Goal: Task Accomplishment & Management: Manage account settings

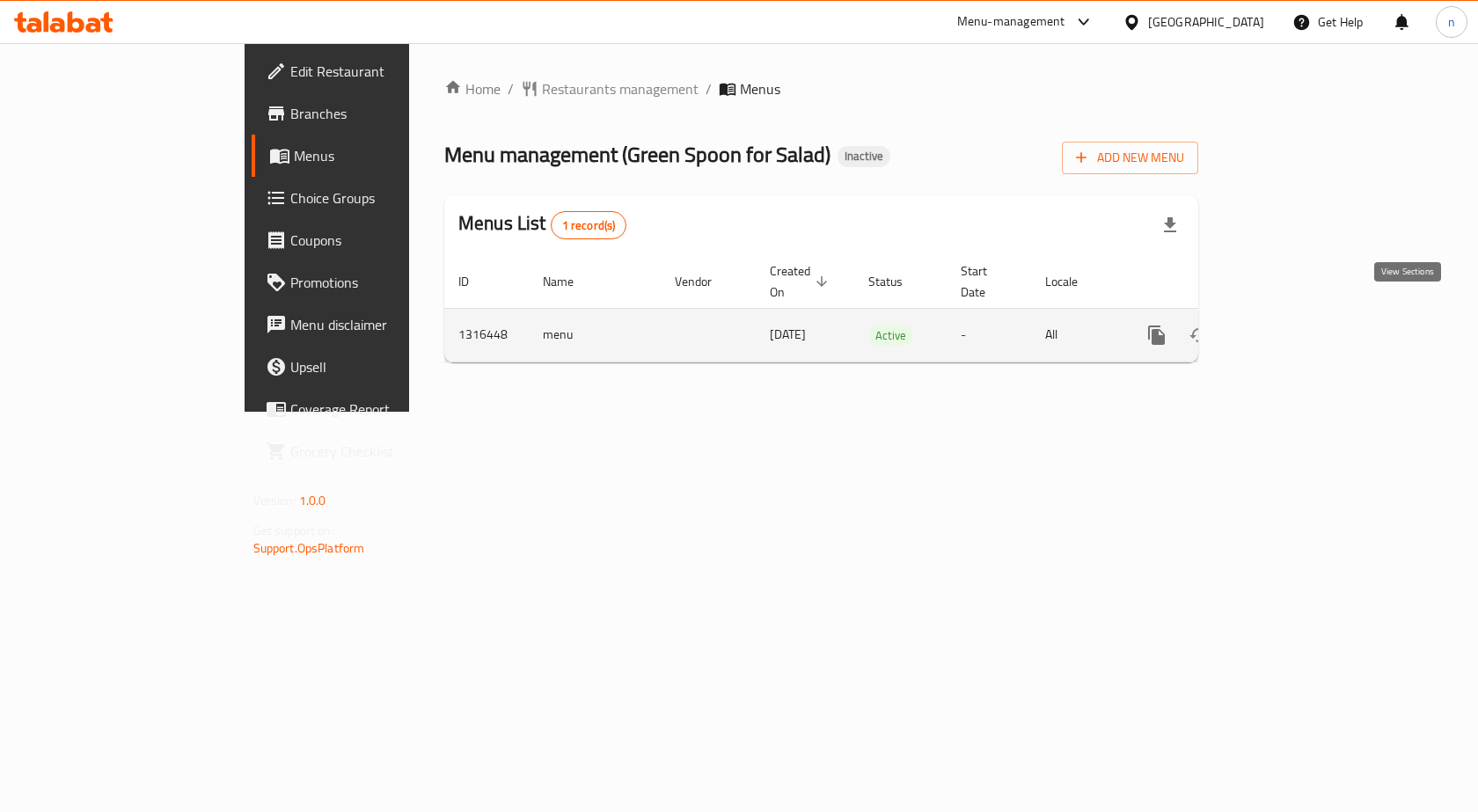
click at [1293, 324] on icon "enhanced table" at bounding box center [1282, 334] width 21 height 21
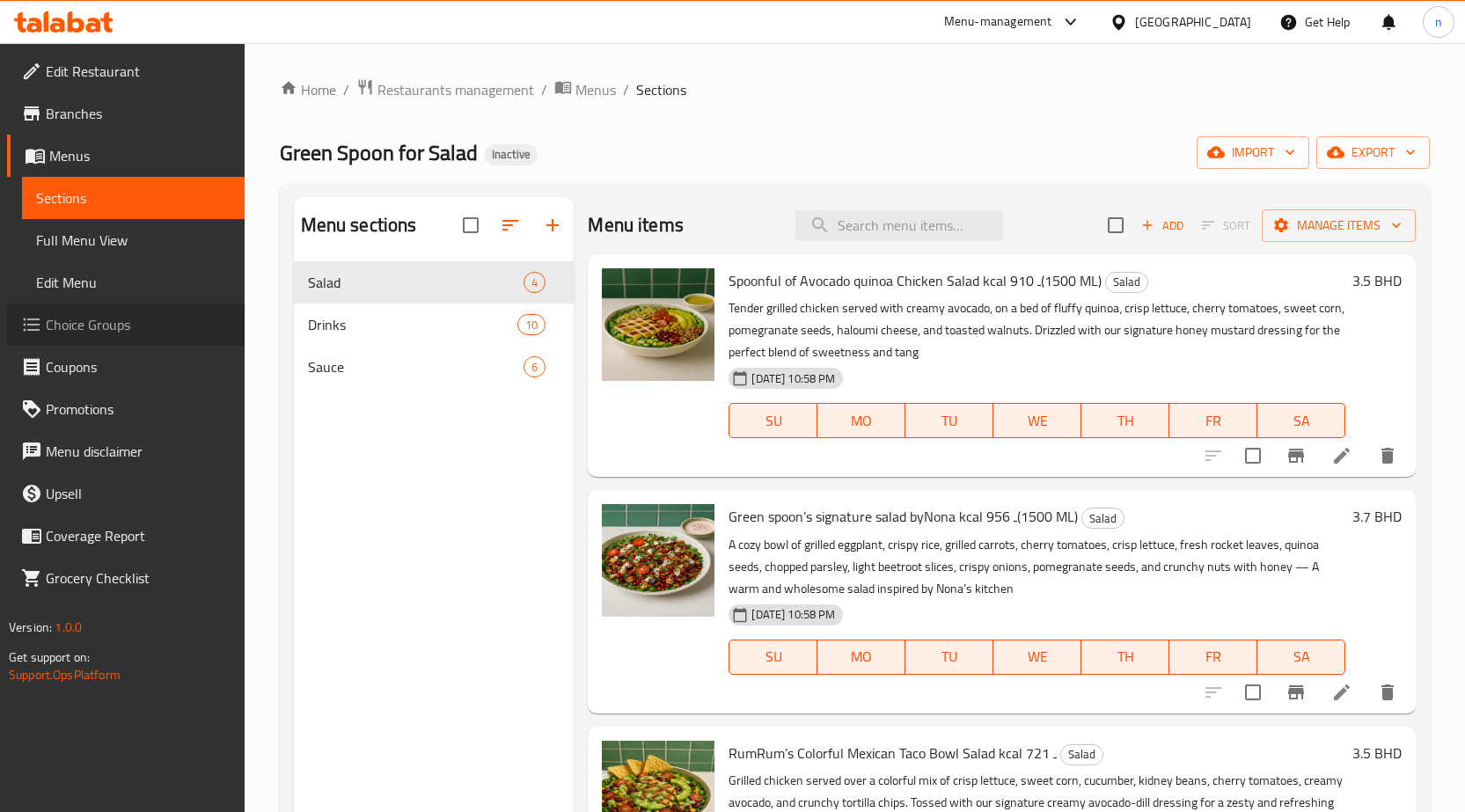
click at [91, 317] on span "Choice Groups" at bounding box center [138, 324] width 185 height 21
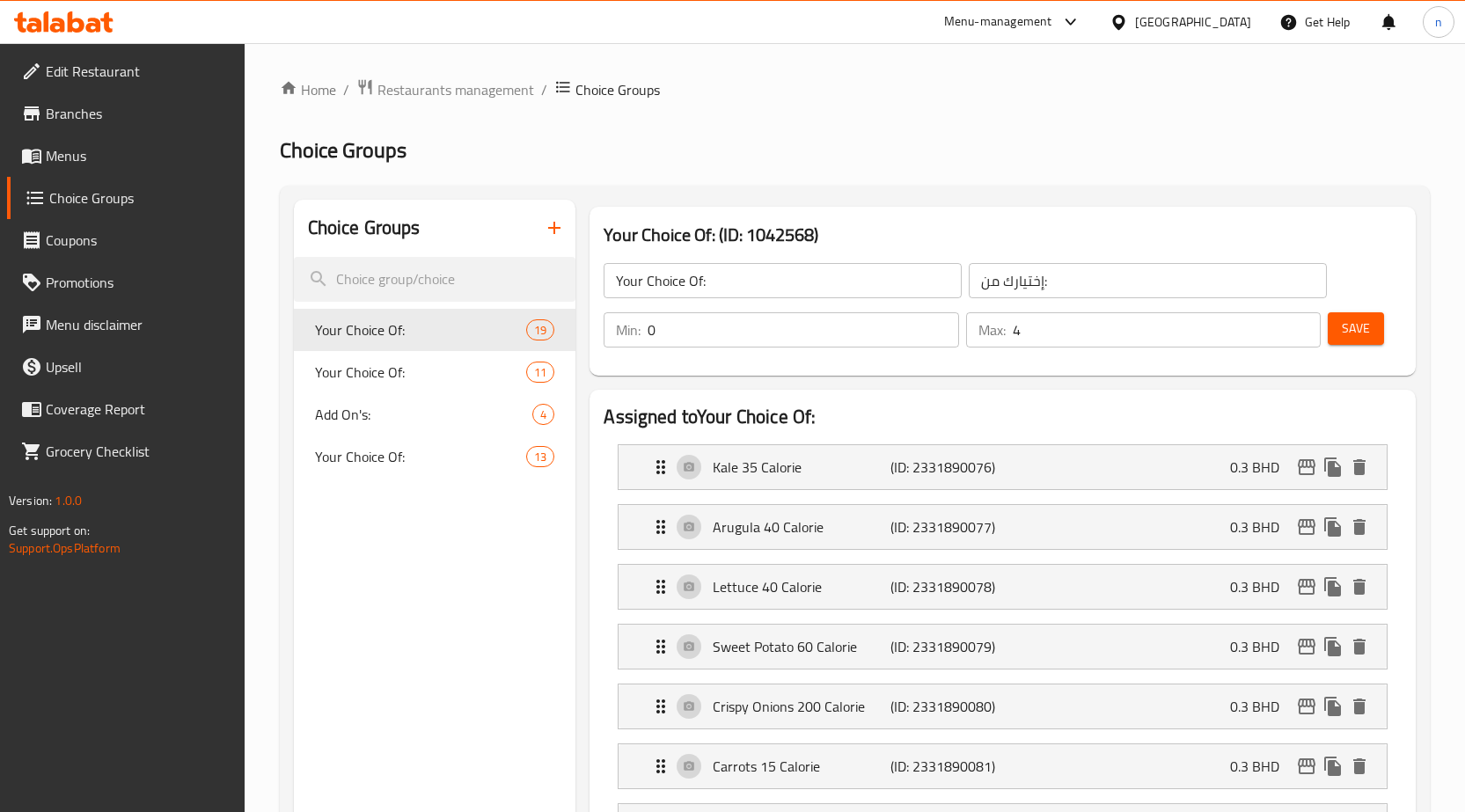
click at [85, 154] on span "Menus" at bounding box center [138, 155] width 185 height 21
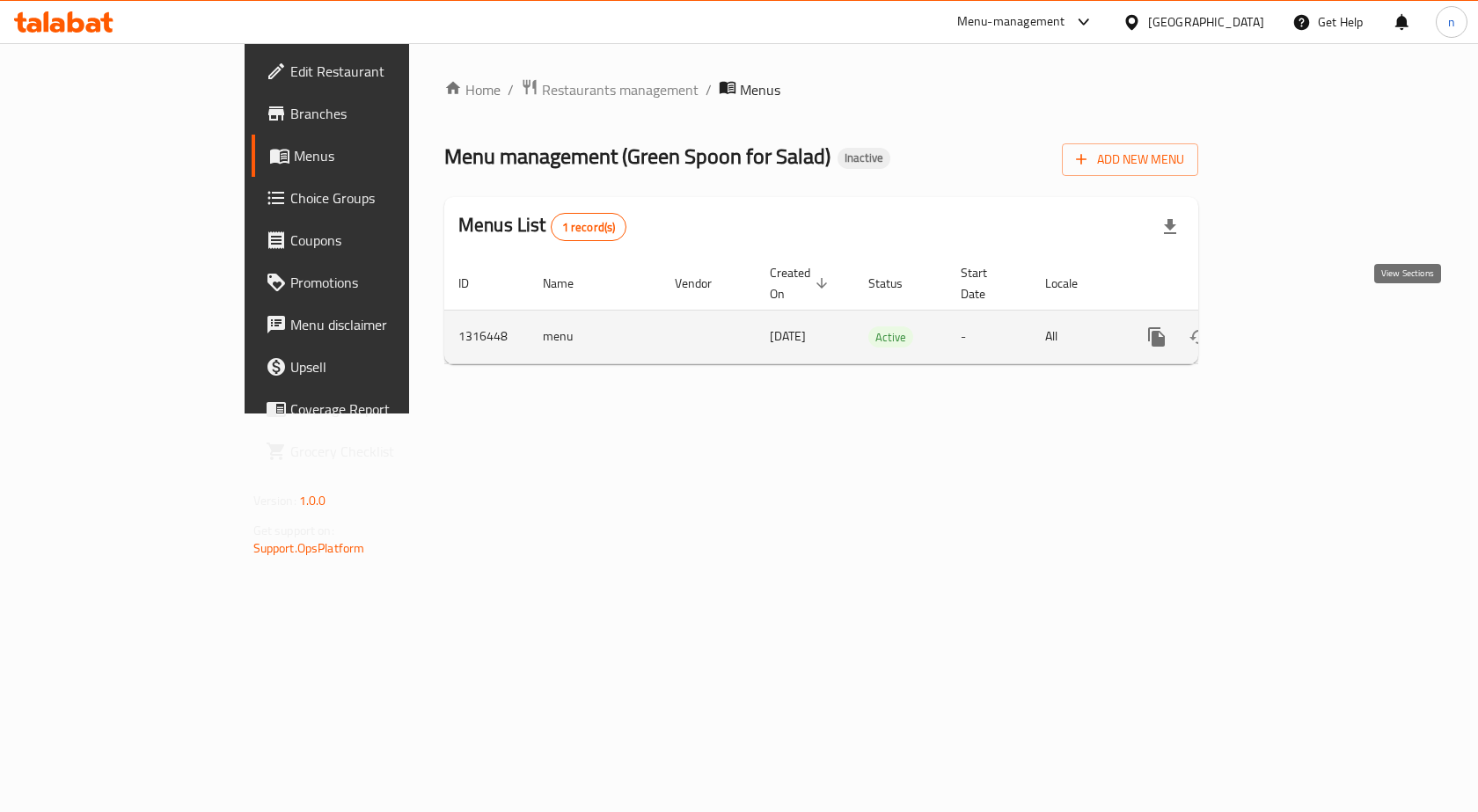
click at [1292, 329] on icon "enhanced table" at bounding box center [1282, 336] width 16 height 16
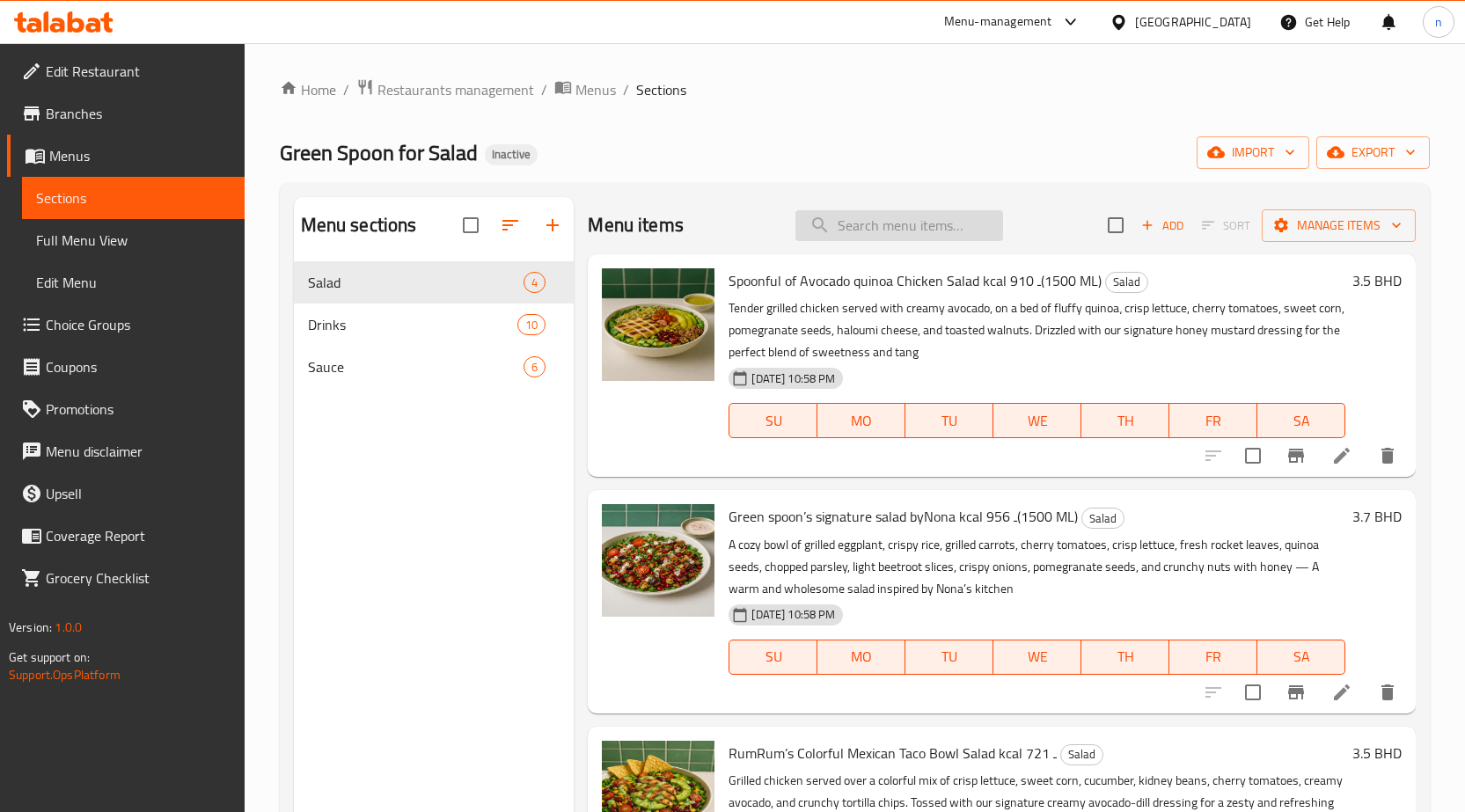
click at [868, 230] on input "search" at bounding box center [900, 226] width 208 height 31
paste input "Build Your Own Salad"
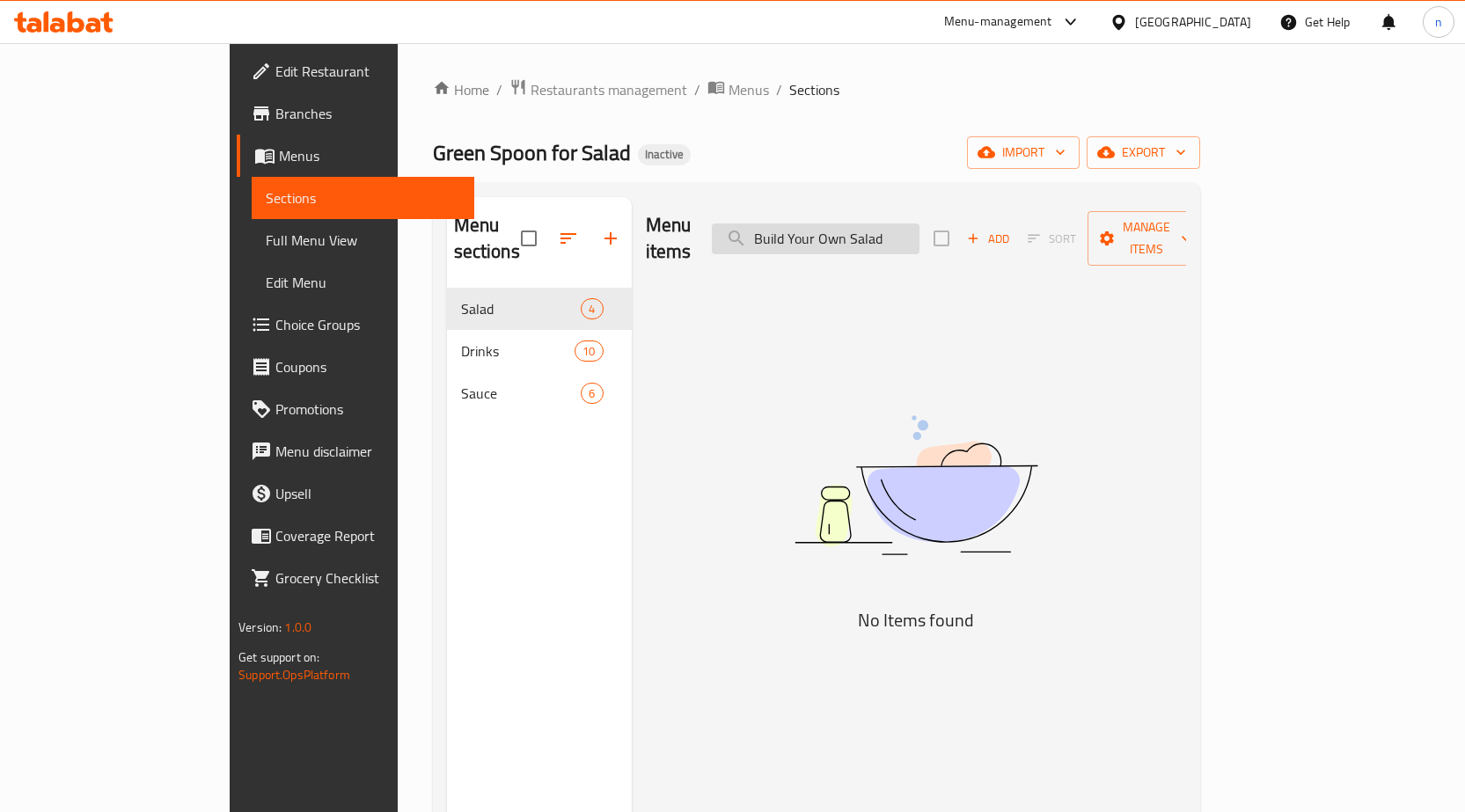
click at [870, 227] on input "Build Your Own Salad" at bounding box center [816, 239] width 208 height 31
type input "\"
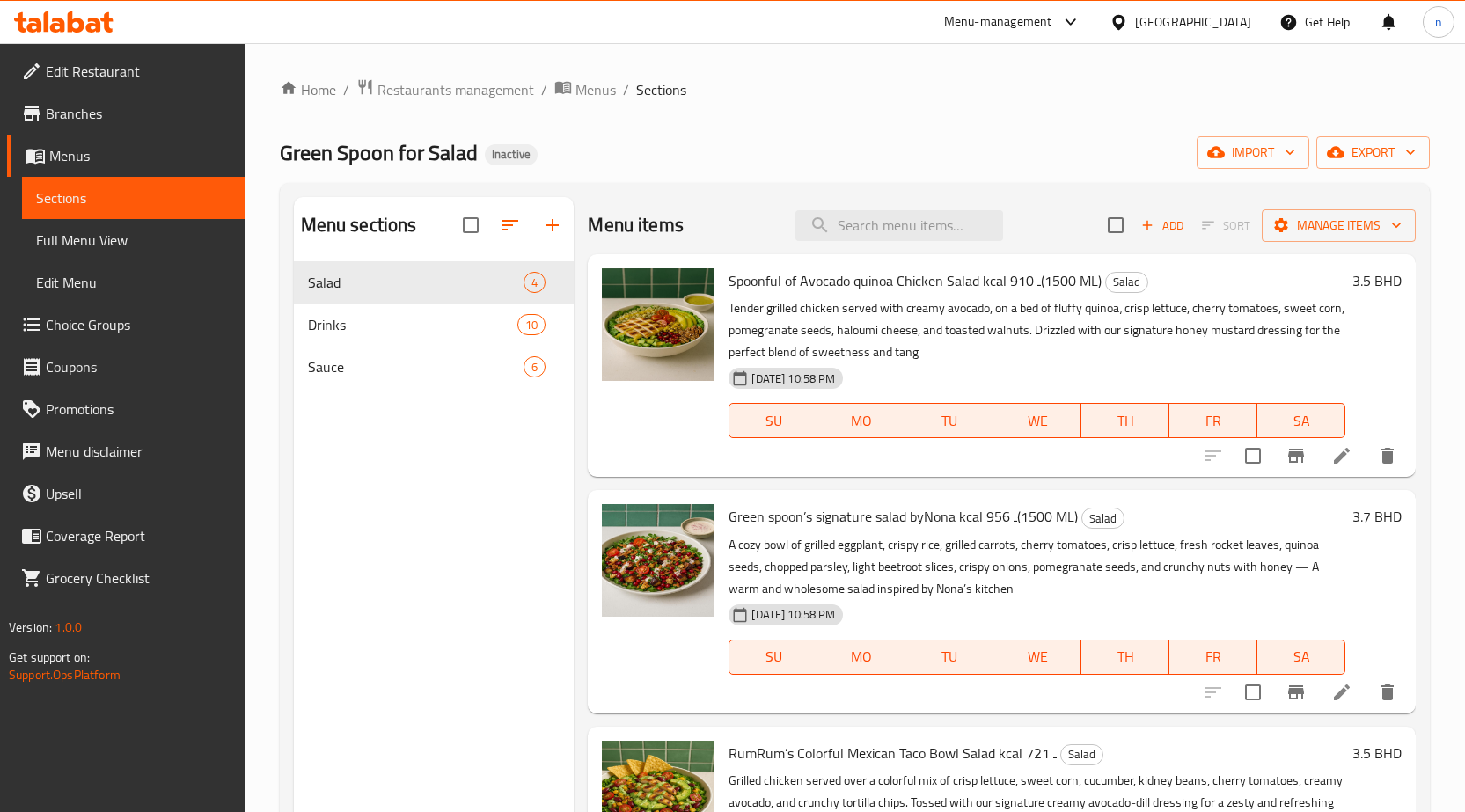
click at [562, 220] on icon "button" at bounding box center [552, 225] width 21 height 21
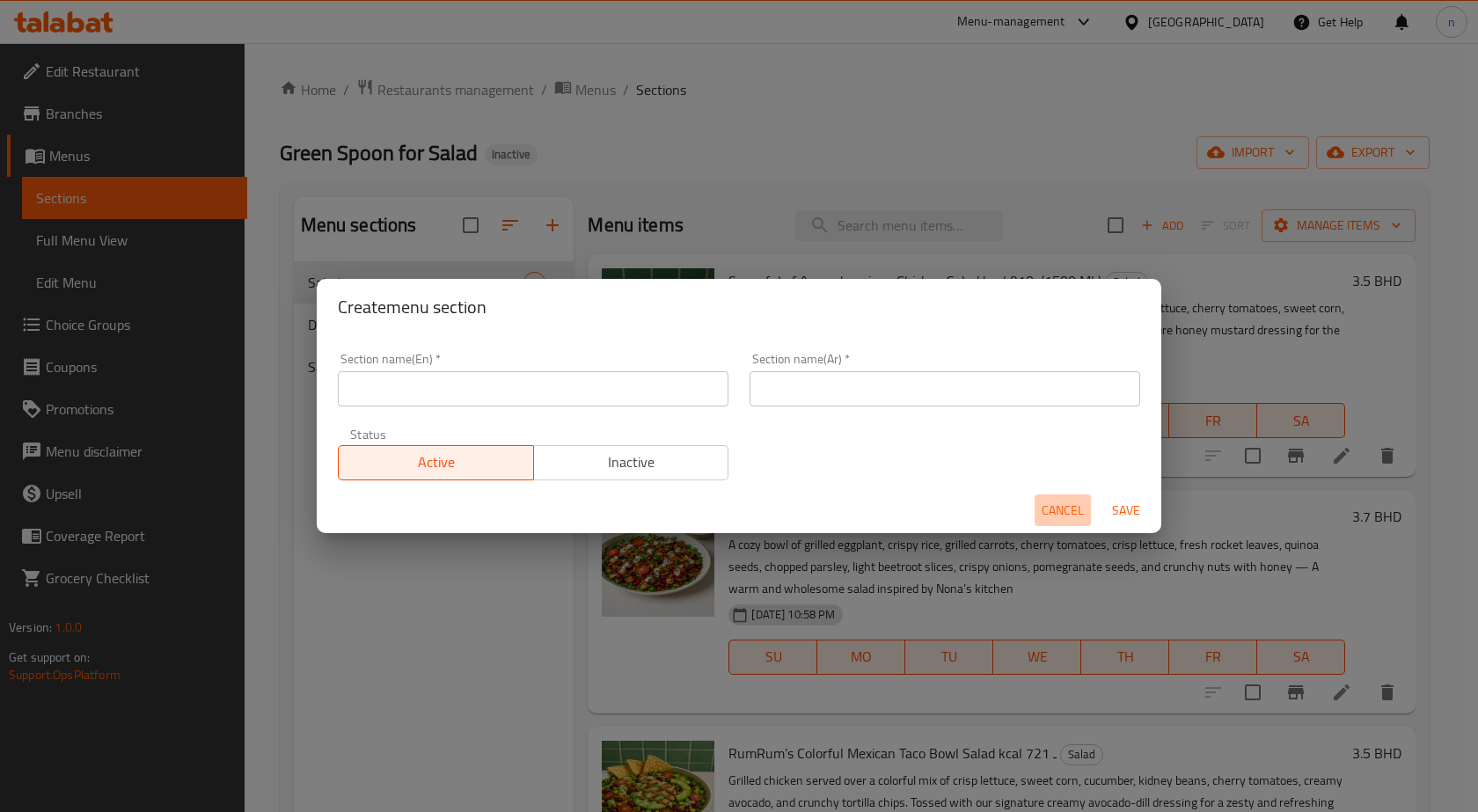
click at [1063, 513] on span "Cancel" at bounding box center [1063, 511] width 42 height 22
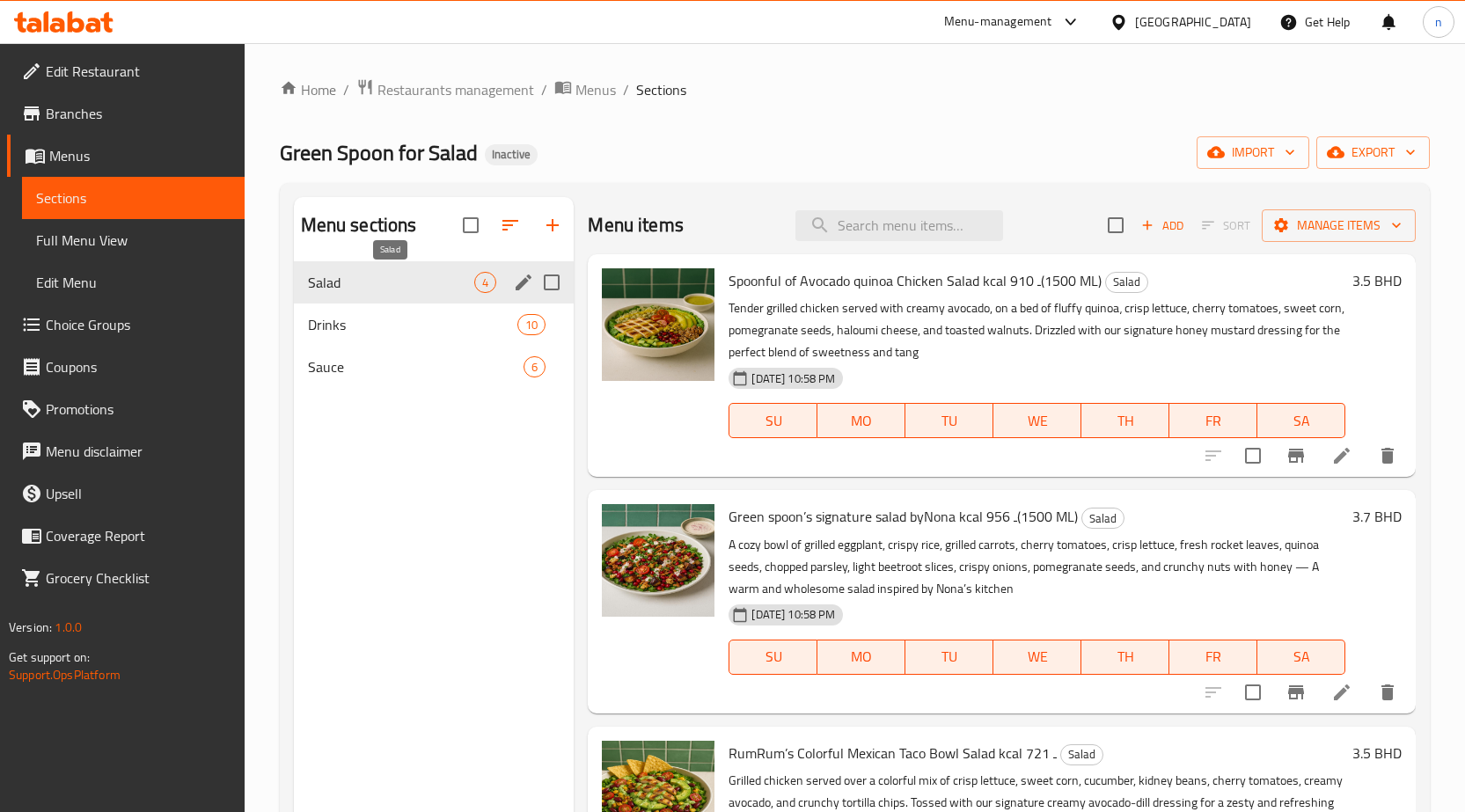
click at [436, 283] on span "Salad" at bounding box center [392, 282] width 167 height 21
click at [528, 281] on icon "edit" at bounding box center [523, 282] width 21 height 21
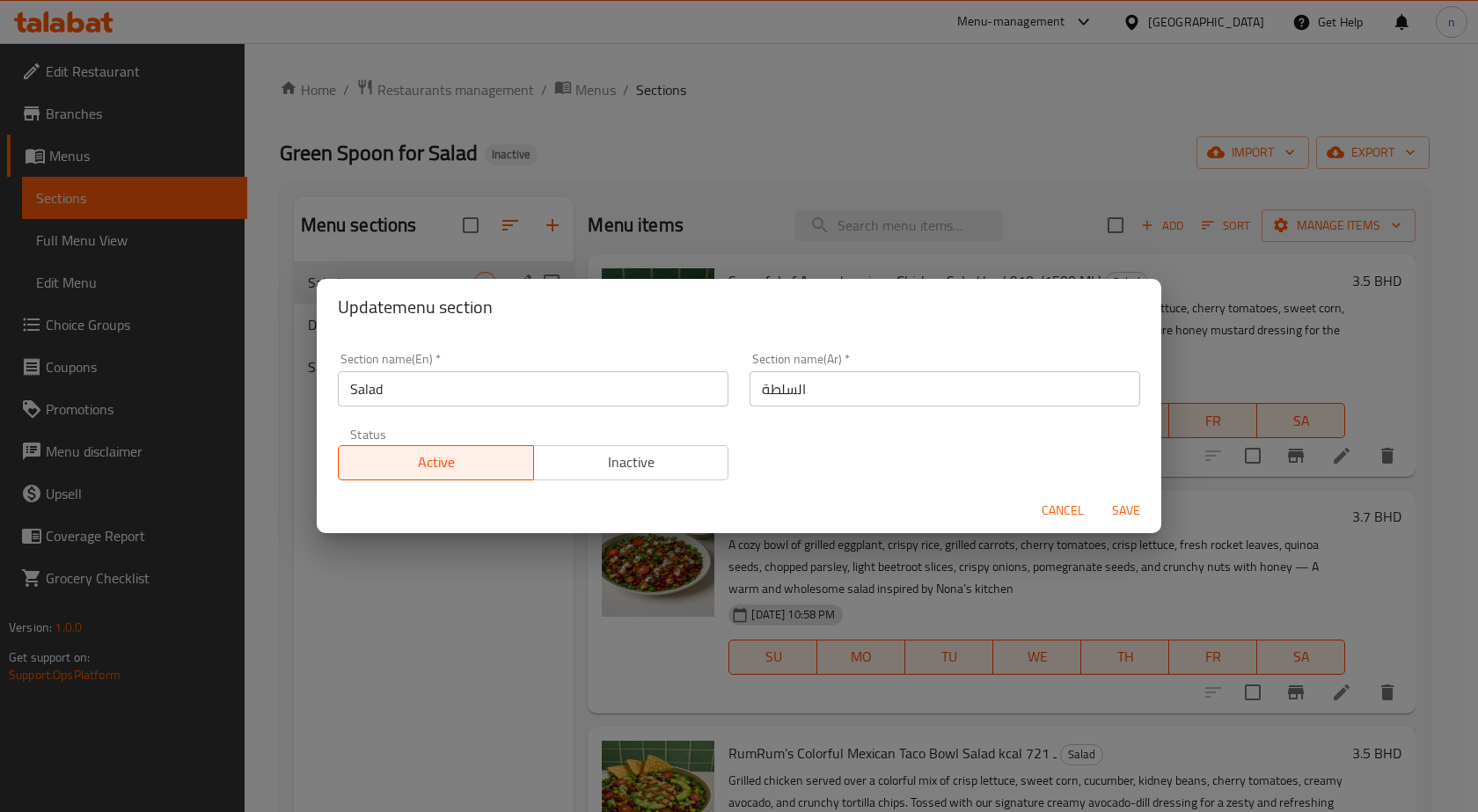
click at [732, 205] on div "Update menu section Section name(En)   * Salad Section name(En) * Section name(…" at bounding box center [739, 406] width 1478 height 812
click at [1064, 510] on span "Cancel" at bounding box center [1063, 511] width 42 height 22
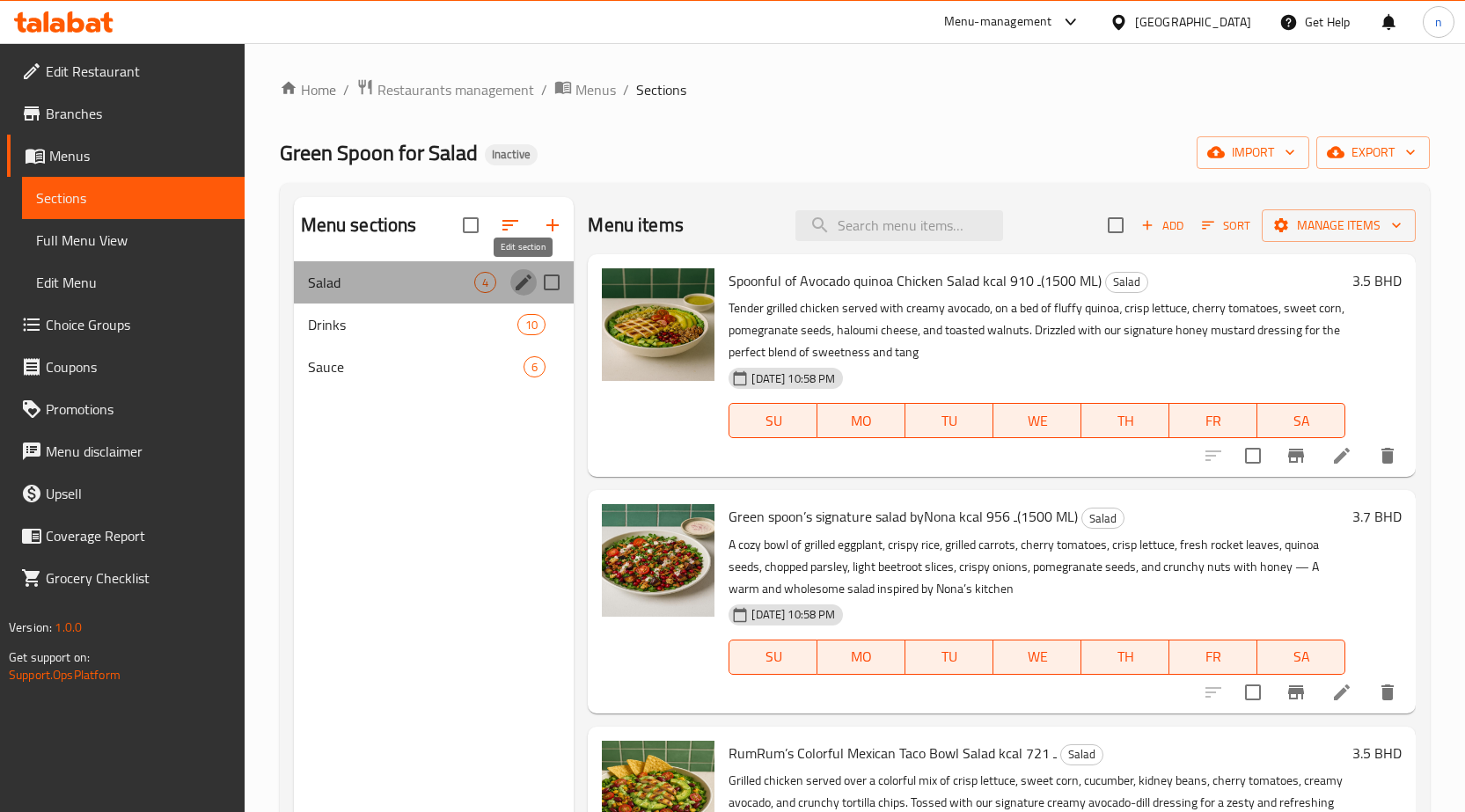
click at [528, 279] on icon "edit" at bounding box center [523, 282] width 16 height 16
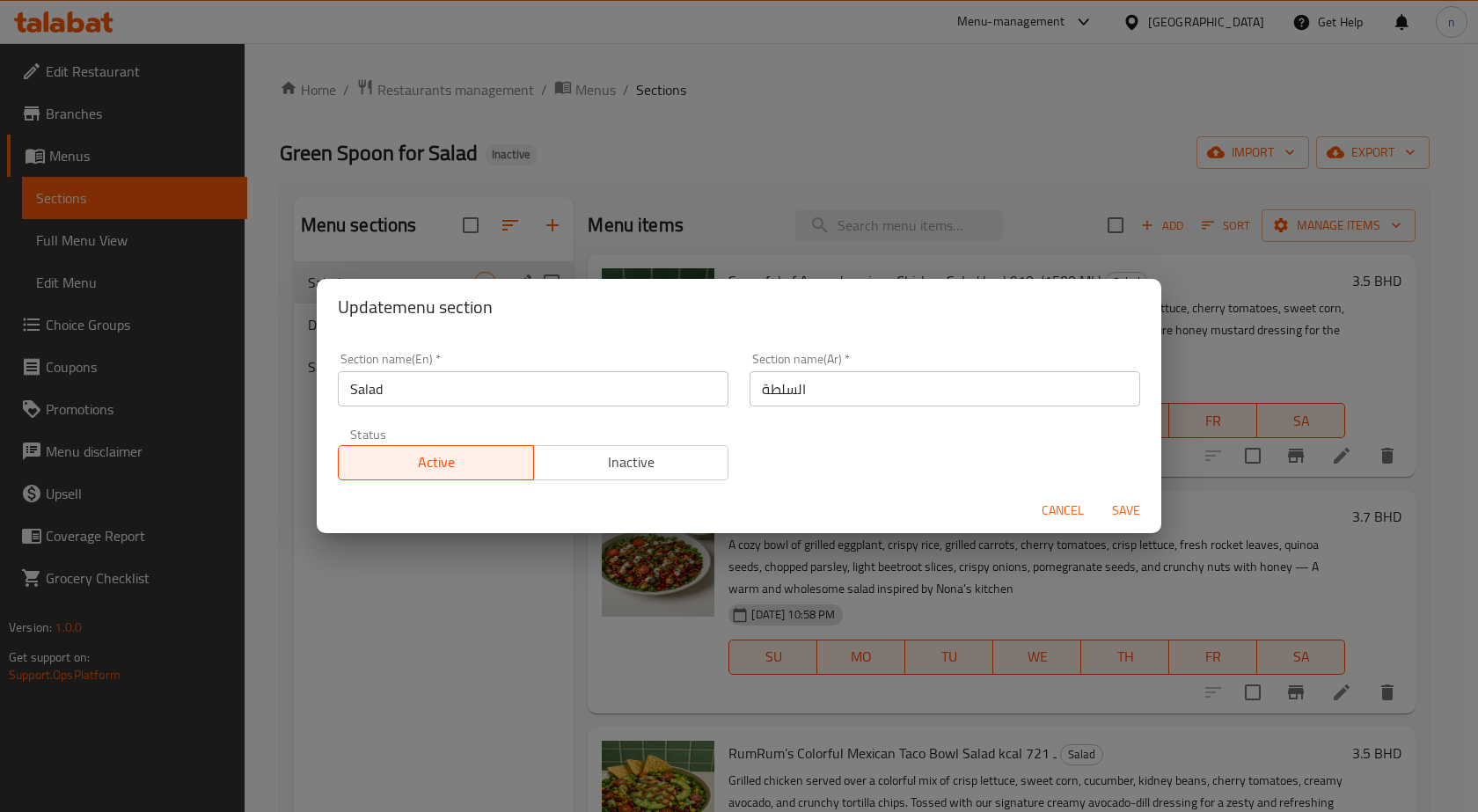
click at [1081, 515] on span "Cancel" at bounding box center [1063, 511] width 42 height 22
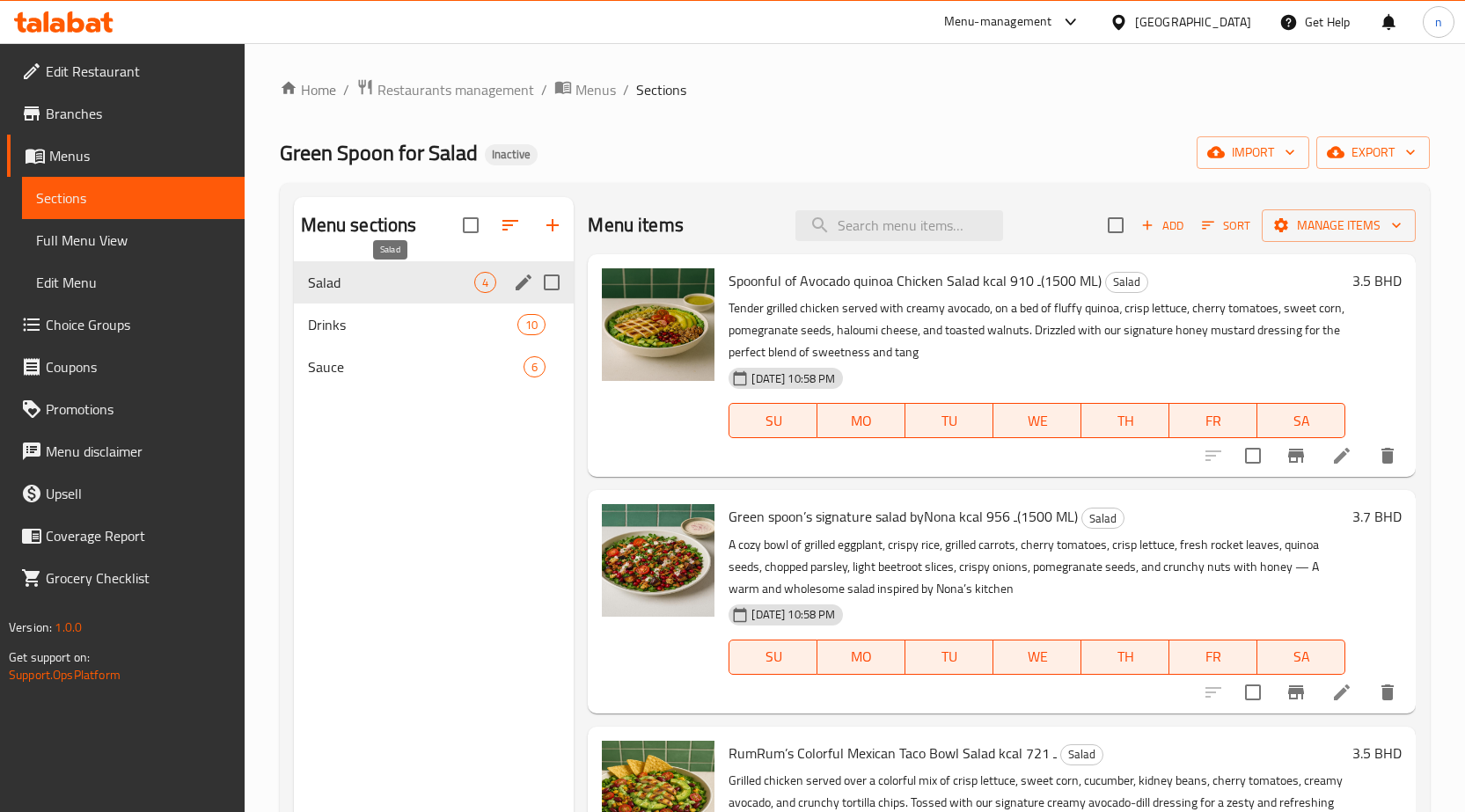
click at [311, 287] on span "Salad" at bounding box center [392, 282] width 167 height 21
click at [1146, 231] on span "Add" at bounding box center [1163, 226] width 48 height 20
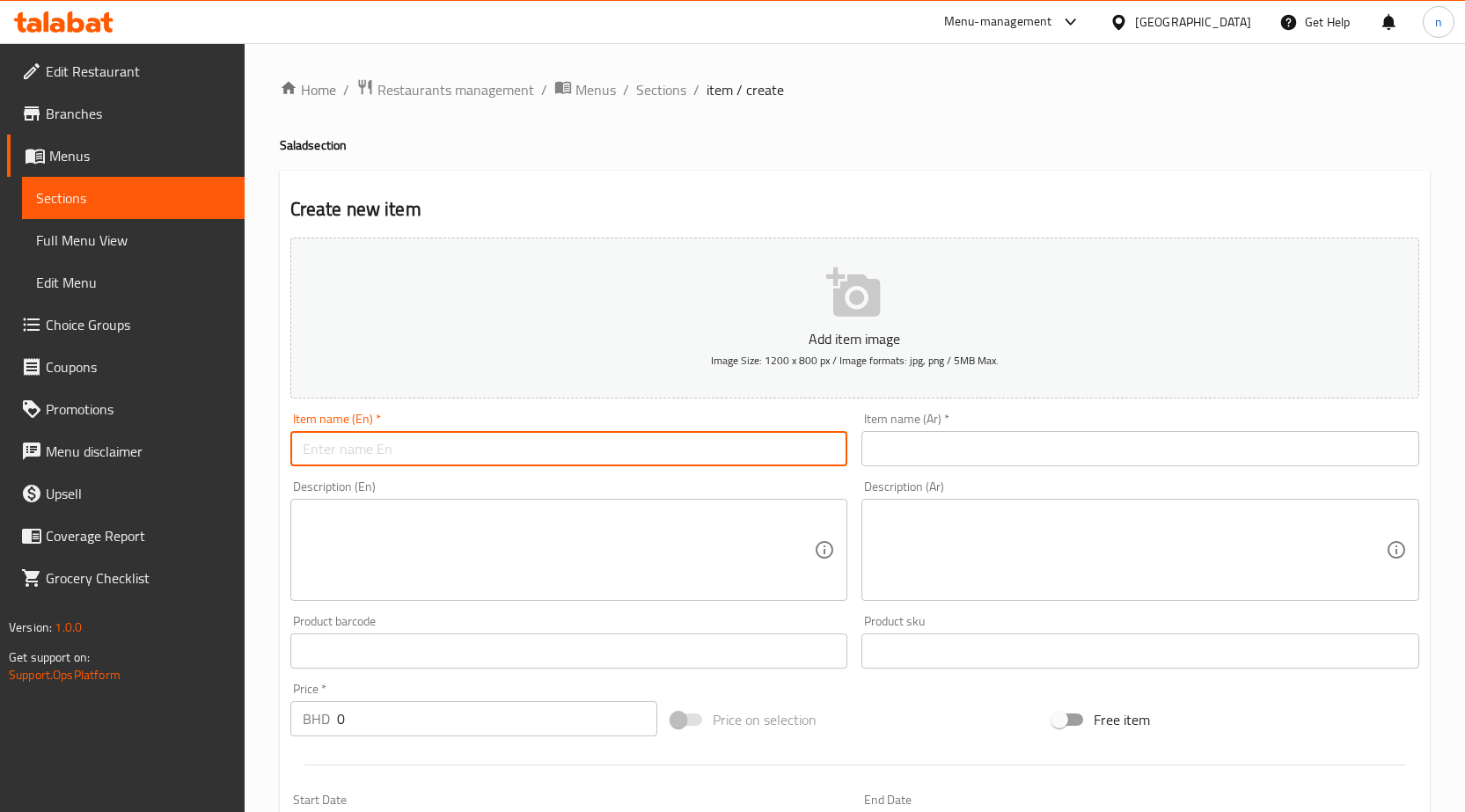
click at [508, 451] on input "text" at bounding box center [569, 448] width 558 height 35
paste input "Build Your Own Salad"
type input "Build Your Own Salad"
click at [991, 457] on input "text" at bounding box center [1140, 448] width 558 height 35
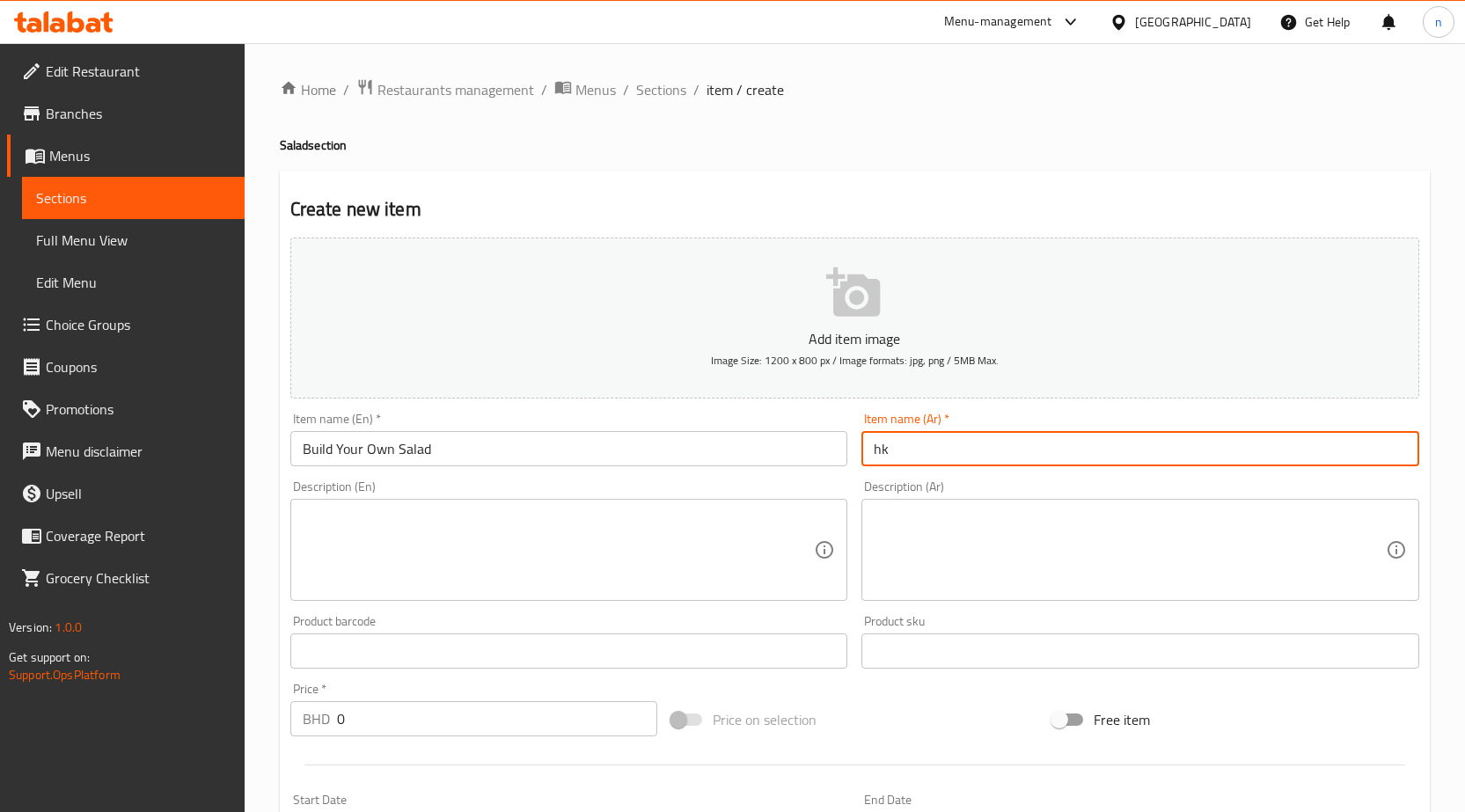
type input "h"
click at [931, 454] on input "ابني سلطتك الخاصة" at bounding box center [1140, 448] width 558 height 35
click at [1270, 452] on input "ابني سلطتك الخاصة" at bounding box center [1140, 448] width 558 height 35
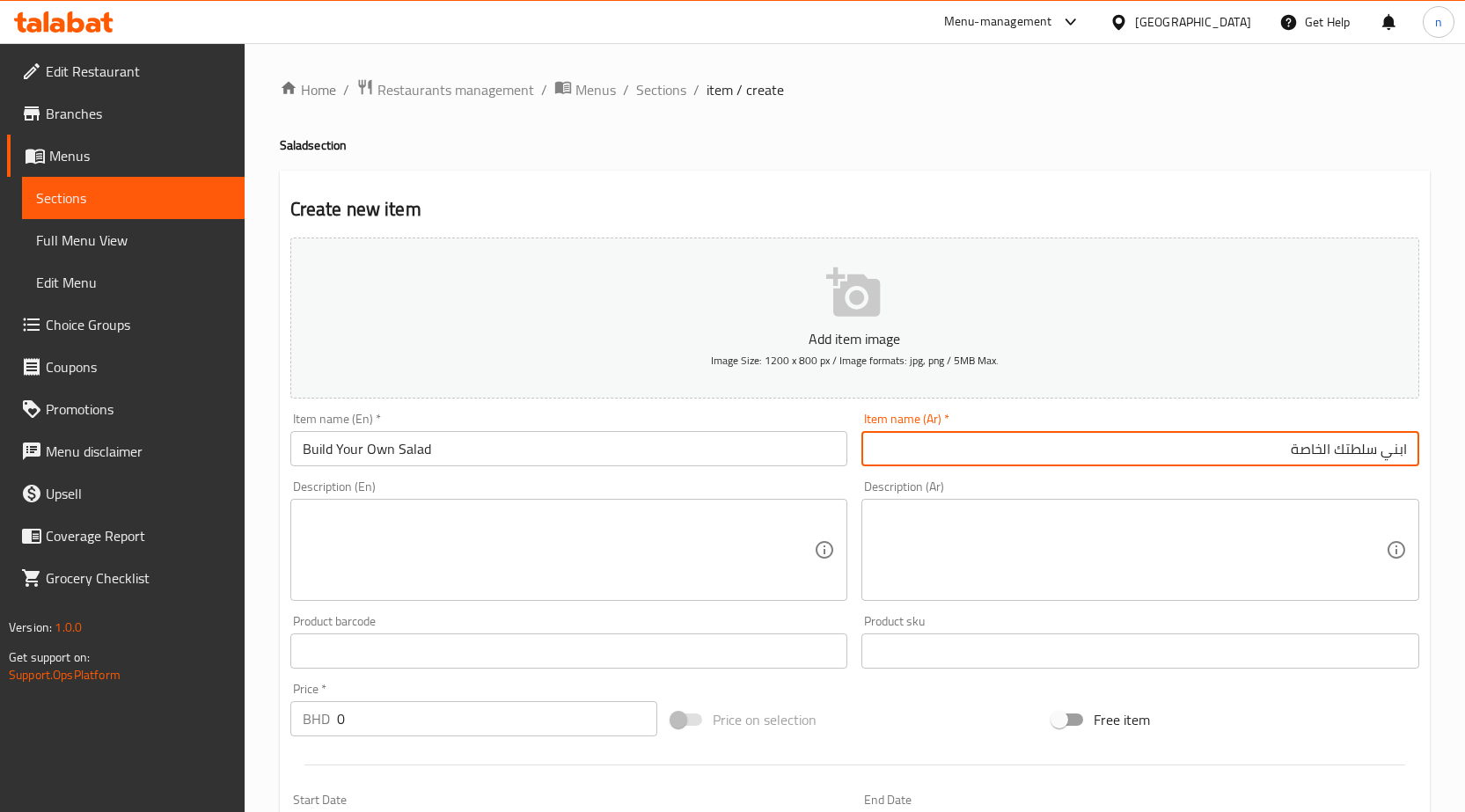
click at [1411, 455] on input "ابني سلطتك الخاصة" at bounding box center [1140, 448] width 558 height 35
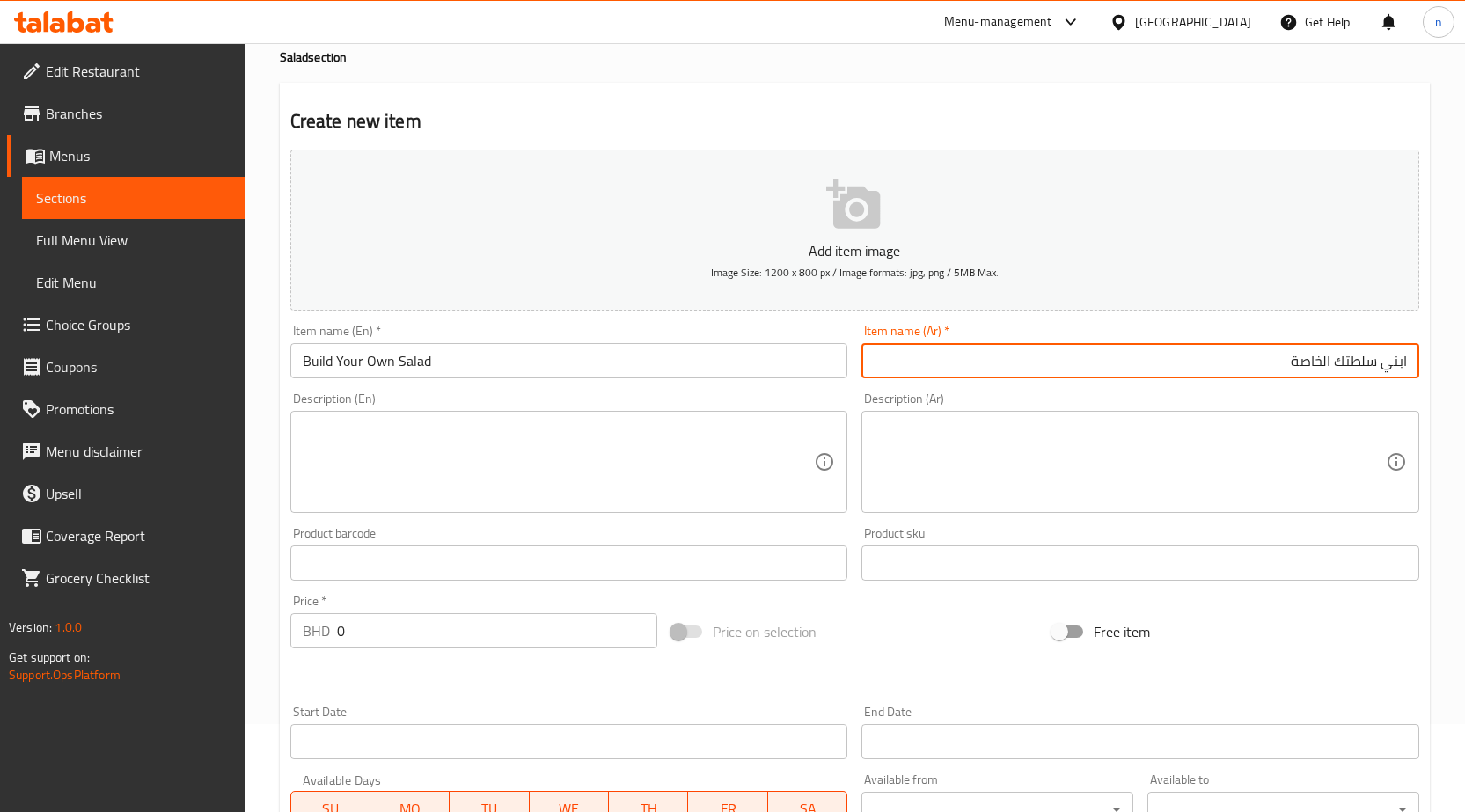
scroll to position [352, 0]
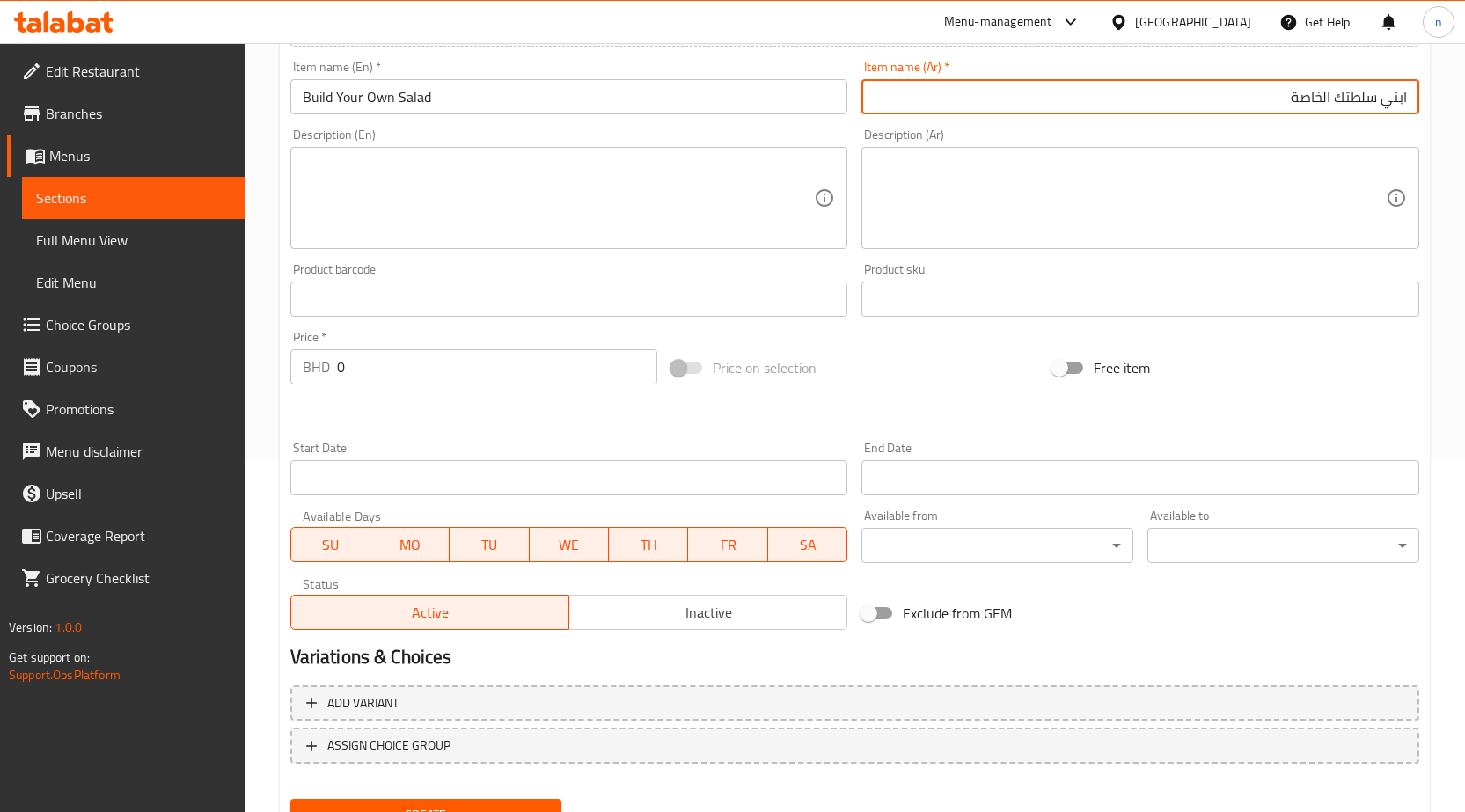
type input "ابني سلطتك الخاصة"
click at [383, 181] on textarea at bounding box center [558, 197] width 512 height 84
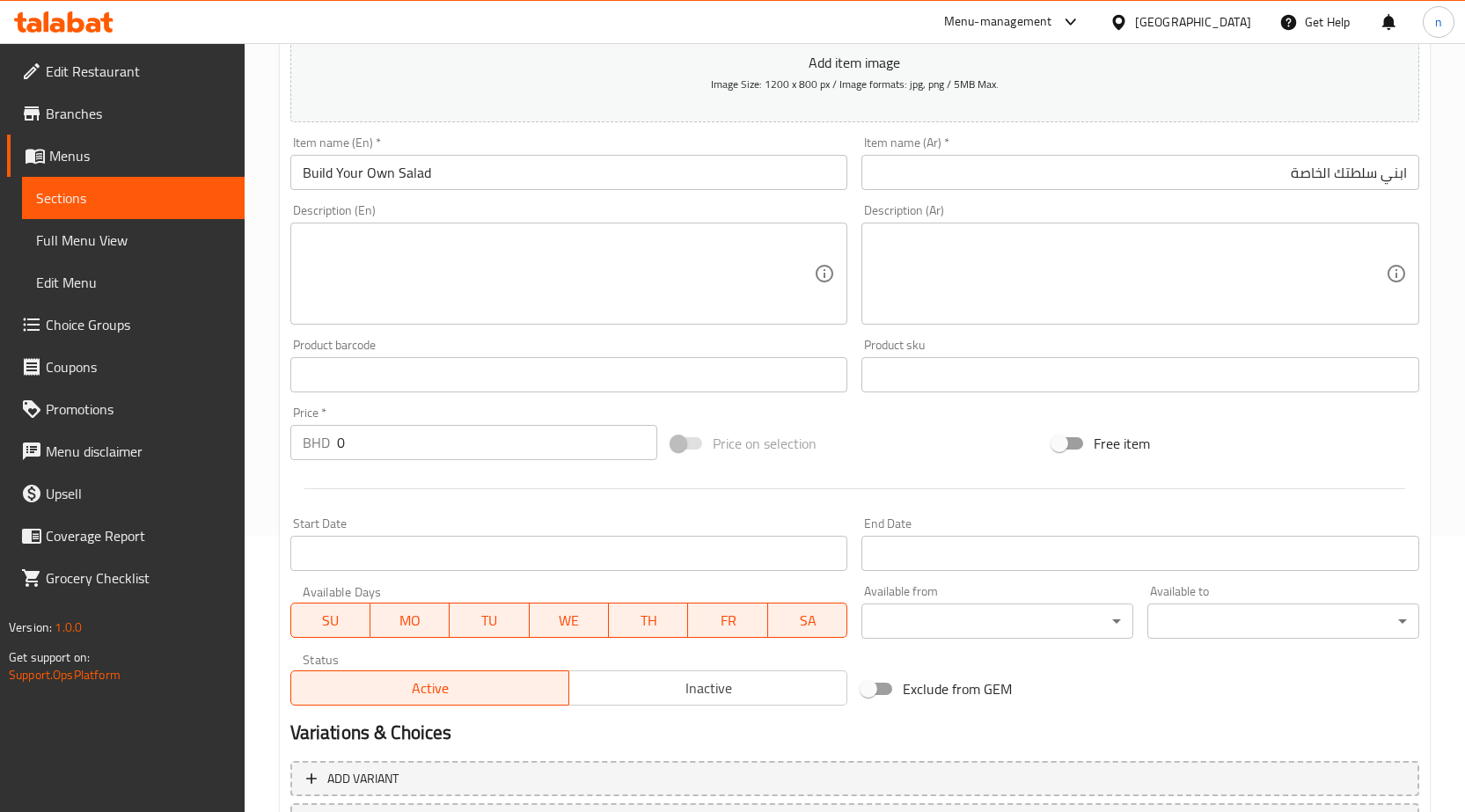
scroll to position [175, 0]
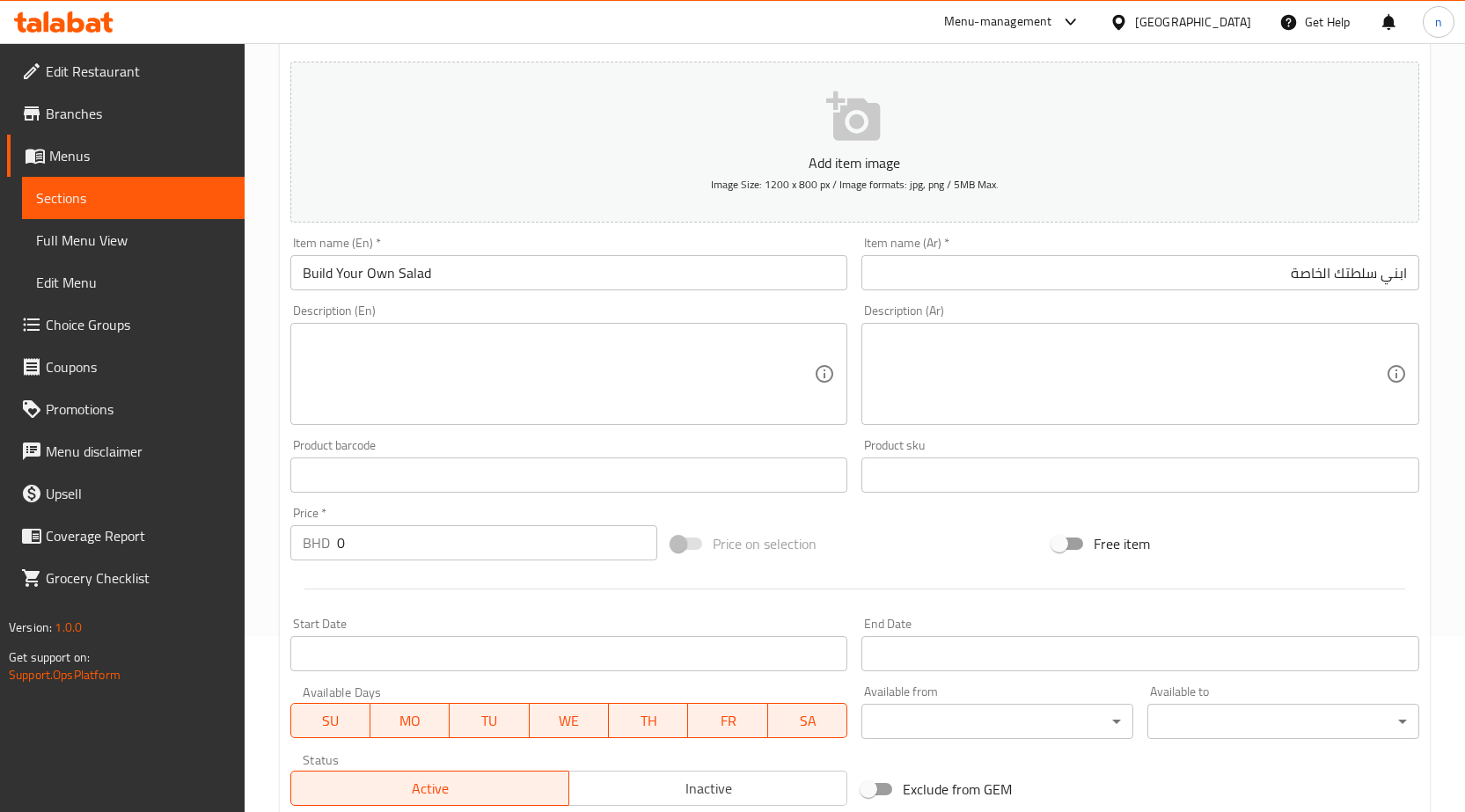
click at [560, 368] on textarea at bounding box center [558, 374] width 512 height 84
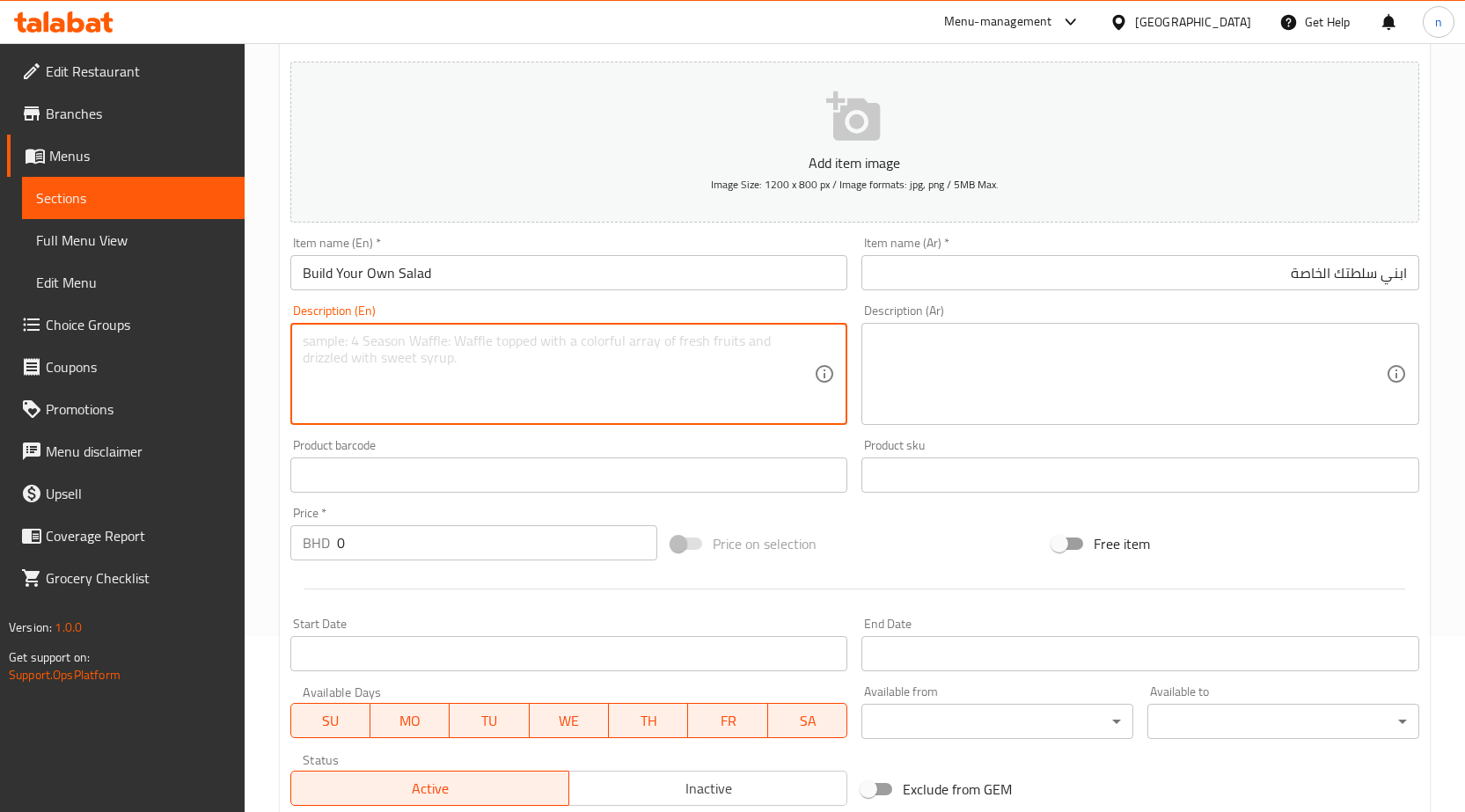
paste textarea "C urate y o ur o w n p ers o n aliz e d s ala d"
type textarea "C urate y o ur o w n p ers o n aliz e d s ala d"
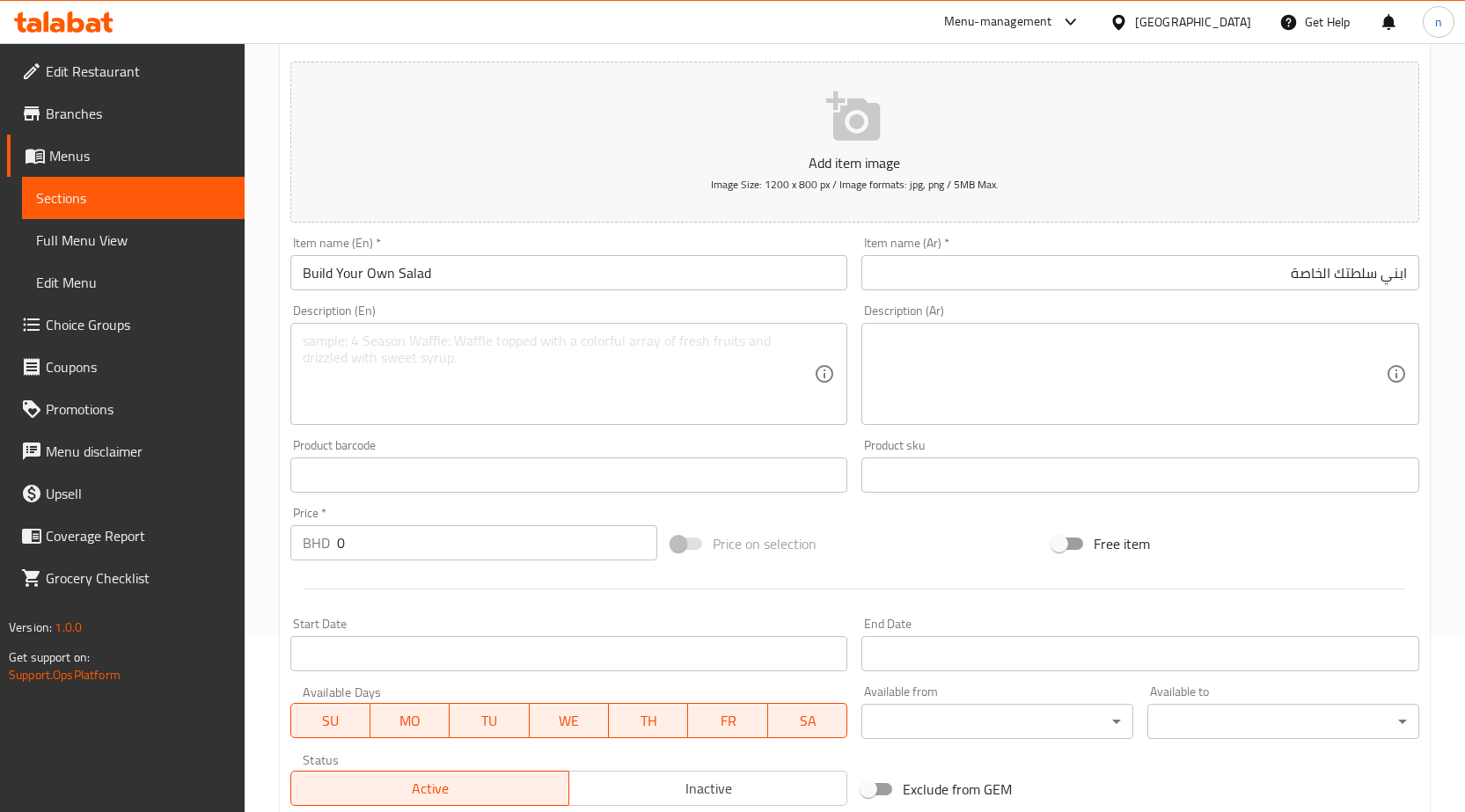
scroll to position [264, 0]
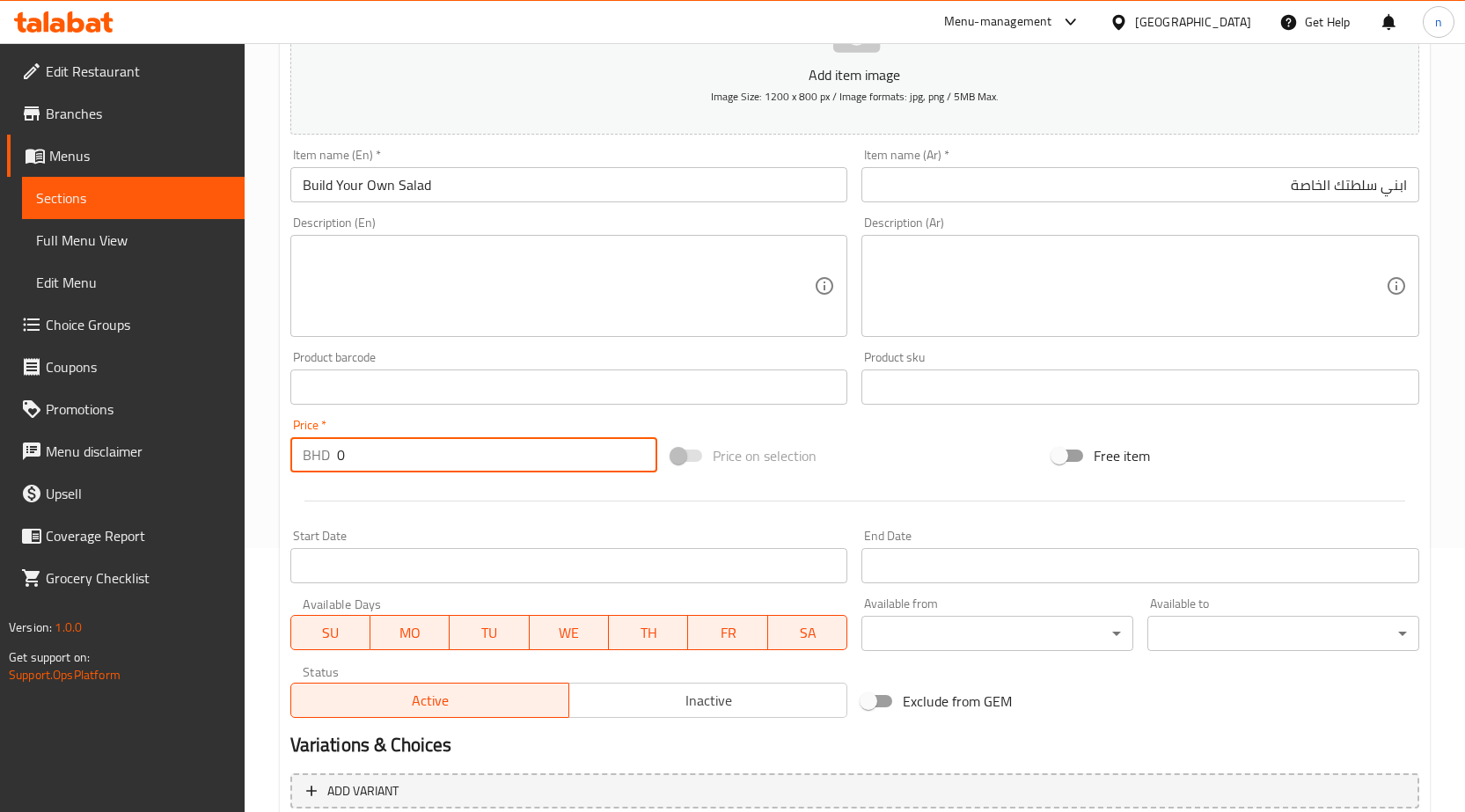
drag, startPoint x: 365, startPoint y: 459, endPoint x: 338, endPoint y: 462, distance: 27.2
click at [338, 462] on input "0" at bounding box center [497, 455] width 321 height 35
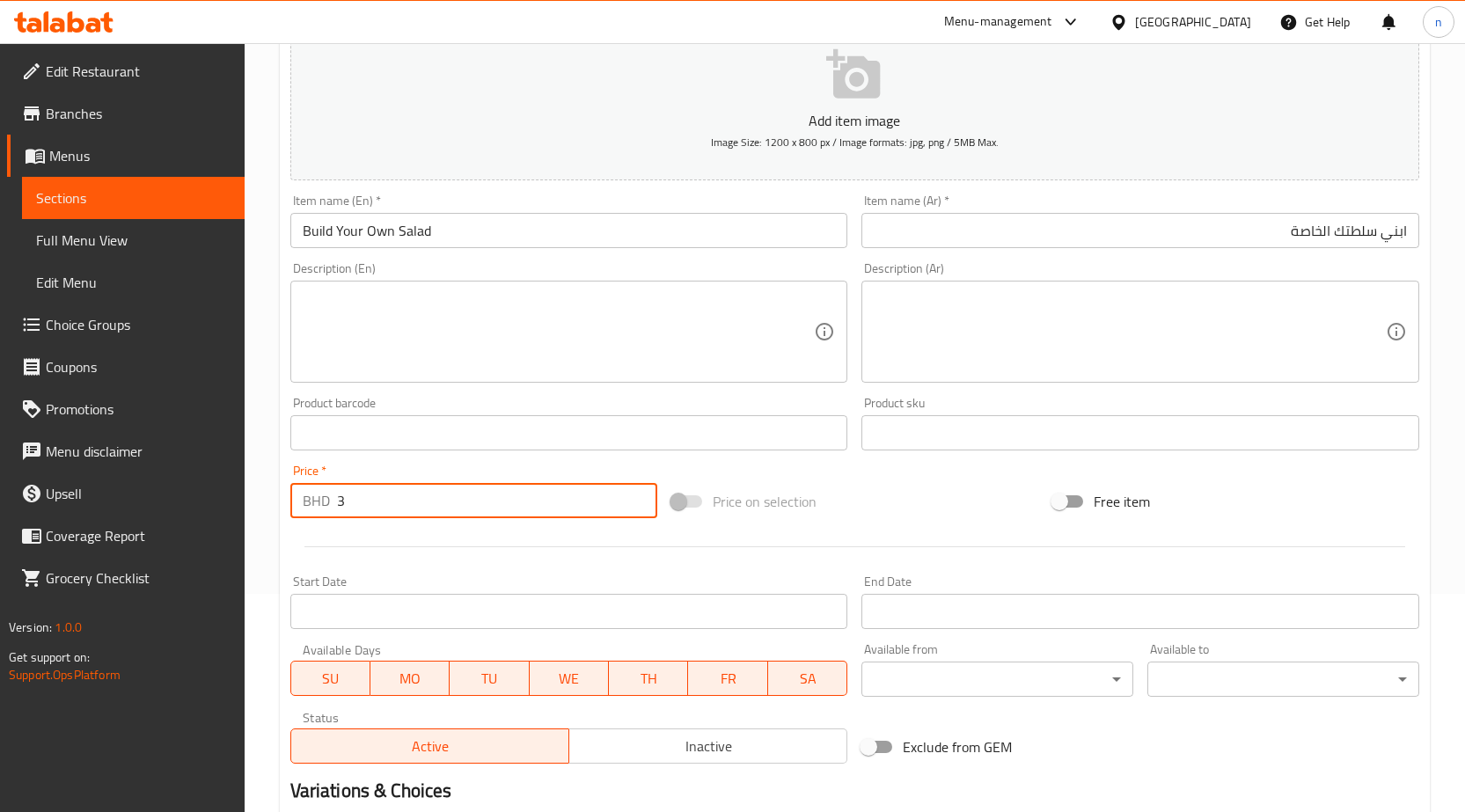
scroll to position [175, 0]
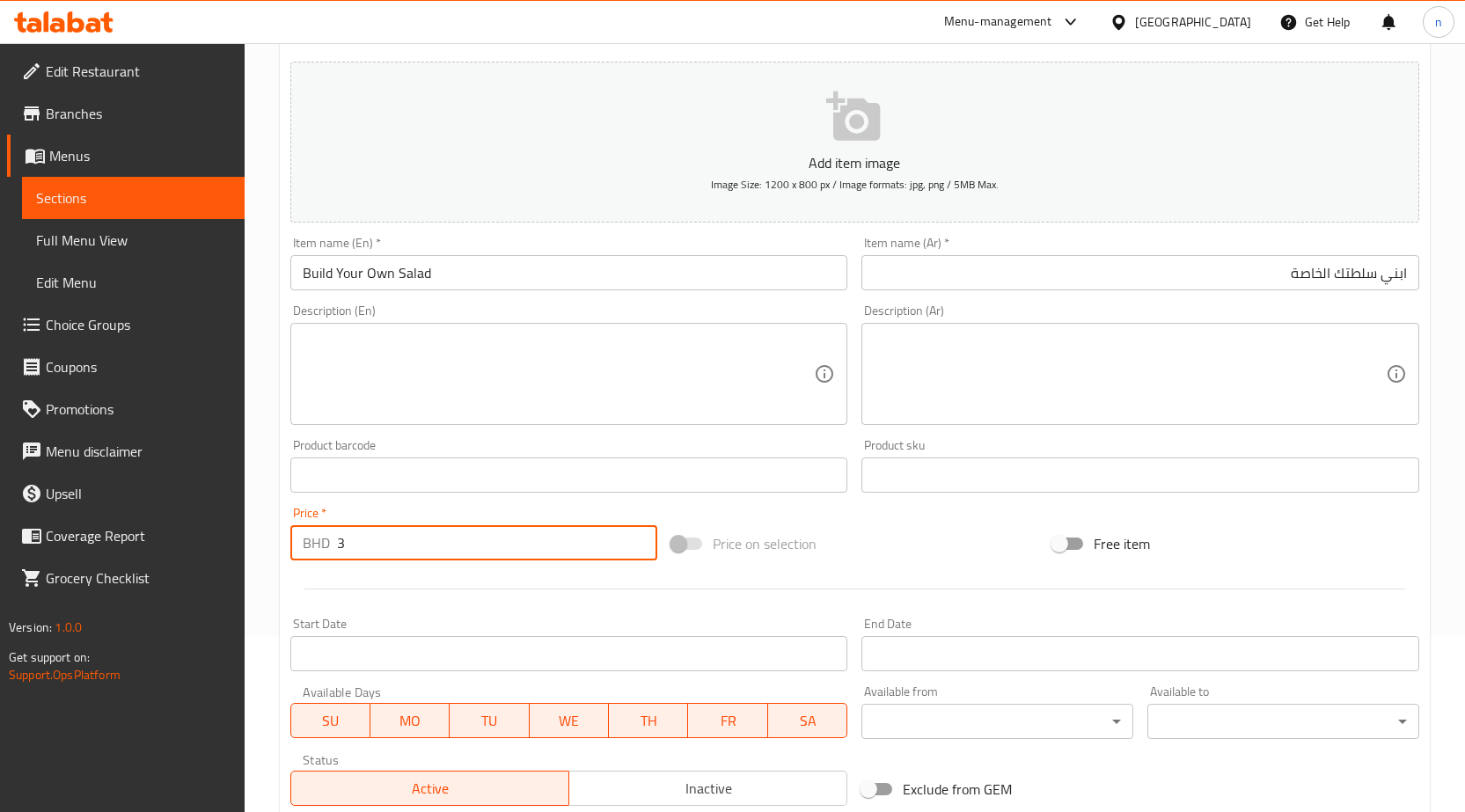
type input "3"
click at [480, 280] on input "Build Your Own Salad" at bounding box center [569, 273] width 558 height 35
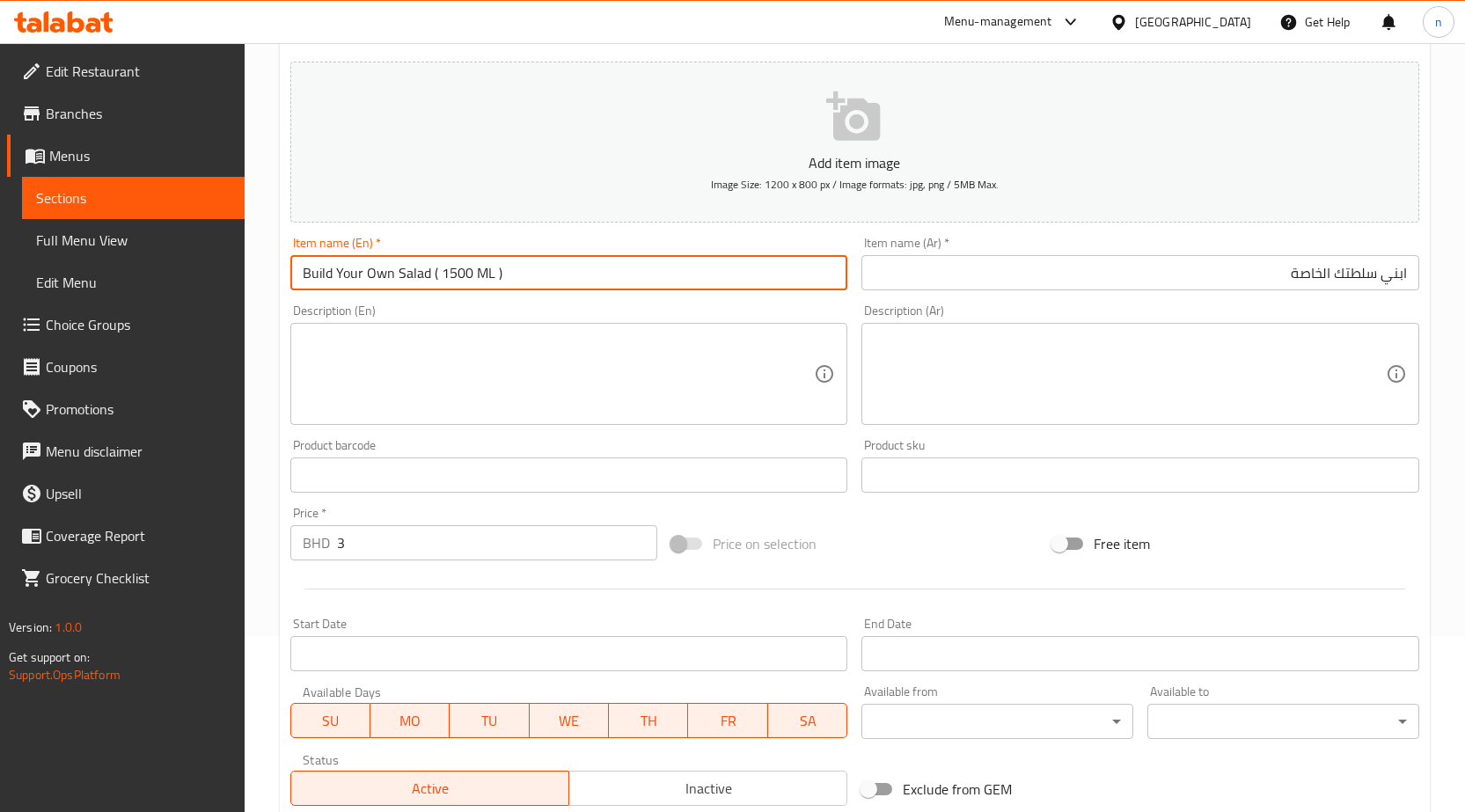
type input "Build Your Own Salad ( 1500 ML )"
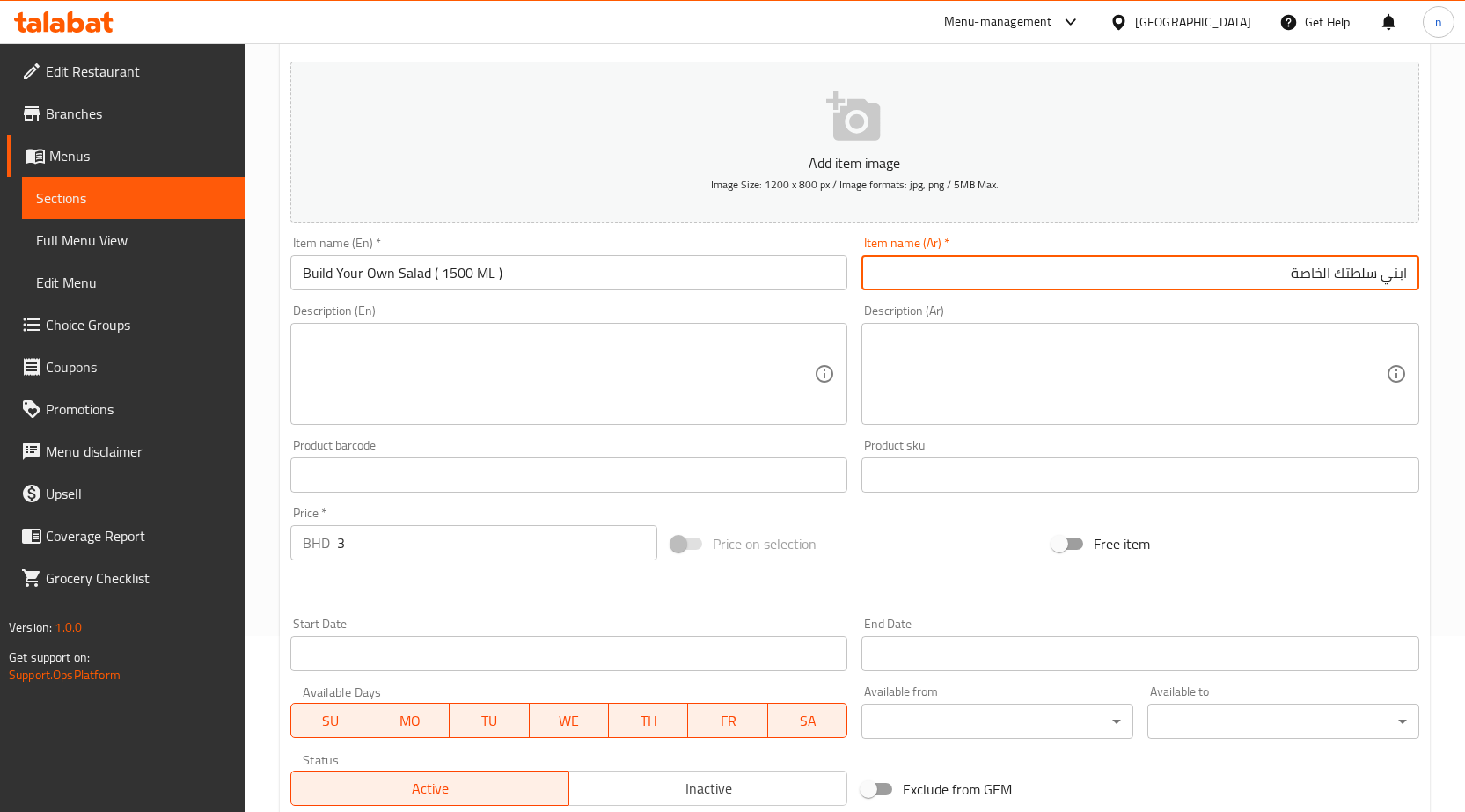
click at [1232, 283] on input "ابني سلطتك الخاصة" at bounding box center [1140, 273] width 558 height 35
click at [1253, 268] on input "ابني سلطتك الخاصة" at bounding box center [1140, 273] width 558 height 35
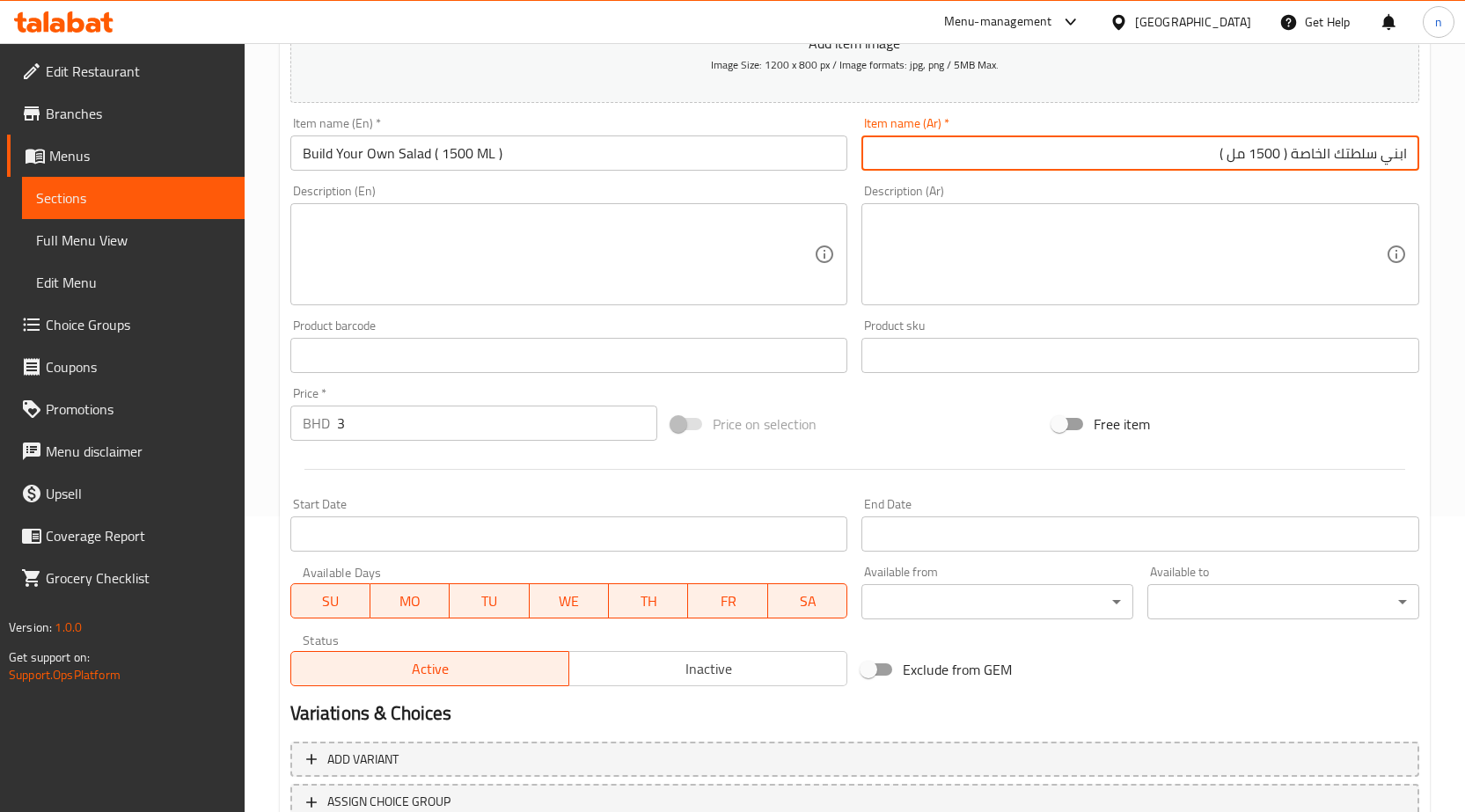
scroll to position [264, 0]
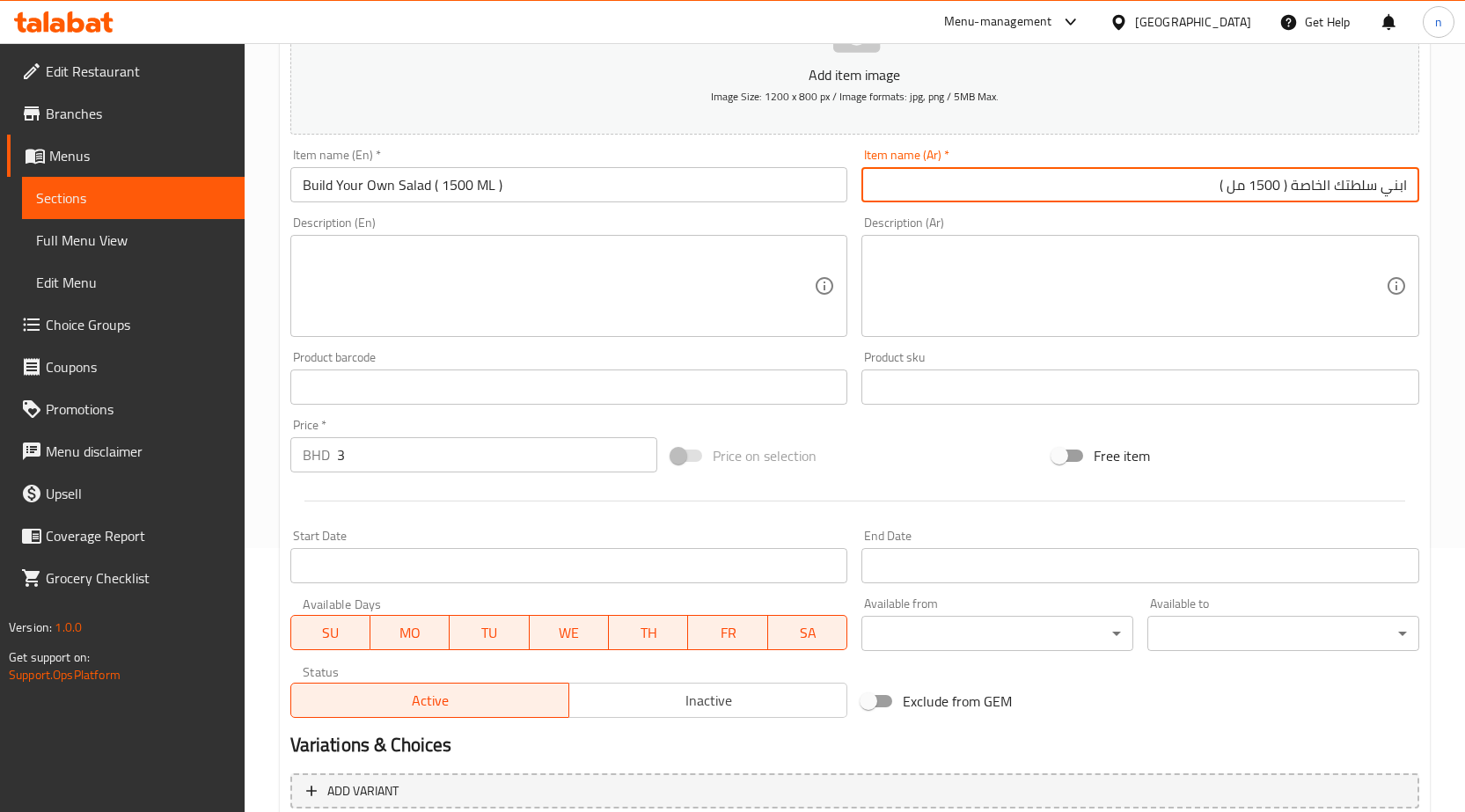
type input "ابني سلطتك الخاصة ( 1500 مل )"
click at [362, 277] on textarea at bounding box center [558, 286] width 512 height 84
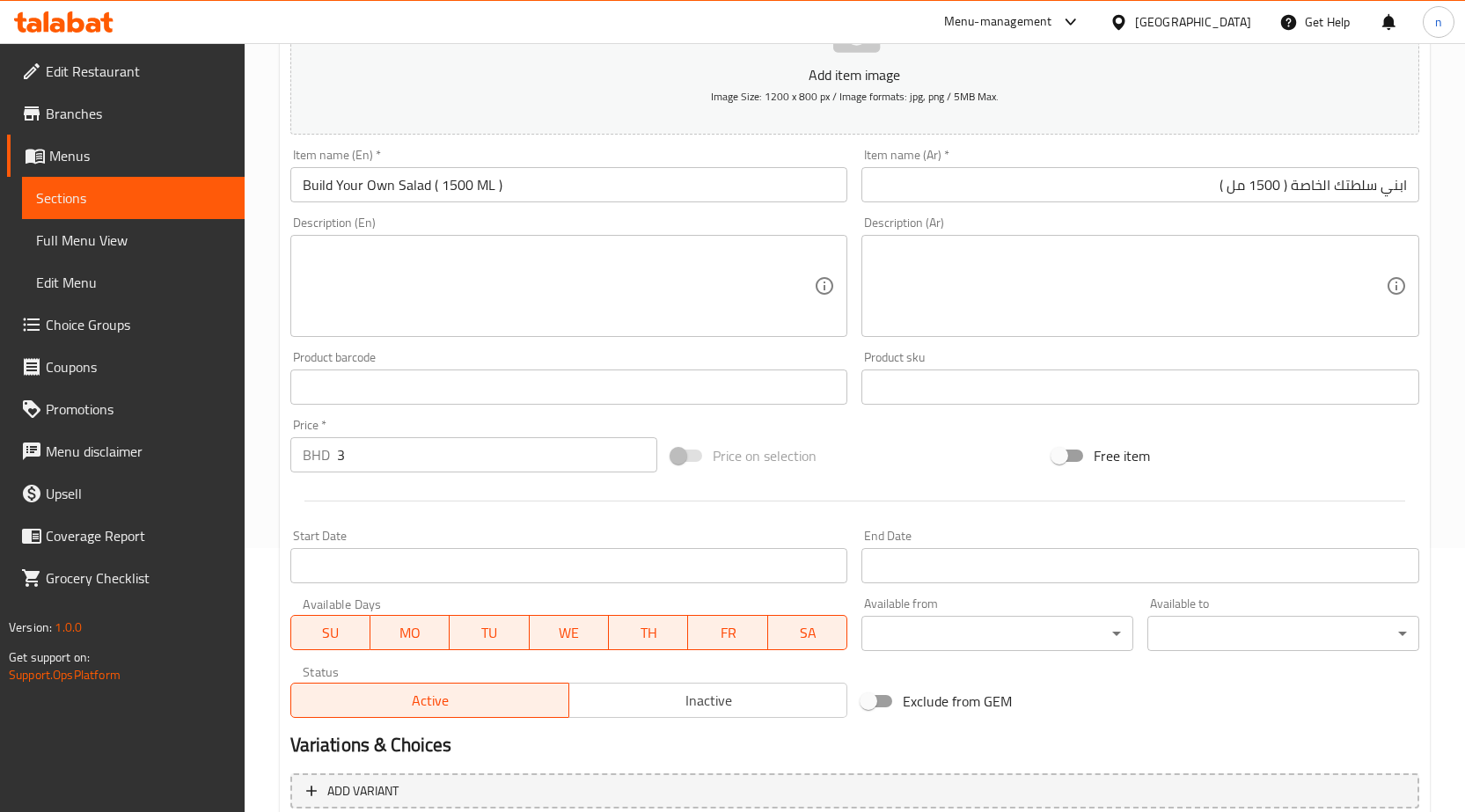
click at [511, 260] on textarea at bounding box center [558, 286] width 512 height 84
click at [418, 254] on textarea at bounding box center [558, 286] width 512 height 84
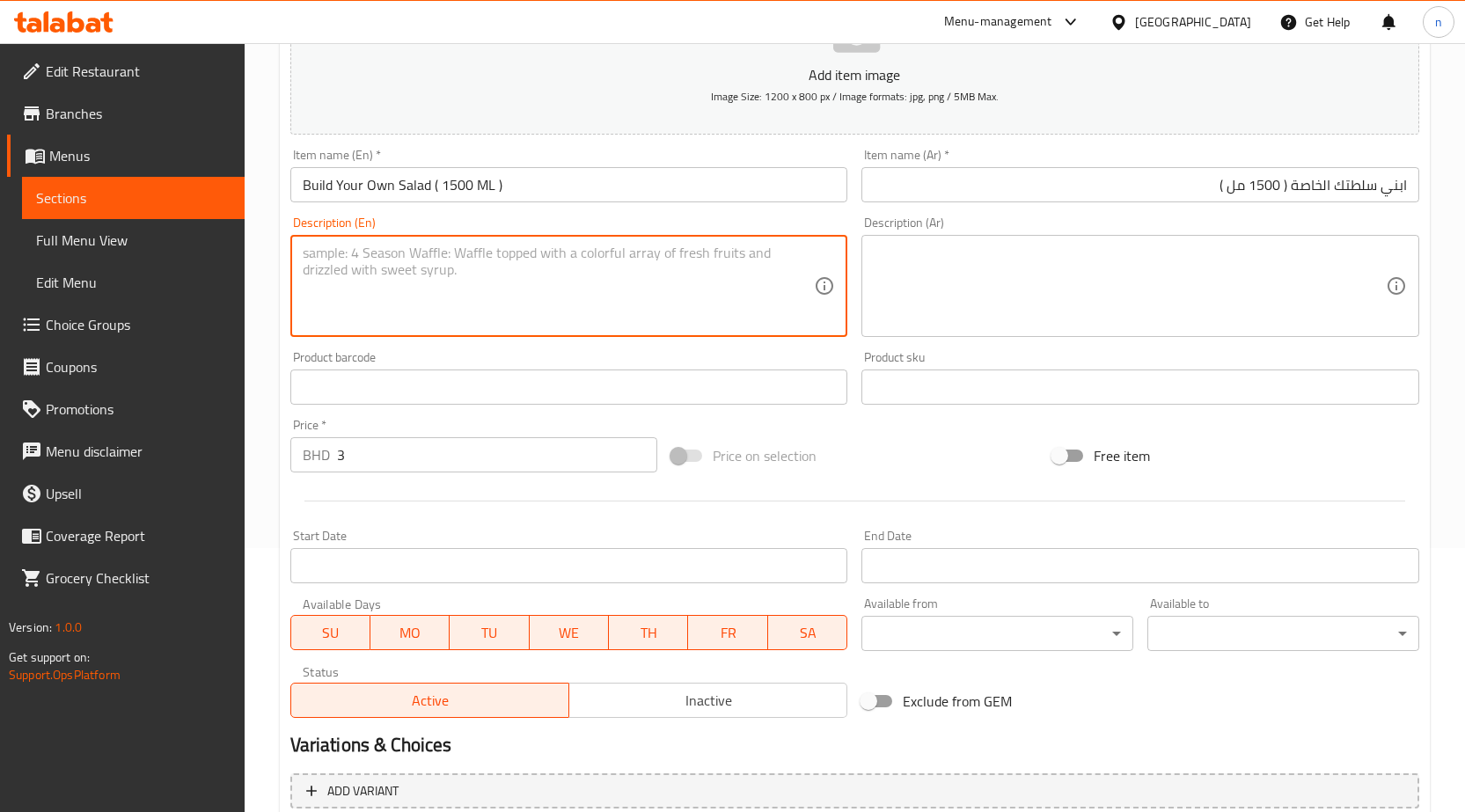
paste textarea "C urate y o ur o w n p ers o n aliz e d s ala d"
type textarea "C urate y o ur o w n p ers o n aliz e d s ala d"
paste textarea "C urate y o ur o w n p ers o n aliz e d s ala d"
type textarea "C urate y o ur o w n p ers o n aliz e d s ala d"
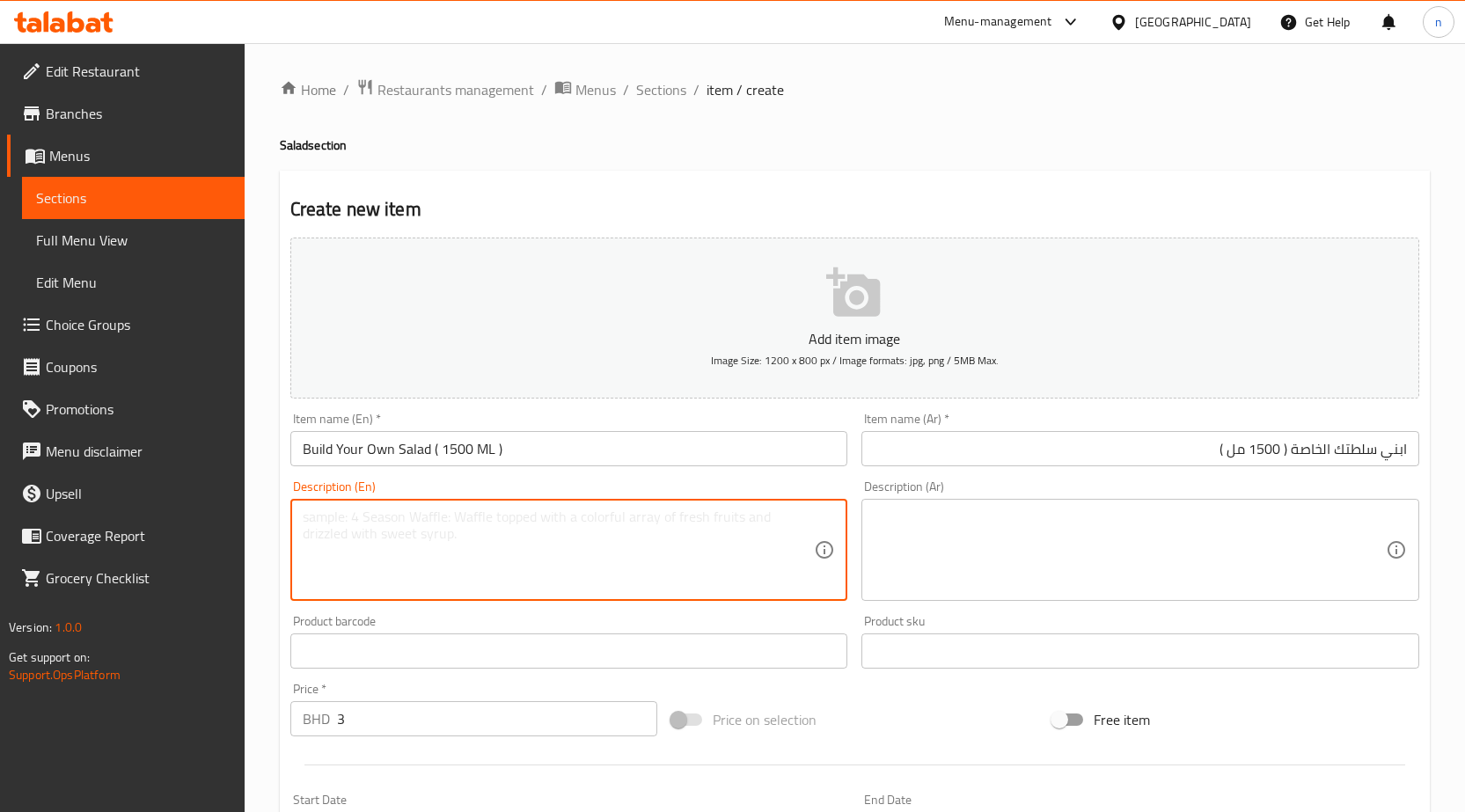
type textarea "ؤ"
click at [404, 518] on textarea "curate your own personalized salad" at bounding box center [558, 549] width 512 height 84
type textarea "curate your own personalized salad"
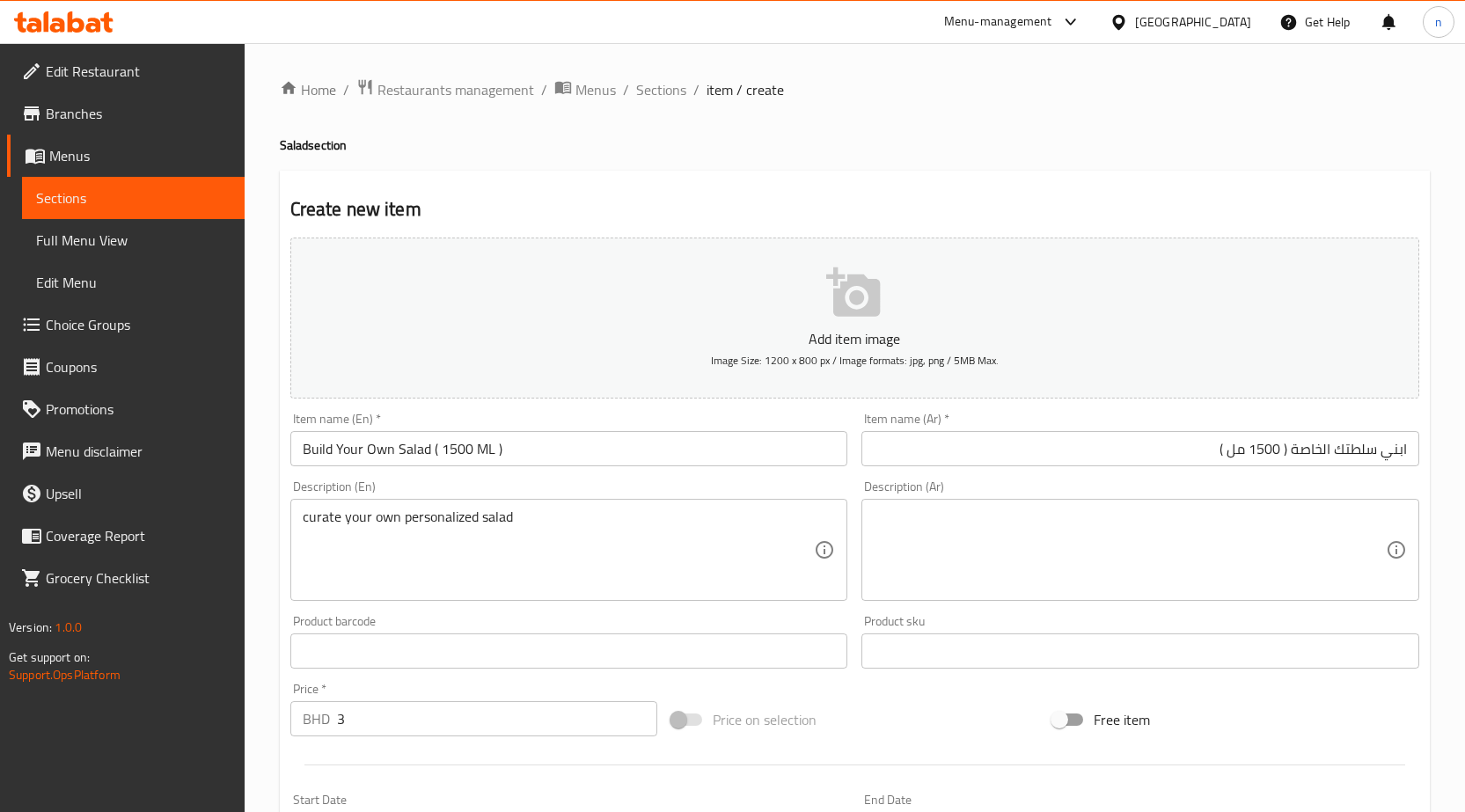
click at [1060, 530] on textarea at bounding box center [1130, 549] width 512 height 84
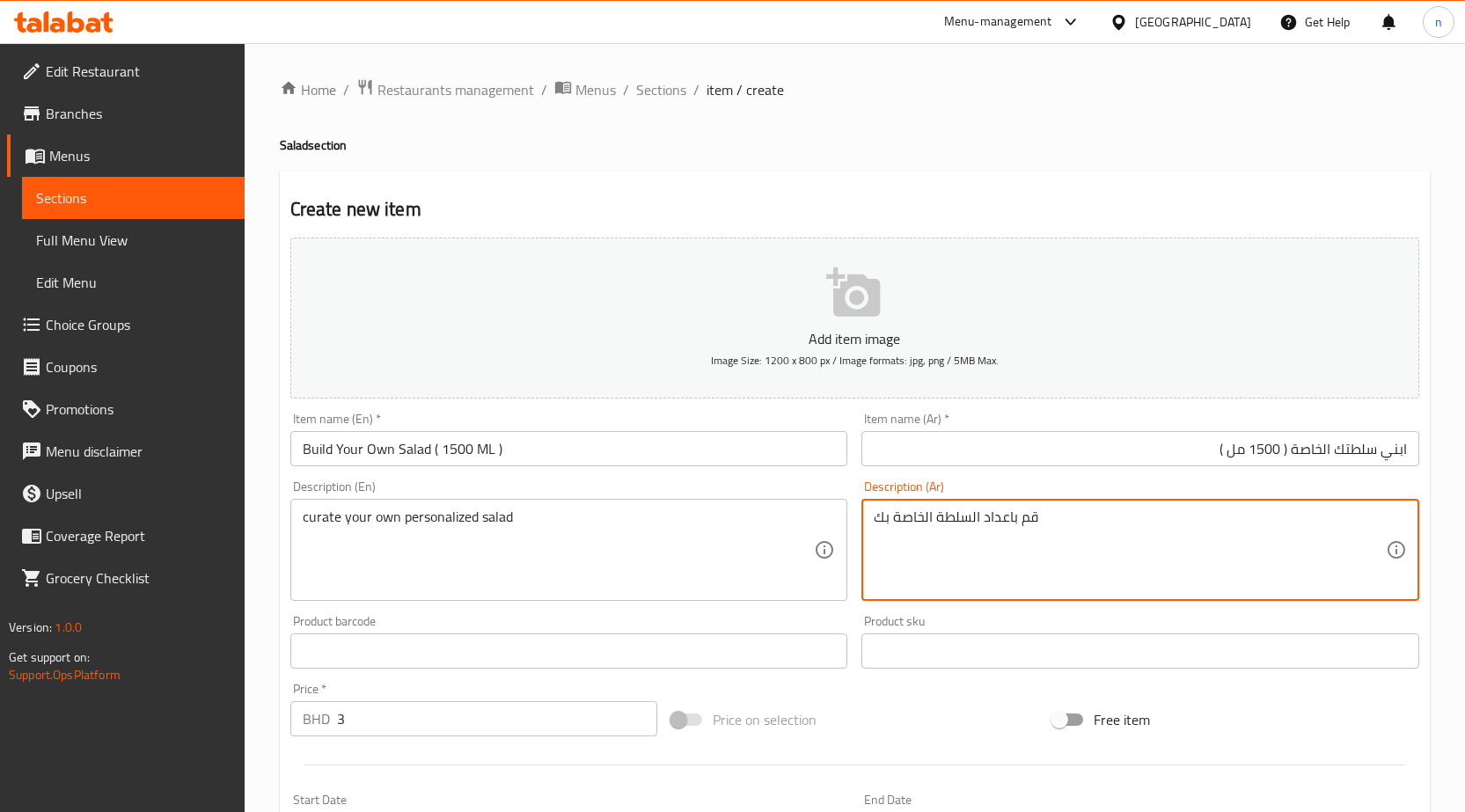
click at [1009, 516] on textarea "قم باعداد السلطة الخاصة بك" at bounding box center [1130, 549] width 512 height 84
type textarea "قم بإعداد السلطة الخاصة بك"
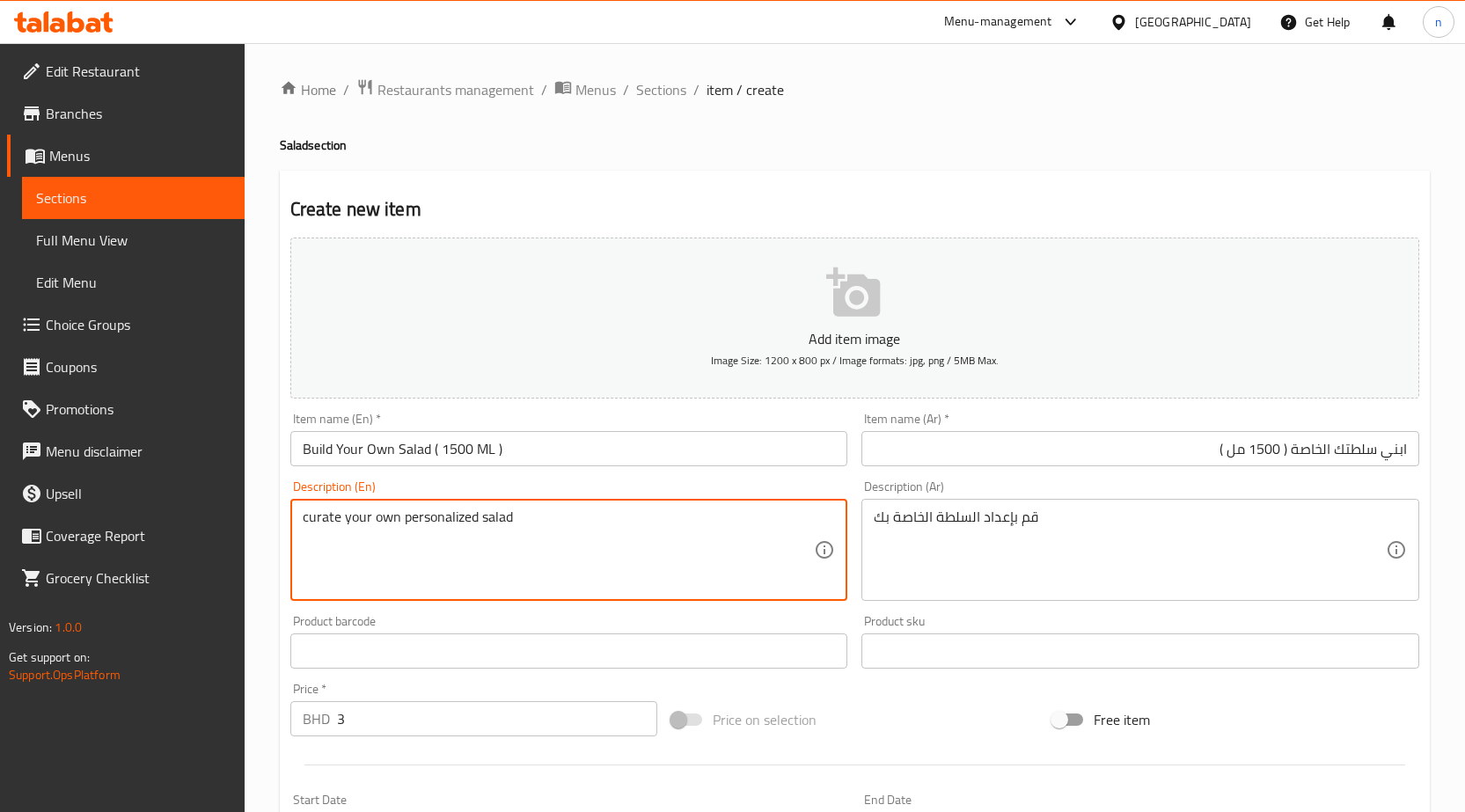
click at [465, 517] on textarea "curate your own personalized salad" at bounding box center [558, 549] width 512 height 84
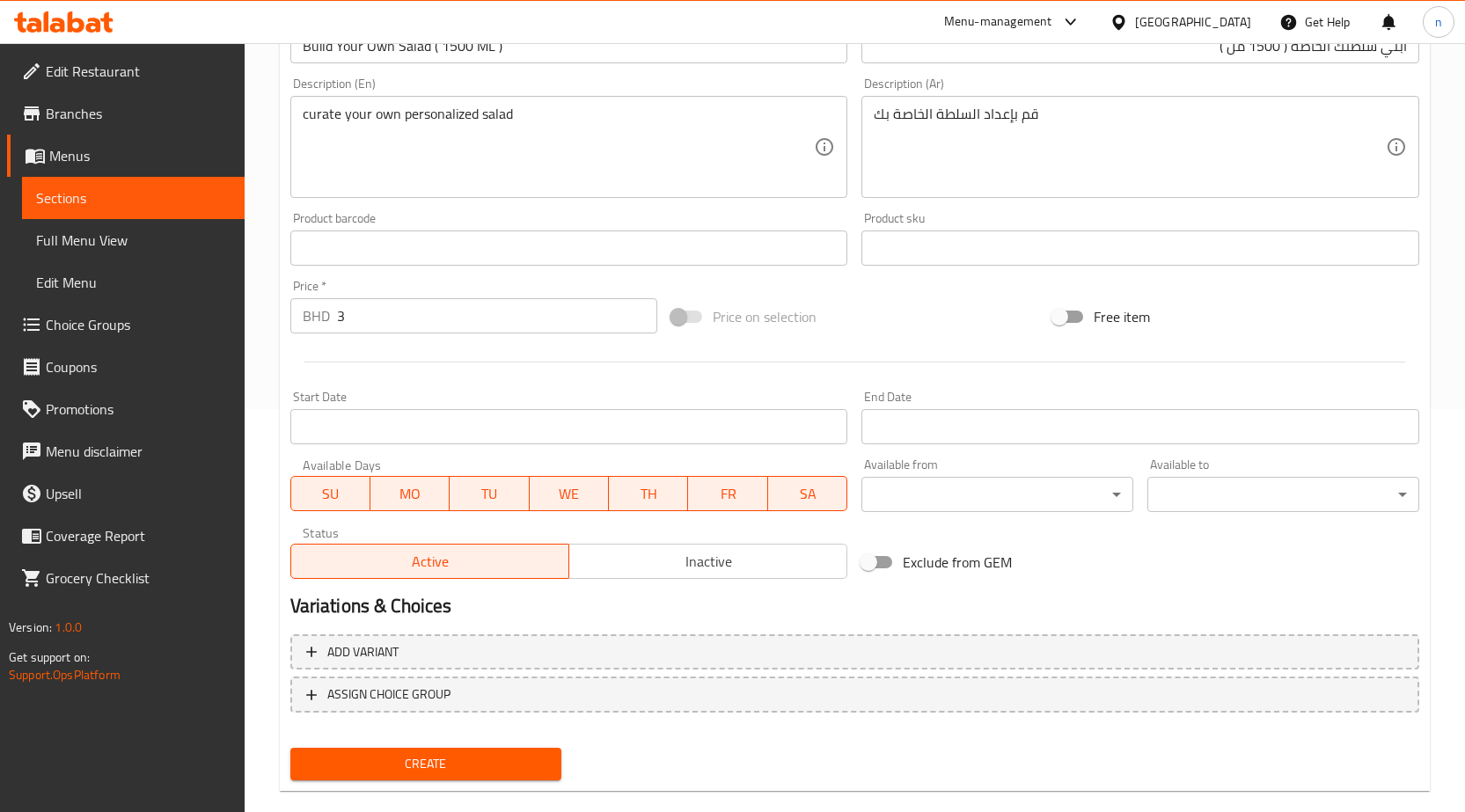
scroll to position [431, 0]
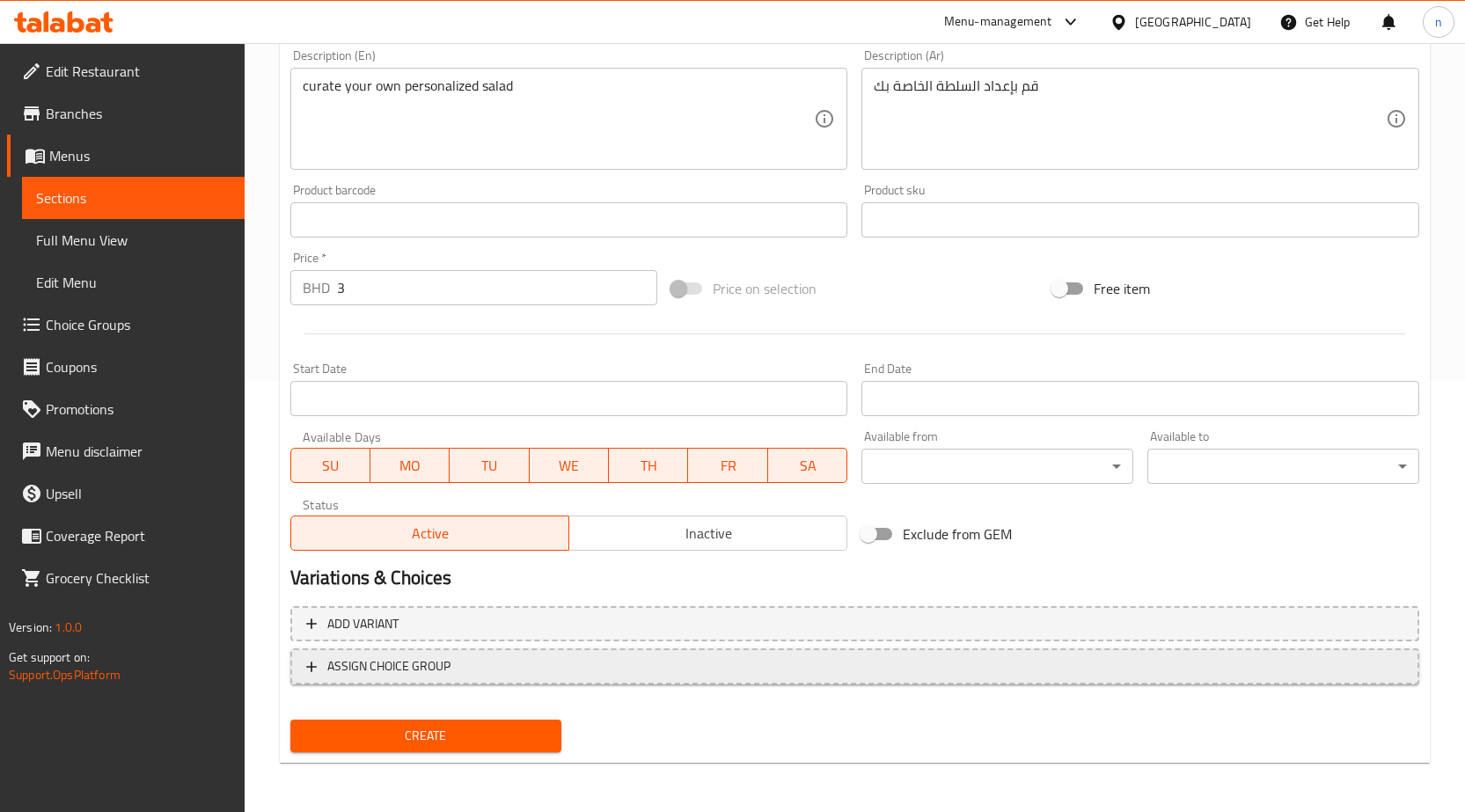
click at [457, 667] on span "ASSIGN CHOICE GROUP" at bounding box center [855, 666] width 1097 height 22
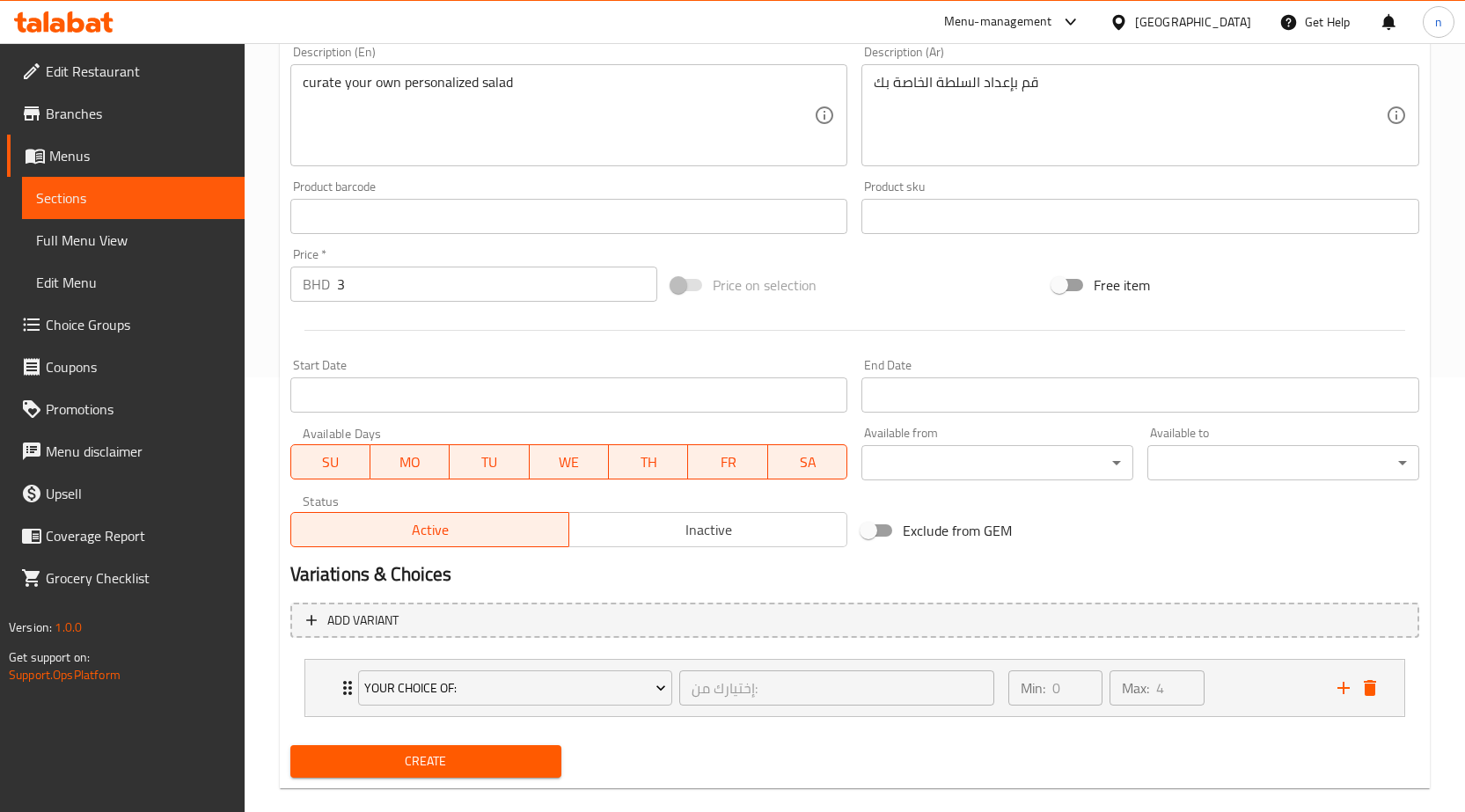
scroll to position [460, 0]
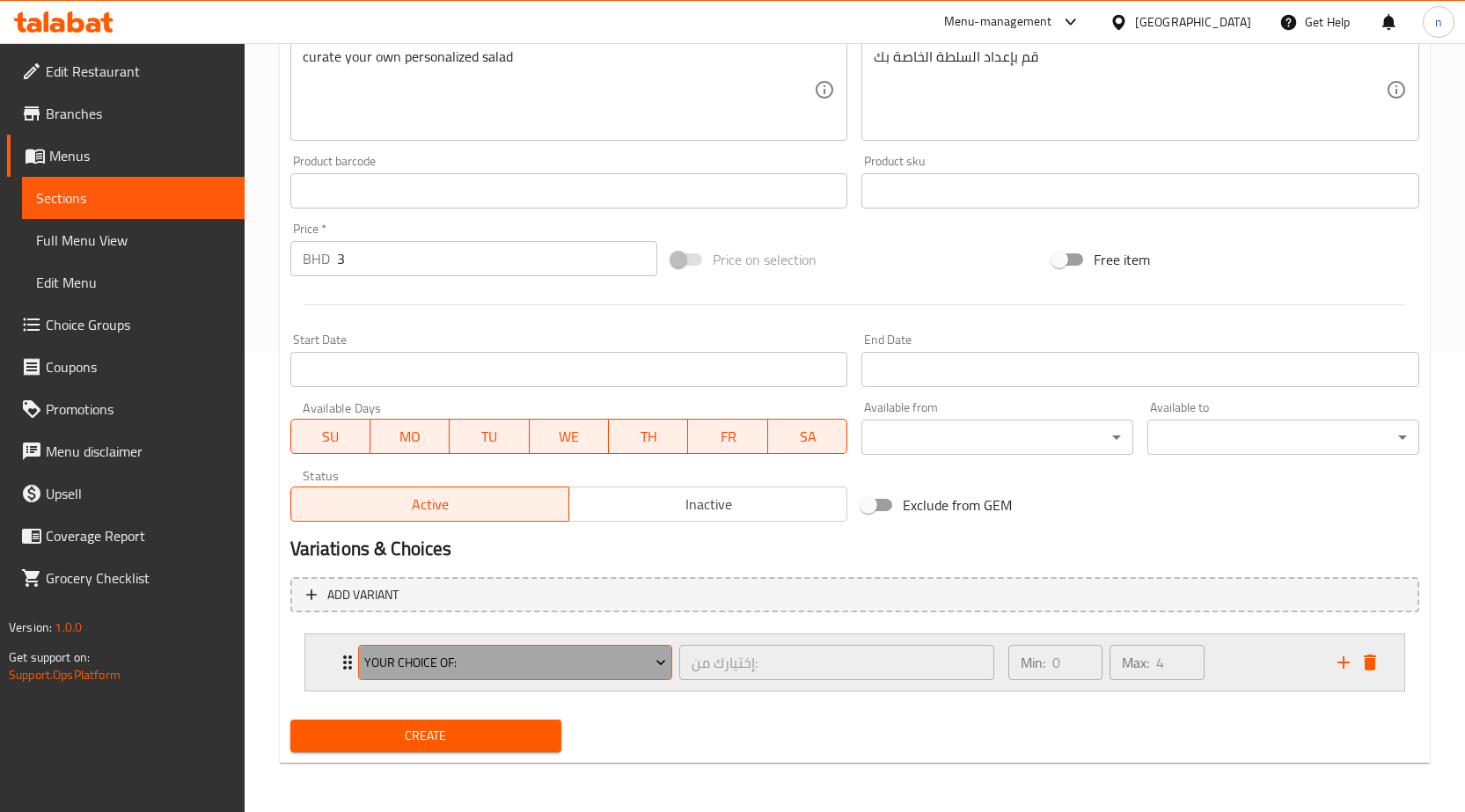
click at [569, 665] on span "Your Choice Of:" at bounding box center [515, 662] width 301 height 22
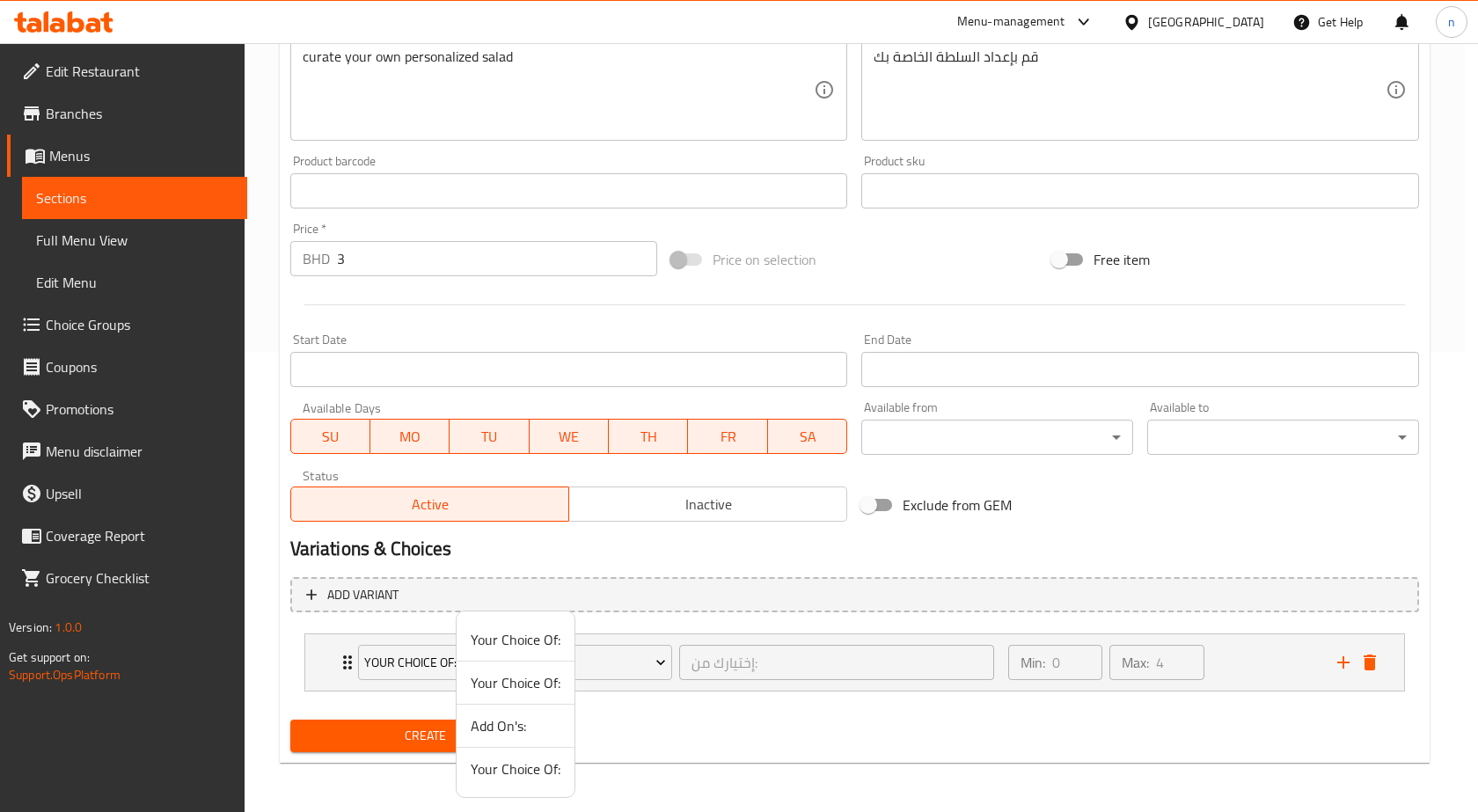
click at [639, 694] on div at bounding box center [739, 406] width 1478 height 812
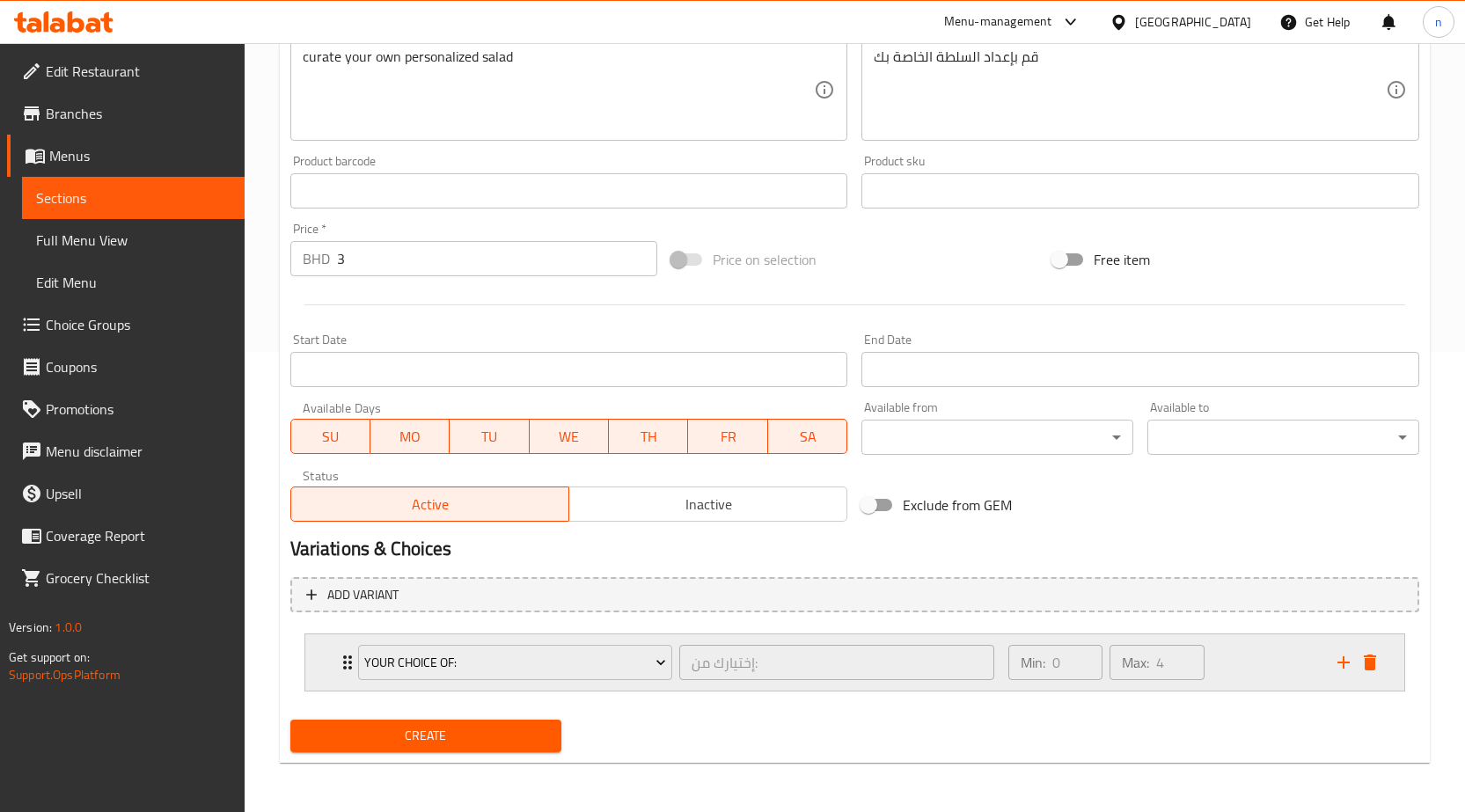
click at [1049, 665] on div "Min: 0 ​" at bounding box center [1055, 662] width 94 height 35
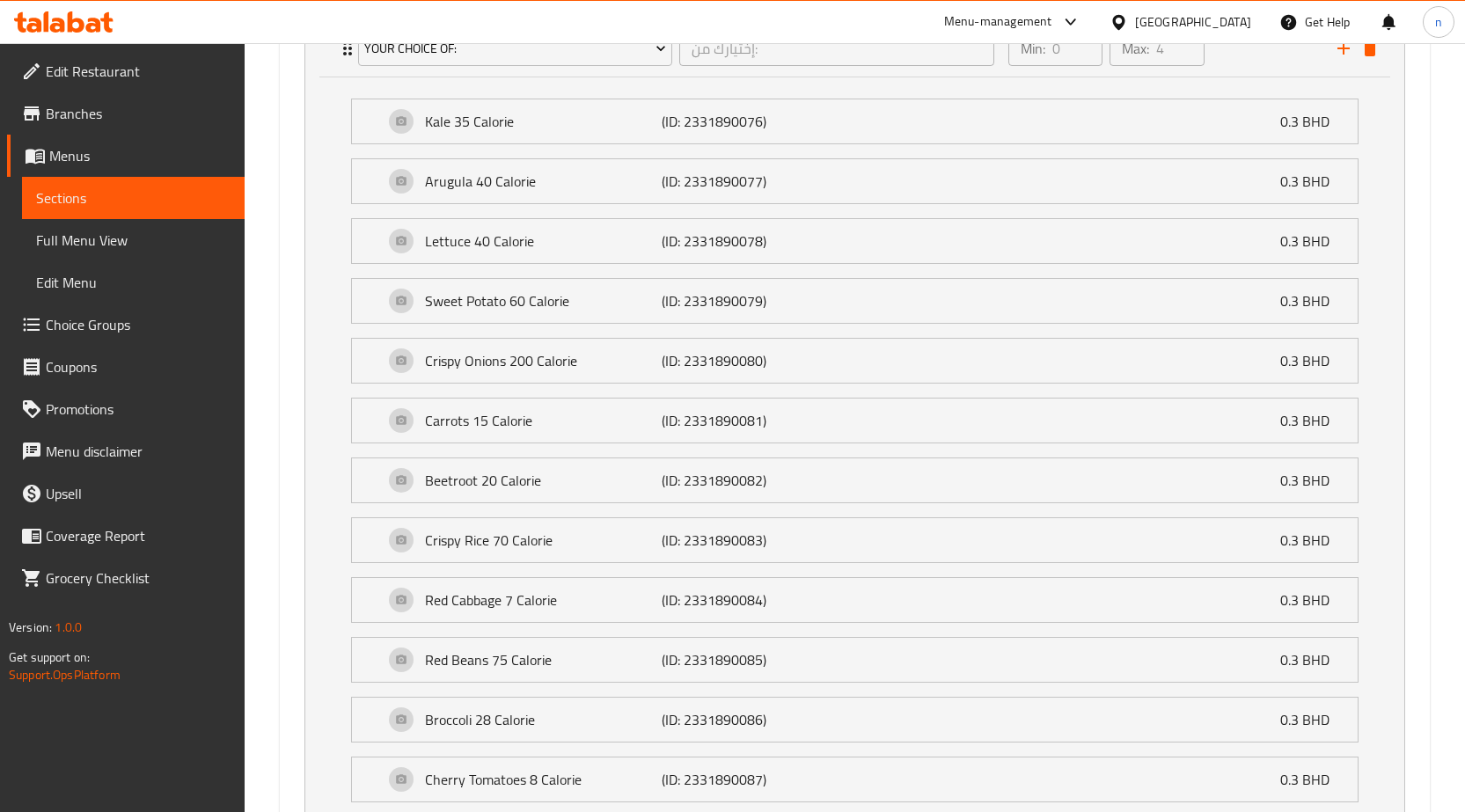
scroll to position [987, 0]
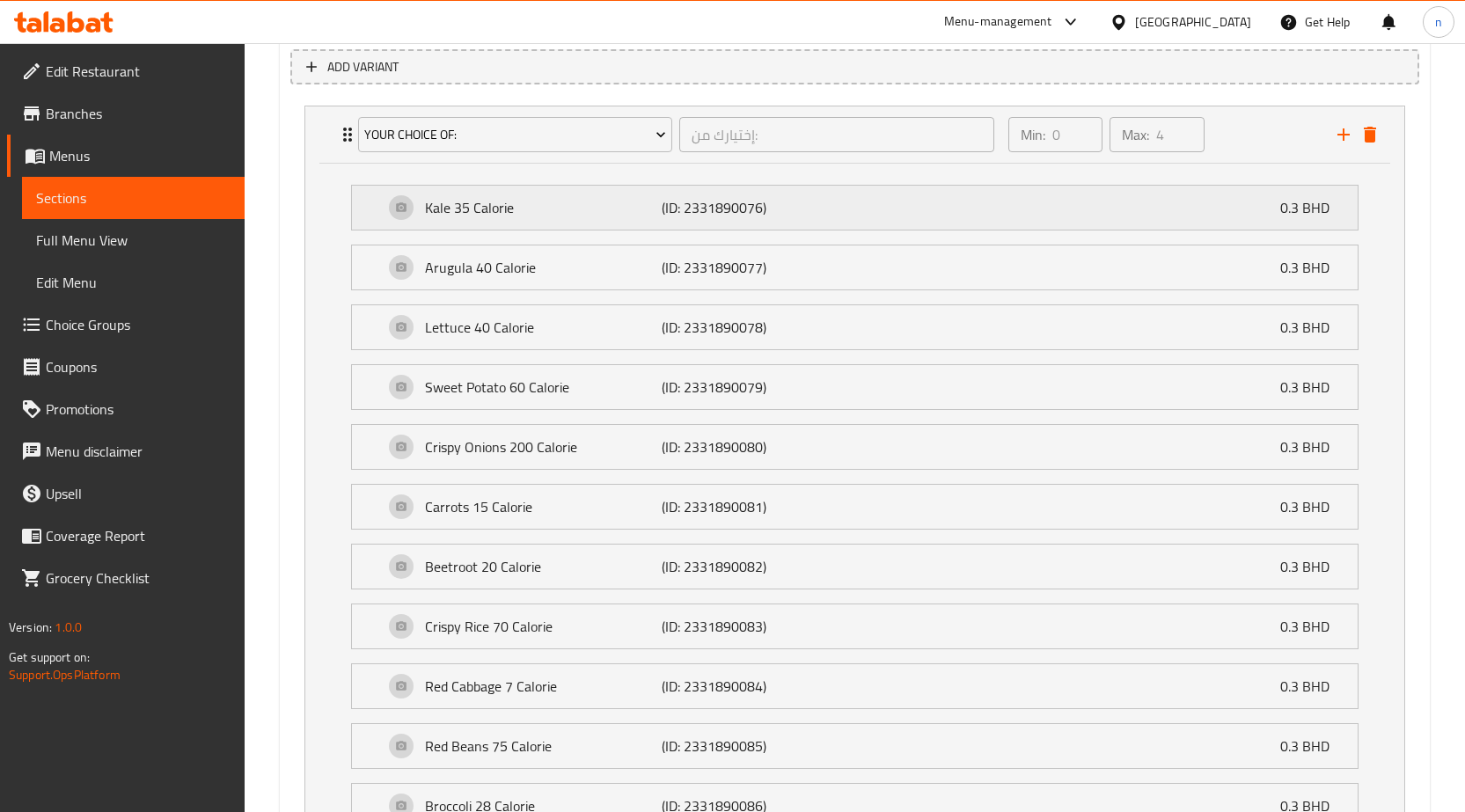
click at [1290, 209] on p "0.3 BHD" at bounding box center [1312, 207] width 63 height 21
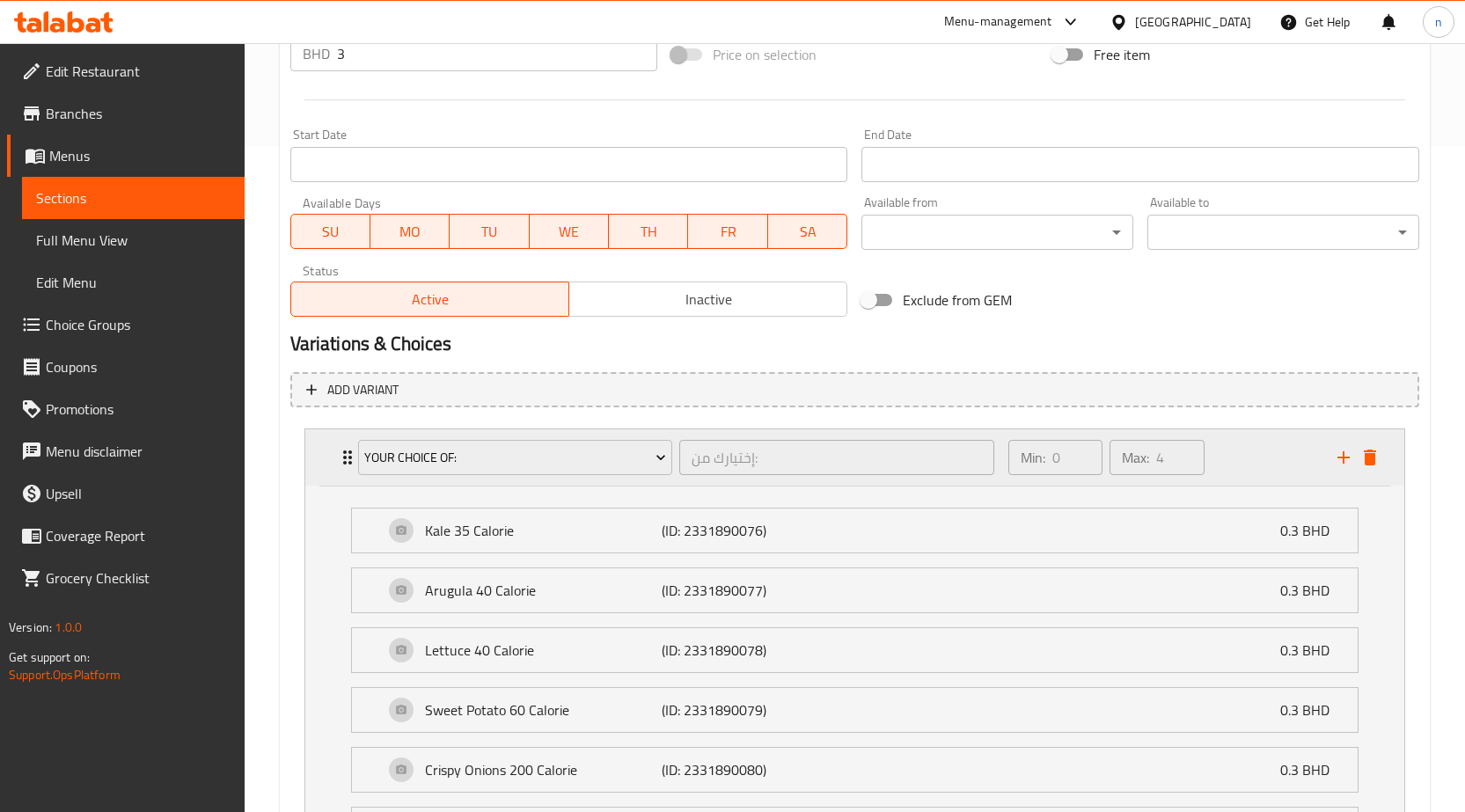
scroll to position [753, 0]
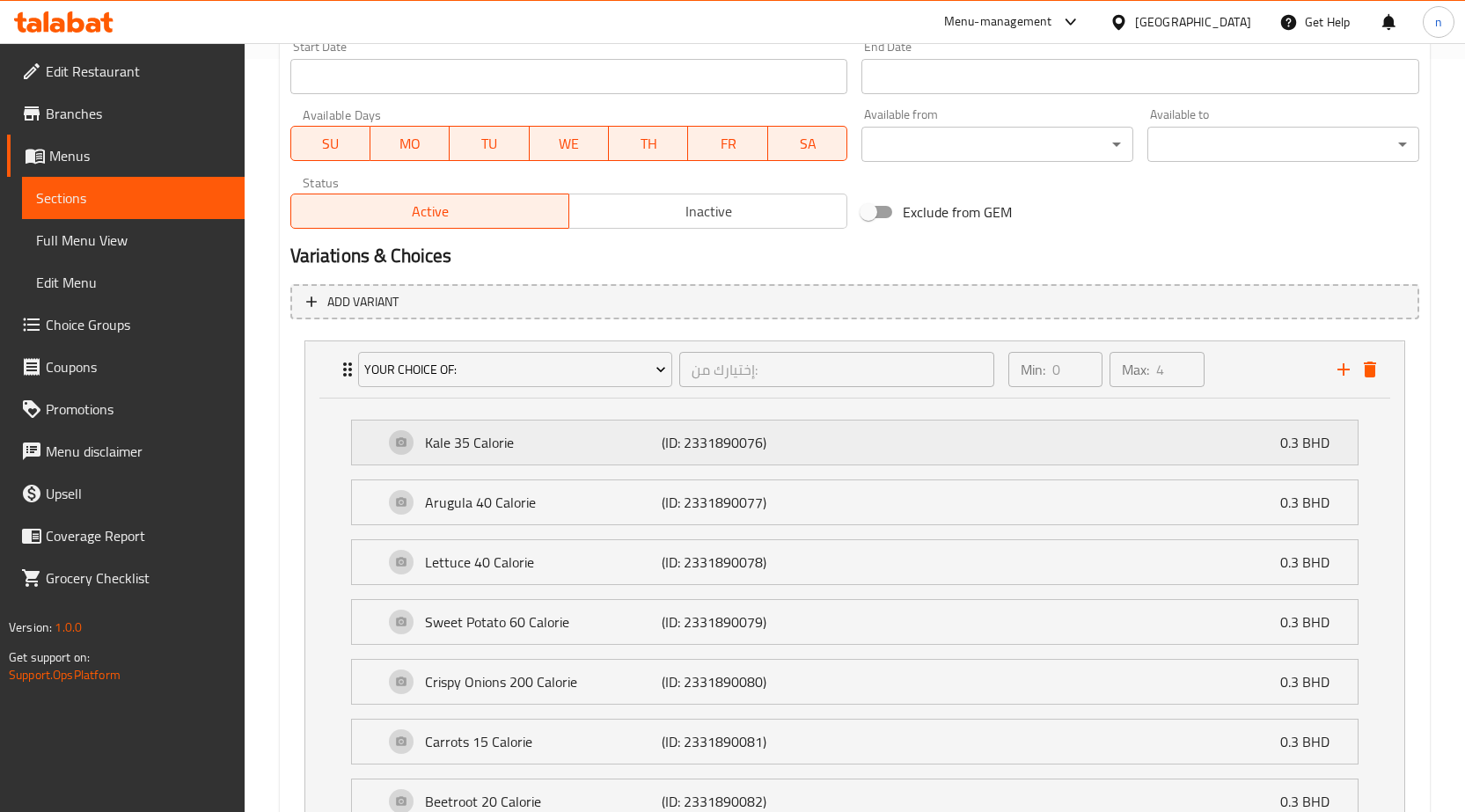
click at [1316, 445] on p "0.3 BHD" at bounding box center [1312, 442] width 63 height 21
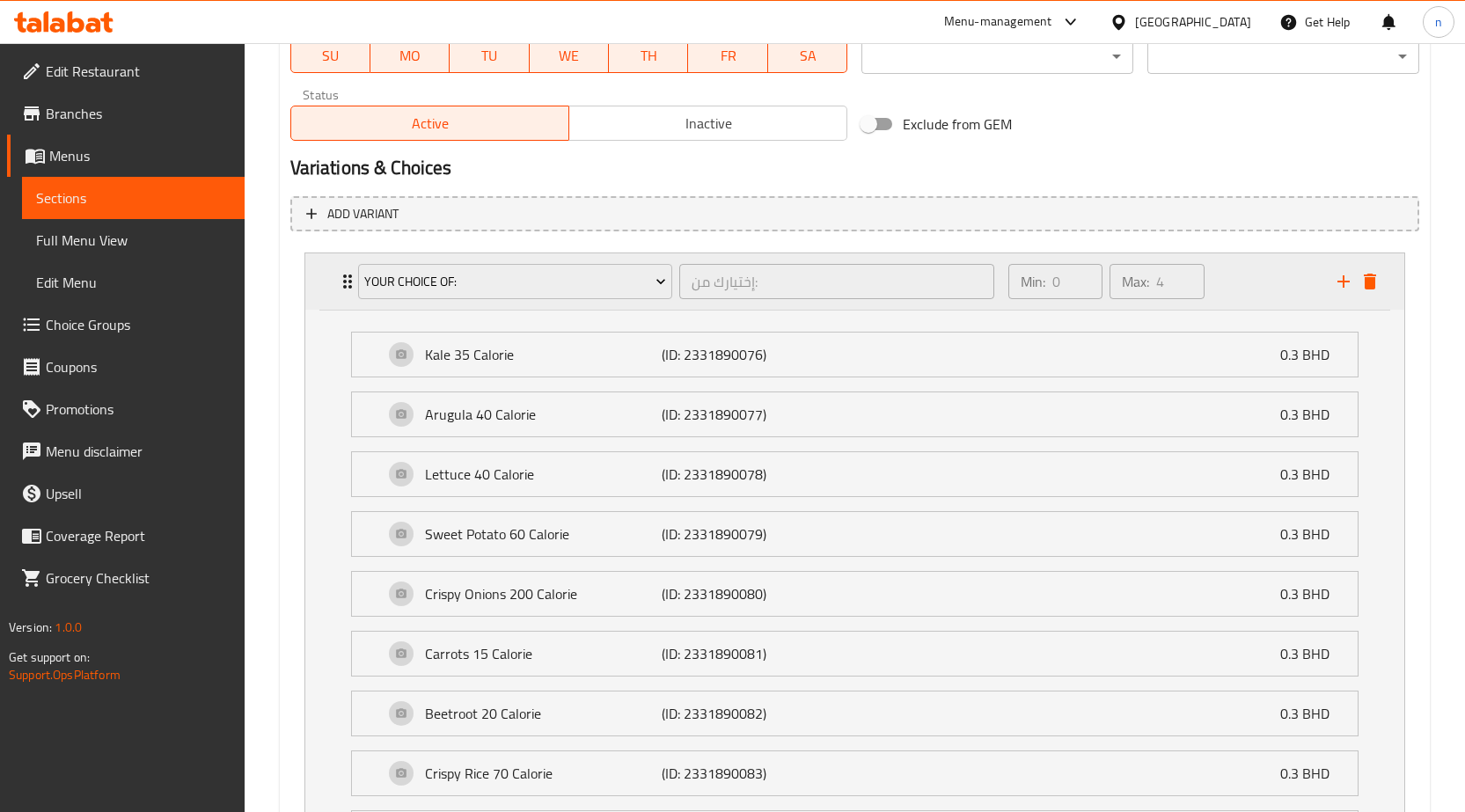
click at [345, 279] on icon "Expand" at bounding box center [347, 281] width 21 height 21
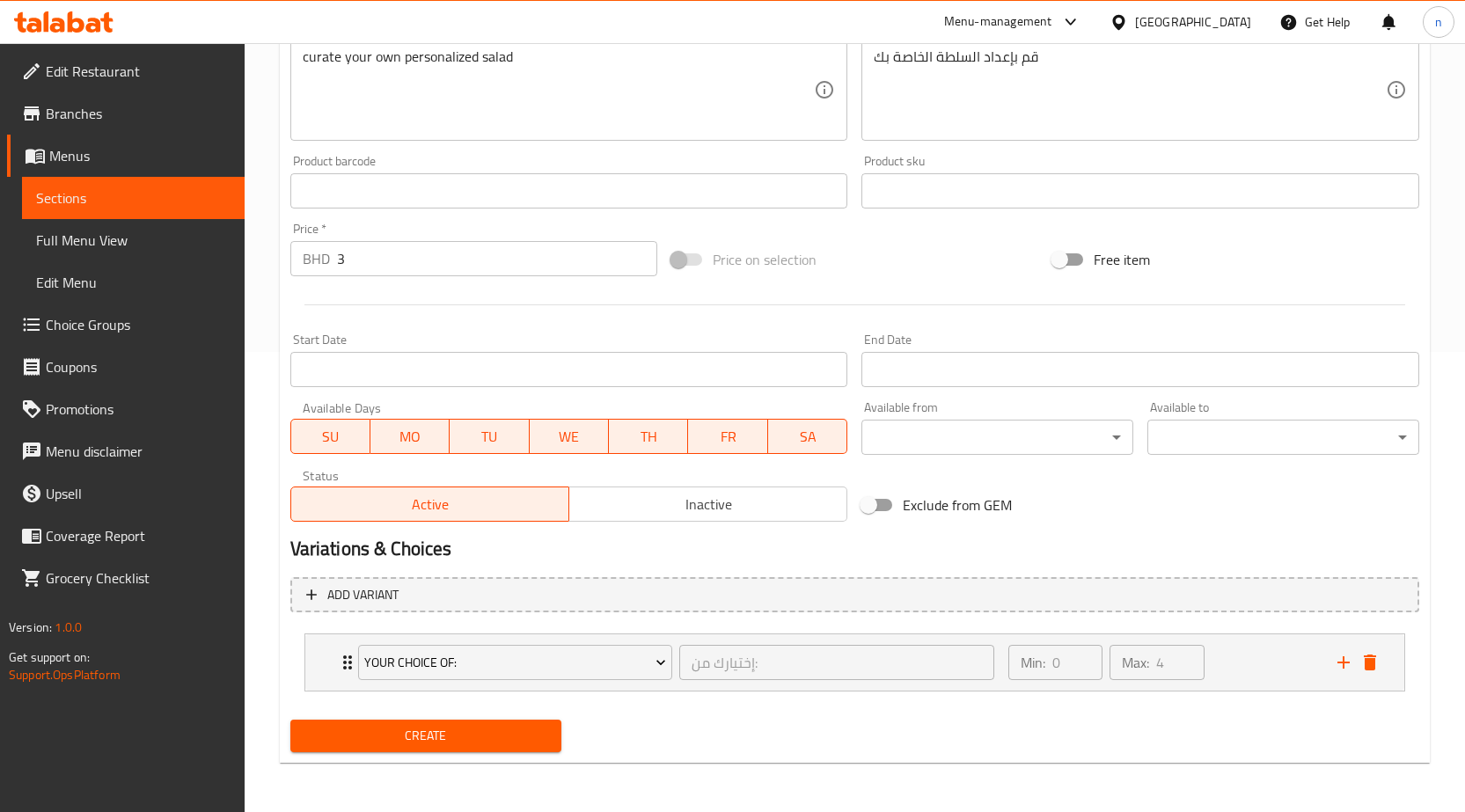
scroll to position [460, 0]
click at [408, 660] on span "Your Choice Of:" at bounding box center [515, 662] width 301 height 22
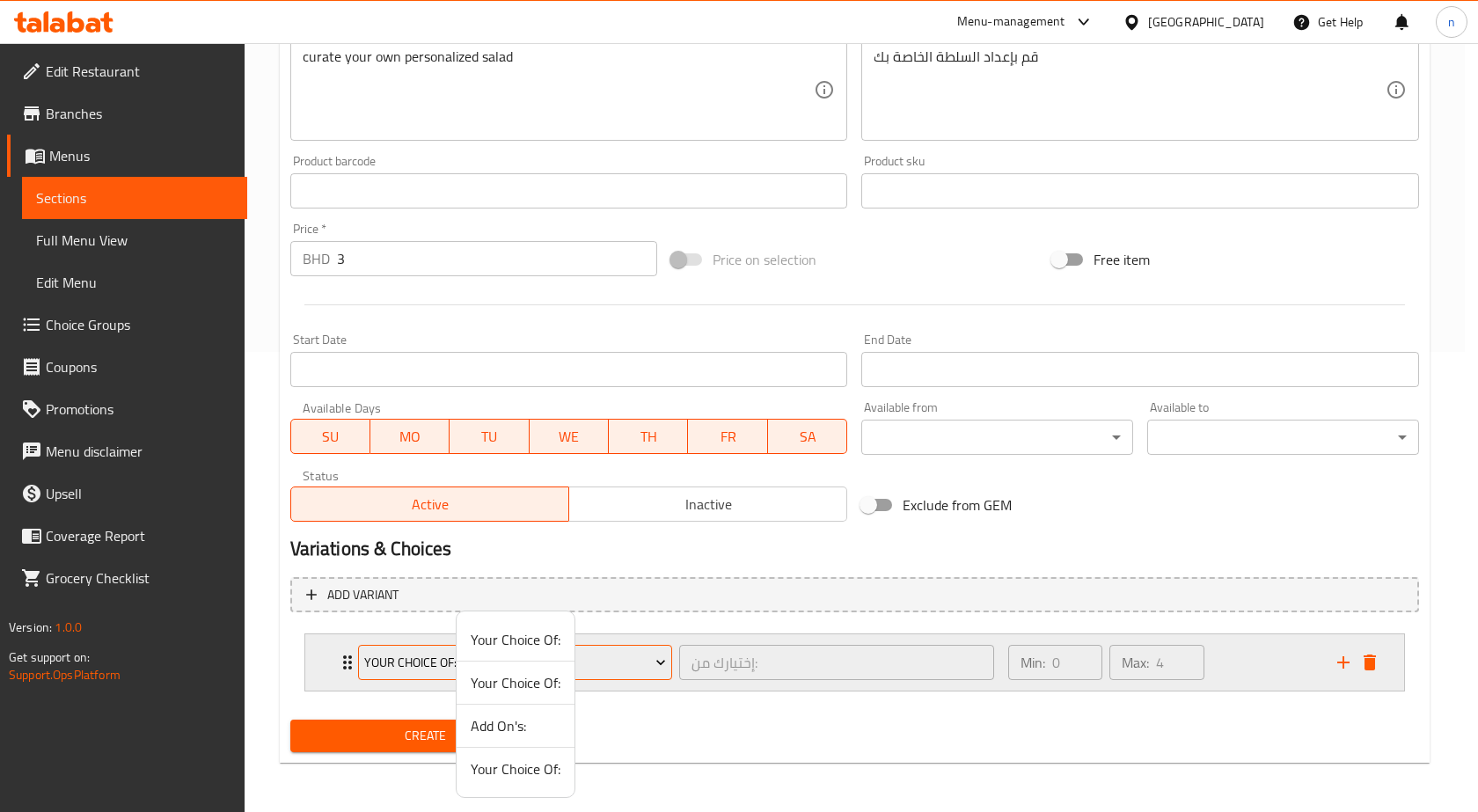
click at [408, 660] on div at bounding box center [739, 406] width 1478 height 812
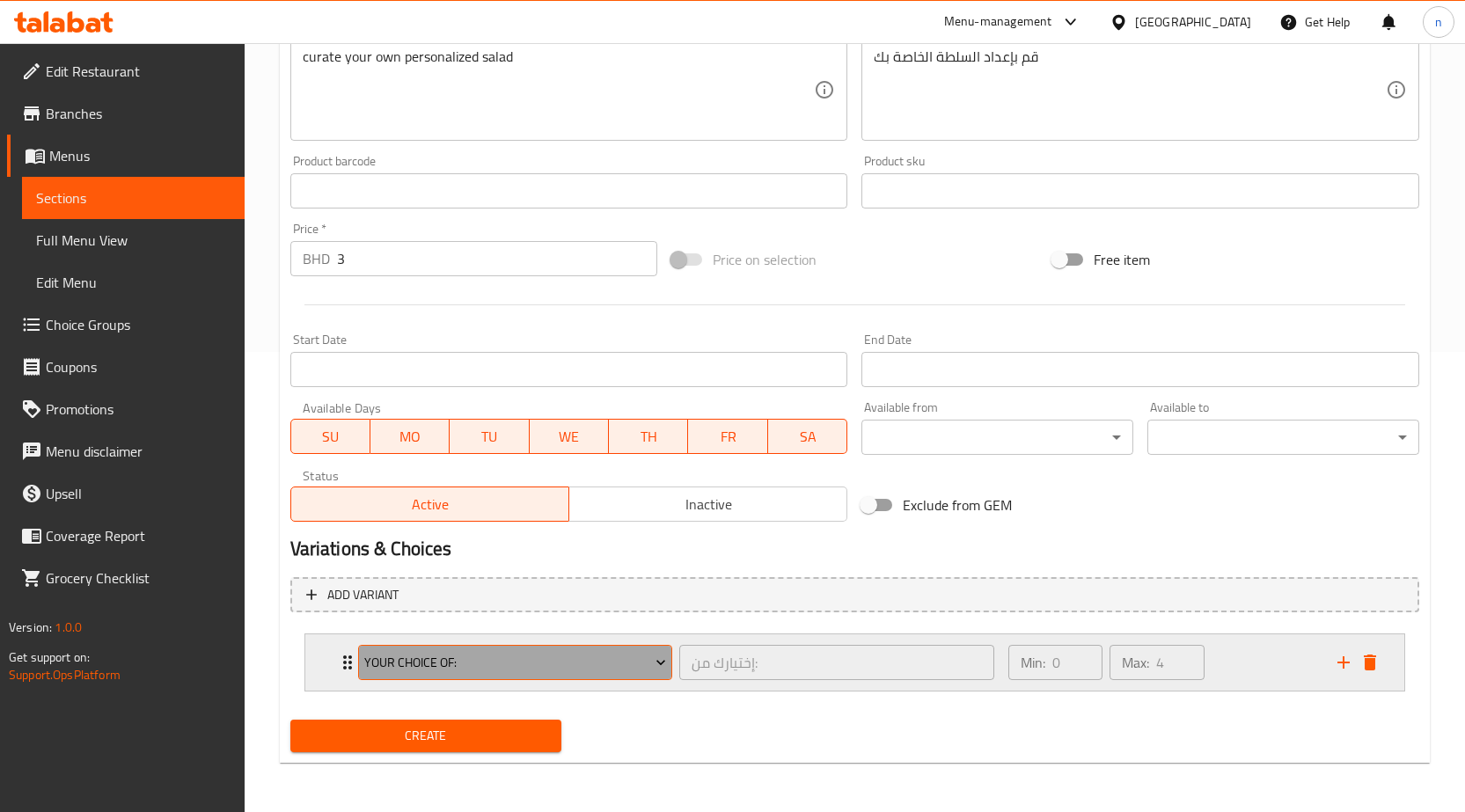
click at [408, 660] on span "Your Choice Of:" at bounding box center [515, 662] width 301 height 22
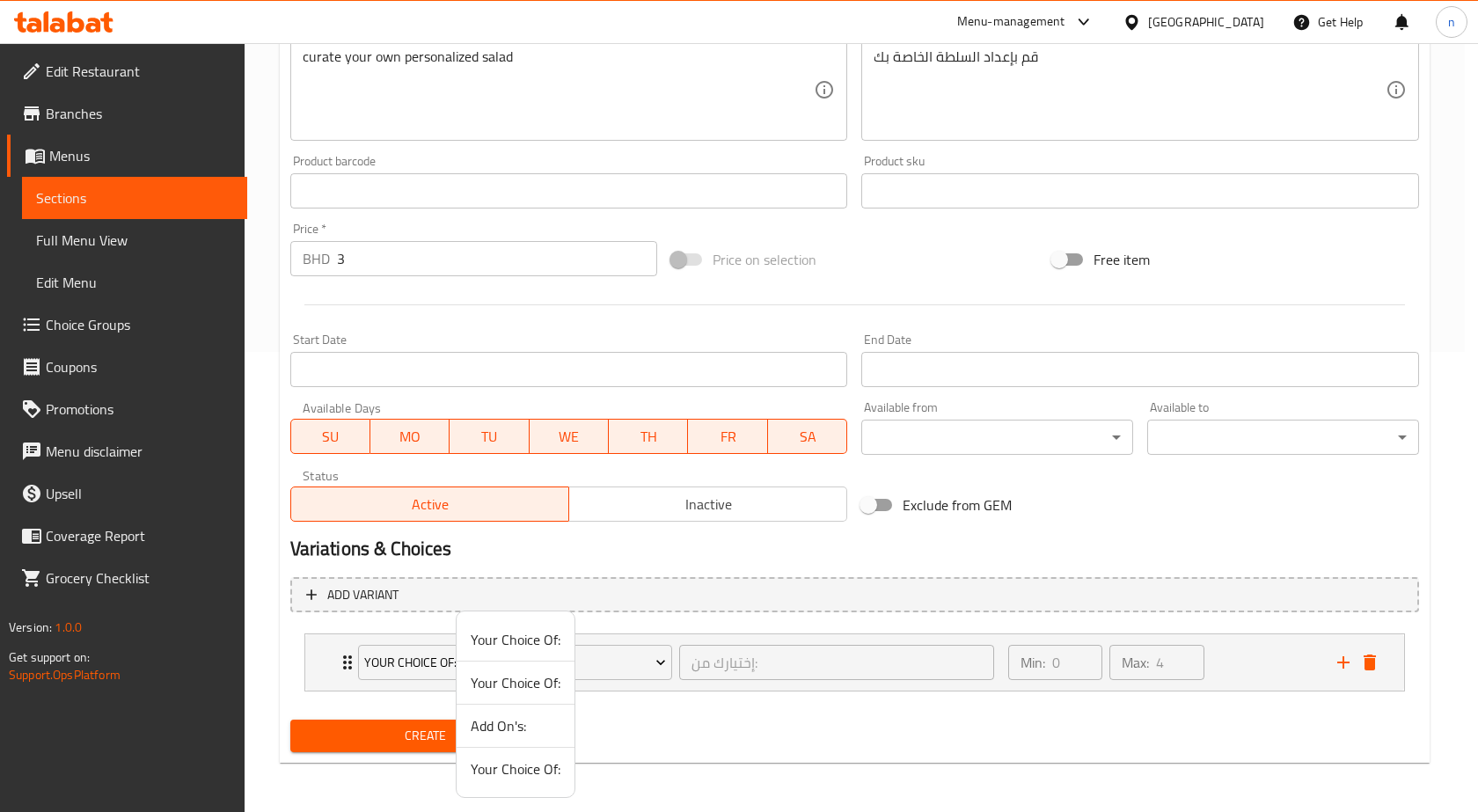
click at [254, 639] on div at bounding box center [739, 406] width 1478 height 812
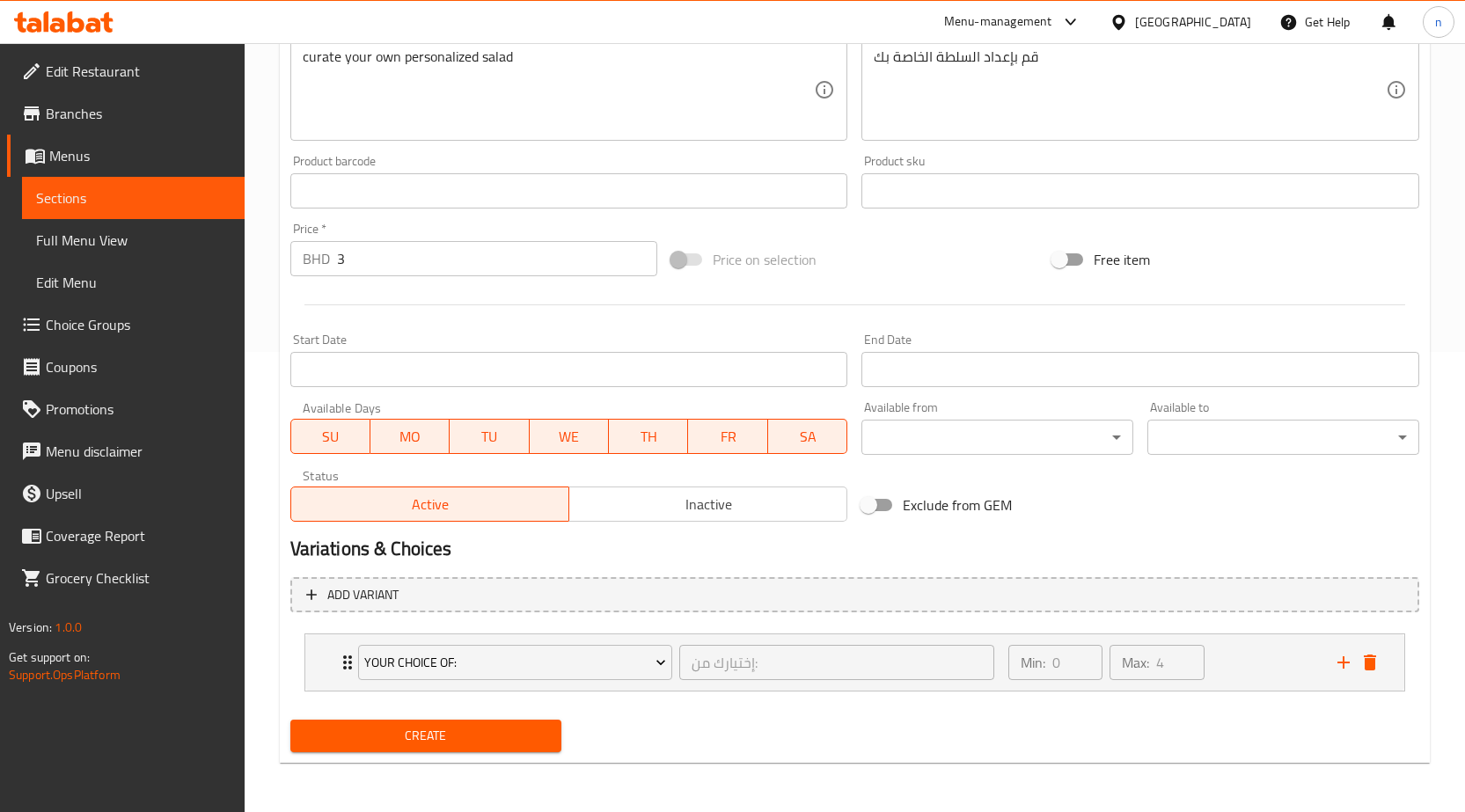
click at [441, 738] on span "Create" at bounding box center [426, 736] width 244 height 22
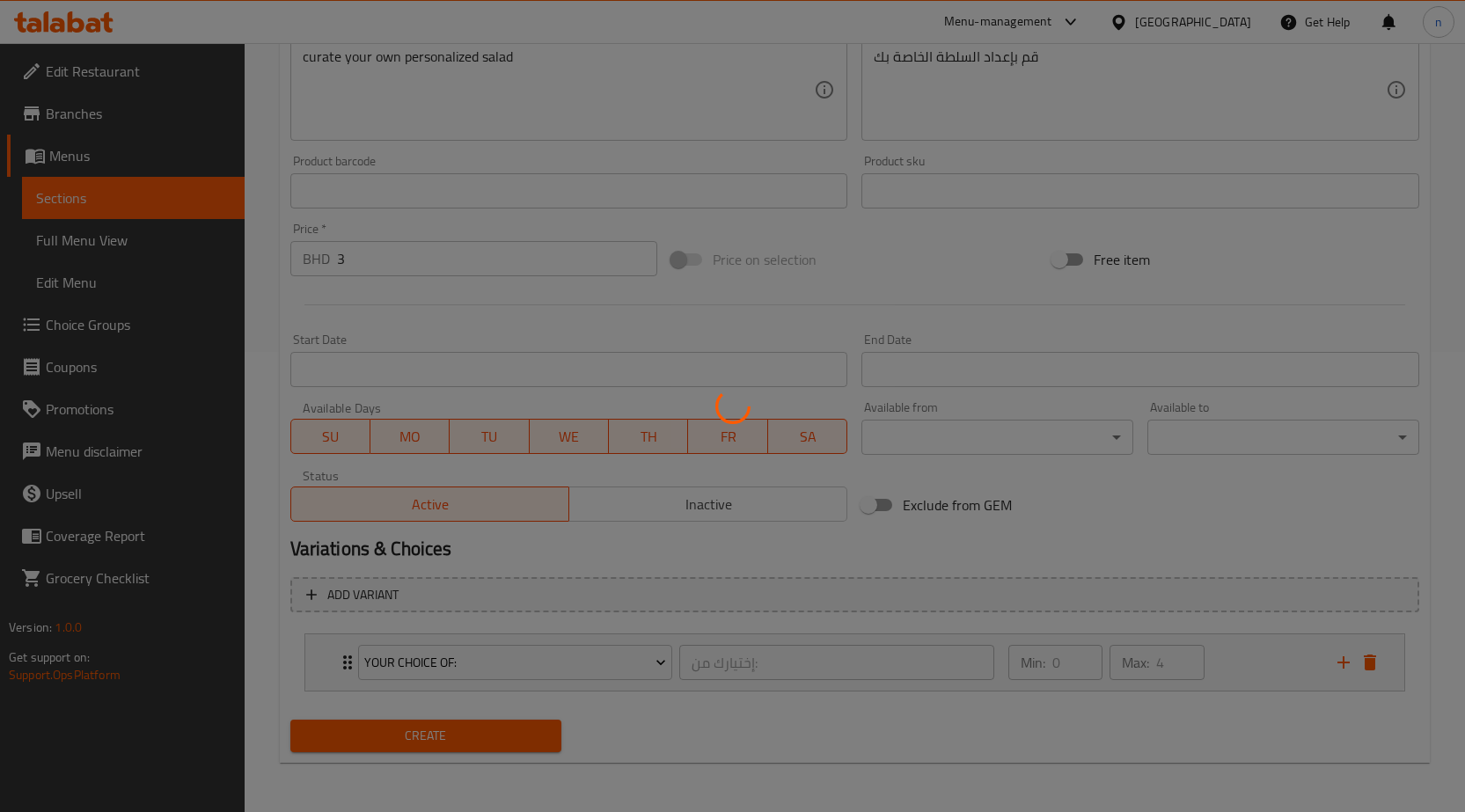
type input "0"
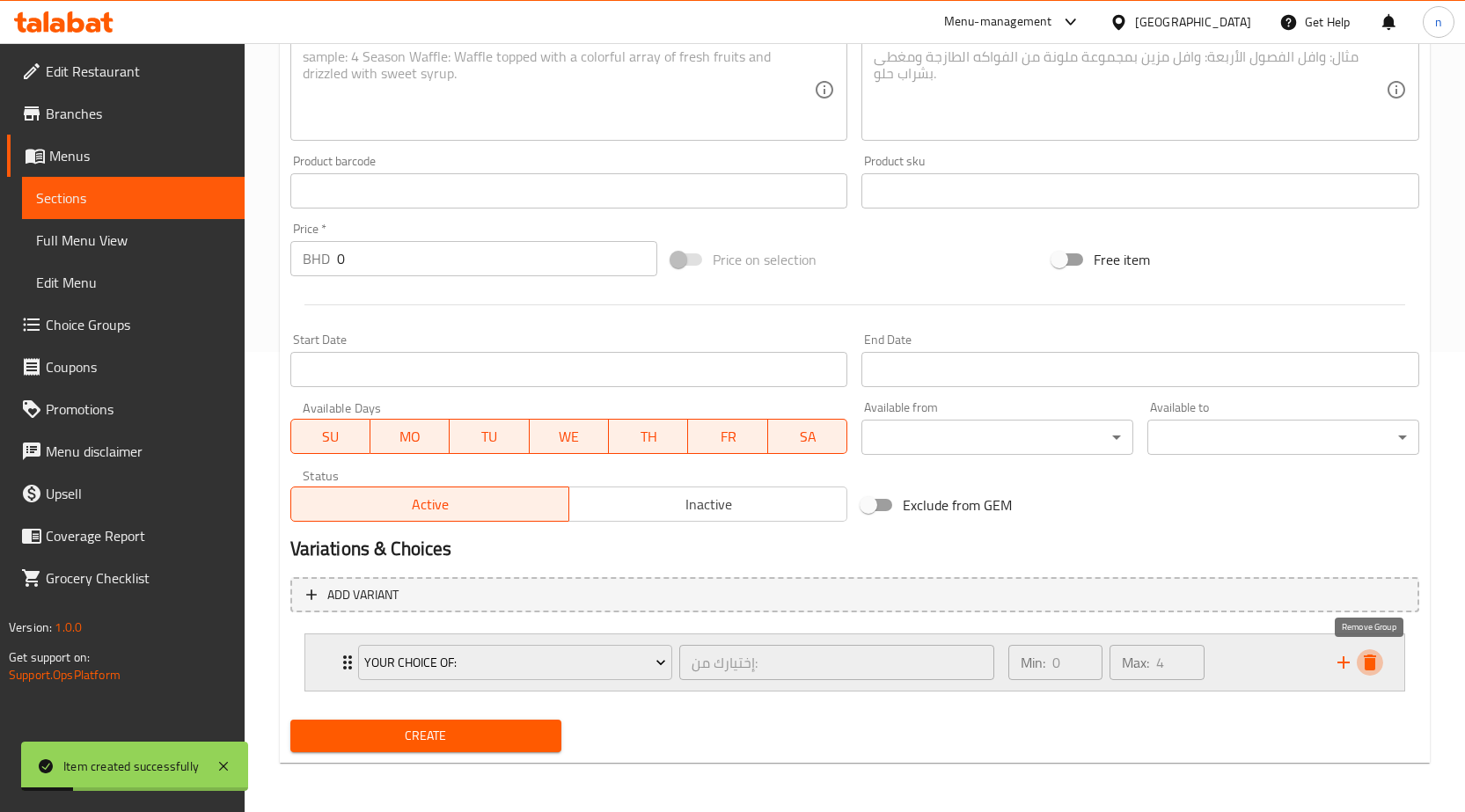
click at [1375, 671] on icon "delete" at bounding box center [1369, 661] width 12 height 16
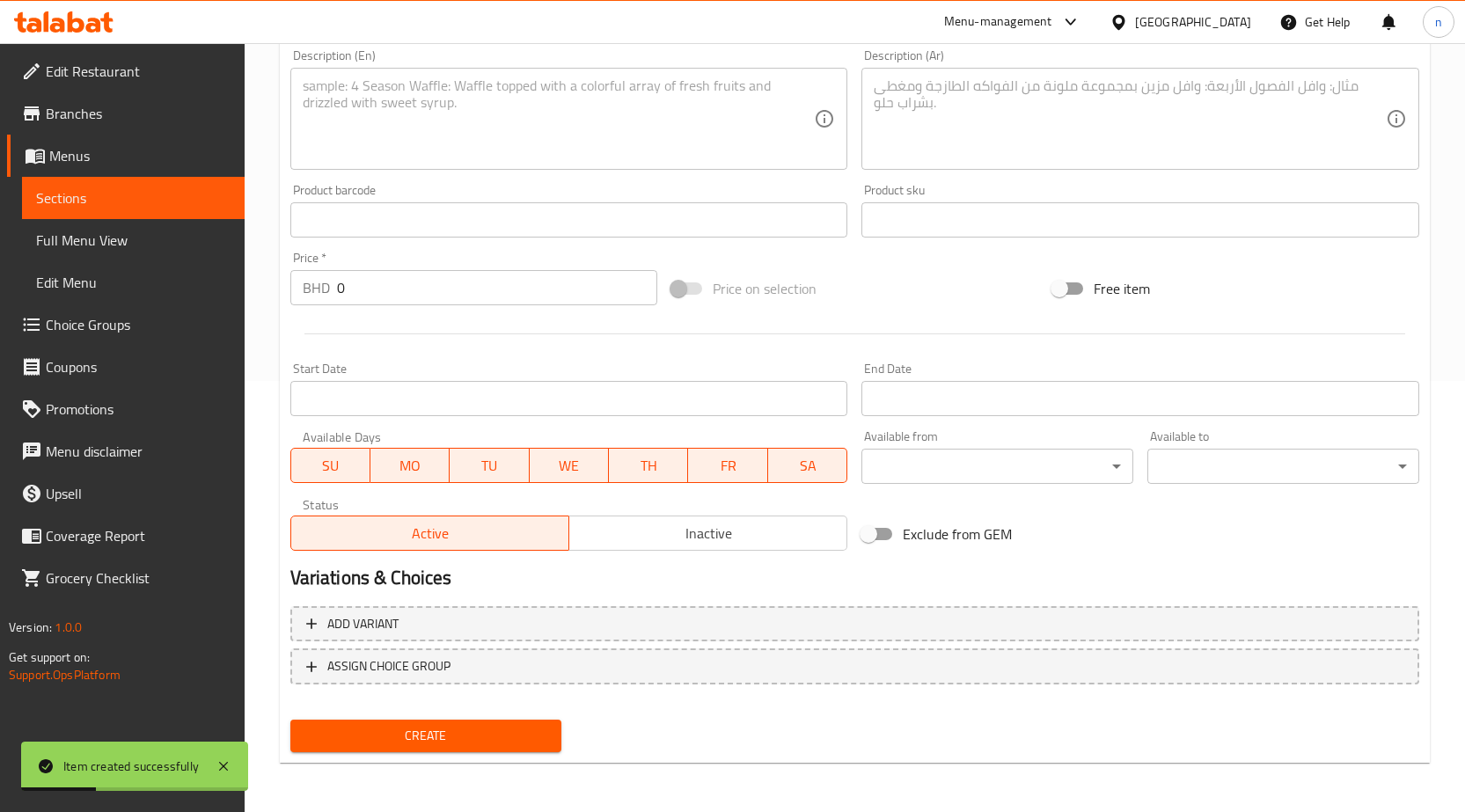
click at [491, 733] on span "Create" at bounding box center [426, 736] width 244 height 22
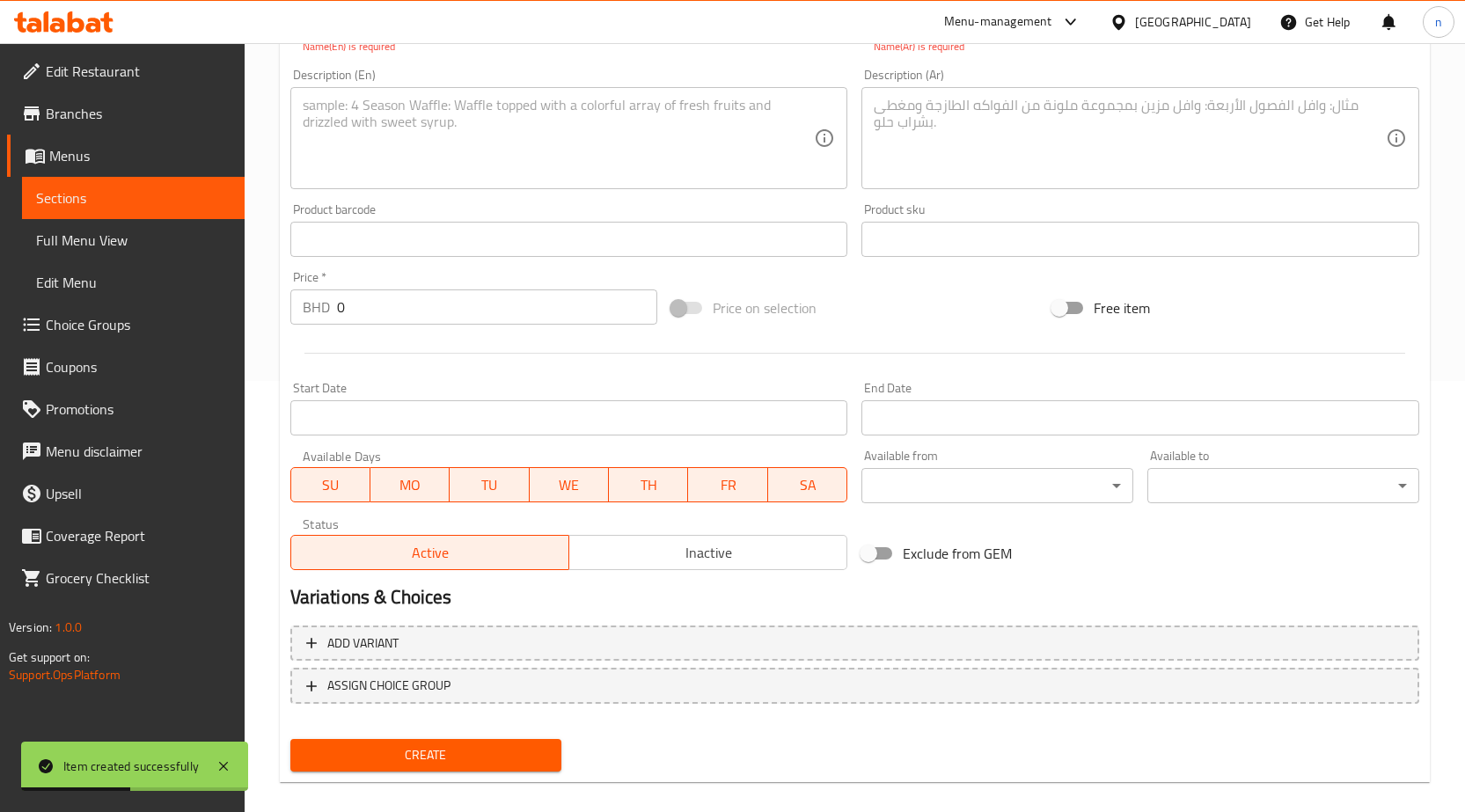
click at [422, 756] on span "Create" at bounding box center [426, 755] width 244 height 22
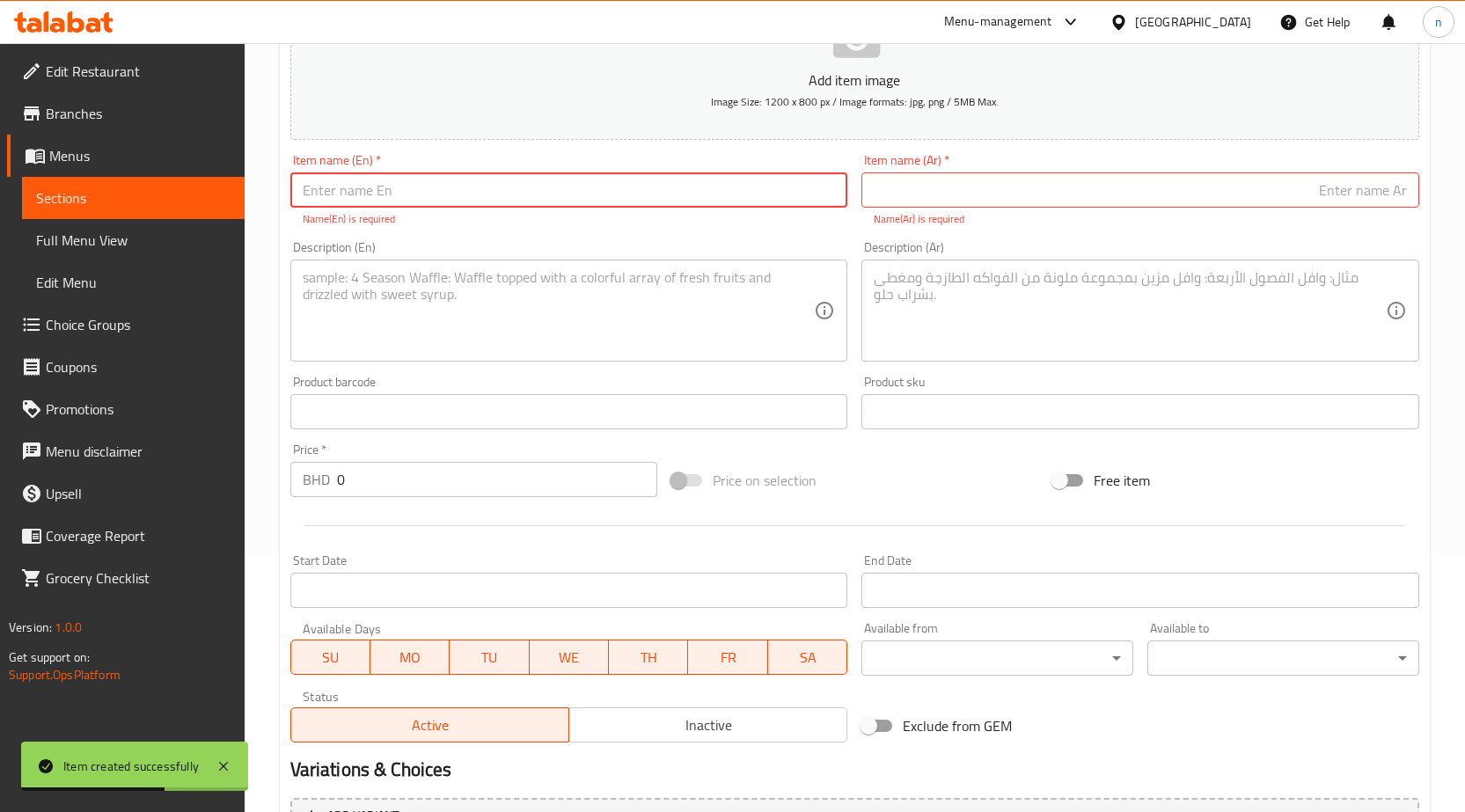
scroll to position [0, 0]
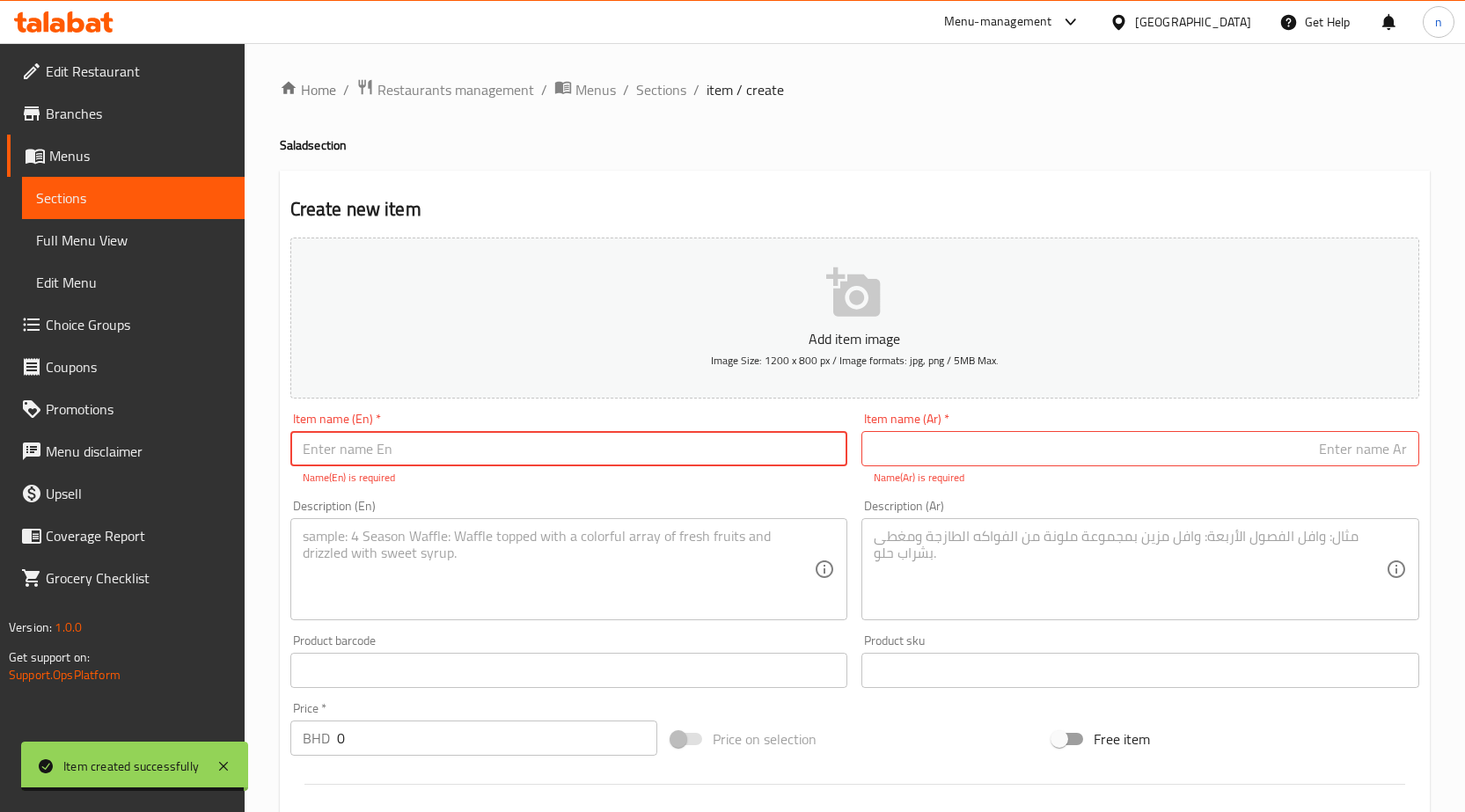
click at [84, 162] on span "Menus" at bounding box center [140, 155] width 181 height 21
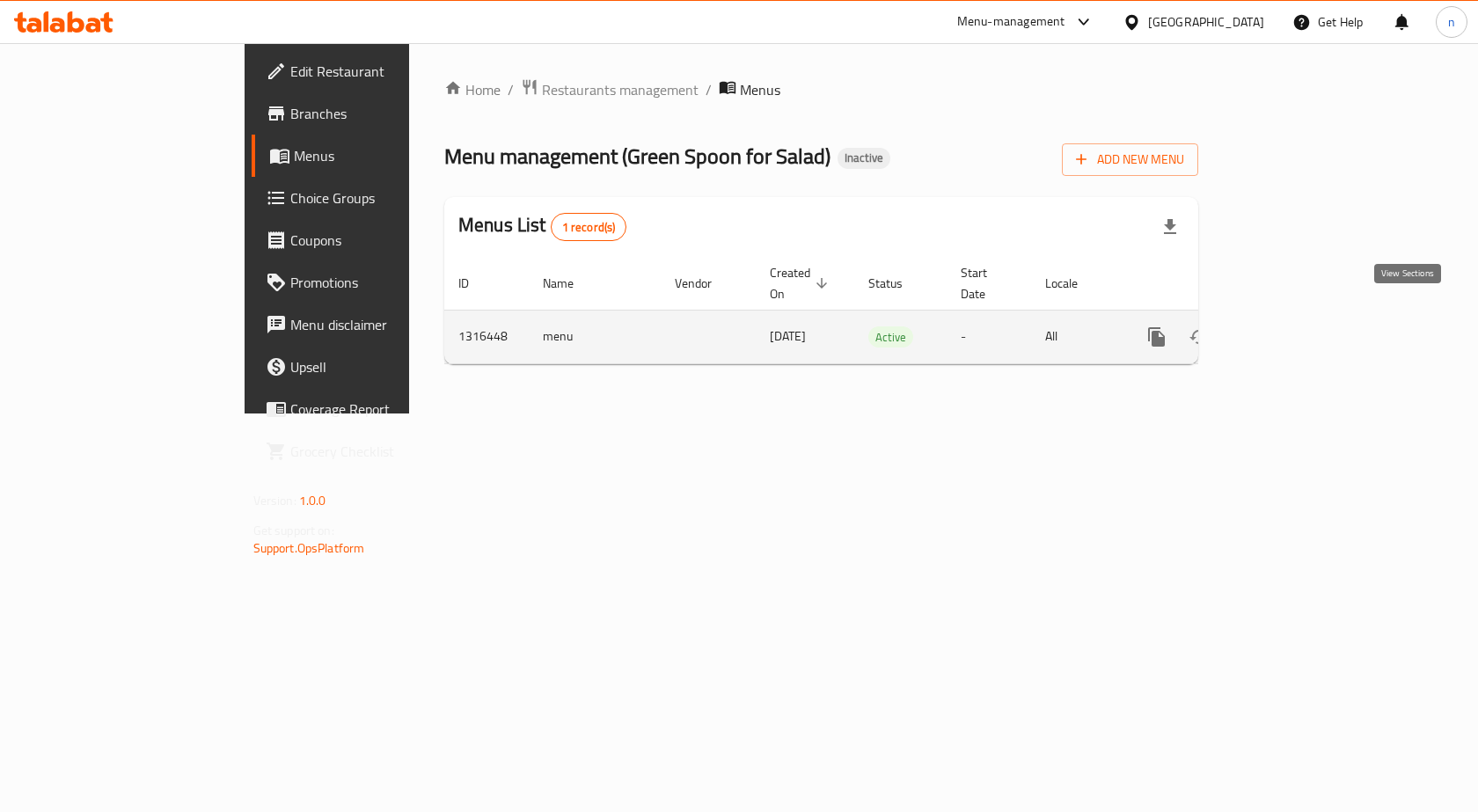
click at [1292, 329] on icon "enhanced table" at bounding box center [1282, 336] width 16 height 16
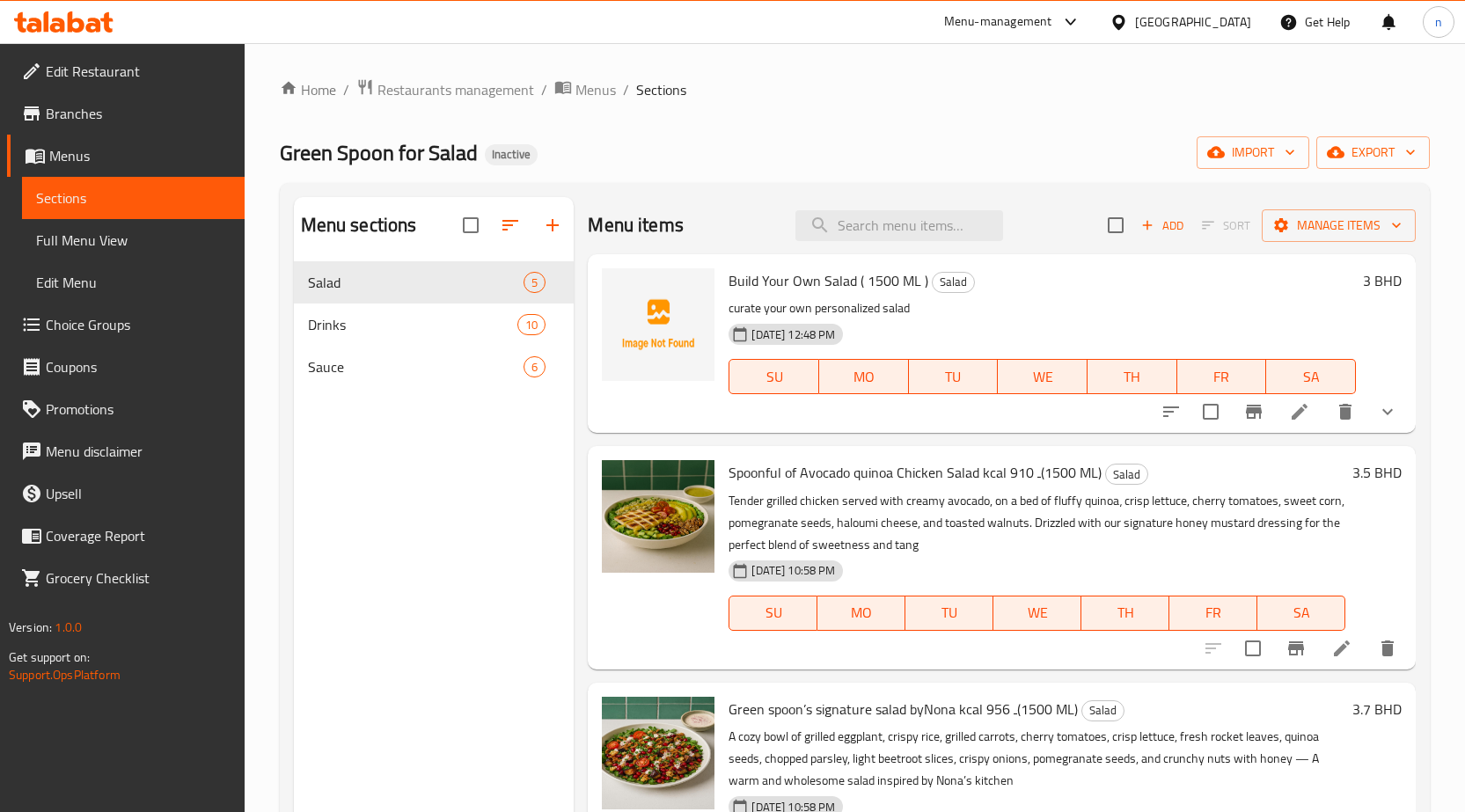
click at [1375, 423] on button "show more" at bounding box center [1388, 412] width 42 height 42
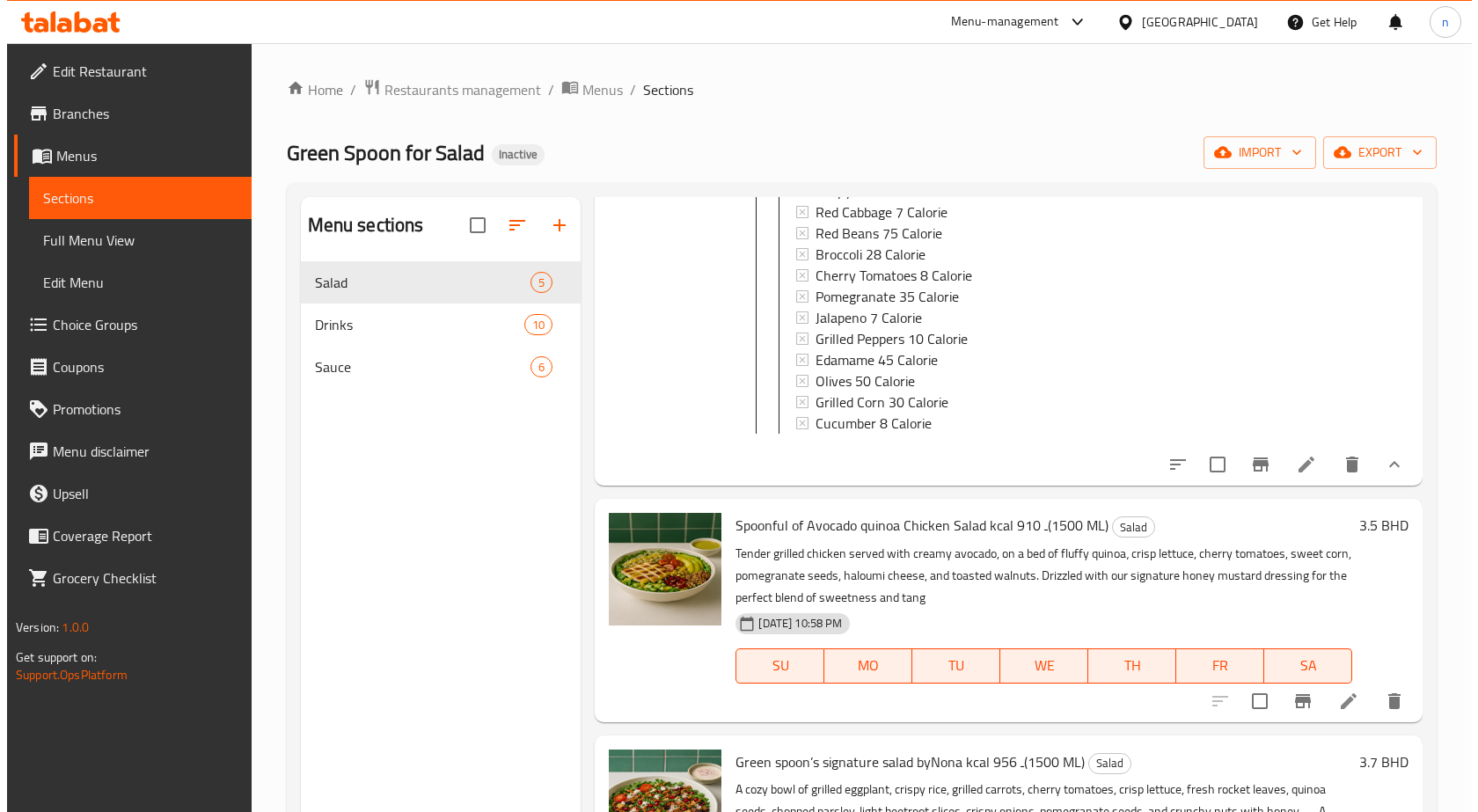
scroll to position [615, 0]
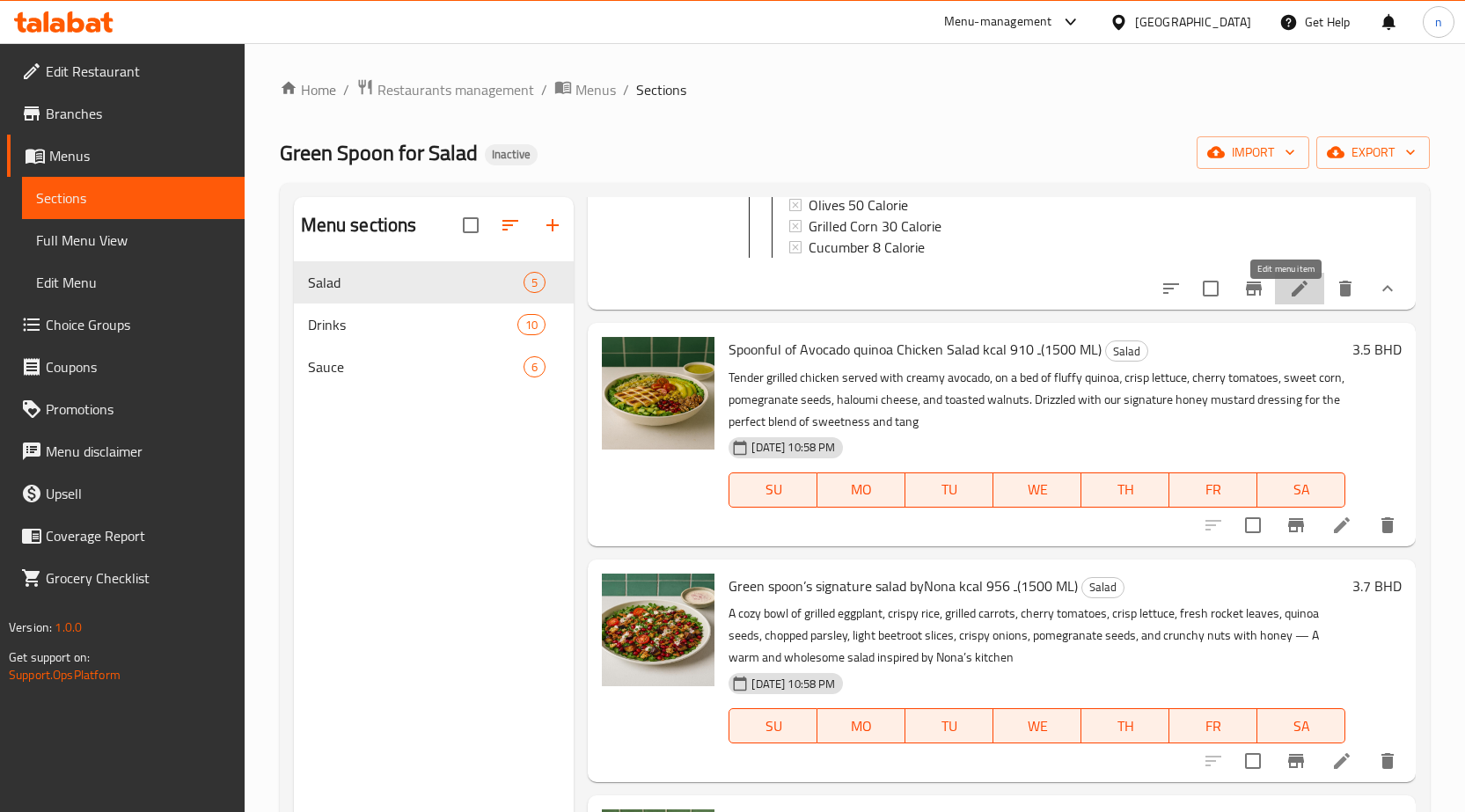
click at [1289, 294] on icon at bounding box center [1300, 288] width 21 height 21
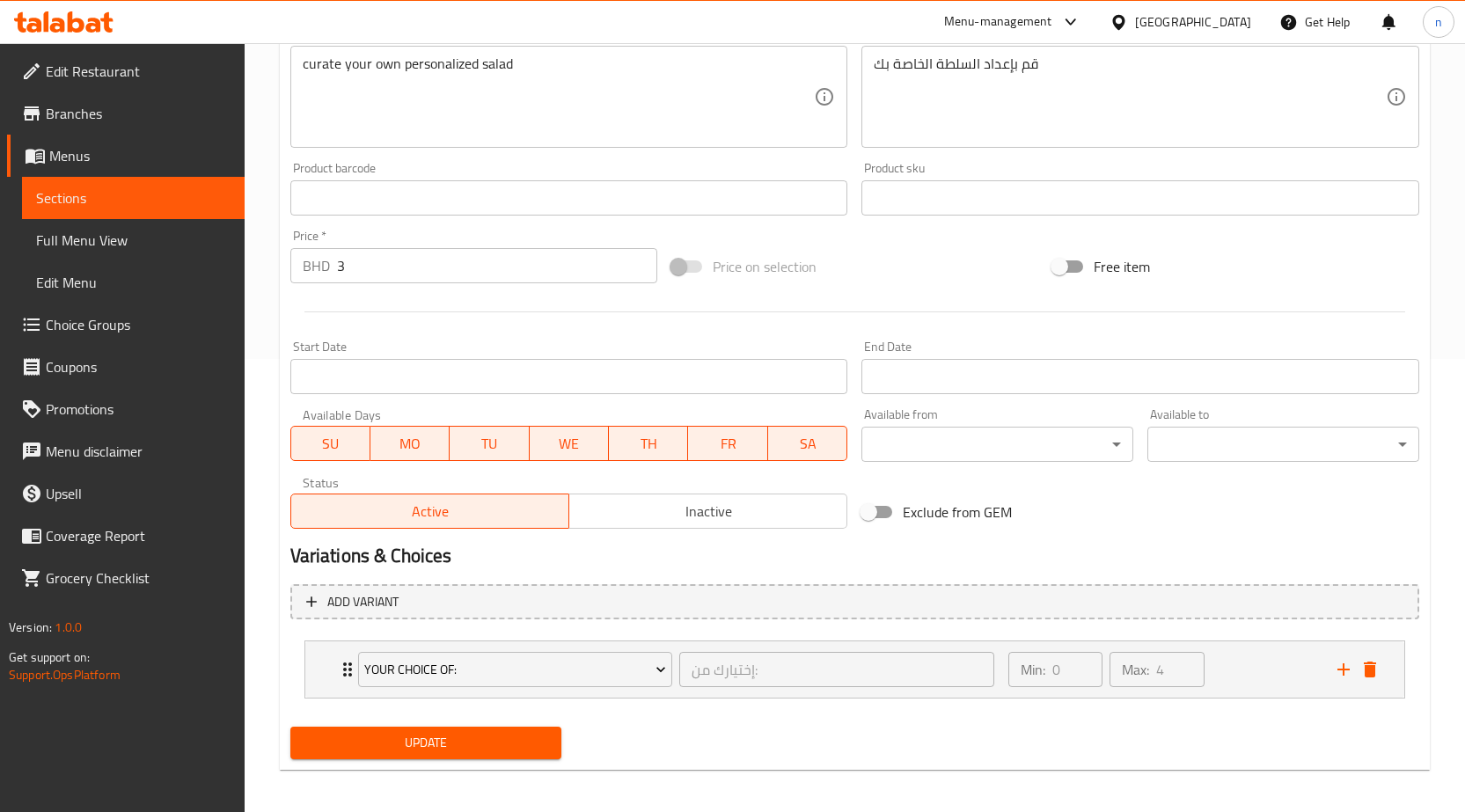
scroll to position [460, 0]
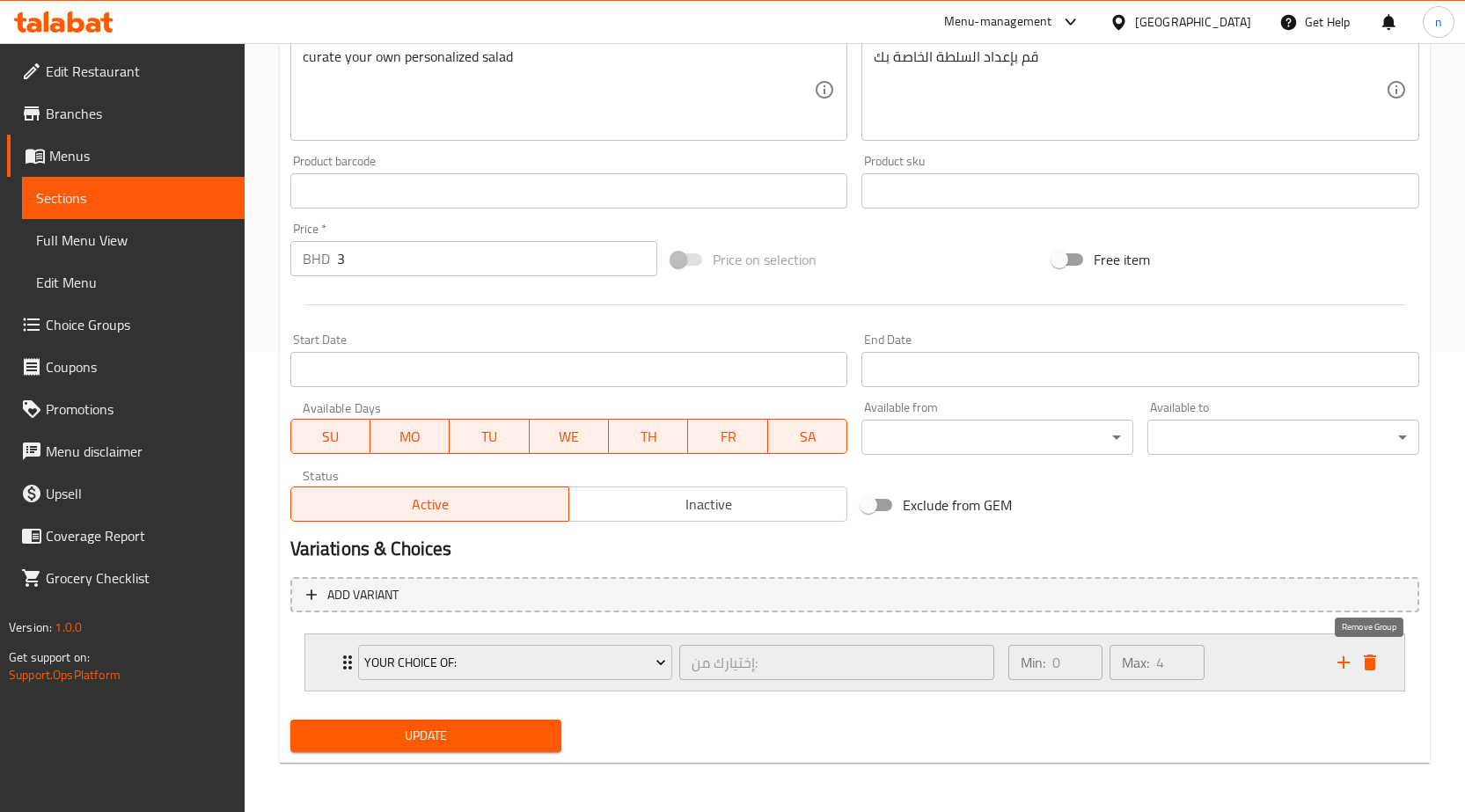
click at [1378, 658] on icon "delete" at bounding box center [1369, 661] width 21 height 21
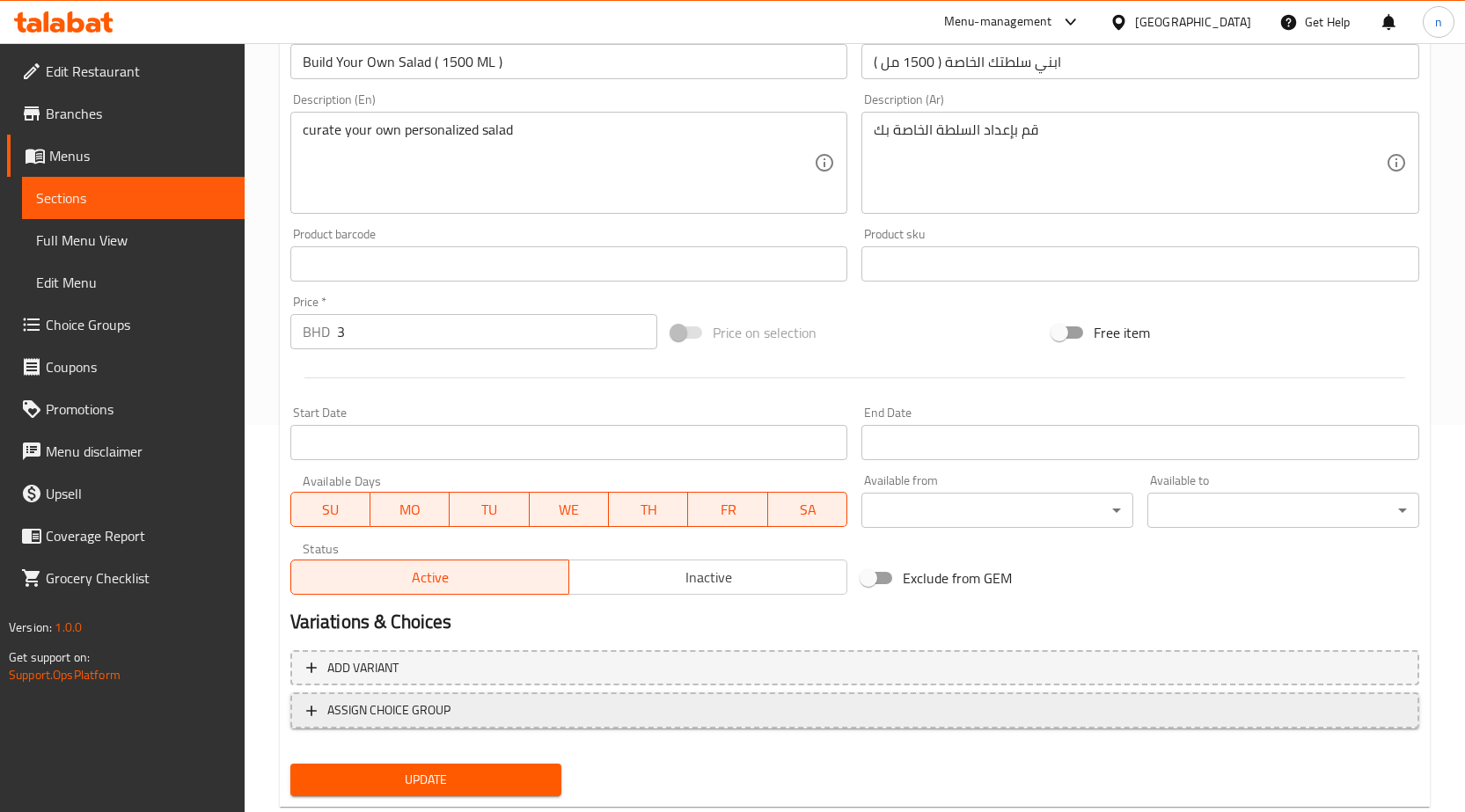
scroll to position [431, 0]
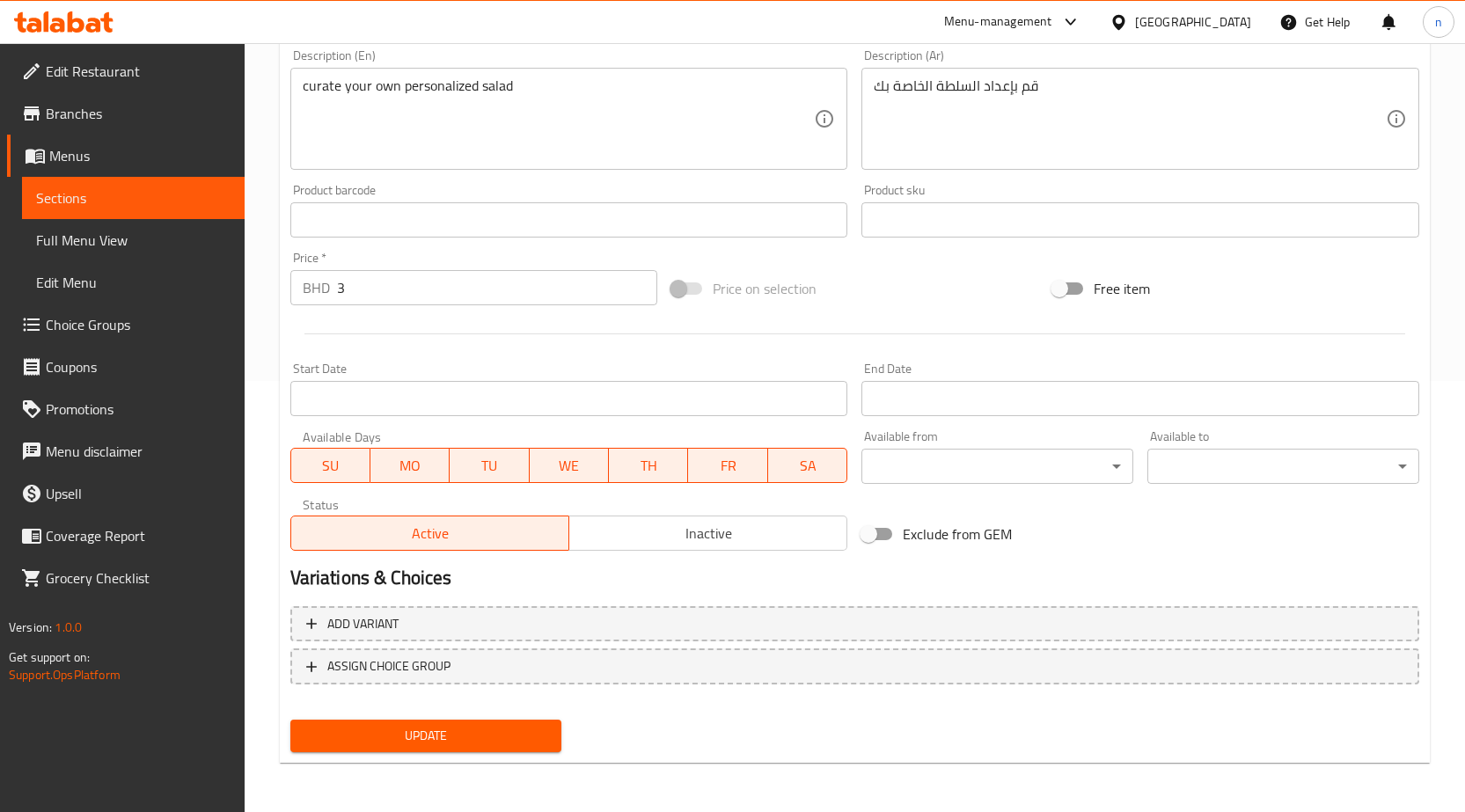
click at [474, 733] on span "Update" at bounding box center [426, 736] width 244 height 22
click at [106, 319] on span "Choice Groups" at bounding box center [138, 324] width 185 height 21
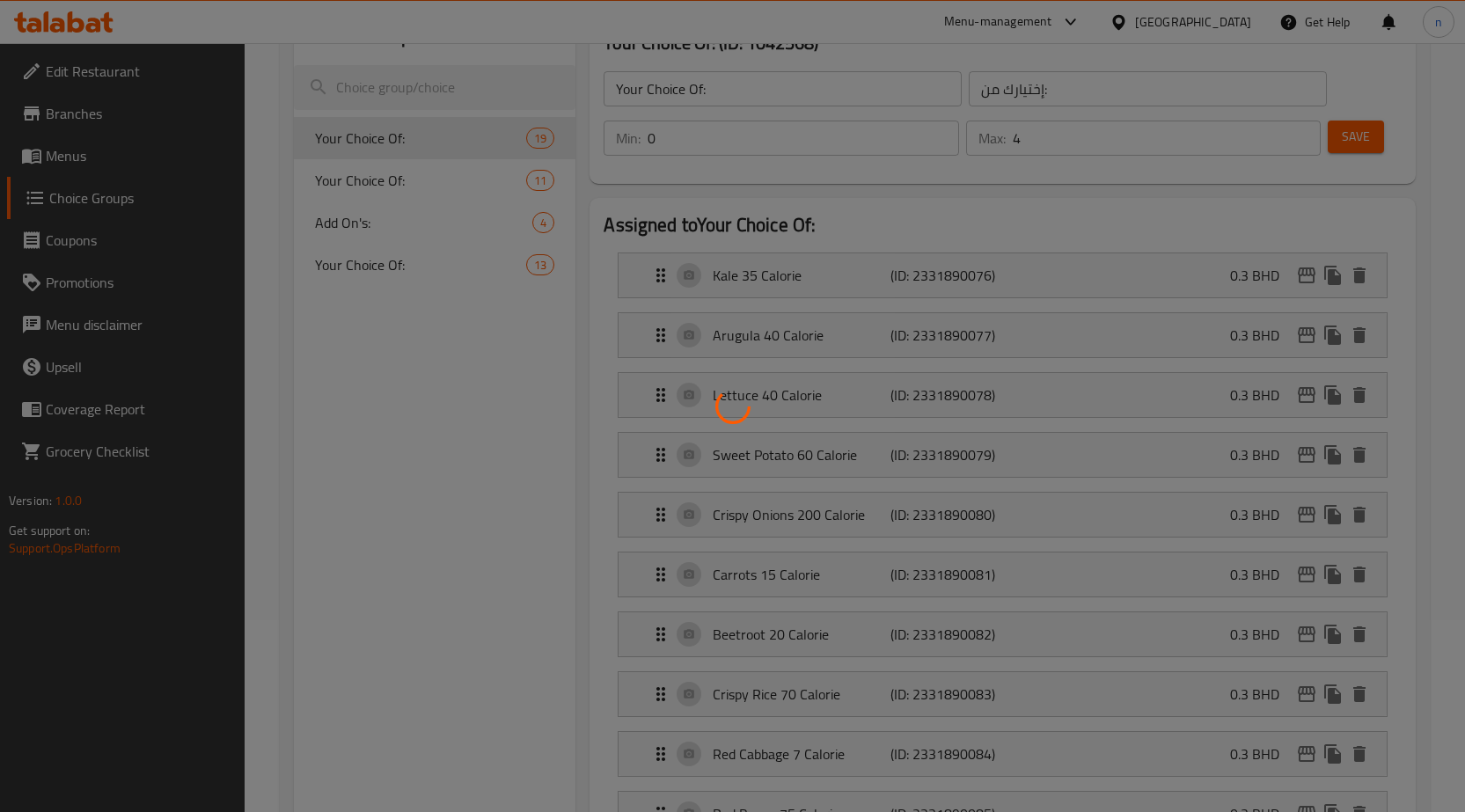
scroll to position [161, 0]
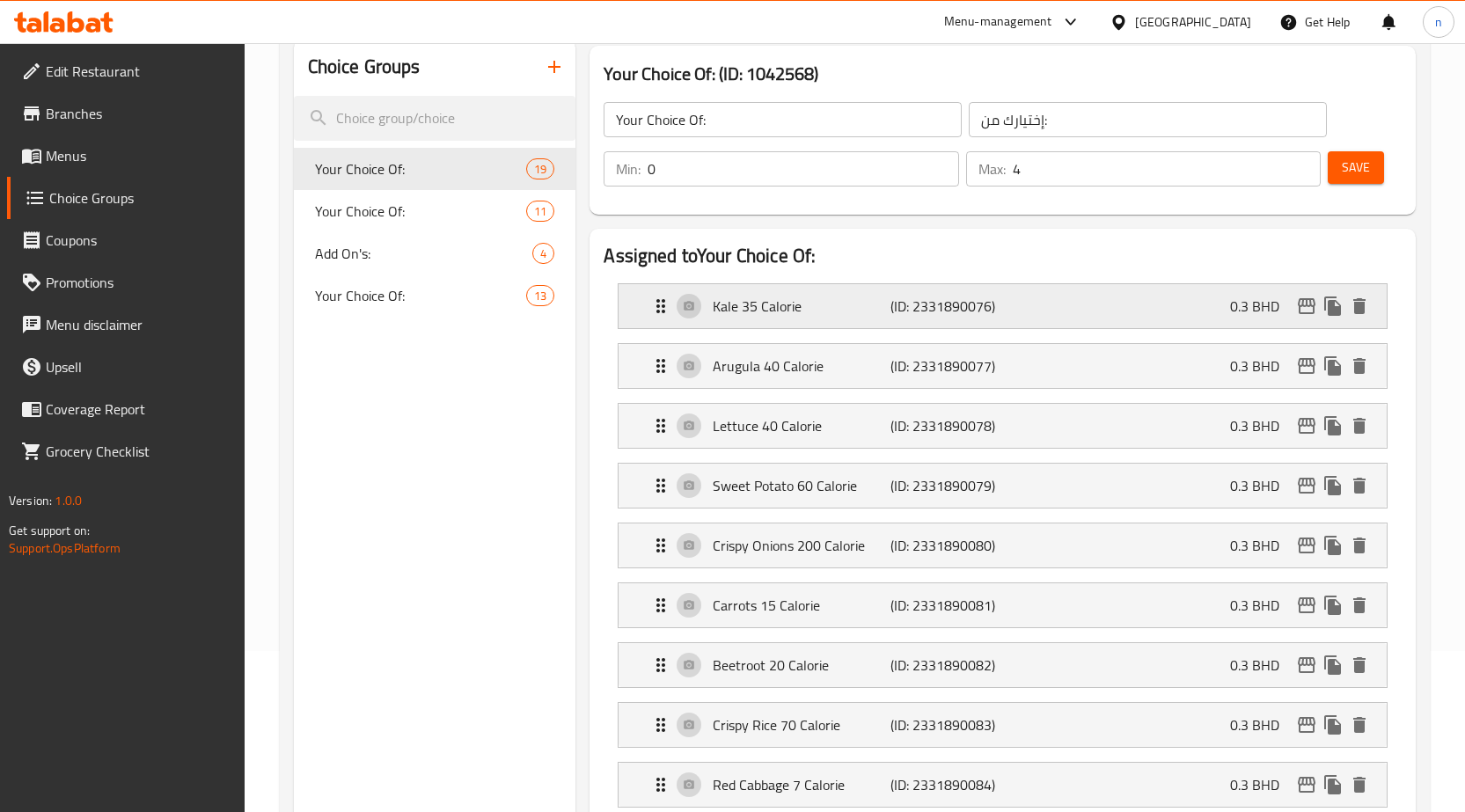
click at [1240, 316] on p "0.3 BHD" at bounding box center [1262, 306] width 63 height 21
click at [660, 309] on icon "Expand" at bounding box center [661, 306] width 21 height 21
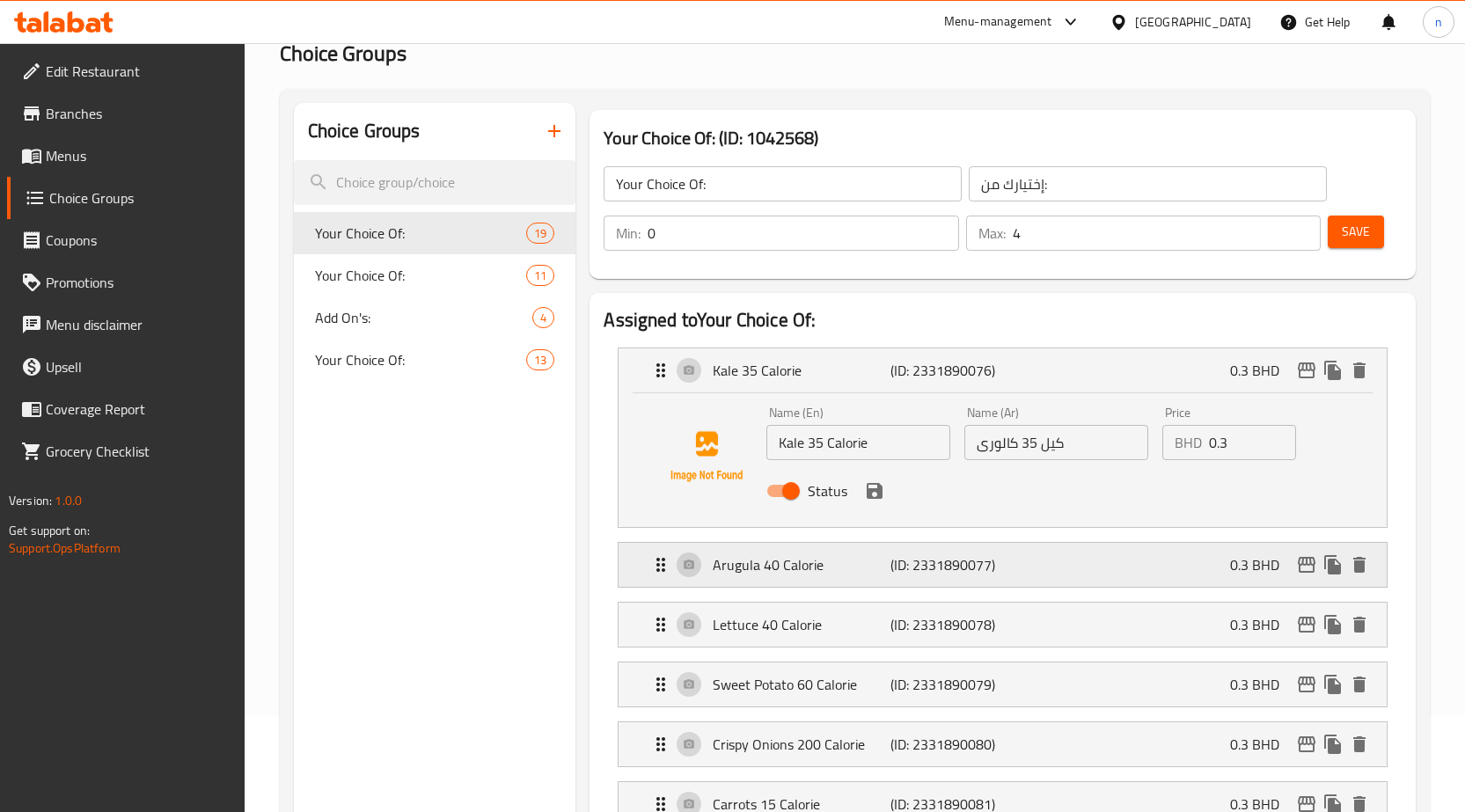
scroll to position [175, 0]
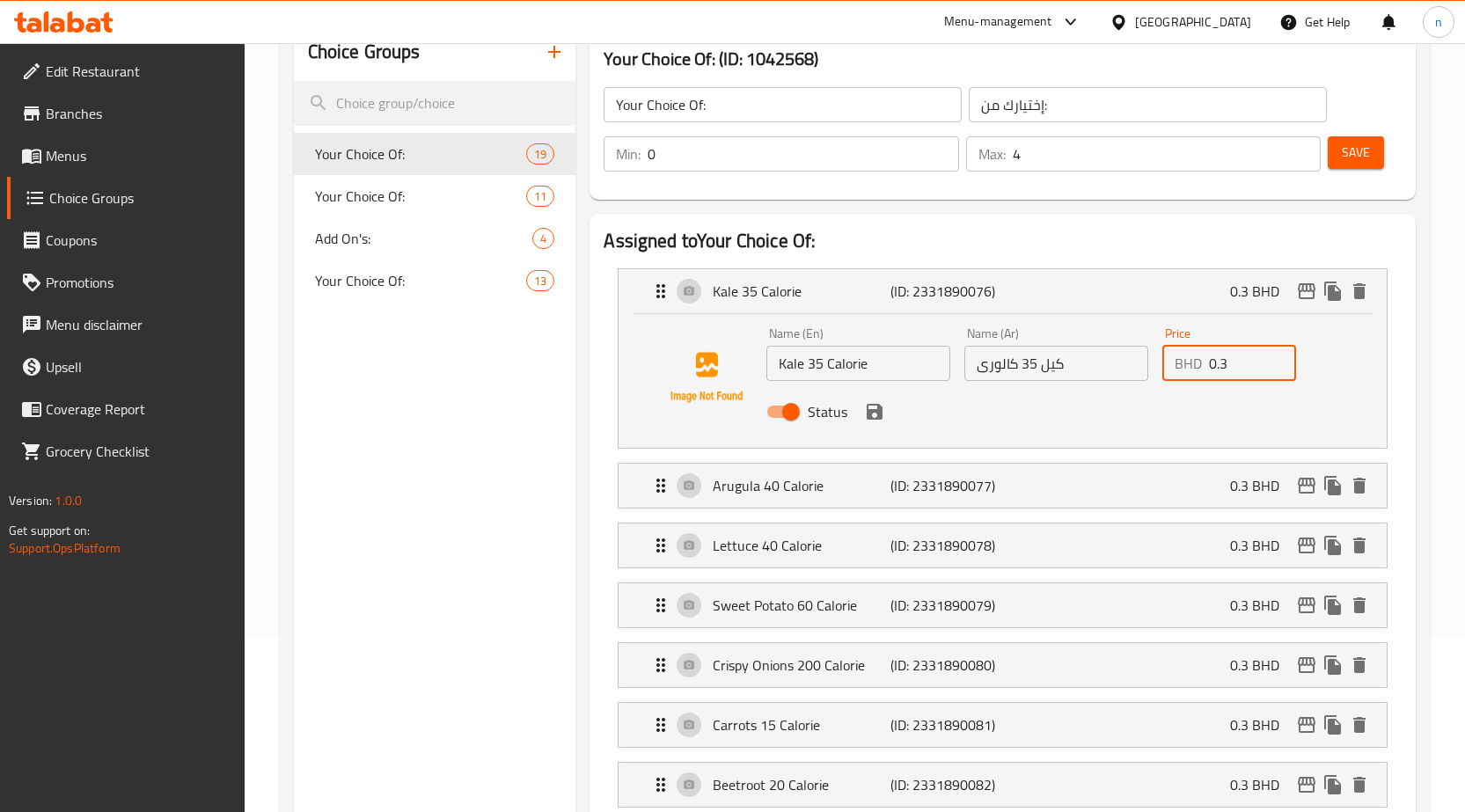
drag, startPoint x: 1231, startPoint y: 367, endPoint x: 1209, endPoint y: 367, distance: 22.0
click at [1209, 367] on input "0.3" at bounding box center [1253, 363] width 87 height 35
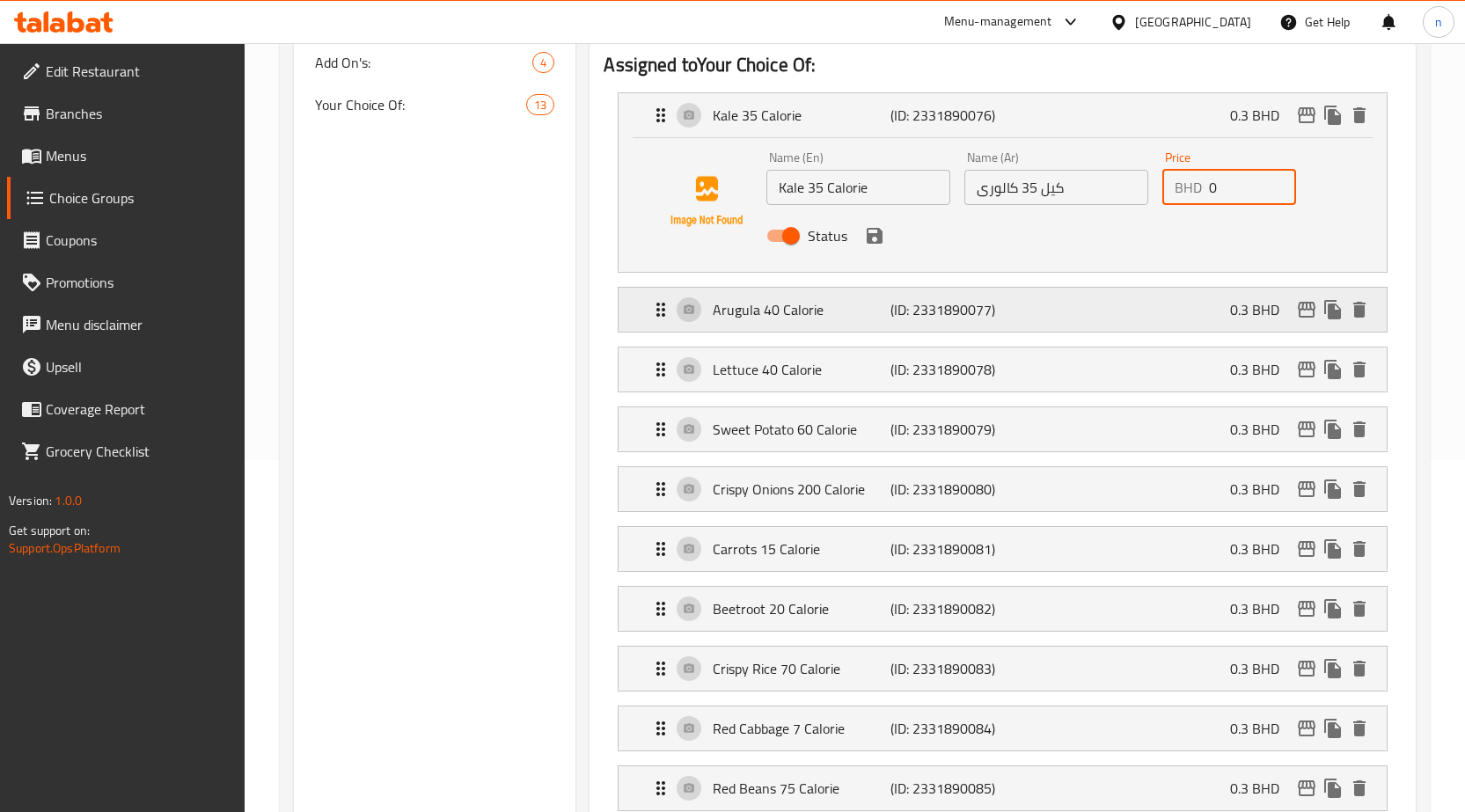
click at [1211, 316] on div "Arugula 40 Calorie (ID: 2331890077) 0.3 BHD" at bounding box center [1008, 310] width 715 height 44
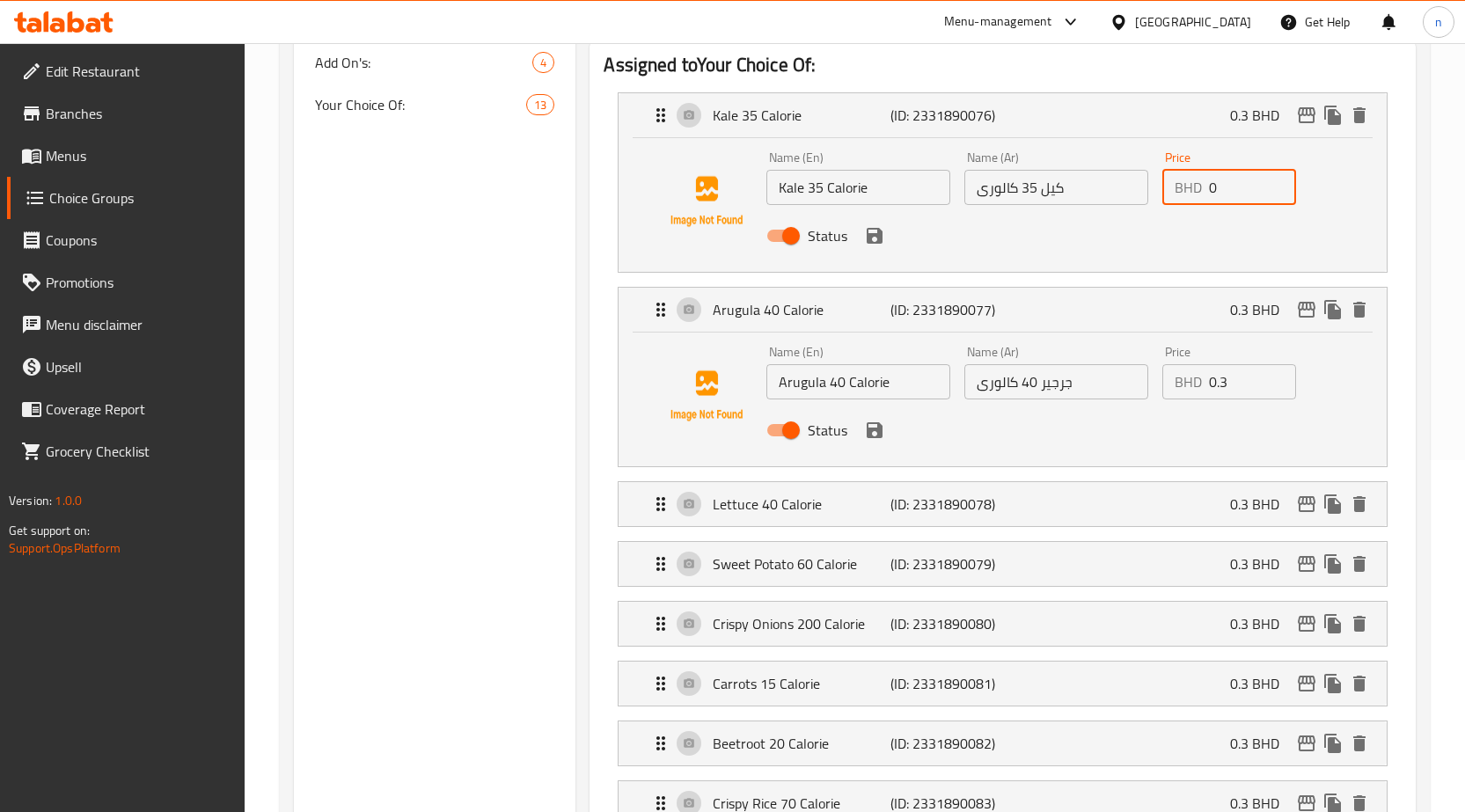
type input "0"
drag, startPoint x: 1229, startPoint y: 378, endPoint x: 1205, endPoint y: 391, distance: 27.3
click at [1205, 391] on div "BHD 0.3 Price" at bounding box center [1230, 381] width 134 height 35
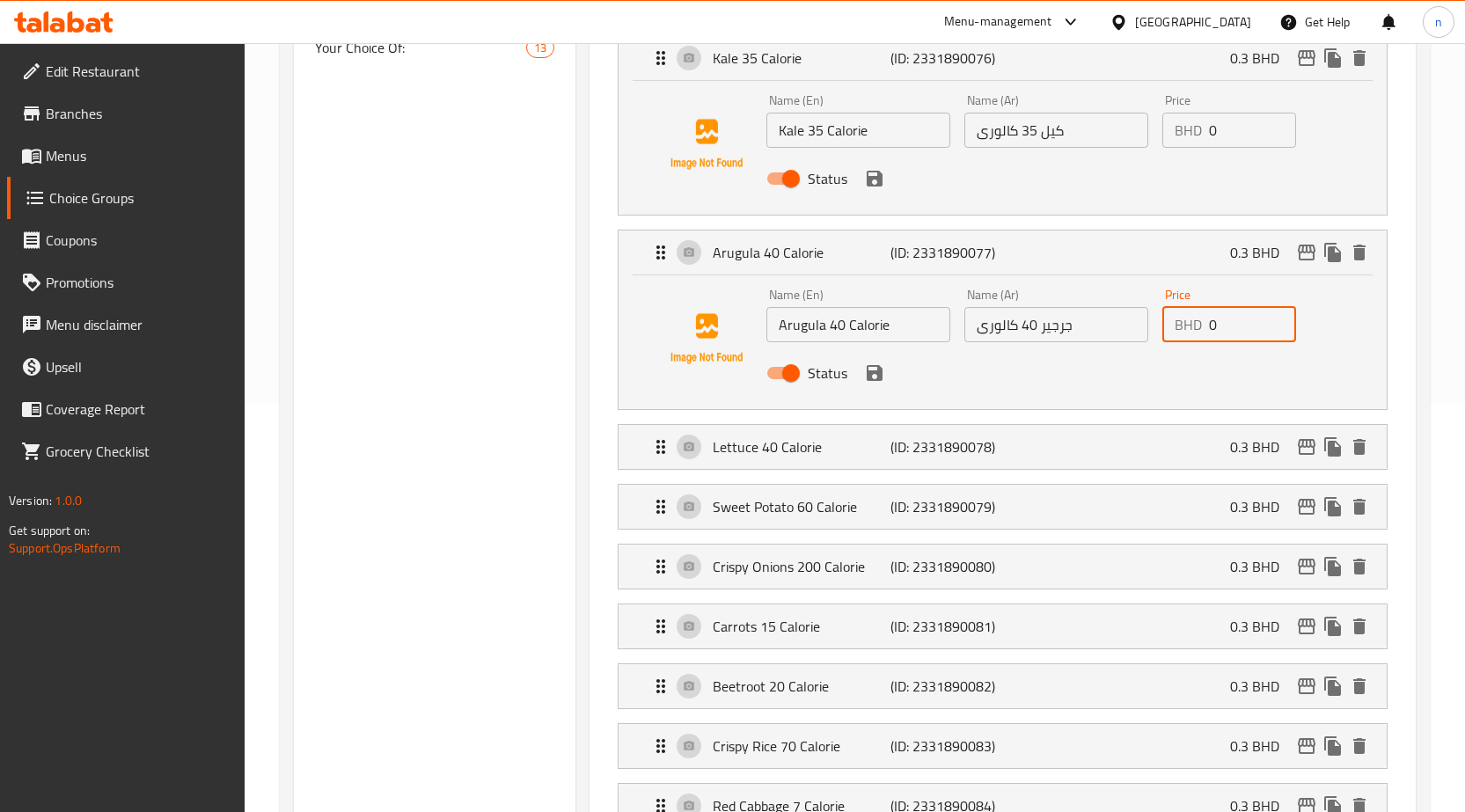
scroll to position [440, 0]
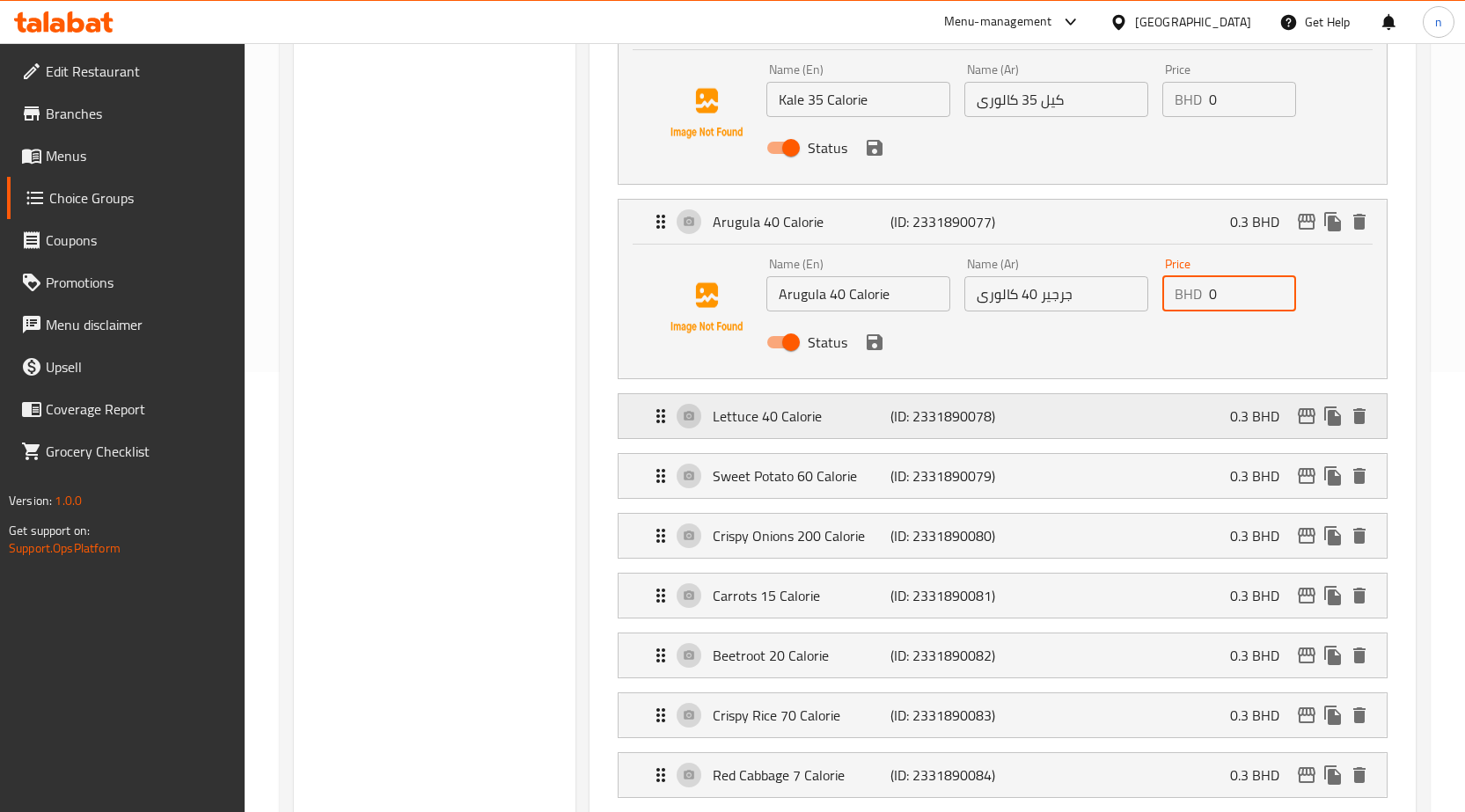
click at [1246, 410] on p "0.3 BHD" at bounding box center [1262, 415] width 63 height 21
click at [1234, 409] on p "0.3 BHD" at bounding box center [1262, 415] width 63 height 21
click at [1214, 414] on div "Lettuce 40 Calorie (ID: 2331890078) 0.3 BHD" at bounding box center [1008, 416] width 715 height 44
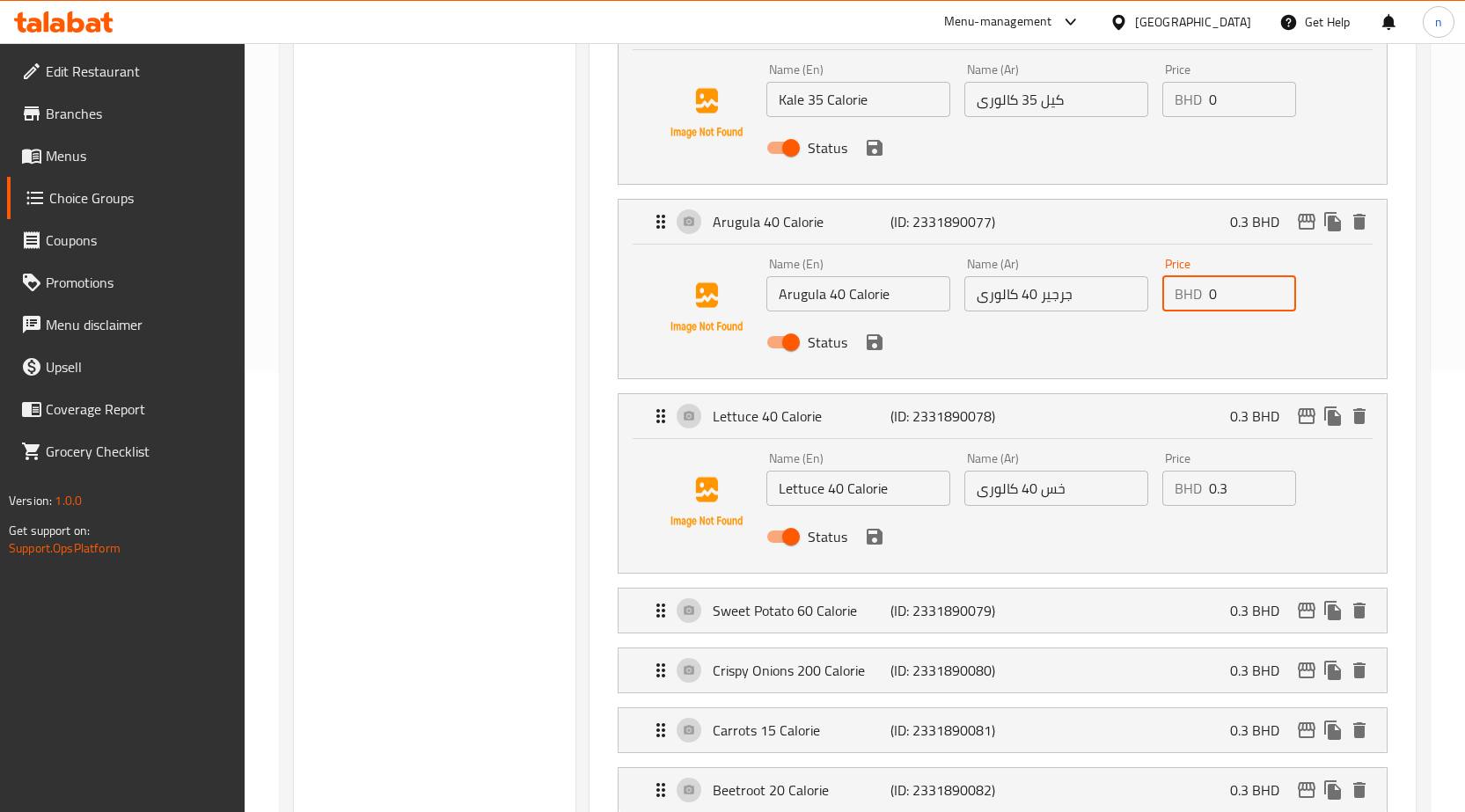
scroll to position [527, 0]
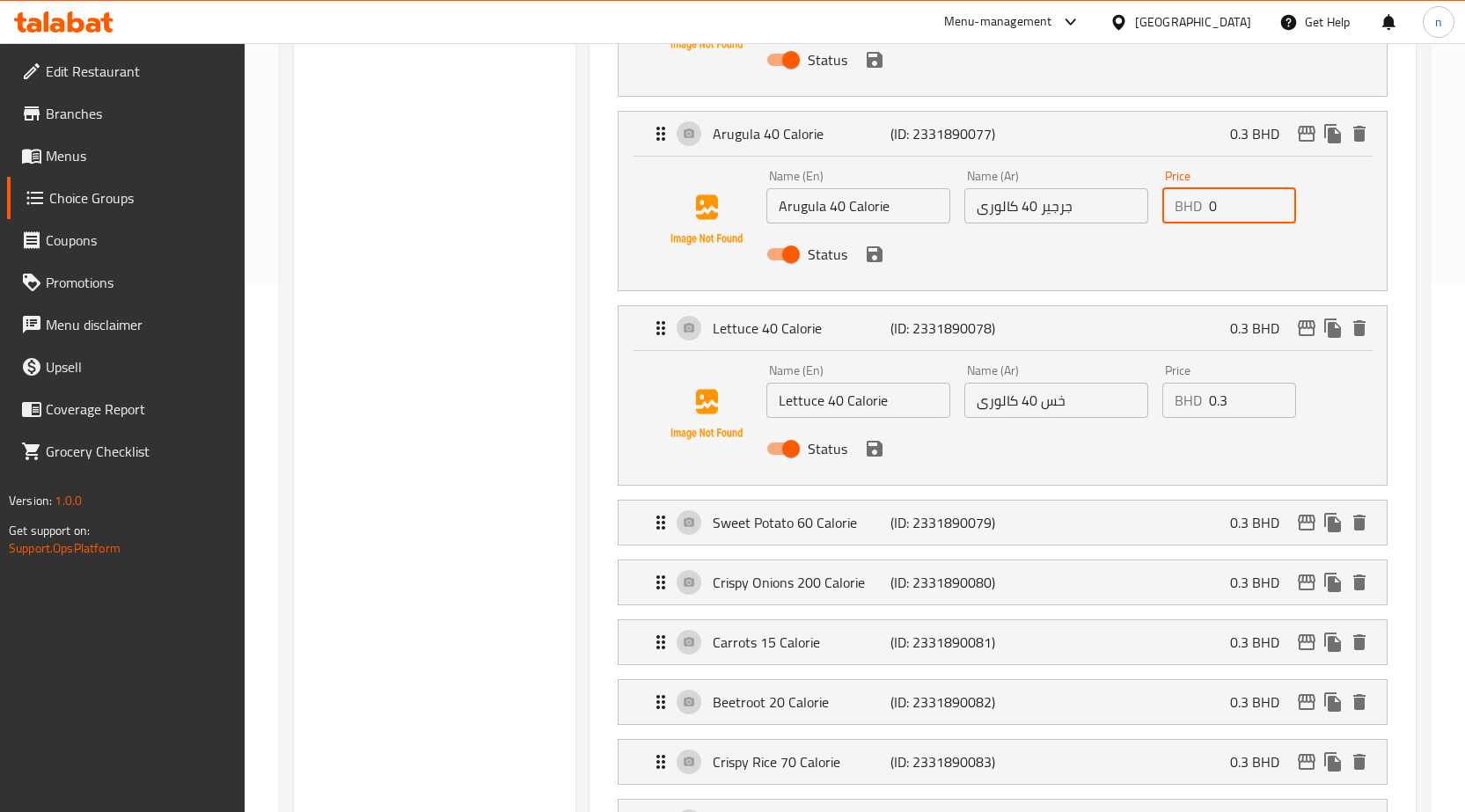
type input "0"
drag, startPoint x: 1225, startPoint y: 401, endPoint x: 1209, endPoint y: 403, distance: 16.1
click at [1209, 403] on input "0.3" at bounding box center [1253, 400] width 87 height 35
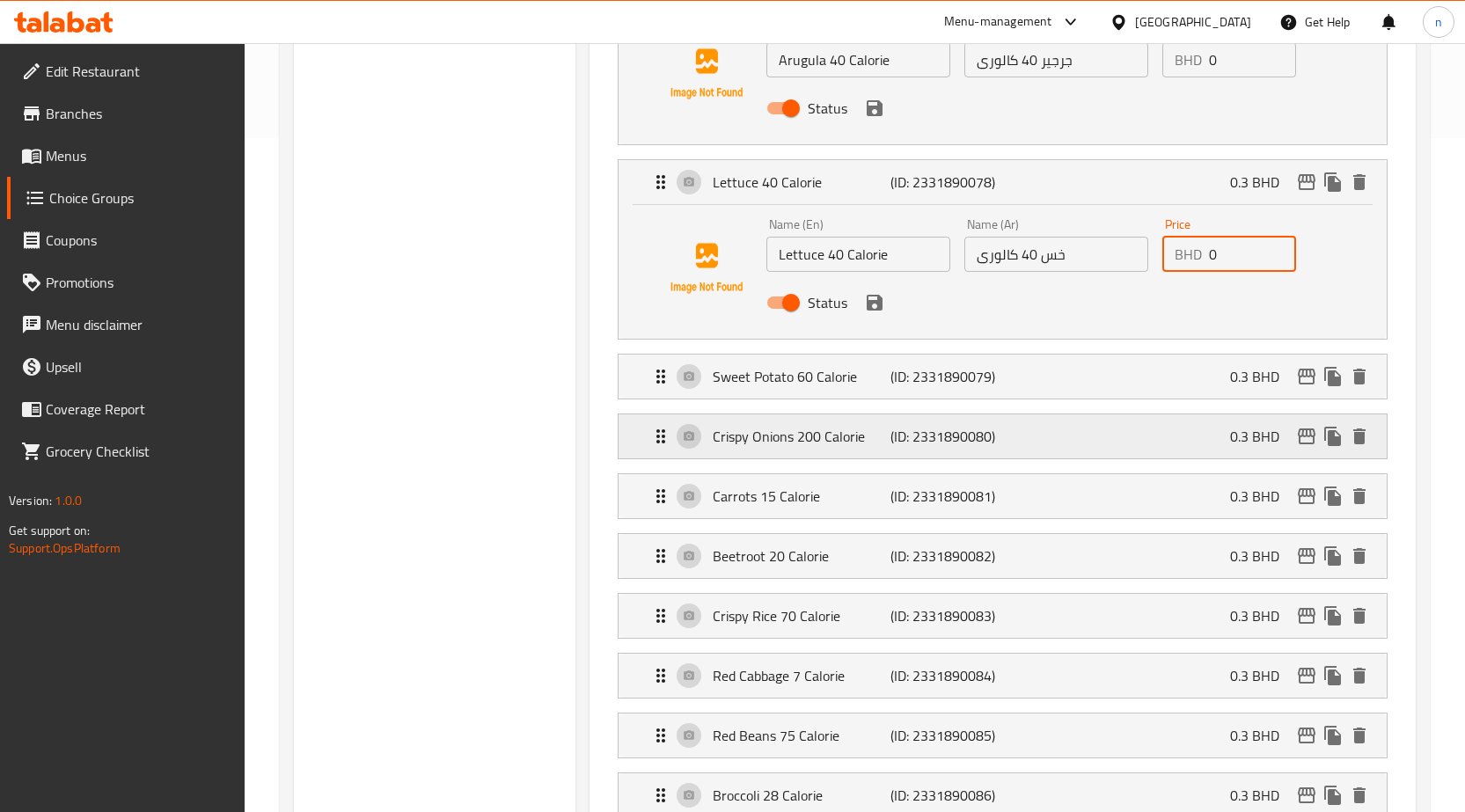
scroll to position [704, 0]
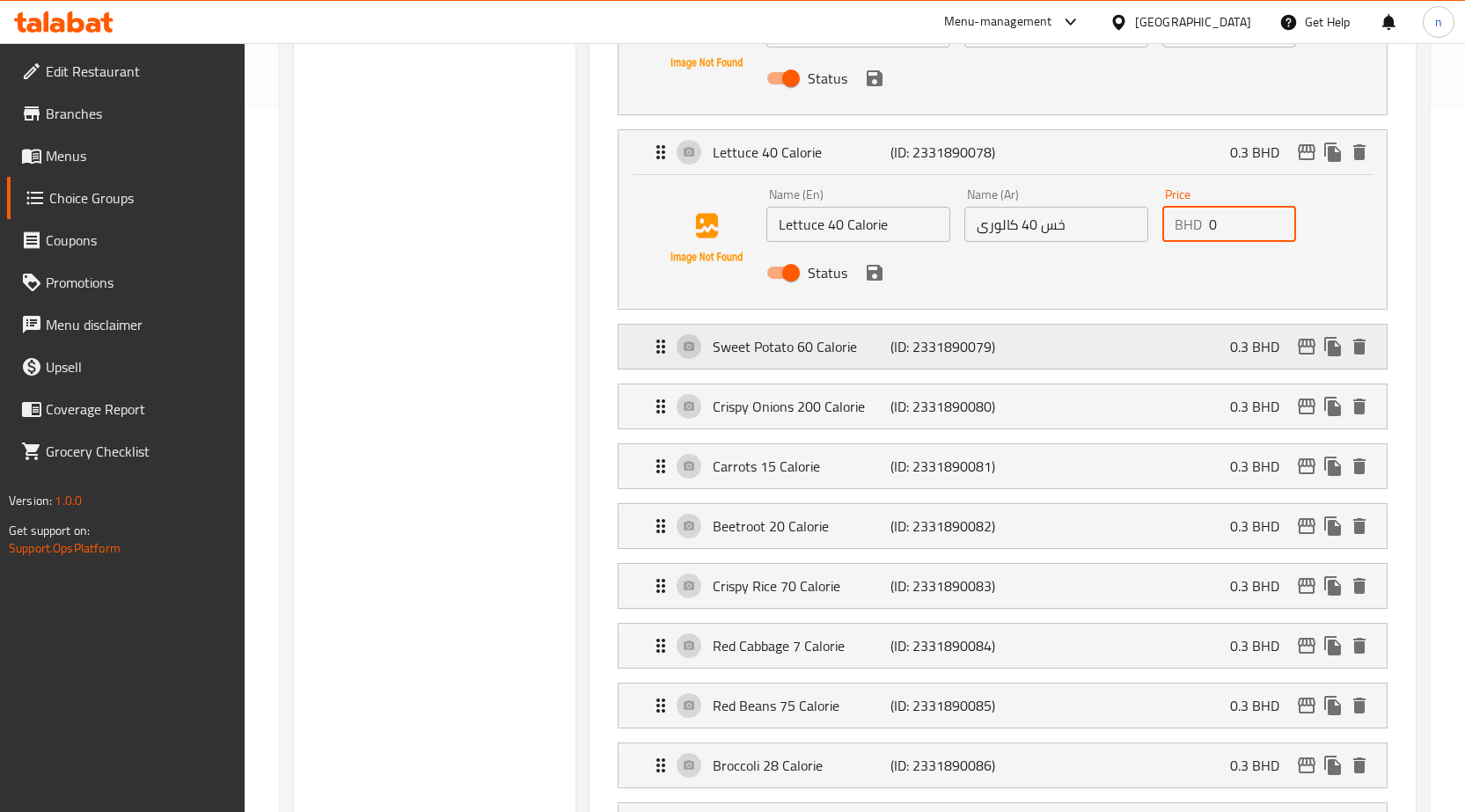
click at [1255, 337] on p "0.3 BHD" at bounding box center [1262, 346] width 63 height 21
click at [1232, 355] on p "0.3 BHD" at bounding box center [1262, 346] width 63 height 21
click at [1221, 347] on div "Sweet Potato 60 Calorie (ID: 2331890079) 0.3 BHD" at bounding box center [1008, 346] width 715 height 44
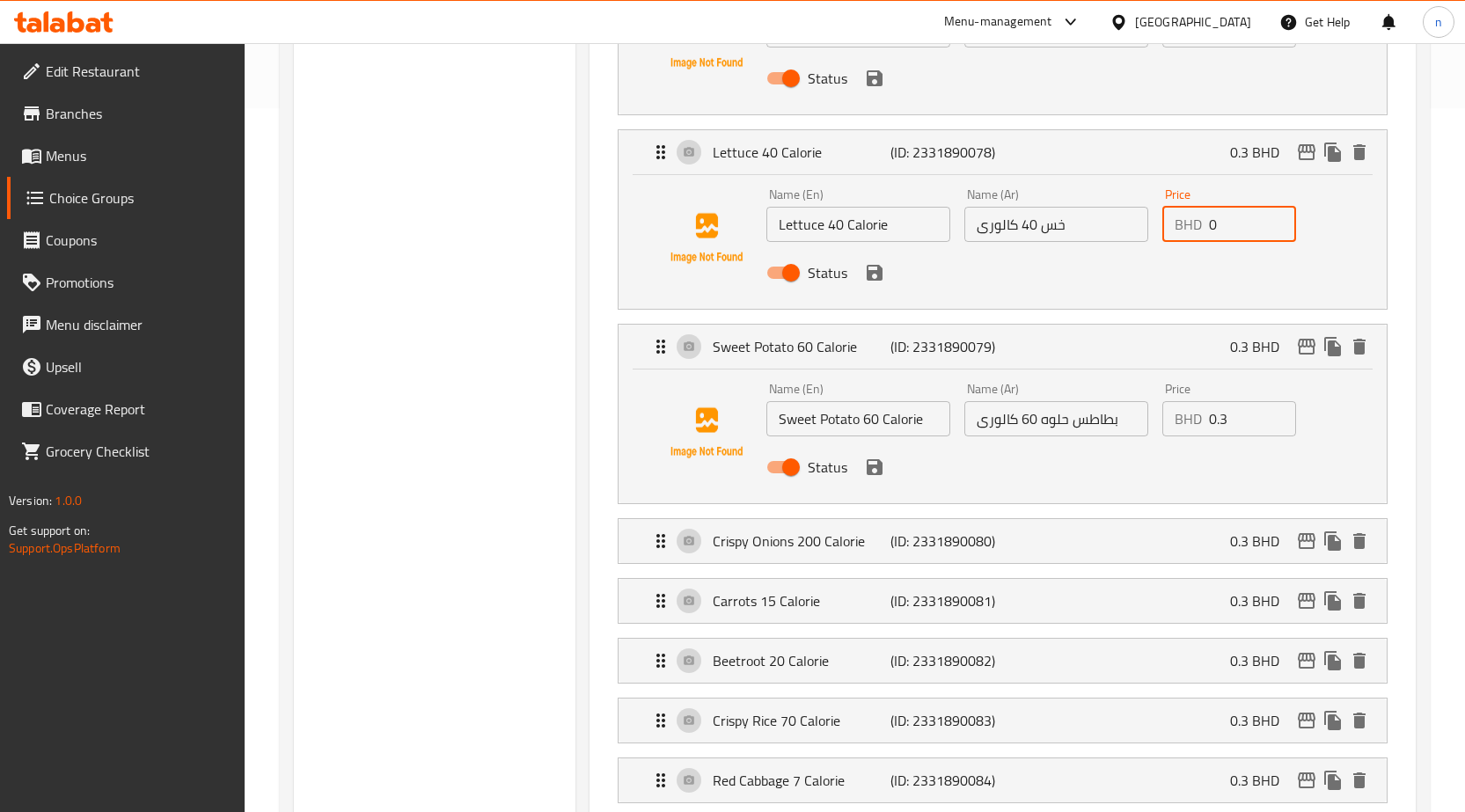
type input "0"
drag, startPoint x: 1231, startPoint y: 424, endPoint x: 1209, endPoint y: 424, distance: 22.0
click at [1209, 424] on input "0.3" at bounding box center [1253, 419] width 87 height 35
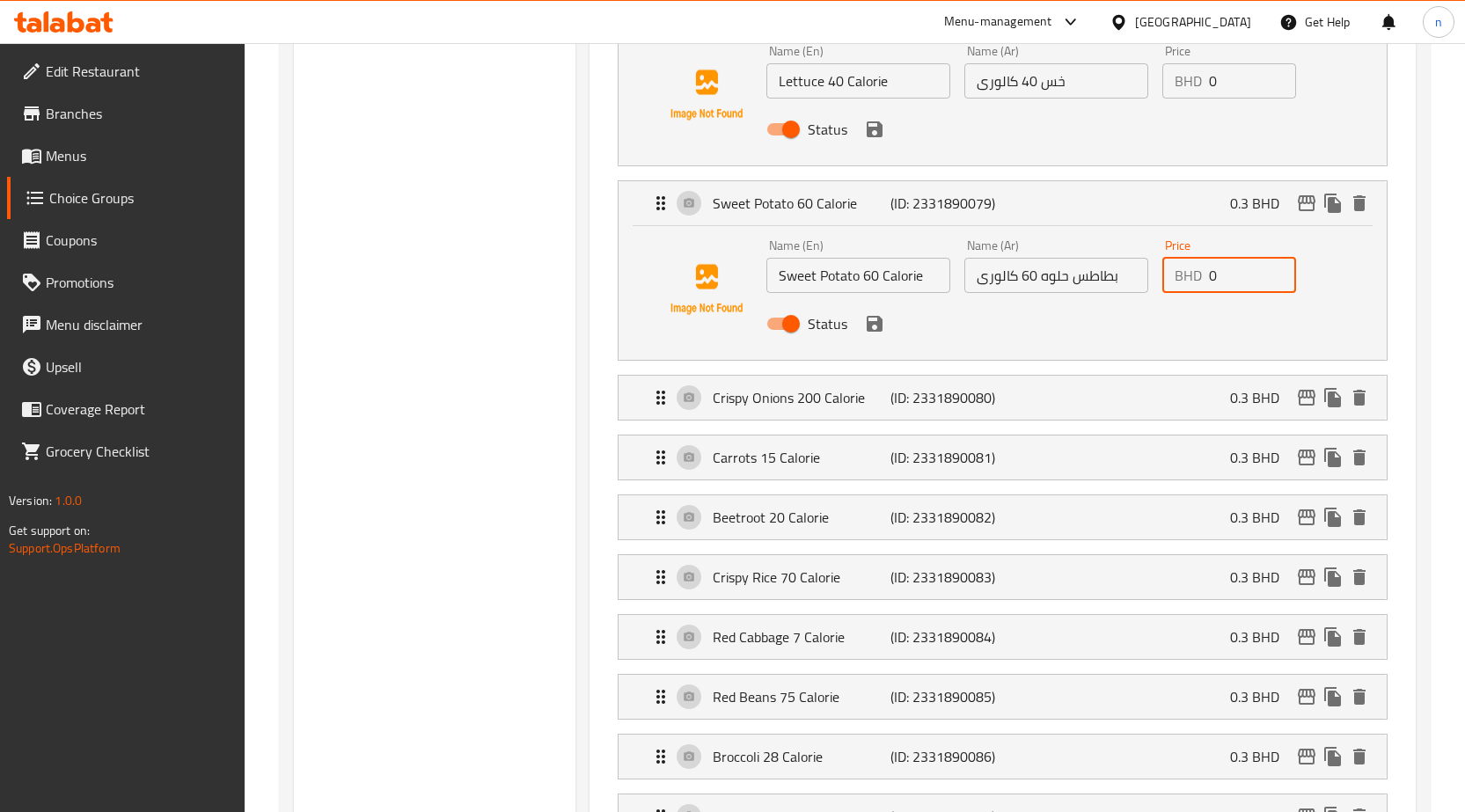
scroll to position [1055, 0]
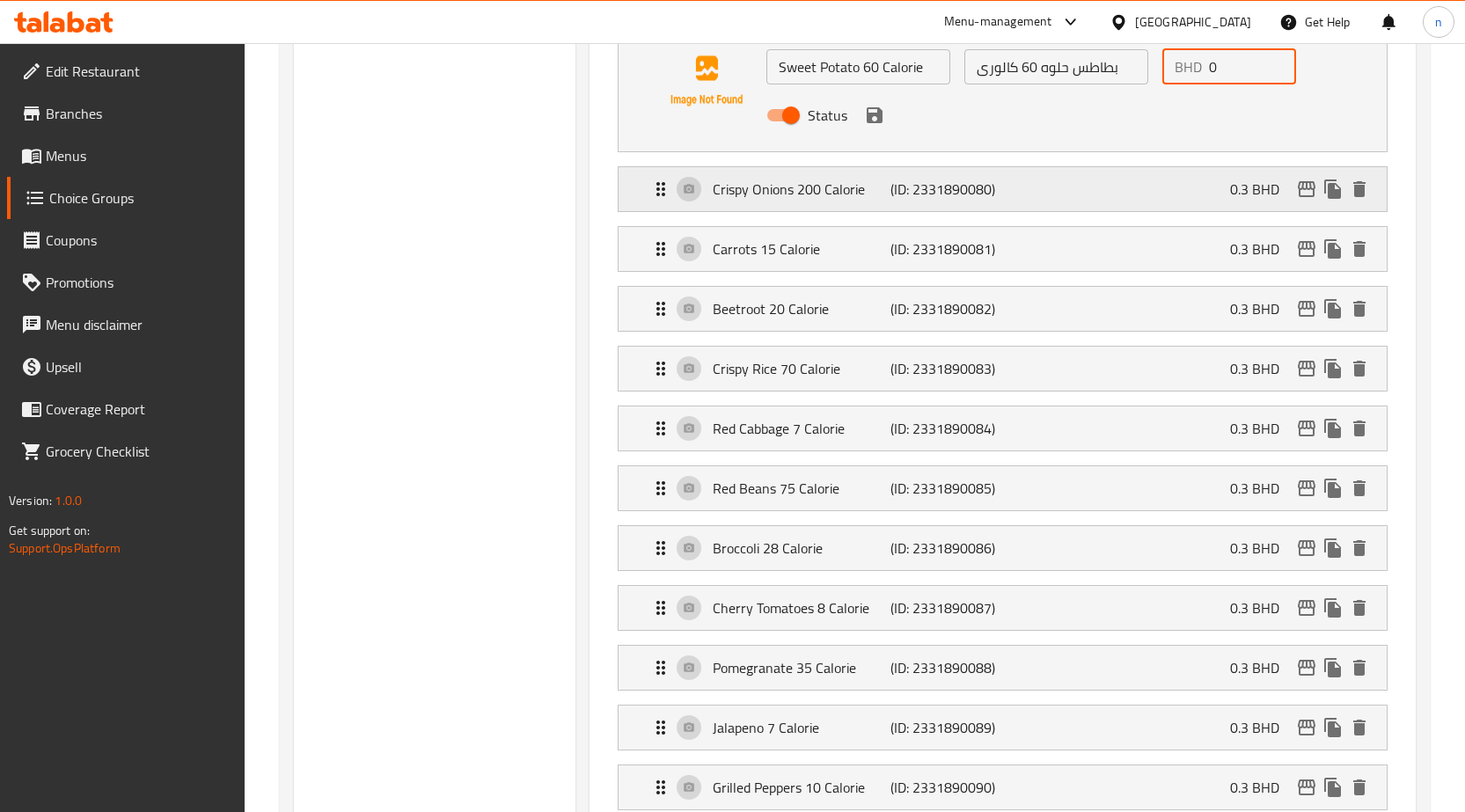
click at [1228, 182] on div "Crispy Onions 200 Calorie (ID: 2331890080) 0.3 BHD" at bounding box center [1008, 189] width 715 height 44
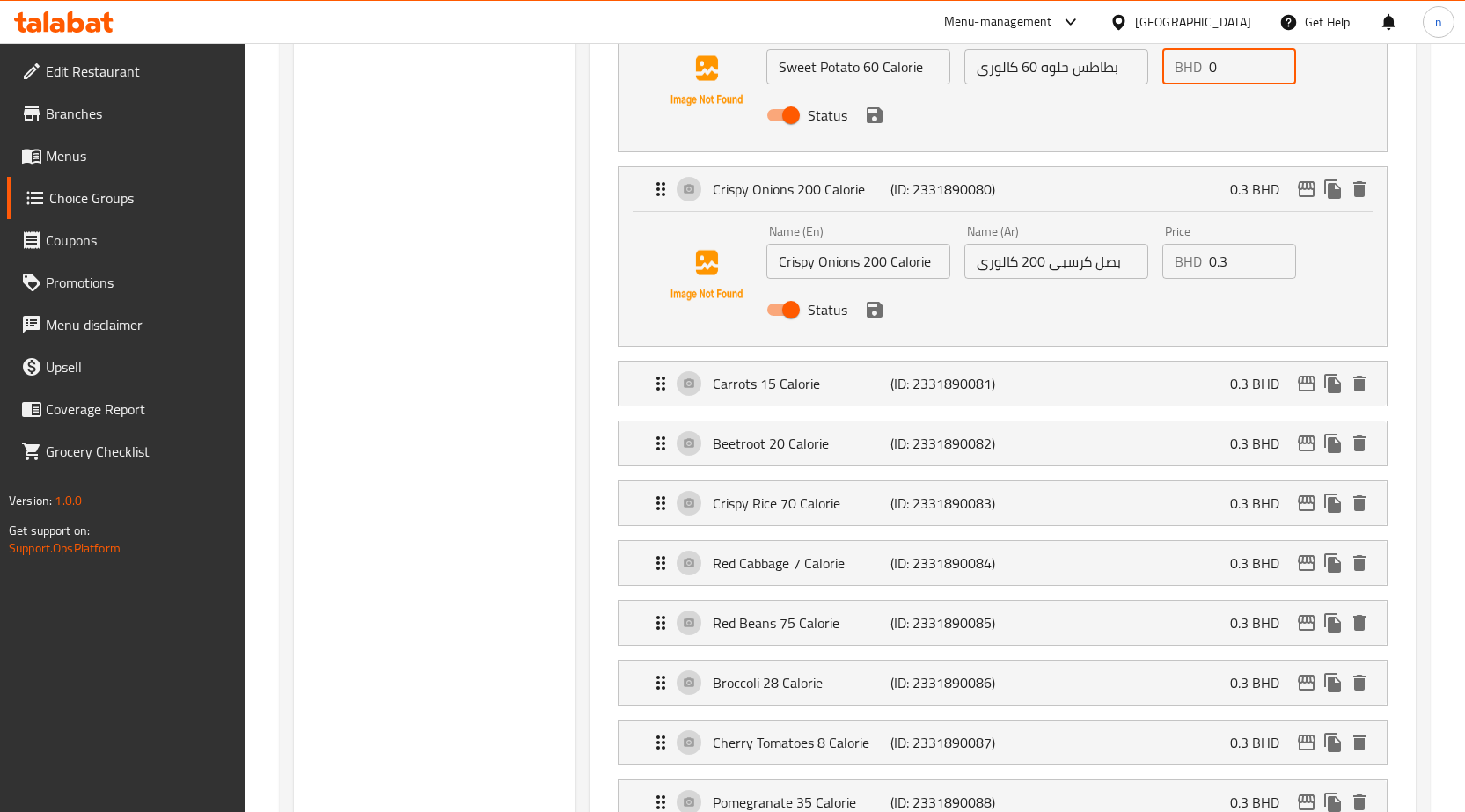
type input "0"
drag, startPoint x: 1227, startPoint y: 265, endPoint x: 1205, endPoint y: 273, distance: 23.4
click at [1205, 273] on div "BHD 0.3 Price" at bounding box center [1230, 261] width 134 height 35
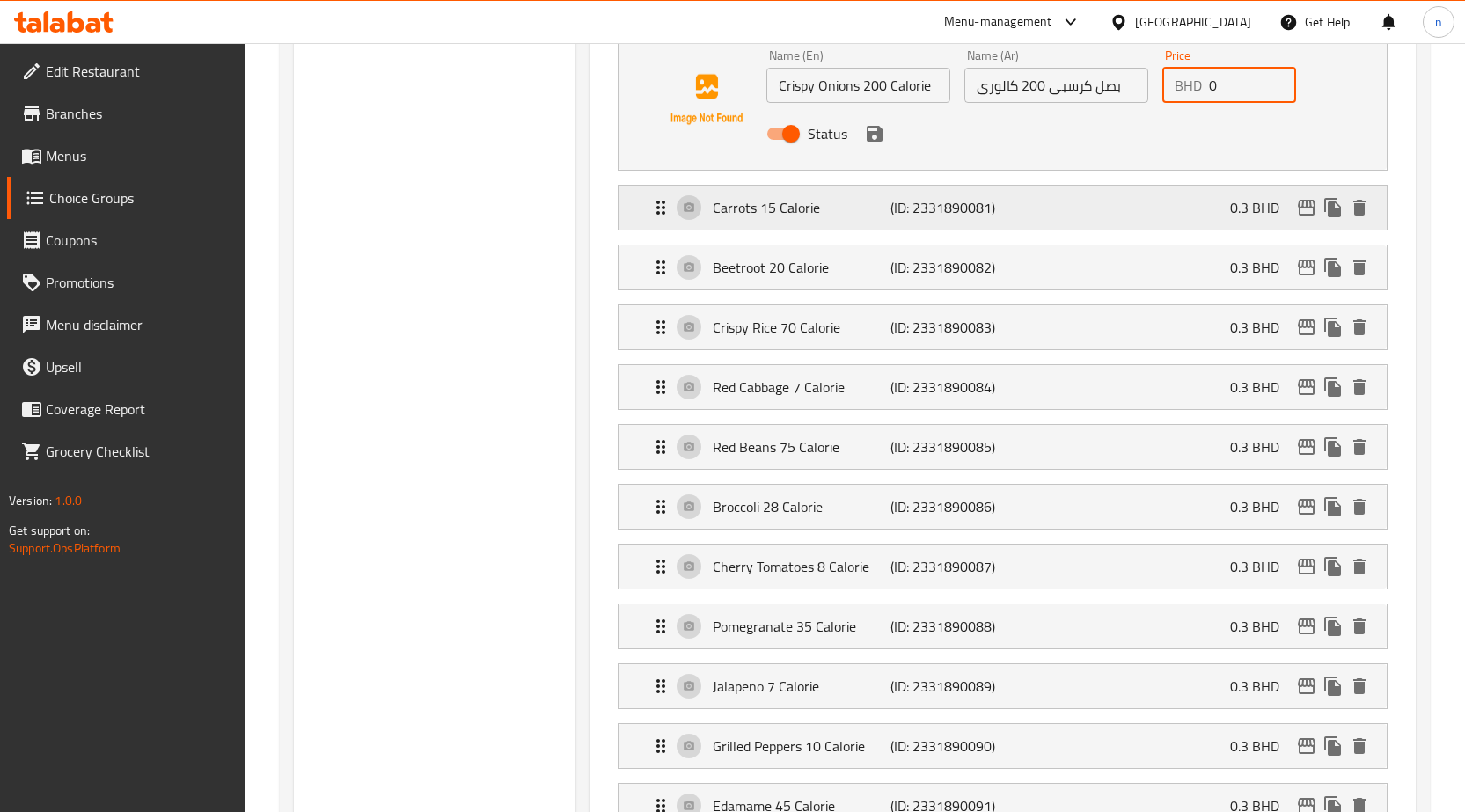
click at [1244, 218] on p "0.3 BHD" at bounding box center [1262, 207] width 63 height 21
click at [1229, 202] on div "Carrots 15 Calorie (ID: 2331890081) 0.3 BHD" at bounding box center [1008, 208] width 715 height 44
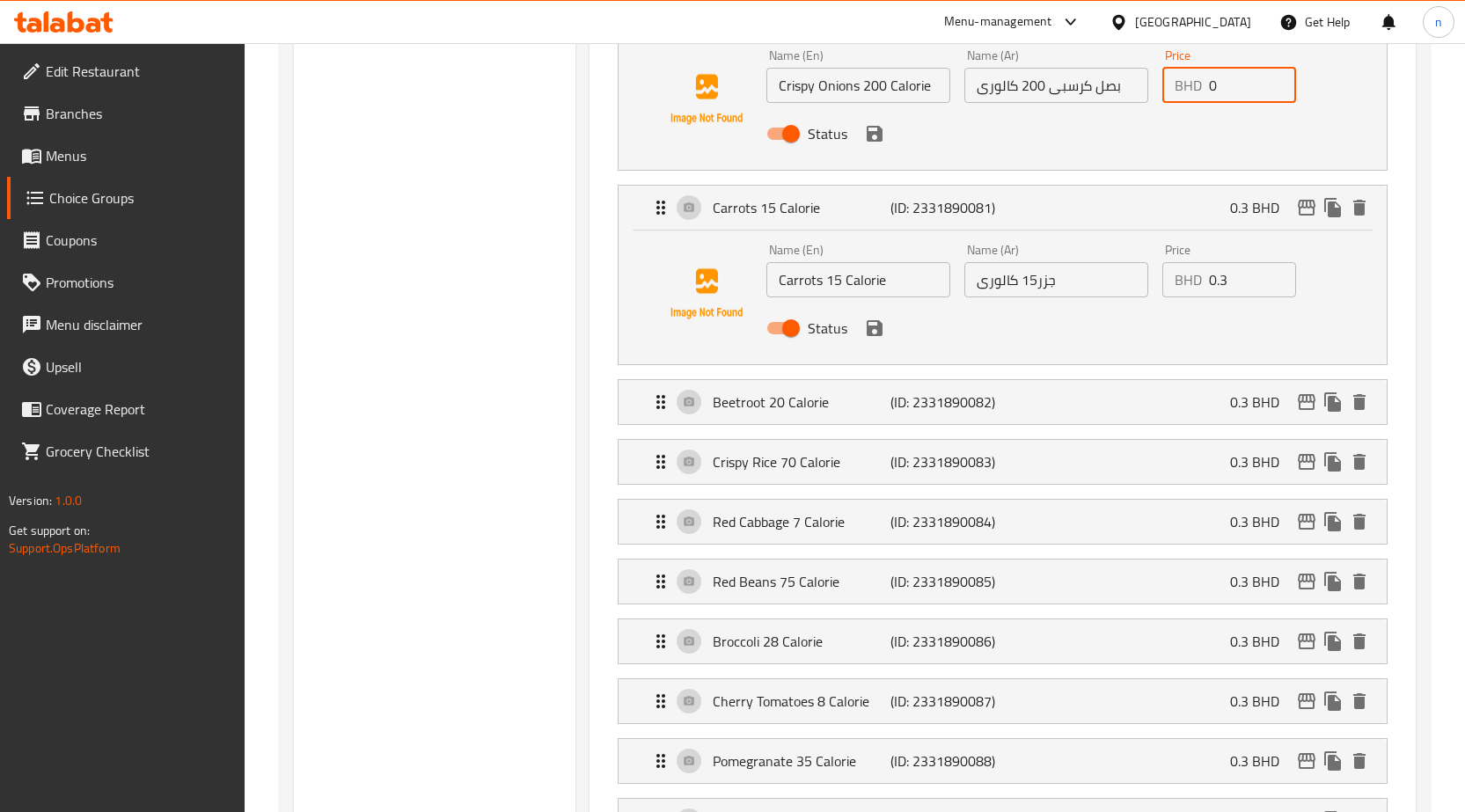
type input "0"
drag, startPoint x: 1233, startPoint y: 279, endPoint x: 1209, endPoint y: 284, distance: 24.5
click at [1209, 284] on input "0.3" at bounding box center [1253, 279] width 87 height 35
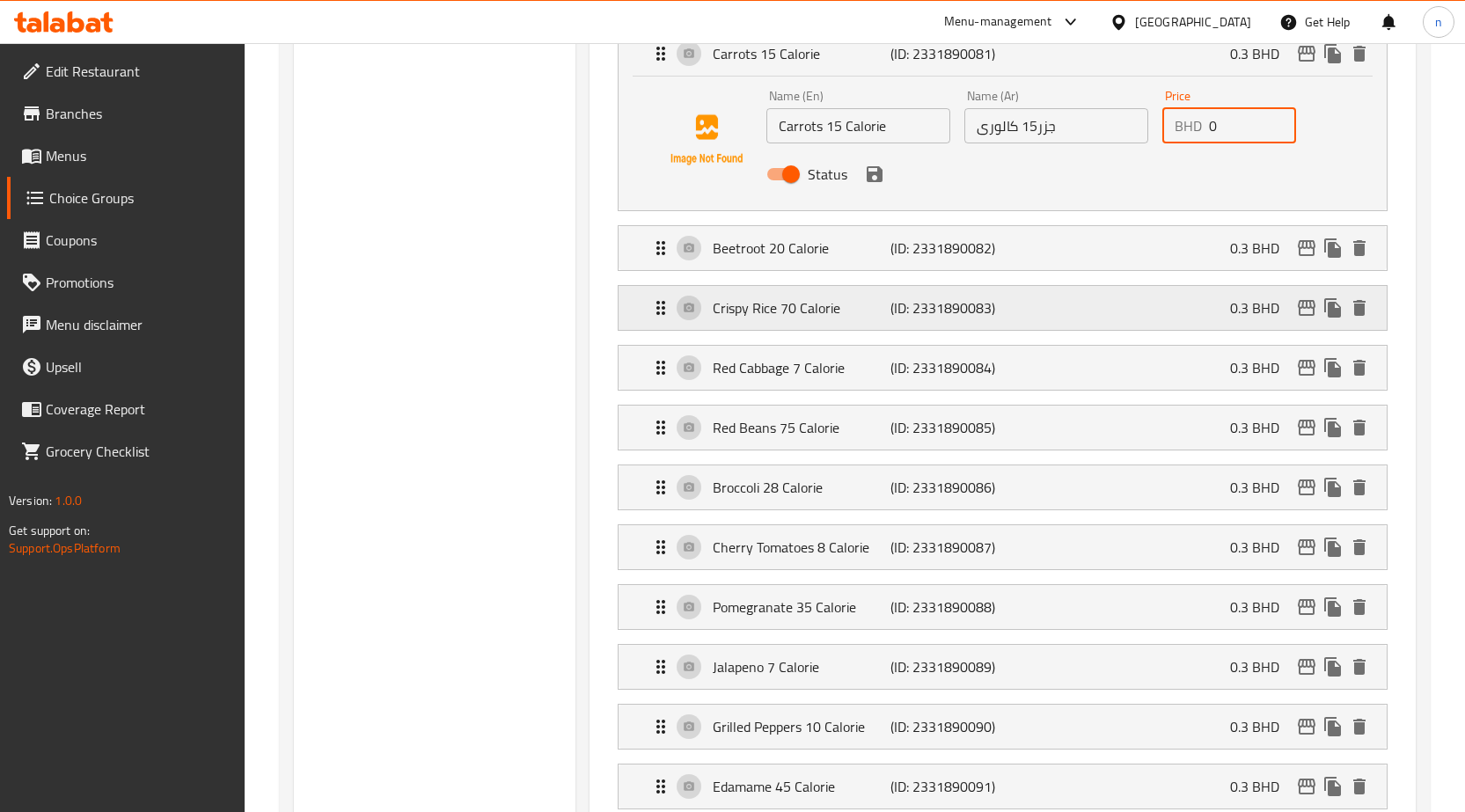
scroll to position [1407, 0]
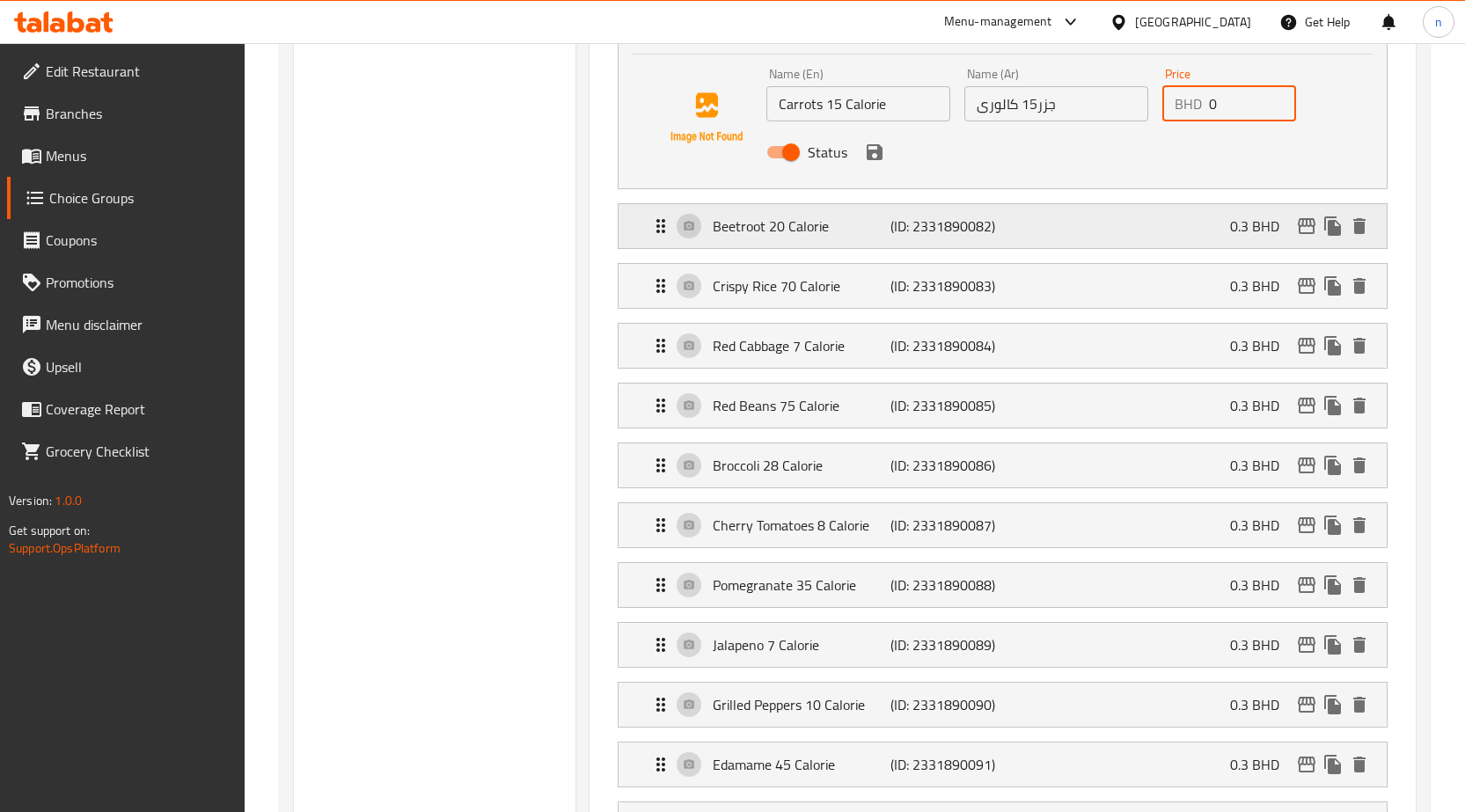
click at [1254, 230] on p "0.3 BHD" at bounding box center [1262, 226] width 63 height 21
click at [1221, 225] on div "Beetroot 20 Calorie (ID: 2331890082) 0.3 BHD" at bounding box center [1008, 226] width 715 height 44
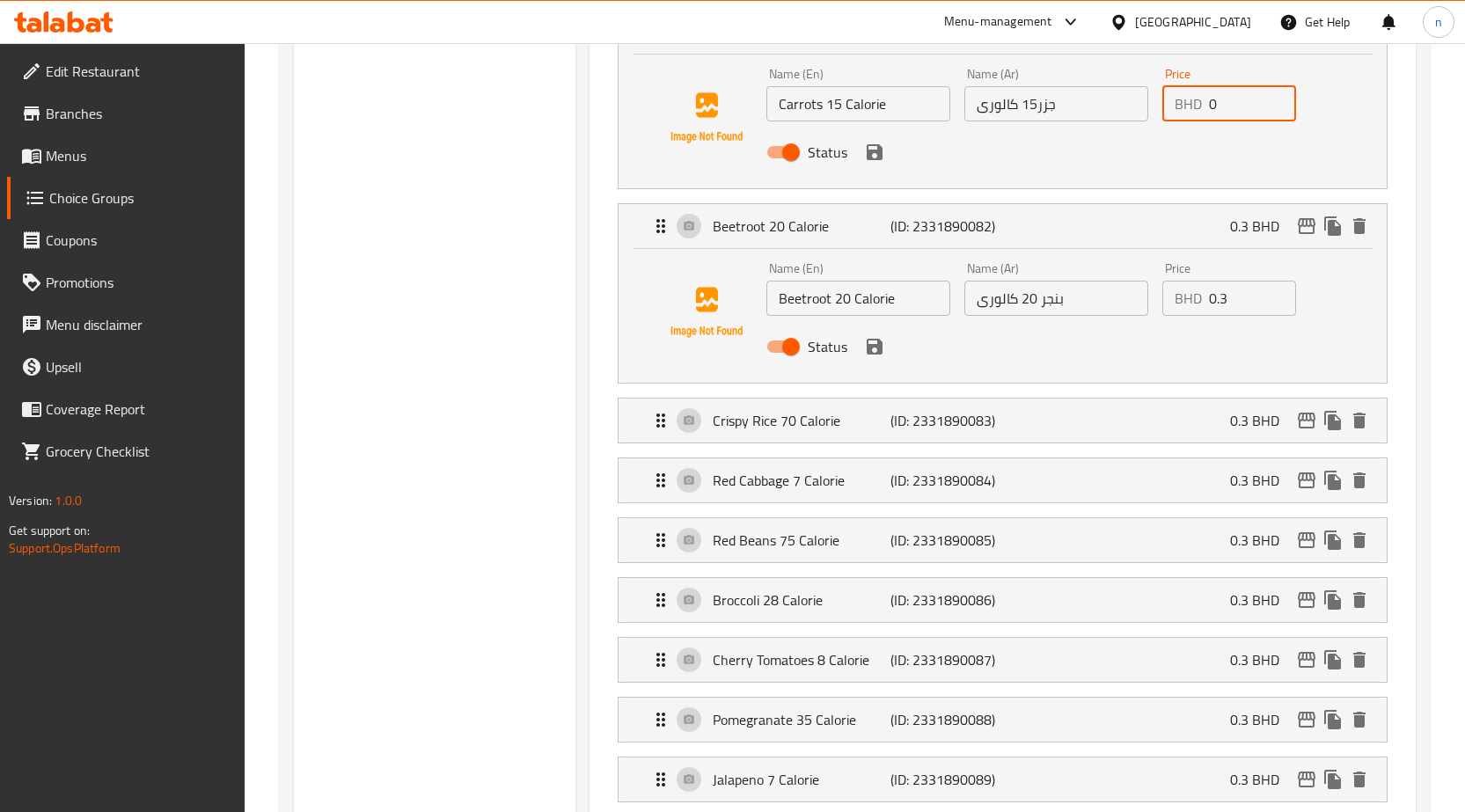
type input "0"
drag, startPoint x: 1245, startPoint y: 305, endPoint x: 1208, endPoint y: 300, distance: 37.3
click at [1208, 300] on div "BHD 0.3 Price" at bounding box center [1230, 298] width 134 height 35
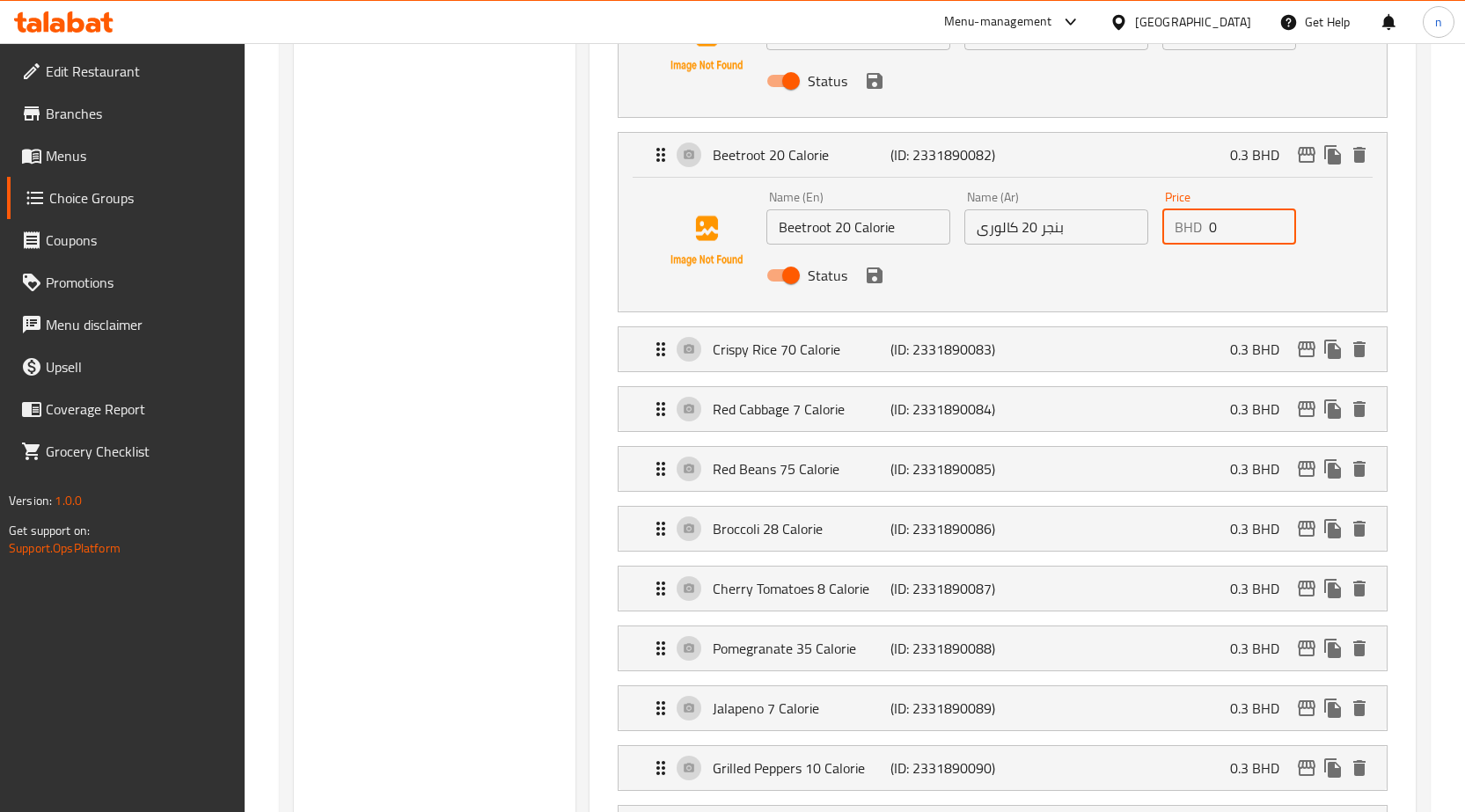
scroll to position [1583, 0]
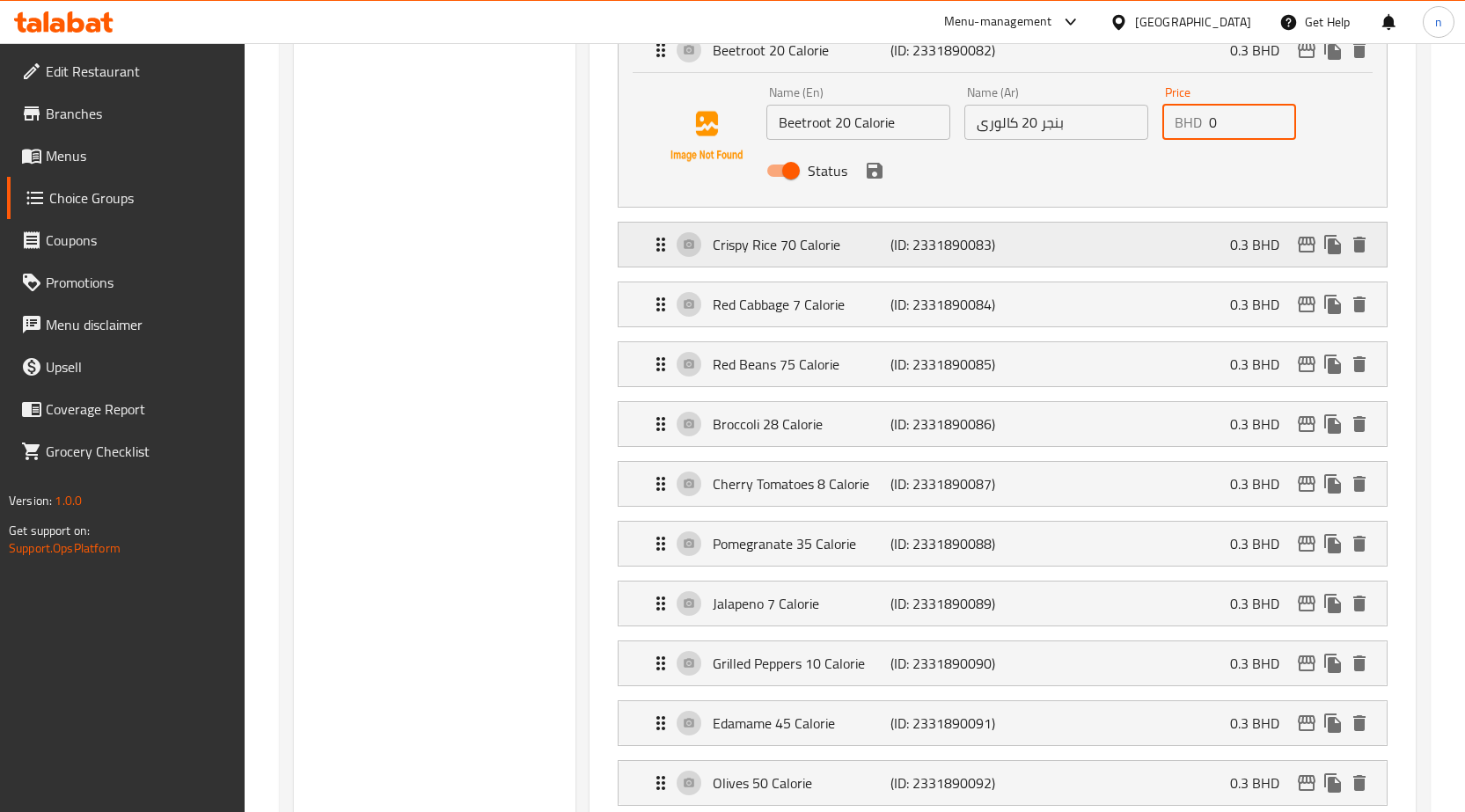
click at [1225, 253] on div "Crispy Rice 70 Calorie (ID: 2331890083) 0.3 BHD" at bounding box center [1008, 244] width 715 height 44
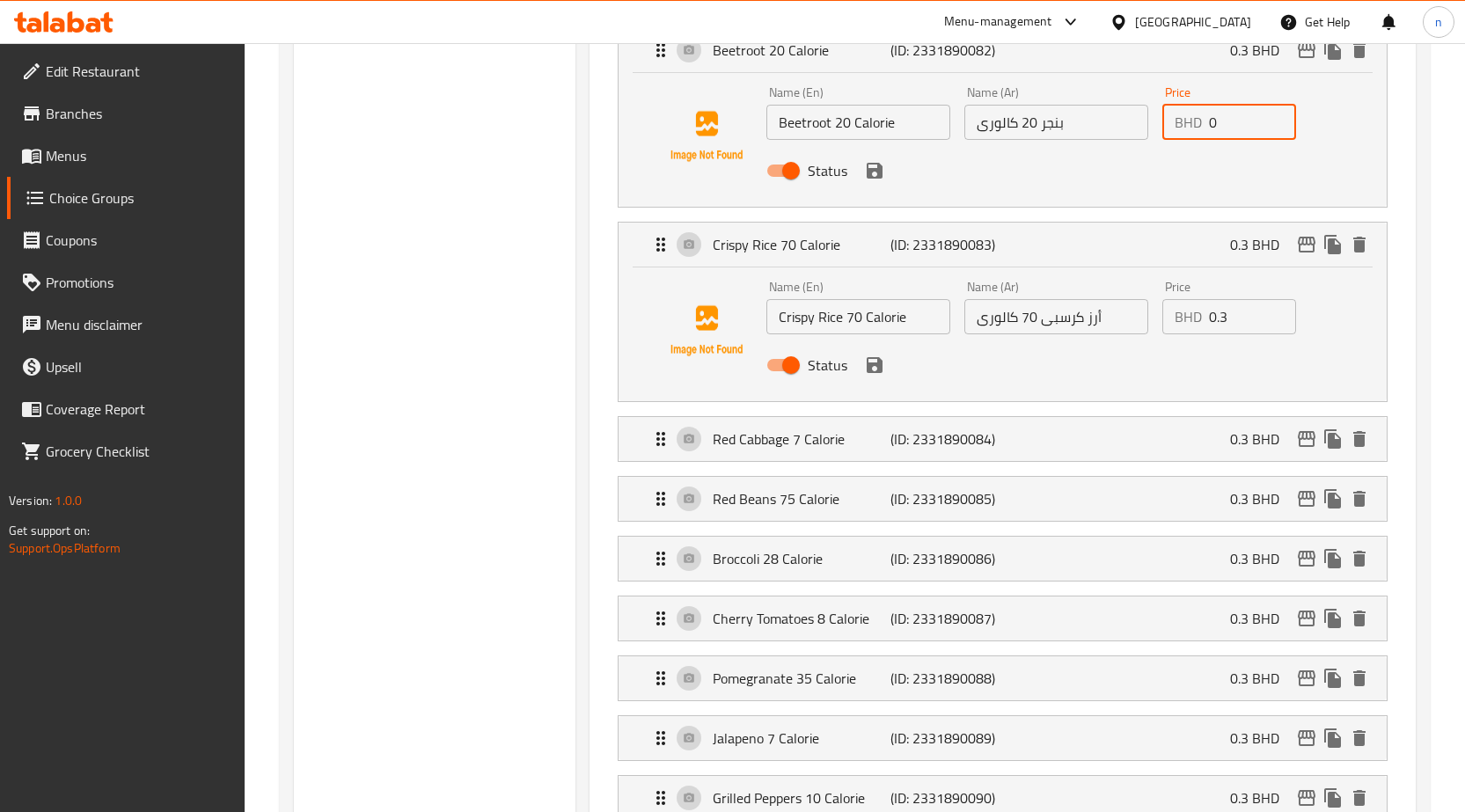
type input "0"
drag, startPoint x: 1232, startPoint y: 323, endPoint x: 1209, endPoint y: 321, distance: 23.1
click at [1209, 321] on input "0.3" at bounding box center [1253, 317] width 87 height 35
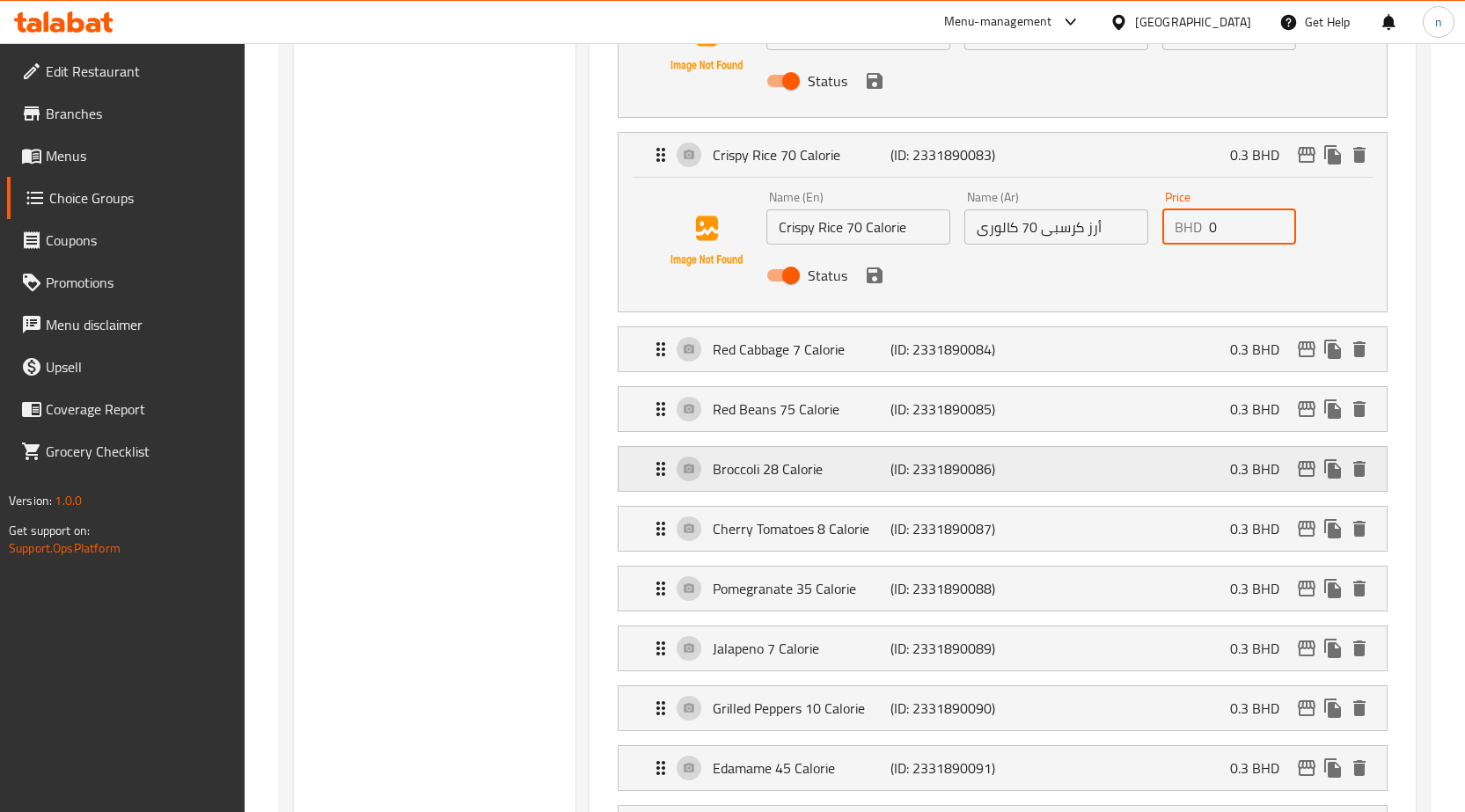
scroll to position [1759, 0]
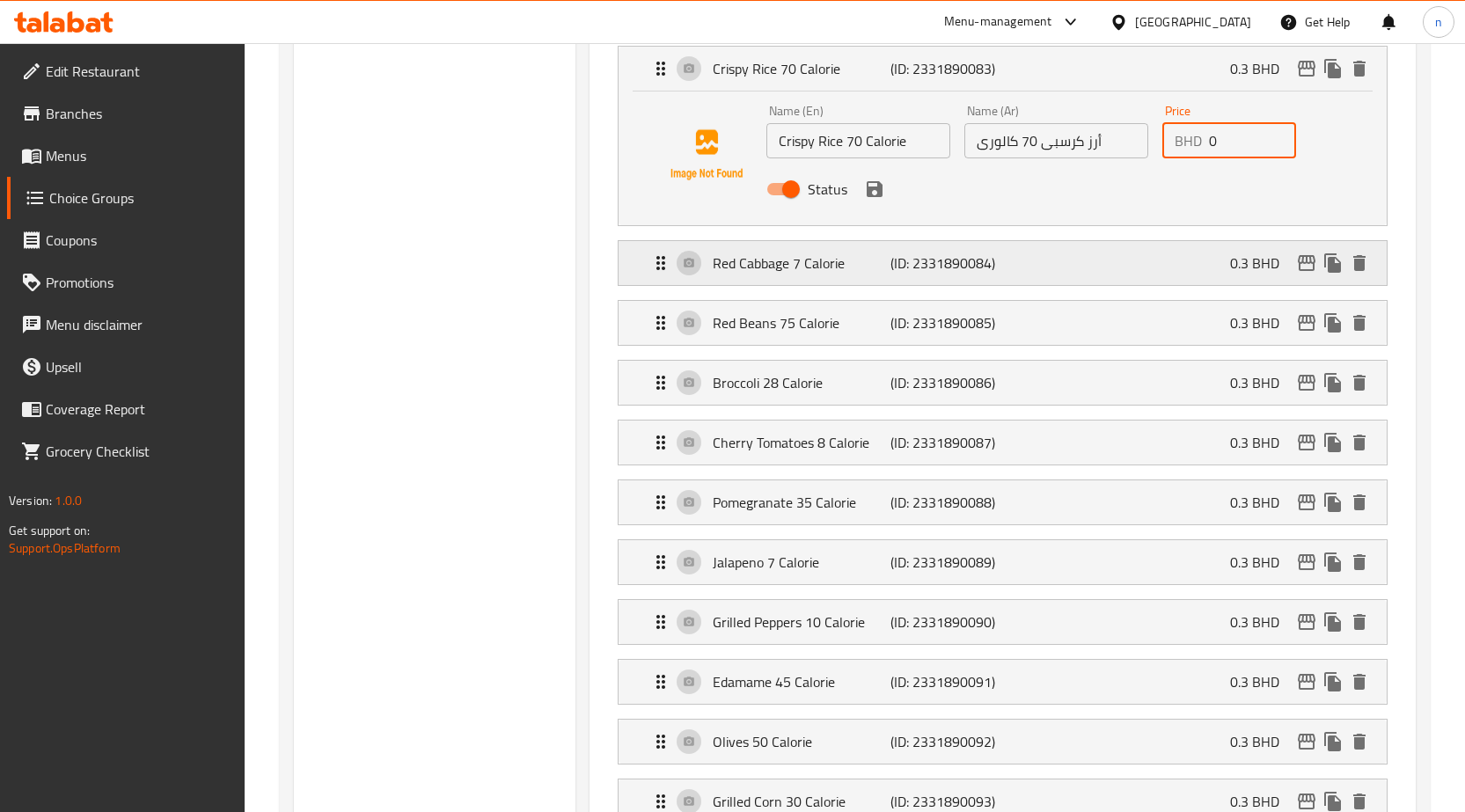
click at [1218, 259] on div "Red Cabbage 7 Calorie (ID: 2331890084) 0.3 BHD" at bounding box center [1008, 263] width 715 height 44
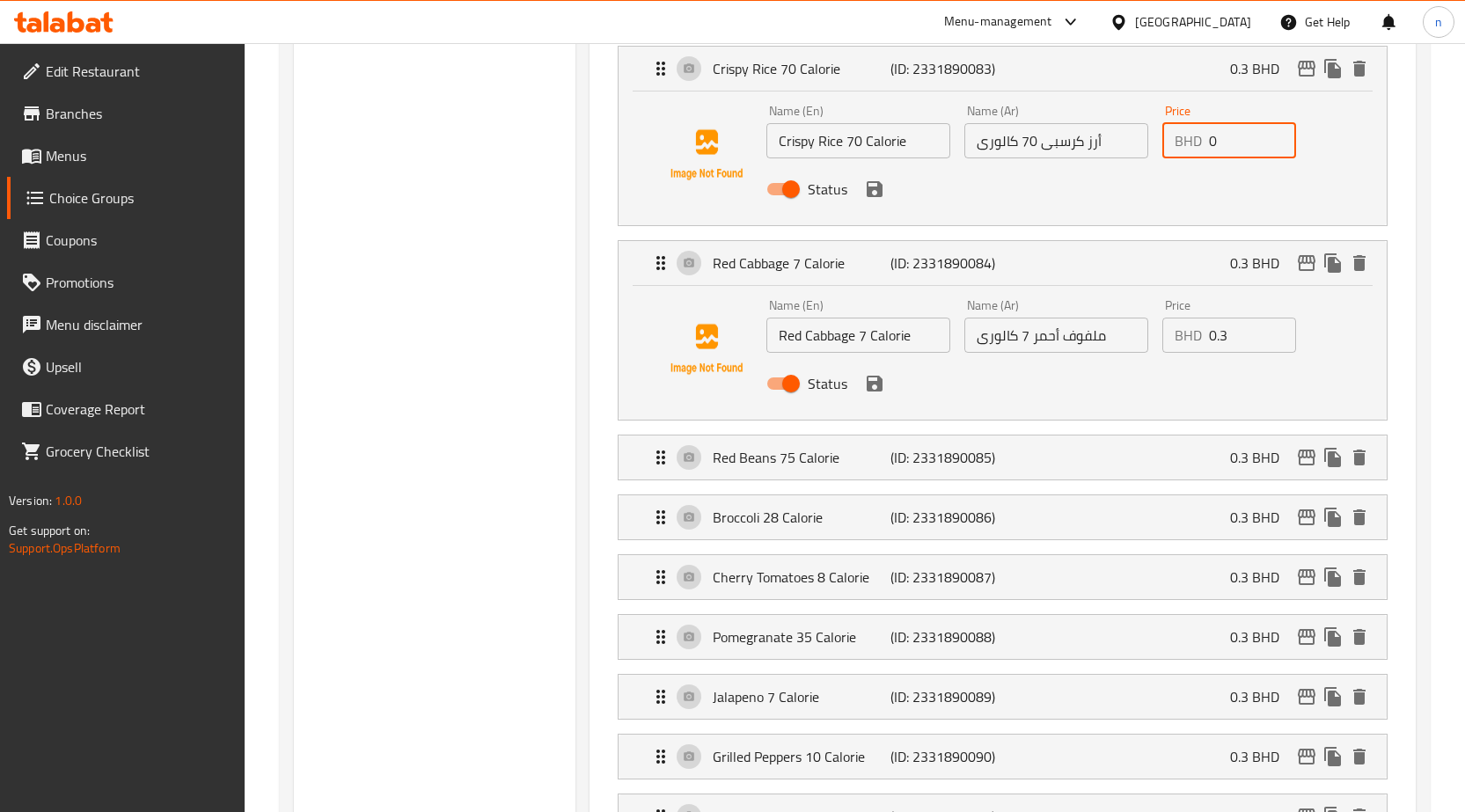
type input "0"
drag, startPoint x: 1236, startPoint y: 341, endPoint x: 1203, endPoint y: 331, distance: 34.5
click at [1203, 331] on div "BHD 0.3 Price" at bounding box center [1230, 335] width 134 height 35
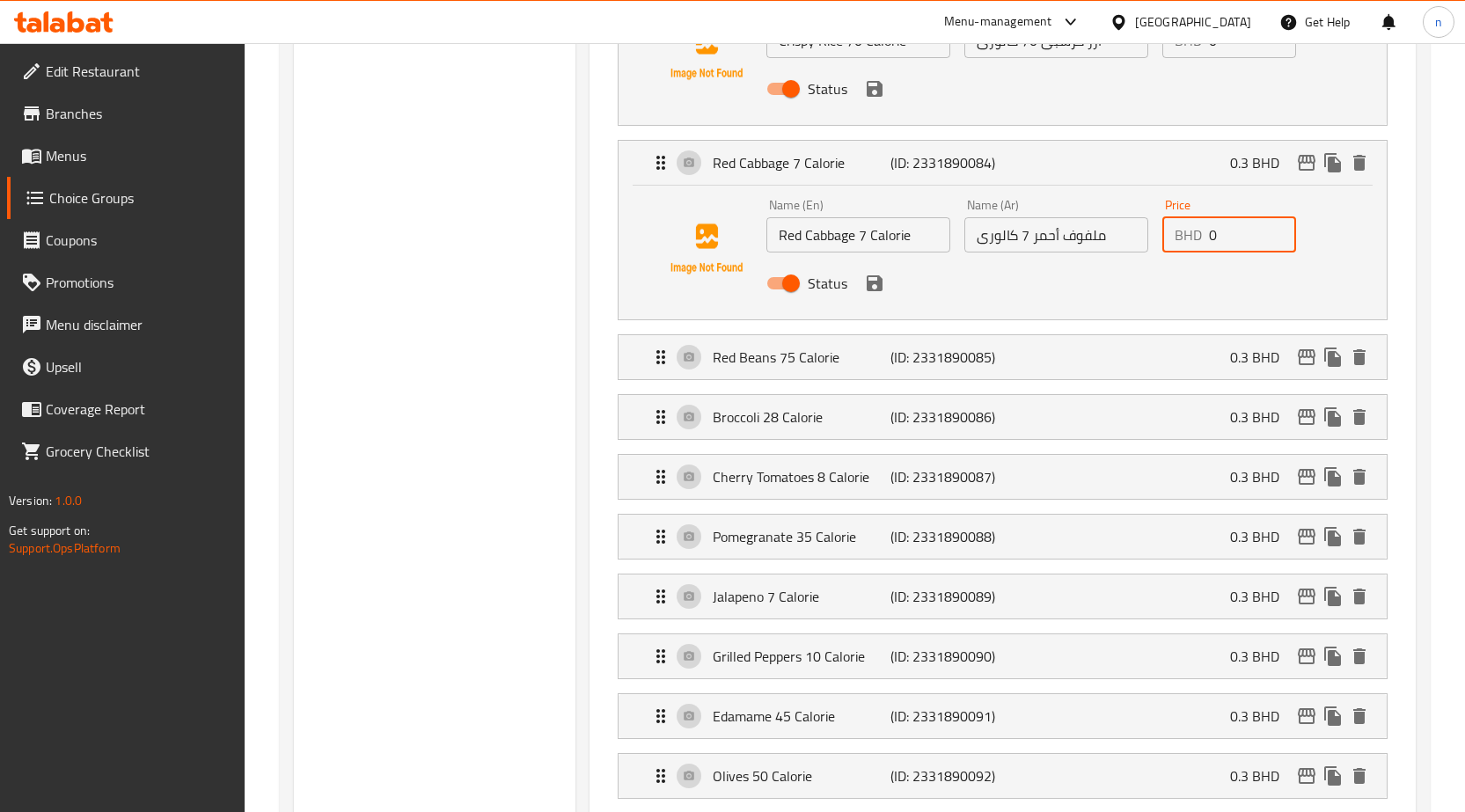
scroll to position [1934, 0]
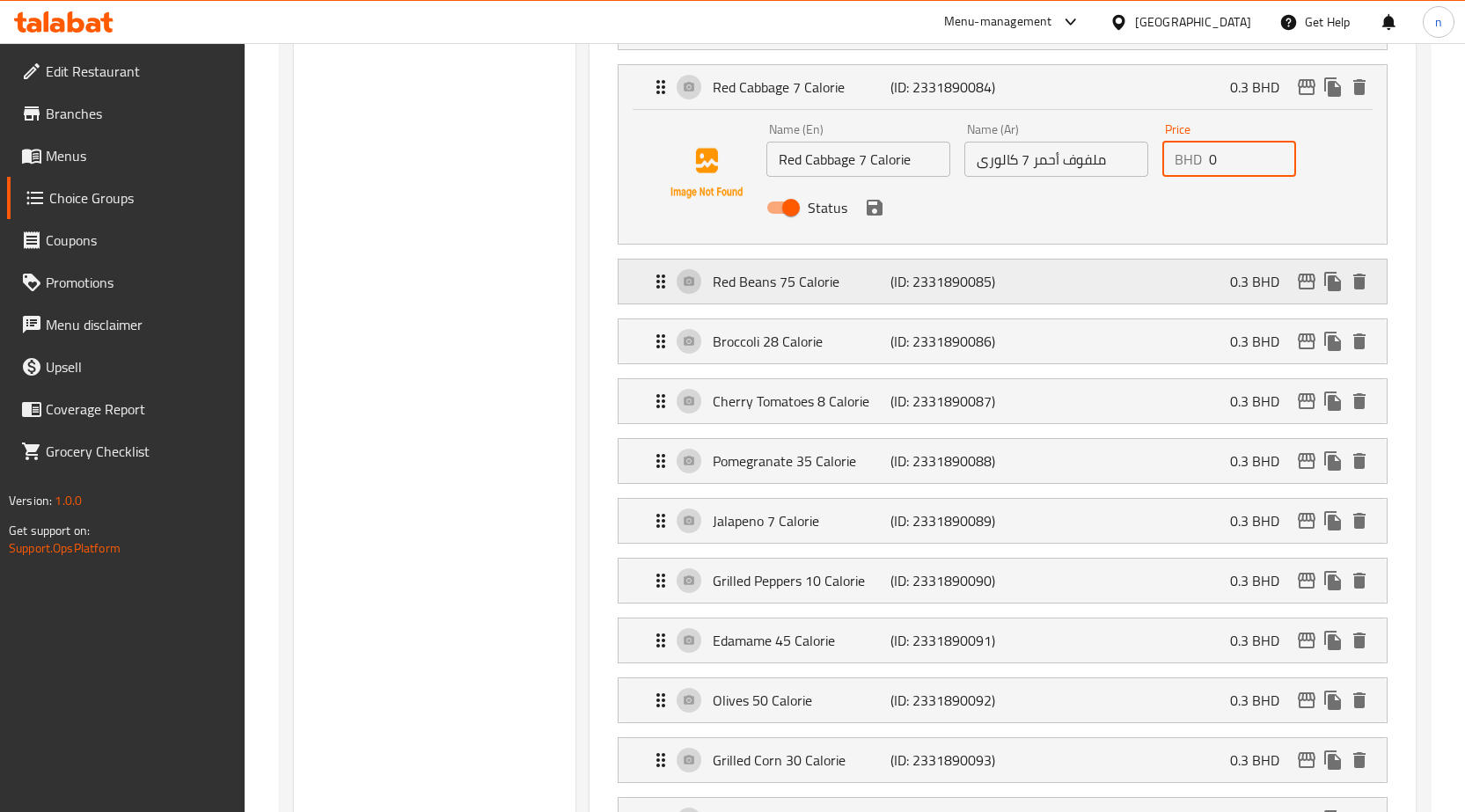
click at [1204, 292] on div "Red Beans 75 Calorie (ID: 2331890085) 0.3 BHD" at bounding box center [1008, 281] width 715 height 44
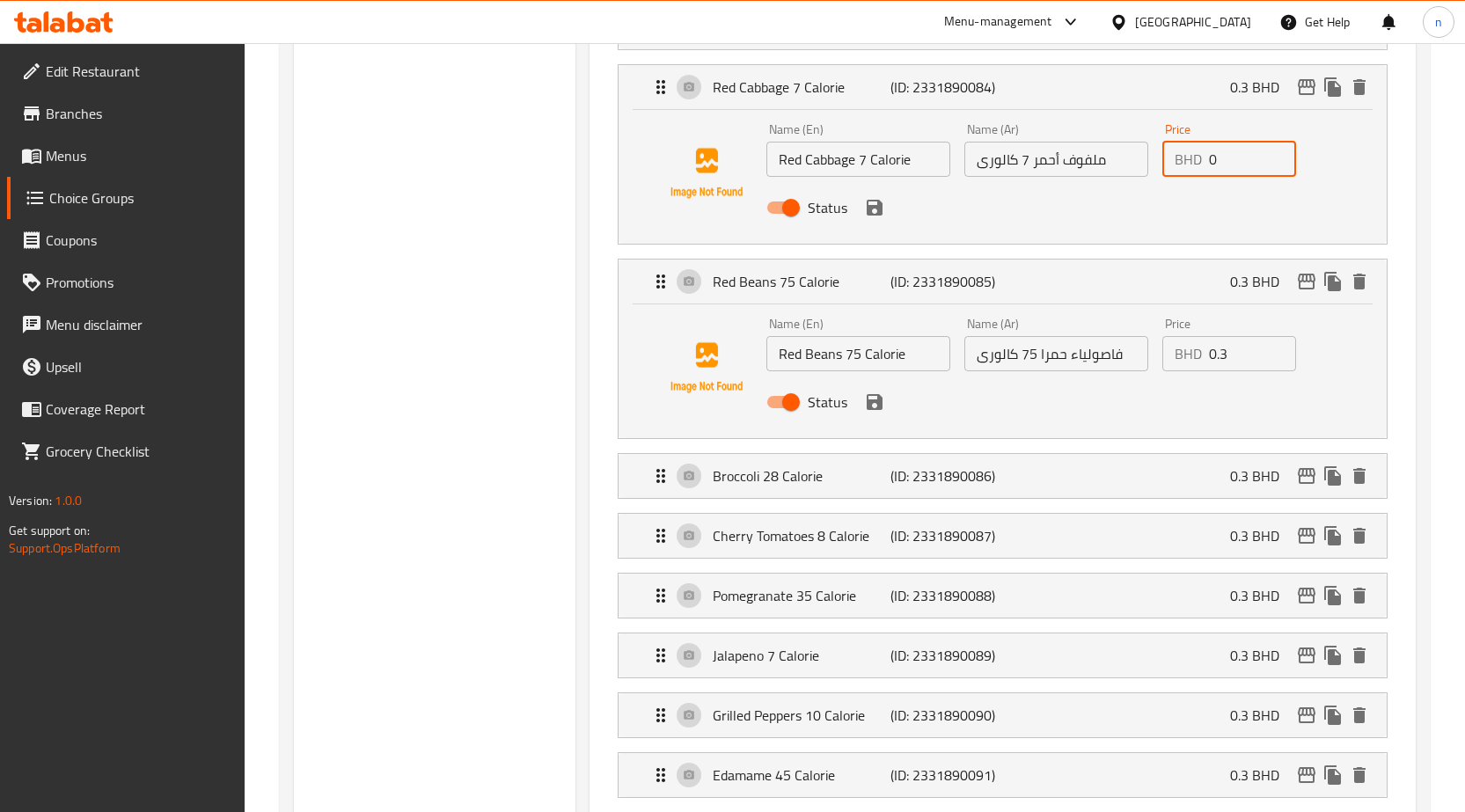
type input "0"
drag, startPoint x: 1235, startPoint y: 359, endPoint x: 1205, endPoint y: 360, distance: 30.0
click at [1205, 360] on div "BHD 0.3 Price" at bounding box center [1230, 354] width 134 height 35
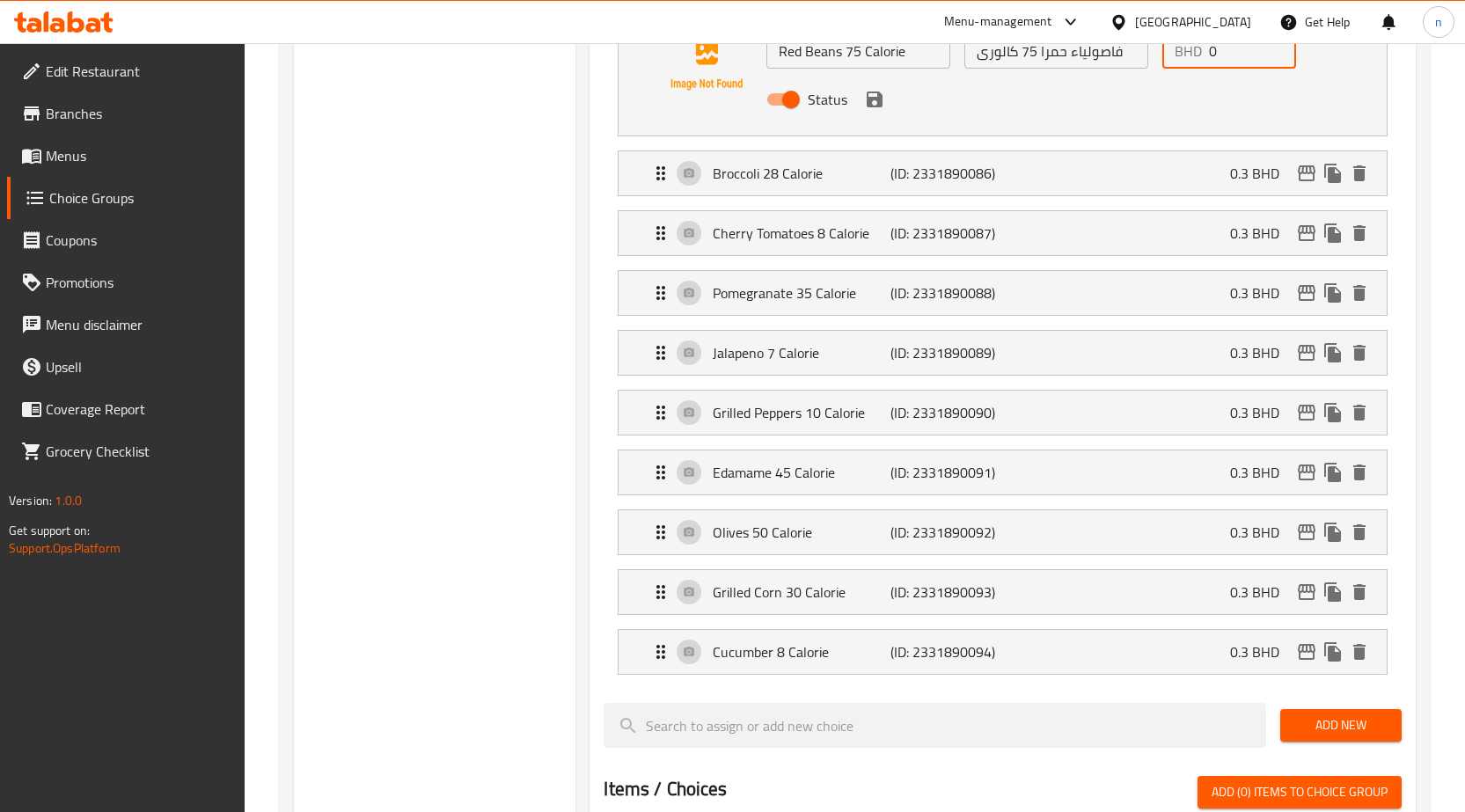
scroll to position [2286, 0]
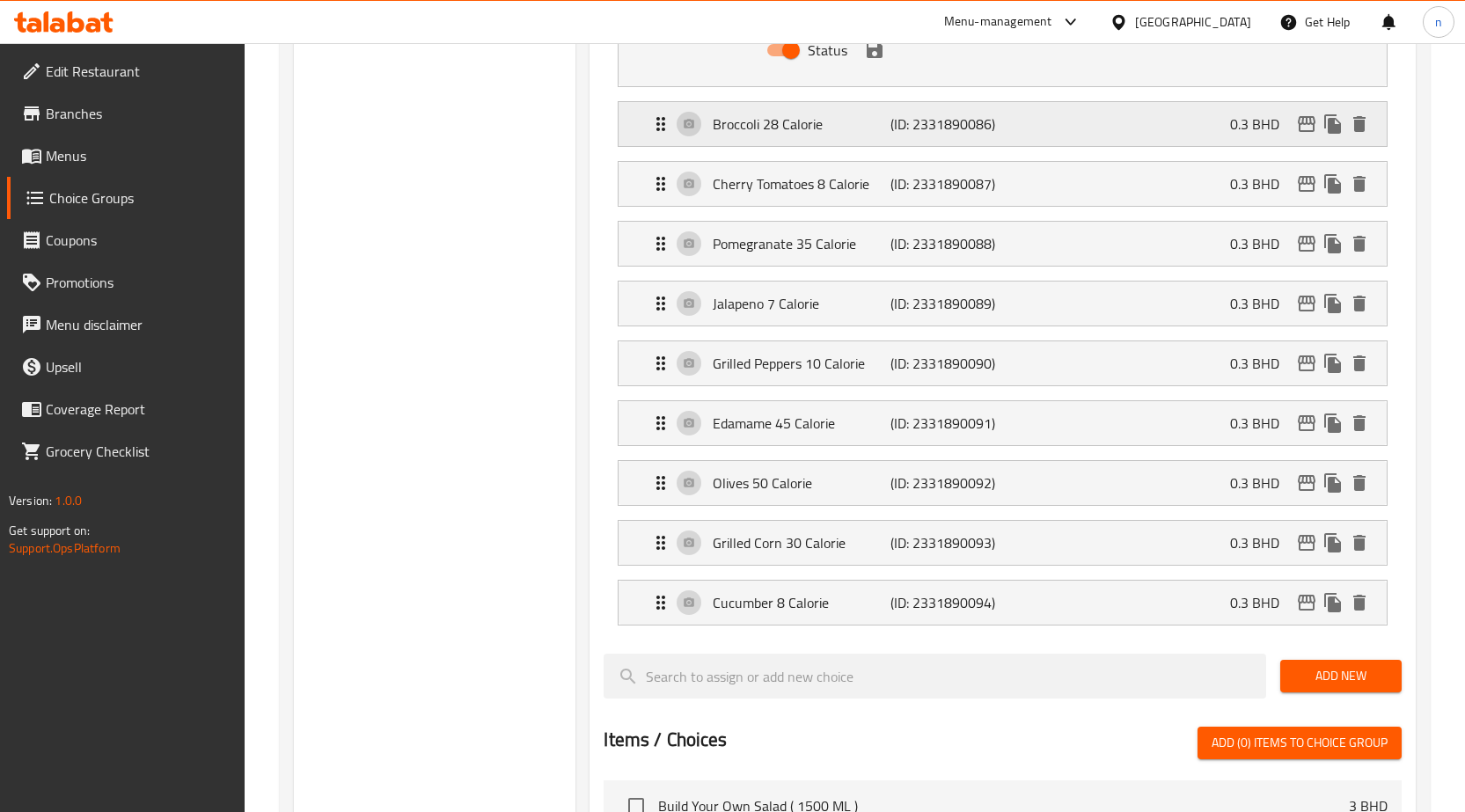
click at [1216, 132] on div "Broccoli 28 Calorie (ID: 2331890086) 0.3 BHD" at bounding box center [1008, 124] width 715 height 44
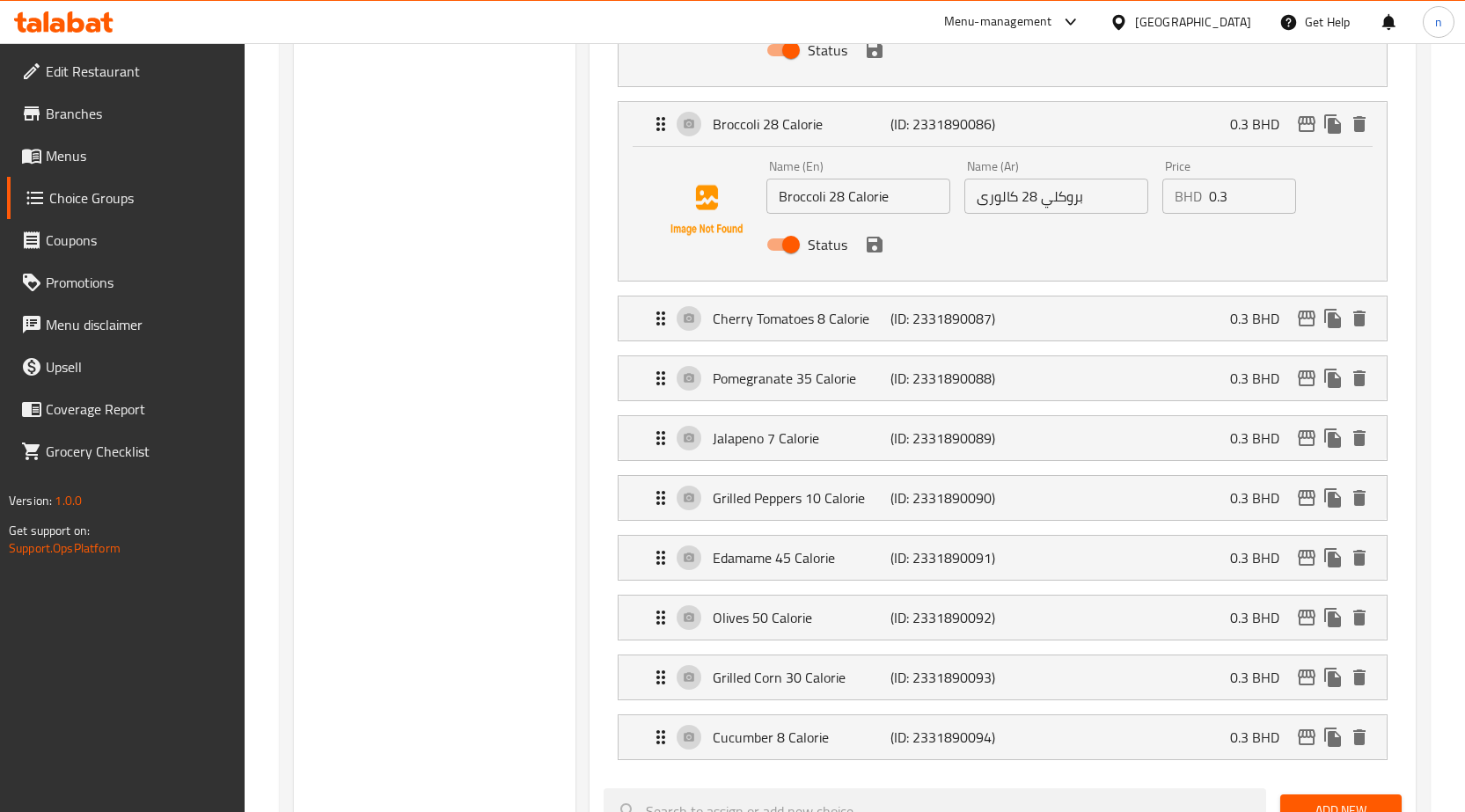
type input "0"
drag, startPoint x: 1225, startPoint y: 196, endPoint x: 1205, endPoint y: 198, distance: 20.1
click at [1205, 198] on div "BHD 0.3 Price" at bounding box center [1230, 196] width 134 height 35
click at [1242, 329] on p "0.3 BHD" at bounding box center [1262, 318] width 63 height 21
click at [1218, 325] on div "Cherry Tomatoes 8 Calorie (ID: 2331890087) 0.3 BHD" at bounding box center [1008, 319] width 715 height 44
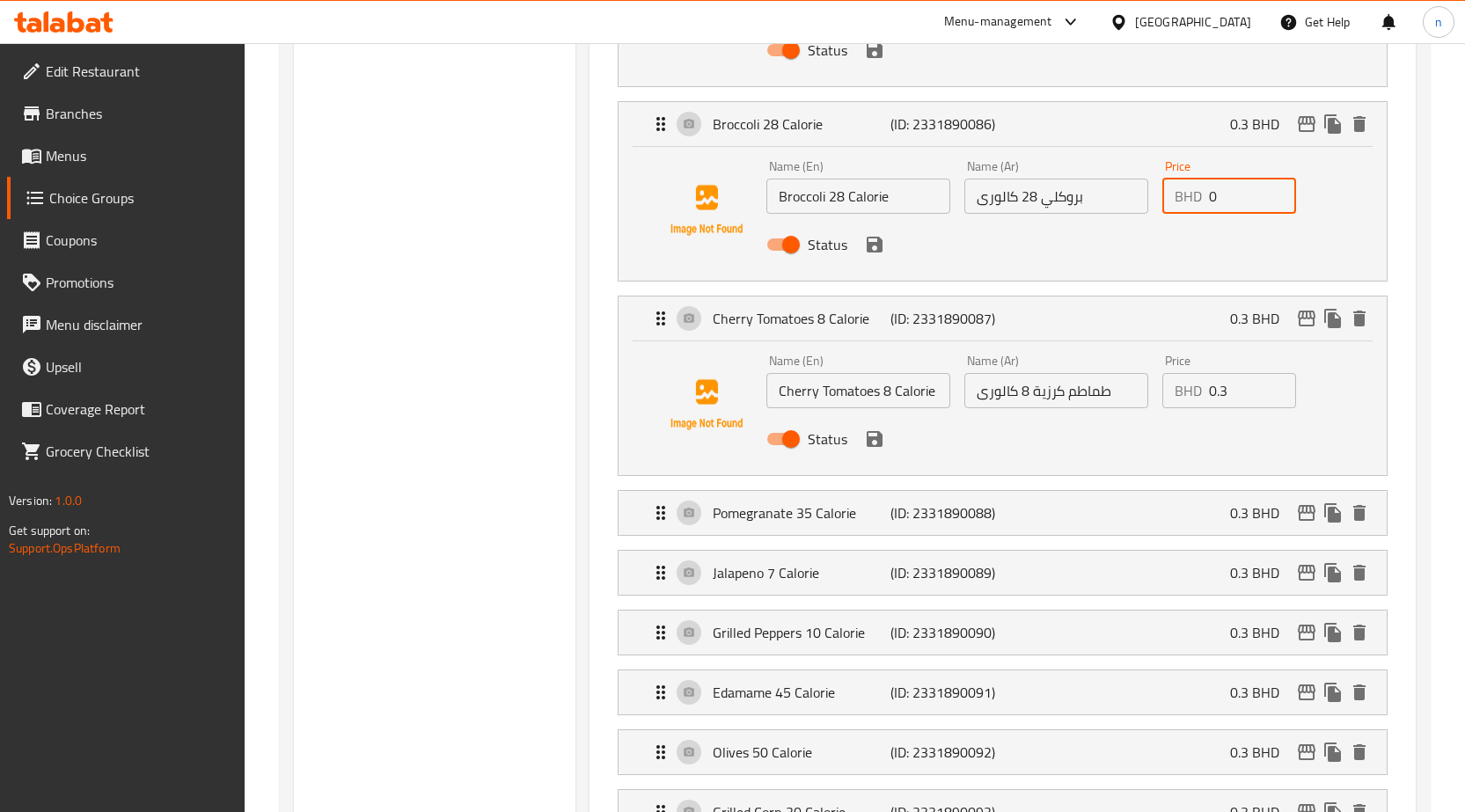
type input "0"
drag, startPoint x: 1232, startPoint y: 387, endPoint x: 1206, endPoint y: 390, distance: 26.2
click at [1206, 390] on div "BHD 0.3 Price" at bounding box center [1230, 390] width 134 height 35
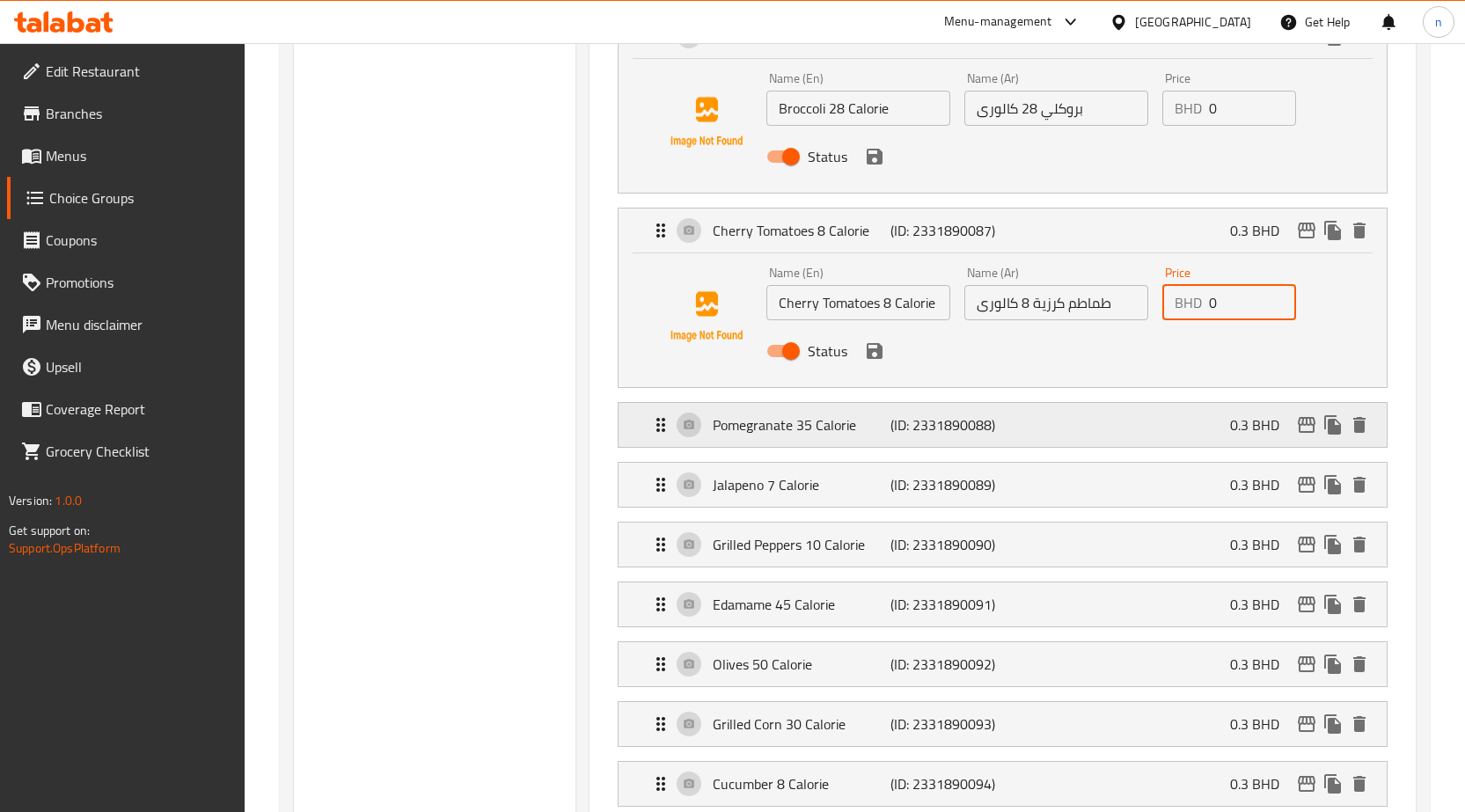
click at [1235, 423] on p "0.3 BHD" at bounding box center [1262, 424] width 63 height 21
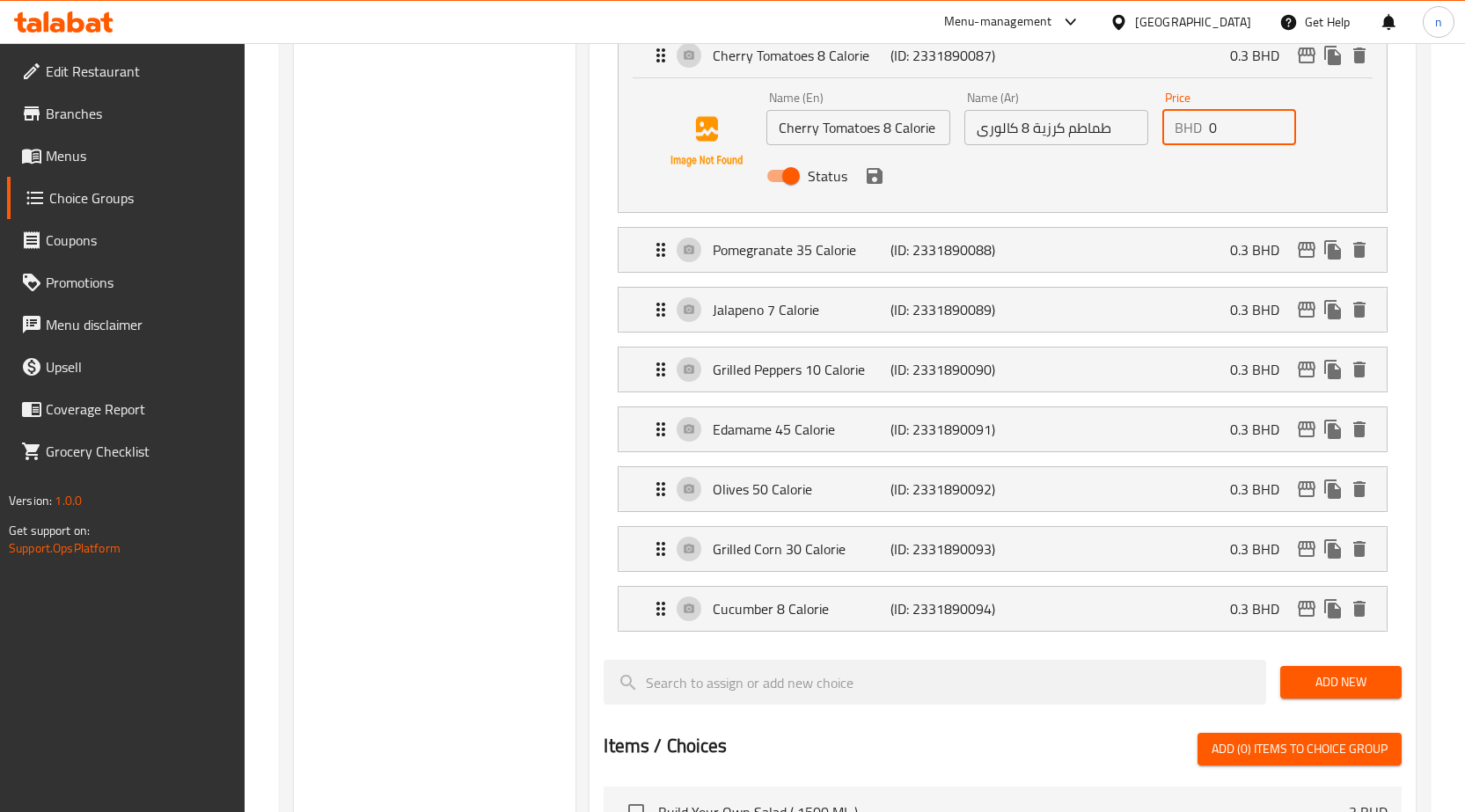
scroll to position [2551, 0]
click at [1235, 242] on p "0.3 BHD" at bounding box center [1262, 248] width 63 height 21
click at [1231, 263] on div "Pomegranate 35 Calorie (ID: 2331890088) 0.3 BHD" at bounding box center [1008, 249] width 715 height 44
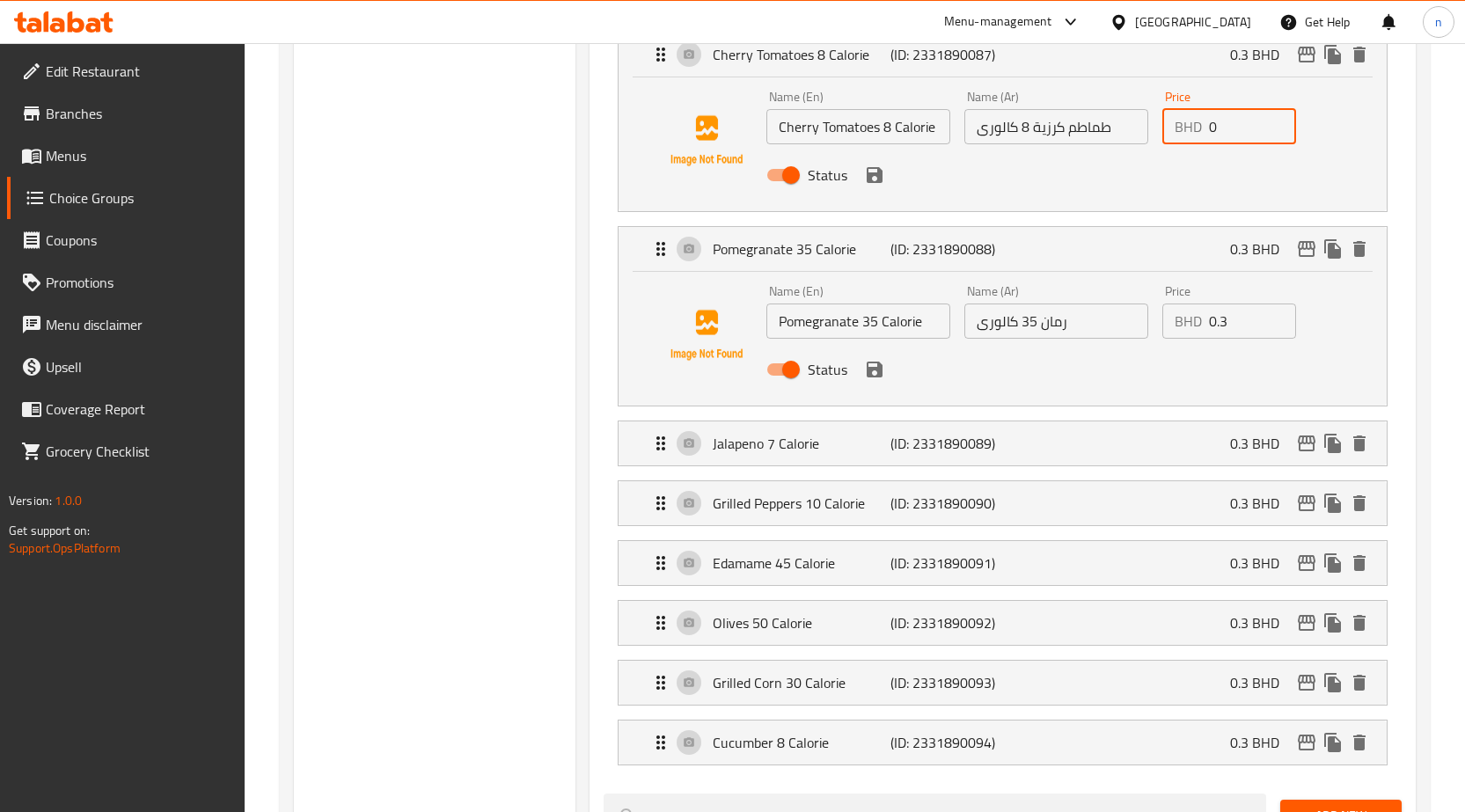
type input "0"
drag, startPoint x: 1220, startPoint y: 329, endPoint x: 1203, endPoint y: 331, distance: 17.1
click at [1203, 331] on div "BHD 0.3 Price" at bounding box center [1230, 321] width 134 height 35
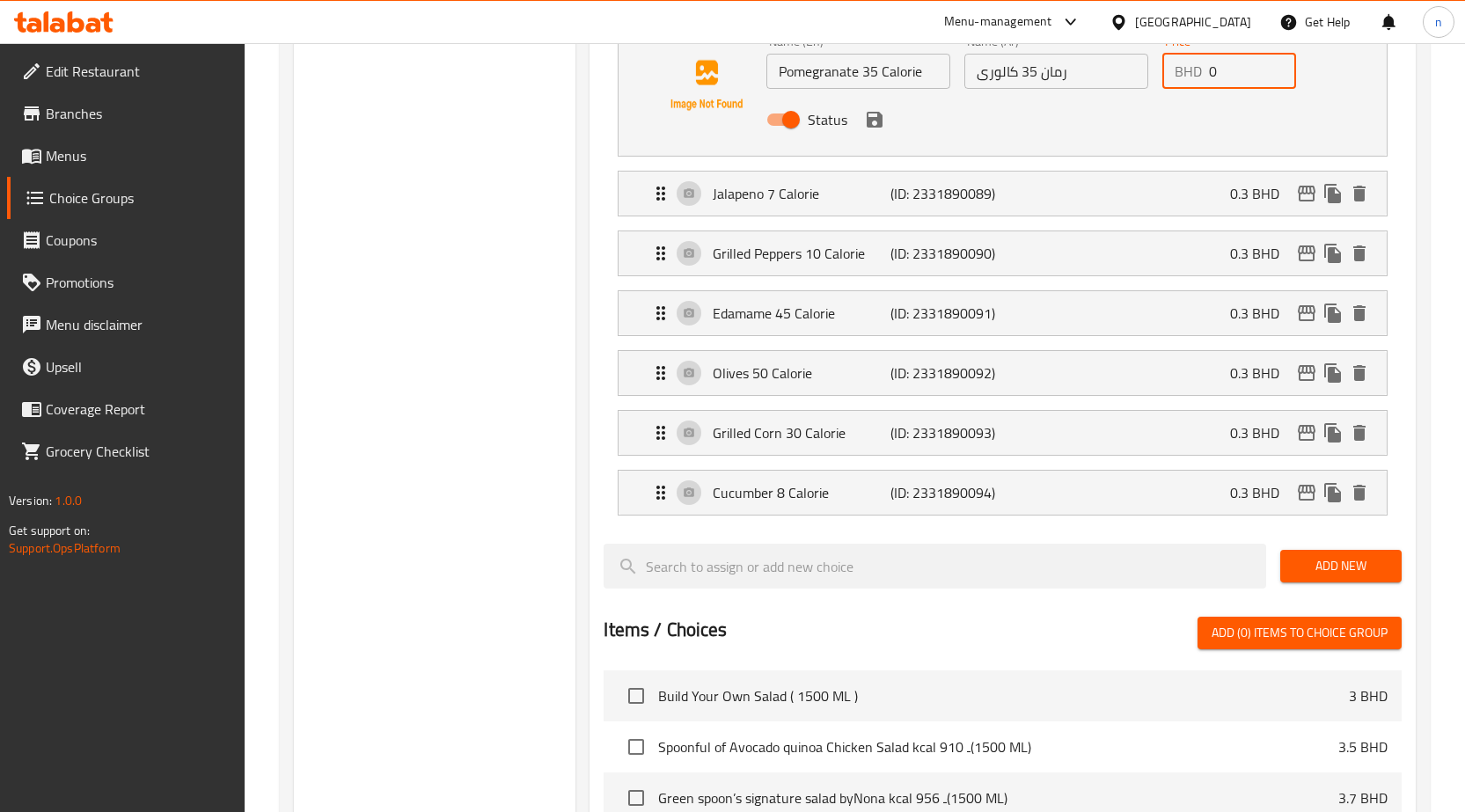
scroll to position [2814, 0]
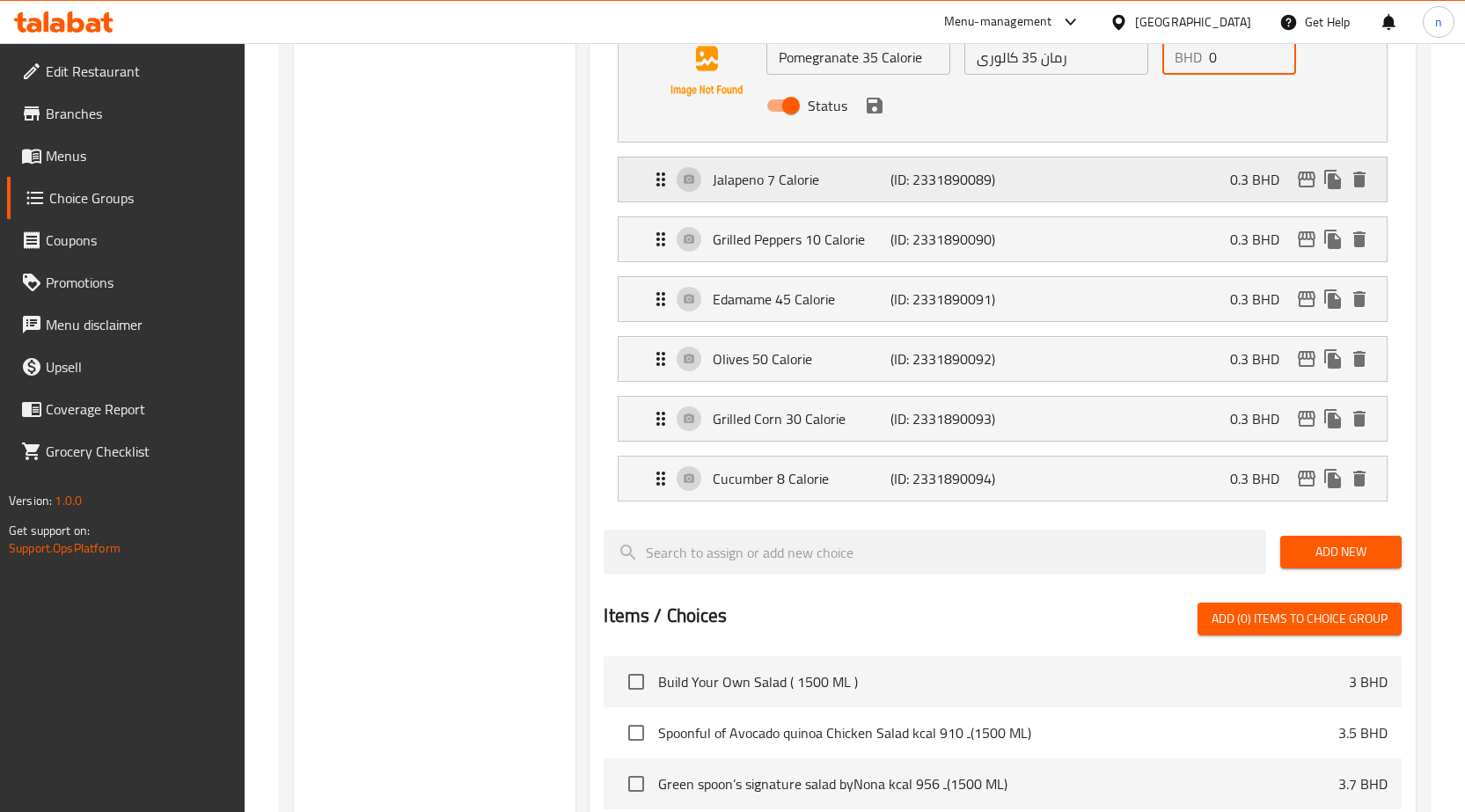
click at [1231, 184] on p "0.3 BHD" at bounding box center [1262, 179] width 63 height 21
click at [1239, 185] on p "0.3 BHD" at bounding box center [1262, 179] width 63 height 21
click at [1227, 172] on div "Jalapeno 7 Calorie (ID: 2331890089) 0.3 BHD" at bounding box center [1008, 179] width 715 height 44
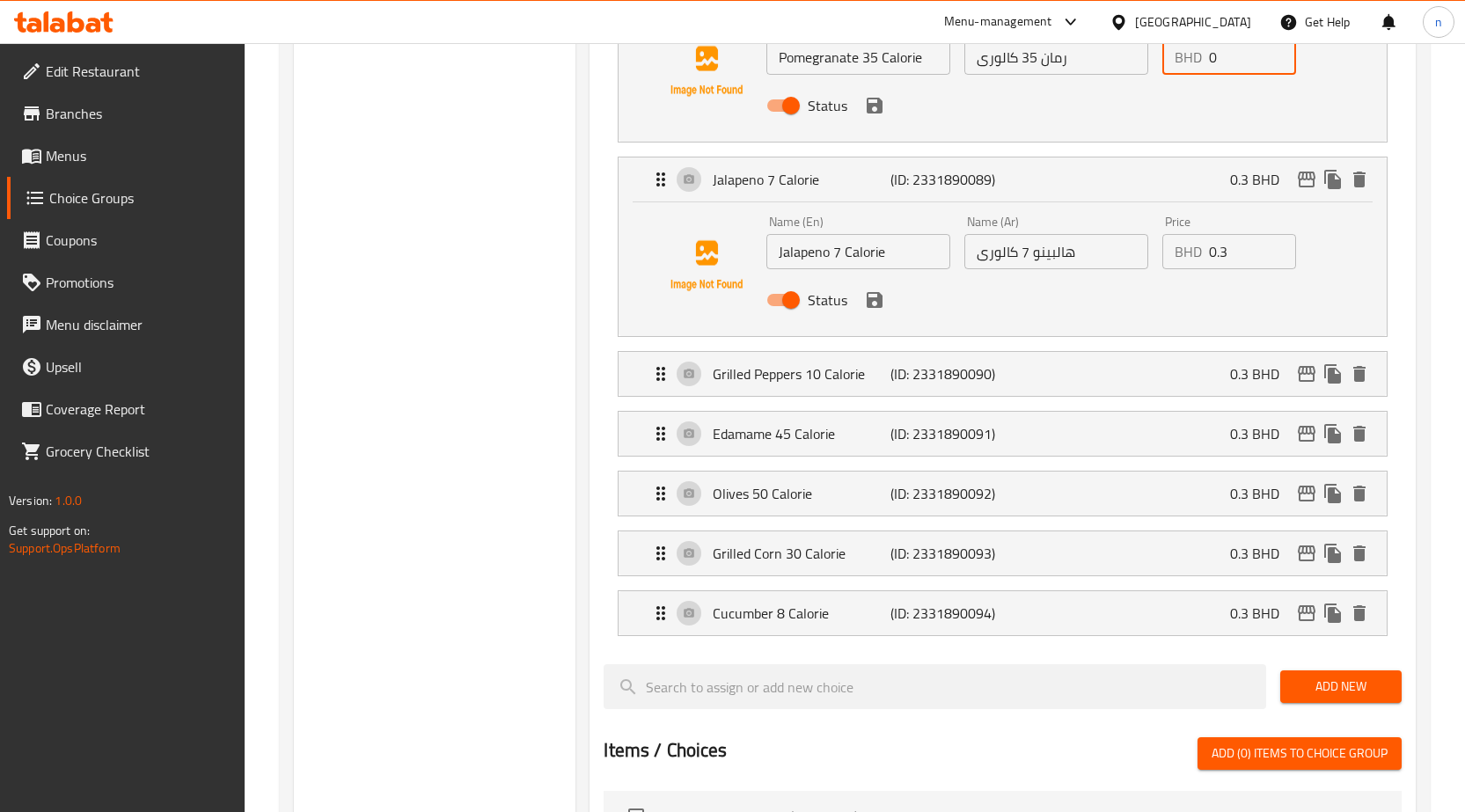
type input "0"
drag, startPoint x: 1232, startPoint y: 249, endPoint x: 1205, endPoint y: 253, distance: 27.3
click at [1205, 253] on div "BHD 0.3 Price" at bounding box center [1230, 252] width 134 height 35
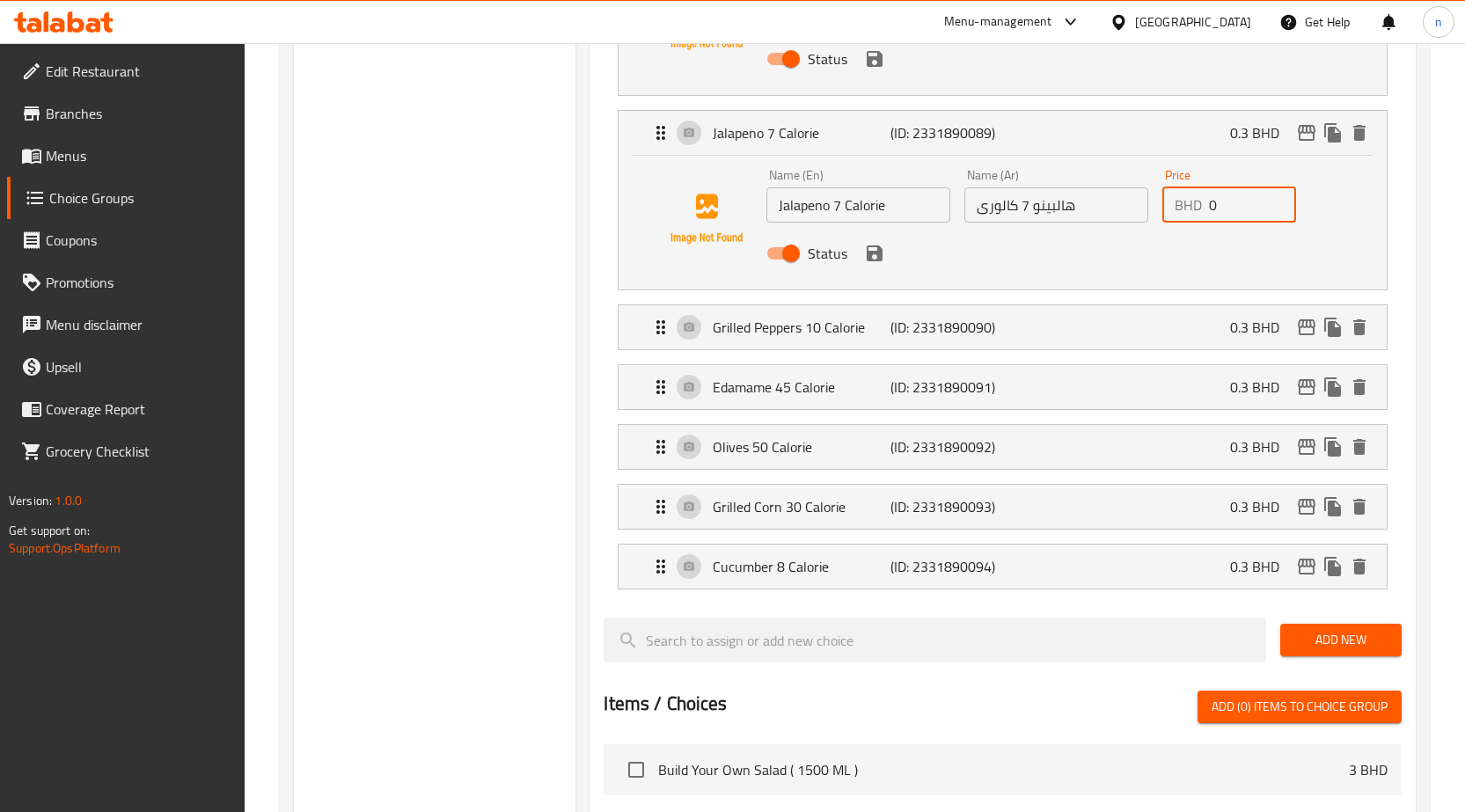
scroll to position [2903, 0]
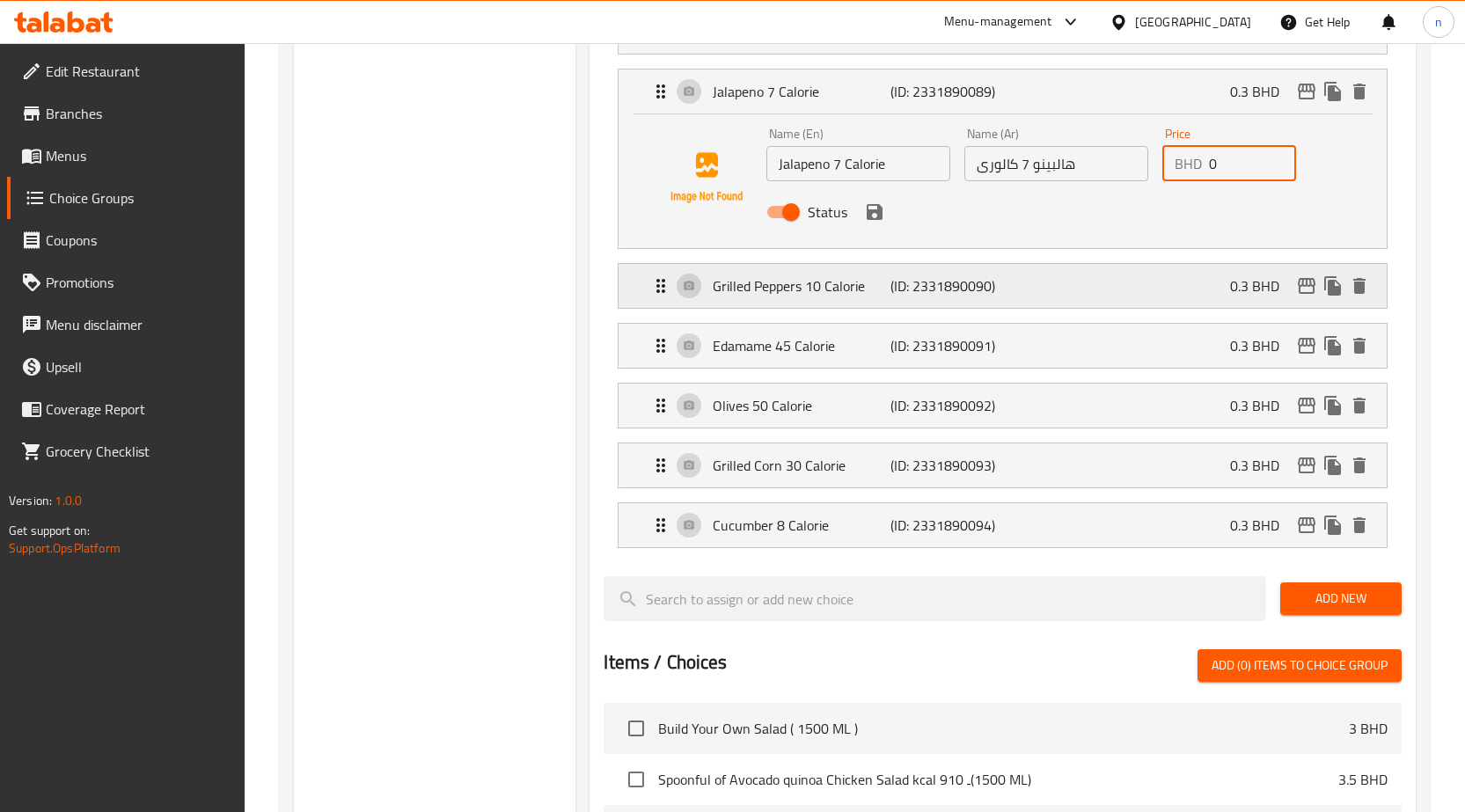
click at [1218, 292] on div "Grilled Peppers 10 Calorie (ID: 2331890090) 0.3 BHD" at bounding box center [1008, 286] width 715 height 44
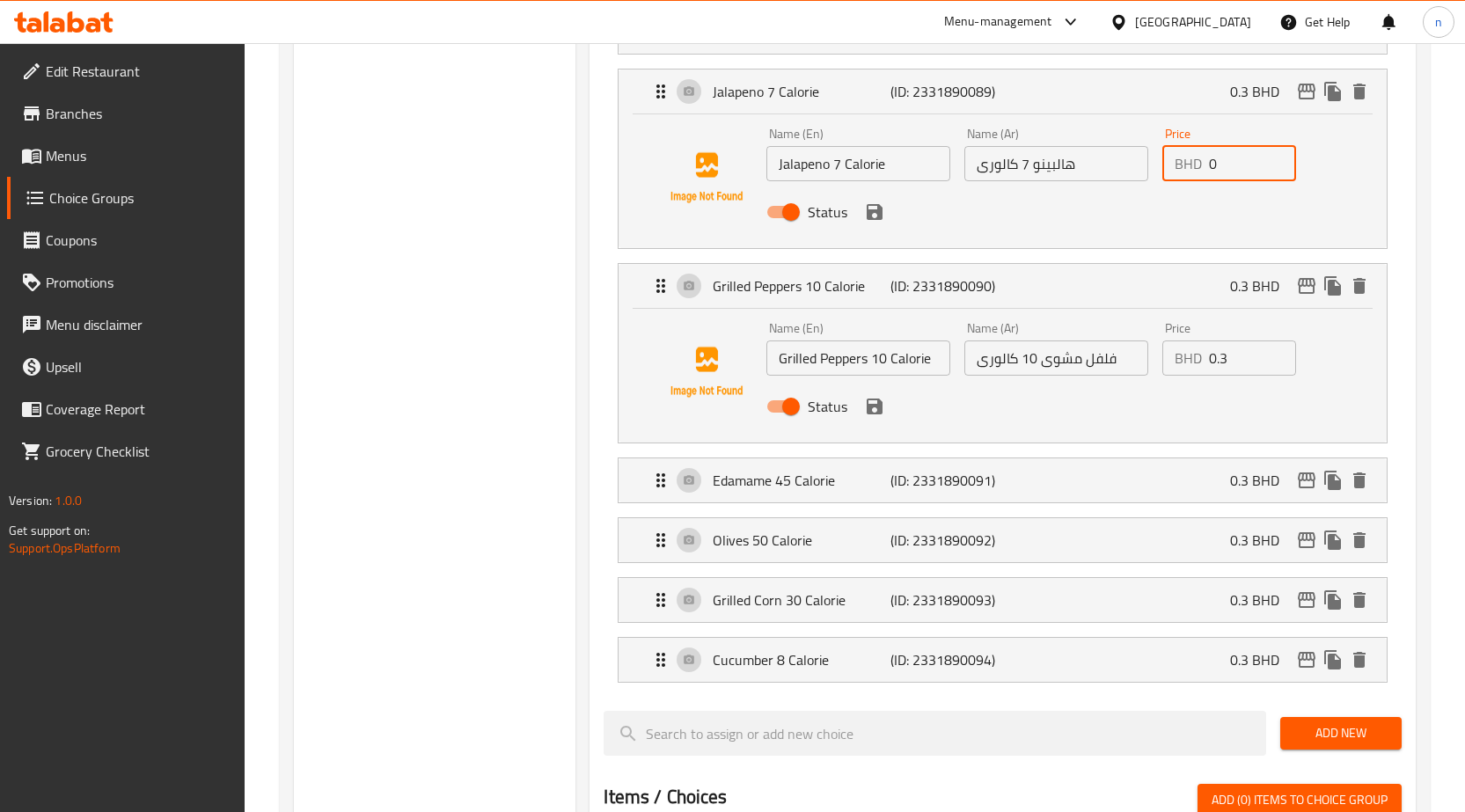
type input "0"
drag, startPoint x: 1240, startPoint y: 355, endPoint x: 1209, endPoint y: 362, distance: 31.8
click at [1209, 362] on input "0.3" at bounding box center [1253, 358] width 87 height 35
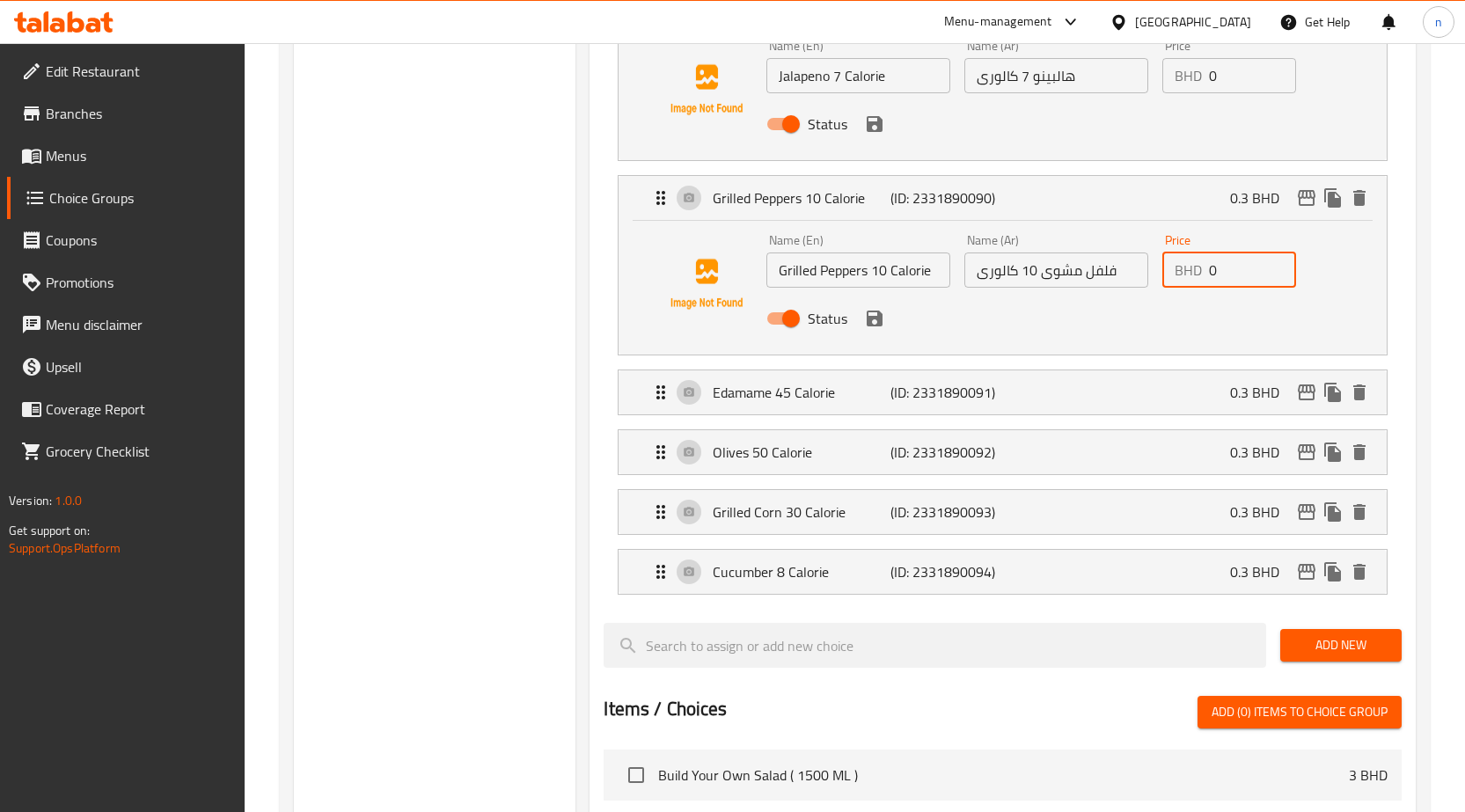
click at [1204, 395] on div "Edamame 45 Calorie (ID: 2331890091) 0.3 BHD" at bounding box center [1008, 392] width 715 height 44
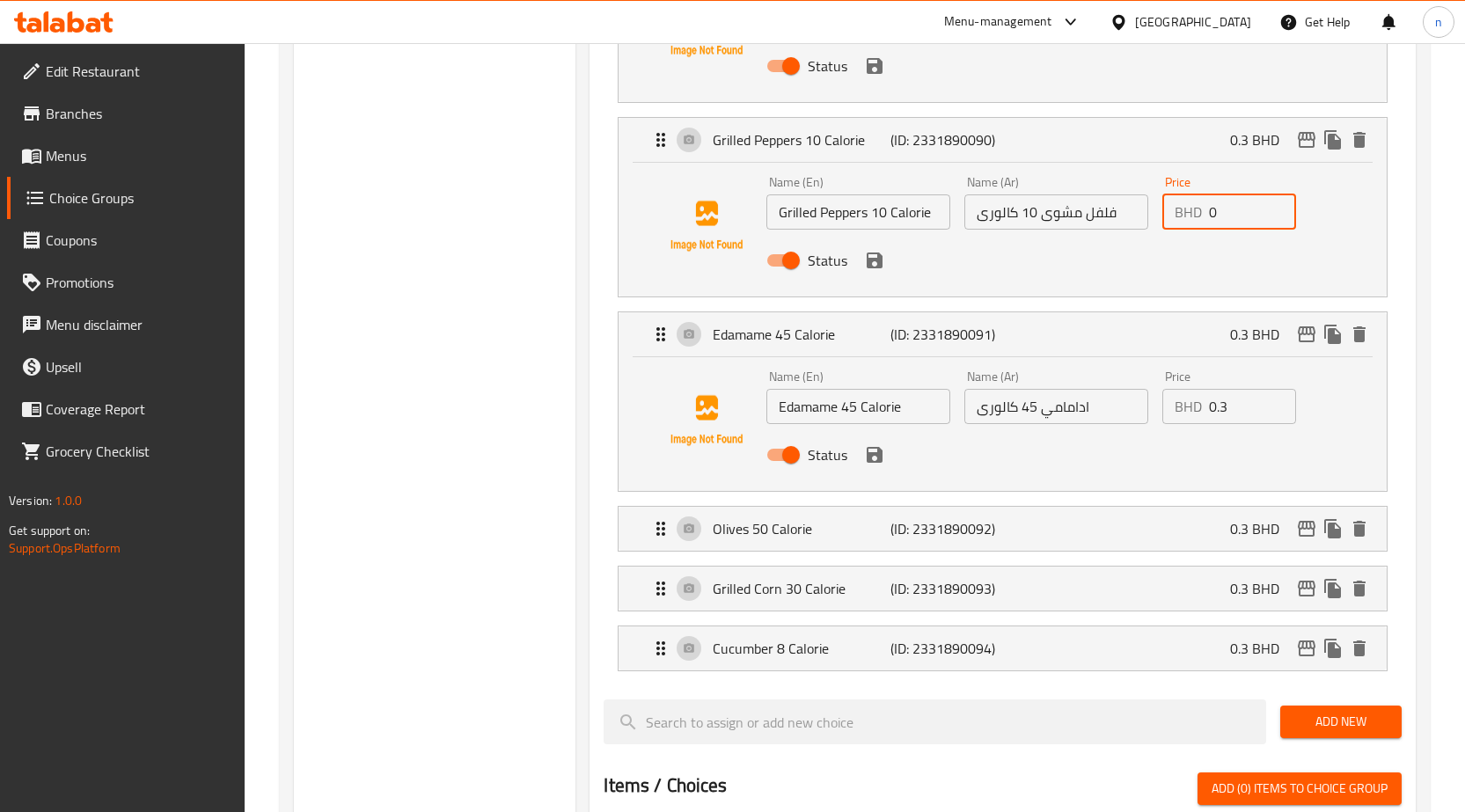
scroll to position [3078, 0]
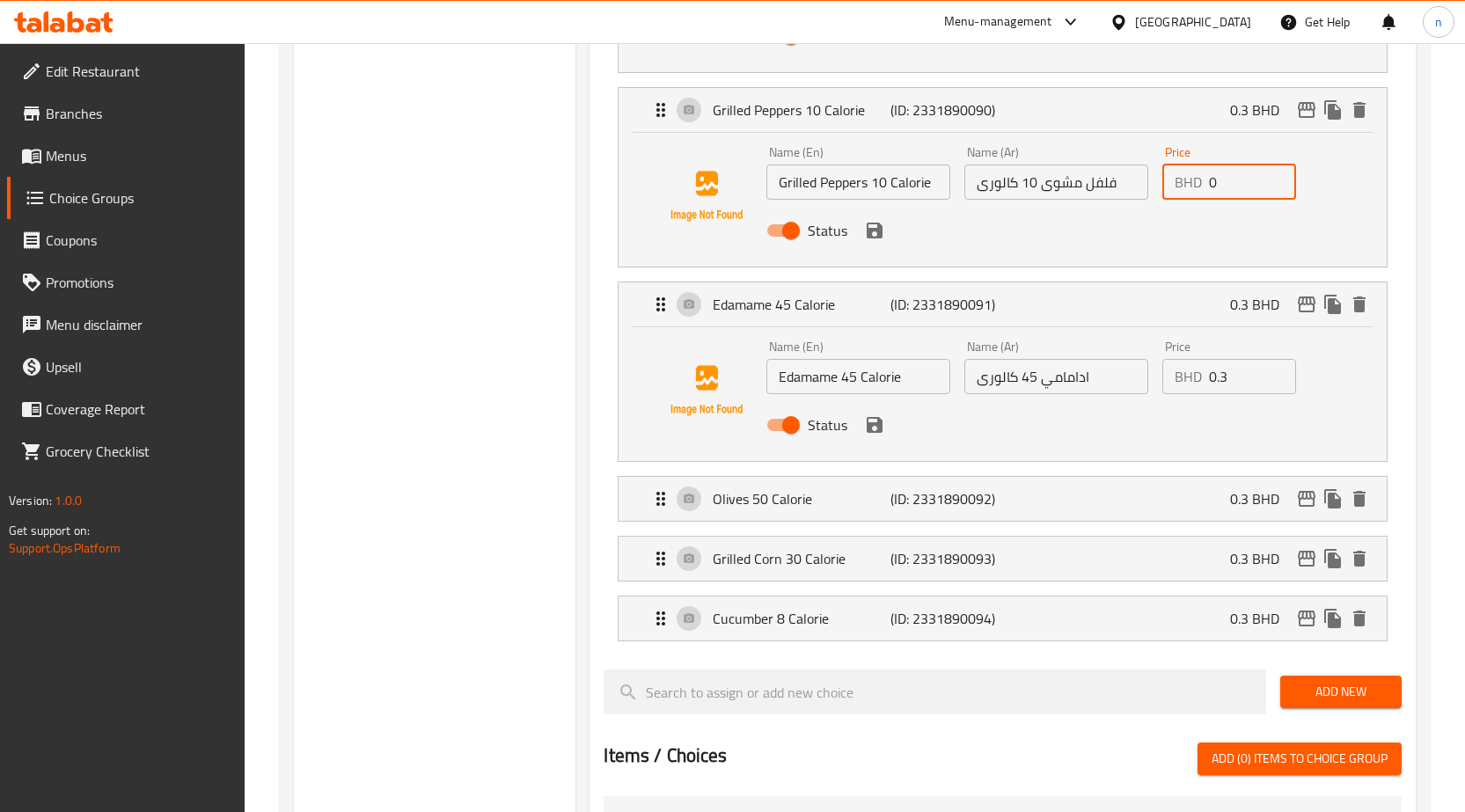
type input "0"
drag, startPoint x: 1230, startPoint y: 377, endPoint x: 1201, endPoint y: 382, distance: 29.4
click at [1201, 382] on div "BHD 0.3 Price" at bounding box center [1230, 377] width 134 height 35
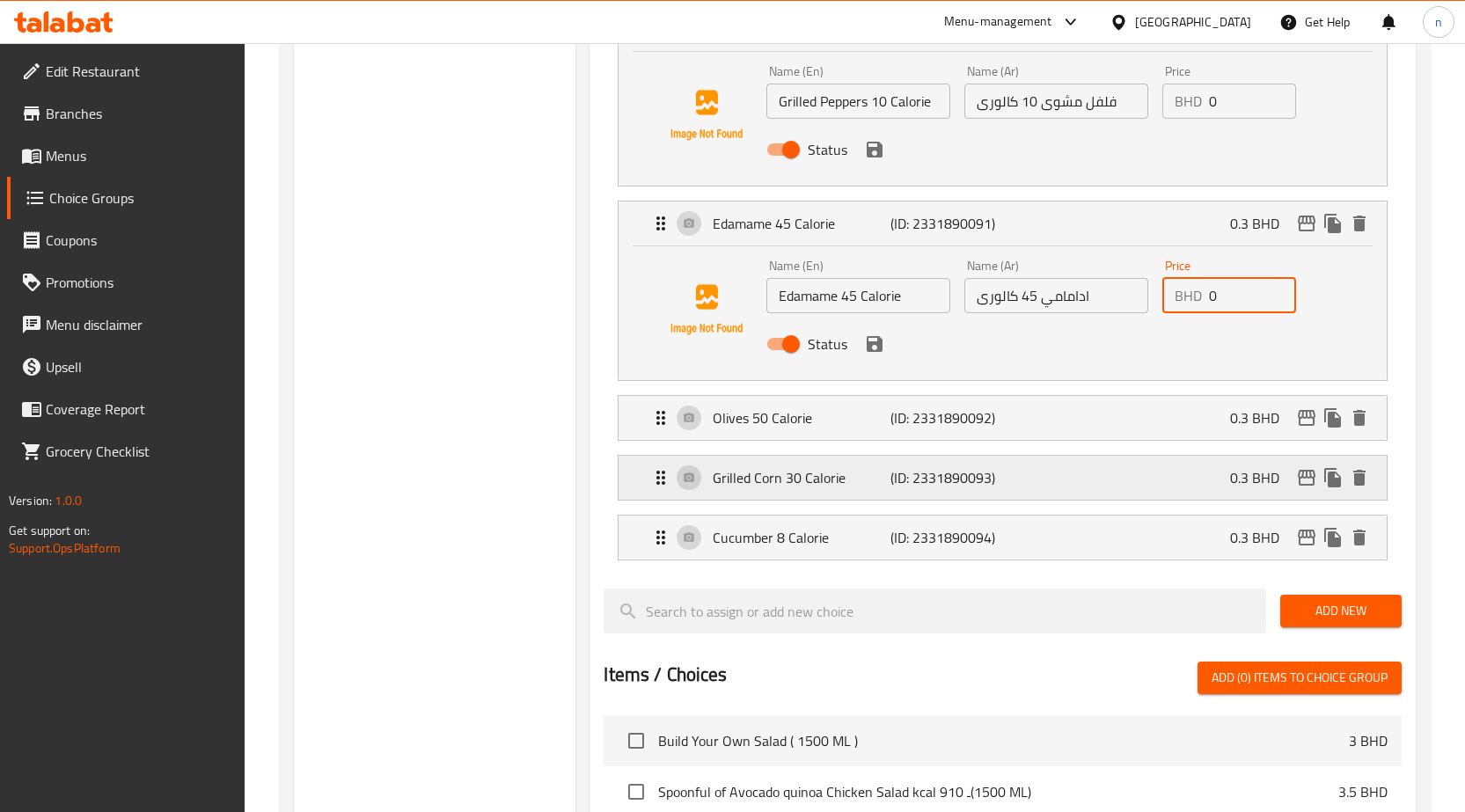
scroll to position [3254, 0]
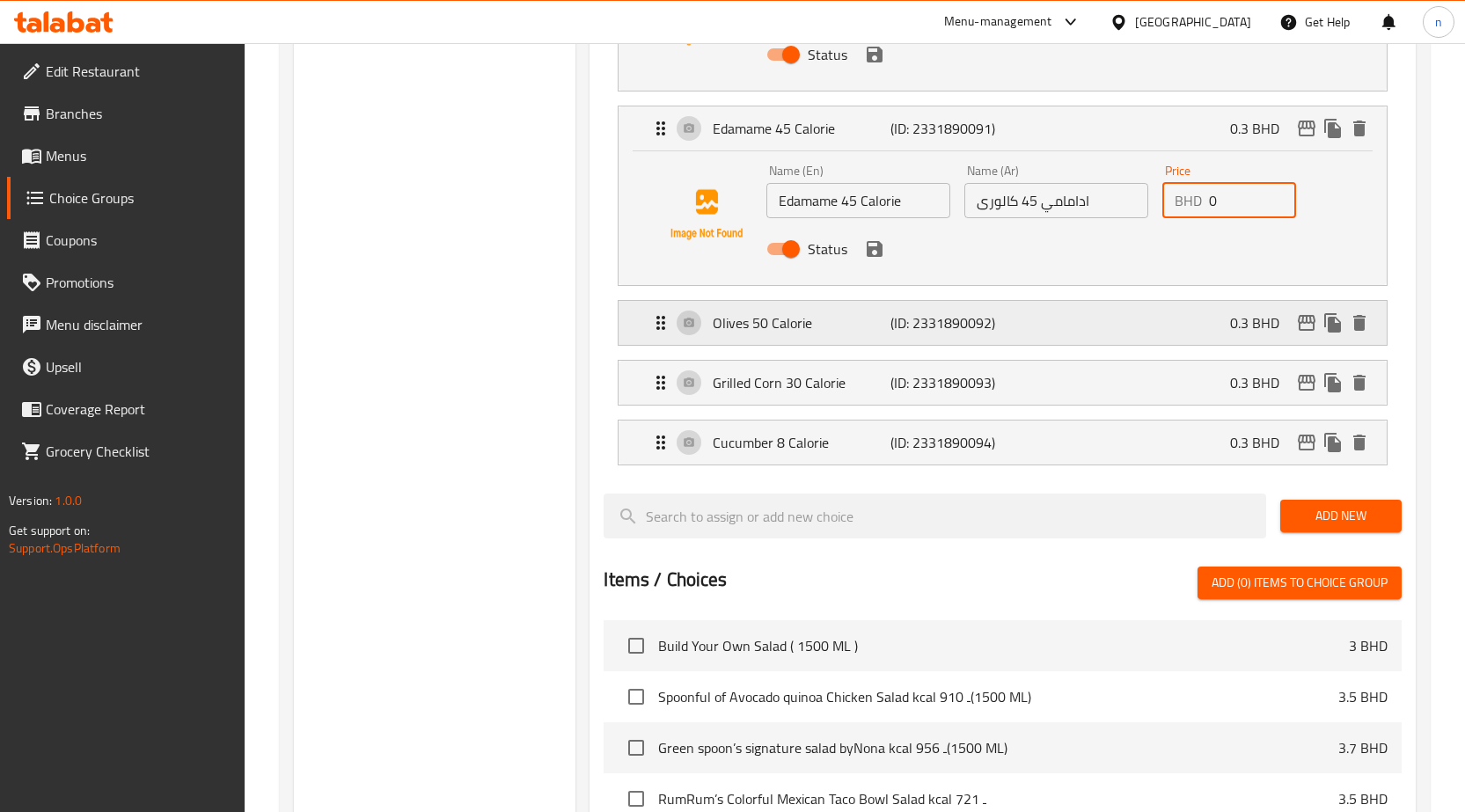
click at [1217, 321] on div "Olives 50 Calorie (ID: 2331890092) 0.3 BHD" at bounding box center [1008, 322] width 715 height 44
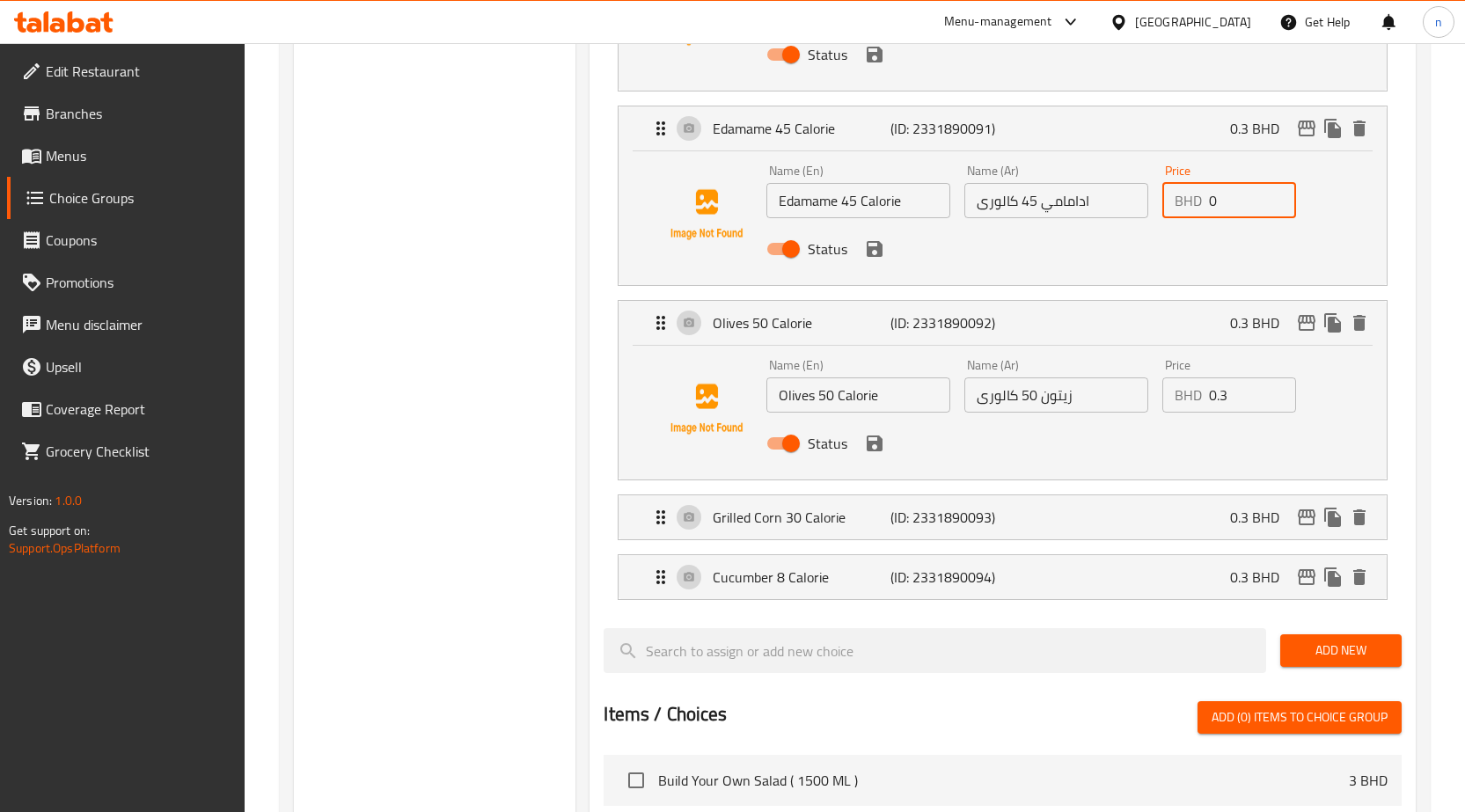
type input "0"
click at [1209, 404] on input "0.3" at bounding box center [1253, 395] width 87 height 35
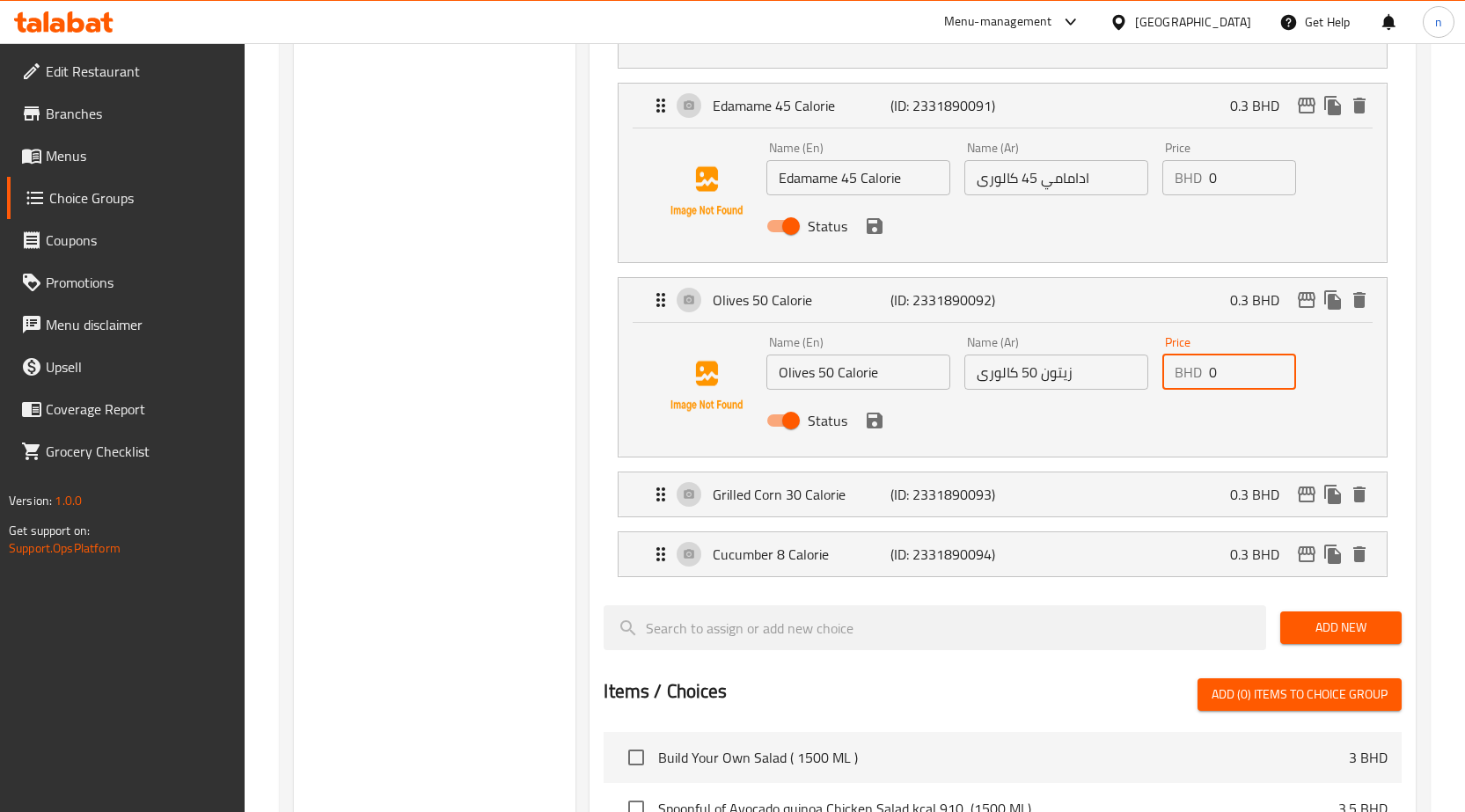
scroll to position [3342, 0]
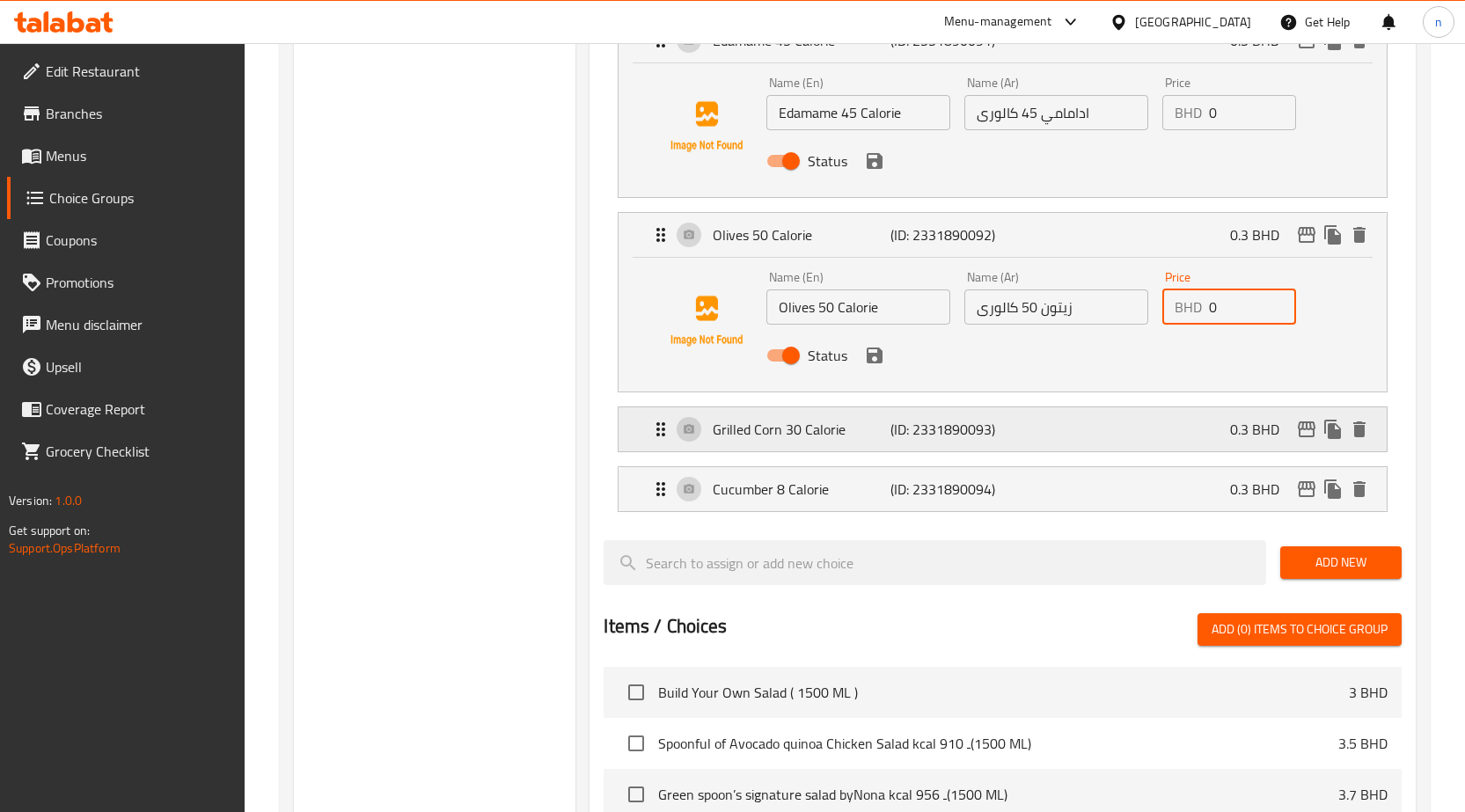
click at [1237, 428] on p "0.3 BHD" at bounding box center [1262, 429] width 63 height 21
click at [1244, 437] on p "0.3 BHD" at bounding box center [1262, 429] width 63 height 21
click at [1232, 423] on p "0.3 BHD" at bounding box center [1262, 429] width 63 height 21
click at [1128, 433] on div "Grilled Corn 30 Calorie (ID: 2331890093) 0.3 BHD" at bounding box center [1008, 429] width 715 height 44
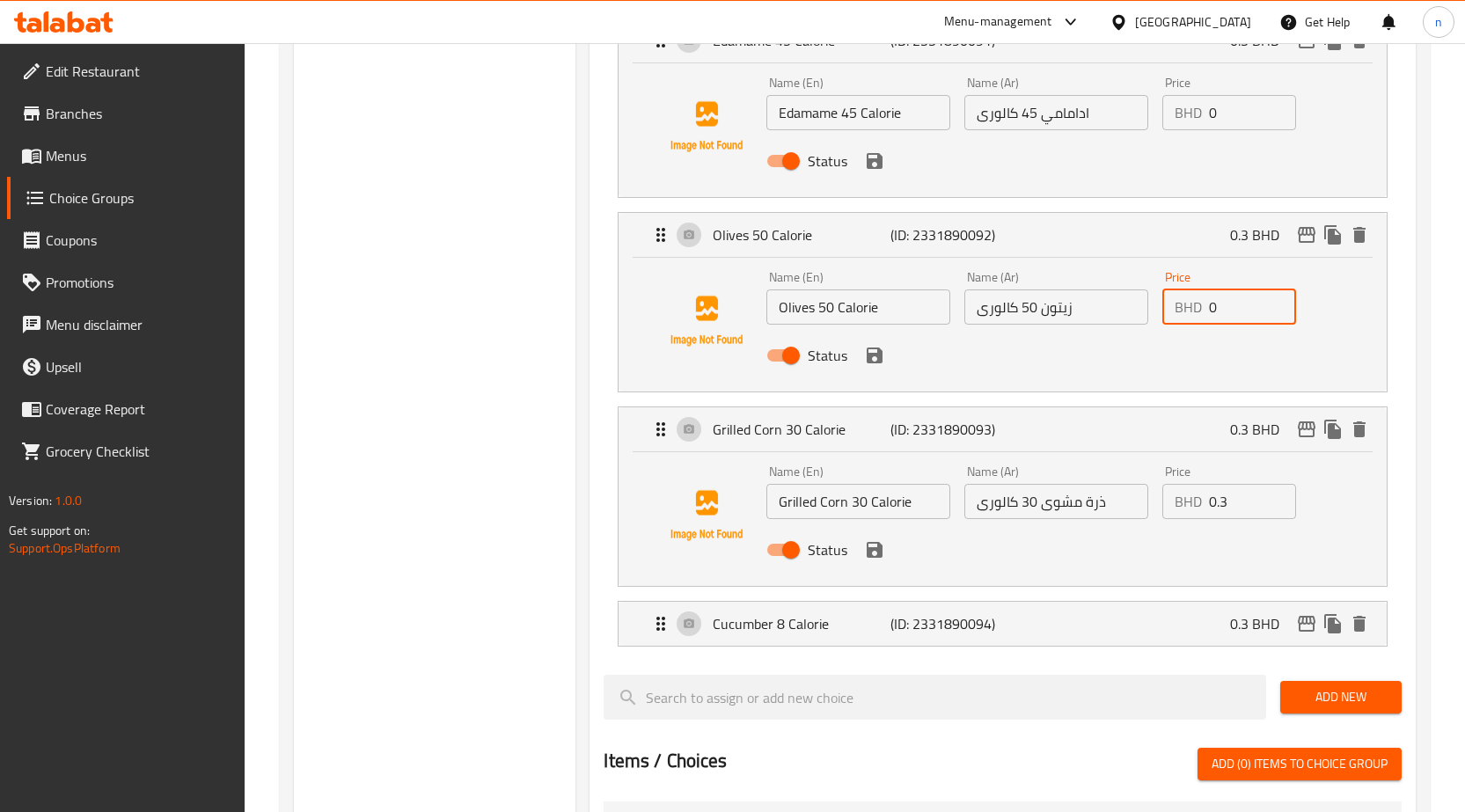
type input "0"
drag, startPoint x: 1230, startPoint y: 497, endPoint x: 1210, endPoint y: 500, distance: 20.2
click at [1210, 500] on input "0.3" at bounding box center [1253, 502] width 87 height 35
click at [1223, 506] on input "0.3" at bounding box center [1253, 502] width 87 height 35
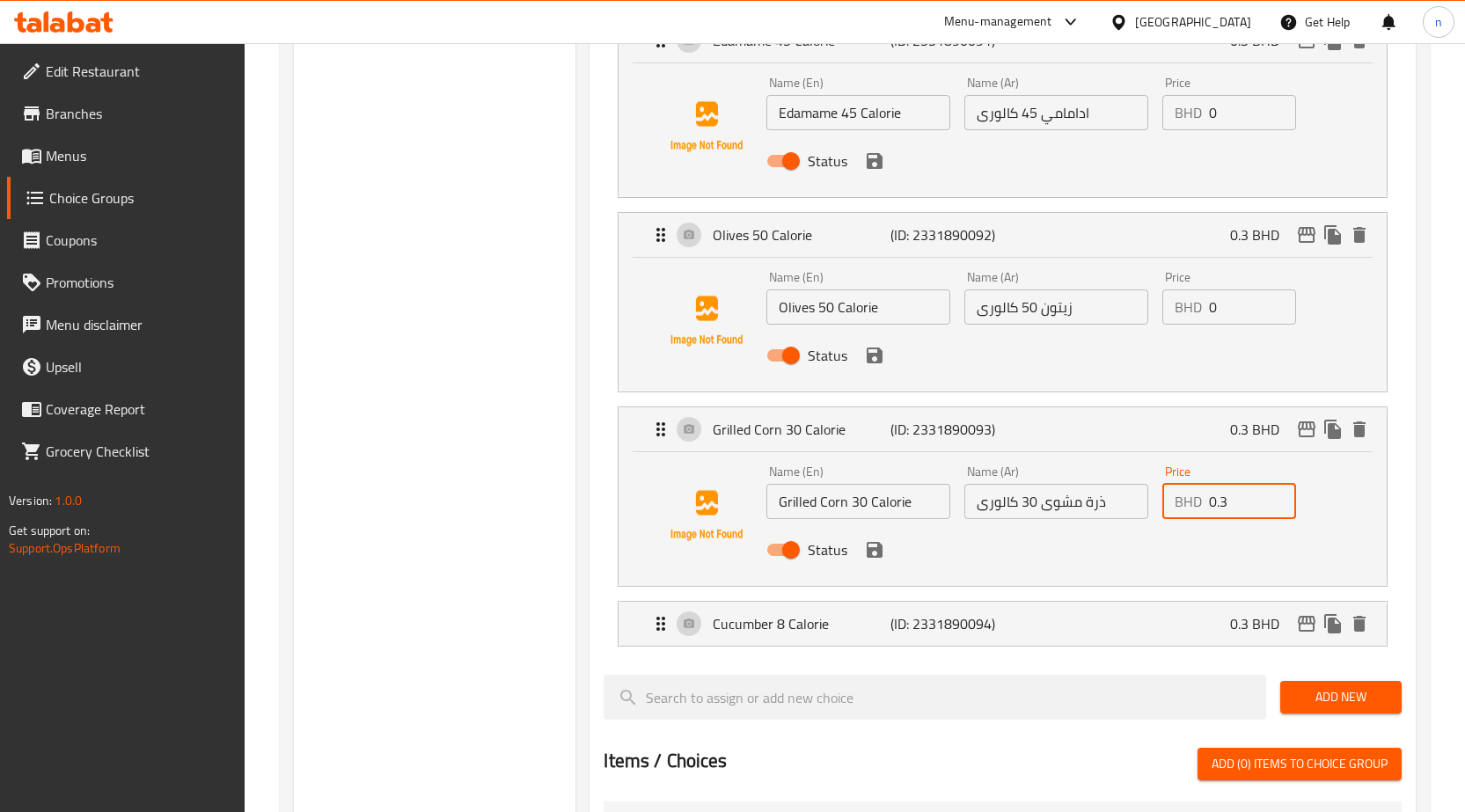
click at [1223, 506] on input "0.3" at bounding box center [1253, 502] width 87 height 35
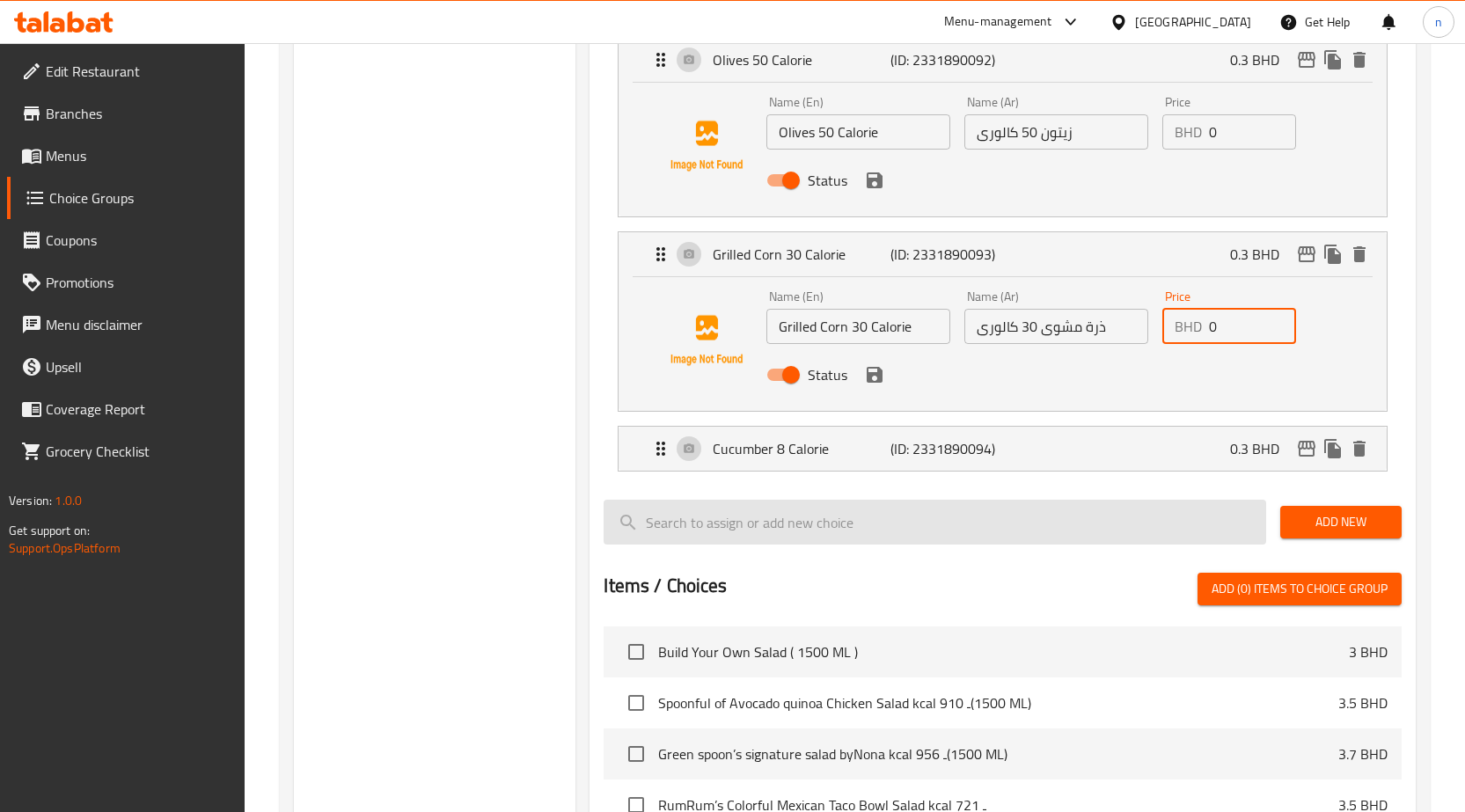
scroll to position [3518, 0]
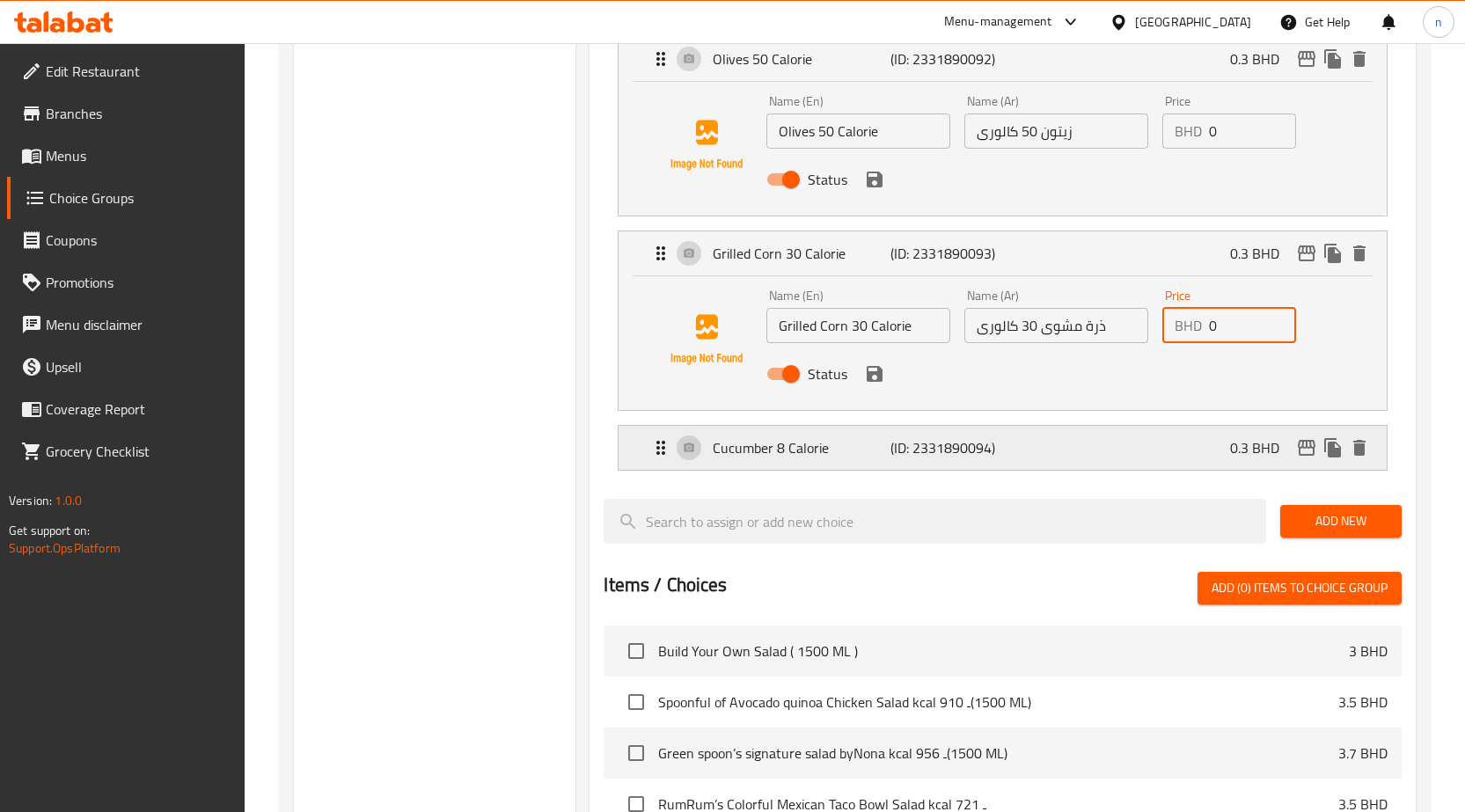
click at [1229, 458] on div "Cucumber 8 Calorie (ID: 2331890094) 0.3 BHD" at bounding box center [1008, 447] width 715 height 44
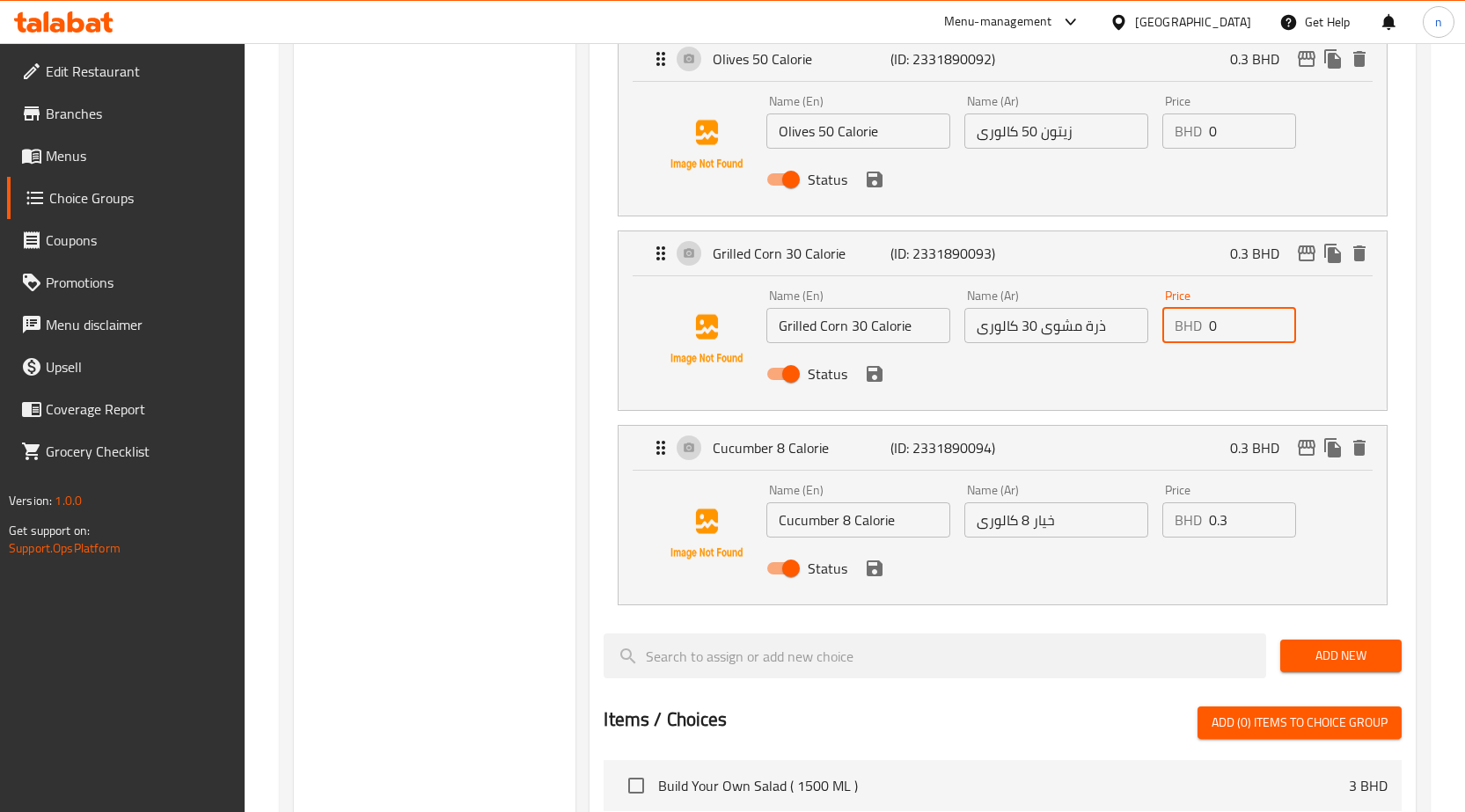
type input "0"
drag, startPoint x: 1228, startPoint y: 521, endPoint x: 1210, endPoint y: 522, distance: 18.0
click at [1210, 522] on input "0.3" at bounding box center [1253, 520] width 87 height 35
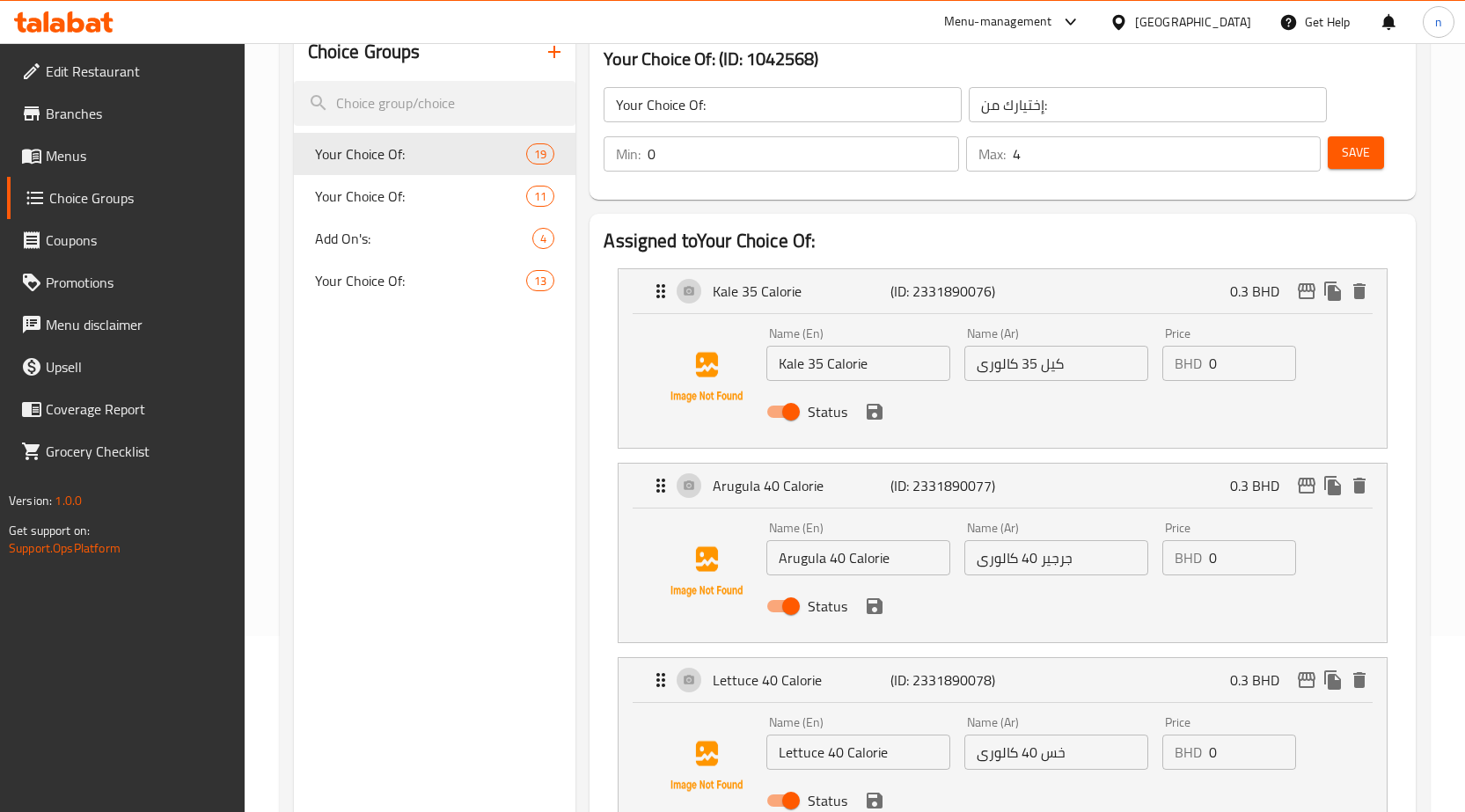
scroll to position [0, 0]
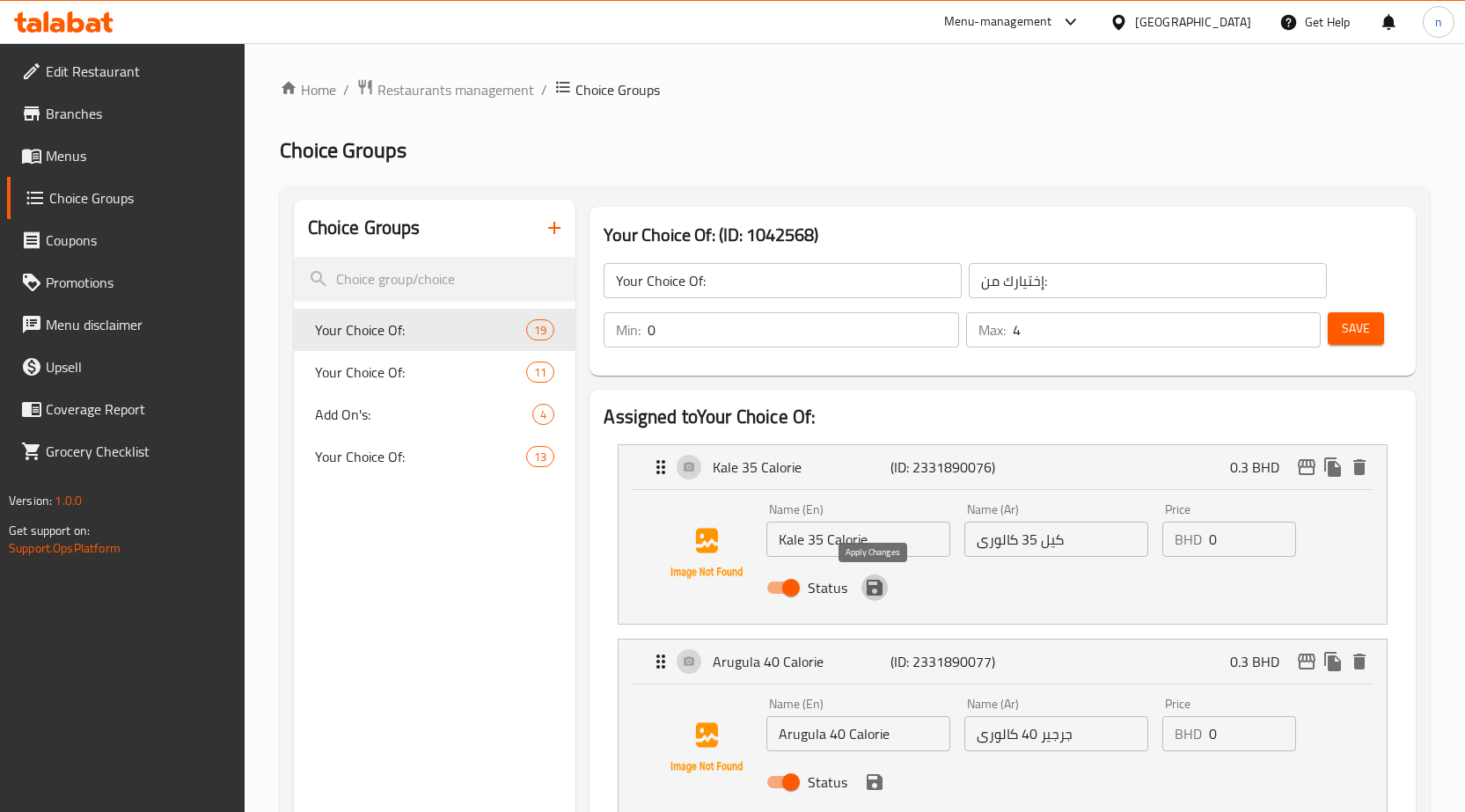
click at [875, 591] on icon "save" at bounding box center [874, 587] width 21 height 21
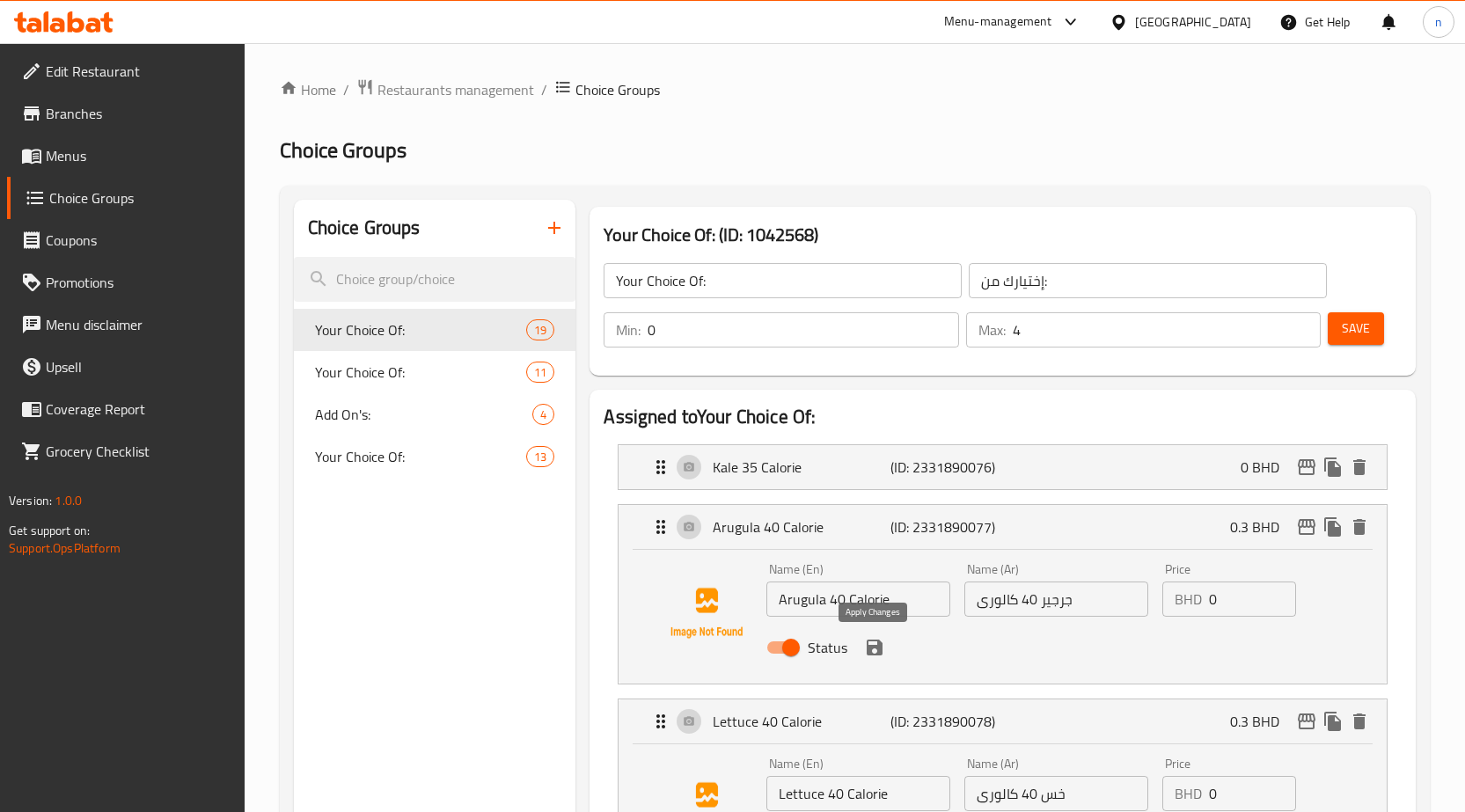
click at [875, 645] on icon "save" at bounding box center [874, 647] width 16 height 16
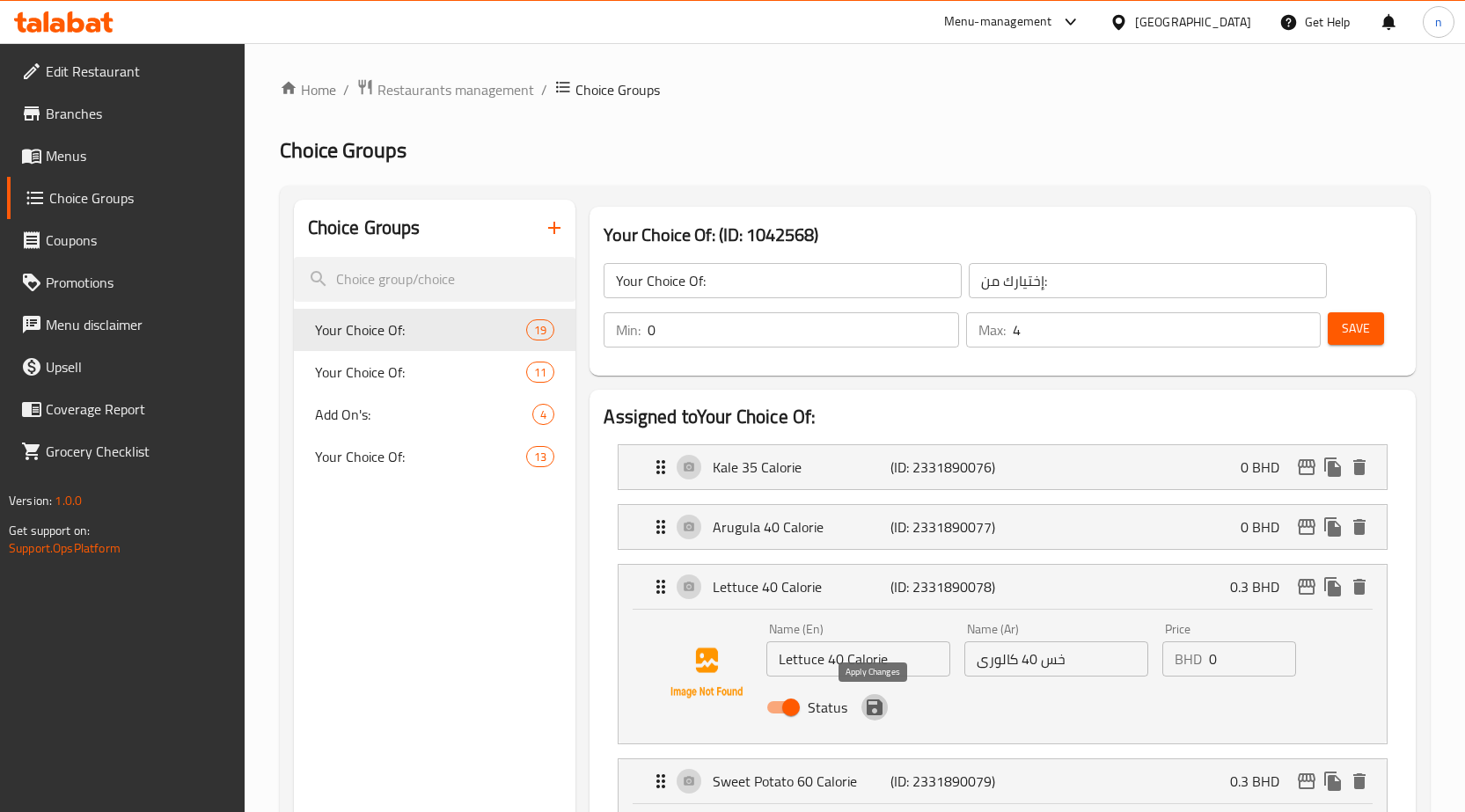
click at [874, 707] on icon "save" at bounding box center [874, 706] width 16 height 16
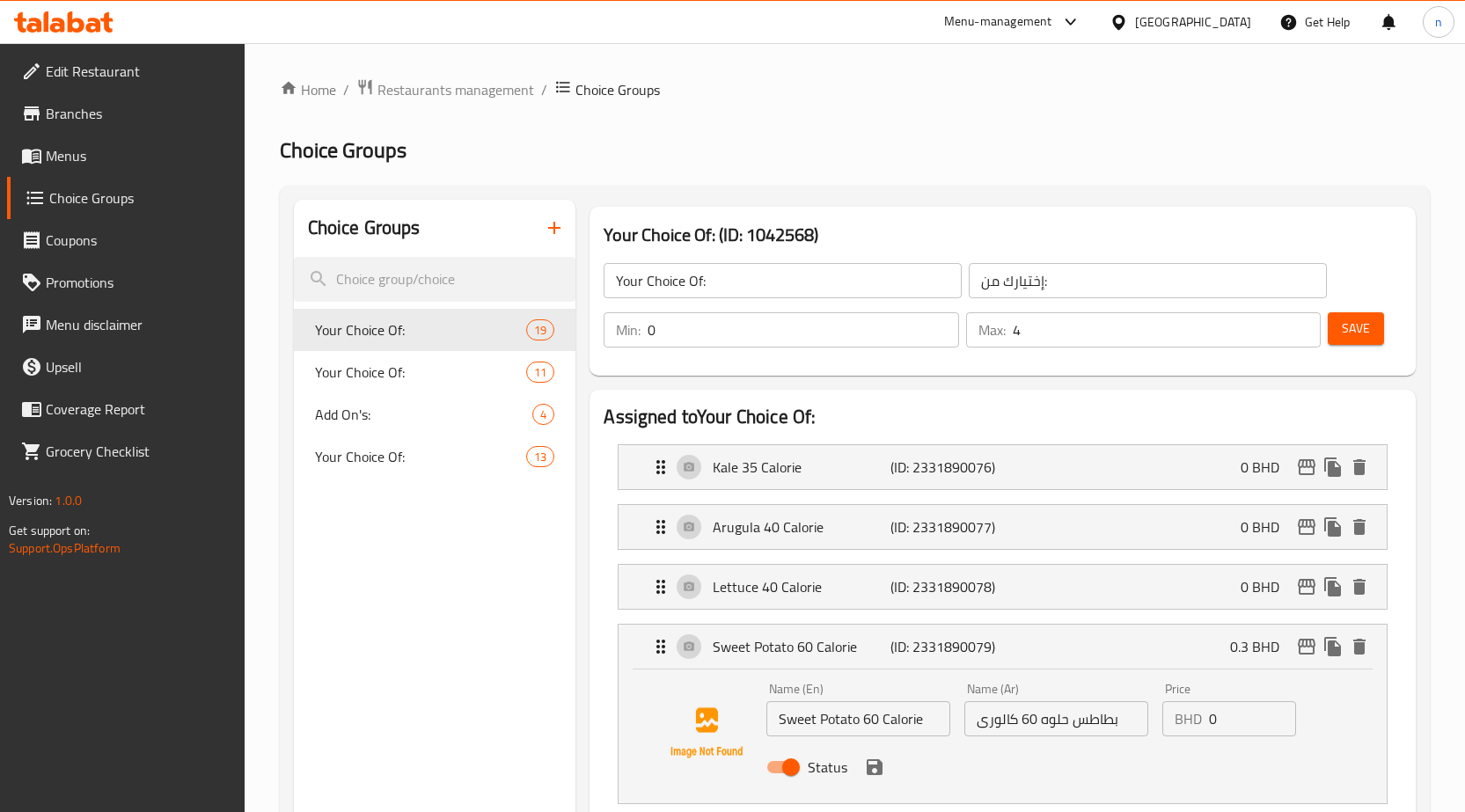
scroll to position [175, 0]
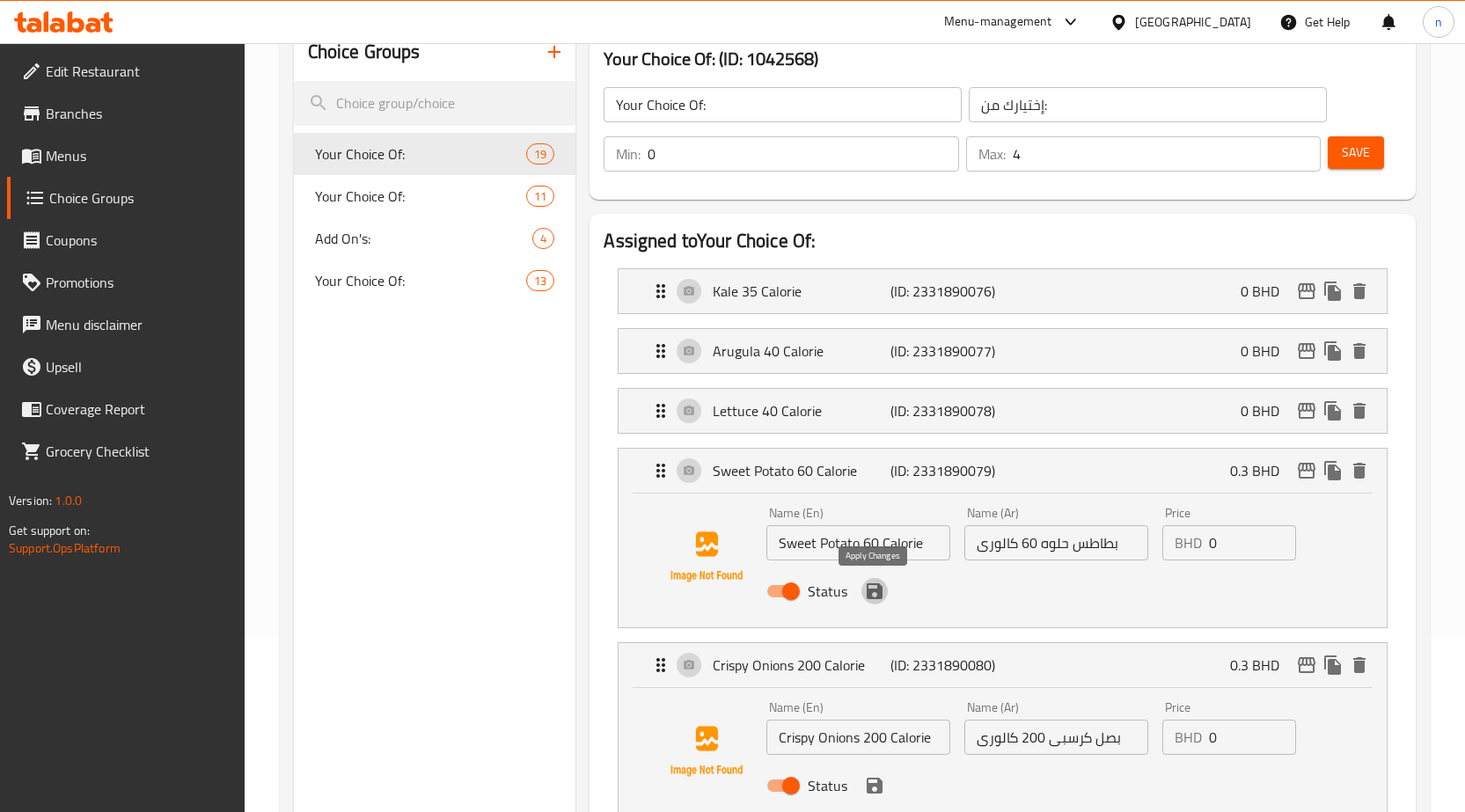
click at [878, 597] on icon "save" at bounding box center [874, 591] width 16 height 16
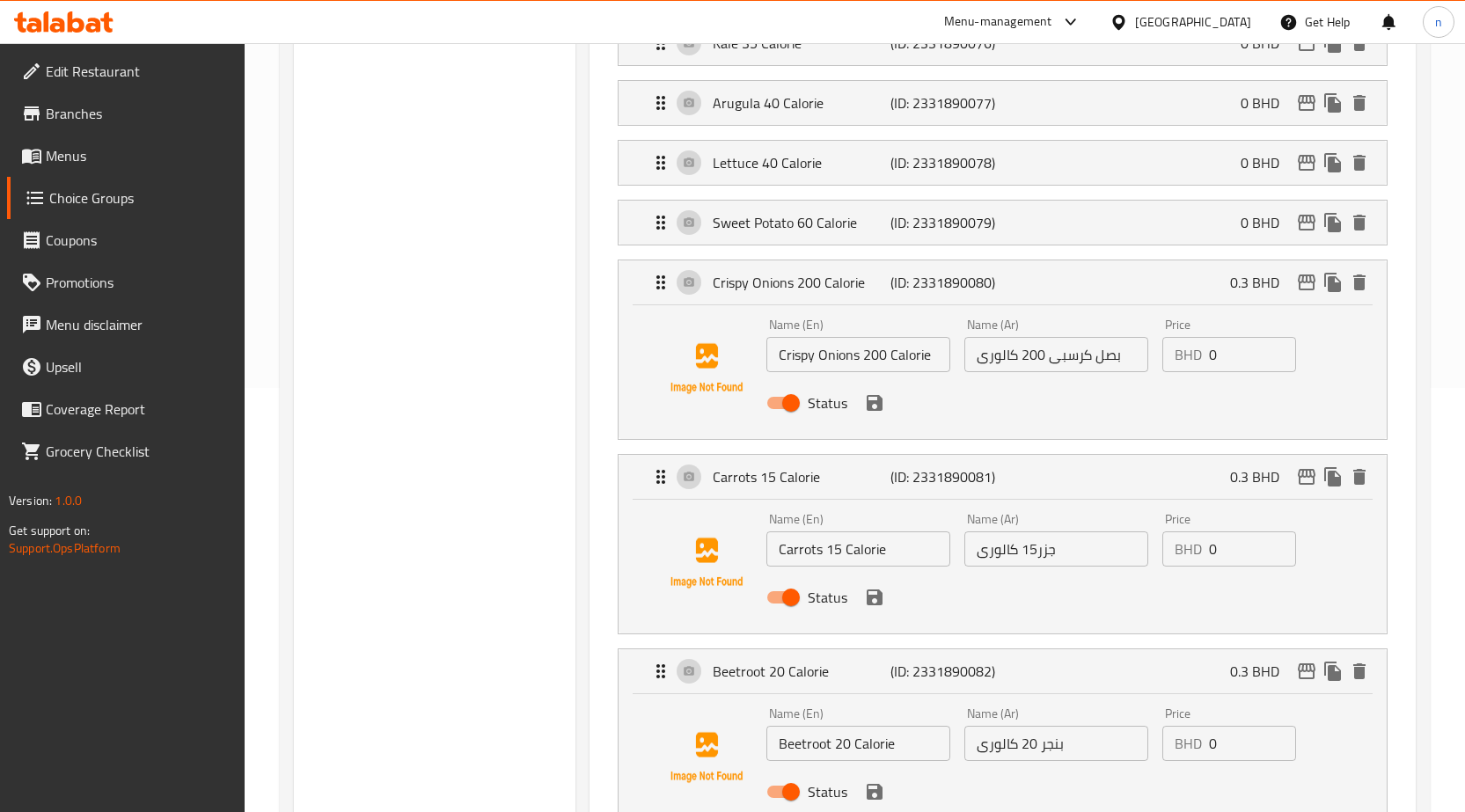
scroll to position [440, 0]
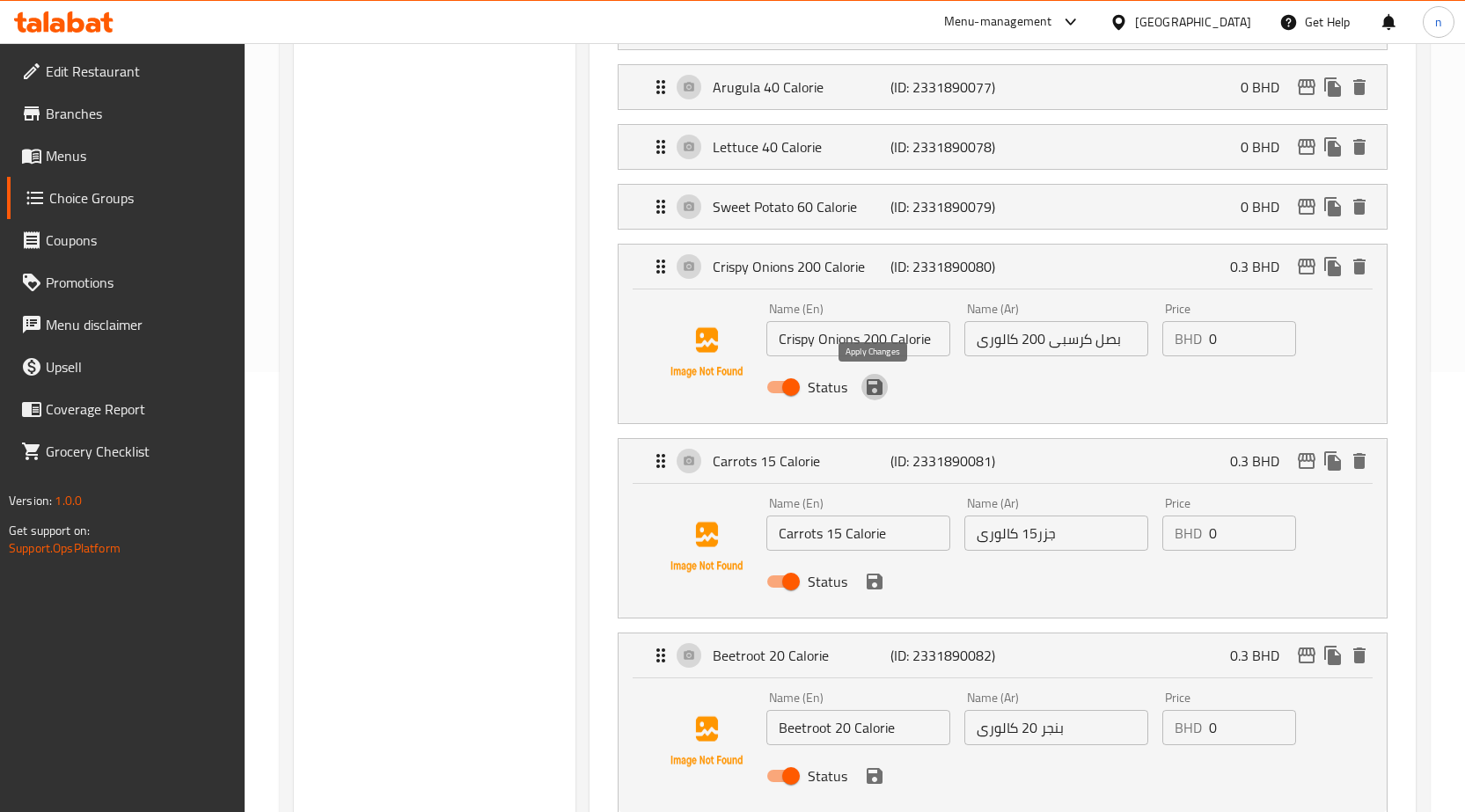
click at [878, 395] on icon "save" at bounding box center [874, 387] width 21 height 21
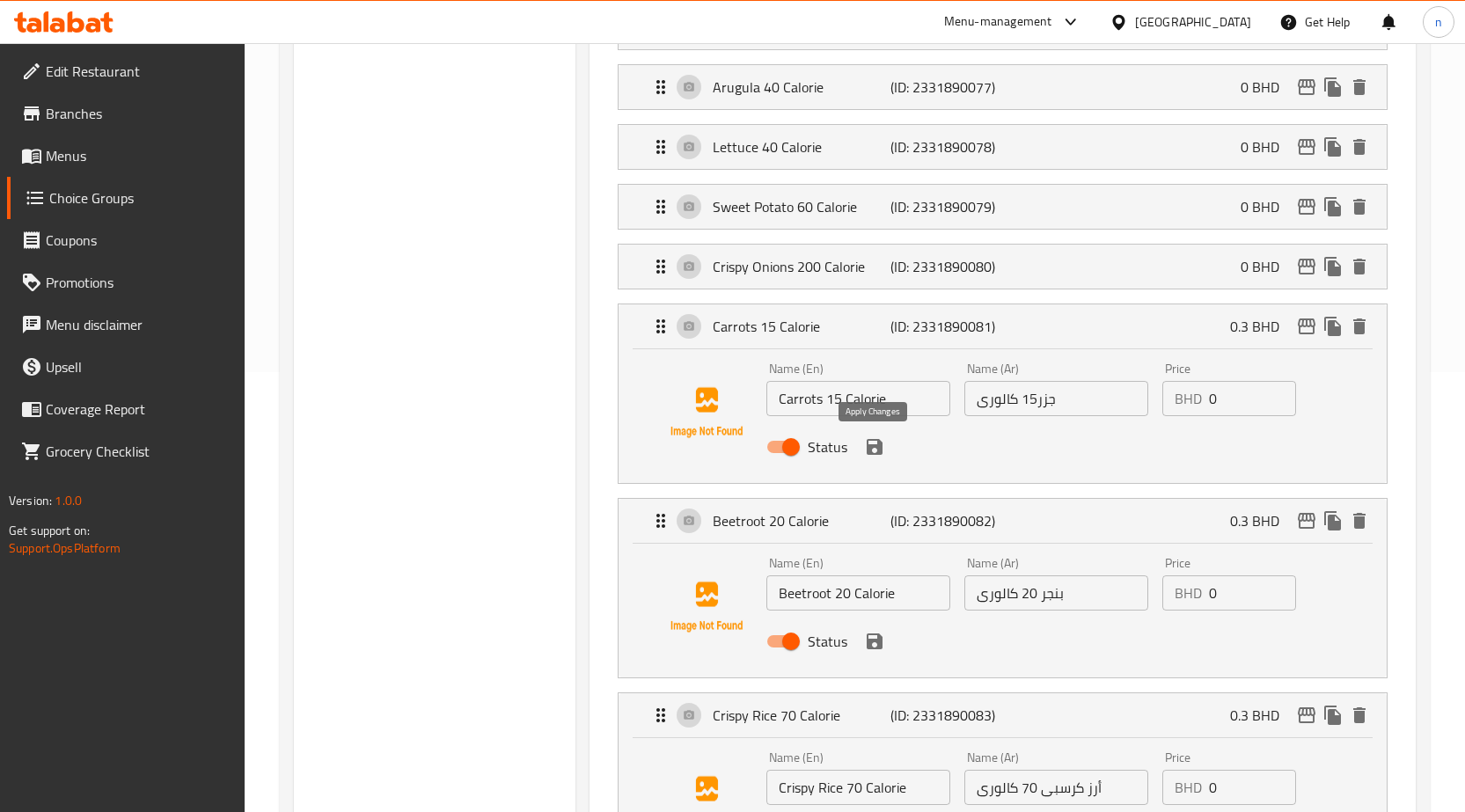
click at [877, 445] on icon "save" at bounding box center [874, 446] width 16 height 16
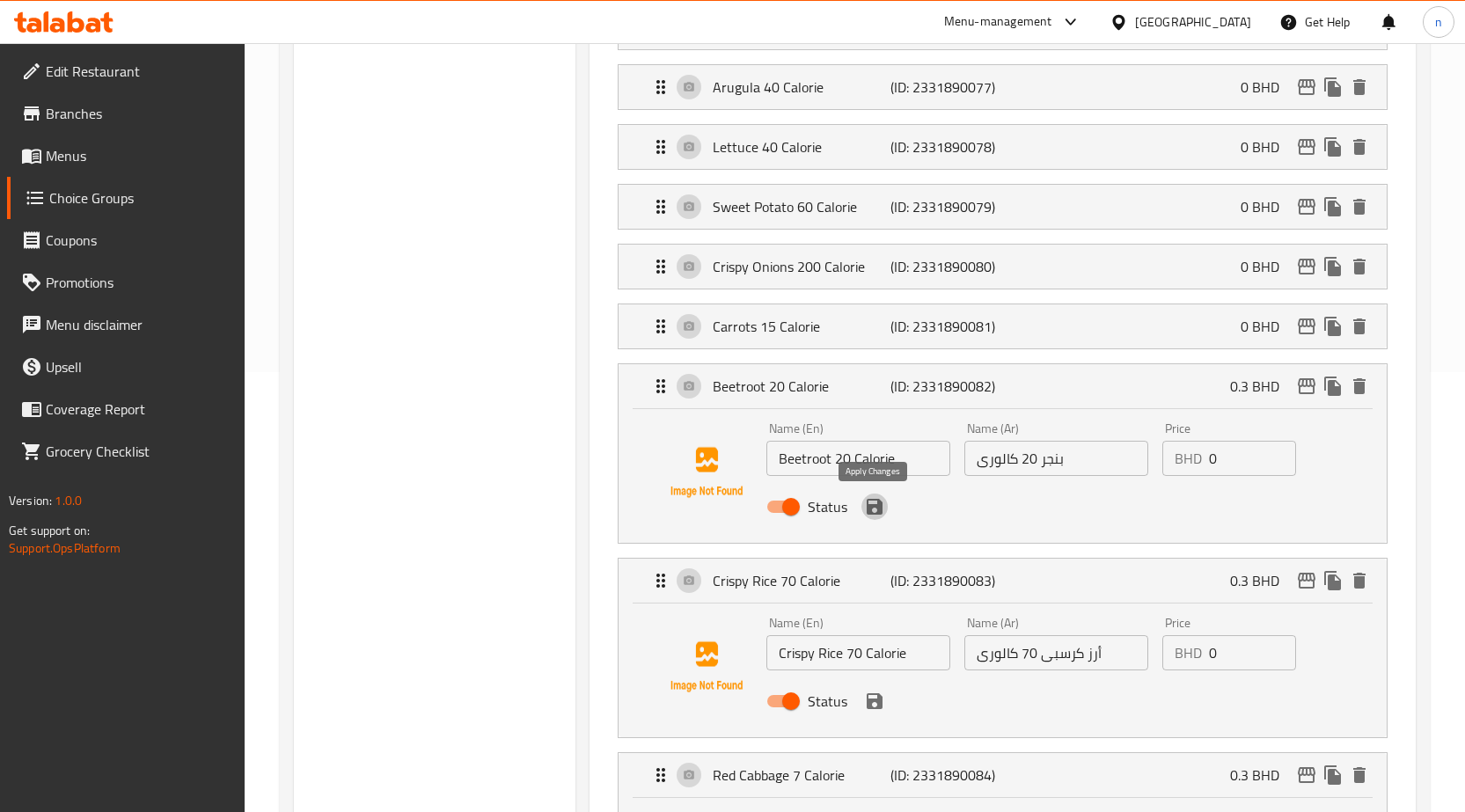
click at [878, 509] on icon "save" at bounding box center [874, 506] width 16 height 16
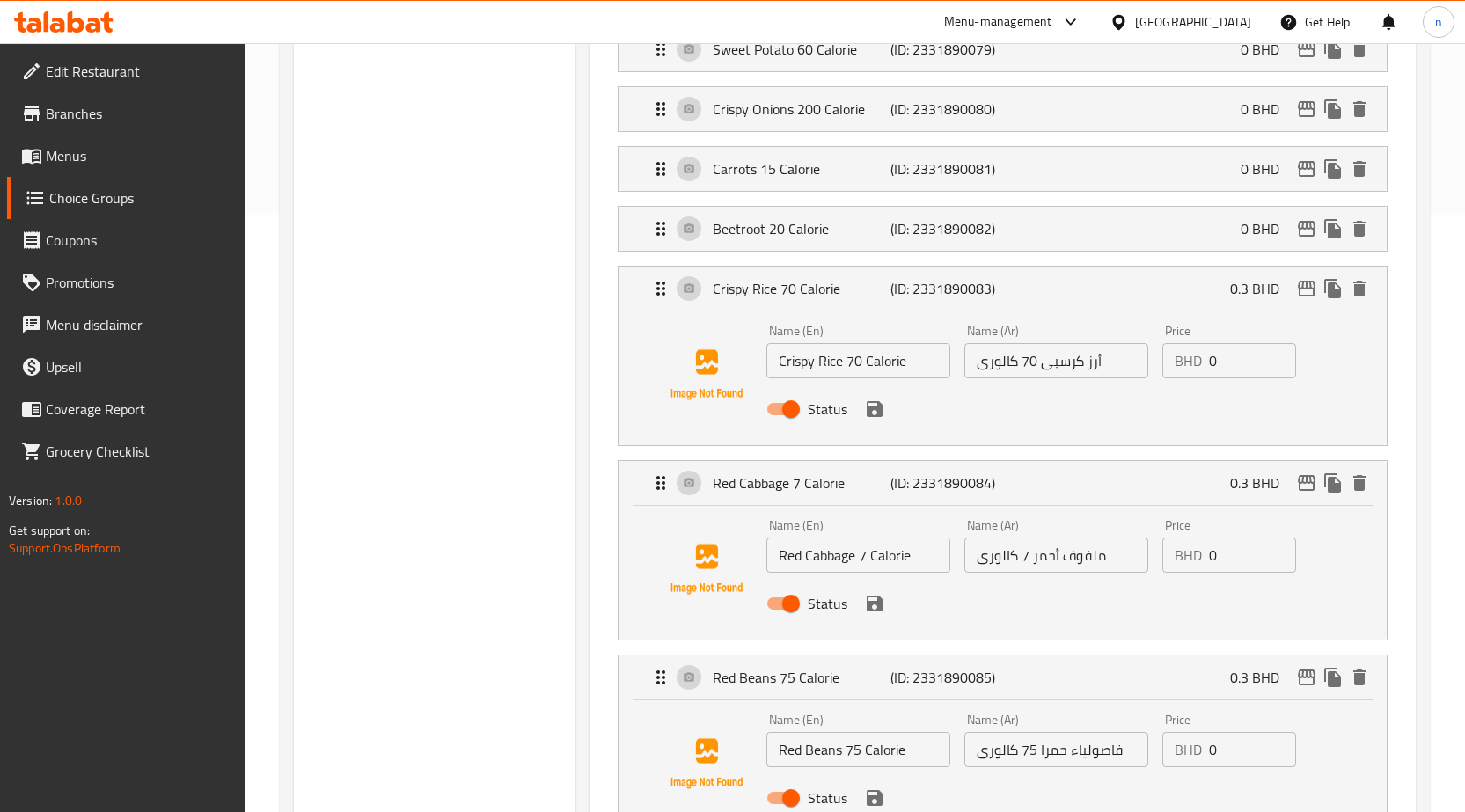
scroll to position [704, 0]
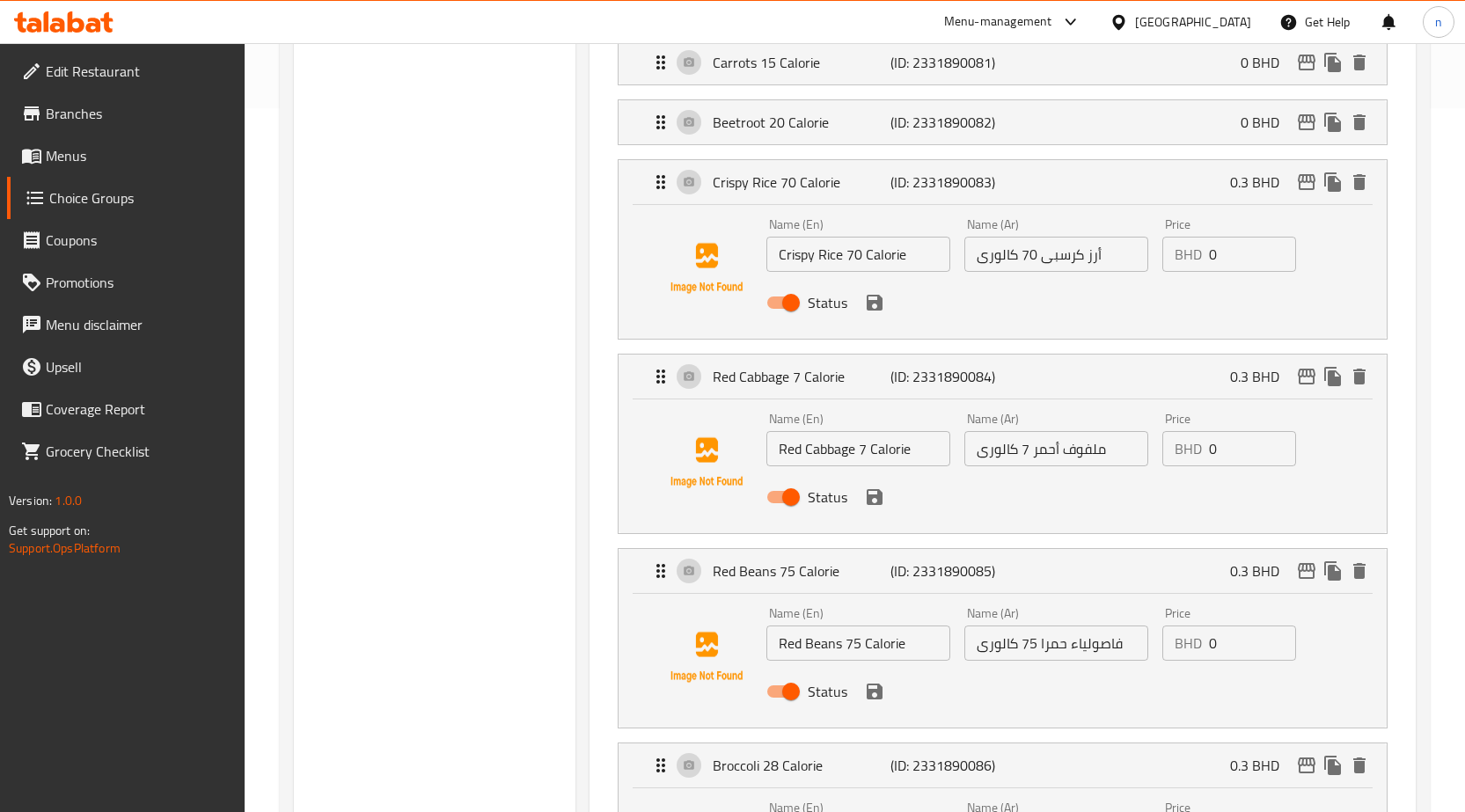
click at [879, 310] on icon "save" at bounding box center [874, 302] width 16 height 16
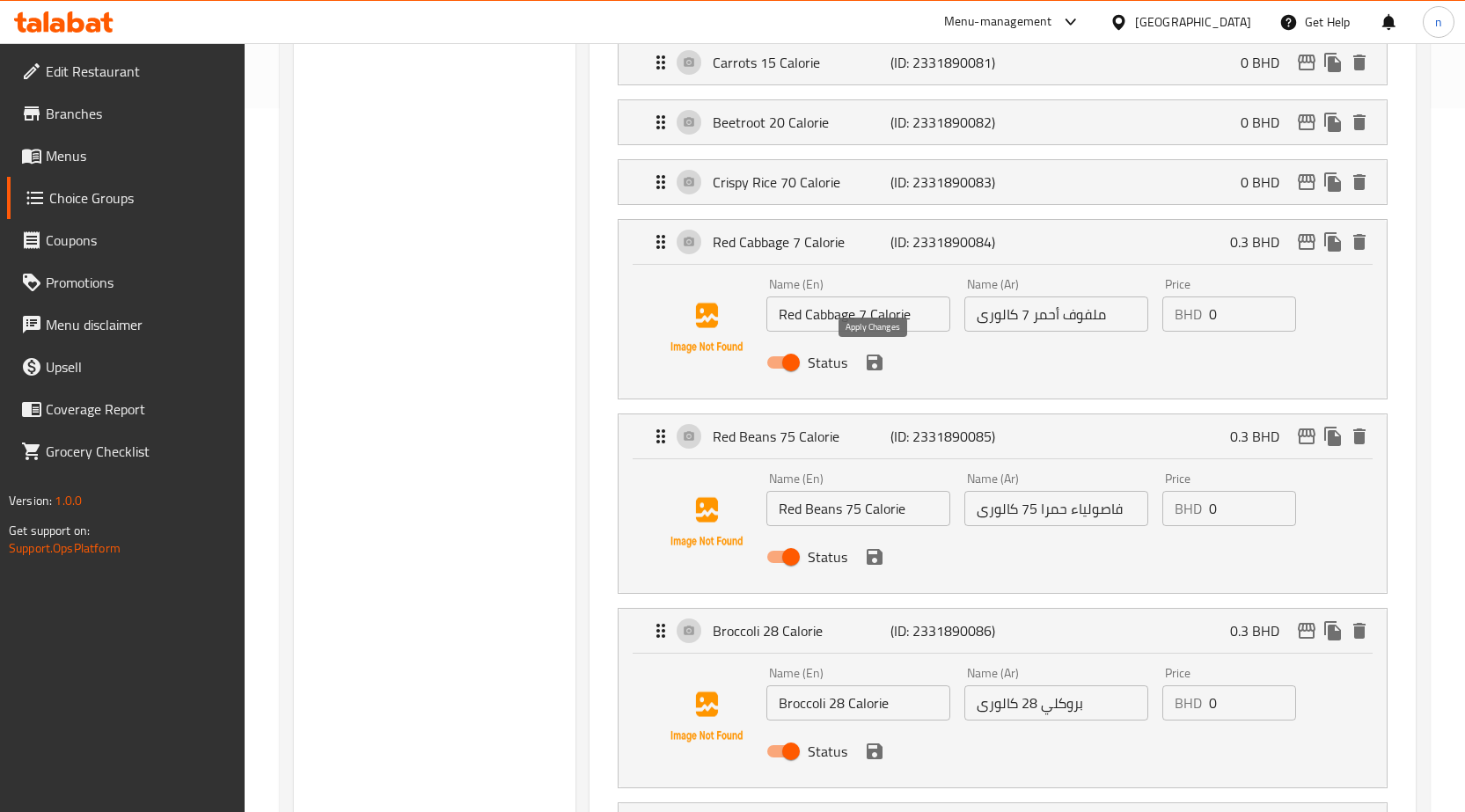
click at [876, 365] on icon "save" at bounding box center [874, 362] width 21 height 21
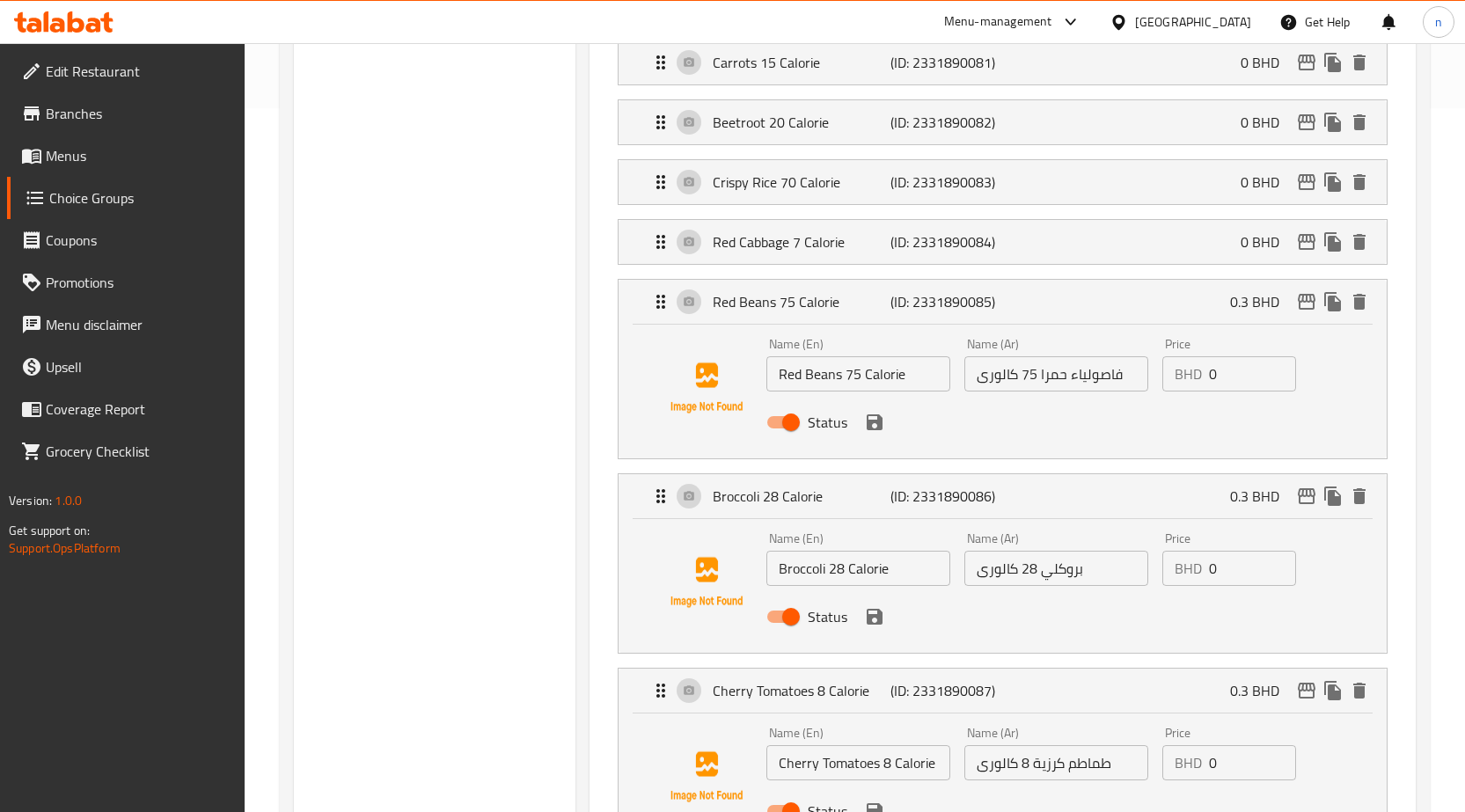
type input "0"
click at [885, 425] on button "save" at bounding box center [874, 422] width 27 height 27
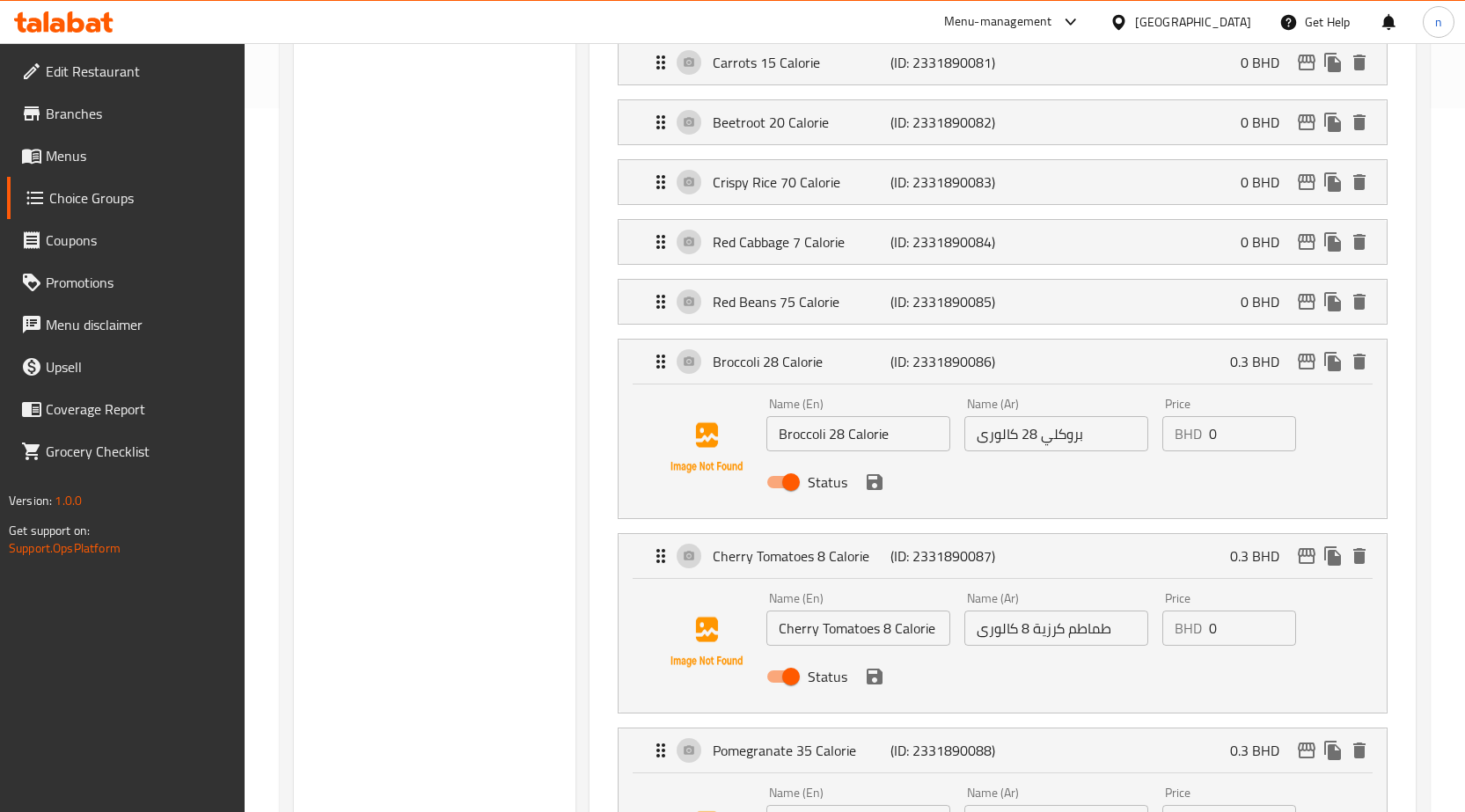
click at [877, 485] on icon "save" at bounding box center [874, 481] width 21 height 21
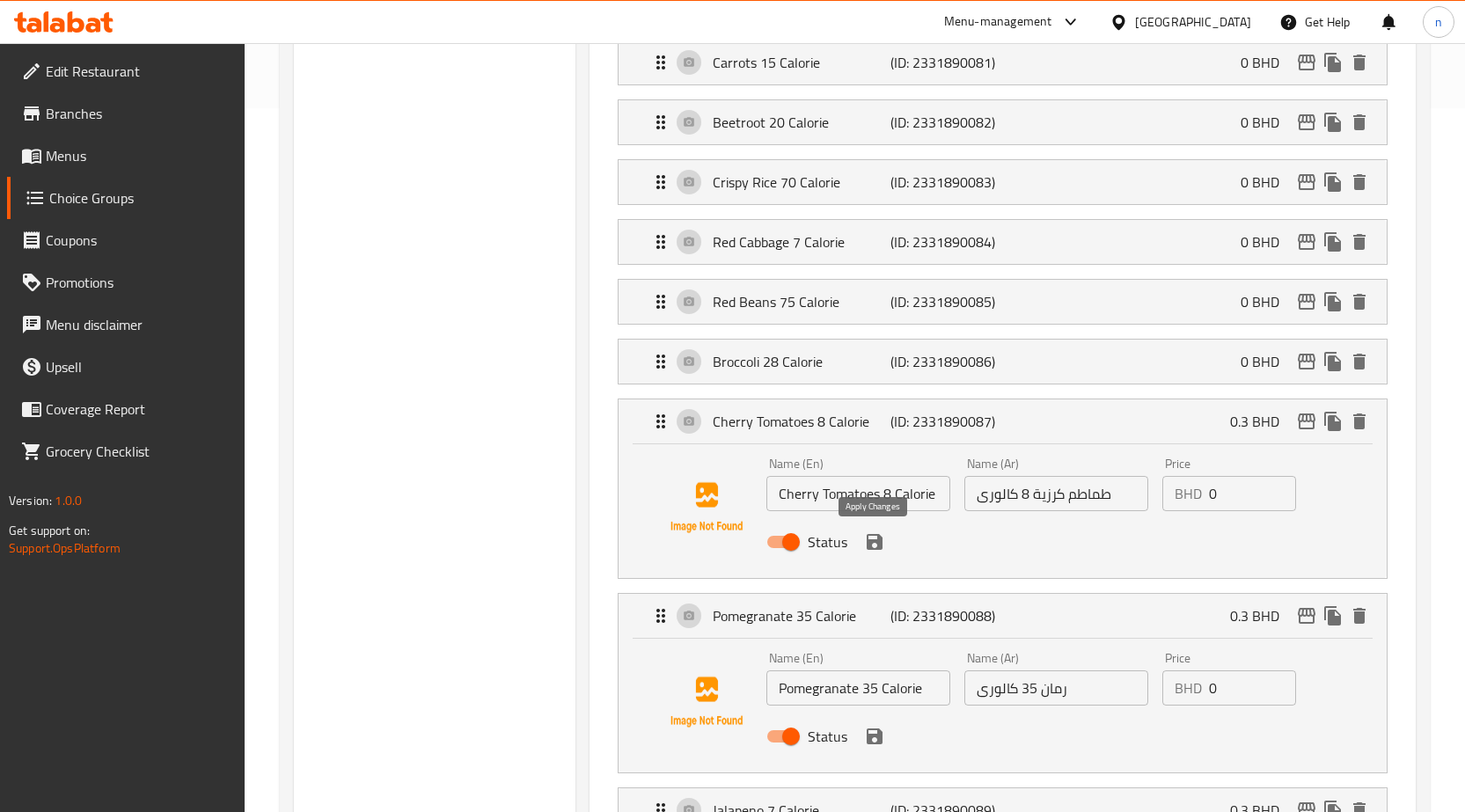
click at [879, 533] on icon "save" at bounding box center [874, 541] width 21 height 21
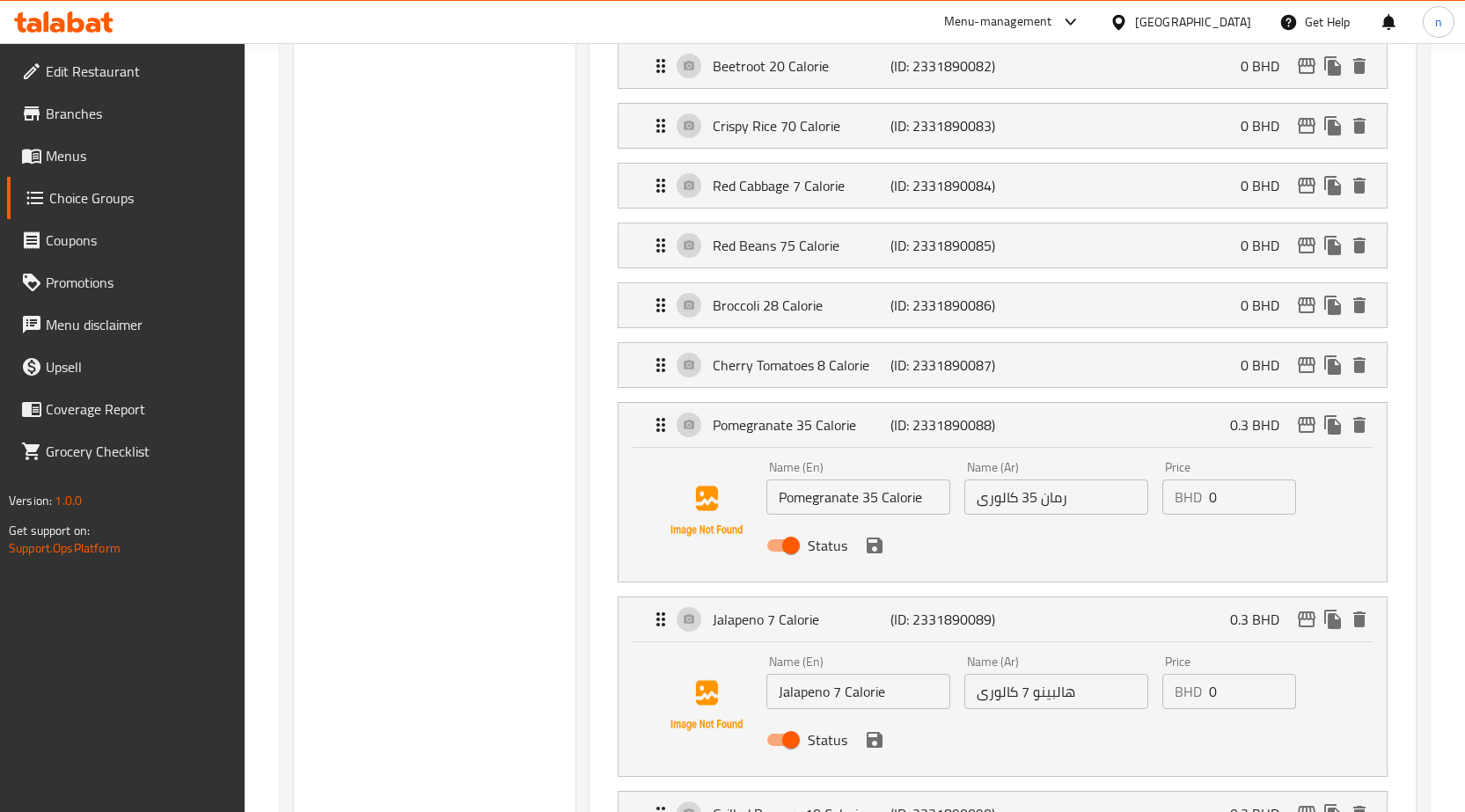
scroll to position [792, 0]
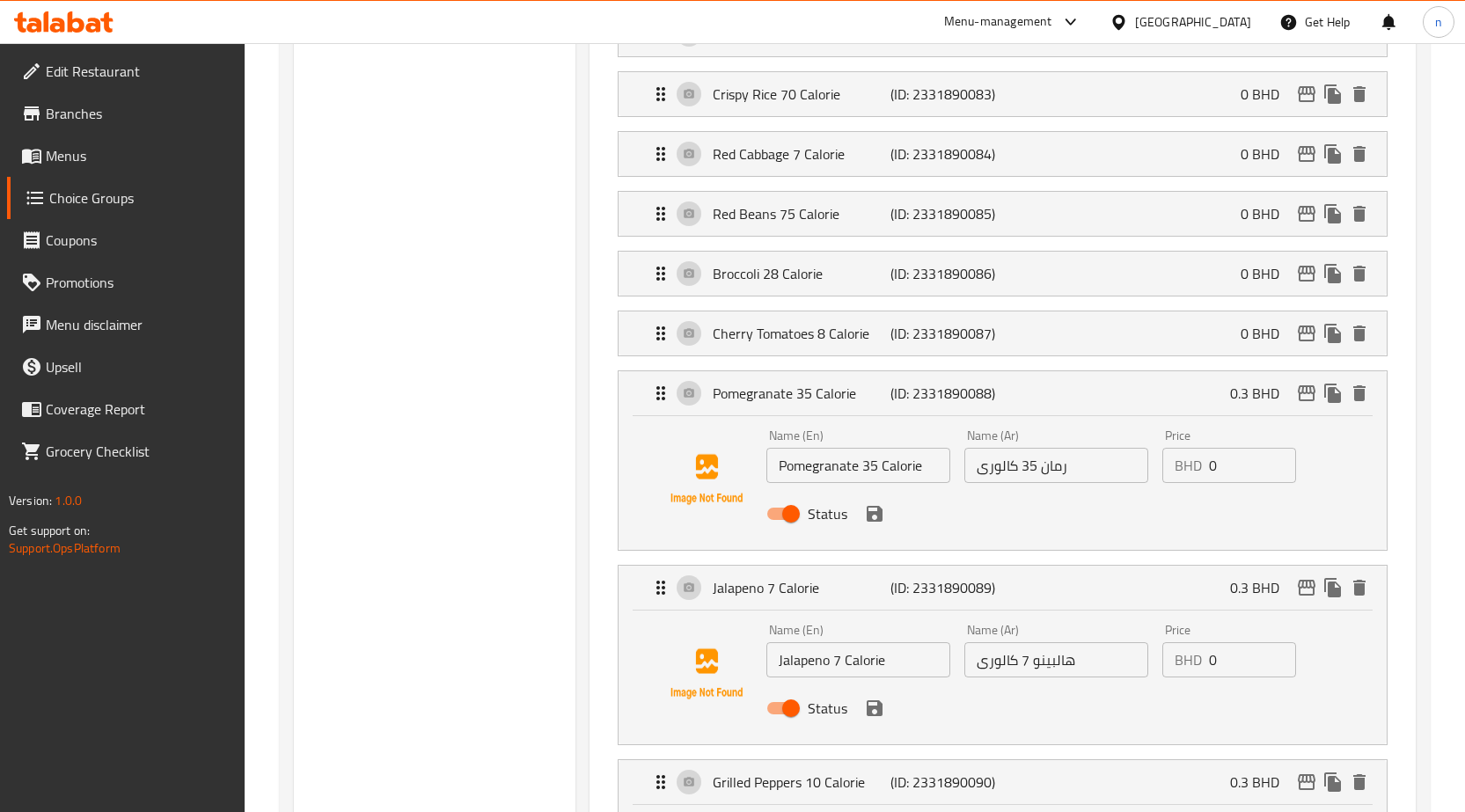
click at [879, 533] on div "Status" at bounding box center [1055, 513] width 593 height 48
click at [883, 524] on icon "save" at bounding box center [874, 513] width 21 height 21
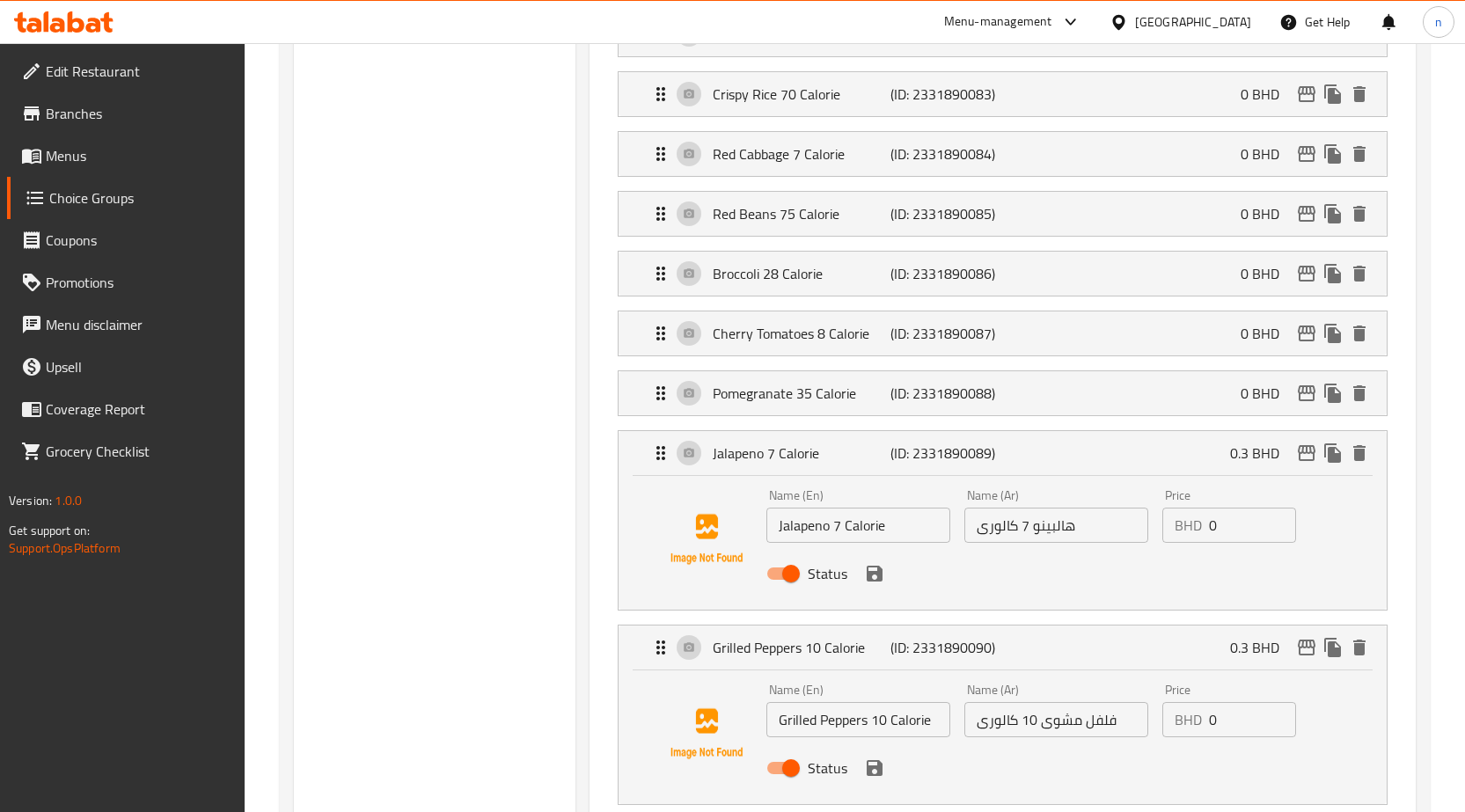
scroll to position [879, 0]
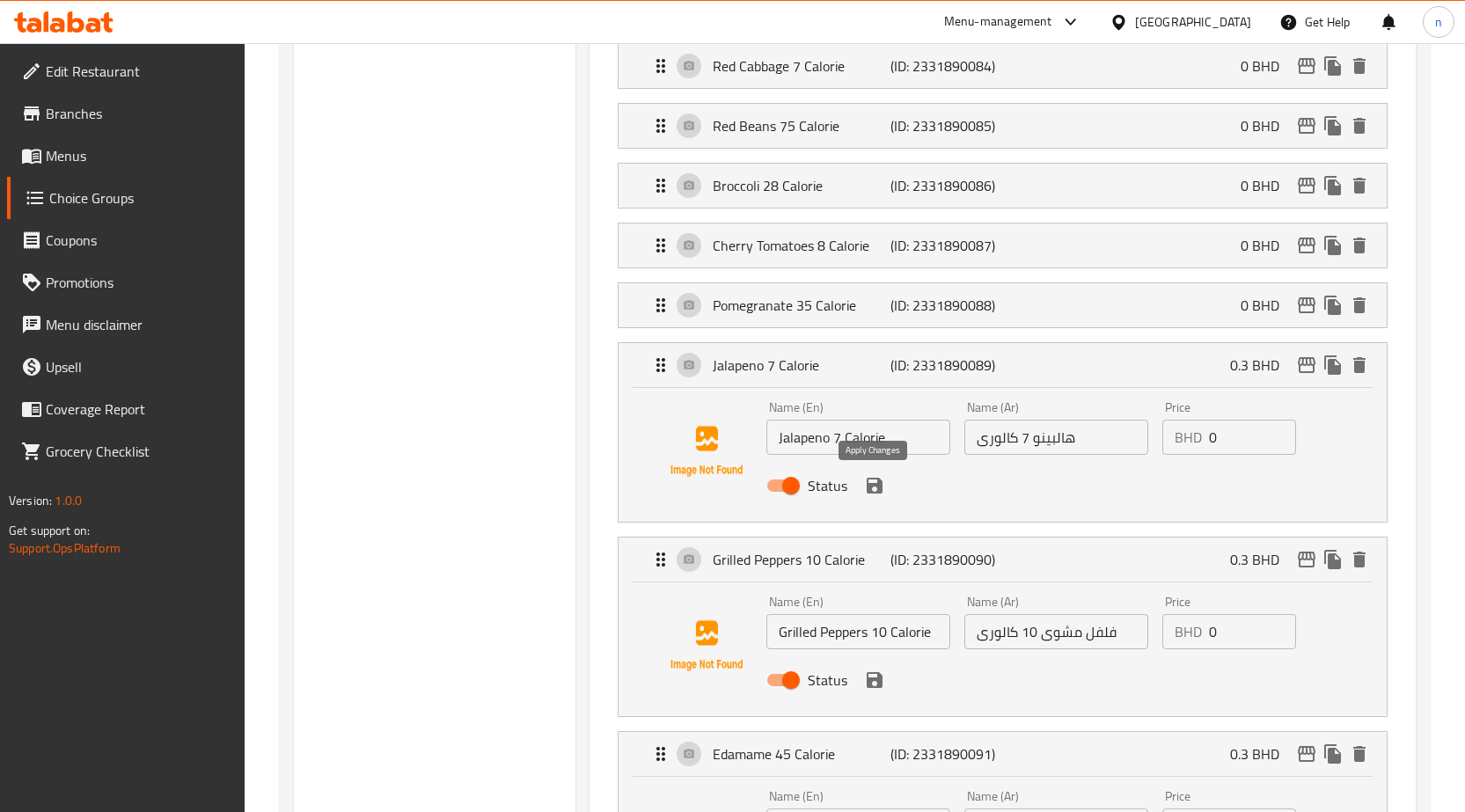
click at [875, 485] on icon "save" at bounding box center [874, 485] width 16 height 16
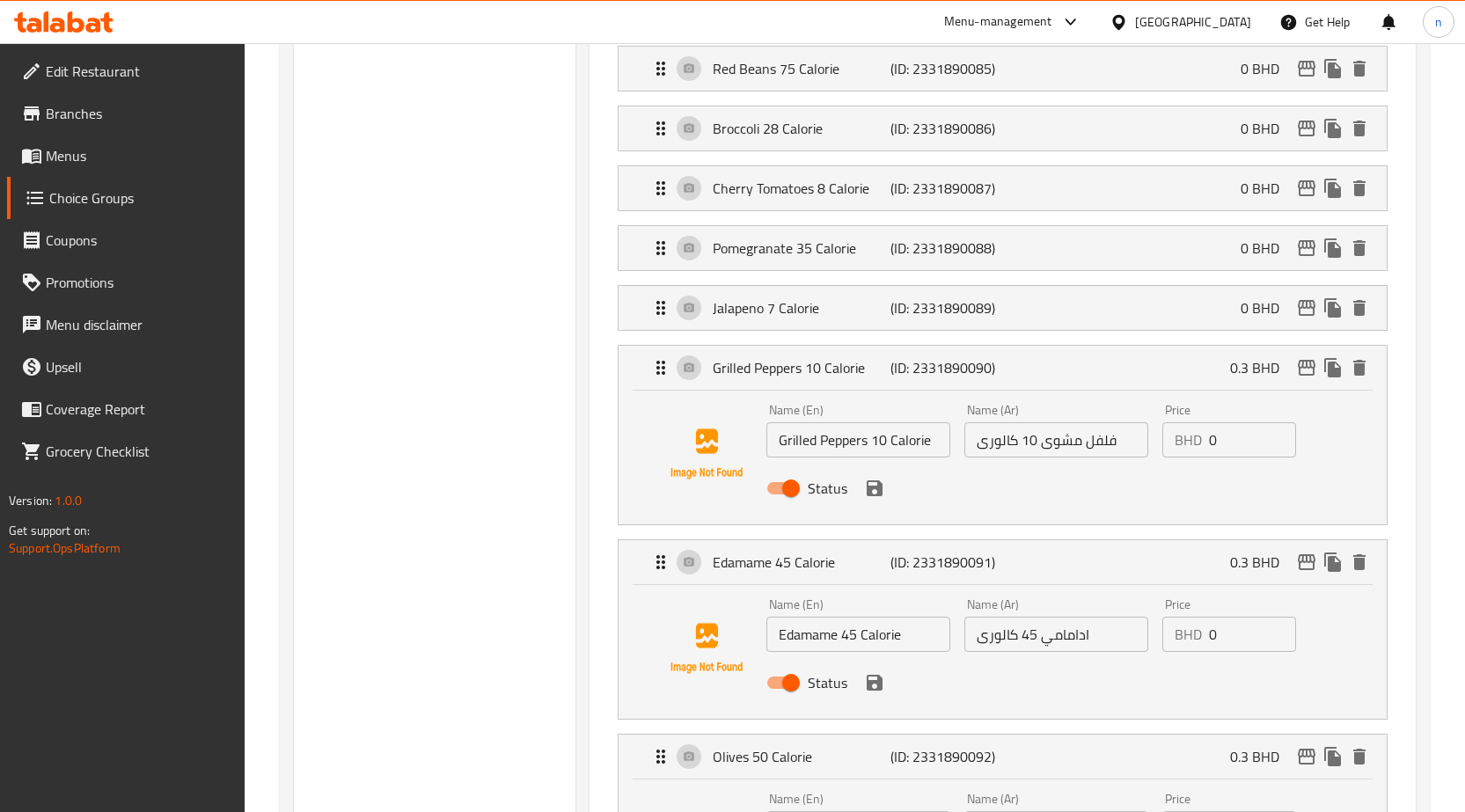
scroll to position [967, 0]
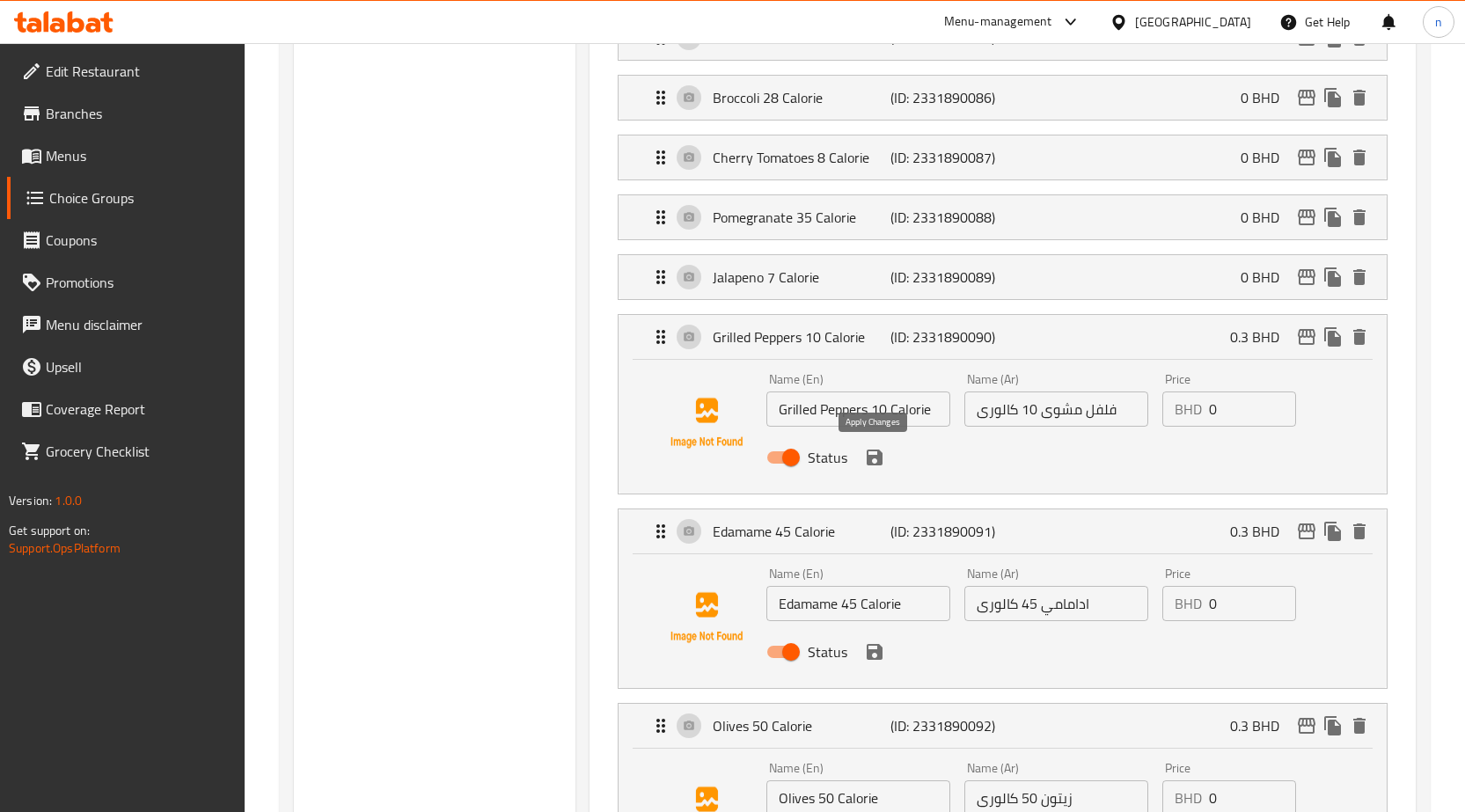
click at [880, 452] on icon "save" at bounding box center [874, 457] width 16 height 16
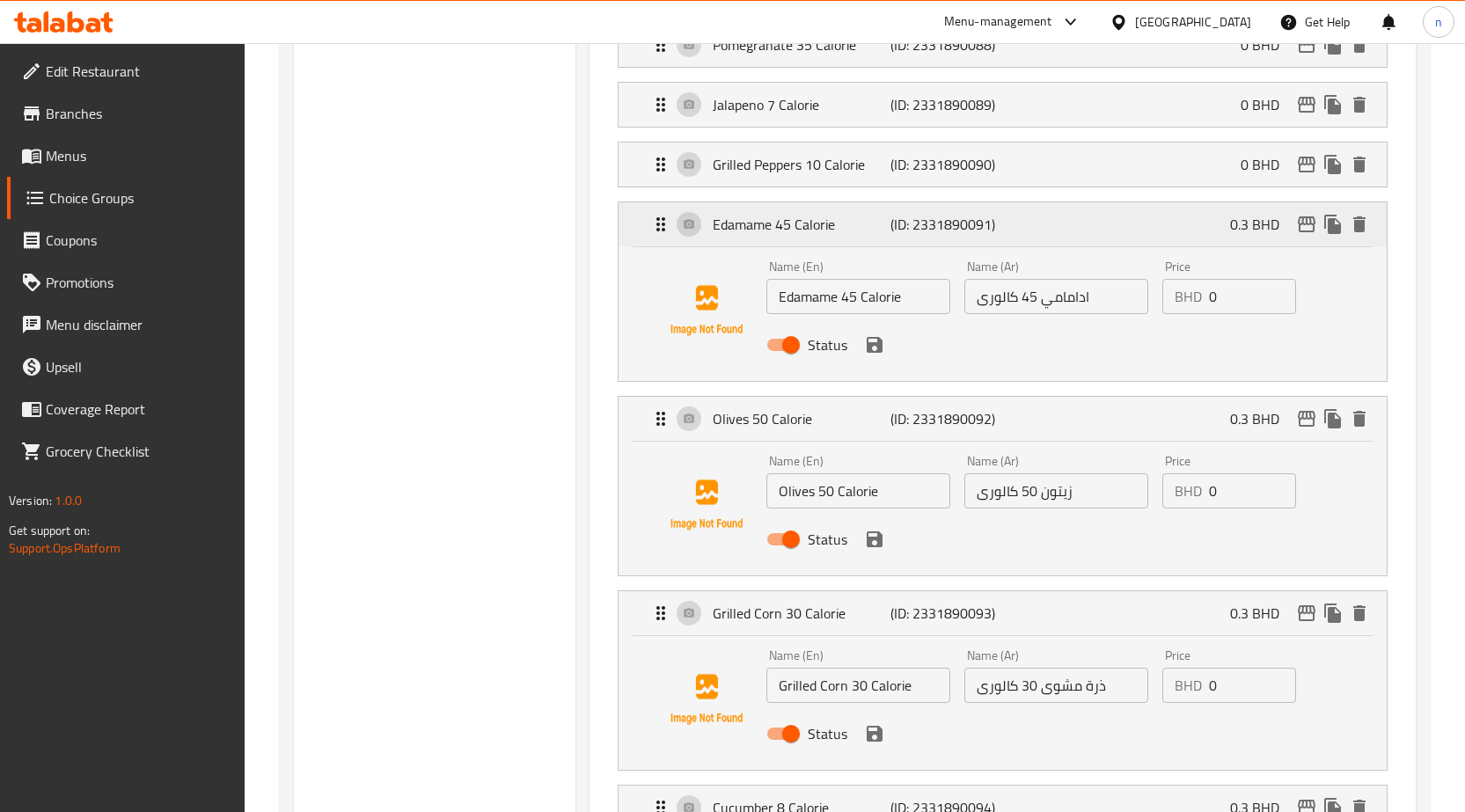
scroll to position [1144, 0]
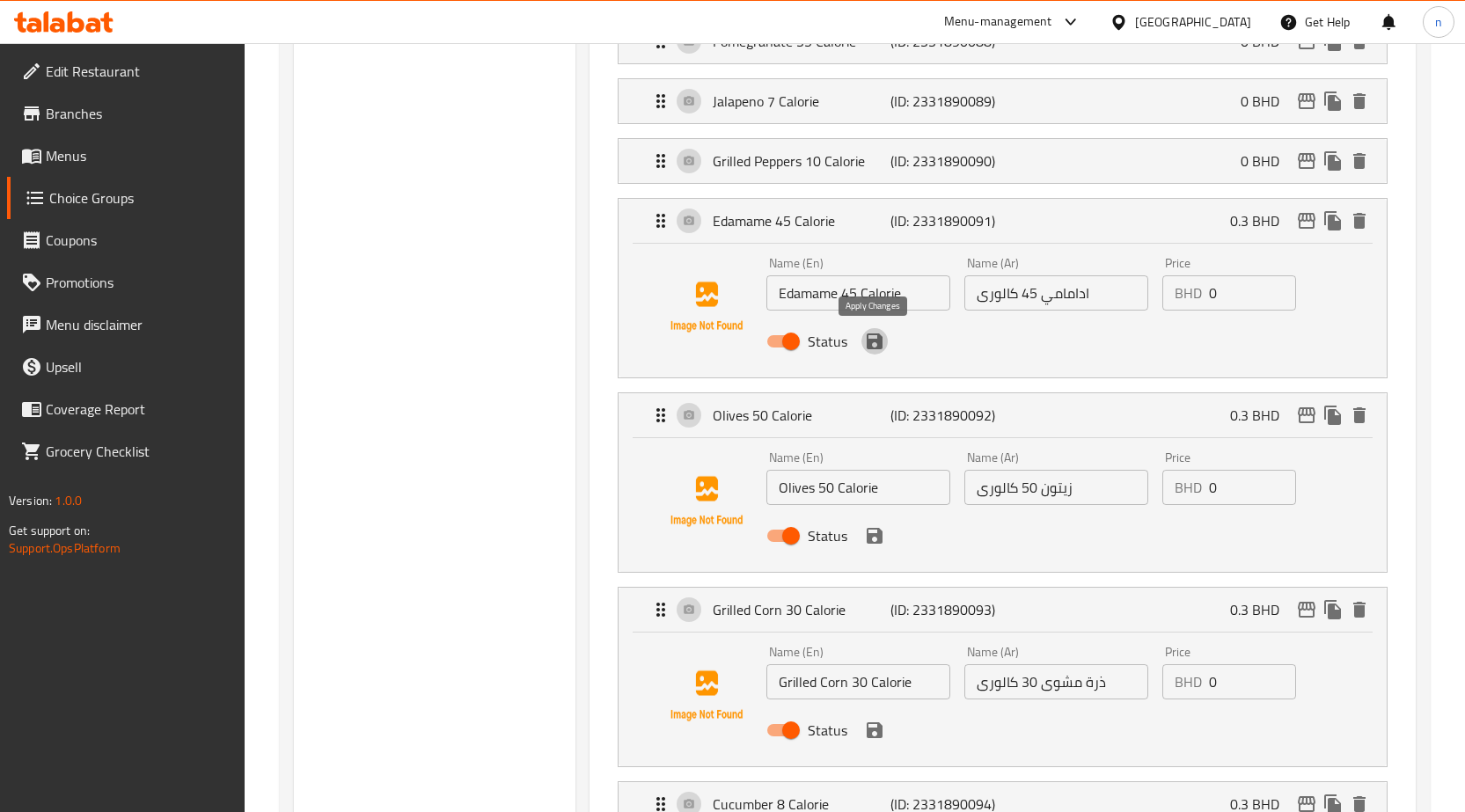
click at [872, 338] on icon "save" at bounding box center [874, 341] width 21 height 21
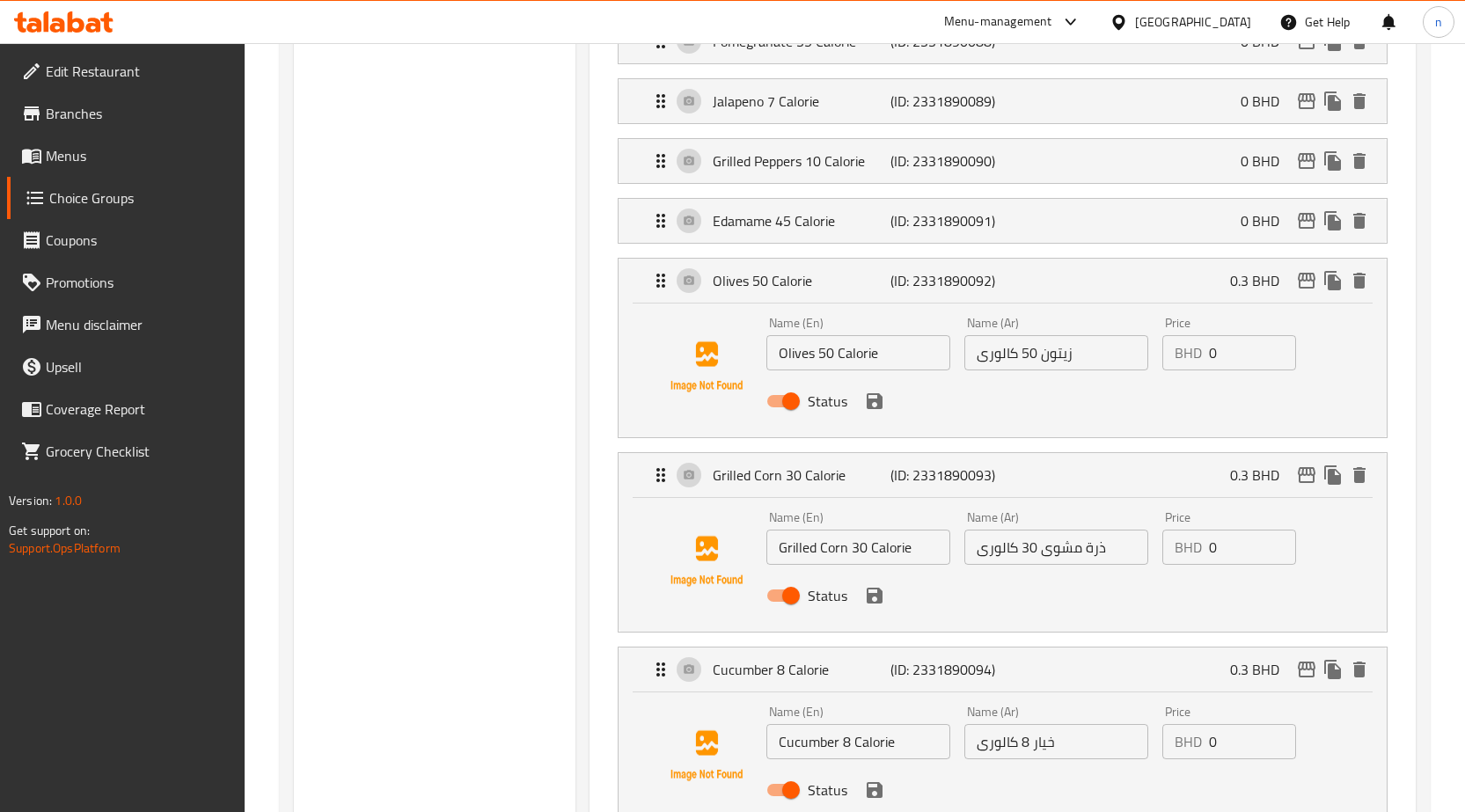
click at [879, 409] on icon "save" at bounding box center [874, 400] width 21 height 21
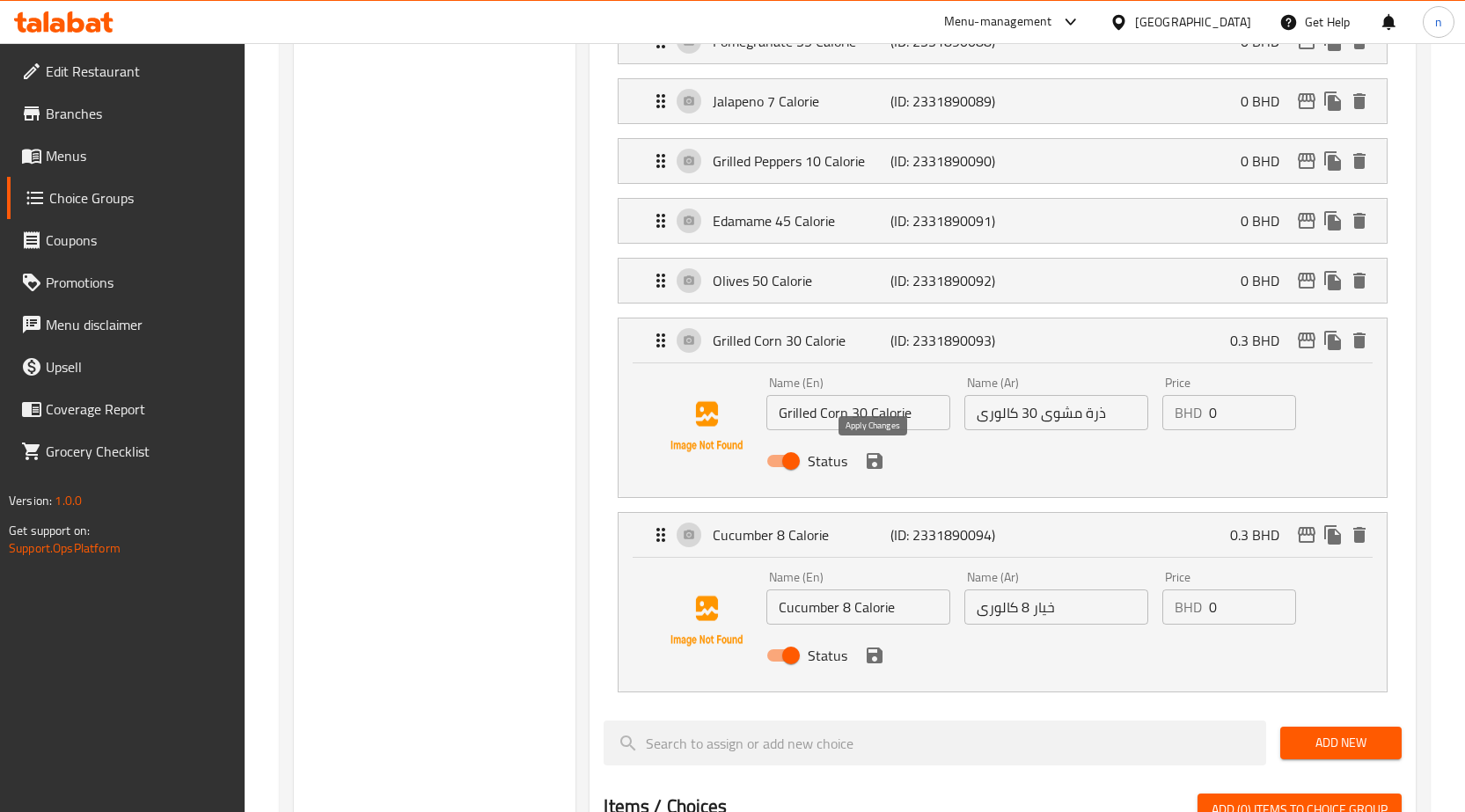
click at [879, 465] on icon "save" at bounding box center [874, 460] width 16 height 16
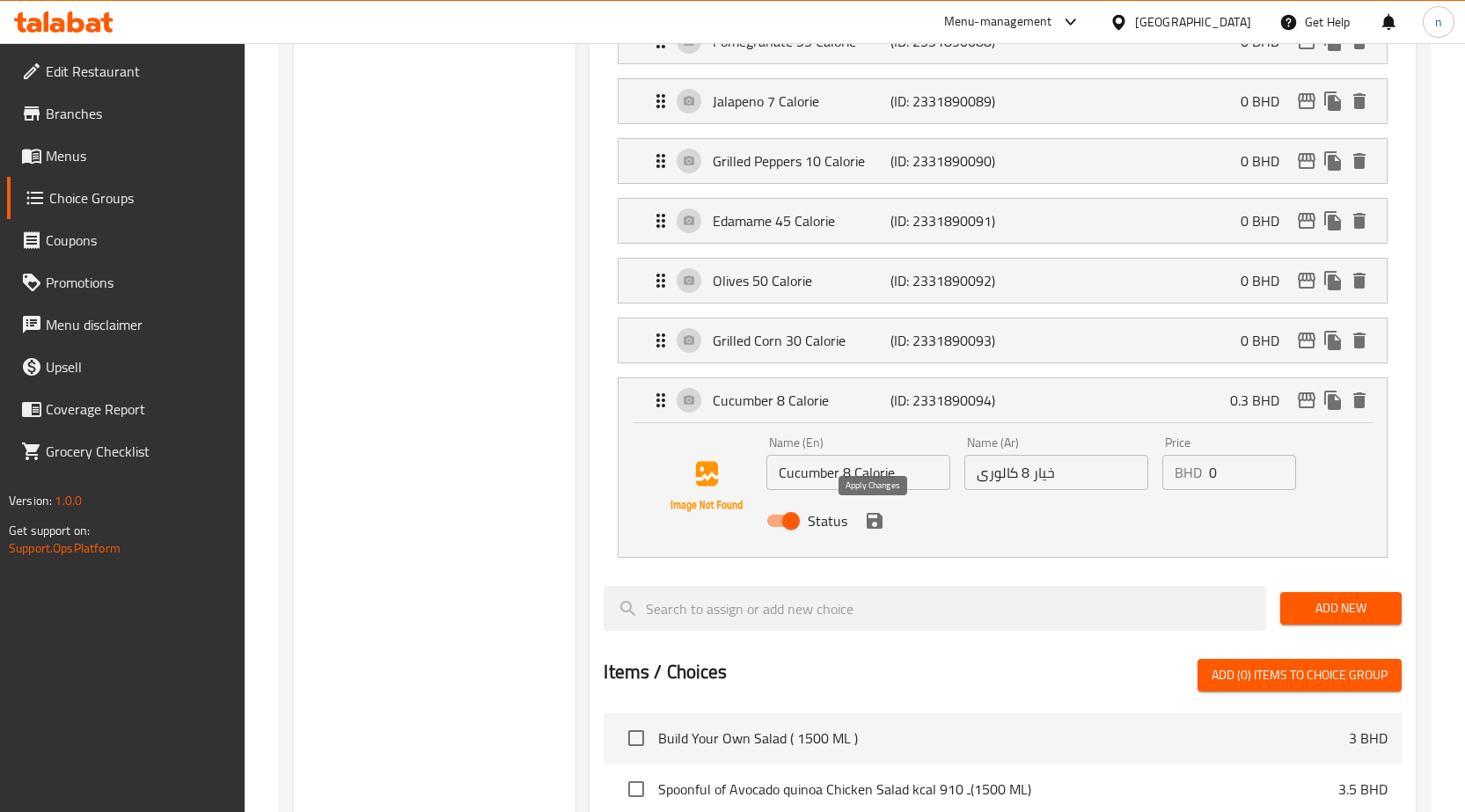
click at [879, 525] on icon "save" at bounding box center [874, 520] width 16 height 16
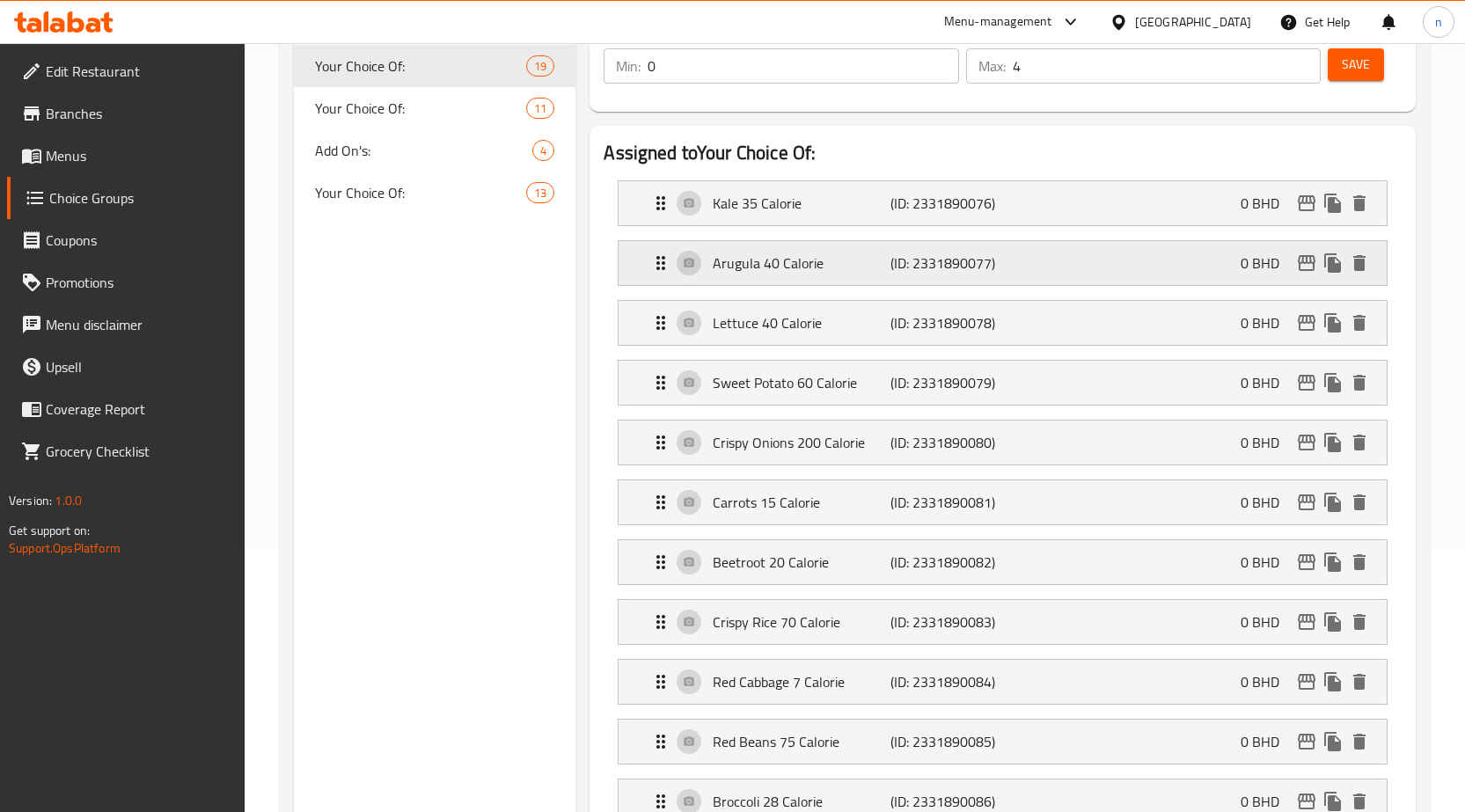
scroll to position [0, 0]
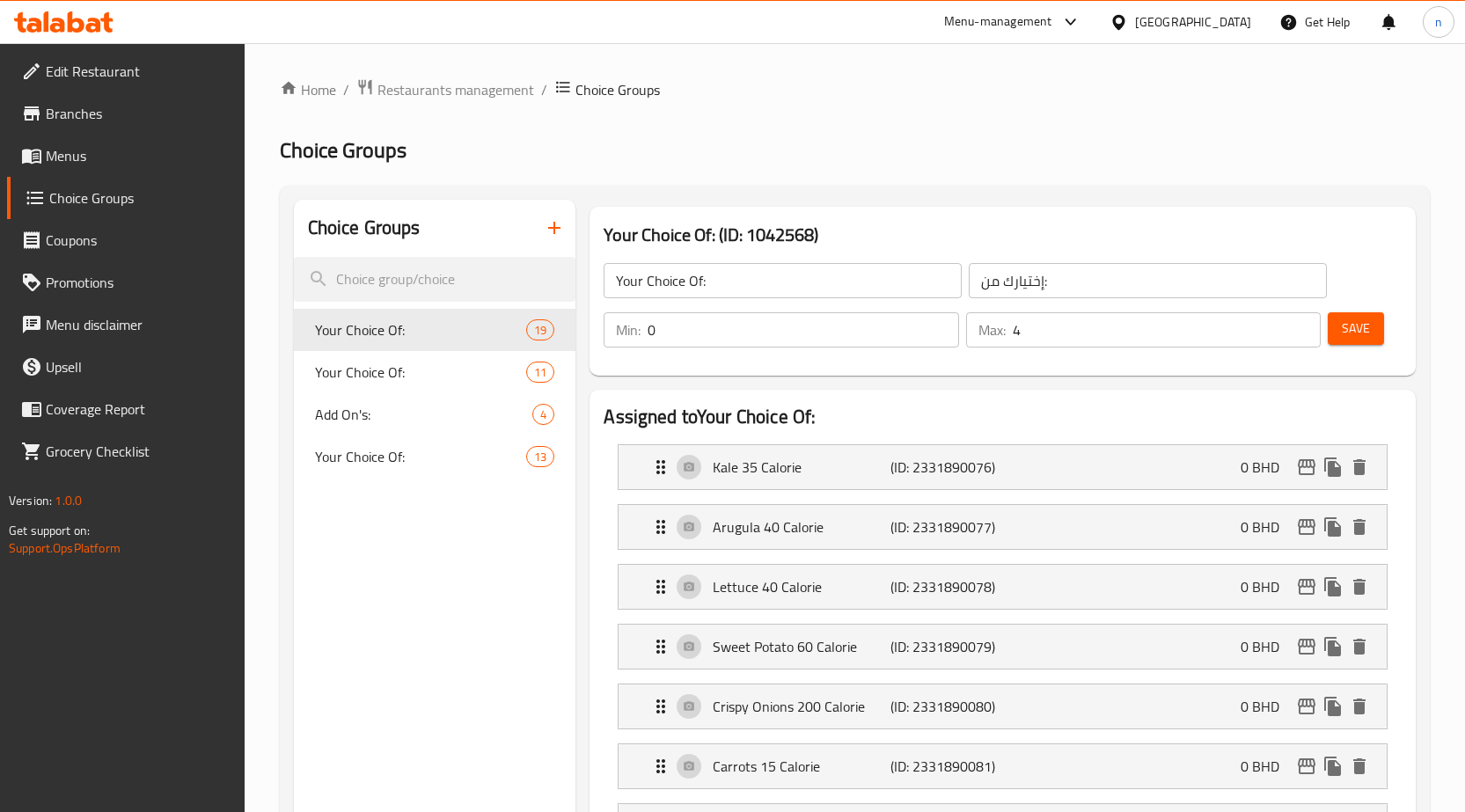
click at [703, 282] on input "Your Choice Of:" at bounding box center [783, 280] width 358 height 35
click at [679, 279] on input "Your Choice Of:" at bounding box center [783, 280] width 358 height 35
click at [687, 282] on input "Your Choice Of:" at bounding box center [783, 280] width 358 height 35
click at [644, 281] on input "Your Choice Of:" at bounding box center [783, 280] width 358 height 35
click at [699, 279] on input "Your Choice Of:" at bounding box center [783, 280] width 358 height 35
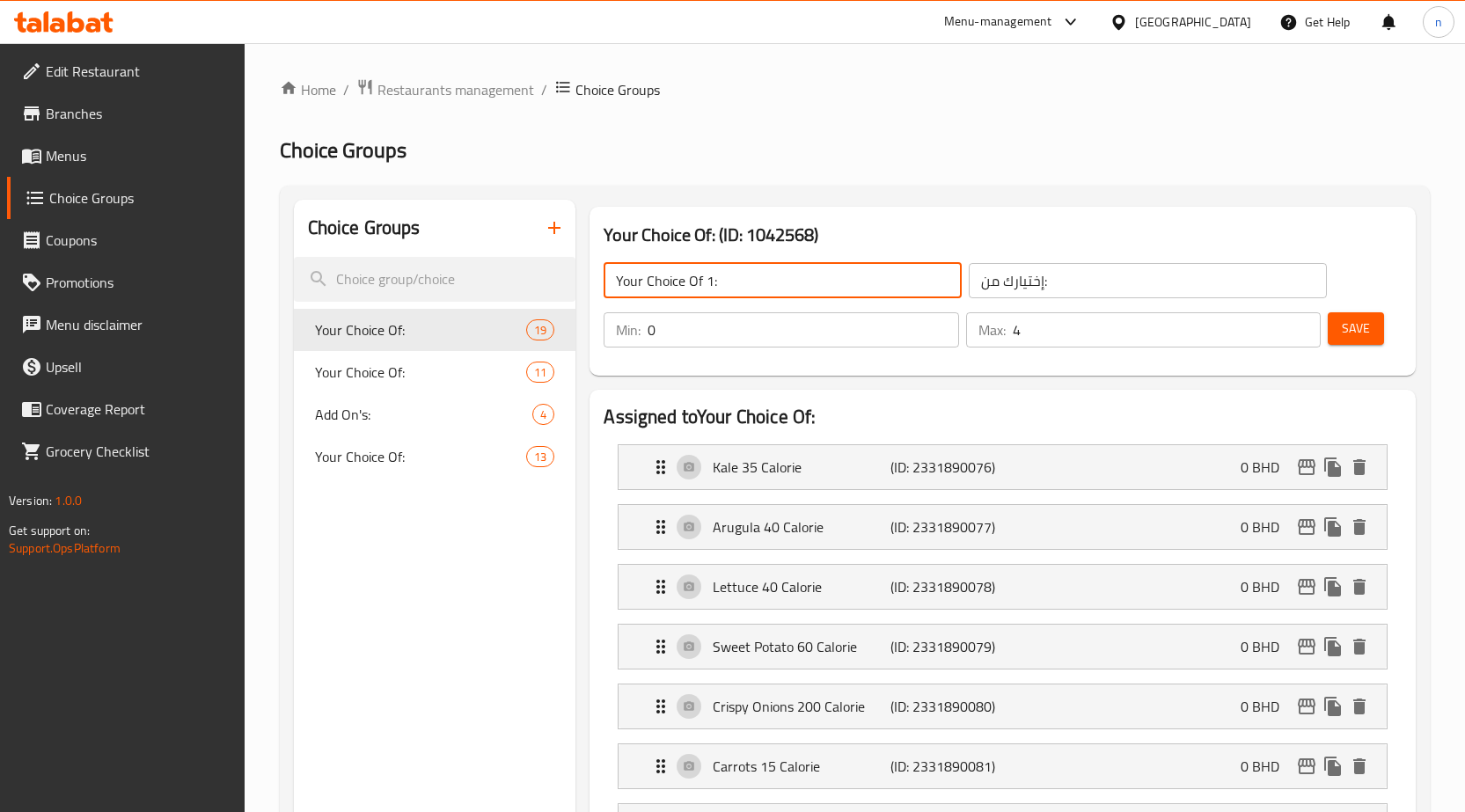
type input "Your Choice Of 1:"
click at [1044, 279] on input "إختيارك من:" at bounding box center [1148, 280] width 358 height 35
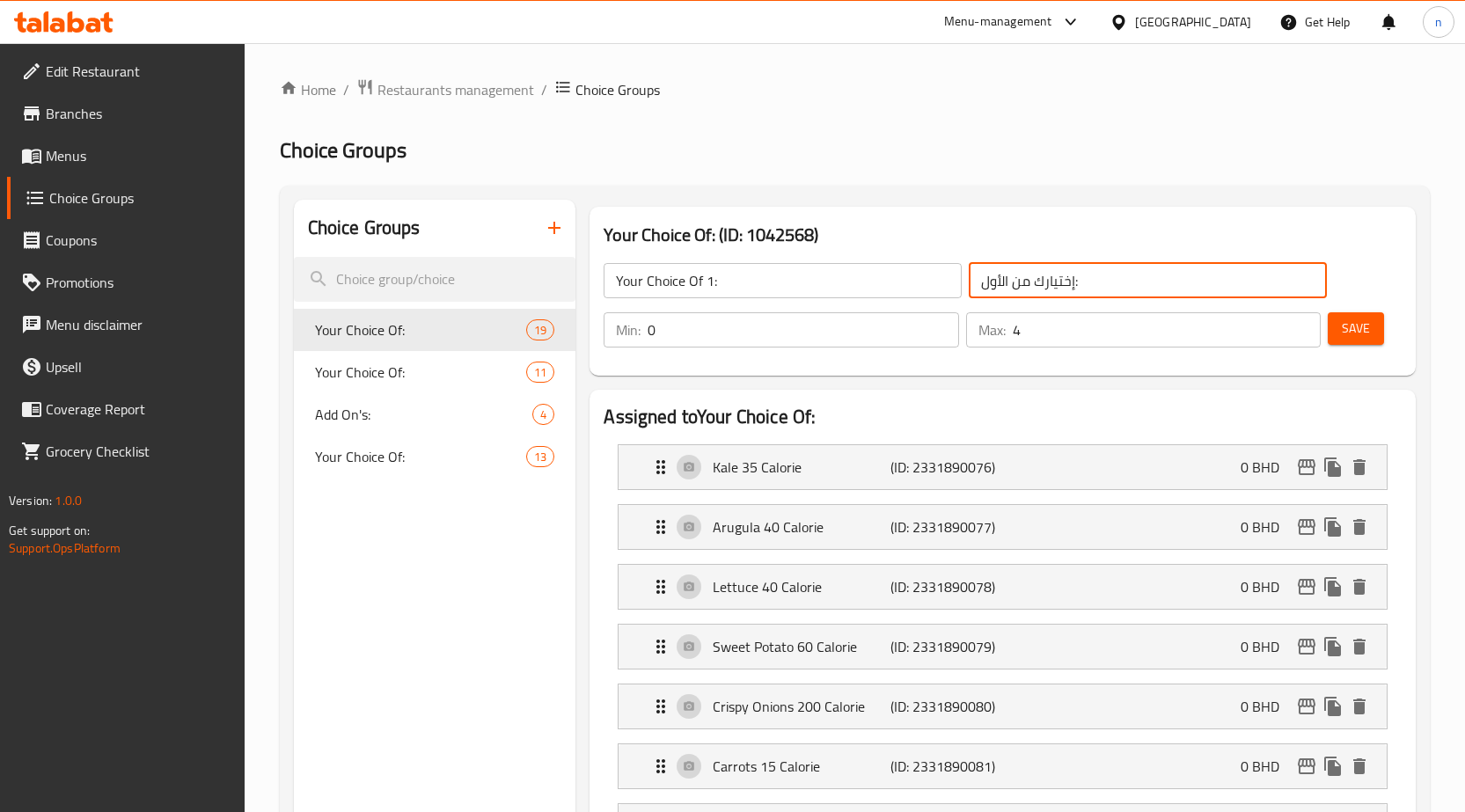
type input "إختيارك من الأول:"
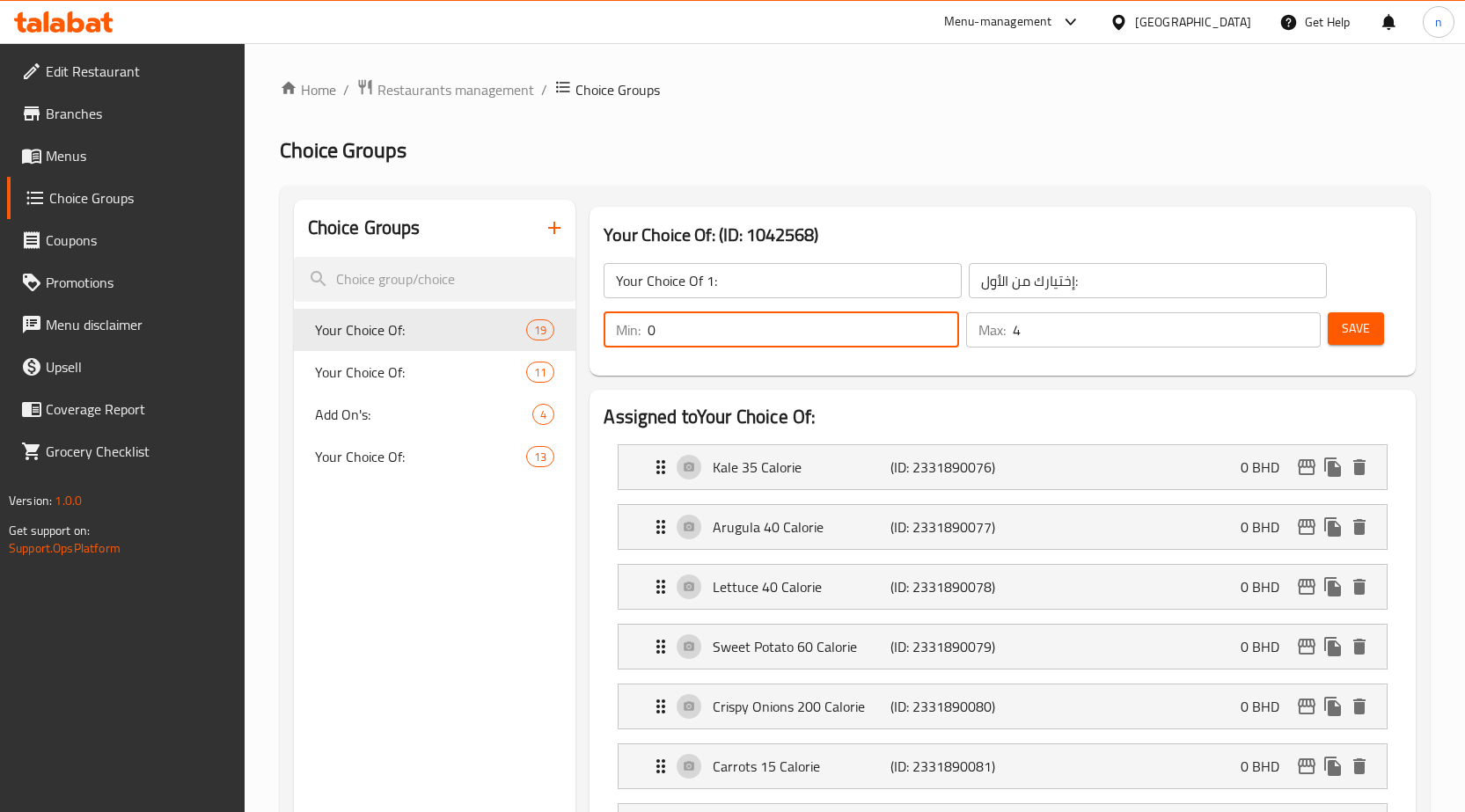
drag, startPoint x: 655, startPoint y: 332, endPoint x: 646, endPoint y: 328, distance: 9.8
click at [646, 328] on div "Min: 0 ​" at bounding box center [781, 330] width 356 height 35
type input "1"
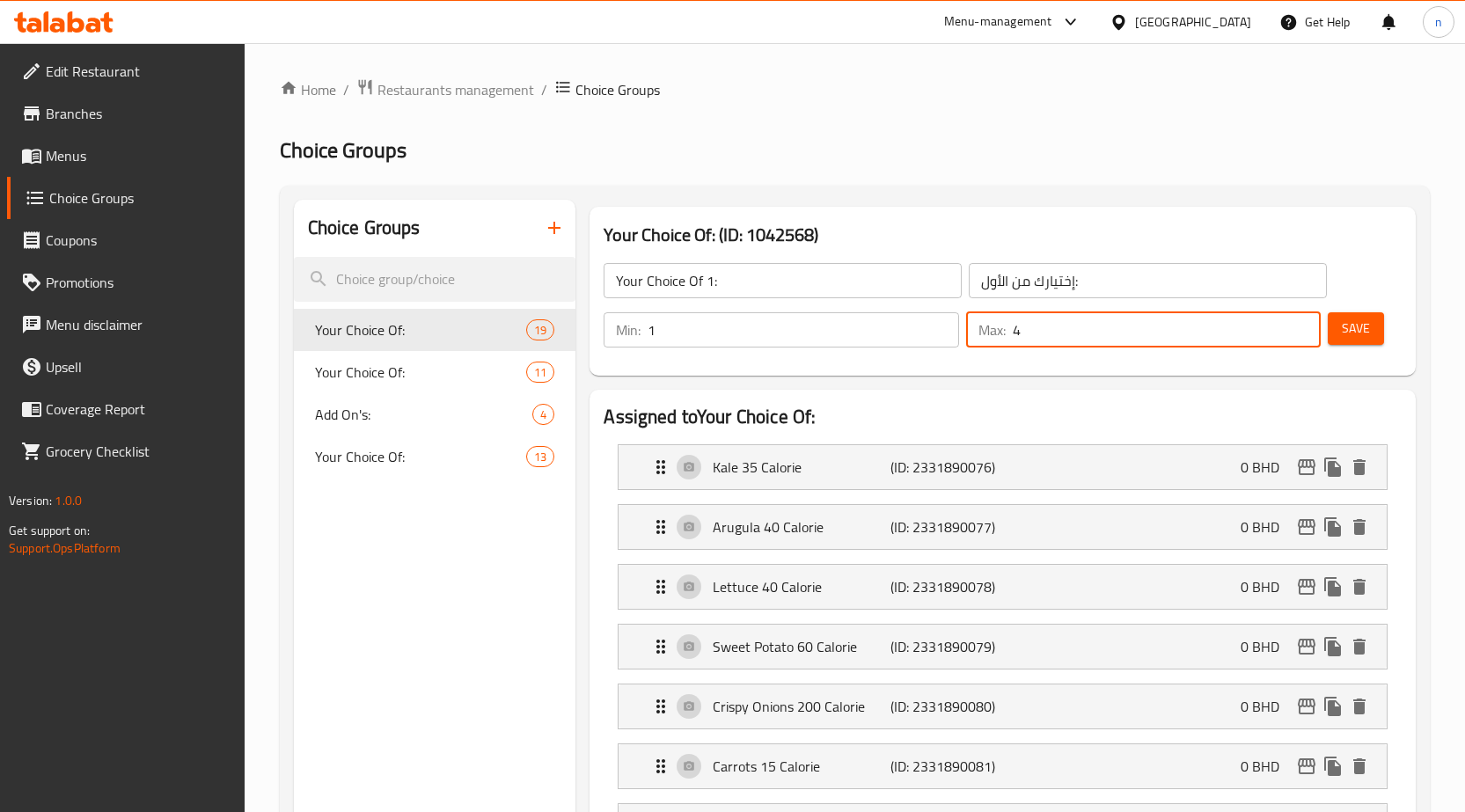
click at [1003, 336] on div "Max: 4 ​" at bounding box center [1143, 330] width 356 height 35
type input "1"
click at [1357, 325] on span "Save" at bounding box center [1356, 329] width 28 height 22
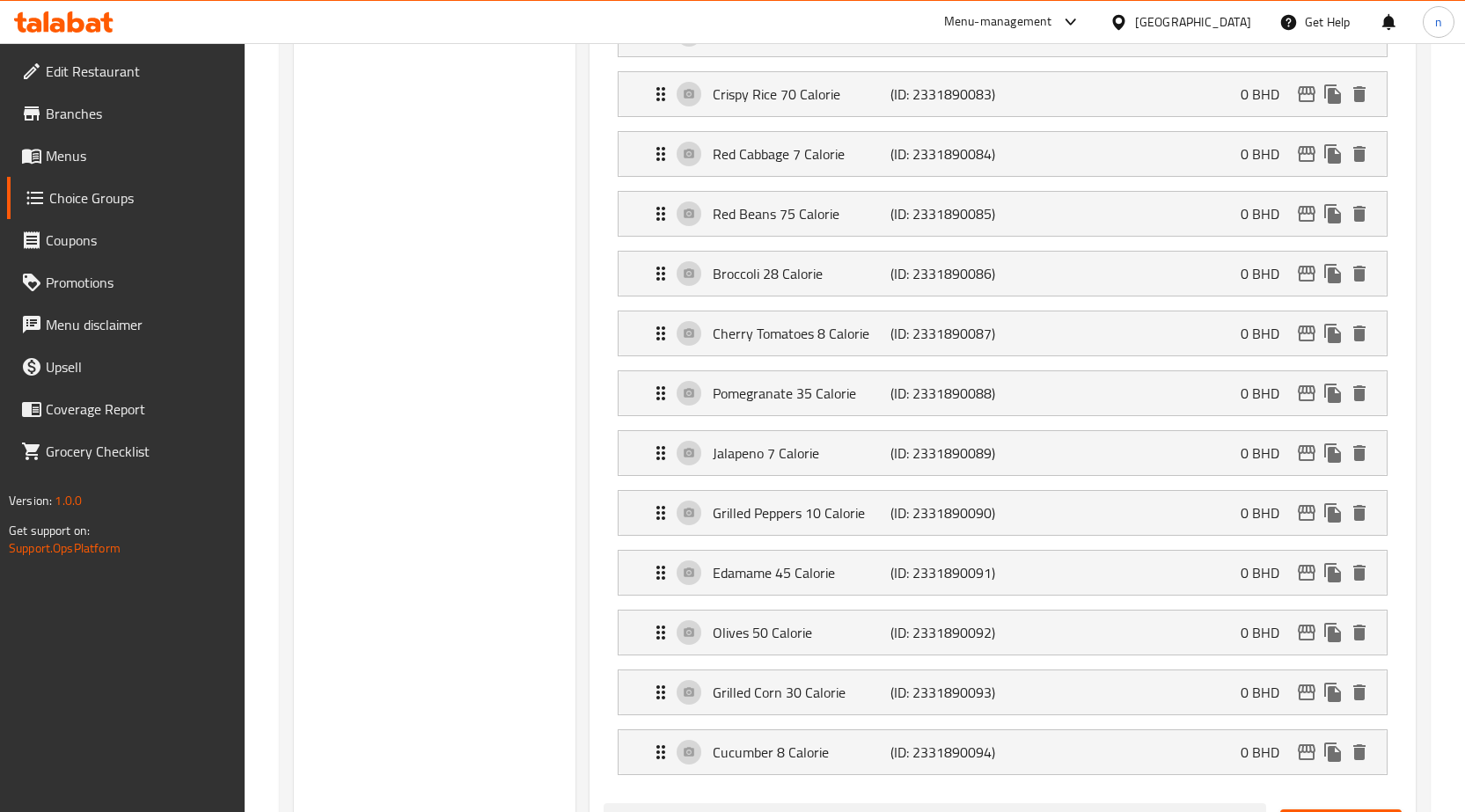
scroll to position [879, 0]
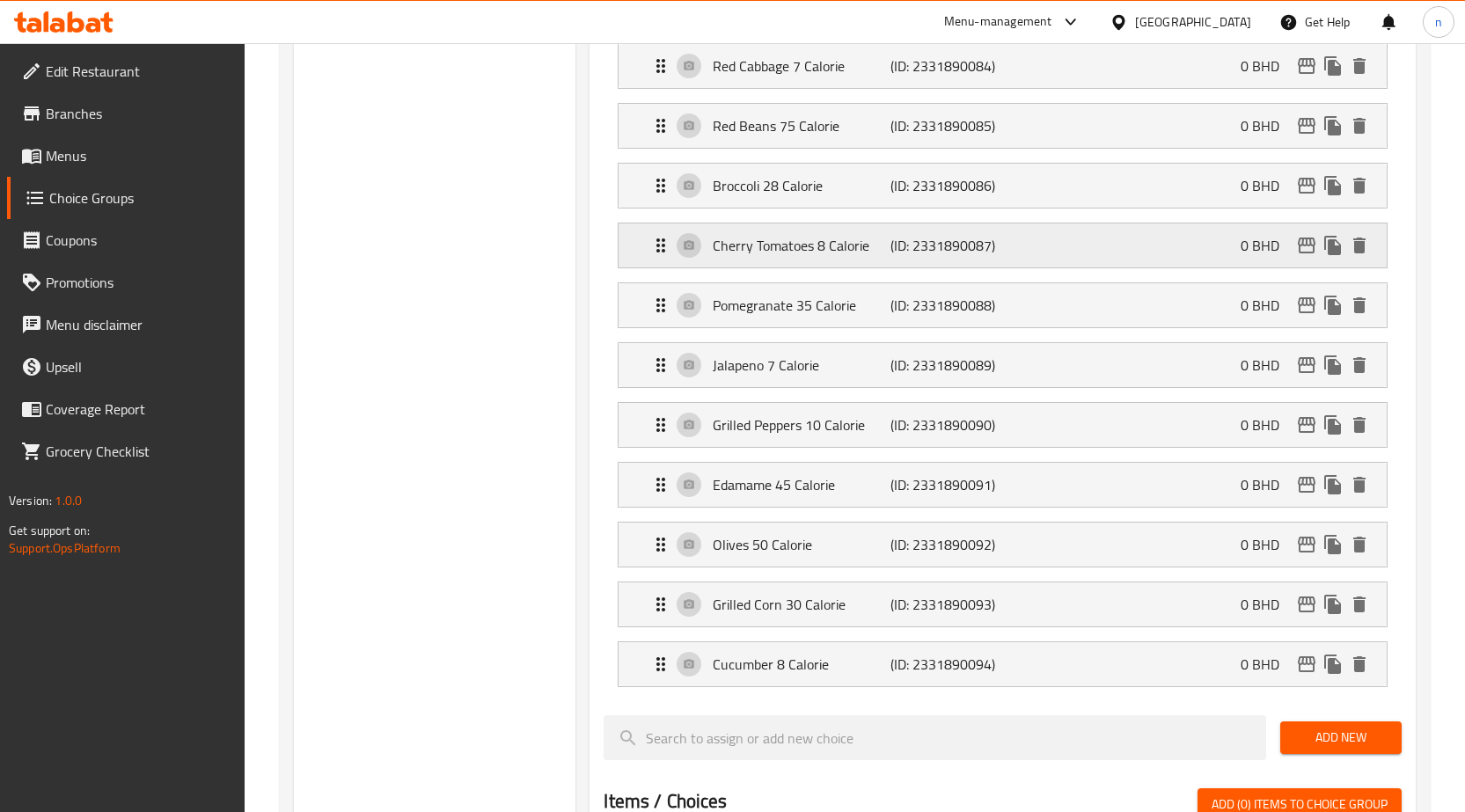
click at [834, 260] on div "Cherry Tomatoes 8 Calorie (ID: 2331890087) 0 BHD" at bounding box center [1008, 245] width 715 height 44
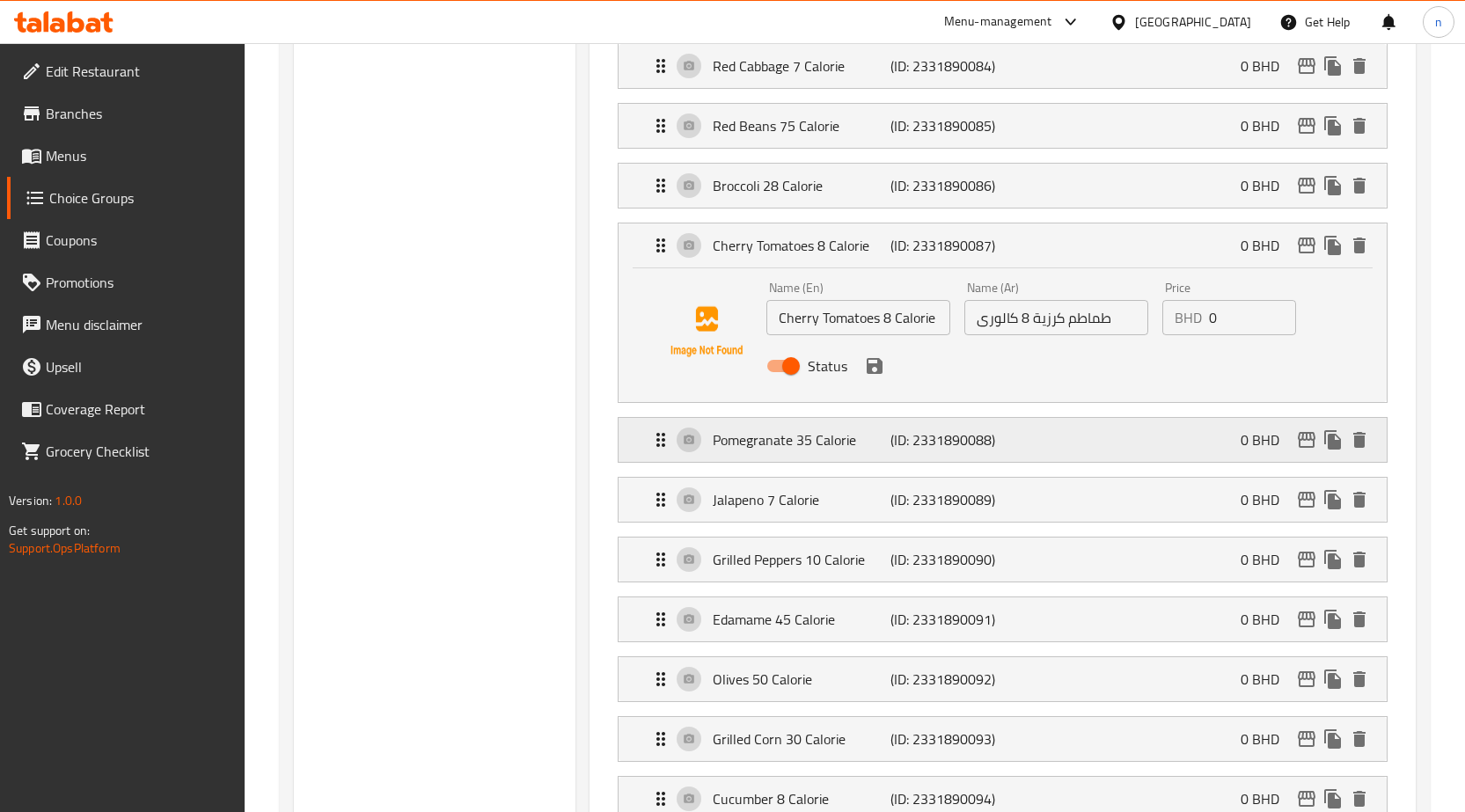
scroll to position [967, 0]
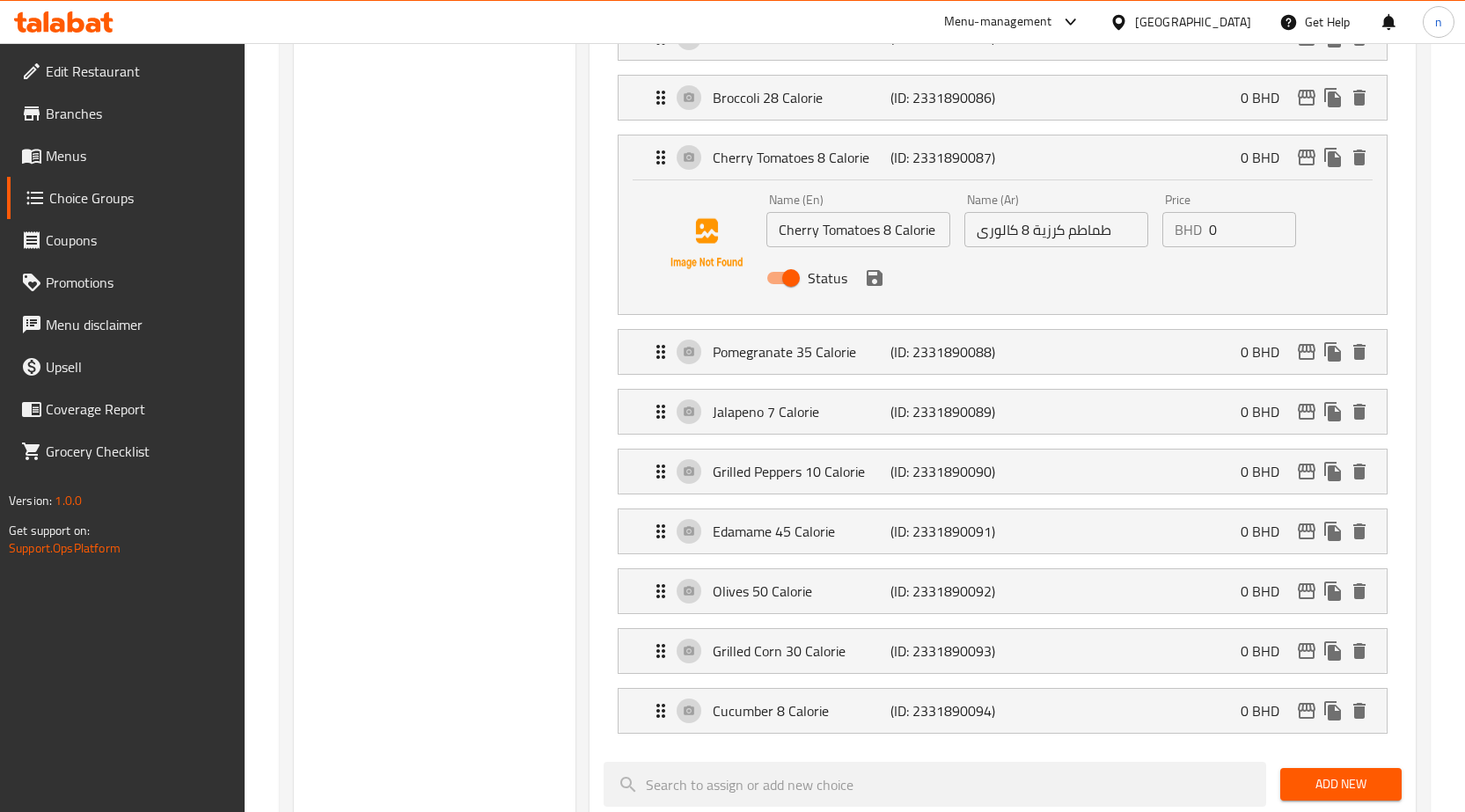
click at [1054, 231] on input "طماطم كرزية 8 كالورى" at bounding box center [1056, 230] width 184 height 35
click at [875, 278] on icon "save" at bounding box center [874, 277] width 16 height 16
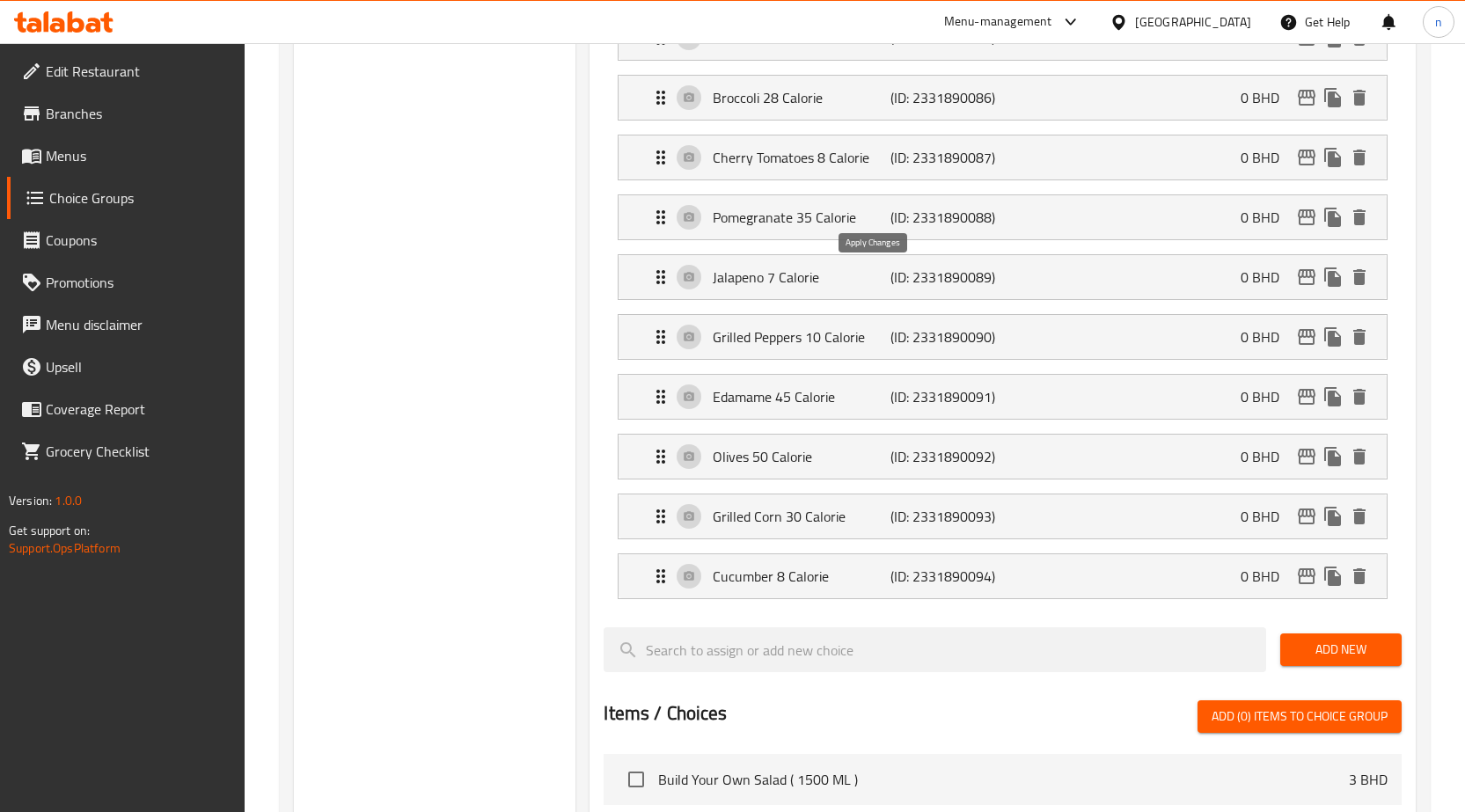
type input "طماطم شيري 8 كالورى"
click at [938, 223] on p "(ID: 2331890088)" at bounding box center [949, 217] width 119 height 21
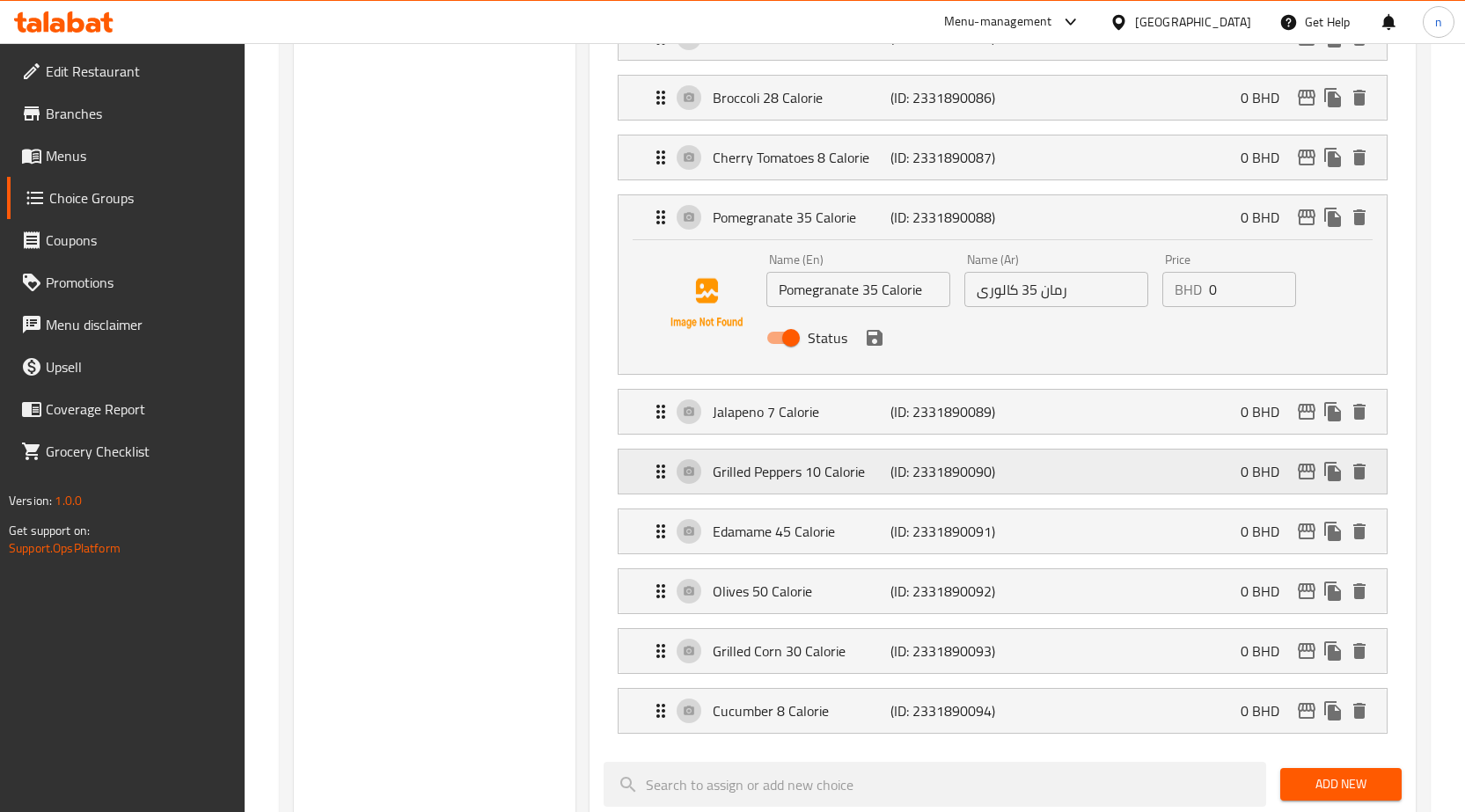
click at [869, 467] on p "Grilled Peppers 10 Calorie" at bounding box center [801, 471] width 177 height 21
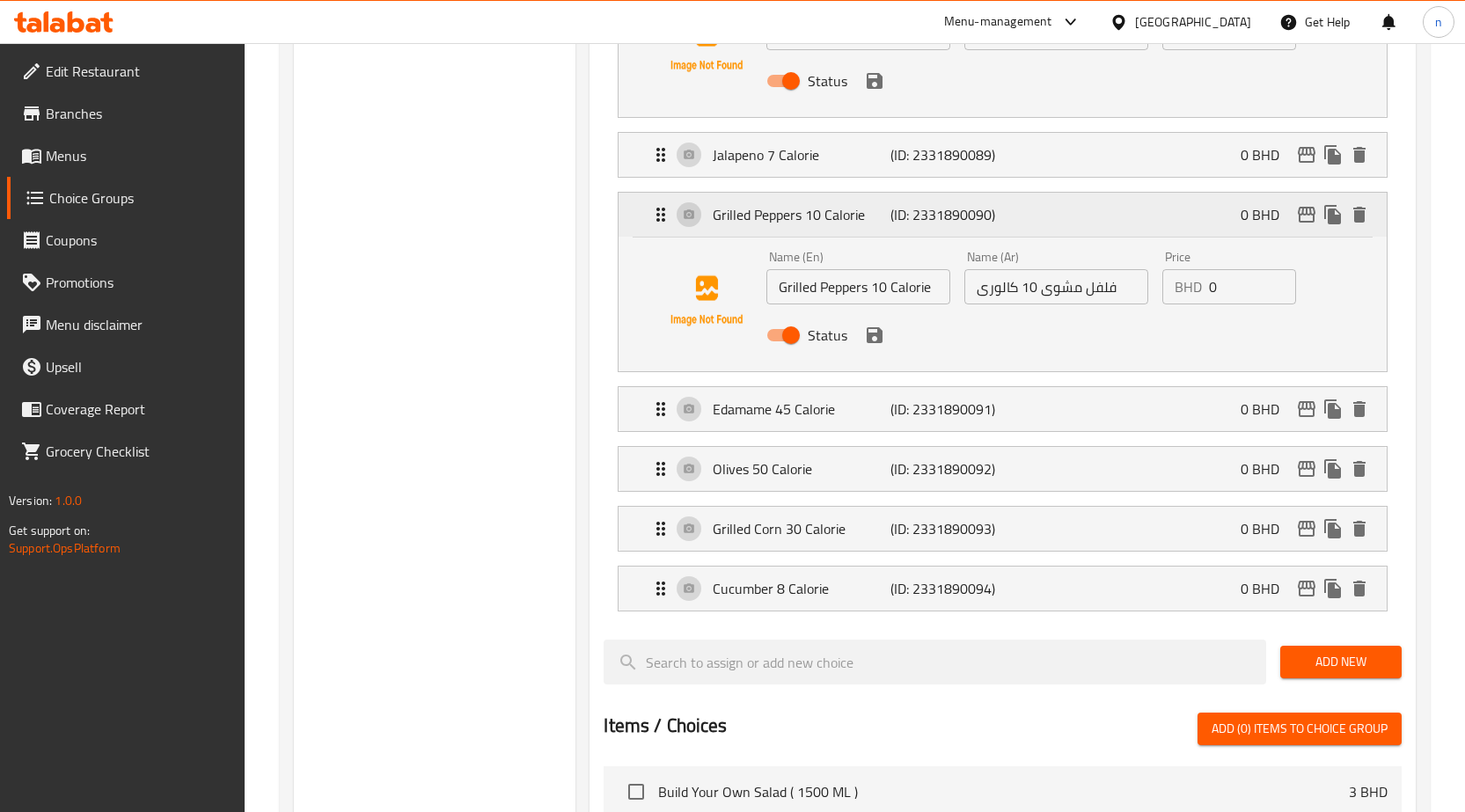
scroll to position [1231, 0]
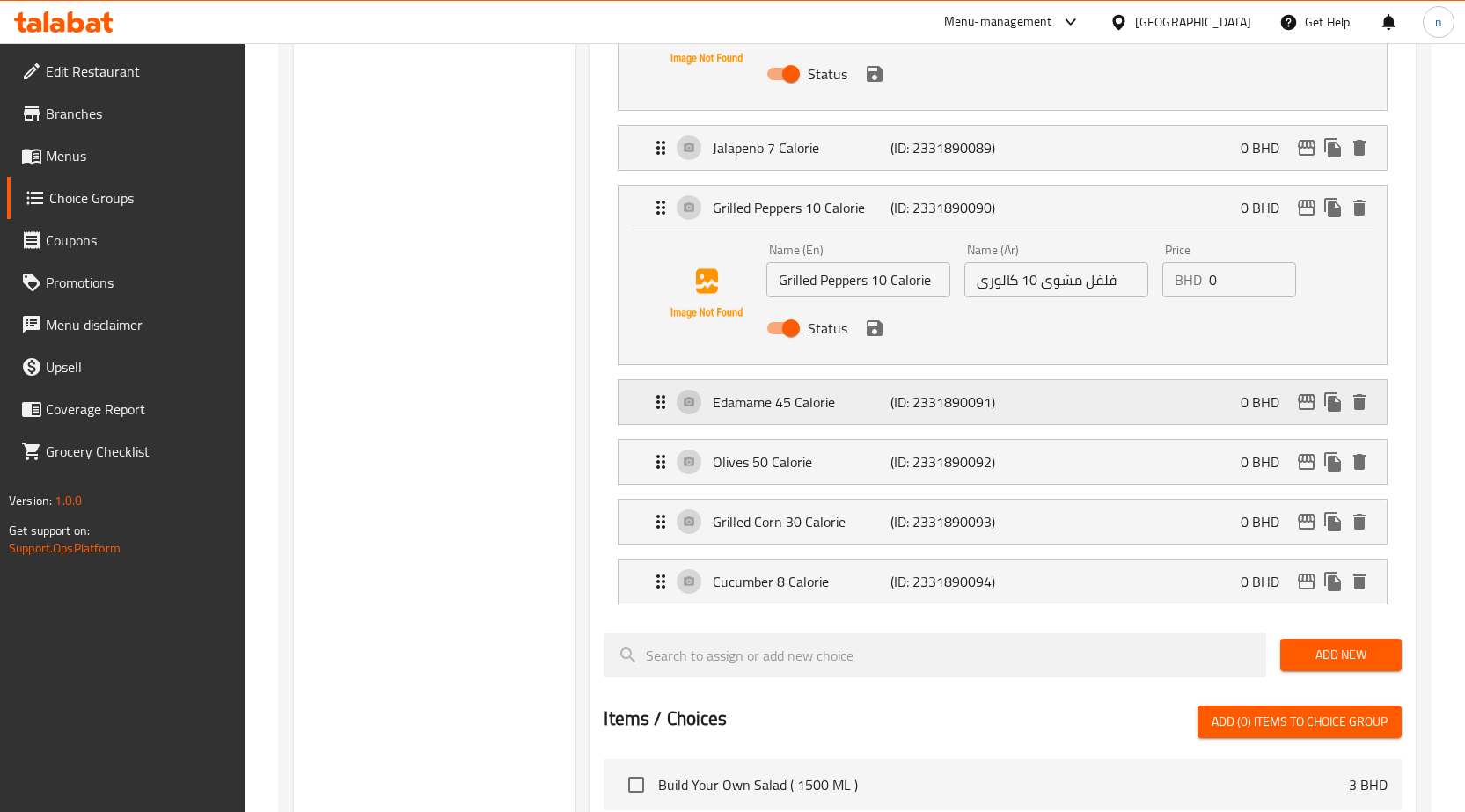
click at [876, 396] on p "Edamame 45 Calorie" at bounding box center [801, 401] width 177 height 21
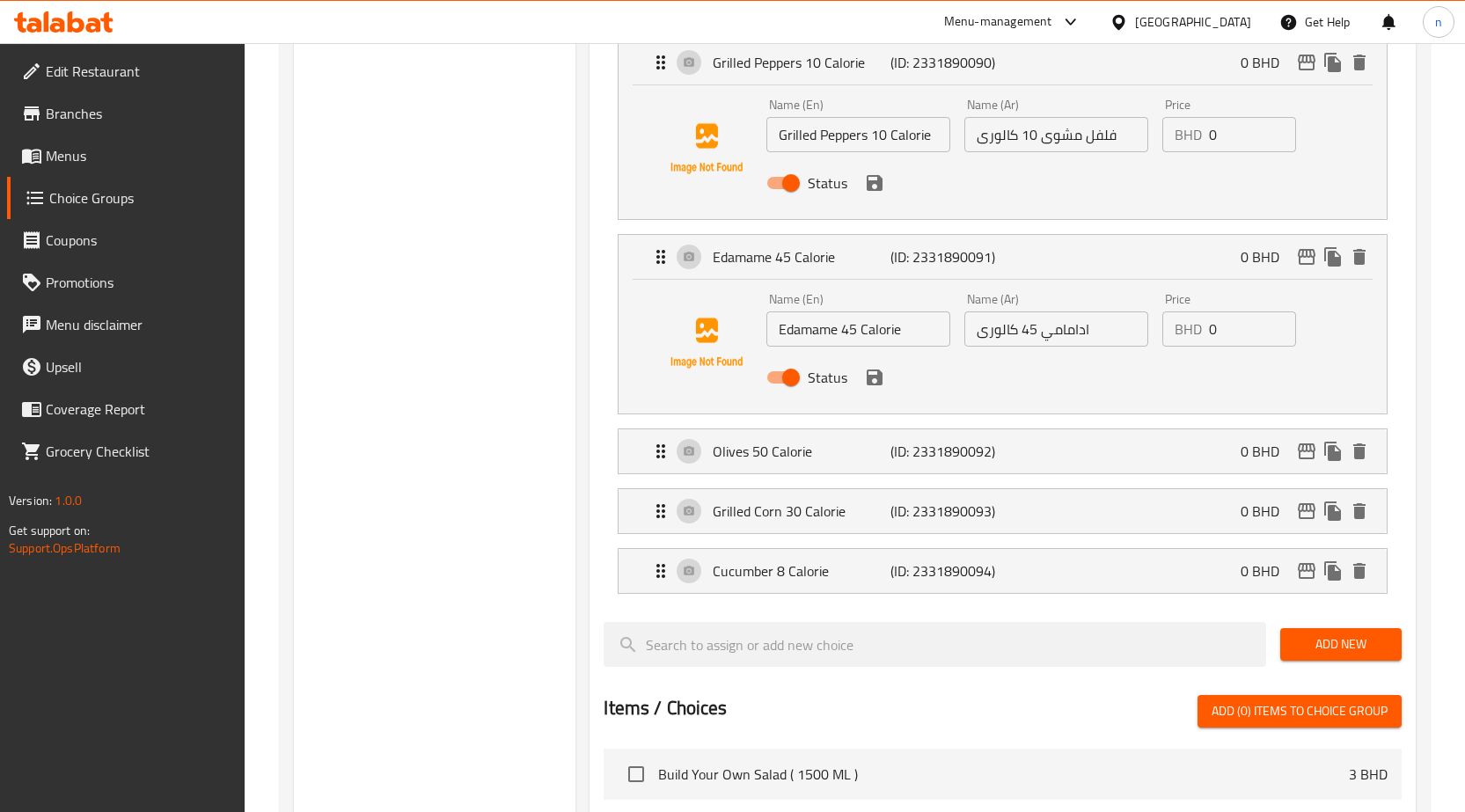
scroll to position [1407, 0]
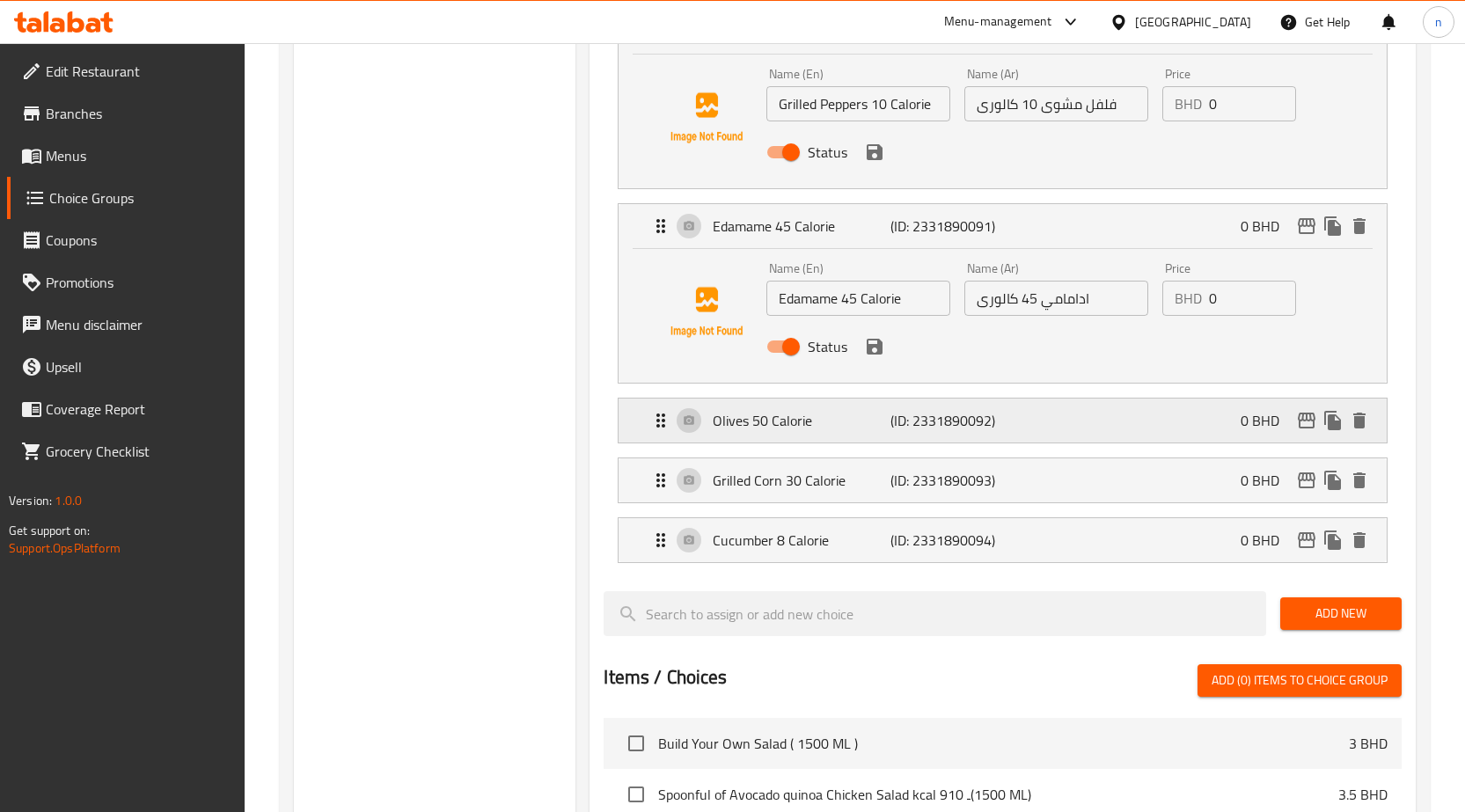
click at [975, 421] on p "(ID: 2331890092)" at bounding box center [949, 420] width 119 height 21
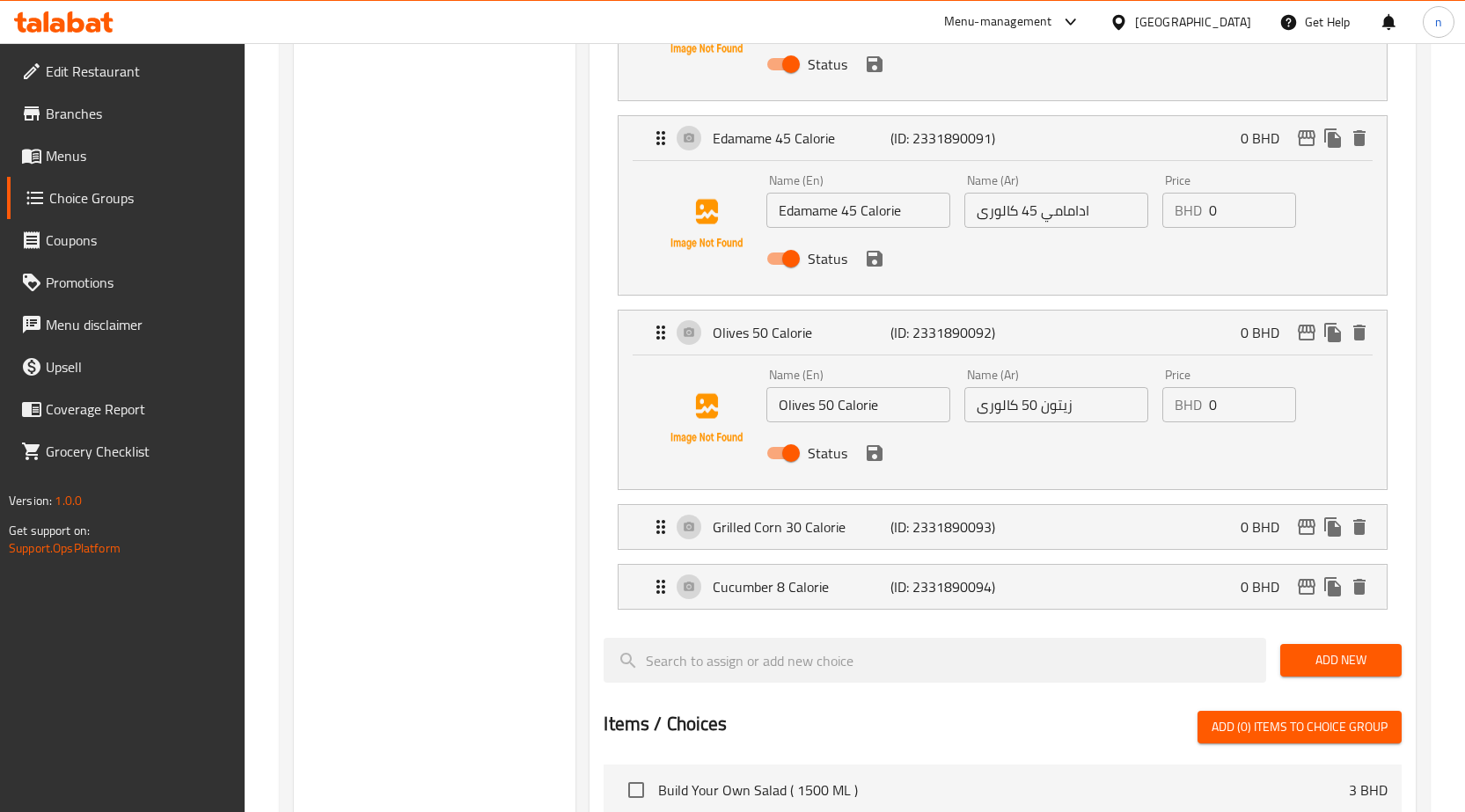
scroll to position [1671, 0]
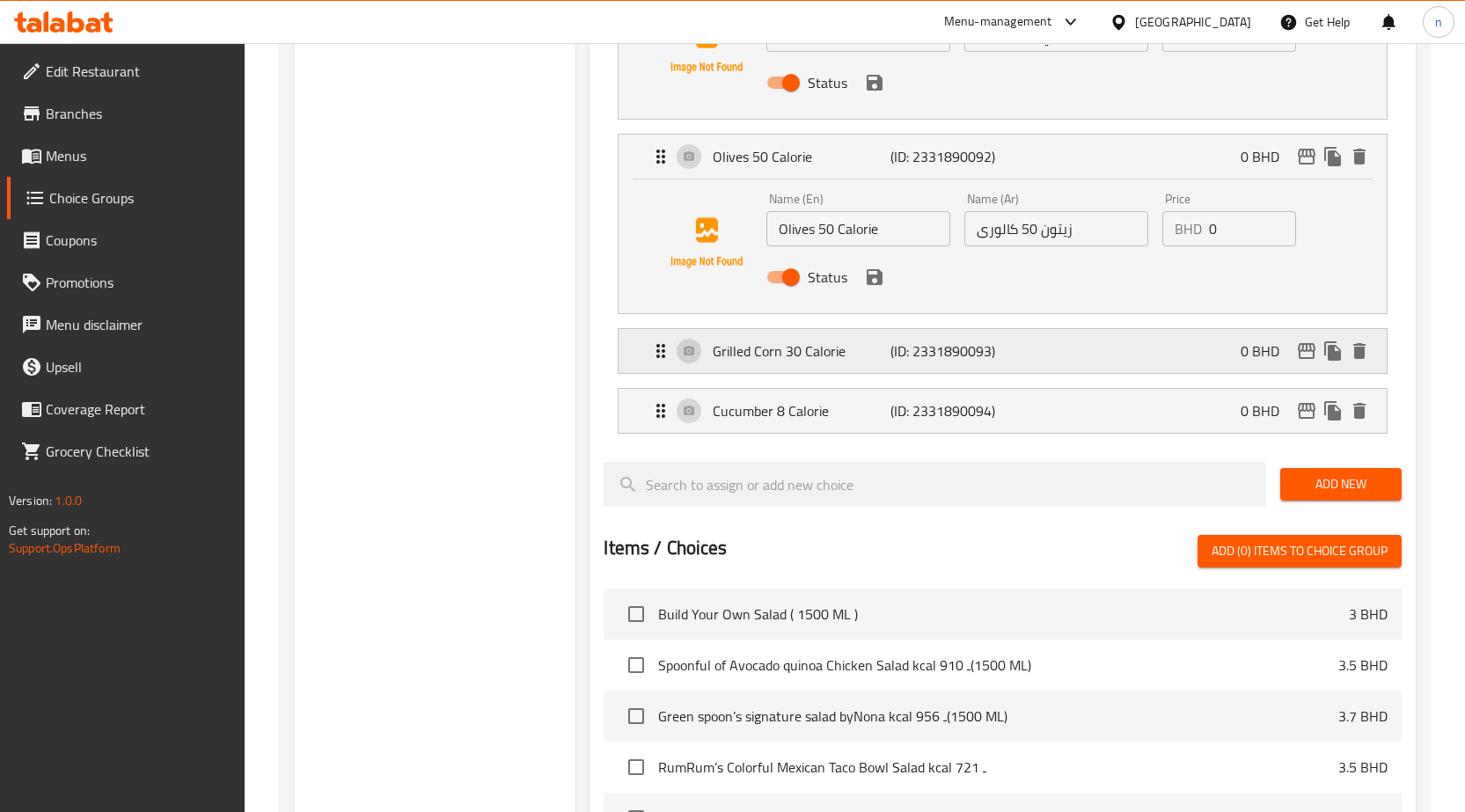
click at [977, 352] on p "(ID: 2331890093)" at bounding box center [949, 351] width 119 height 21
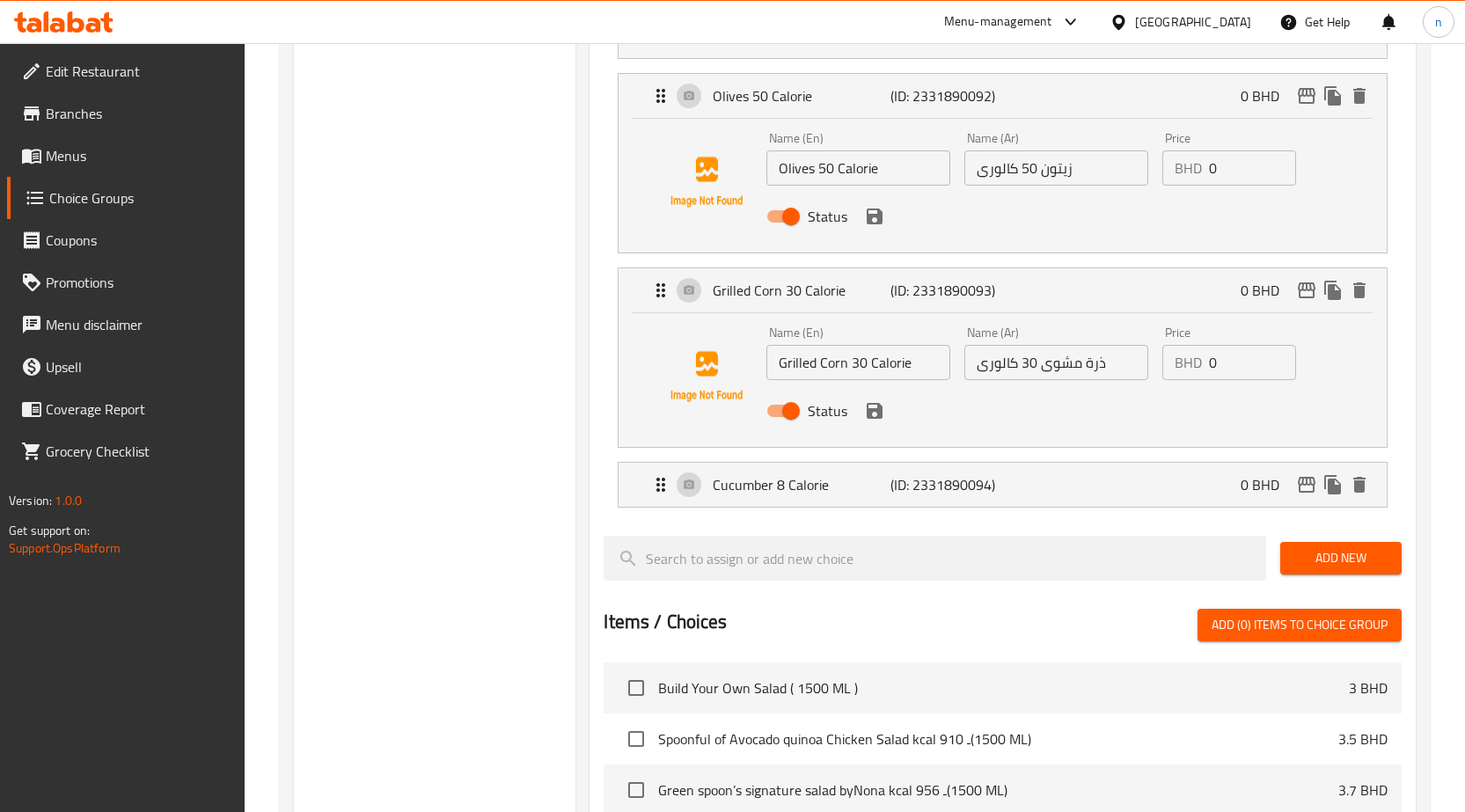
scroll to position [1759, 0]
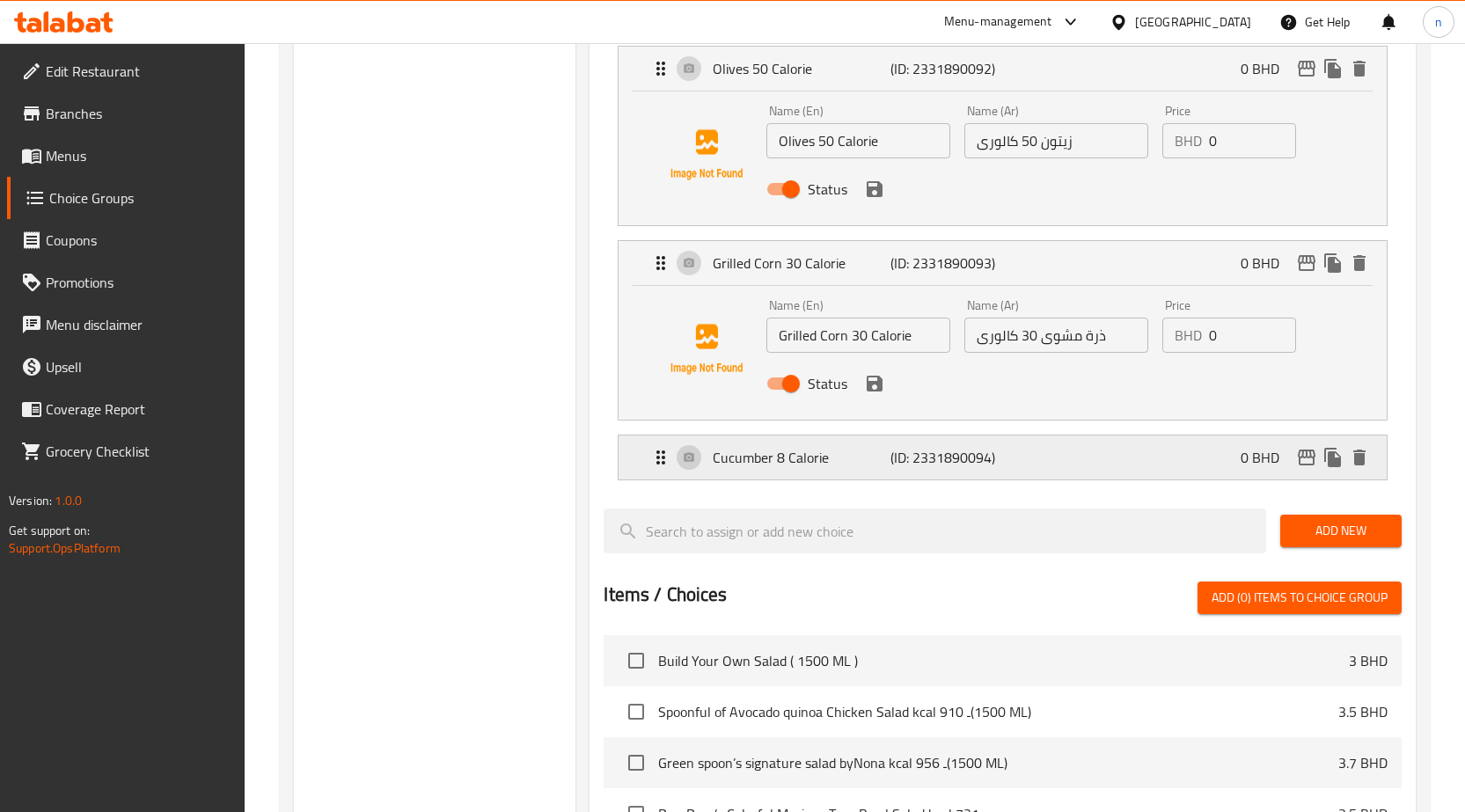
click at [1019, 466] on div "Cucumber 8 Calorie (ID: 2331890094) 0 BHD" at bounding box center [1008, 457] width 715 height 44
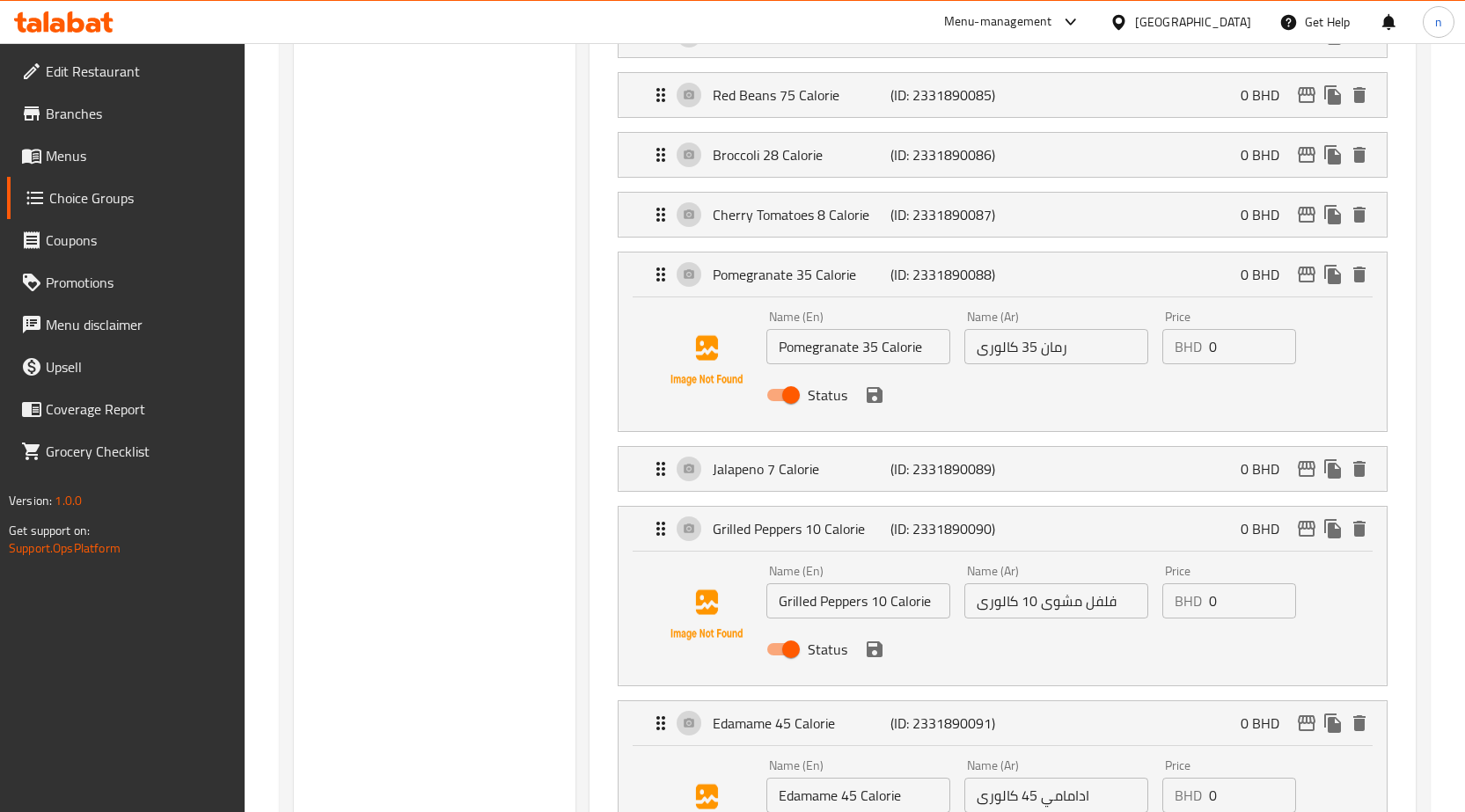
scroll to position [879, 0]
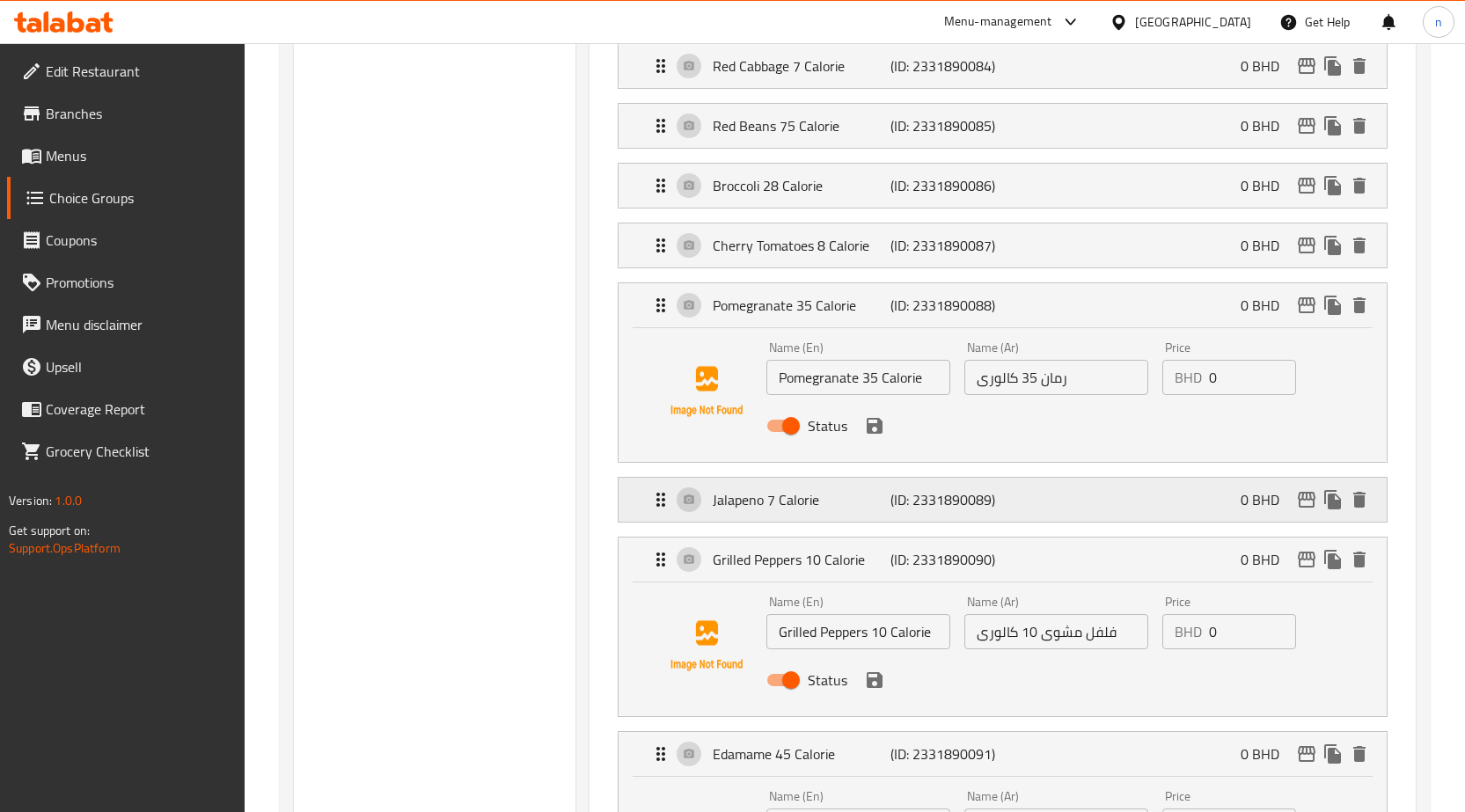
click at [959, 497] on p "(ID: 2331890089)" at bounding box center [949, 499] width 119 height 21
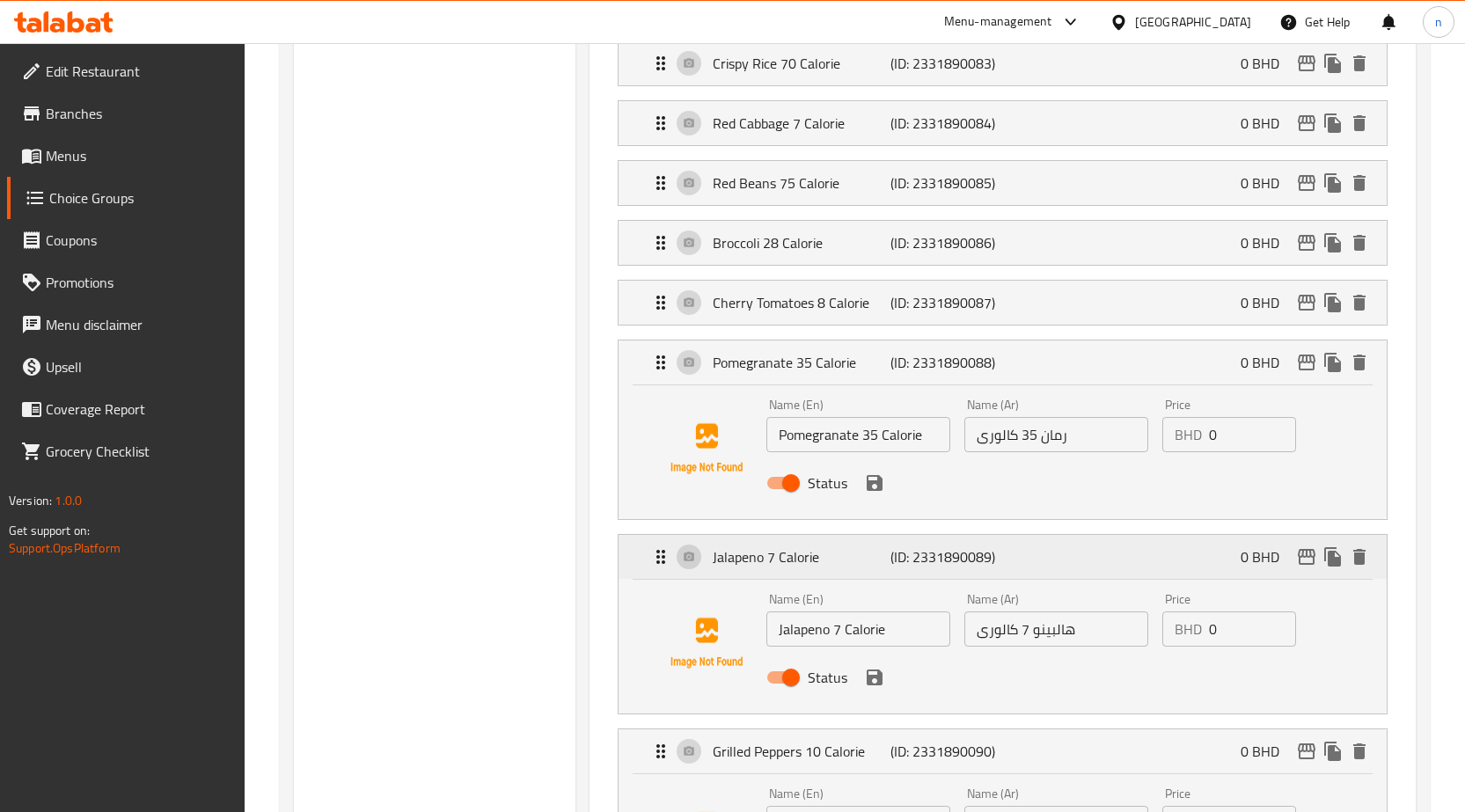
scroll to position [792, 0]
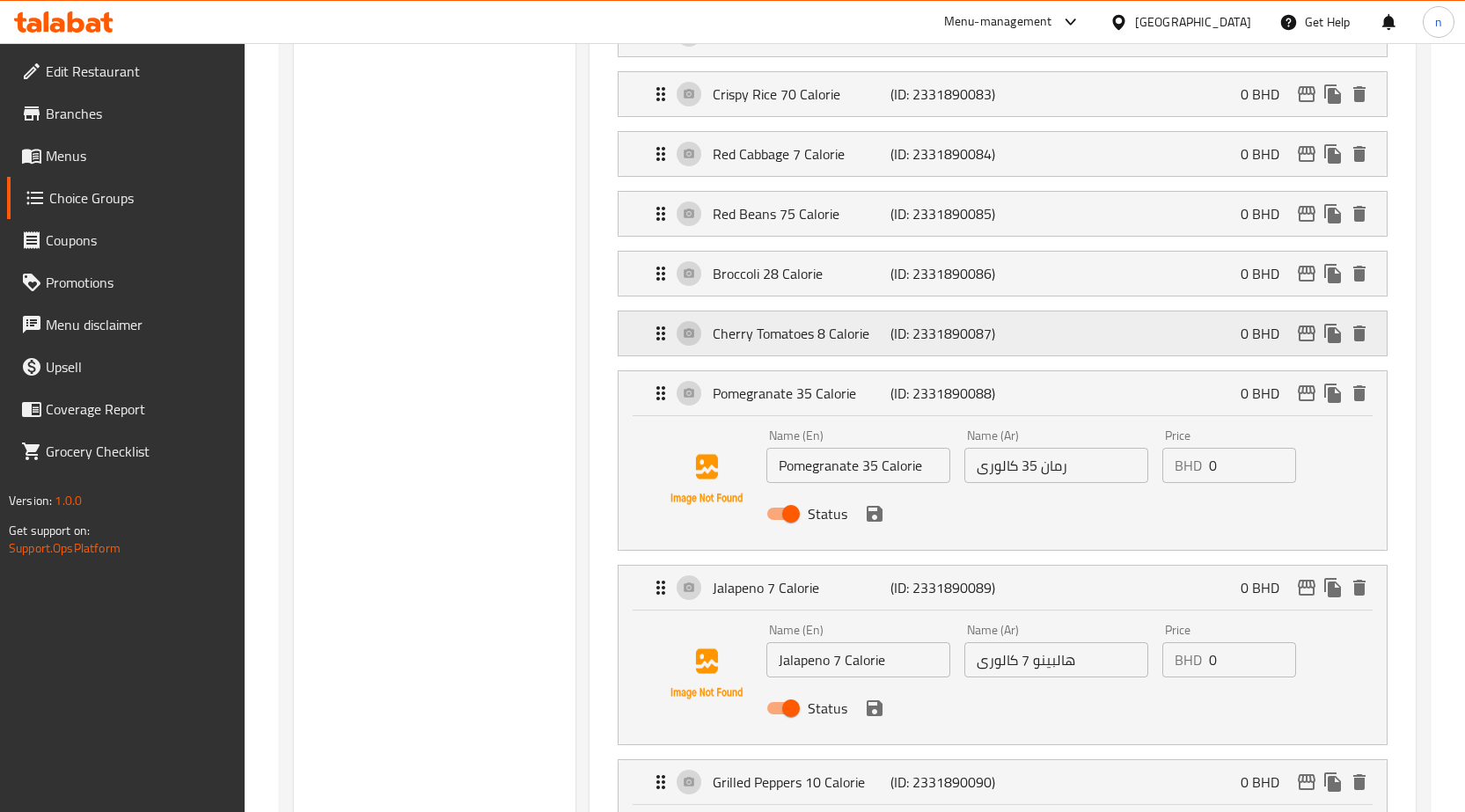
click at [1012, 327] on div "Cherry Tomatoes 8 Calorie (ID: 2331890087) 0 BHD" at bounding box center [1008, 333] width 715 height 44
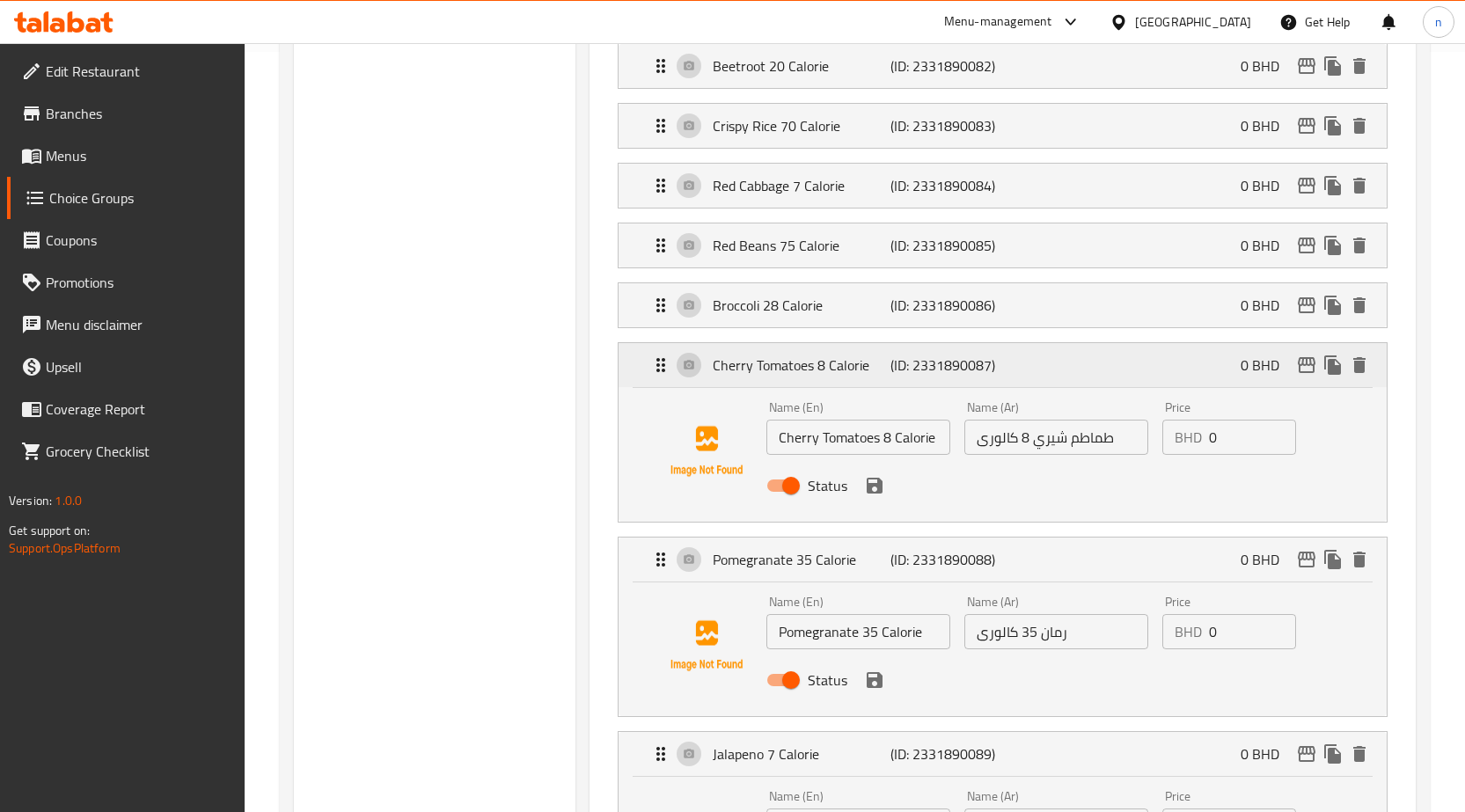
scroll to position [704, 0]
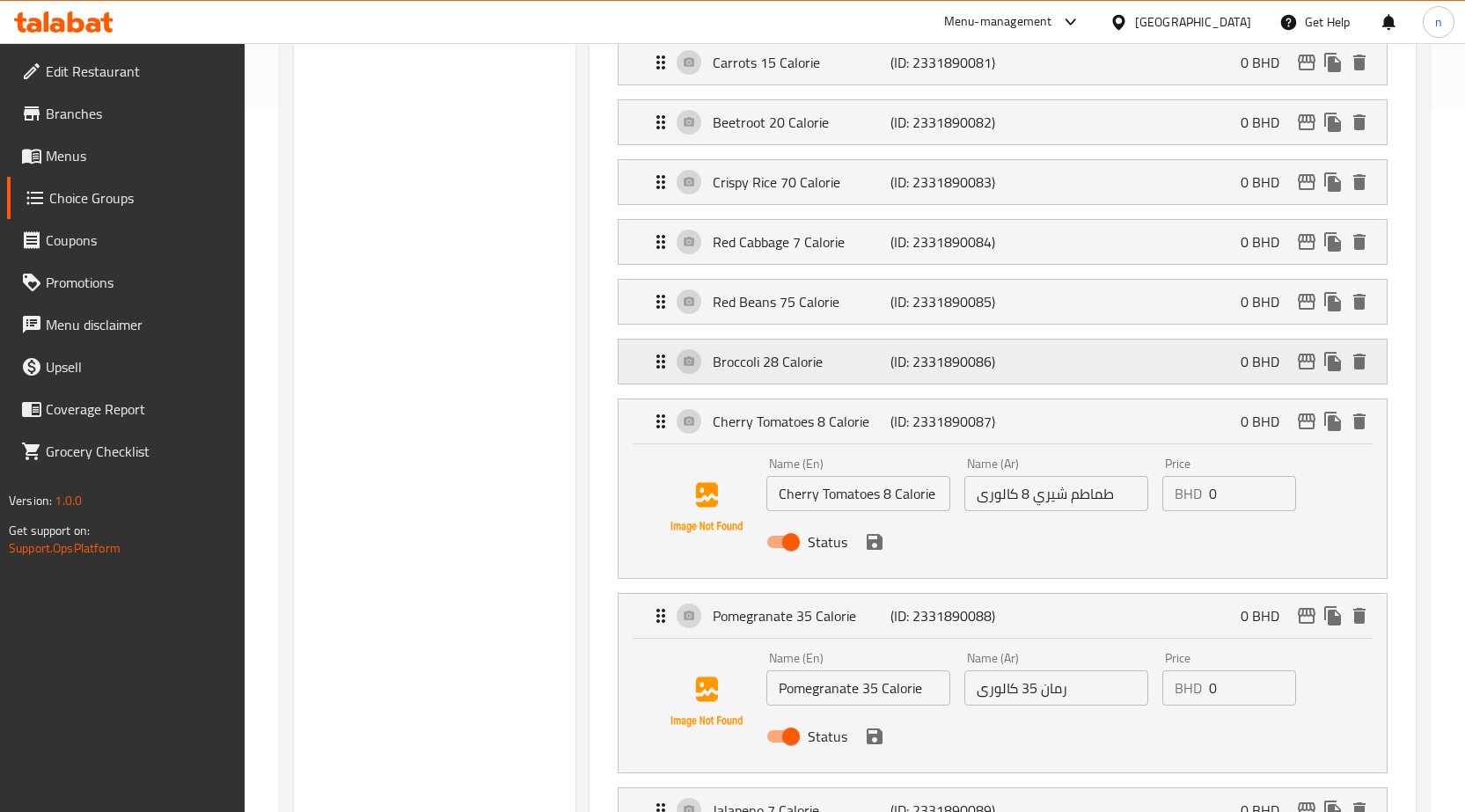
click at [1018, 358] on div "Broccoli 28 Calorie (ID: 2331890086) 0 BHD" at bounding box center [1008, 362] width 715 height 44
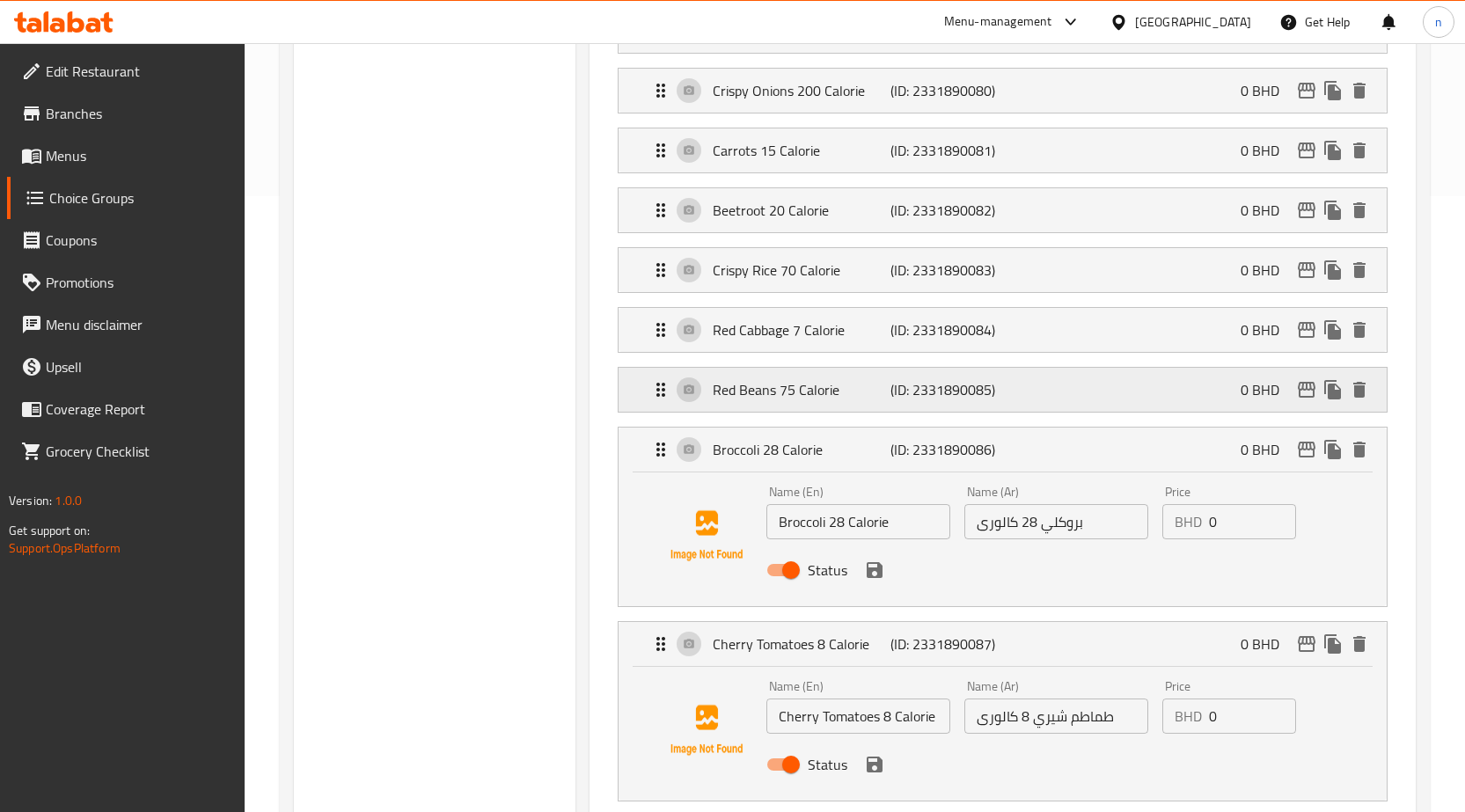
click at [979, 382] on p "(ID: 2331890085)" at bounding box center [949, 389] width 119 height 21
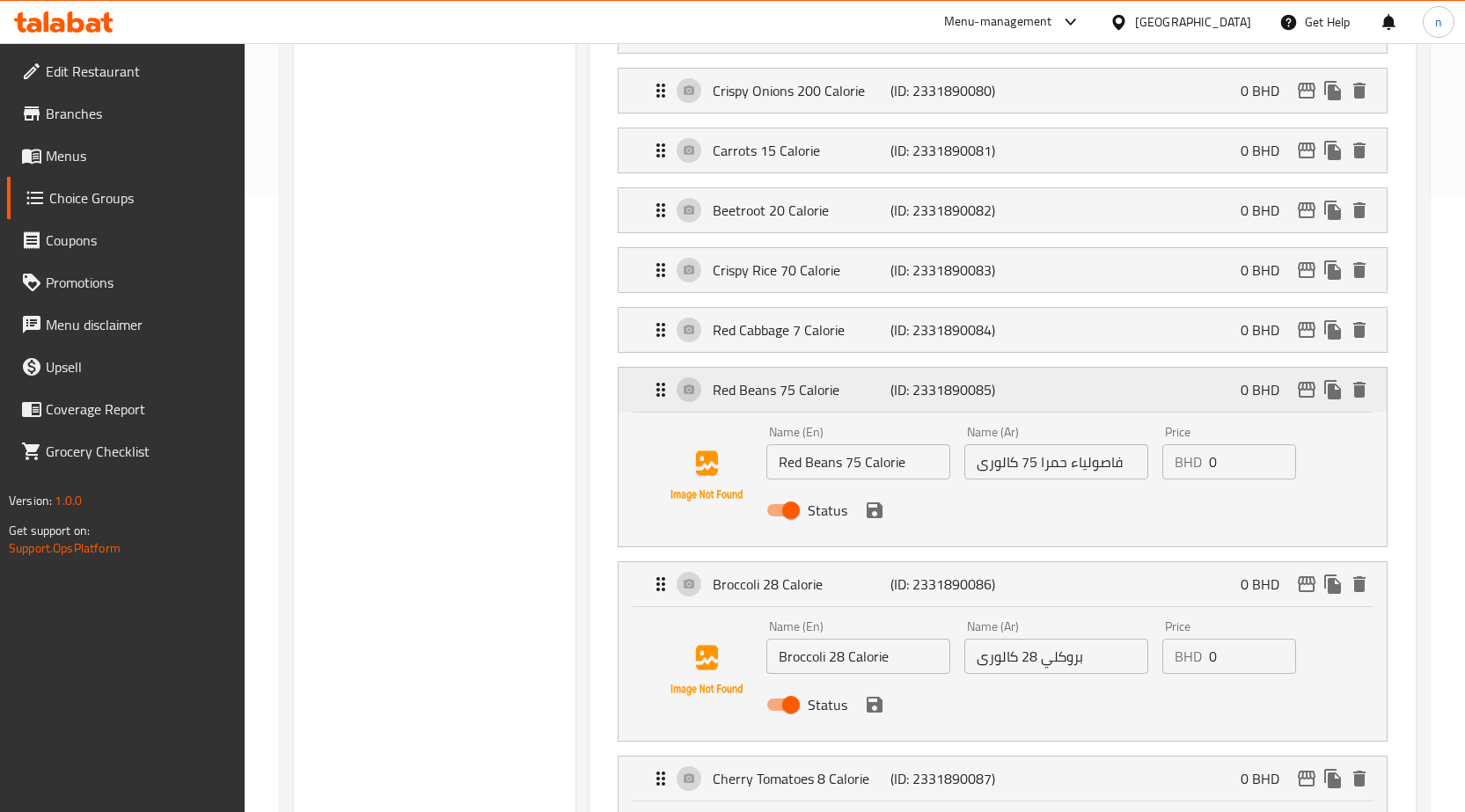
click at [751, 391] on p "Red Beans 75 Calorie" at bounding box center [801, 389] width 177 height 21
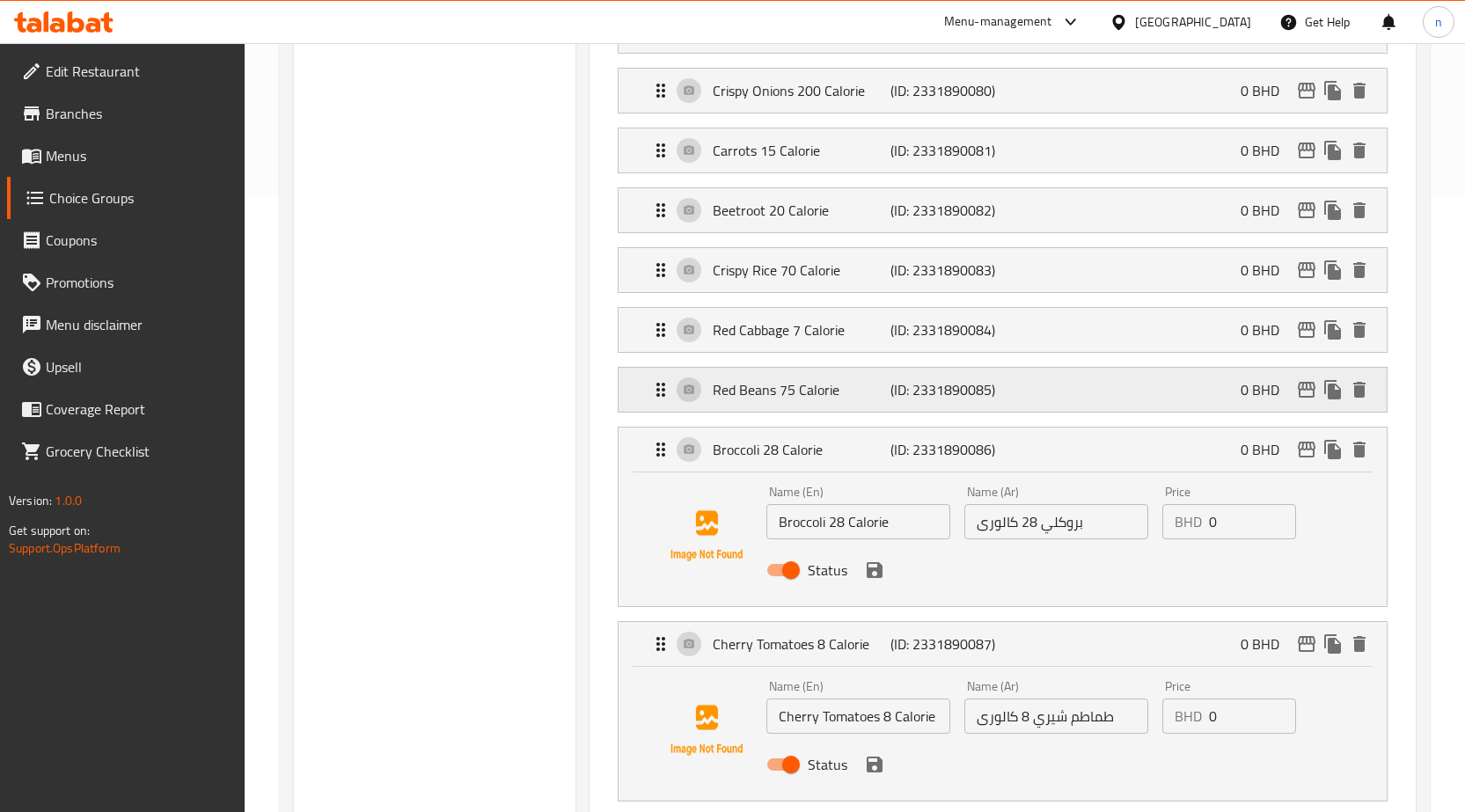
click at [751, 391] on p "Red Beans 75 Calorie" at bounding box center [801, 389] width 177 height 21
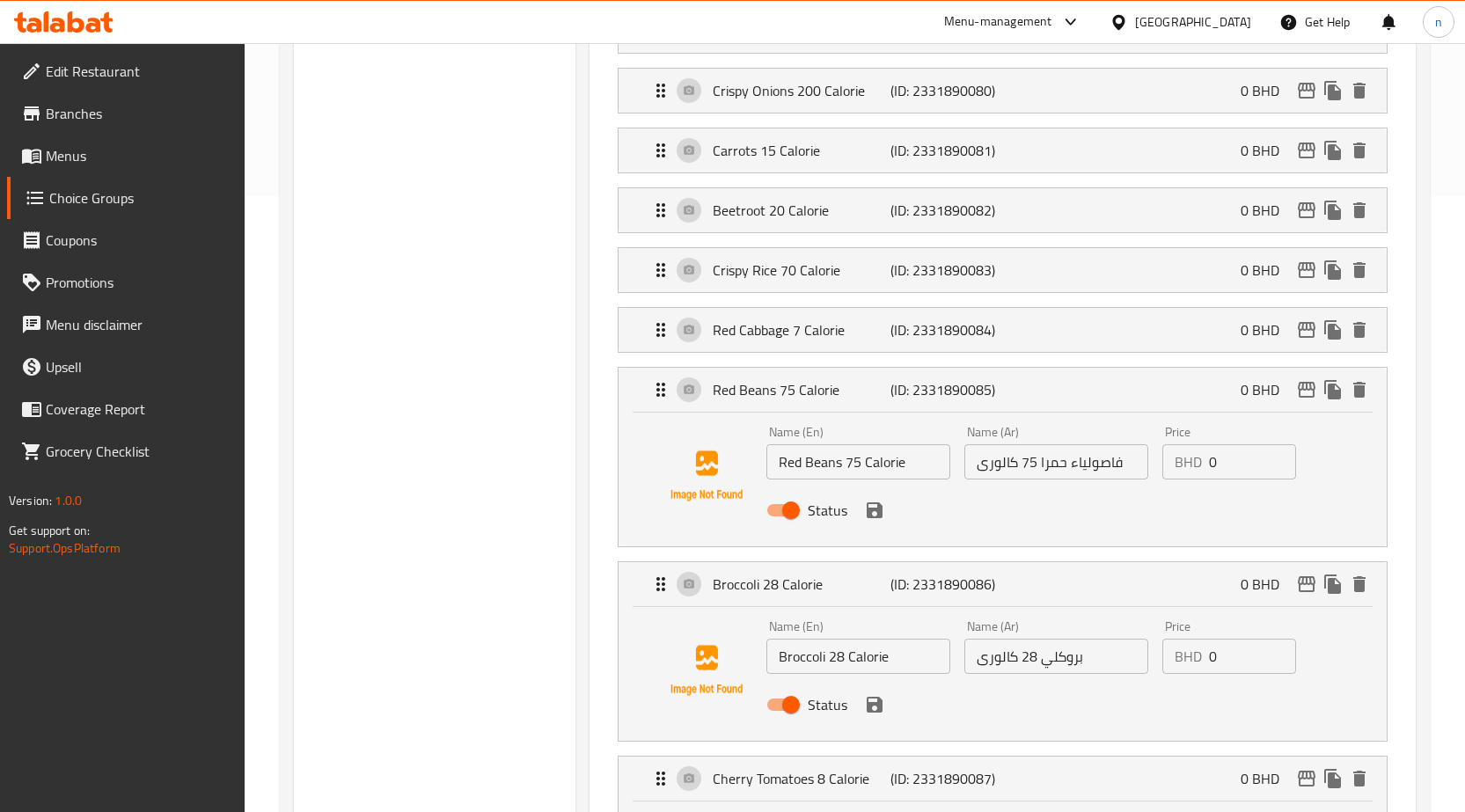
click at [819, 462] on input "Red Beans 75 Calorie" at bounding box center [858, 462] width 184 height 35
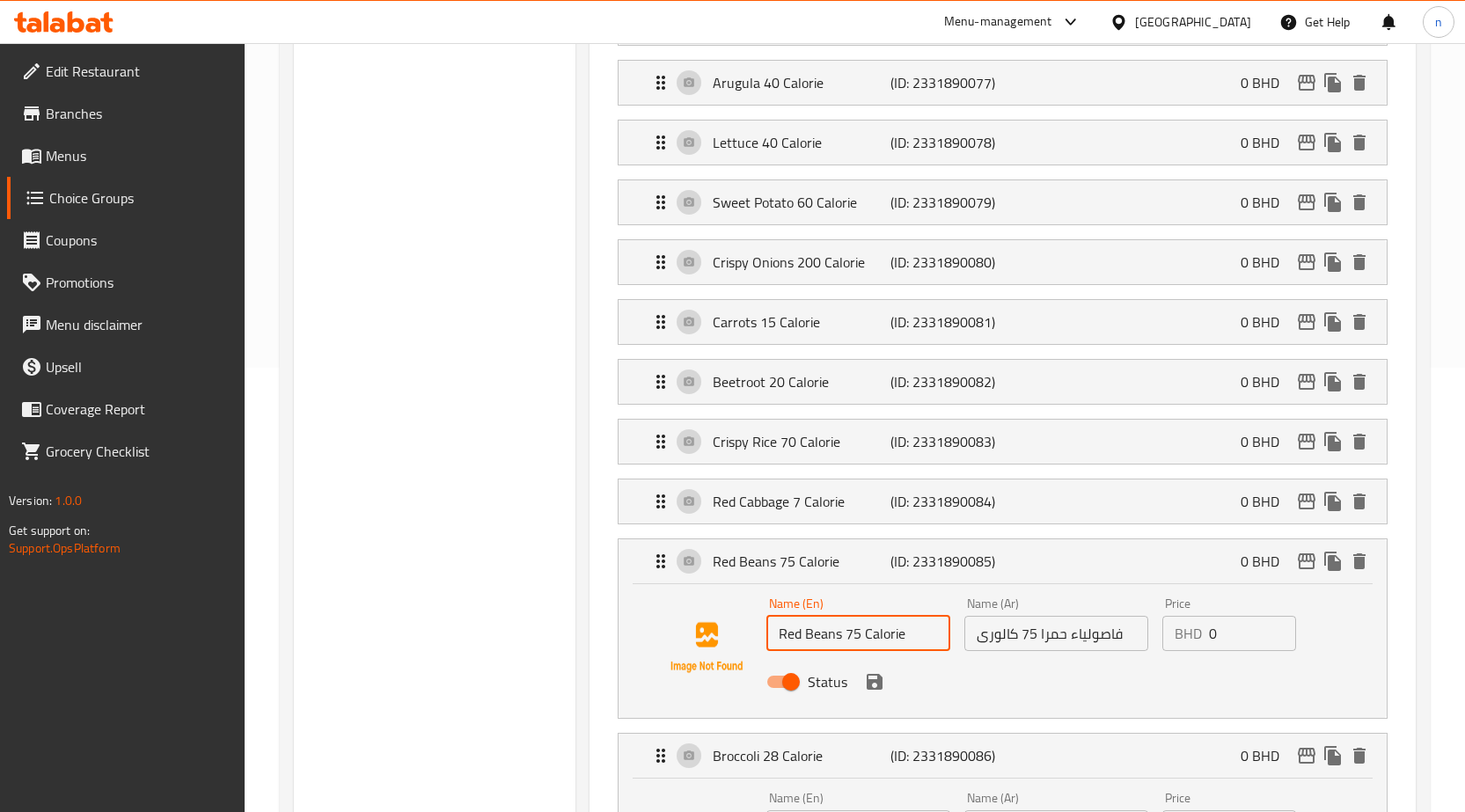
scroll to position [440, 0]
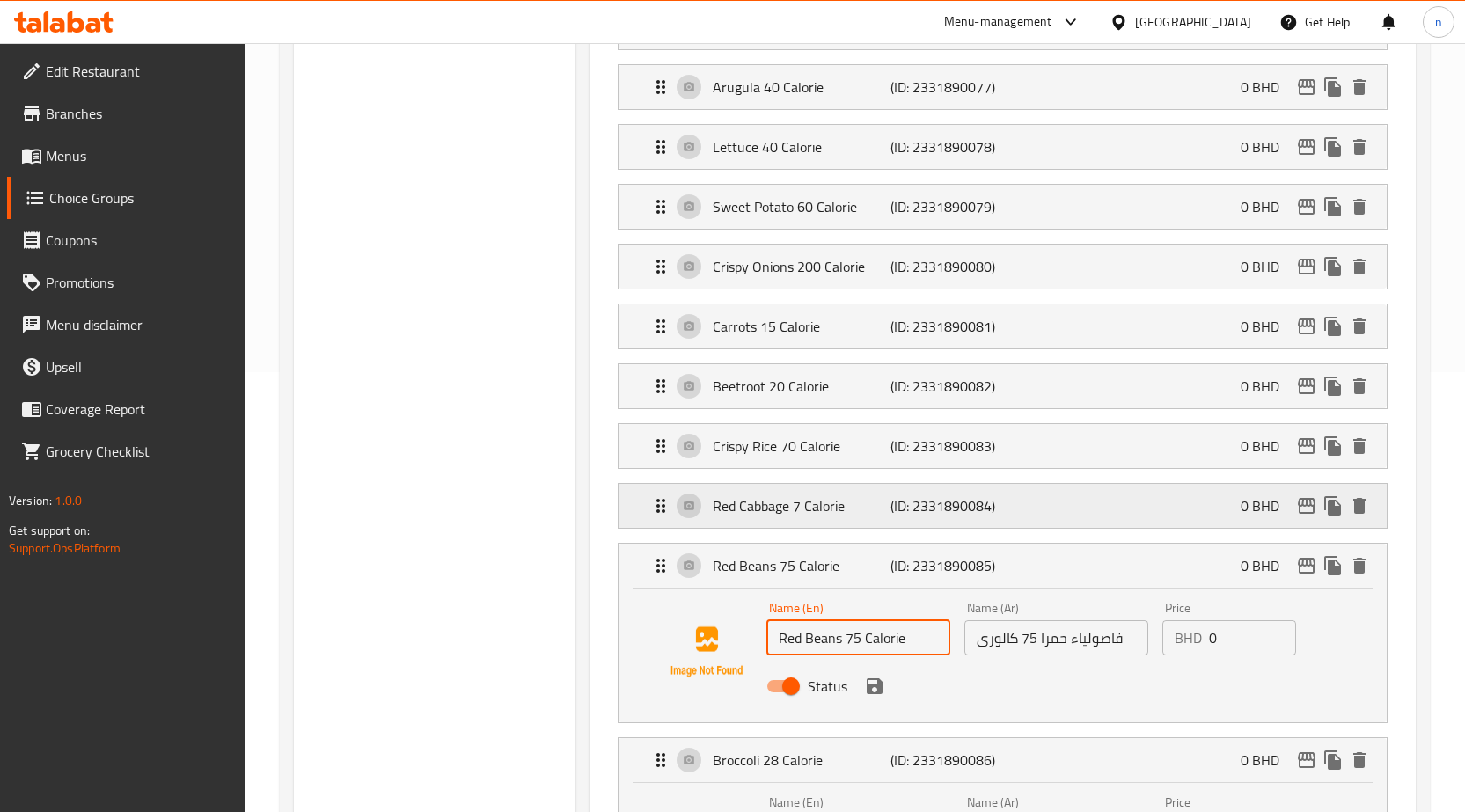
click at [987, 500] on p "(ID: 2331890084)" at bounding box center [949, 505] width 119 height 21
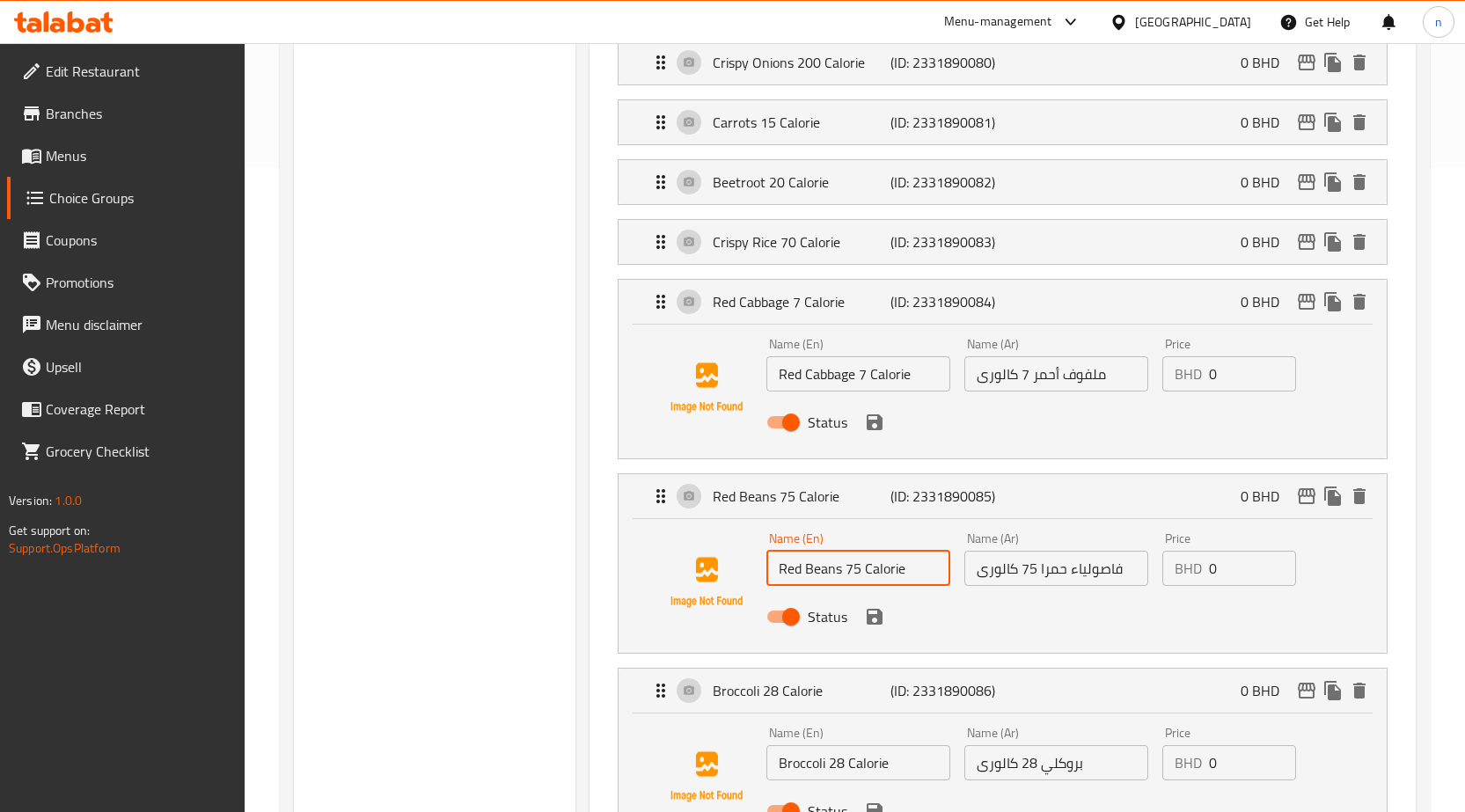
scroll to position [615, 0]
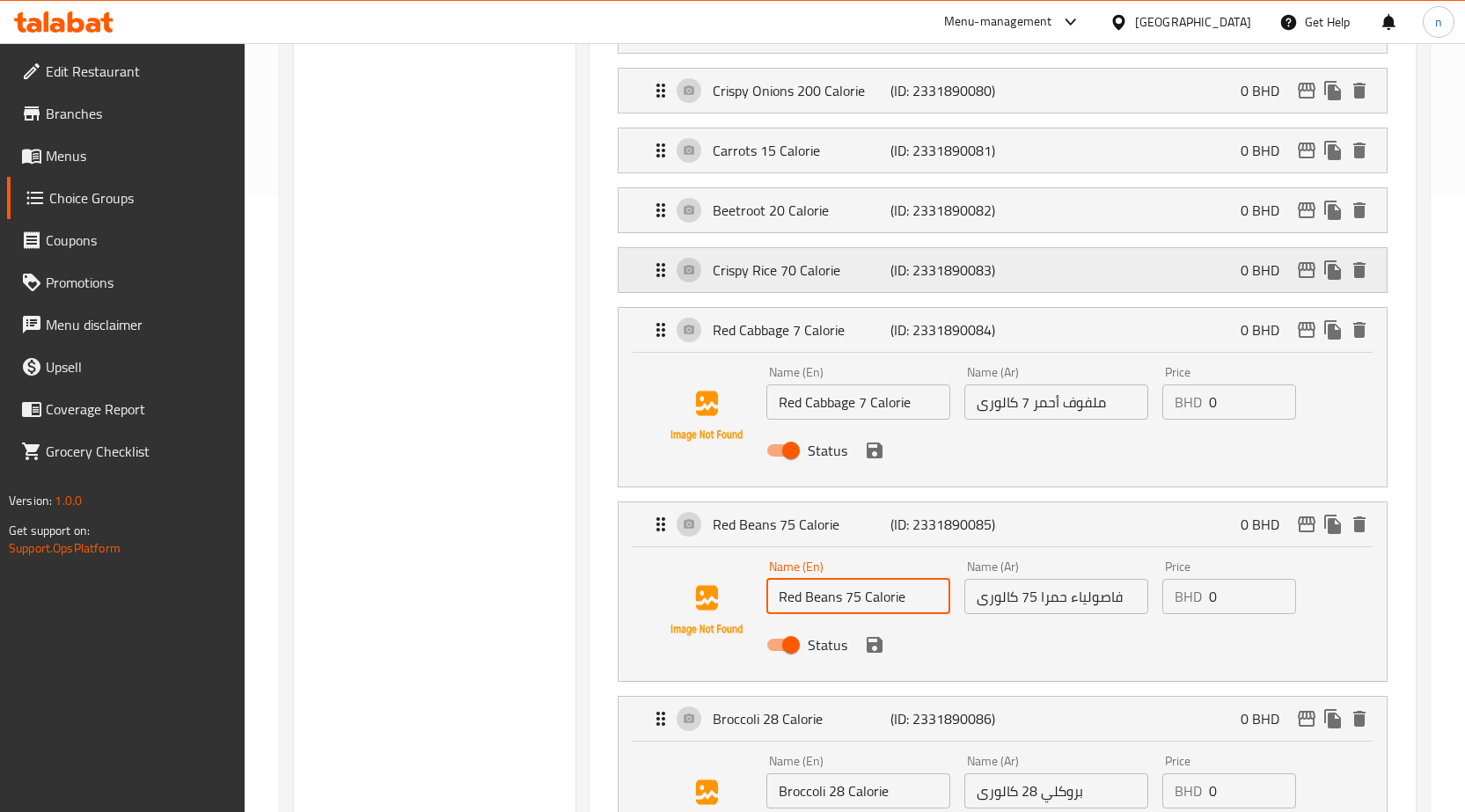
click at [947, 269] on p "(ID: 2331890083)" at bounding box center [949, 269] width 119 height 21
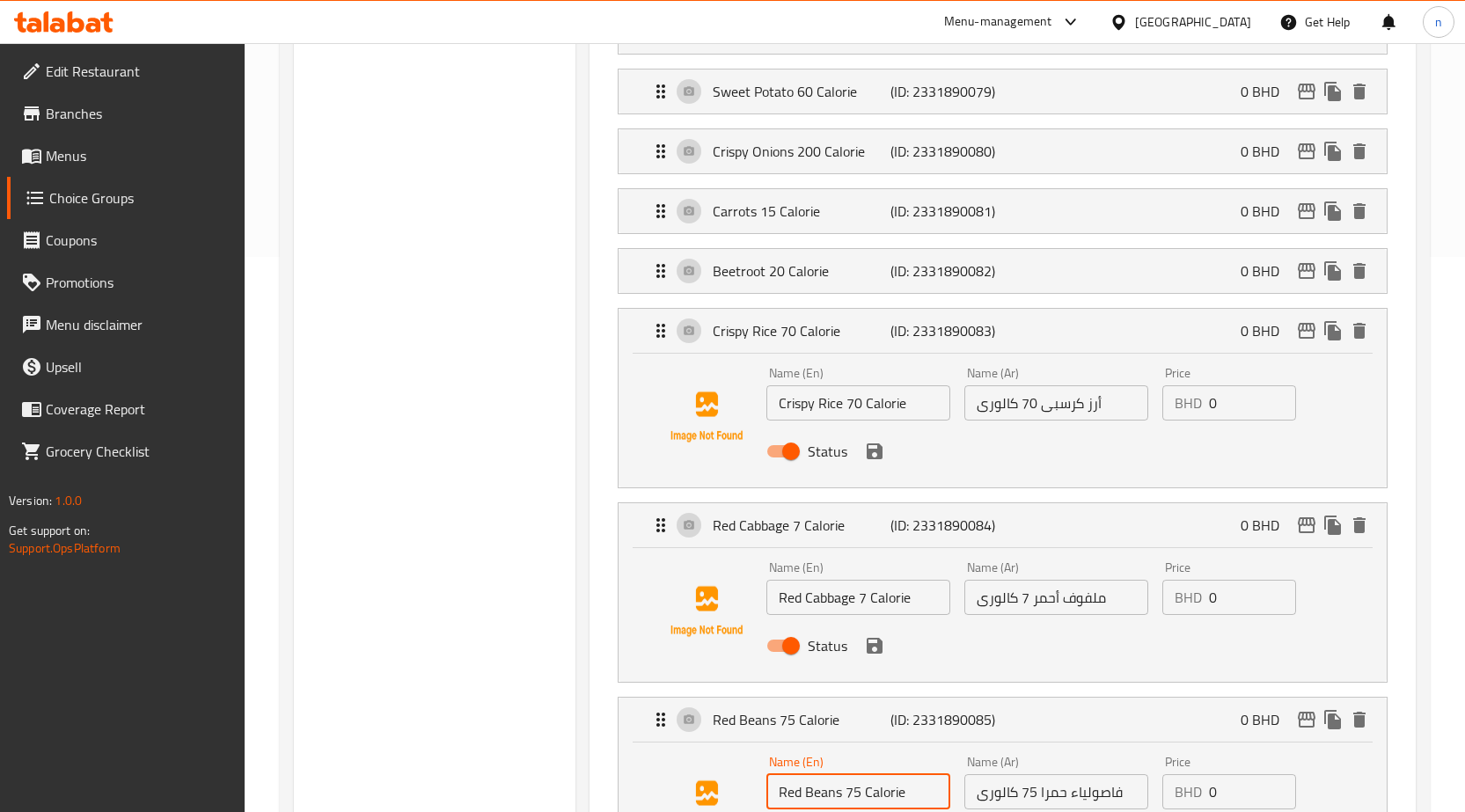
scroll to position [527, 0]
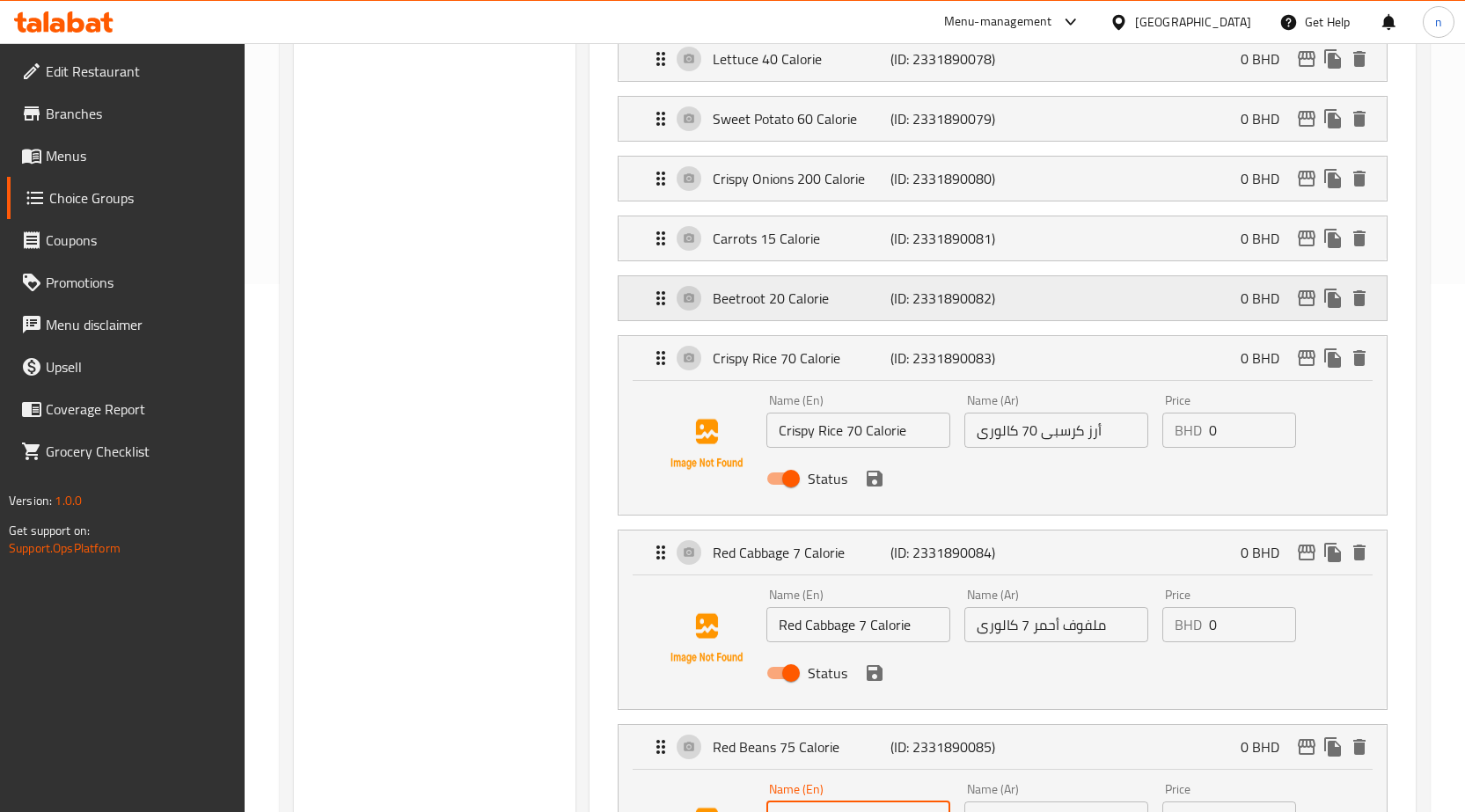
click at [971, 303] on p "(ID: 2331890082)" at bounding box center [949, 298] width 119 height 21
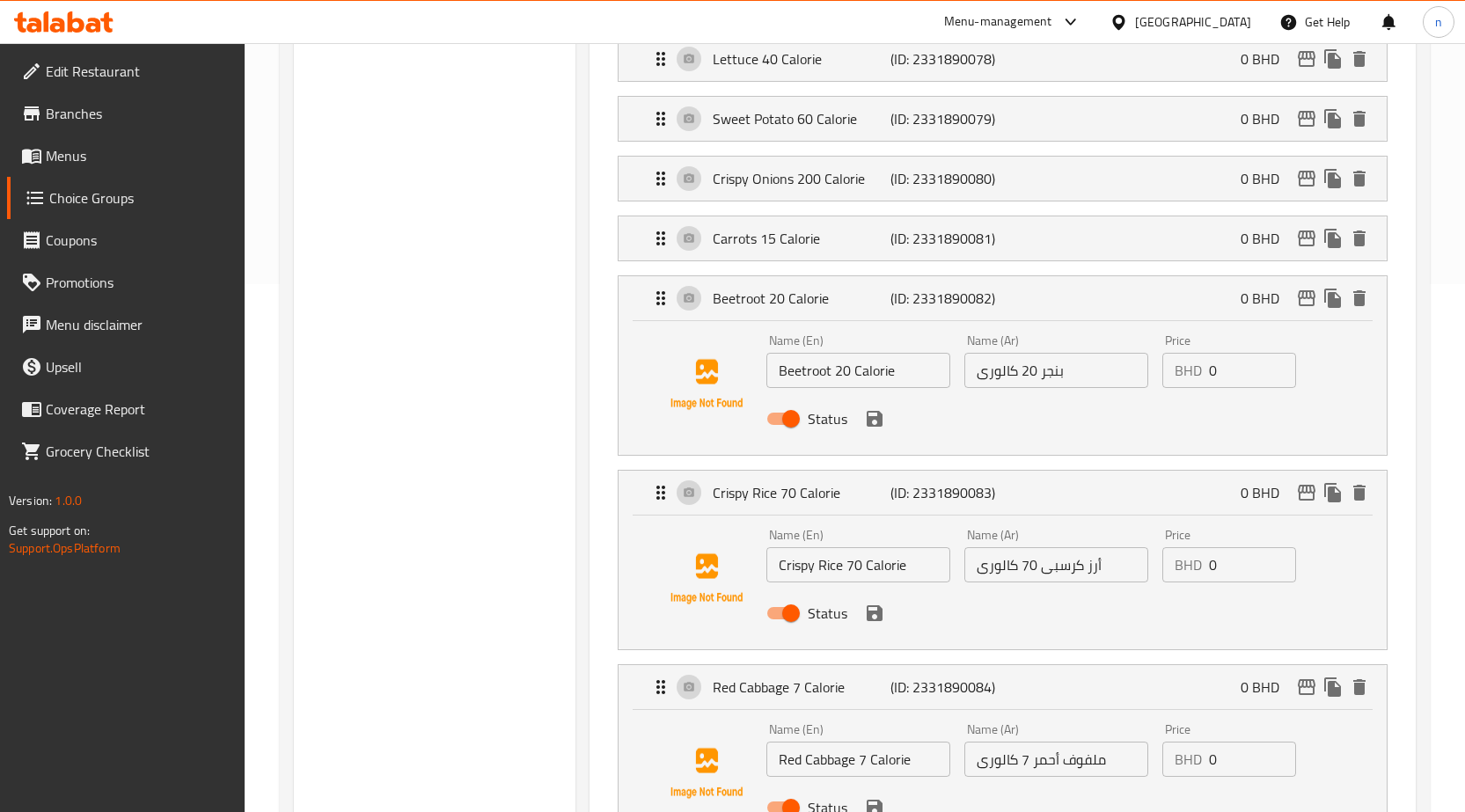
scroll to position [440, 0]
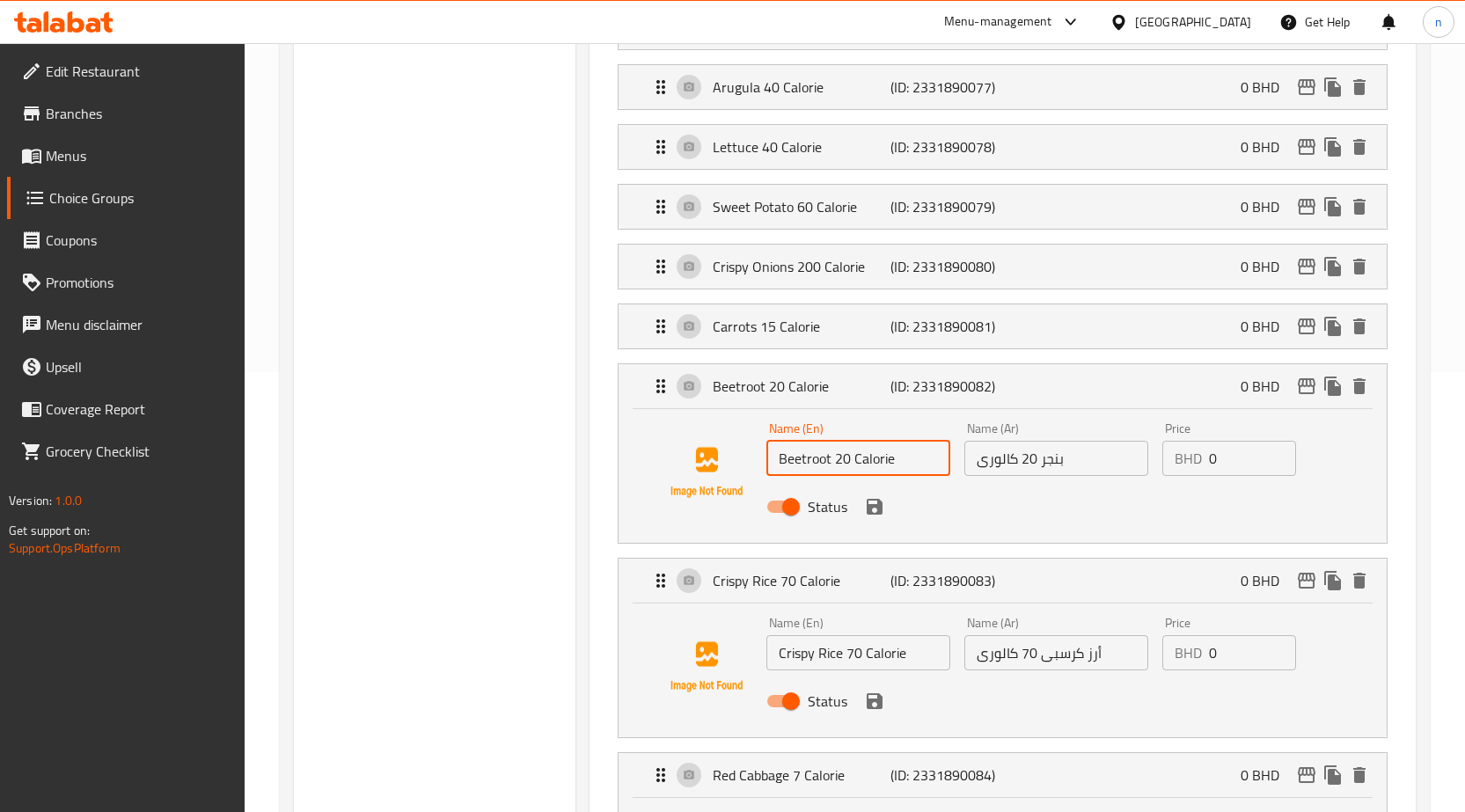
click at [811, 463] on input "Beetroot 20 Calorie" at bounding box center [858, 458] width 184 height 35
click at [920, 327] on p "(ID: 2331890081)" at bounding box center [949, 326] width 119 height 21
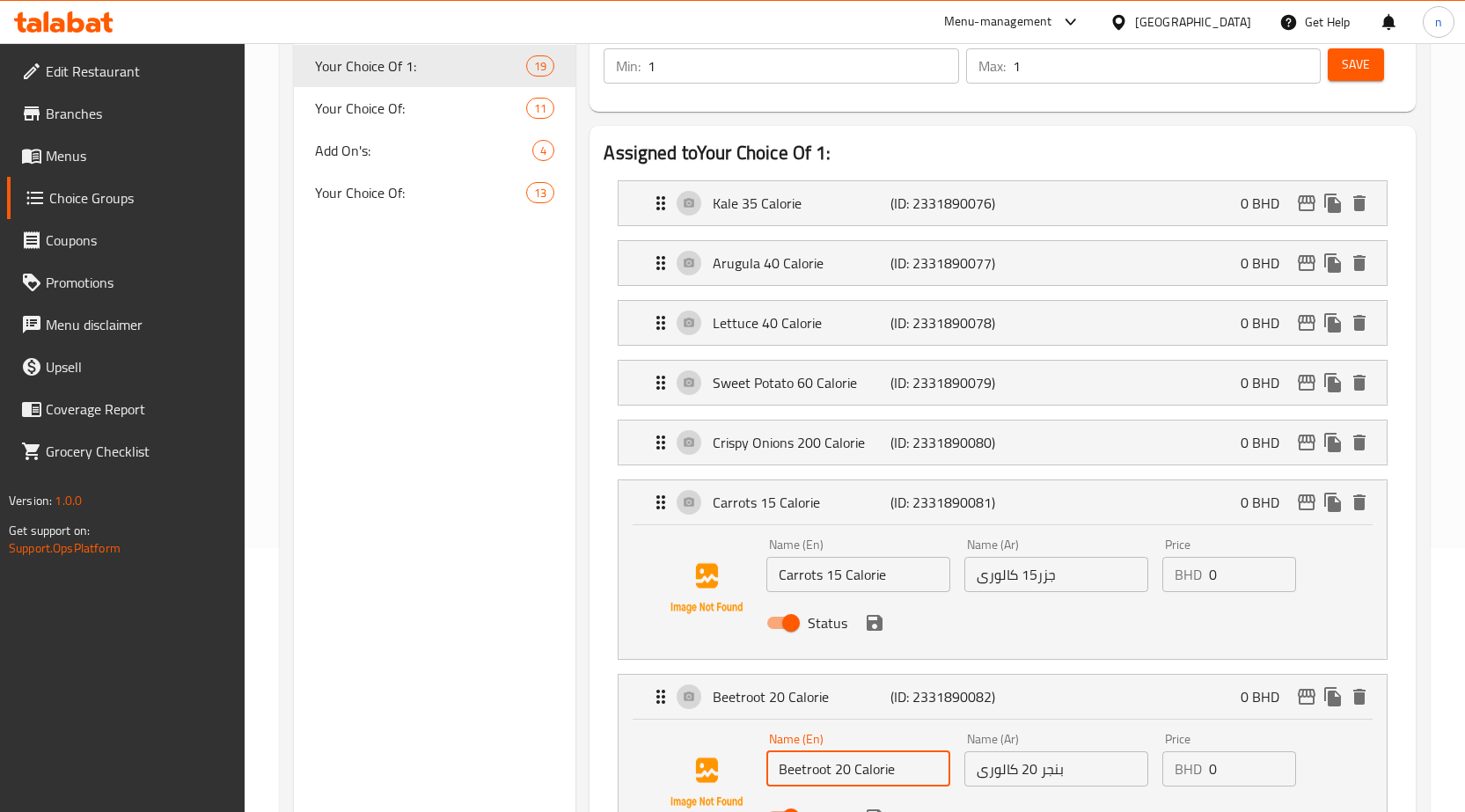
scroll to position [352, 0]
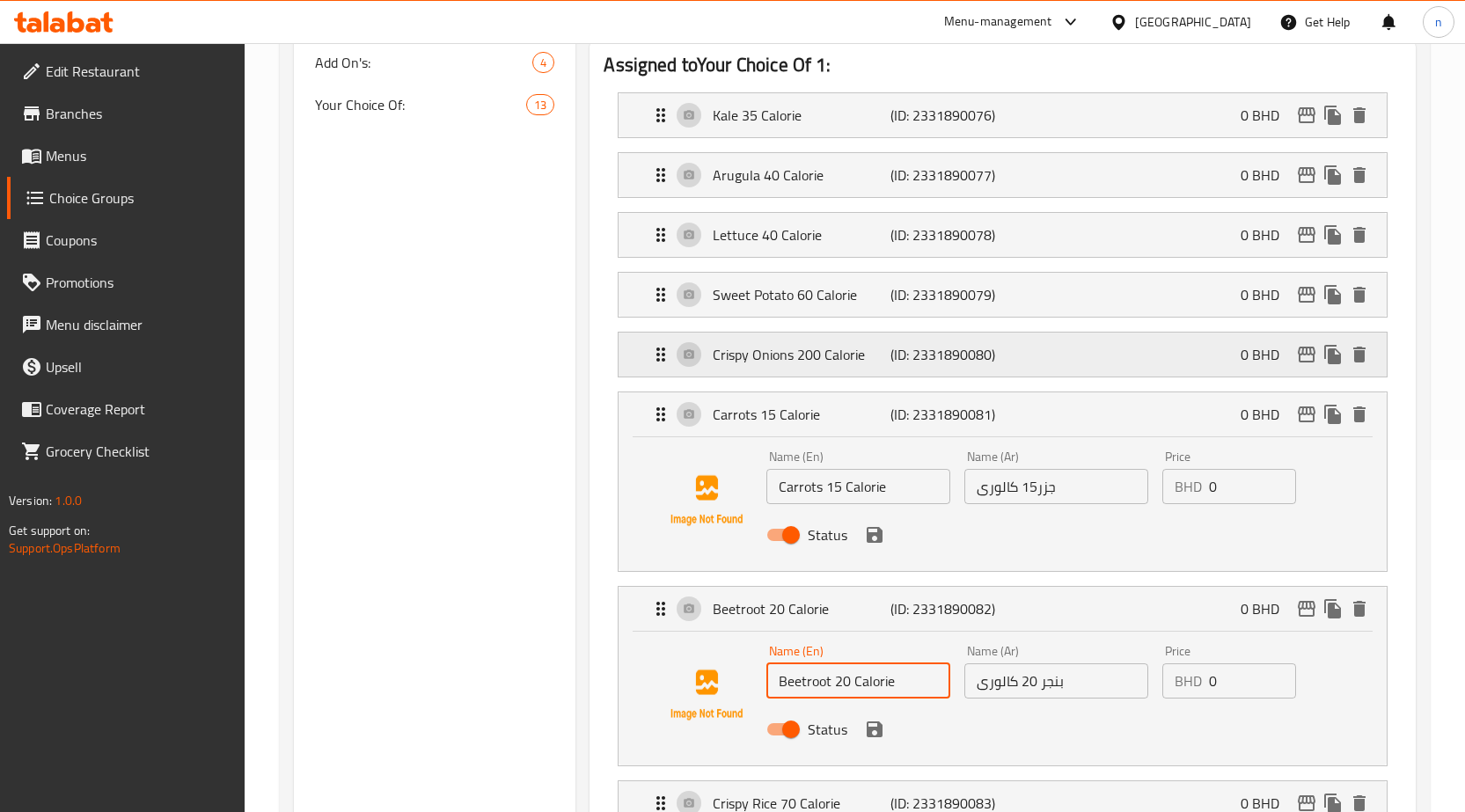
click at [930, 352] on p "(ID: 2331890080)" at bounding box center [949, 354] width 119 height 21
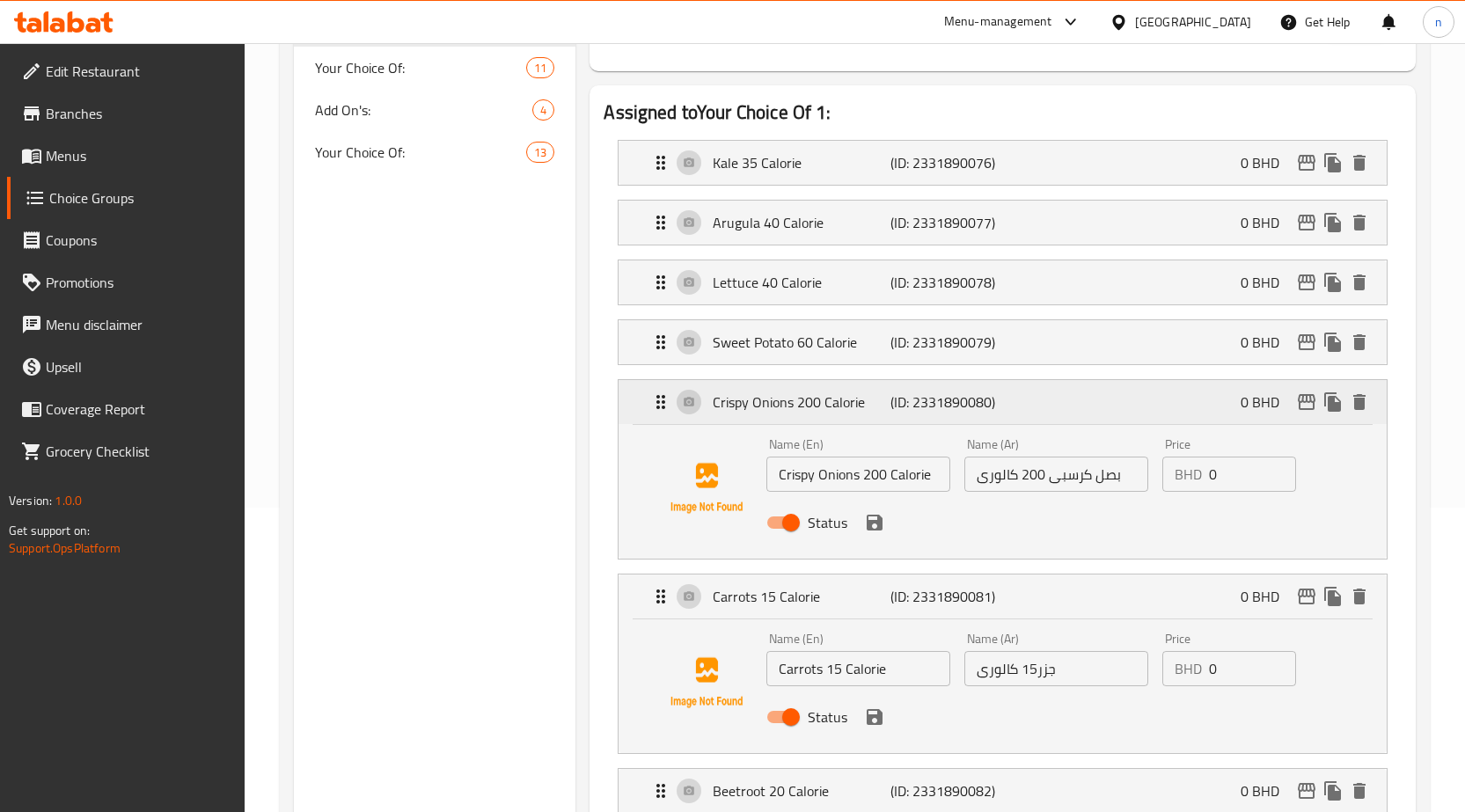
scroll to position [264, 0]
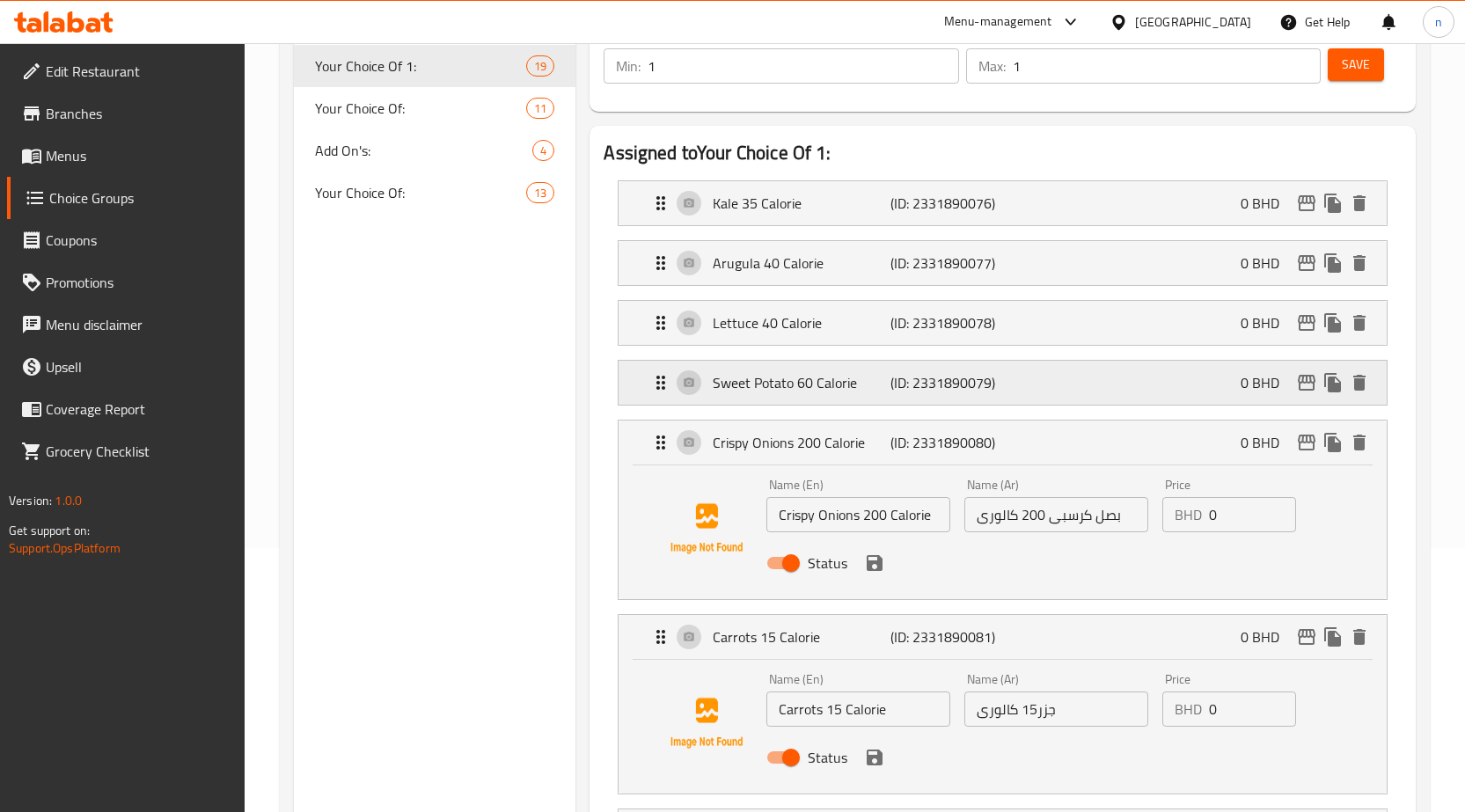
click at [906, 387] on p "(ID: 2331890079)" at bounding box center [949, 382] width 119 height 21
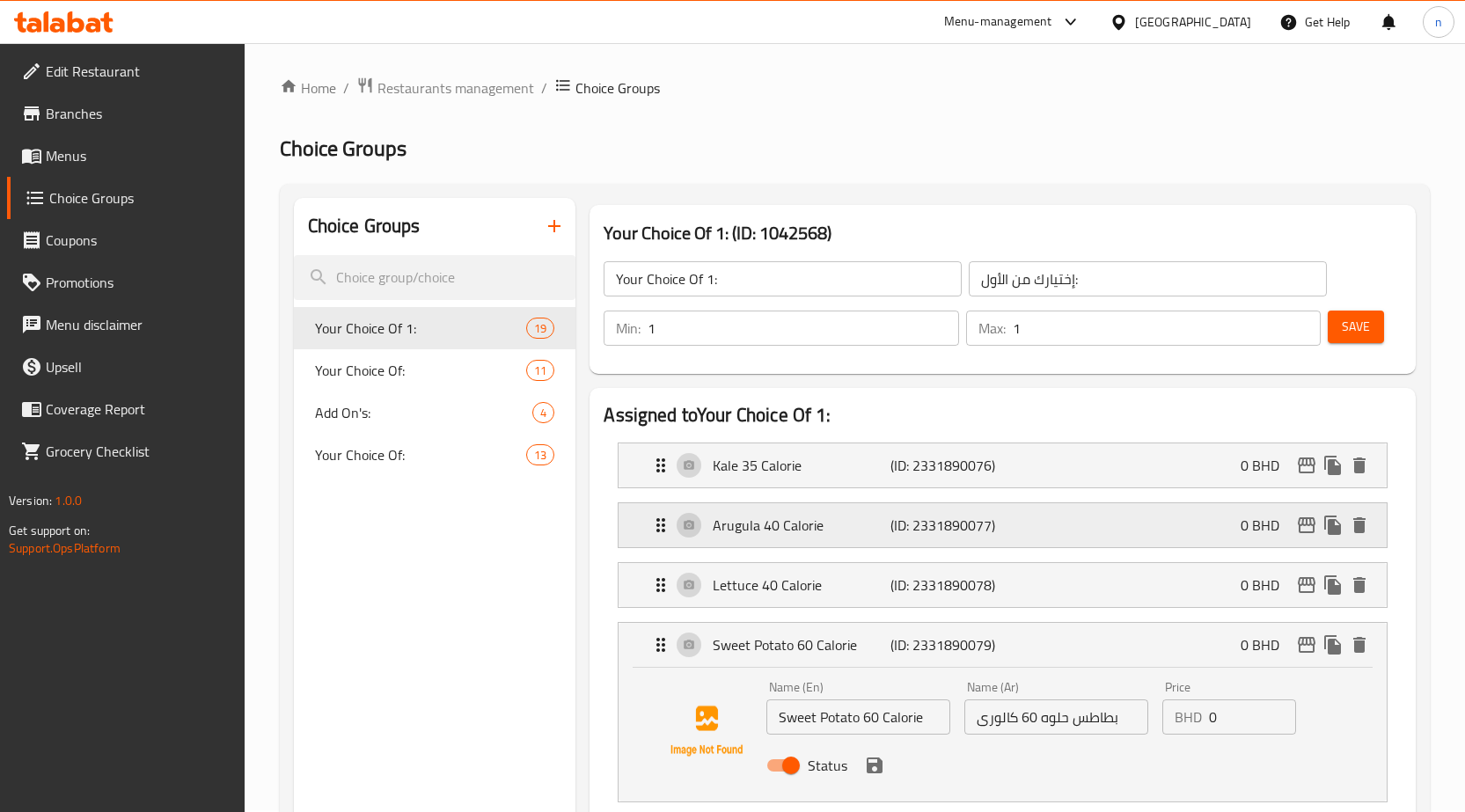
scroll to position [0, 0]
click at [851, 579] on p "Lettuce 40 Calorie" at bounding box center [801, 586] width 177 height 21
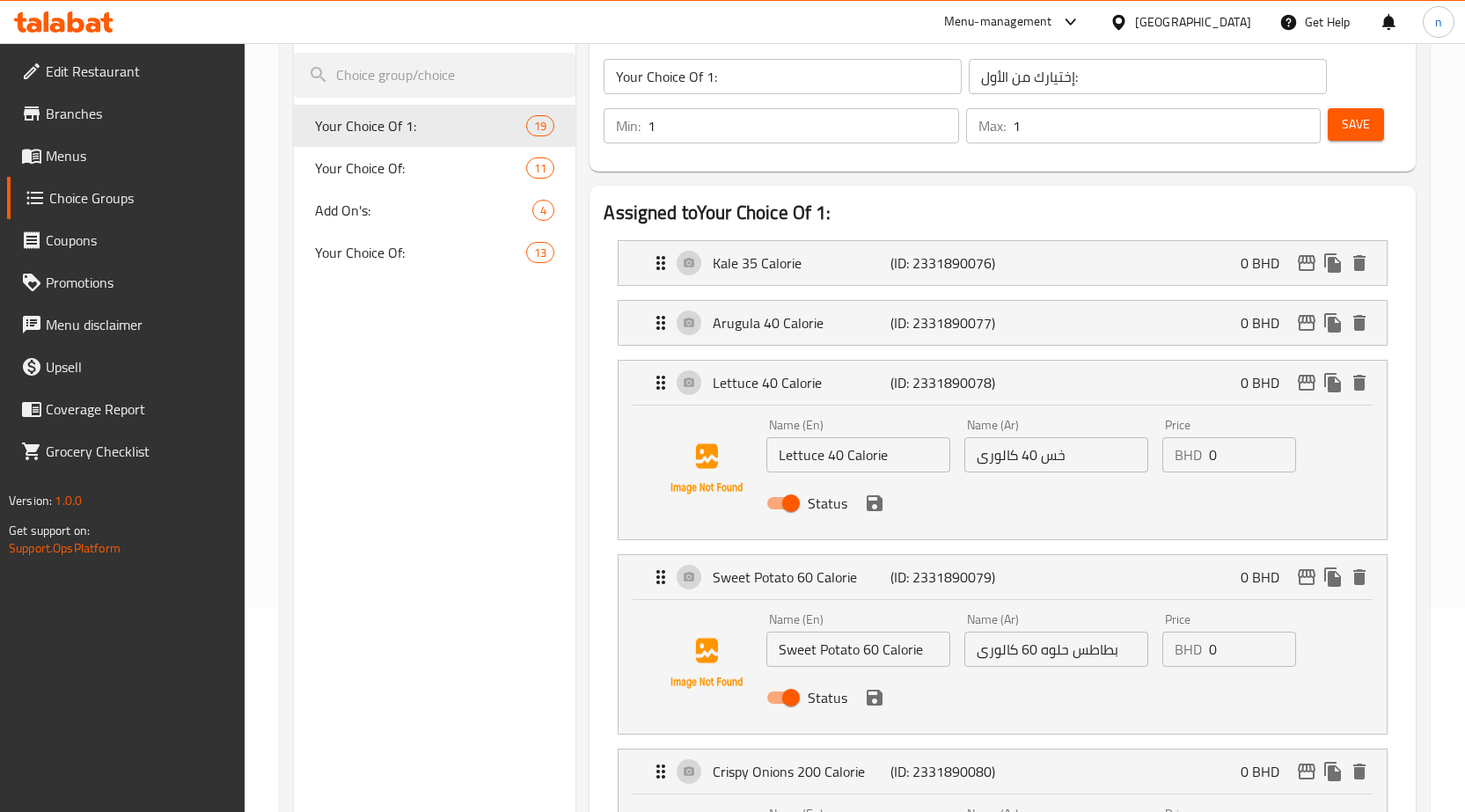
scroll to position [175, 0]
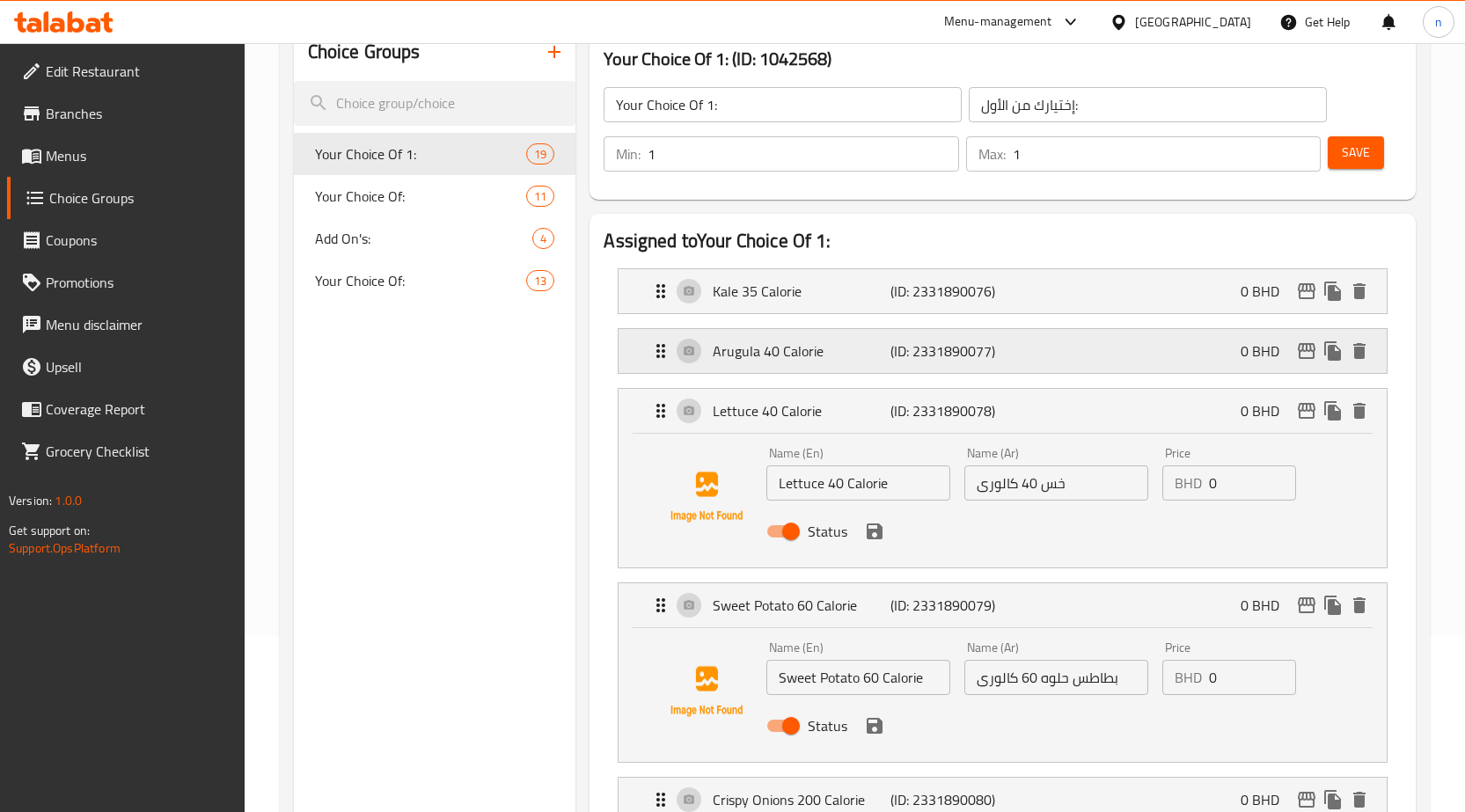
click at [867, 347] on p "Arugula 40 Calorie" at bounding box center [801, 351] width 177 height 21
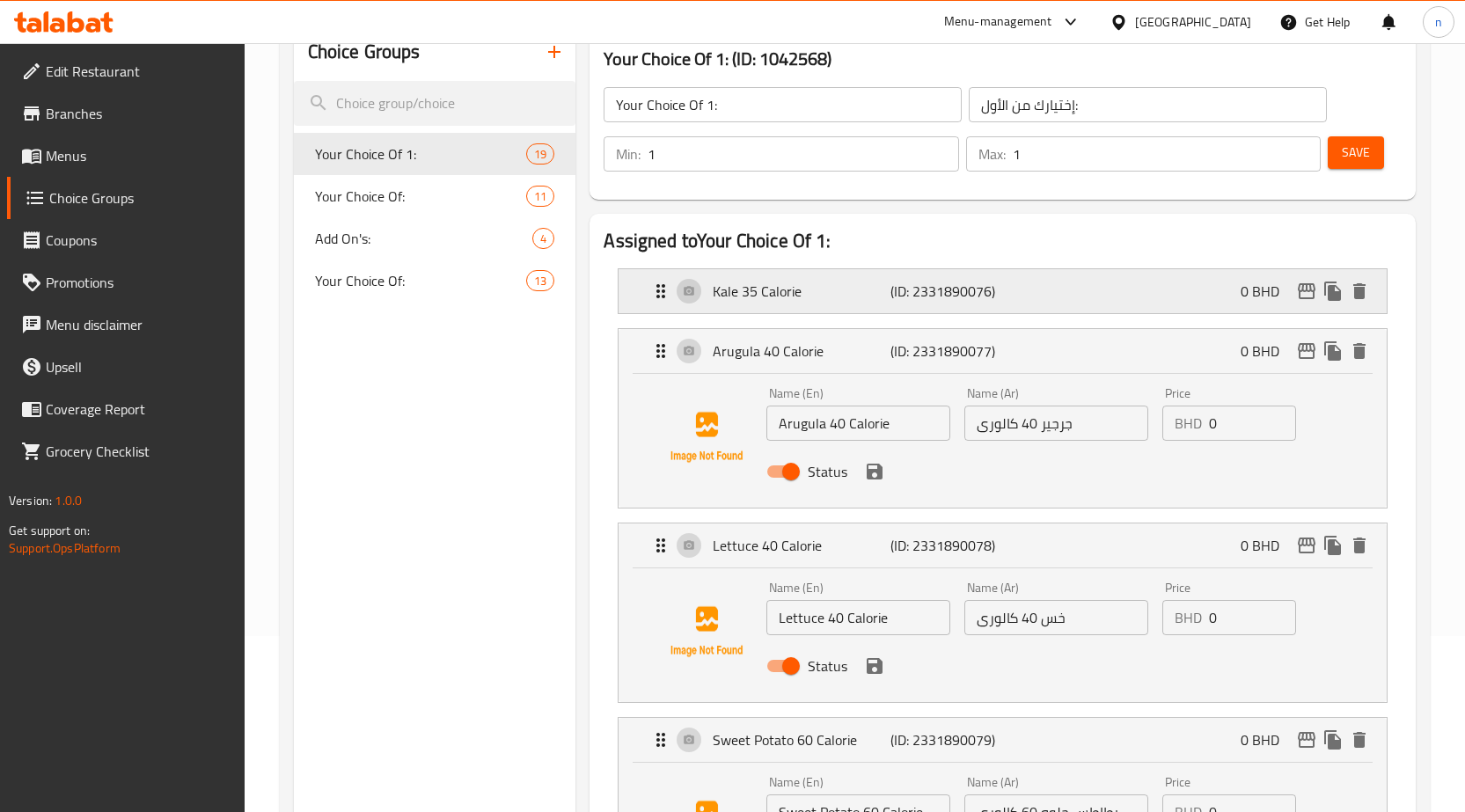
click at [926, 281] on p "(ID: 2331890076)" at bounding box center [949, 290] width 119 height 21
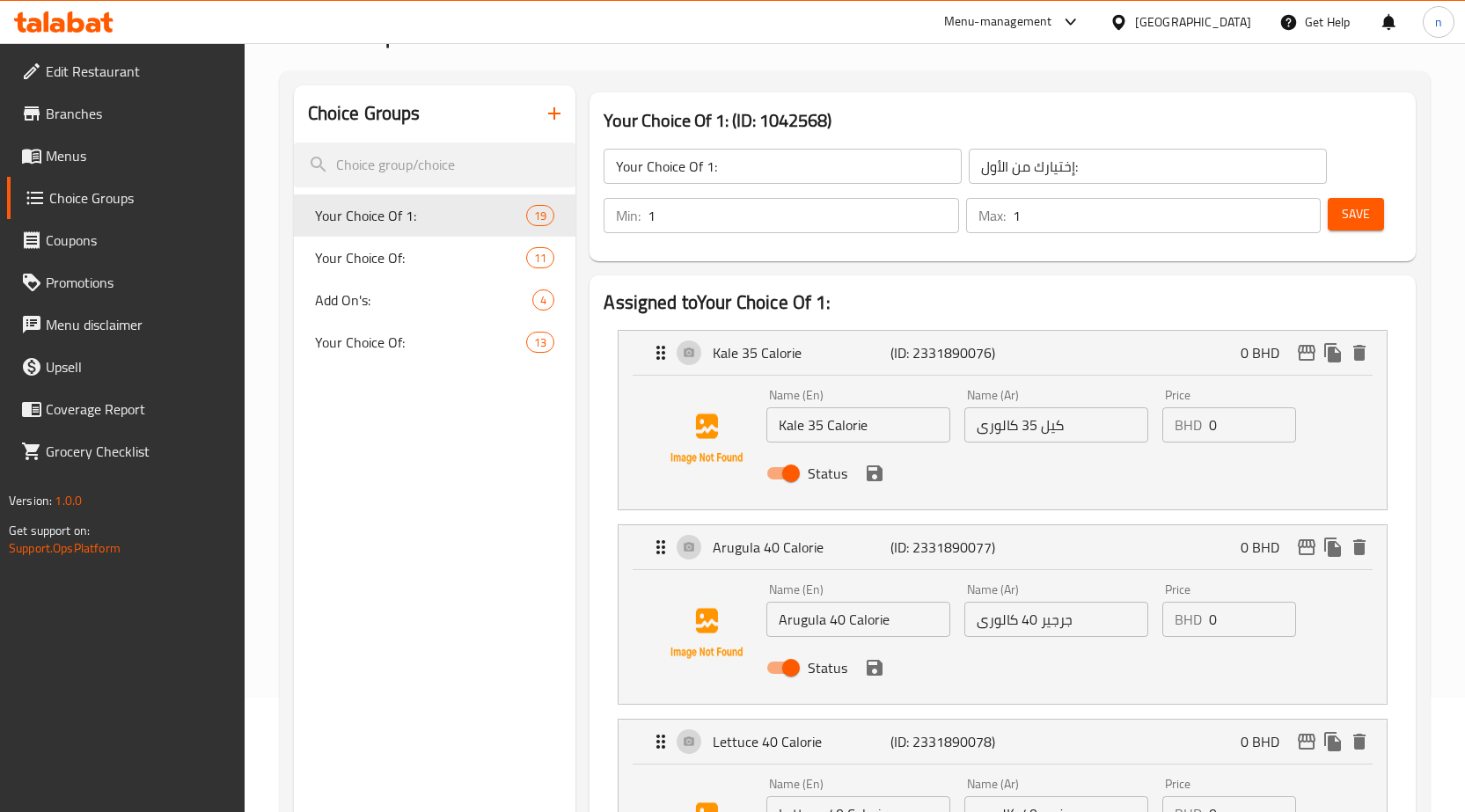
scroll to position [88, 0]
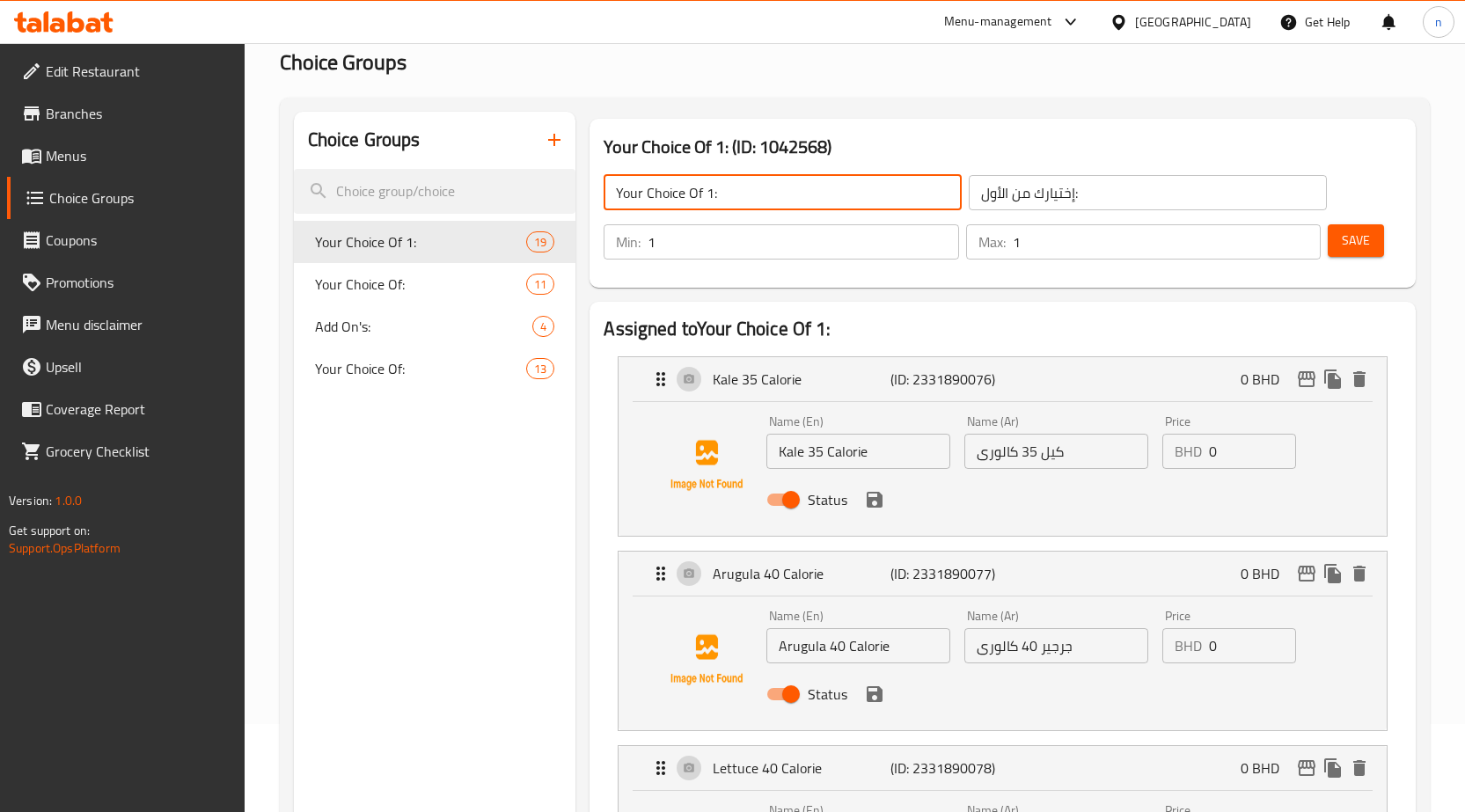
click at [711, 189] on input "Your Choice Of 1:" at bounding box center [783, 193] width 358 height 35
type input "Your Choice Of first:"
click at [1371, 250] on button "Save" at bounding box center [1356, 240] width 56 height 32
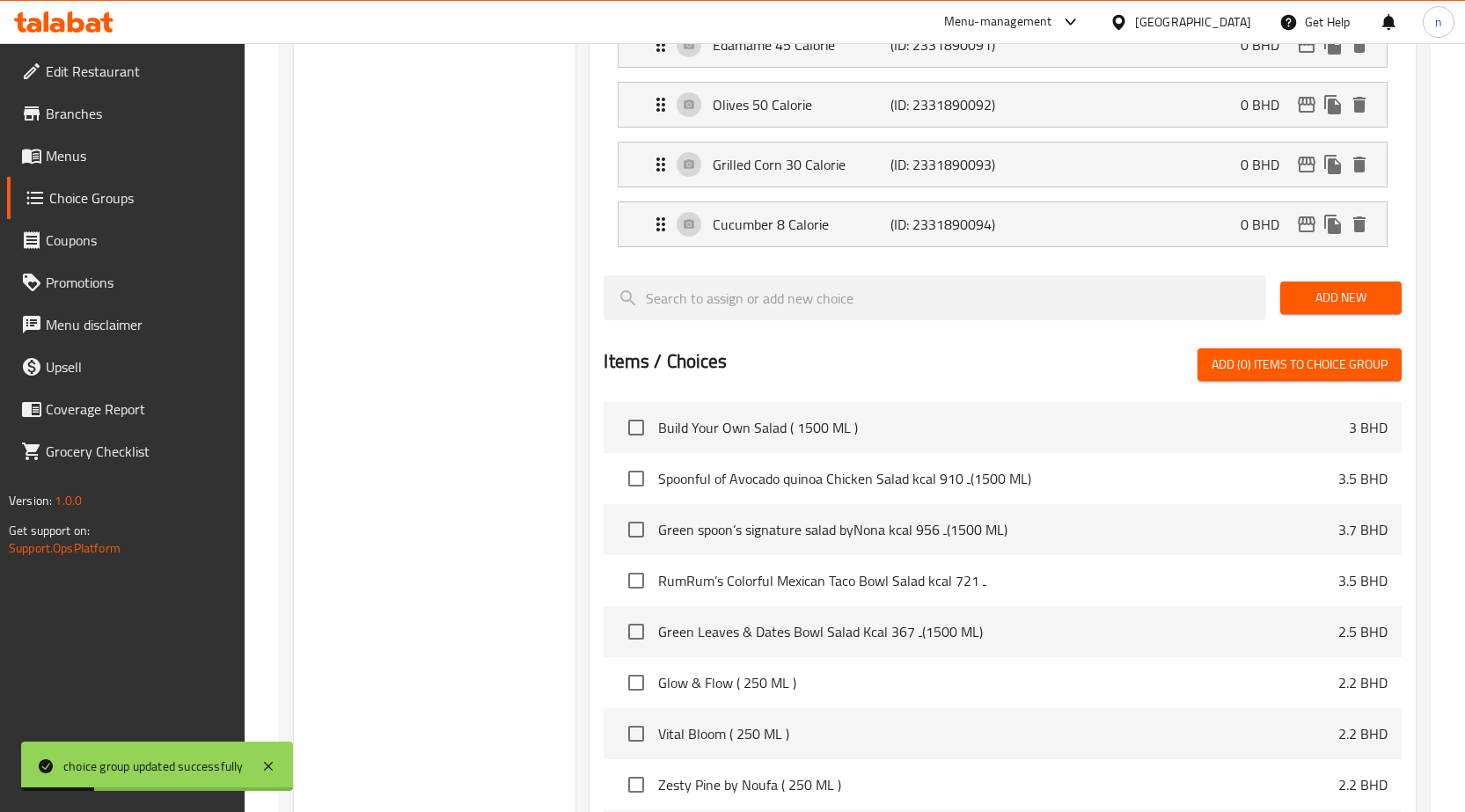
scroll to position [1055, 0]
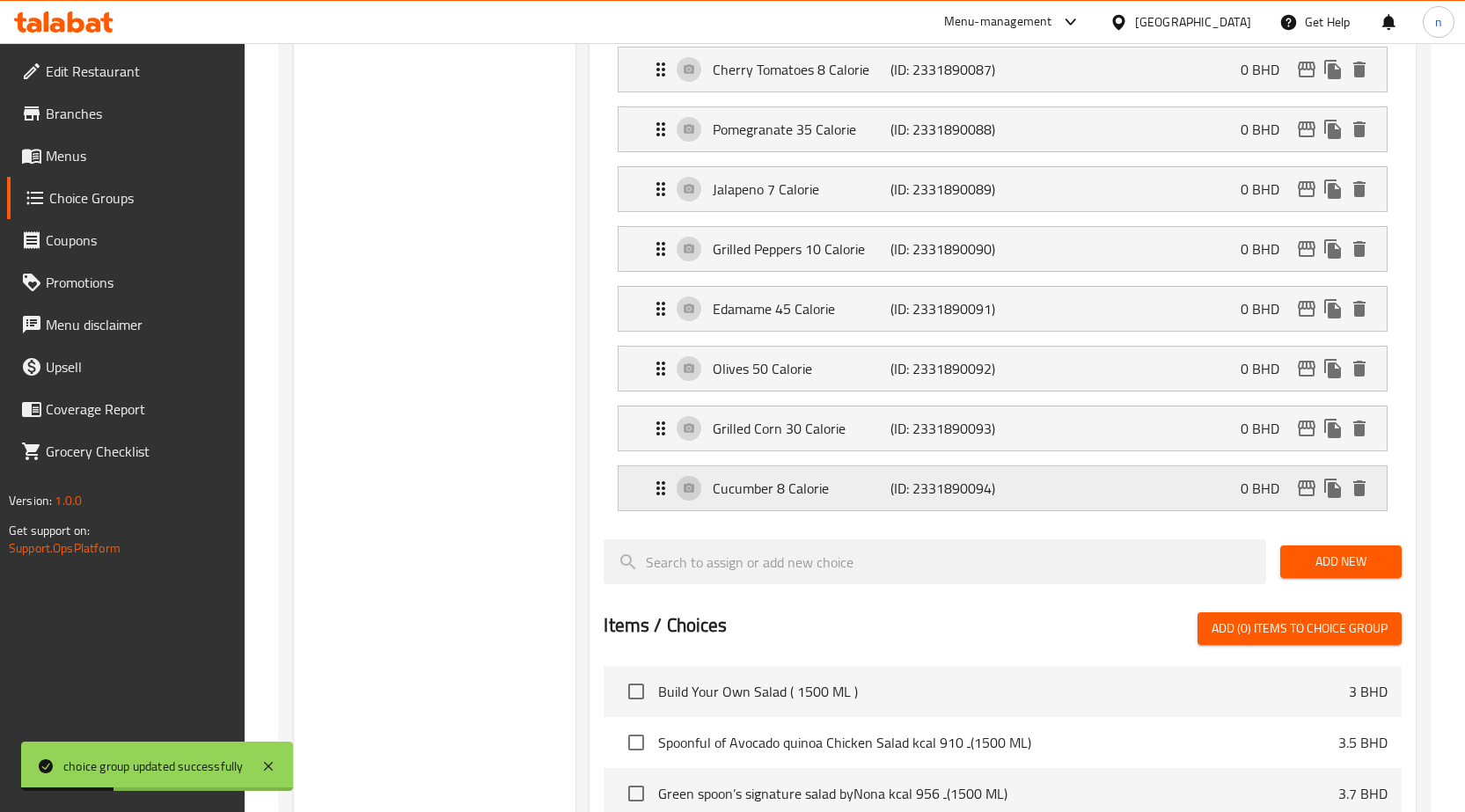
click at [804, 494] on p "Cucumber 8 Calorie" at bounding box center [801, 488] width 177 height 21
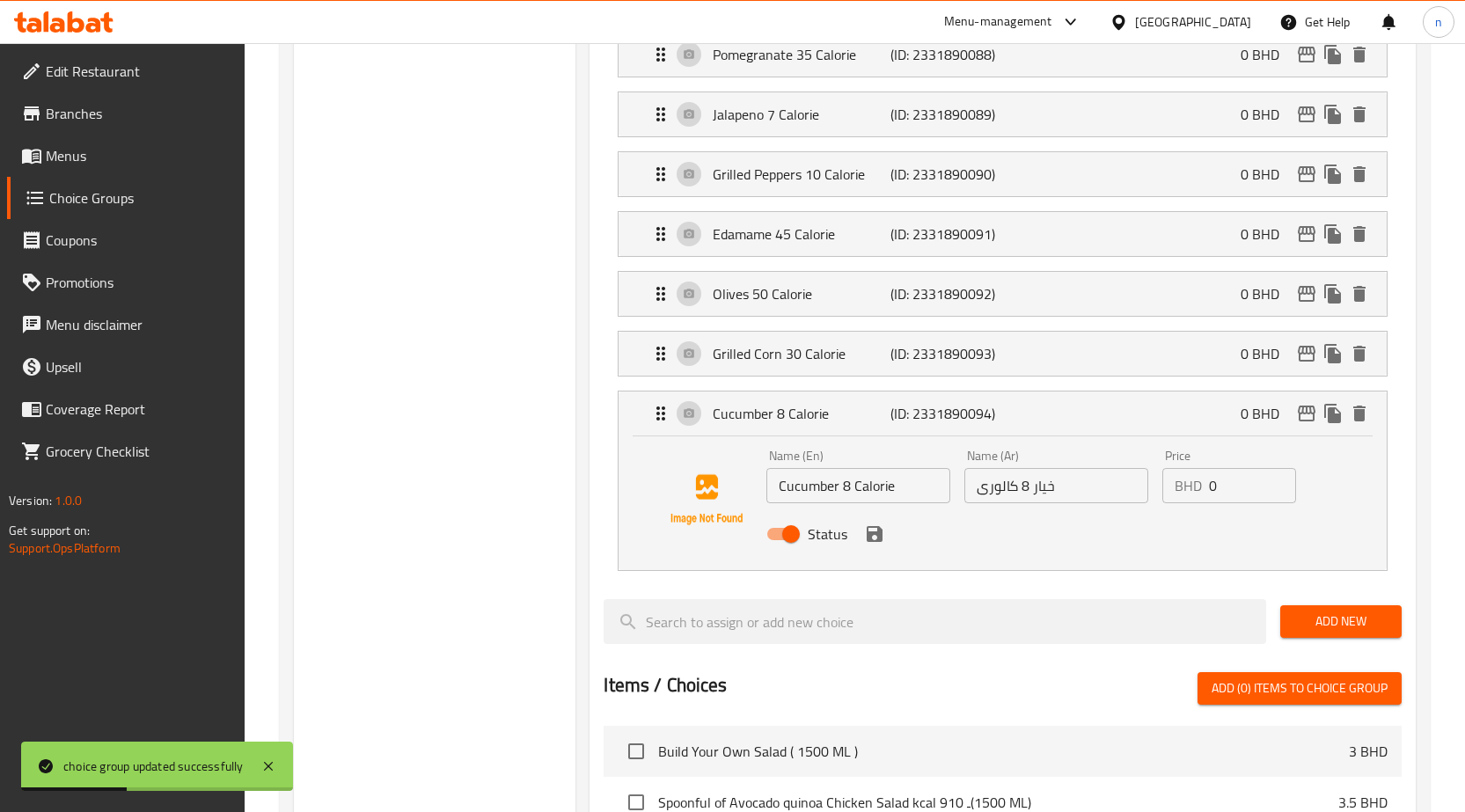
scroll to position [1231, 0]
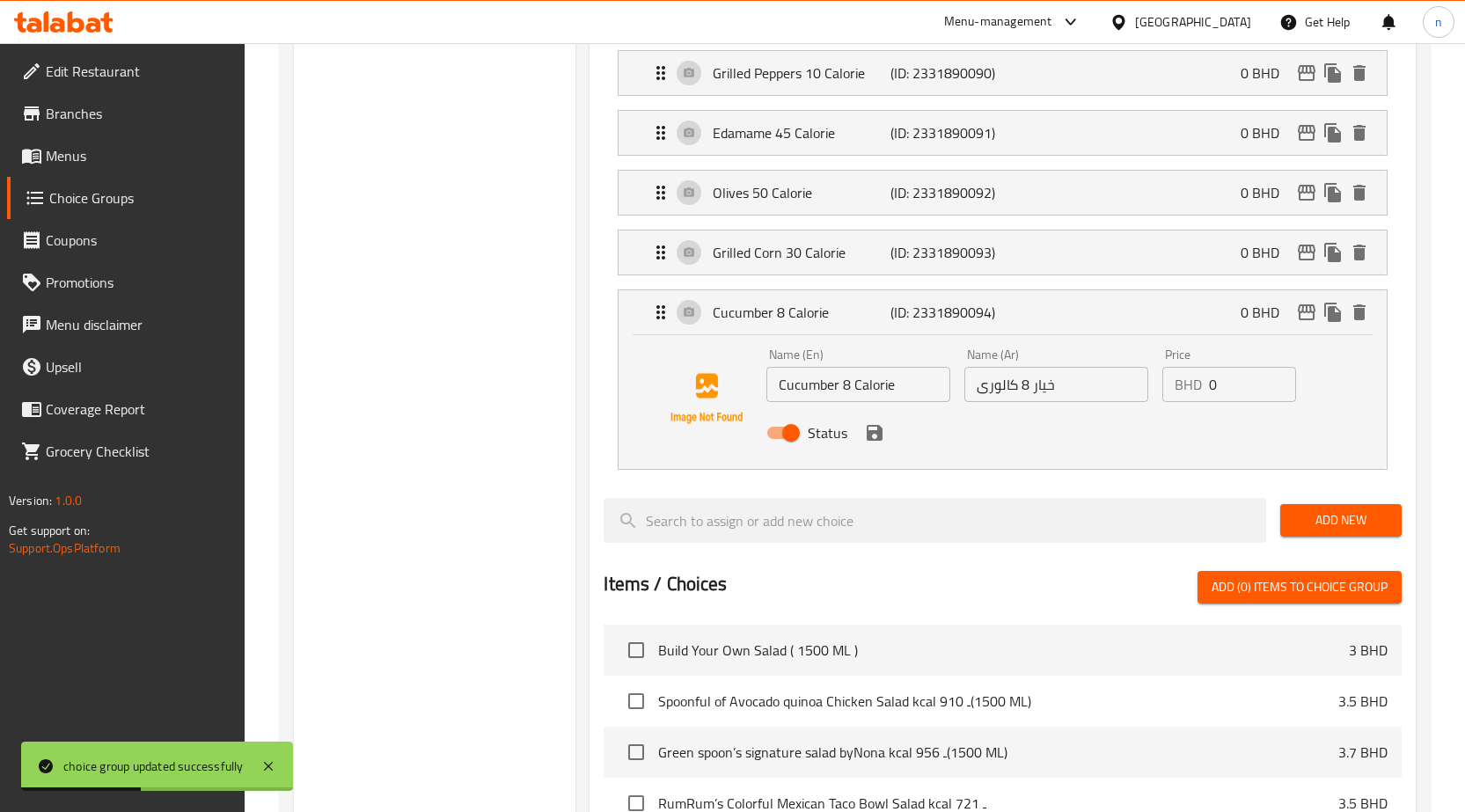
click at [870, 427] on icon "save" at bounding box center [874, 433] width 21 height 21
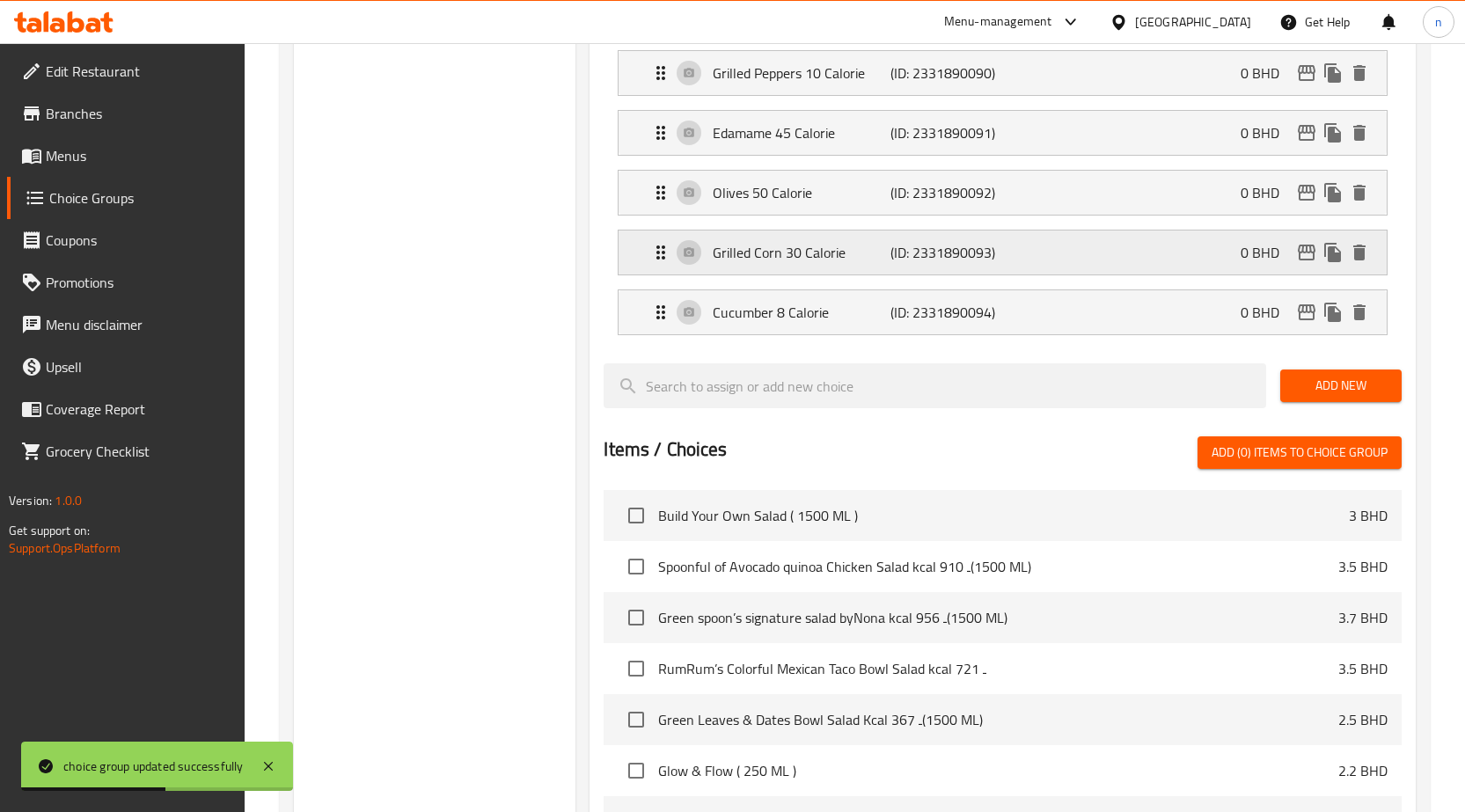
click at [838, 263] on p "Grilled Corn 30 Calorie" at bounding box center [801, 252] width 177 height 21
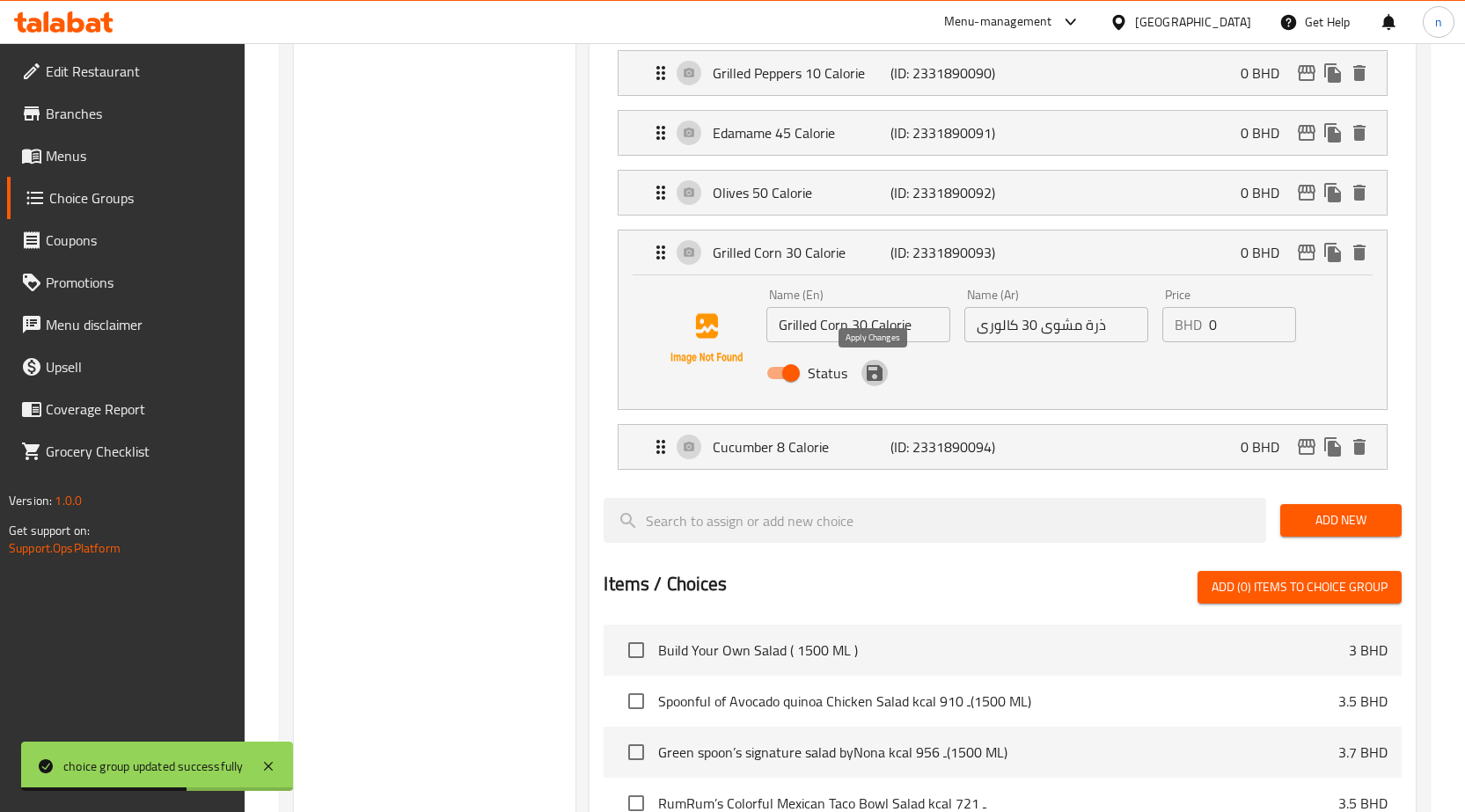
click at [879, 376] on icon "save" at bounding box center [874, 372] width 16 height 16
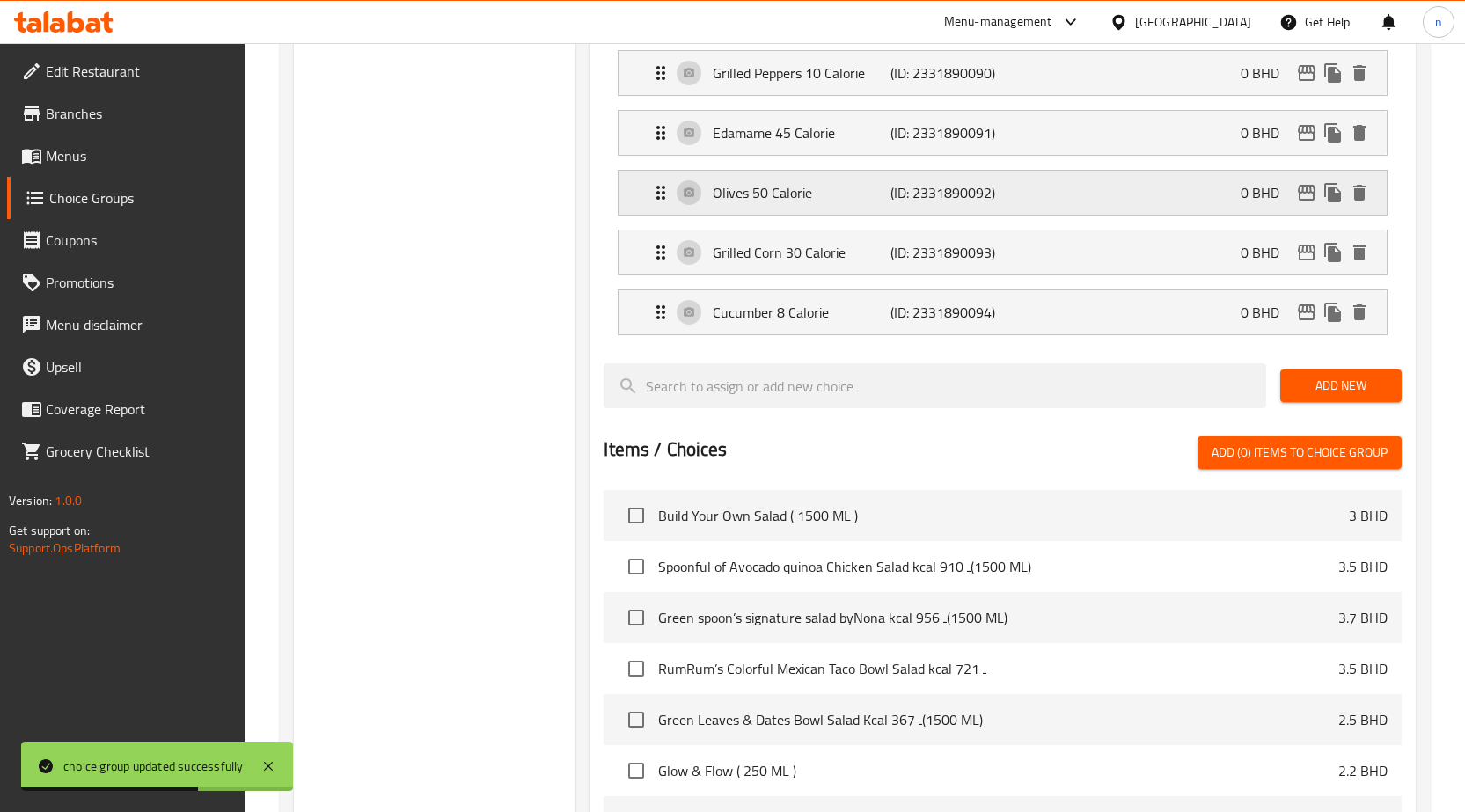
click at [829, 189] on p "Olives 50 Calorie" at bounding box center [801, 192] width 177 height 21
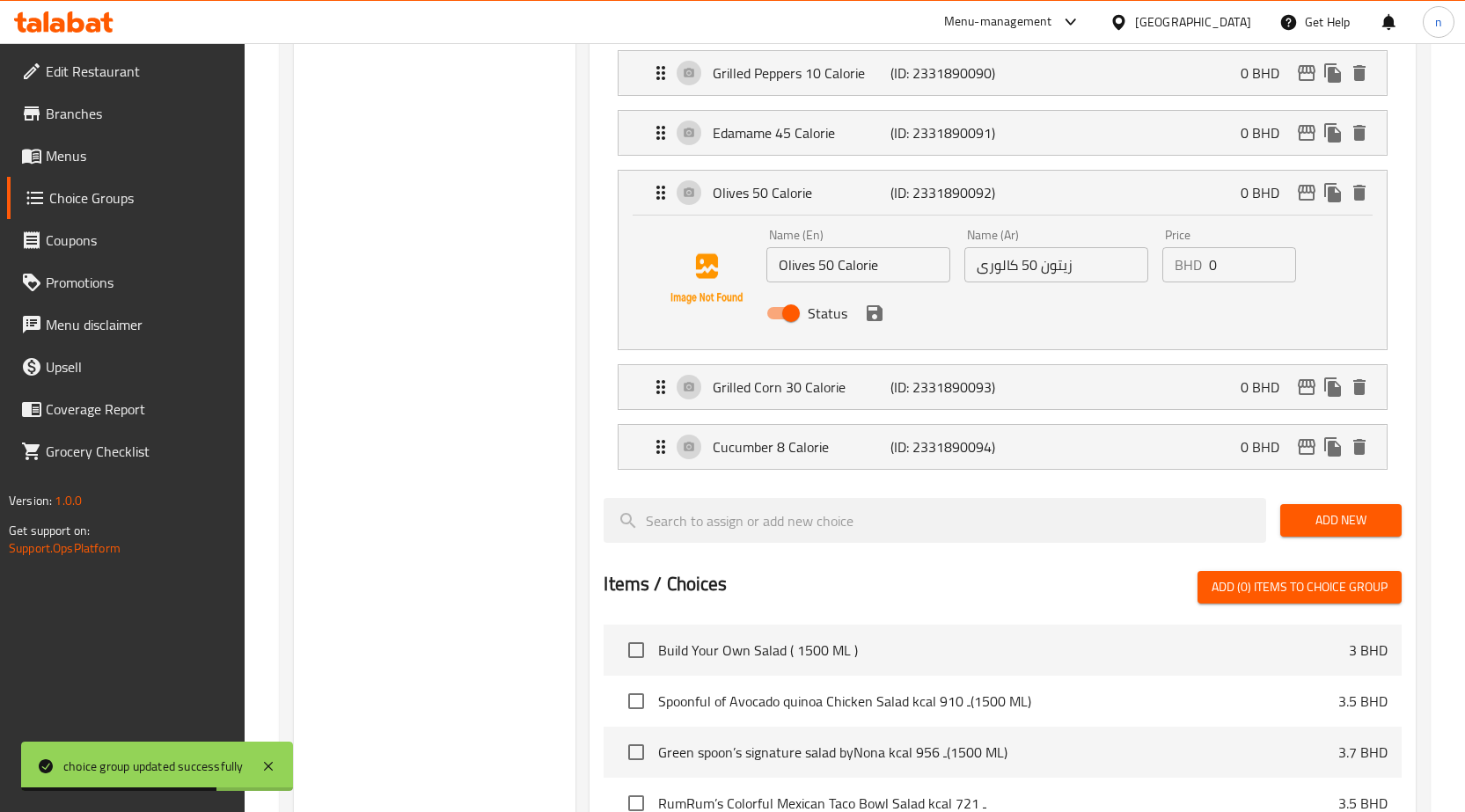
click at [871, 322] on icon "save" at bounding box center [874, 312] width 21 height 21
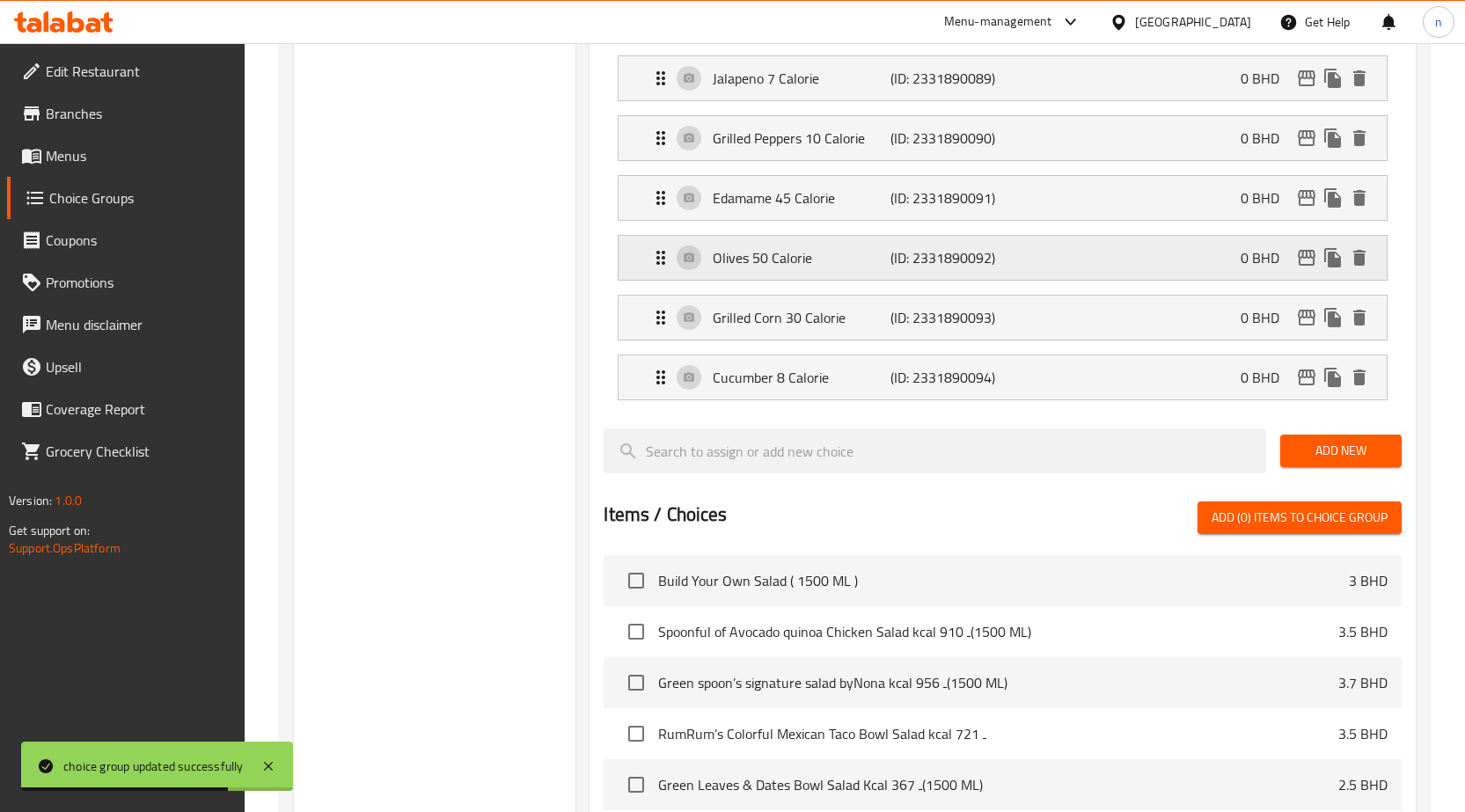
scroll to position [1055, 0]
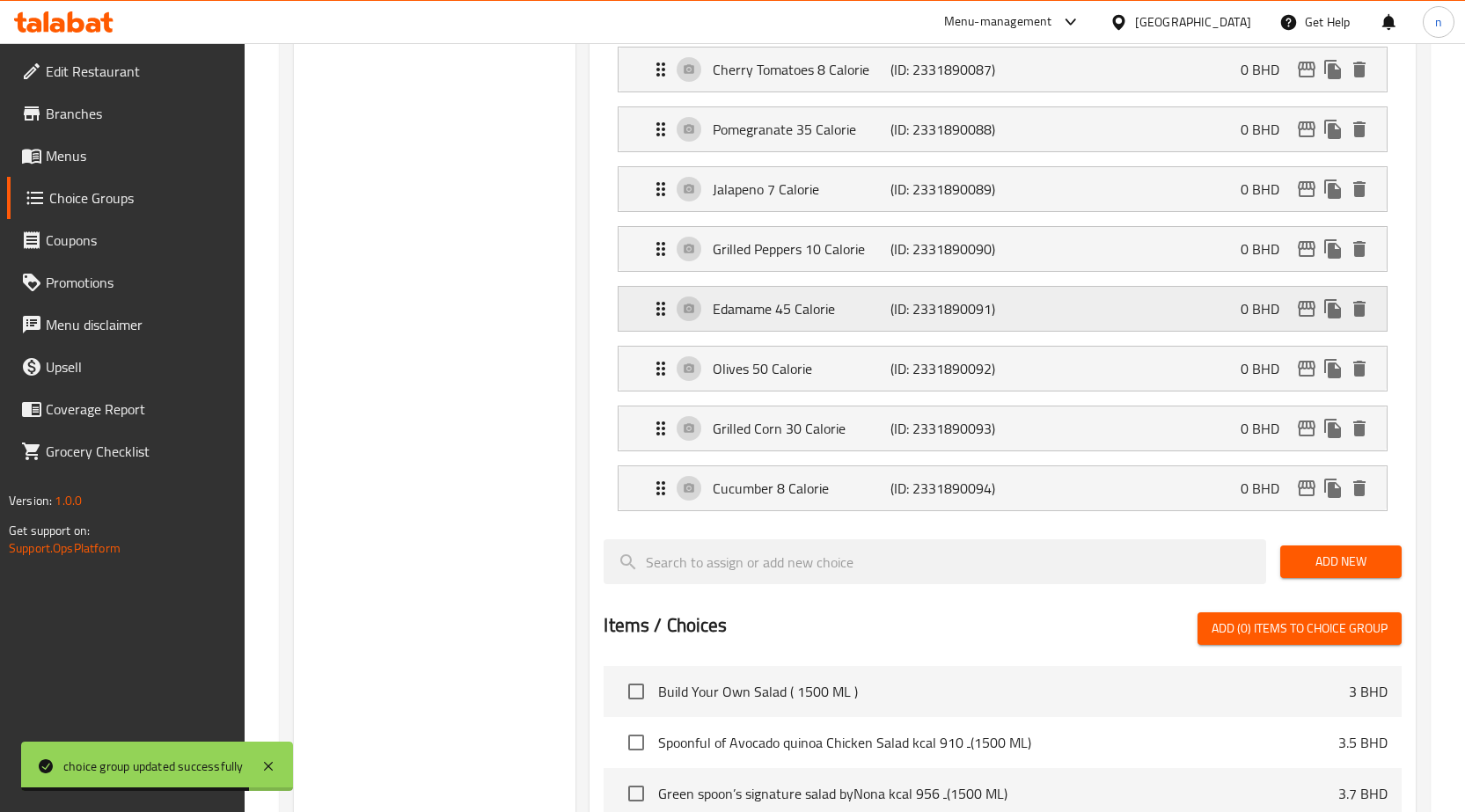
click at [821, 301] on p "Edamame 45 Calorie" at bounding box center [801, 309] width 177 height 21
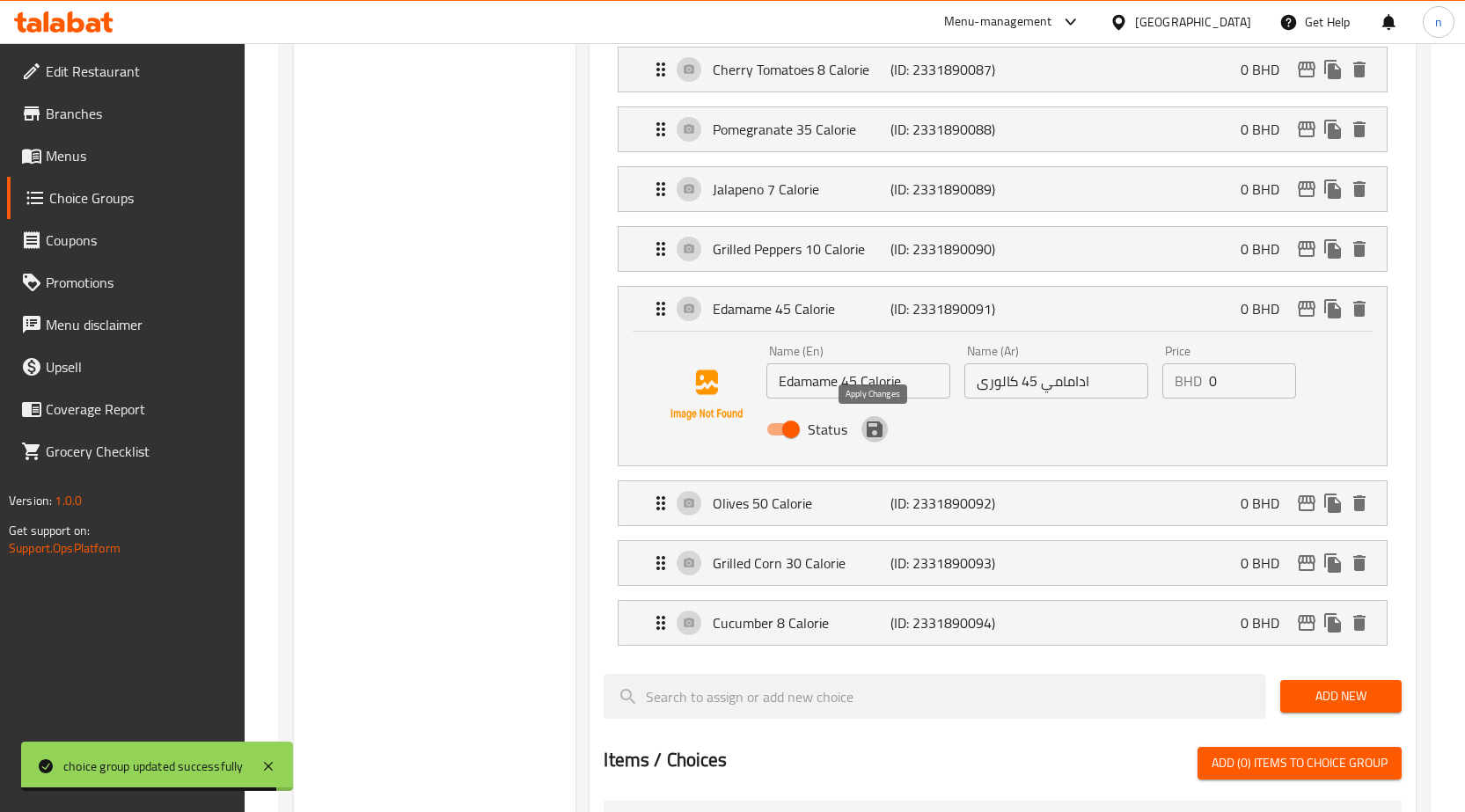
click at [877, 436] on icon "save" at bounding box center [874, 429] width 16 height 16
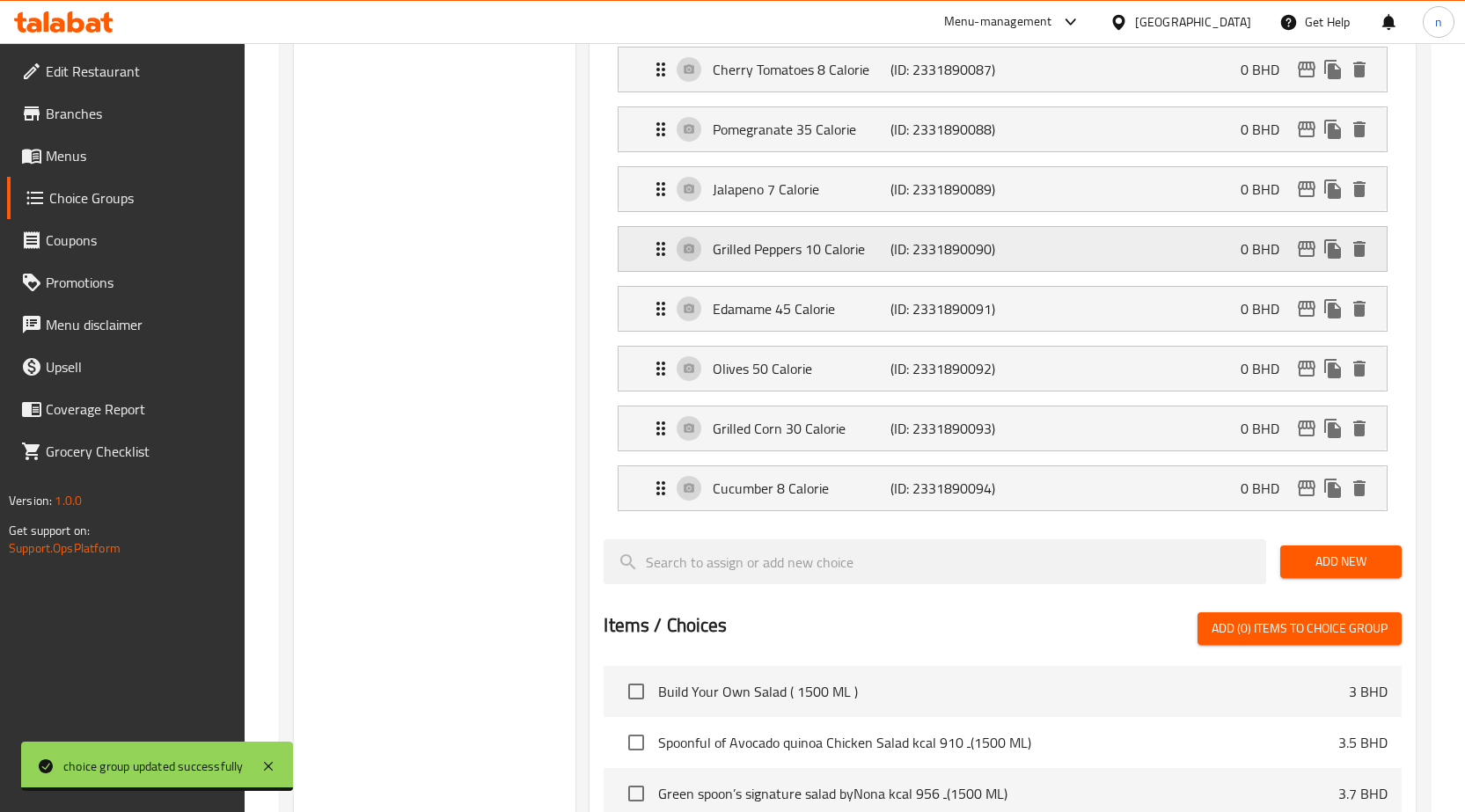
click at [860, 256] on p "Grilled Peppers 10 Calorie" at bounding box center [801, 248] width 177 height 21
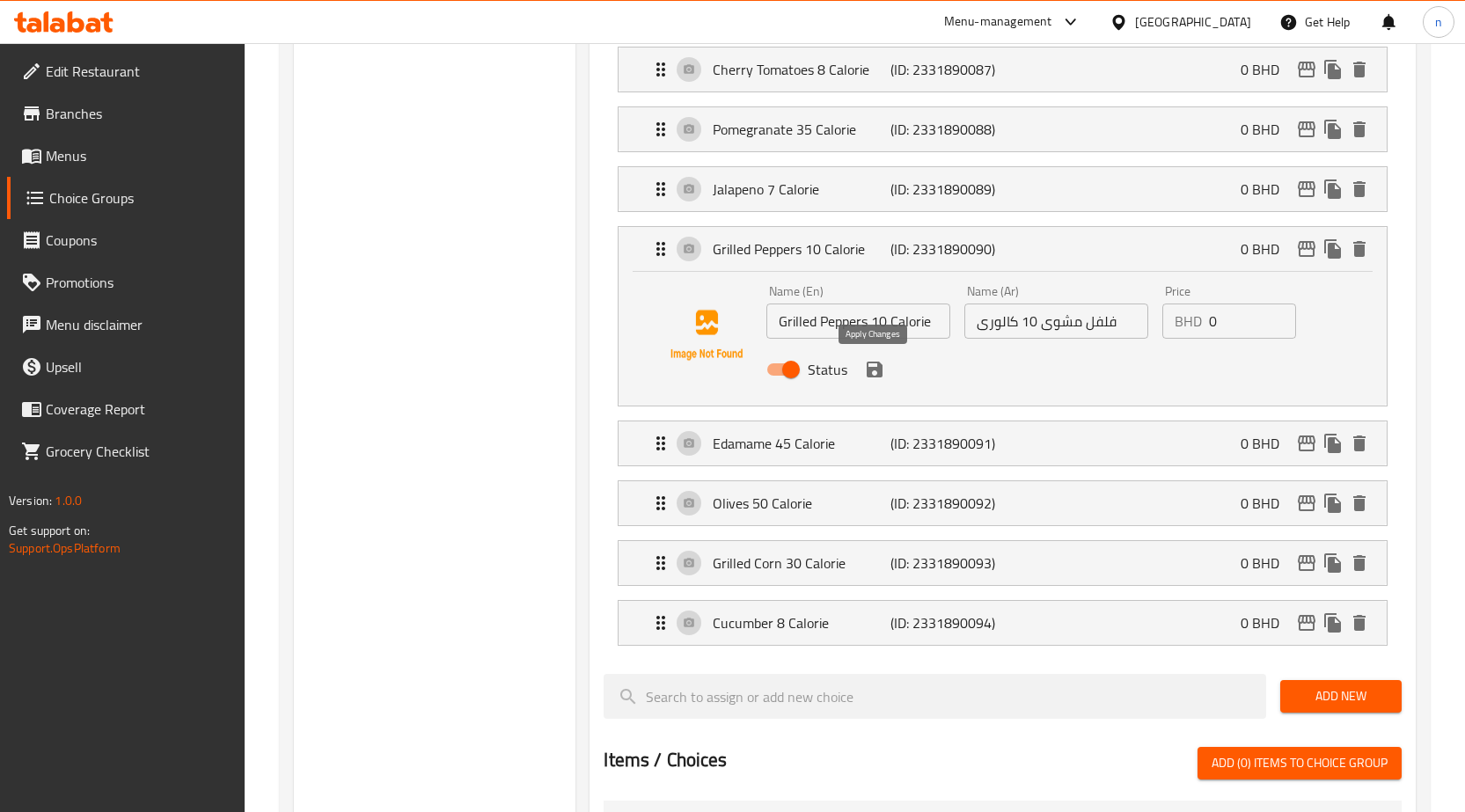
click at [874, 370] on icon "save" at bounding box center [874, 369] width 21 height 21
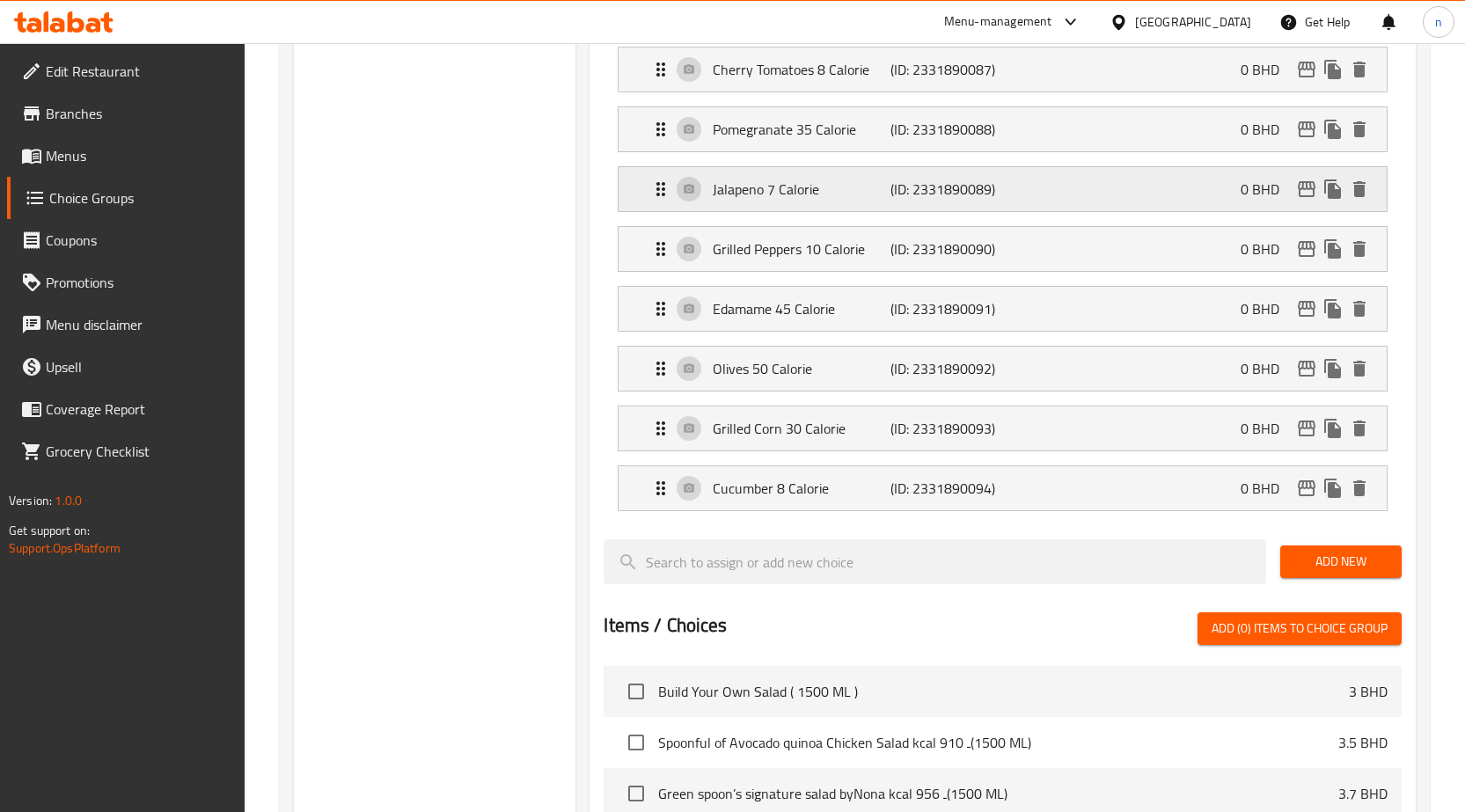
click at [833, 189] on p "Jalapeno 7 Calorie" at bounding box center [801, 188] width 177 height 21
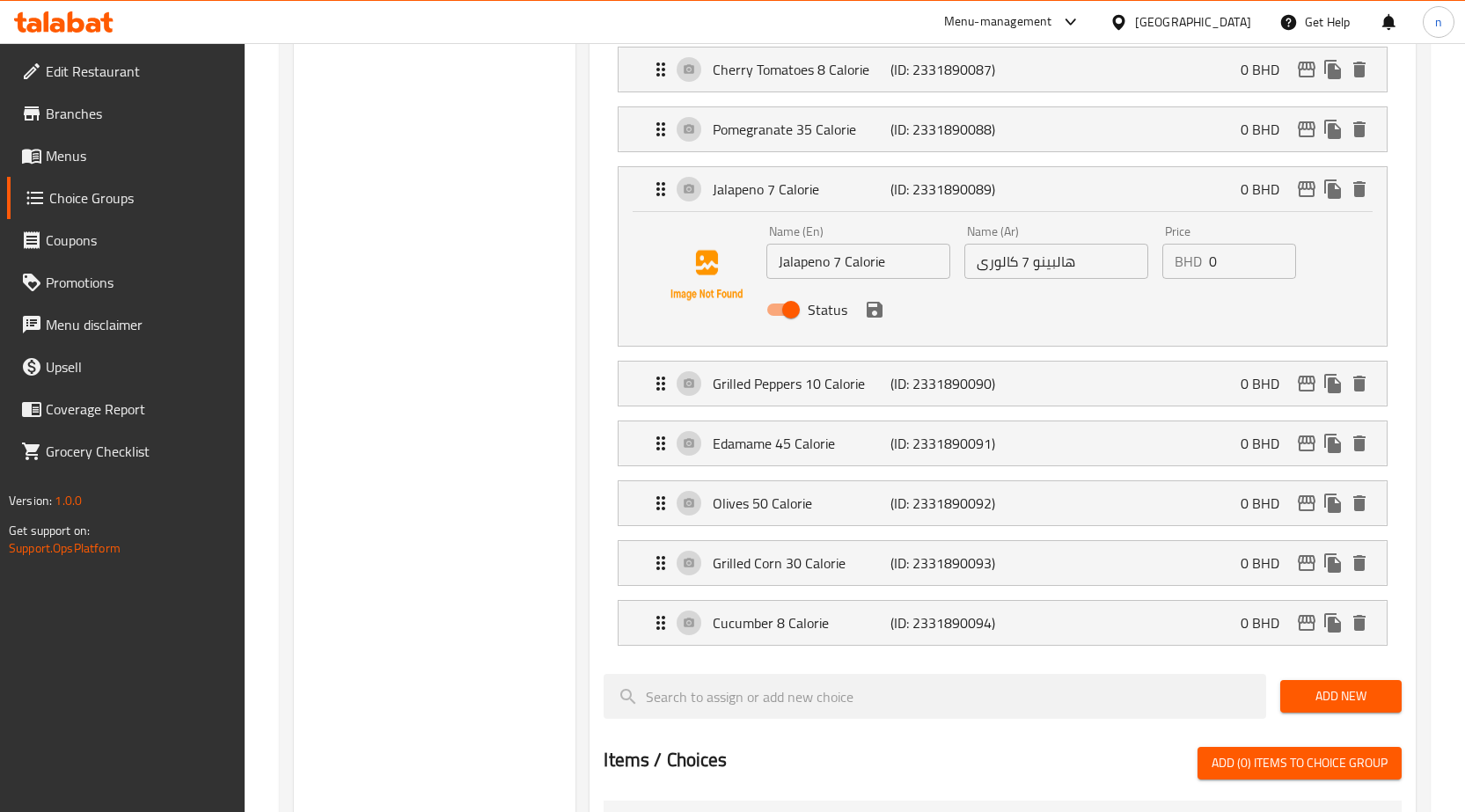
click at [877, 313] on icon "save" at bounding box center [874, 310] width 21 height 21
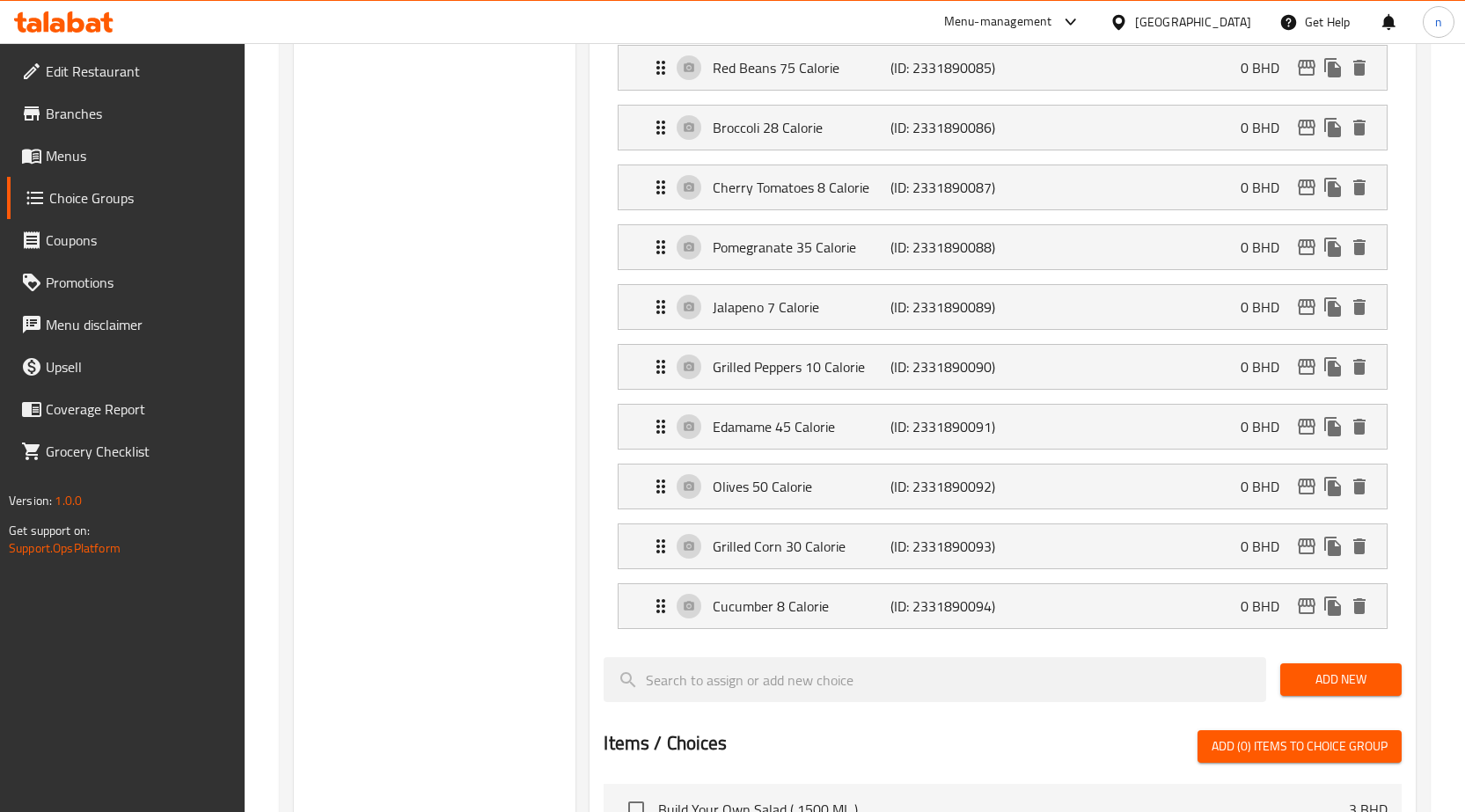
scroll to position [879, 0]
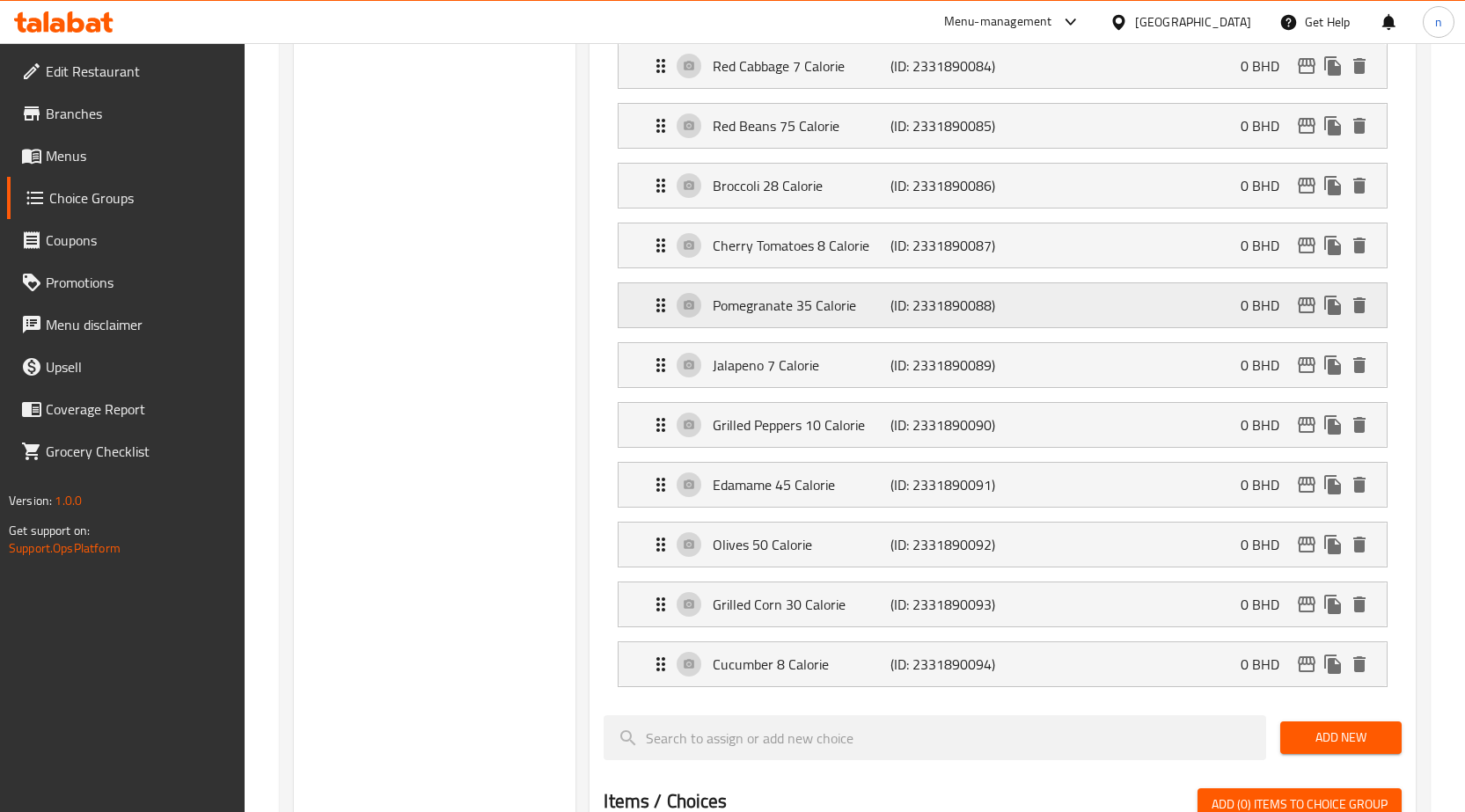
click at [846, 299] on p "Pomegranate 35 Calorie" at bounding box center [801, 305] width 177 height 21
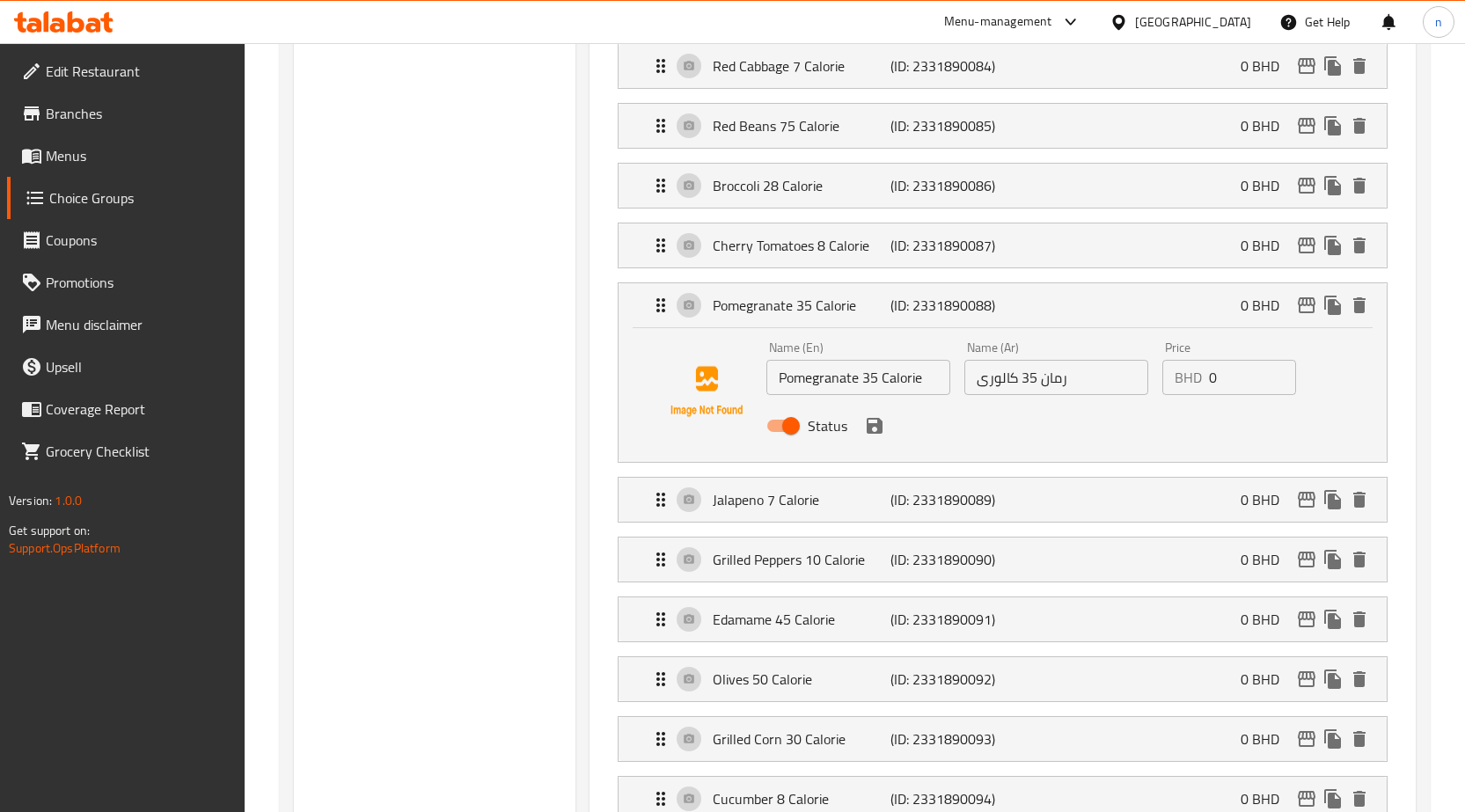
click at [879, 437] on button "save" at bounding box center [874, 425] width 27 height 27
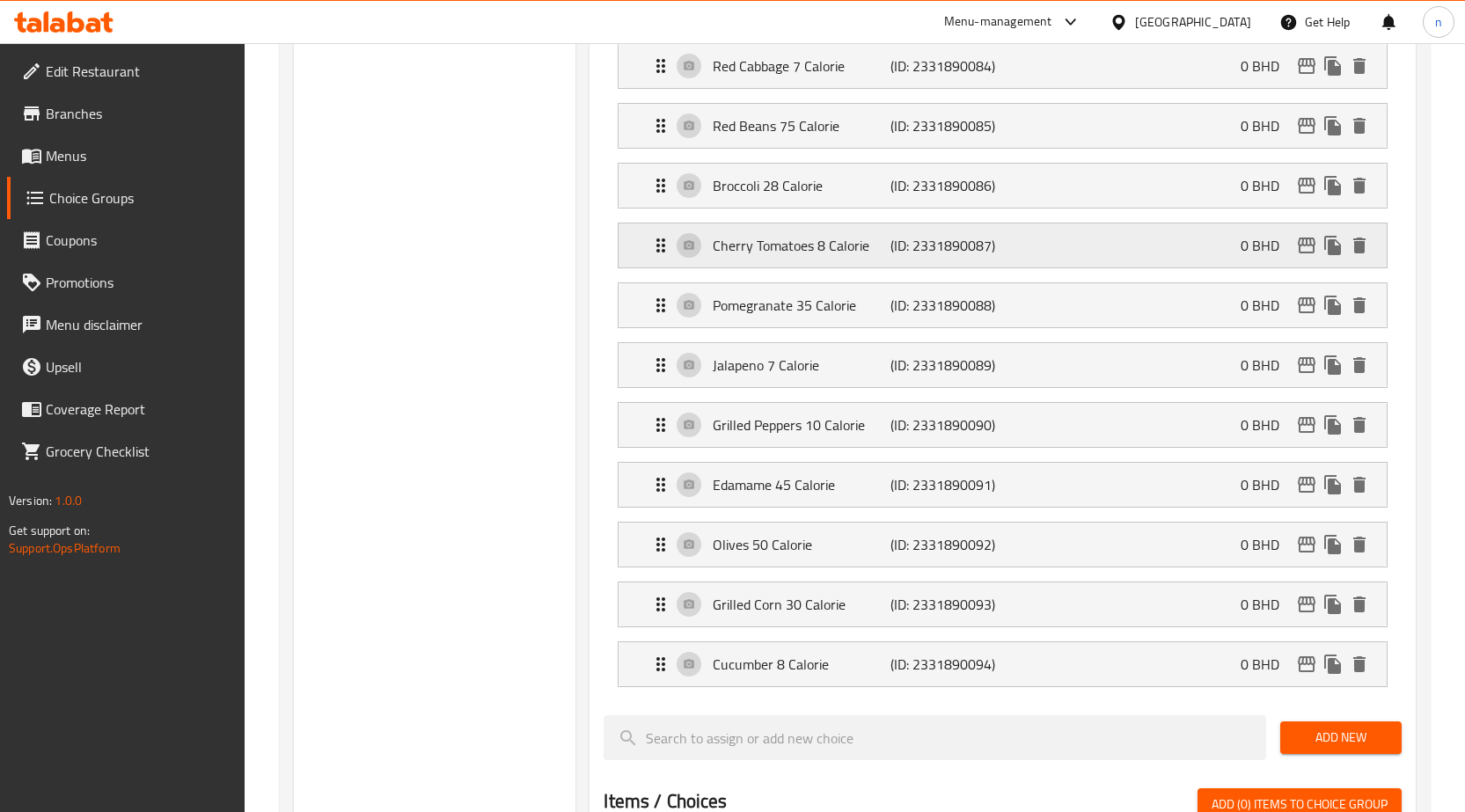
click at [836, 250] on p "Cherry Tomatoes 8 Calorie" at bounding box center [801, 245] width 177 height 21
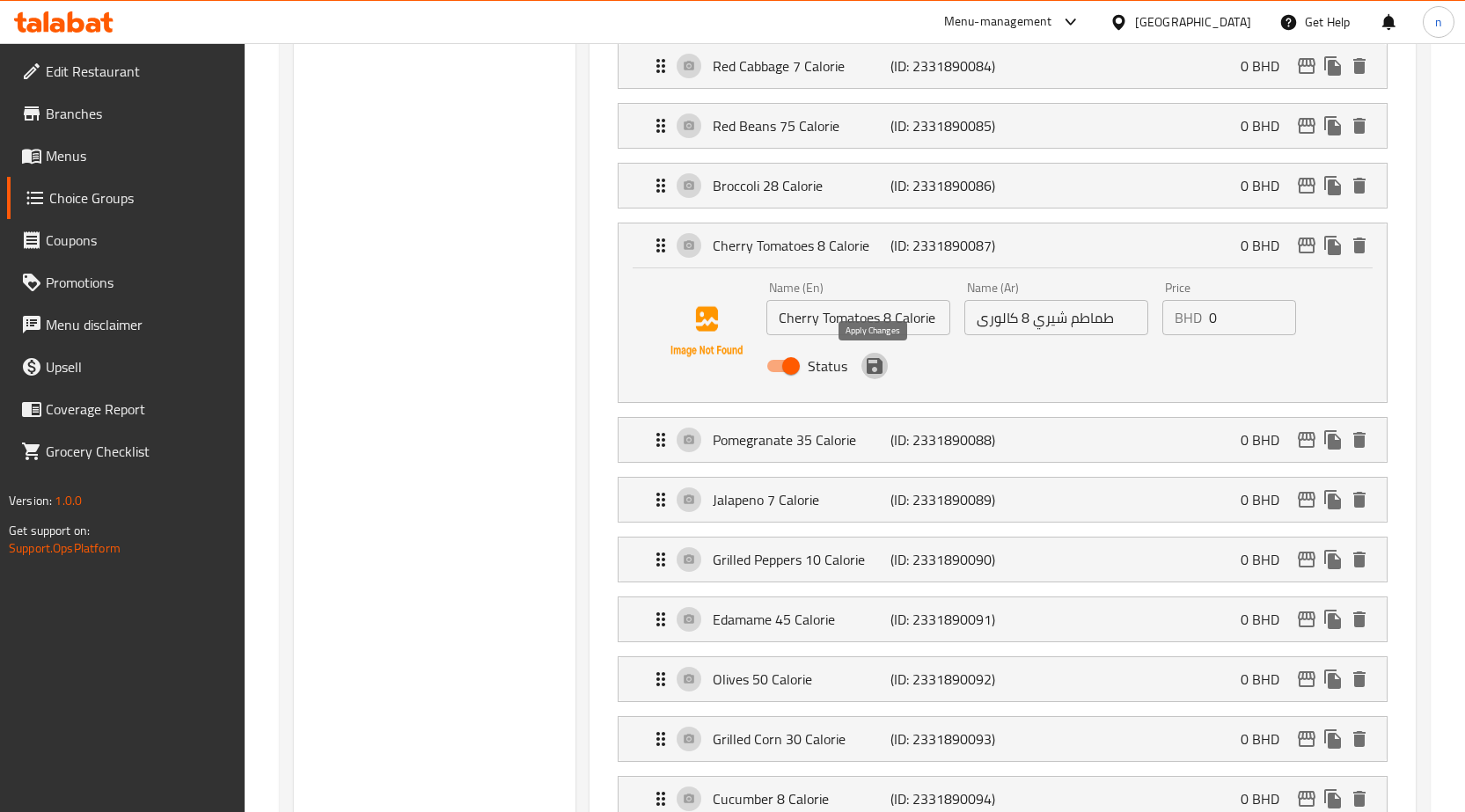
click at [873, 369] on icon "save" at bounding box center [874, 366] width 21 height 21
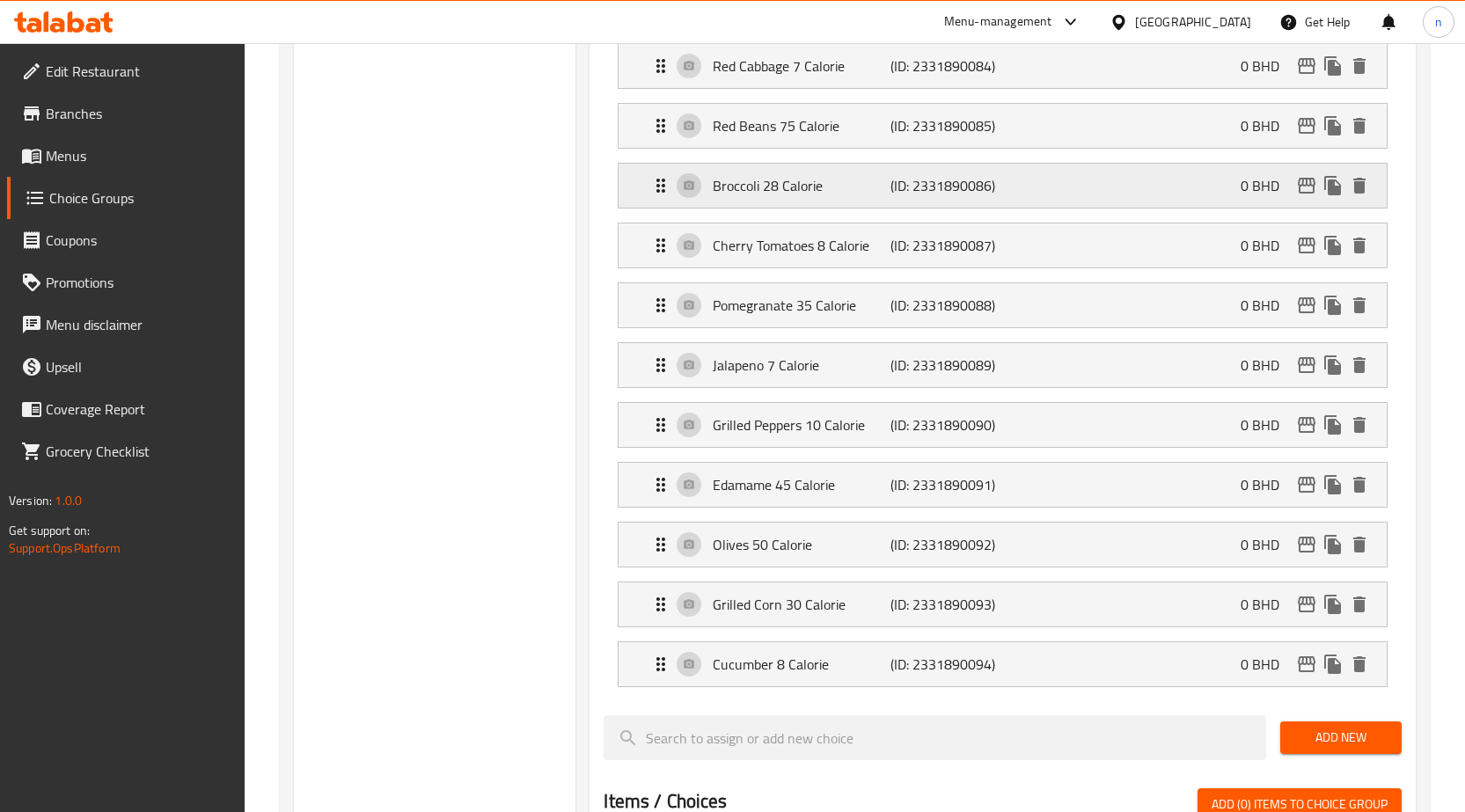
click at [810, 183] on p "Broccoli 28 Calorie" at bounding box center [801, 186] width 177 height 21
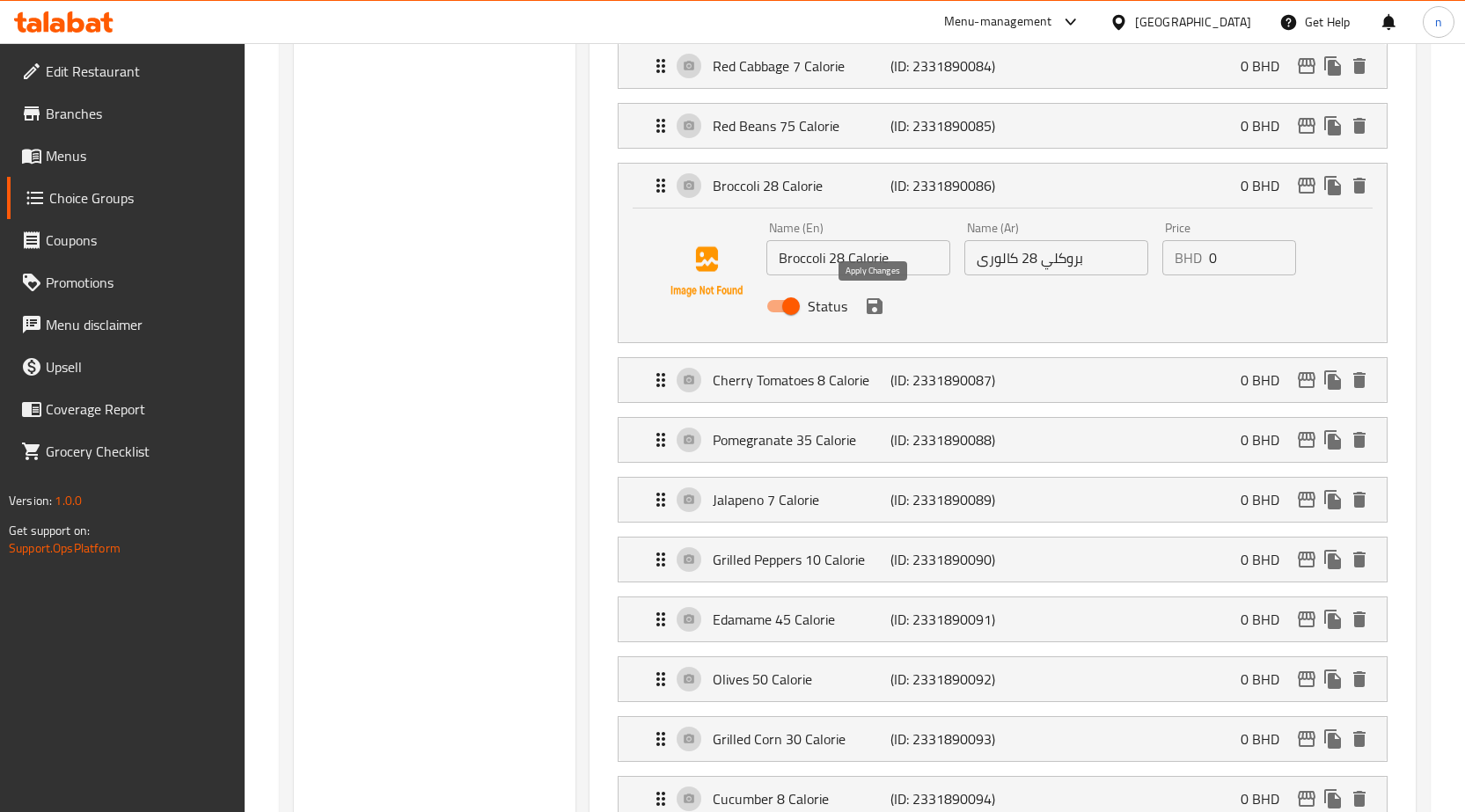
click at [874, 311] on icon "save" at bounding box center [874, 306] width 21 height 21
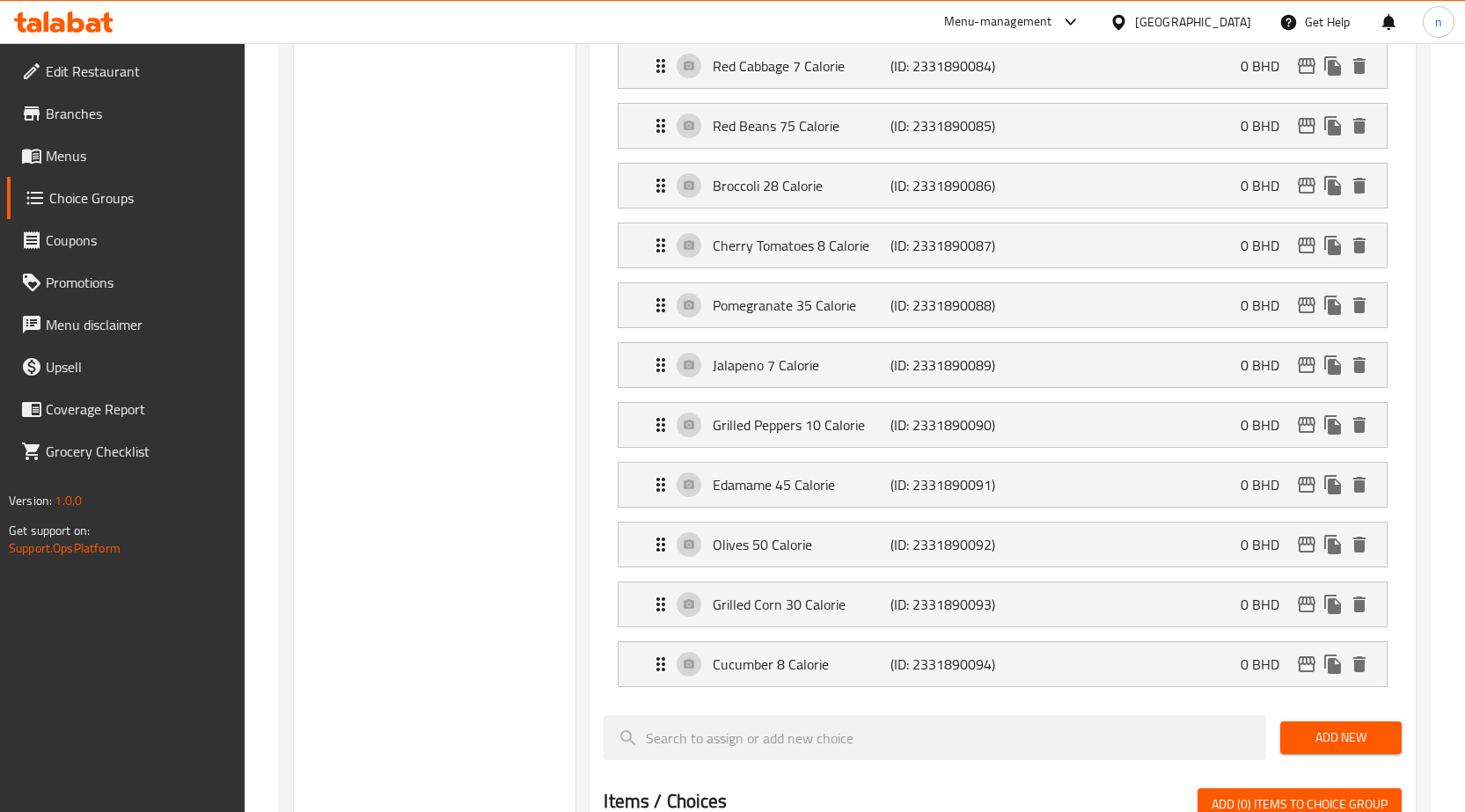
scroll to position [792, 0]
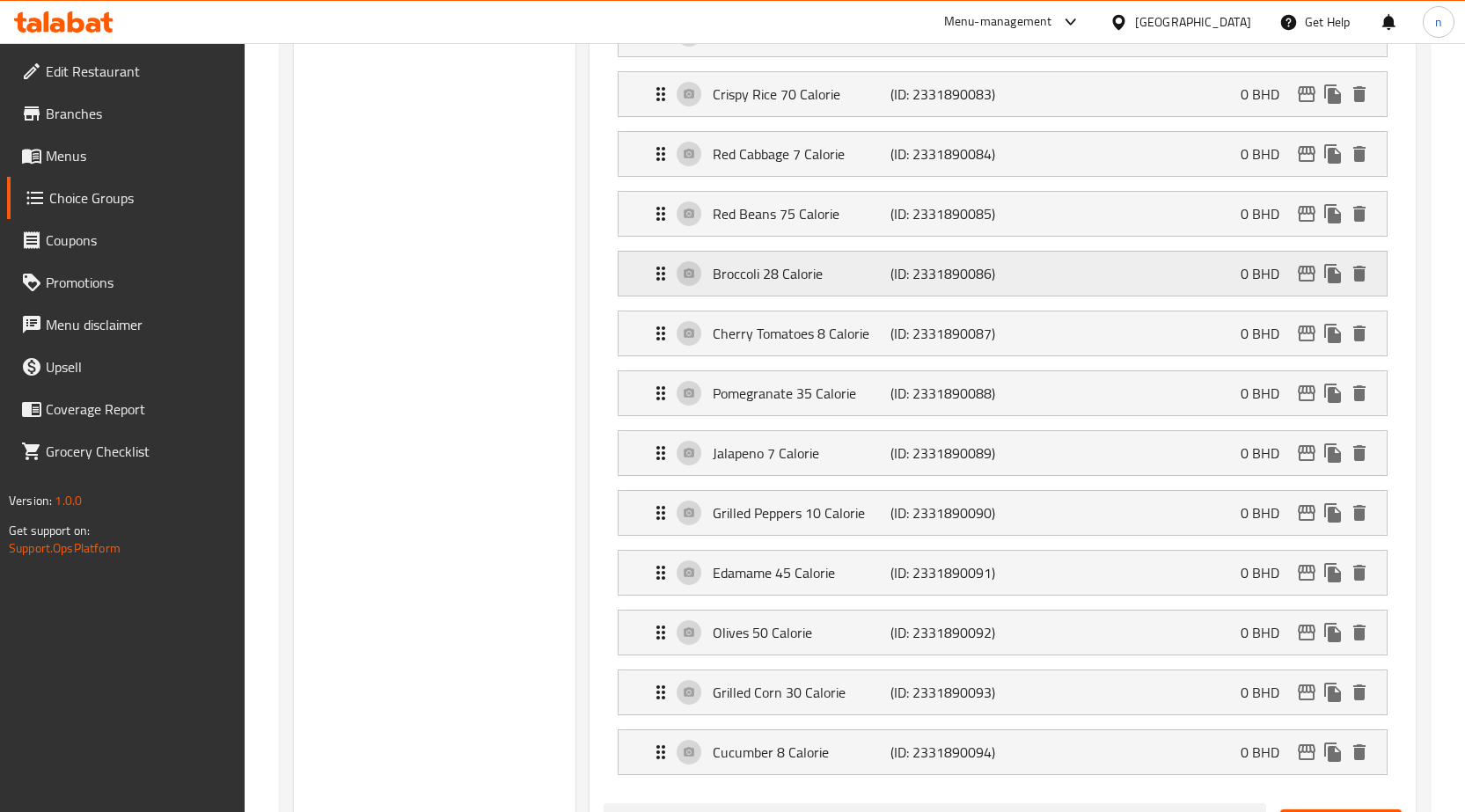
click at [826, 263] on p "Broccoli 28 Calorie" at bounding box center [801, 273] width 177 height 21
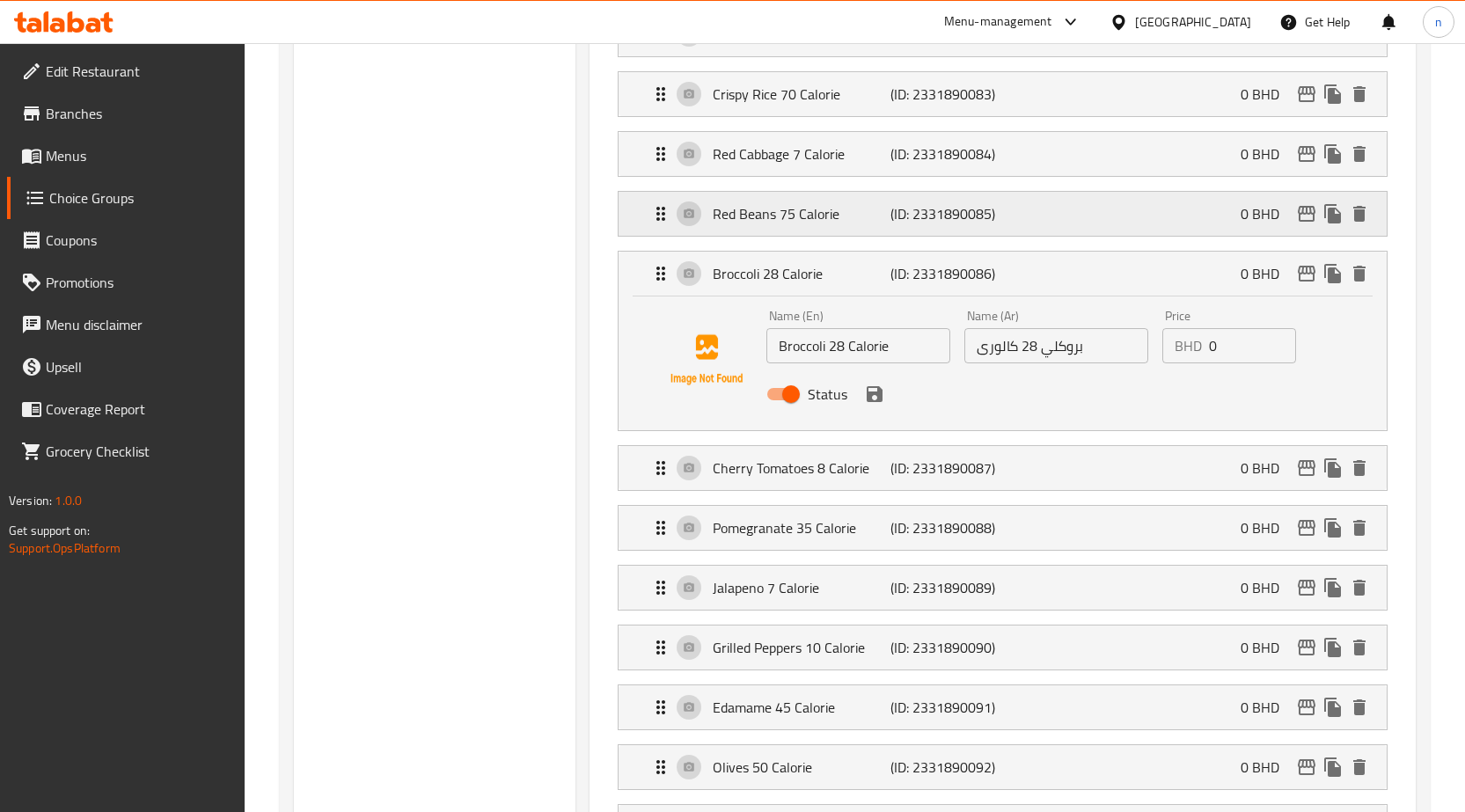
click at [883, 209] on p "Red Beans 75 Calorie" at bounding box center [801, 213] width 177 height 21
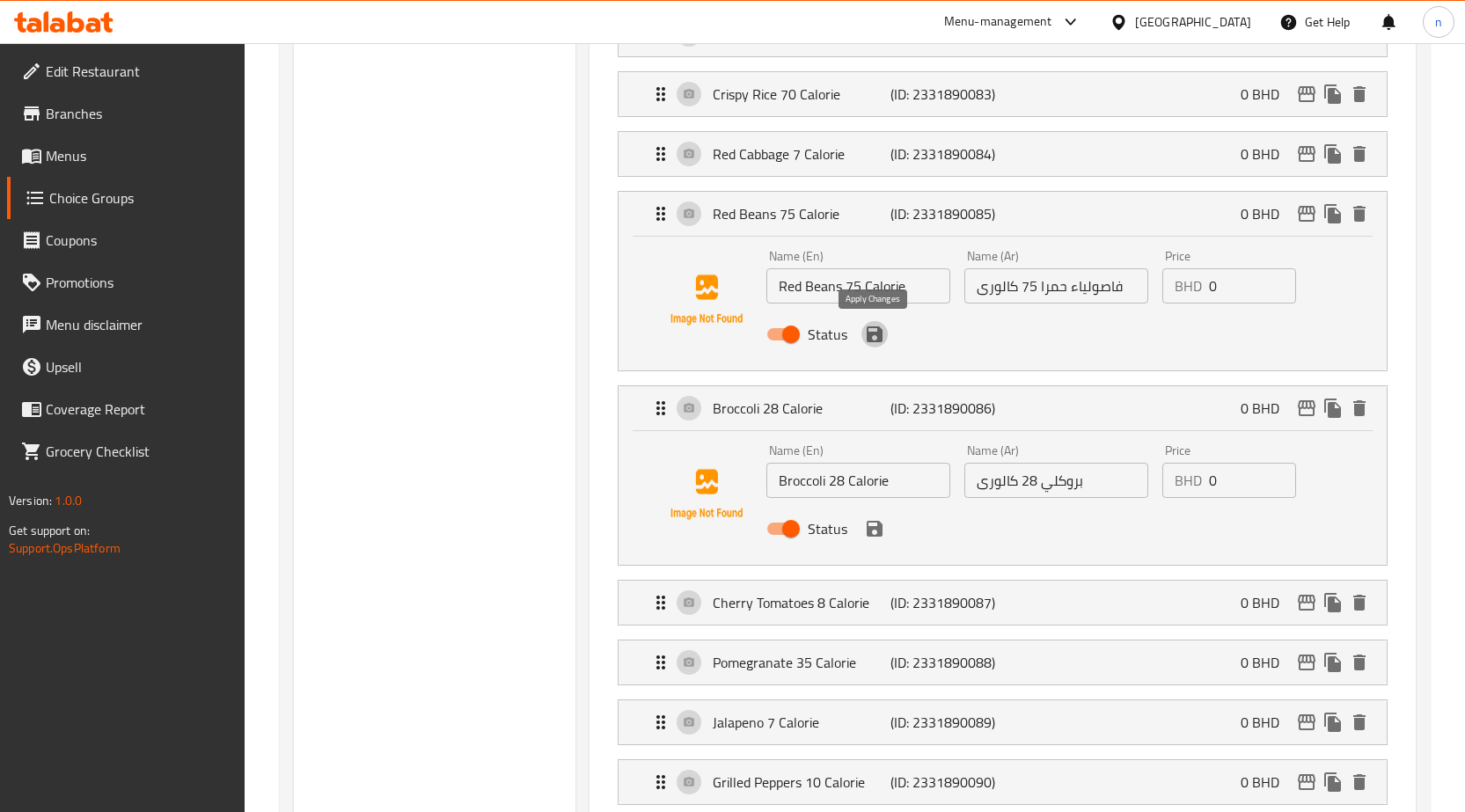
click at [881, 333] on icon "save" at bounding box center [874, 333] width 16 height 16
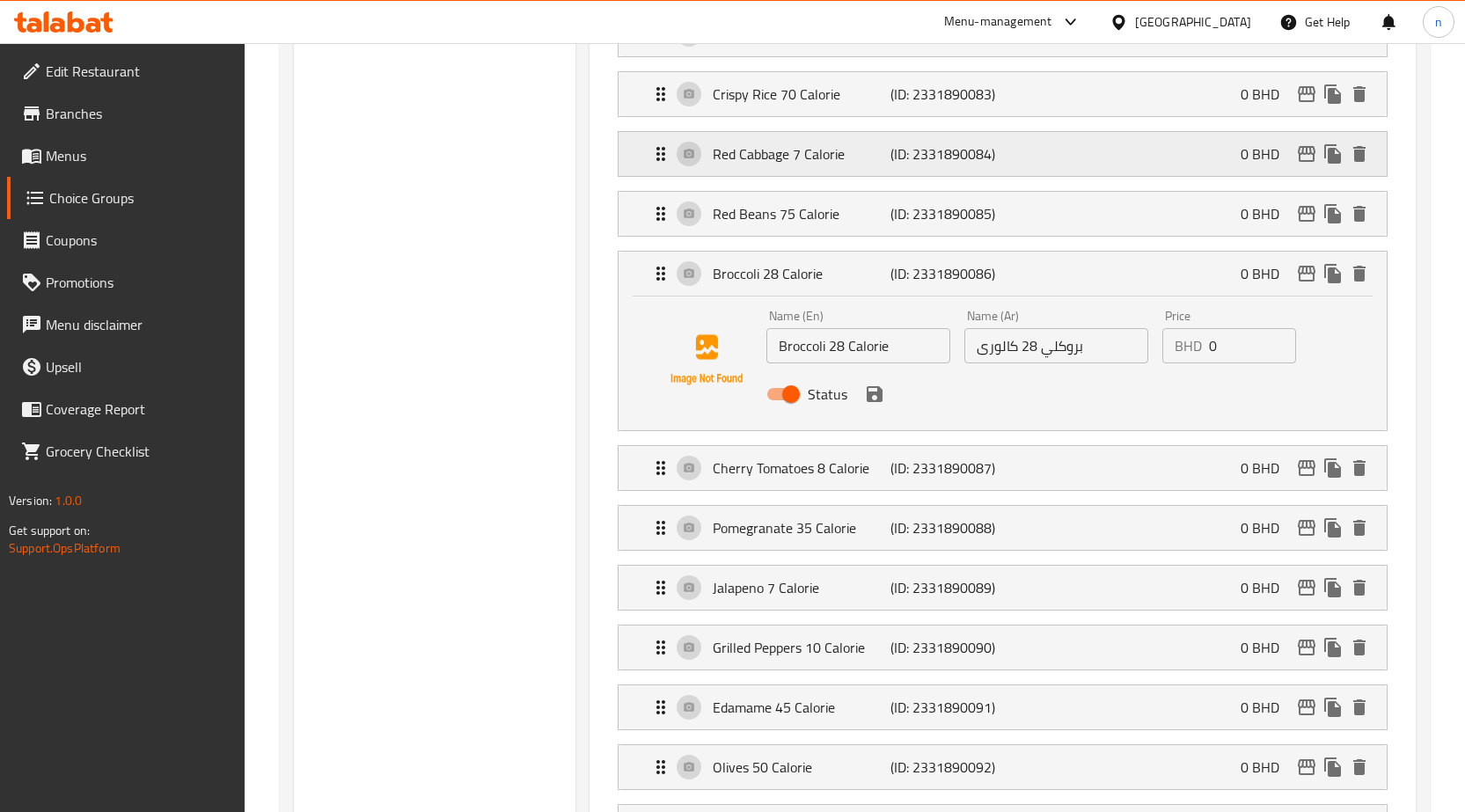
click at [870, 163] on p "Red Cabbage 7 Calorie" at bounding box center [801, 153] width 177 height 21
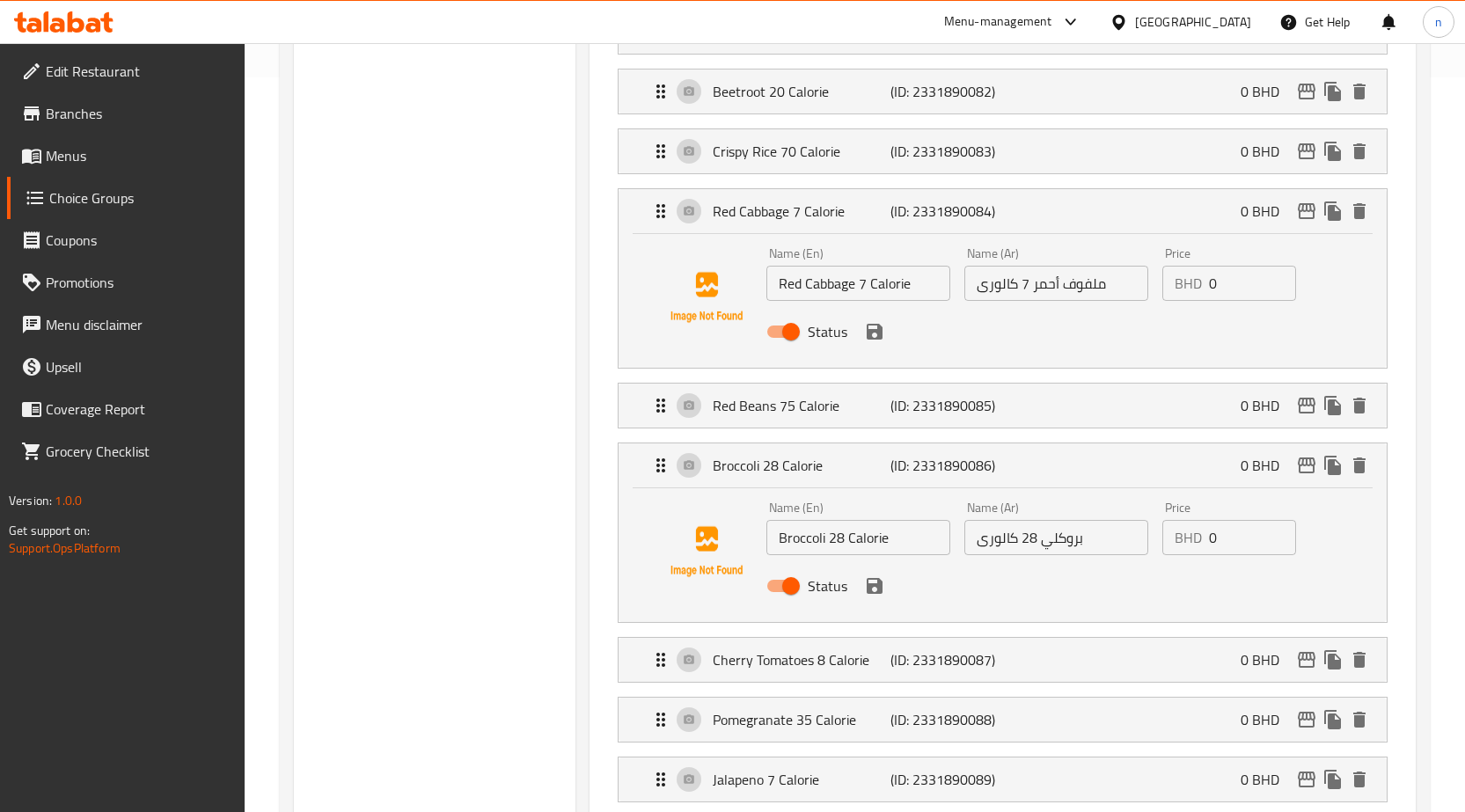
scroll to position [704, 0]
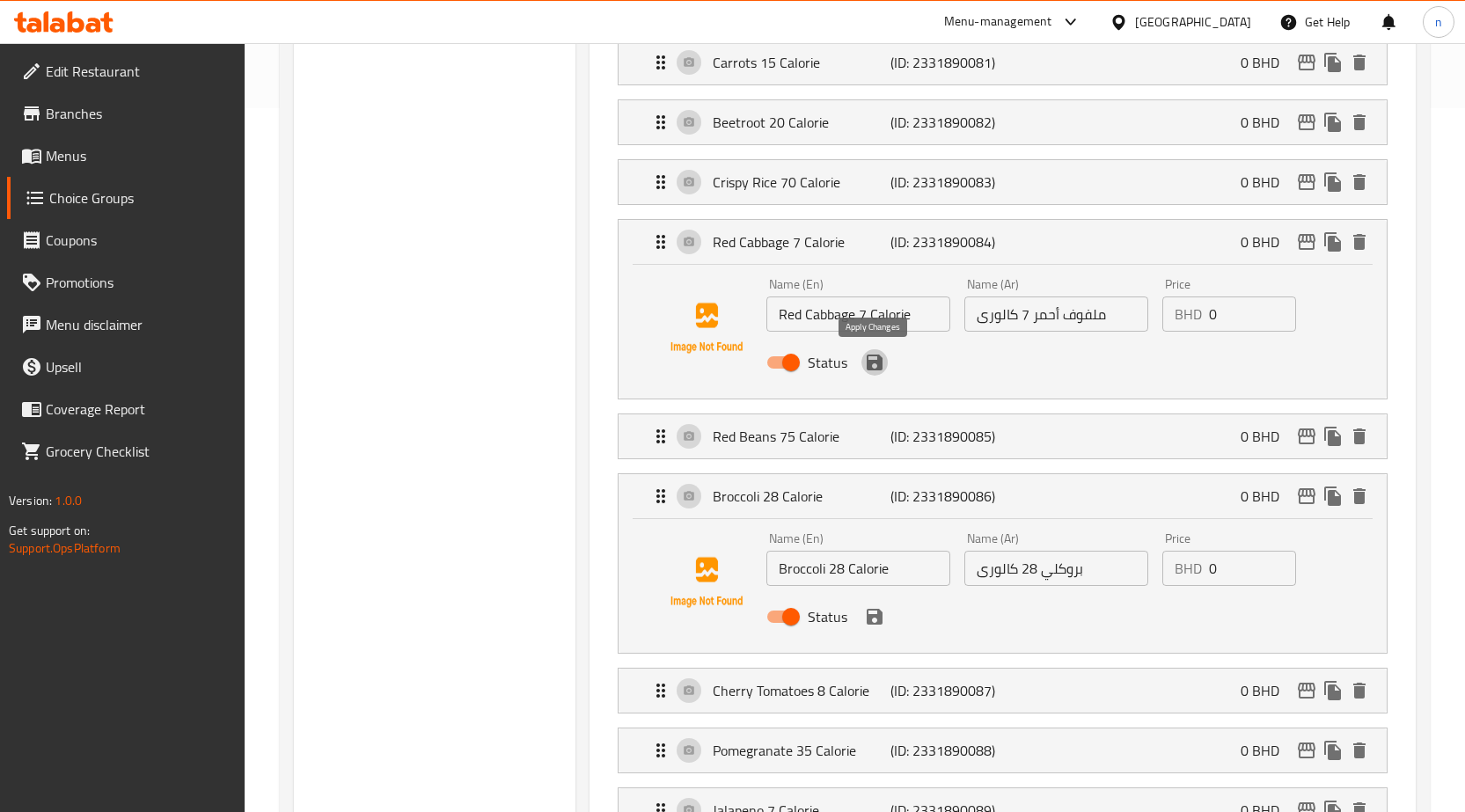
click at [877, 366] on icon "save" at bounding box center [874, 362] width 21 height 21
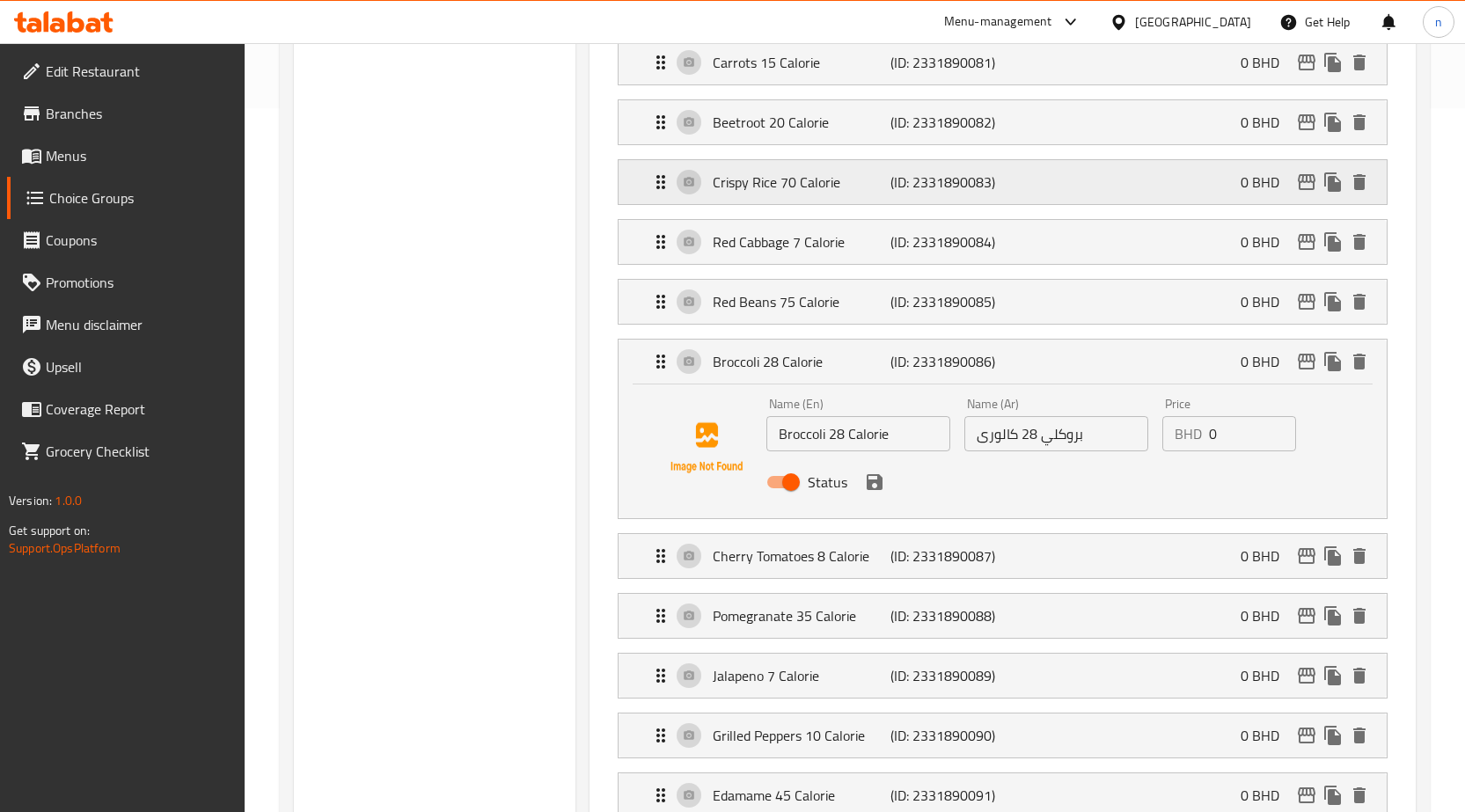
click at [858, 181] on p "Crispy Rice 70 Calorie" at bounding box center [801, 182] width 177 height 21
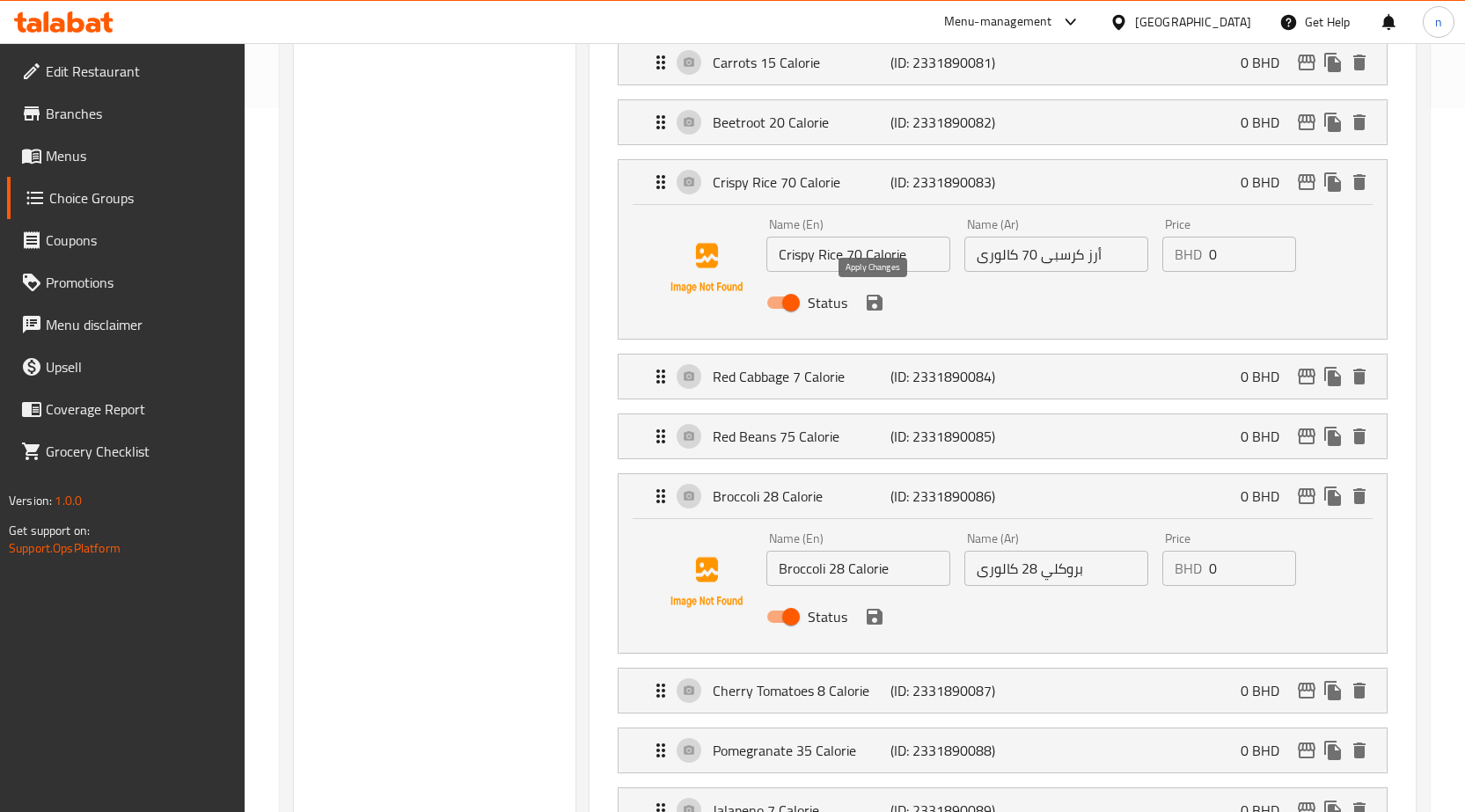
click at [880, 304] on icon "save" at bounding box center [874, 302] width 16 height 16
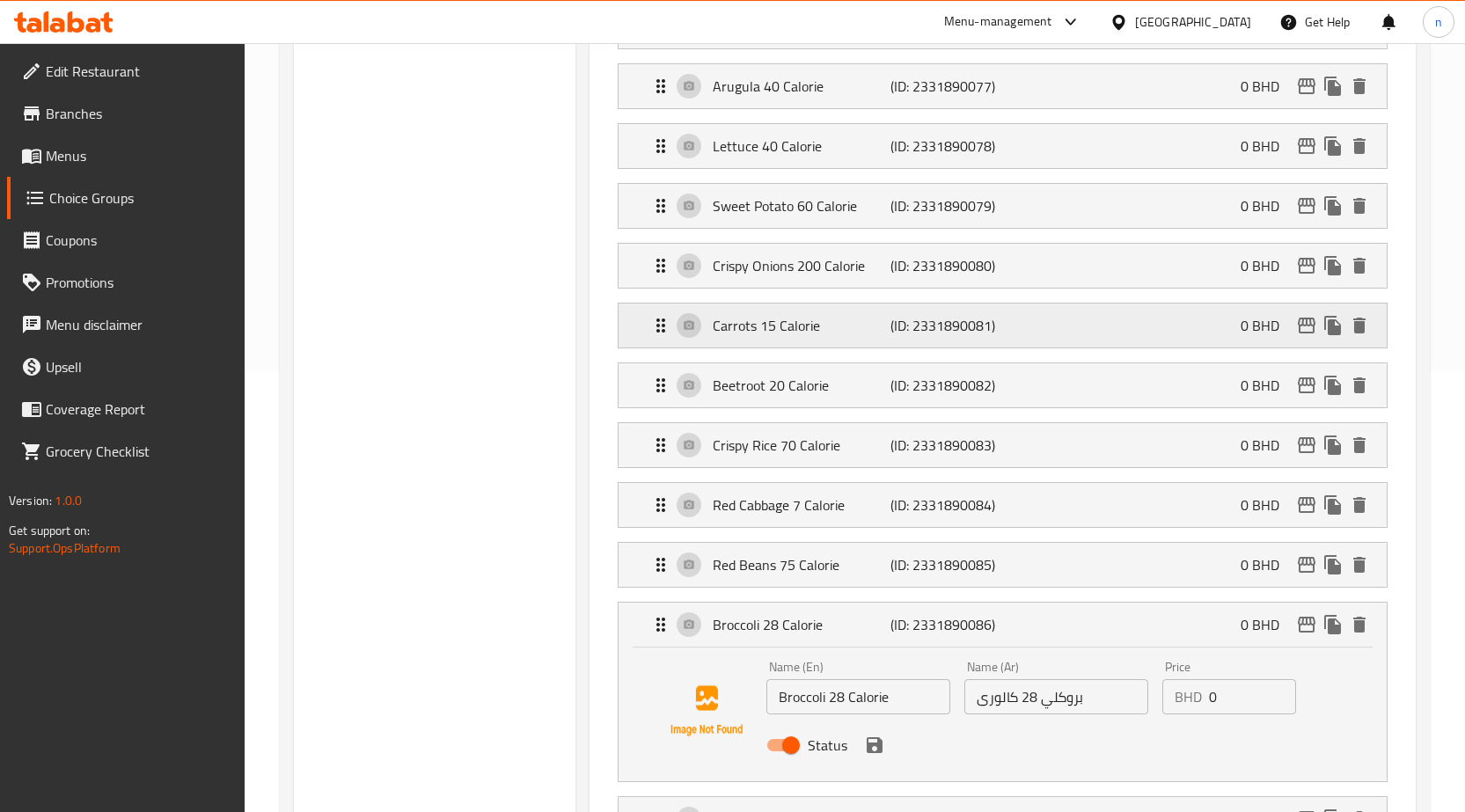
scroll to position [440, 0]
click at [838, 325] on p "Carrots 15 Calorie" at bounding box center [801, 326] width 177 height 21
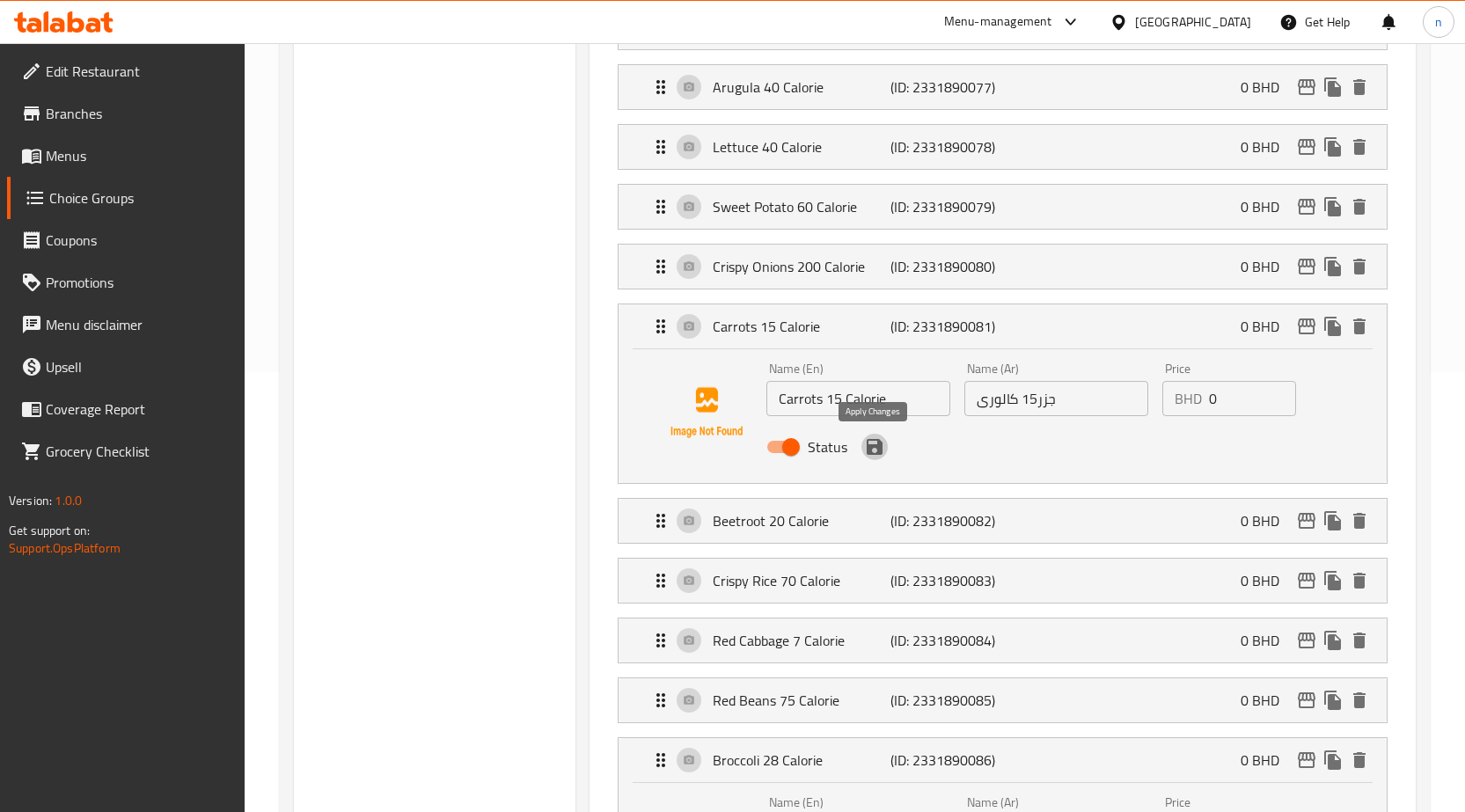
click at [871, 449] on icon "save" at bounding box center [874, 446] width 16 height 16
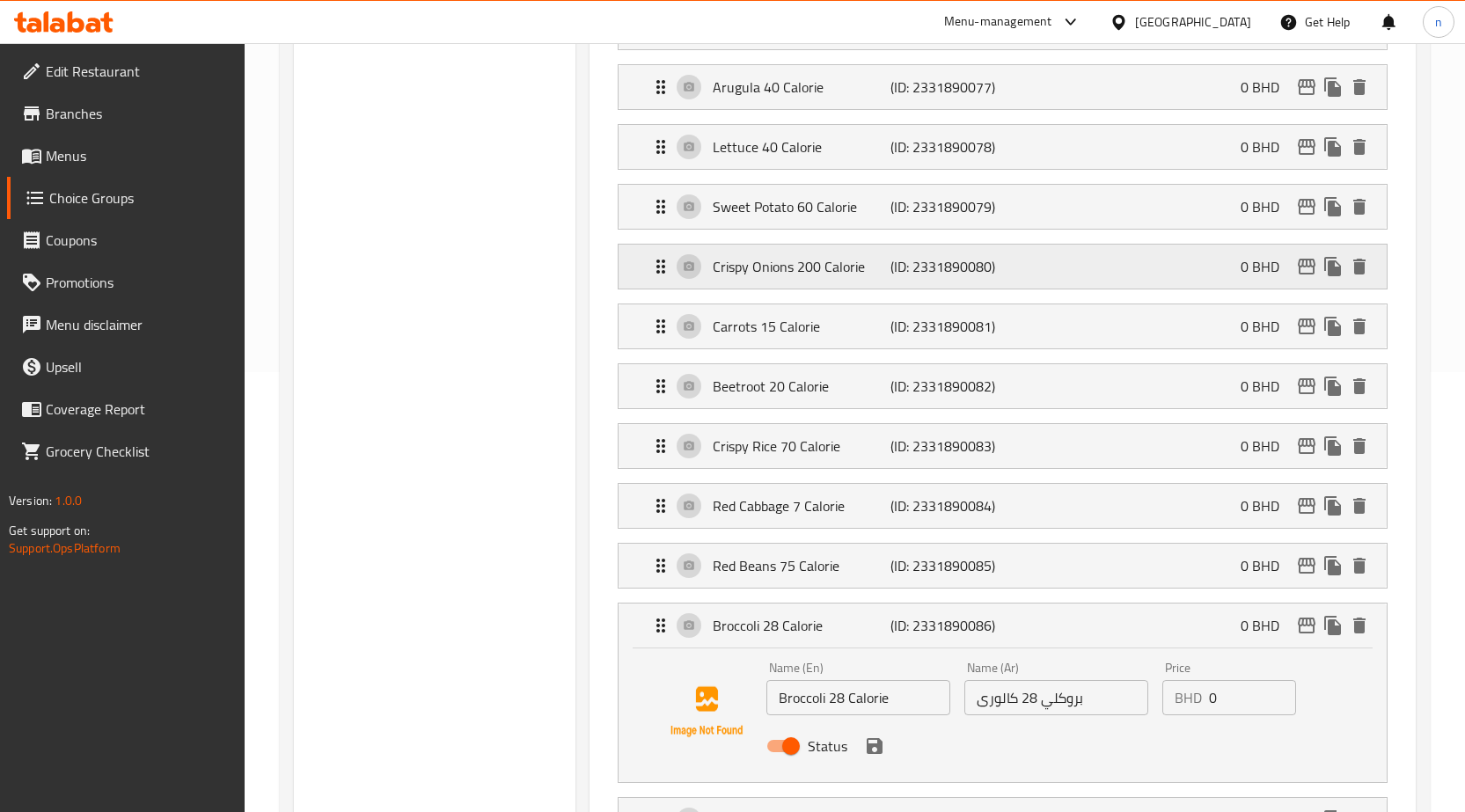
click at [853, 276] on p "Crispy Onions 200 Calorie" at bounding box center [801, 266] width 177 height 21
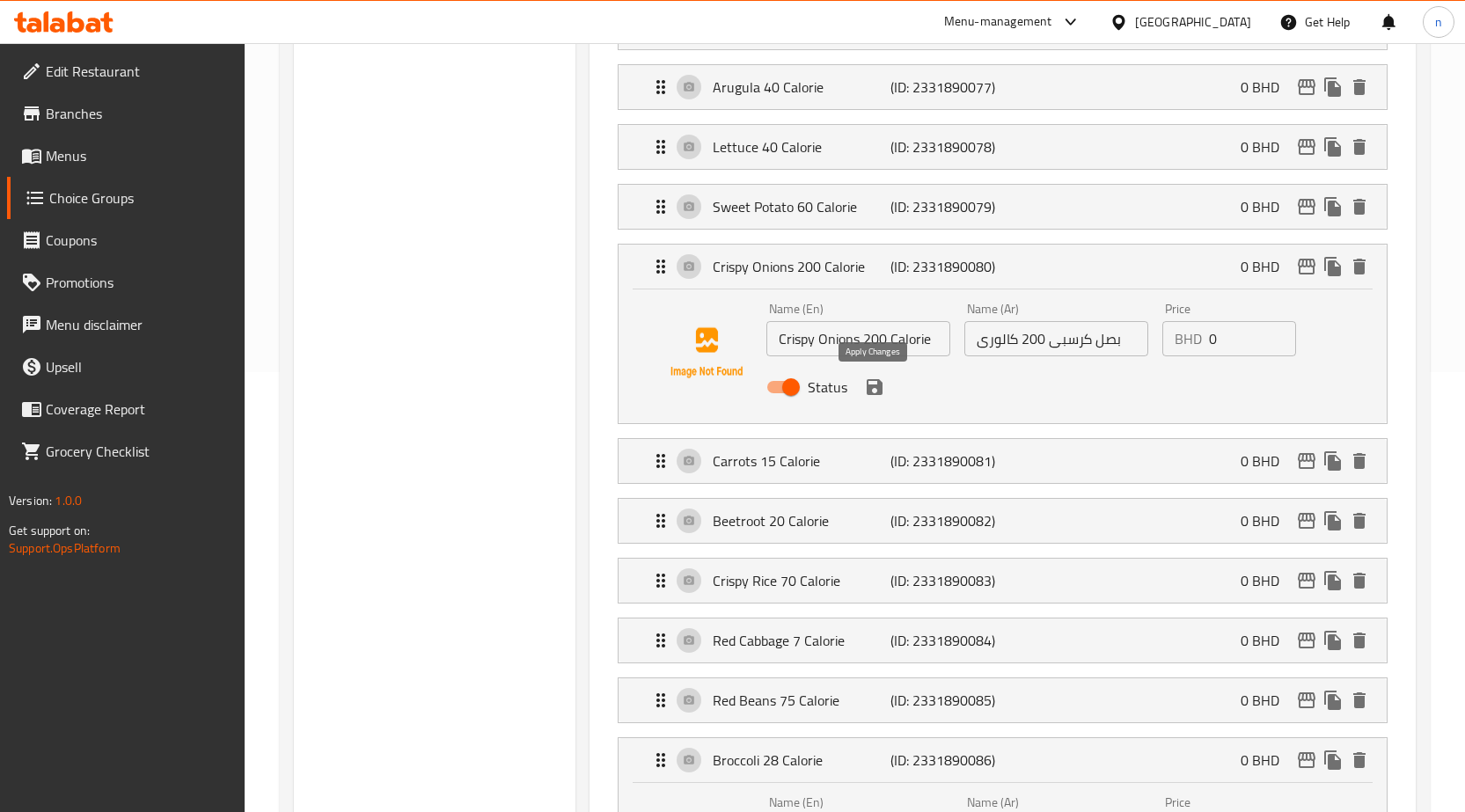
click at [880, 392] on icon "save" at bounding box center [874, 387] width 16 height 16
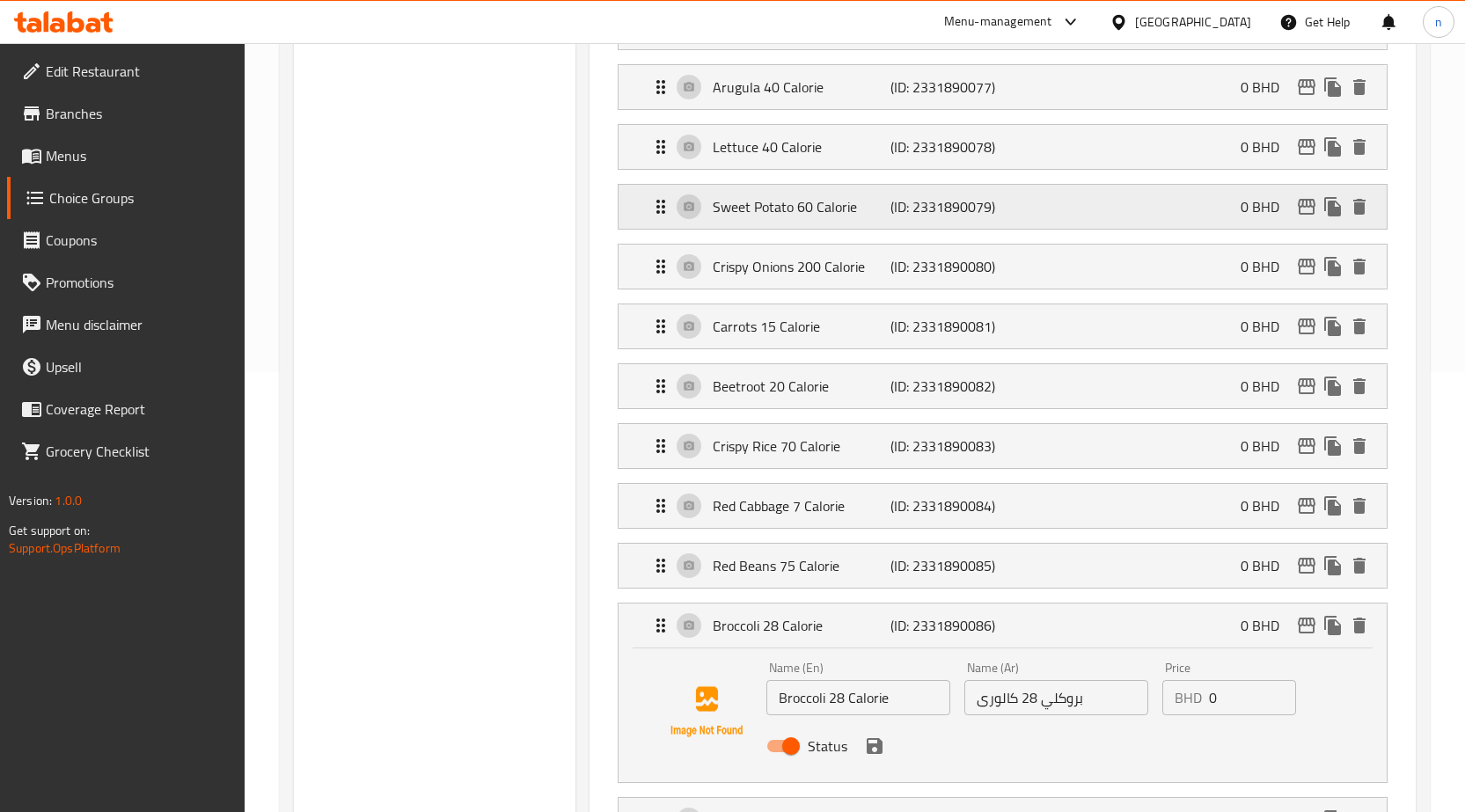
click at [817, 213] on p "Sweet Potato 60 Calorie" at bounding box center [801, 207] width 177 height 21
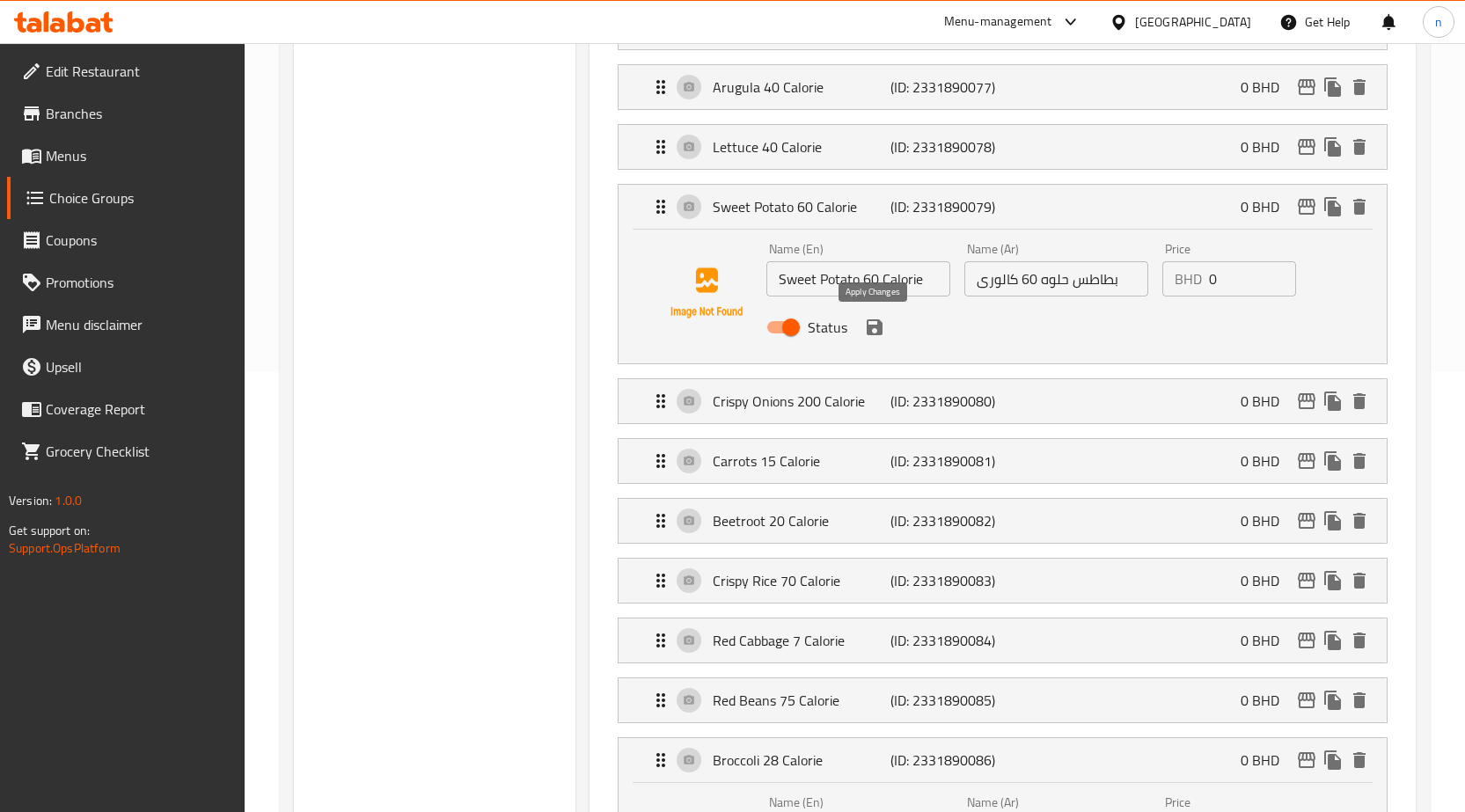
click at [876, 325] on icon "save" at bounding box center [874, 327] width 16 height 16
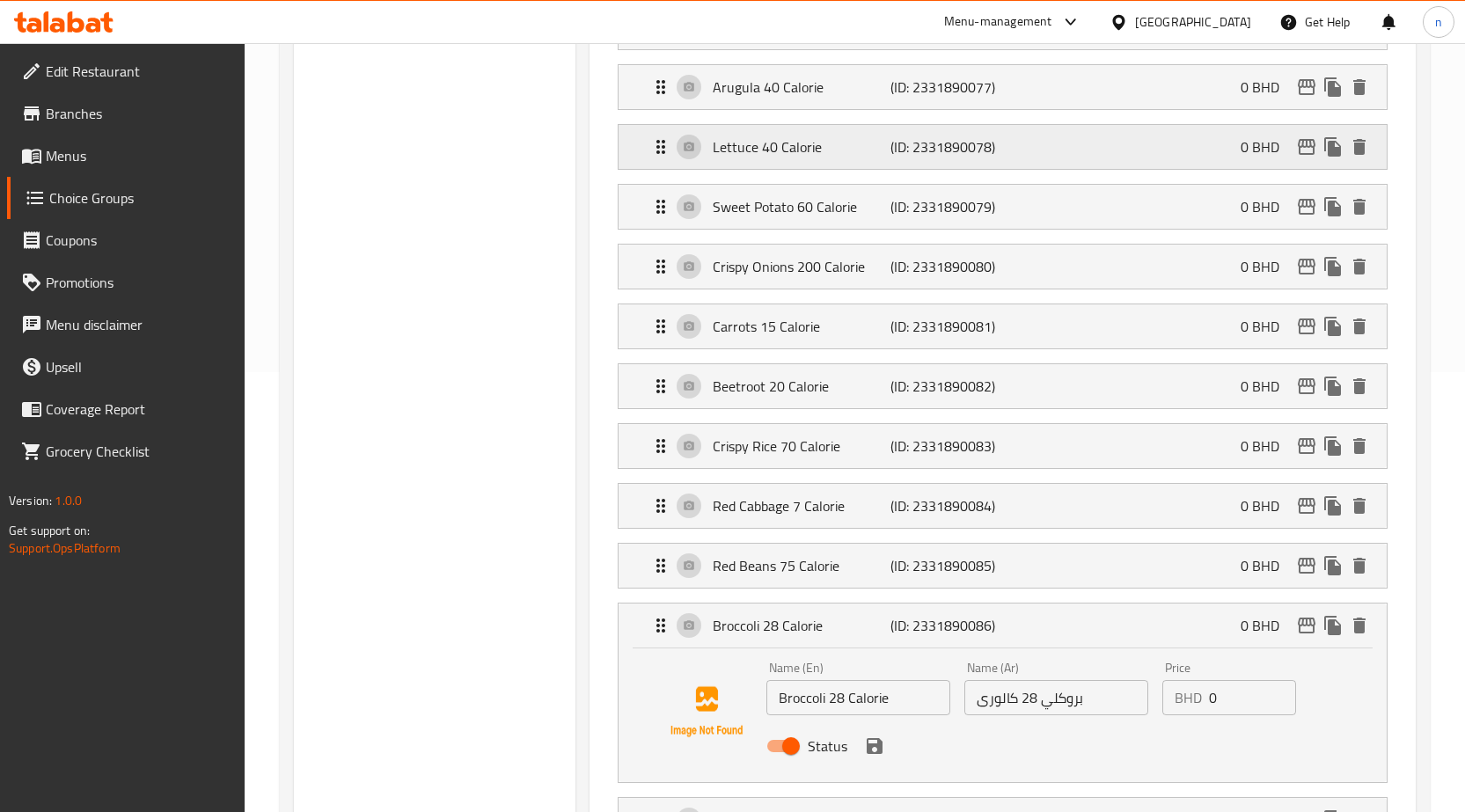
click at [853, 141] on p "Lettuce 40 Calorie" at bounding box center [801, 146] width 177 height 21
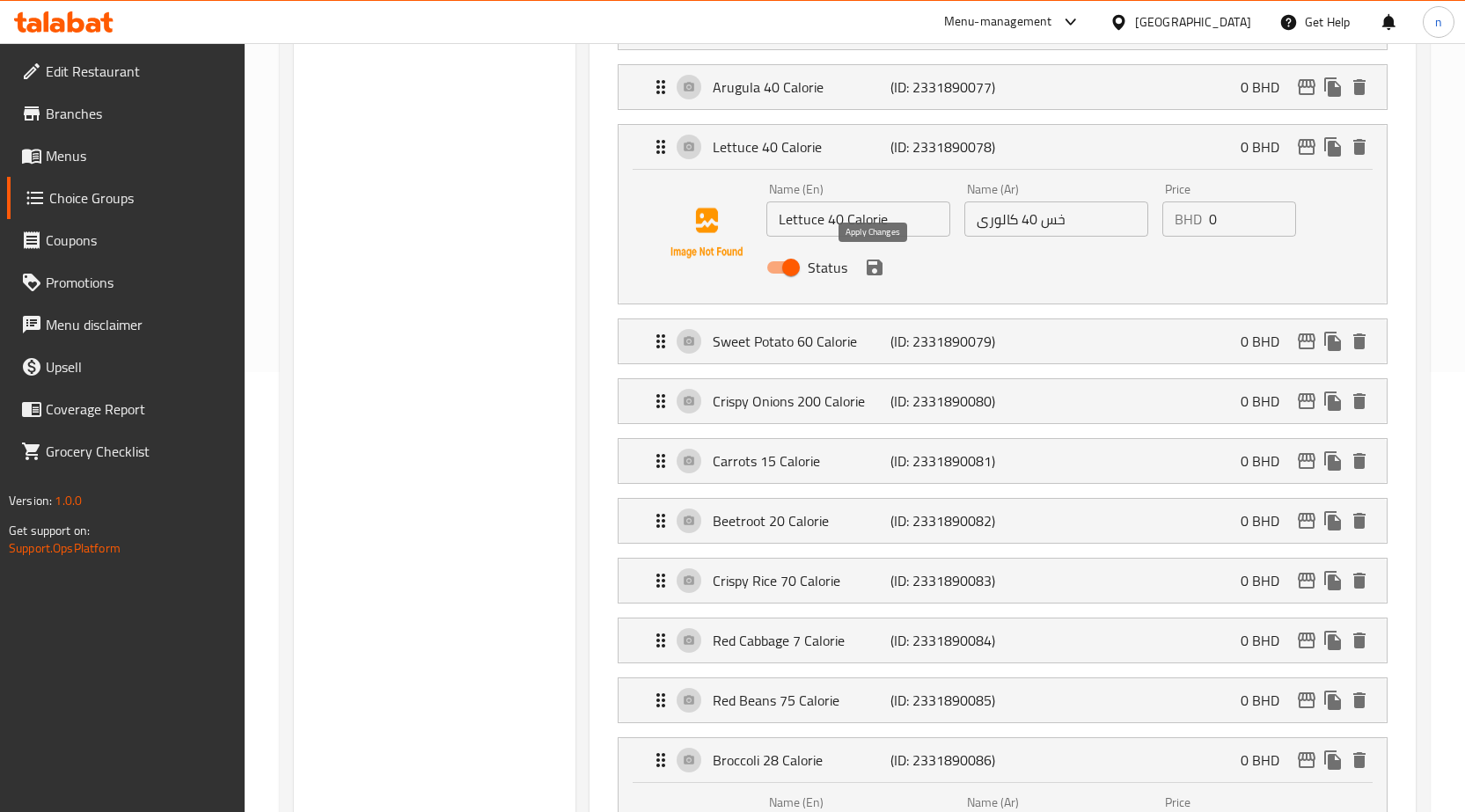
click at [876, 264] on icon "save" at bounding box center [874, 267] width 21 height 21
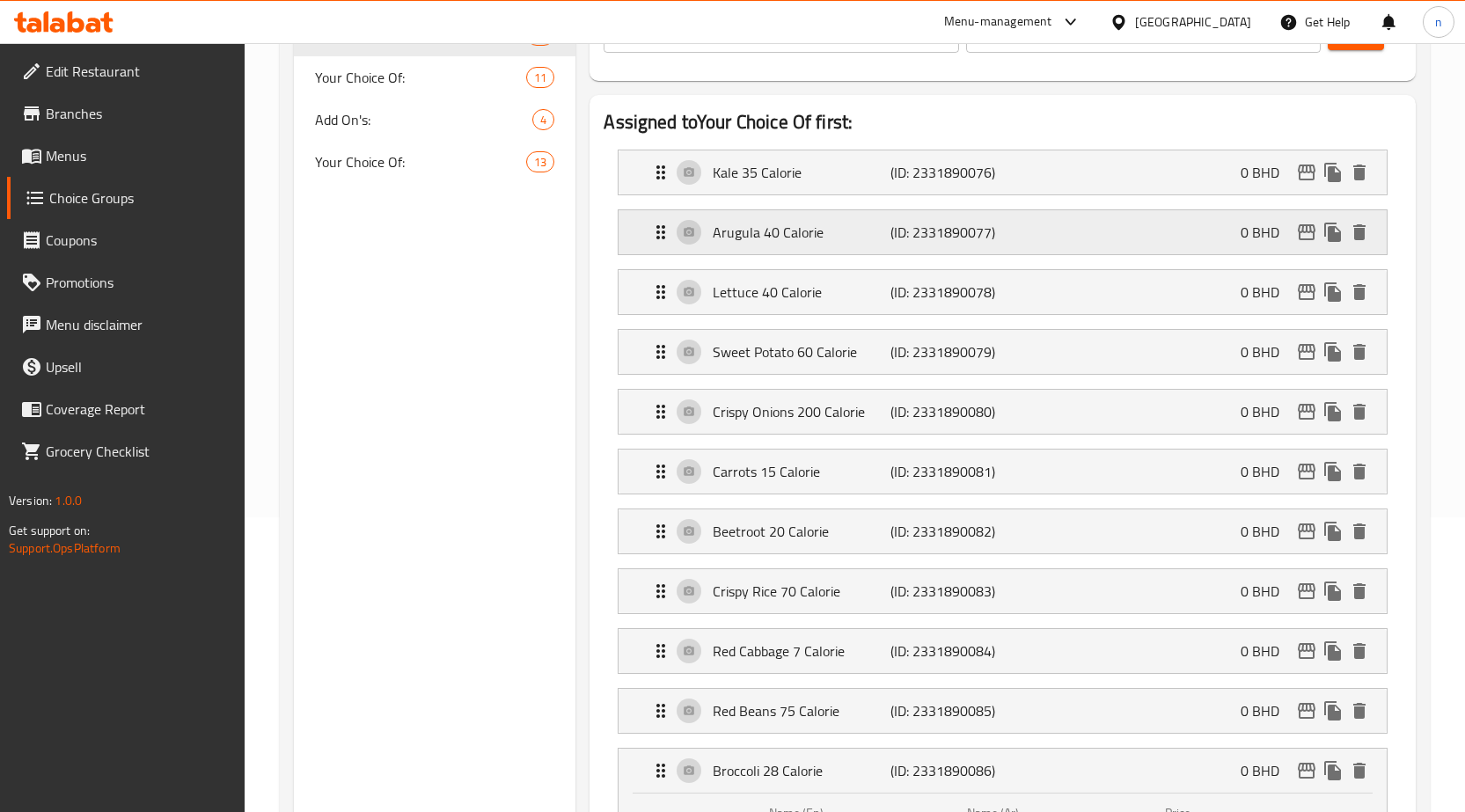
scroll to position [264, 0]
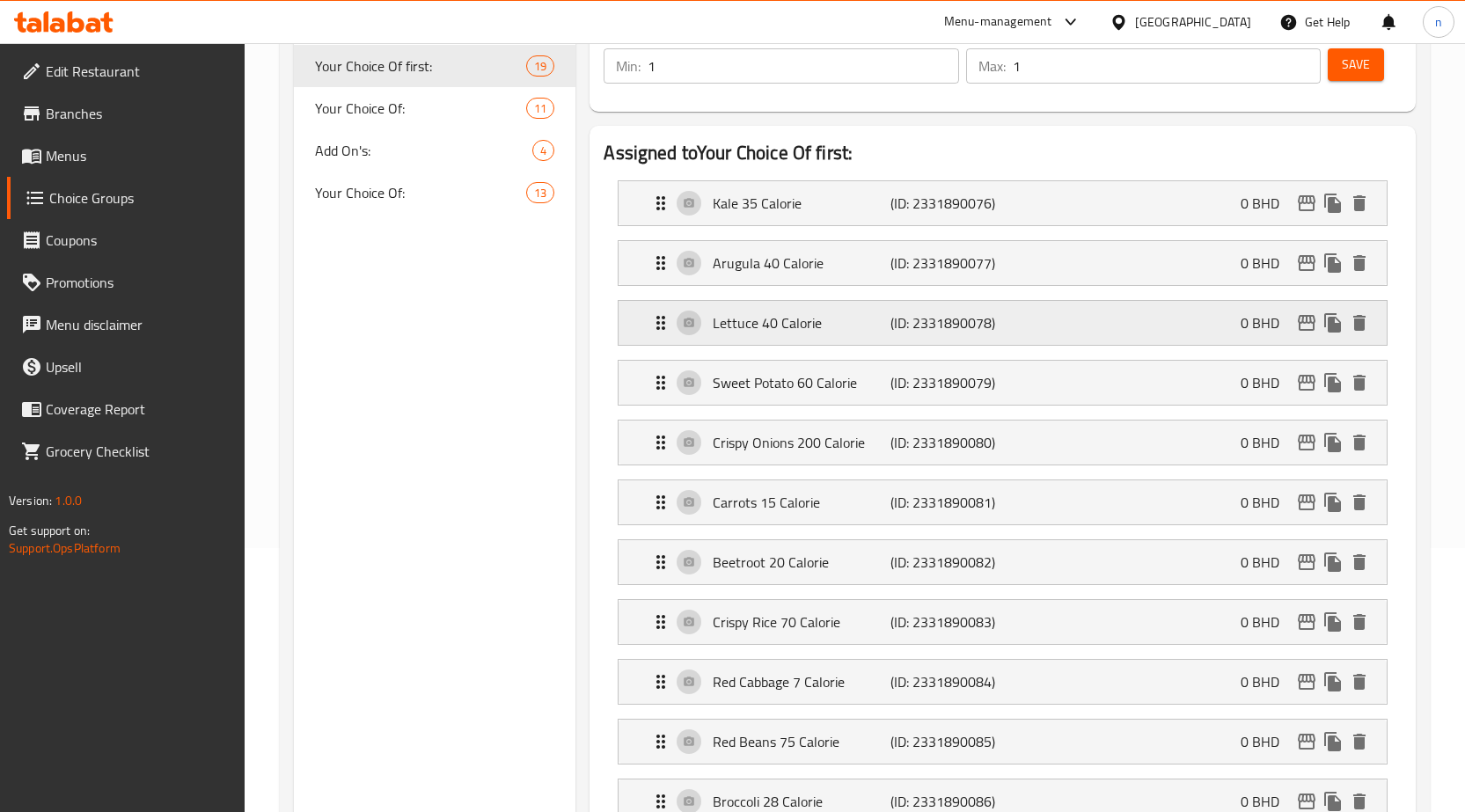
click at [834, 321] on p "Lettuce 40 Calorie" at bounding box center [801, 322] width 177 height 21
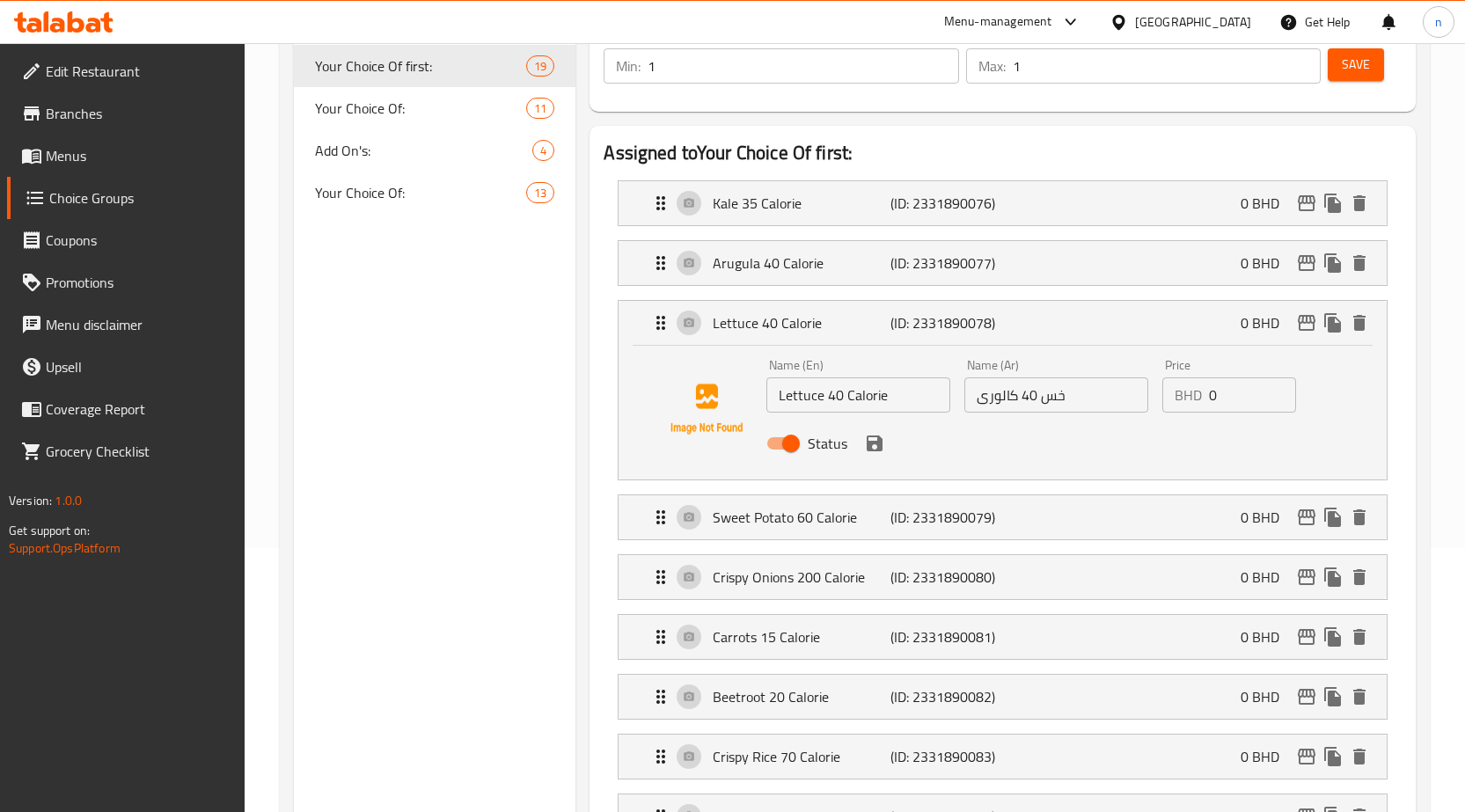
click at [871, 454] on button "save" at bounding box center [874, 443] width 27 height 27
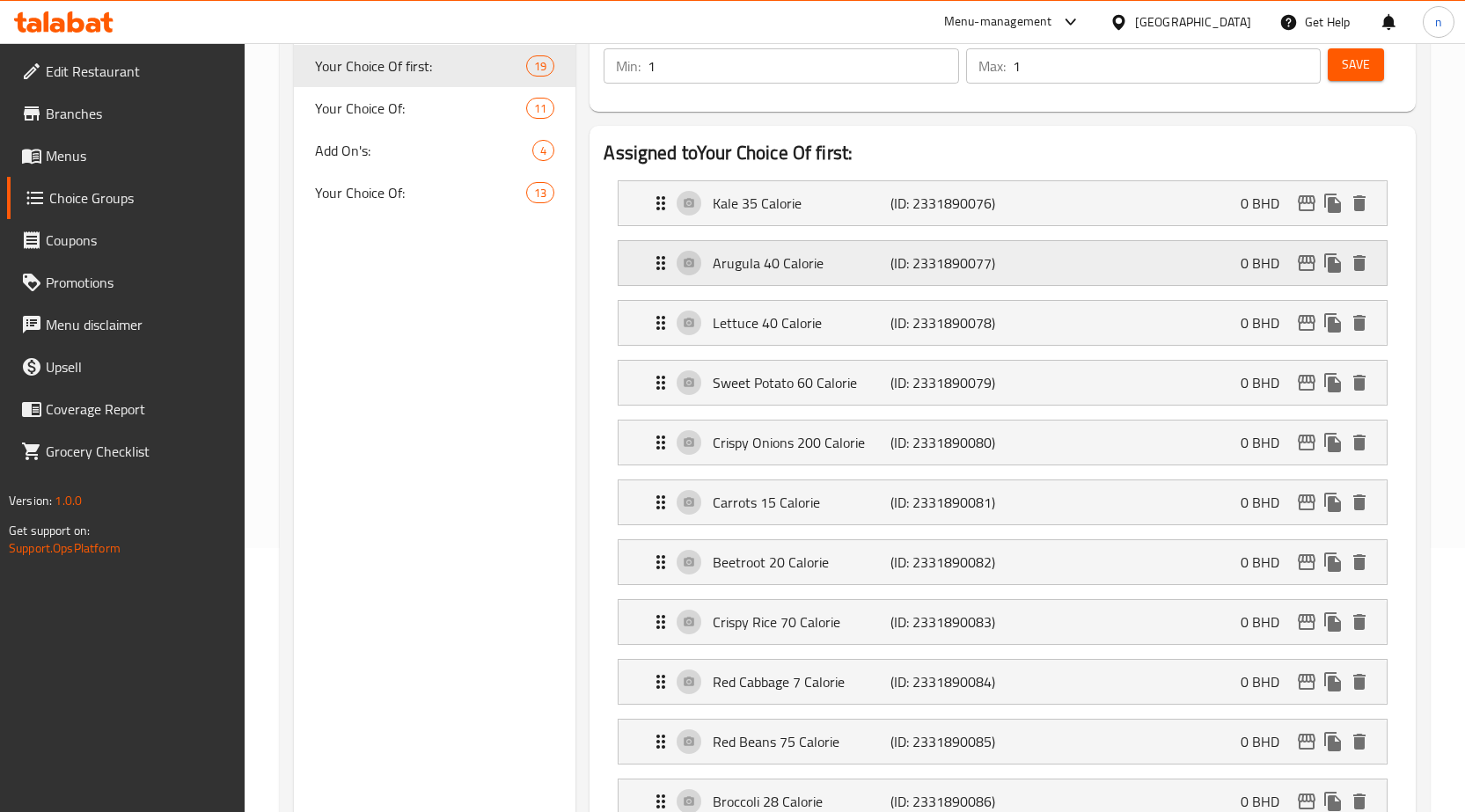
click at [861, 277] on div "Arugula 40 Calorie (ID: 2331890077) 0 BHD" at bounding box center [1008, 263] width 715 height 44
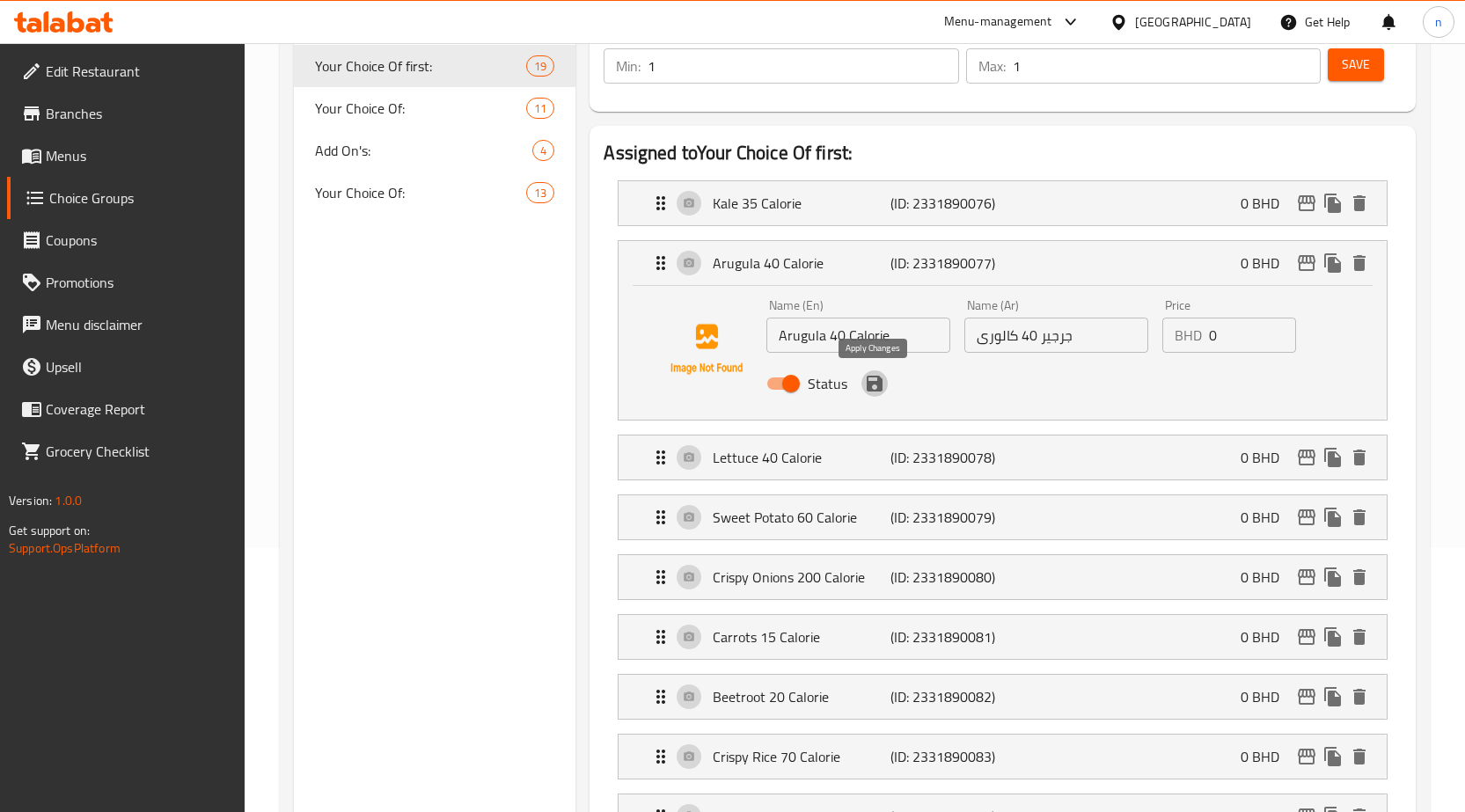
click at [879, 386] on icon "save" at bounding box center [874, 383] width 16 height 16
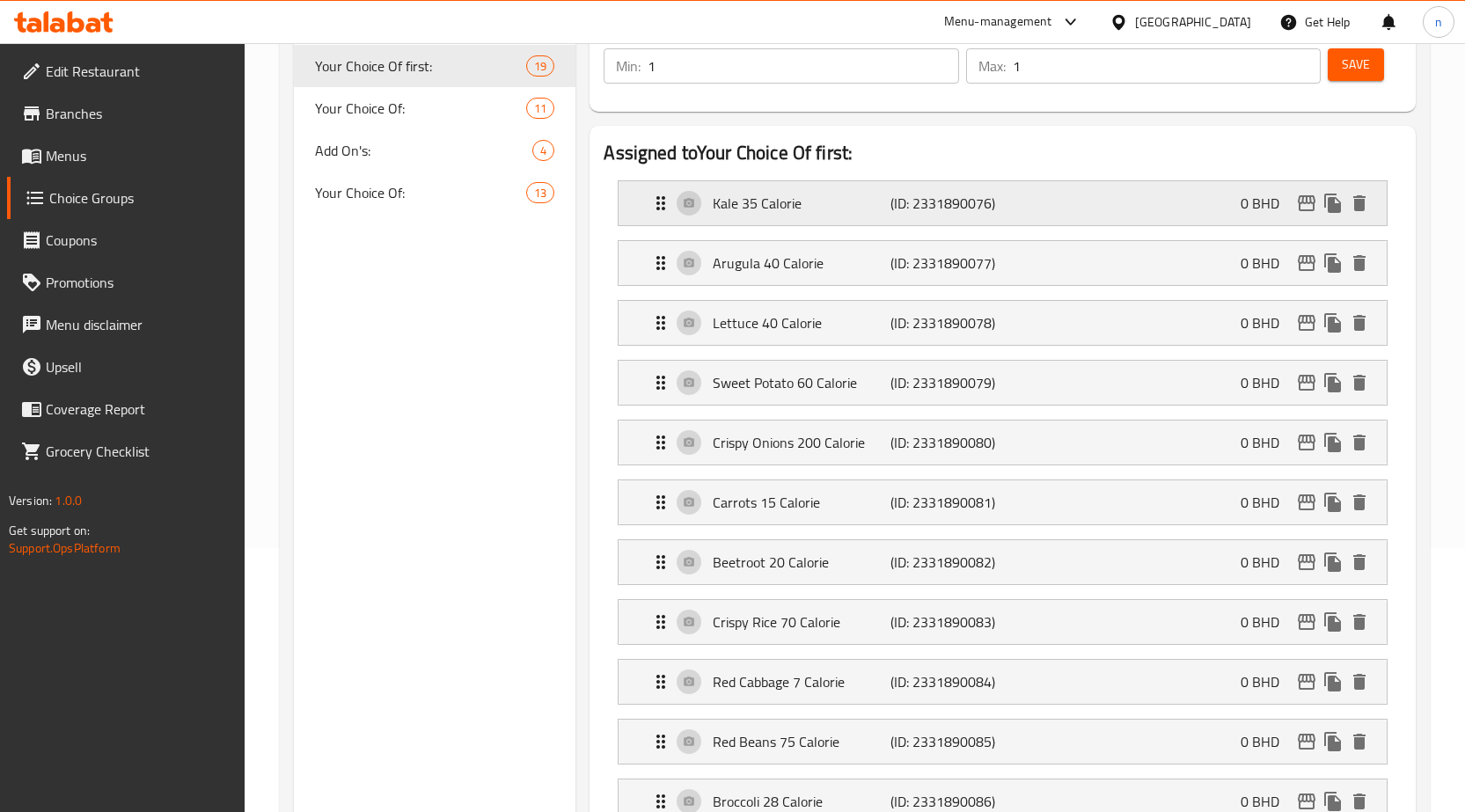
click at [846, 209] on p "Kale 35 Calorie" at bounding box center [801, 203] width 177 height 21
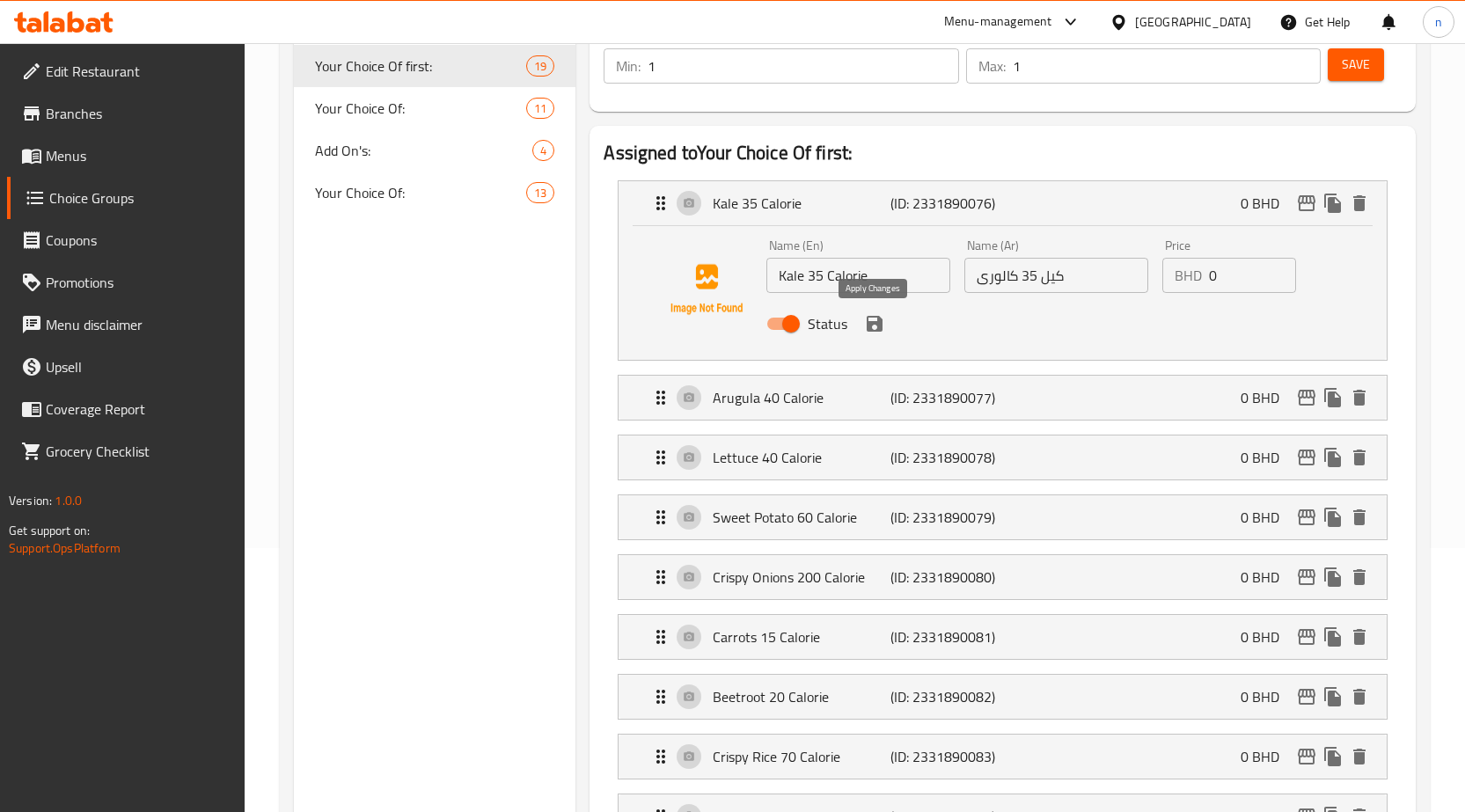
click at [879, 324] on icon "save" at bounding box center [874, 323] width 16 height 16
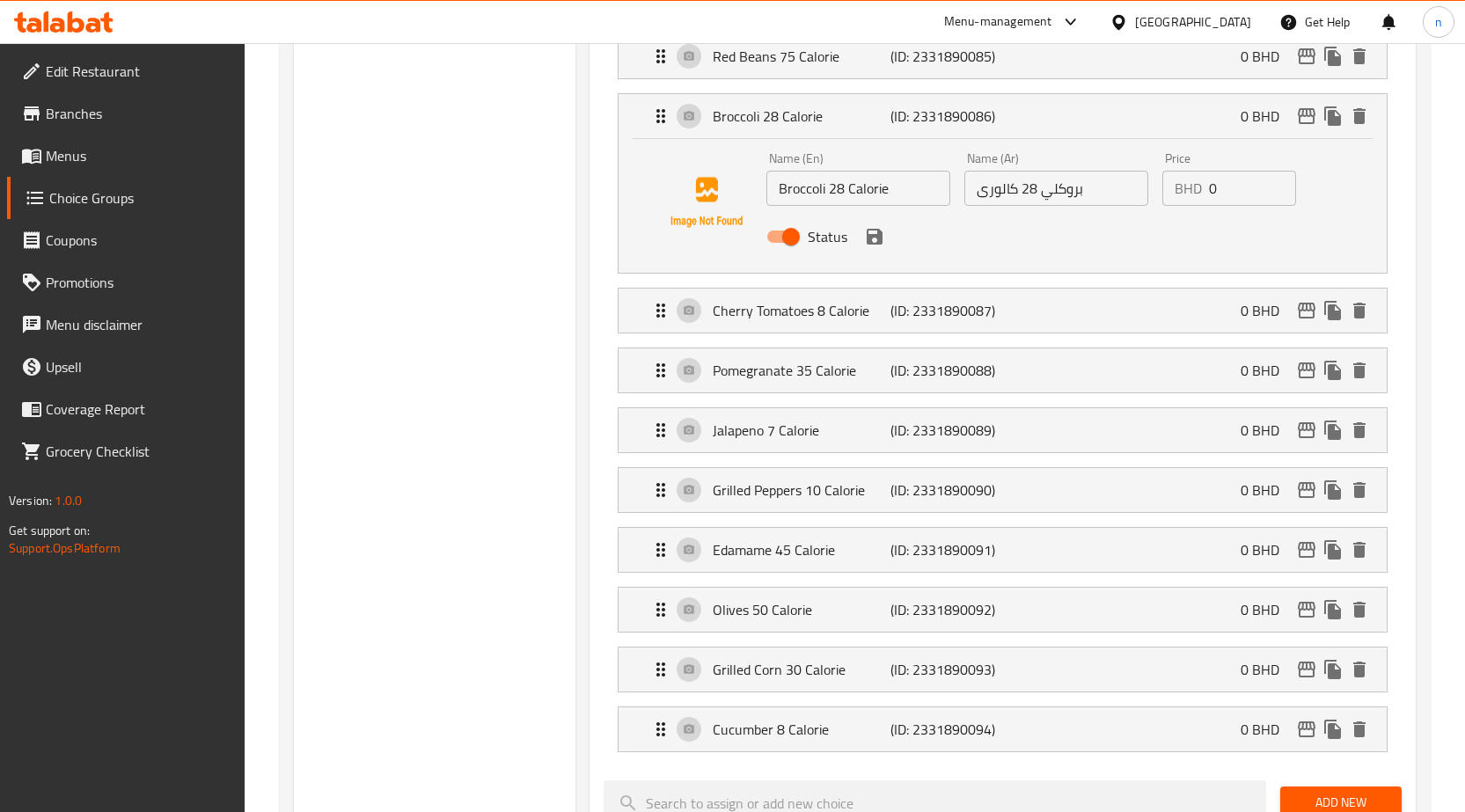
scroll to position [967, 0]
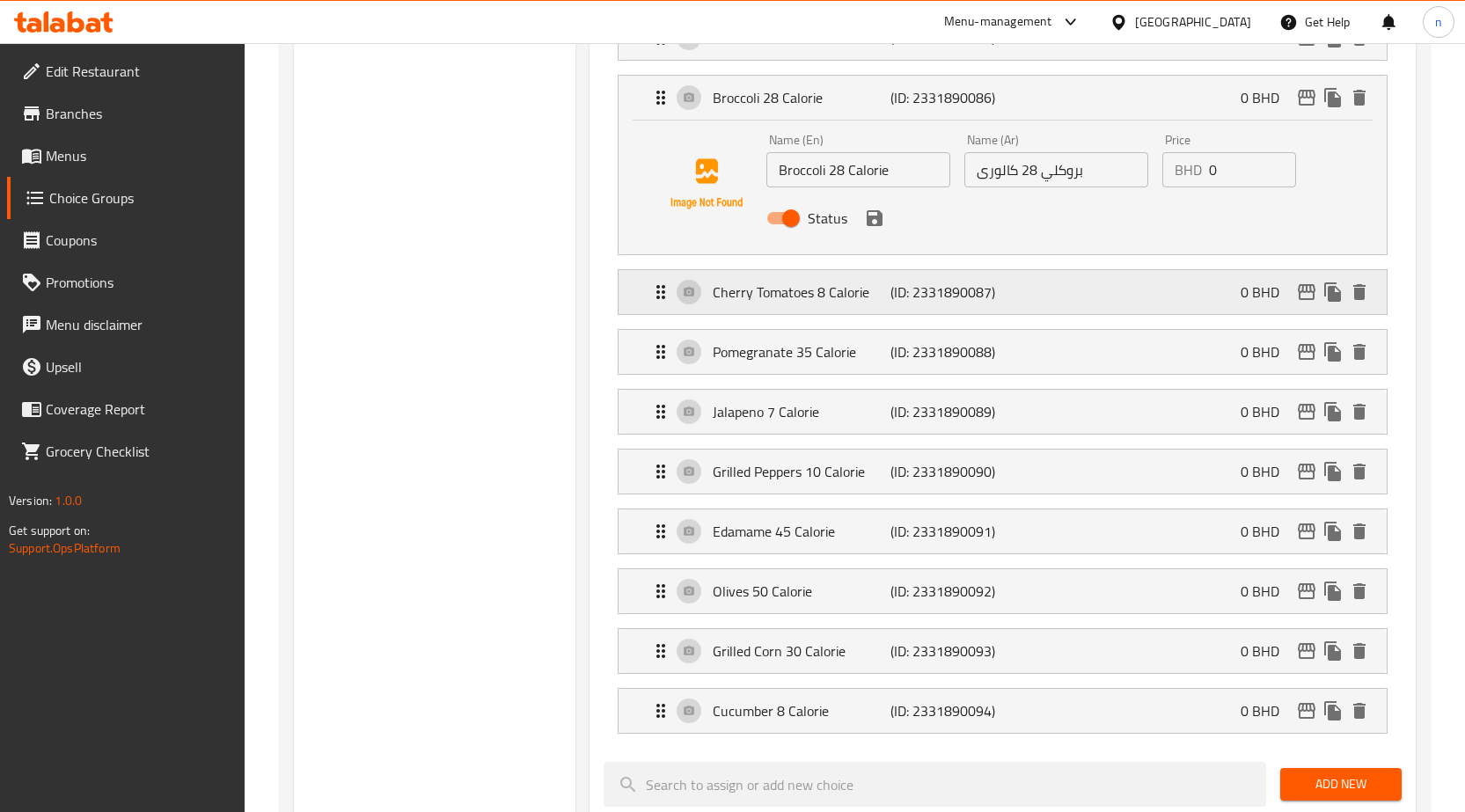
click at [972, 301] on p "(ID: 2331890087)" at bounding box center [949, 291] width 119 height 21
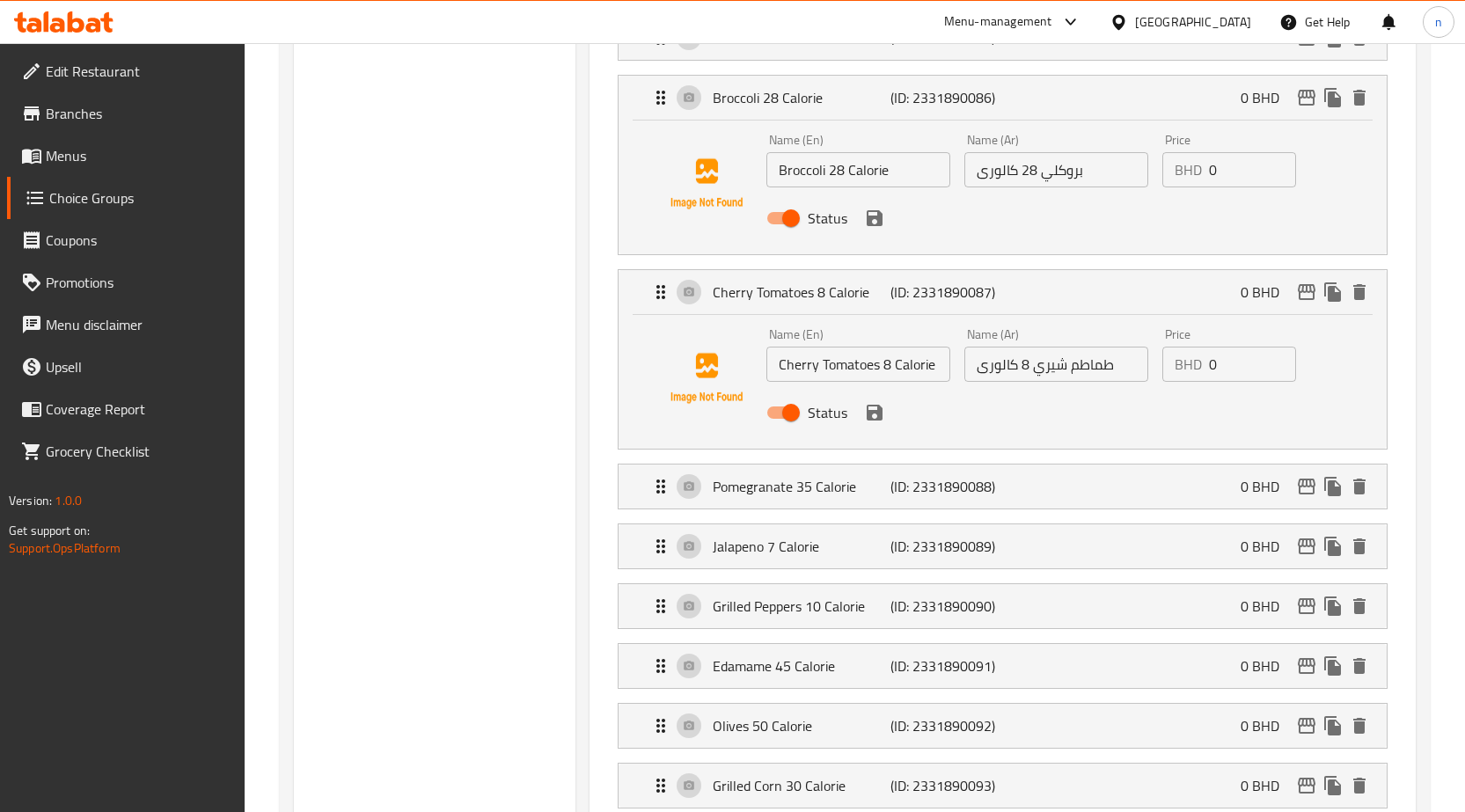
click at [871, 412] on icon "save" at bounding box center [874, 412] width 16 height 16
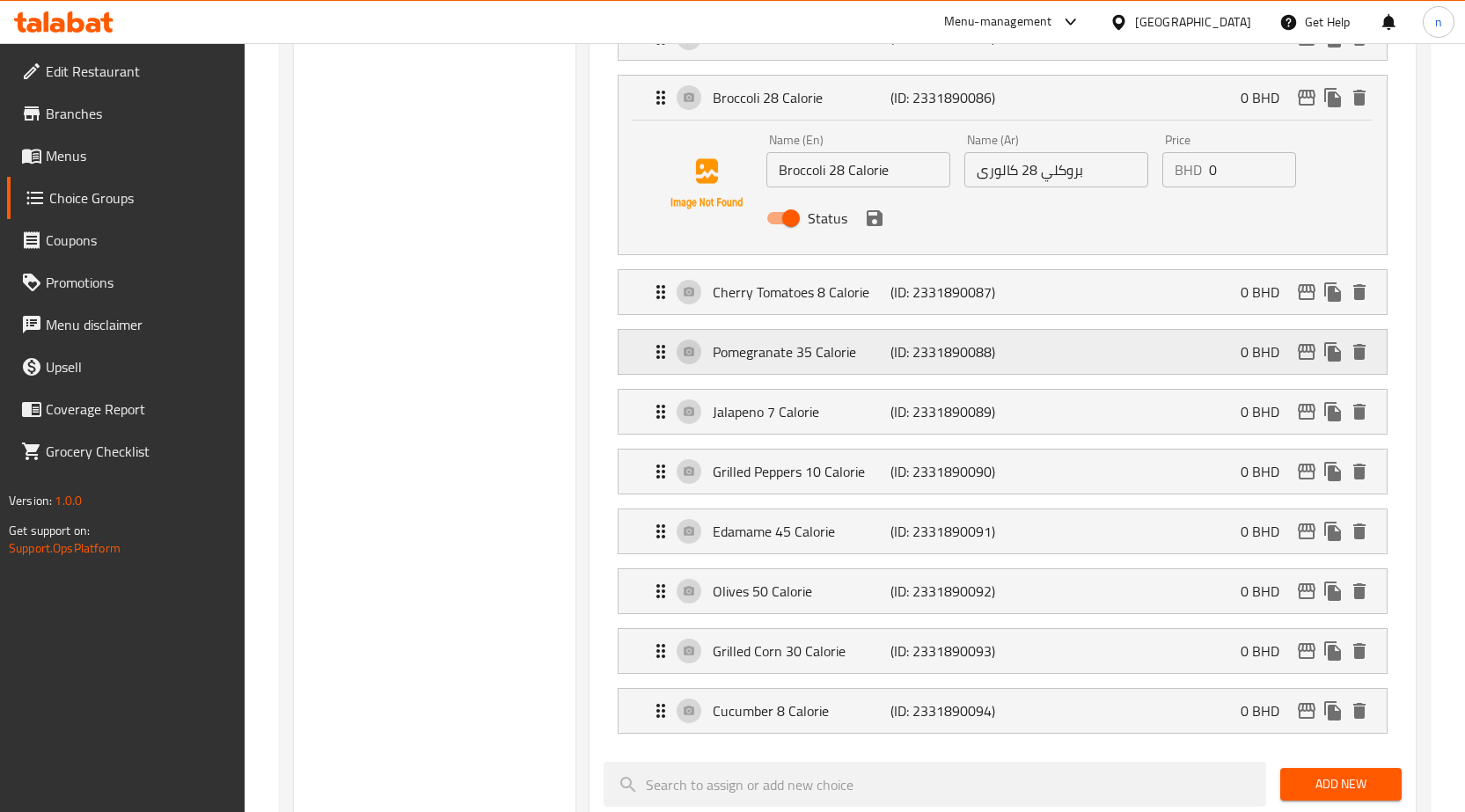
click at [917, 362] on p "(ID: 2331890088)" at bounding box center [949, 351] width 119 height 21
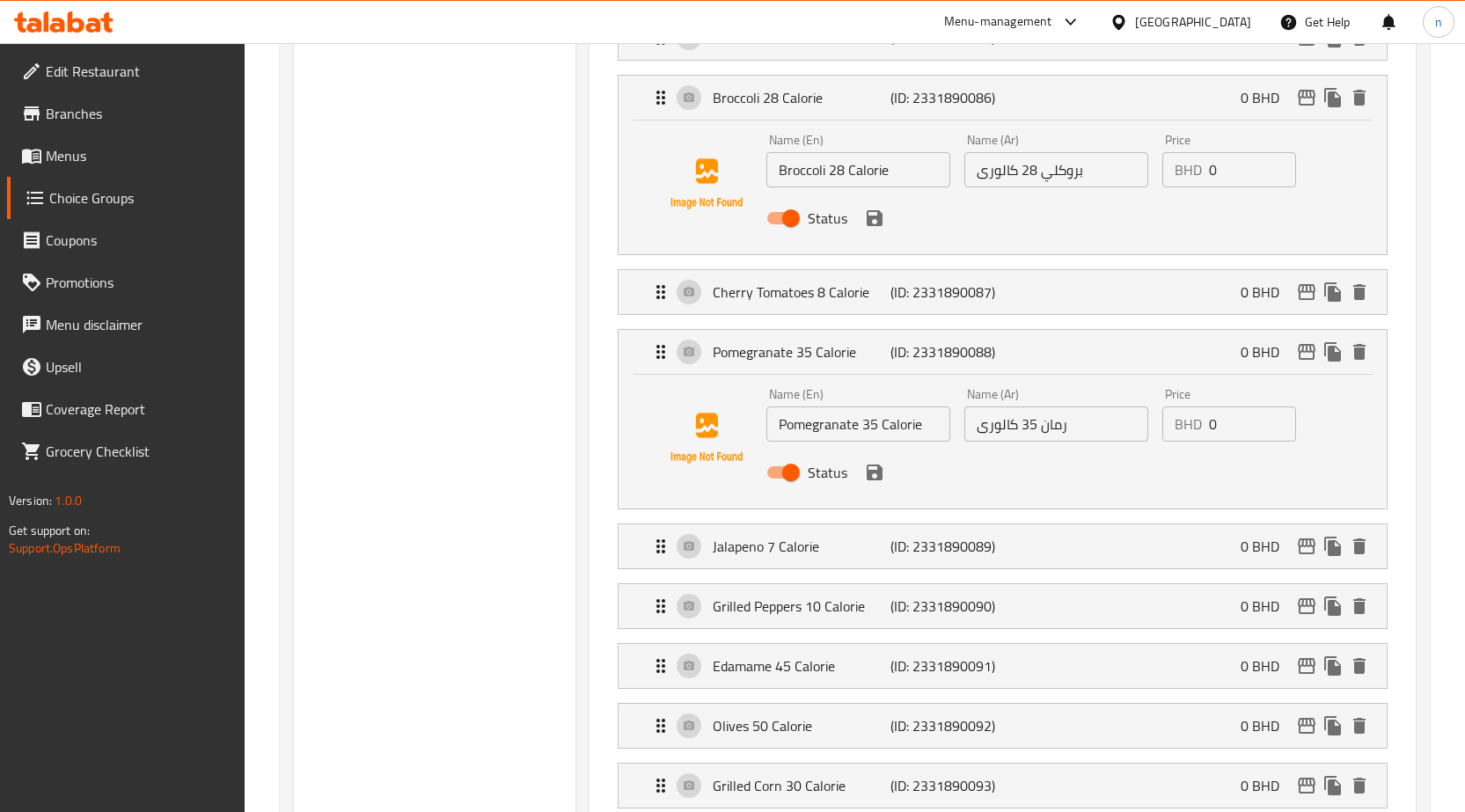
click at [879, 476] on icon "save" at bounding box center [874, 472] width 16 height 16
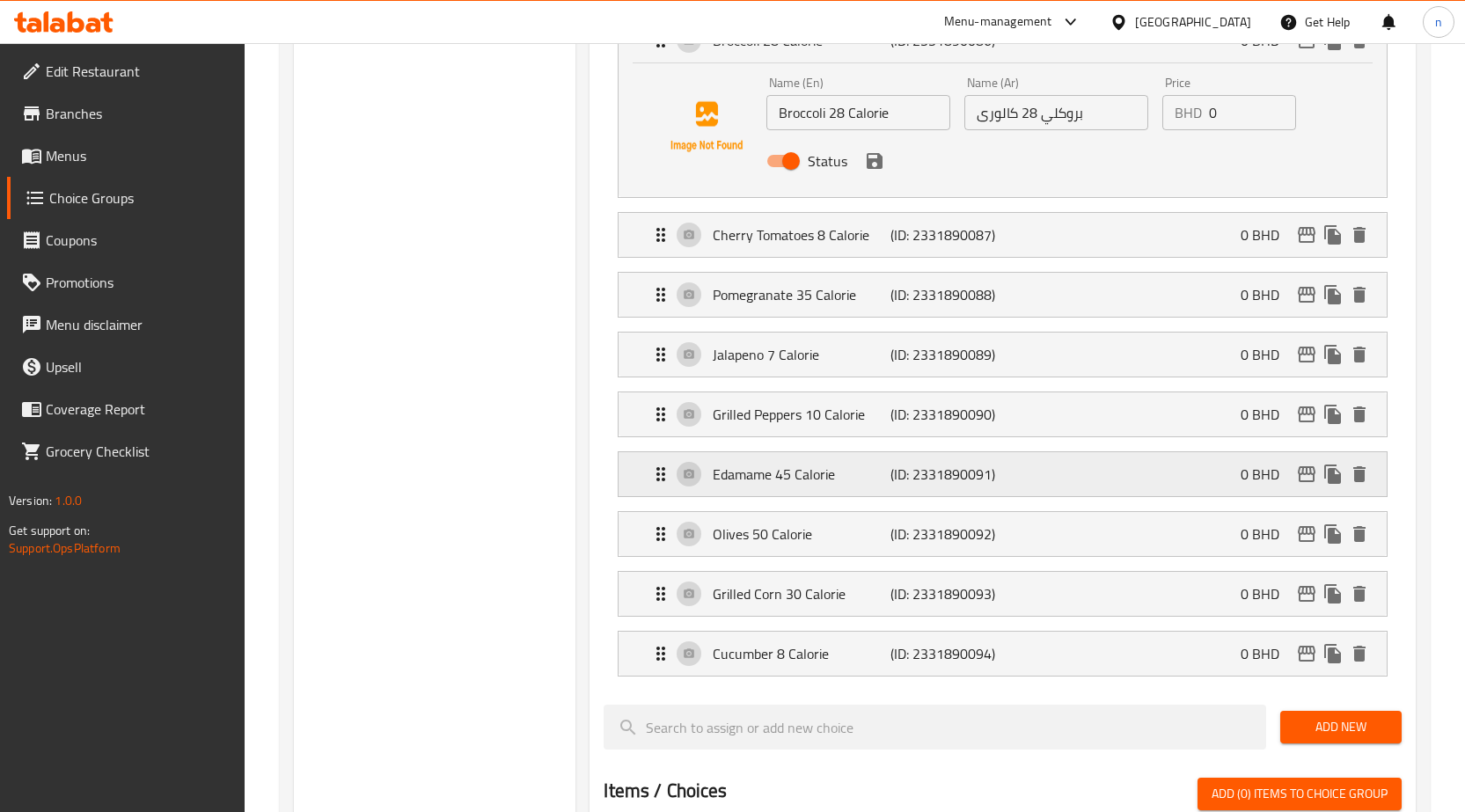
scroll to position [1055, 0]
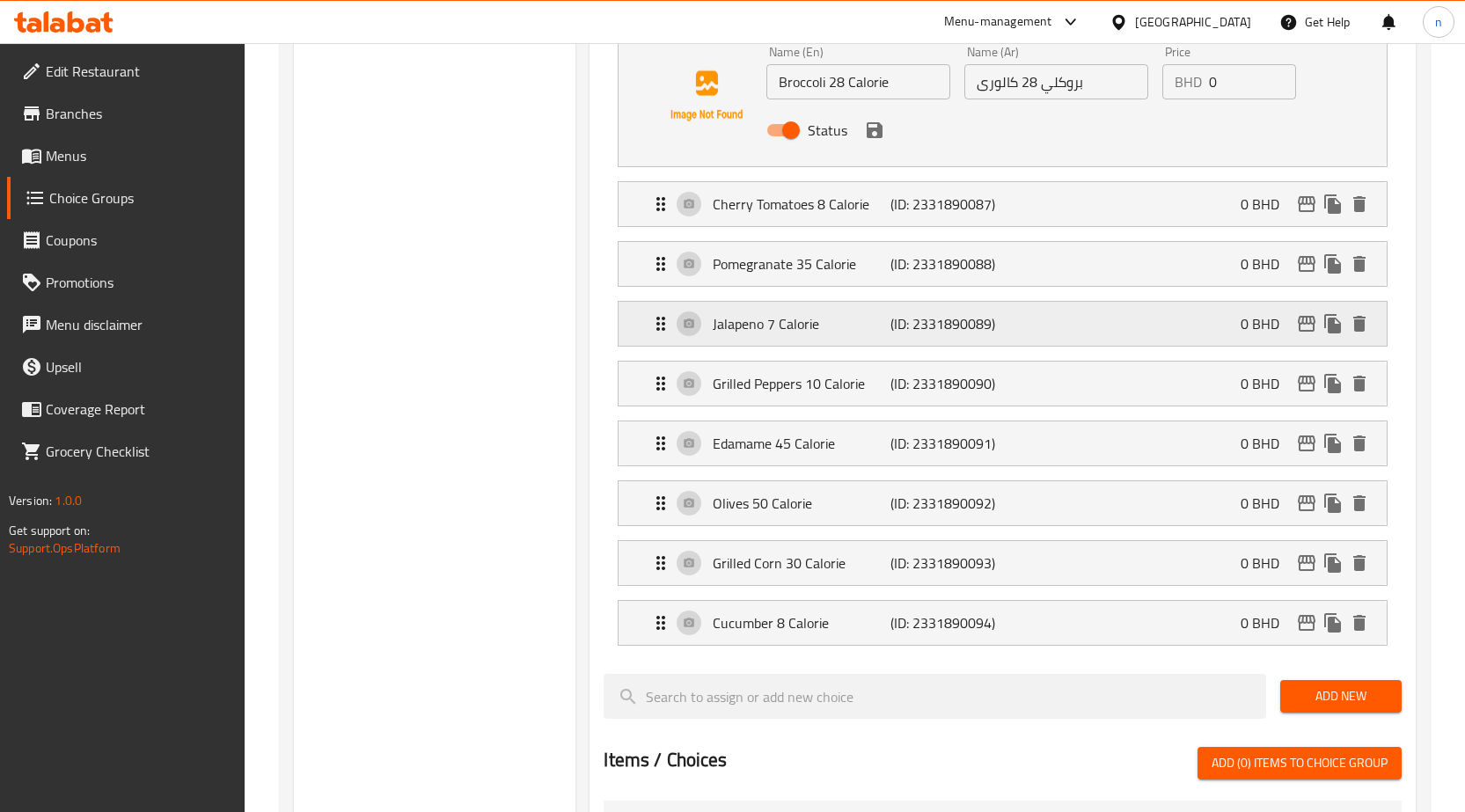
click at [887, 318] on p "Jalapeno 7 Calorie" at bounding box center [801, 323] width 177 height 21
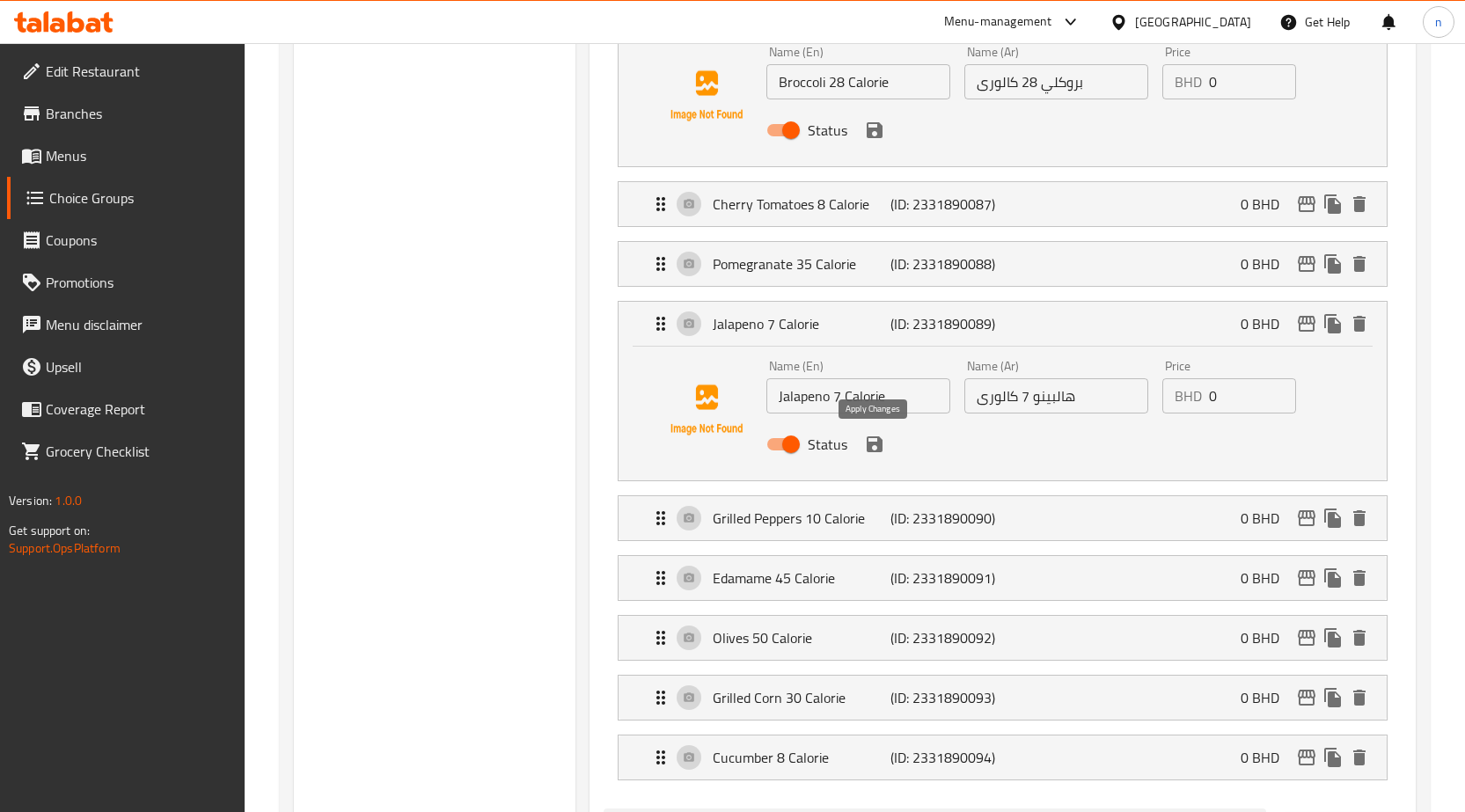
click at [871, 452] on icon "save" at bounding box center [874, 444] width 21 height 21
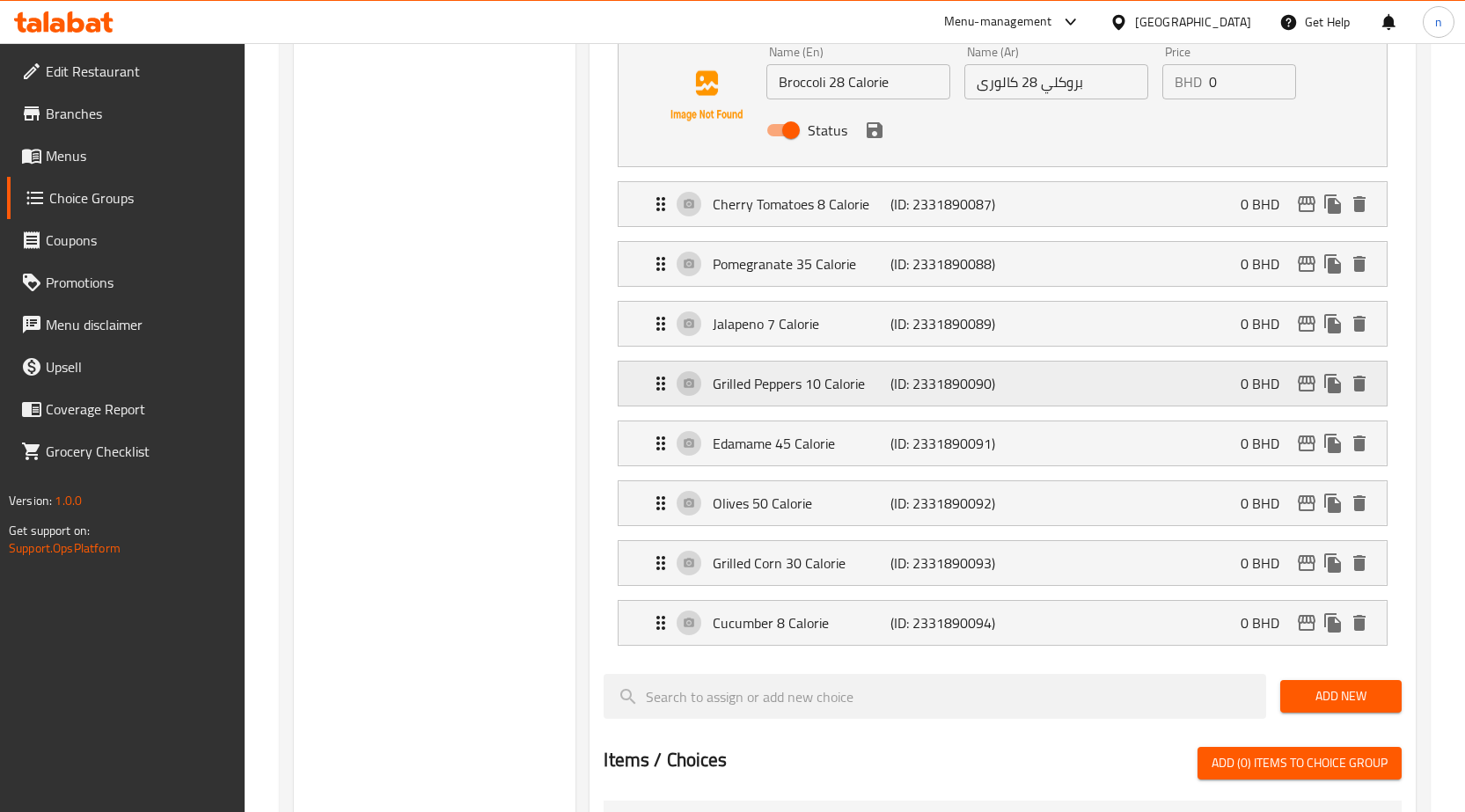
click at [880, 400] on div "Grilled Peppers 10 Calorie (ID: 2331890090) 0 BHD" at bounding box center [1008, 384] width 715 height 44
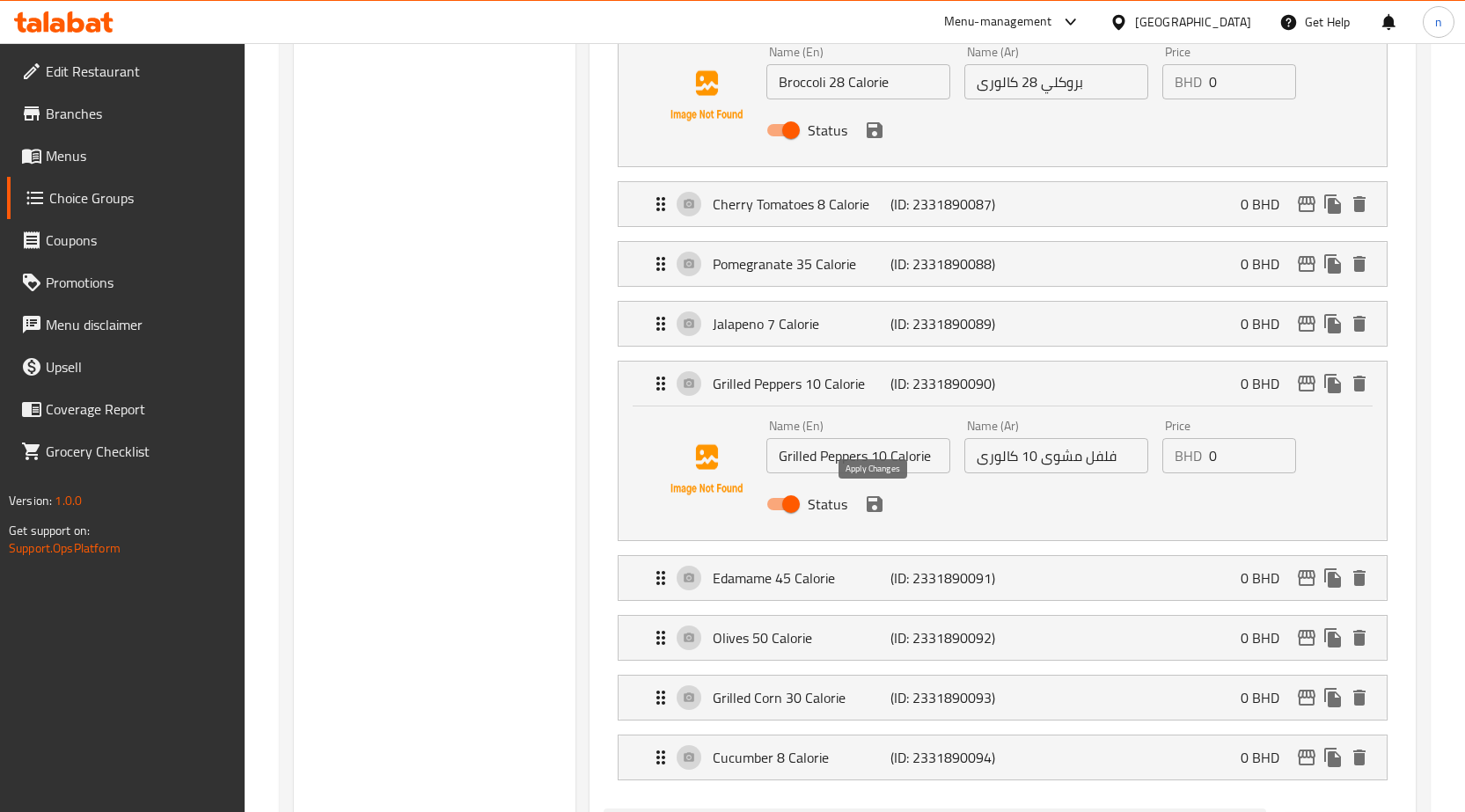
click at [869, 513] on icon "save" at bounding box center [874, 503] width 21 height 21
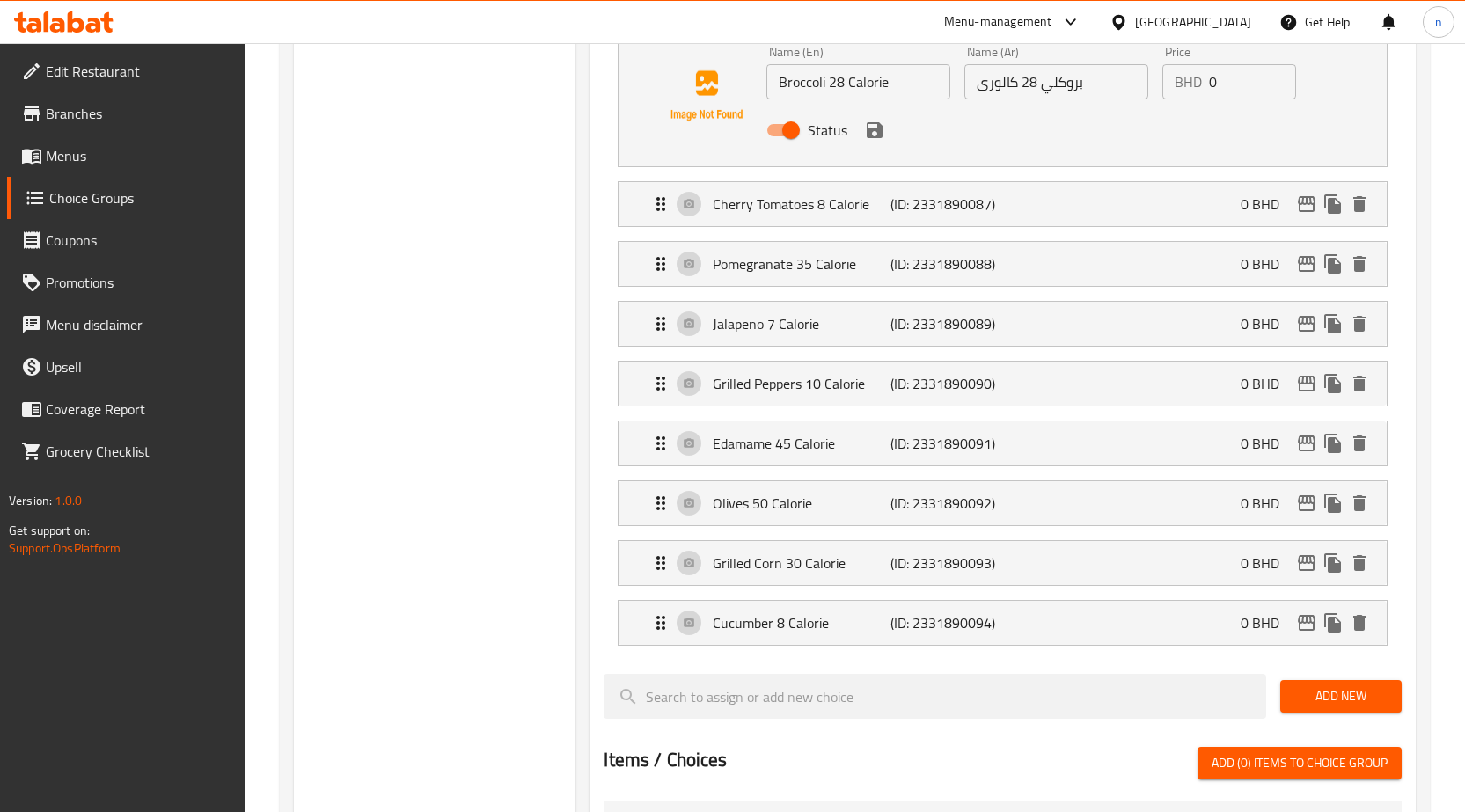
scroll to position [1144, 0]
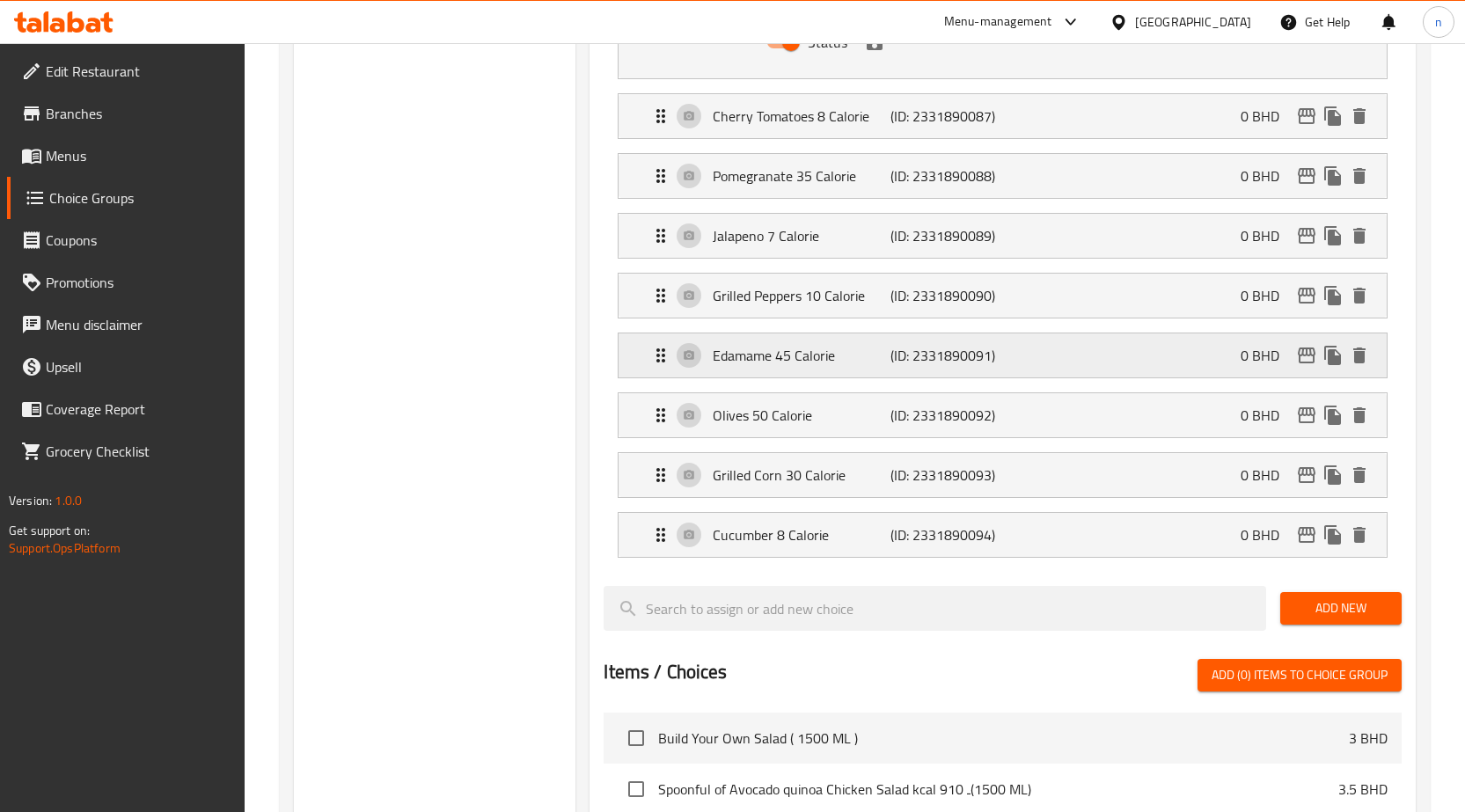
click at [872, 376] on div "Edamame 45 Calorie (ID: 2331890091) 0 BHD" at bounding box center [1008, 355] width 715 height 44
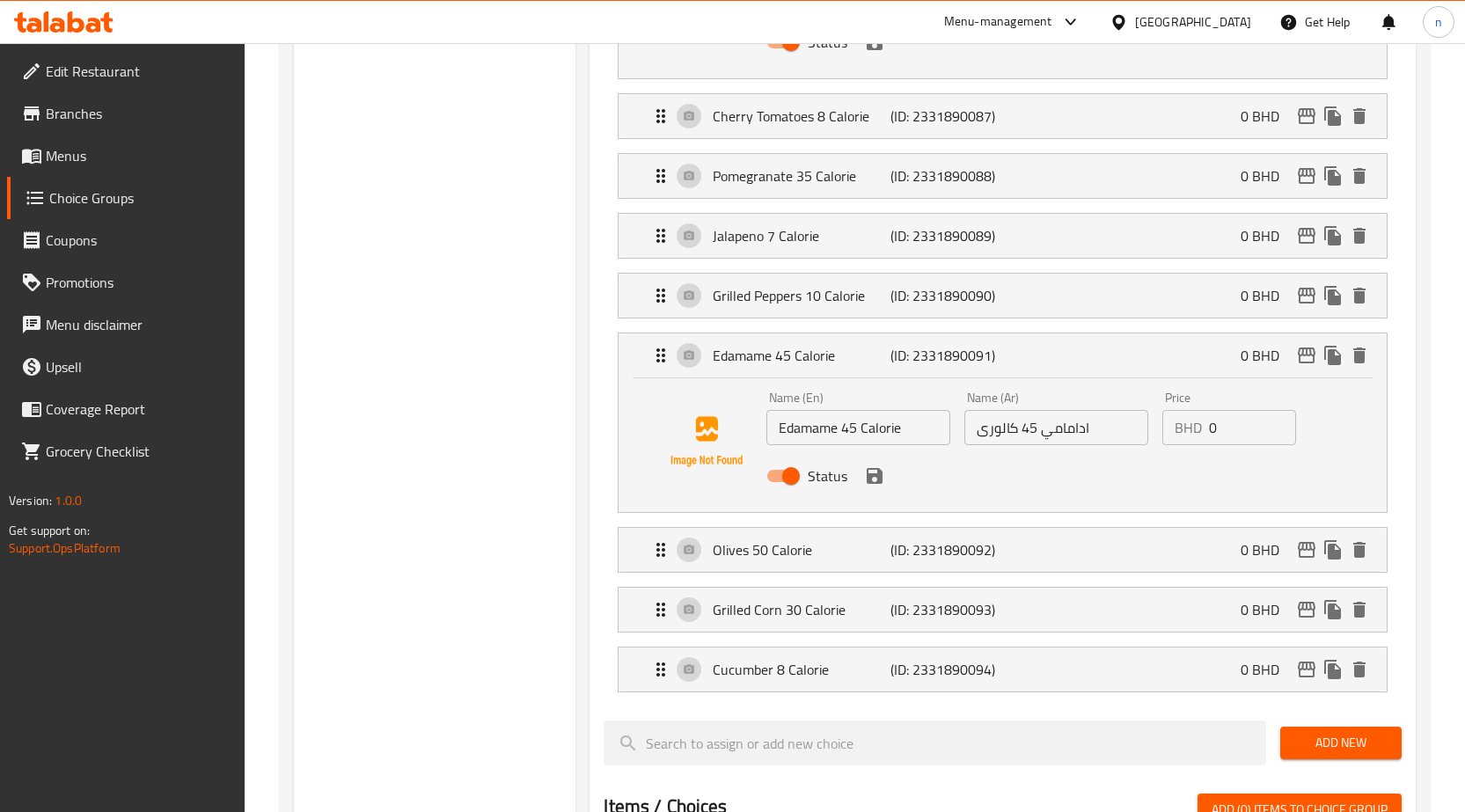
click at [877, 489] on div "Status" at bounding box center [1055, 476] width 593 height 48
click at [867, 476] on icon "save" at bounding box center [874, 475] width 16 height 16
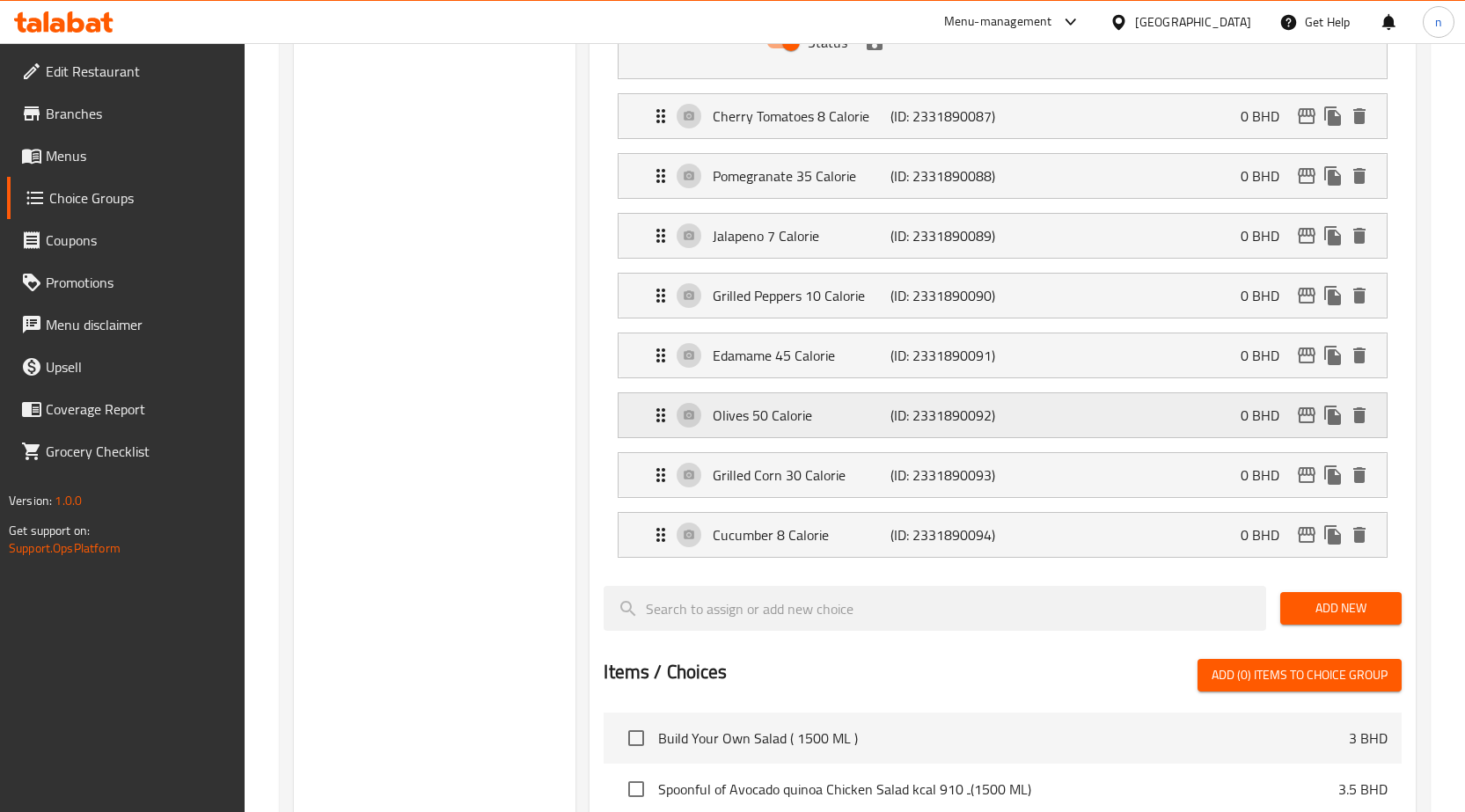
click at [898, 413] on p "(ID: 2331890092)" at bounding box center [949, 414] width 119 height 21
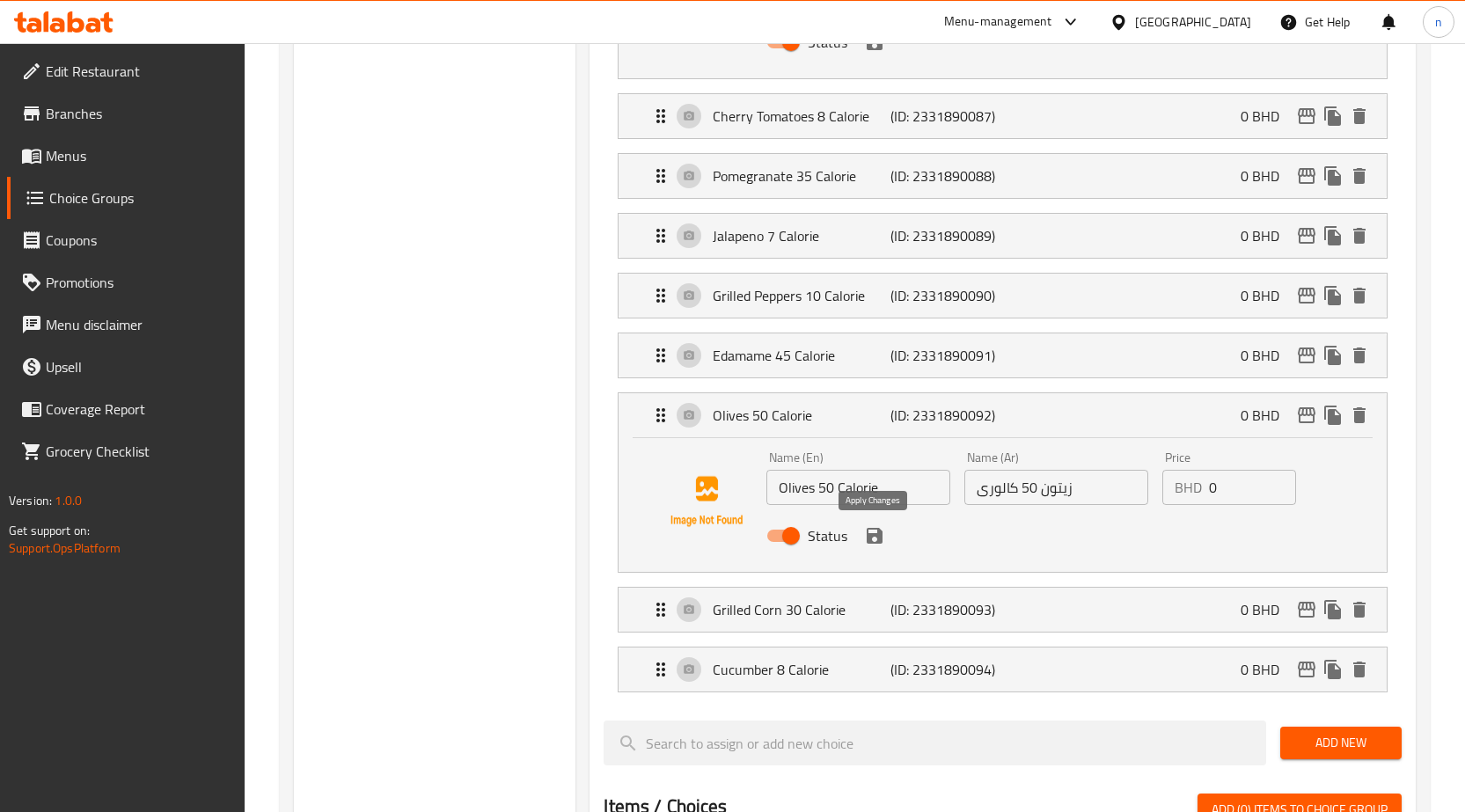
click at [876, 541] on icon "save" at bounding box center [874, 535] width 16 height 16
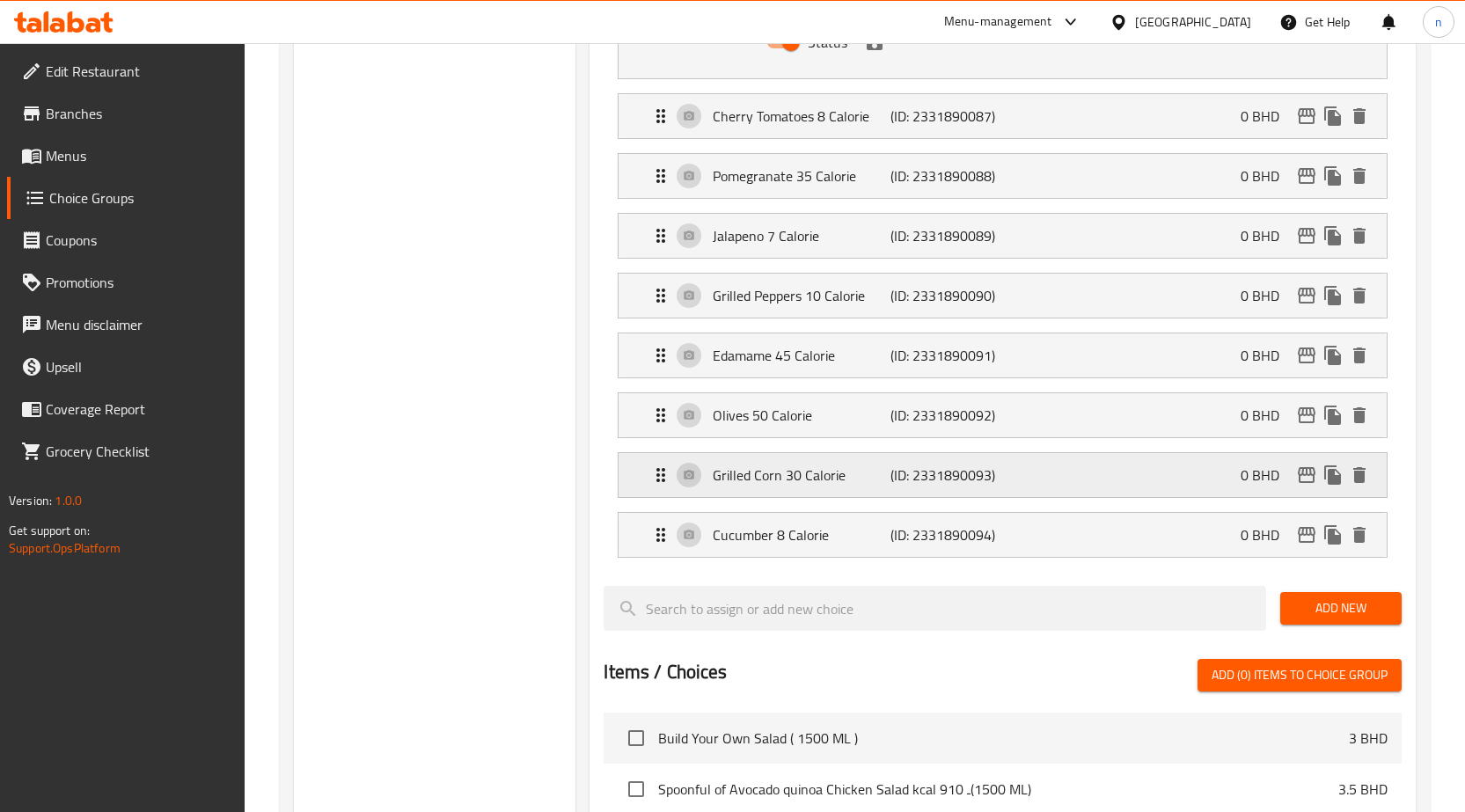
click at [854, 465] on p "Grilled Corn 30 Calorie" at bounding box center [801, 475] width 177 height 21
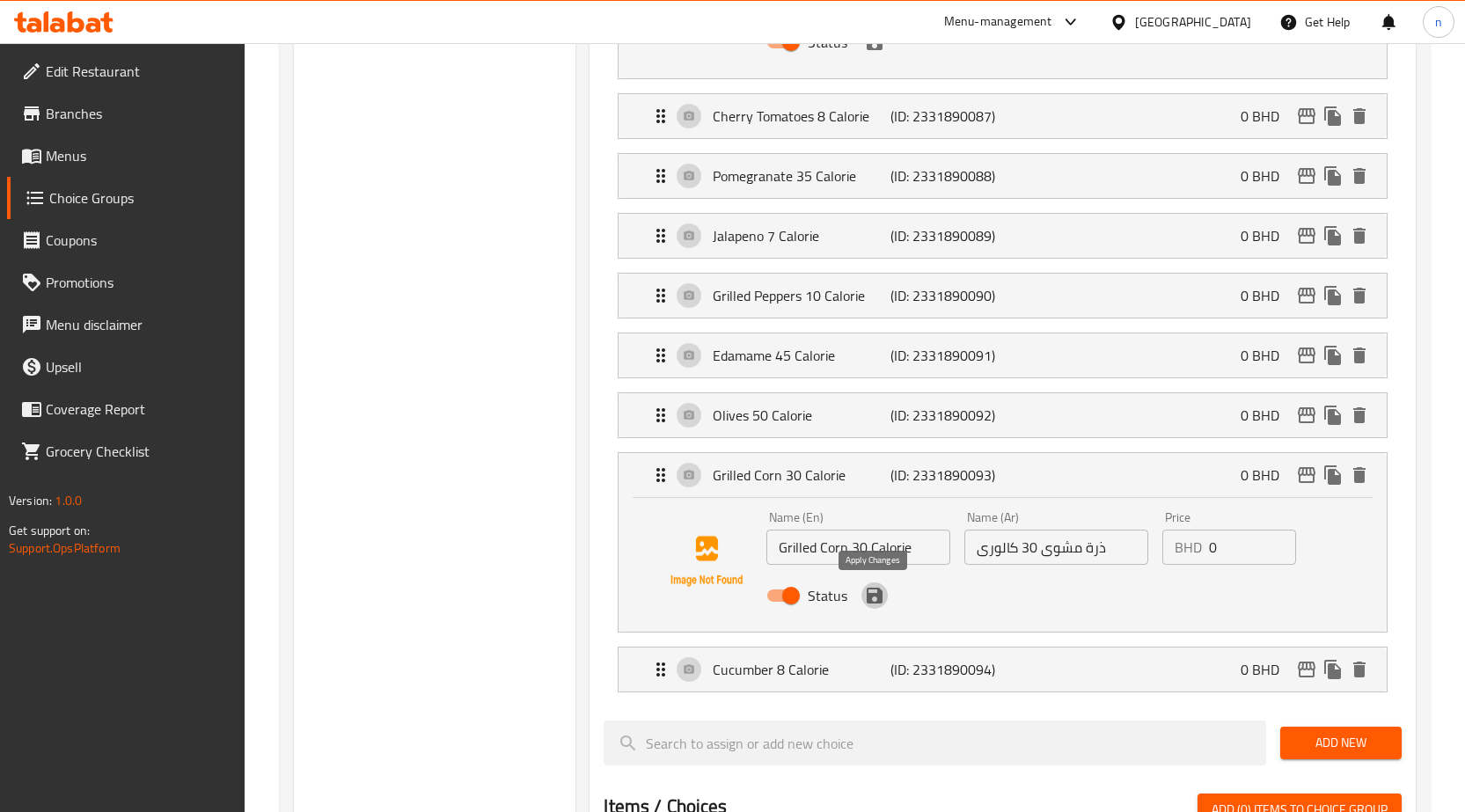
drag, startPoint x: 873, startPoint y: 593, endPoint x: 870, endPoint y: 605, distance: 12.4
click at [872, 594] on icon "save" at bounding box center [874, 595] width 16 height 16
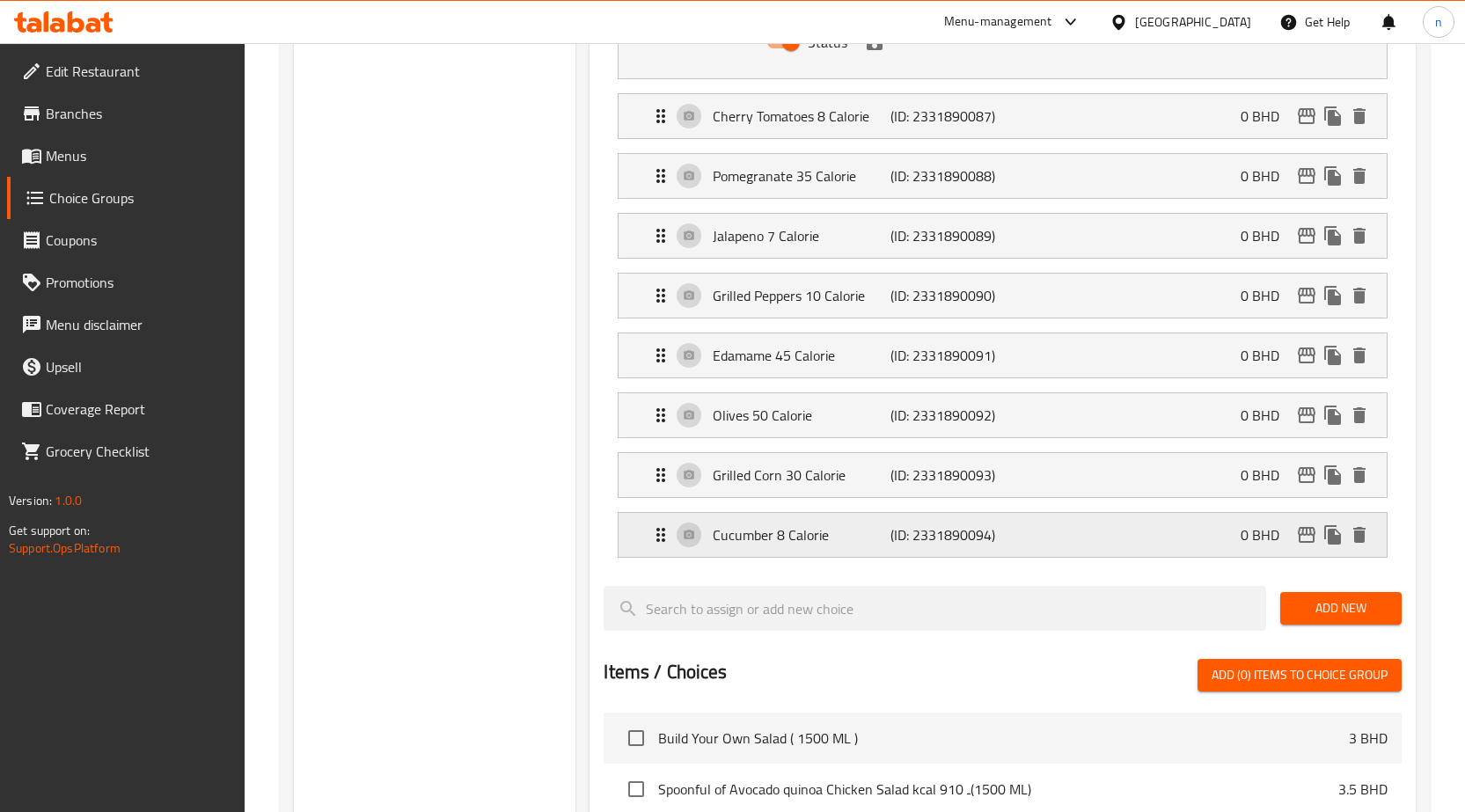
click at [871, 527] on p "Cucumber 8 Calorie" at bounding box center [801, 535] width 177 height 21
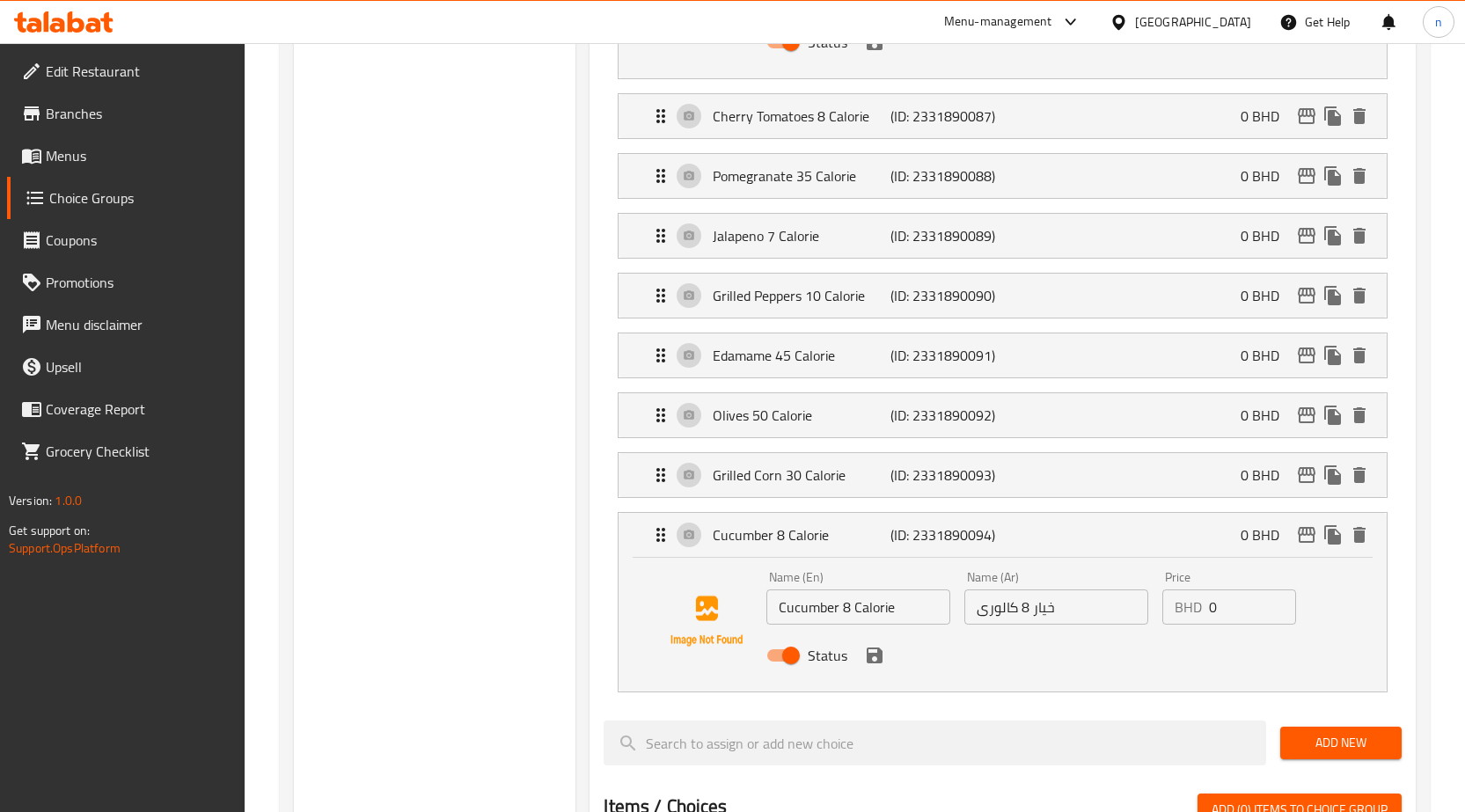
click at [879, 659] on icon "save" at bounding box center [874, 655] width 16 height 16
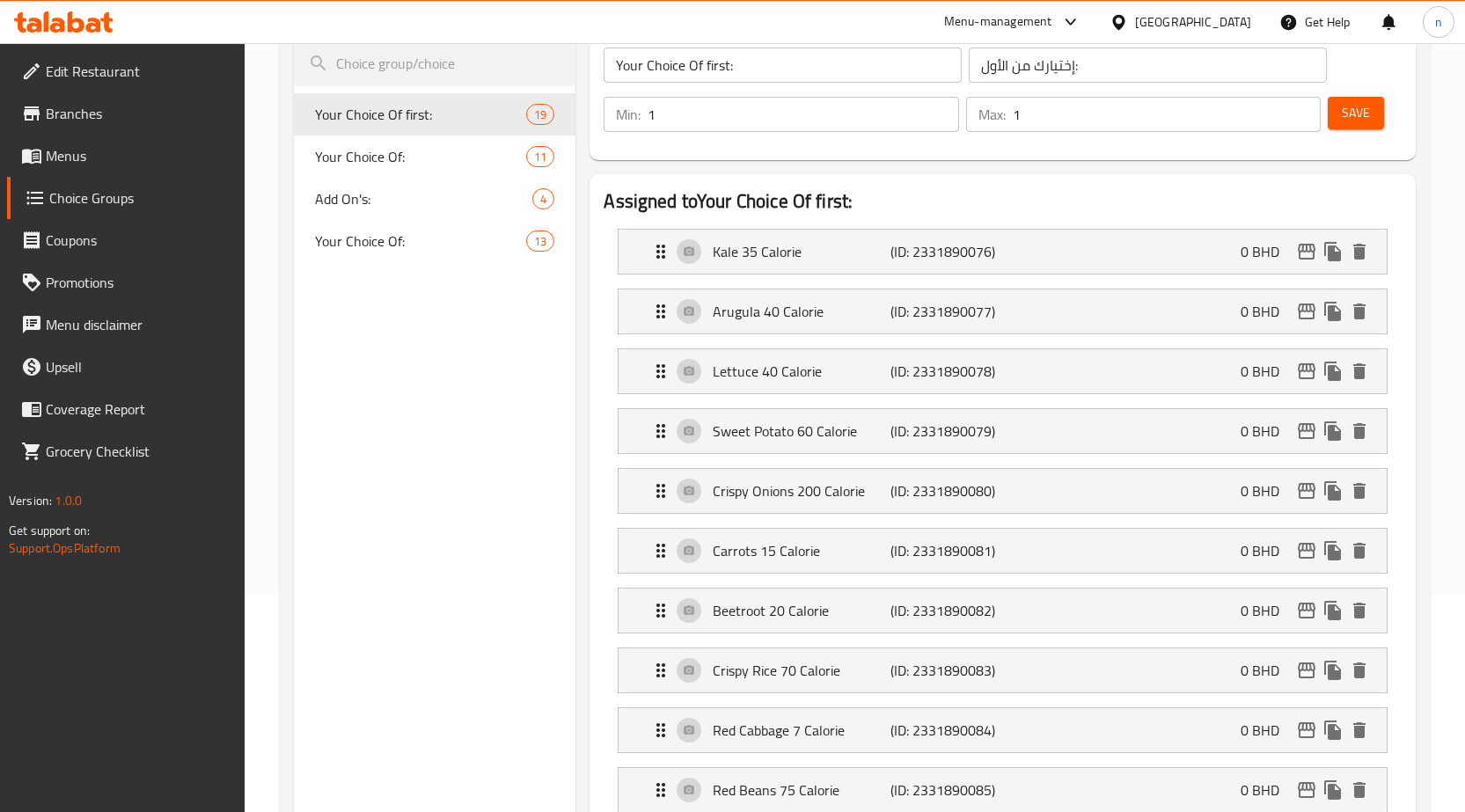
scroll to position [0, 0]
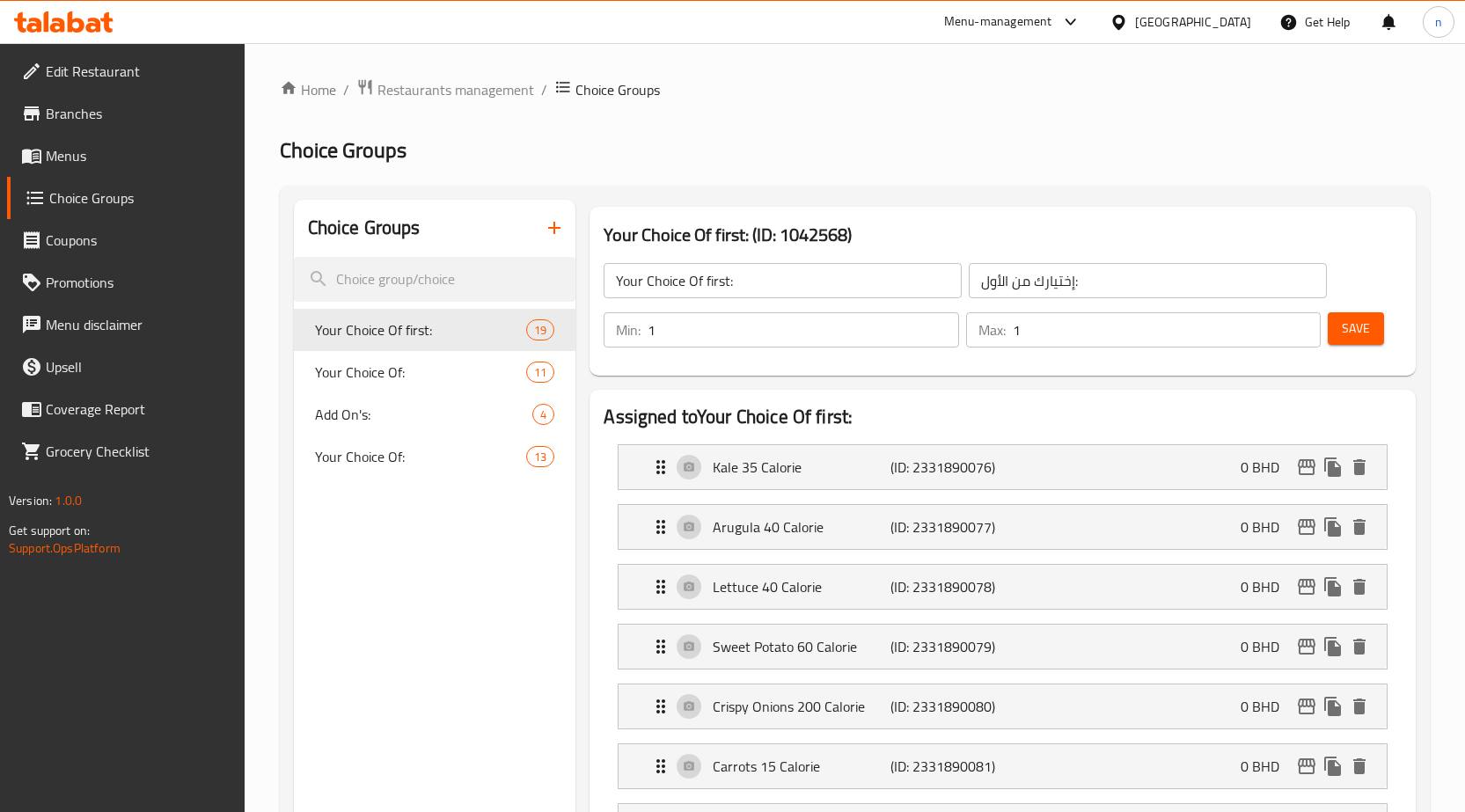
click at [1369, 320] on span "Save" at bounding box center [1356, 329] width 28 height 22
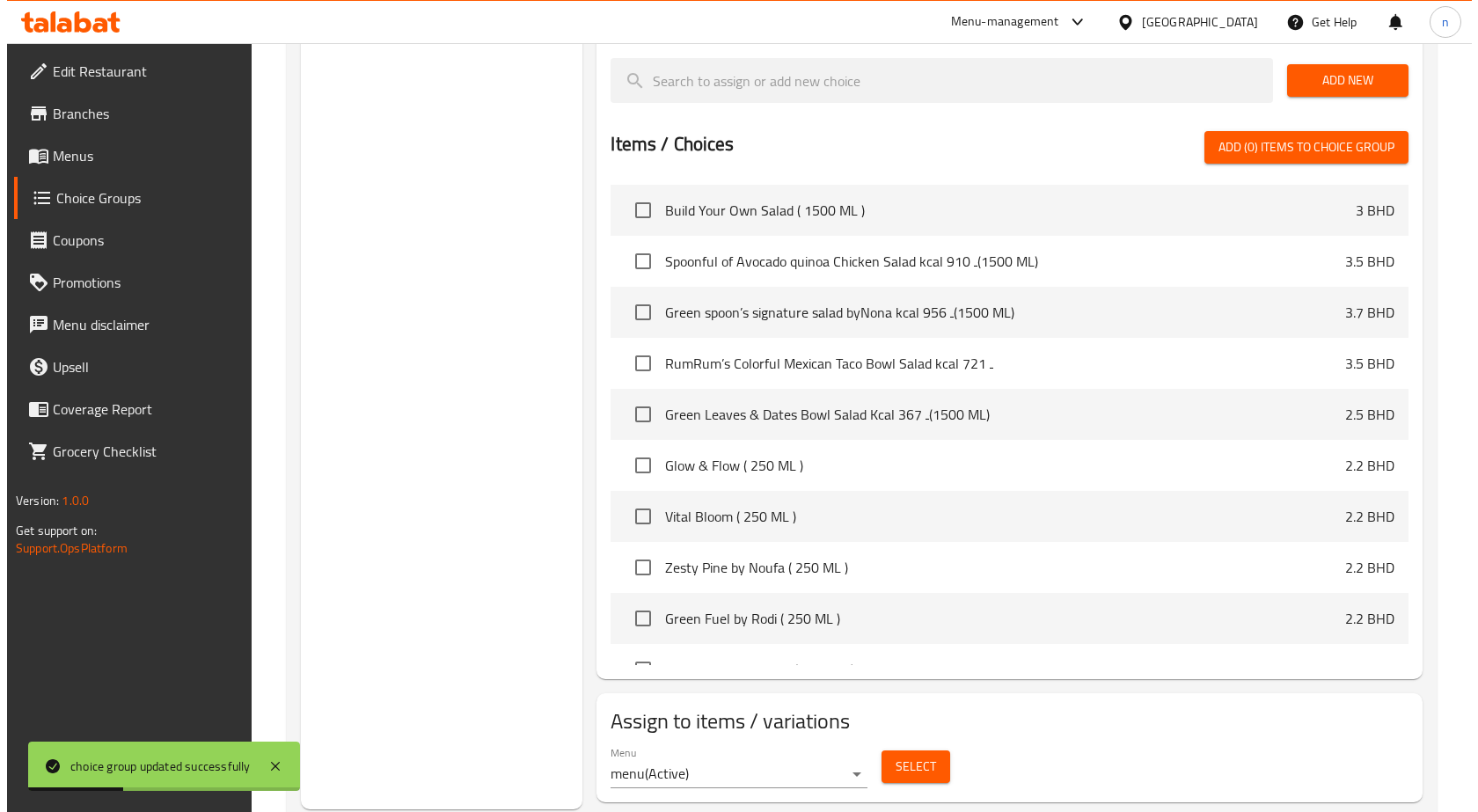
scroll to position [1718, 0]
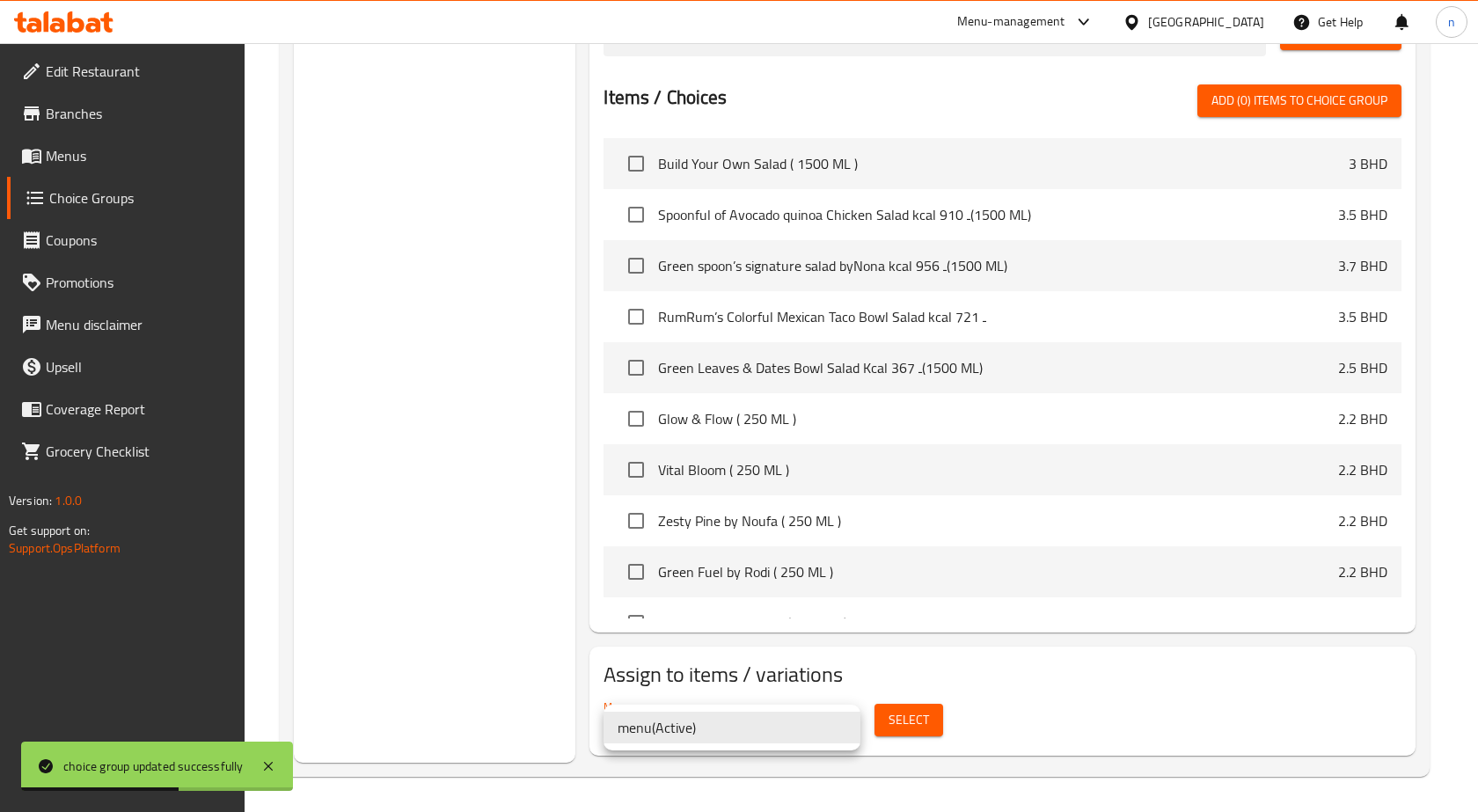
click at [917, 724] on div at bounding box center [739, 406] width 1478 height 812
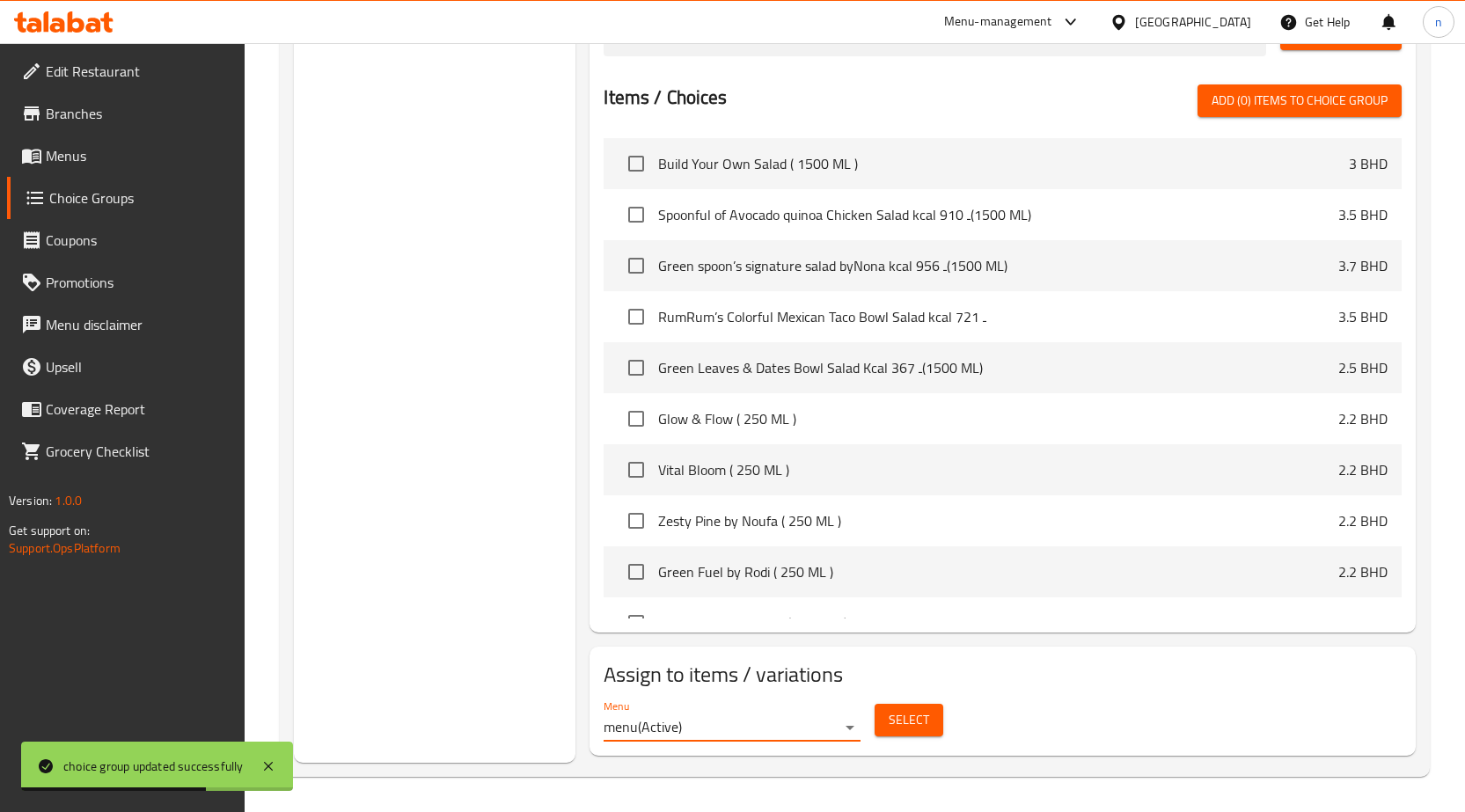
click at [912, 716] on span "Select" at bounding box center [909, 720] width 40 height 22
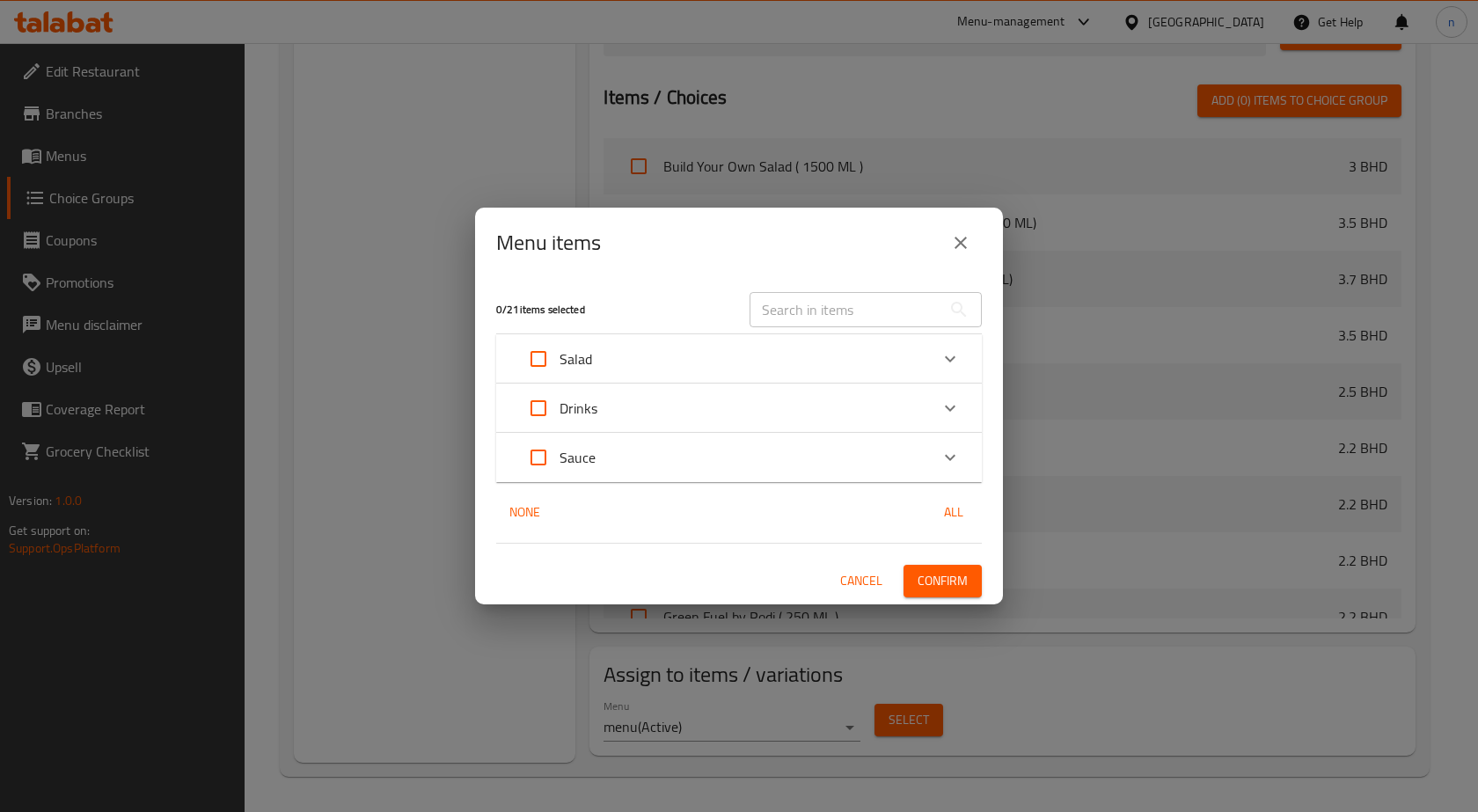
click at [608, 359] on div "Salad" at bounding box center [723, 359] width 412 height 42
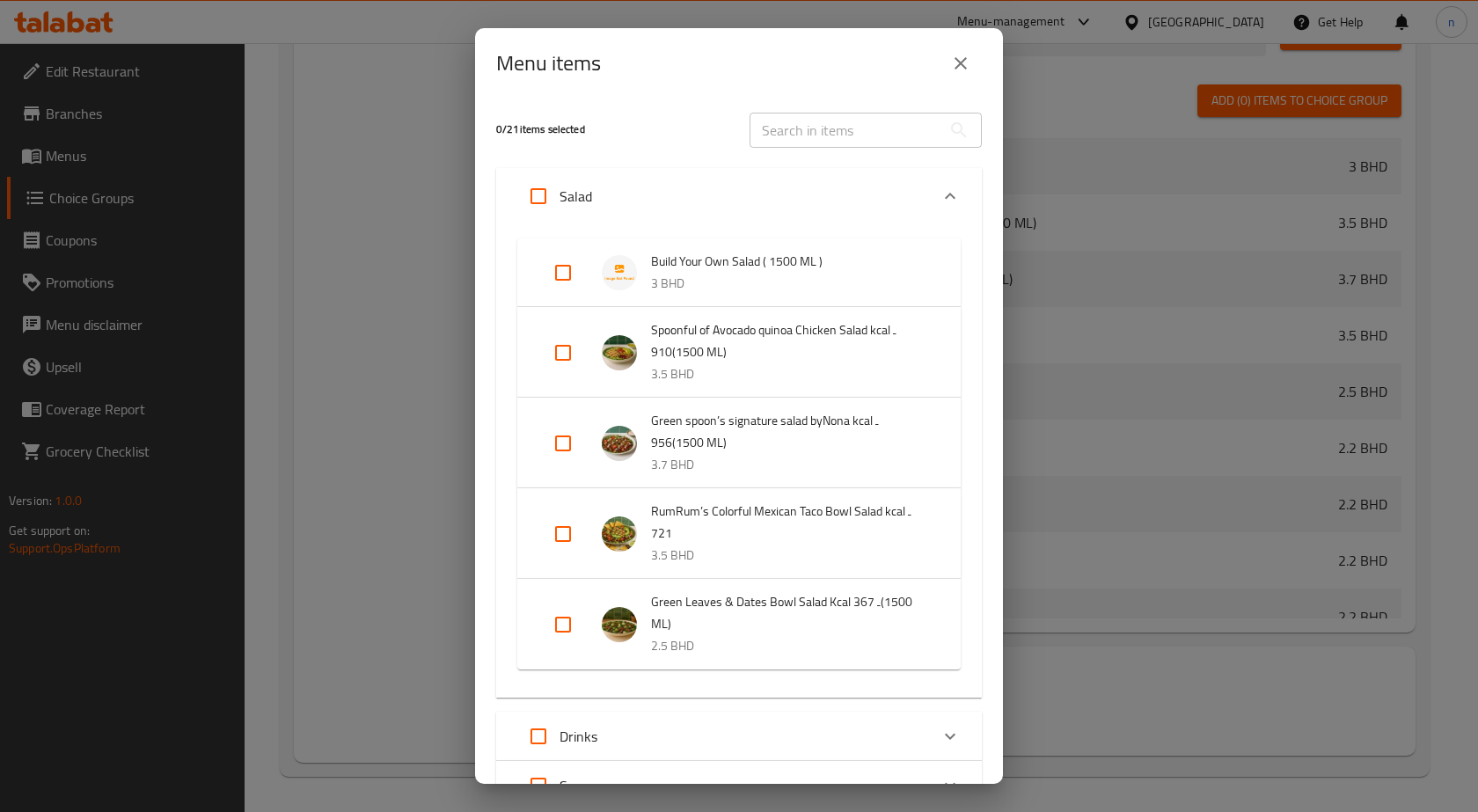
click at [558, 272] on input "Expand" at bounding box center [563, 273] width 42 height 42
checkbox input "true"
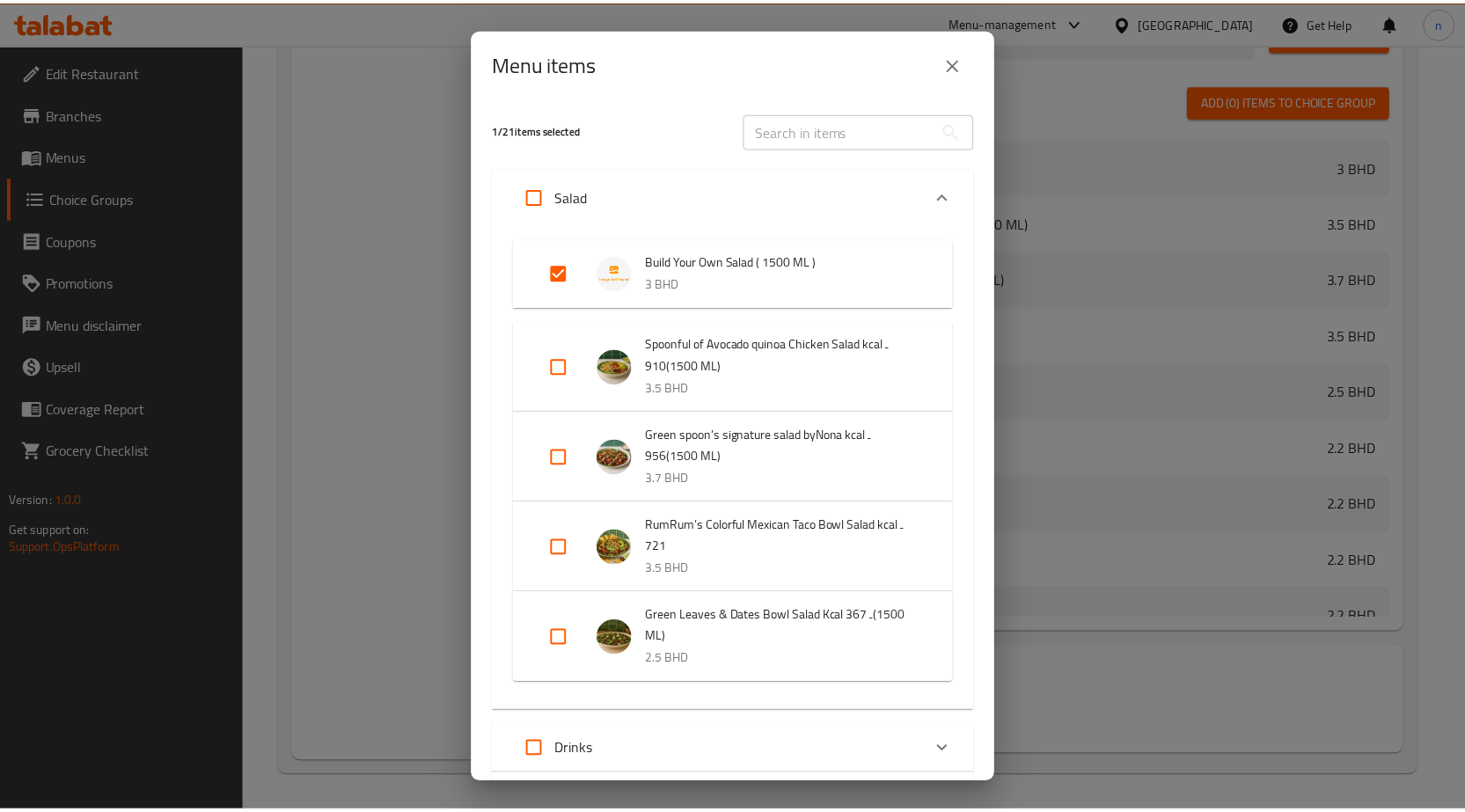
scroll to position [163, 0]
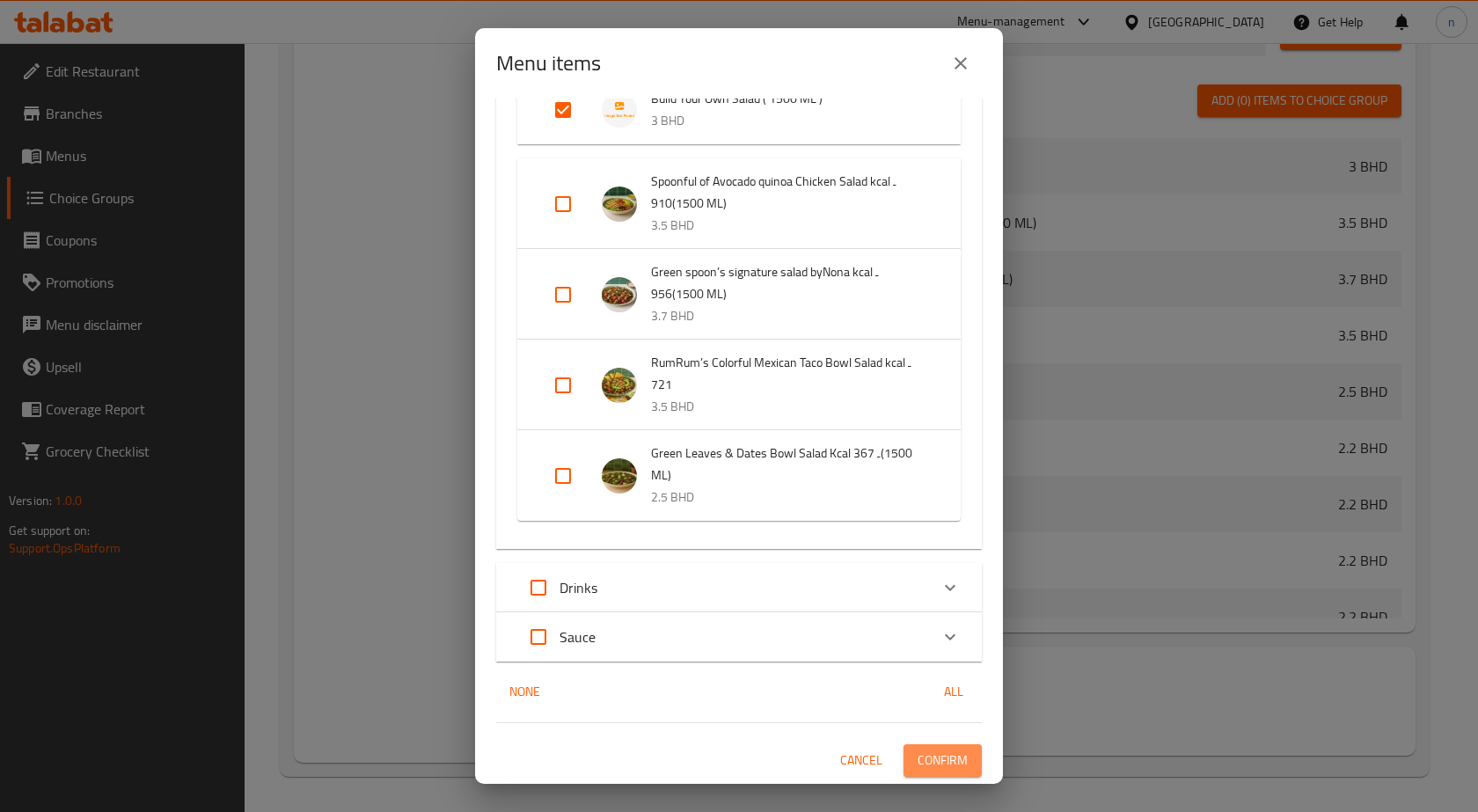
click at [933, 754] on span "Confirm" at bounding box center [942, 761] width 51 height 22
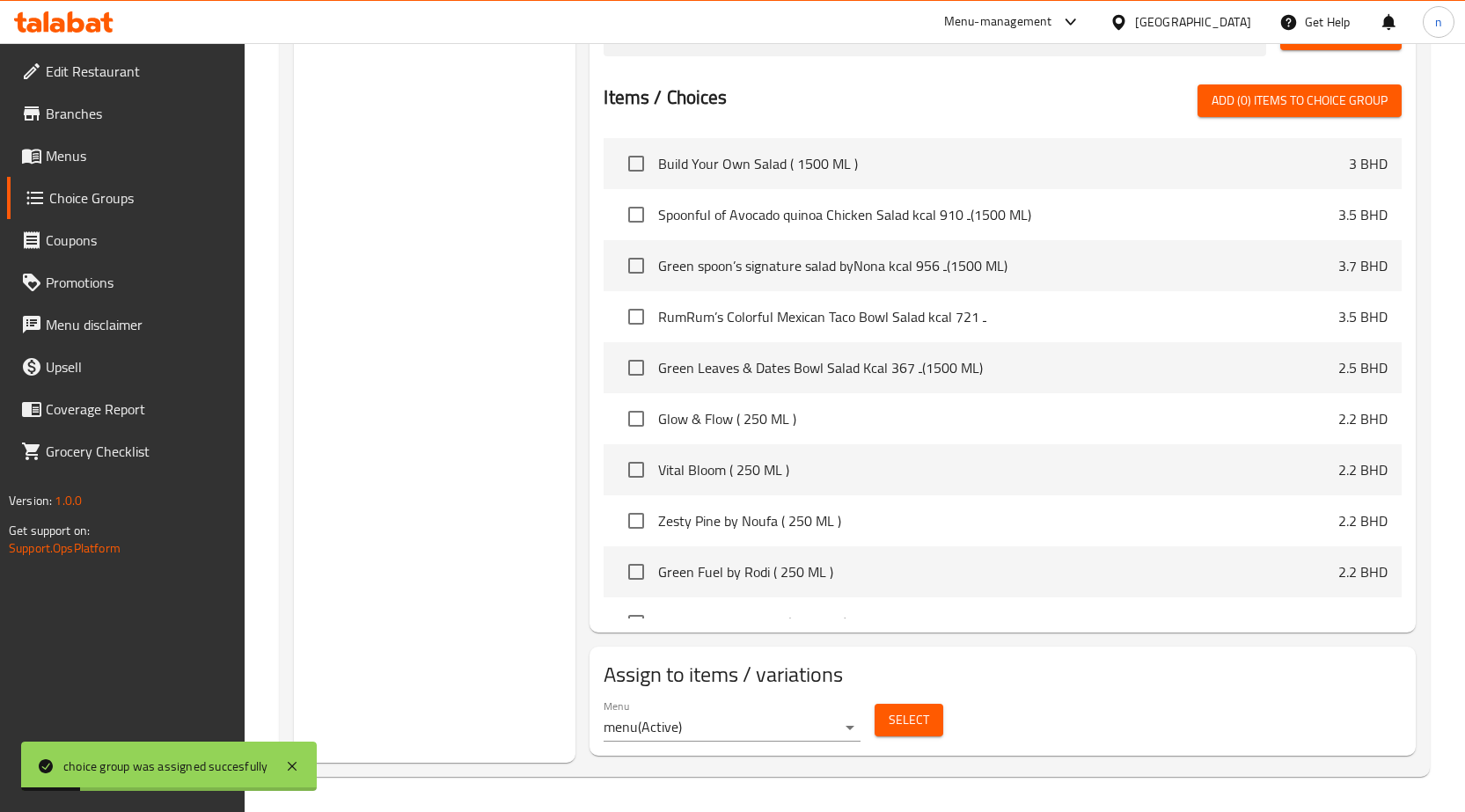
click at [68, 146] on span "Menus" at bounding box center [138, 155] width 185 height 21
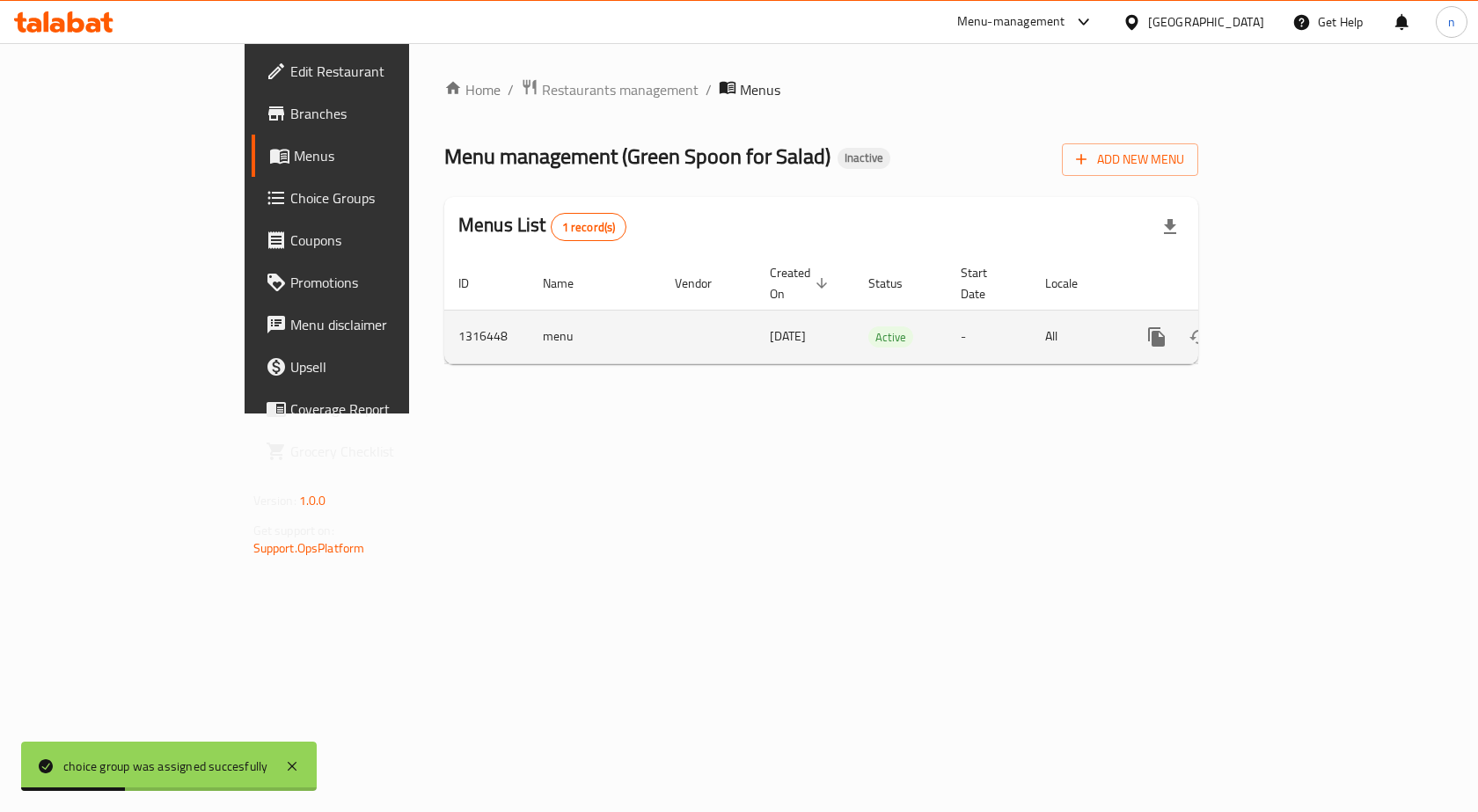
click at [1304, 316] on link "enhanced table" at bounding box center [1283, 337] width 42 height 42
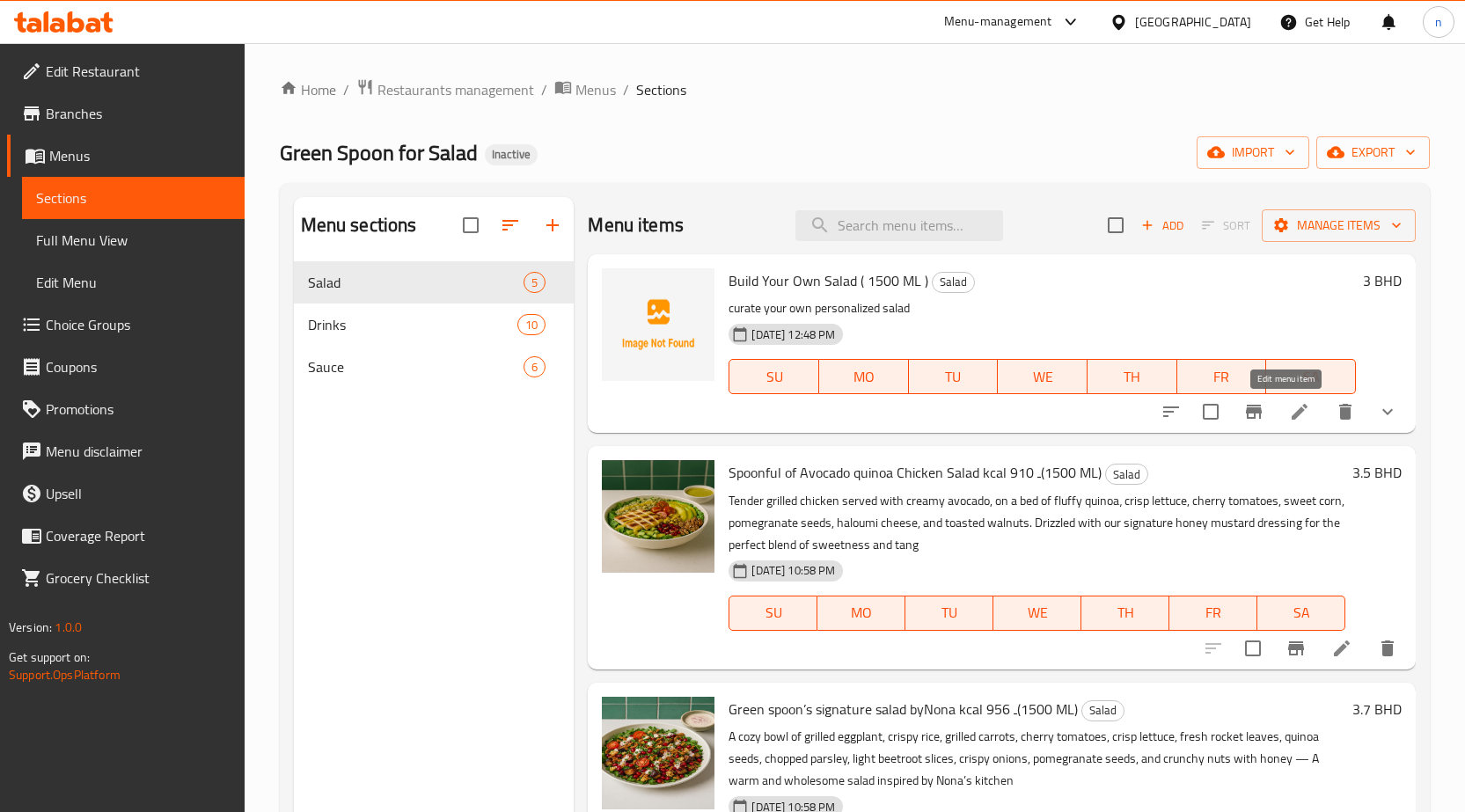
click at [1292, 412] on icon at bounding box center [1300, 411] width 16 height 16
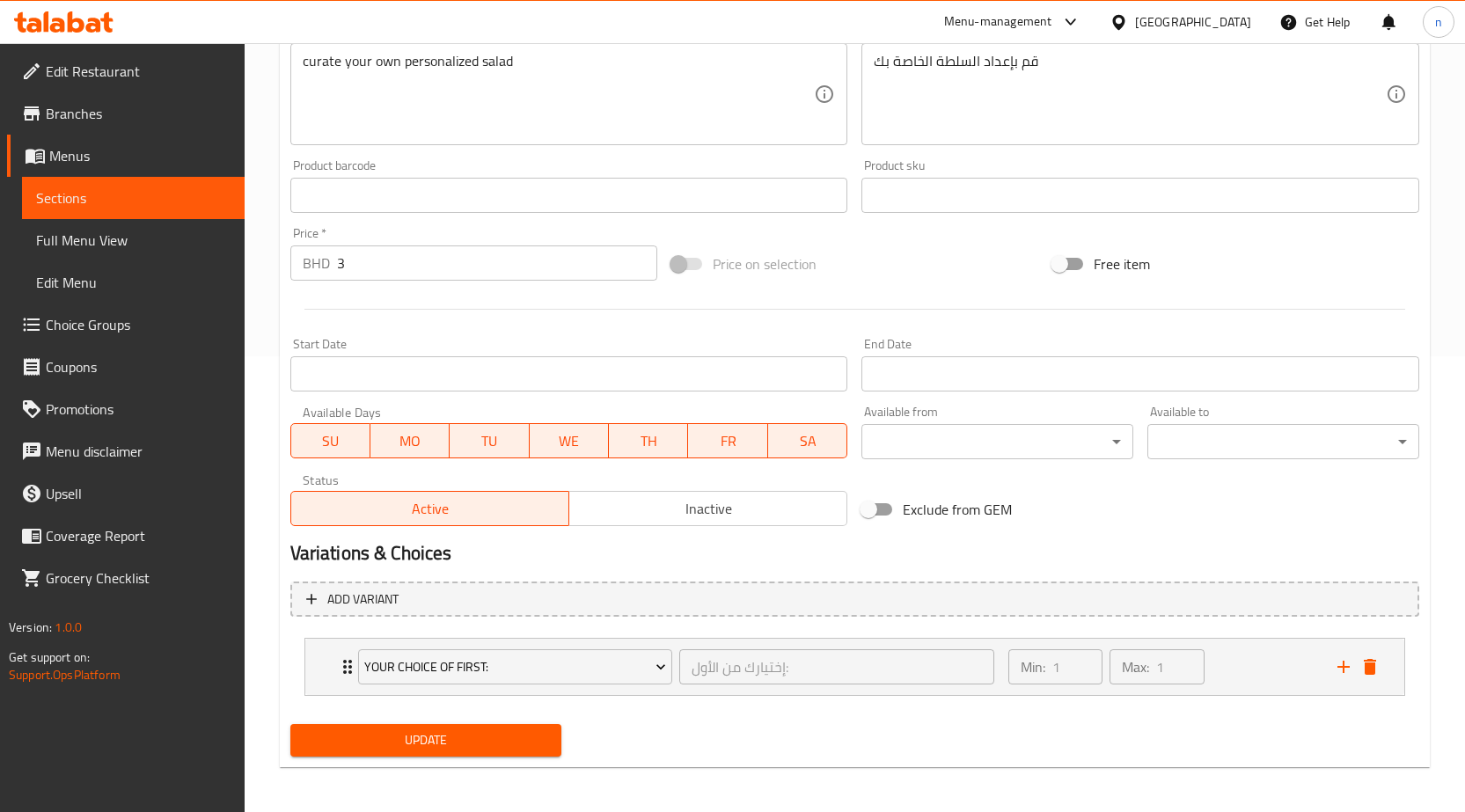
scroll to position [460, 0]
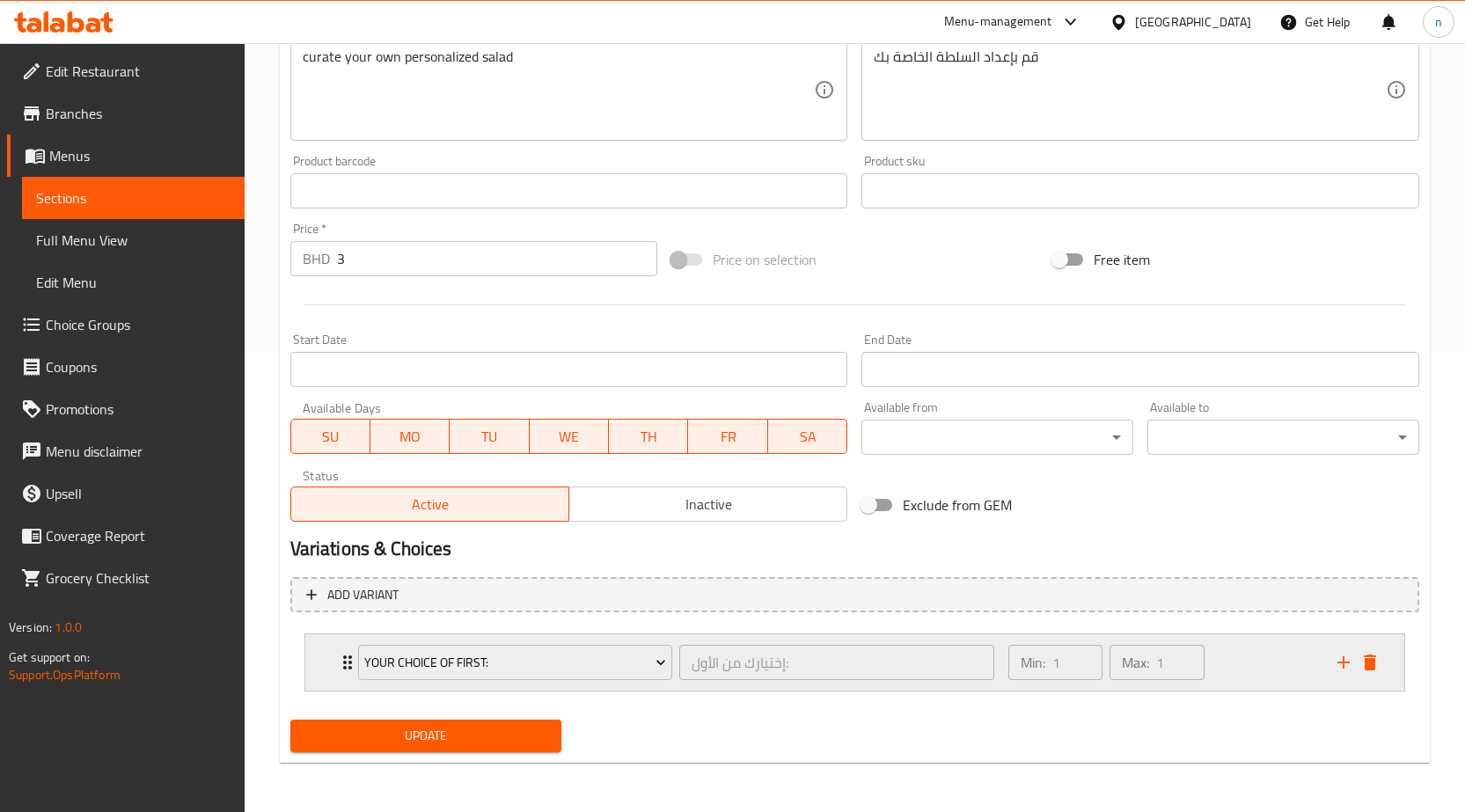
click at [1251, 671] on div "Min: 1 ​ Max: 1 ​" at bounding box center [1163, 661] width 329 height 56
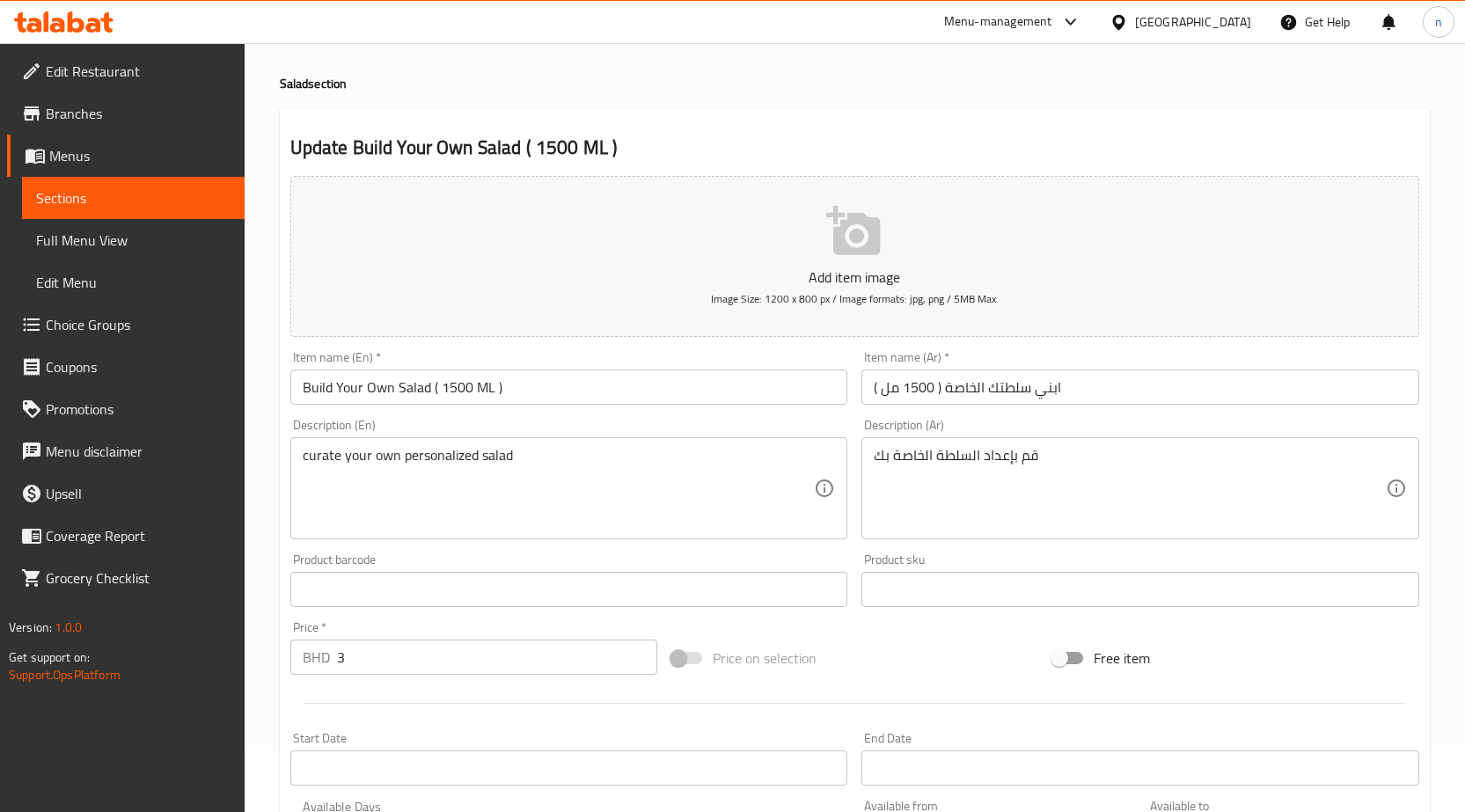
scroll to position [0, 0]
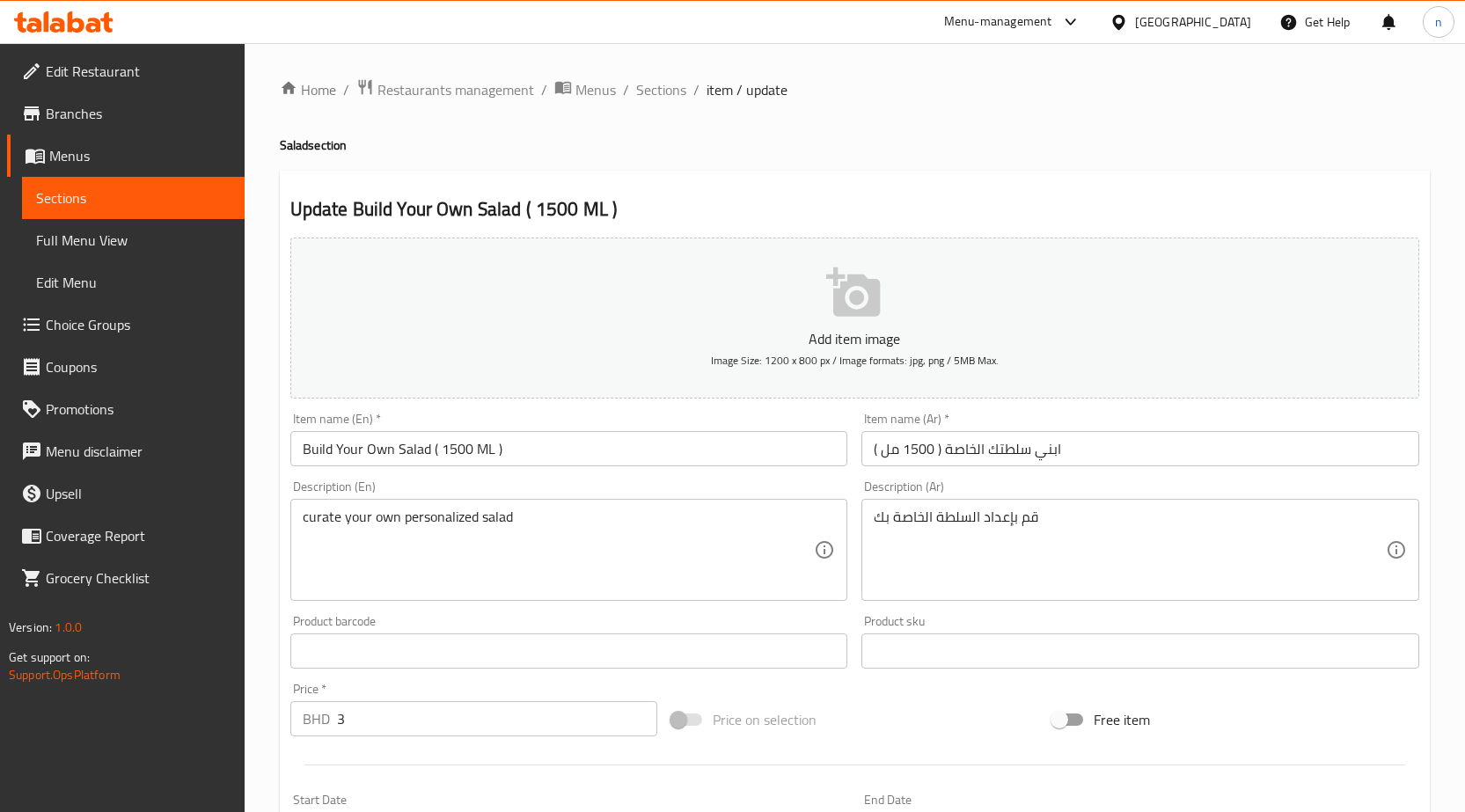
click at [93, 330] on span "Choice Groups" at bounding box center [138, 324] width 185 height 21
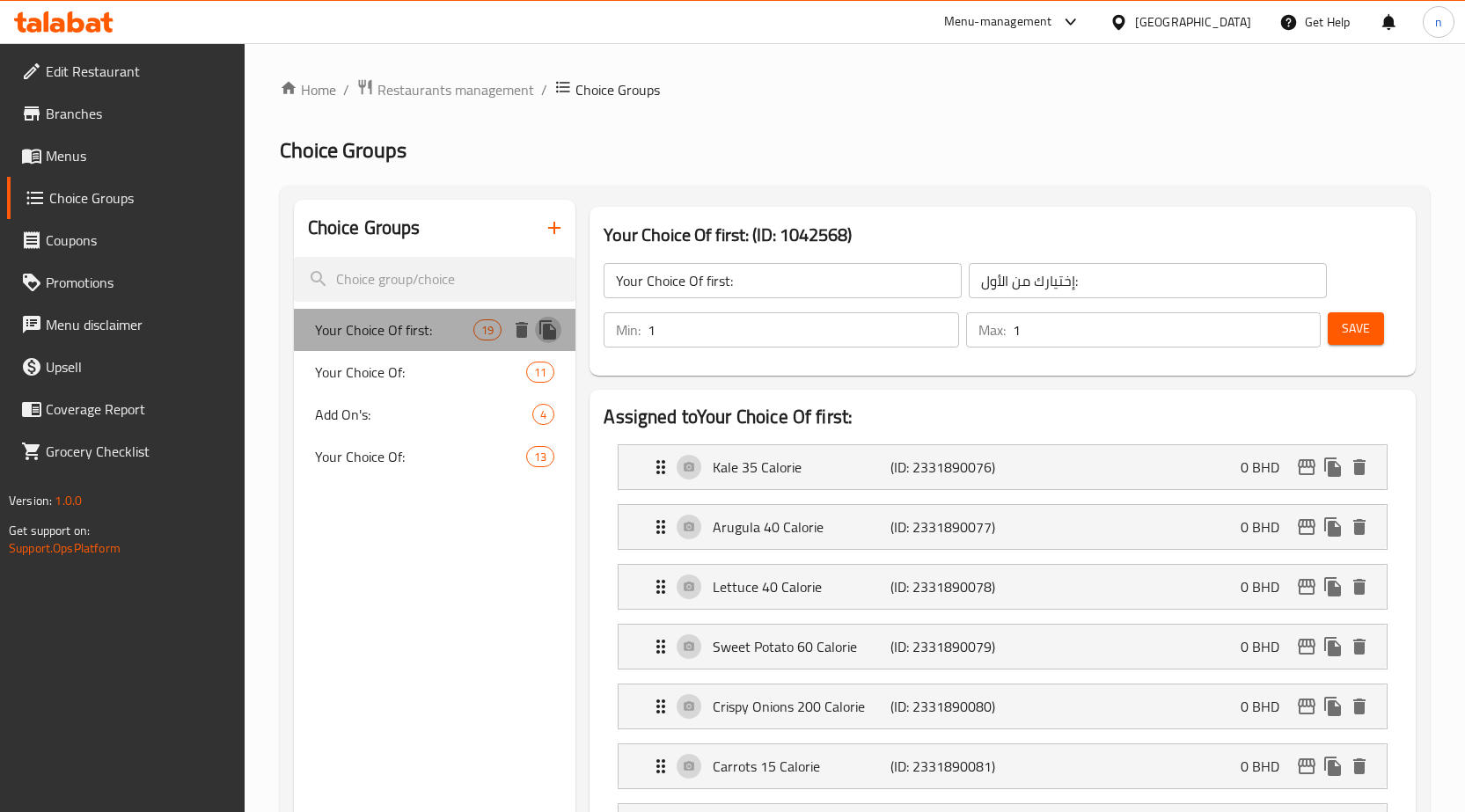
click at [547, 335] on icon "duplicate" at bounding box center [548, 330] width 17 height 19
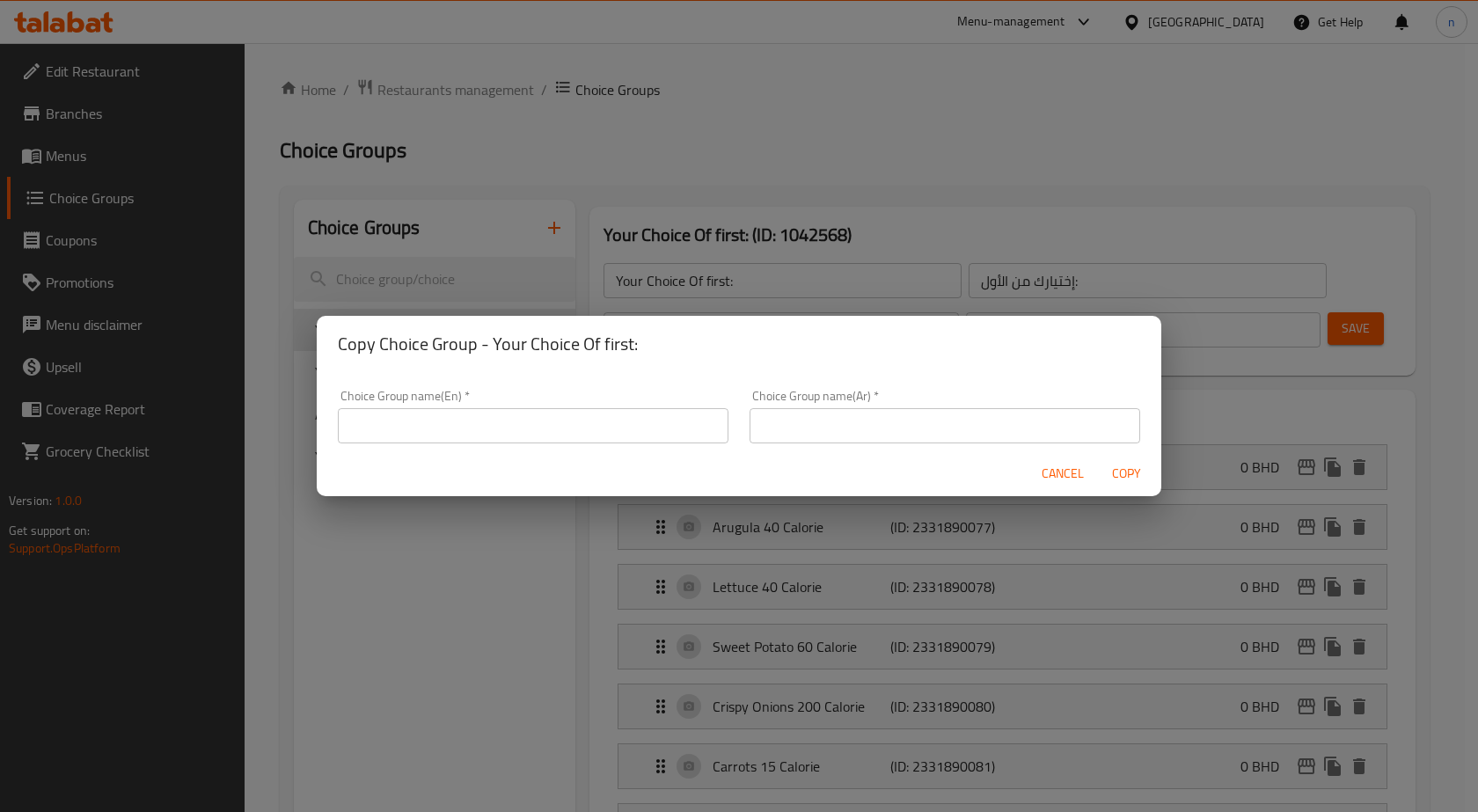
click at [569, 243] on div "Copy Choice Group - Your Choice Of first: Choice Group name(En)   * Choice Grou…" at bounding box center [739, 406] width 1478 height 812
click at [1061, 465] on span "Cancel" at bounding box center [1063, 474] width 42 height 22
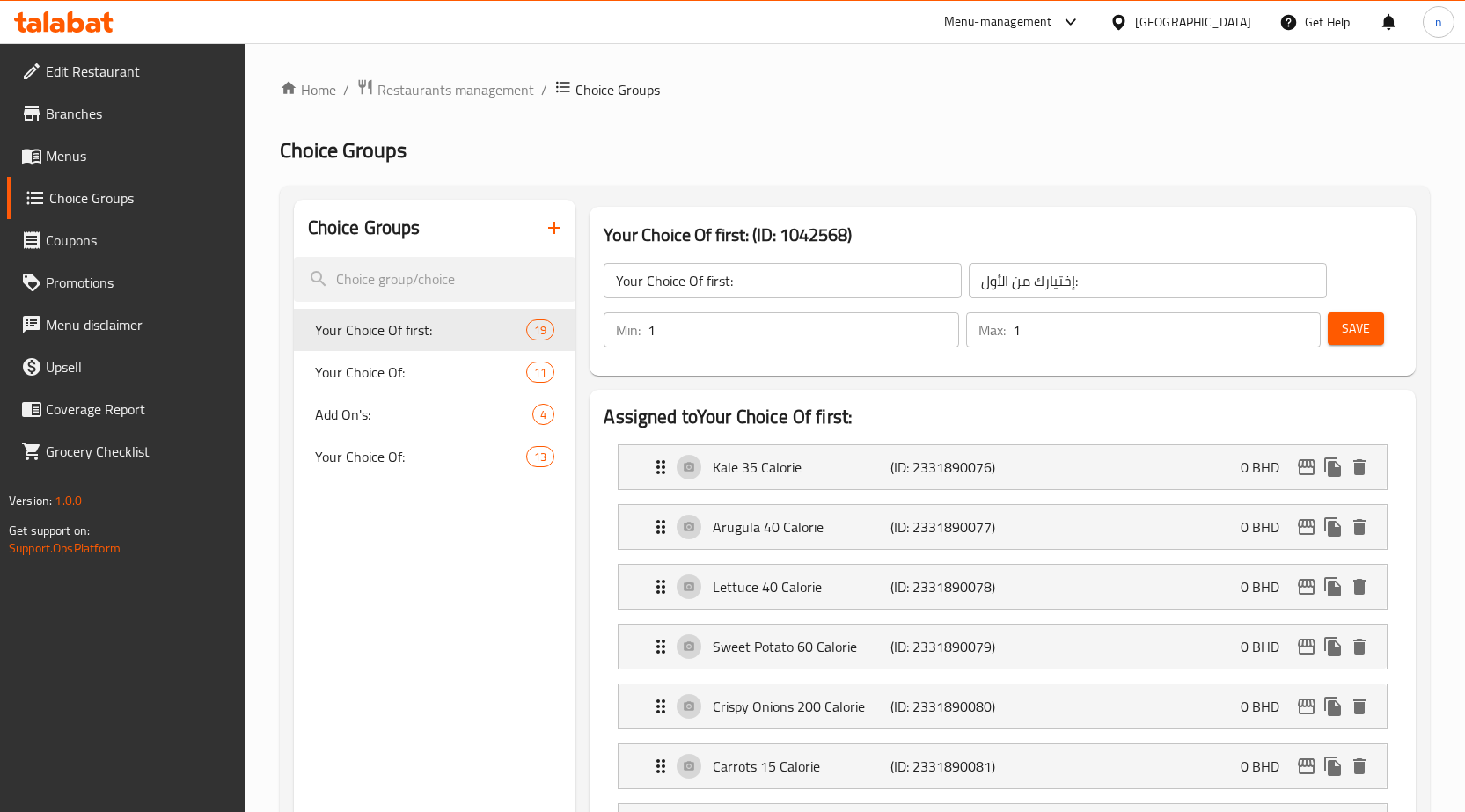
click at [685, 280] on input "Your Choice Of first:" at bounding box center [783, 280] width 358 height 35
click at [1015, 279] on input "إختيارك من الأول:" at bounding box center [1148, 280] width 358 height 35
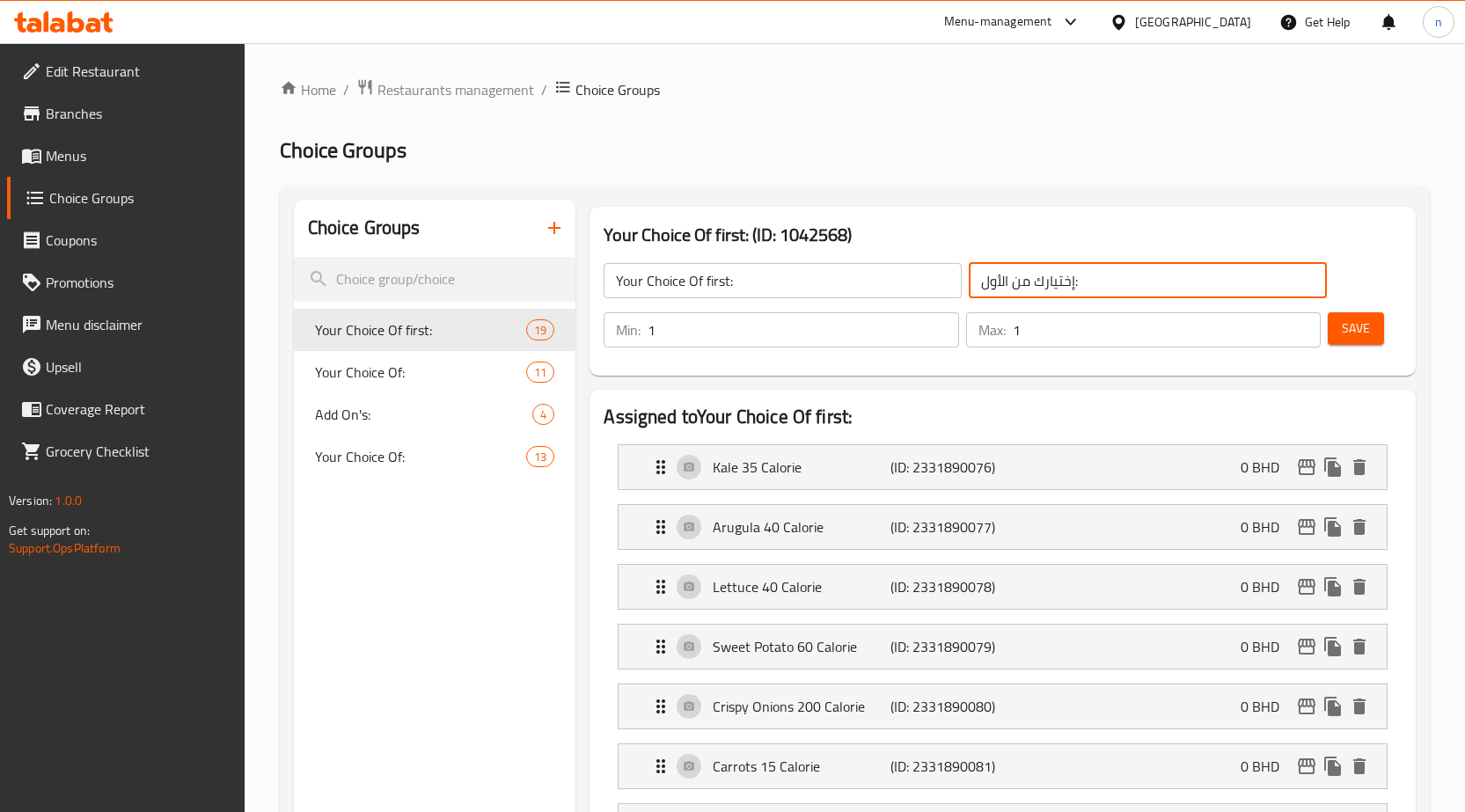
click at [1015, 279] on input "إختيارك من الأول:" at bounding box center [1148, 280] width 358 height 35
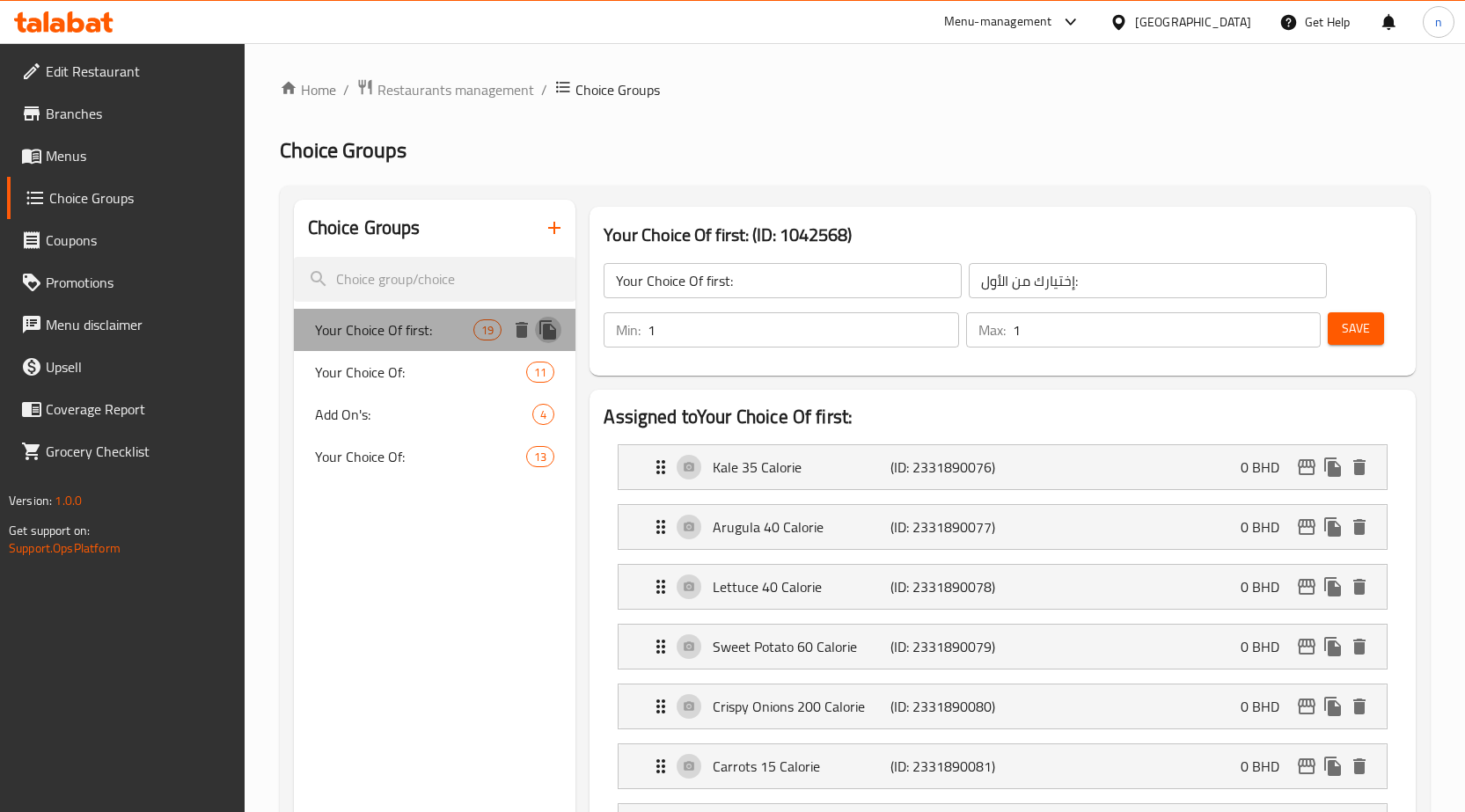
click at [546, 331] on icon "duplicate" at bounding box center [548, 330] width 17 height 19
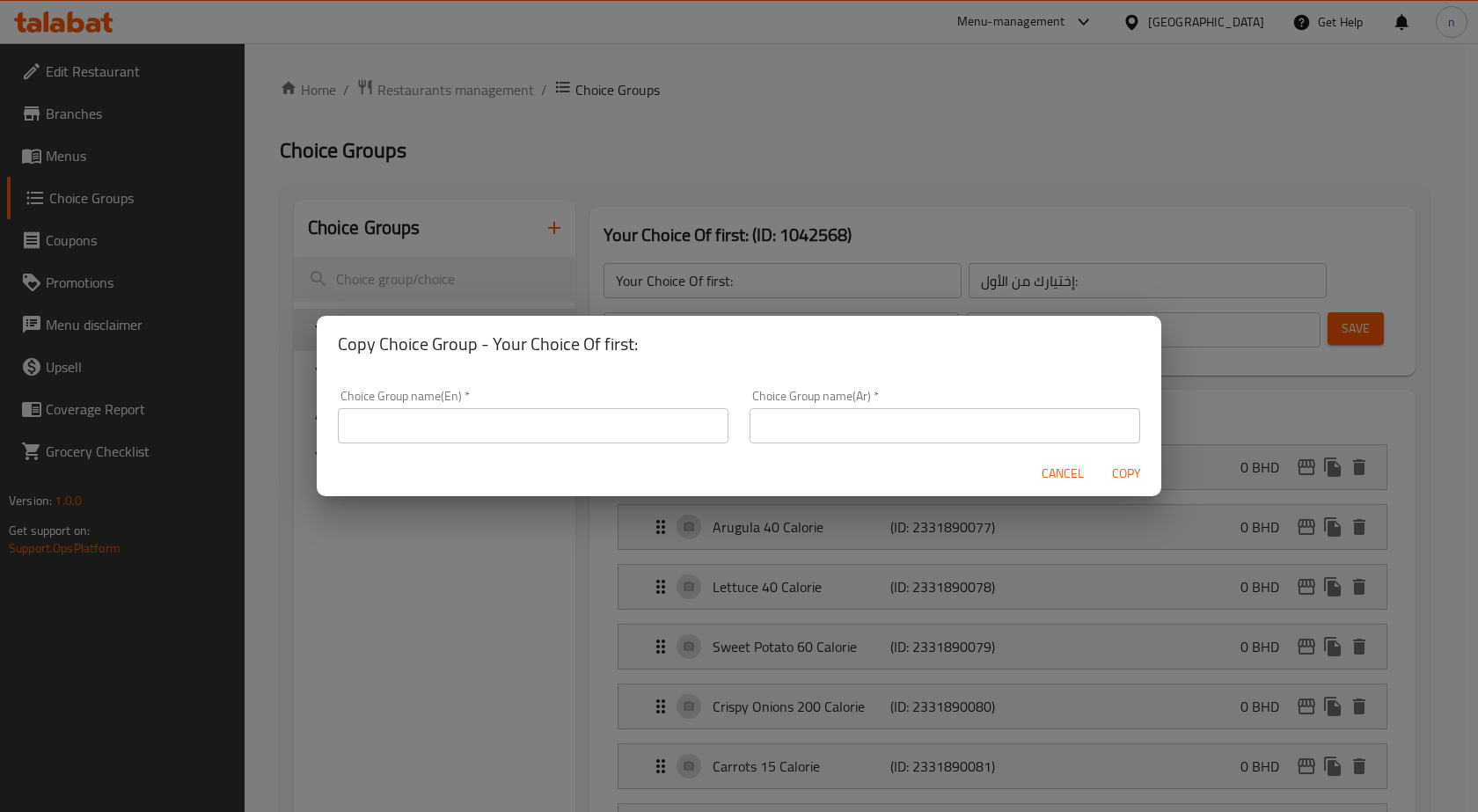
click at [528, 437] on input "text" at bounding box center [533, 425] width 390 height 35
paste input "Your Choice Of first:"
type input "Your Choice Of first:"
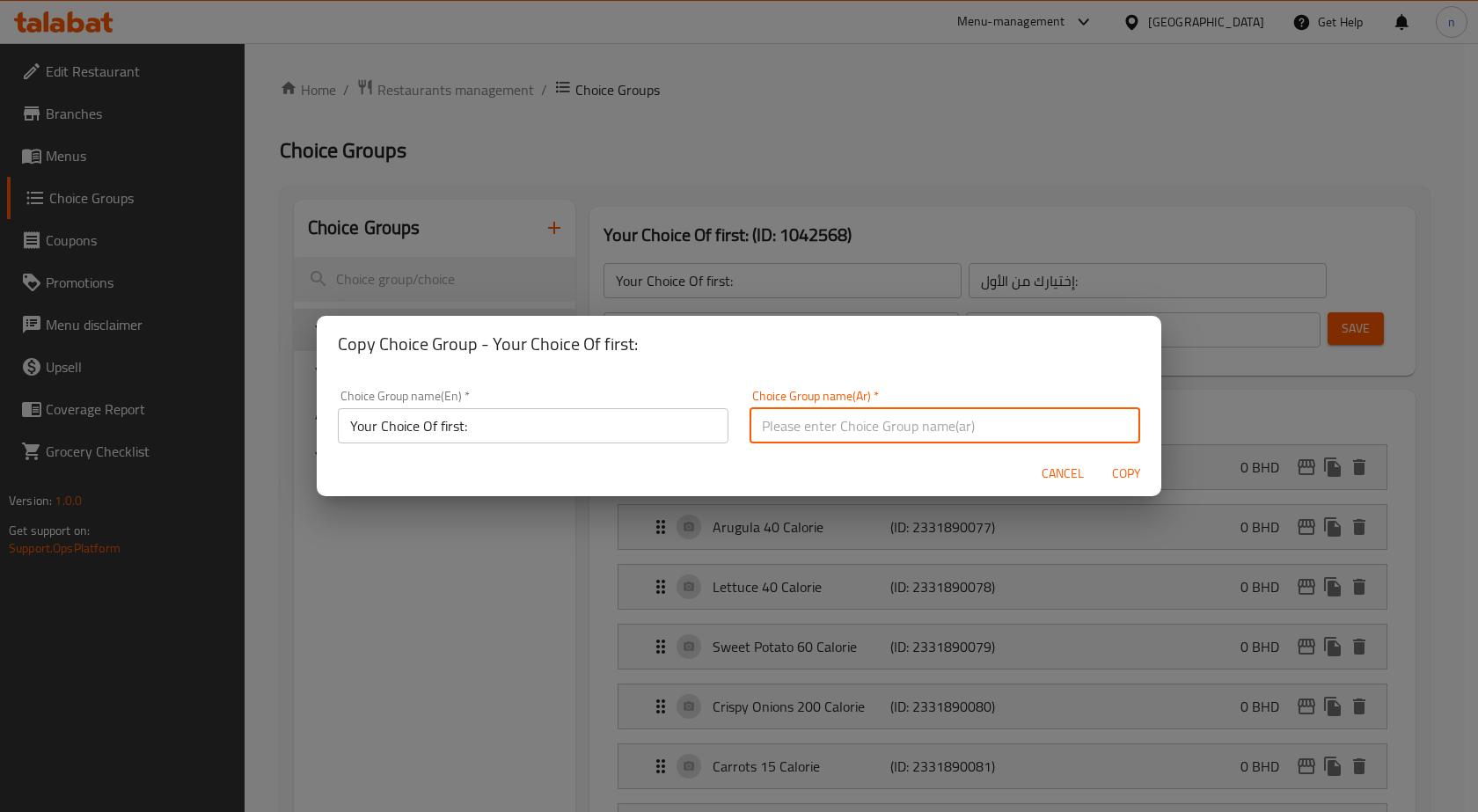
click at [815, 426] on input "text" at bounding box center [944, 425] width 390 height 35
paste input "إختيارك من الأول:"
click at [772, 434] on input "إختيارك من الأول:" at bounding box center [944, 425] width 390 height 35
type input "إختيارك من الثاني:"
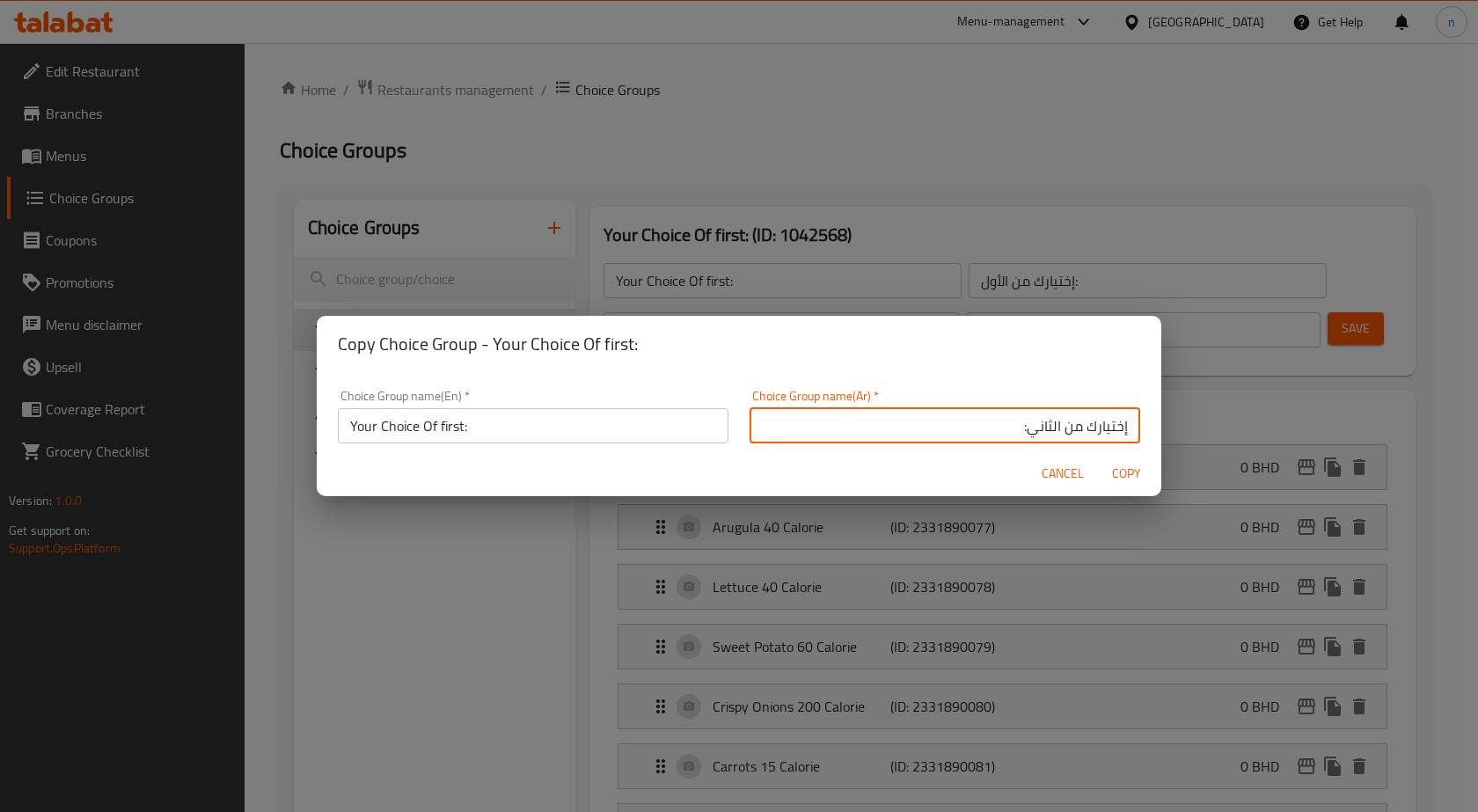
click at [462, 424] on input "Your Choice Of first:" at bounding box center [533, 425] width 390 height 35
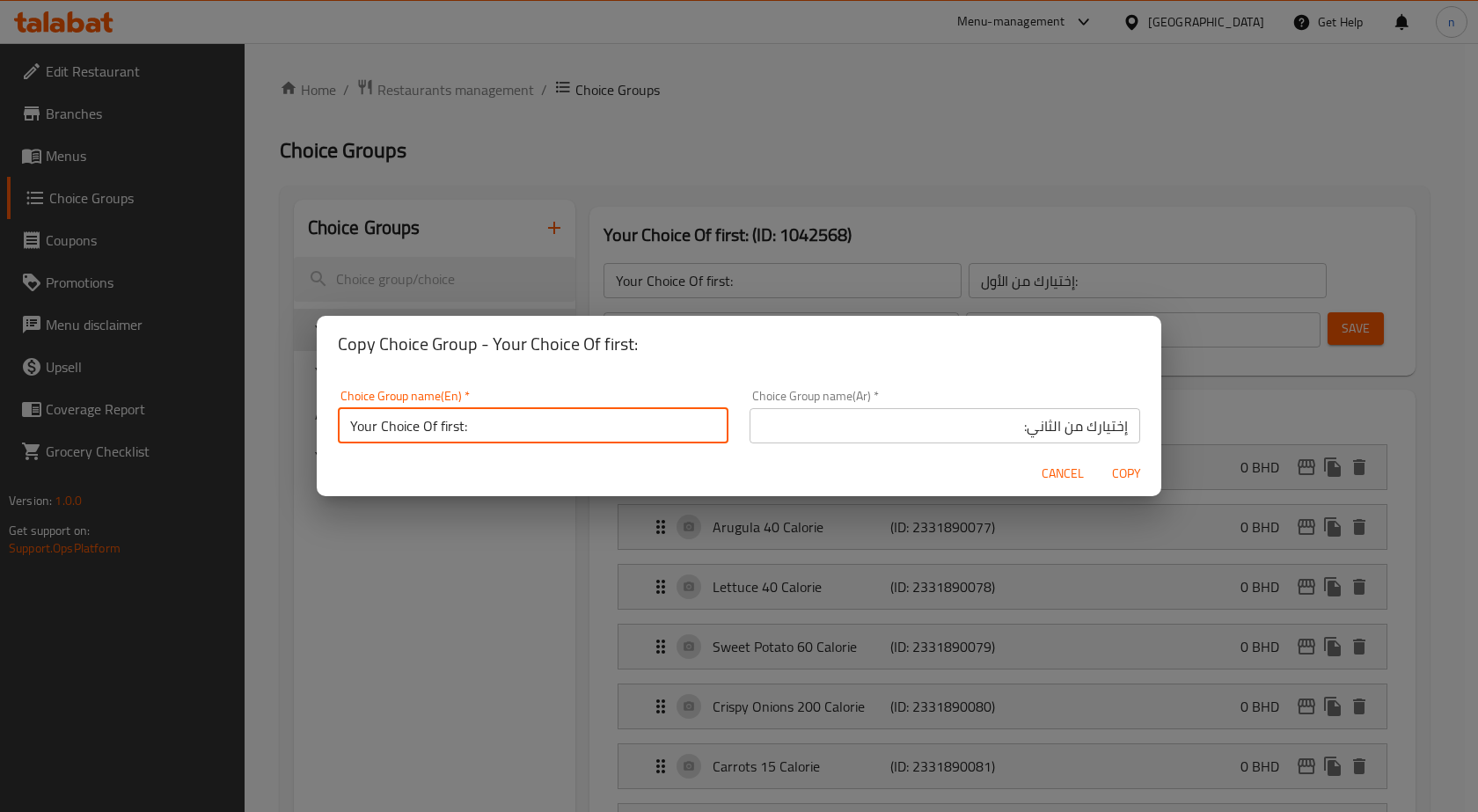
click at [462, 424] on input "Your Choice Of first:" at bounding box center [533, 425] width 390 height 35
click at [1021, 430] on input "إختيارك من الثاني:" at bounding box center [944, 425] width 390 height 35
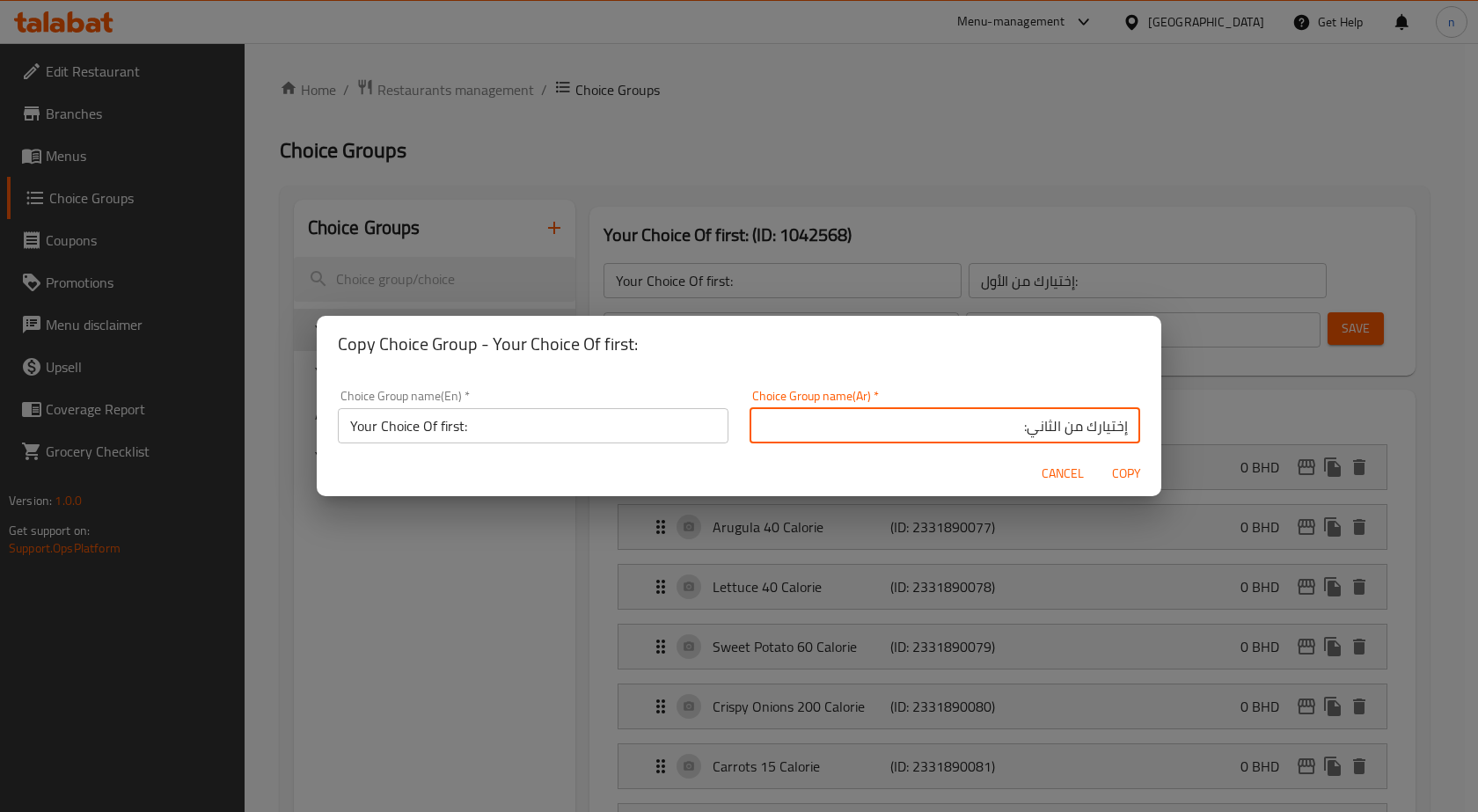
click at [1021, 430] on input "إختيارك من الثاني:" at bounding box center [944, 425] width 390 height 35
click at [1035, 429] on input "إختيارك من الثاني:" at bounding box center [944, 425] width 390 height 35
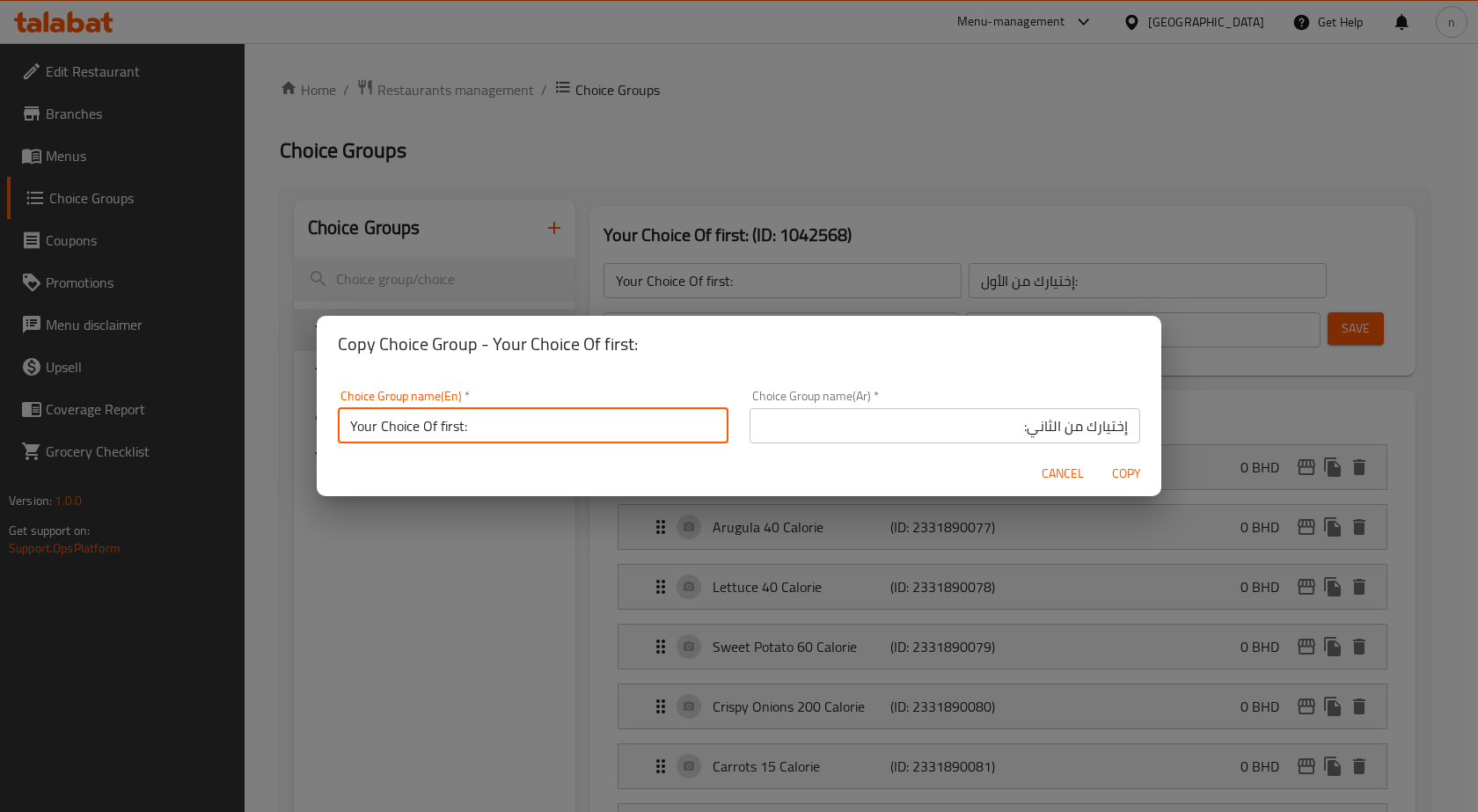
click at [452, 433] on input "Your Choice Of first:" at bounding box center [533, 425] width 390 height 35
paste input "second"
type input "Your Choice Of second:"
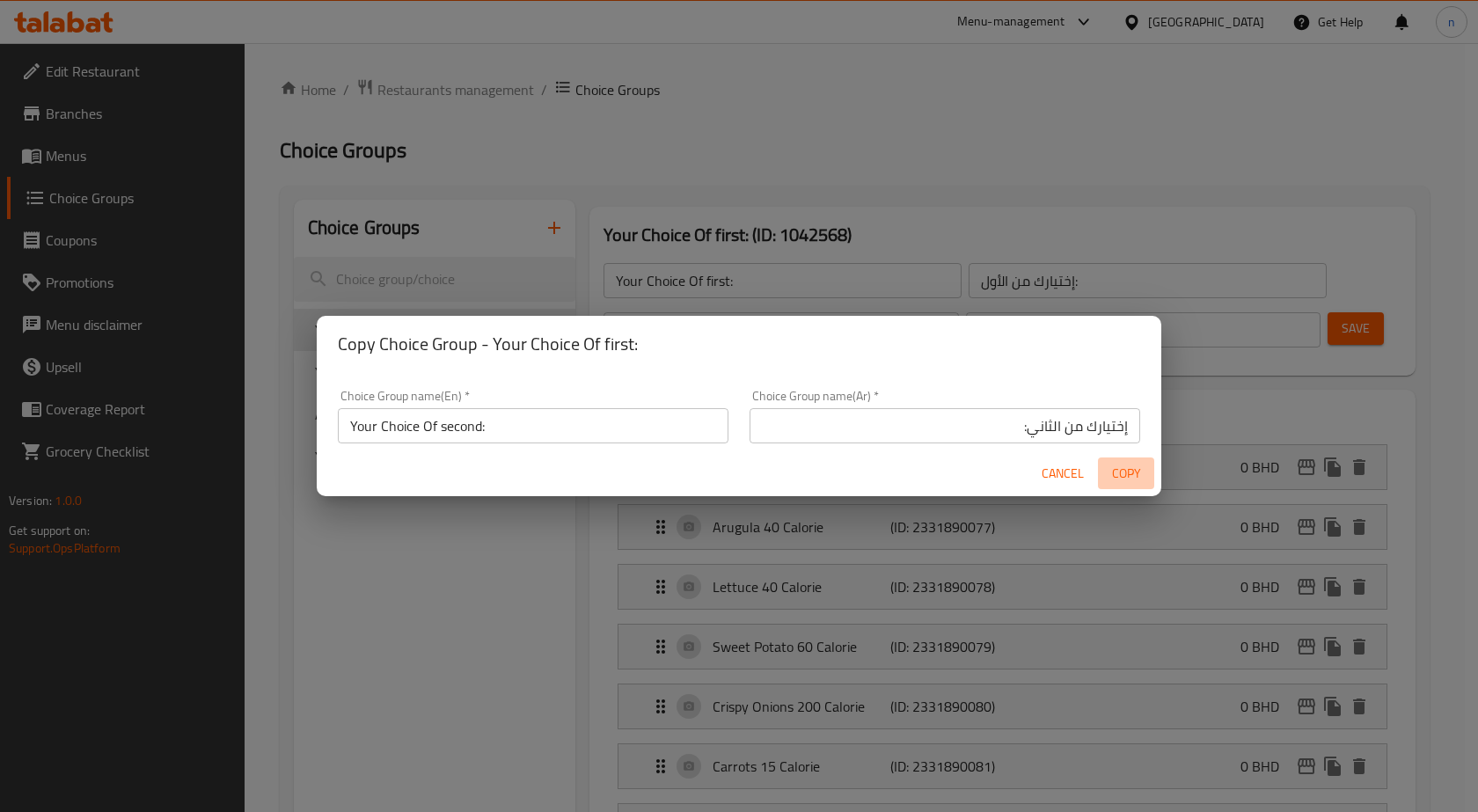
click at [1127, 468] on span "Copy" at bounding box center [1126, 474] width 42 height 22
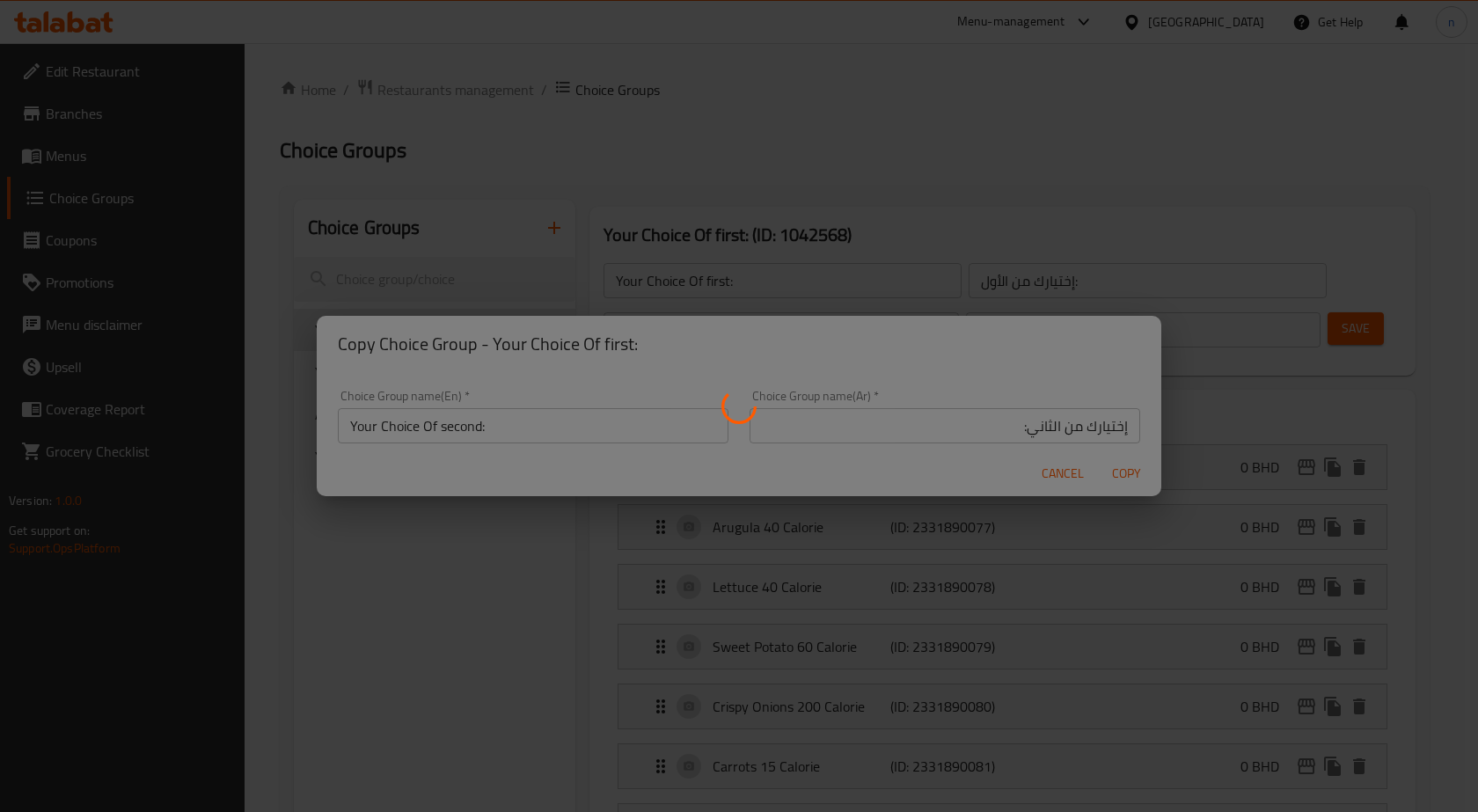
type input "Your Choice Of second:"
type input "إختيارك من الثاني:"
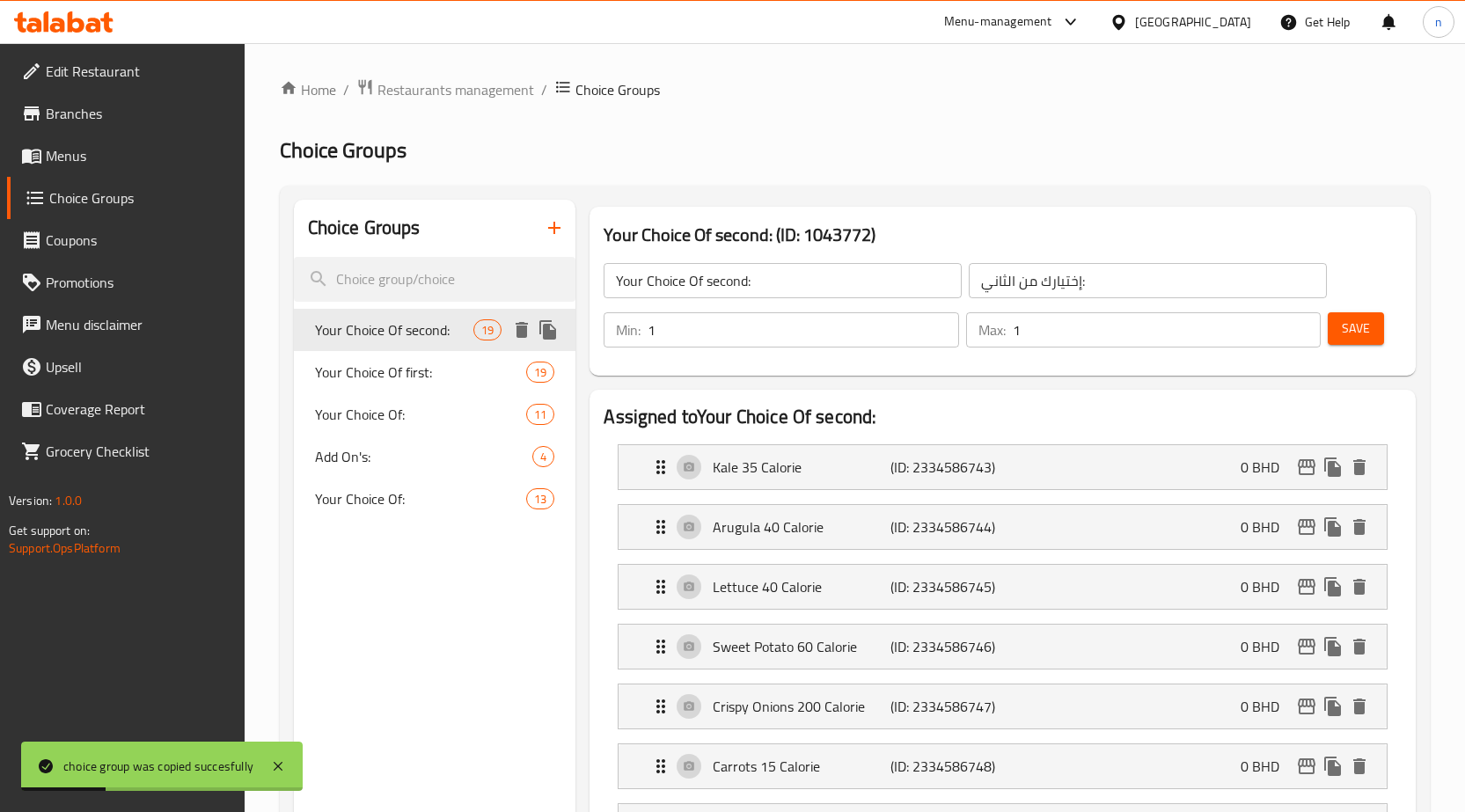
click at [548, 328] on icon "duplicate" at bounding box center [548, 330] width 17 height 19
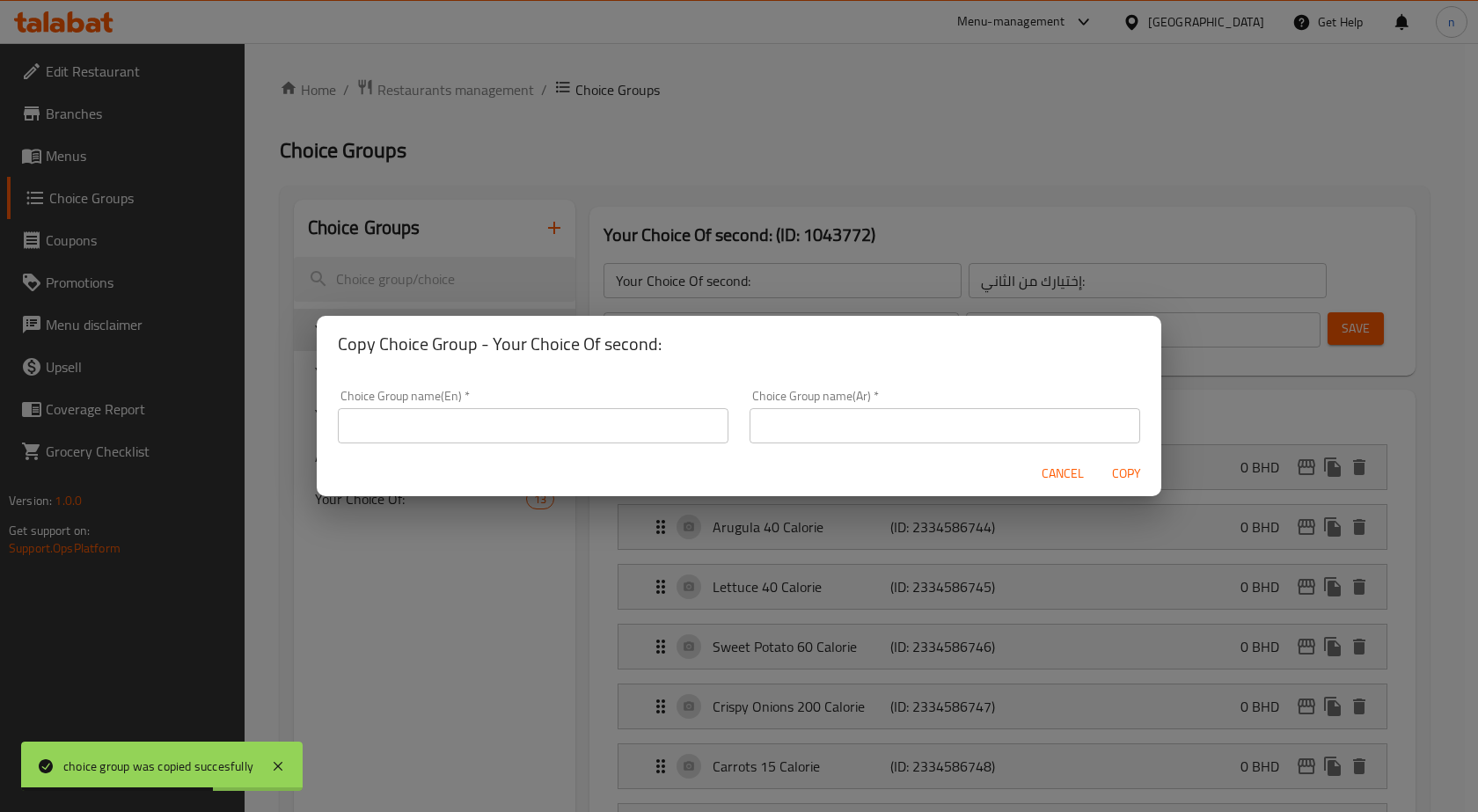
click at [615, 427] on input "text" at bounding box center [533, 425] width 390 height 35
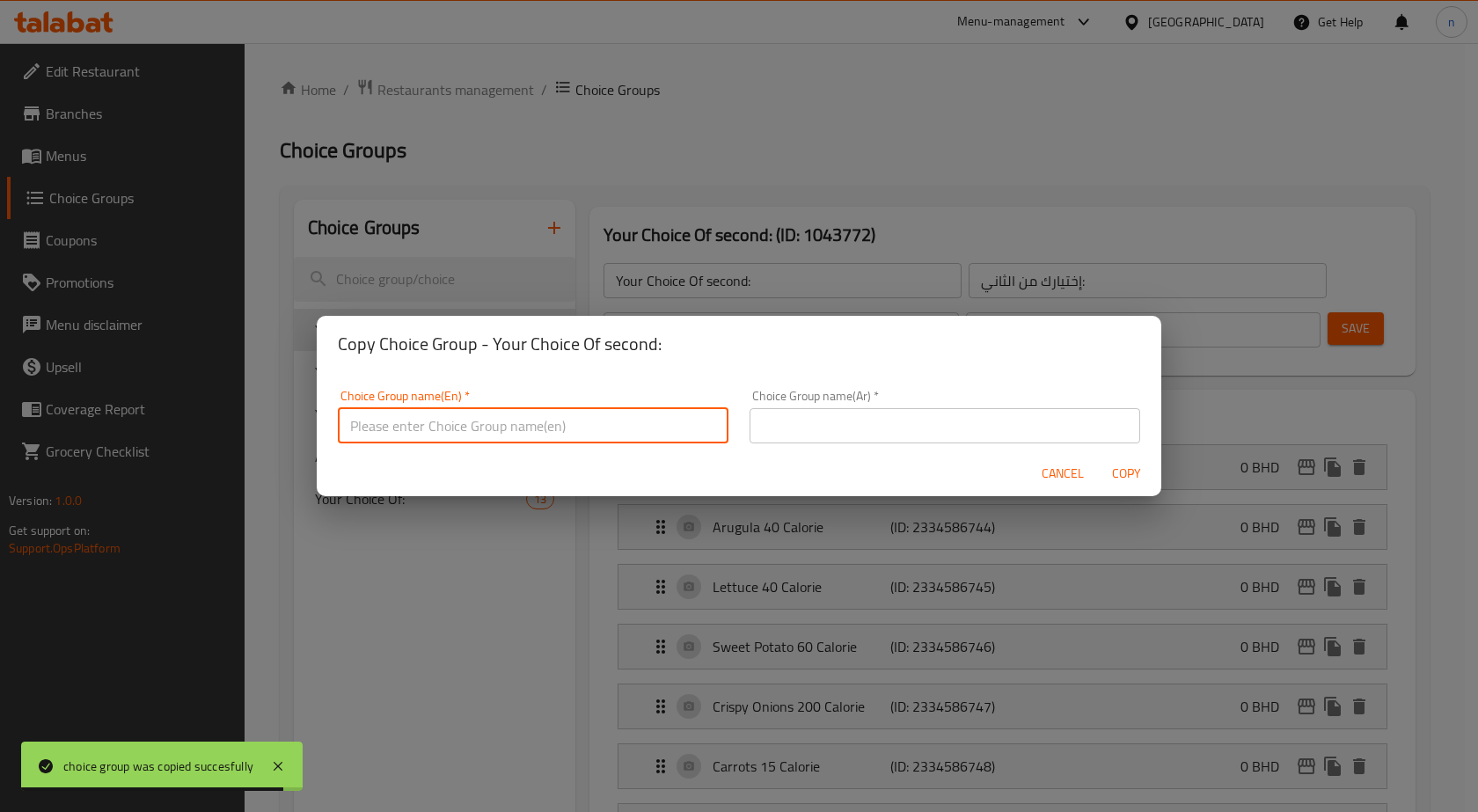
paste input "Your Choice Of first:"
type input "Your Choice Of first:"
click at [824, 421] on input "text" at bounding box center [944, 425] width 390 height 35
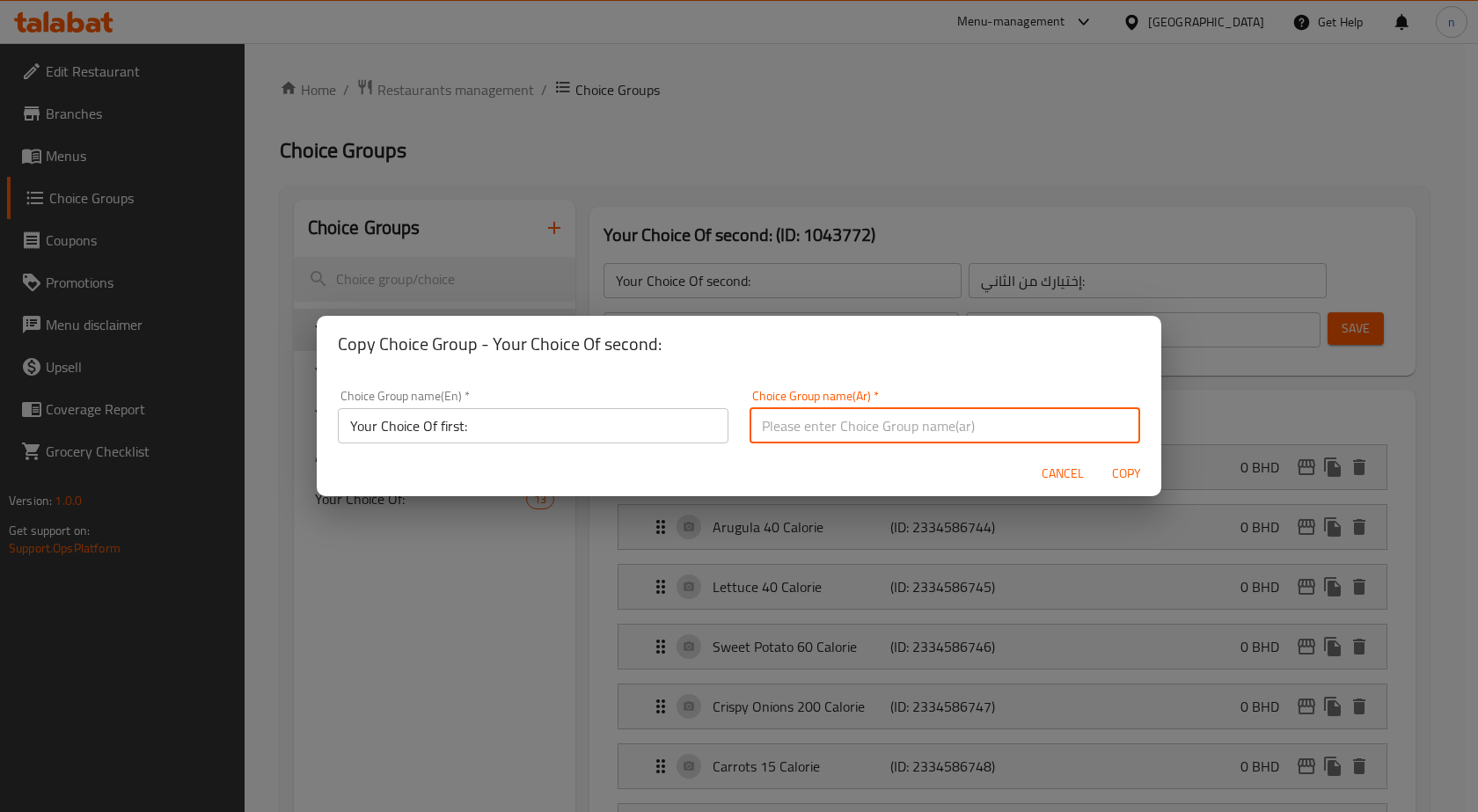
paste input "إختيارك من الأول:"
click at [768, 423] on input "إختيارك من الأول:" at bounding box center [944, 425] width 390 height 35
click at [1034, 432] on input "إختيارك من الثالث:" at bounding box center [944, 425] width 390 height 35
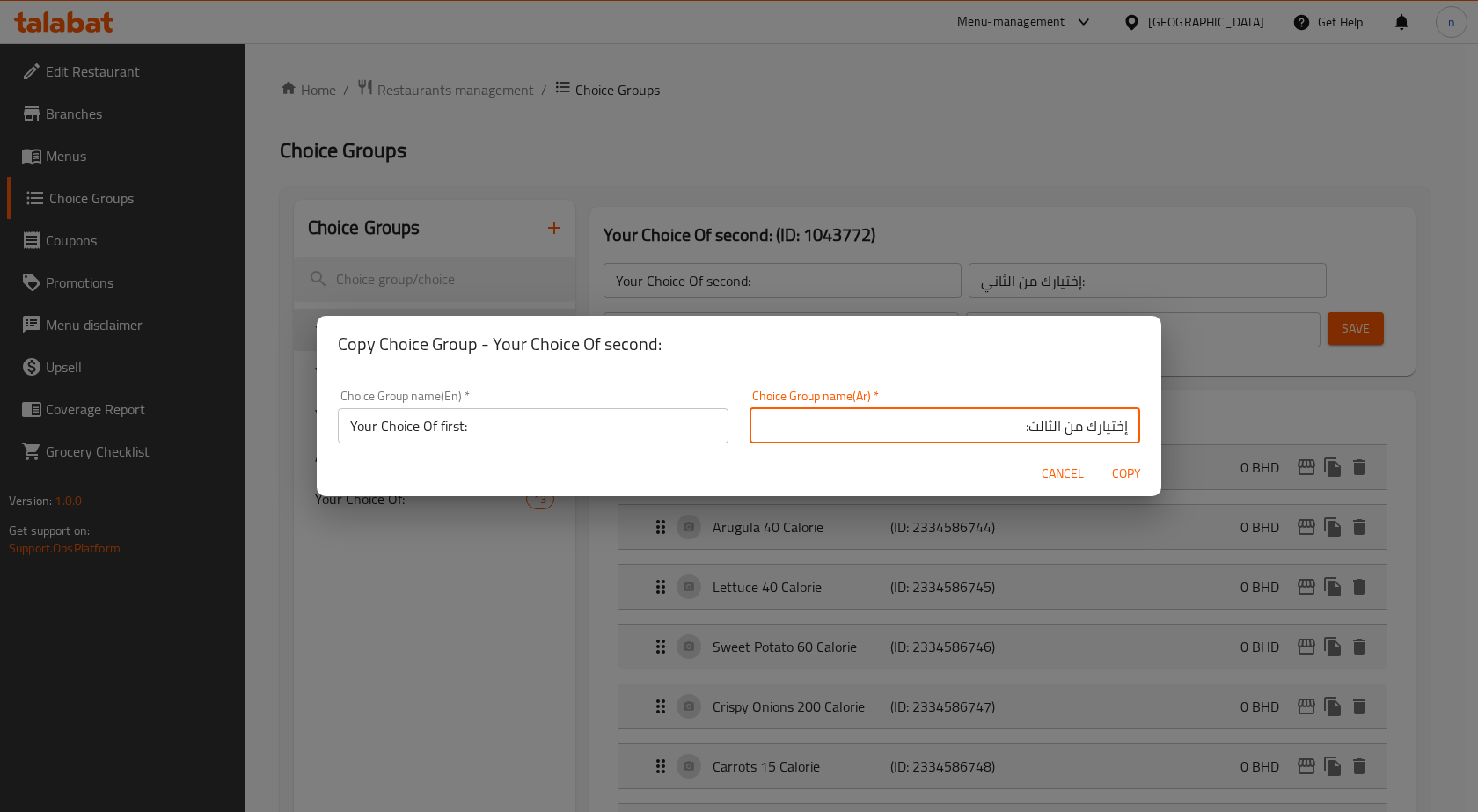
type input "إختيارك من الثالث:"
click at [452, 427] on input "Your Choice Of first:" at bounding box center [533, 425] width 390 height 35
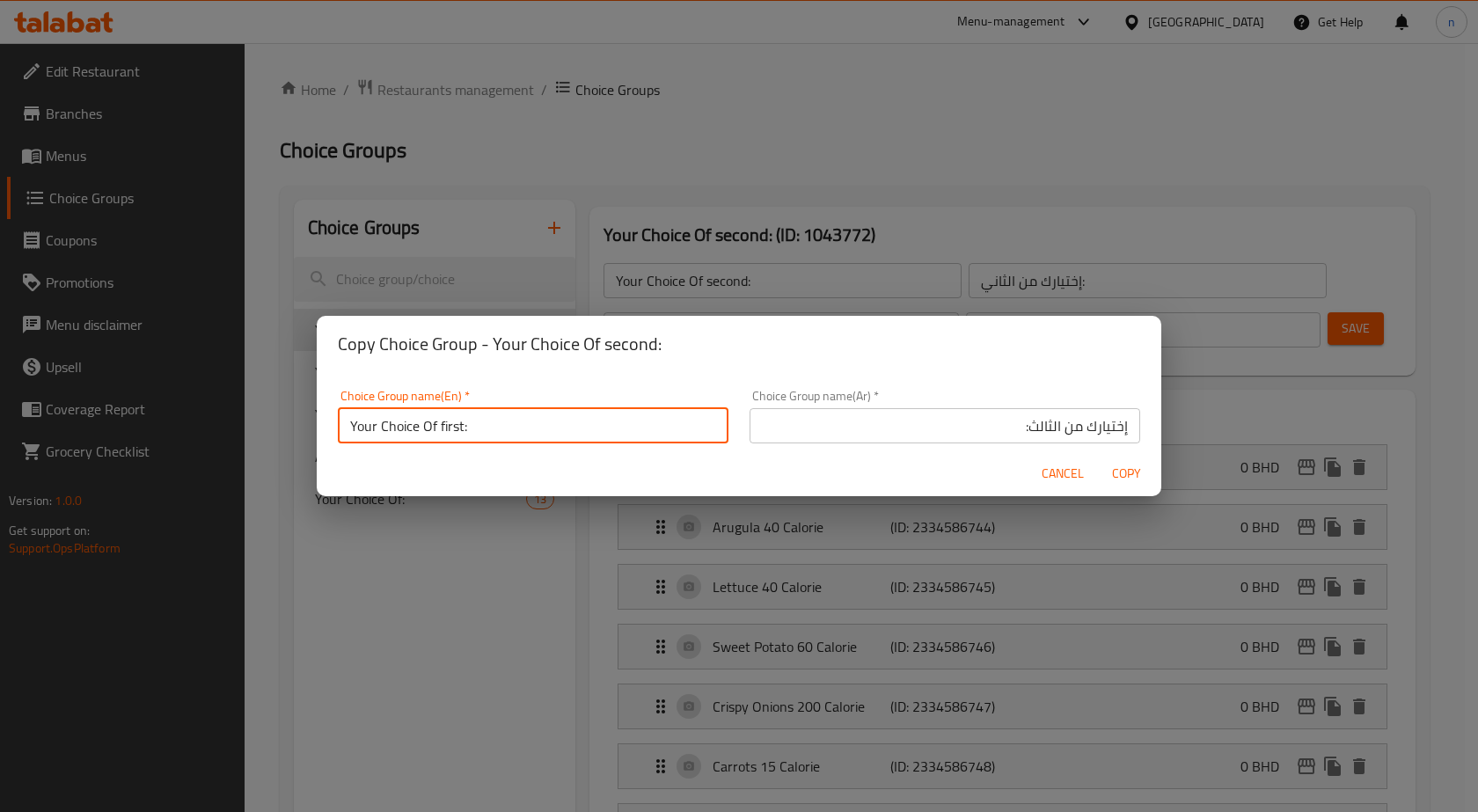
click at [452, 427] on input "Your Choice Of first:" at bounding box center [533, 425] width 390 height 35
paste input "third"
type input "Your Choice Of third:"
click at [1125, 473] on span "Copy" at bounding box center [1126, 474] width 42 height 22
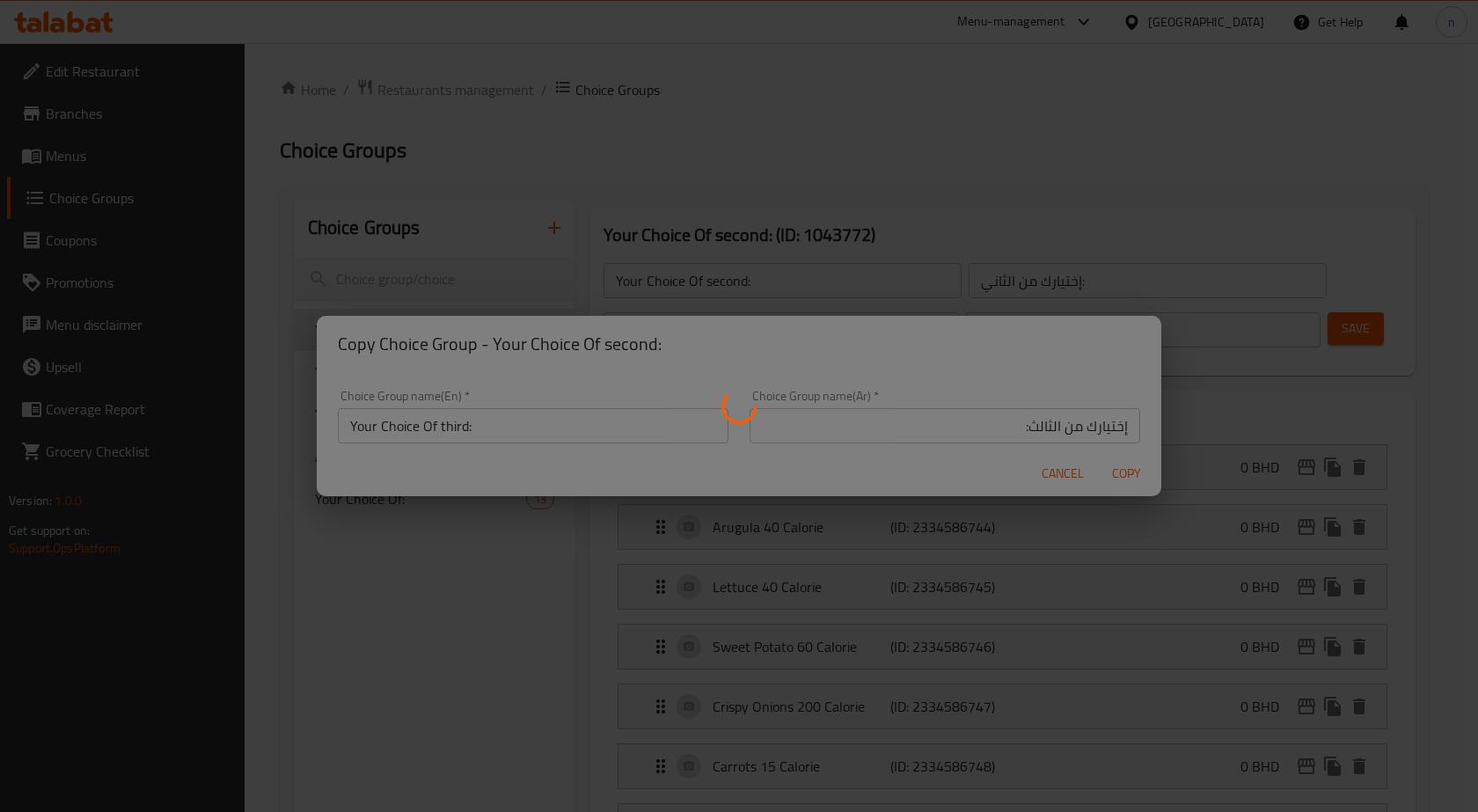
type input "Your Choice Of third:"
type input "إختيارك من الثالث:"
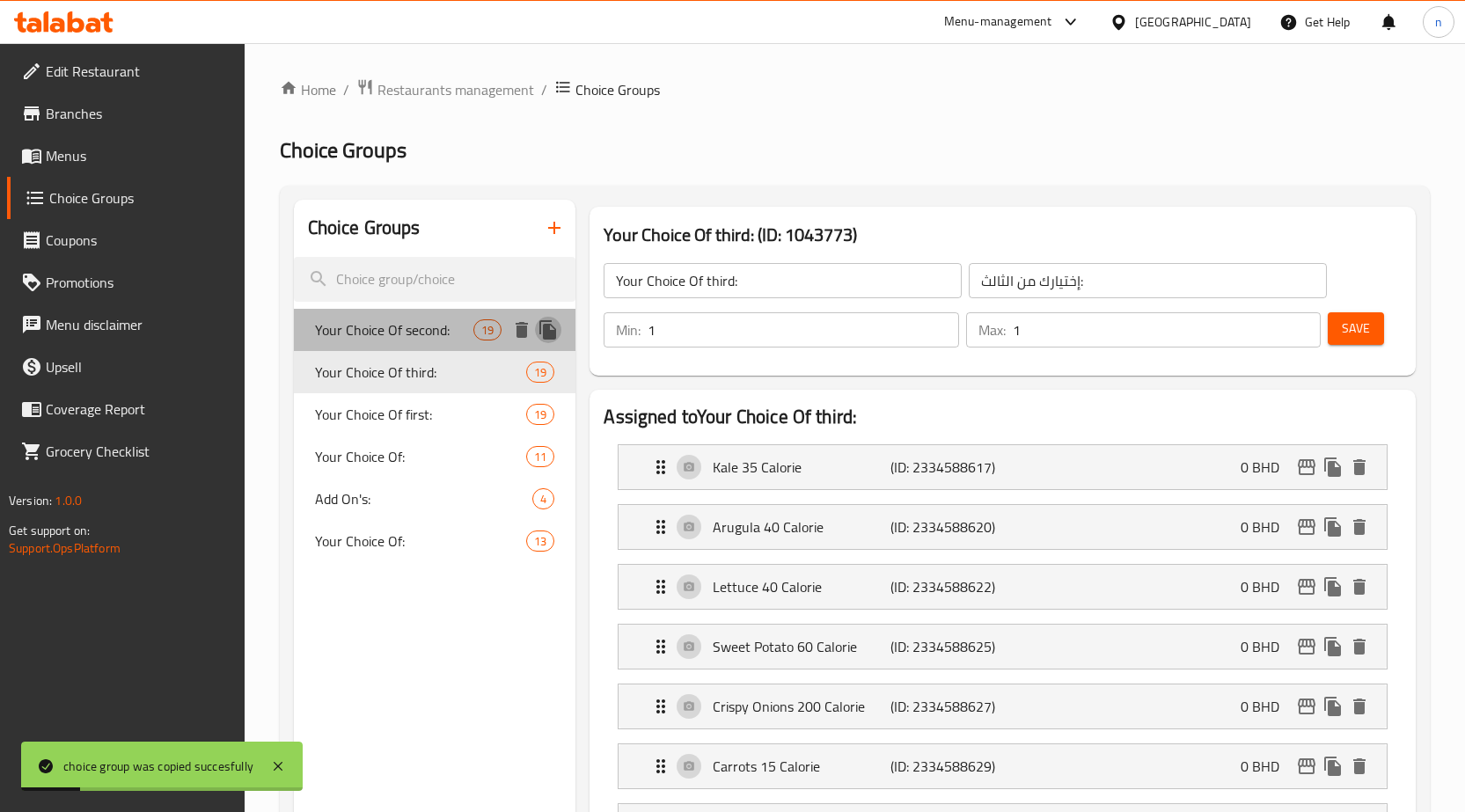
click at [552, 334] on icon "duplicate" at bounding box center [548, 330] width 17 height 19
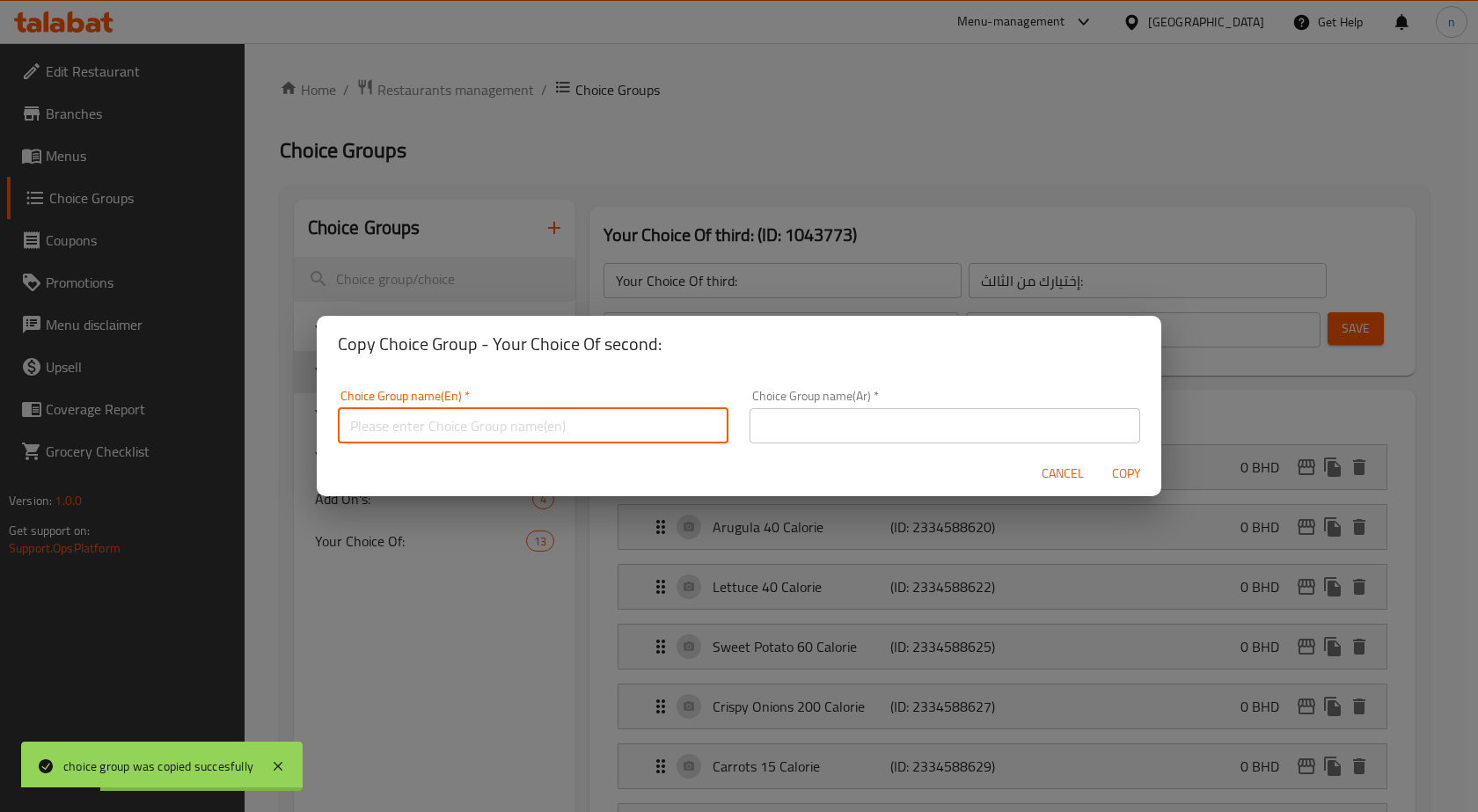
click at [533, 424] on input "text" at bounding box center [533, 425] width 390 height 35
paste input "Your Choice Of first:"
type input "Your Choice Of first:"
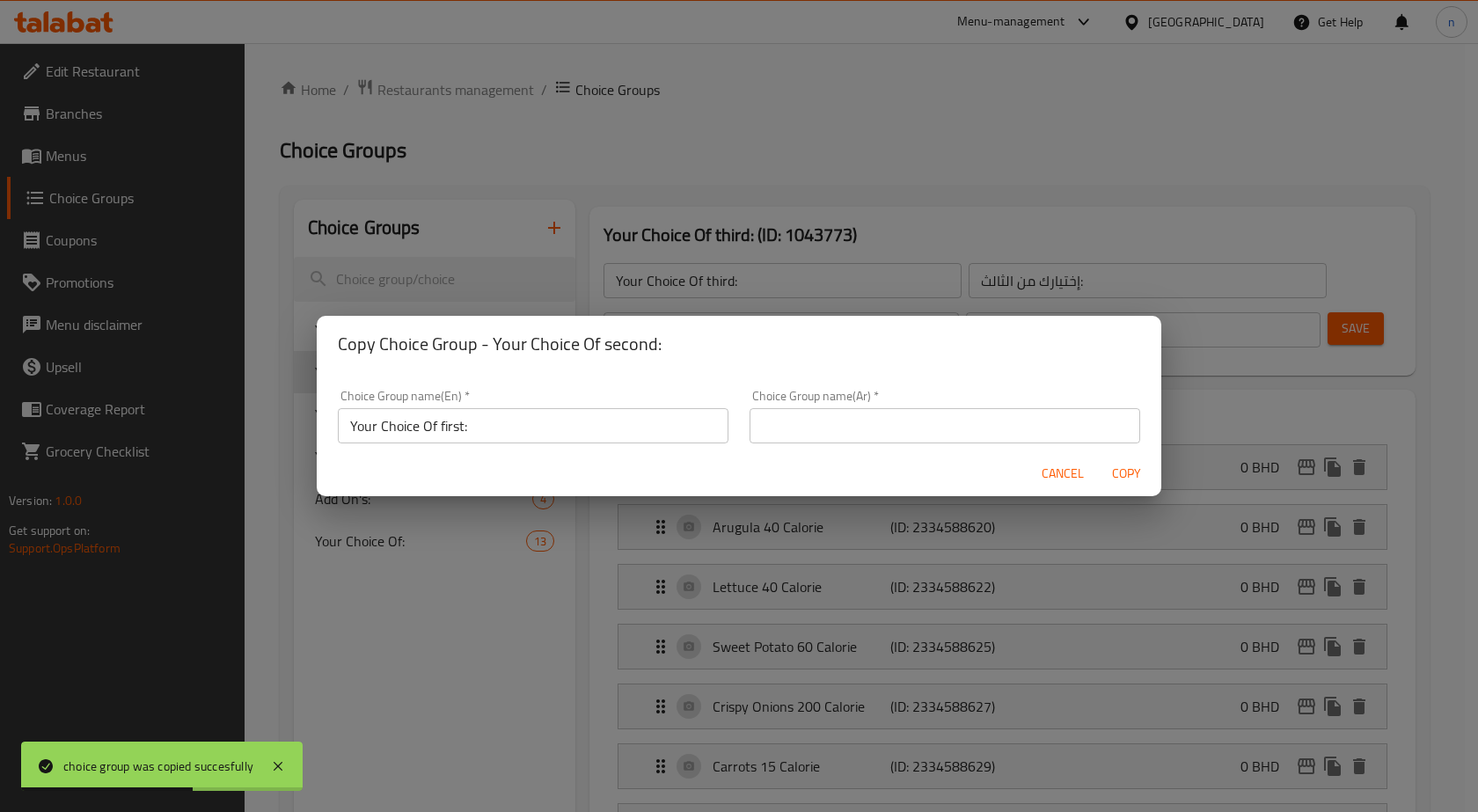
click at [818, 444] on div "Choice Group name(Ar)   * Choice Group name(Ar) *" at bounding box center [944, 416] width 412 height 74
click at [823, 429] on input "text" at bounding box center [944, 425] width 390 height 35
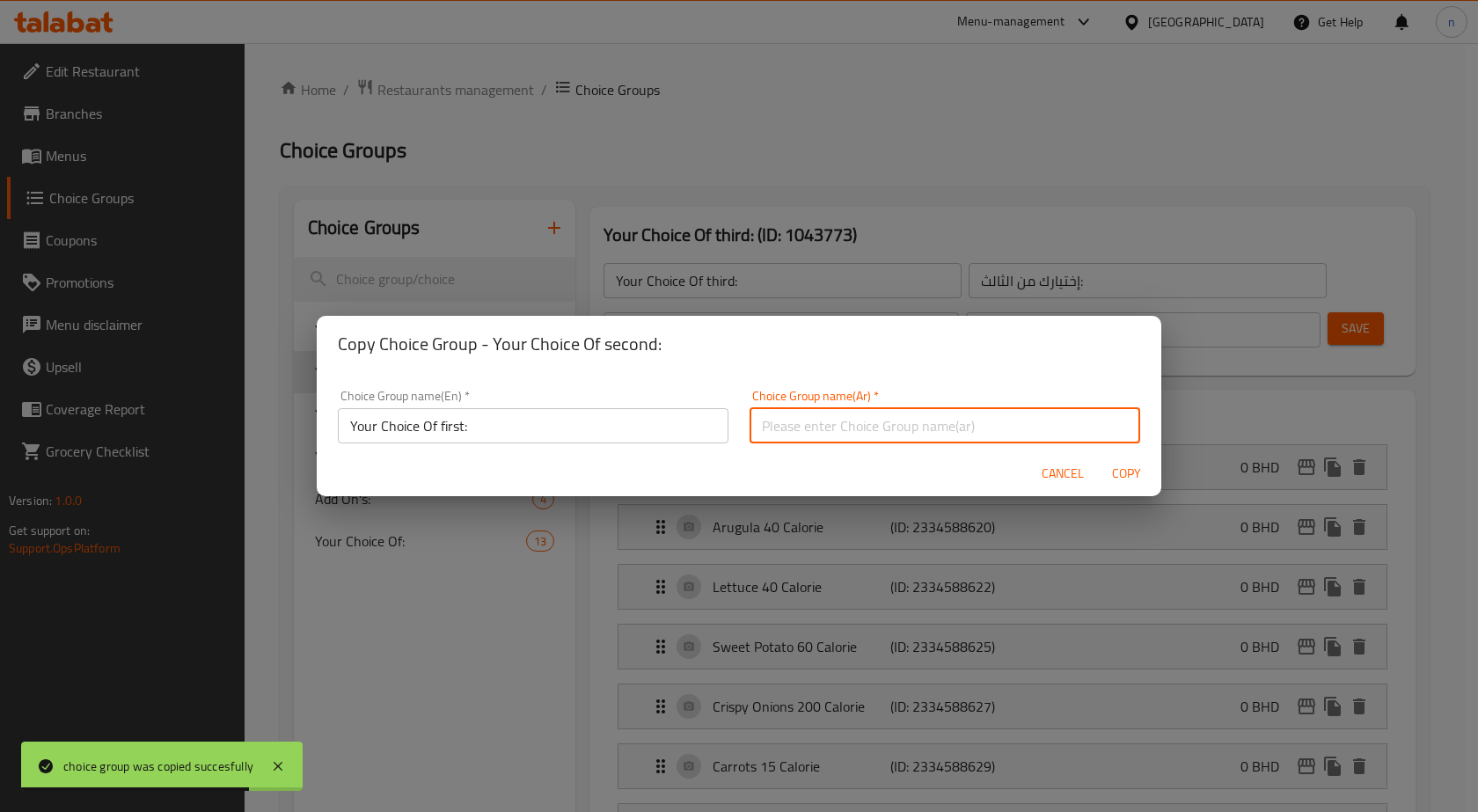
paste input "إختيارك من الأول:"
click at [766, 432] on input "إختيارك من الأول:" at bounding box center [944, 425] width 390 height 35
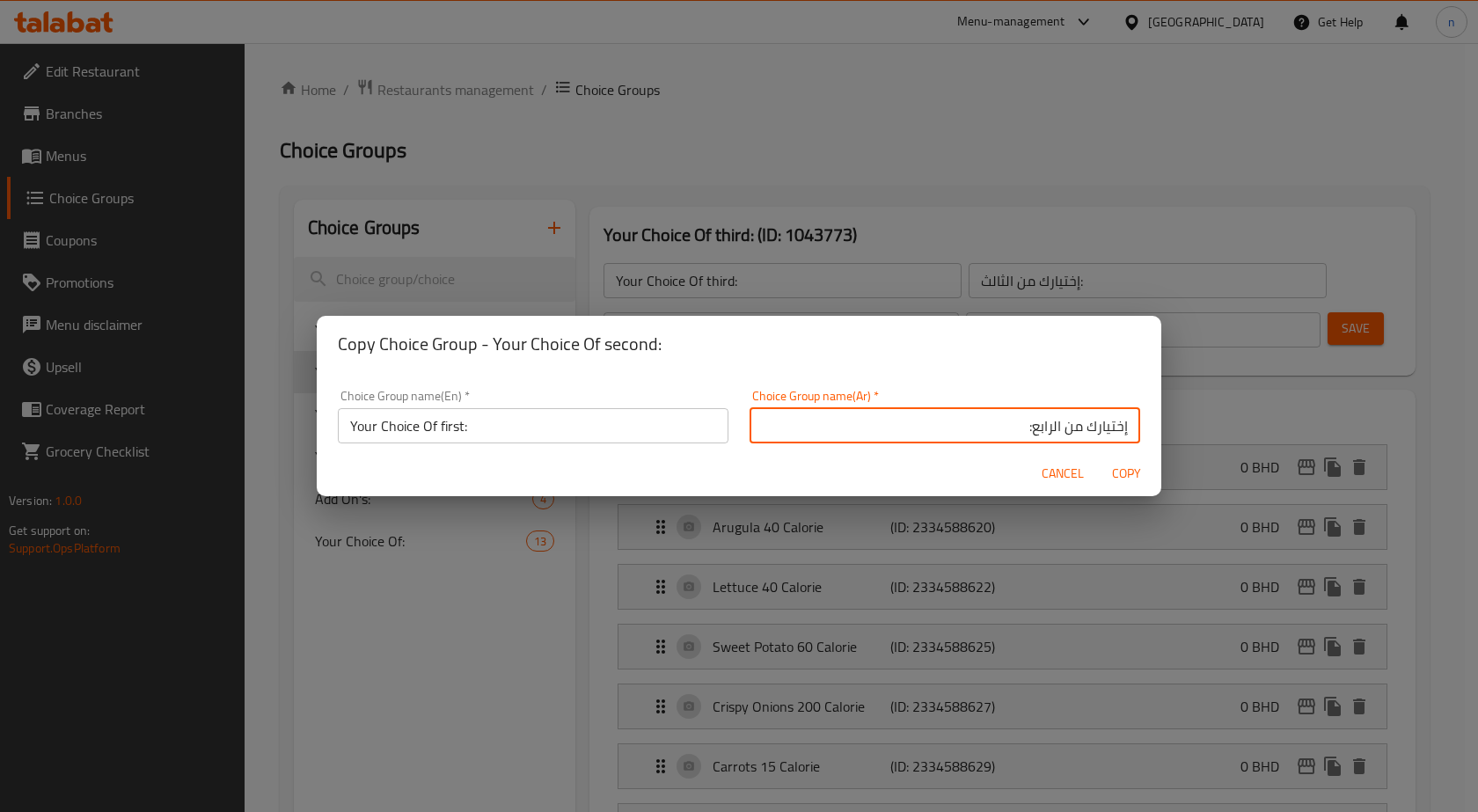
type input "إختيارك من الرابع:"
click at [452, 430] on input "Your Choice Of first:" at bounding box center [533, 425] width 390 height 35
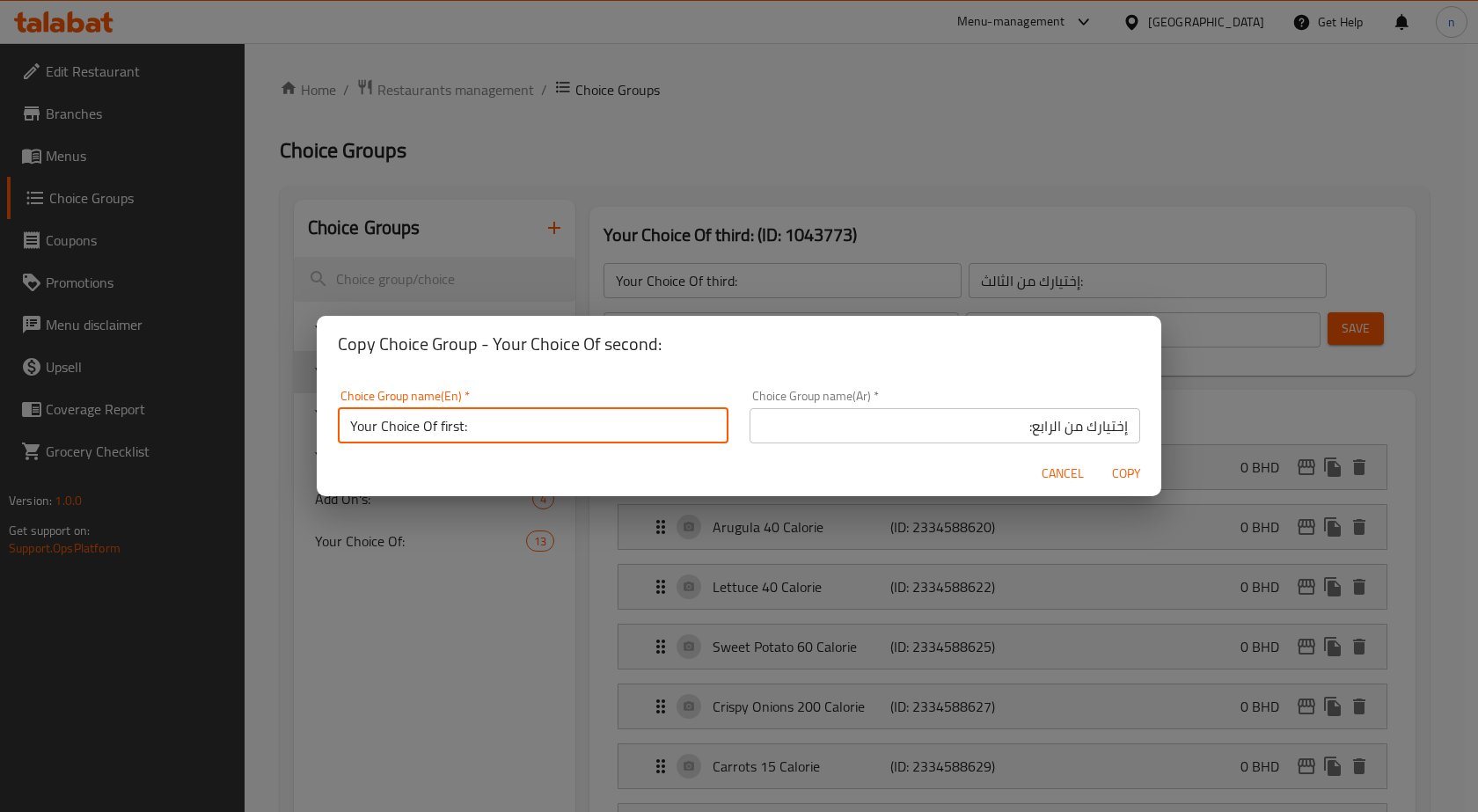
click at [1044, 428] on input "إختيارك من الرابع:" at bounding box center [944, 425] width 390 height 35
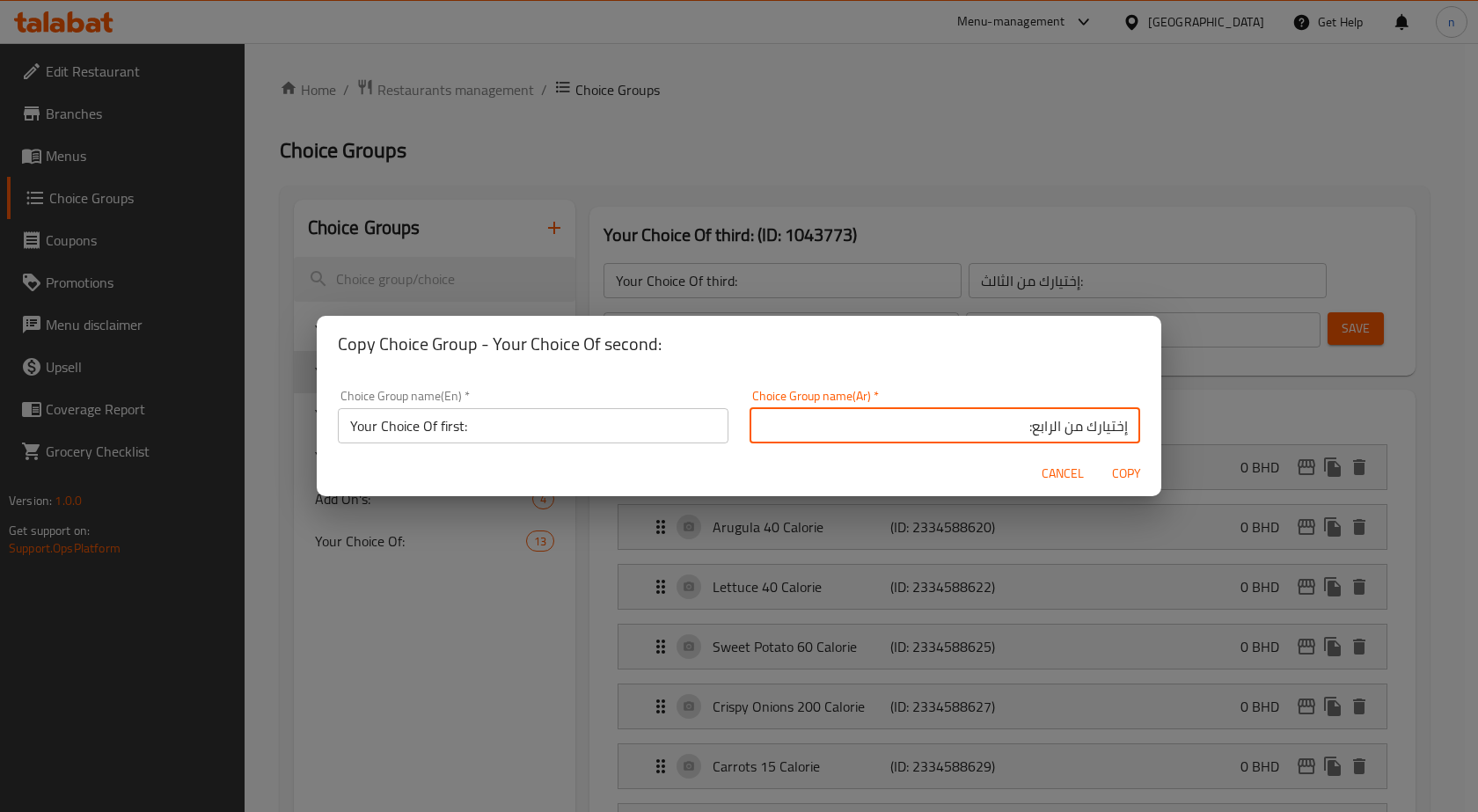
click at [1041, 426] on input "إختيارك من الرابع:" at bounding box center [944, 425] width 390 height 35
click at [445, 433] on input "Your Choice Of first:" at bounding box center [533, 425] width 390 height 35
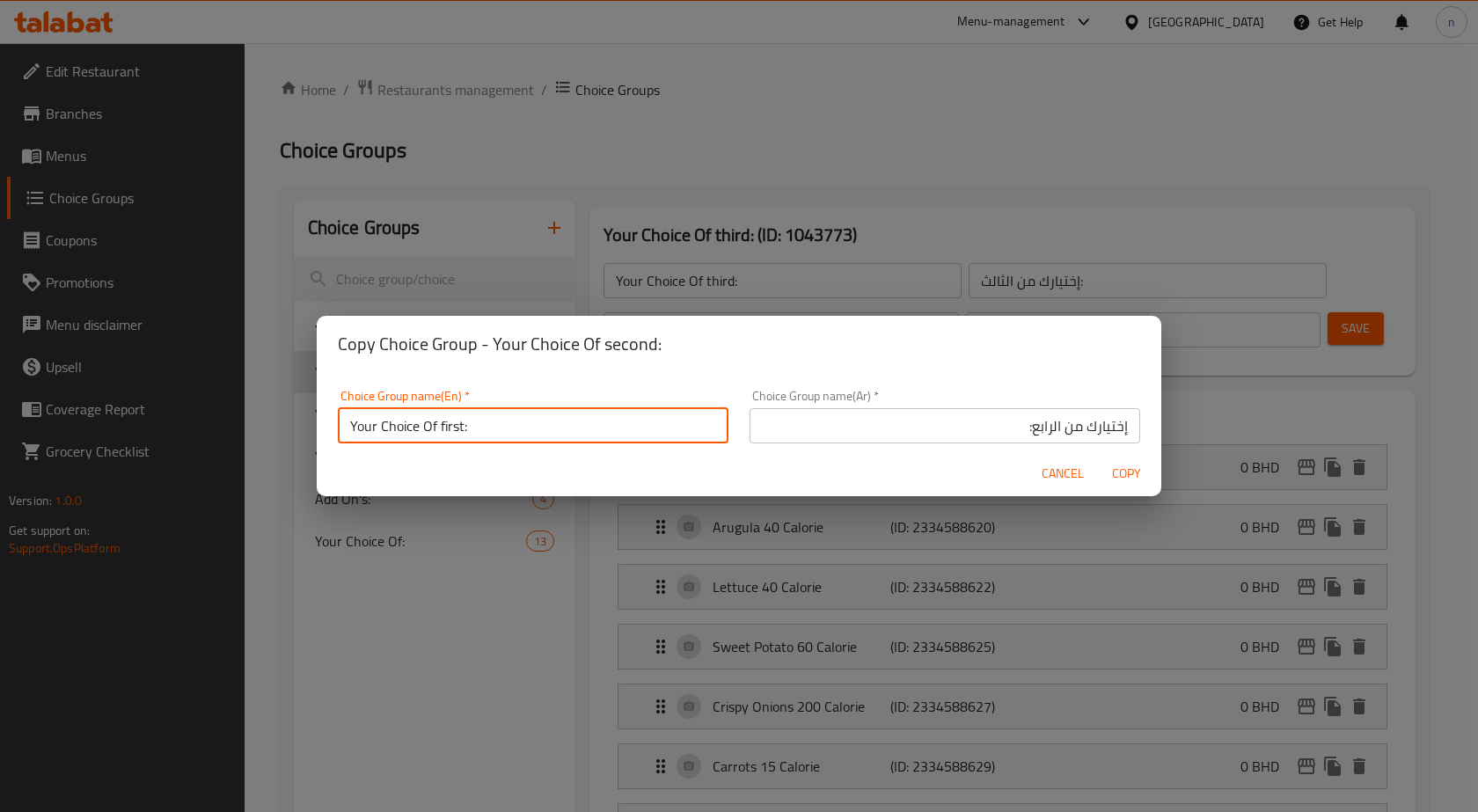
click at [445, 433] on input "Your Choice Of first:" at bounding box center [533, 425] width 390 height 35
paste input "Fourth"
type input "Your Choice Of Fourth:"
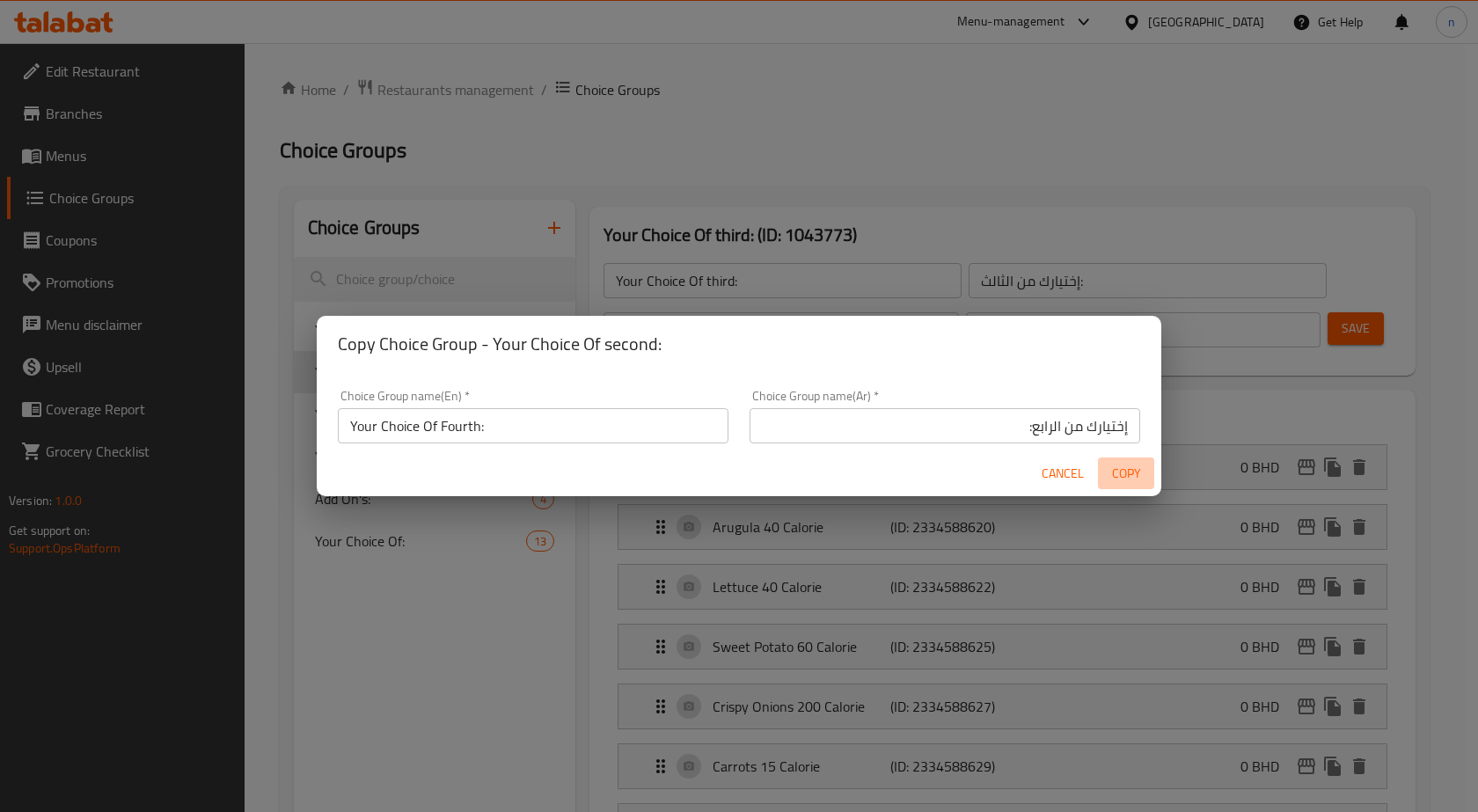
click at [1117, 470] on span "Copy" at bounding box center [1126, 474] width 42 height 22
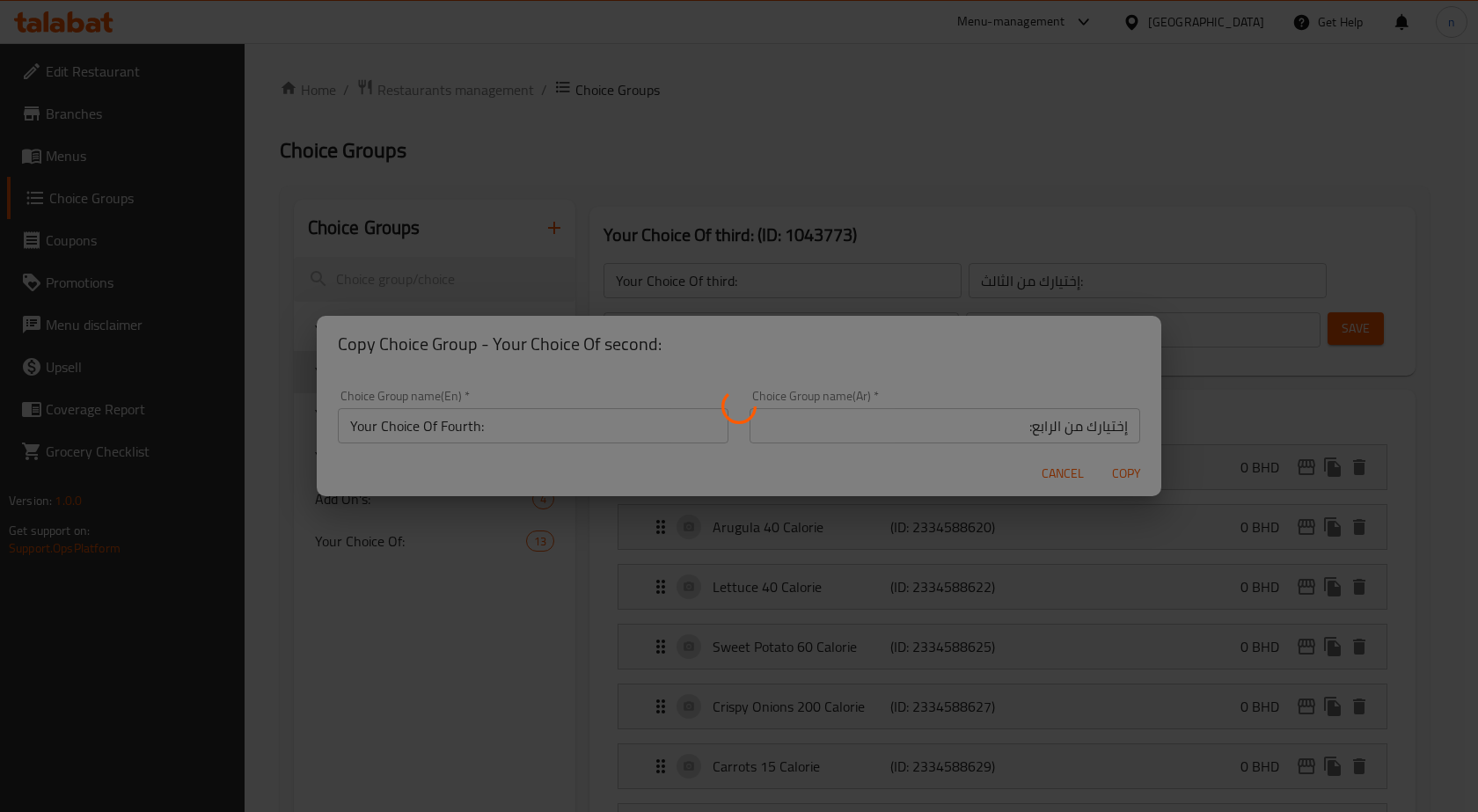
type input "Your Choice Of Fourth:"
type input "إختيارك من الرابع:"
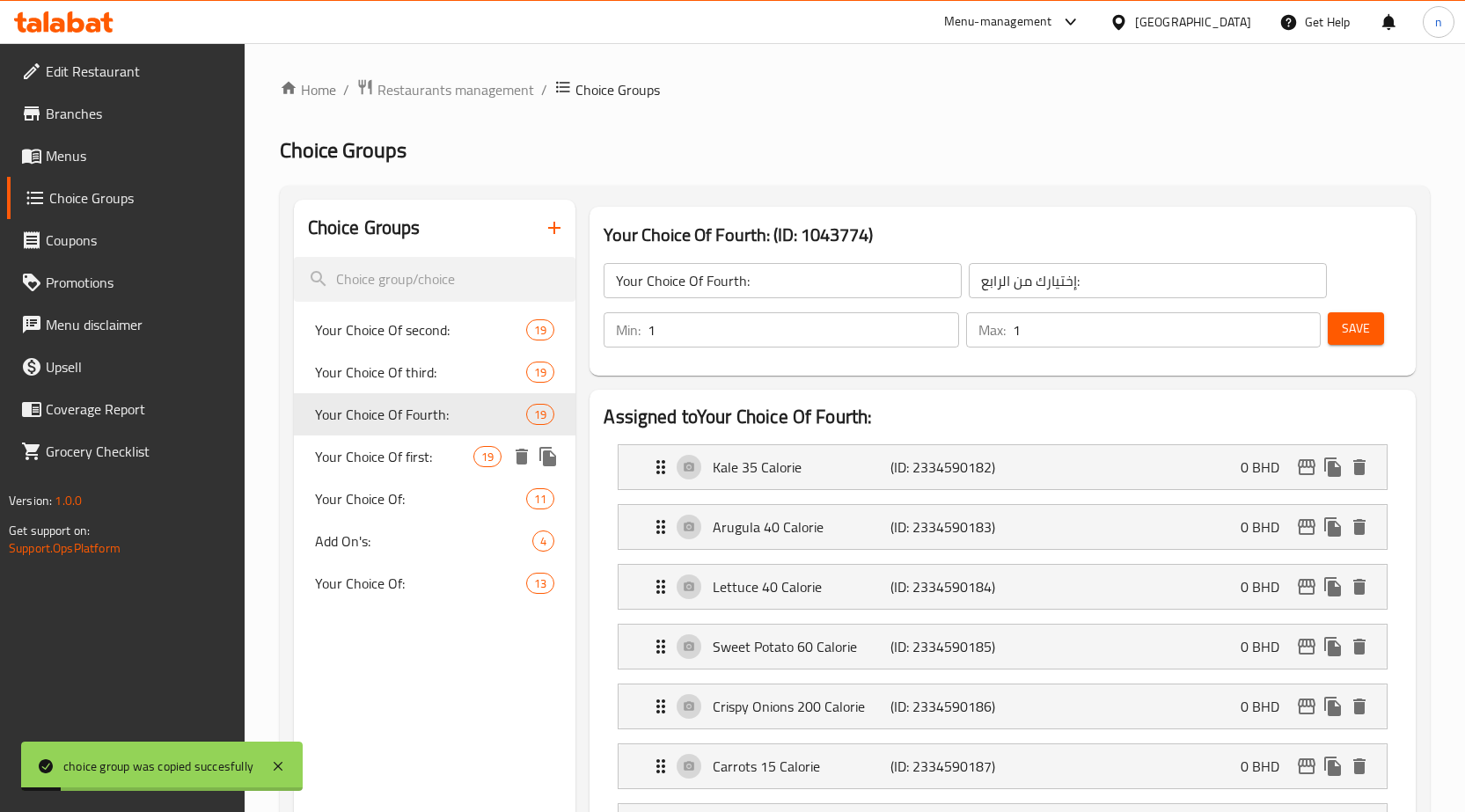
click at [436, 455] on span "Your Choice Of first:" at bounding box center [394, 456] width 159 height 21
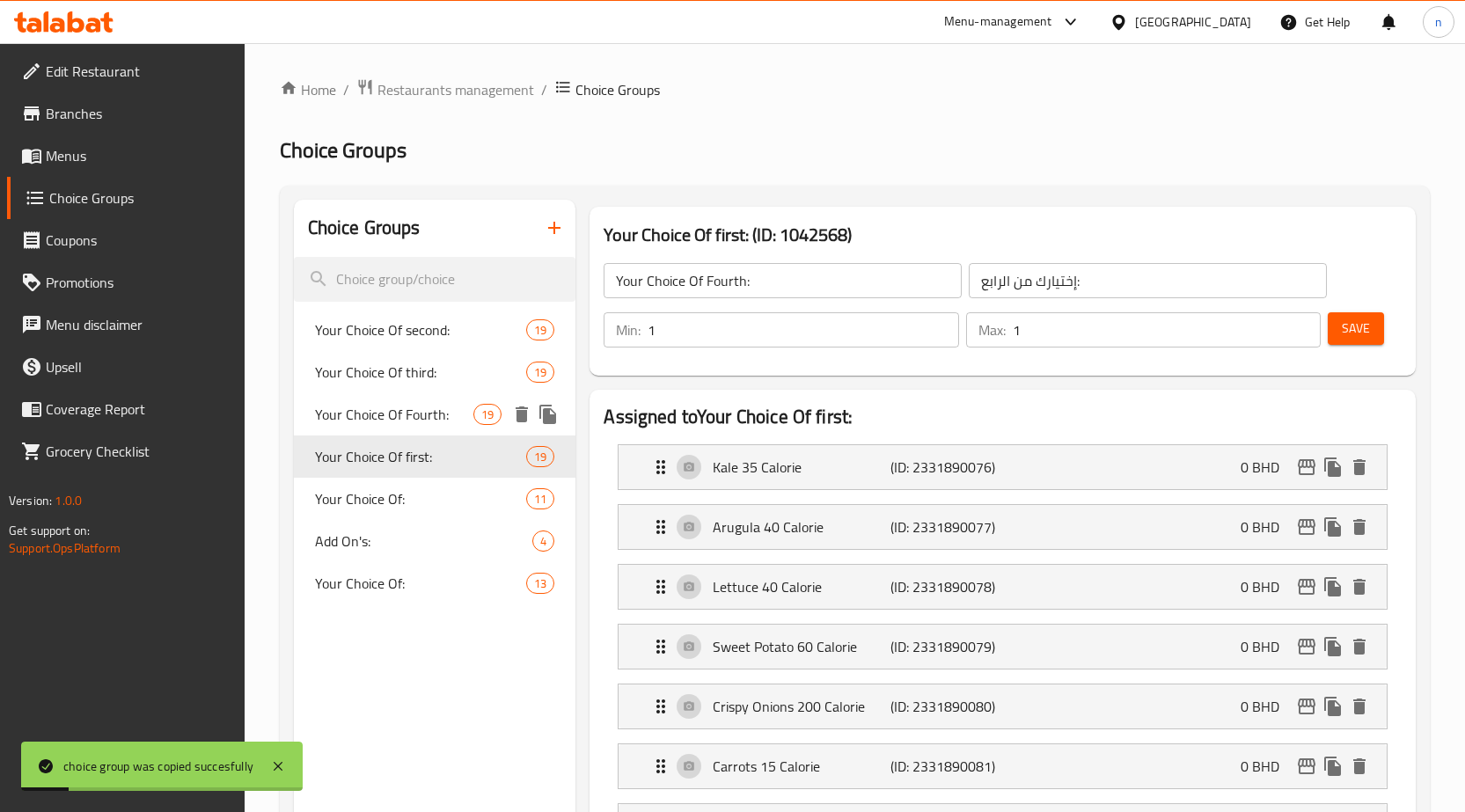
type input "Your Choice Of first:"
type input "إختيارك من الأول:"
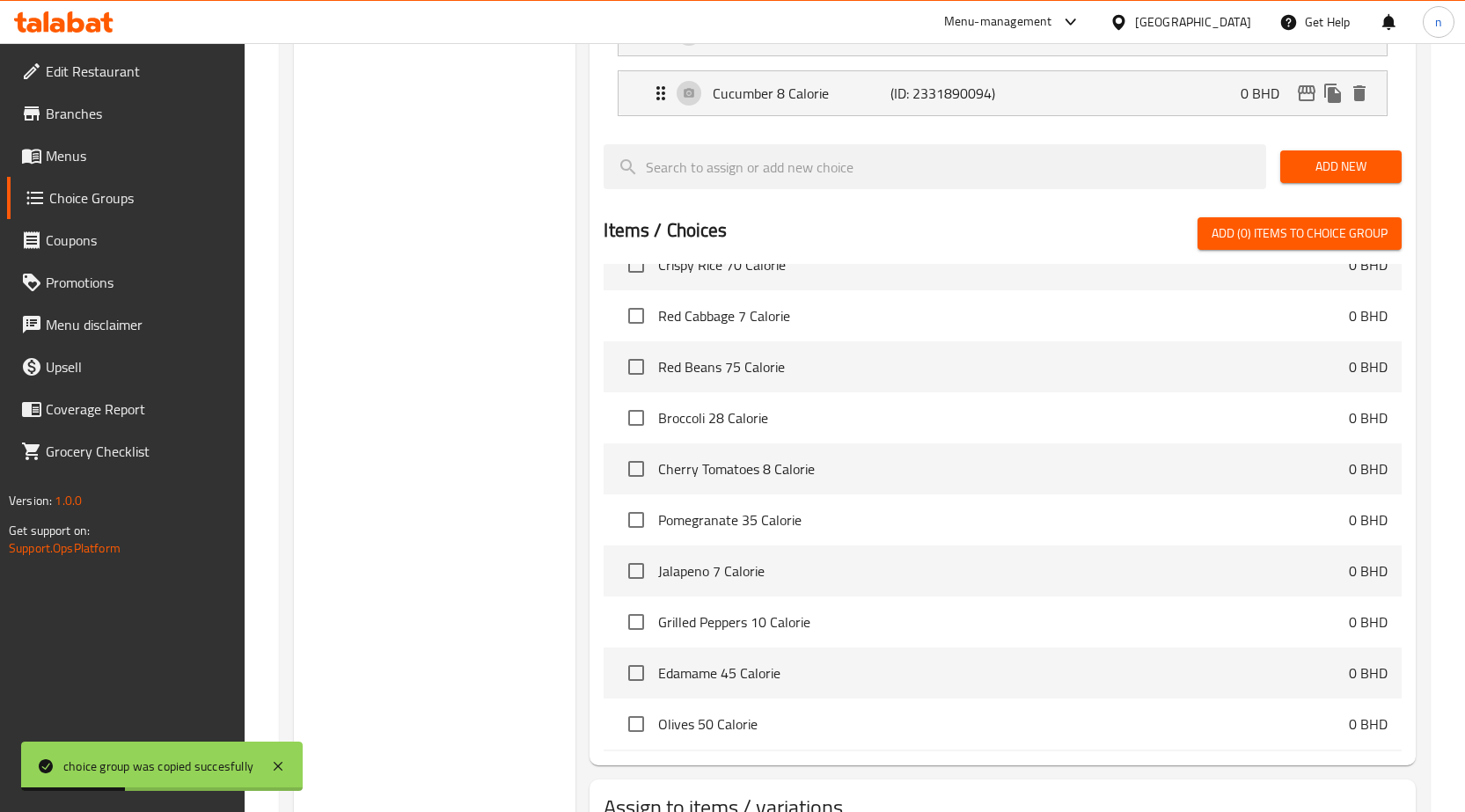
scroll to position [1583, 0]
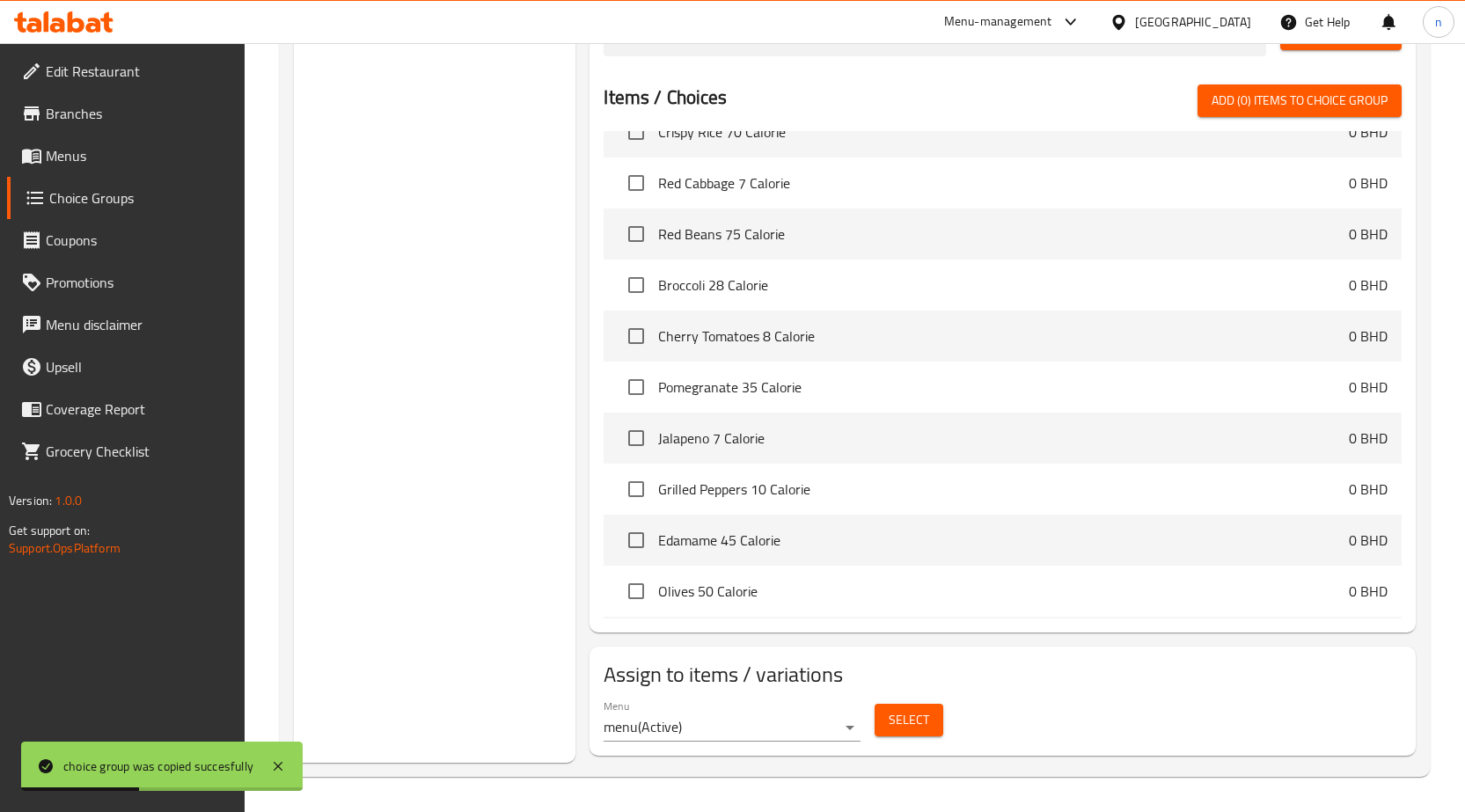
click at [920, 716] on span "Select" at bounding box center [909, 720] width 40 height 22
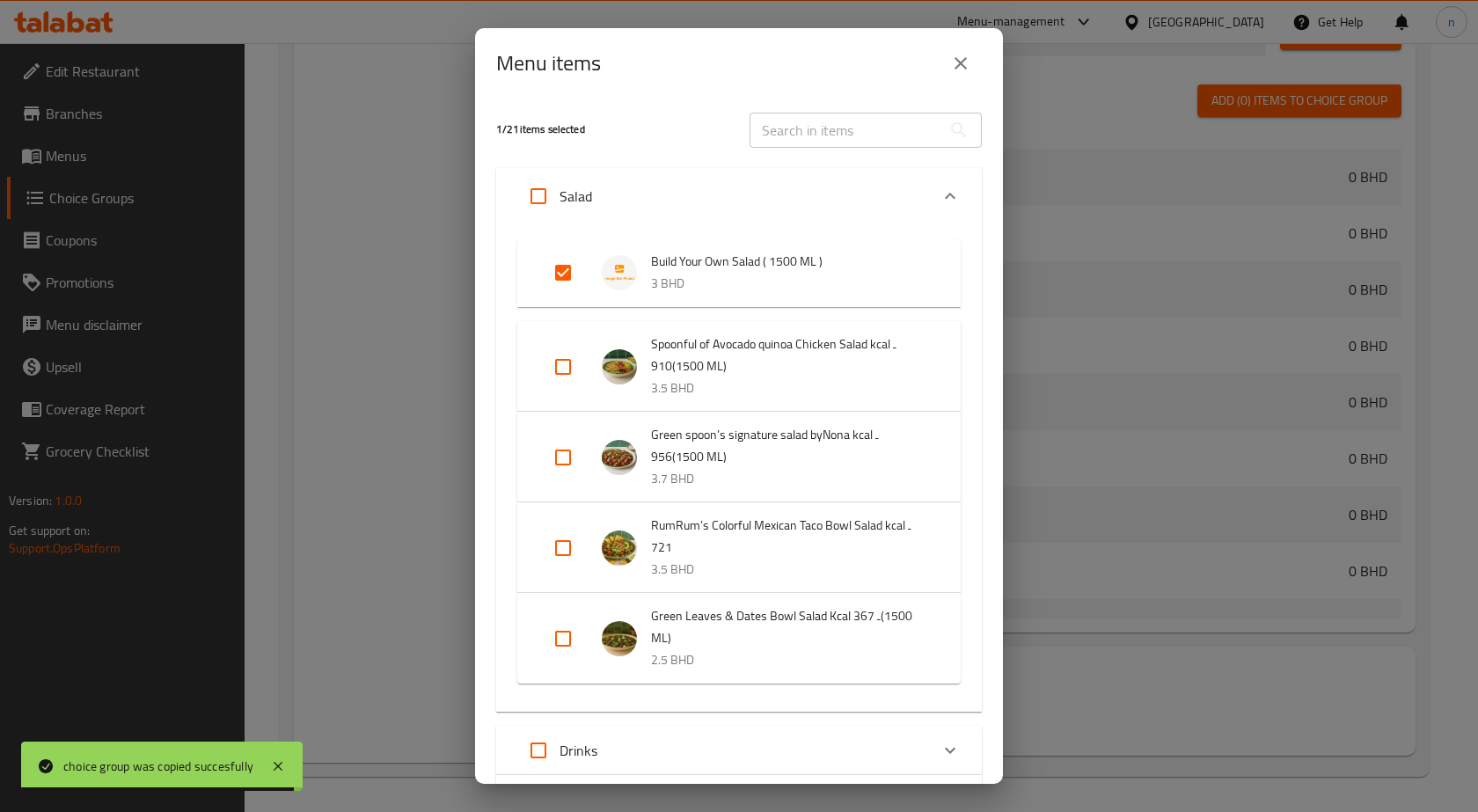
click at [968, 53] on icon "close" at bounding box center [960, 62] width 21 height 21
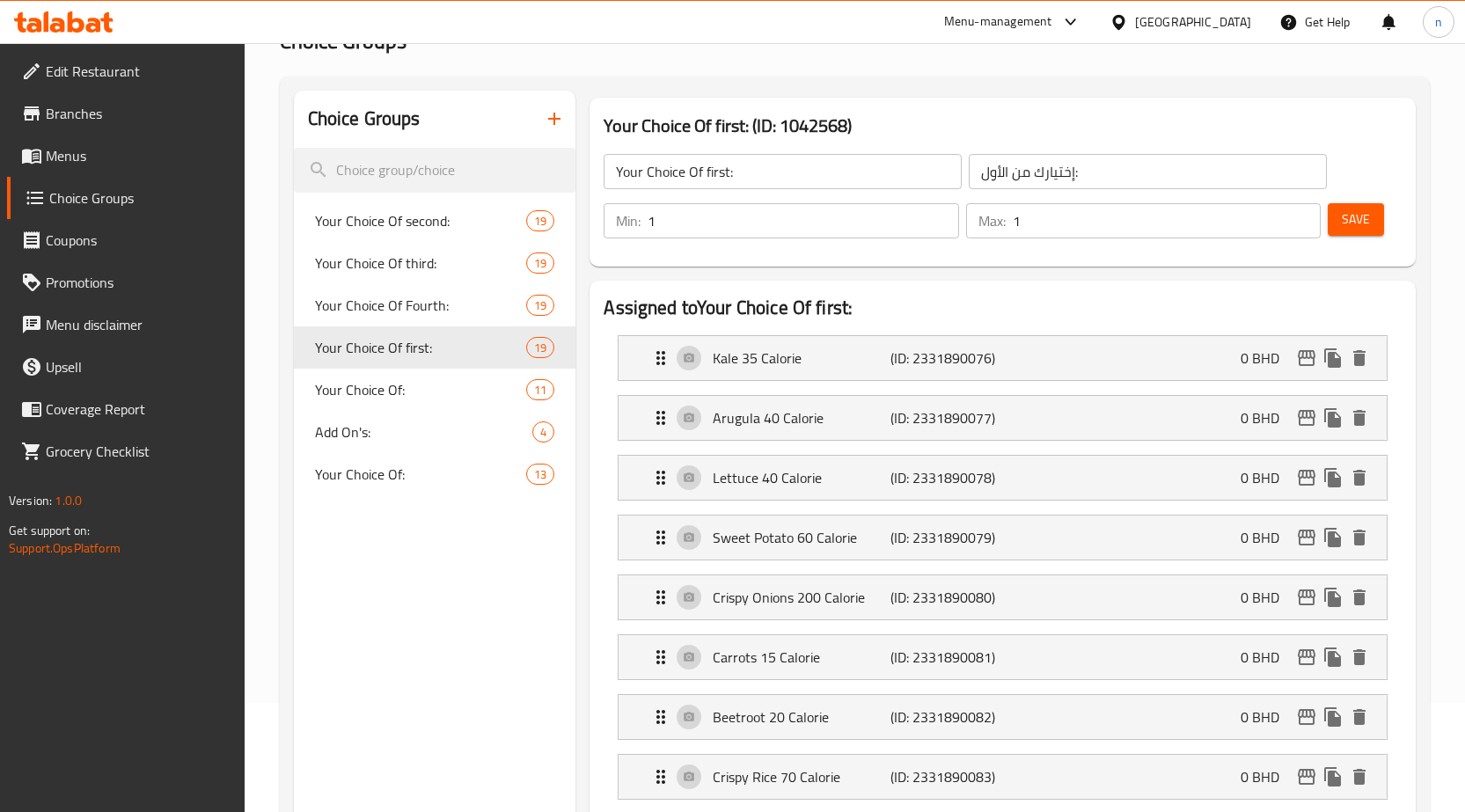
scroll to position [0, 0]
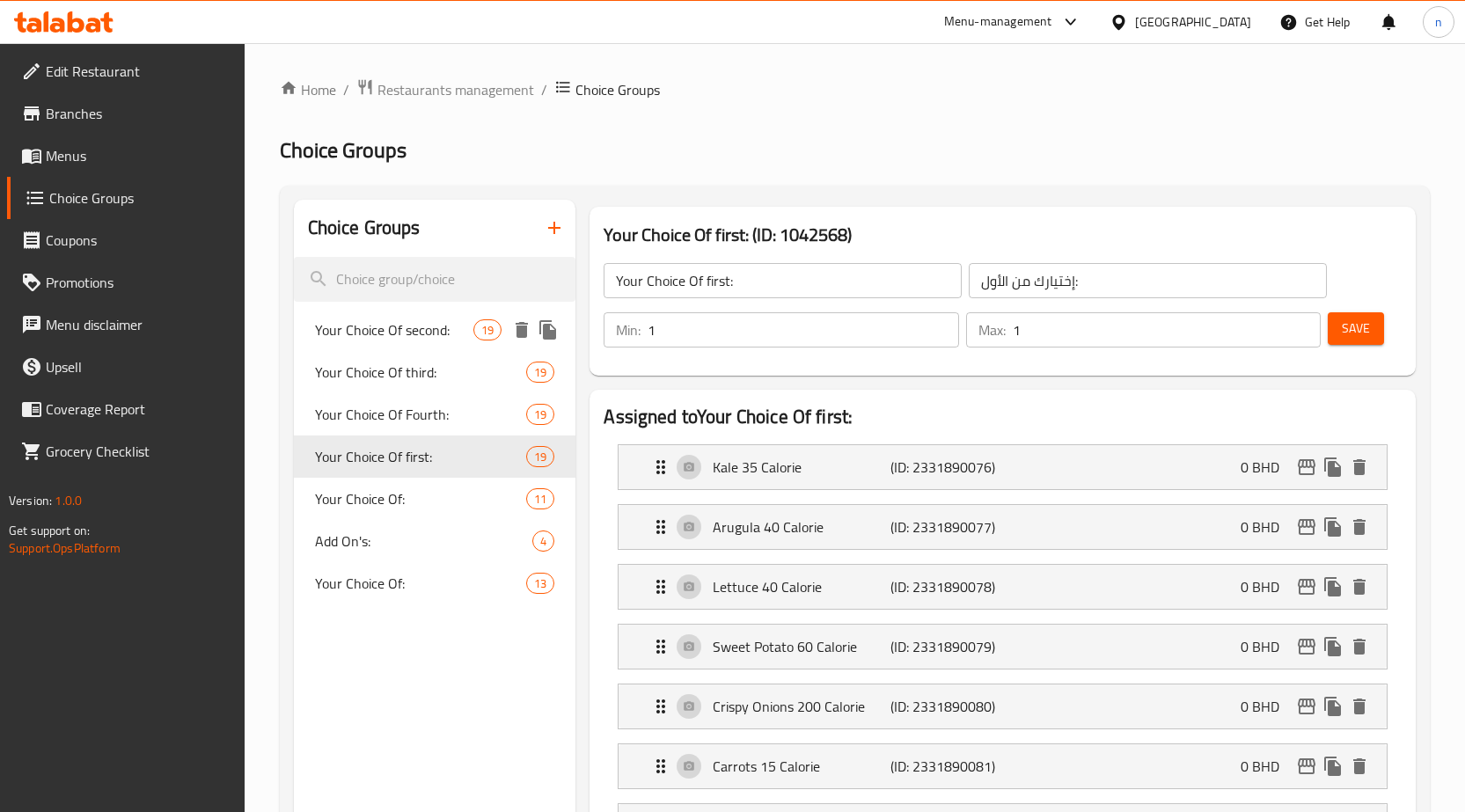
click at [425, 332] on span "Your Choice Of second:" at bounding box center [394, 330] width 159 height 21
type input "Your Choice Of second:"
type input "إختيارك من الثاني:"
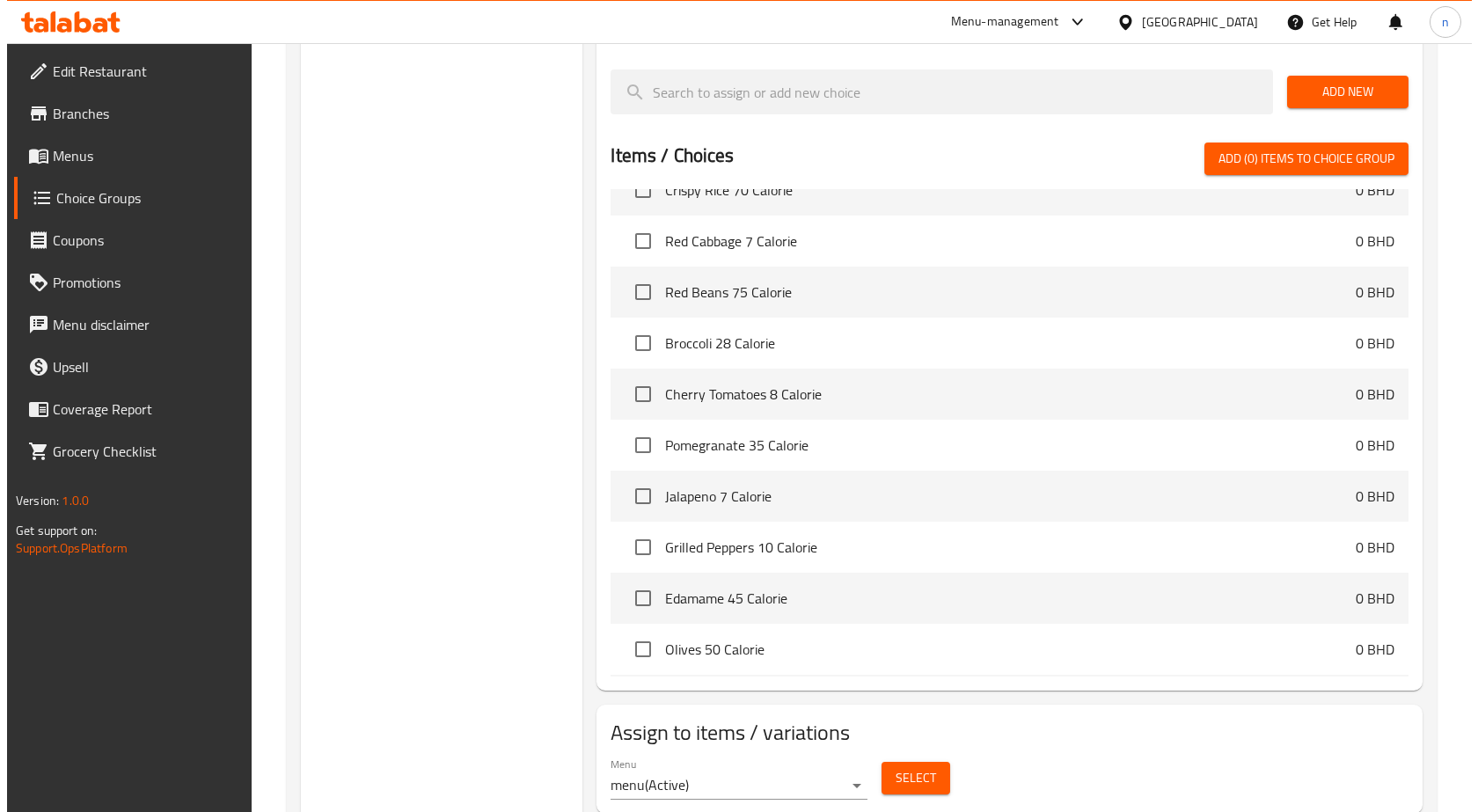
scroll to position [1583, 0]
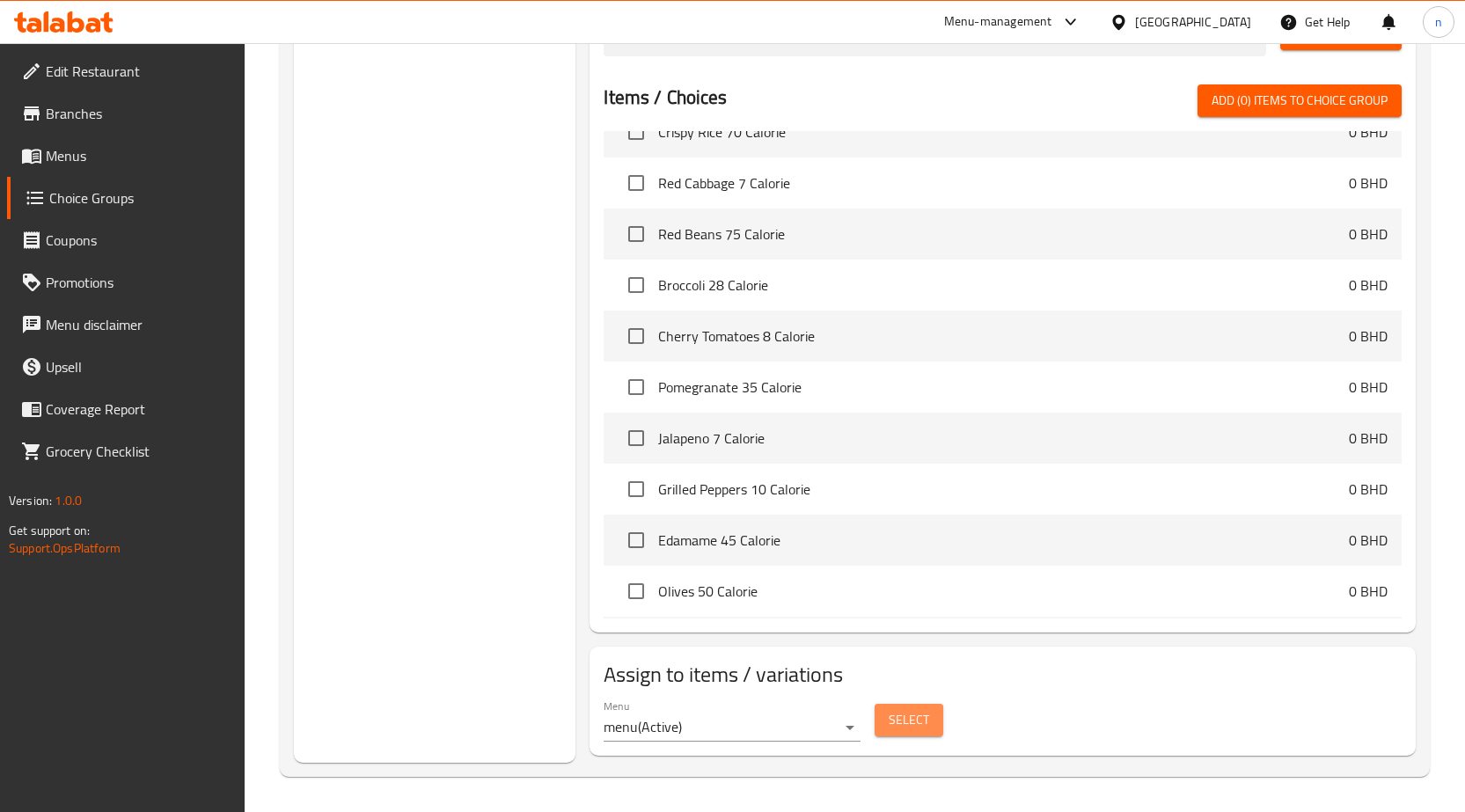
click at [913, 730] on span "Select" at bounding box center [909, 720] width 40 height 22
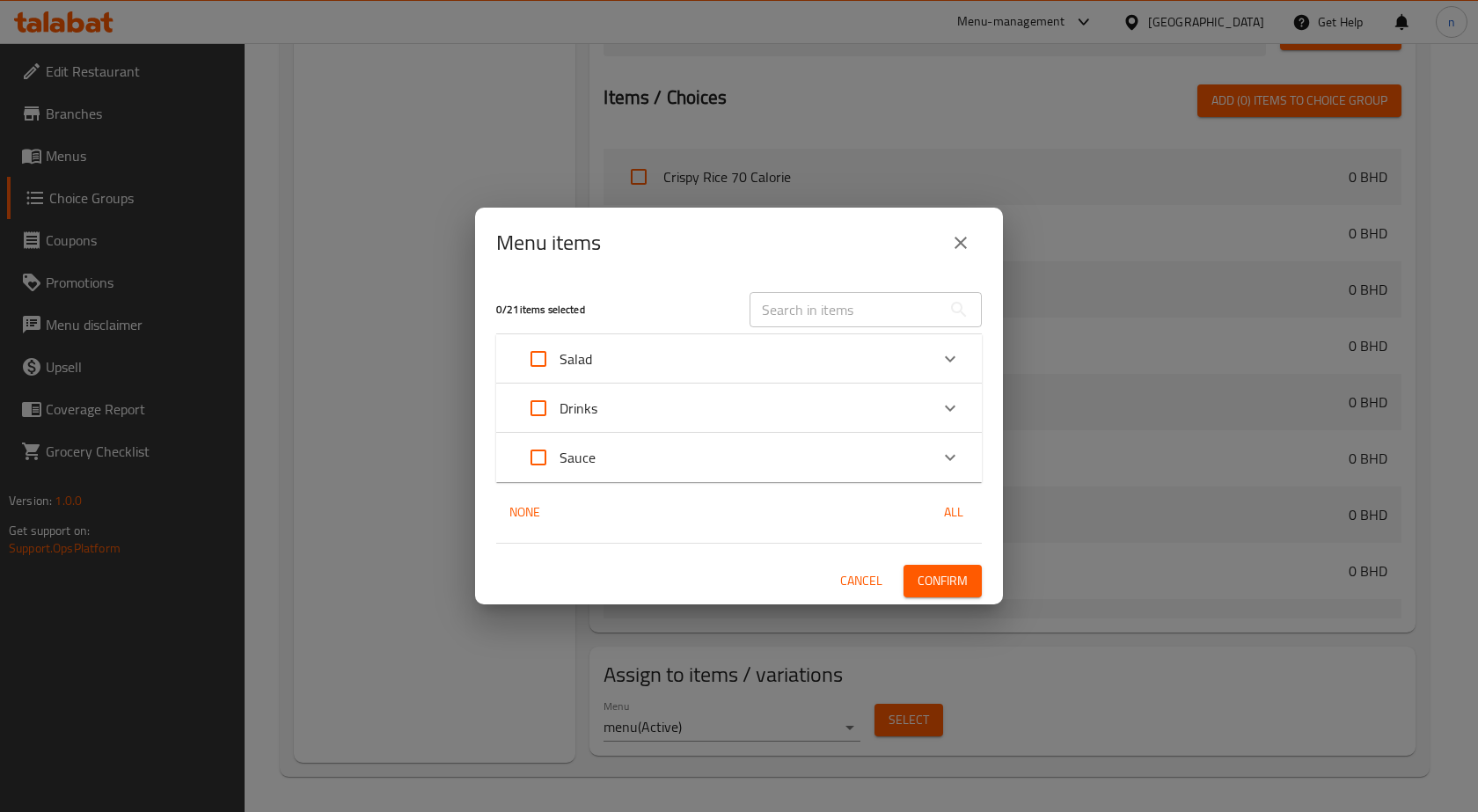
click at [664, 358] on div "Salad" at bounding box center [723, 359] width 412 height 42
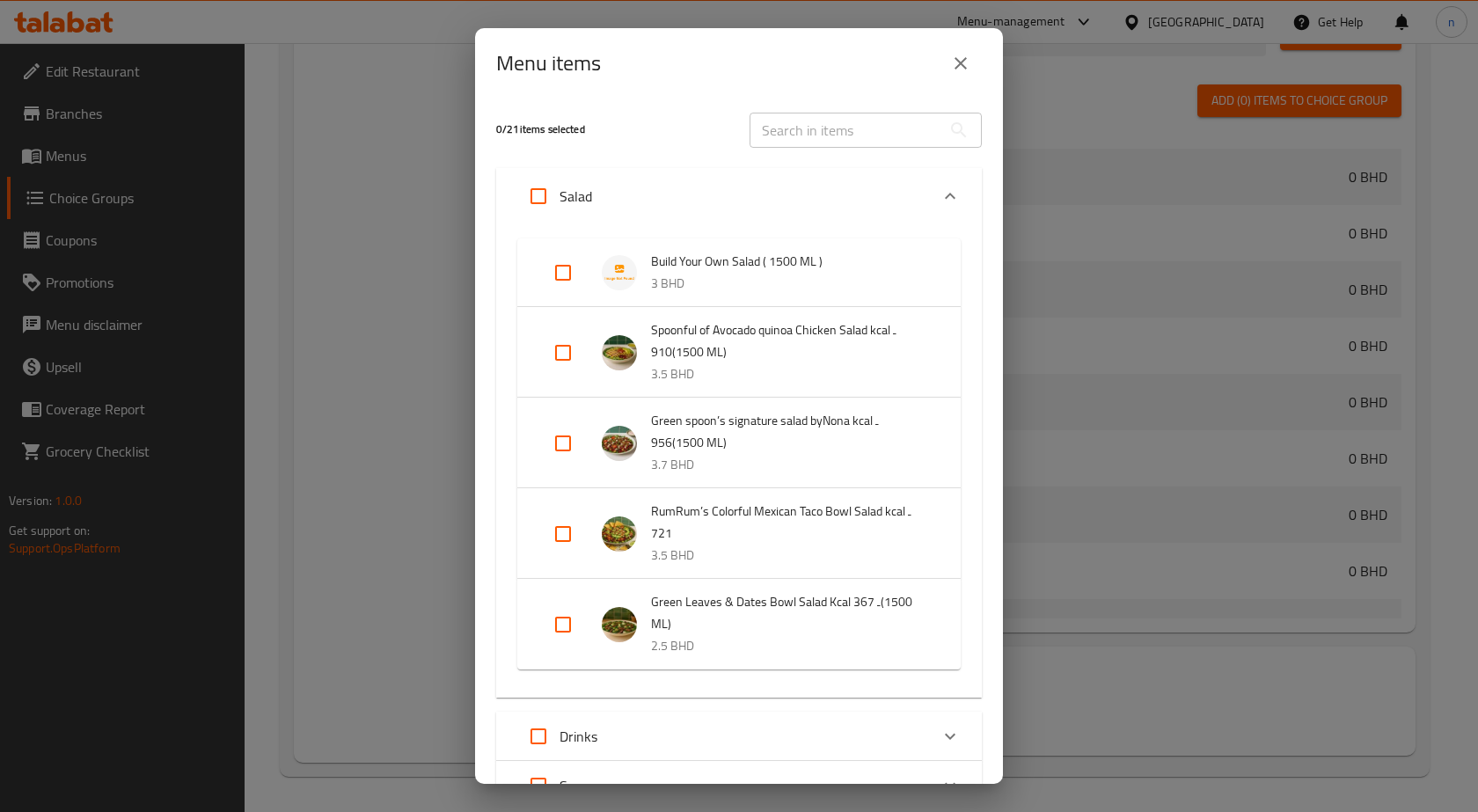
click at [557, 274] on input "Expand" at bounding box center [563, 273] width 42 height 42
checkbox input "true"
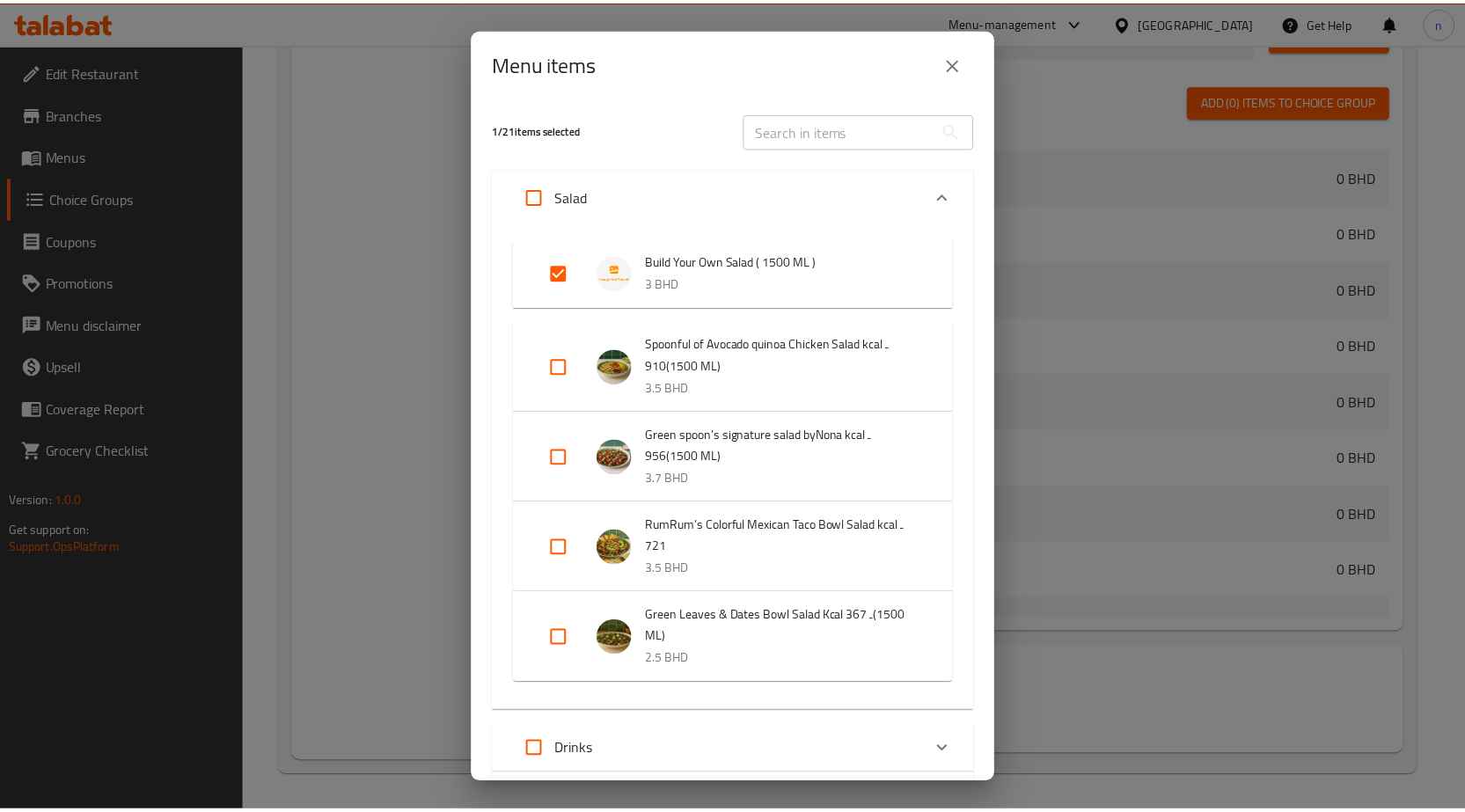
scroll to position [163, 0]
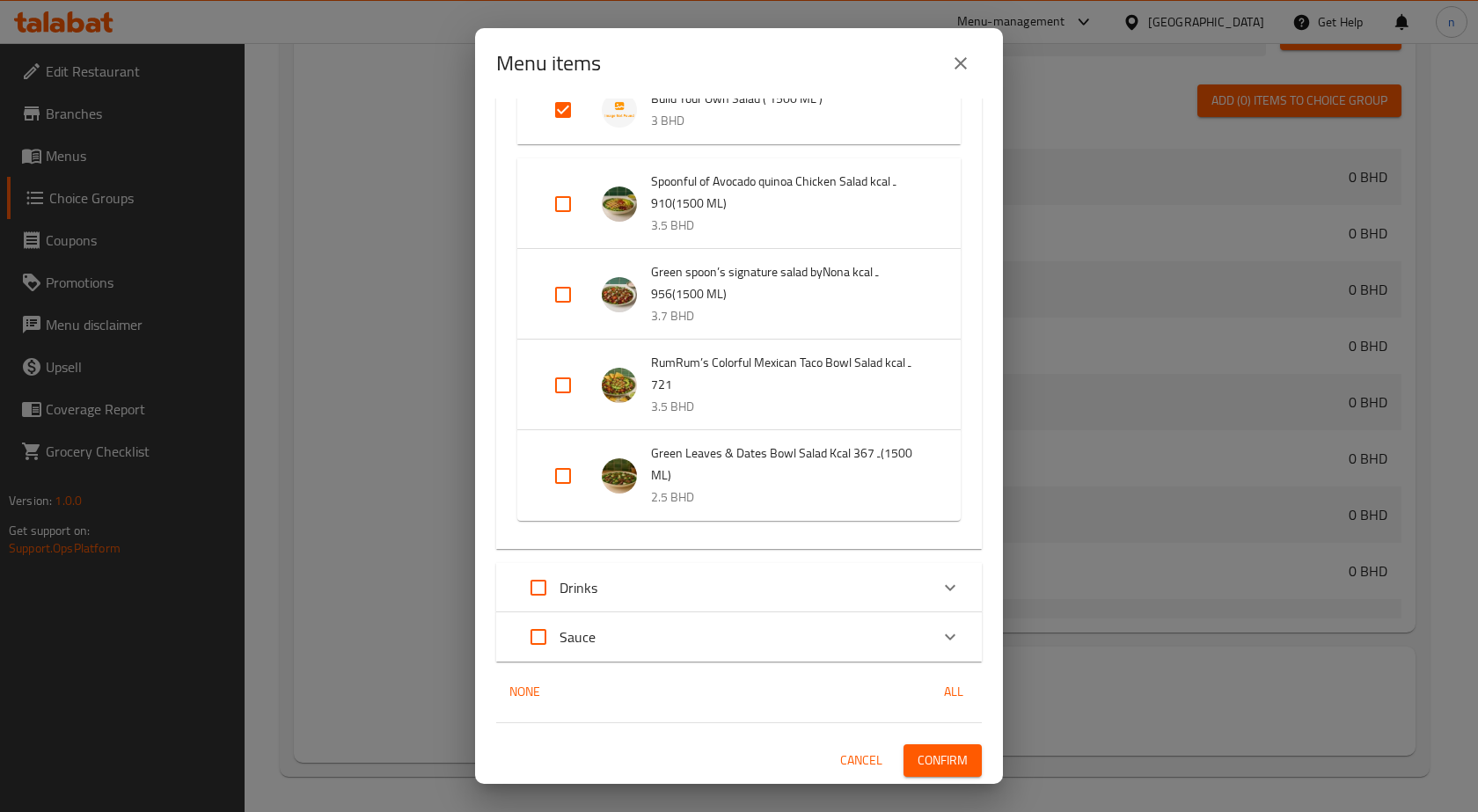
click at [941, 763] on span "Confirm" at bounding box center [942, 761] width 51 height 22
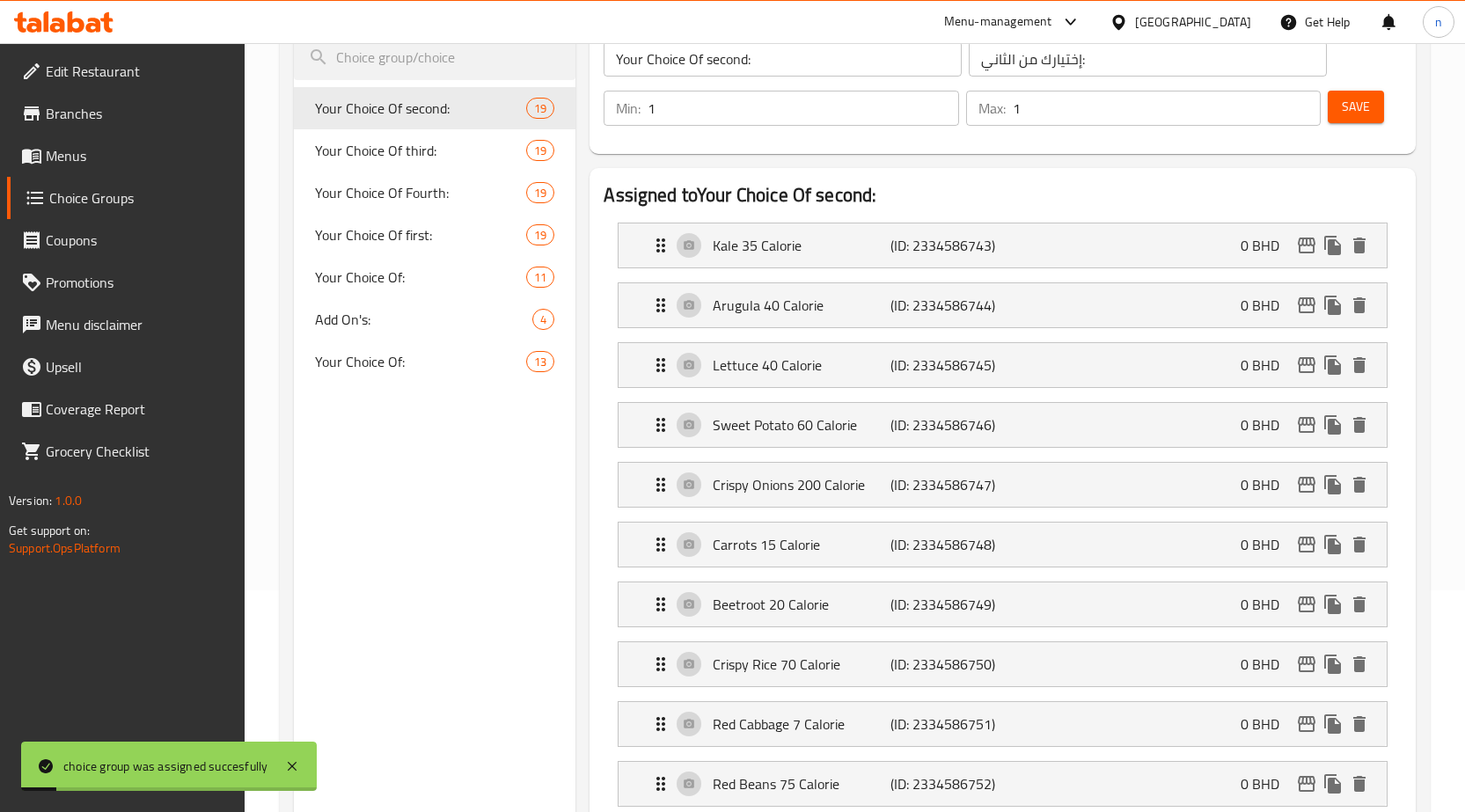
scroll to position [0, 0]
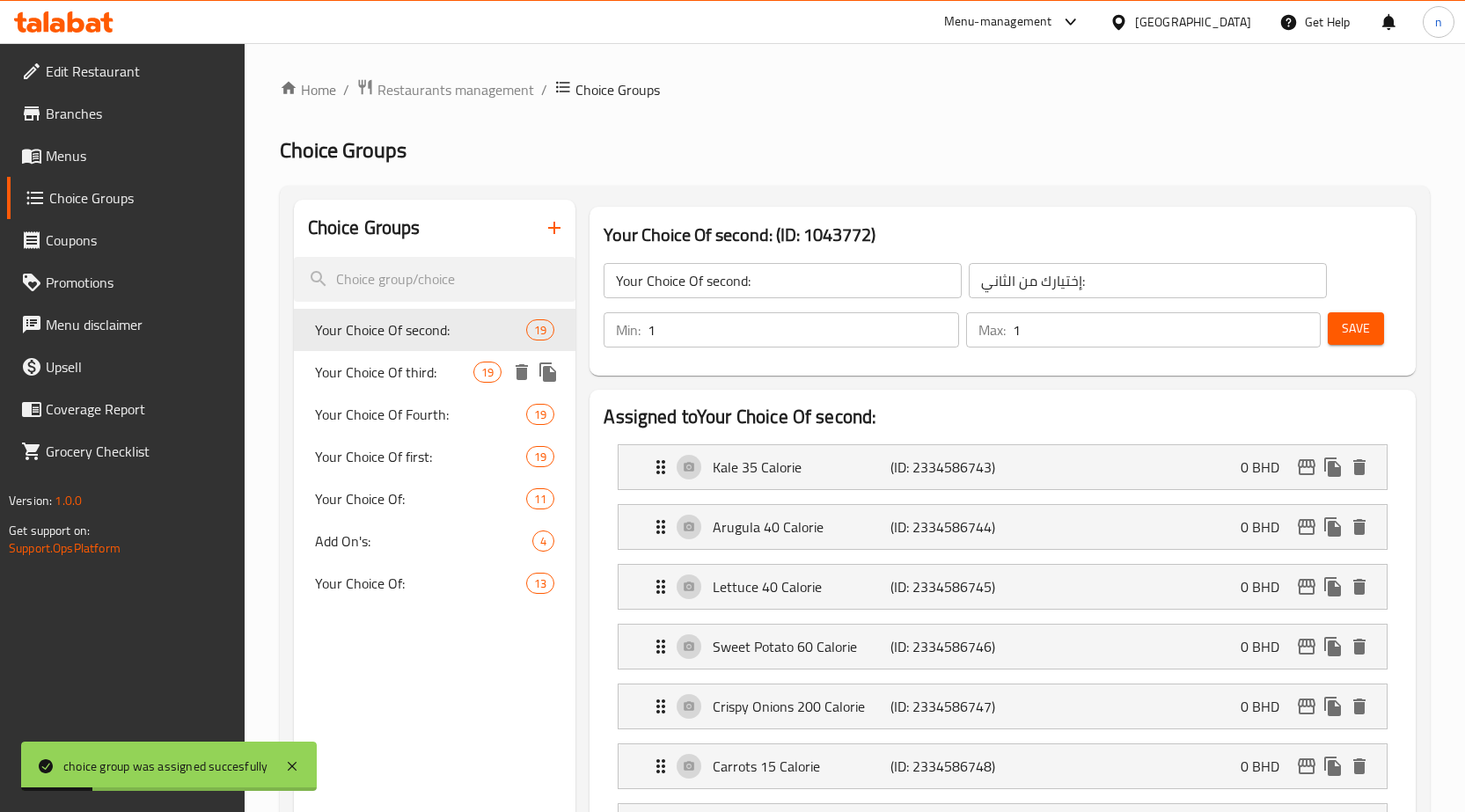
click at [396, 375] on span "Your Choice Of third:" at bounding box center [394, 372] width 159 height 21
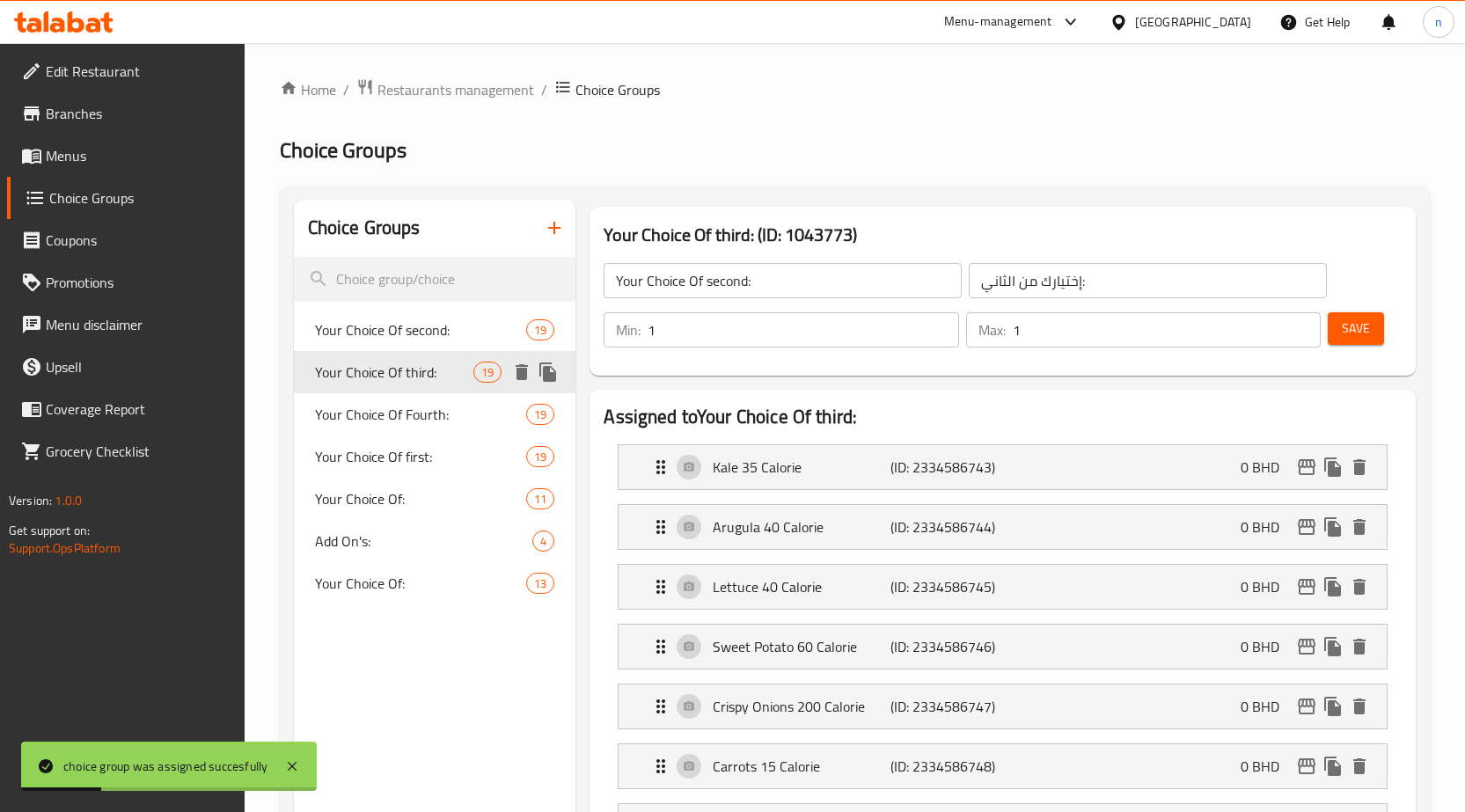
type input "Your Choice Of third:"
type input "إختيارك من الثالث:"
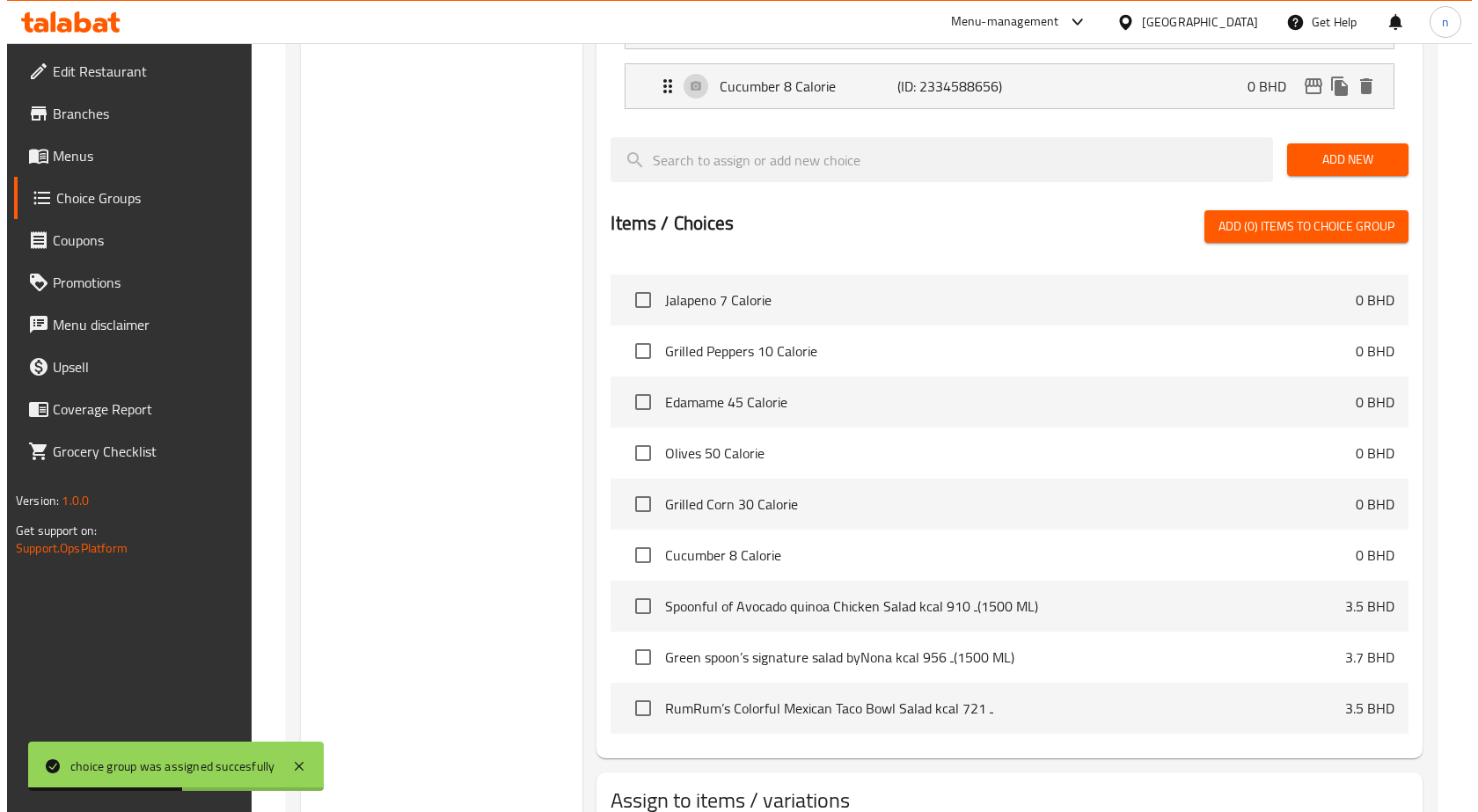
scroll to position [1583, 0]
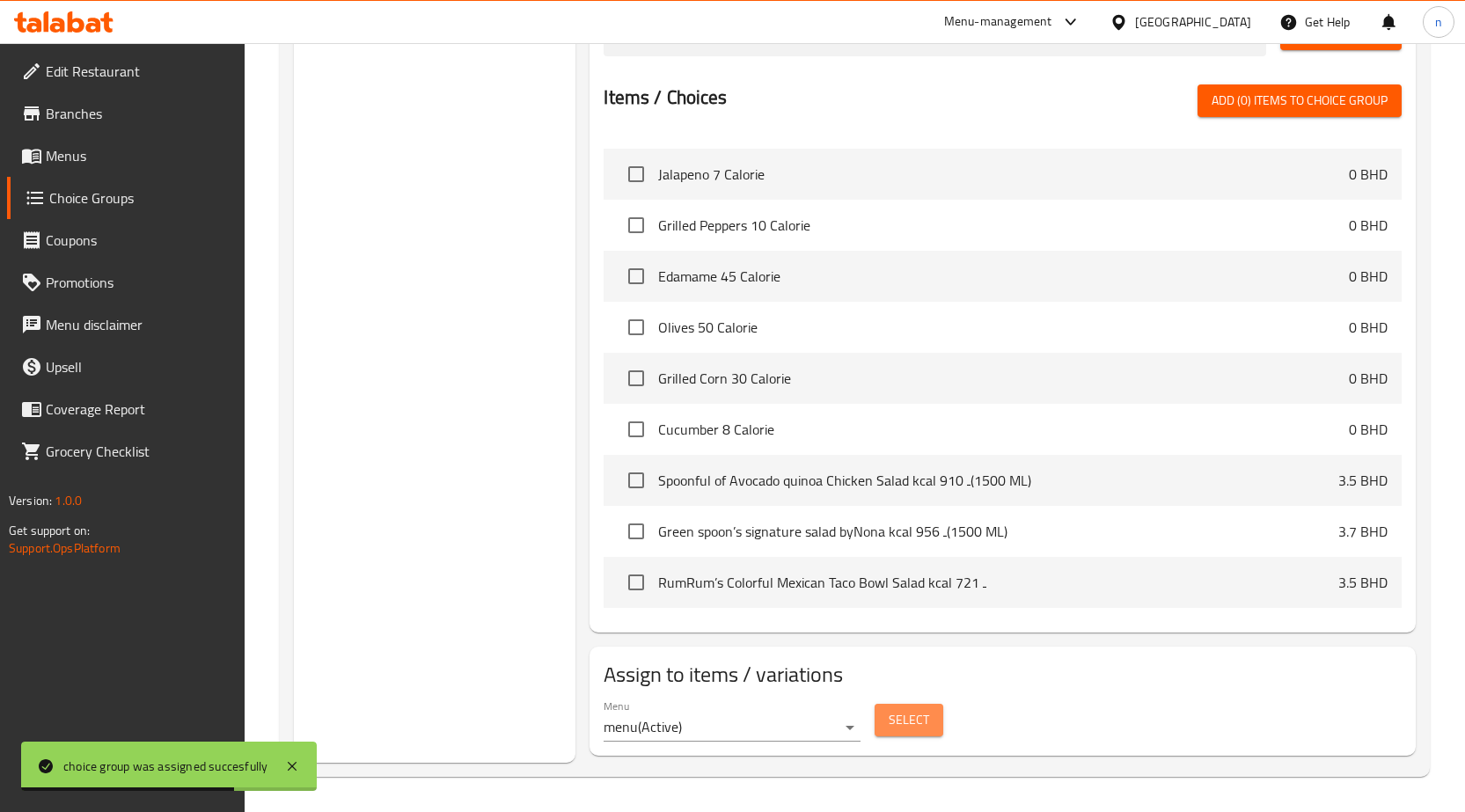
click at [909, 709] on span "Select" at bounding box center [909, 720] width 40 height 22
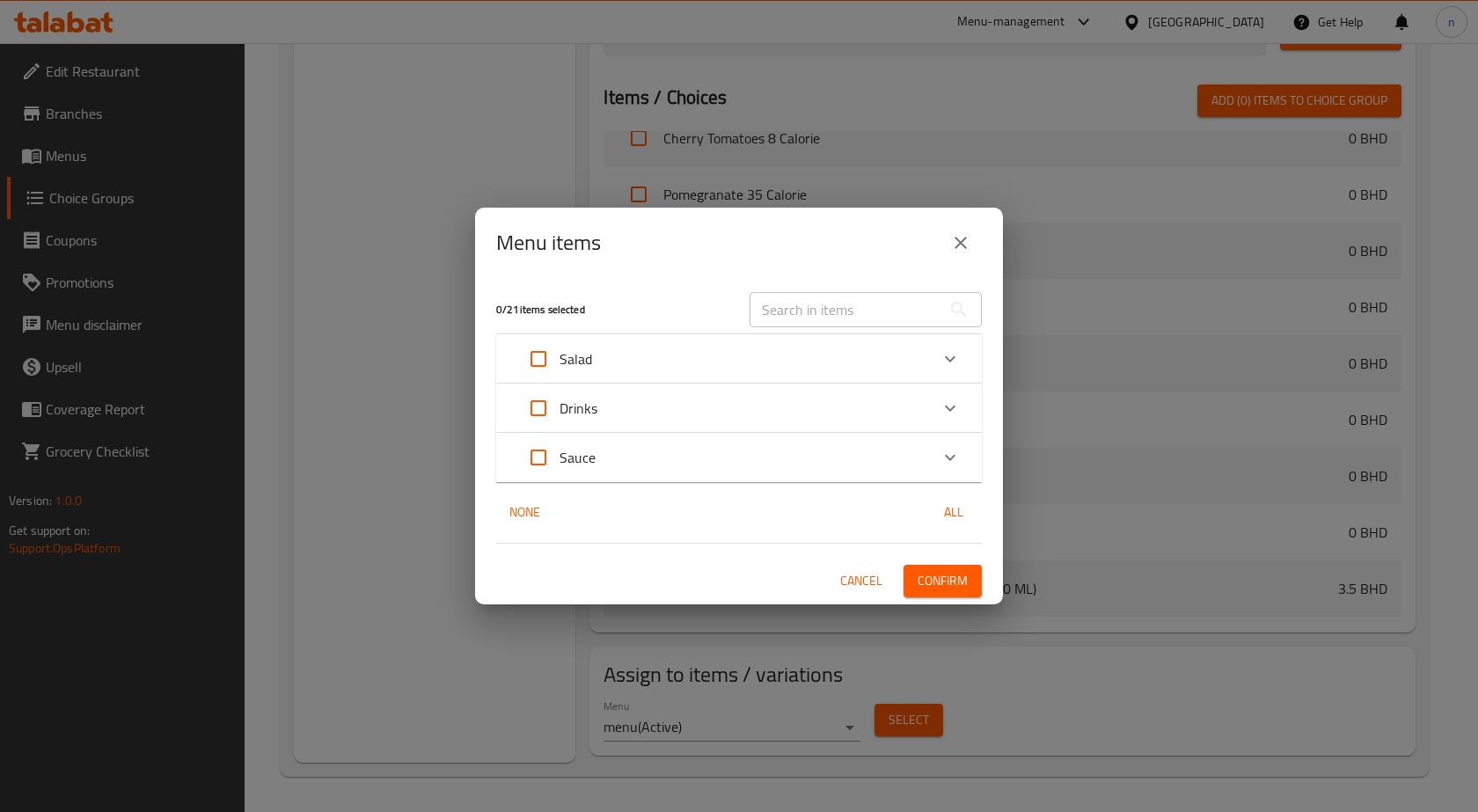
click at [633, 361] on div "Salad" at bounding box center [723, 359] width 412 height 42
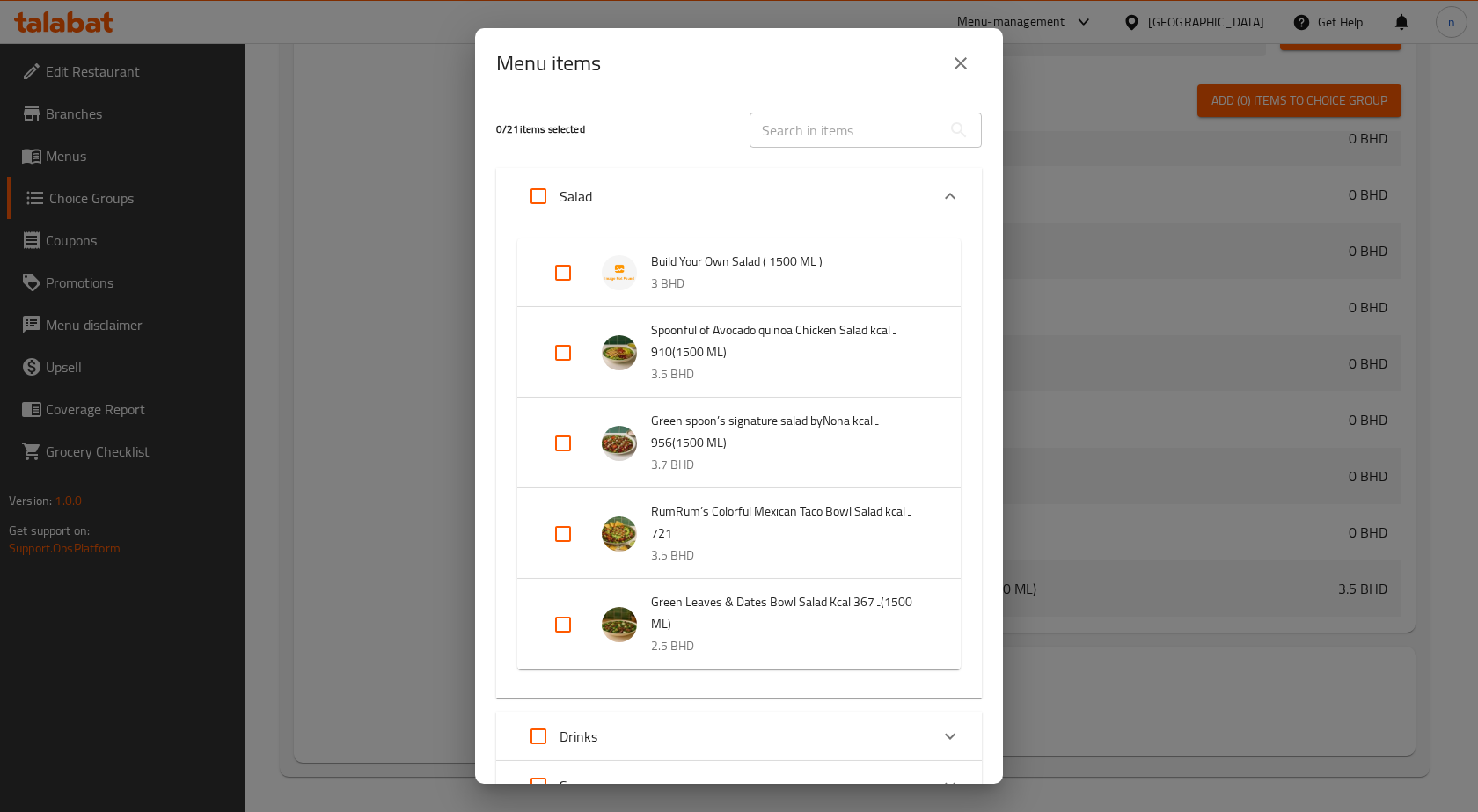
click at [558, 268] on input "Expand" at bounding box center [563, 273] width 42 height 42
checkbox input "true"
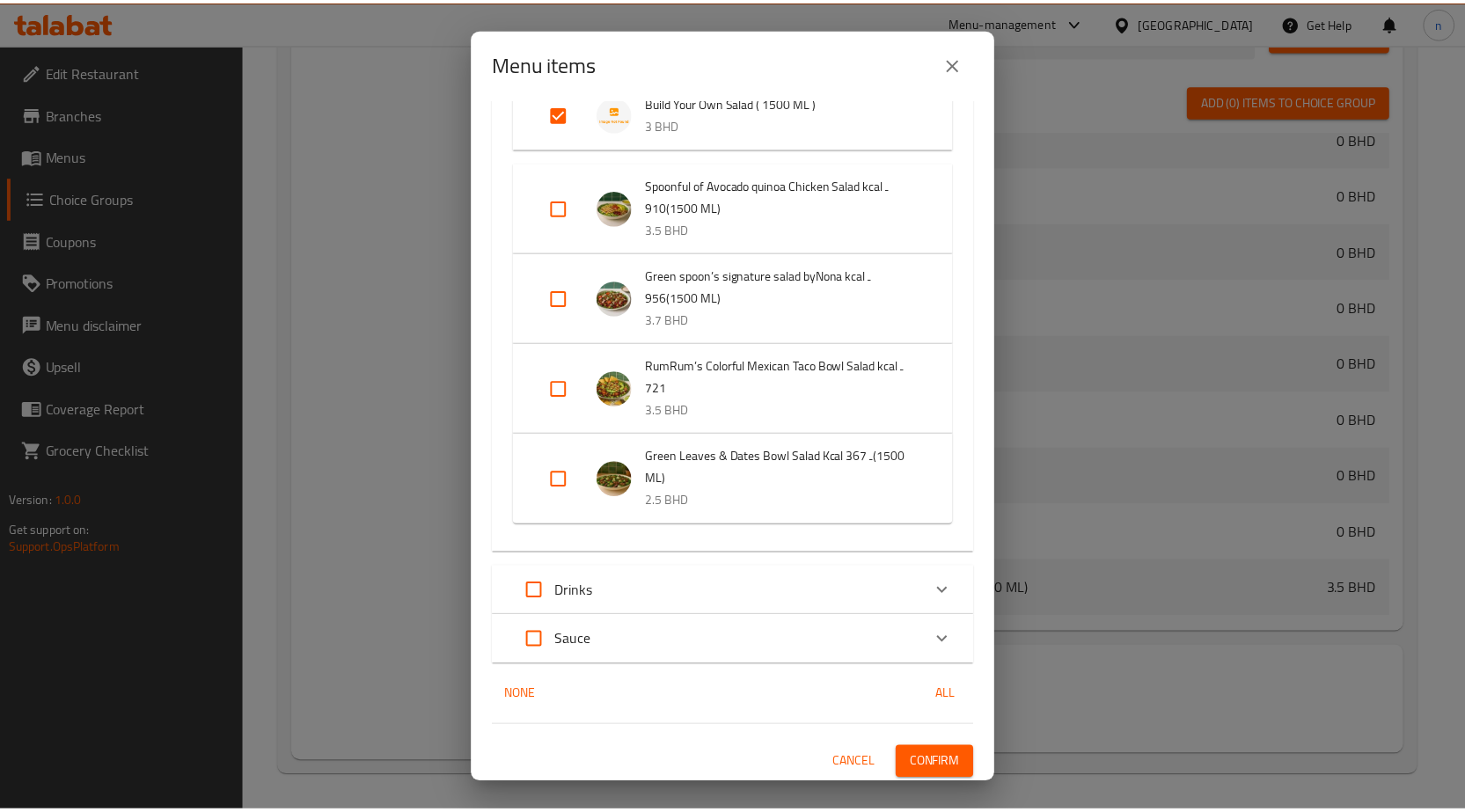
scroll to position [163, 0]
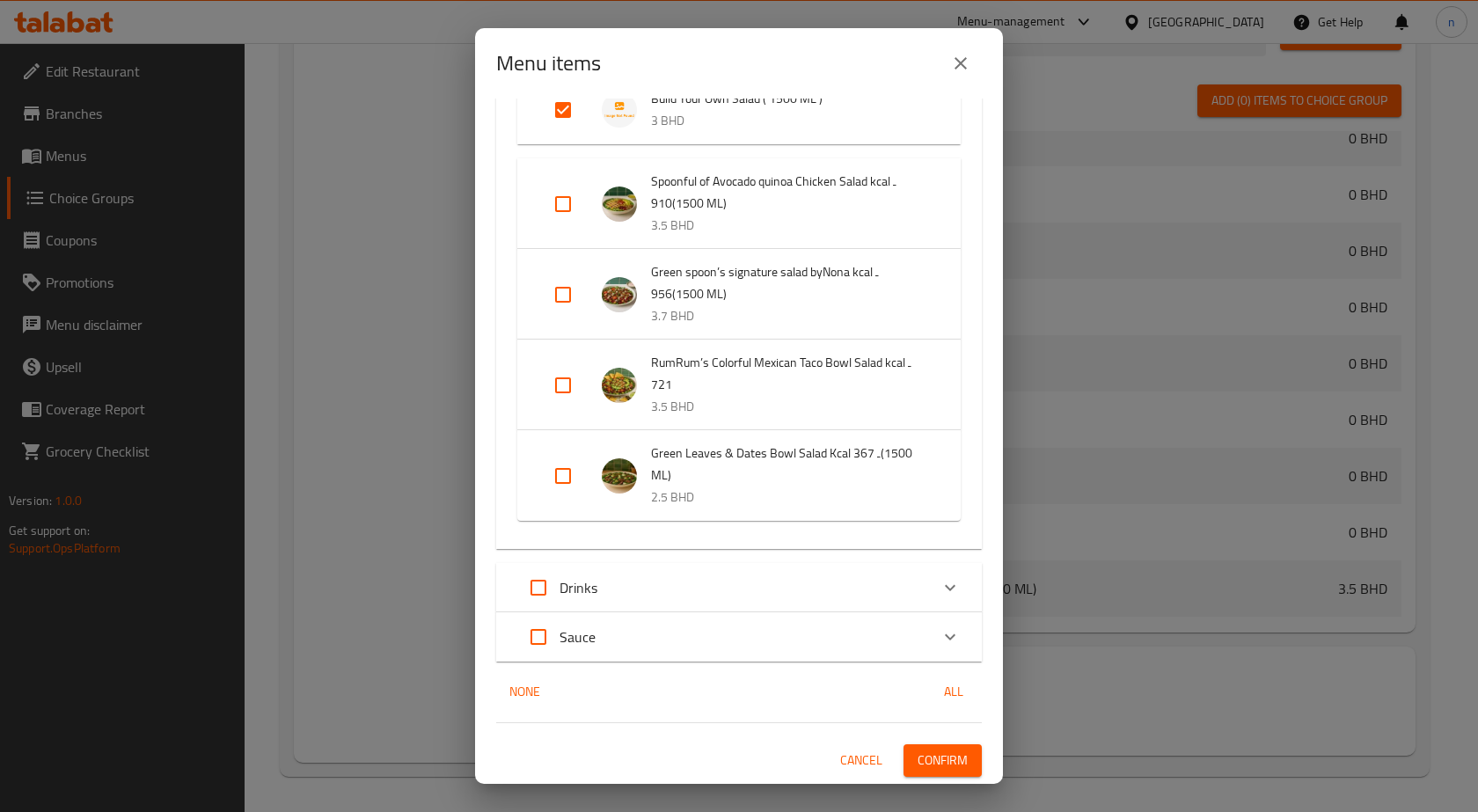
click at [918, 750] on span "Confirm" at bounding box center [942, 761] width 51 height 22
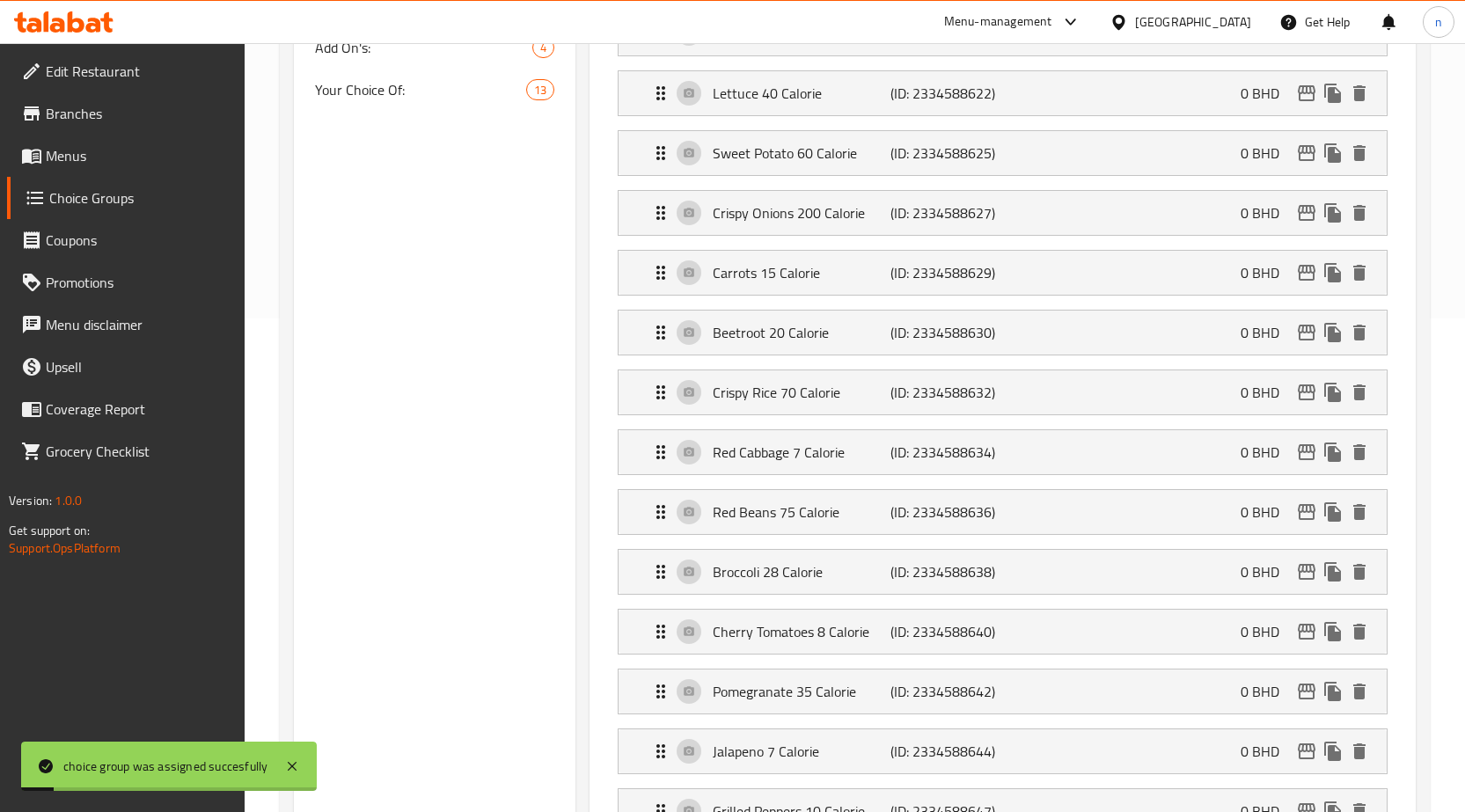
scroll to position [175, 0]
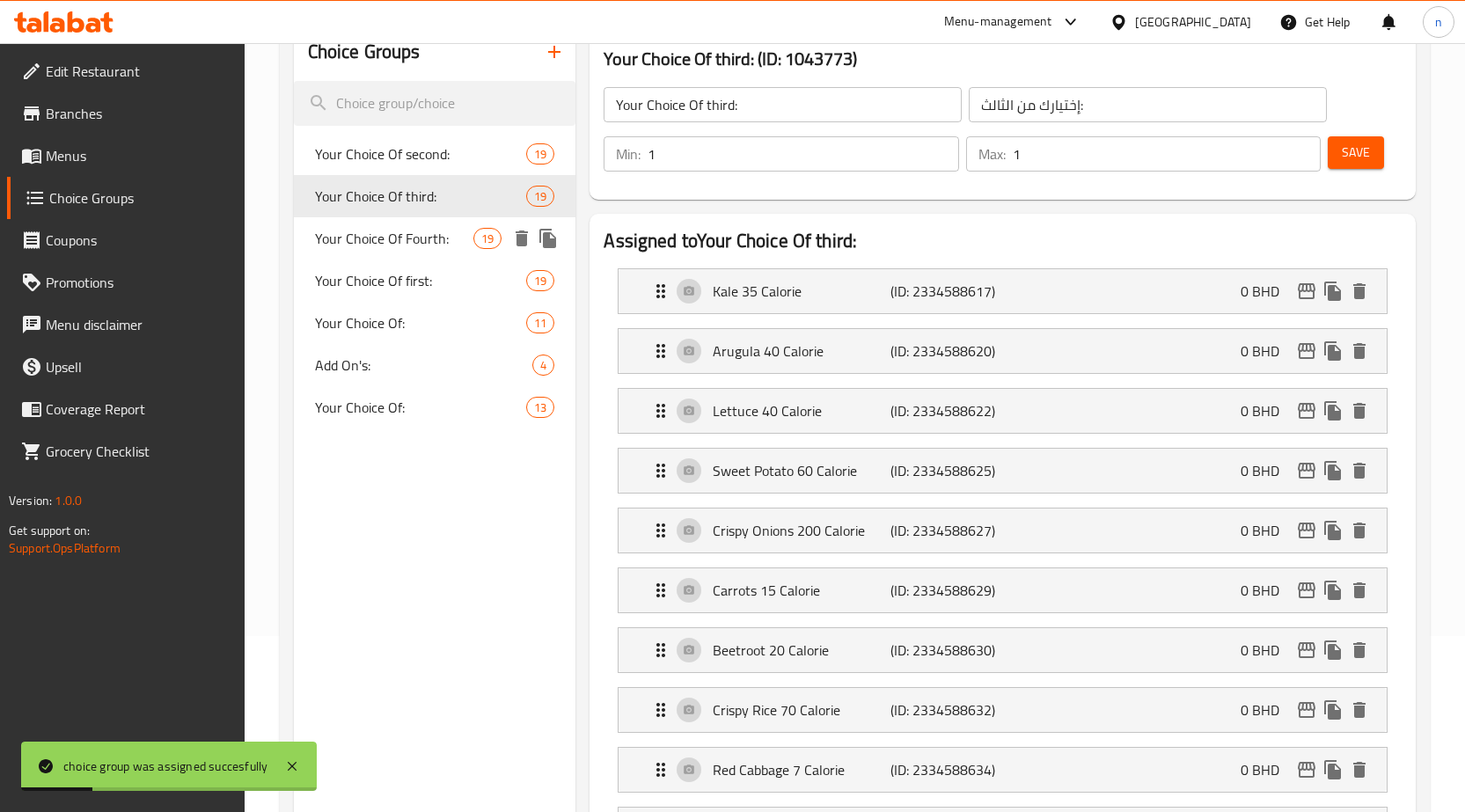
click at [426, 235] on span "Your Choice Of Fourth:" at bounding box center [394, 238] width 159 height 21
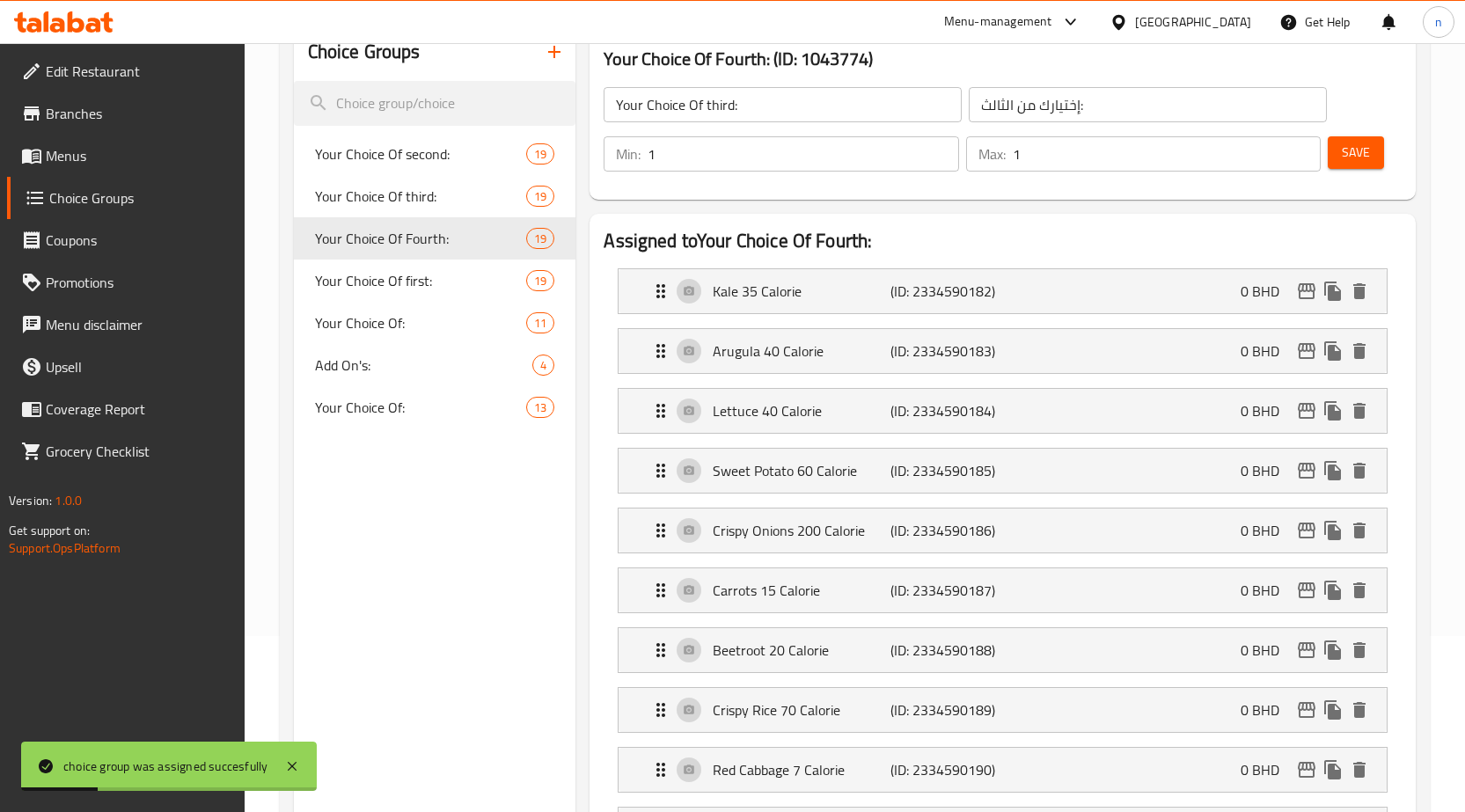
type input "Your Choice Of Fourth:"
type input "إختيارك من الرابع:"
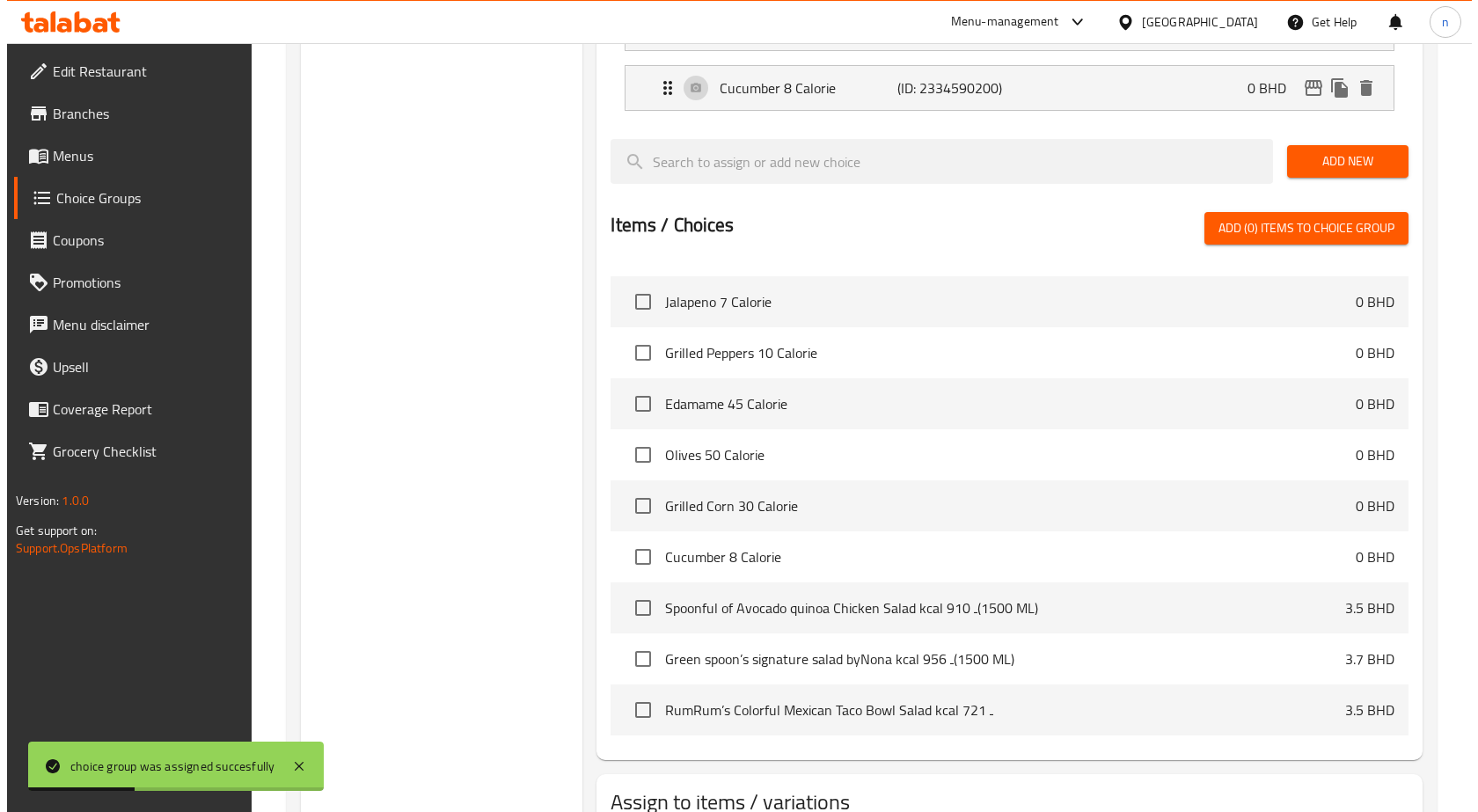
scroll to position [1583, 0]
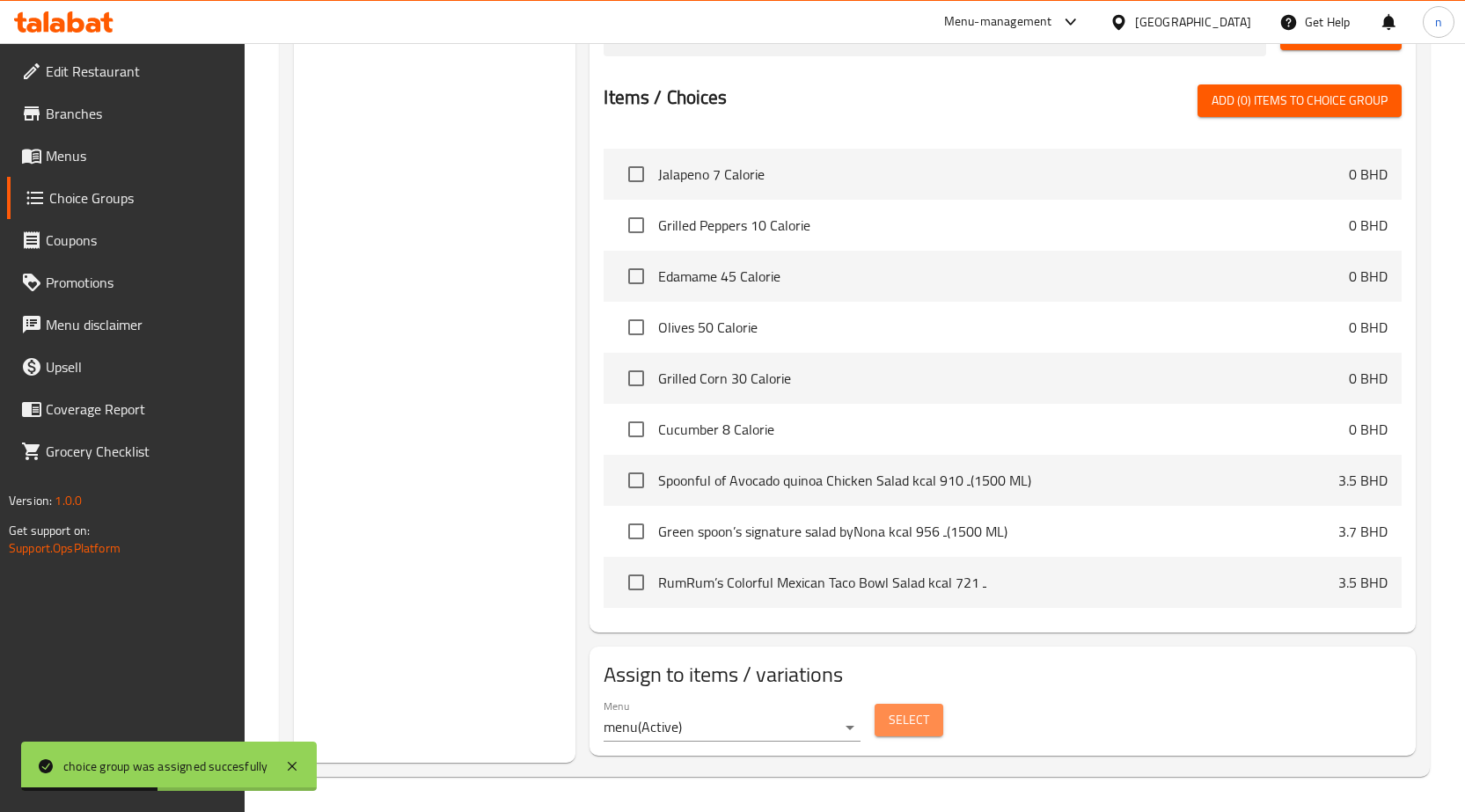
click at [903, 711] on span "Select" at bounding box center [909, 720] width 40 height 22
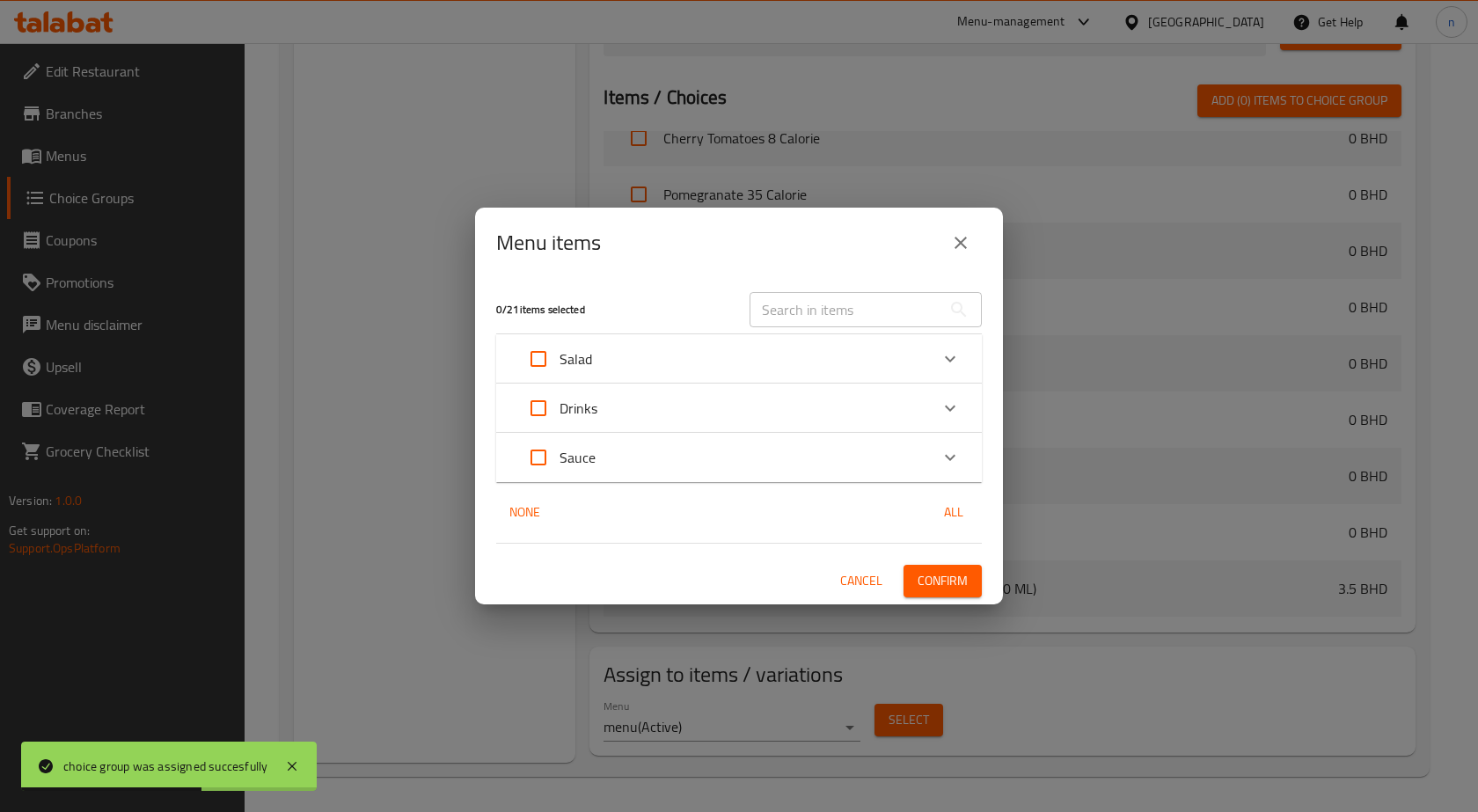
click at [638, 346] on div "Salad" at bounding box center [723, 359] width 412 height 42
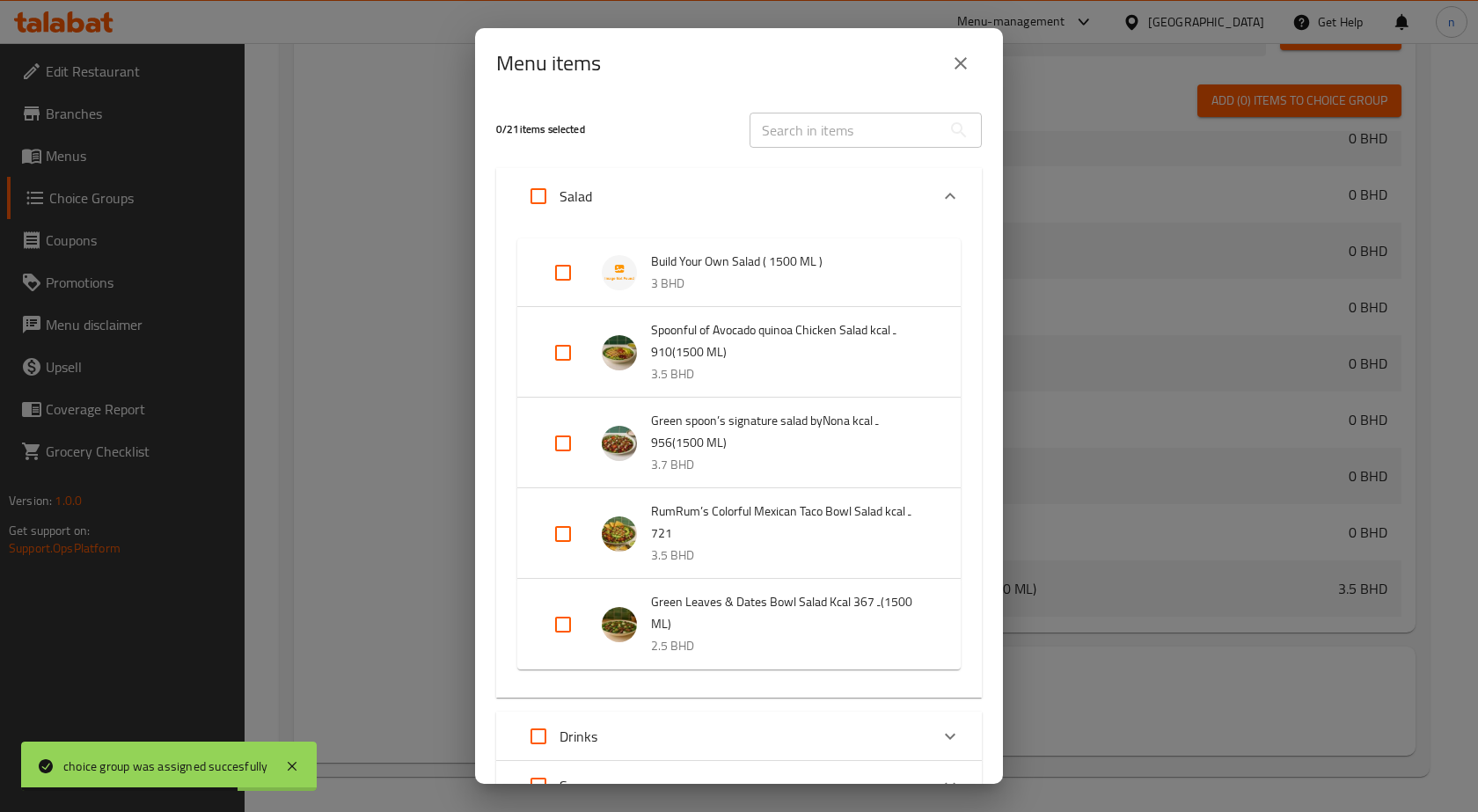
click at [562, 283] on input "Expand" at bounding box center [563, 273] width 42 height 42
checkbox input "true"
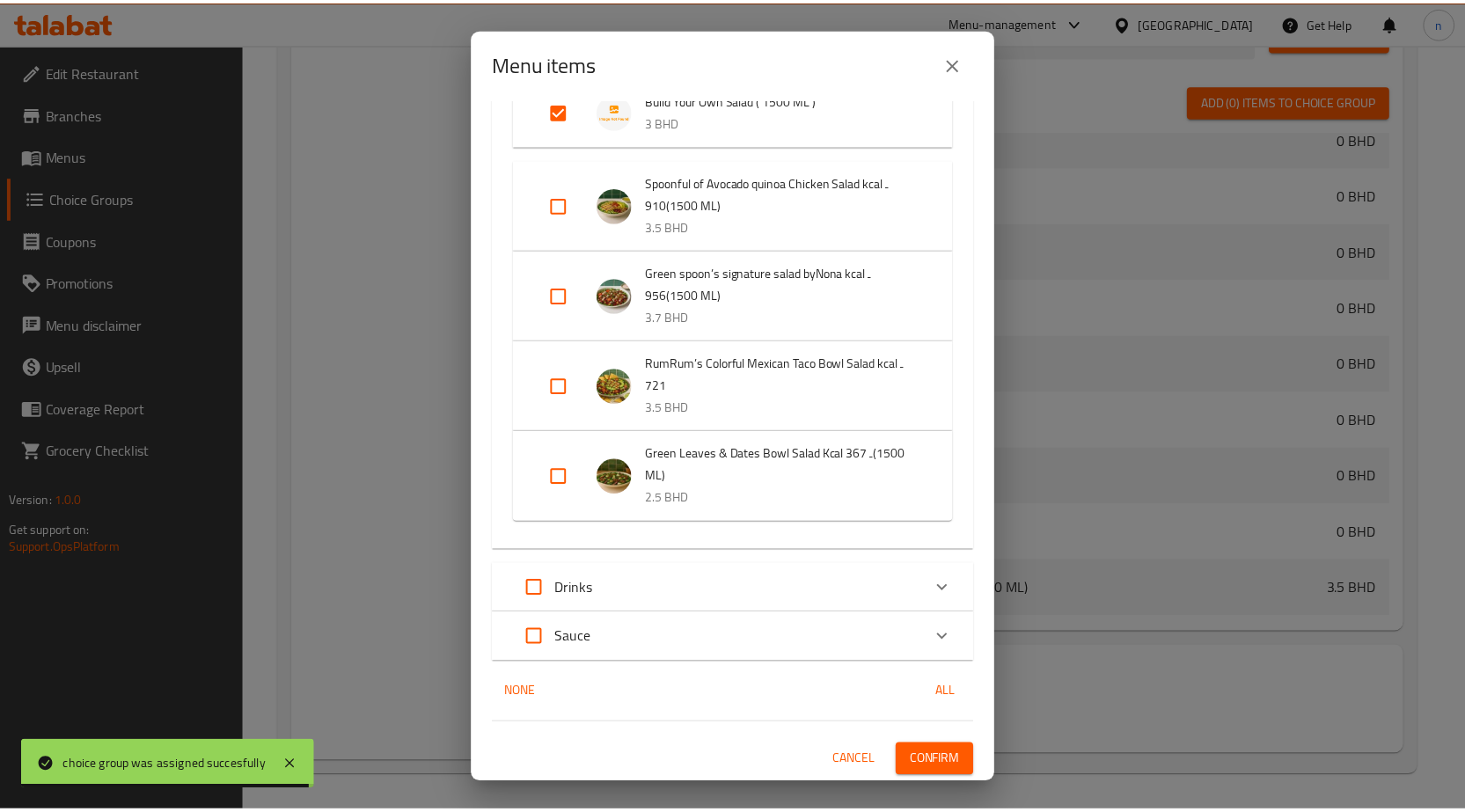
scroll to position [163, 0]
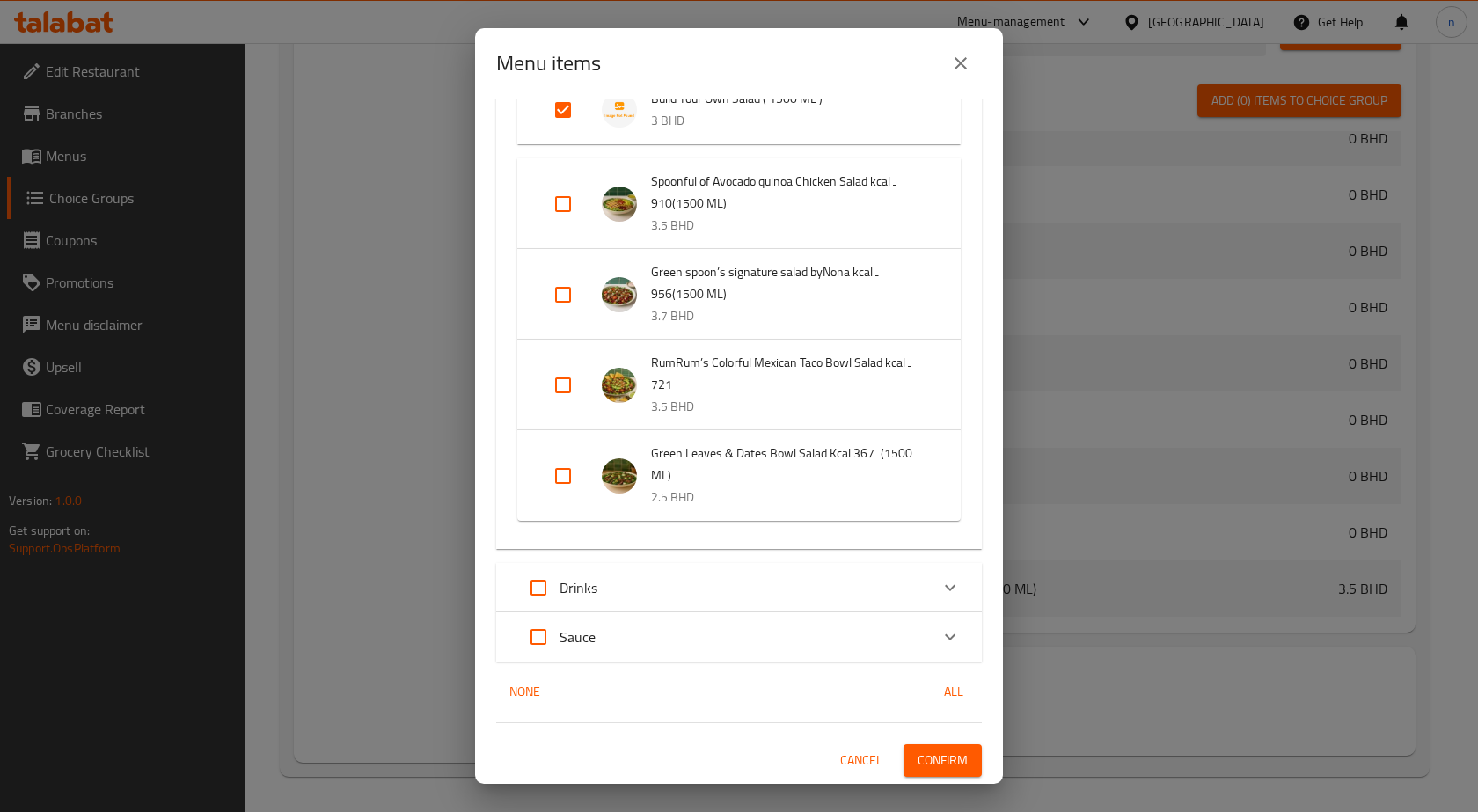
click at [958, 765] on button "Confirm" at bounding box center [942, 760] width 78 height 32
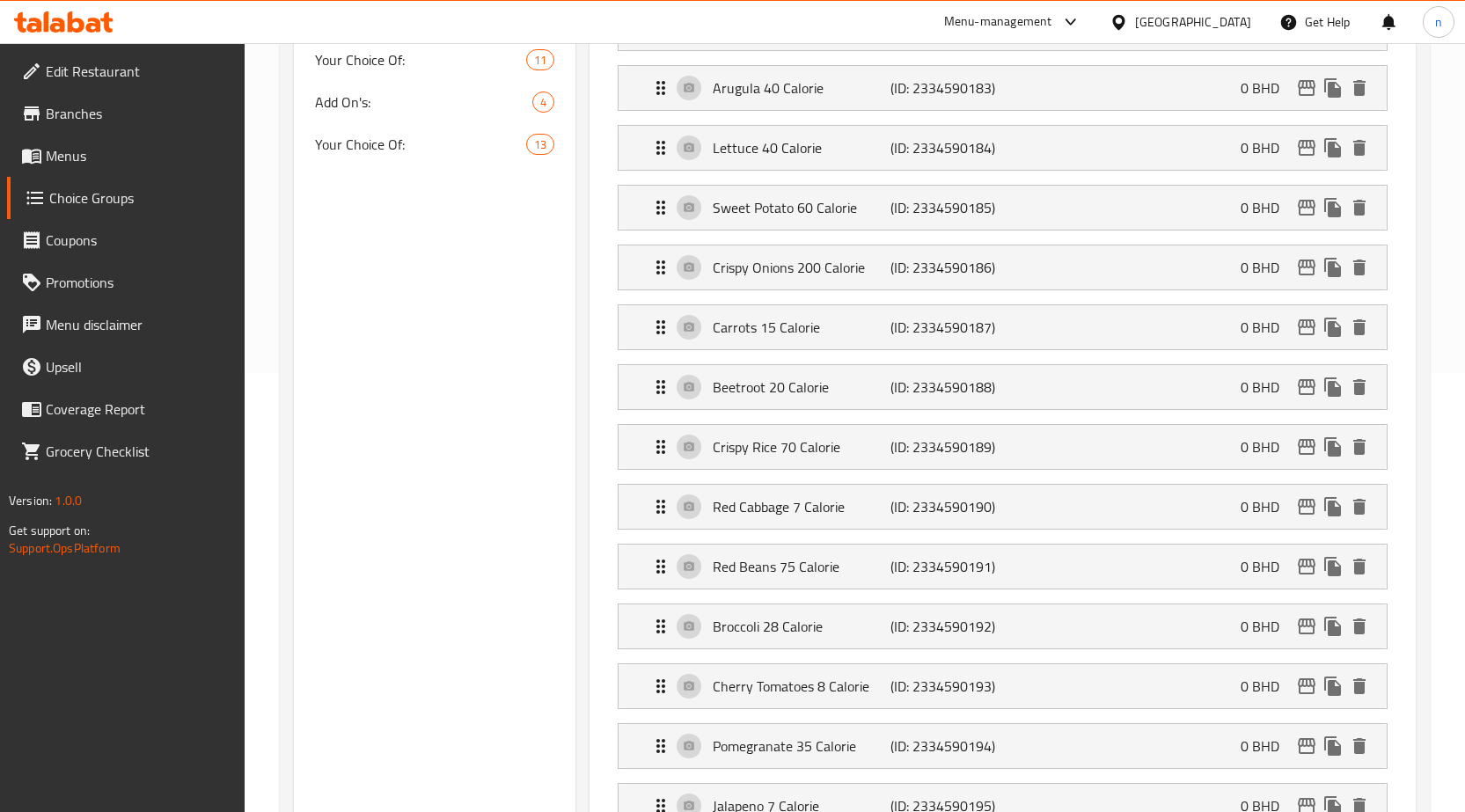
scroll to position [0, 0]
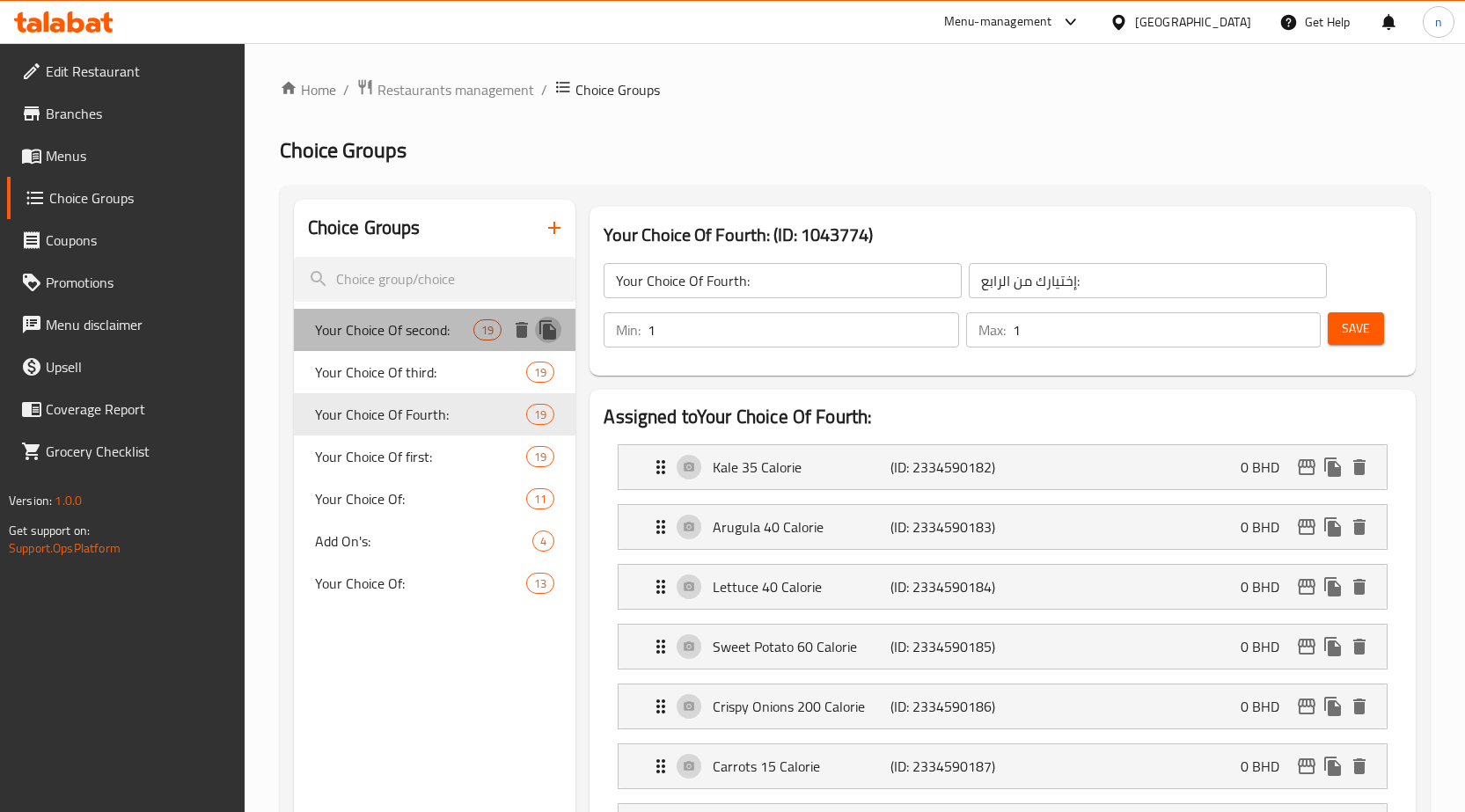
click at [551, 330] on icon "duplicate" at bounding box center [548, 330] width 17 height 19
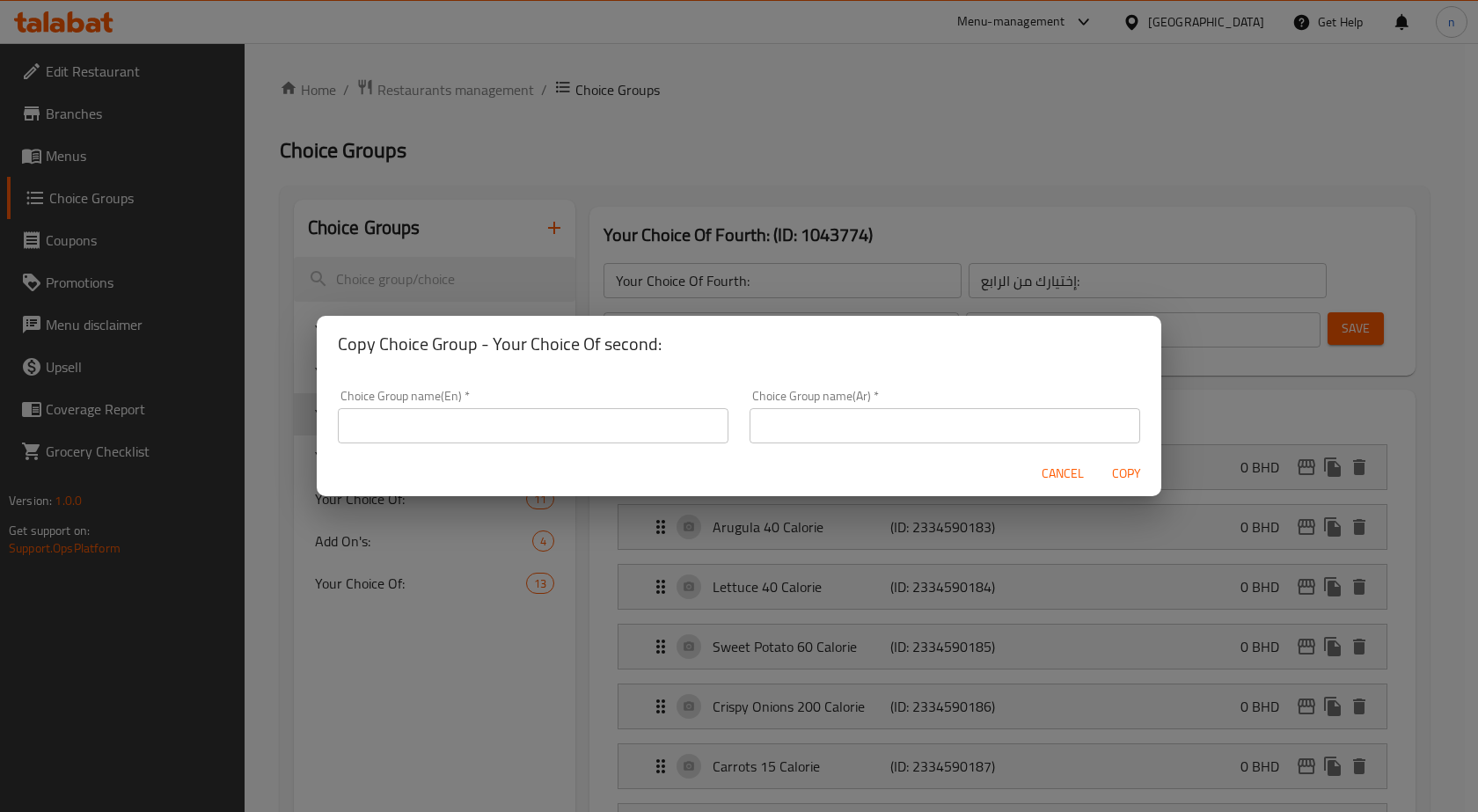
click at [631, 412] on input "text" at bounding box center [533, 425] width 390 height 35
type input "ش"
click at [375, 433] on input "add ons" at bounding box center [533, 425] width 390 height 35
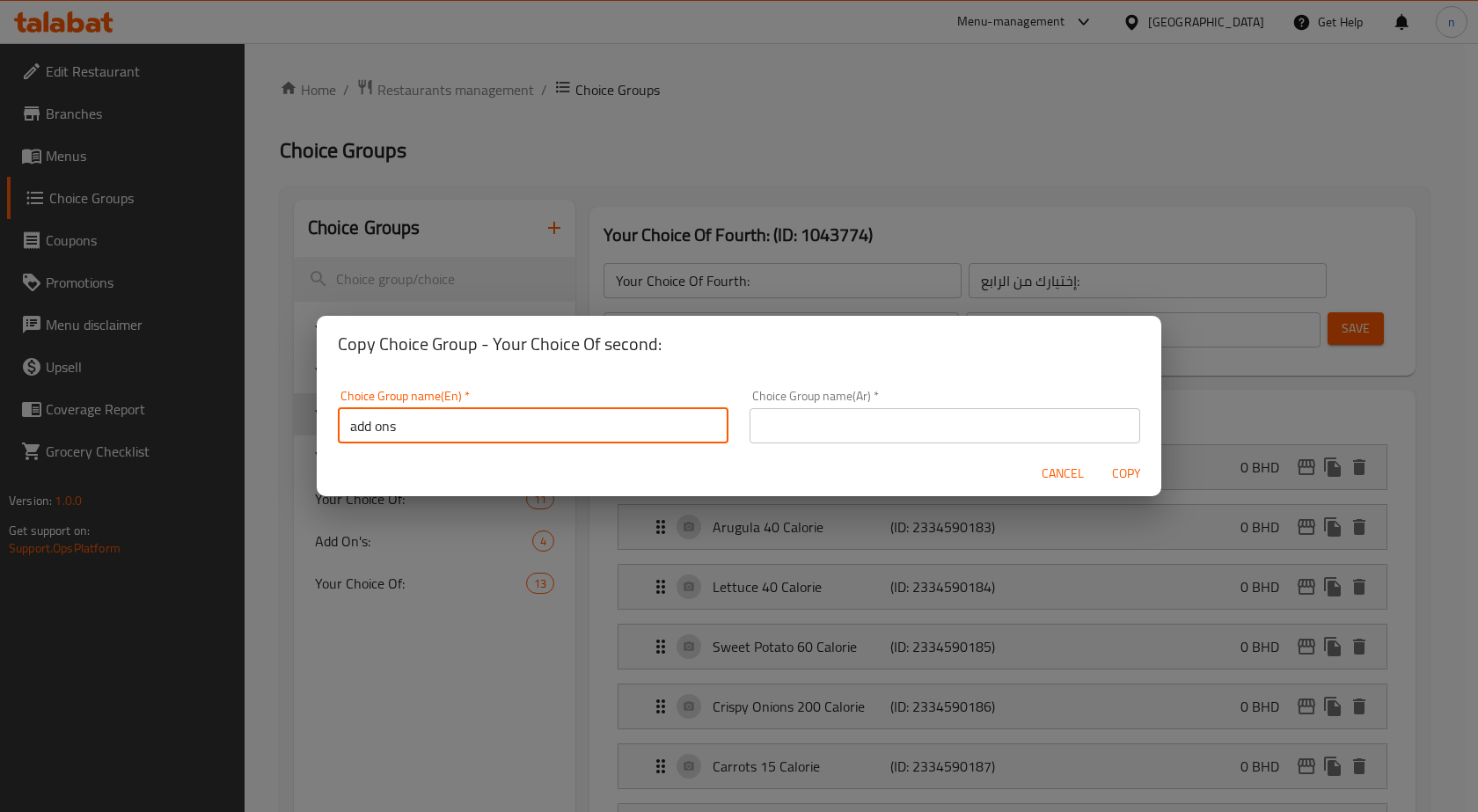
type input "add ons"
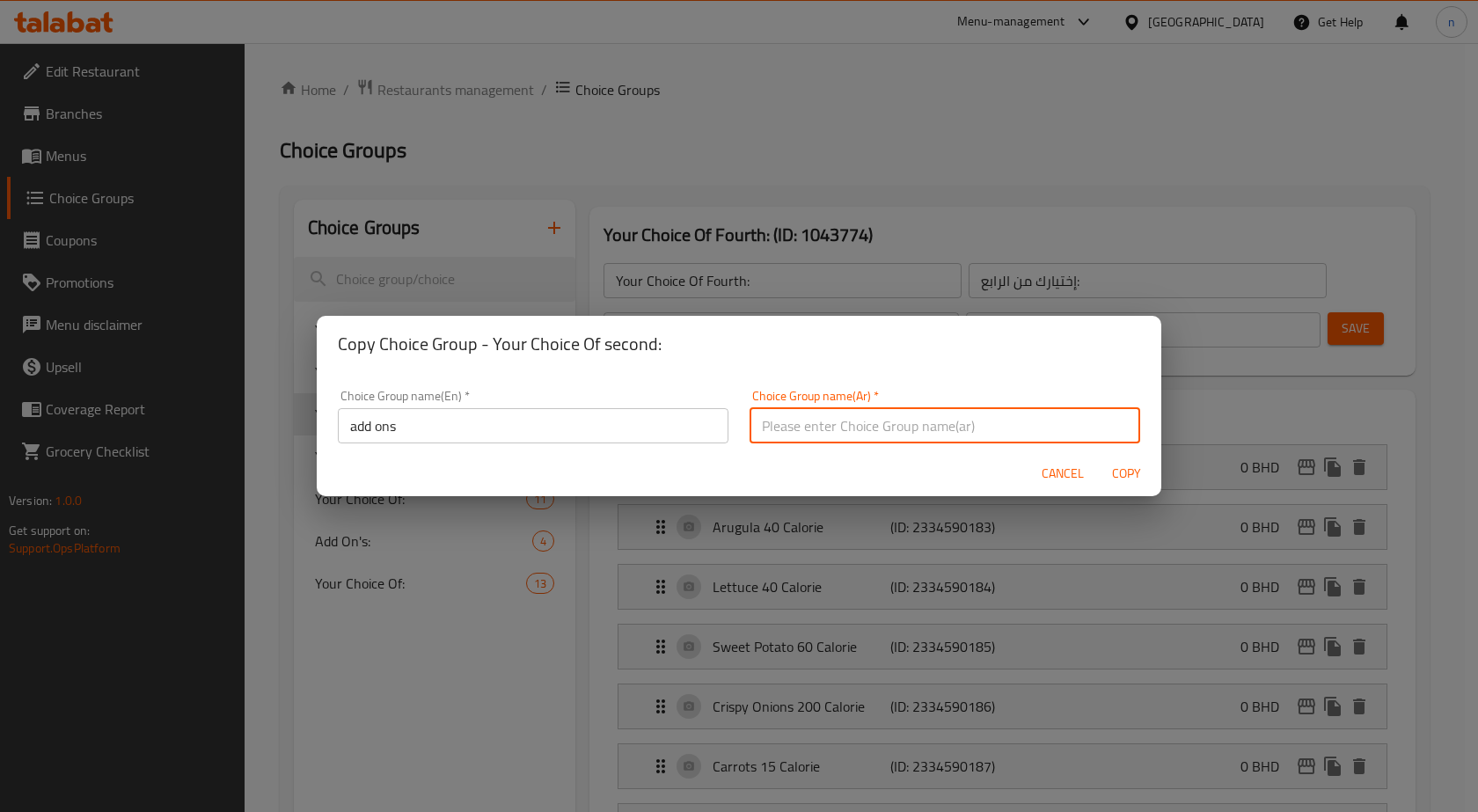
click at [875, 423] on input "text" at bounding box center [944, 425] width 390 height 35
paste input "إضافات"
type input "إضافات"
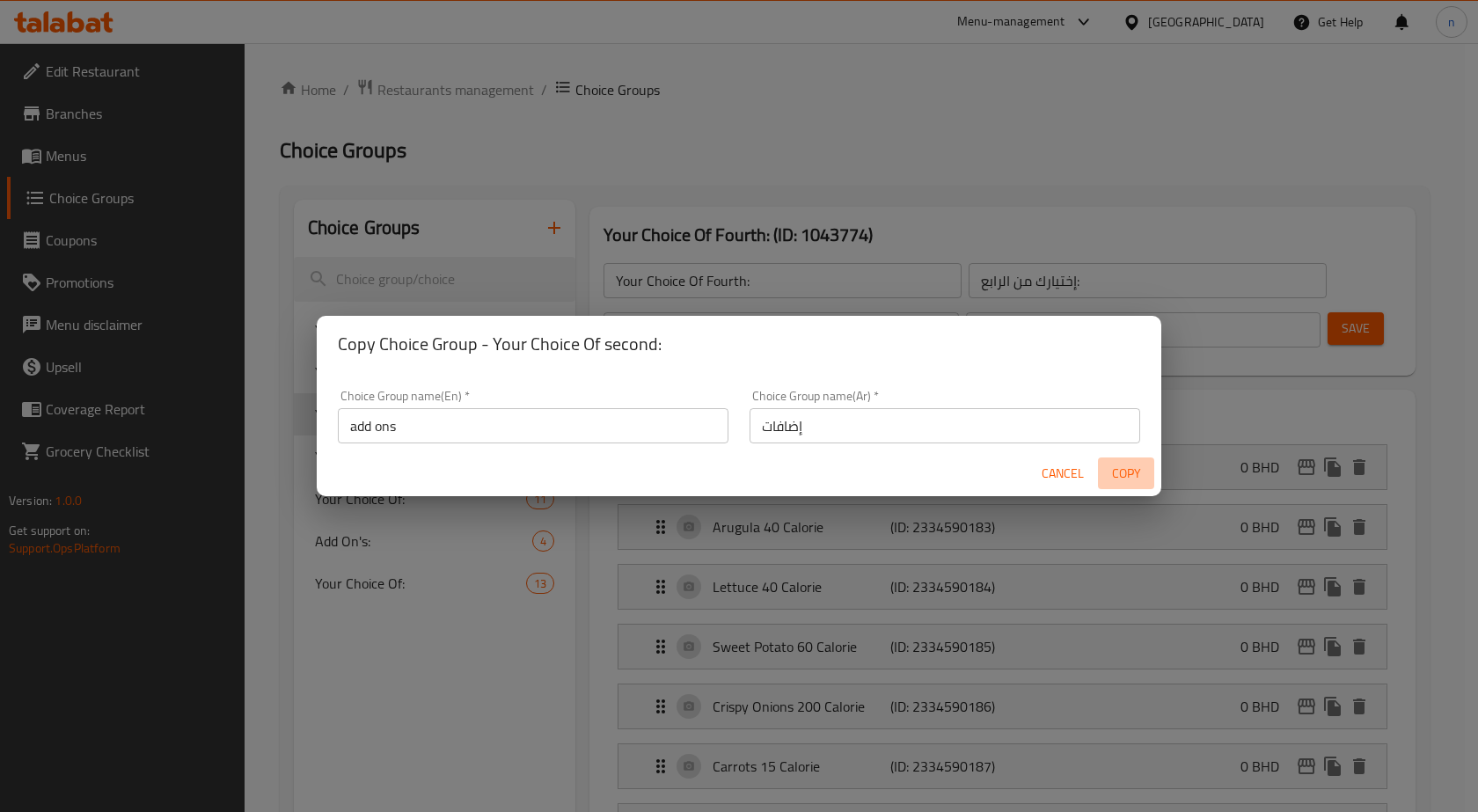
click at [1122, 465] on span "Copy" at bounding box center [1126, 474] width 42 height 22
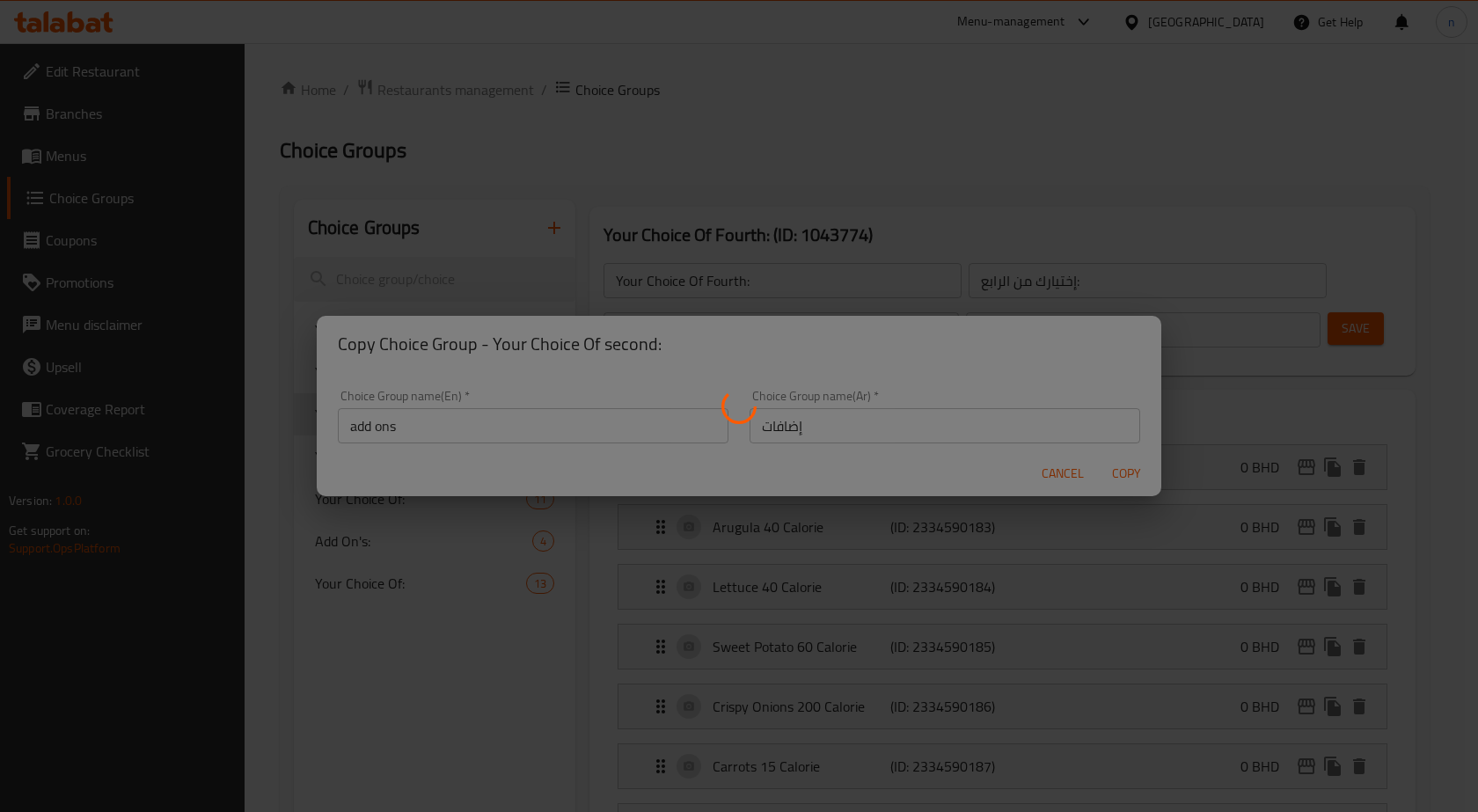
type input "add ons"
type input "إضافات"
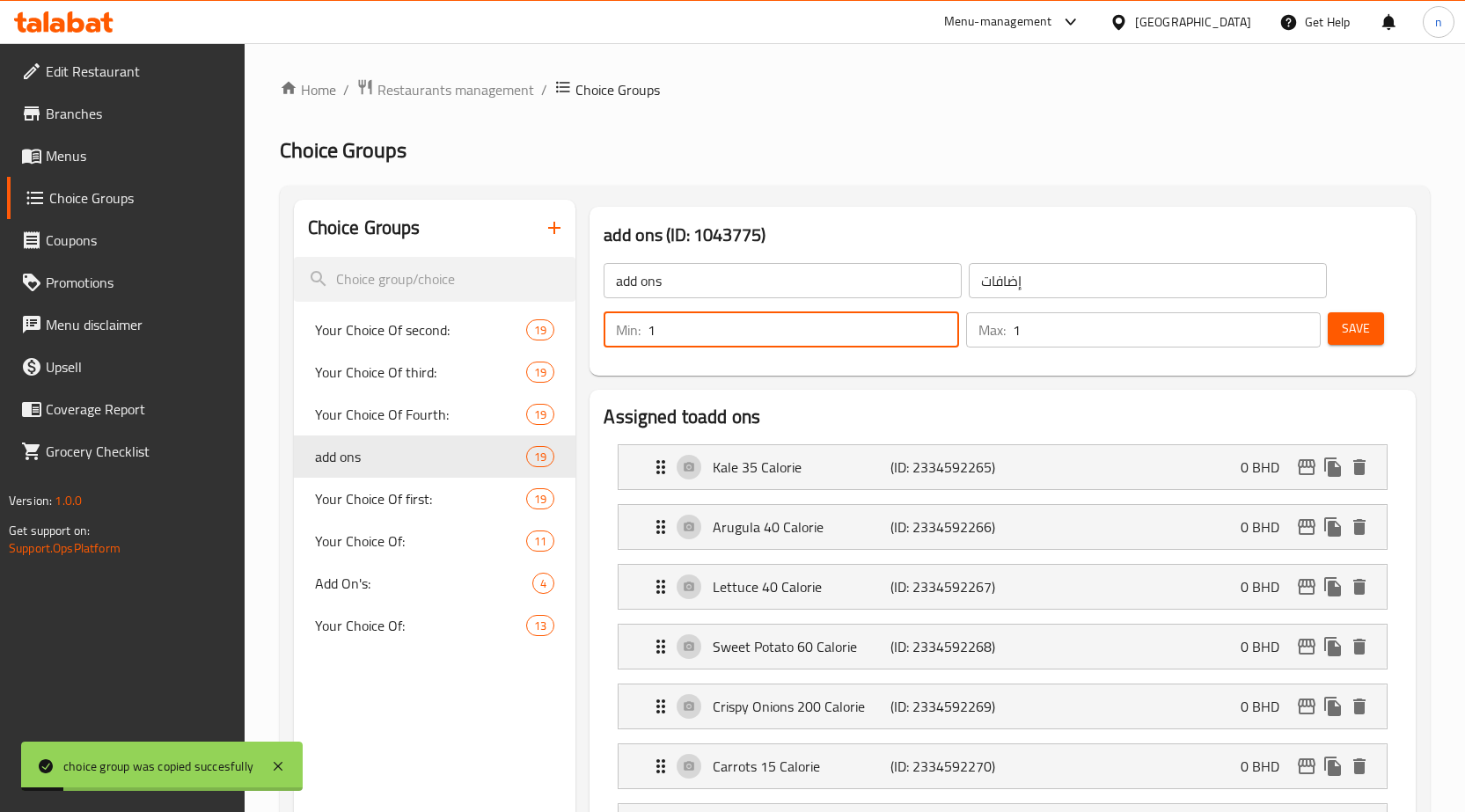
drag, startPoint x: 721, startPoint y: 331, endPoint x: 643, endPoint y: 325, distance: 78.2
click at [643, 325] on div "Min: 1 ​" at bounding box center [781, 330] width 356 height 35
type input "0"
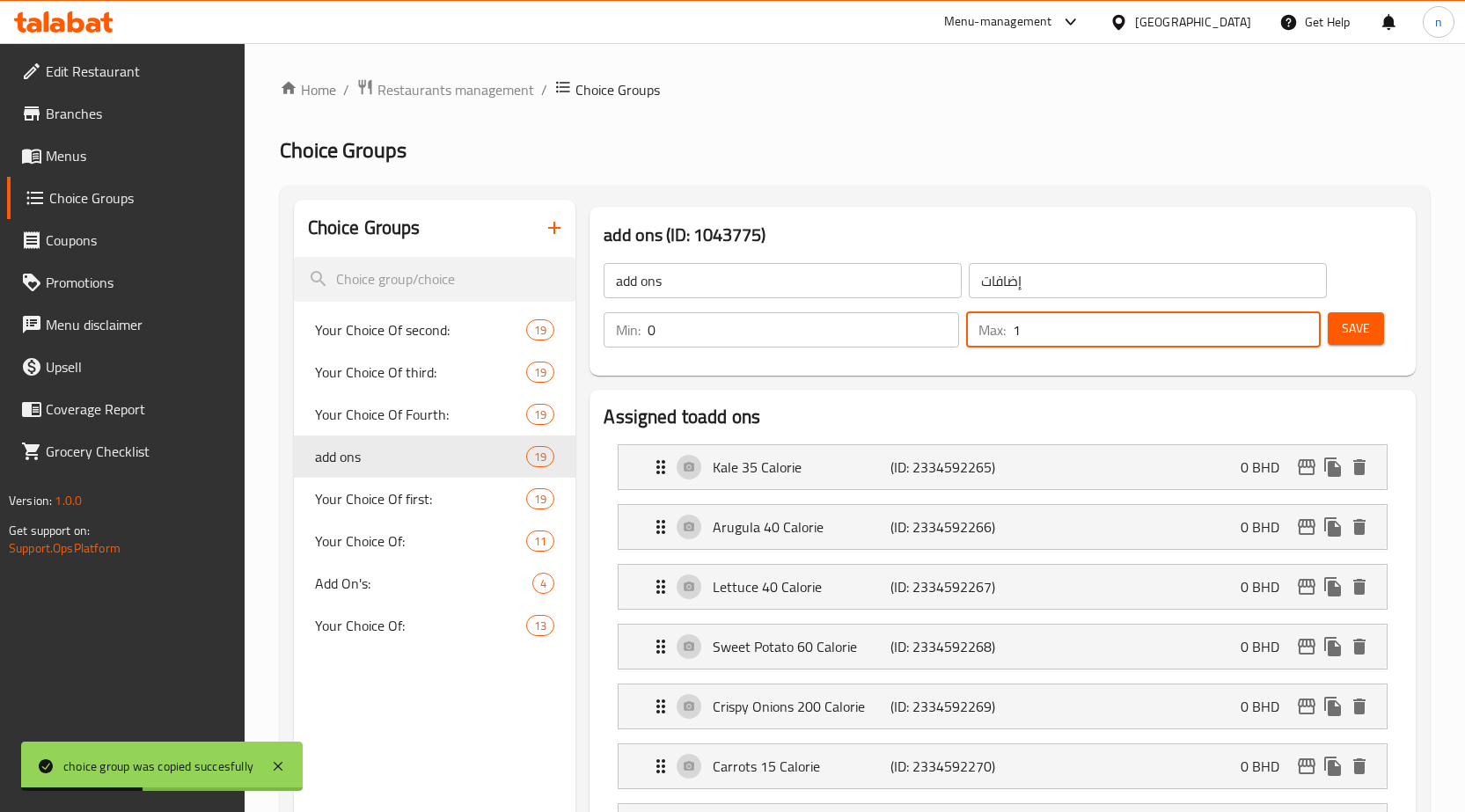
drag, startPoint x: 1030, startPoint y: 336, endPoint x: 965, endPoint y: 343, distance: 65.4
click at [966, 343] on div "Max: 1 ​" at bounding box center [1143, 330] width 356 height 35
click at [1021, 465] on div "Kale 35 Calorie (ID: 2334592265) 0 BHD" at bounding box center [1008, 467] width 715 height 44
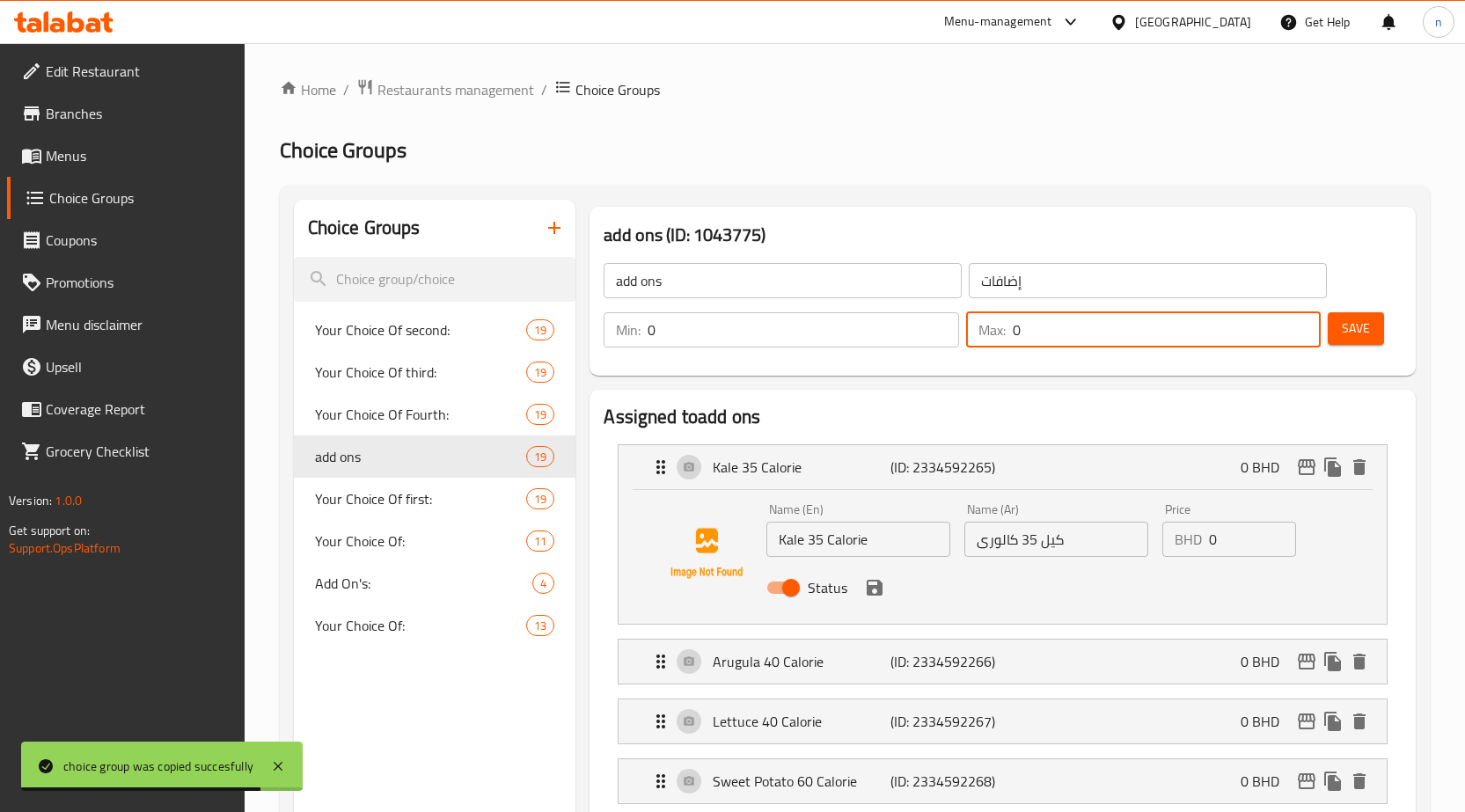
type input "0"
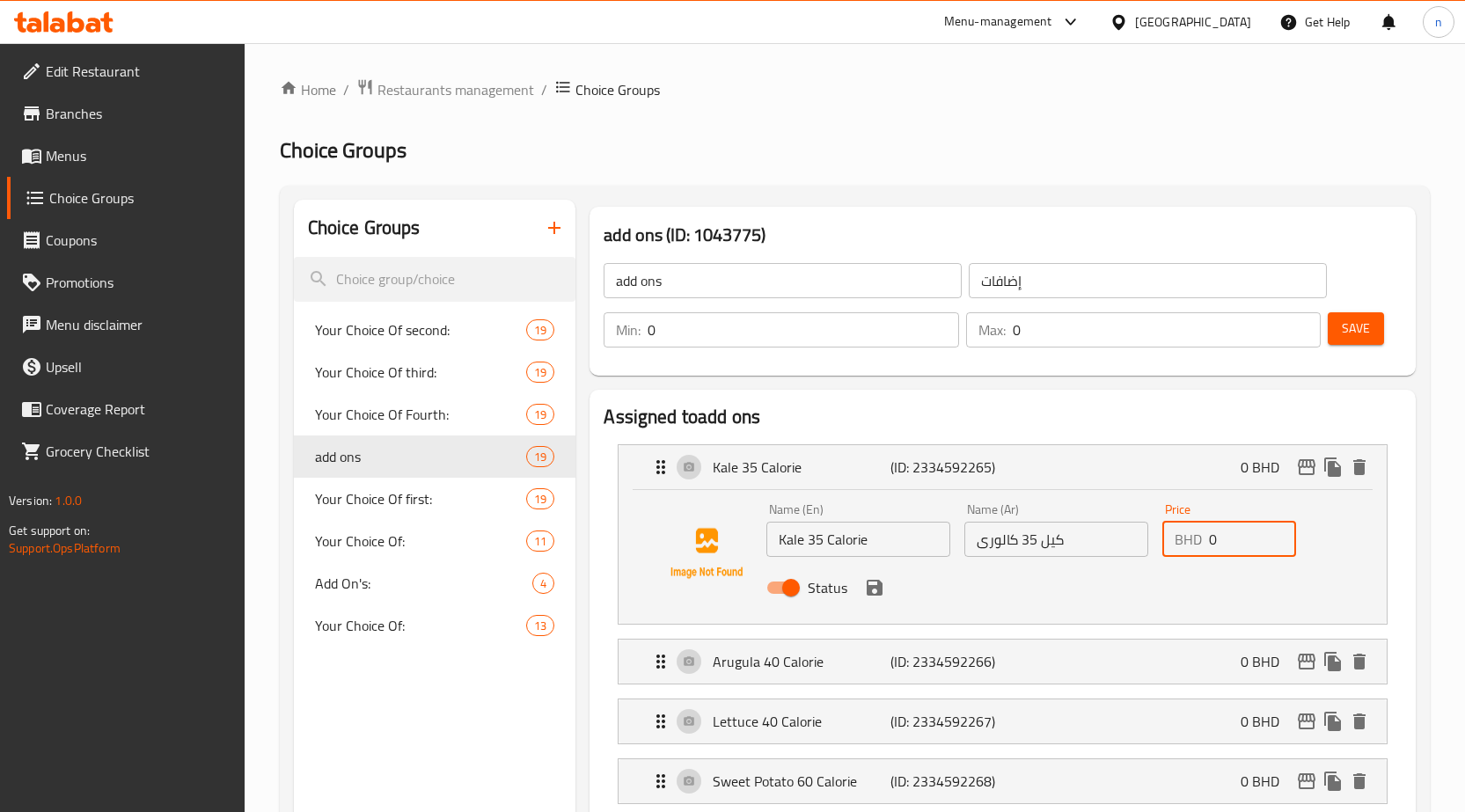
drag, startPoint x: 1221, startPoint y: 544, endPoint x: 1207, endPoint y: 541, distance: 14.3
click at [1207, 541] on div "BHD 0 Price" at bounding box center [1230, 539] width 134 height 35
click at [868, 593] on icon "save" at bounding box center [874, 587] width 16 height 16
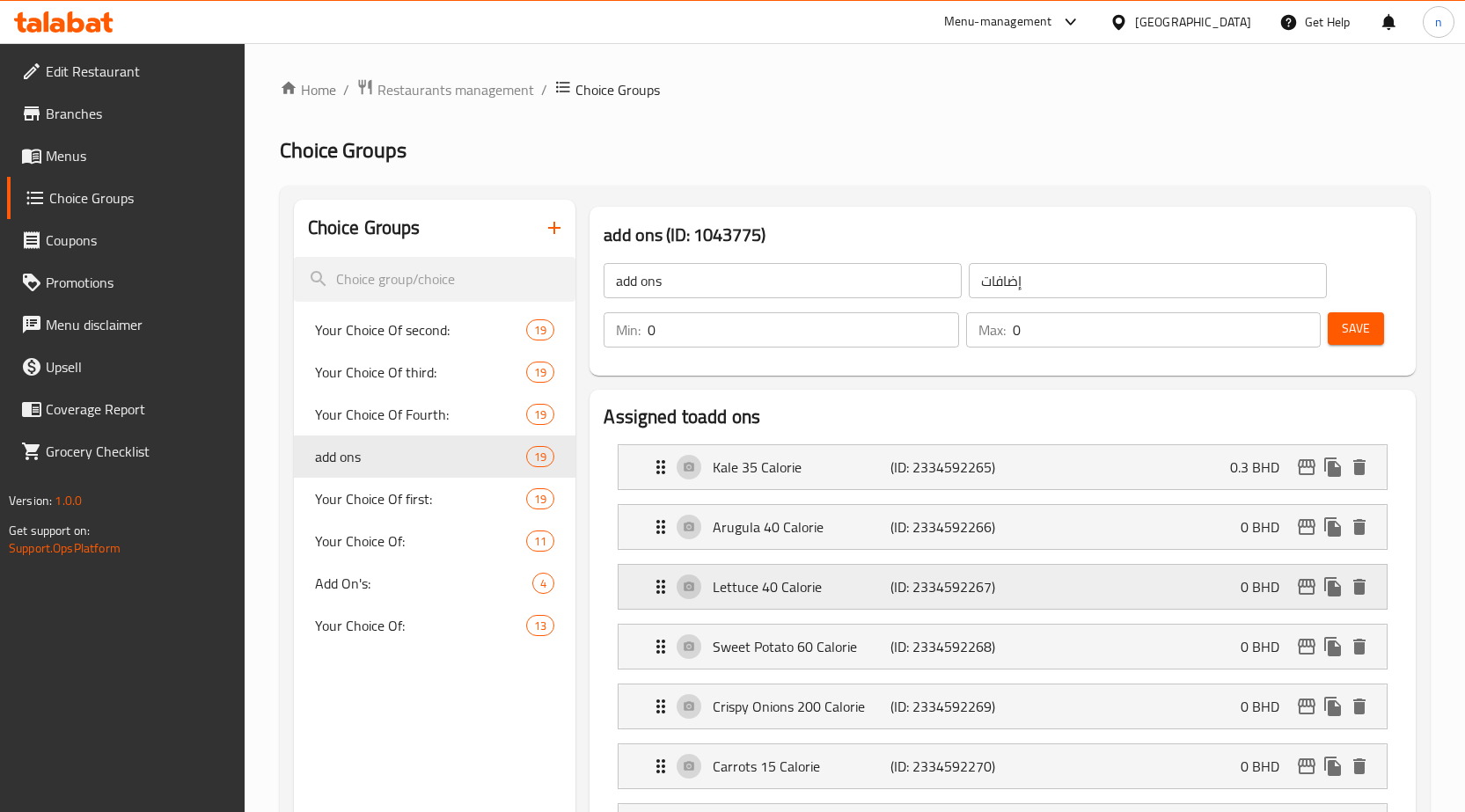
type input "0.3"
click at [1024, 524] on div "Arugula 40 Calorie (ID: 2334592266) 0 BHD" at bounding box center [1008, 527] width 715 height 44
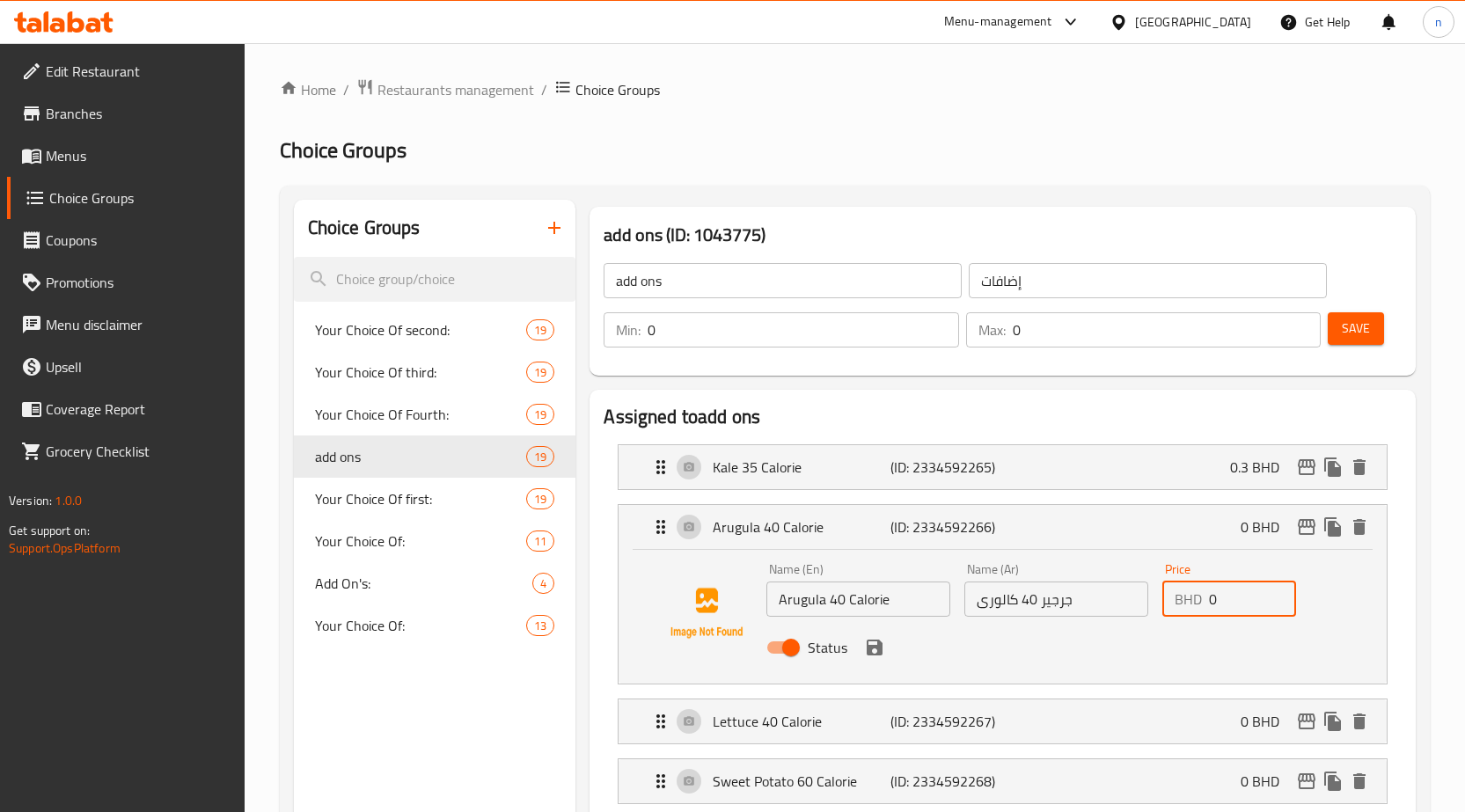
drag, startPoint x: 1219, startPoint y: 602, endPoint x: 1203, endPoint y: 605, distance: 16.3
click at [1203, 605] on div "BHD 0 Price" at bounding box center [1230, 599] width 134 height 35
type input "0.3"
click at [881, 658] on button "save" at bounding box center [874, 647] width 27 height 27
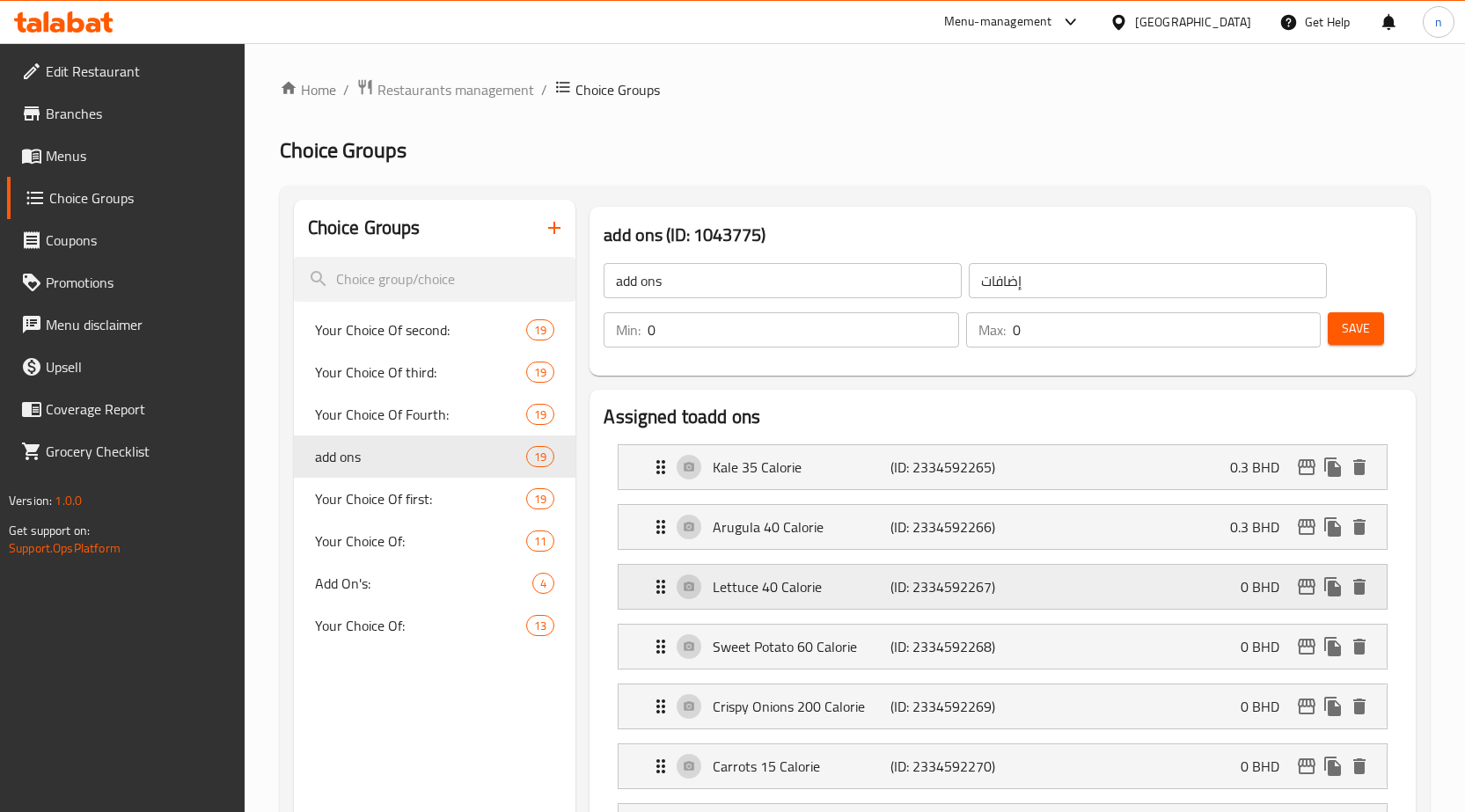
click at [1198, 589] on div "Lettuce 40 Calorie (ID: 2334592267) 0 BHD" at bounding box center [1008, 587] width 715 height 44
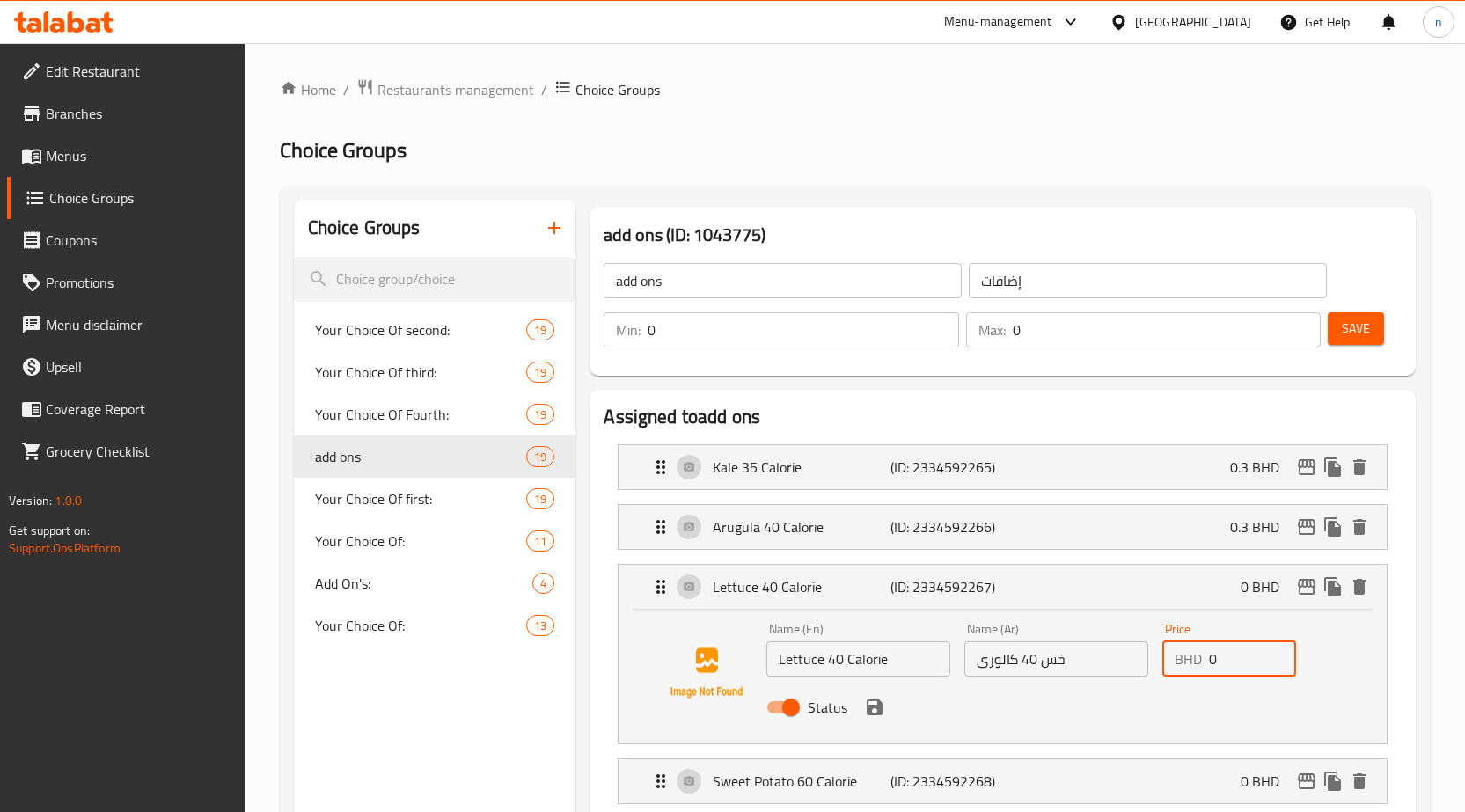
drag, startPoint x: 1220, startPoint y: 660, endPoint x: 1189, endPoint y: 663, distance: 31.1
click at [1189, 663] on div "BHD 0 Price" at bounding box center [1230, 659] width 134 height 35
click at [868, 707] on icon "save" at bounding box center [874, 706] width 16 height 16
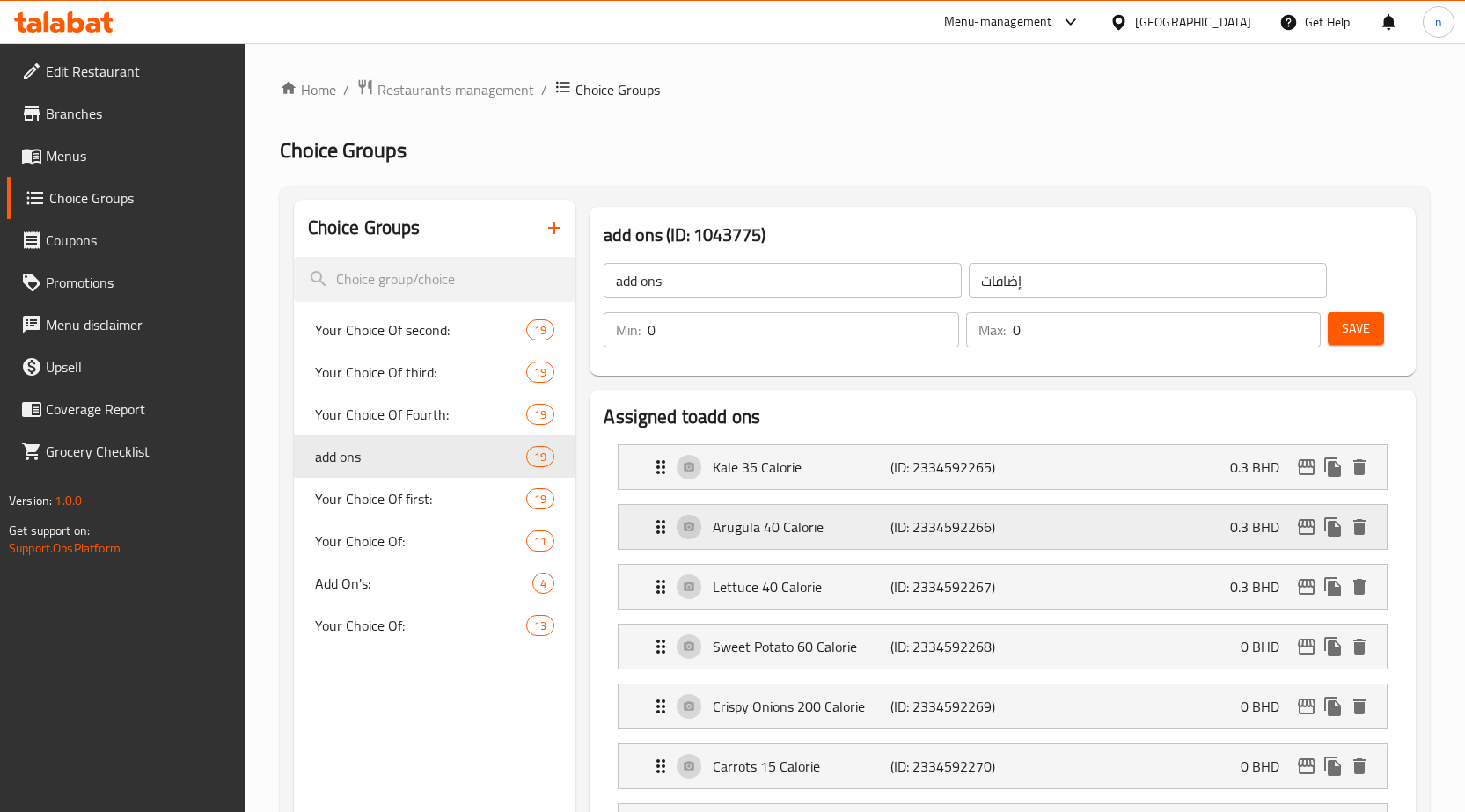
type input "0.3"
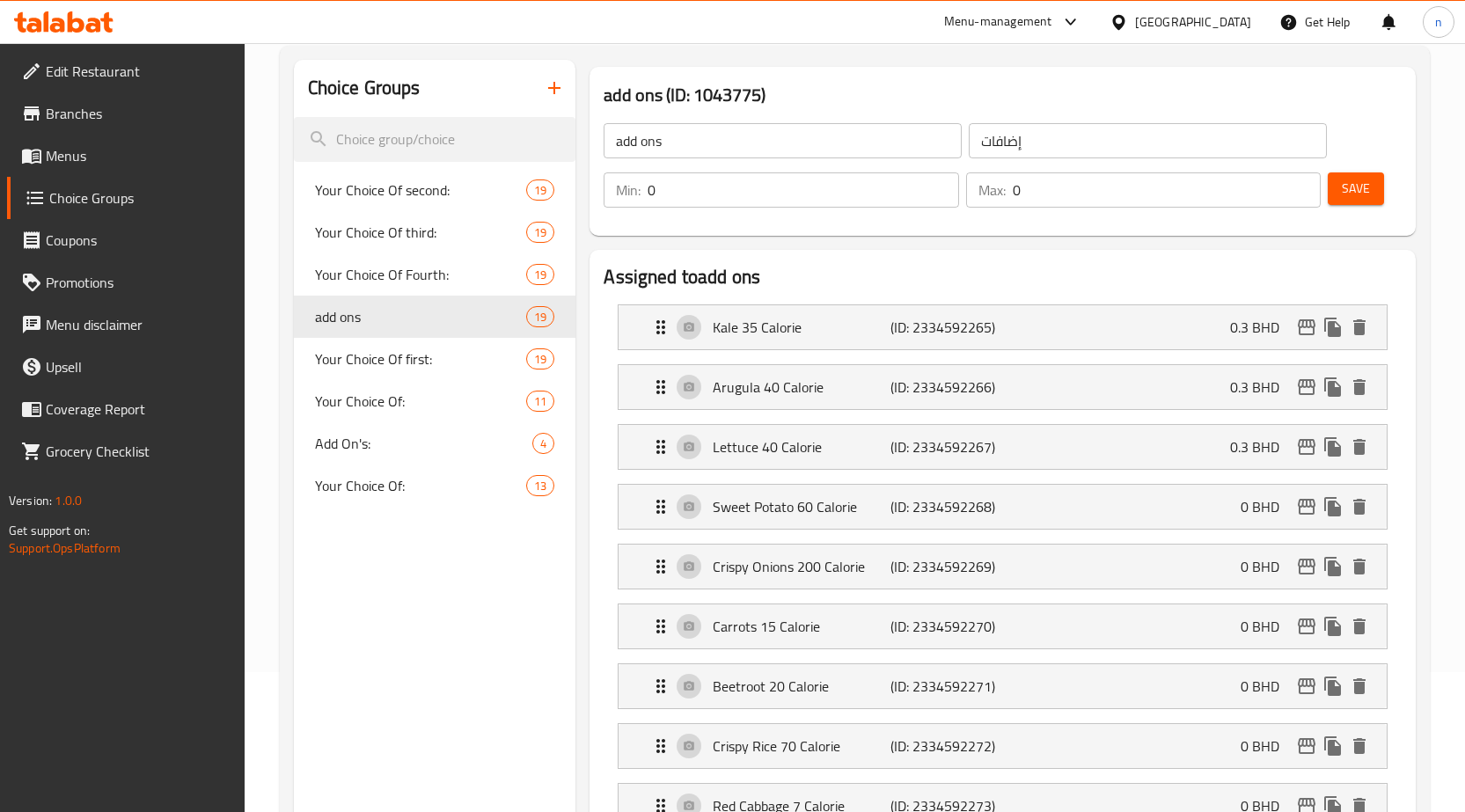
scroll to position [264, 0]
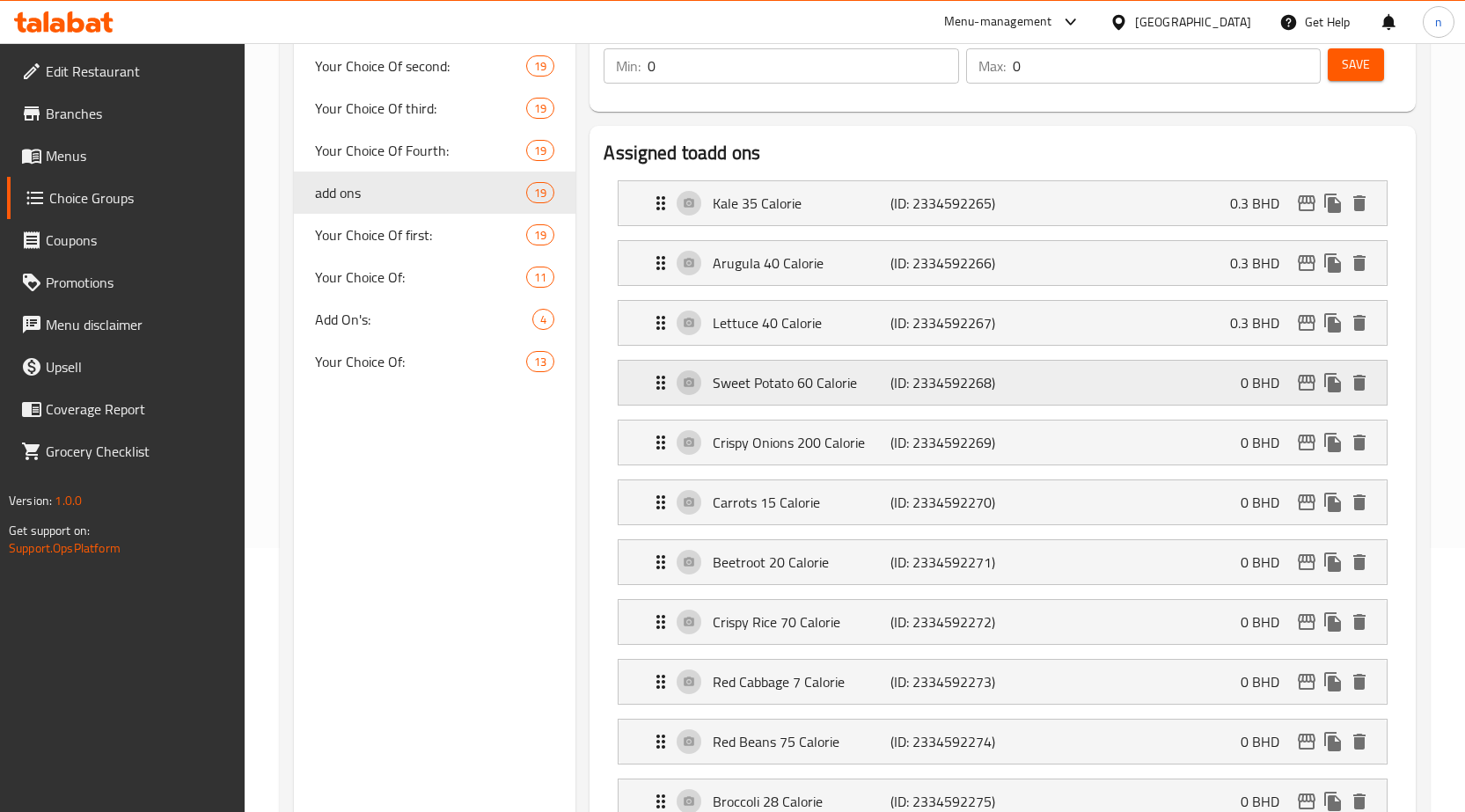
click at [1177, 388] on div "Sweet Potato 60 Calorie (ID: 2334592268) 0 BHD" at bounding box center [1008, 383] width 715 height 44
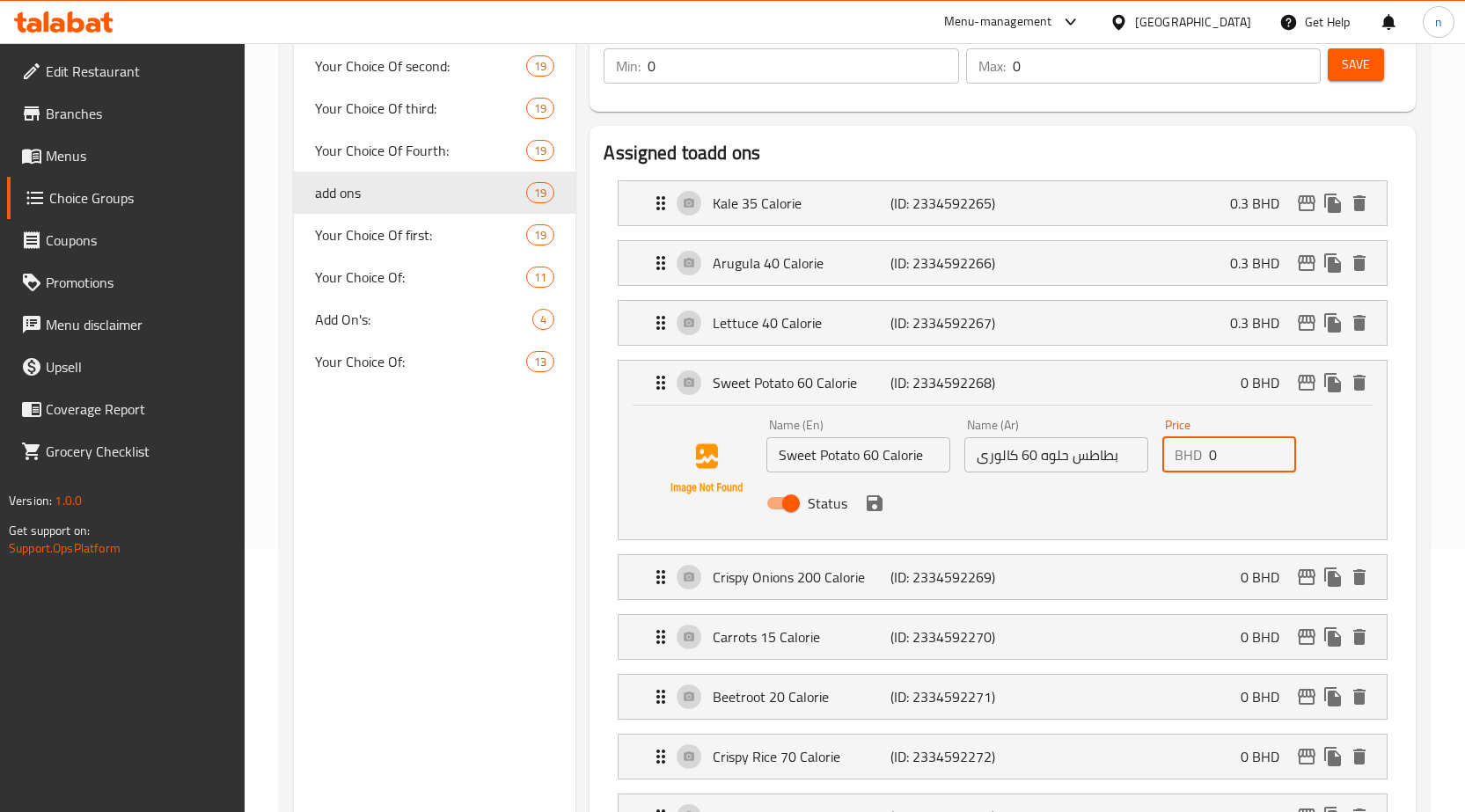
drag, startPoint x: 1222, startPoint y: 464, endPoint x: 1193, endPoint y: 467, distance: 29.2
click at [1193, 467] on div "BHD 0 Price" at bounding box center [1230, 455] width 134 height 35
click at [883, 504] on icon "save" at bounding box center [874, 502] width 21 height 21
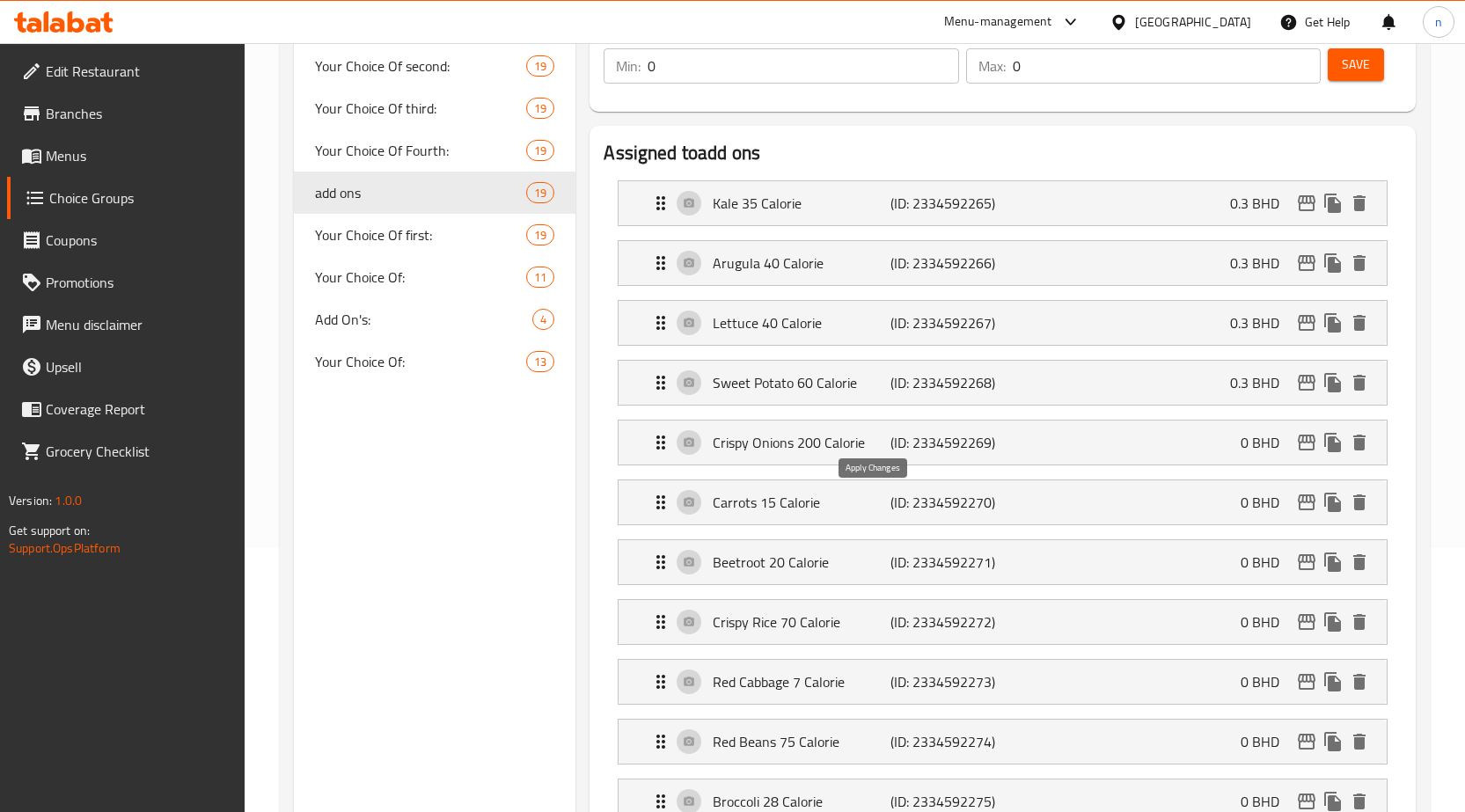
type input "0.3"
click at [1163, 454] on div "Crispy Onions 200 Calorie (ID: 2334592269) 0 BHD" at bounding box center [1008, 443] width 715 height 44
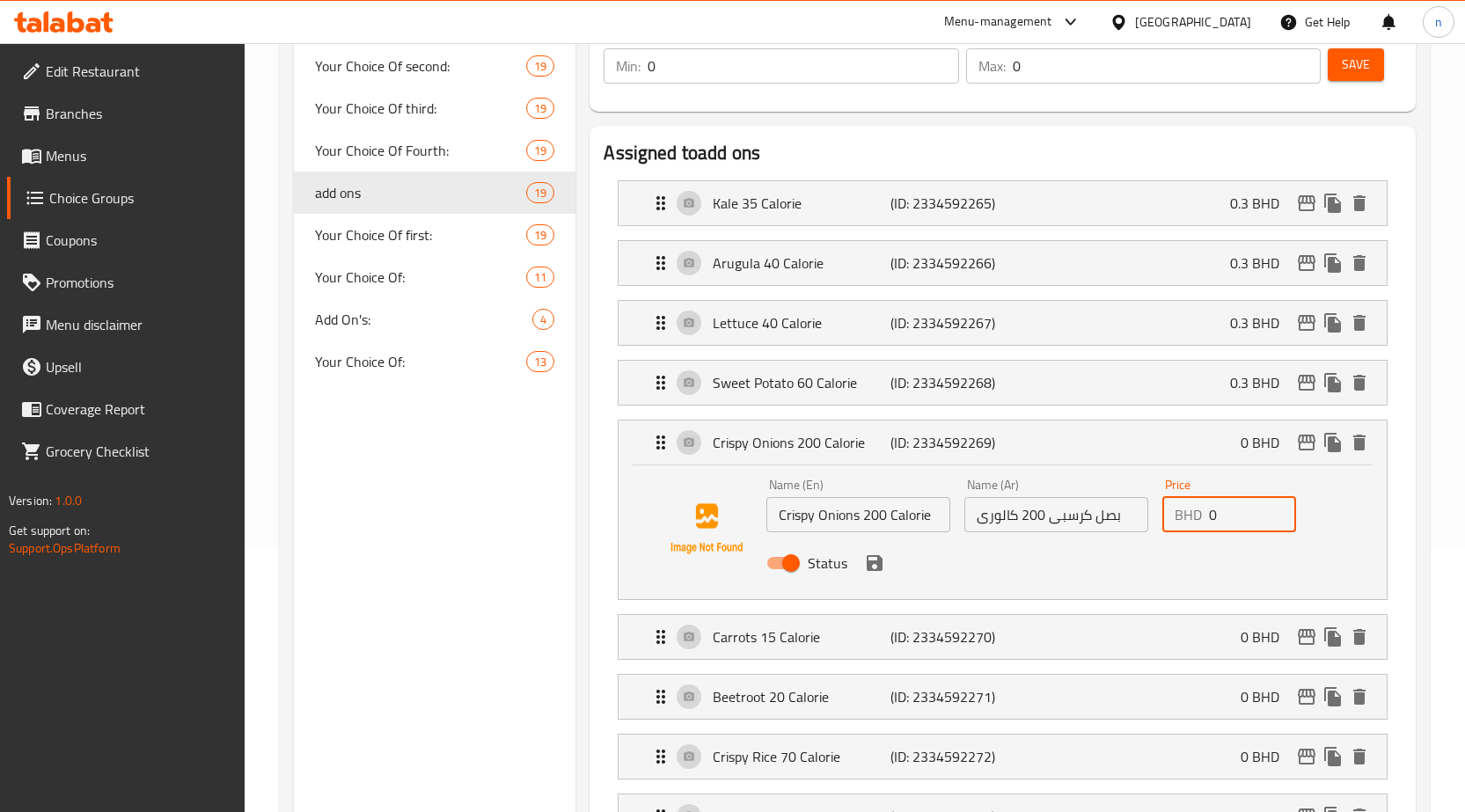
click at [1236, 529] on input "0" at bounding box center [1253, 514] width 87 height 35
click at [878, 570] on icon "save" at bounding box center [874, 562] width 16 height 16
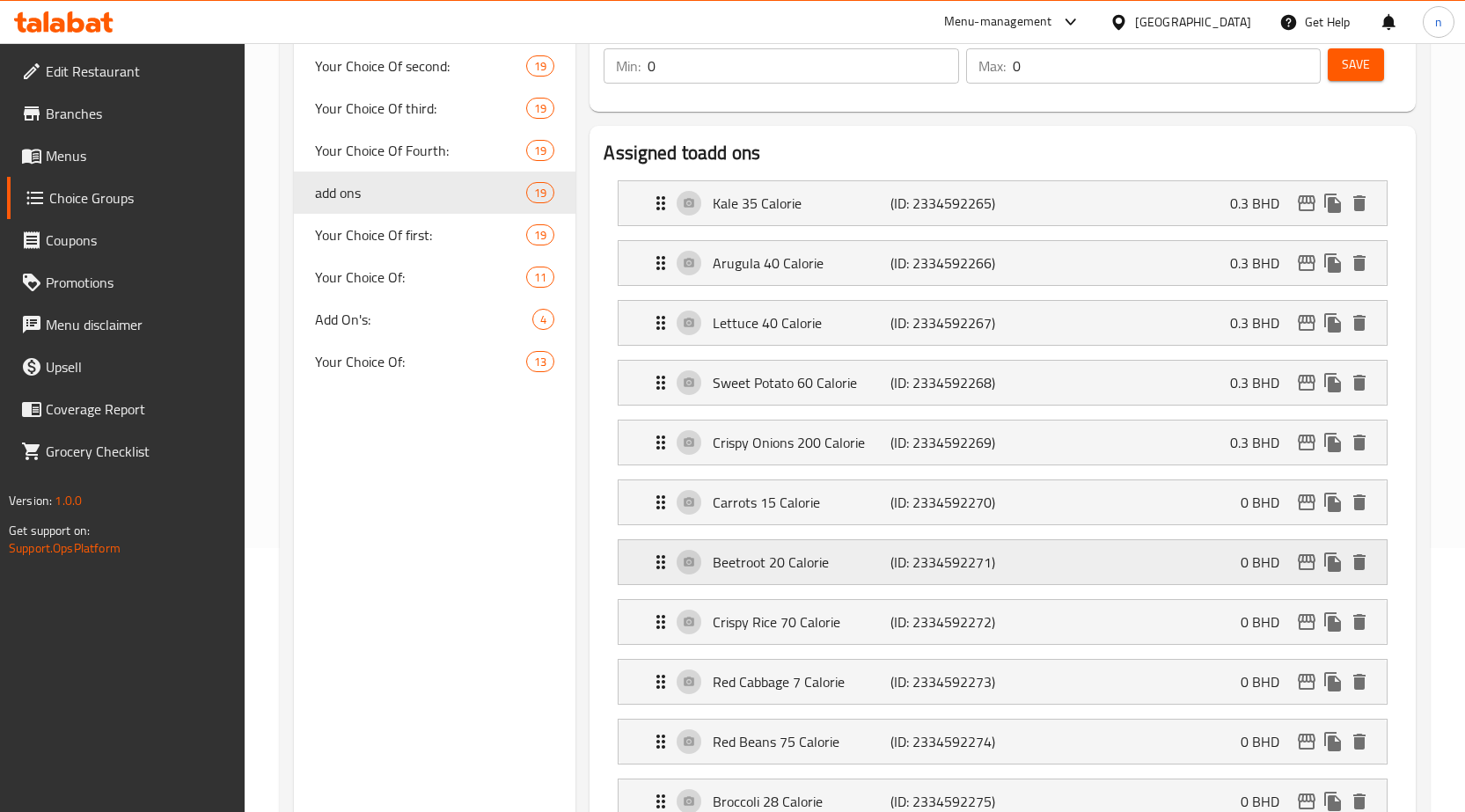
type input "0.3"
click at [1108, 516] on div "Carrots 15 Calorie (ID: 2334592270) 0 BHD" at bounding box center [1008, 502] width 715 height 44
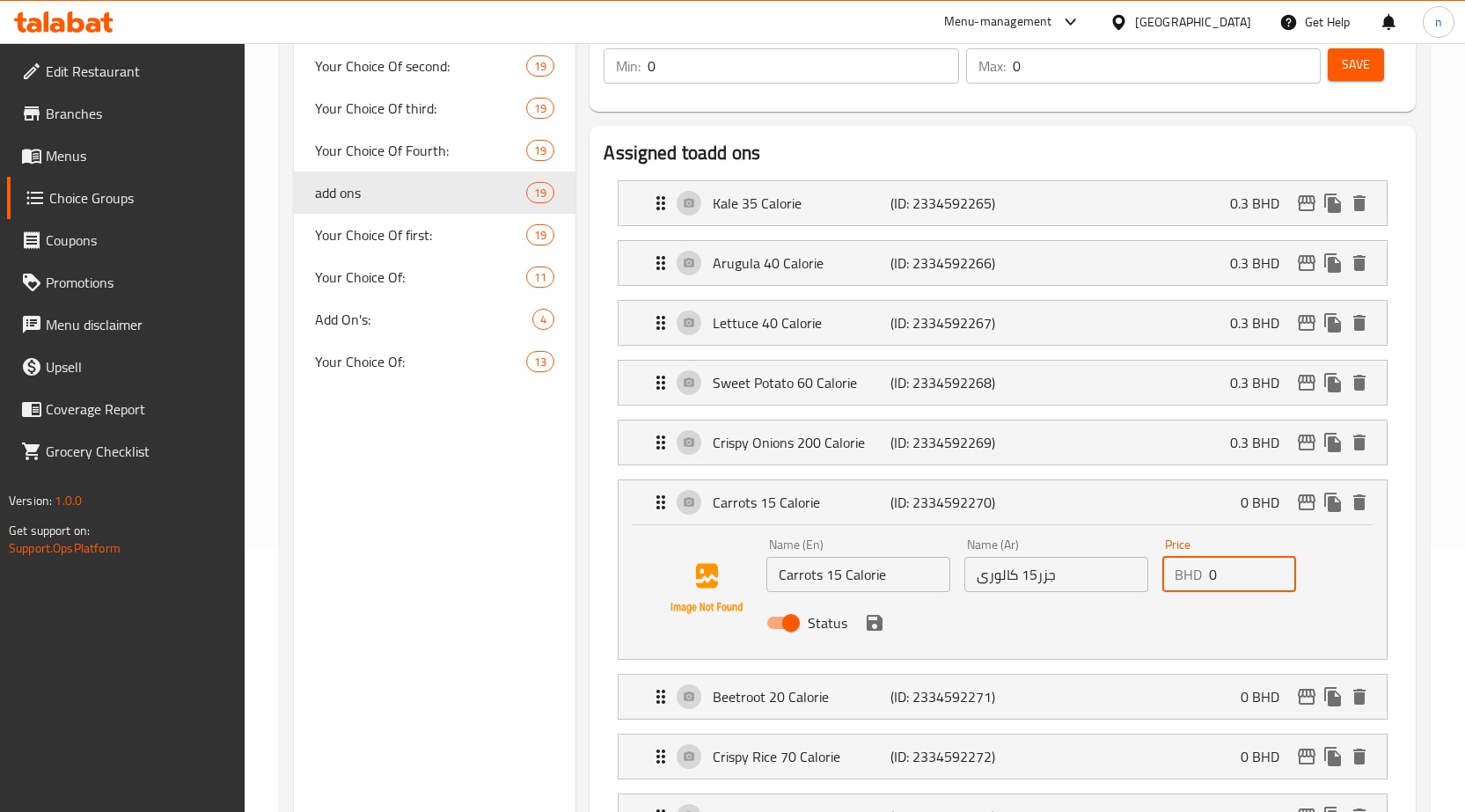
click at [1211, 575] on input "0" at bounding box center [1253, 574] width 87 height 35
click at [1227, 575] on input "0" at bounding box center [1253, 574] width 87 height 35
click at [880, 622] on icon "save" at bounding box center [874, 622] width 16 height 16
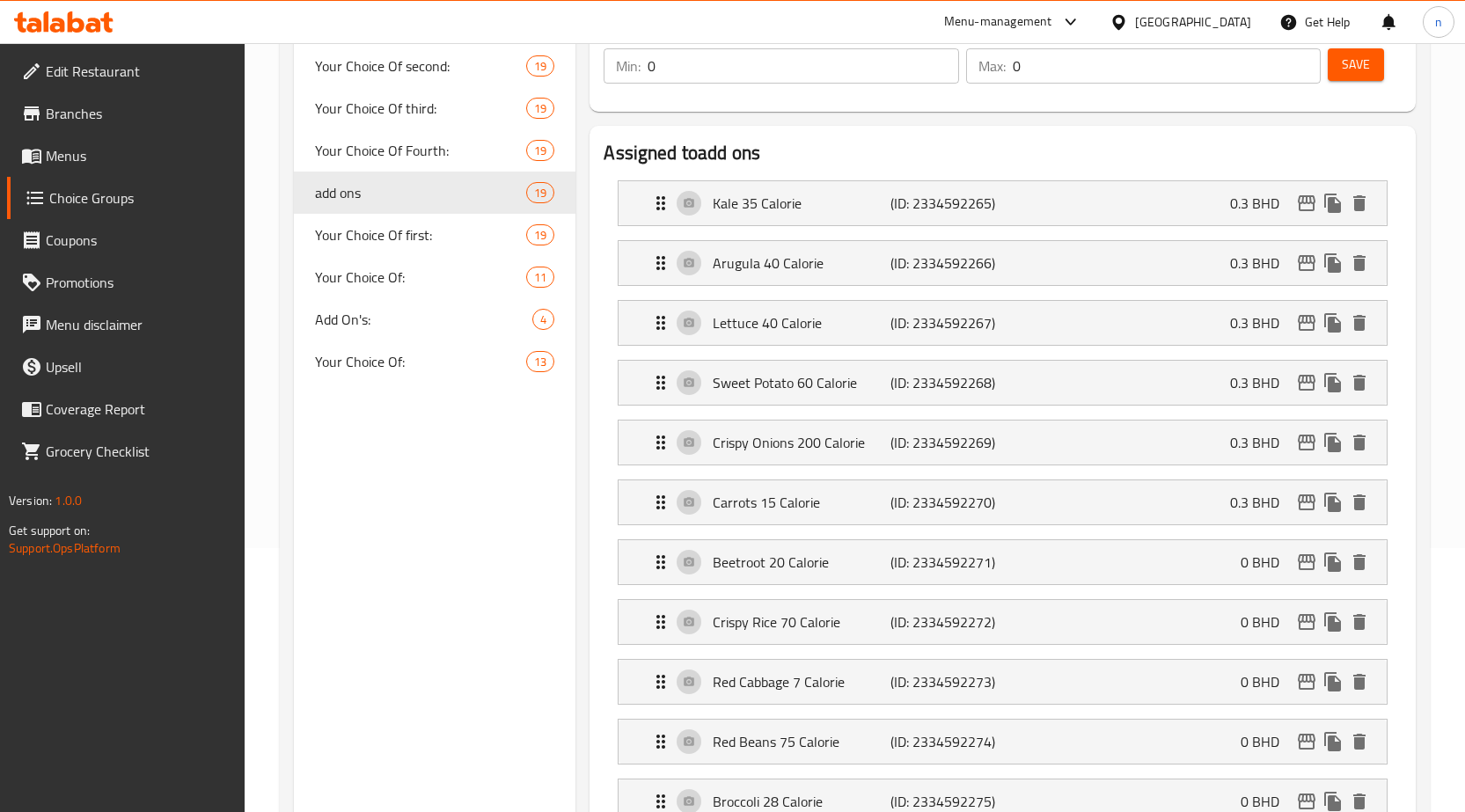
type input "0.3"
click at [1222, 569] on div "Beetroot 20 Calorie (ID: 2334592271) 0 BHD" at bounding box center [1008, 562] width 715 height 44
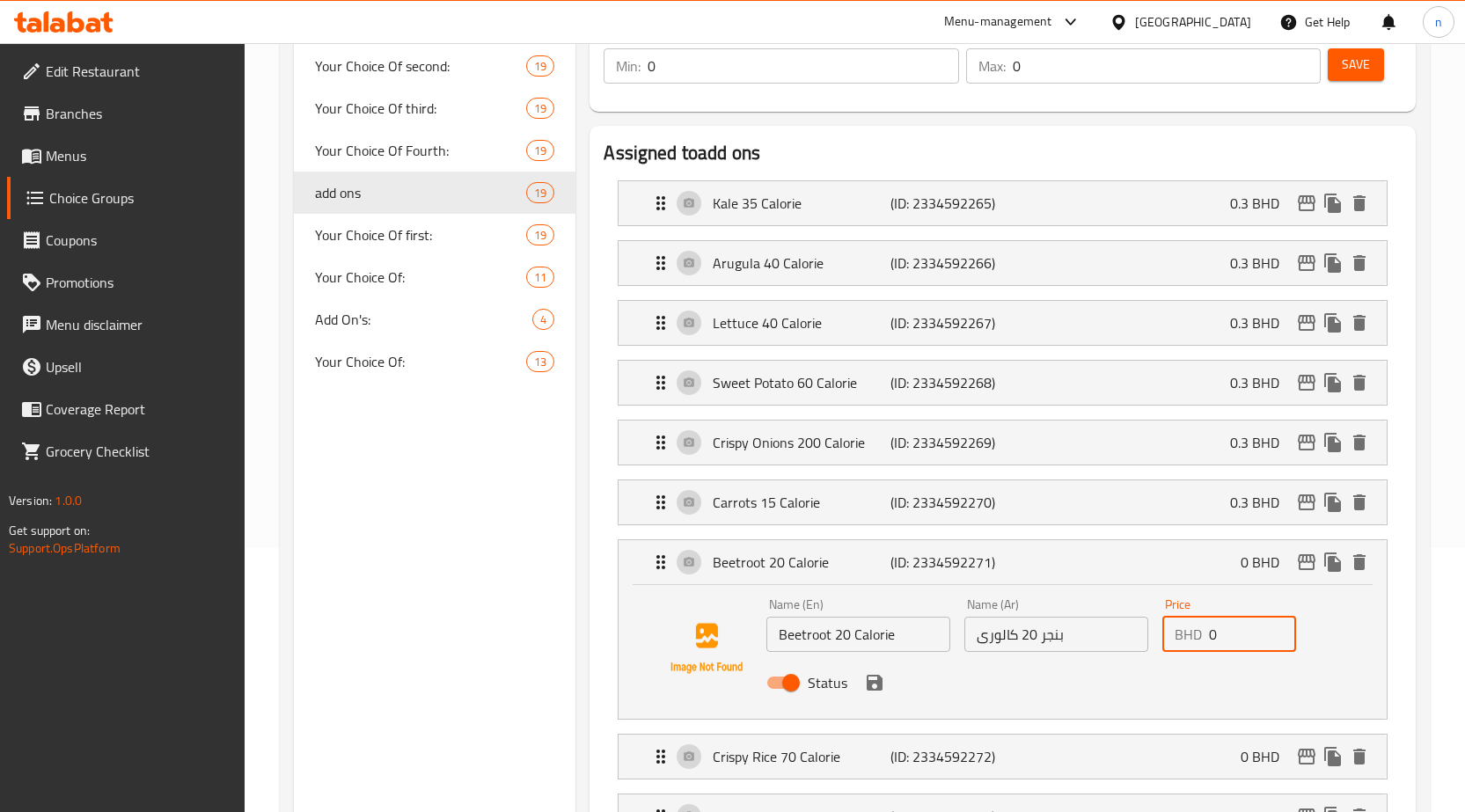
click at [1230, 631] on input "0" at bounding box center [1253, 634] width 87 height 35
click at [879, 691] on icon "save" at bounding box center [874, 682] width 21 height 21
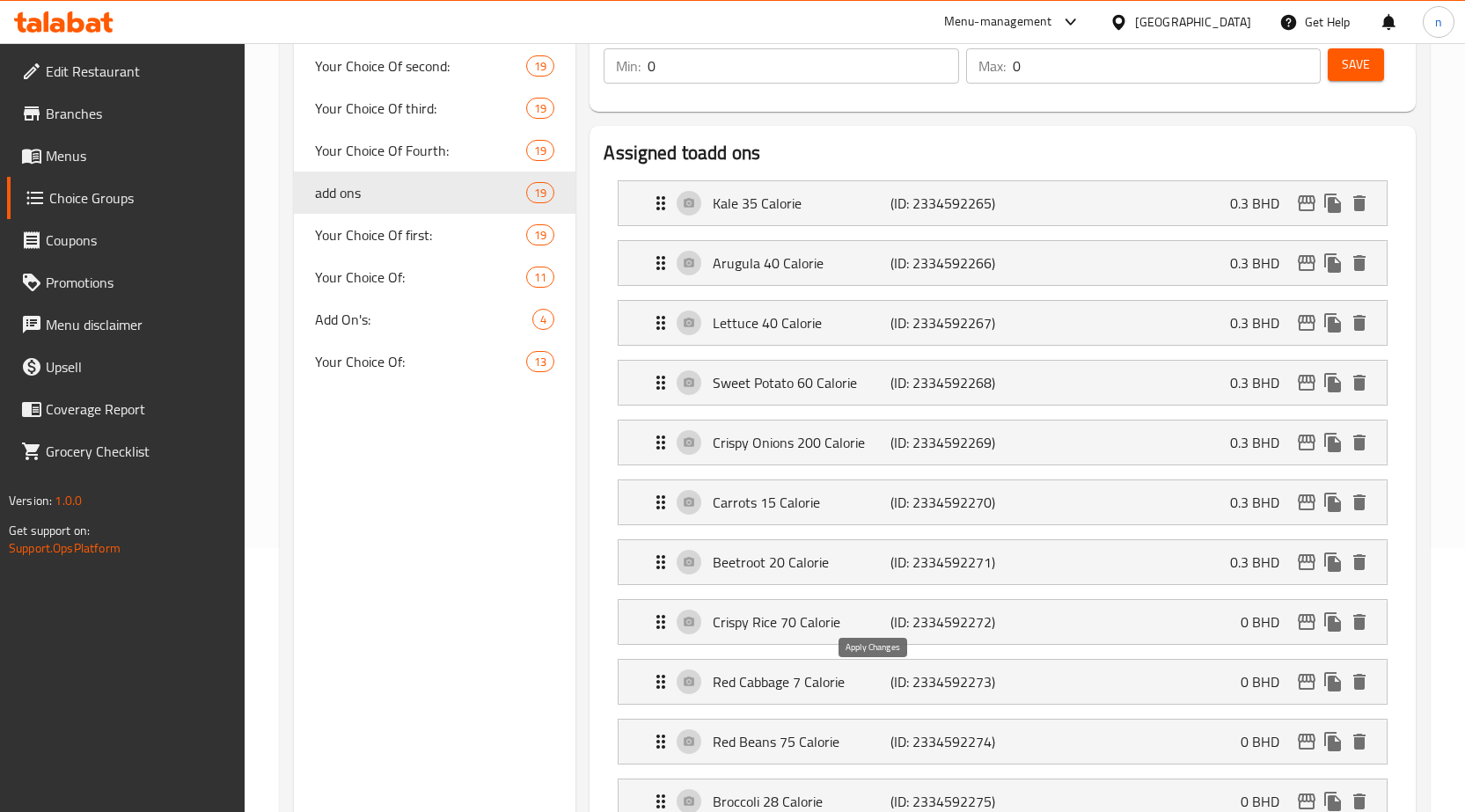
type input "0.3"
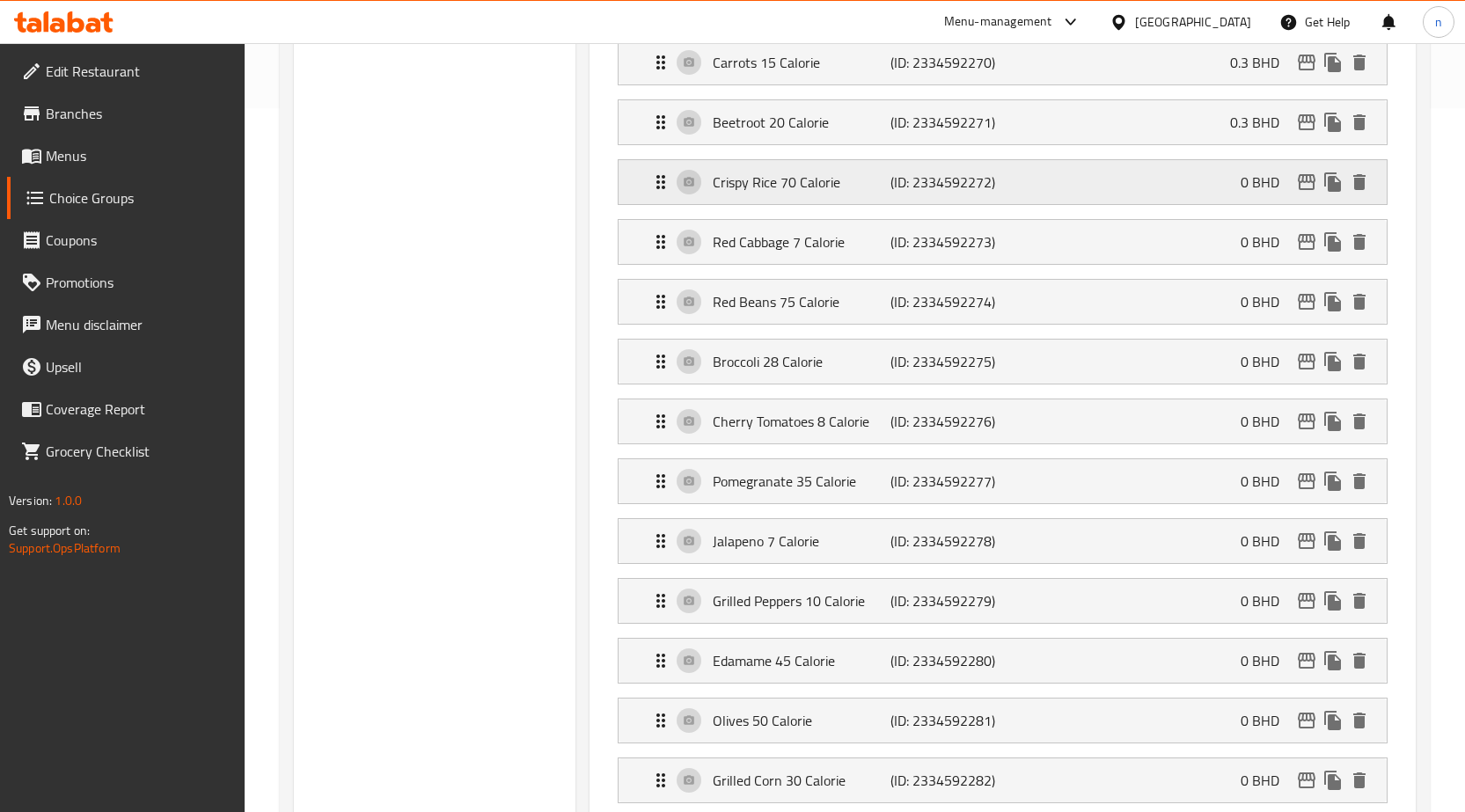
click at [1149, 175] on div "Crispy Rice 70 Calorie (ID: 2334592272) 0 BHD" at bounding box center [1008, 182] width 715 height 44
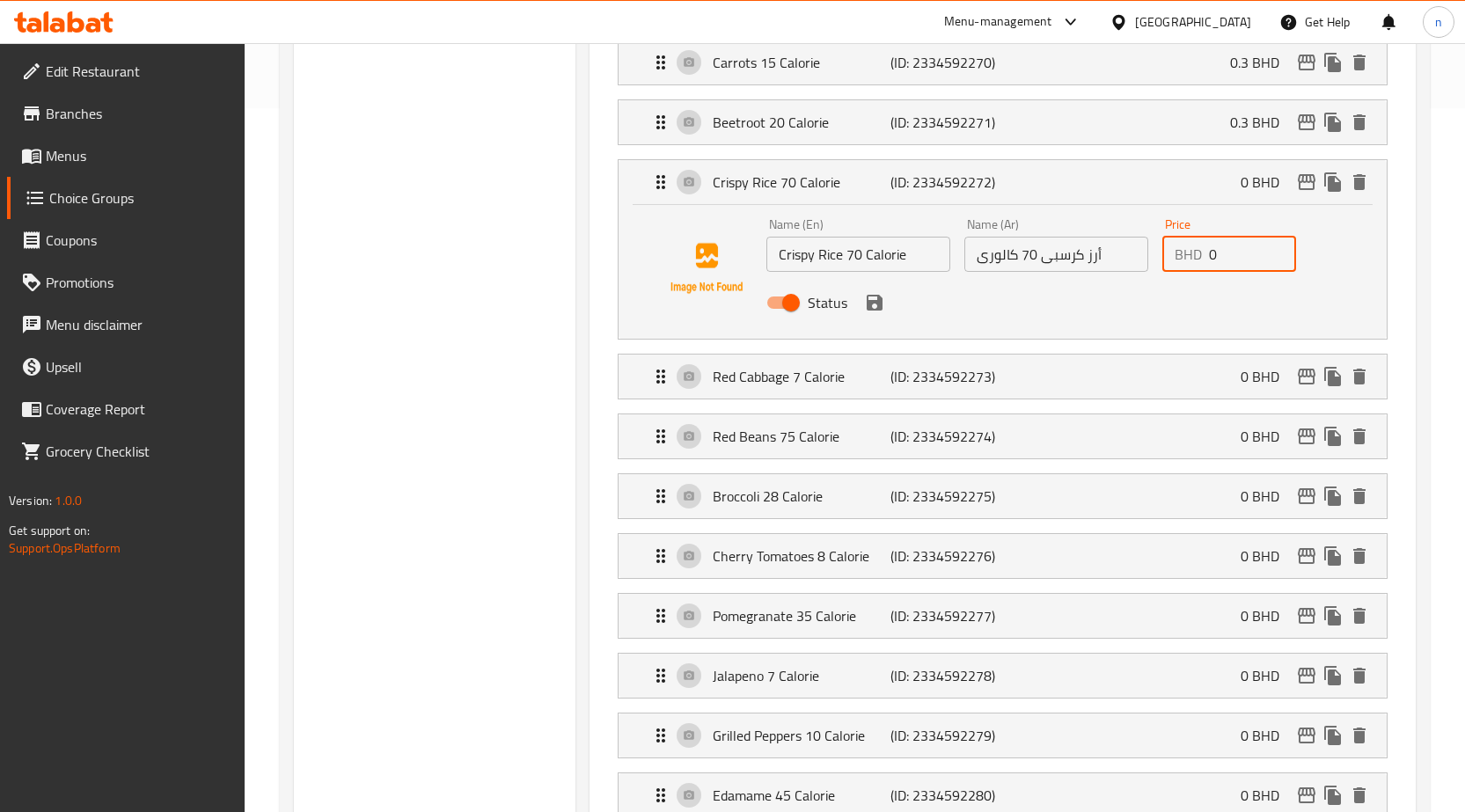
click at [1238, 258] on input "0" at bounding box center [1253, 254] width 87 height 35
click at [882, 308] on icon "save" at bounding box center [874, 302] width 21 height 21
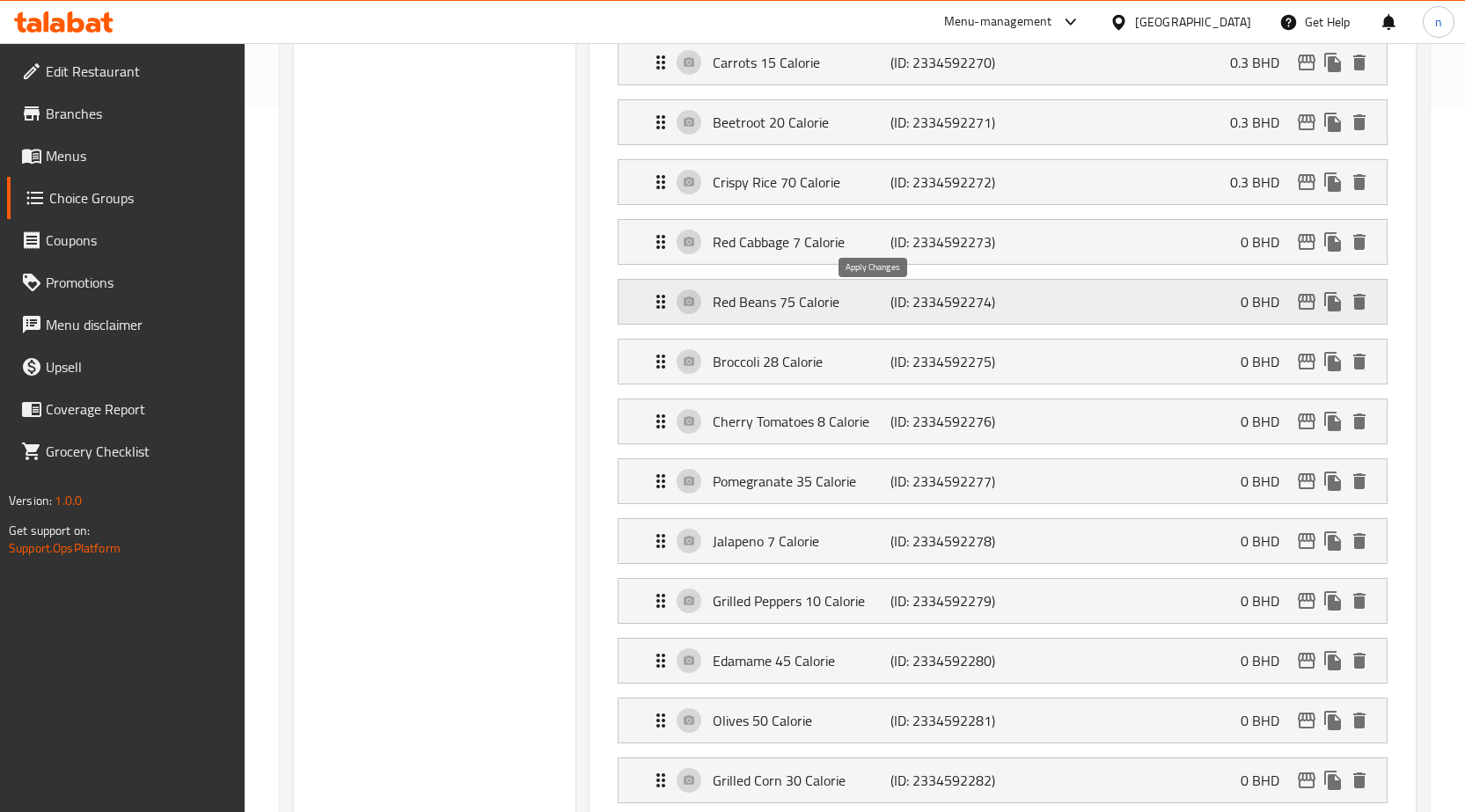
type input "0.3"
click at [1159, 256] on div "Red Cabbage 7 Calorie (ID: 2334592273) 0 BHD" at bounding box center [1008, 242] width 715 height 44
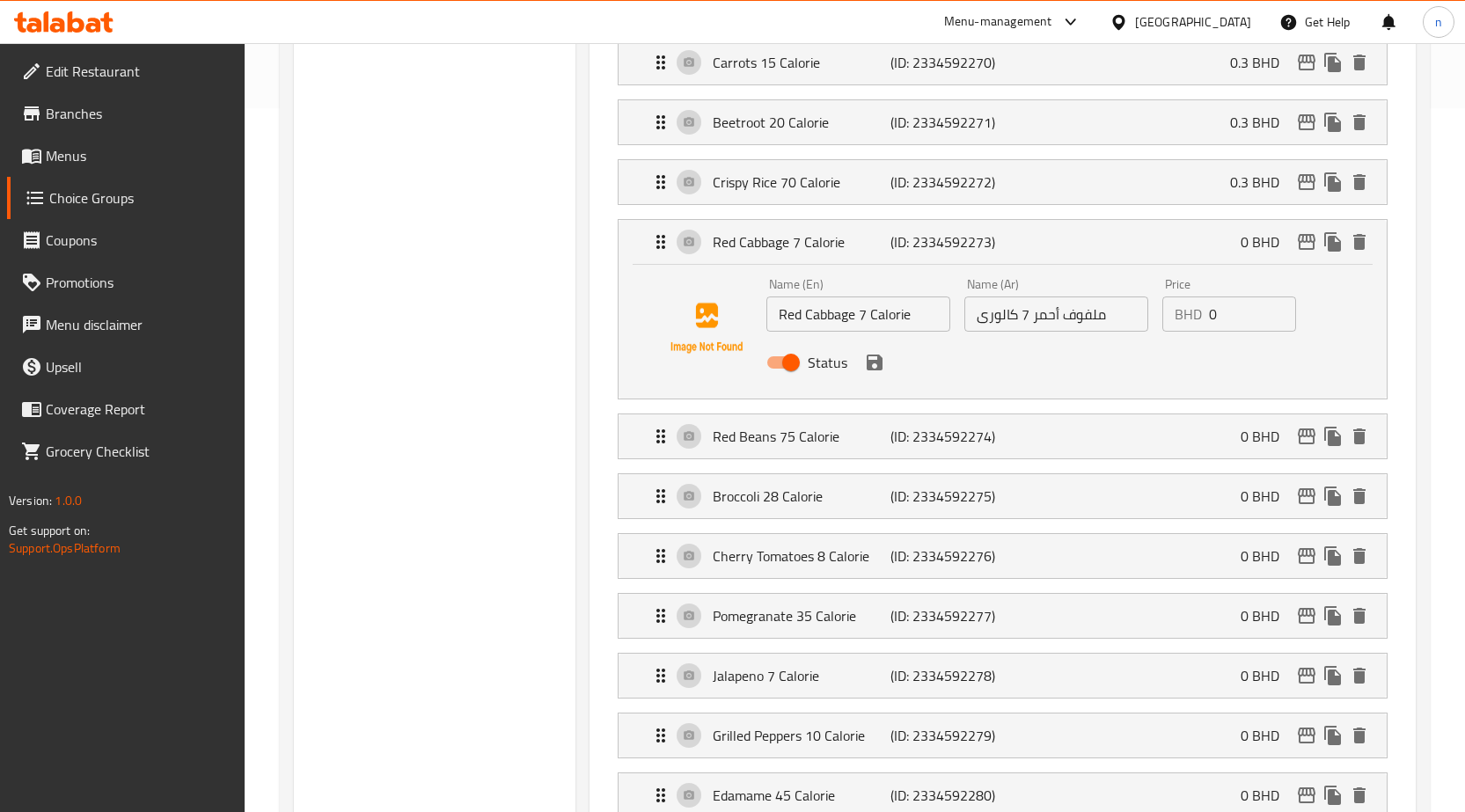
click at [1217, 316] on input "0" at bounding box center [1253, 314] width 87 height 35
click at [871, 371] on icon "save" at bounding box center [874, 362] width 21 height 21
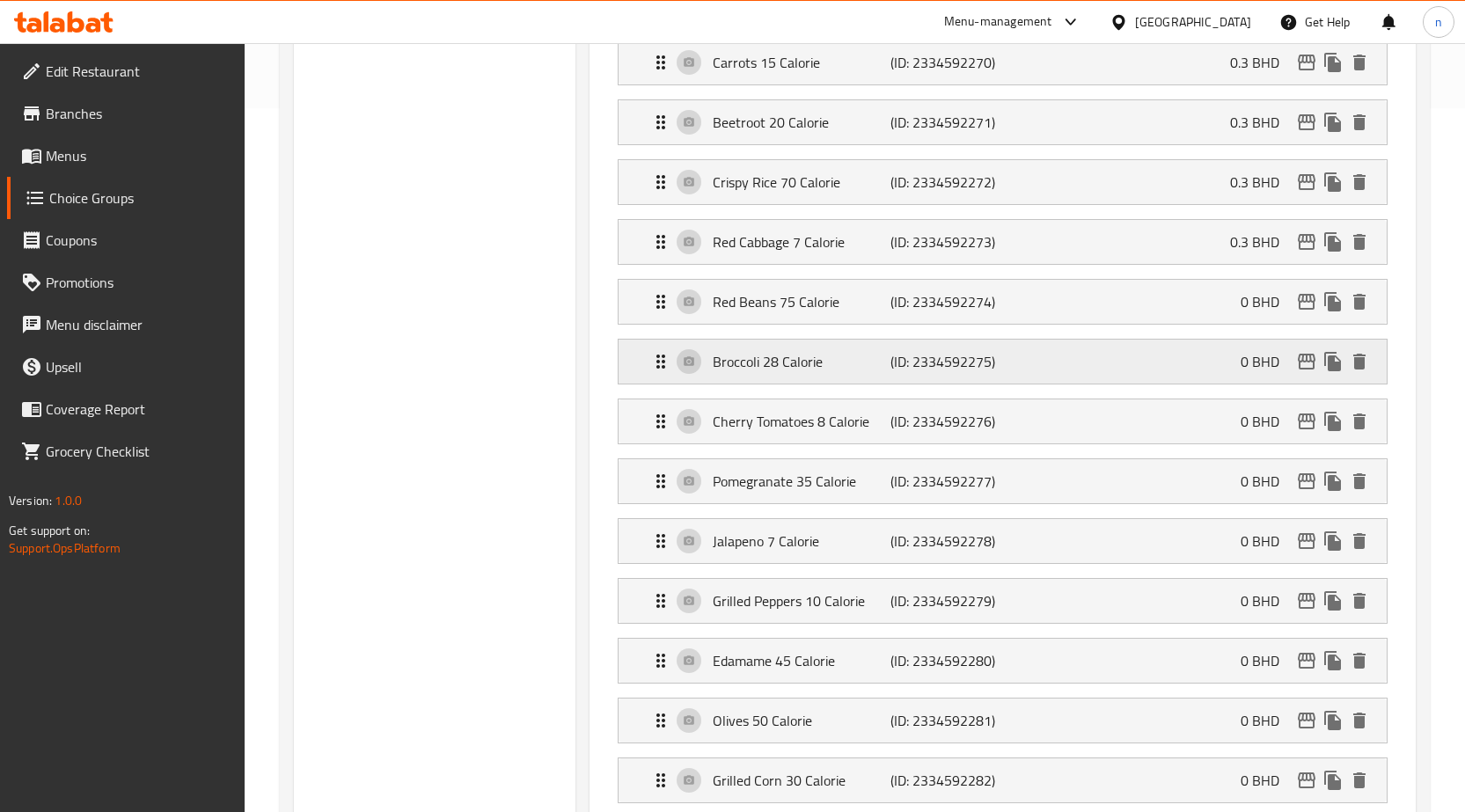
type input "0.3"
click at [1229, 299] on div "Red Beans 75 Calorie (ID: 2334592274) 0 BHD" at bounding box center [1008, 301] width 715 height 44
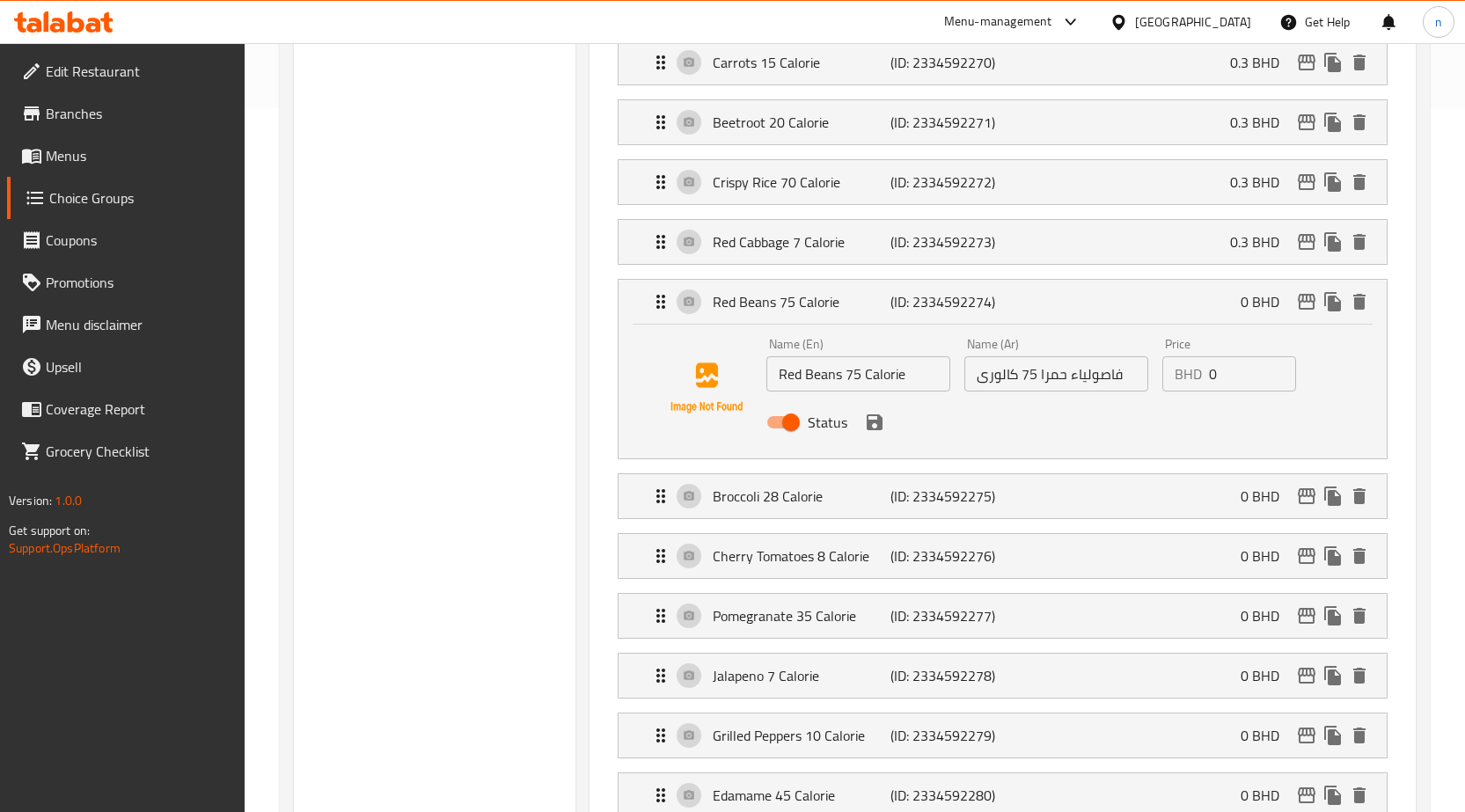
click at [1241, 382] on input "0" at bounding box center [1253, 374] width 87 height 35
type input "0.3"
click at [876, 434] on button "save" at bounding box center [874, 422] width 27 height 27
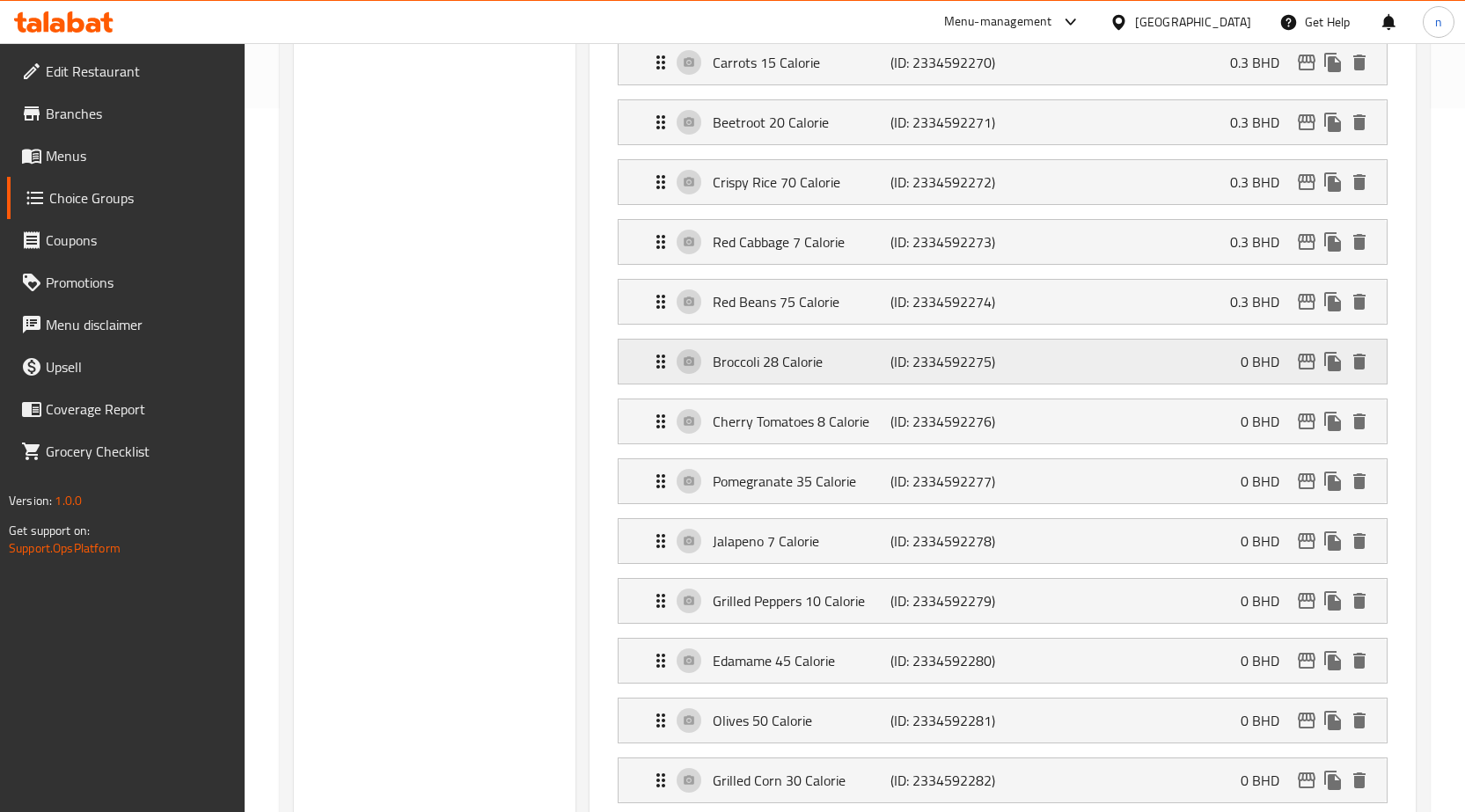
click at [1187, 367] on div "Broccoli 28 Calorie (ID: 2334592275) 0 BHD" at bounding box center [1008, 362] width 715 height 44
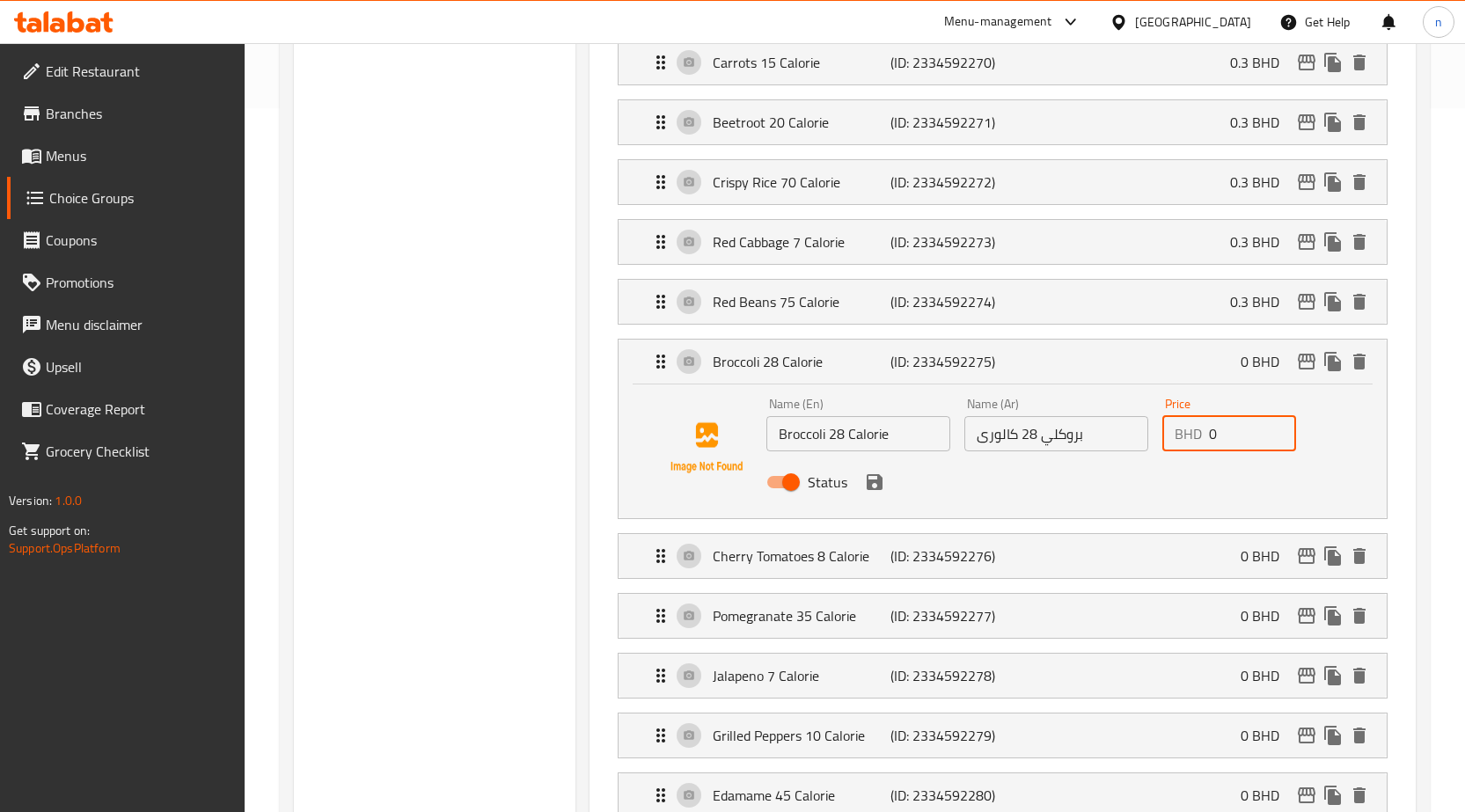
click at [1247, 445] on input "0" at bounding box center [1253, 434] width 87 height 35
click at [879, 495] on div "Status" at bounding box center [1055, 482] width 593 height 48
click at [875, 486] on icon "save" at bounding box center [874, 481] width 21 height 21
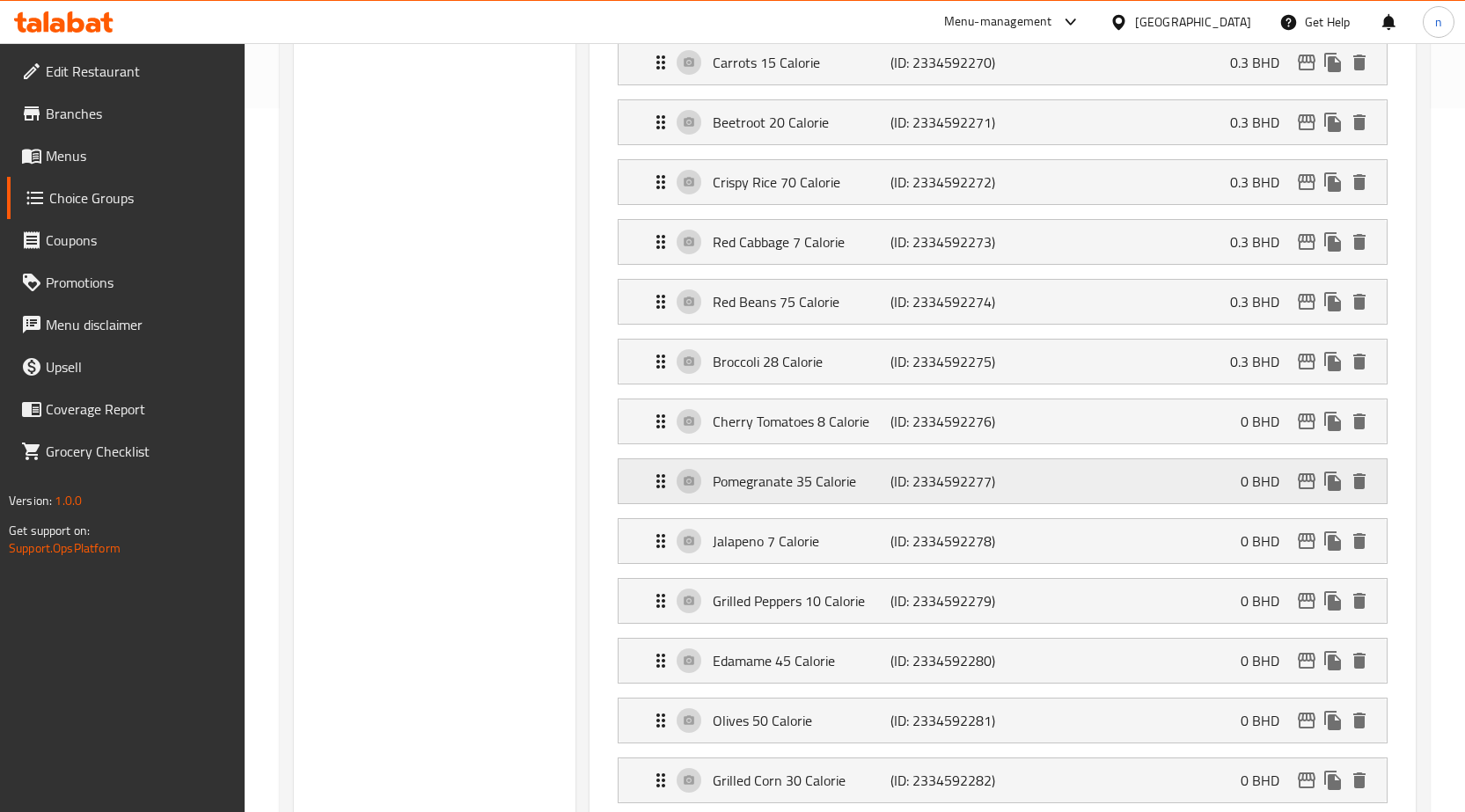
type input "0.3"
click at [1160, 432] on div "Cherry Tomatoes 8 Calorie (ID: 2334592276) 0 BHD" at bounding box center [1008, 422] width 715 height 44
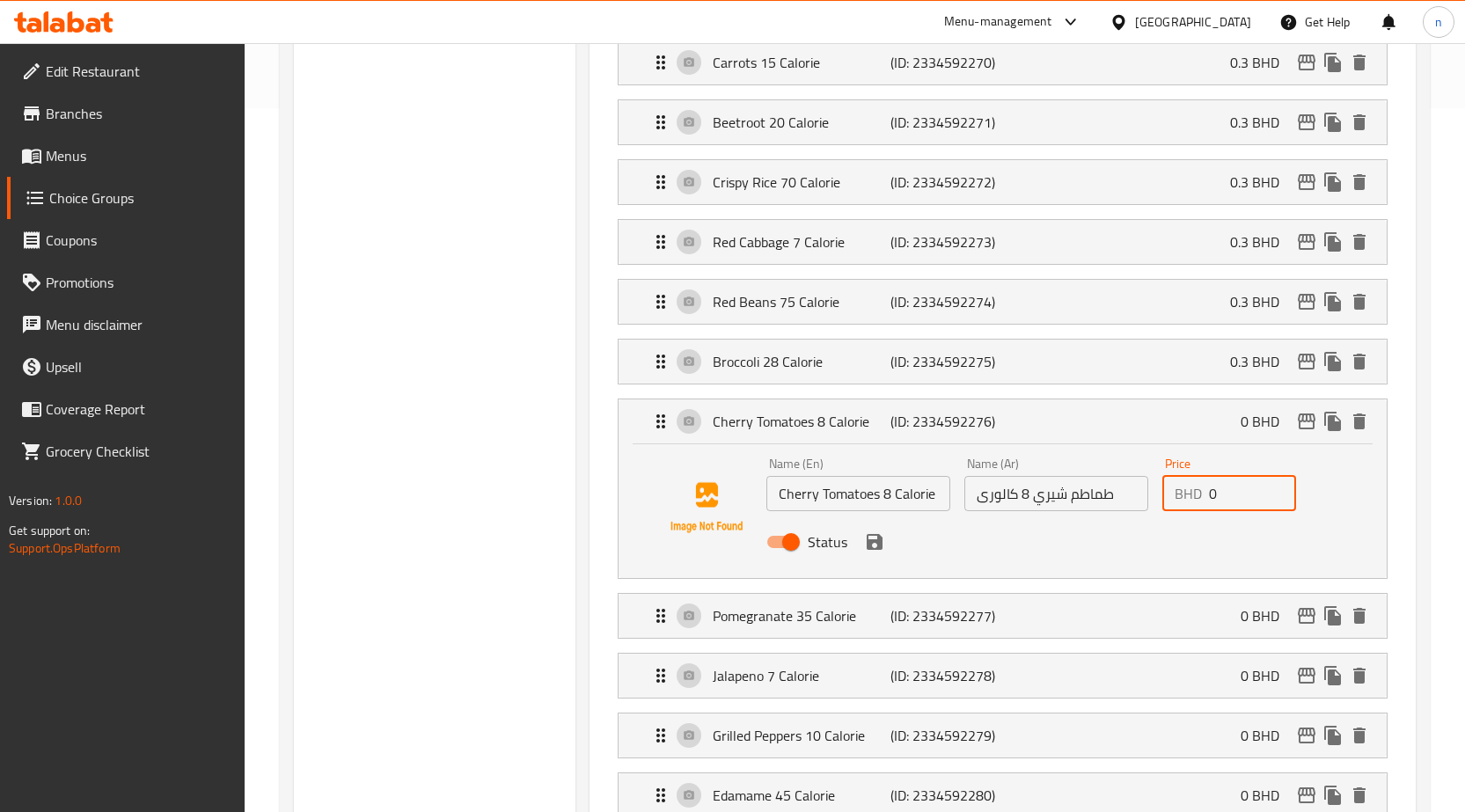
click at [1224, 505] on input "0" at bounding box center [1253, 493] width 87 height 35
click at [868, 548] on icon "save" at bounding box center [874, 541] width 16 height 16
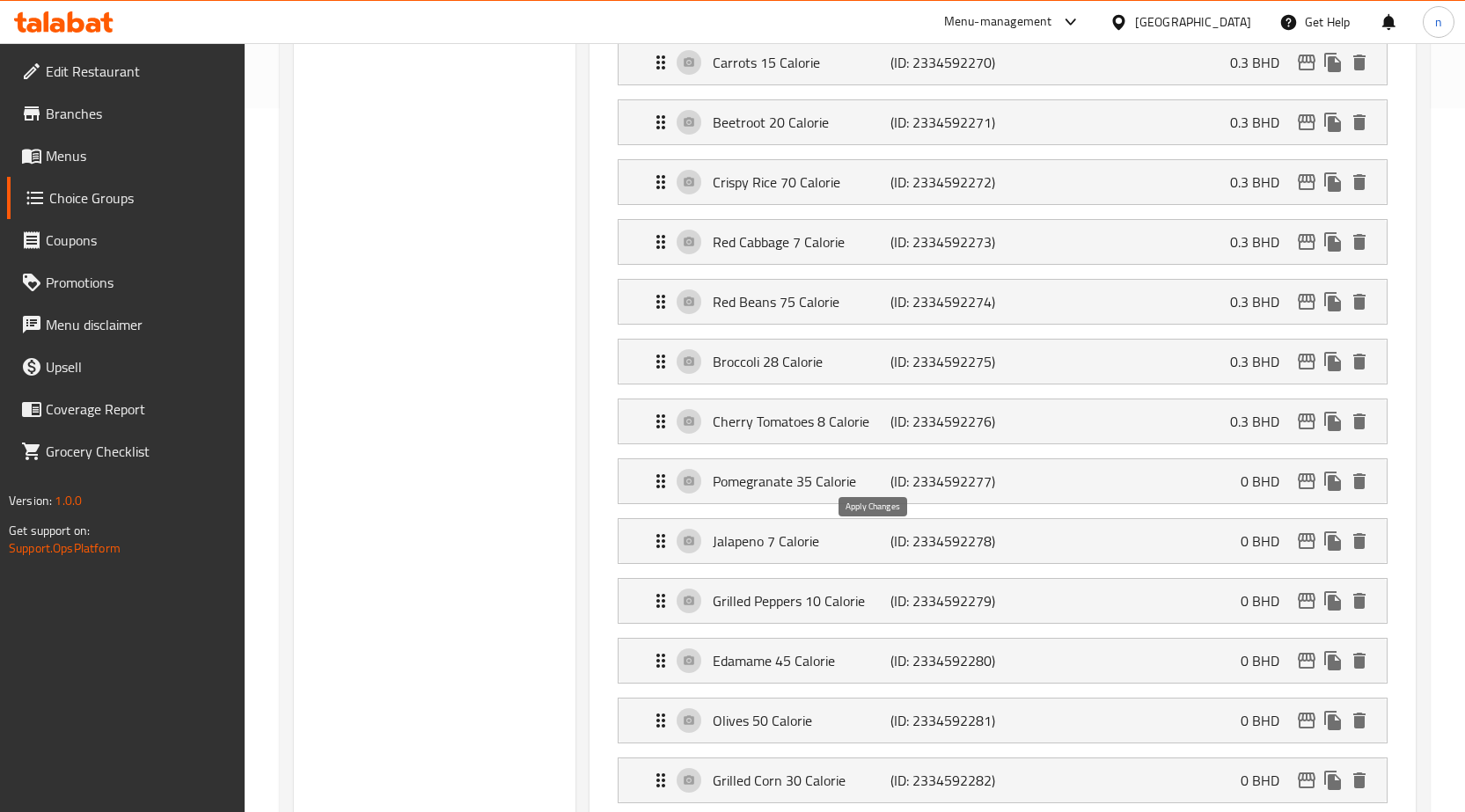
type input "0.3"
click at [1274, 470] on p "0 BHD" at bounding box center [1266, 480] width 52 height 21
click at [1248, 494] on div "Pomegranate 35 Calorie (ID: 2334592277) 0 BHD" at bounding box center [1008, 481] width 715 height 44
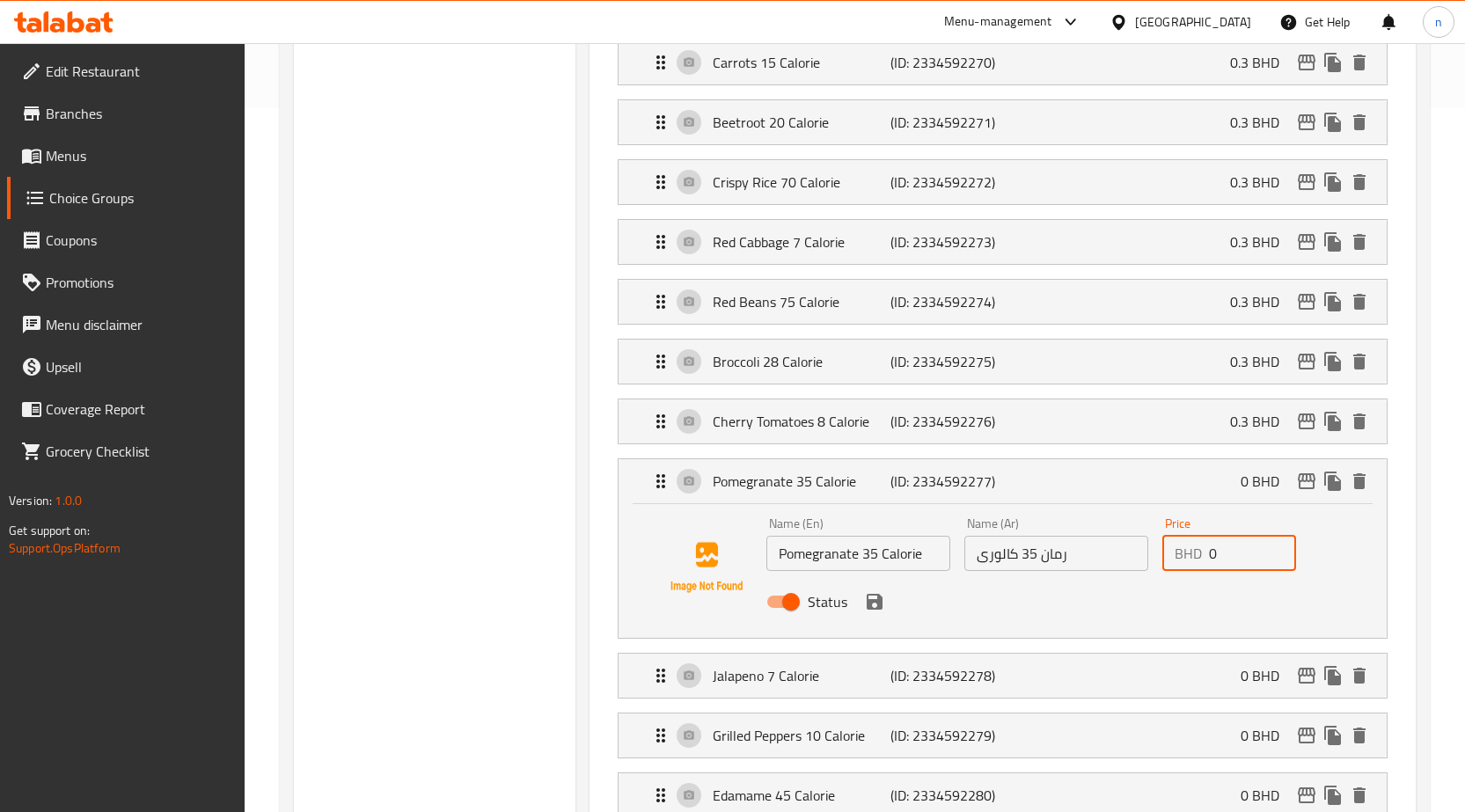
click at [1231, 555] on input "0" at bounding box center [1253, 553] width 87 height 35
click at [879, 610] on icon "save" at bounding box center [874, 601] width 21 height 21
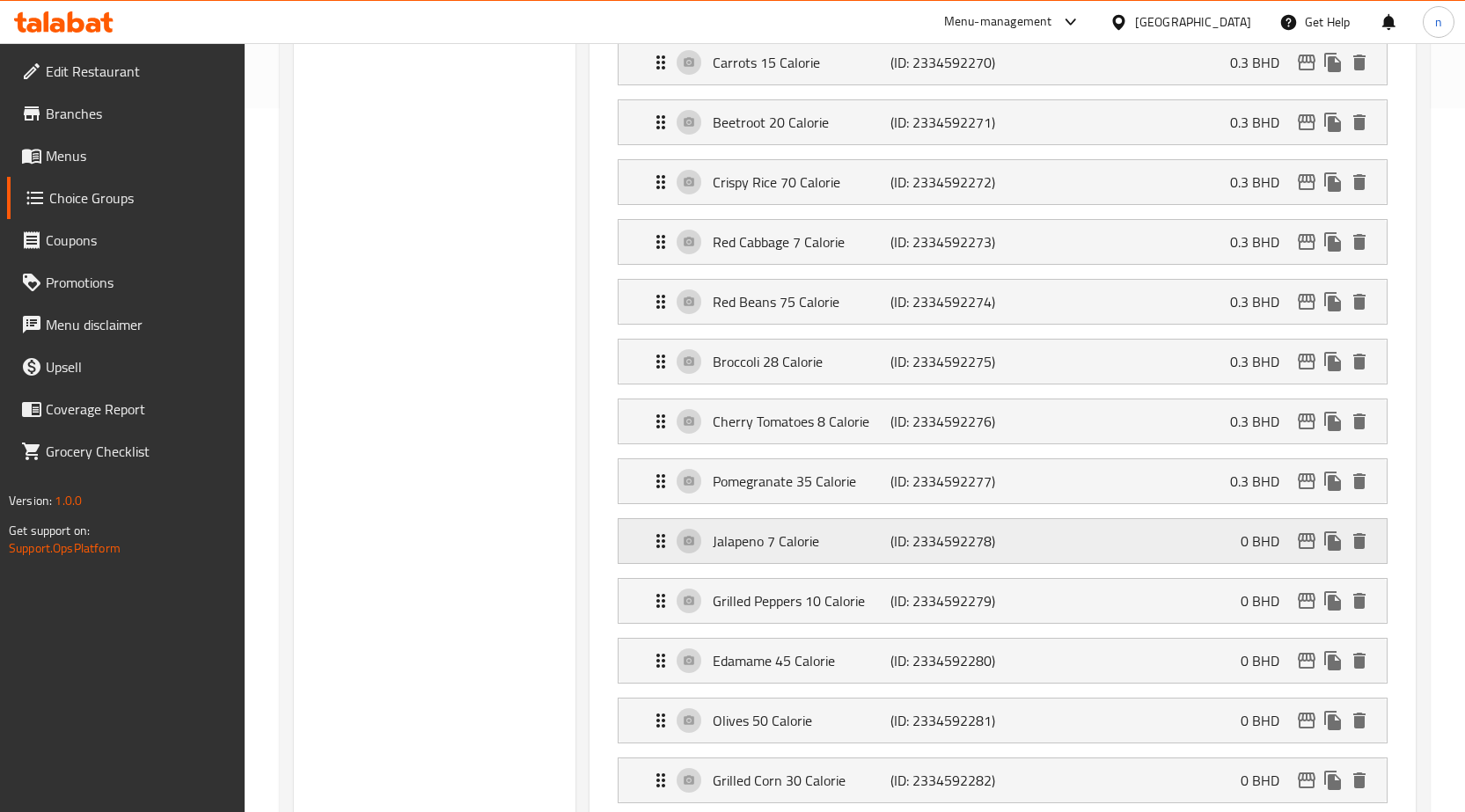
type input "0.3"
click at [1243, 551] on p "0 BHD" at bounding box center [1266, 540] width 52 height 21
click at [1206, 534] on div "Jalapeno 7 Calorie (ID: 2334592278) 0 BHD" at bounding box center [1008, 541] width 715 height 44
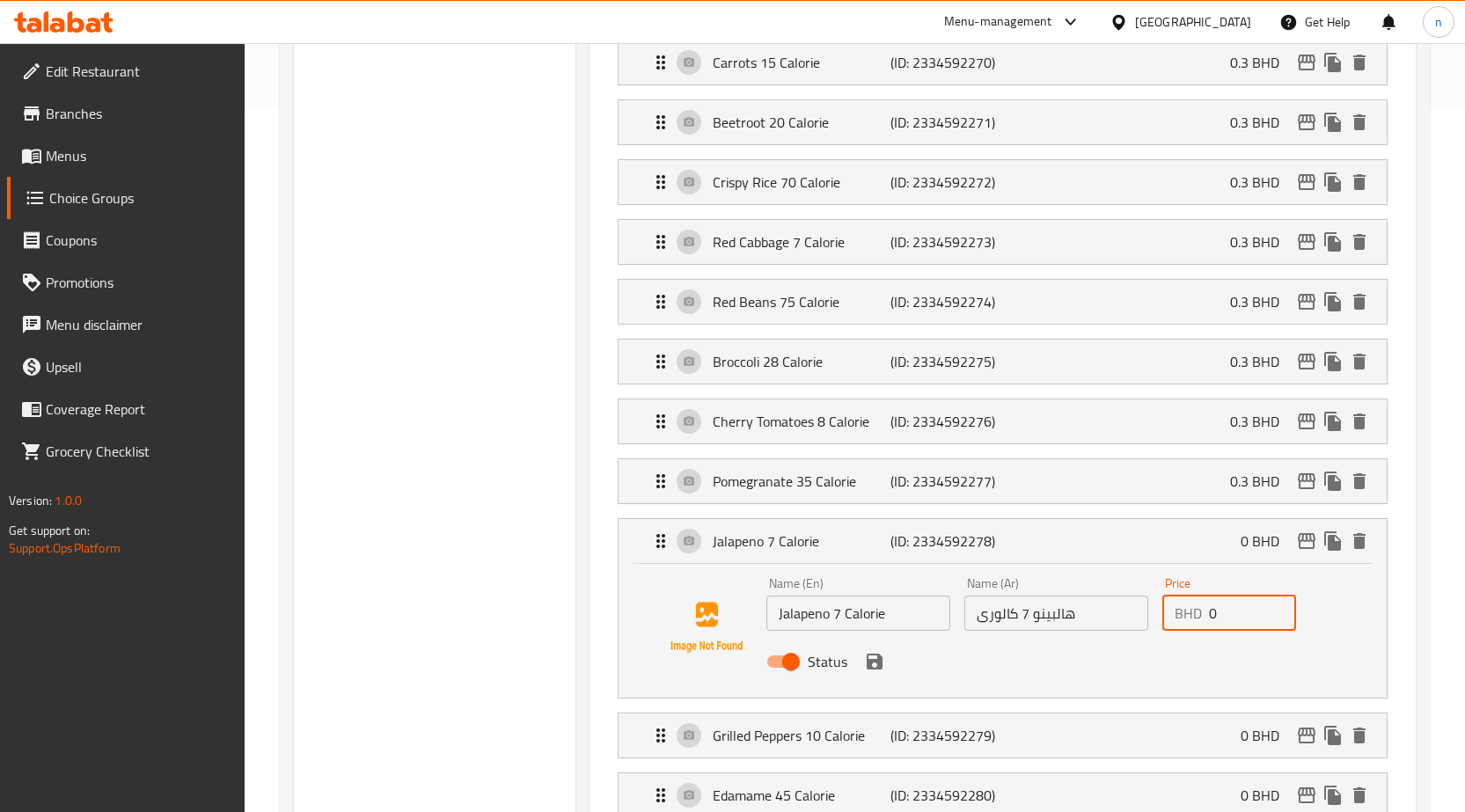
click at [1253, 607] on input "0" at bounding box center [1253, 613] width 87 height 35
click at [875, 670] on icon "save" at bounding box center [874, 661] width 21 height 21
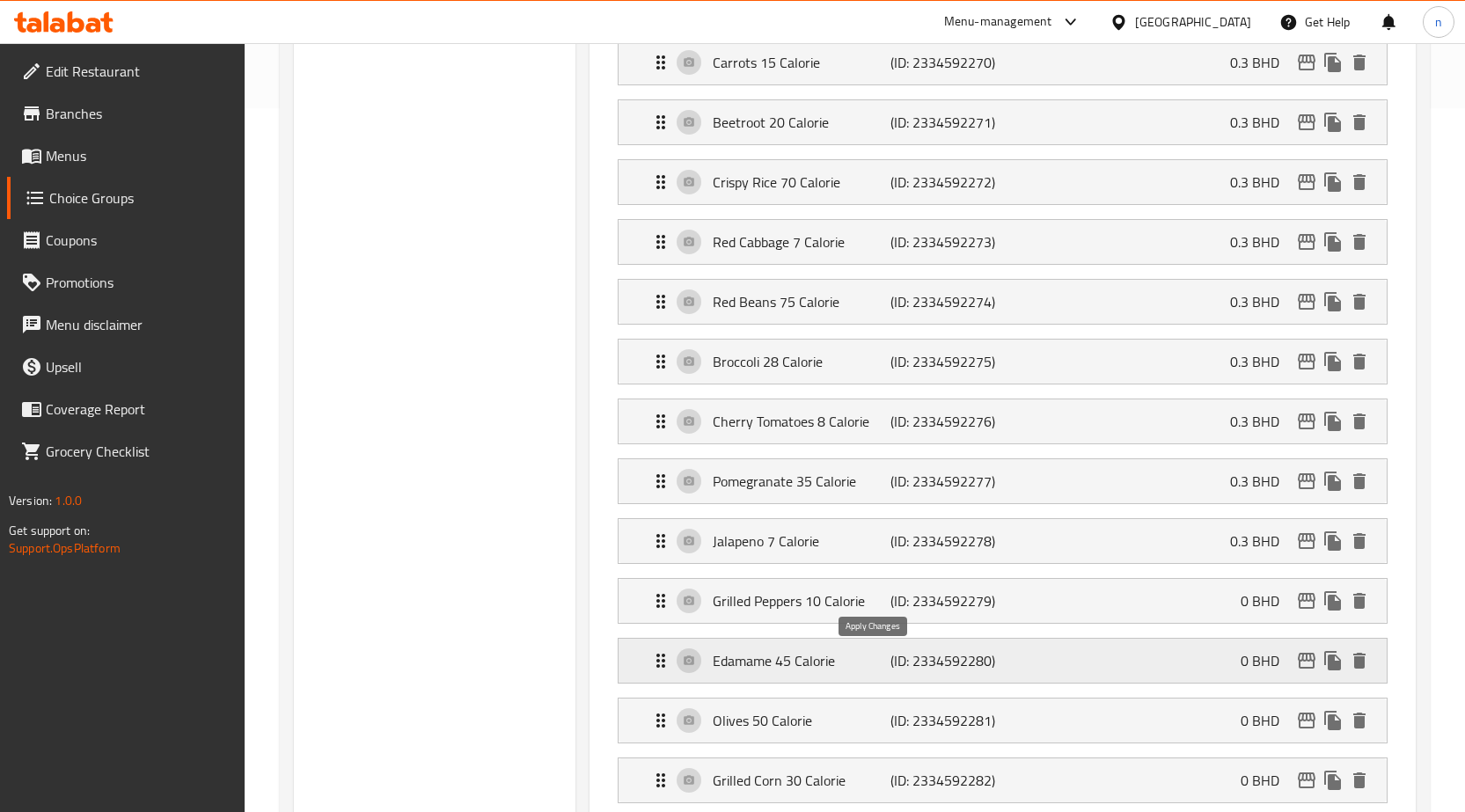
type input "0.3"
click at [1107, 612] on div "Grilled Peppers 10 Calorie (ID: 2334592279) 0 BHD" at bounding box center [1008, 601] width 715 height 44
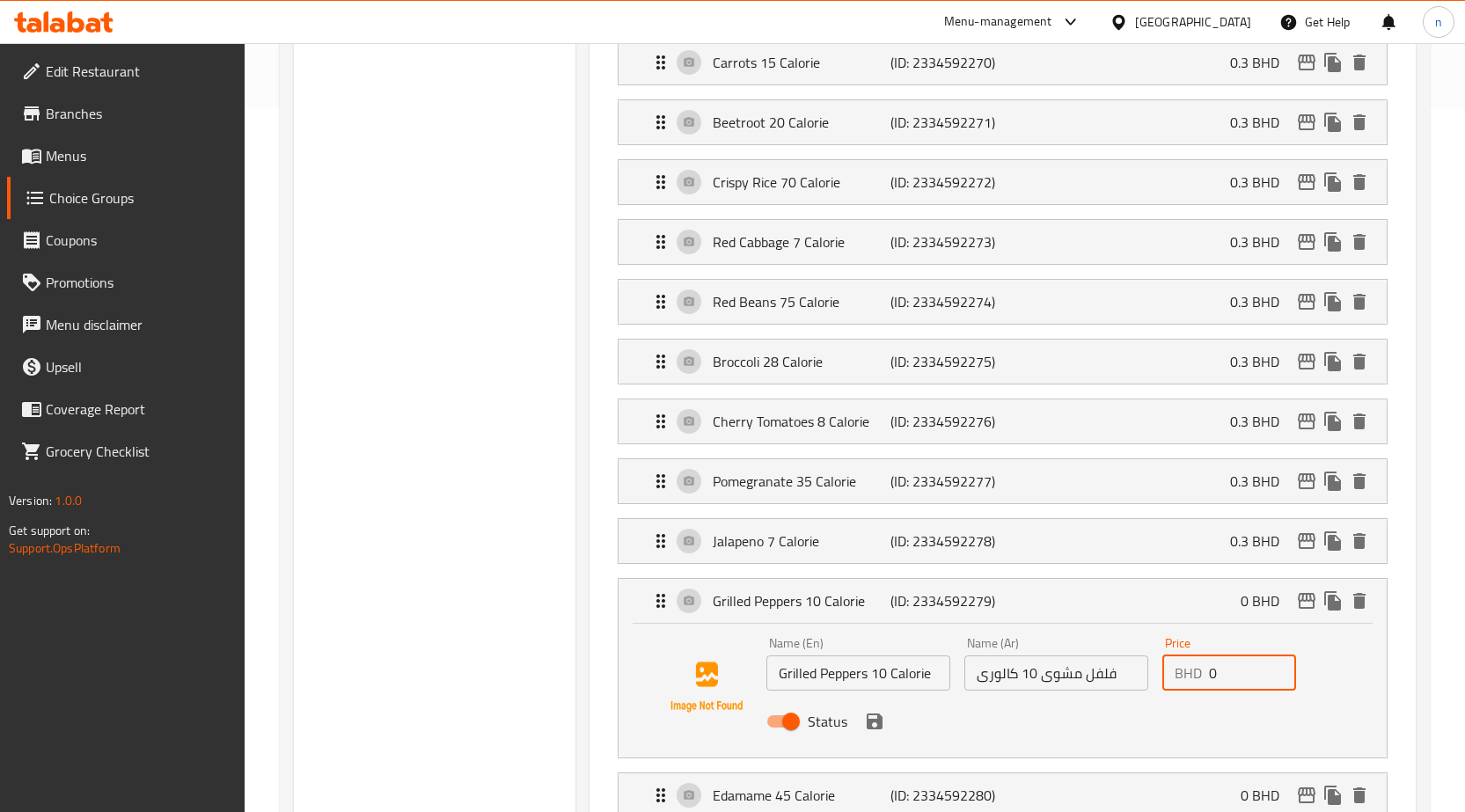
click at [1233, 669] on input "0" at bounding box center [1253, 672] width 87 height 35
click at [883, 726] on icon "save" at bounding box center [874, 721] width 21 height 21
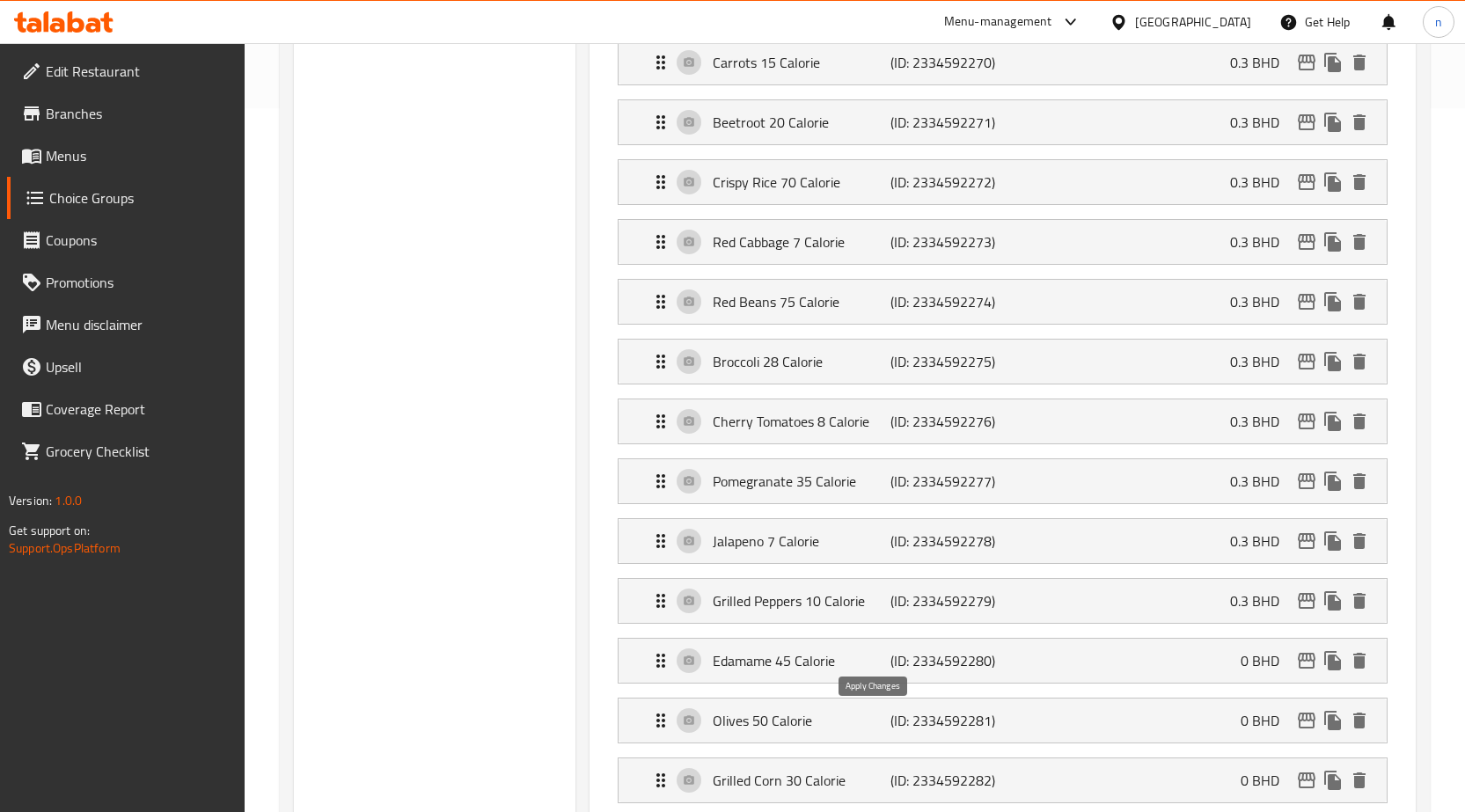
type input "0.3"
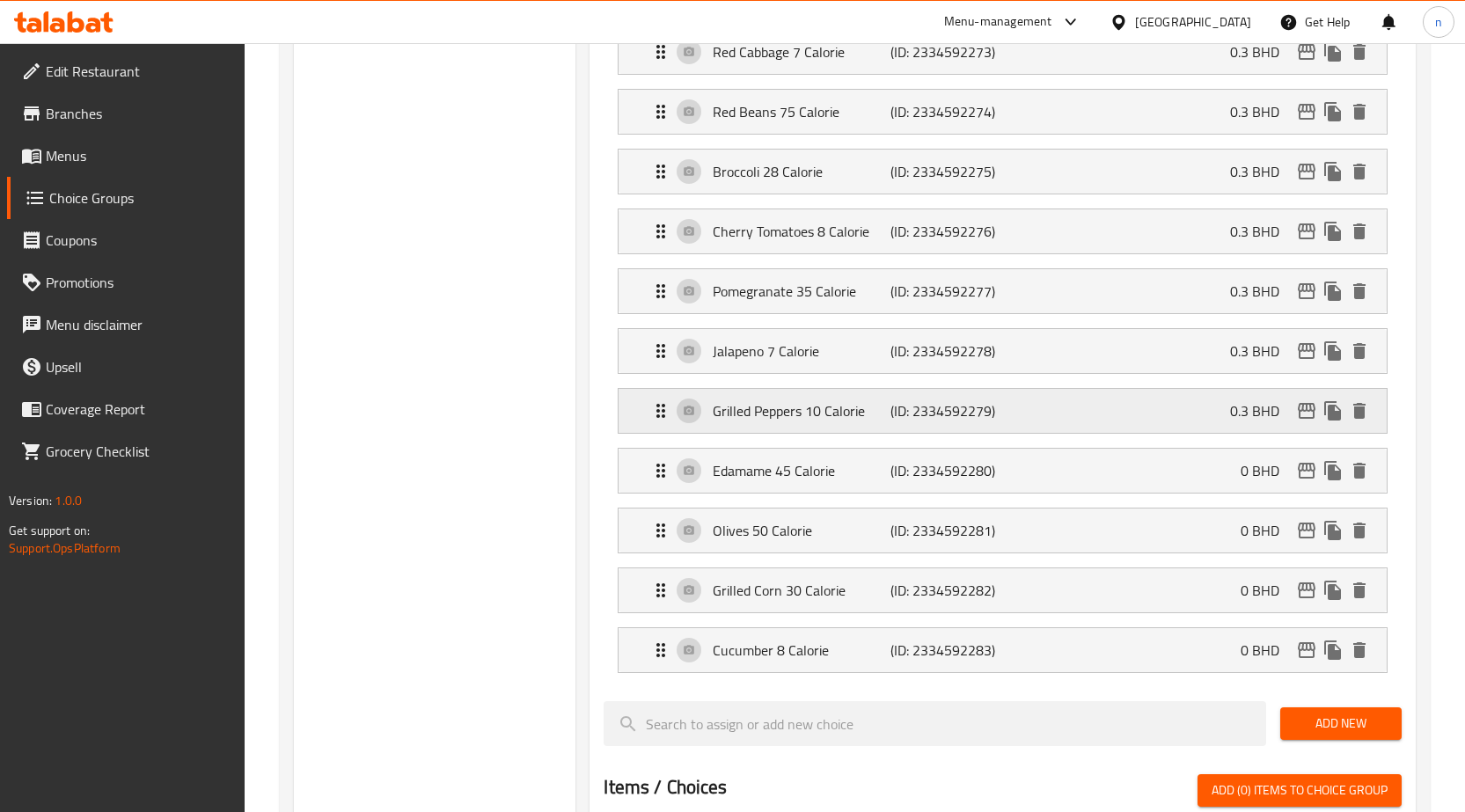
scroll to position [1055, 0]
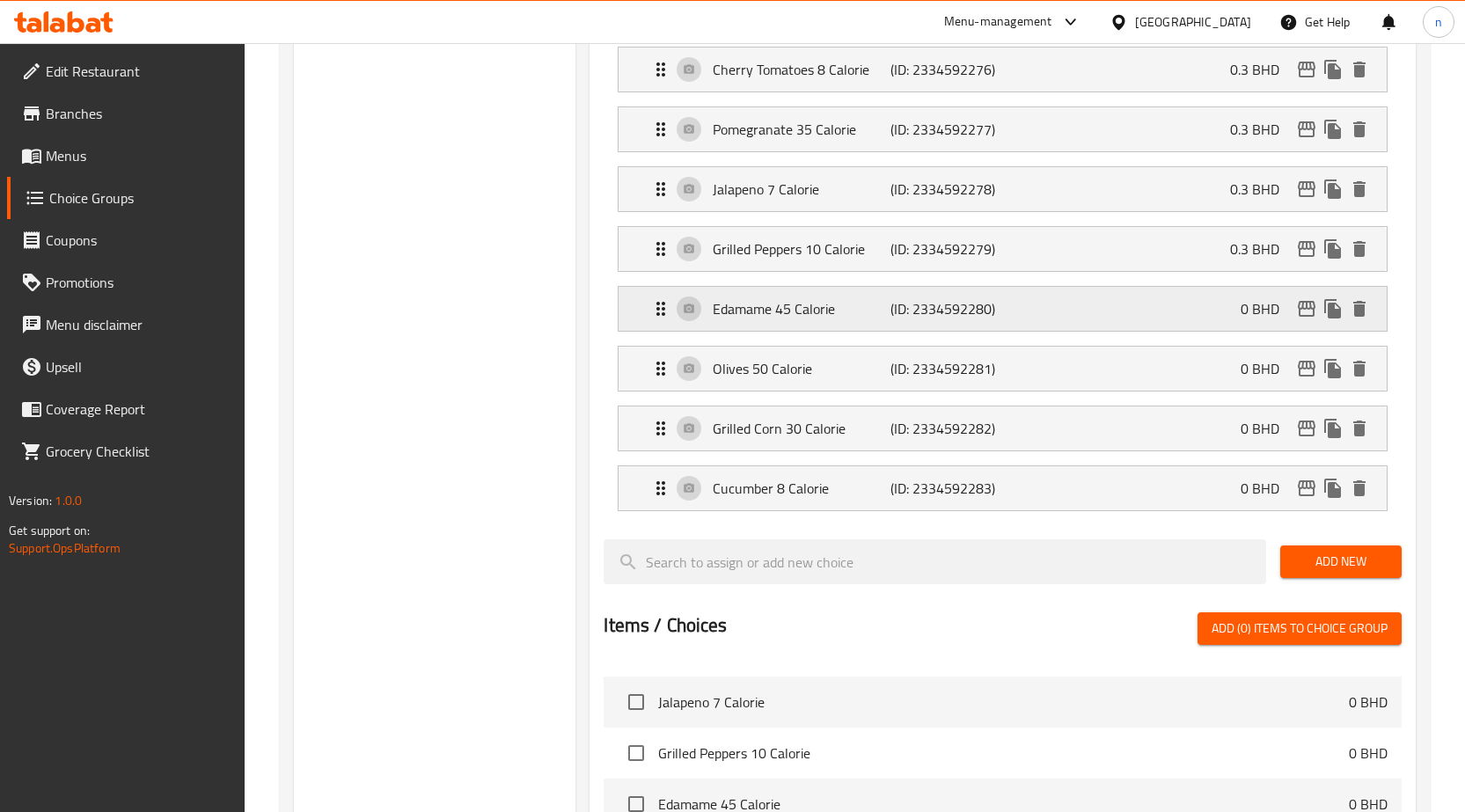
click at [1167, 303] on div "Edamame 45 Calorie (ID: 2334592280) 0 BHD" at bounding box center [1008, 309] width 715 height 44
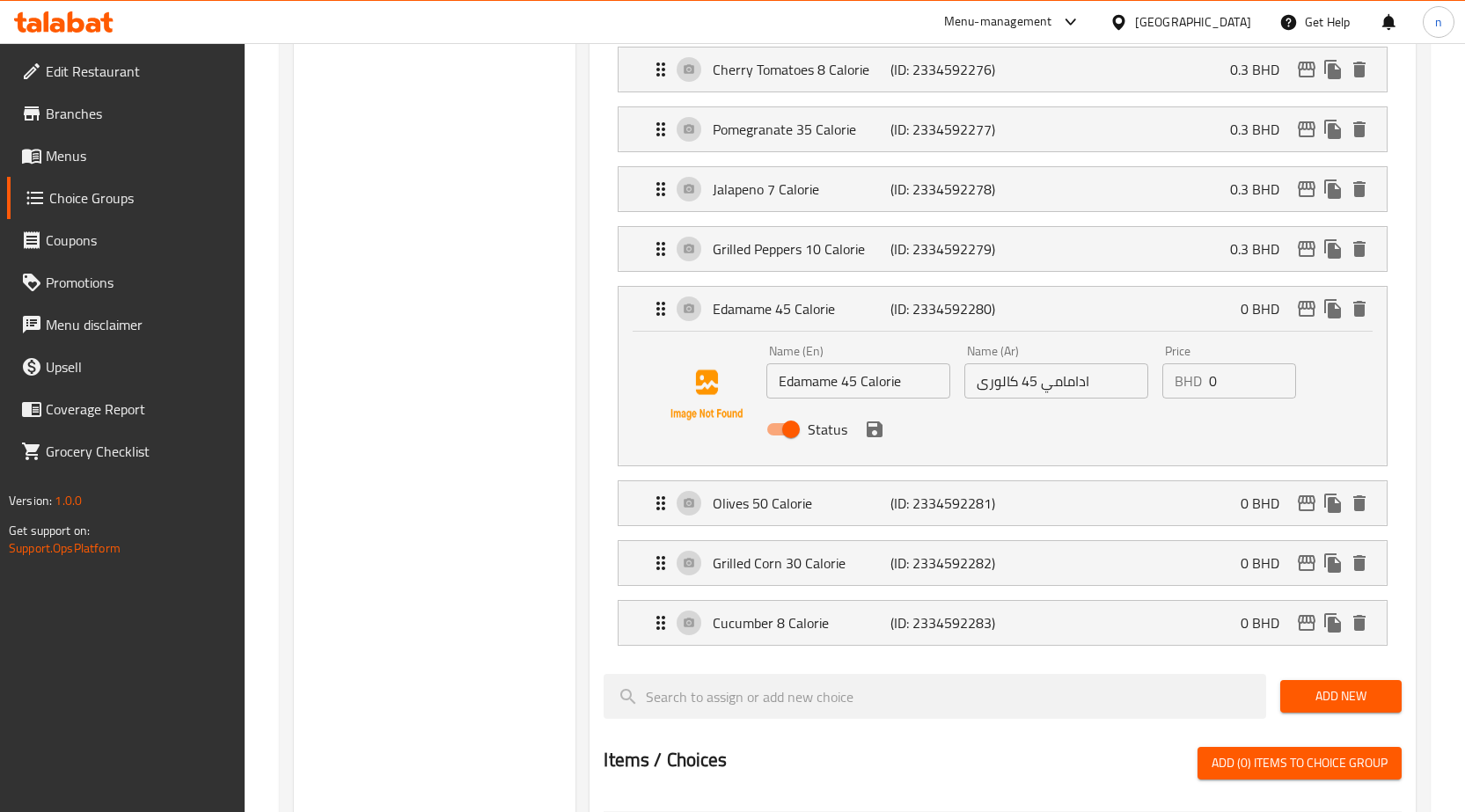
click at [1231, 396] on input "0" at bounding box center [1253, 380] width 87 height 35
click at [876, 438] on icon "save" at bounding box center [874, 429] width 21 height 21
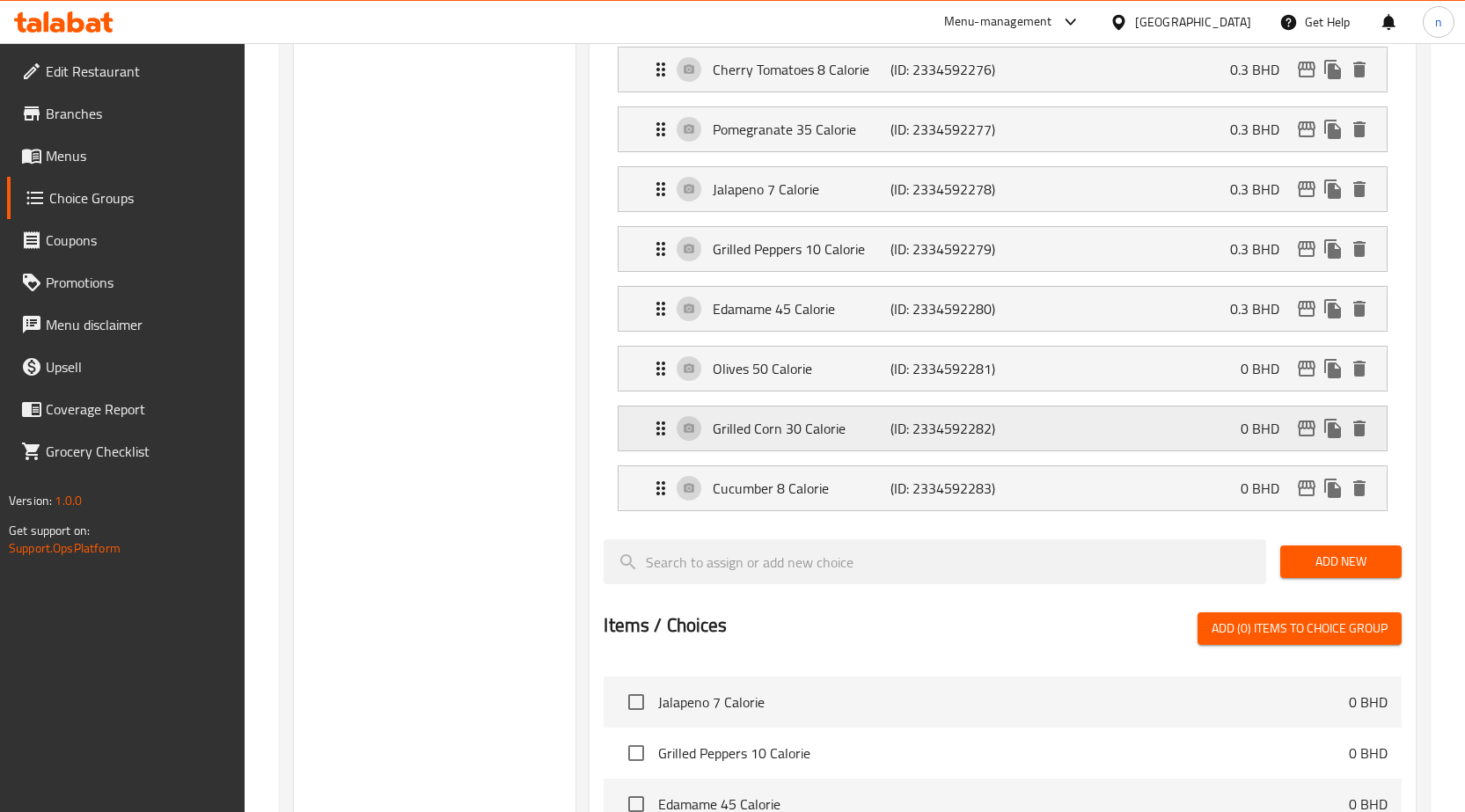
type input "0.3"
click at [1176, 379] on div "Olives 50 Calorie (ID: 2334592281) 0 BHD" at bounding box center [1008, 368] width 715 height 44
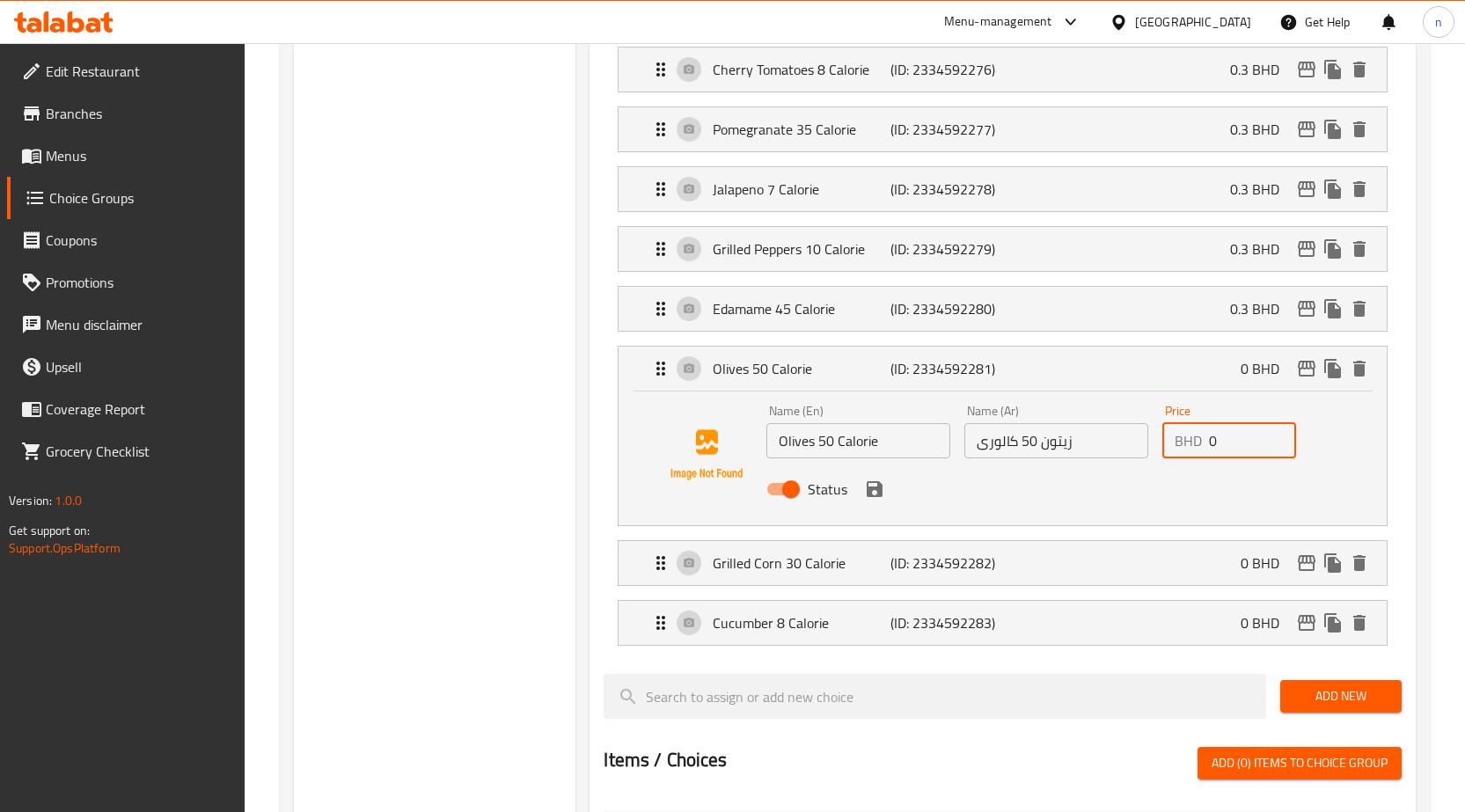
click at [1222, 445] on input "0" at bounding box center [1253, 441] width 87 height 35
click at [880, 494] on icon "save" at bounding box center [874, 489] width 16 height 16
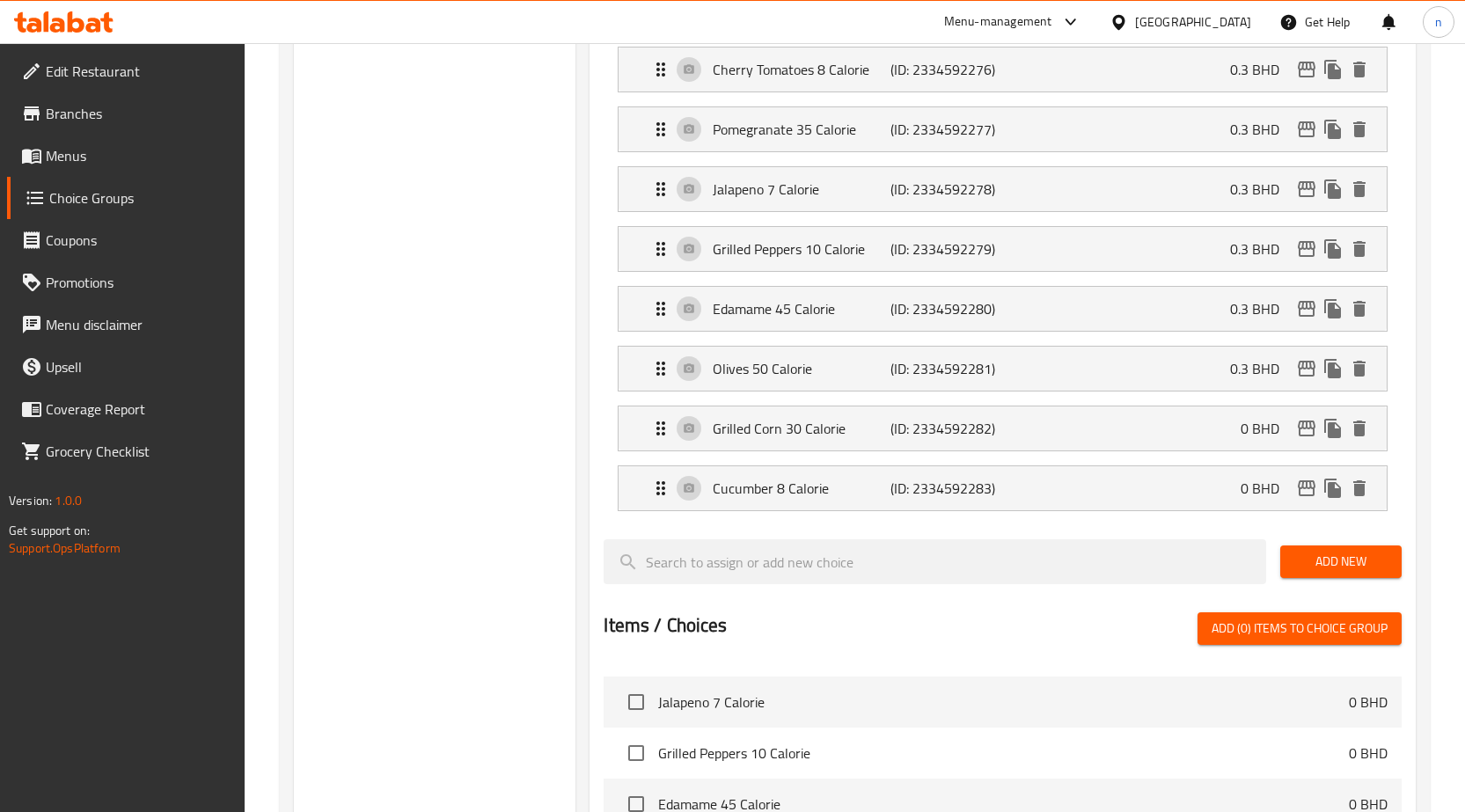
type input "0.3"
click at [1226, 416] on div "Grilled Corn 30 Calorie (ID: 2334592282) 0 BHD" at bounding box center [1008, 428] width 715 height 44
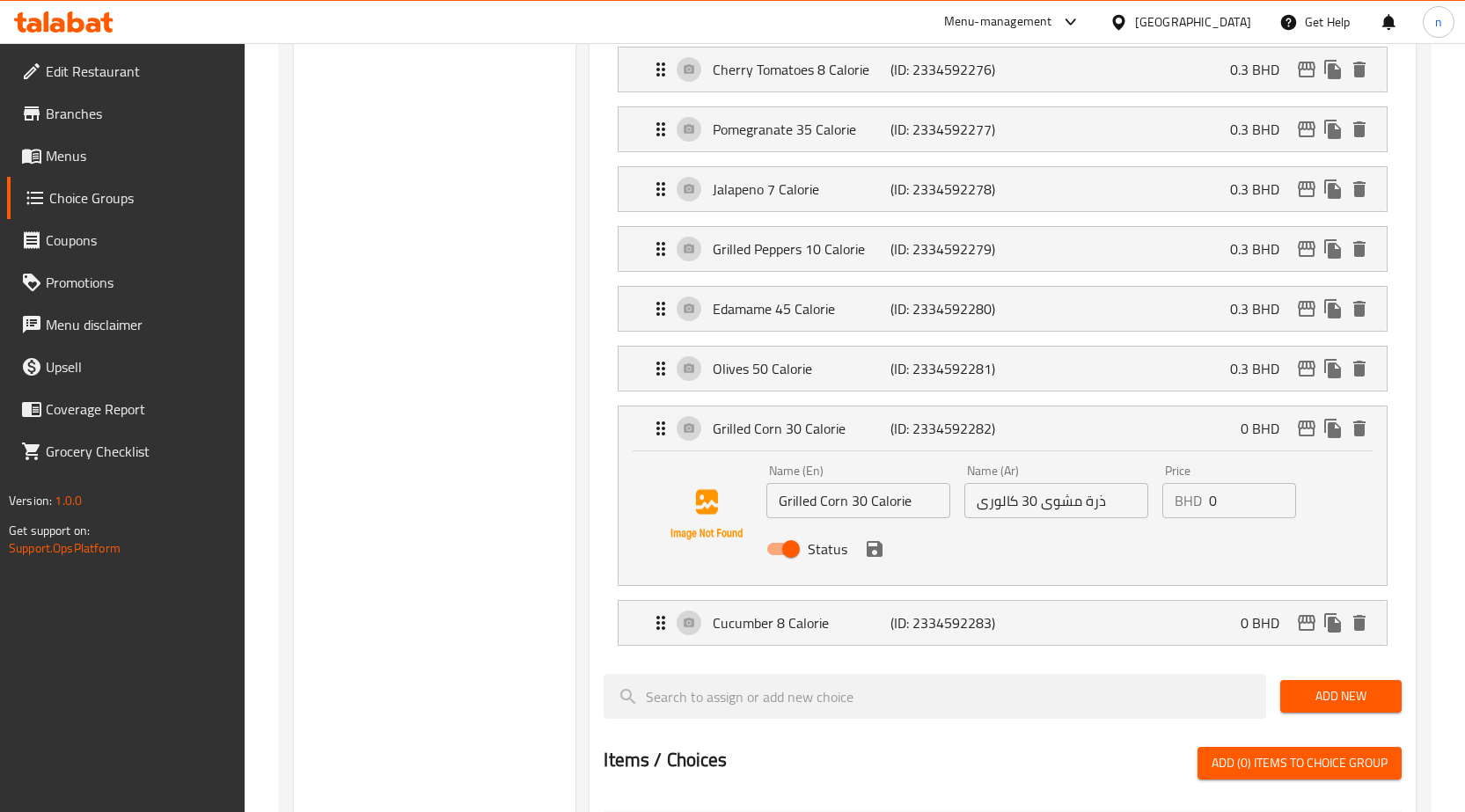
click at [1240, 505] on input "0" at bounding box center [1253, 501] width 87 height 35
click at [874, 547] on icon "save" at bounding box center [874, 548] width 16 height 16
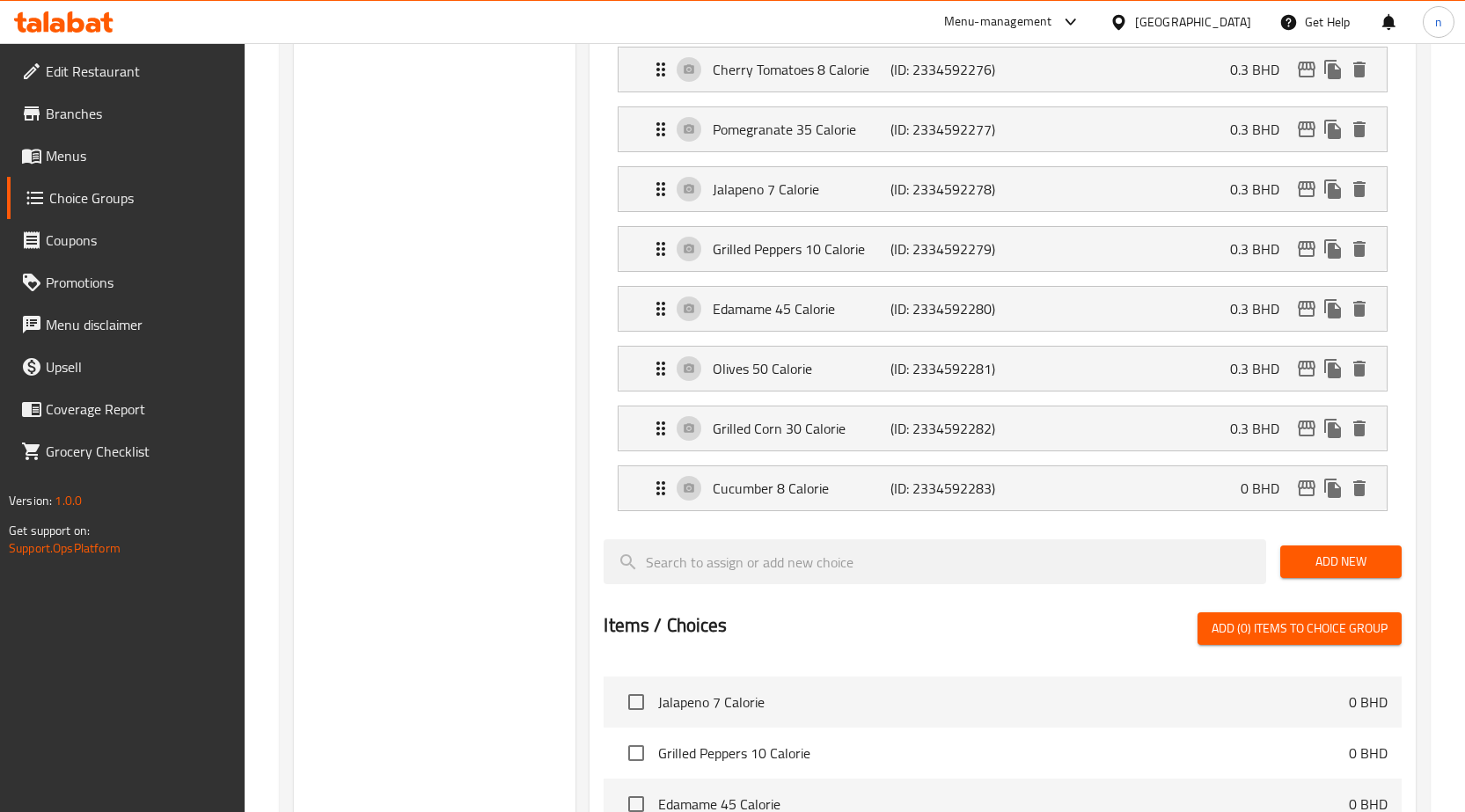
type input "0.3"
click at [1150, 508] on div "Cucumber 8 Calorie (ID: 2334592283) 0 BHD" at bounding box center [1008, 488] width 715 height 44
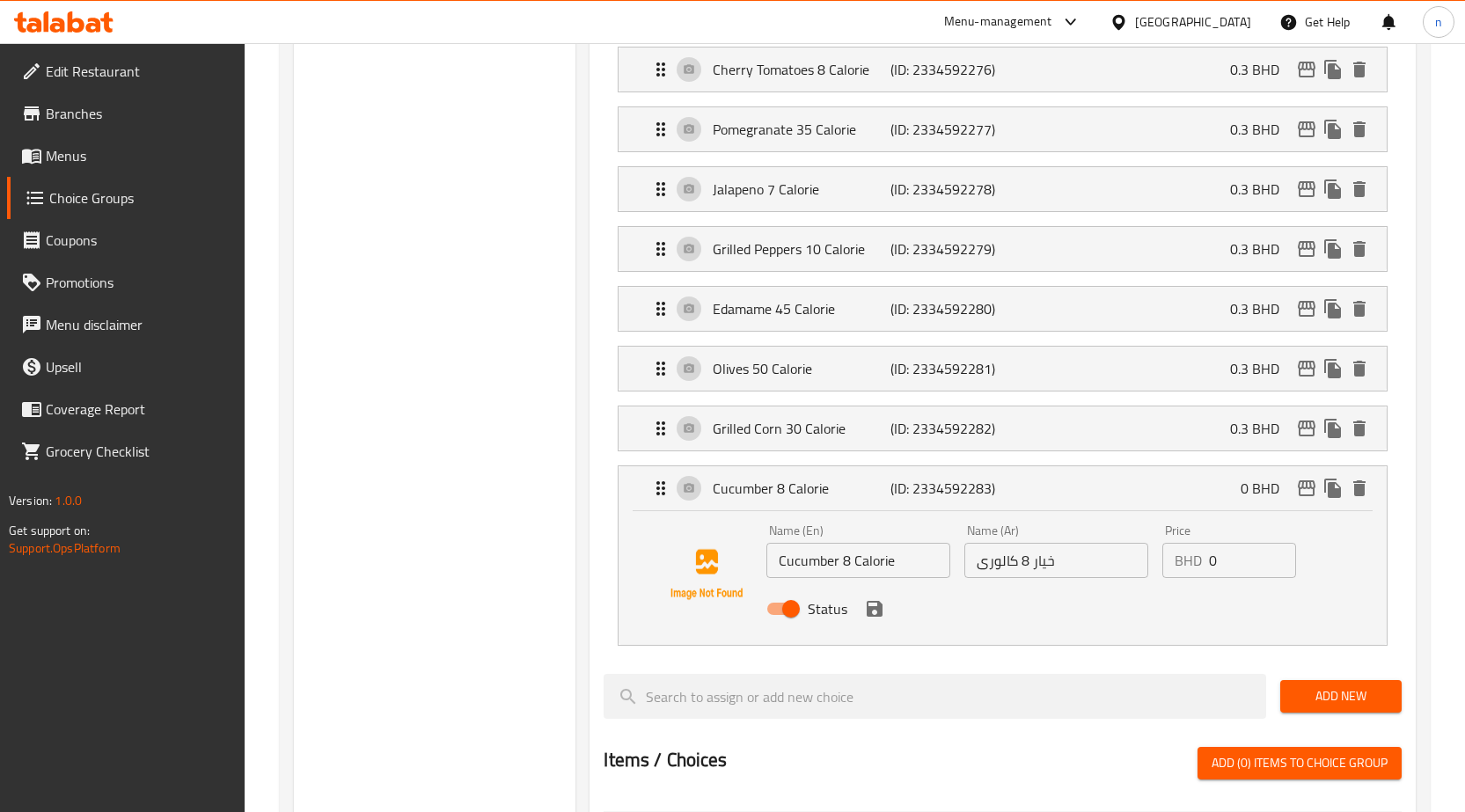
click at [1226, 556] on input "0" at bounding box center [1253, 560] width 87 height 35
click at [882, 615] on icon "save" at bounding box center [874, 608] width 21 height 21
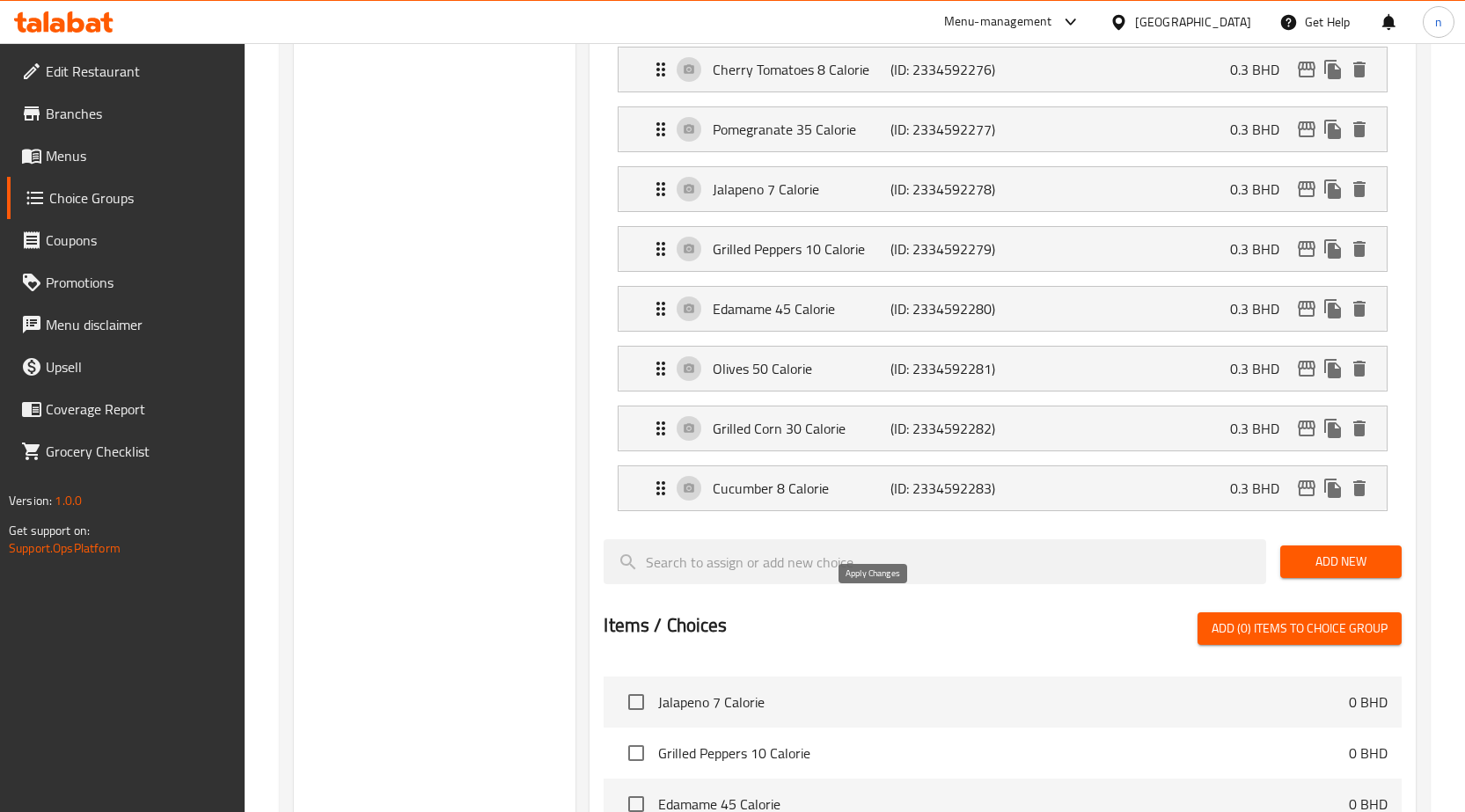
type input "0.3"
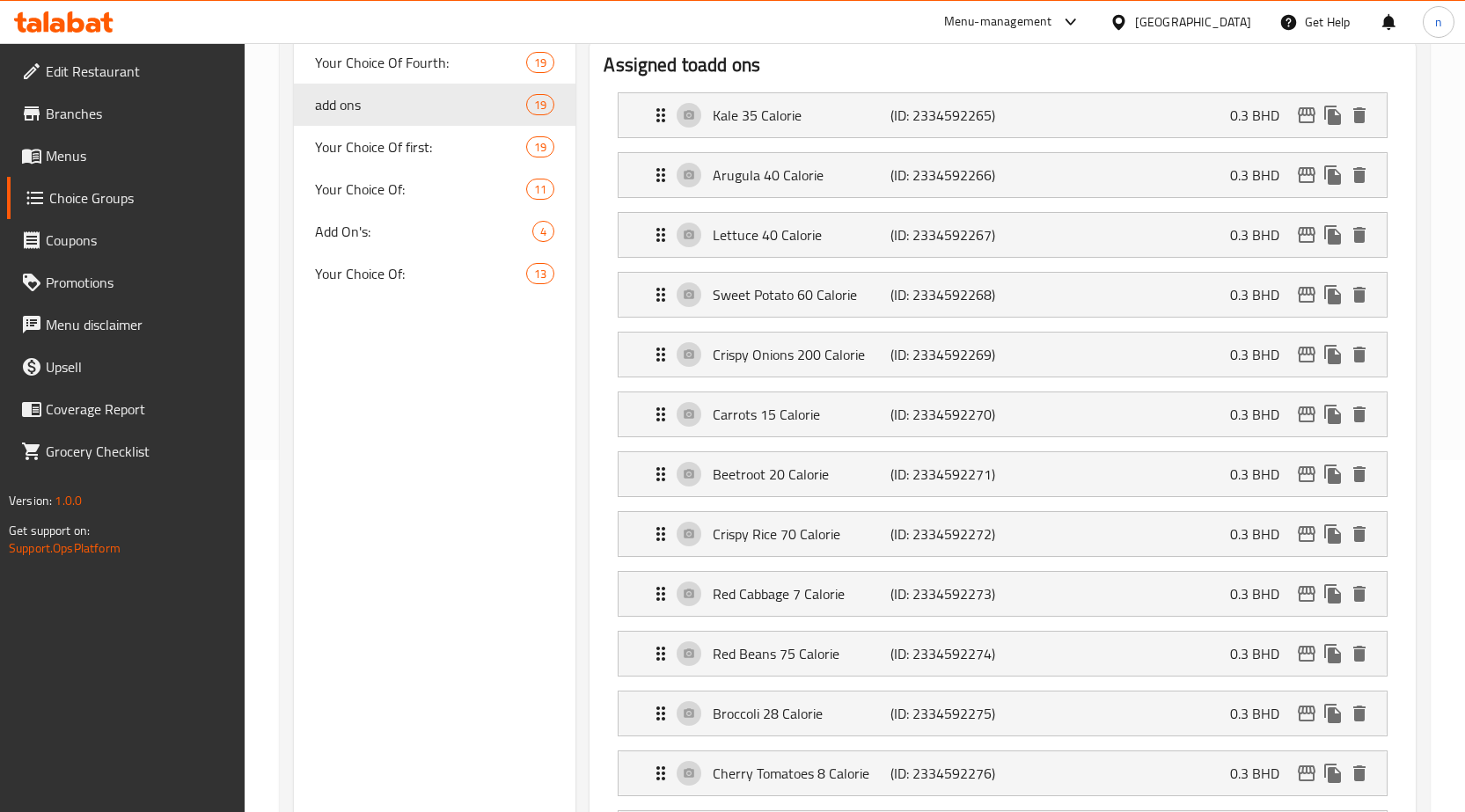
scroll to position [0, 0]
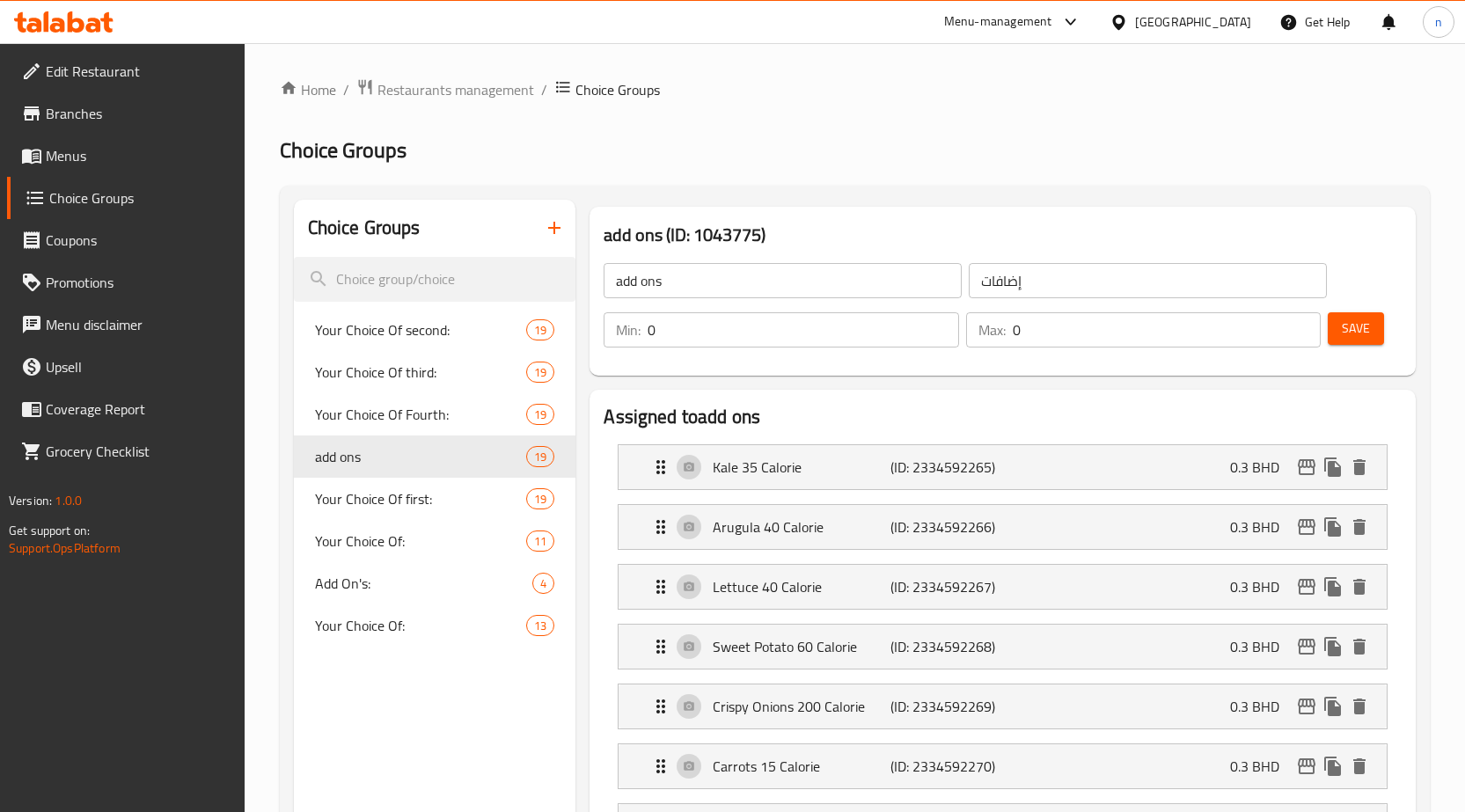
click at [1364, 331] on span "Save" at bounding box center [1356, 329] width 28 height 22
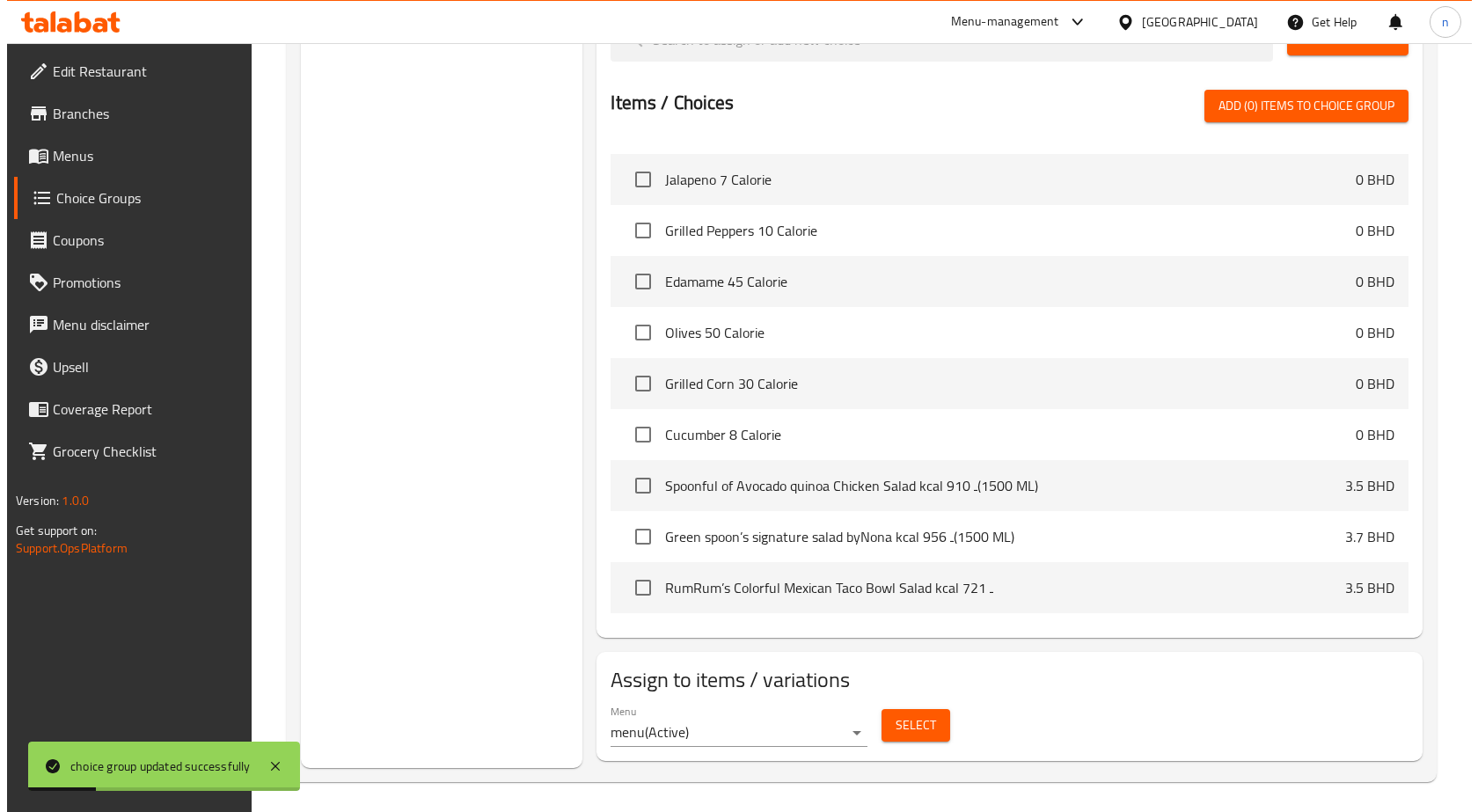
scroll to position [1583, 0]
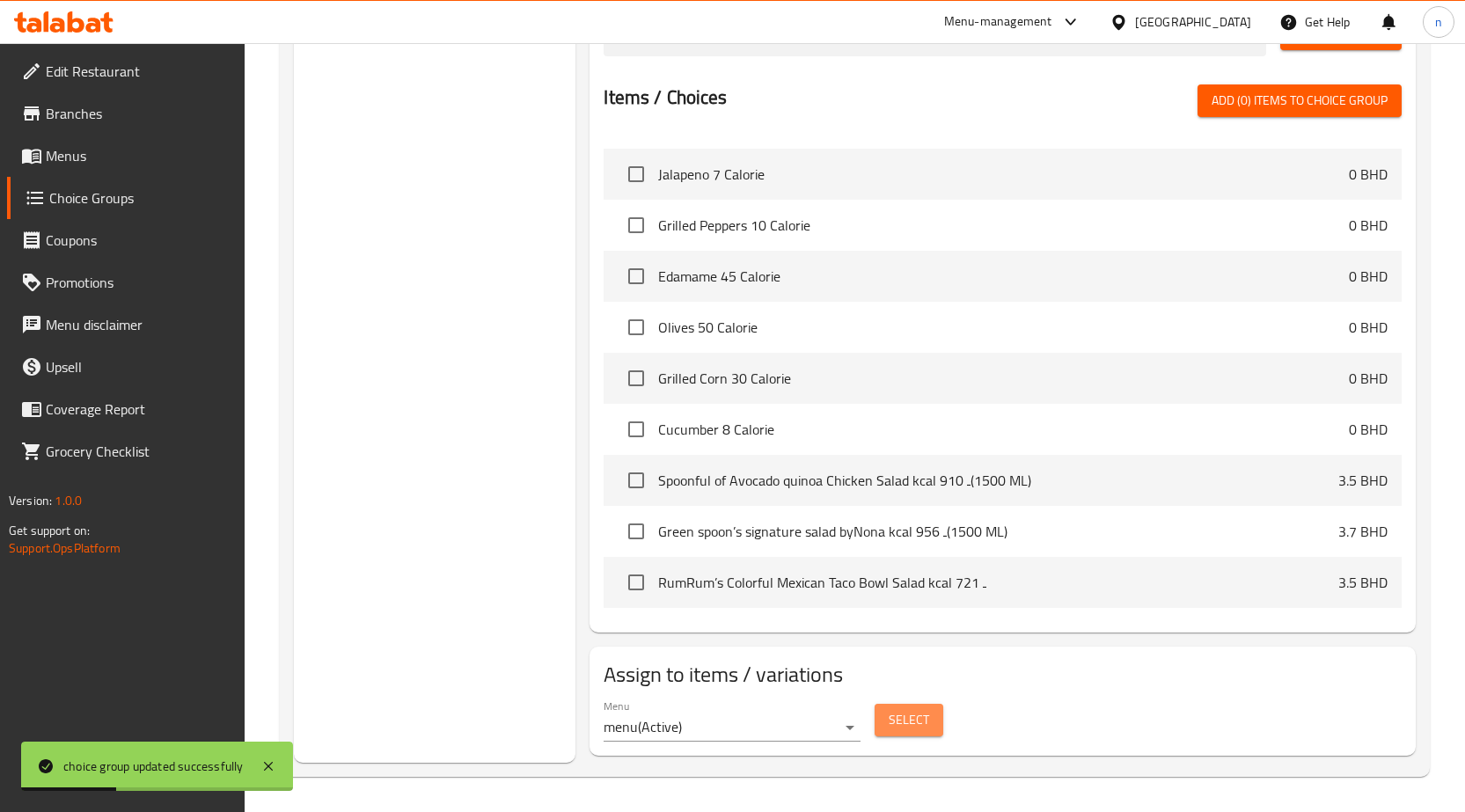
click at [937, 727] on button "Select" at bounding box center [909, 719] width 69 height 32
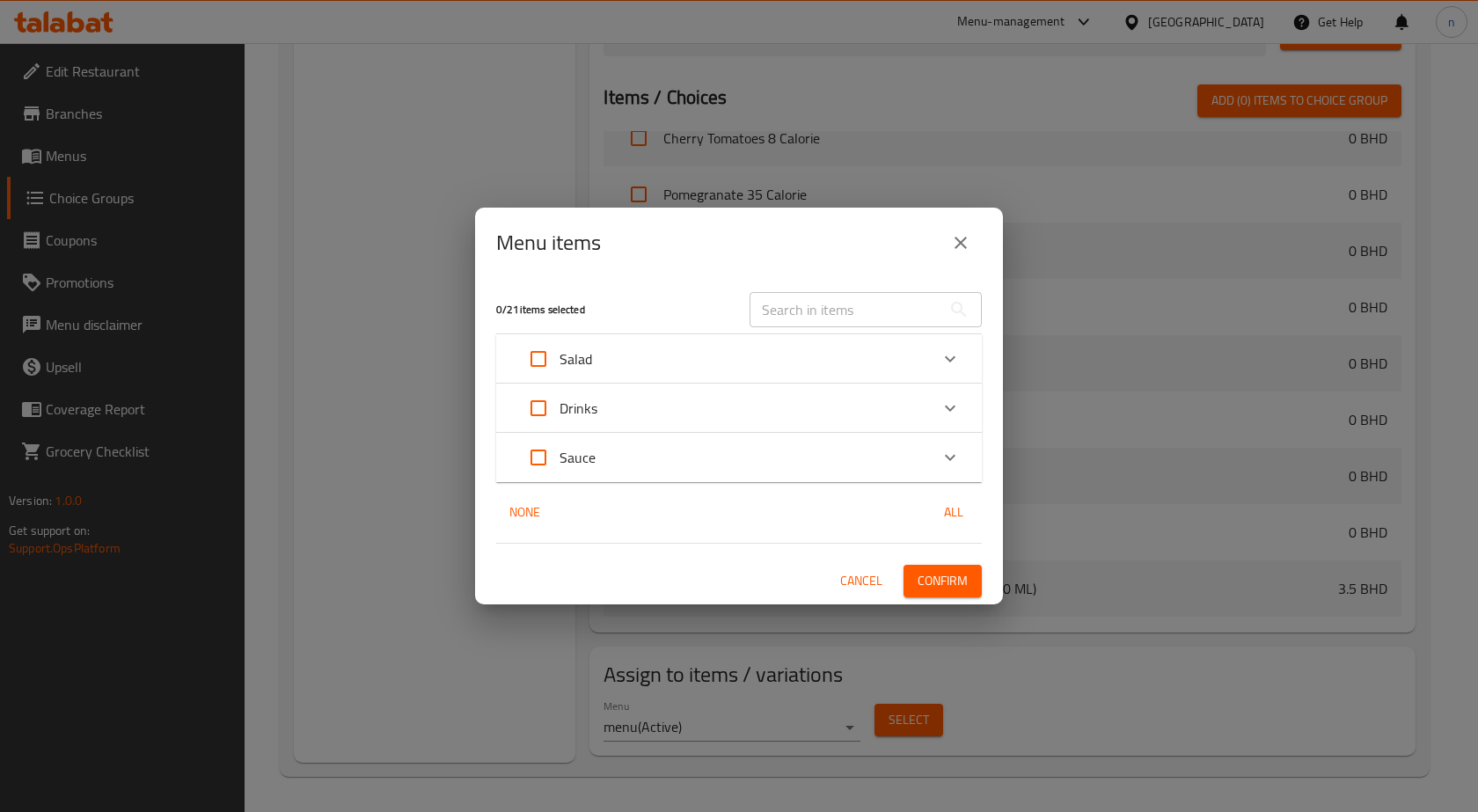
click at [803, 387] on div "Drinks" at bounding box center [723, 408] width 412 height 42
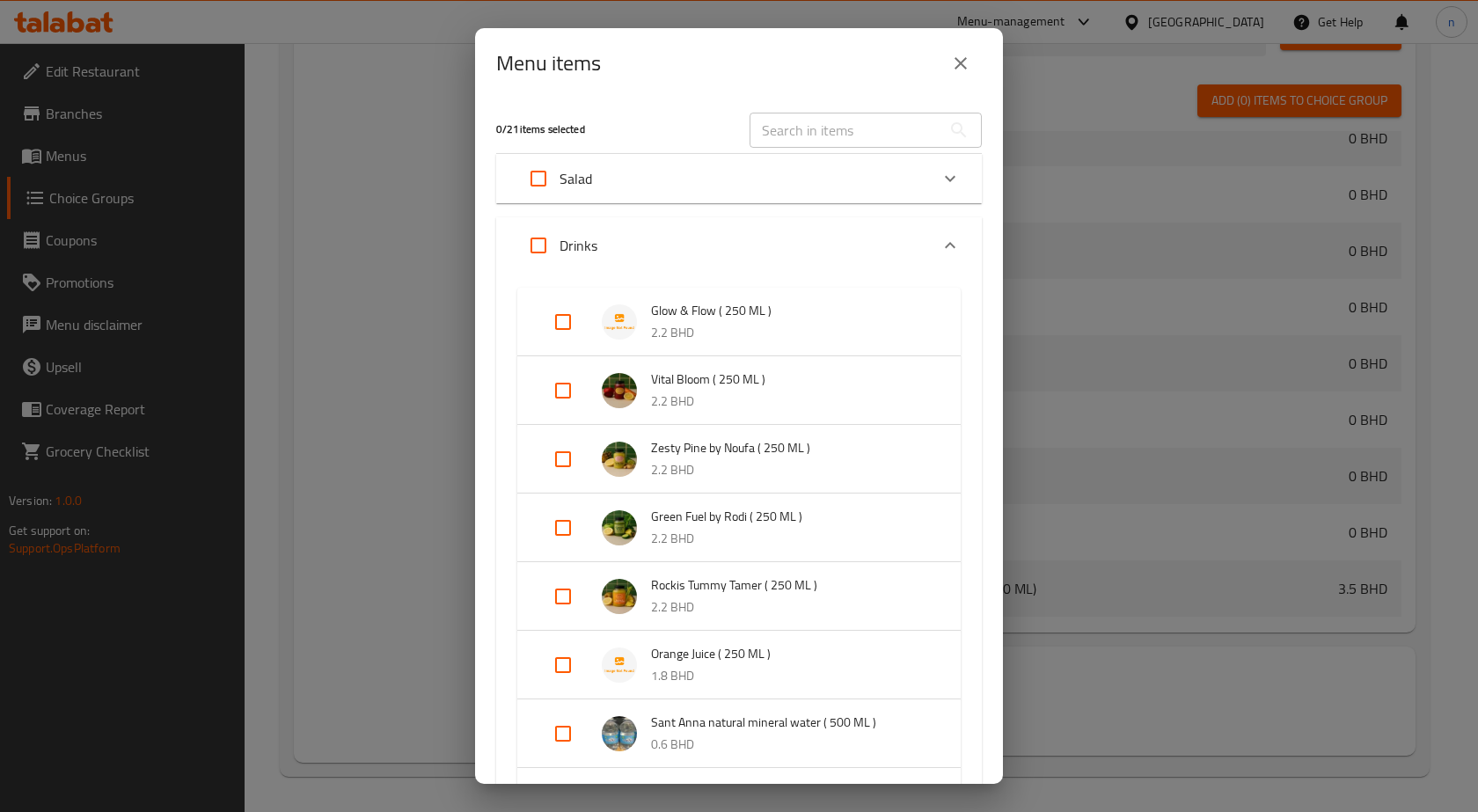
click at [726, 205] on div "0 / 21 items selected ​ Salad Build Your Own Salad ( 1500 ML ) 3 BHD Spoonful o…" at bounding box center [739, 441] width 527 height 685
click at [734, 190] on div "Salad" at bounding box center [723, 178] width 412 height 42
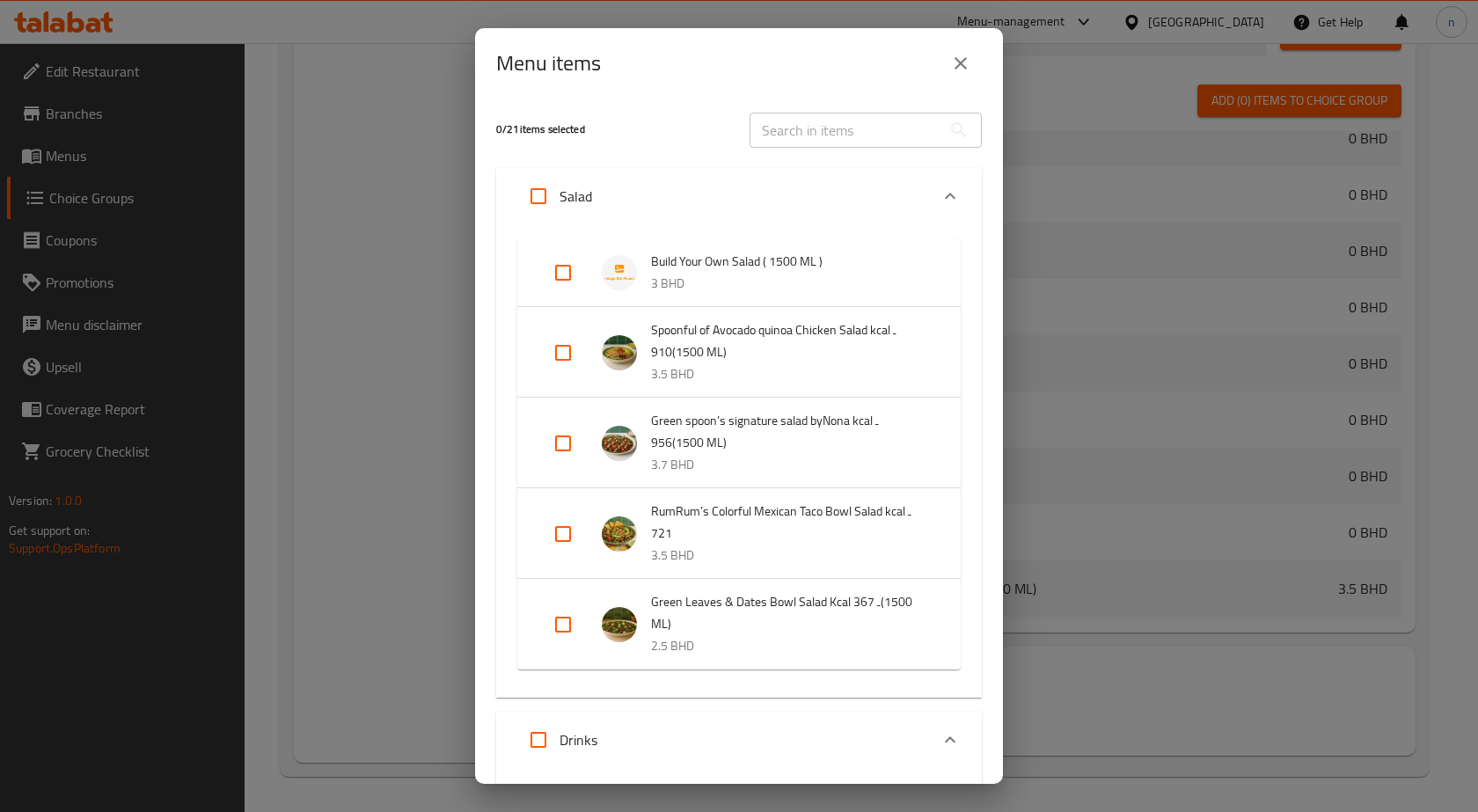
click at [578, 275] on input "Expand" at bounding box center [563, 273] width 42 height 42
checkbox input "true"
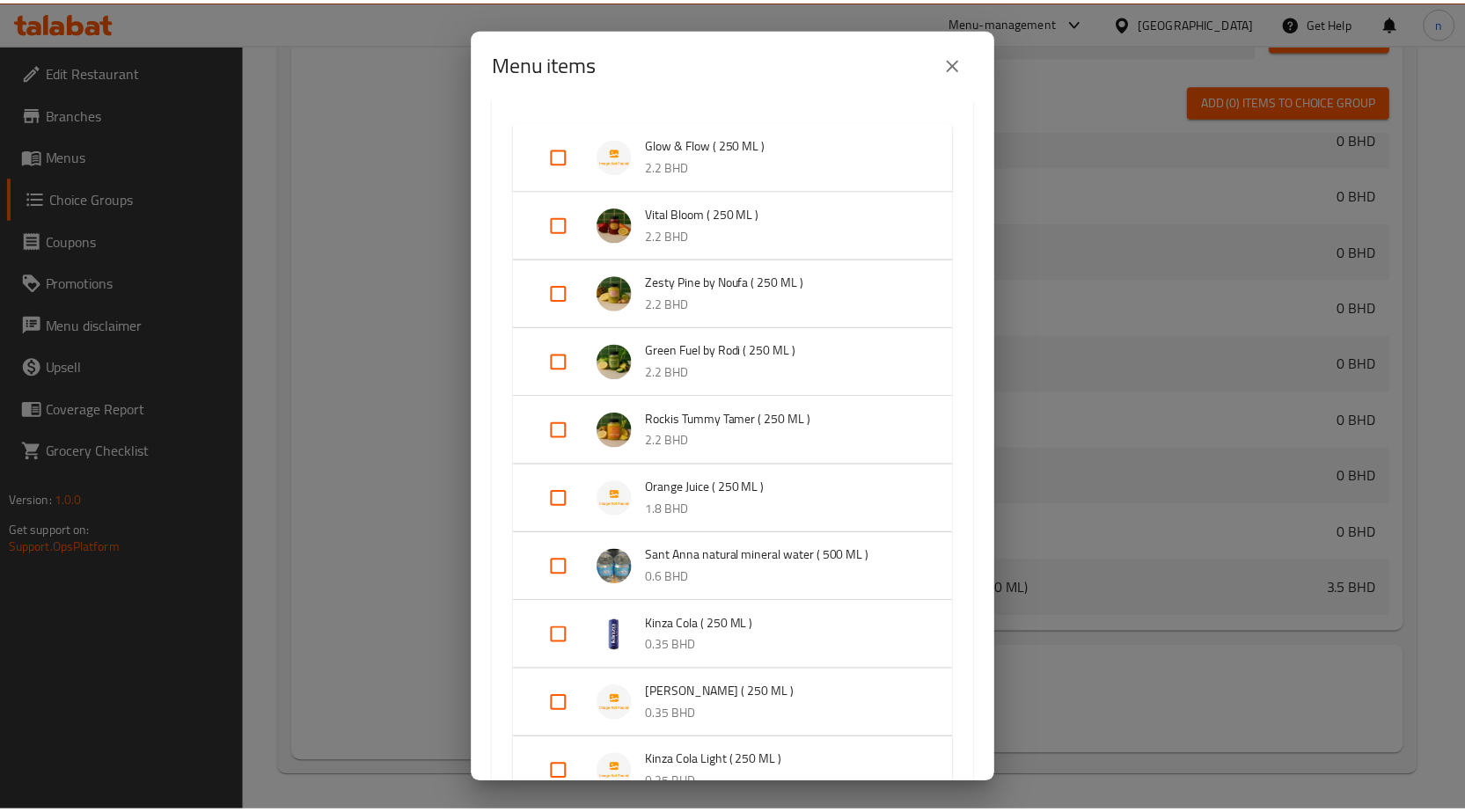
scroll to position [912, 0]
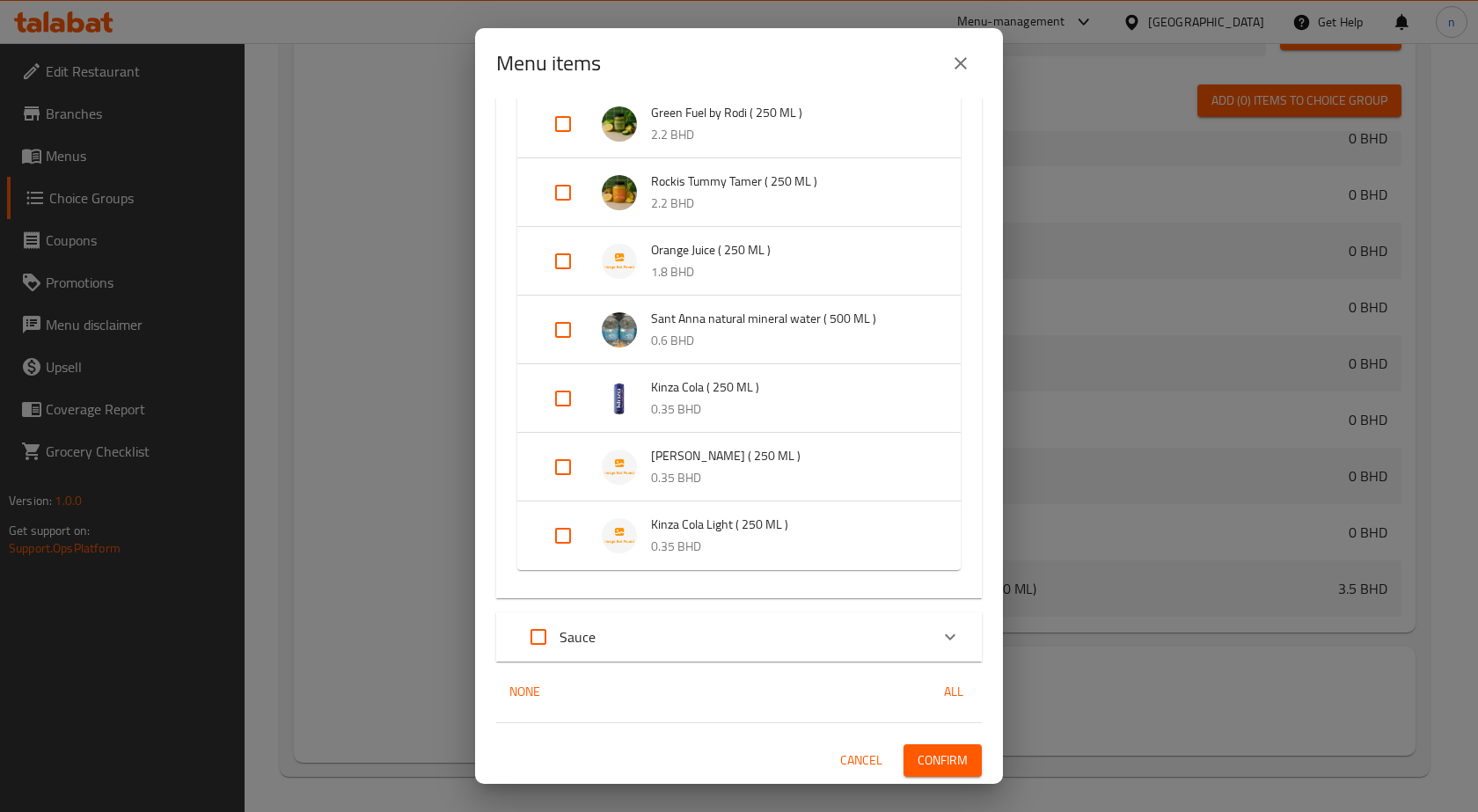
click at [921, 755] on span "Confirm" at bounding box center [942, 761] width 51 height 22
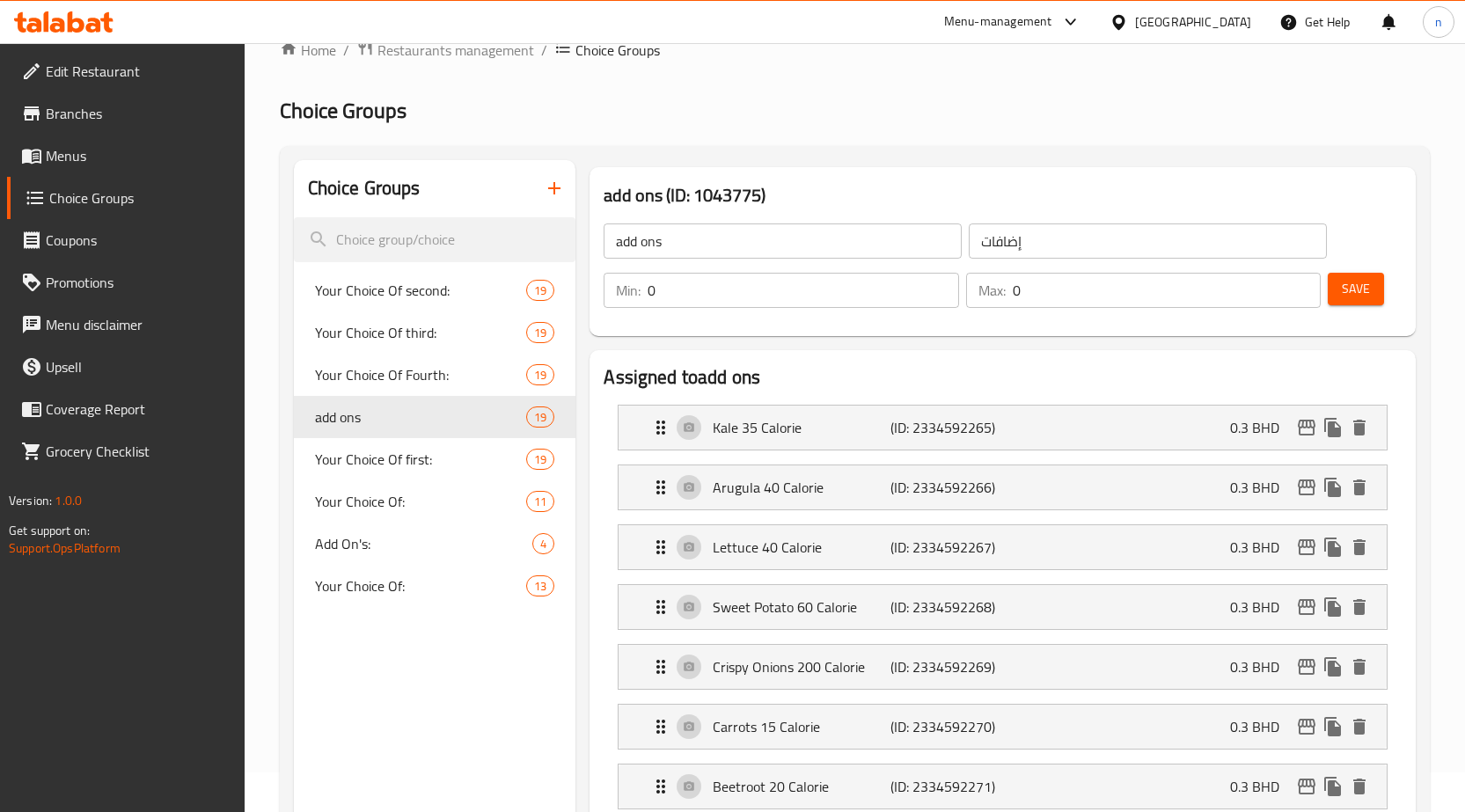
scroll to position [0, 0]
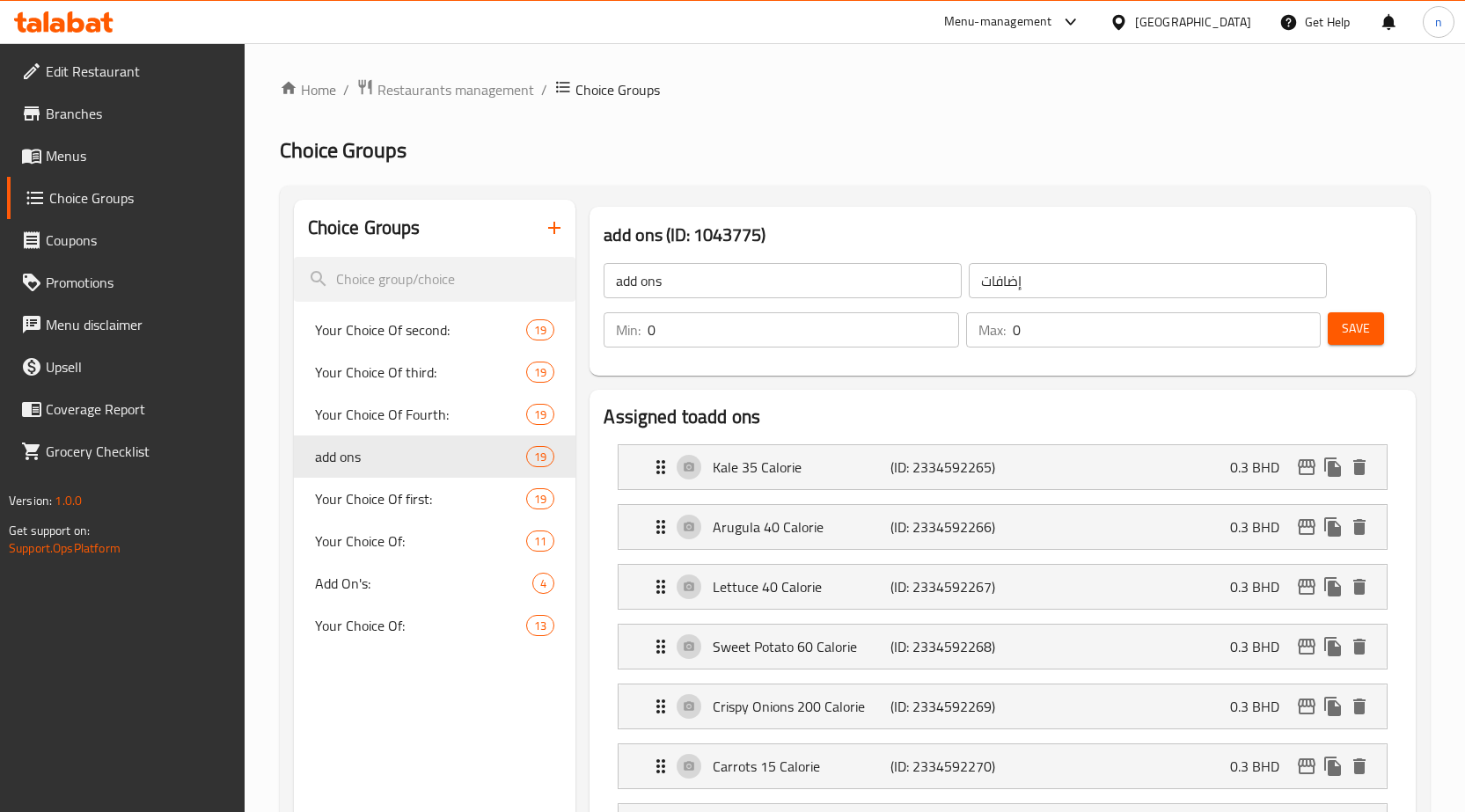
click at [551, 231] on icon "button" at bounding box center [554, 227] width 21 height 21
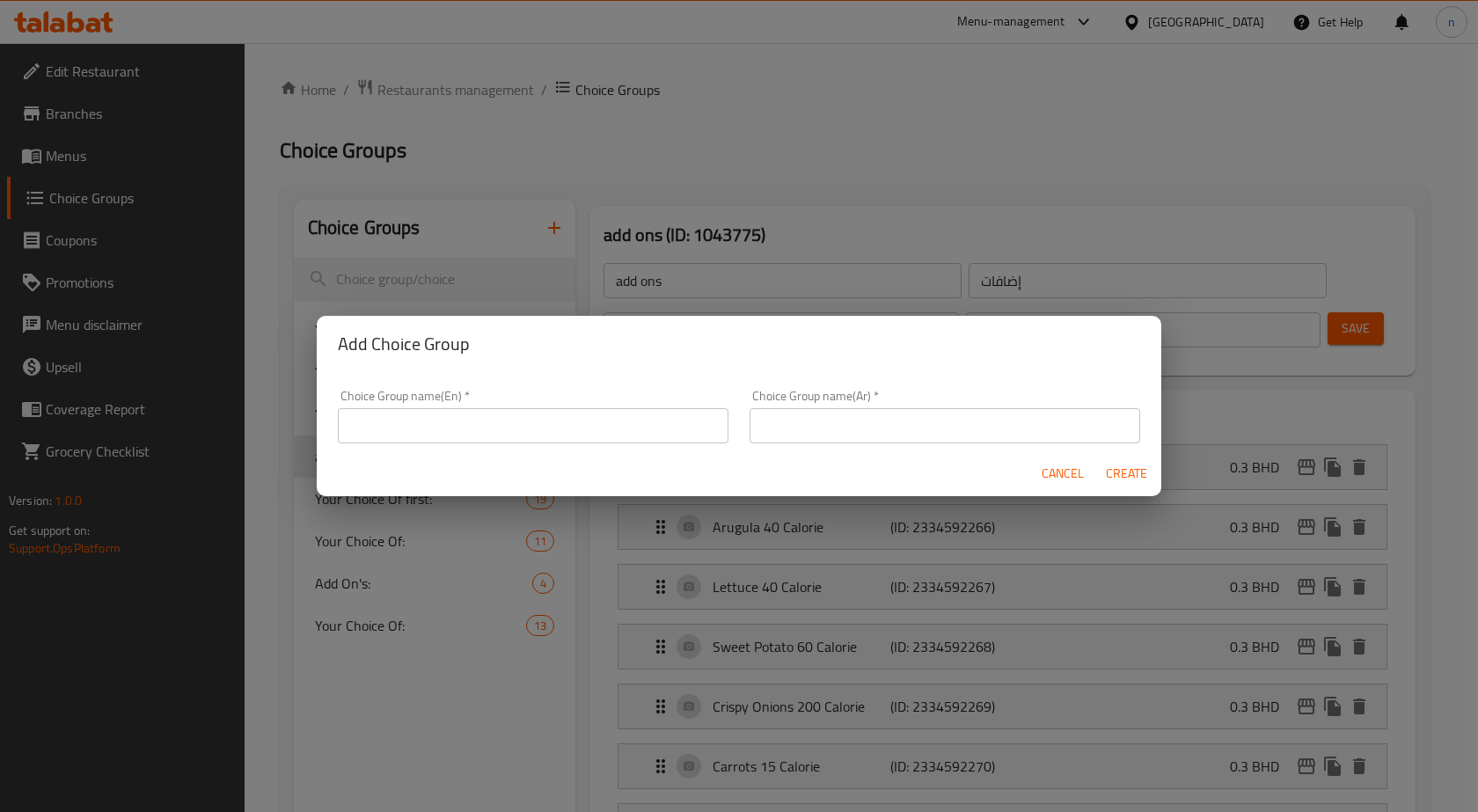
click at [660, 116] on div "Add Choice Group Choice Group name(En)   * Choice Group name(En) * Choice Group…" at bounding box center [739, 406] width 1478 height 812
click at [1055, 473] on span "Cancel" at bounding box center [1063, 474] width 42 height 22
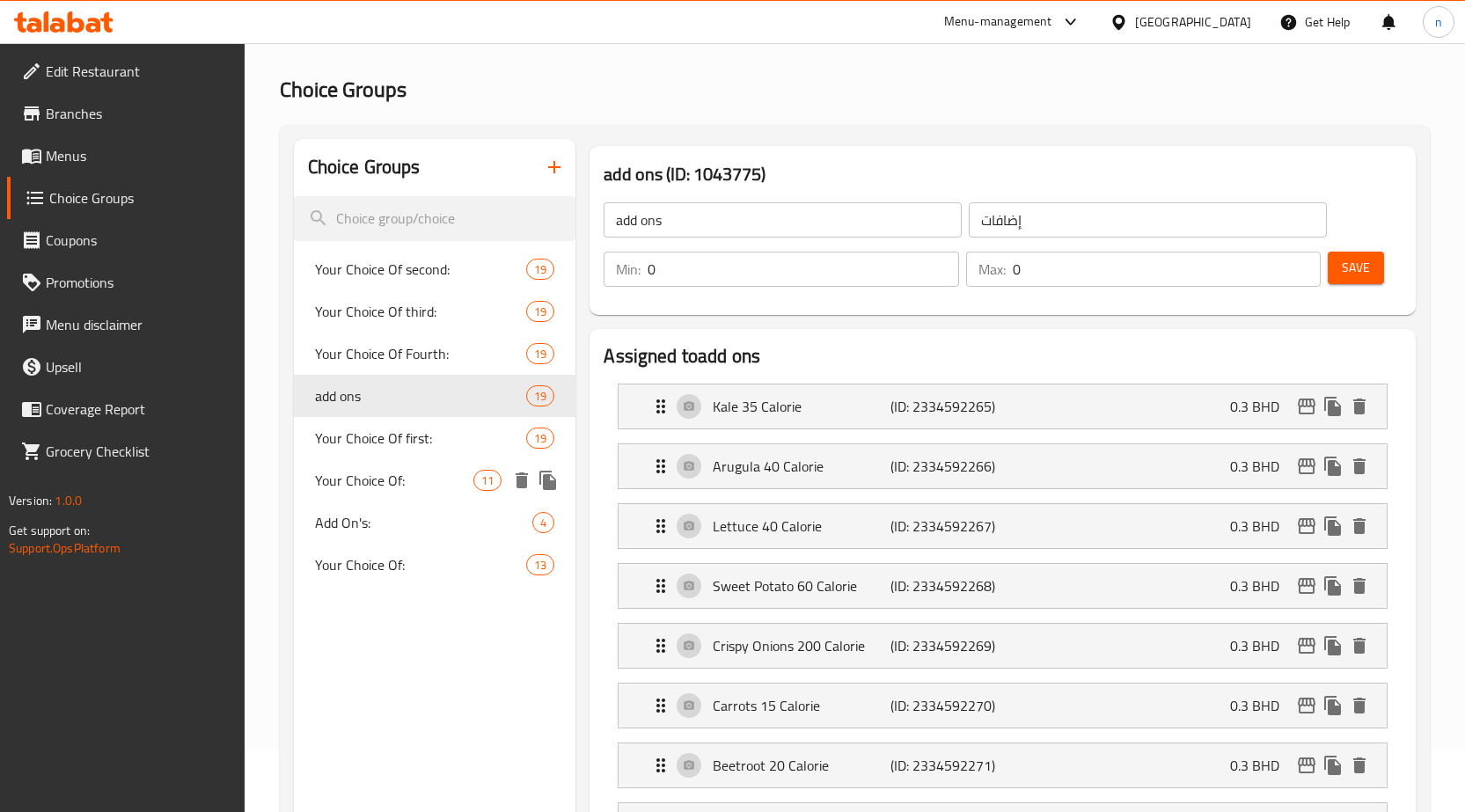
scroll to position [88, 0]
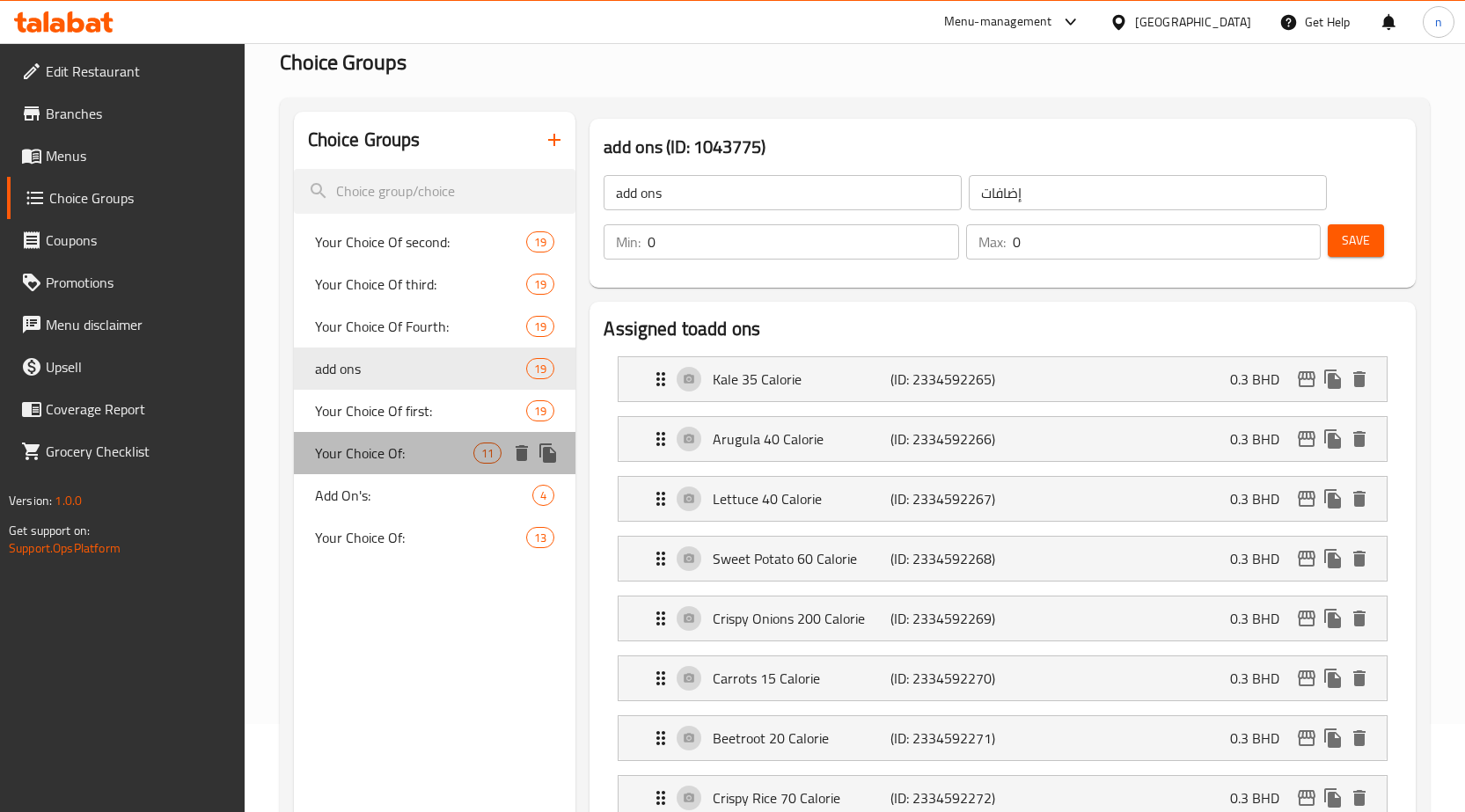
click at [384, 449] on span "Your Choice Of:" at bounding box center [394, 453] width 159 height 21
type input "Your Choice Of:"
type input "إختيارك من:"
type input "2"
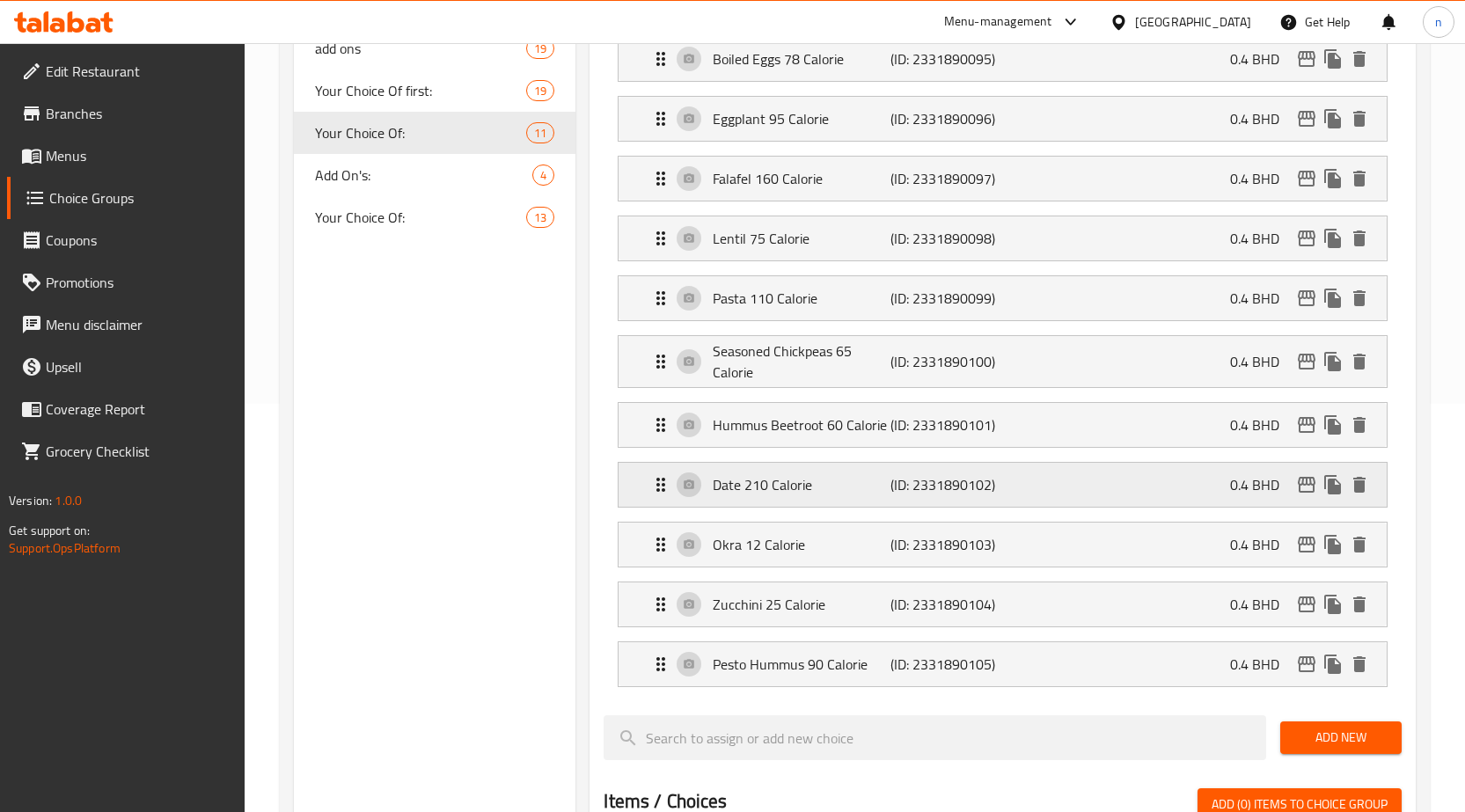
scroll to position [440, 0]
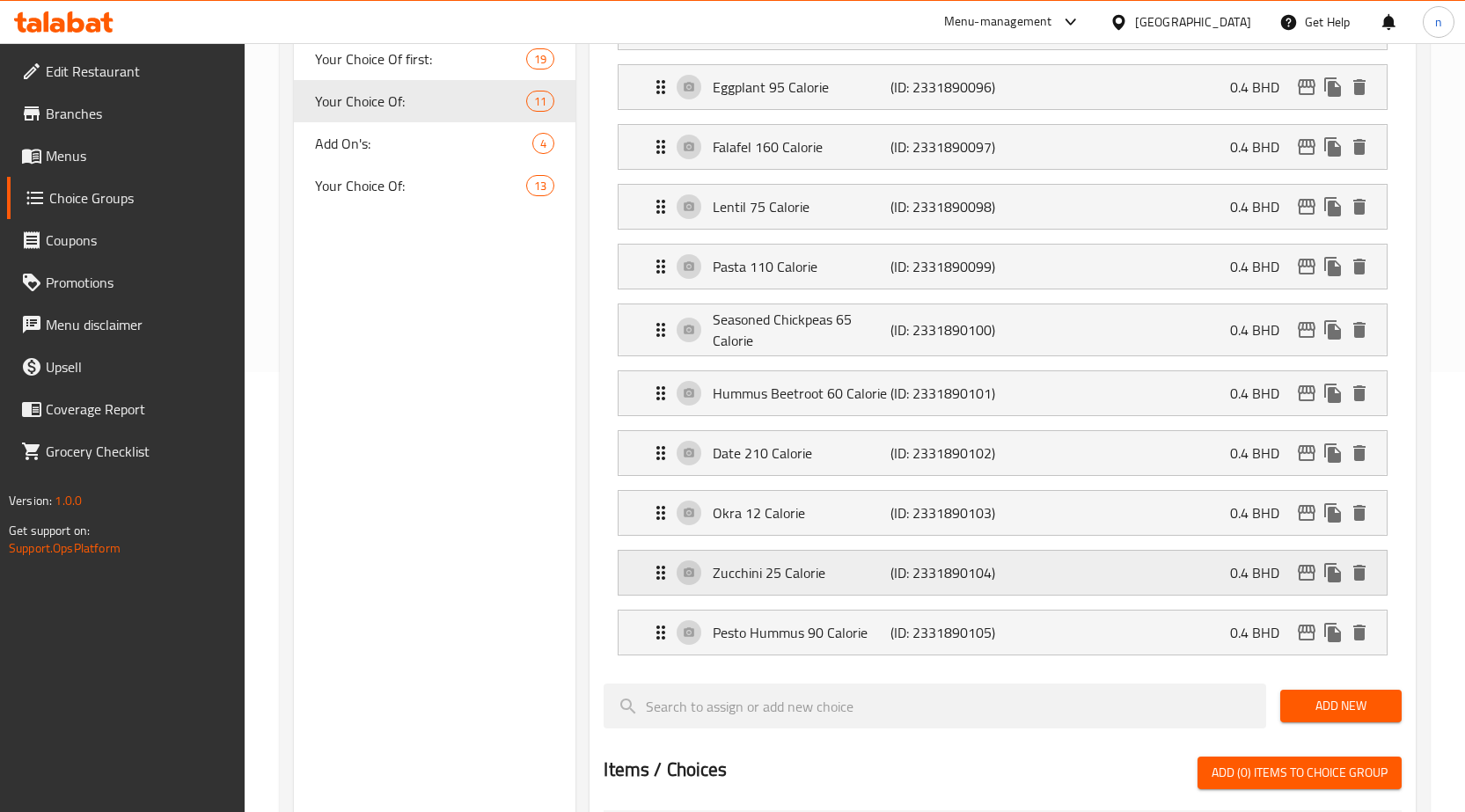
click at [734, 580] on p "Zucchini 25 Calorie" at bounding box center [801, 572] width 177 height 21
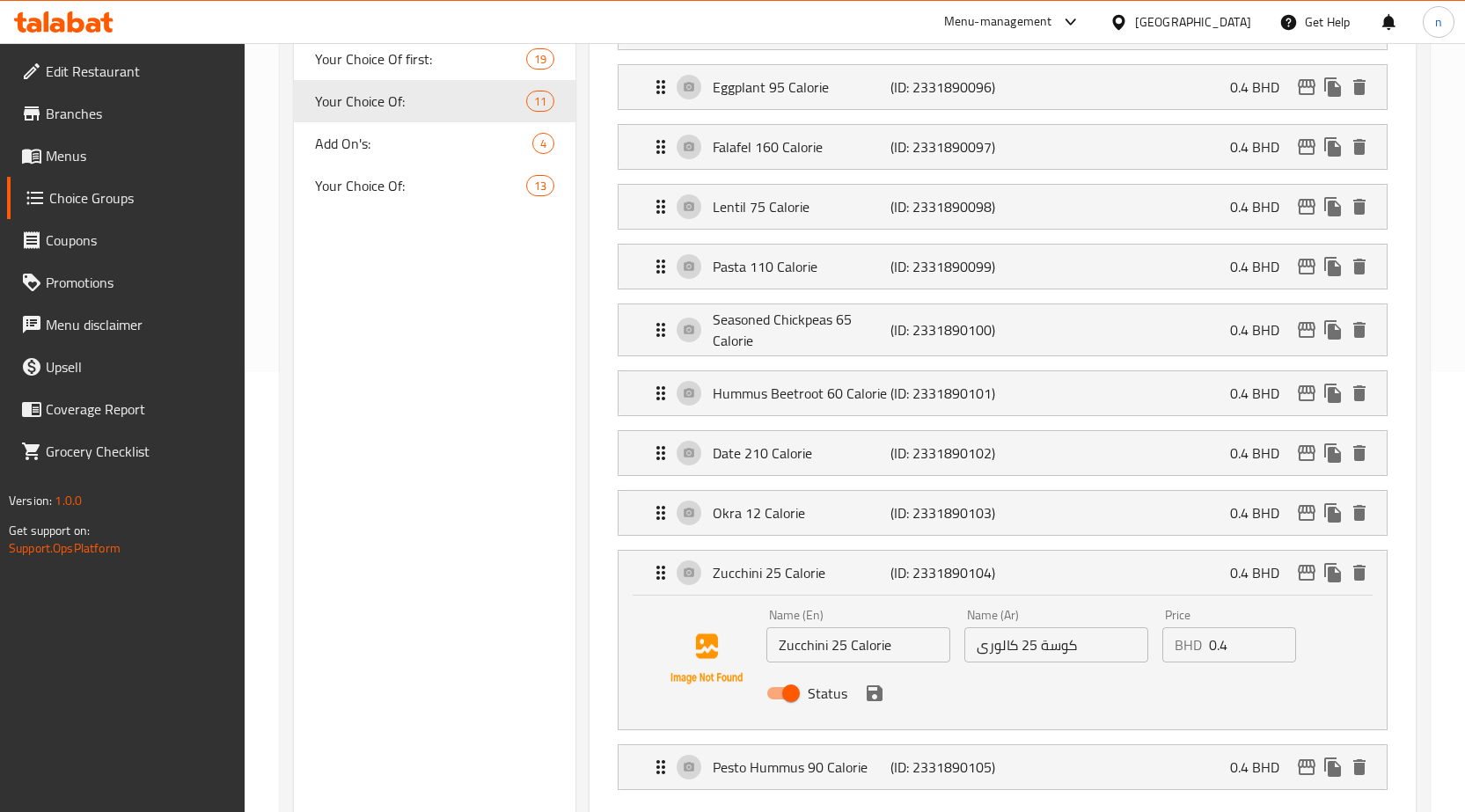
scroll to position [527, 0]
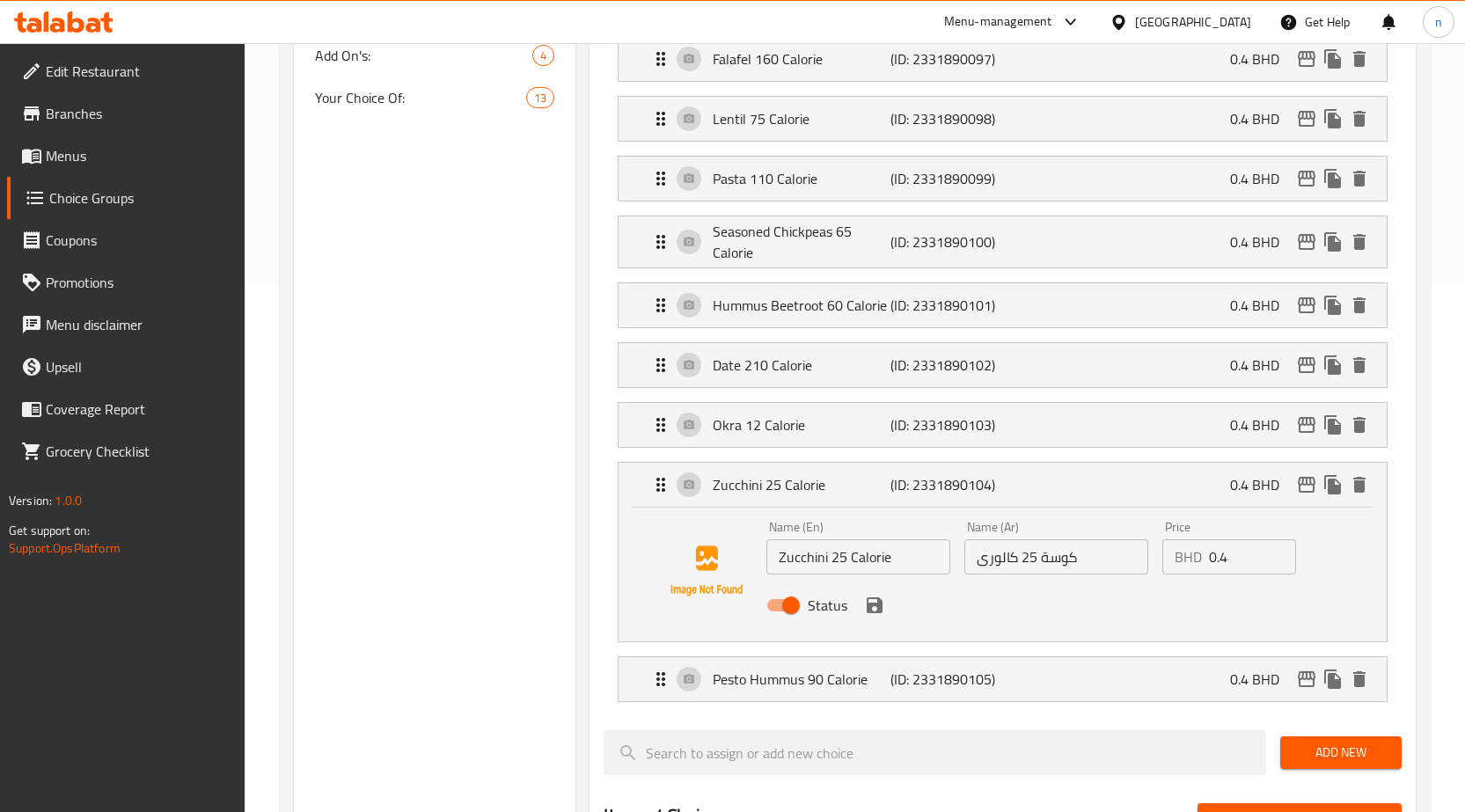
click at [796, 567] on input "Zucchini 25 Calorie" at bounding box center [858, 557] width 184 height 35
click at [808, 559] on input "Zucchini 25 Calorie" at bounding box center [858, 557] width 184 height 35
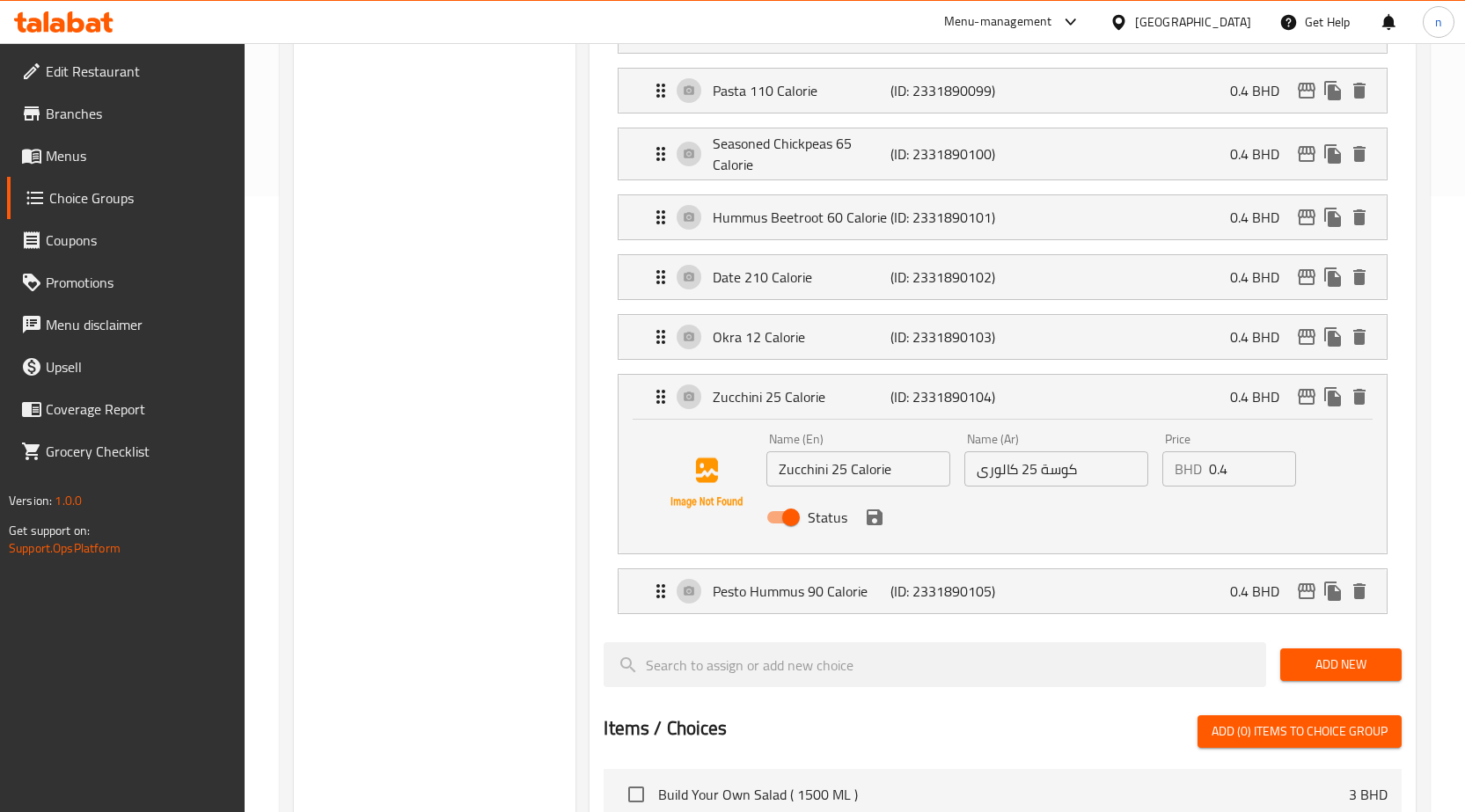
click at [469, 483] on div "Choice Groups Your Choice Of second: 19 Your Choice Of third: 19 Your Choice Of…" at bounding box center [435, 488] width 282 height 1809
click at [794, 589] on p "Pesto Hummus 90 Calorie" at bounding box center [801, 591] width 177 height 21
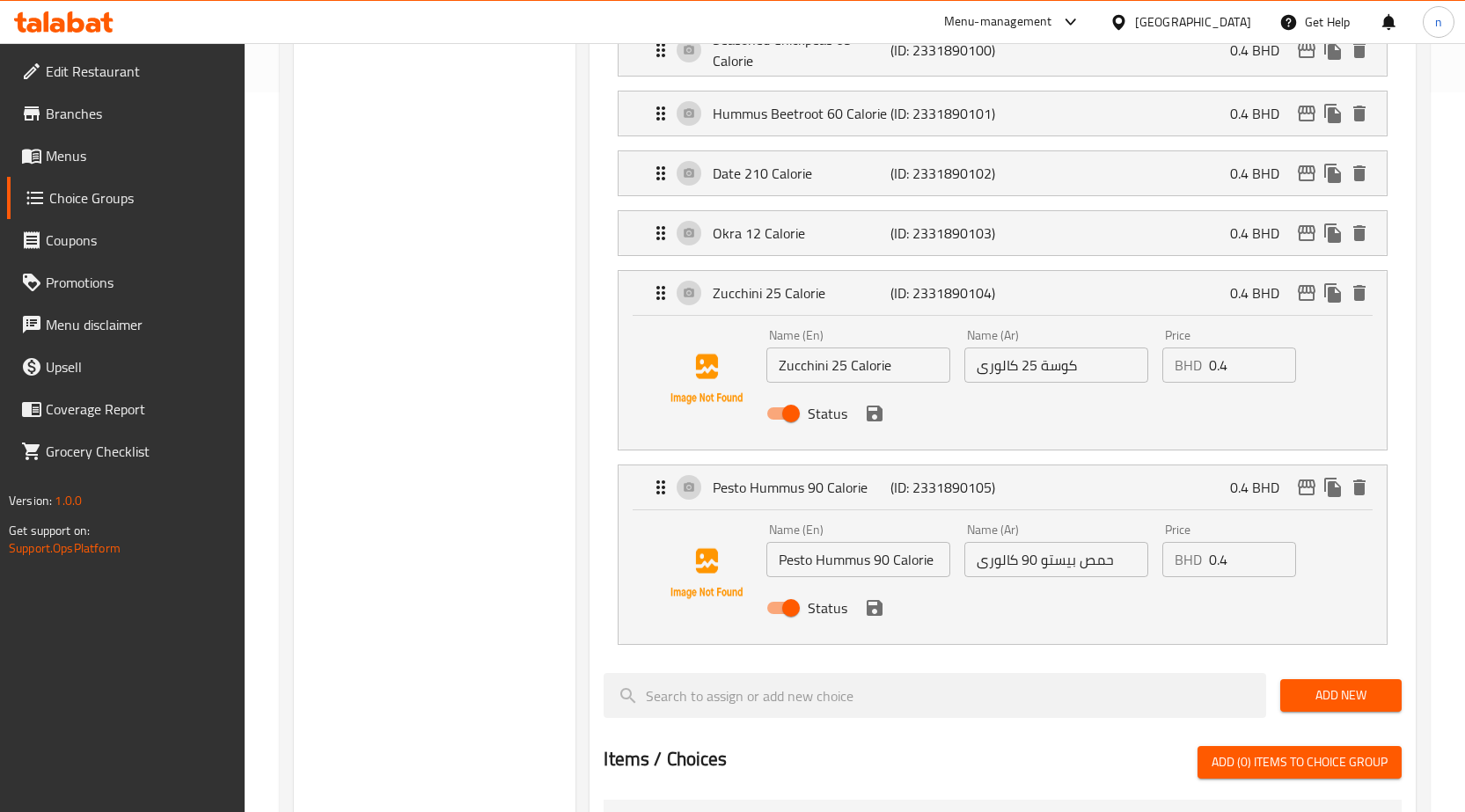
scroll to position [704, 0]
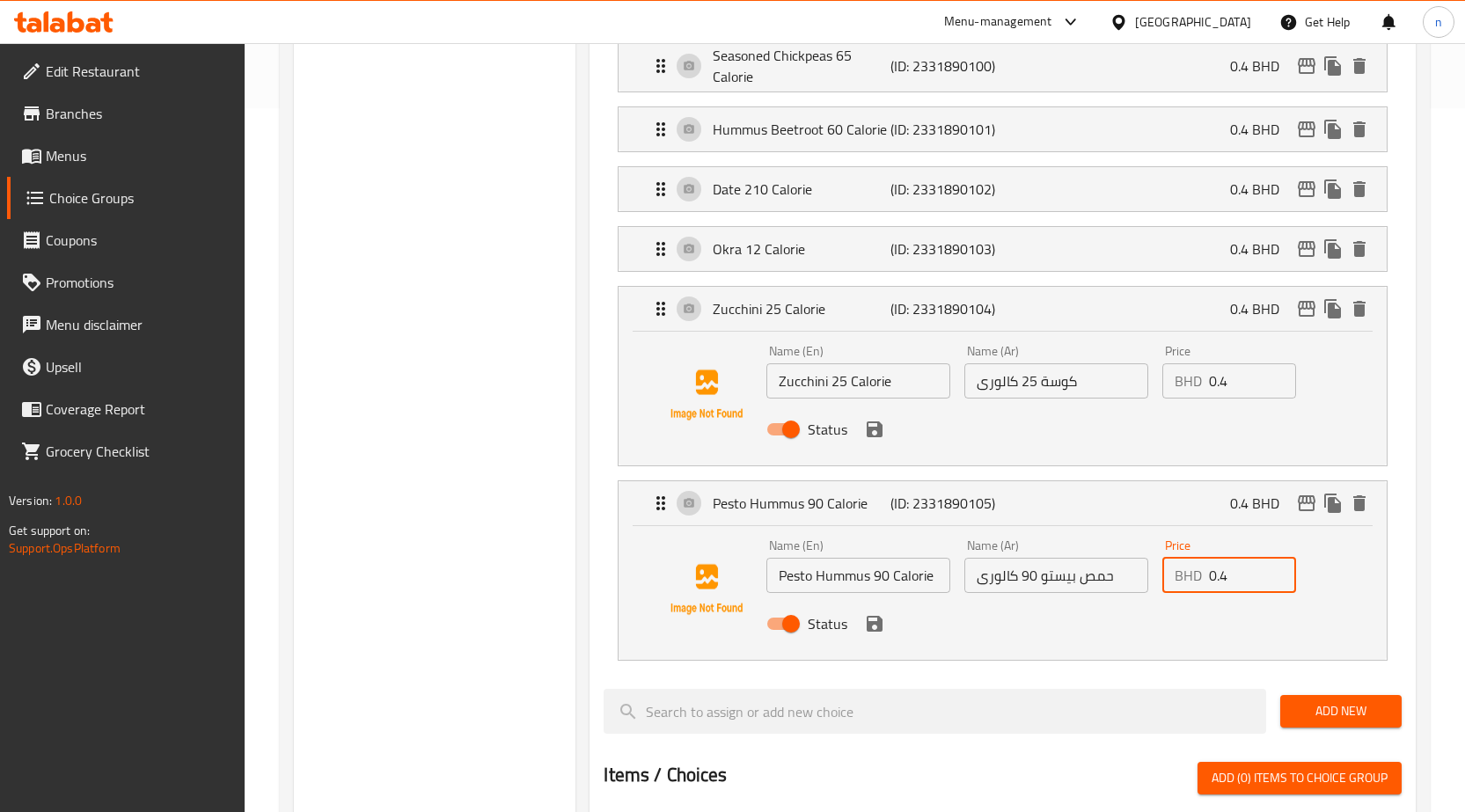
drag, startPoint x: 1226, startPoint y: 576, endPoint x: 1212, endPoint y: 568, distance: 16.1
click at [1212, 568] on input "0.4" at bounding box center [1253, 575] width 87 height 35
click at [879, 632] on icon "save" at bounding box center [874, 623] width 21 height 21
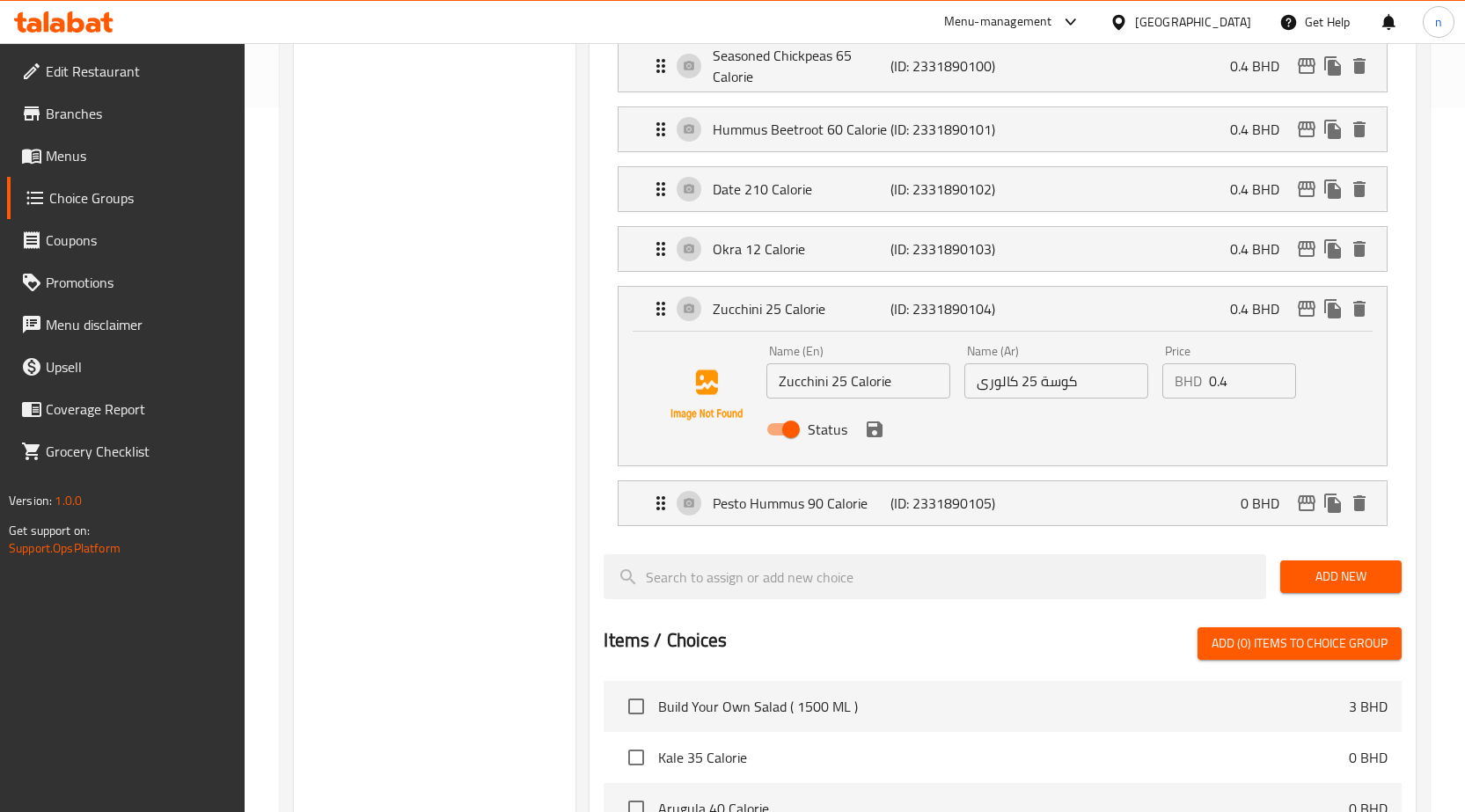
type input "0"
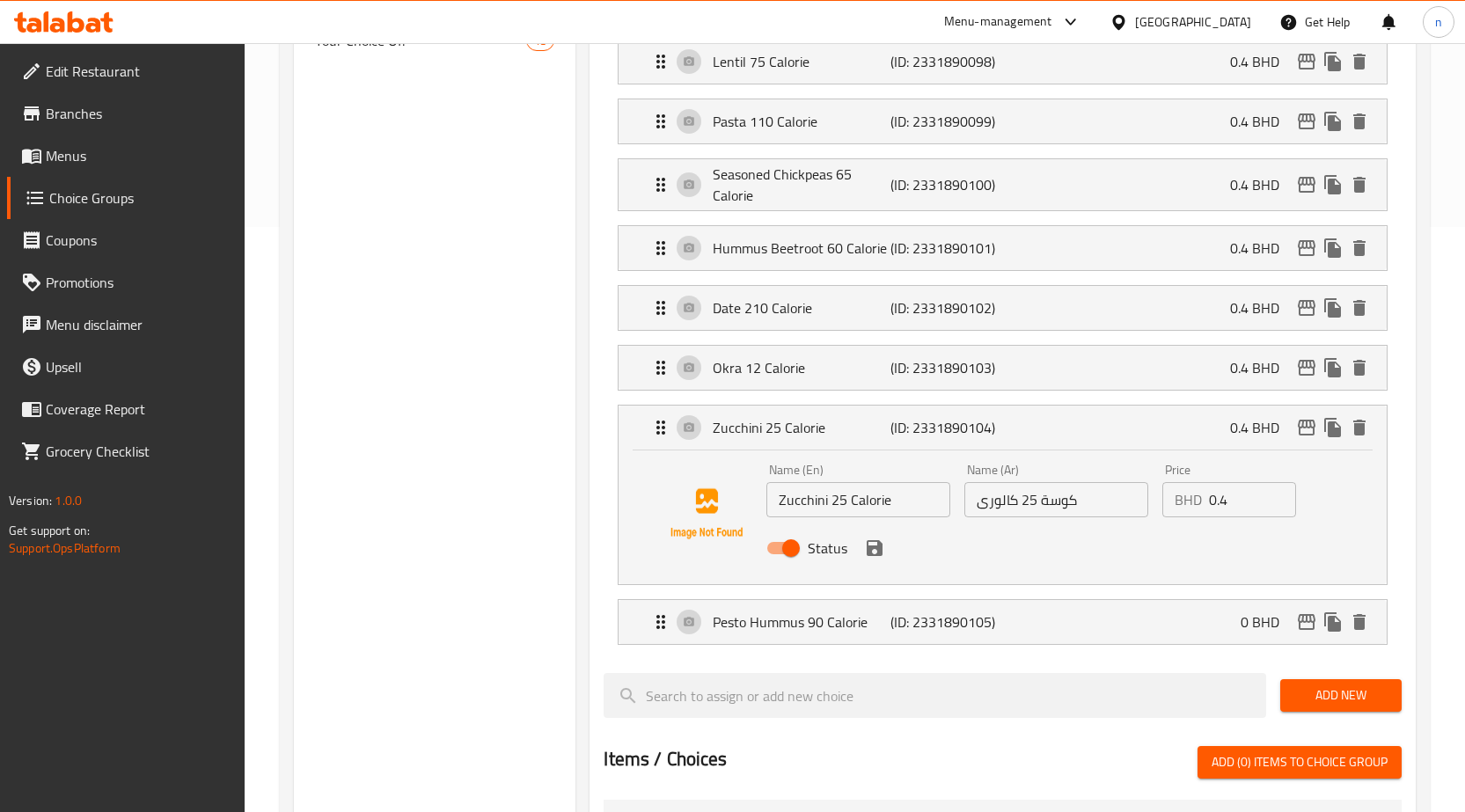
scroll to position [615, 0]
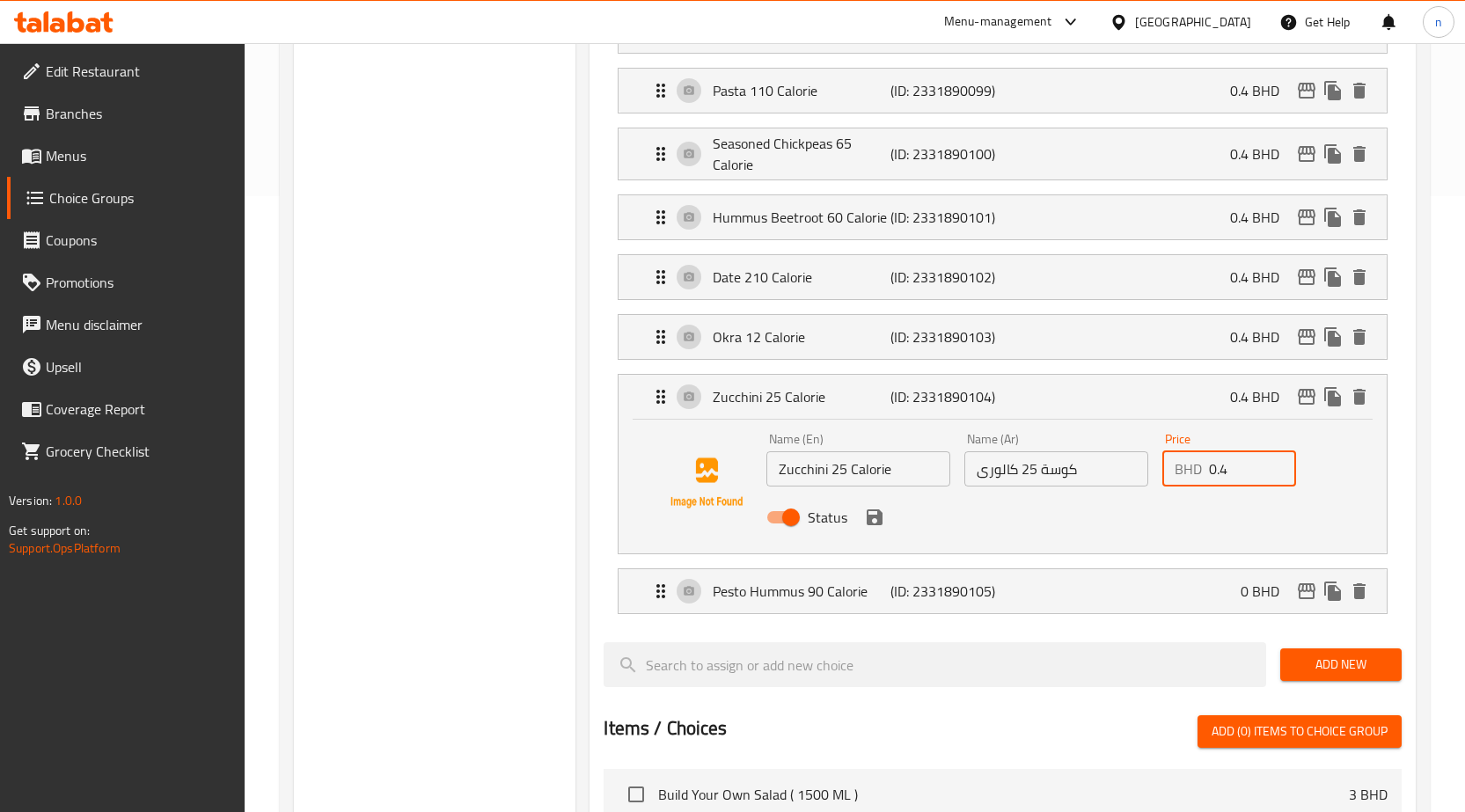
drag, startPoint x: 1232, startPoint y: 473, endPoint x: 1211, endPoint y: 469, distance: 21.4
click at [1211, 469] on input "0.4" at bounding box center [1253, 468] width 87 height 35
click at [876, 515] on icon "save" at bounding box center [874, 516] width 16 height 16
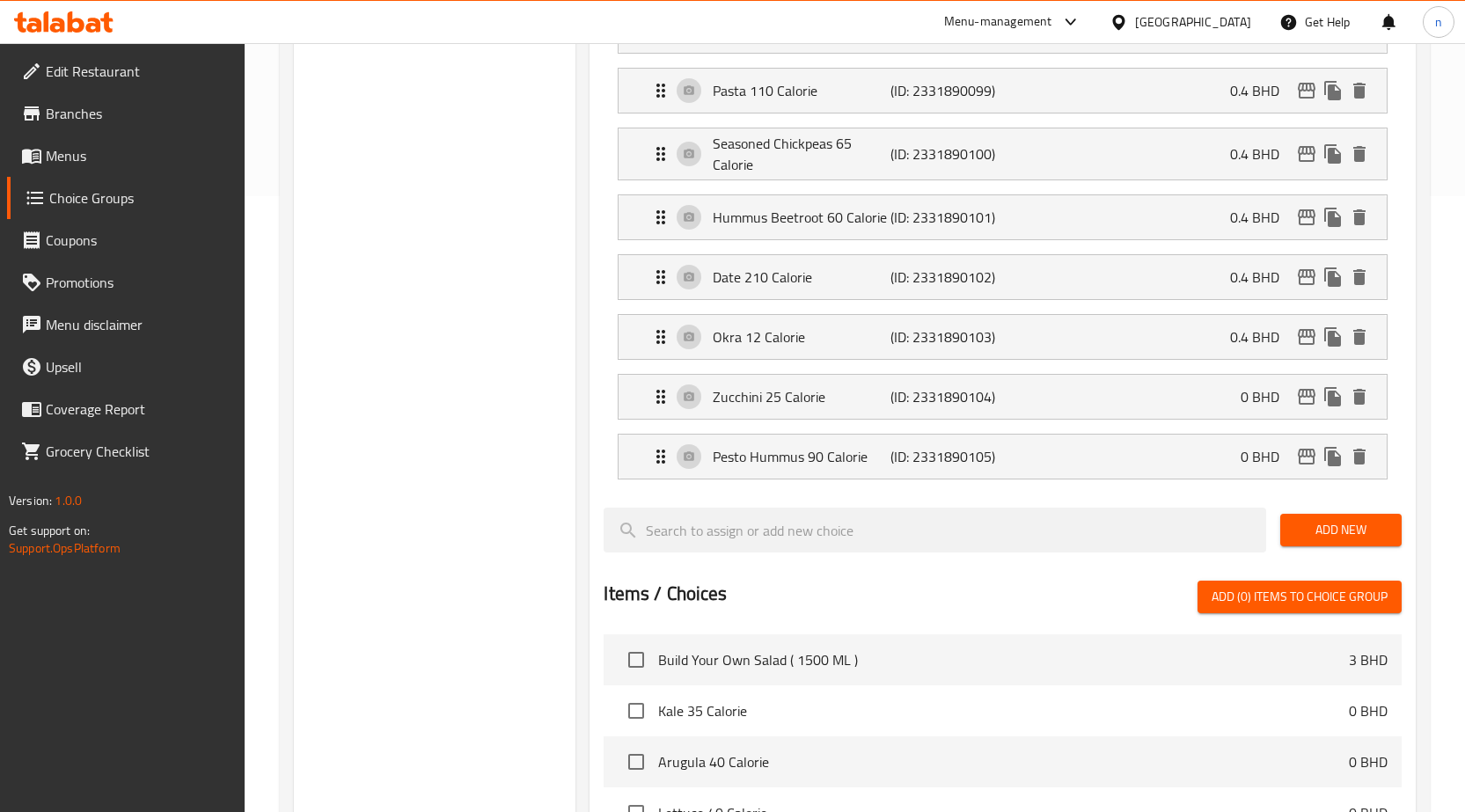
type input "0"
click at [1049, 400] on div "Zucchini 25 Calorie (ID: 2331890104) 0 BHD" at bounding box center [1008, 397] width 715 height 44
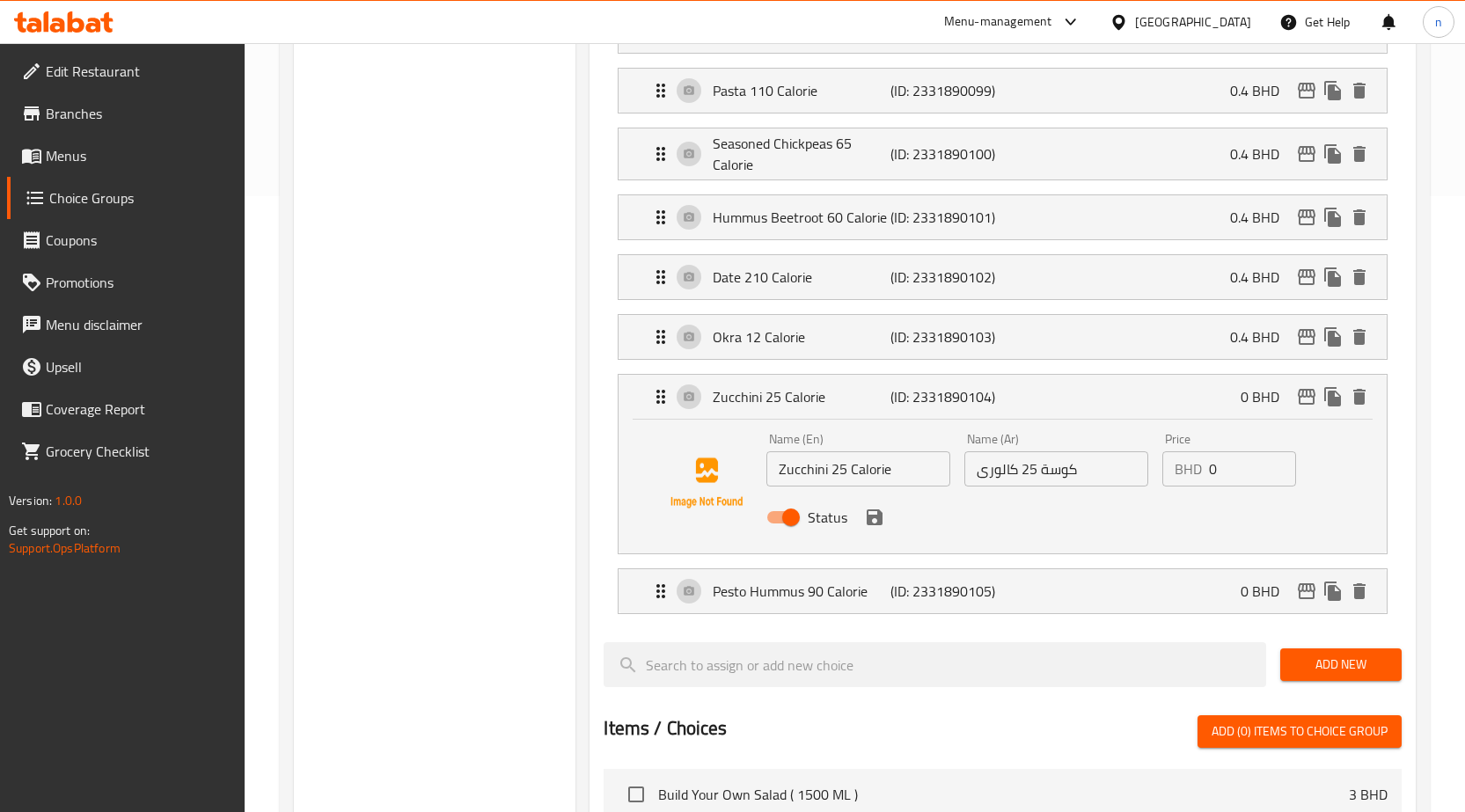
click at [879, 532] on div "Status" at bounding box center [1055, 517] width 593 height 48
click at [878, 513] on icon "save" at bounding box center [874, 516] width 16 height 16
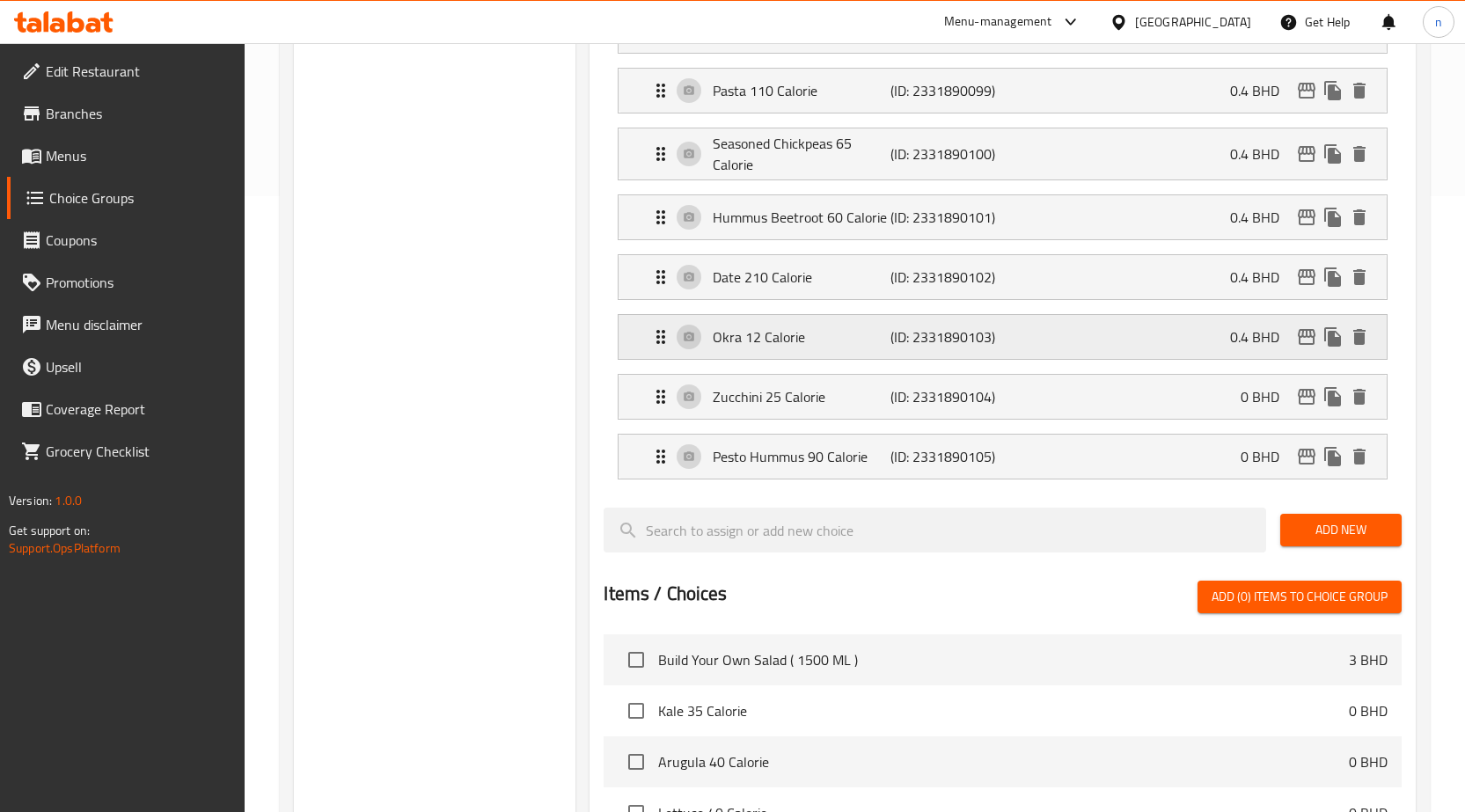
click at [1009, 354] on div "Okra 12 Calorie (ID: 2331890103) 0.4 BHD" at bounding box center [1008, 337] width 715 height 44
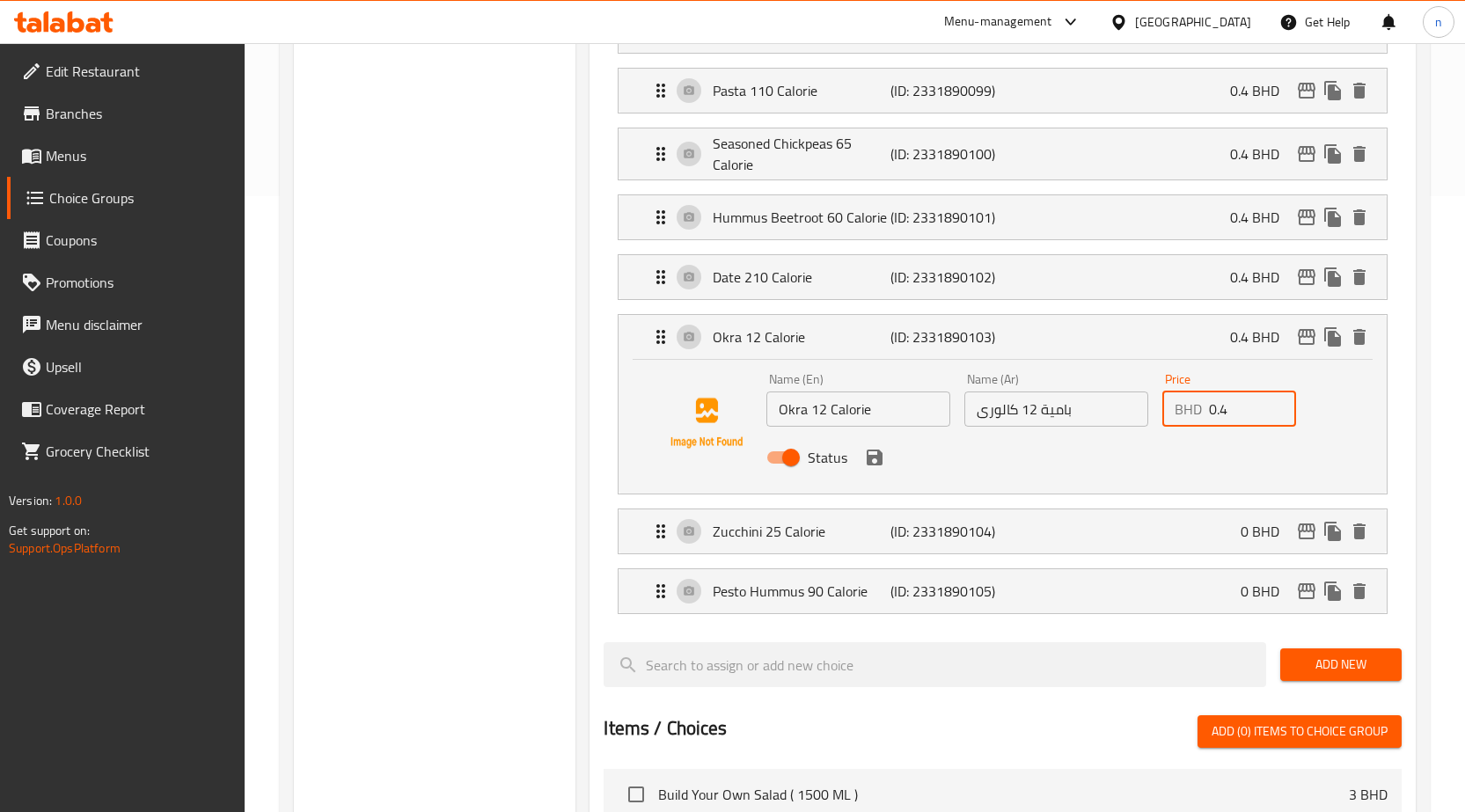
click at [1199, 411] on div "BHD 0.4 Price" at bounding box center [1230, 409] width 134 height 35
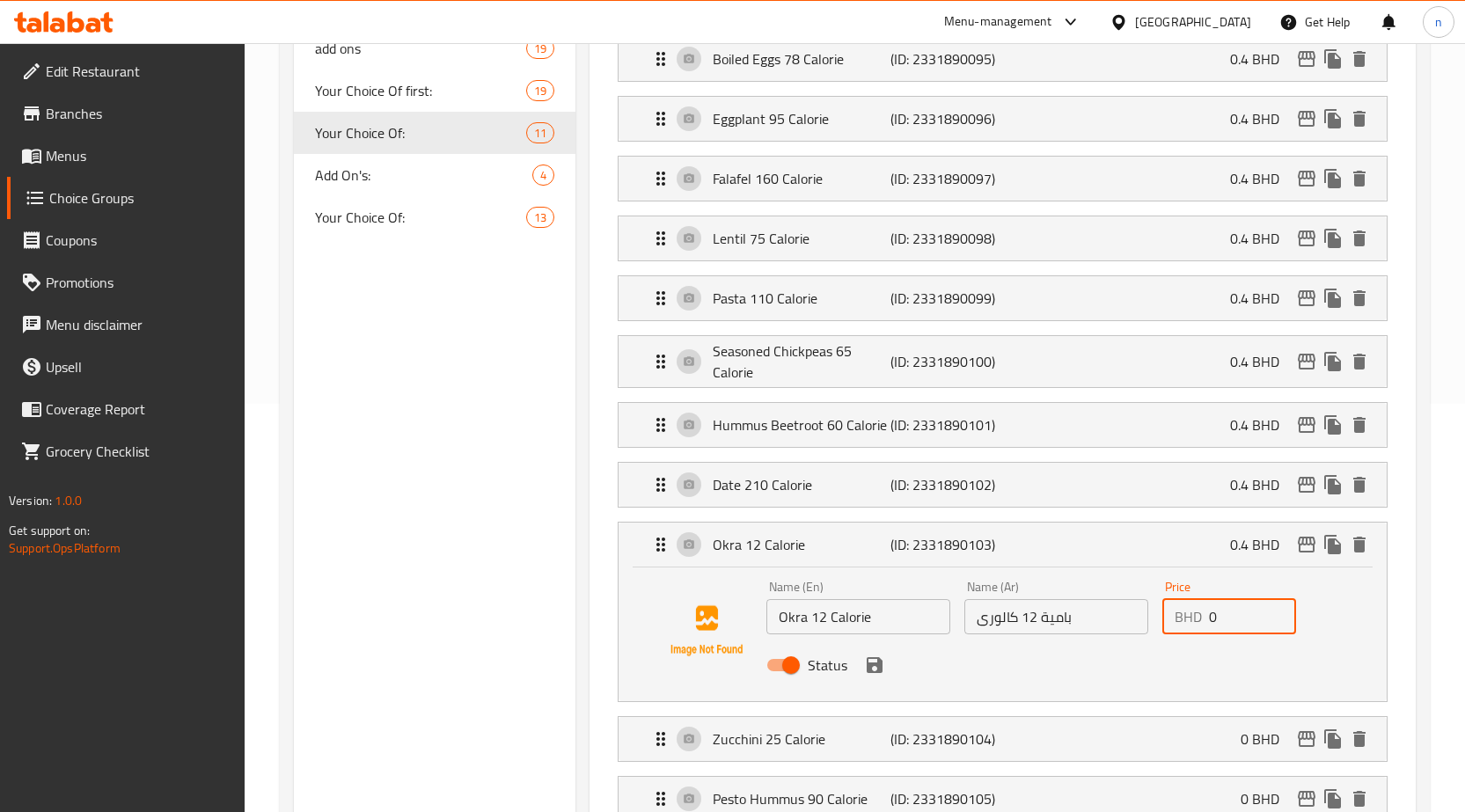
scroll to position [440, 0]
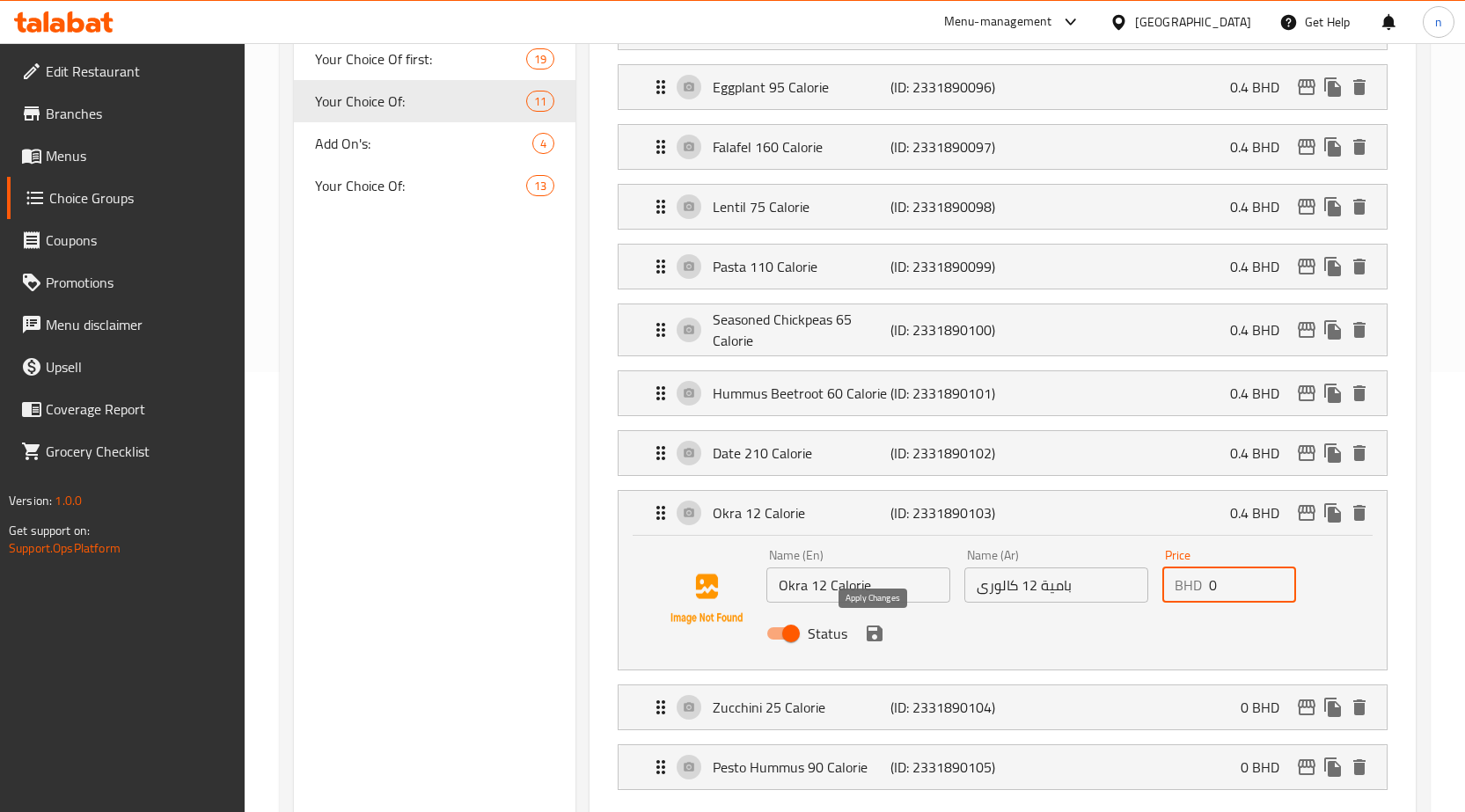
click at [879, 638] on icon "save" at bounding box center [874, 633] width 16 height 16
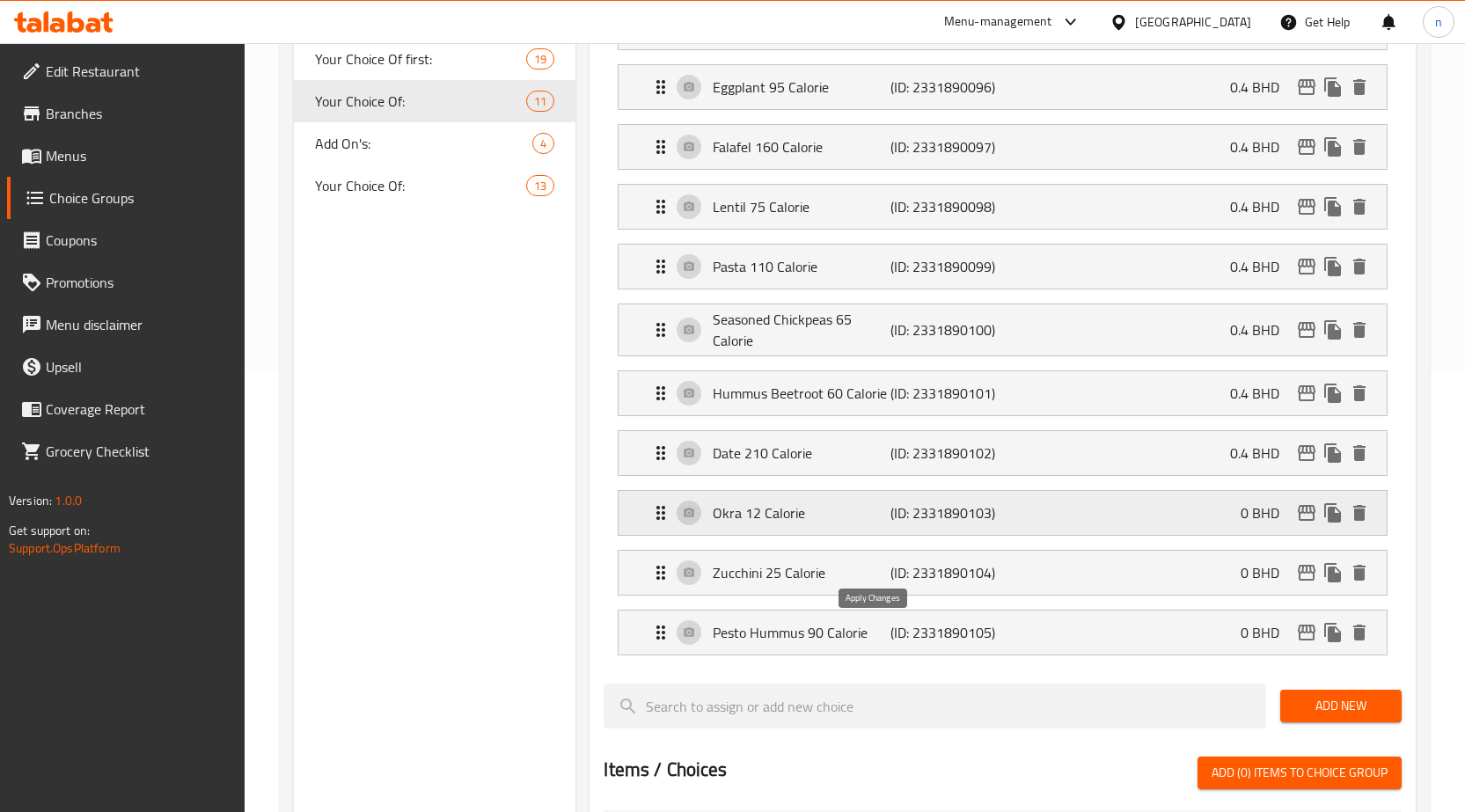
type input "0"
click at [1004, 454] on p "(ID: 2331890102)" at bounding box center [949, 453] width 119 height 21
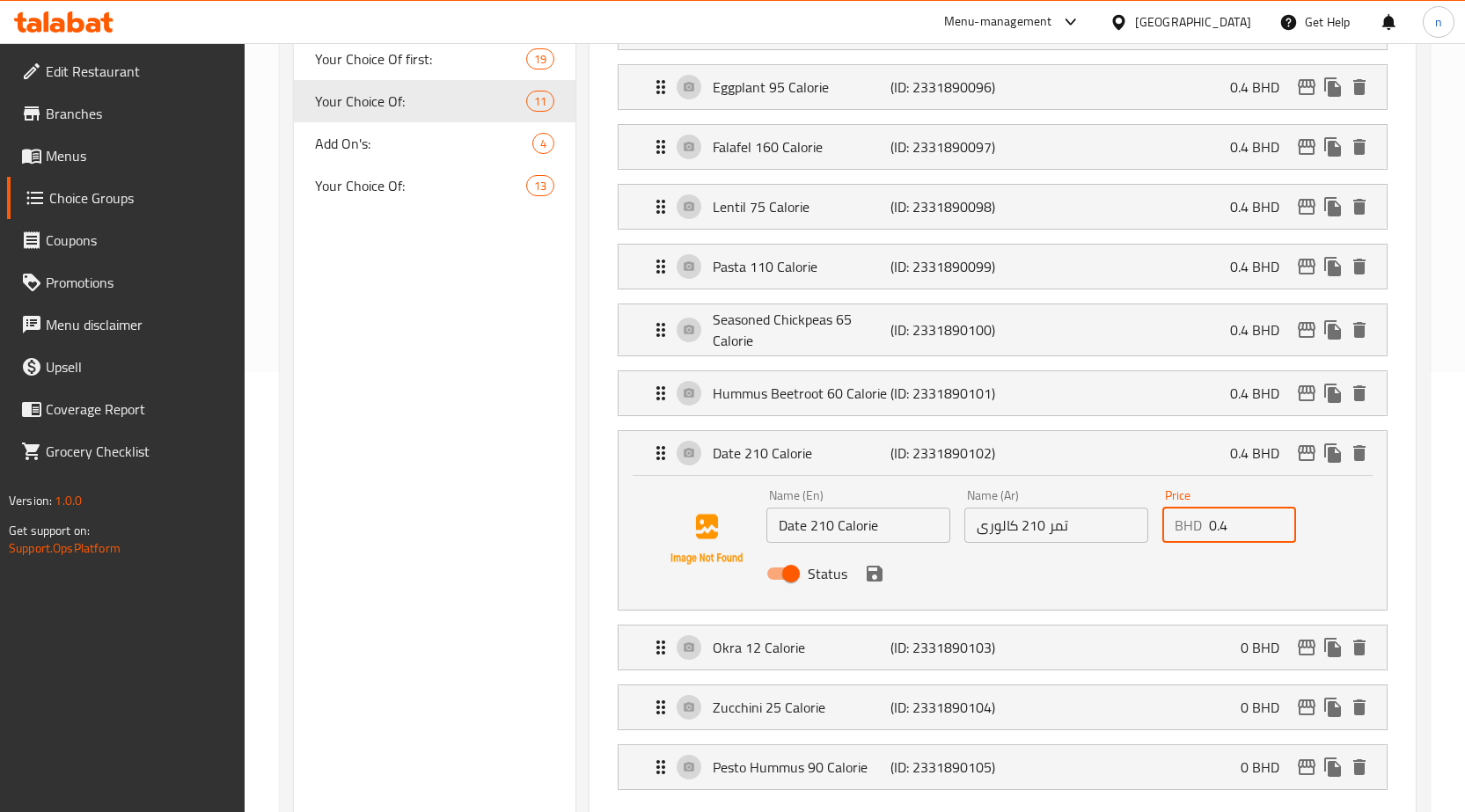
drag, startPoint x: 1232, startPoint y: 527, endPoint x: 1214, endPoint y: 524, distance: 18.2
click at [1214, 524] on input "0.4" at bounding box center [1253, 524] width 87 height 35
click at [1230, 525] on input "0.4" at bounding box center [1253, 524] width 87 height 35
drag, startPoint x: 1233, startPoint y: 526, endPoint x: 1199, endPoint y: 518, distance: 34.9
click at [1199, 518] on div "BHD 0.4 Price" at bounding box center [1230, 524] width 134 height 35
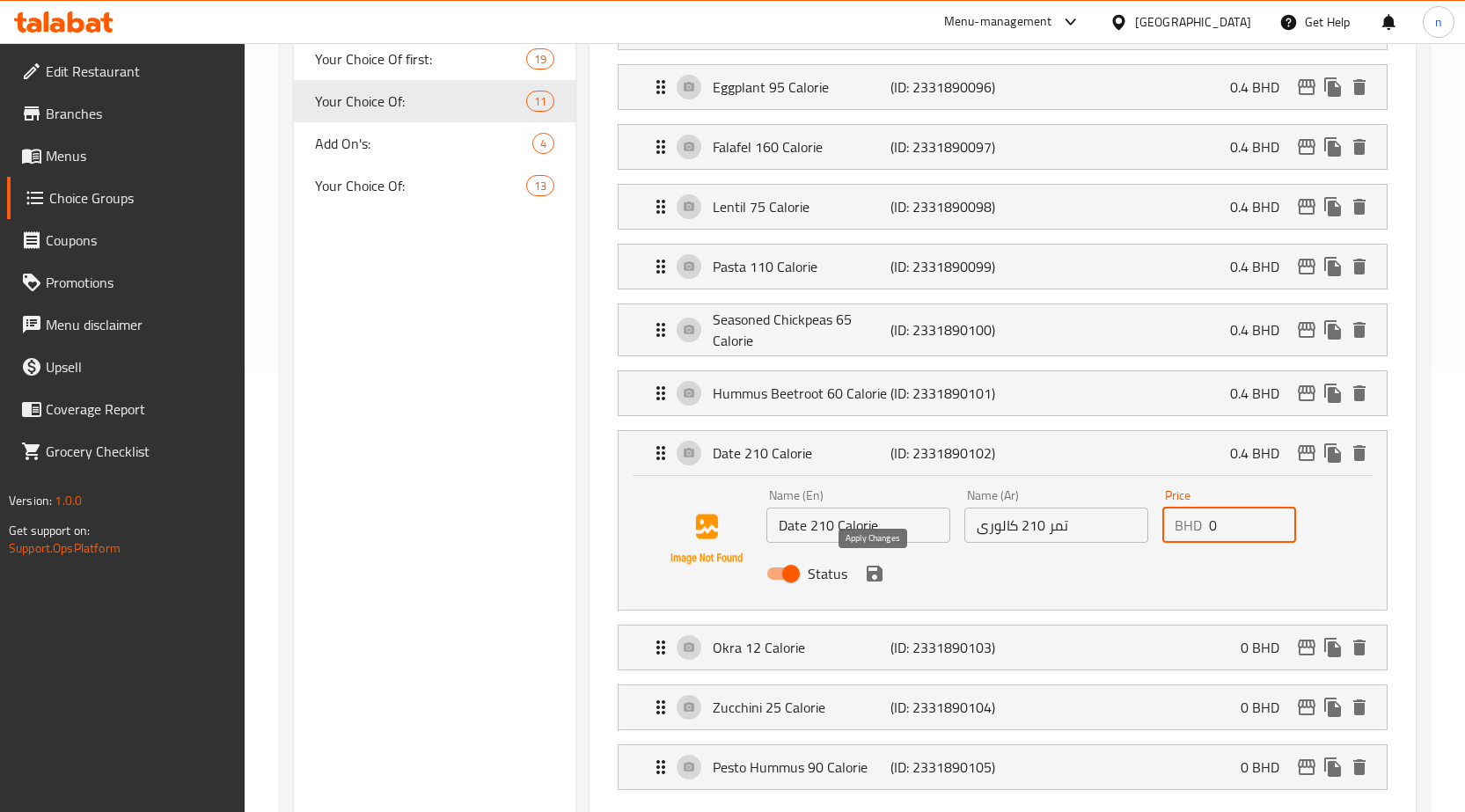
click at [876, 580] on icon "save" at bounding box center [874, 573] width 16 height 16
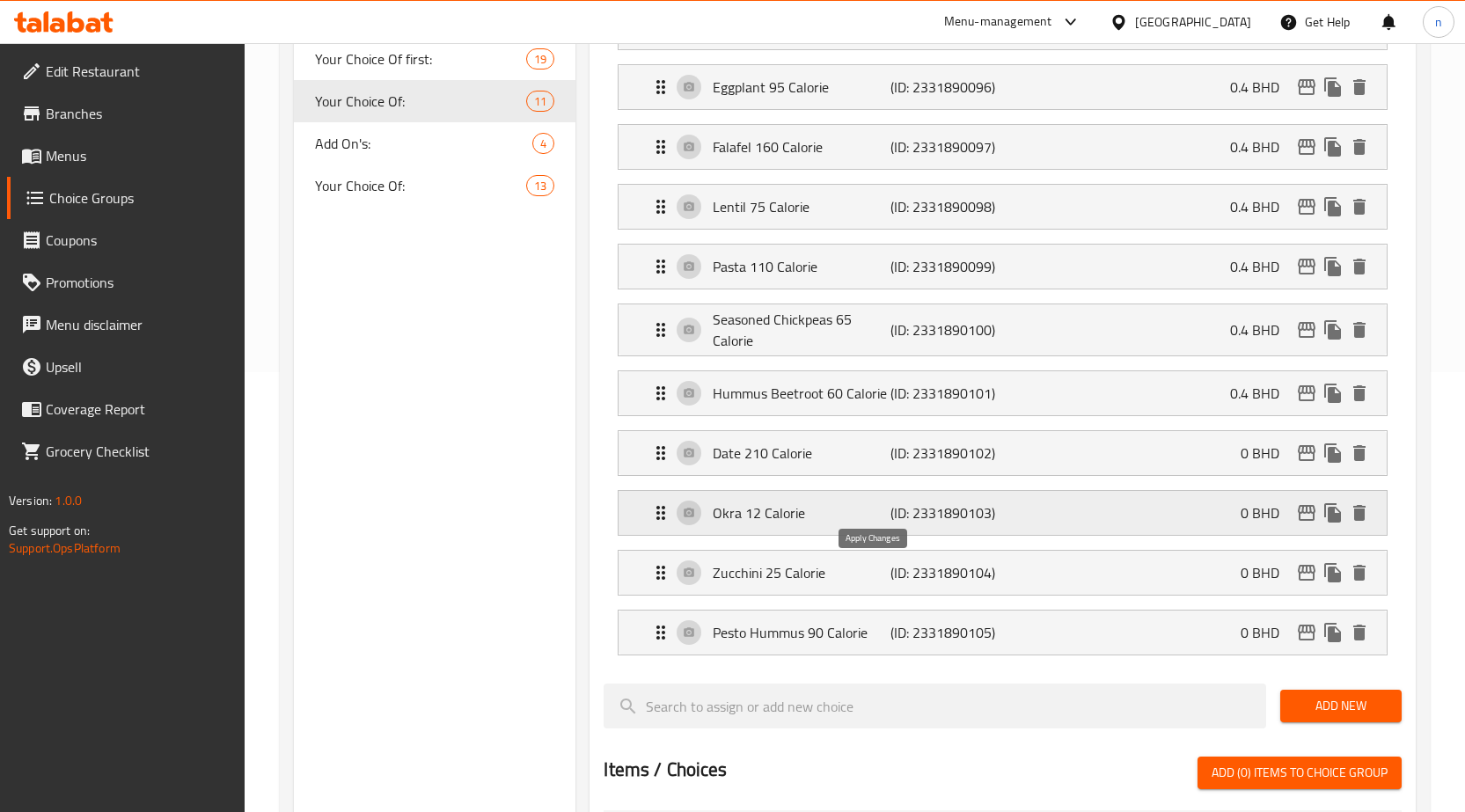
type input "0"
click at [978, 401] on p "(ID: 2331890101)" at bounding box center [949, 392] width 119 height 21
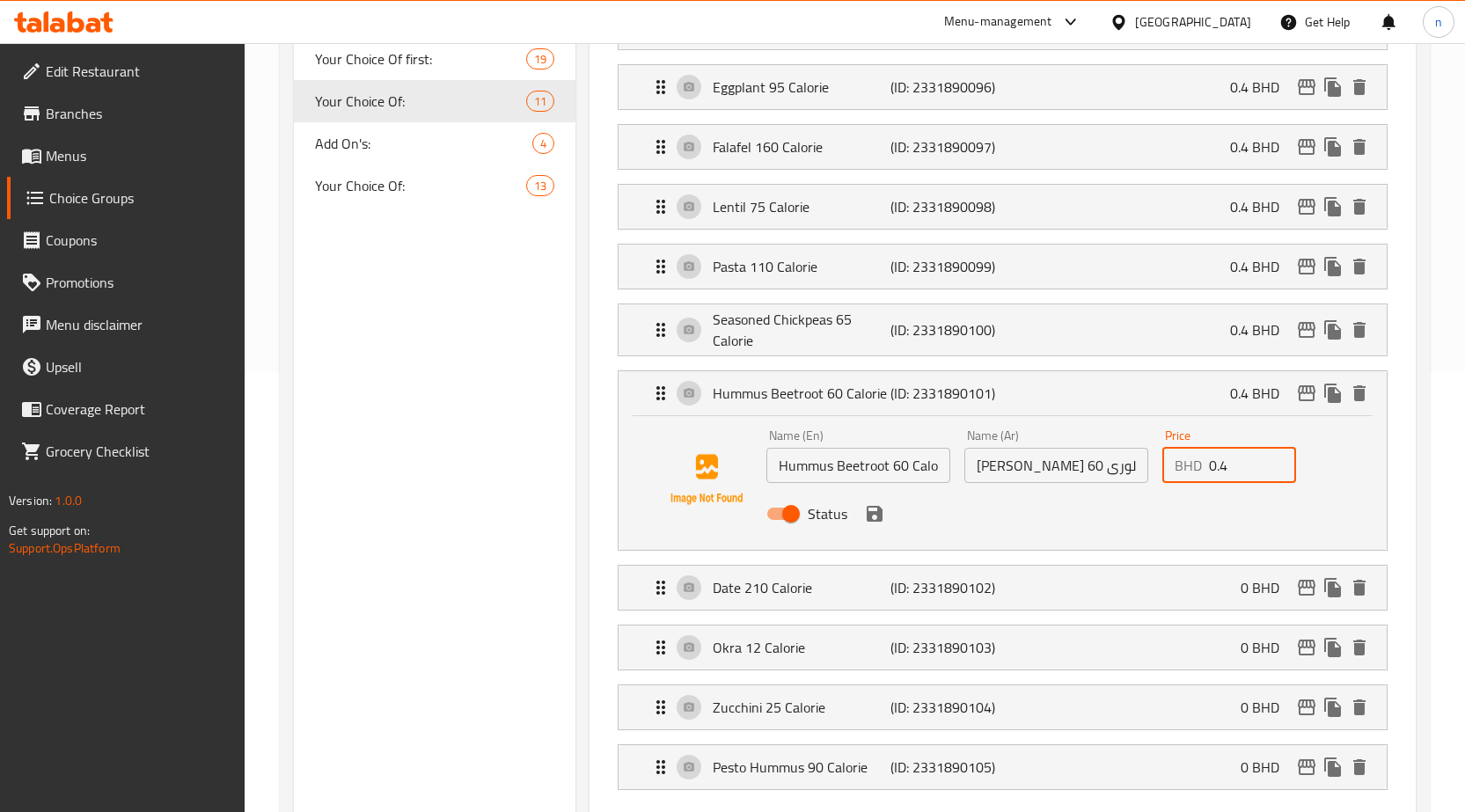
drag, startPoint x: 1231, startPoint y: 467, endPoint x: 1209, endPoint y: 466, distance: 22.0
click at [1209, 466] on input "0.4" at bounding box center [1253, 465] width 87 height 35
click at [876, 513] on icon "save" at bounding box center [874, 513] width 16 height 16
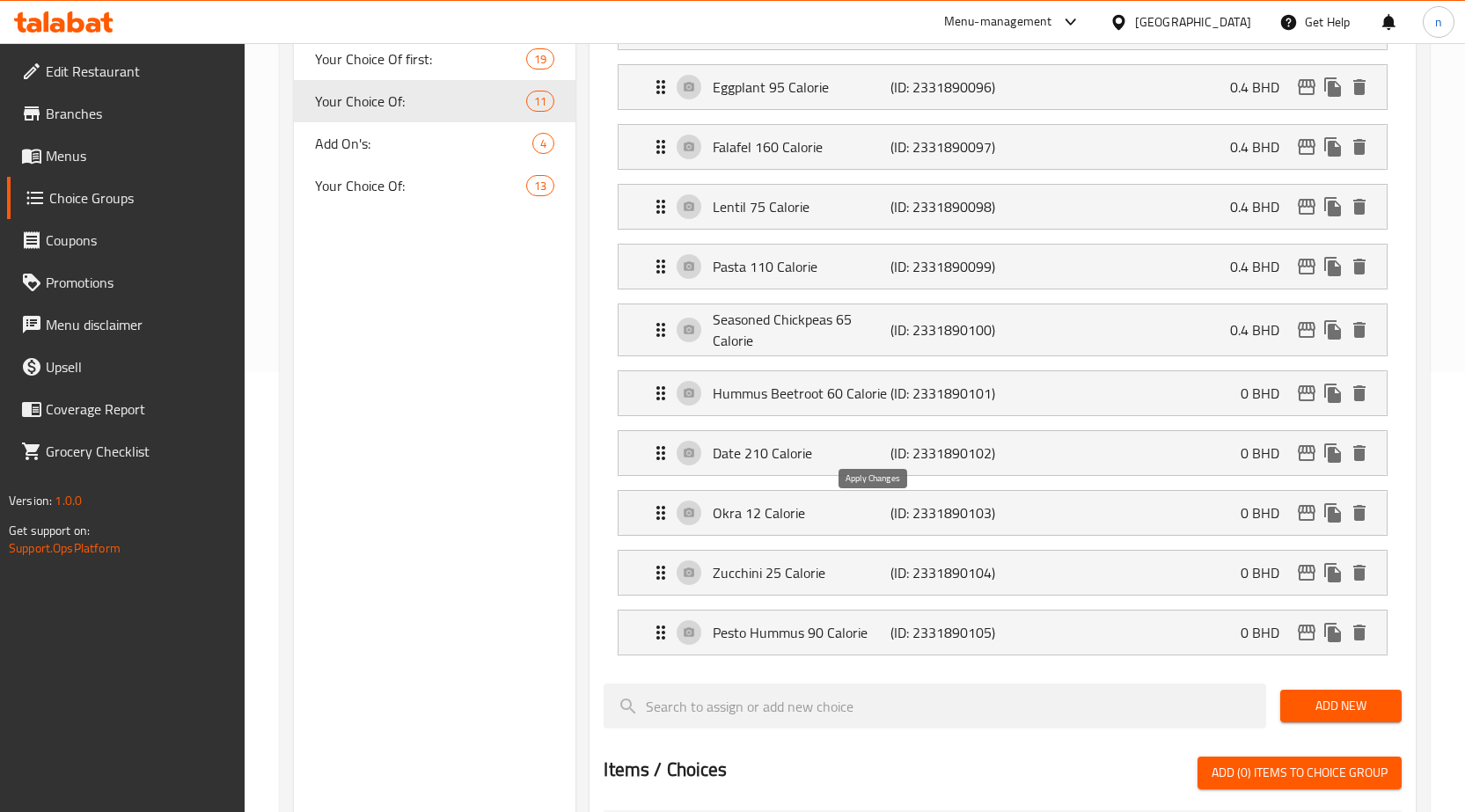
type input "0"
click at [955, 338] on p "(ID: 2331890100)" at bounding box center [949, 330] width 119 height 21
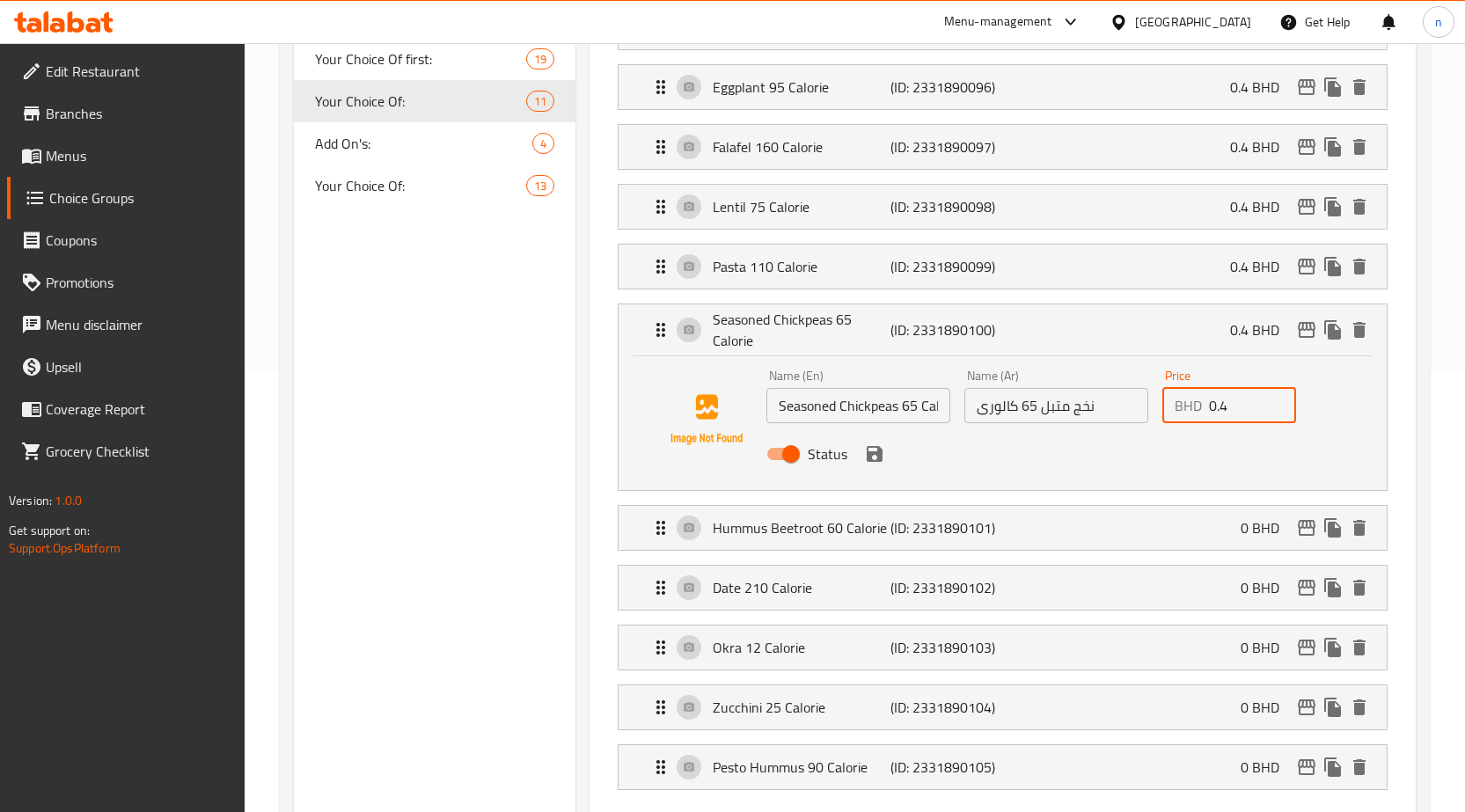
drag, startPoint x: 1222, startPoint y: 407, endPoint x: 1209, endPoint y: 401, distance: 14.3
click at [1209, 401] on input "0.4" at bounding box center [1253, 405] width 87 height 35
type input "0"
click at [876, 406] on input "Seasoned Chickpeas 65 Calorie" at bounding box center [858, 405] width 184 height 35
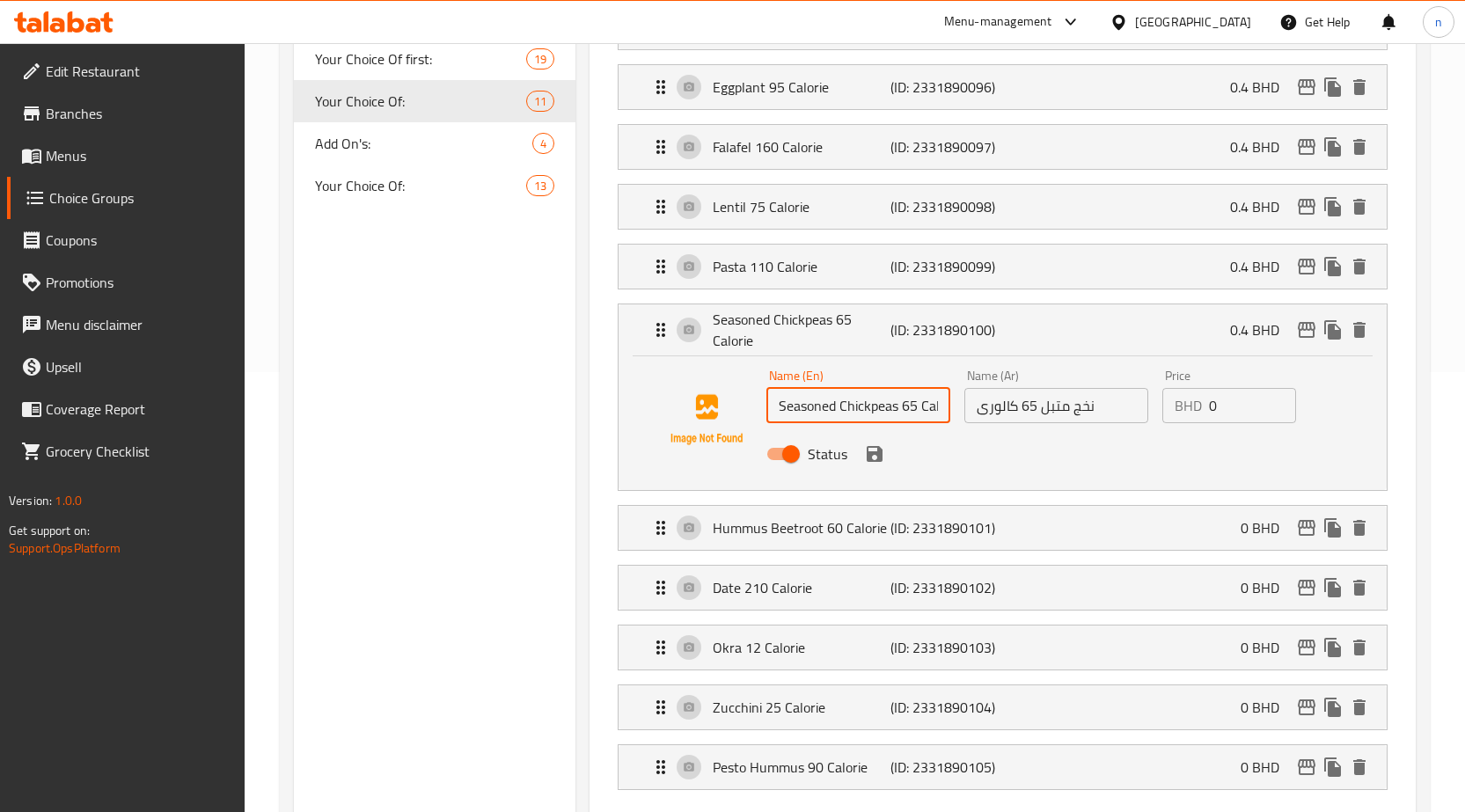
click at [1084, 405] on input "نخج متبل 65 كالورى" at bounding box center [1056, 405] width 184 height 35
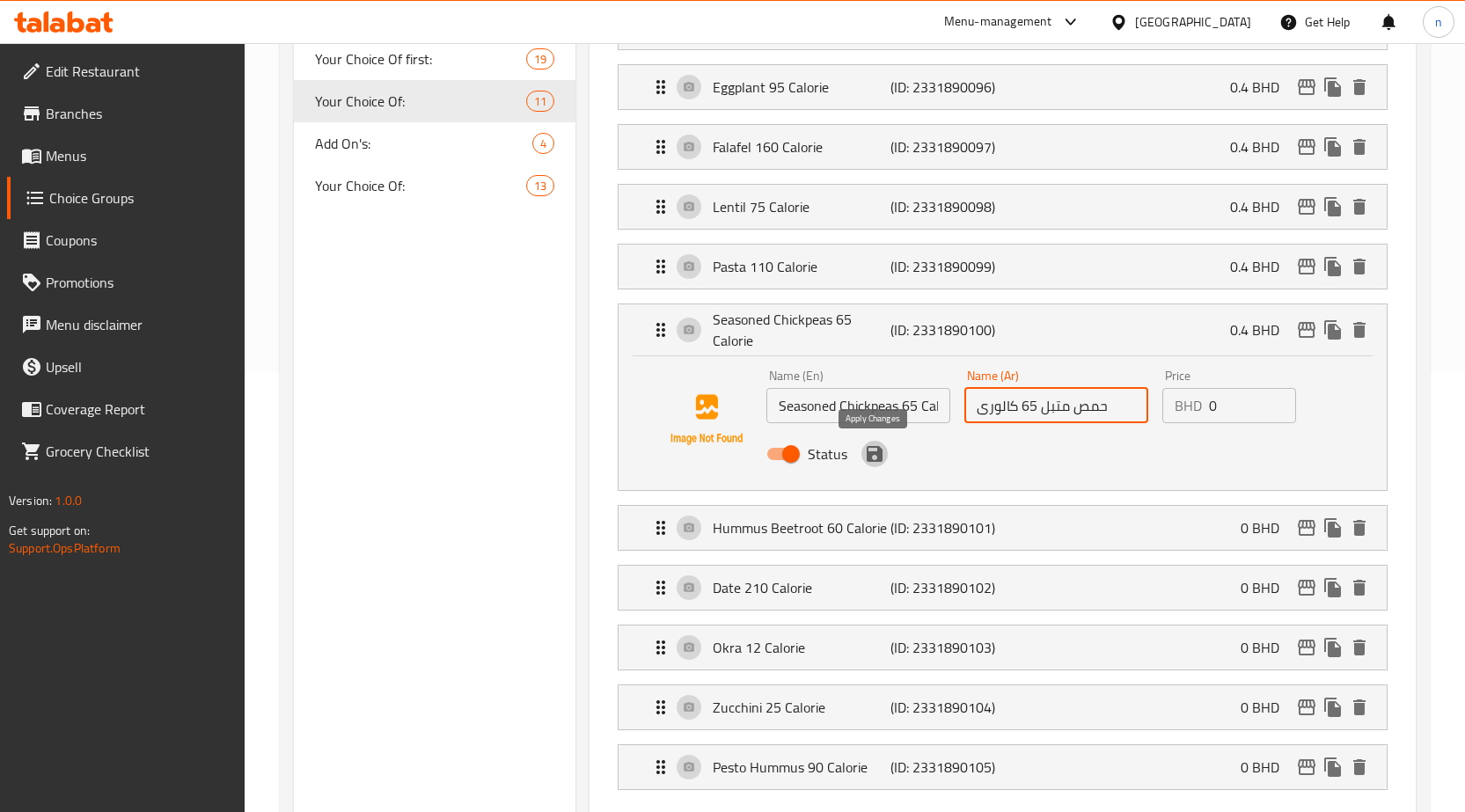
click at [879, 455] on icon "save" at bounding box center [874, 453] width 16 height 16
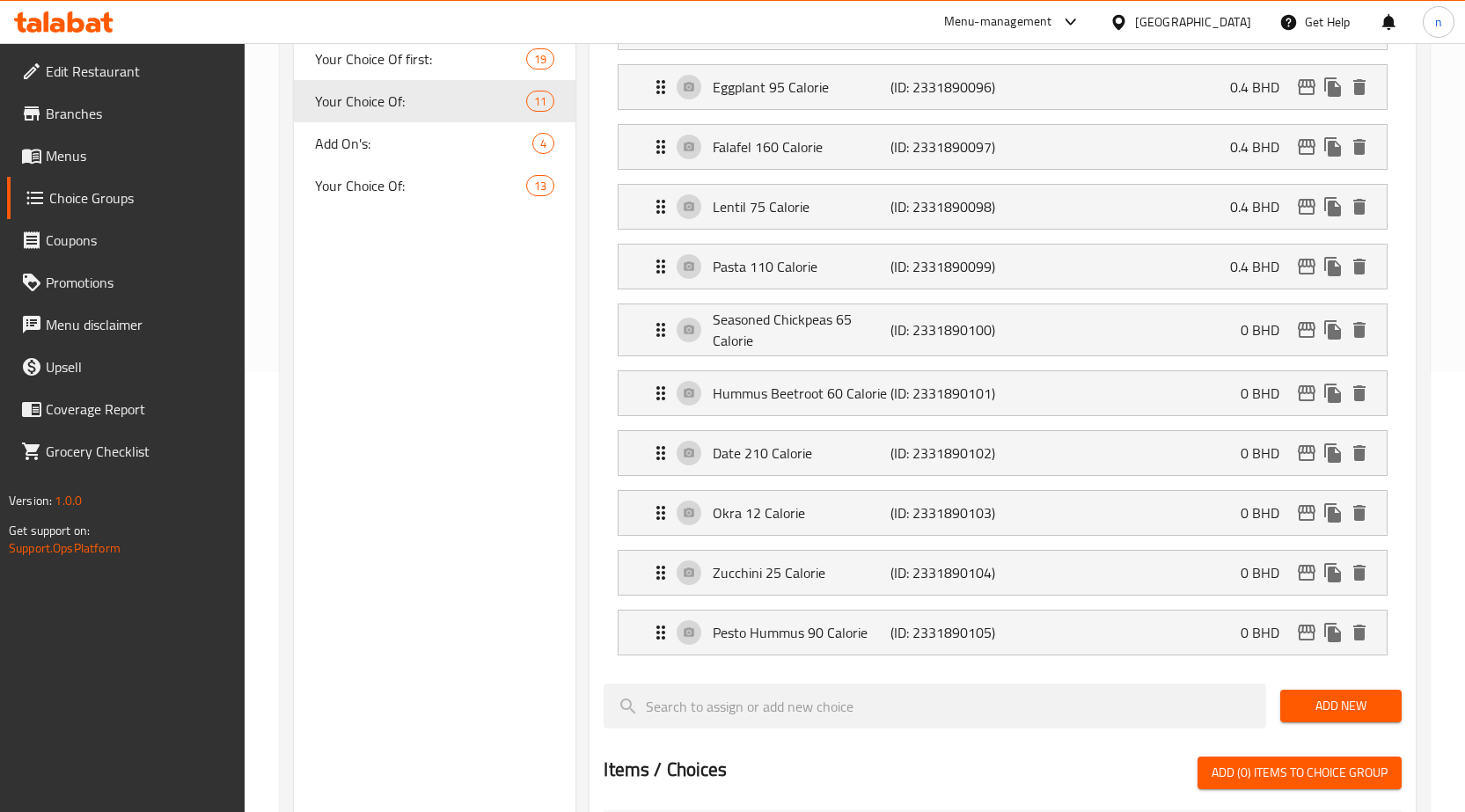
type input "حمص متبل 65 كالورى"
click at [1048, 276] on div "Pasta 110 Calorie (ID: 2331890099) 0.4 BHD" at bounding box center [1008, 266] width 715 height 44
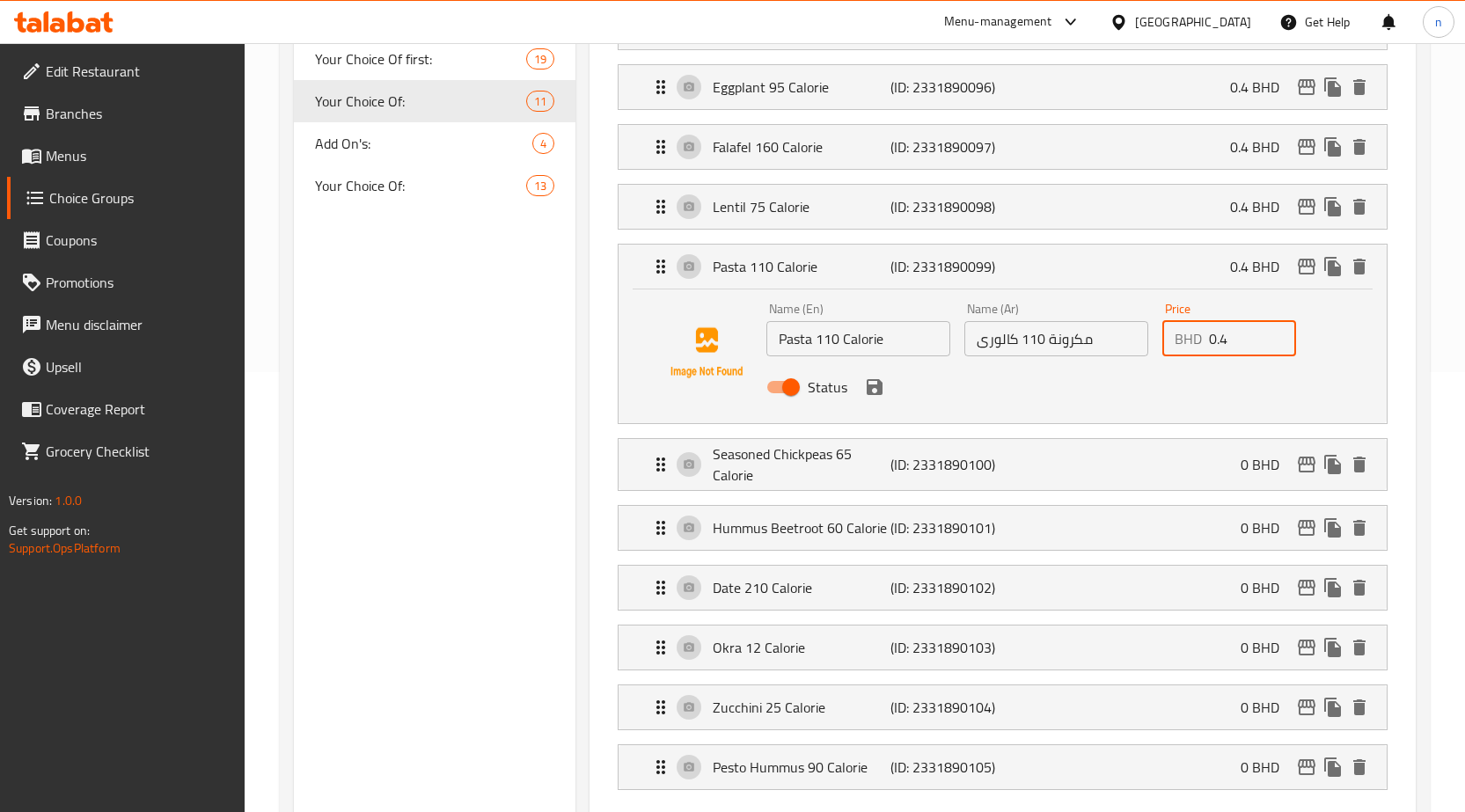
click at [1209, 335] on input "0.4" at bounding box center [1253, 338] width 87 height 35
click at [876, 392] on icon "save" at bounding box center [874, 387] width 16 height 16
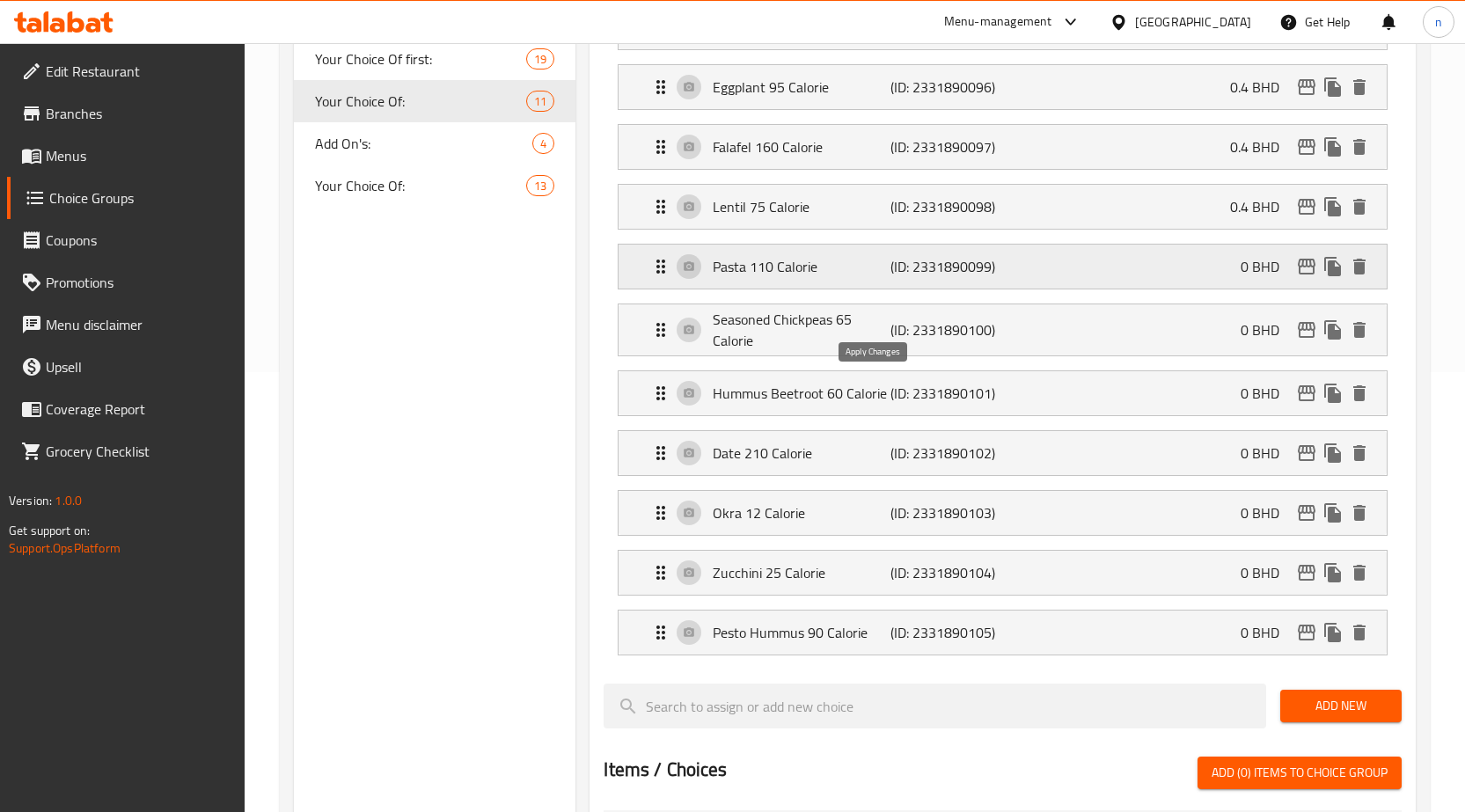
type input "0"
click at [978, 260] on p "(ID: 2331890099)" at bounding box center [949, 266] width 119 height 21
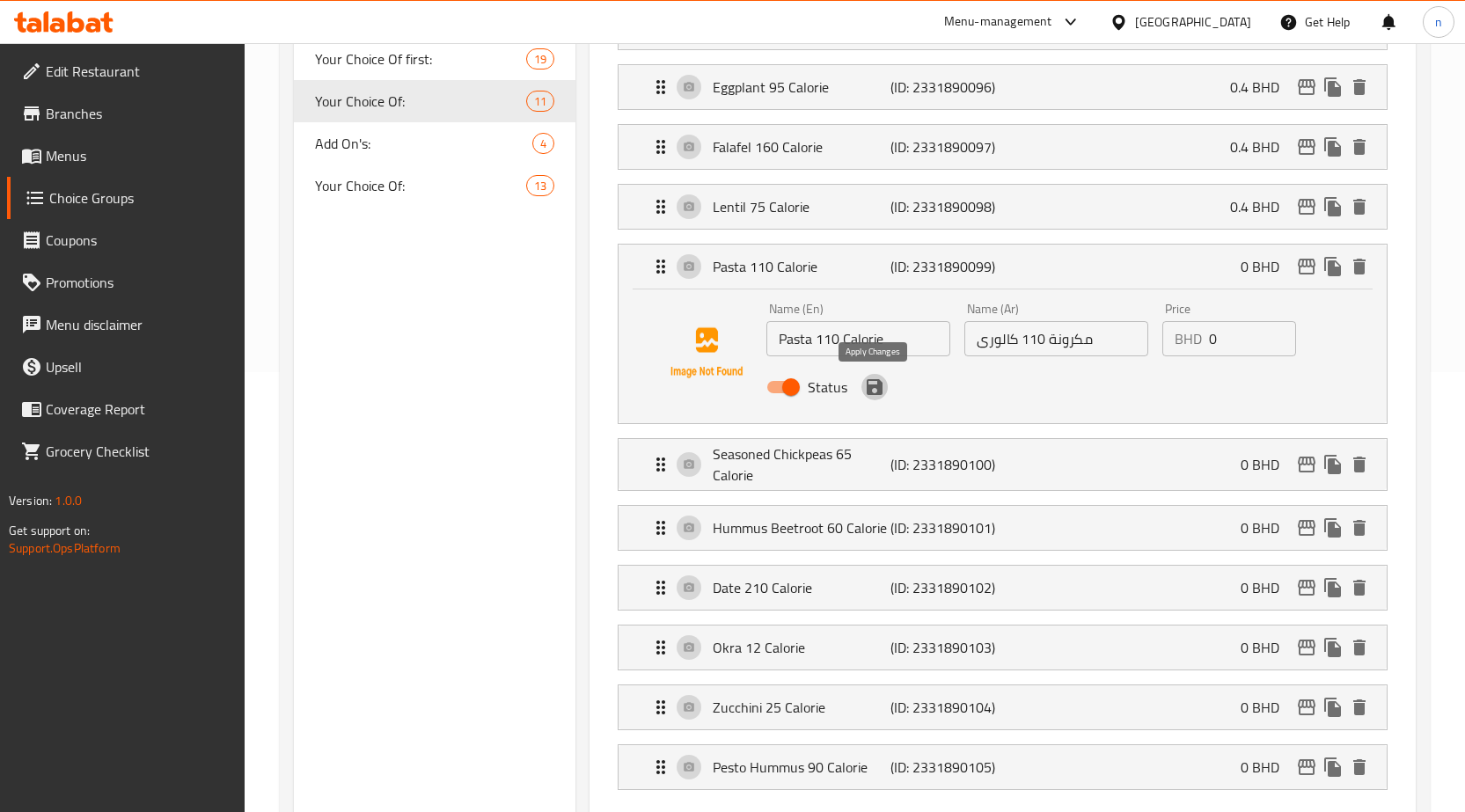
click at [875, 391] on icon "save" at bounding box center [874, 387] width 21 height 21
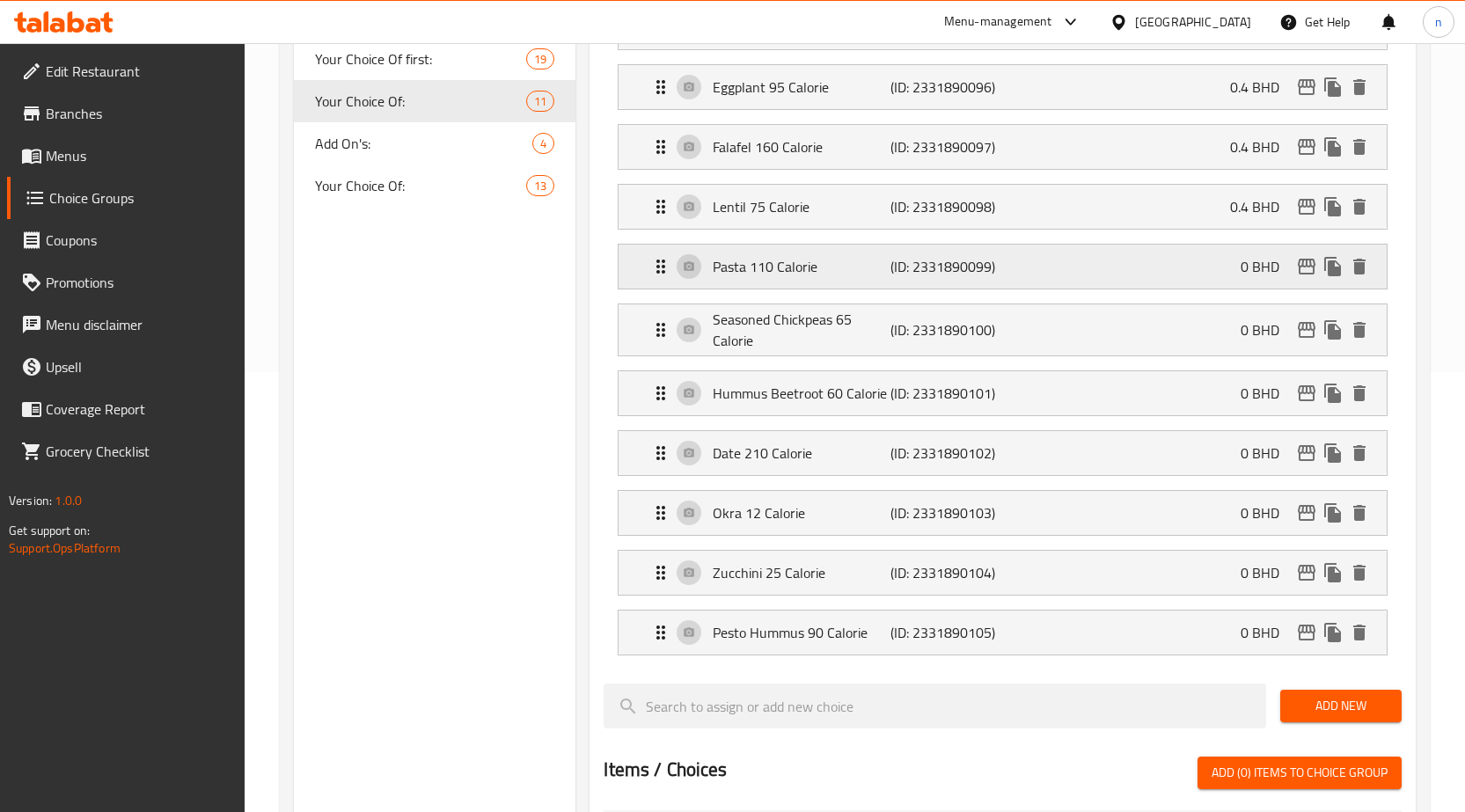
click at [967, 258] on p "(ID: 2331890099)" at bounding box center [949, 266] width 119 height 21
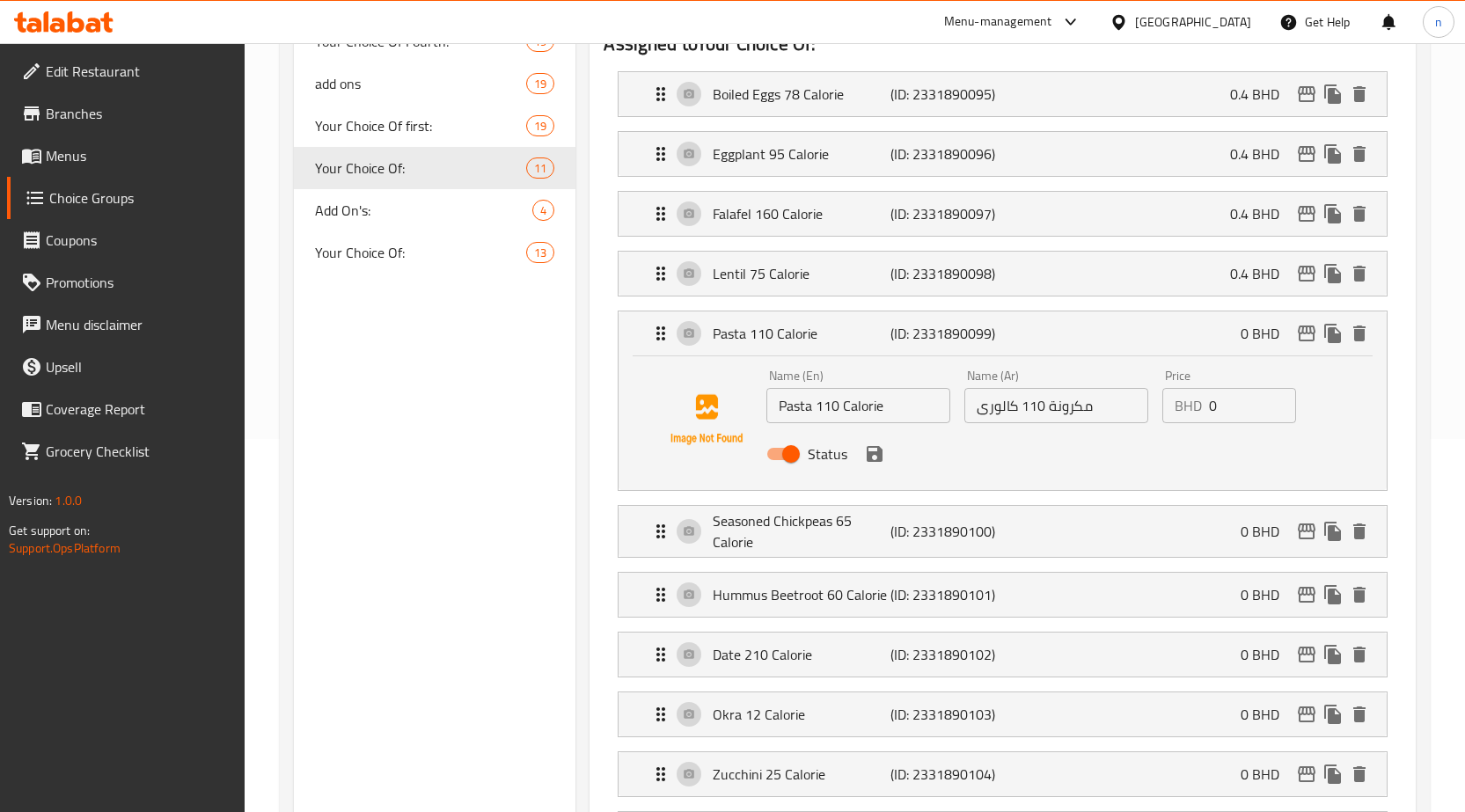
scroll to position [264, 0]
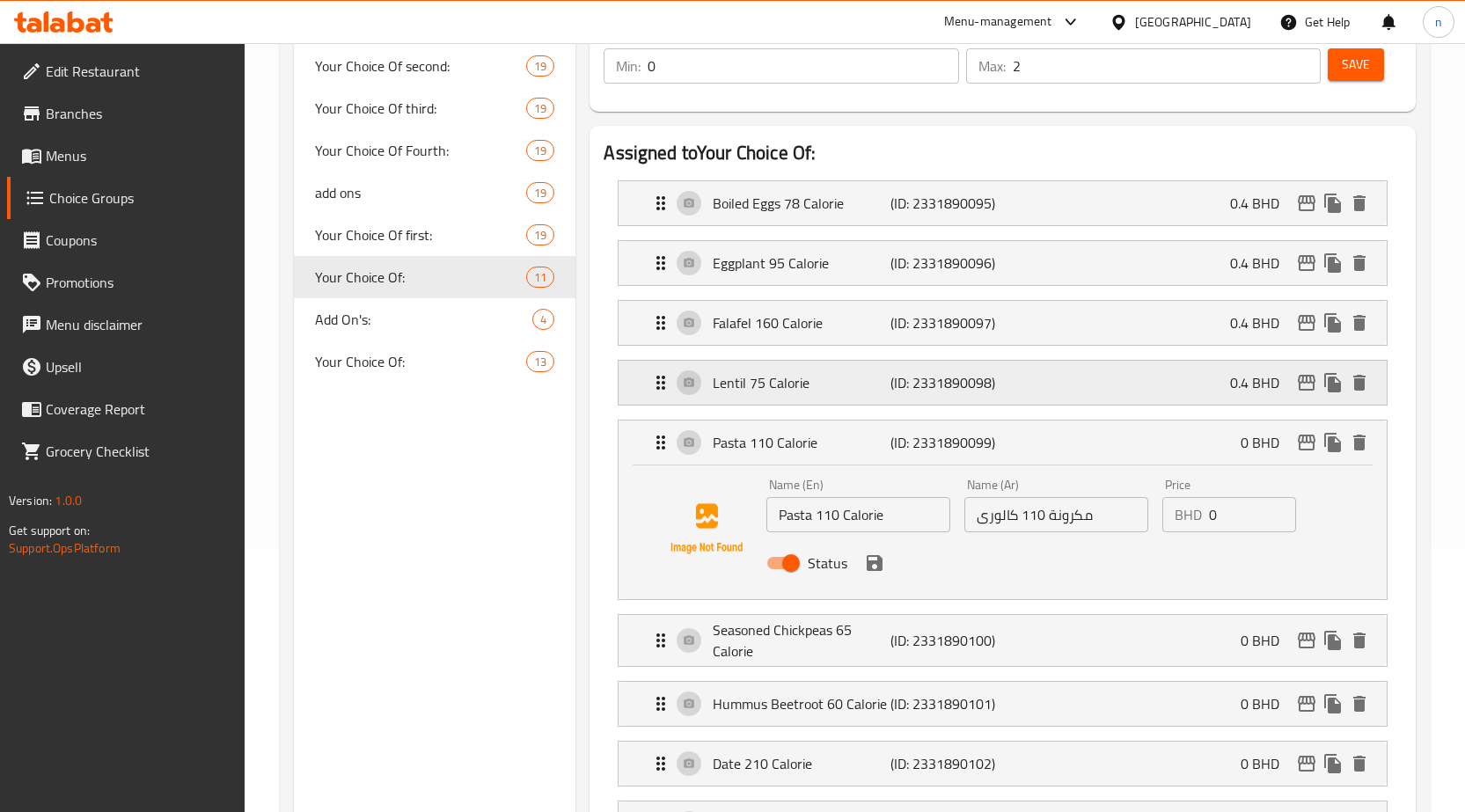
click at [994, 383] on p "(ID: 2331890098)" at bounding box center [949, 382] width 119 height 21
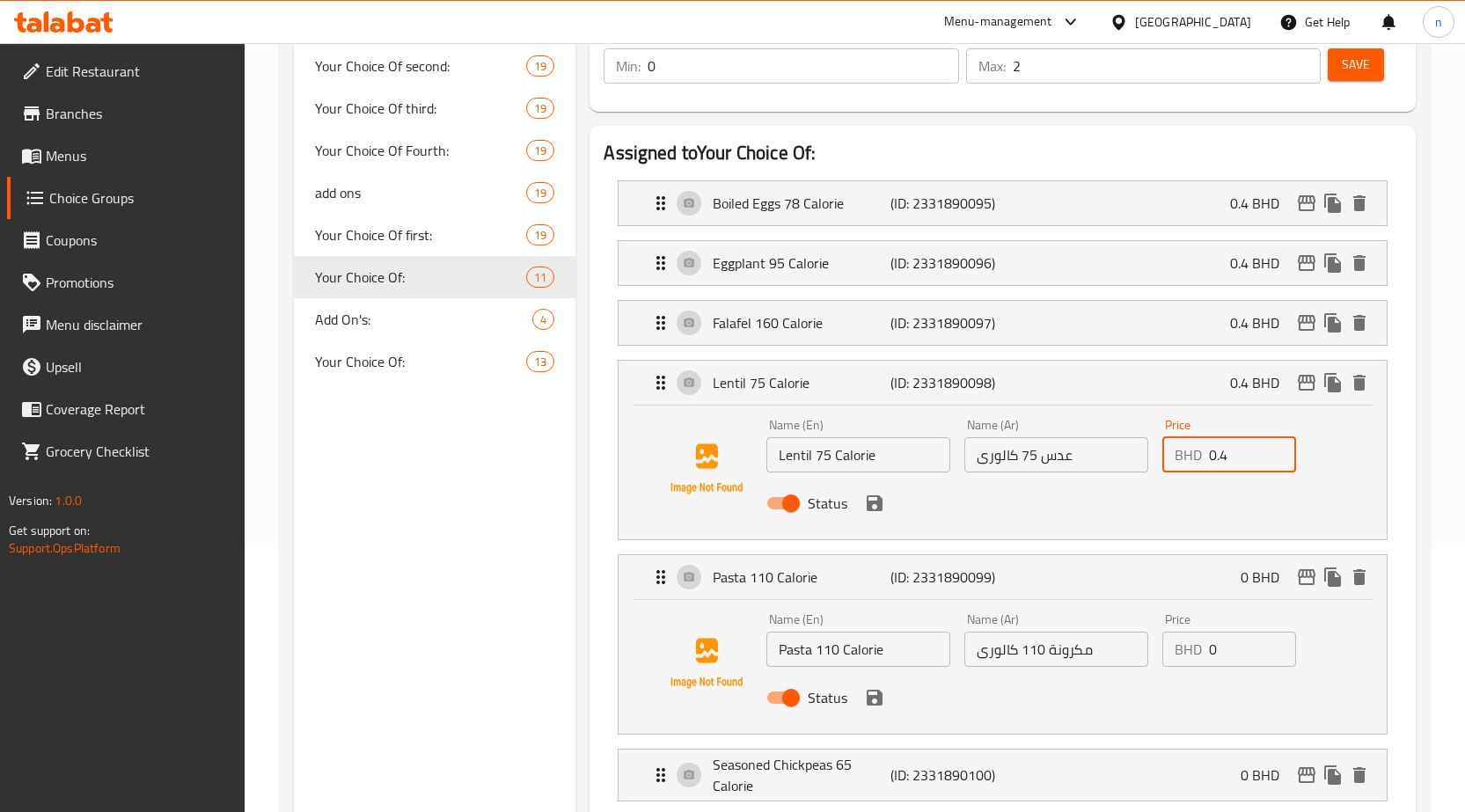
drag, startPoint x: 1226, startPoint y: 459, endPoint x: 1209, endPoint y: 449, distance: 19.7
click at [1209, 449] on input "0.4" at bounding box center [1253, 455] width 87 height 35
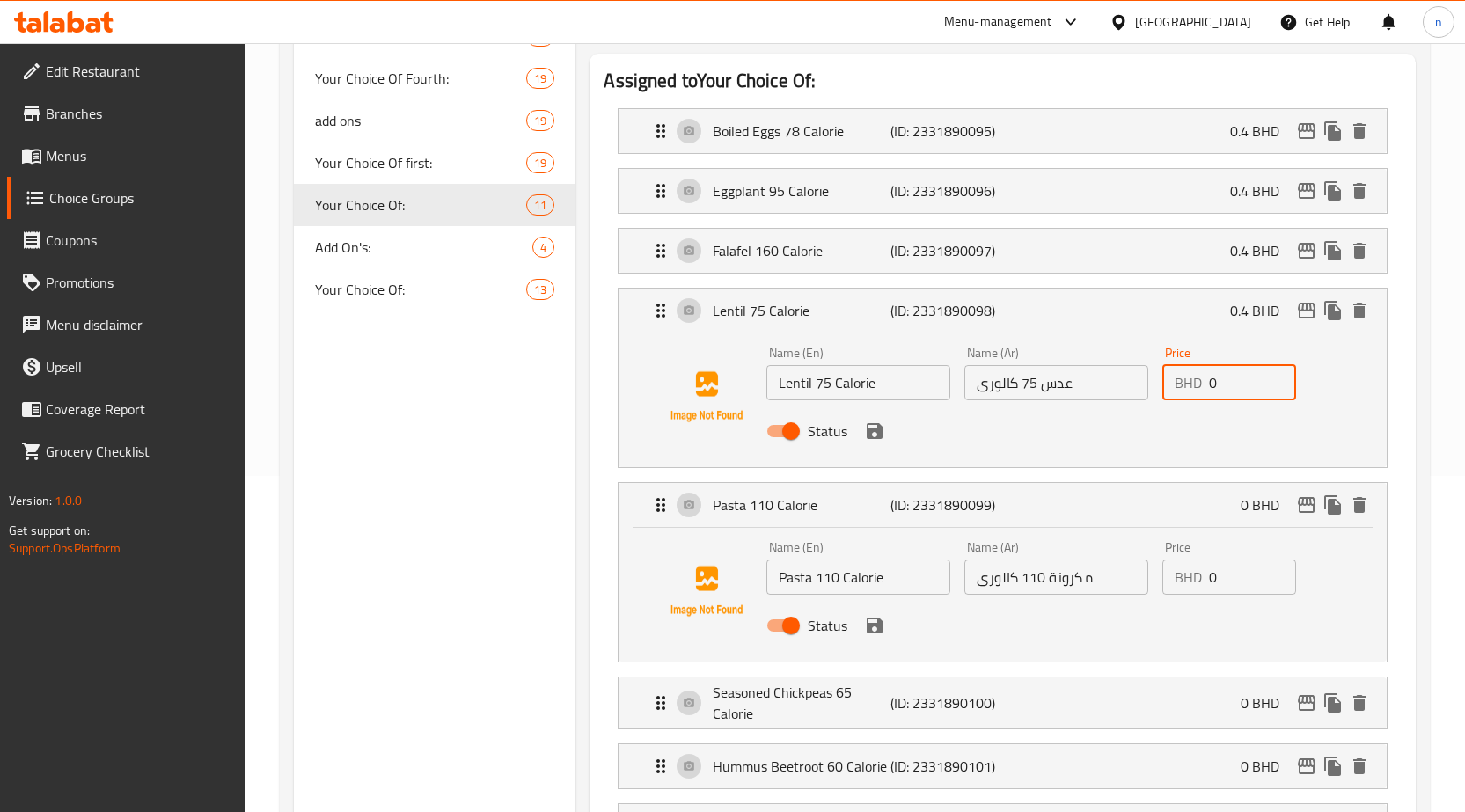
scroll to position [440, 0]
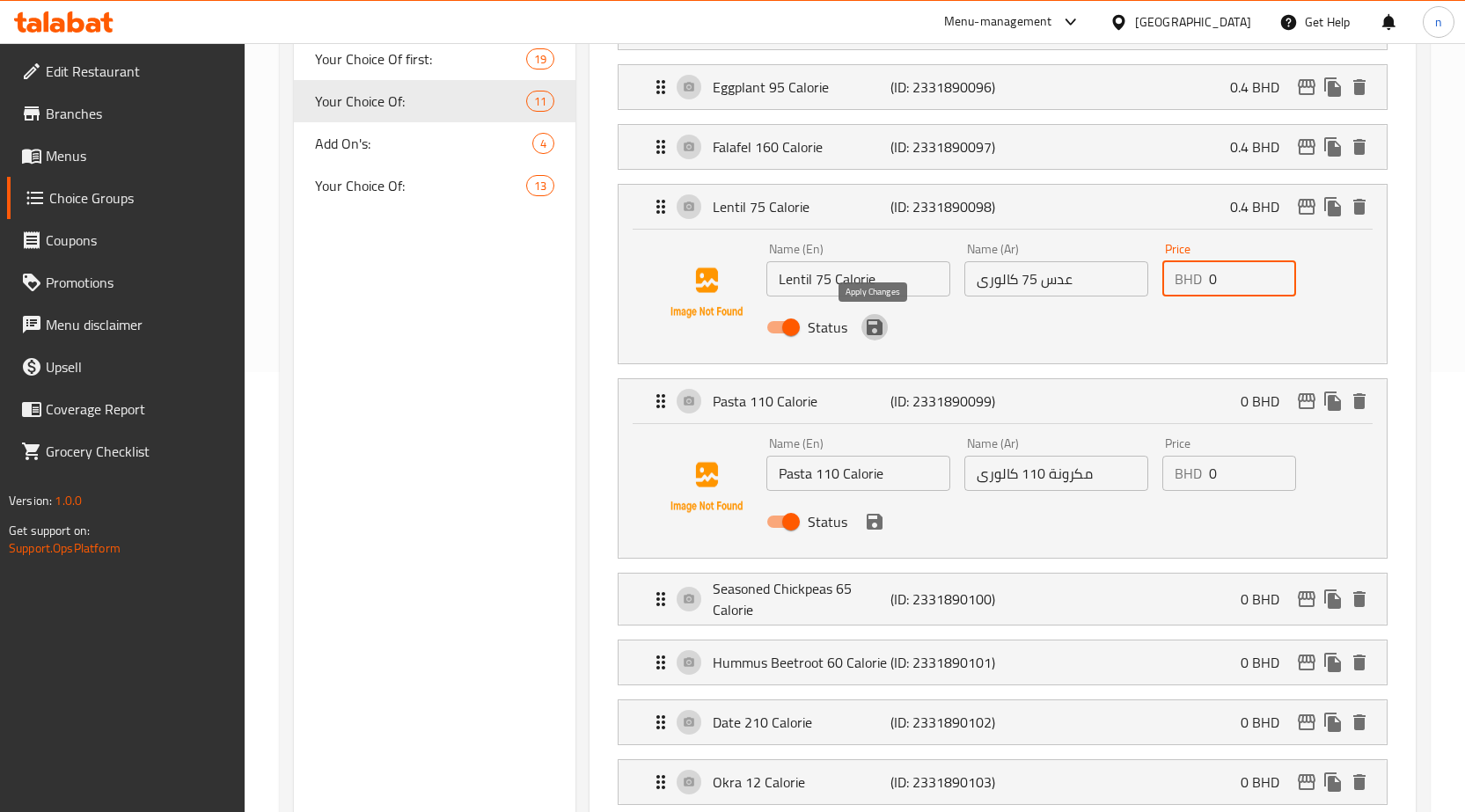
click at [875, 325] on icon "save" at bounding box center [874, 327] width 16 height 16
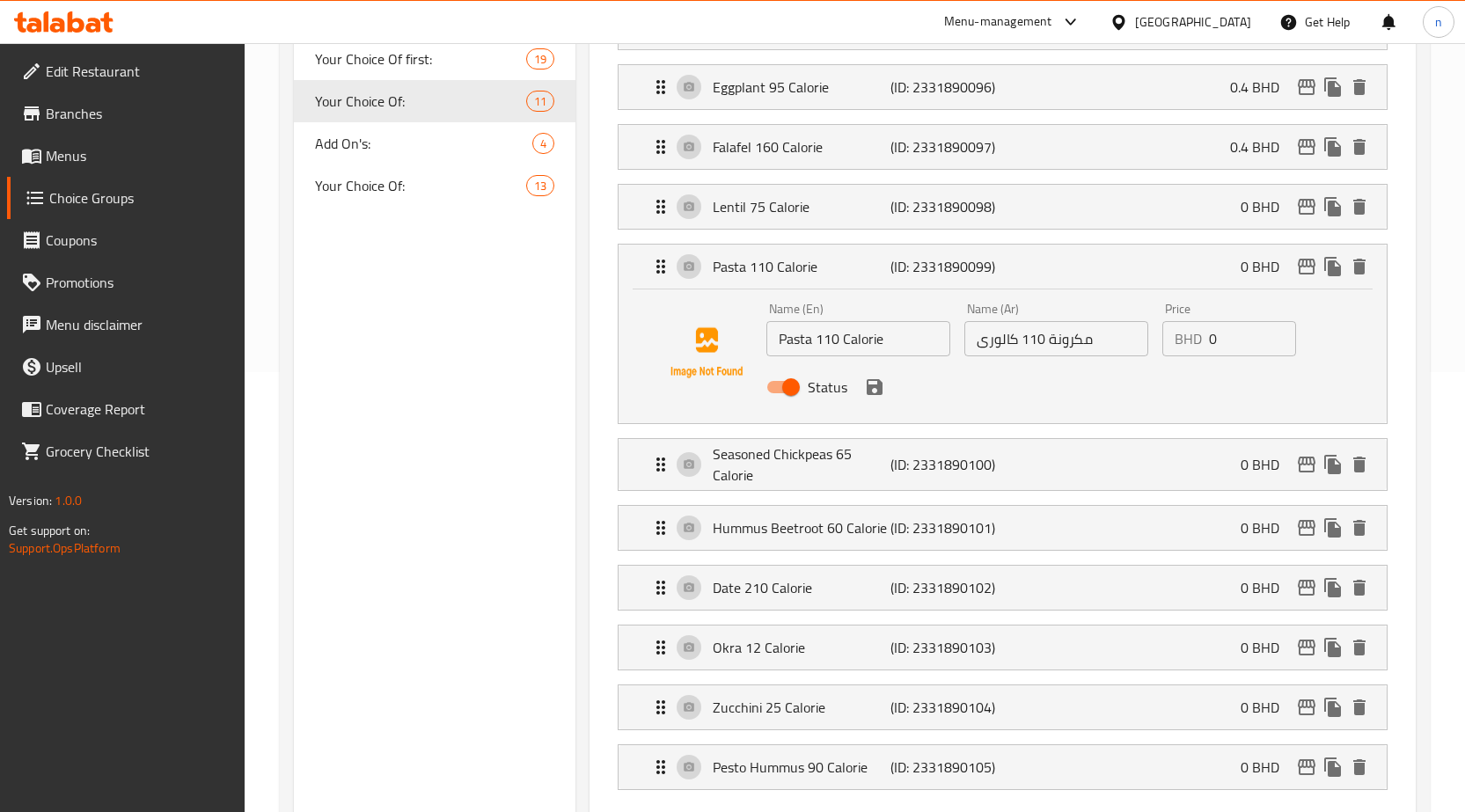
type input "0"
click at [990, 208] on p "(ID: 2331890098)" at bounding box center [949, 207] width 119 height 21
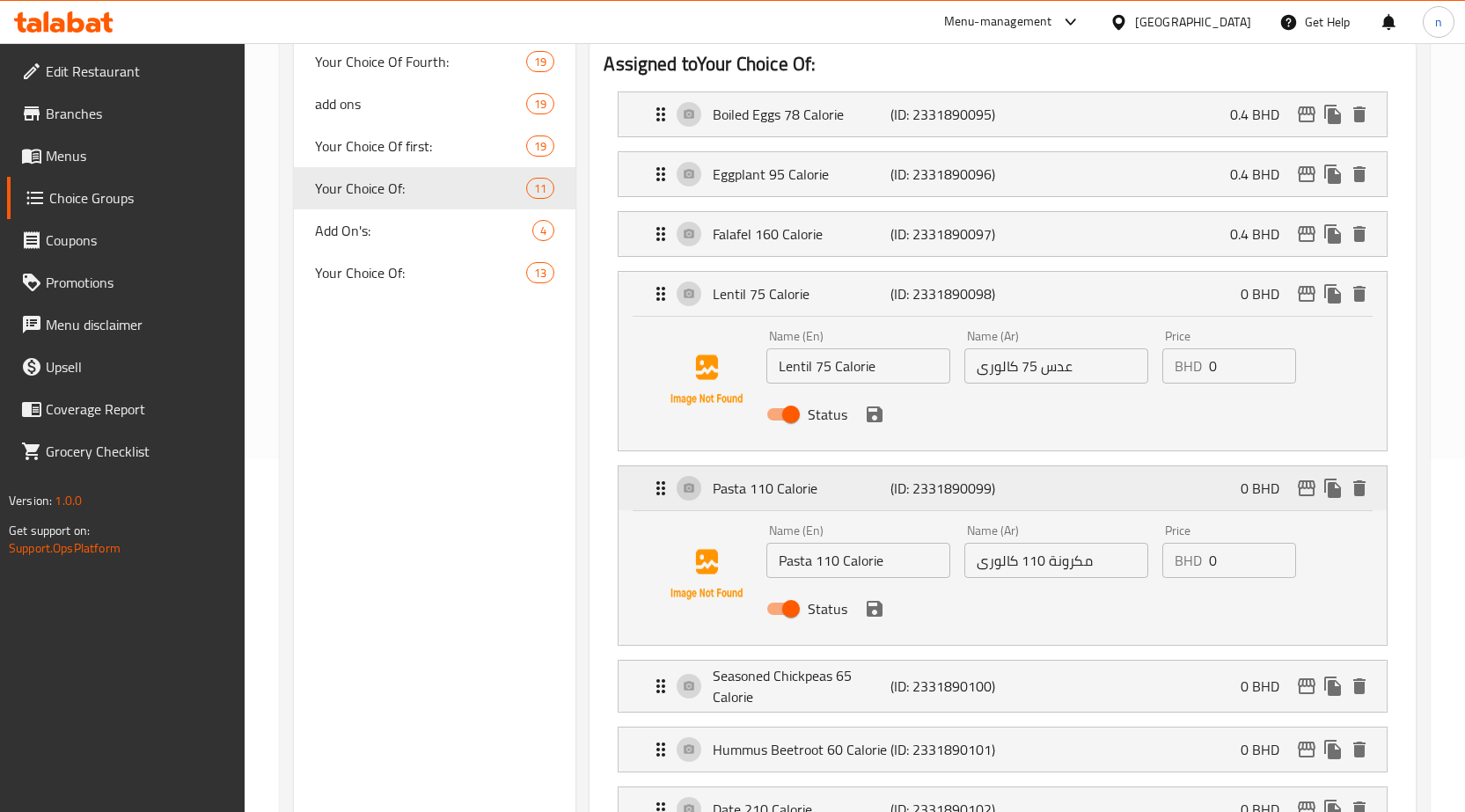
scroll to position [352, 0]
click at [1003, 240] on p "(ID: 2331890097)" at bounding box center [949, 234] width 119 height 21
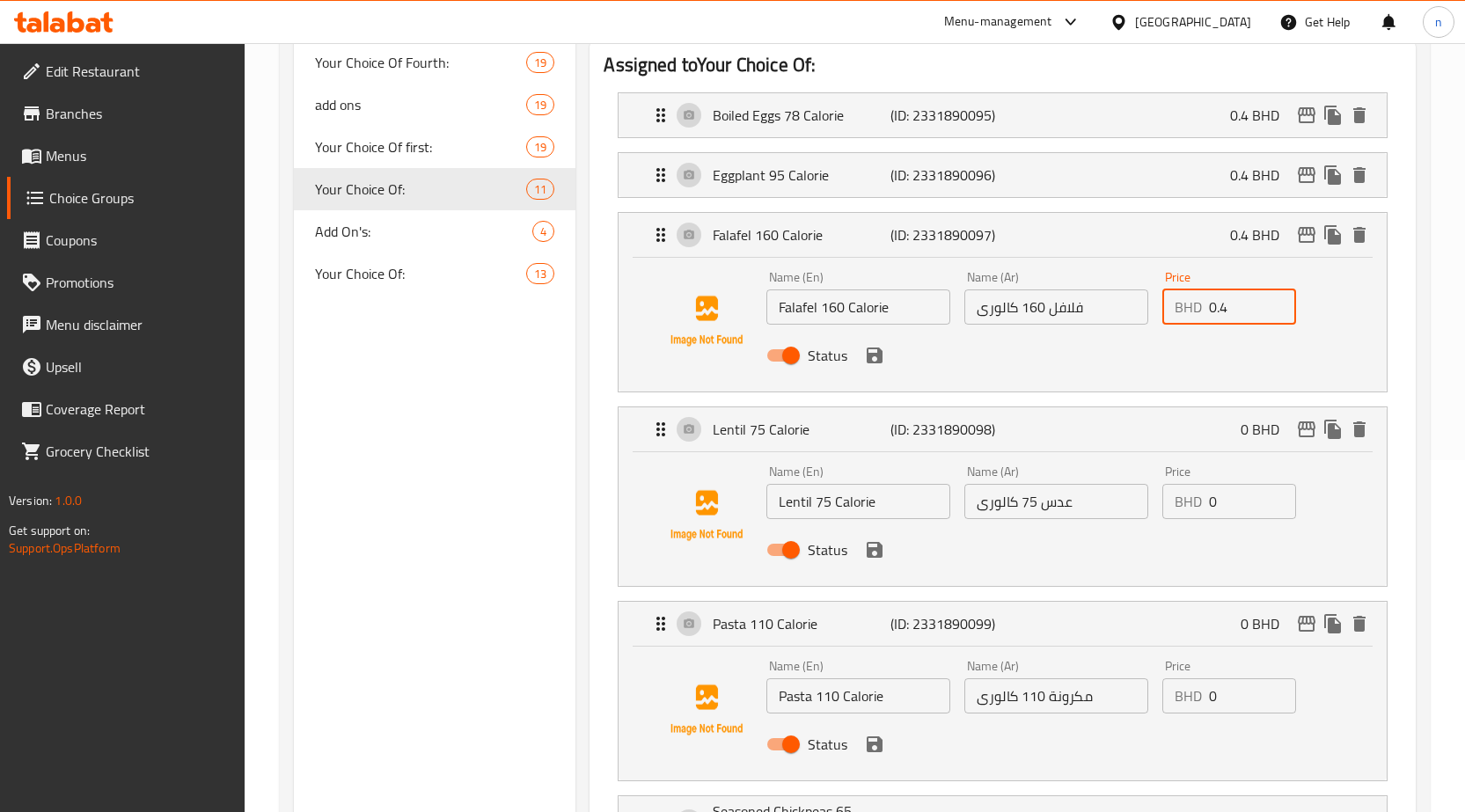
drag, startPoint x: 1224, startPoint y: 313, endPoint x: 1204, endPoint y: 302, distance: 22.8
click at [1204, 302] on div "BHD 0.4 Price" at bounding box center [1230, 307] width 134 height 35
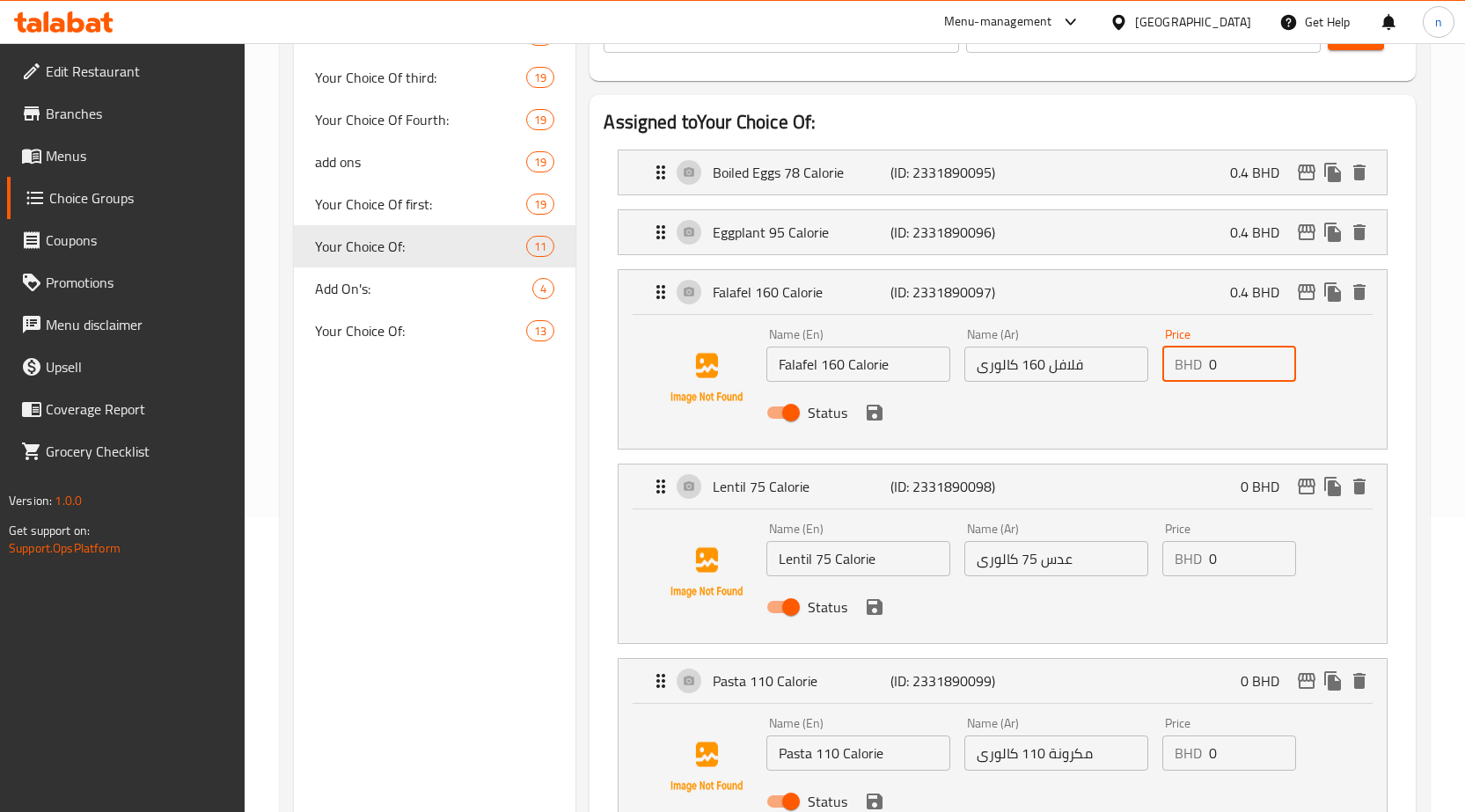
scroll to position [264, 0]
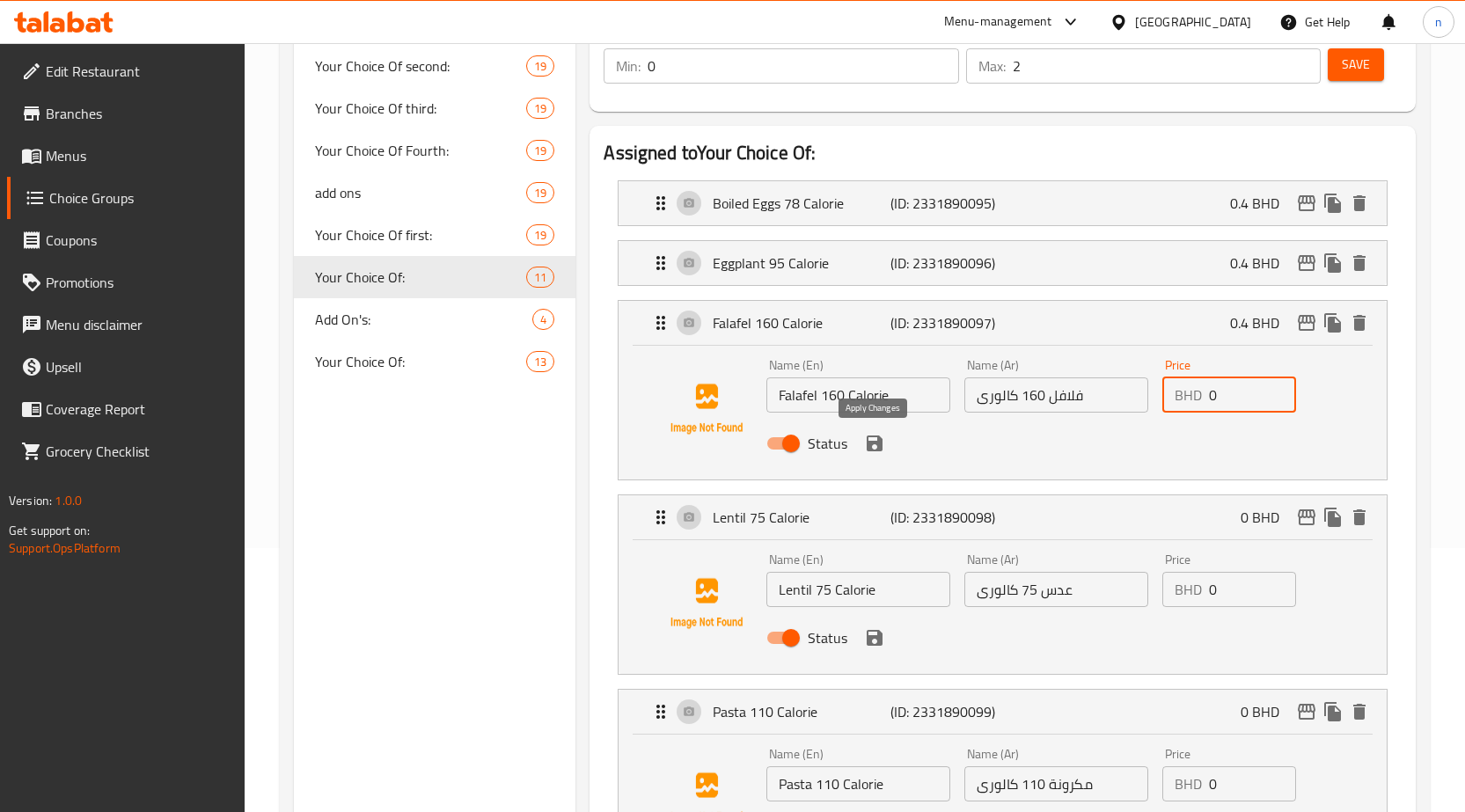
click at [879, 444] on icon "save" at bounding box center [874, 443] width 16 height 16
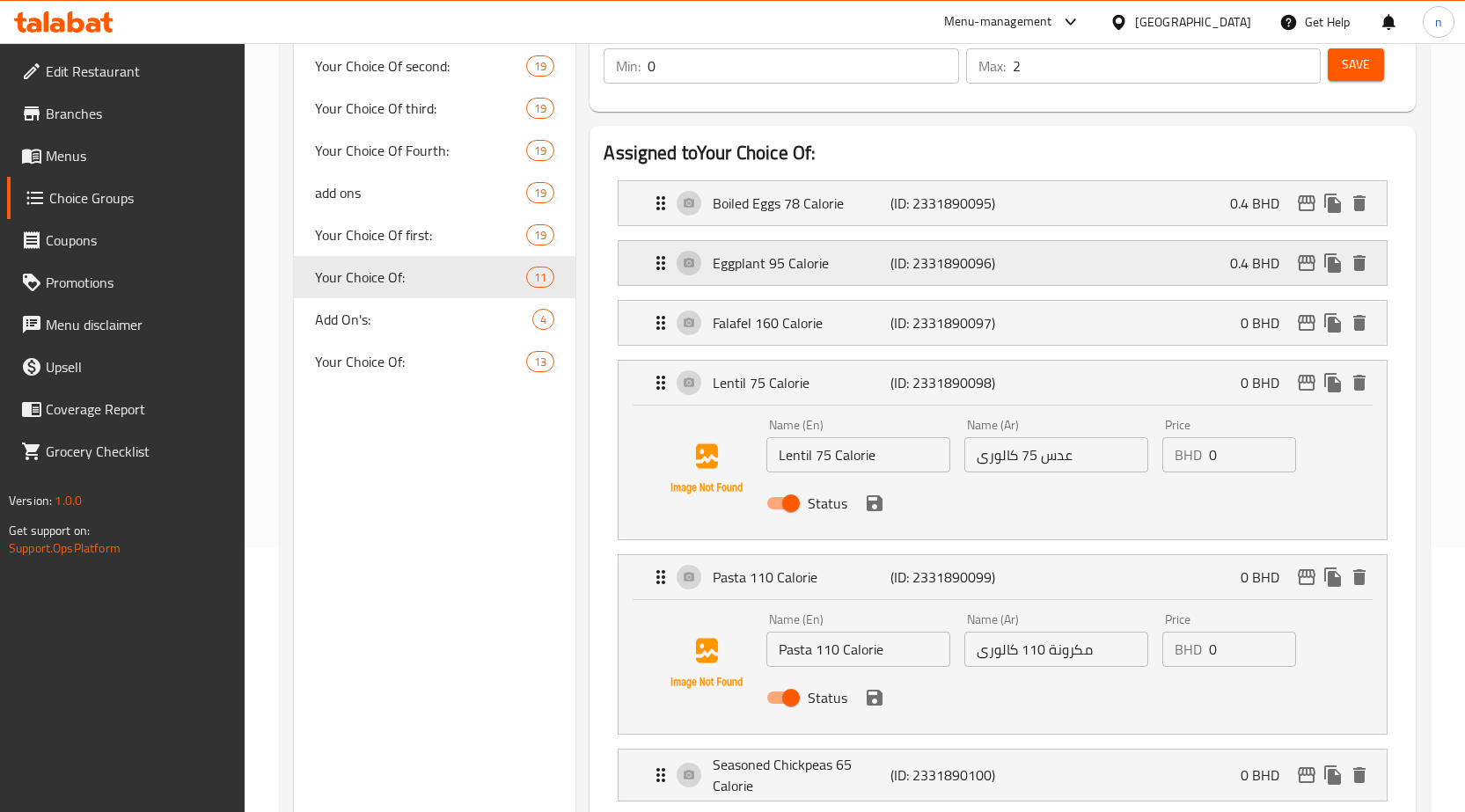
type input "0"
click at [987, 265] on p "(ID: 2331890096)" at bounding box center [949, 263] width 119 height 21
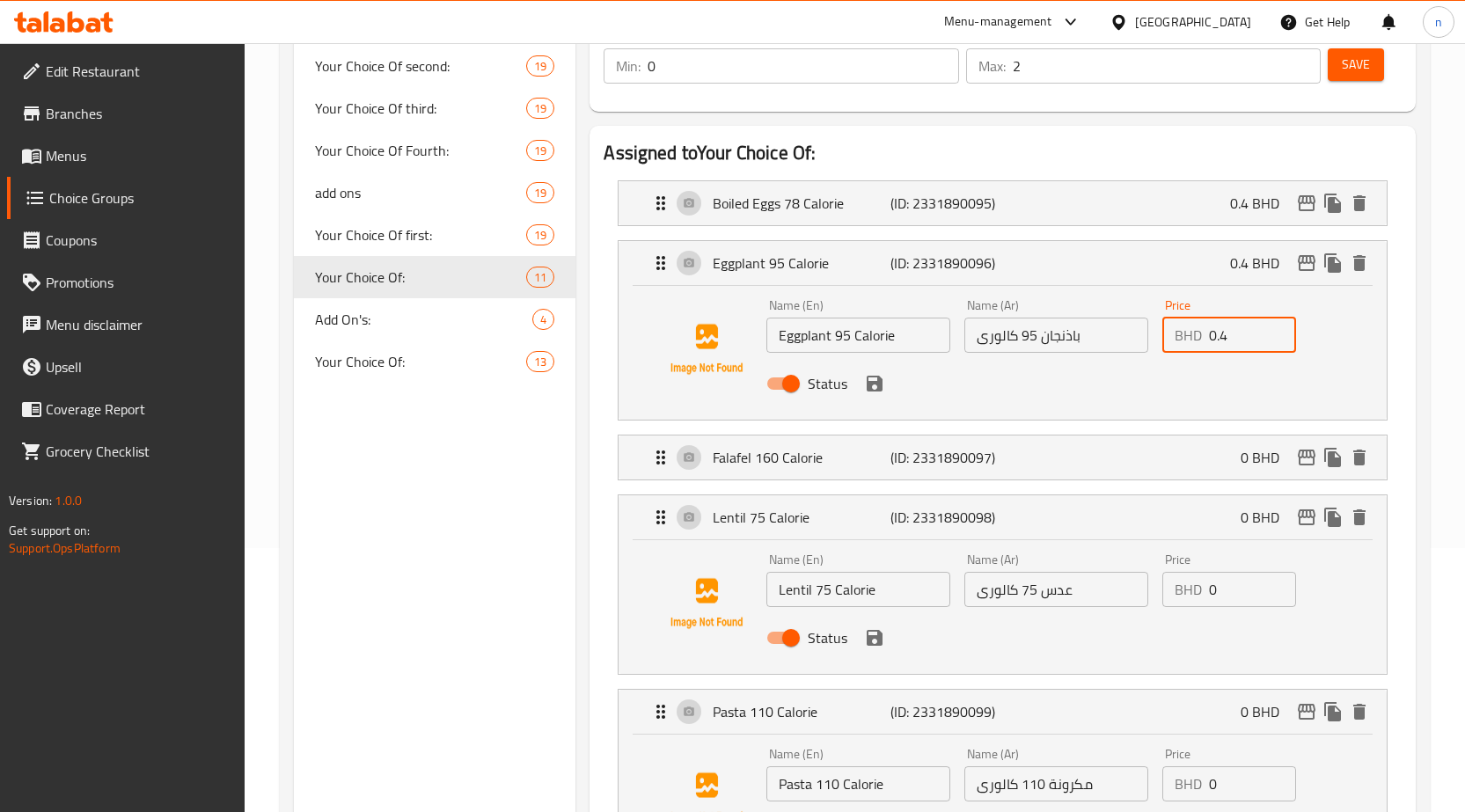
drag, startPoint x: 1235, startPoint y: 338, endPoint x: 1209, endPoint y: 331, distance: 26.9
click at [1209, 331] on input "0.4" at bounding box center [1253, 335] width 87 height 35
click at [878, 382] on icon "save" at bounding box center [874, 383] width 16 height 16
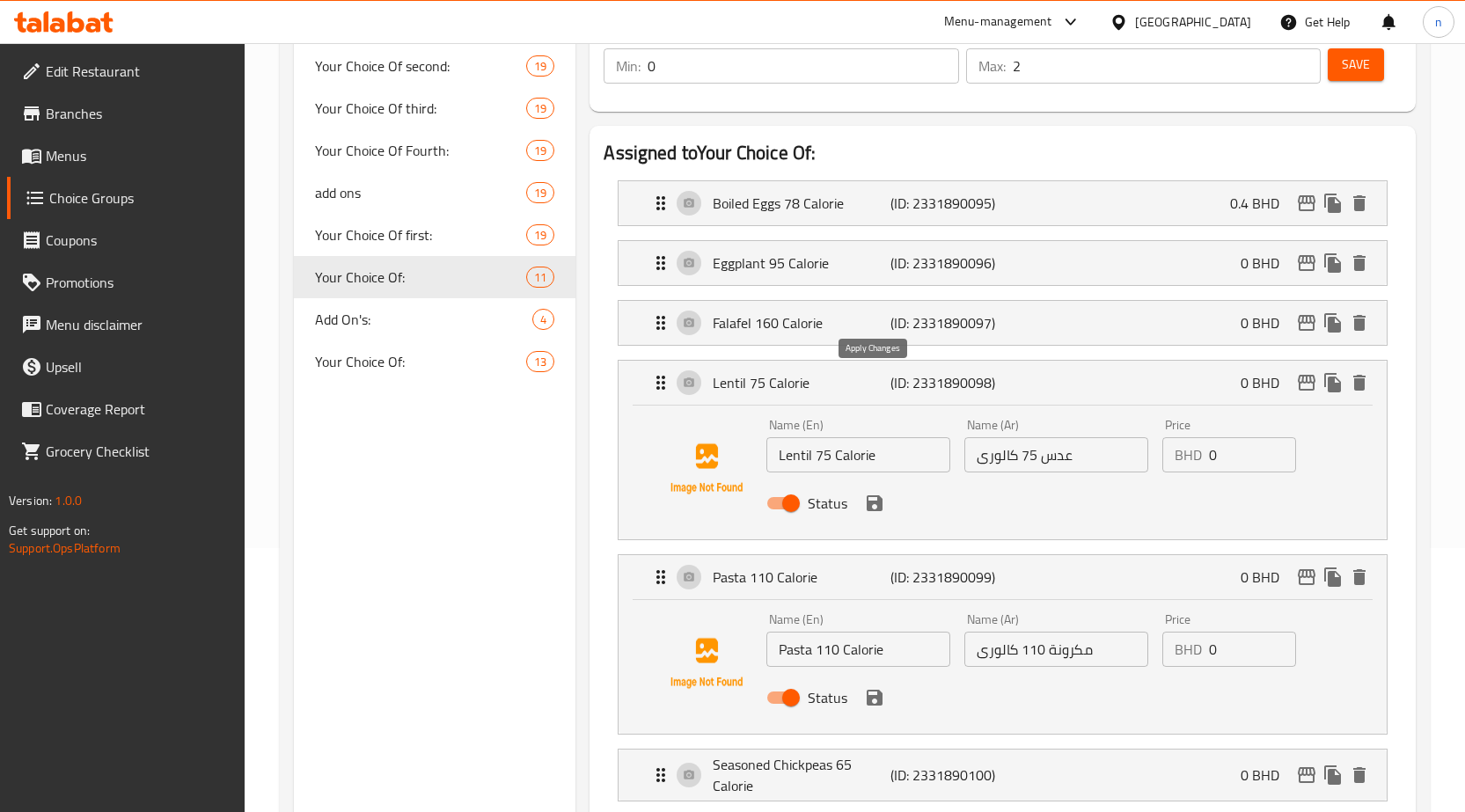
type input "0"
click at [906, 267] on p "(ID: 2331890096)" at bounding box center [949, 263] width 119 height 21
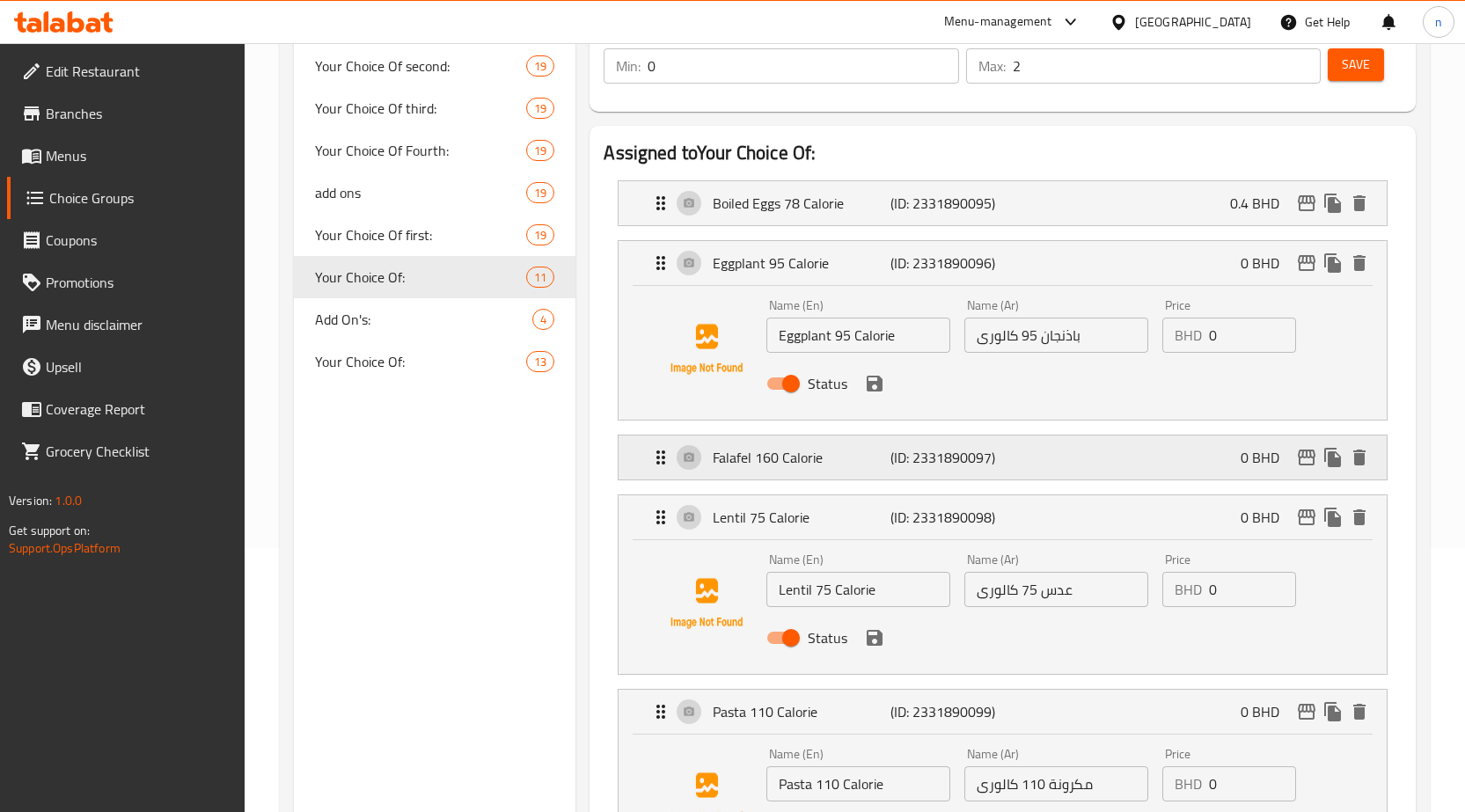
click at [984, 465] on p "(ID: 2331890097)" at bounding box center [949, 457] width 119 height 21
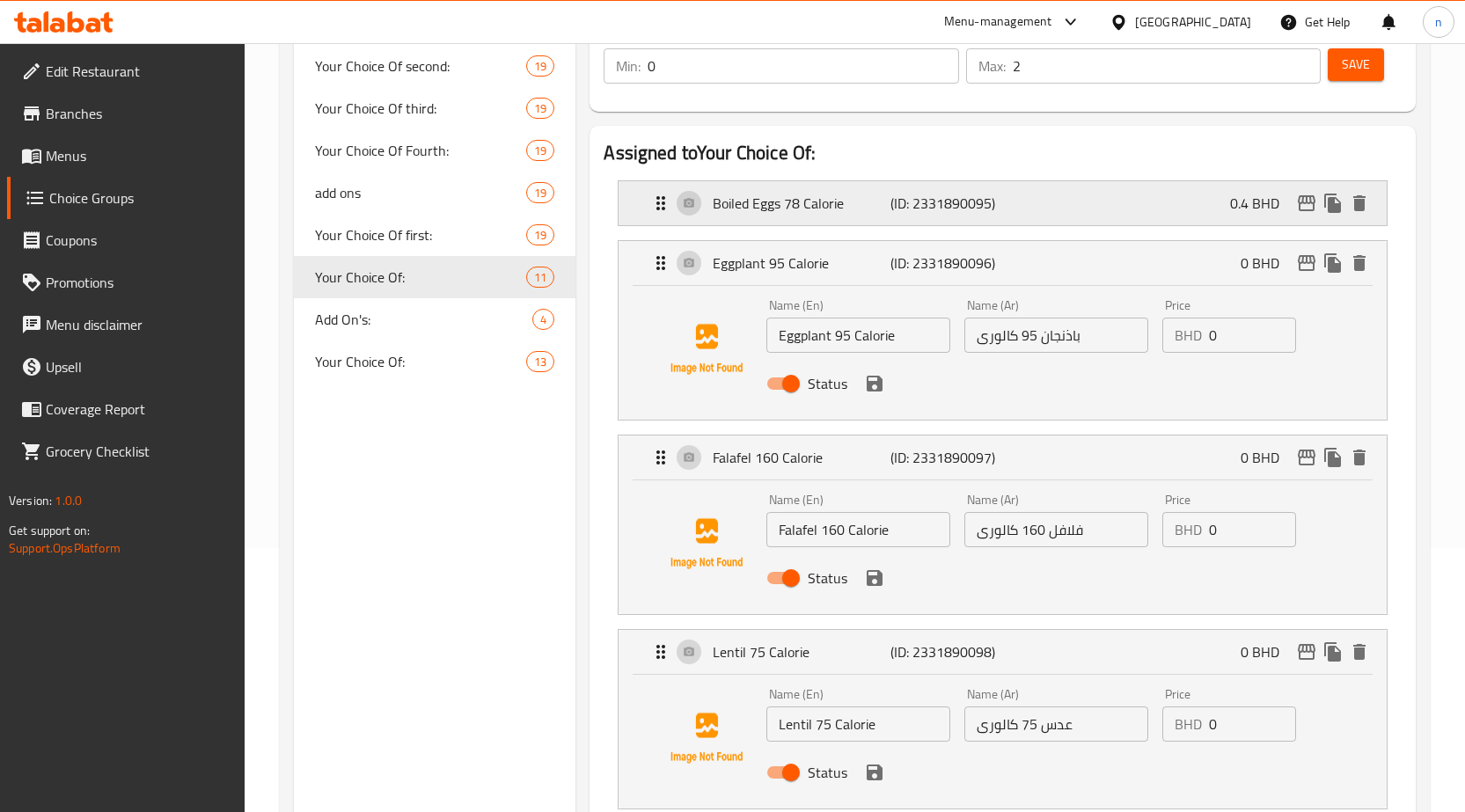
click at [1085, 208] on div "Boiled Eggs 78 Calorie (ID: 2331890095) 0.4 BHD" at bounding box center [1008, 203] width 715 height 44
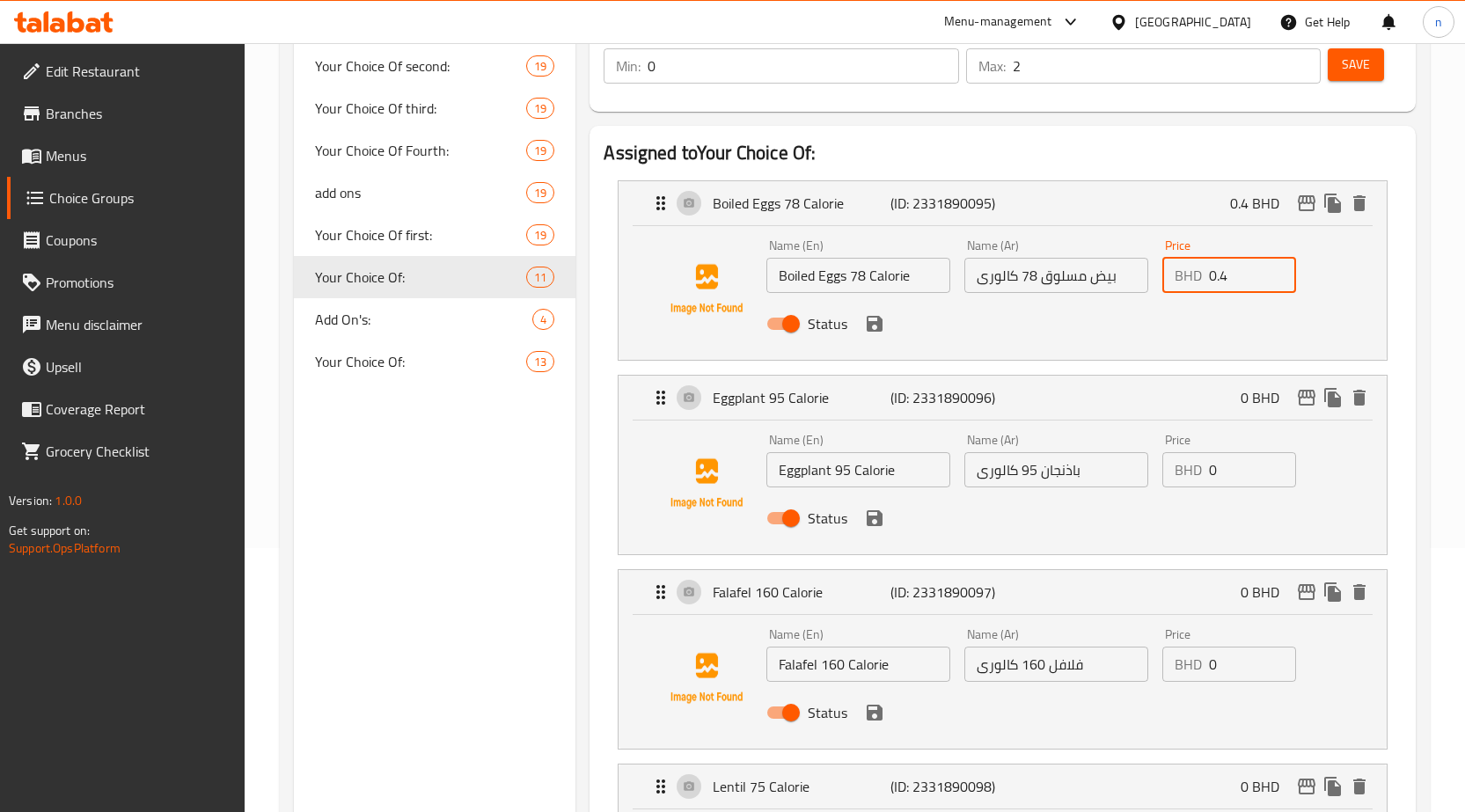
drag, startPoint x: 1236, startPoint y: 283, endPoint x: 1207, endPoint y: 273, distance: 30.7
click at [1207, 273] on div "BHD 0.4 Price" at bounding box center [1230, 276] width 134 height 35
click at [878, 324] on icon "save" at bounding box center [874, 323] width 16 height 16
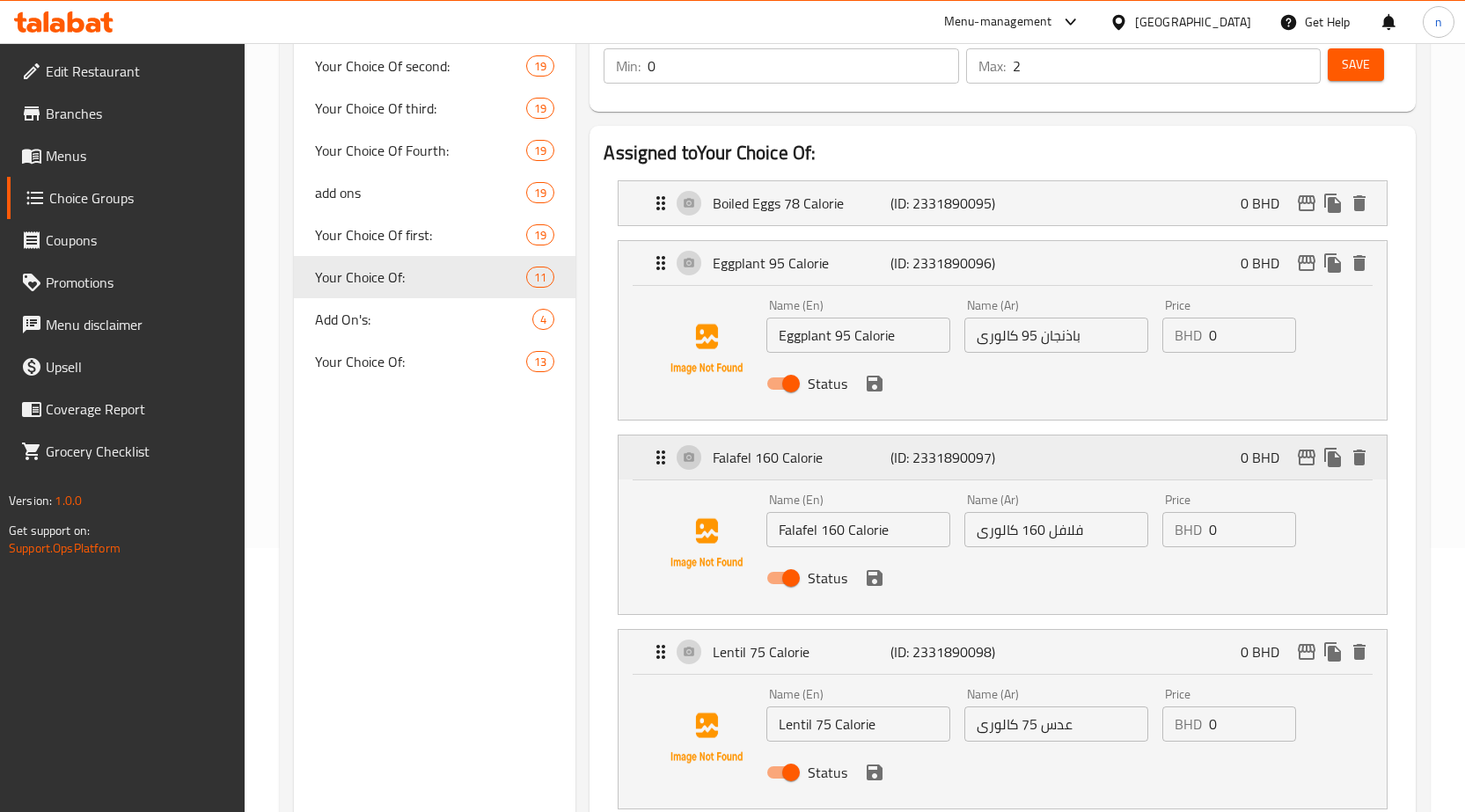
type input "0"
click at [876, 392] on icon "save" at bounding box center [874, 383] width 21 height 21
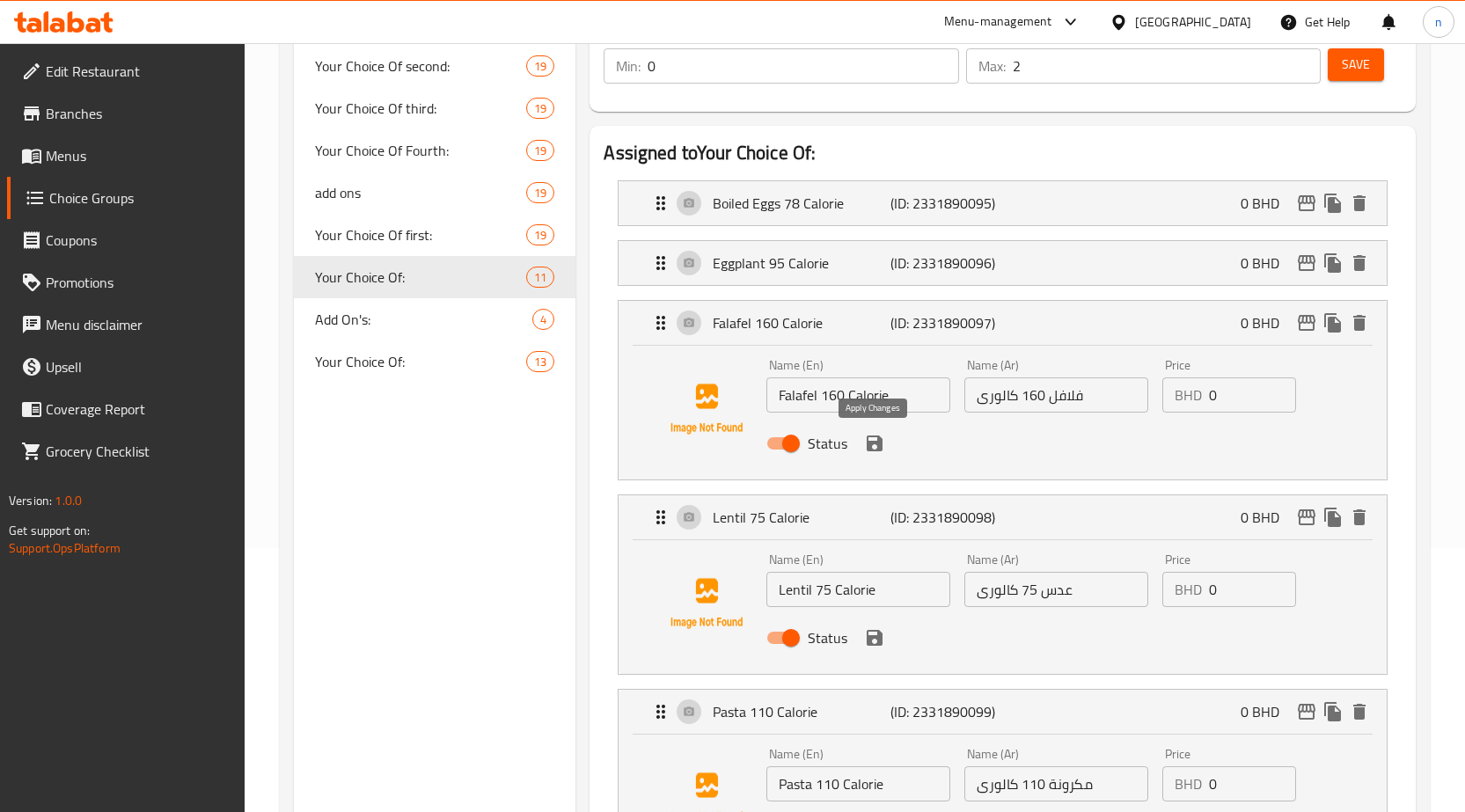
click at [875, 447] on icon "save" at bounding box center [874, 443] width 21 height 21
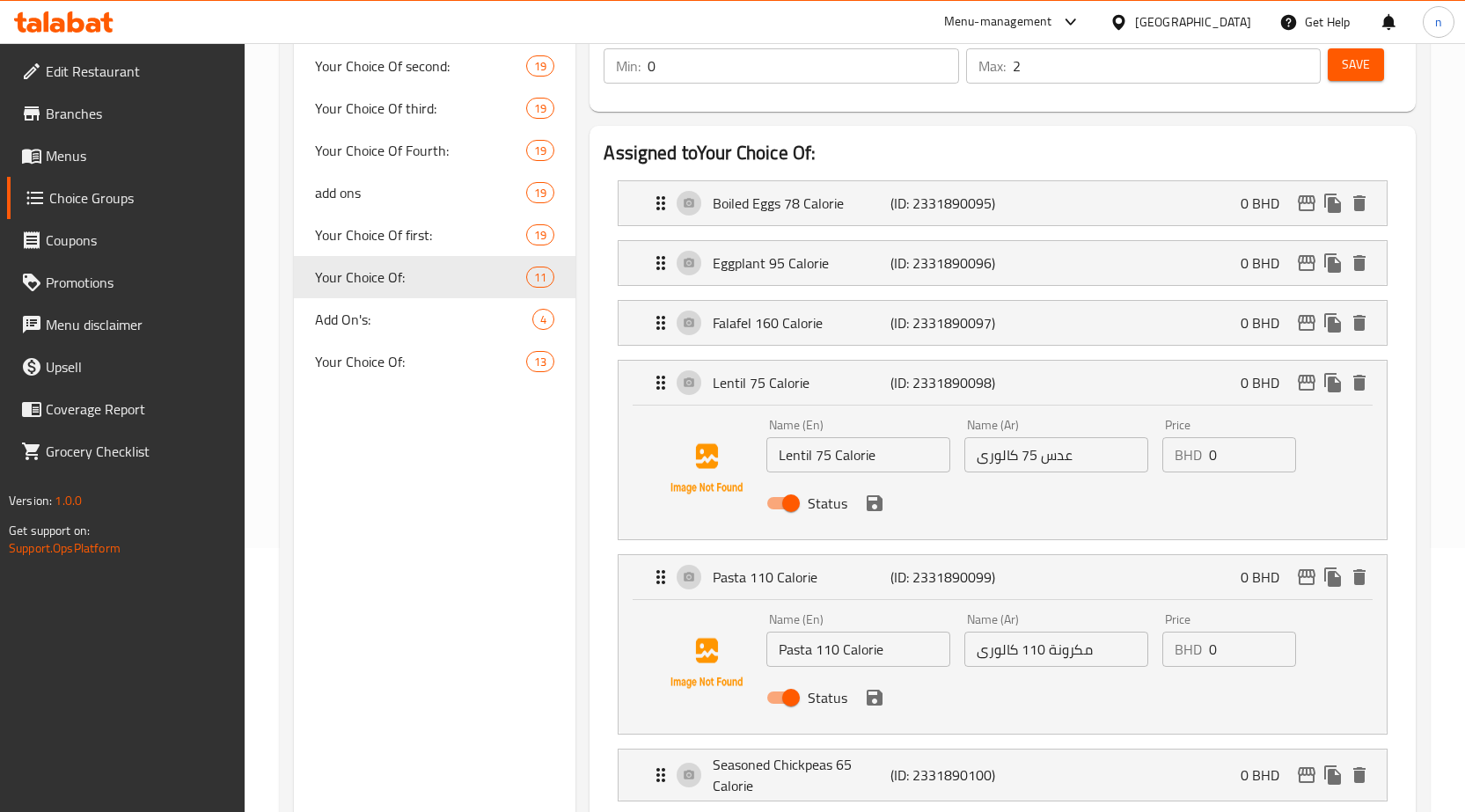
click at [879, 509] on icon "save" at bounding box center [874, 502] width 16 height 16
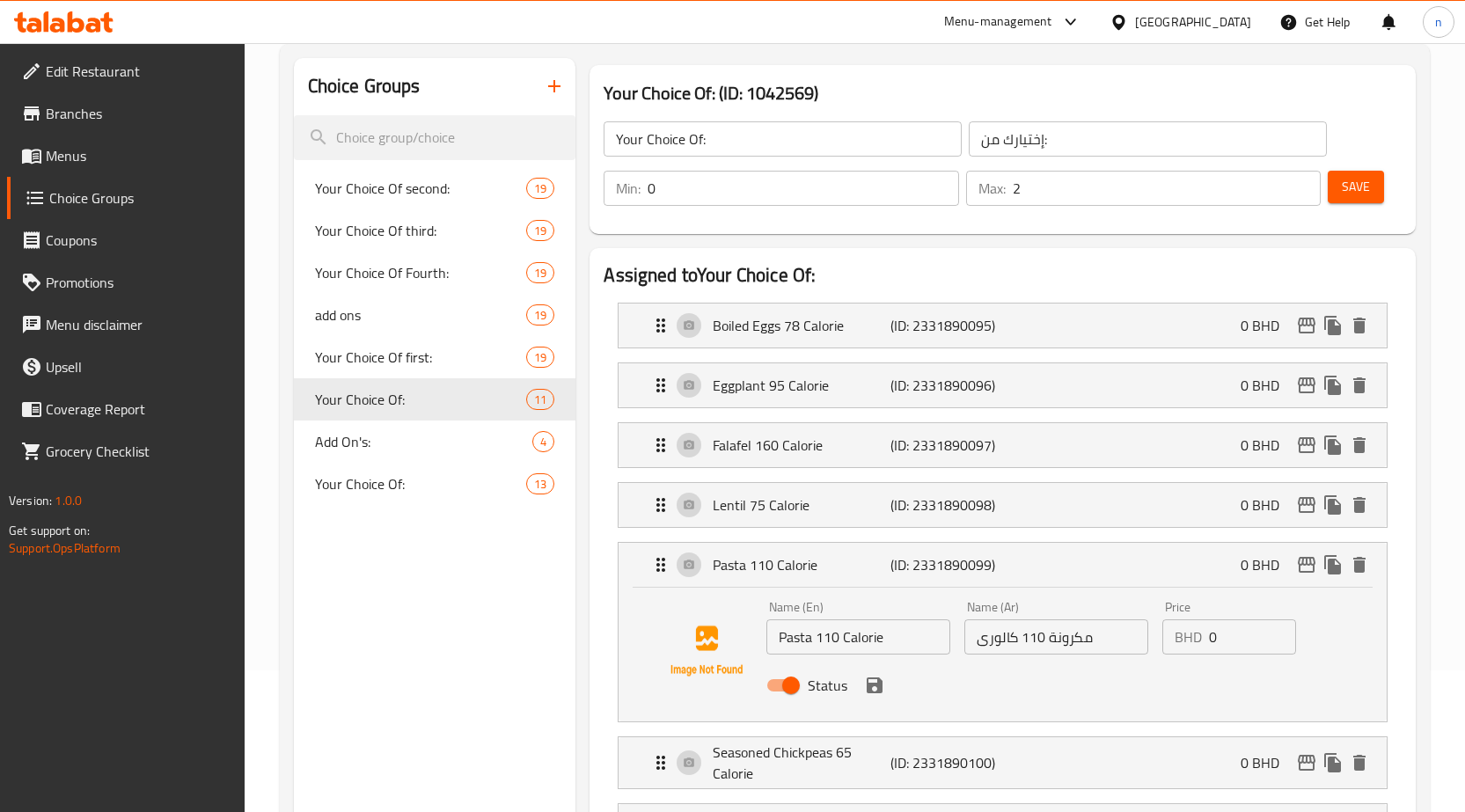
scroll to position [0, 0]
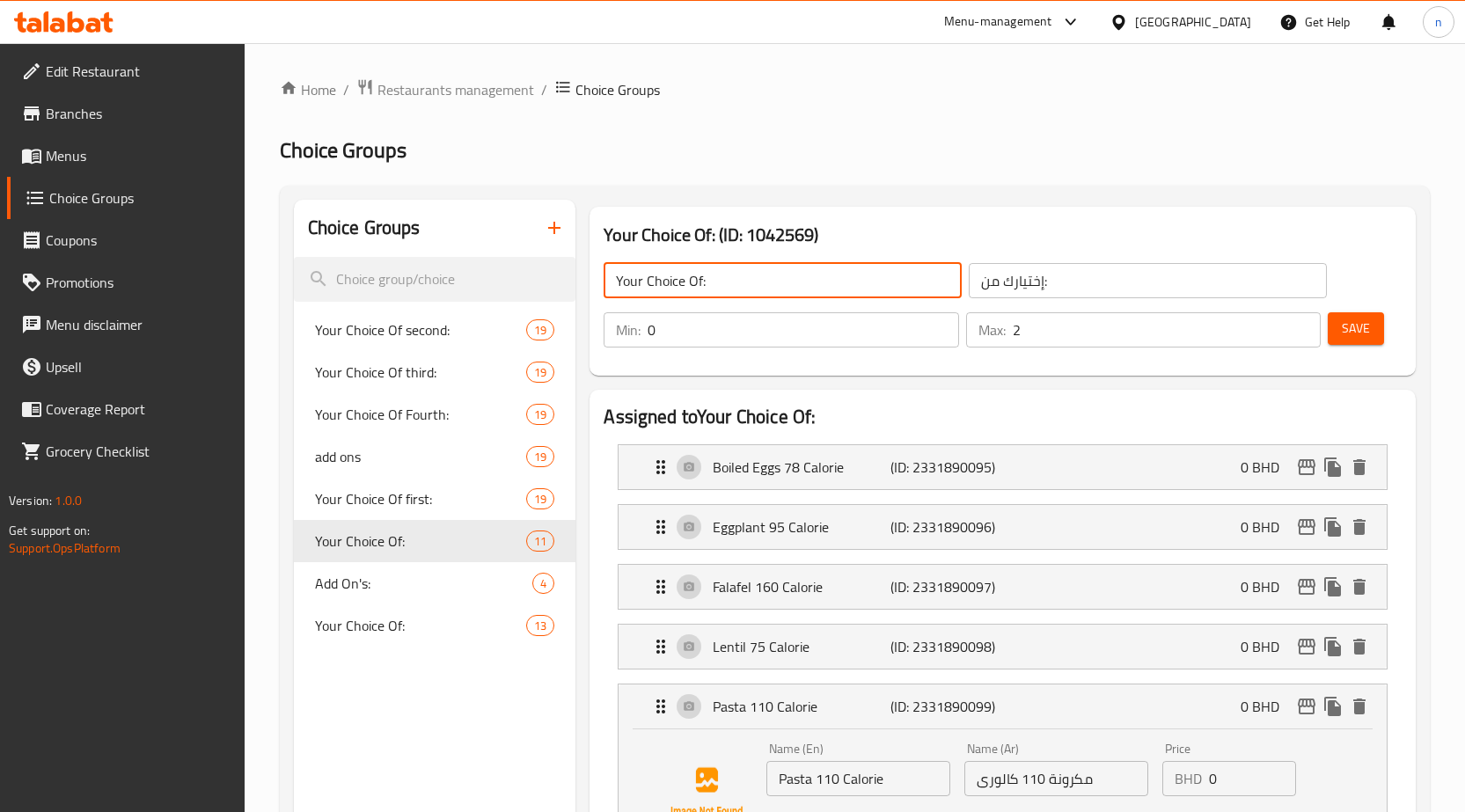
click at [701, 279] on input "Your Choice Of:" at bounding box center [783, 280] width 358 height 35
click at [698, 277] on input "Your Choice Of:" at bounding box center [783, 280] width 358 height 35
click at [701, 283] on input "Your Choice Of:" at bounding box center [783, 280] width 358 height 35
click at [407, 507] on span "Your Choice Of first:" at bounding box center [394, 498] width 159 height 21
type input "Your Choice Of first:"
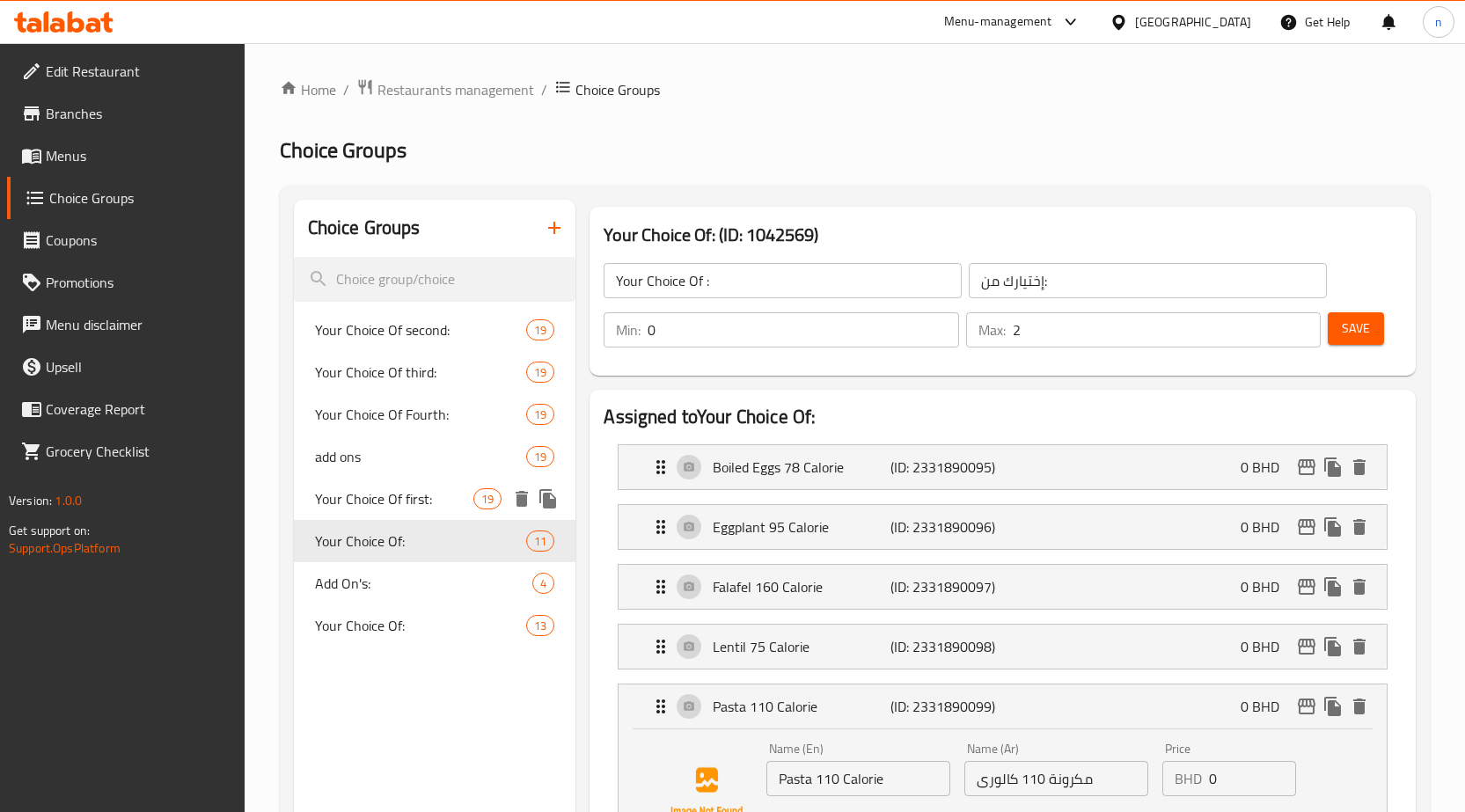
type input "إختيارك من الأول:"
type input "1"
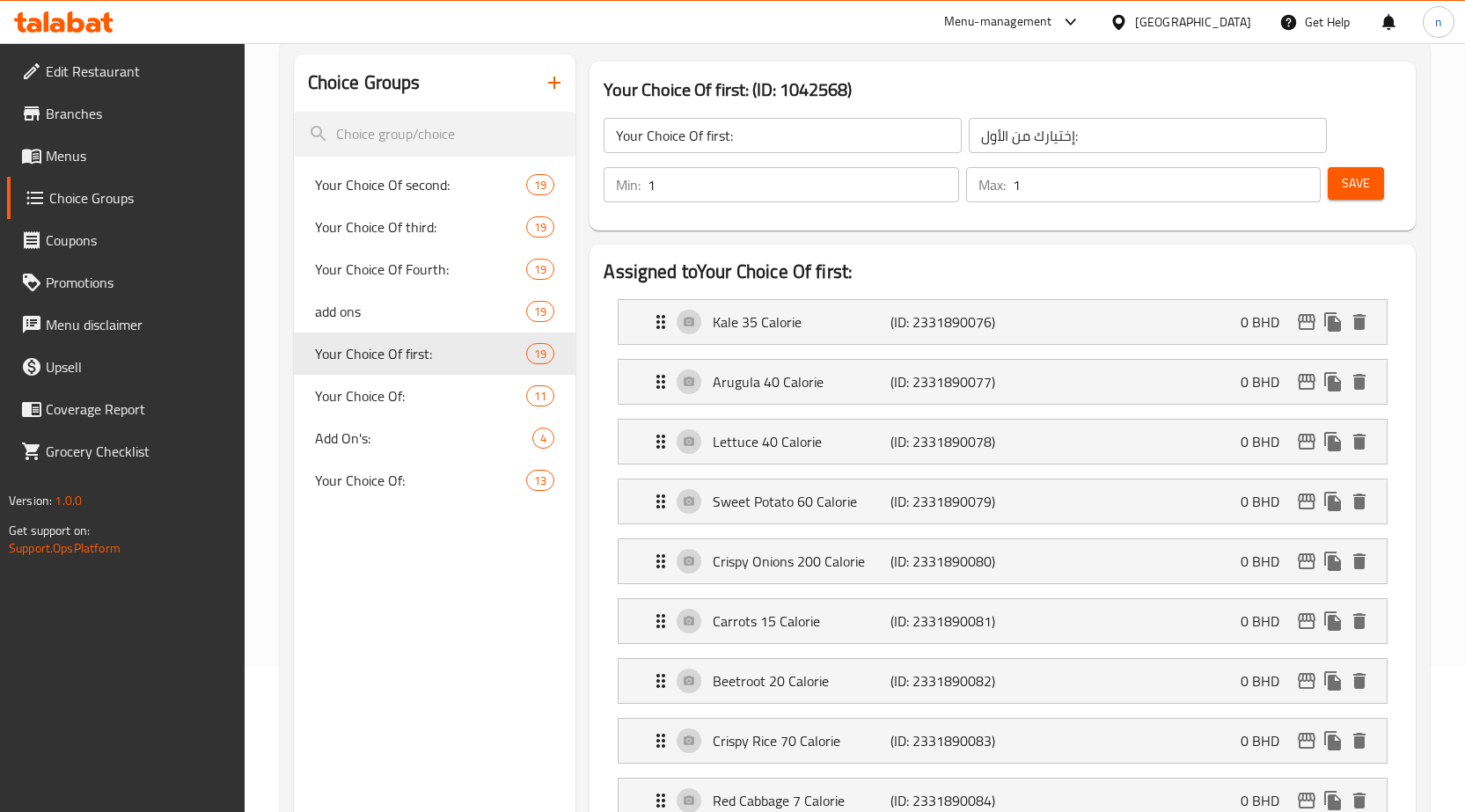
scroll to position [175, 0]
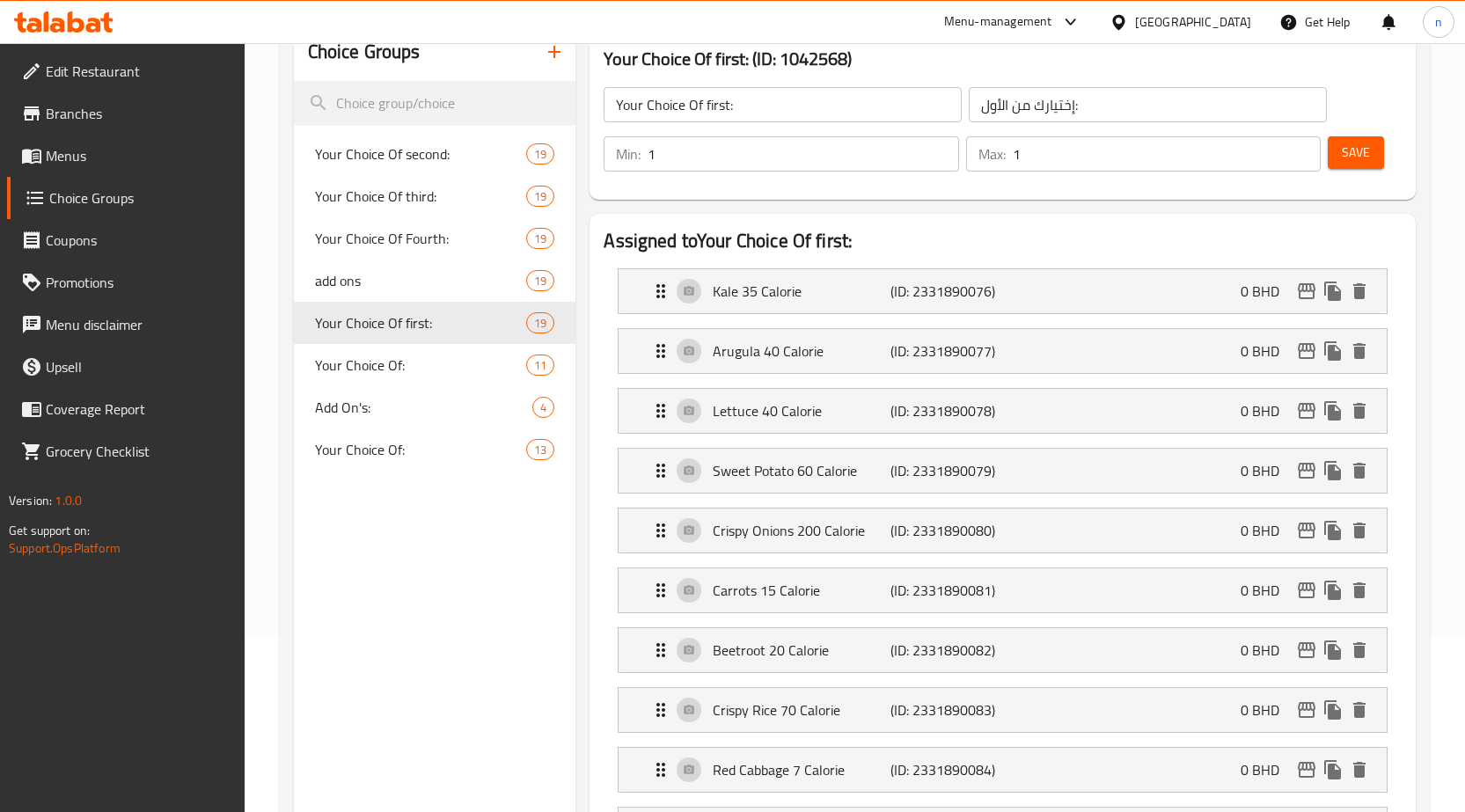
click at [711, 104] on input "Your Choice Of first:" at bounding box center [783, 105] width 358 height 35
click at [729, 107] on input "Your Choice Of first:" at bounding box center [783, 105] width 358 height 35
click at [1073, 107] on input "إختيارك من الأول:" at bounding box center [1148, 105] width 358 height 35
click at [735, 109] on input "Your Choice Of first :" at bounding box center [783, 105] width 358 height 35
click at [412, 378] on div "Your Choice Of: 11" at bounding box center [435, 365] width 282 height 42
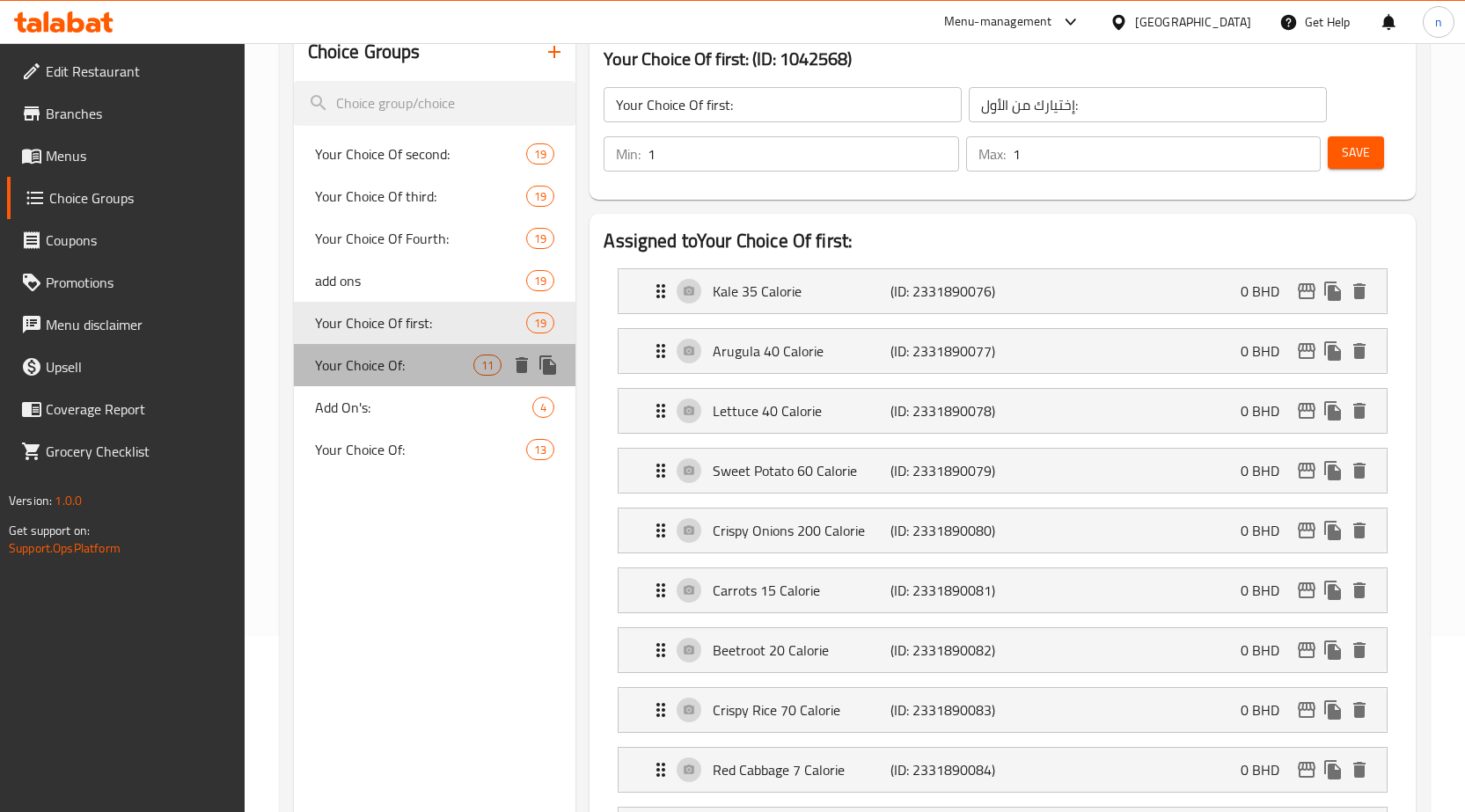
type input "Your Choice Of:"
type input "إختيارك من:"
type input "0"
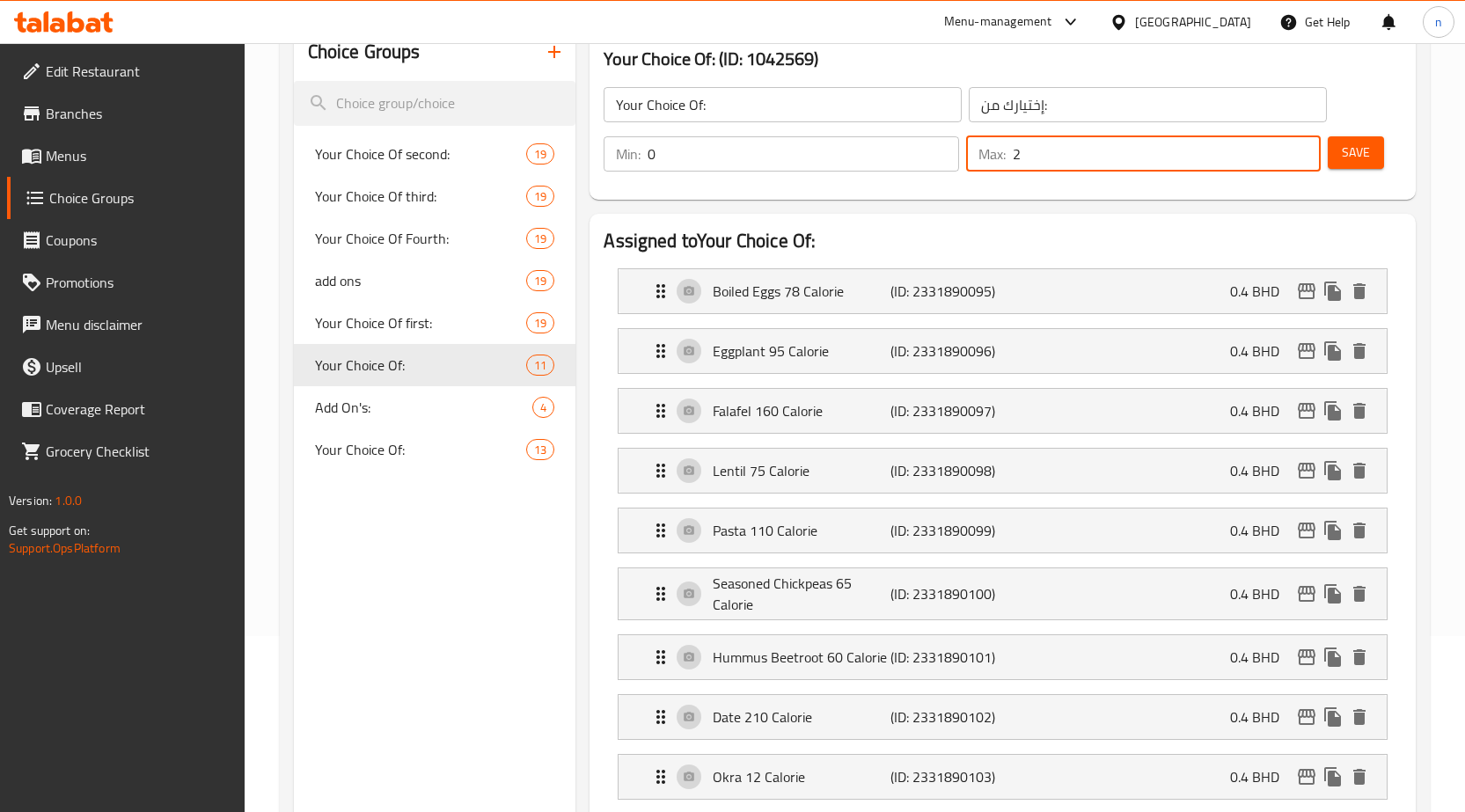
drag, startPoint x: 1024, startPoint y: 163, endPoint x: 1014, endPoint y: 163, distance: 10.0
click at [1014, 163] on input "2" at bounding box center [1167, 153] width 309 height 35
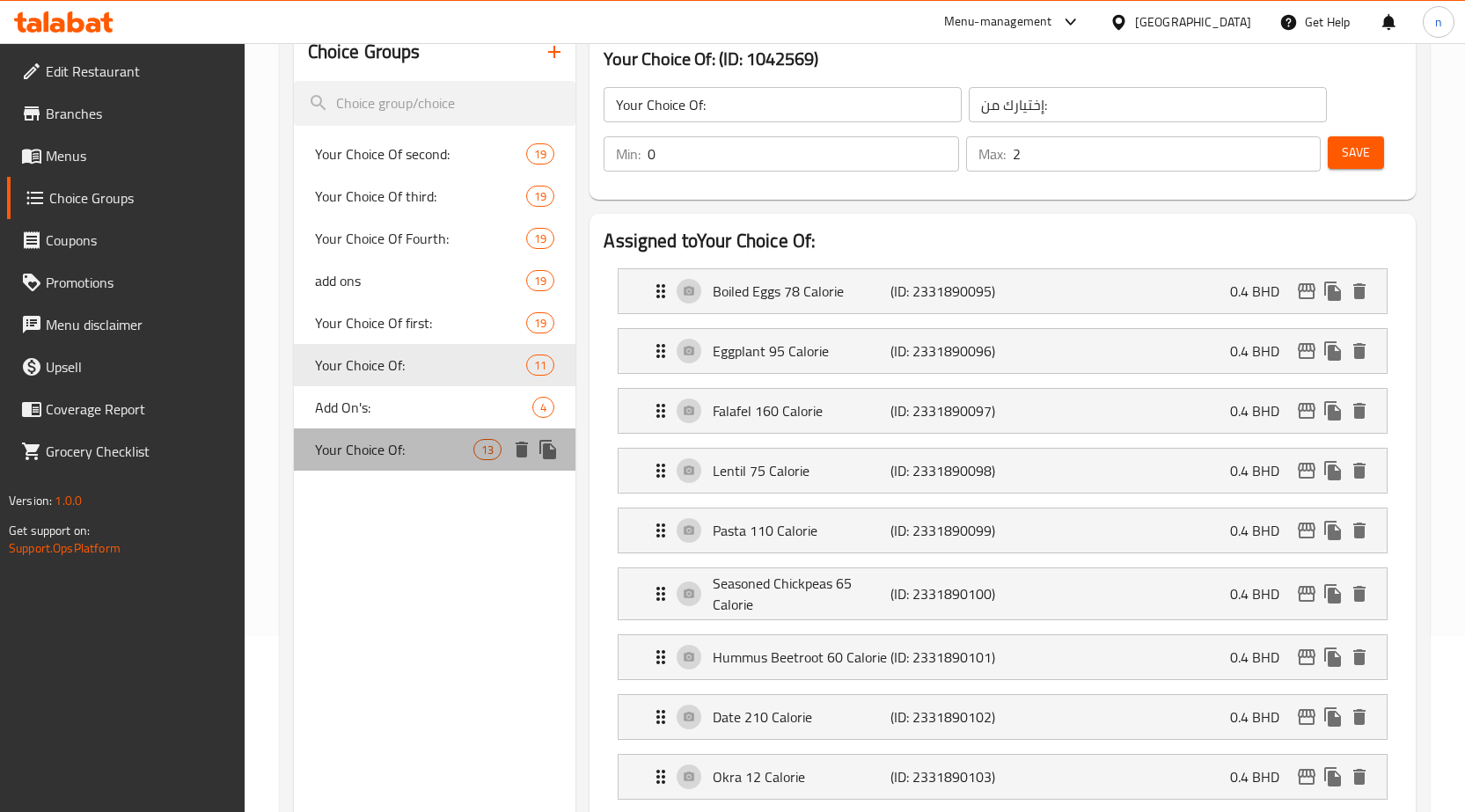
click at [420, 447] on span "Your Choice Of:" at bounding box center [394, 449] width 159 height 21
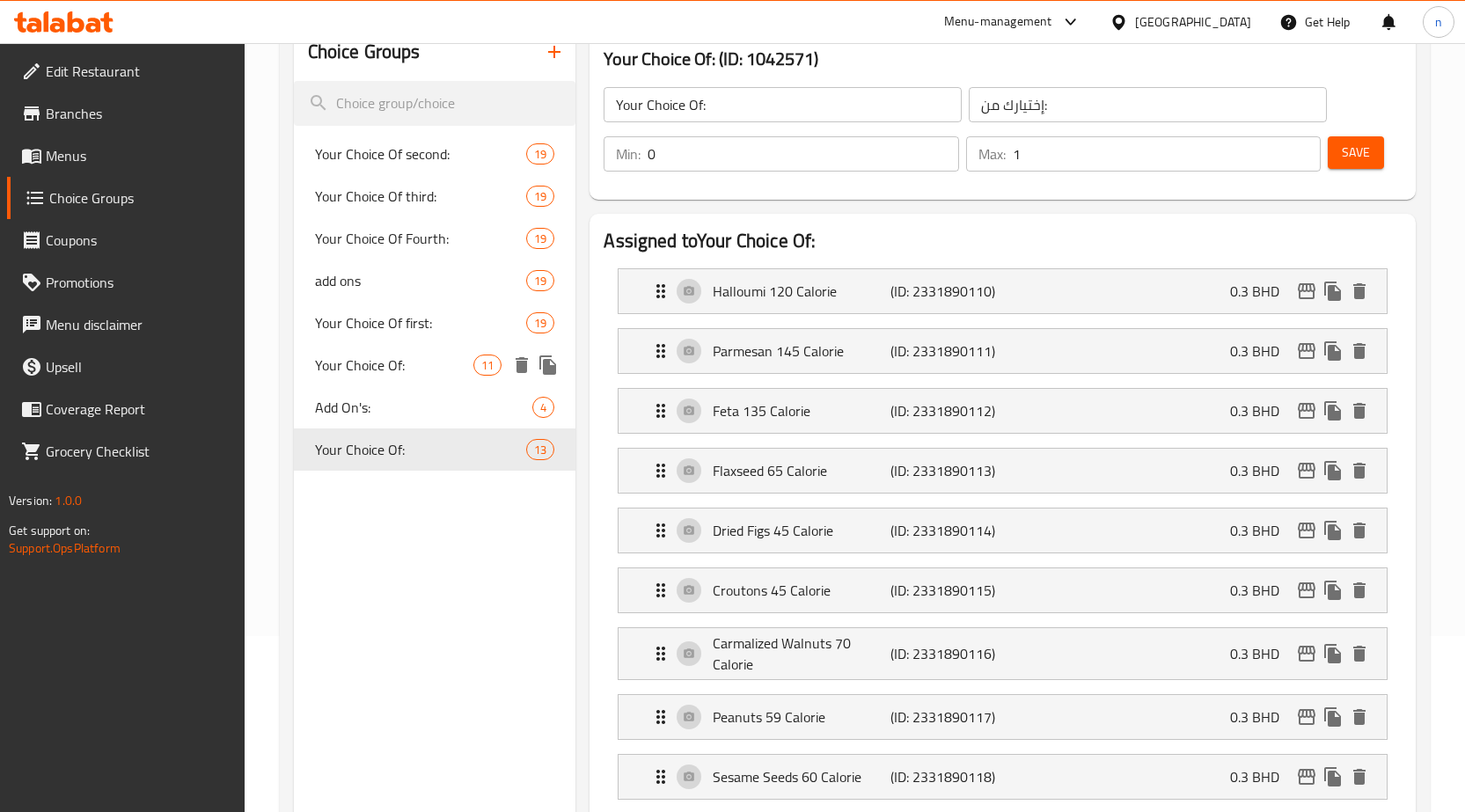
click at [386, 364] on span "Your Choice Of:" at bounding box center [394, 365] width 159 height 21
type input "2"
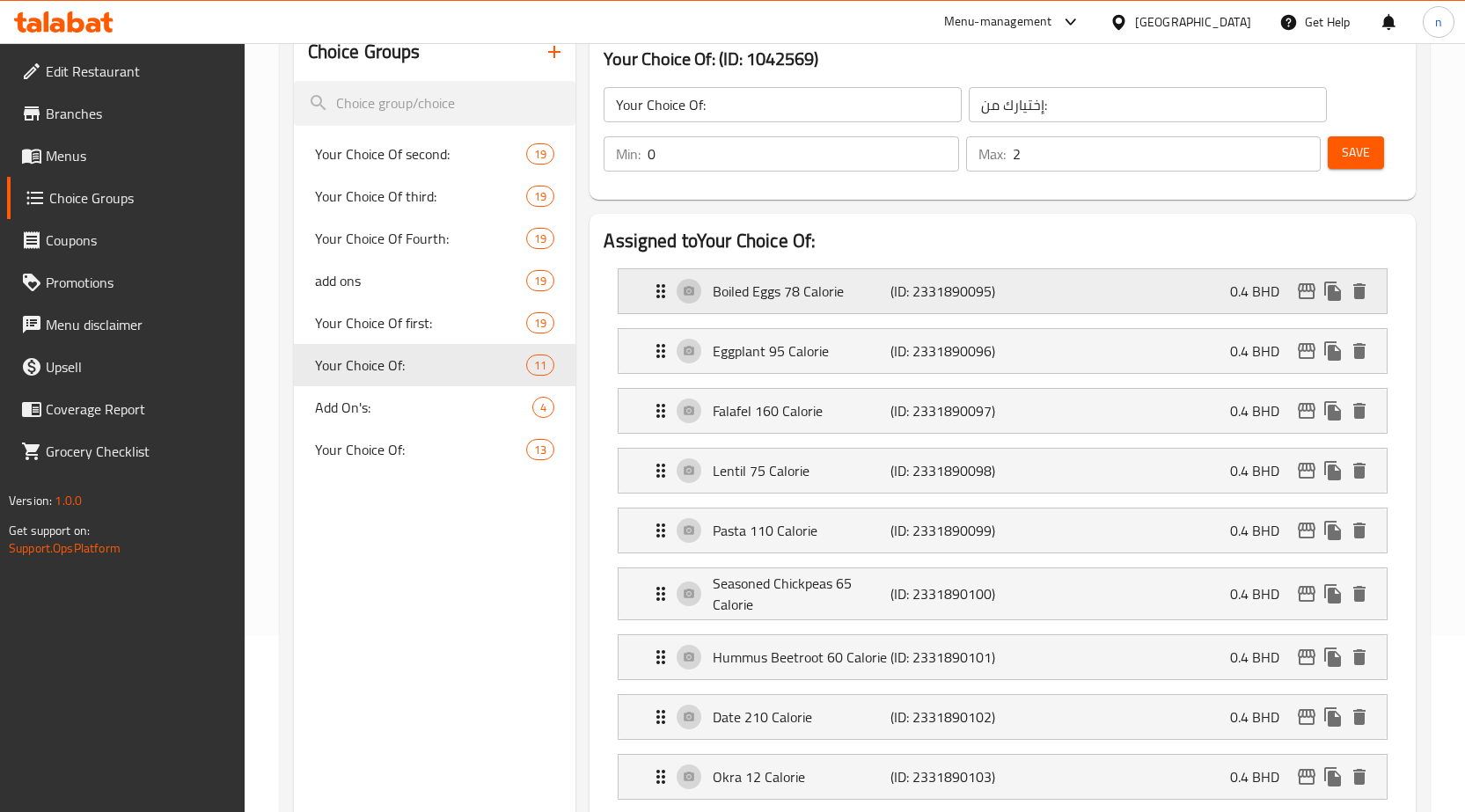
click at [1209, 298] on div "Boiled Eggs 78 Calorie (ID: 2331890095) 0.4 BHD" at bounding box center [1008, 291] width 715 height 44
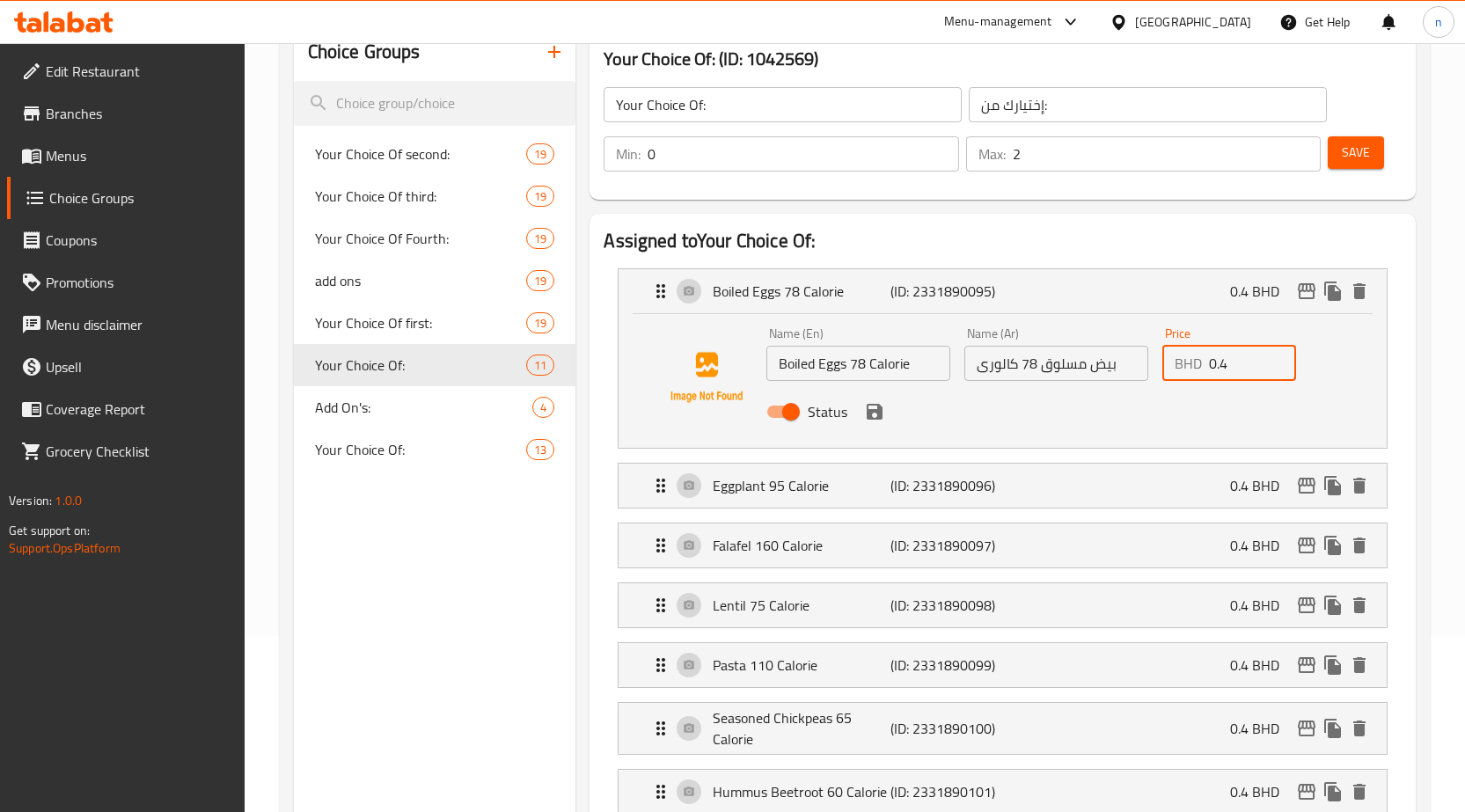
drag, startPoint x: 1232, startPoint y: 366, endPoint x: 1199, endPoint y: 367, distance: 33.0
click at [1199, 367] on div "BHD 0.4 Price" at bounding box center [1230, 363] width 134 height 35
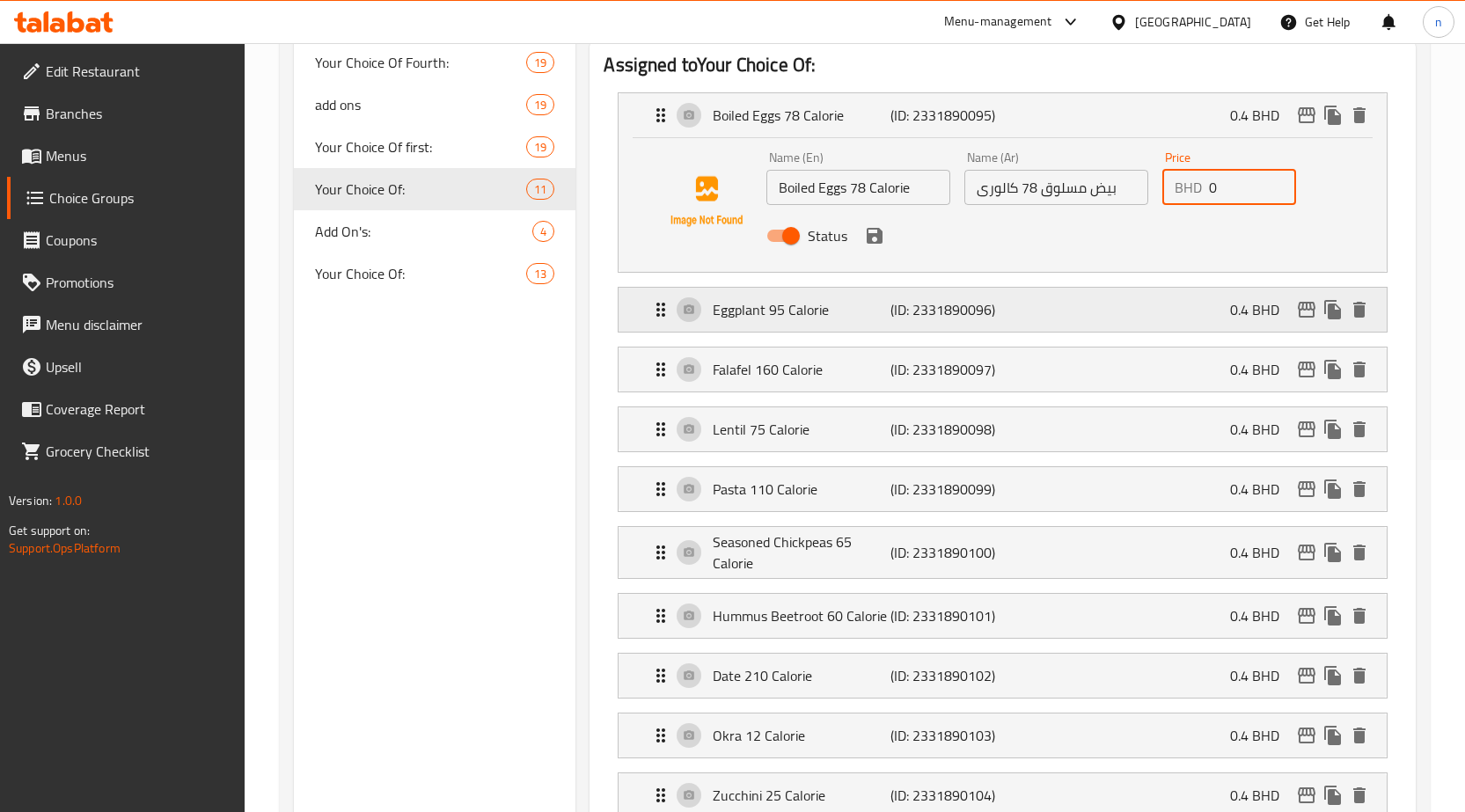
click at [1160, 297] on div "Eggplant 95 Calorie (ID: 2331890096) 0.4 BHD" at bounding box center [1008, 310] width 715 height 44
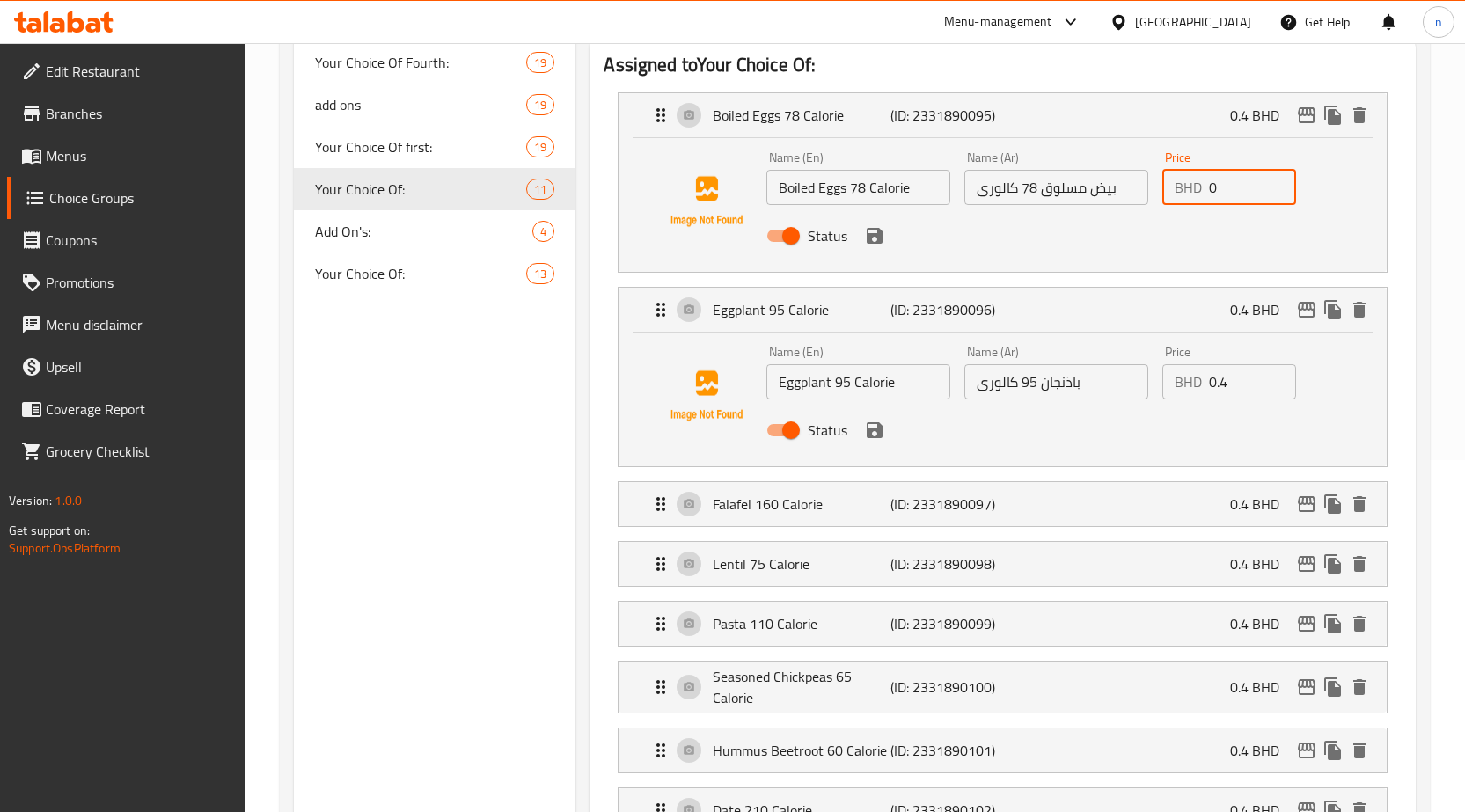
type input "0"
drag, startPoint x: 1237, startPoint y: 390, endPoint x: 1190, endPoint y: 391, distance: 47.0
click at [1190, 391] on div "BHD 0.4 Price" at bounding box center [1230, 381] width 134 height 35
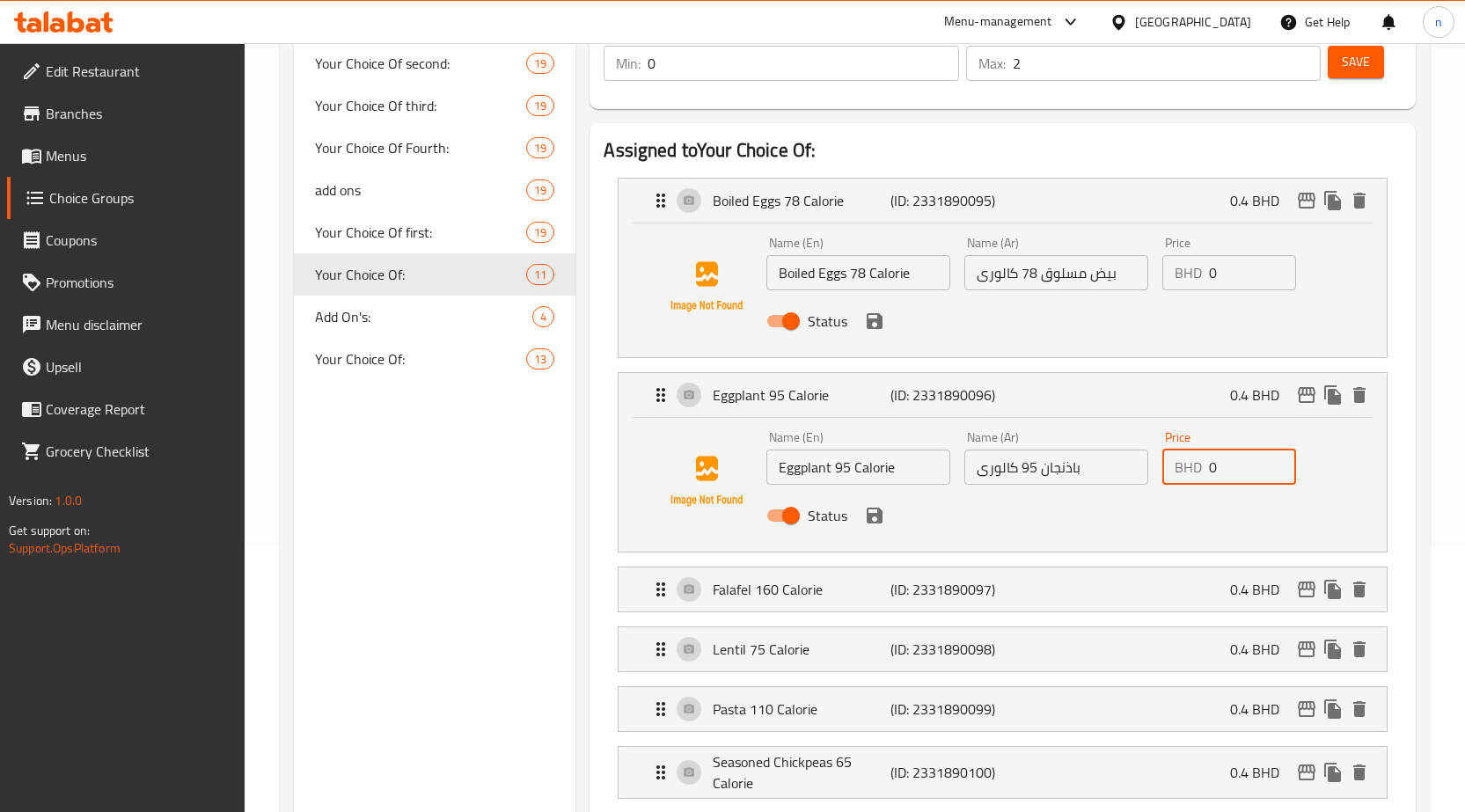
scroll to position [264, 0]
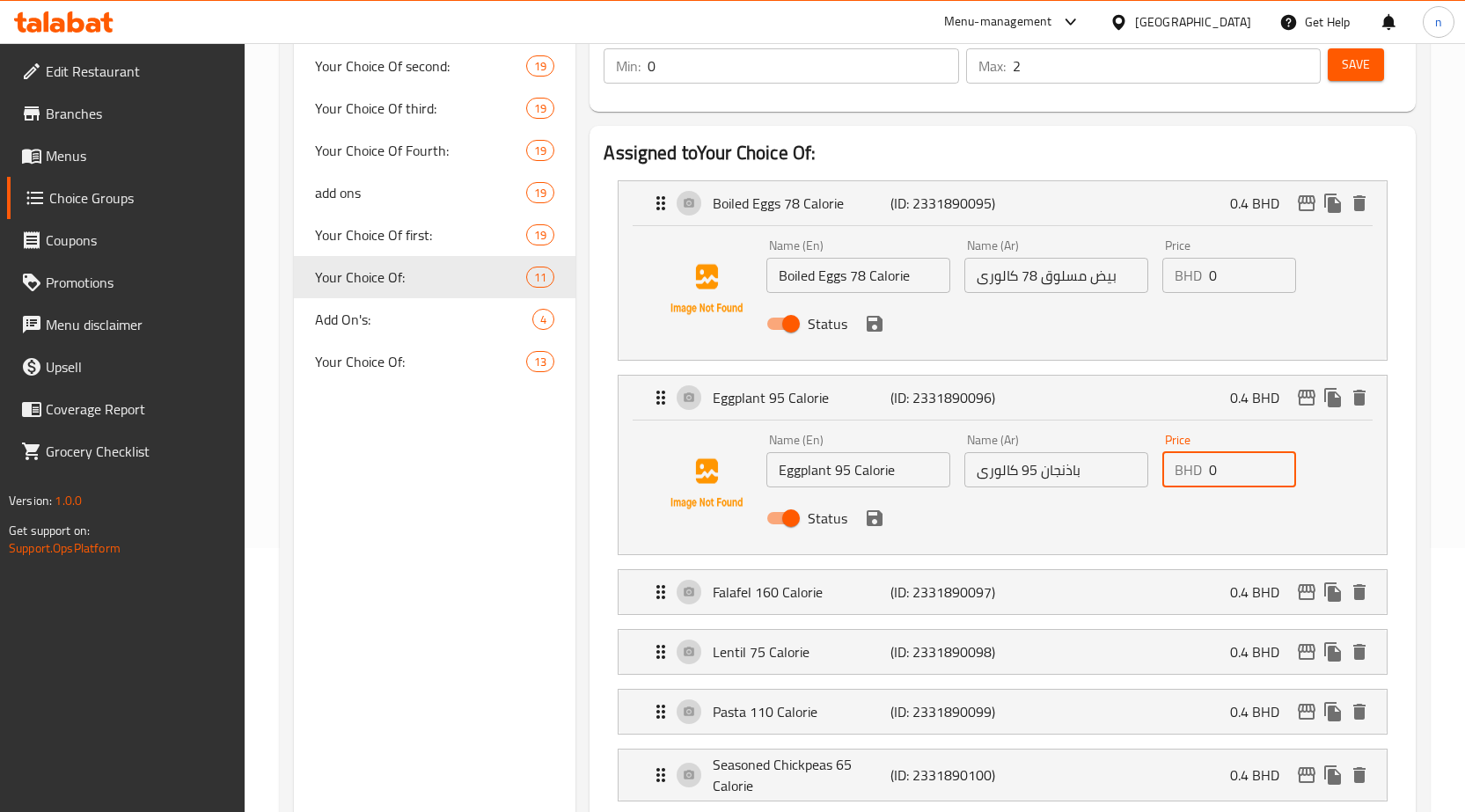
click at [883, 336] on div "Status" at bounding box center [1055, 323] width 593 height 48
click at [874, 318] on icon "save" at bounding box center [874, 323] width 21 height 21
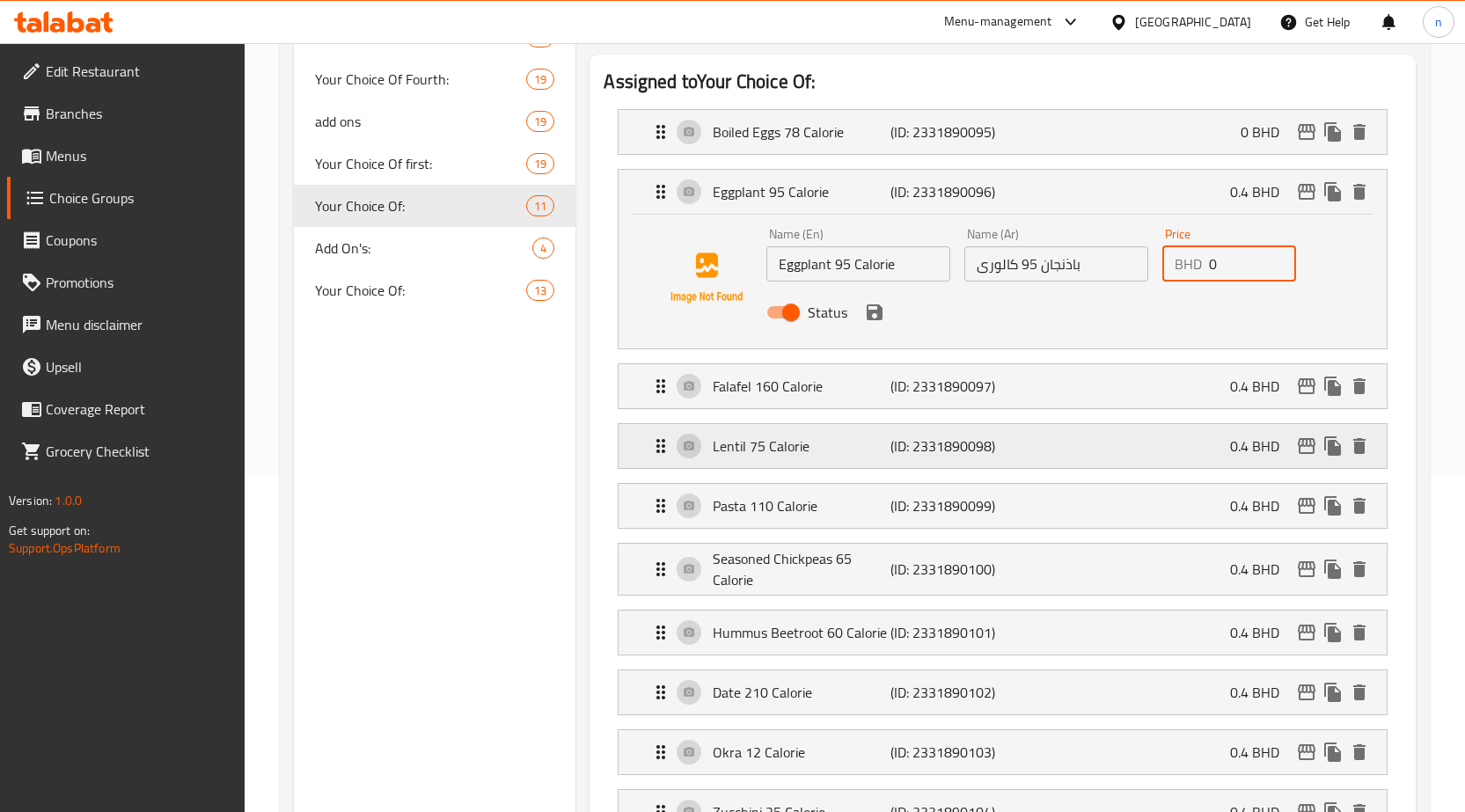
scroll to position [352, 0]
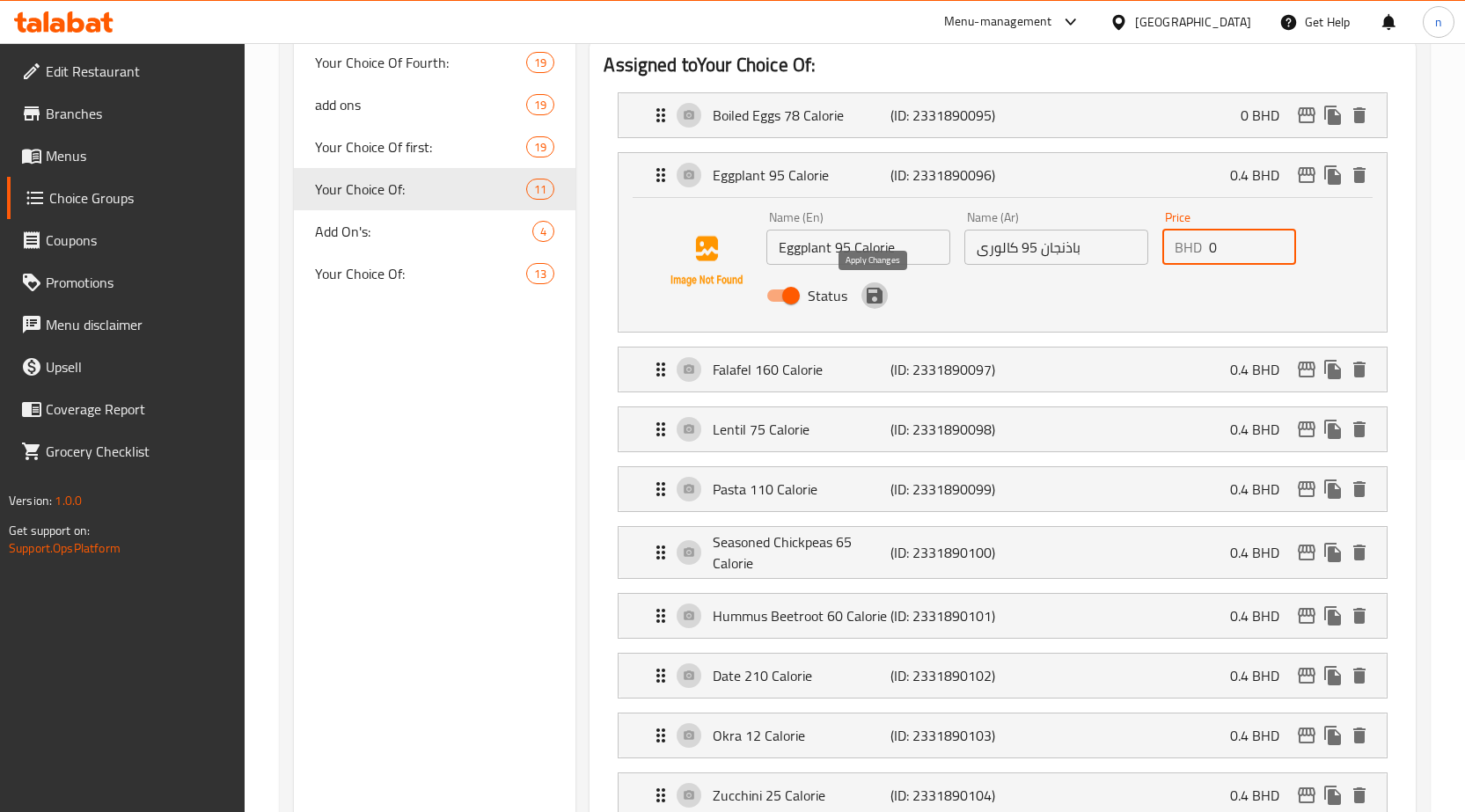
click at [872, 288] on icon "save" at bounding box center [874, 295] width 16 height 16
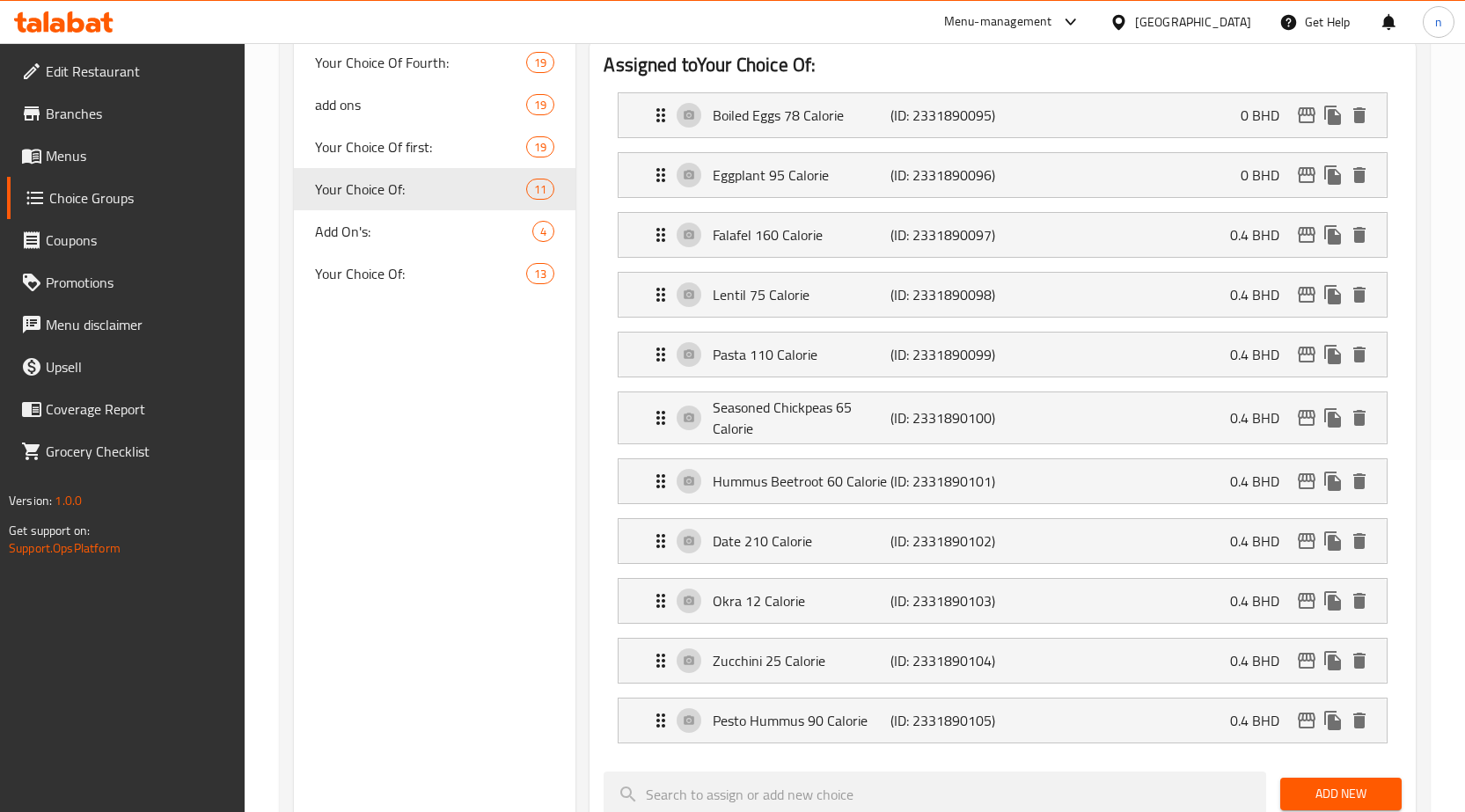
type input "0"
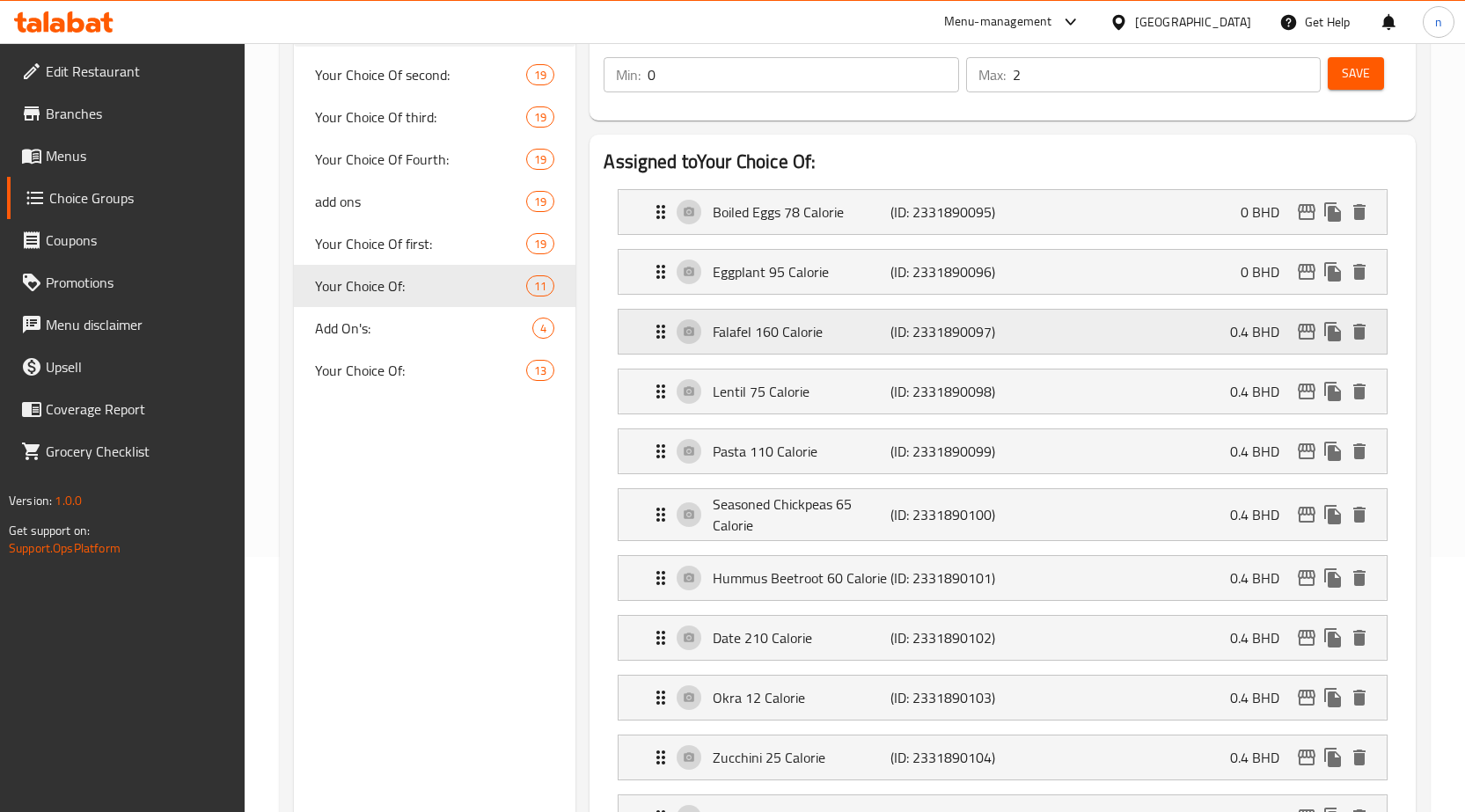
scroll to position [175, 0]
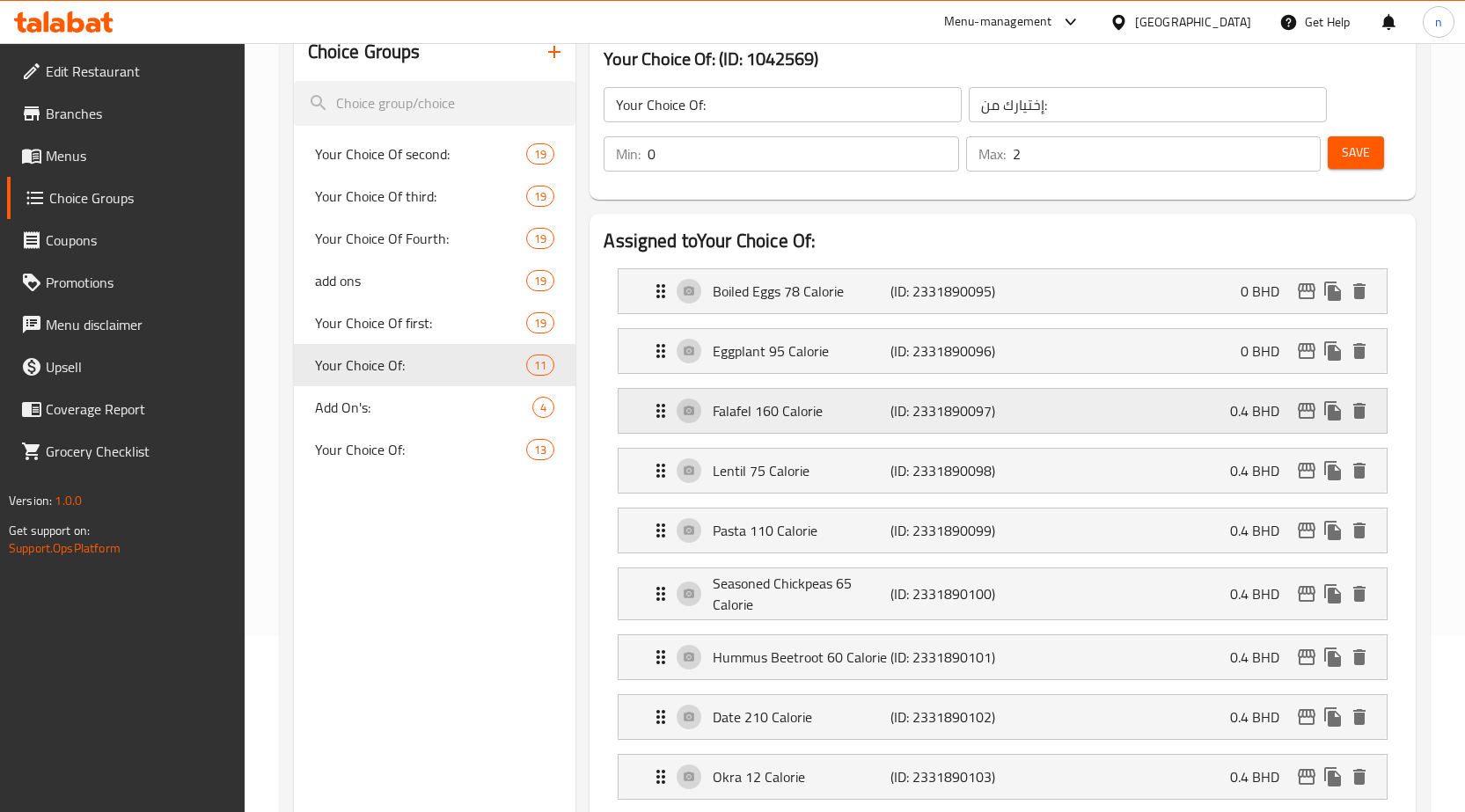
click at [1244, 423] on div "Falafel 160 Calorie (ID: 2331890097) 0.4 BHD" at bounding box center [1008, 411] width 715 height 44
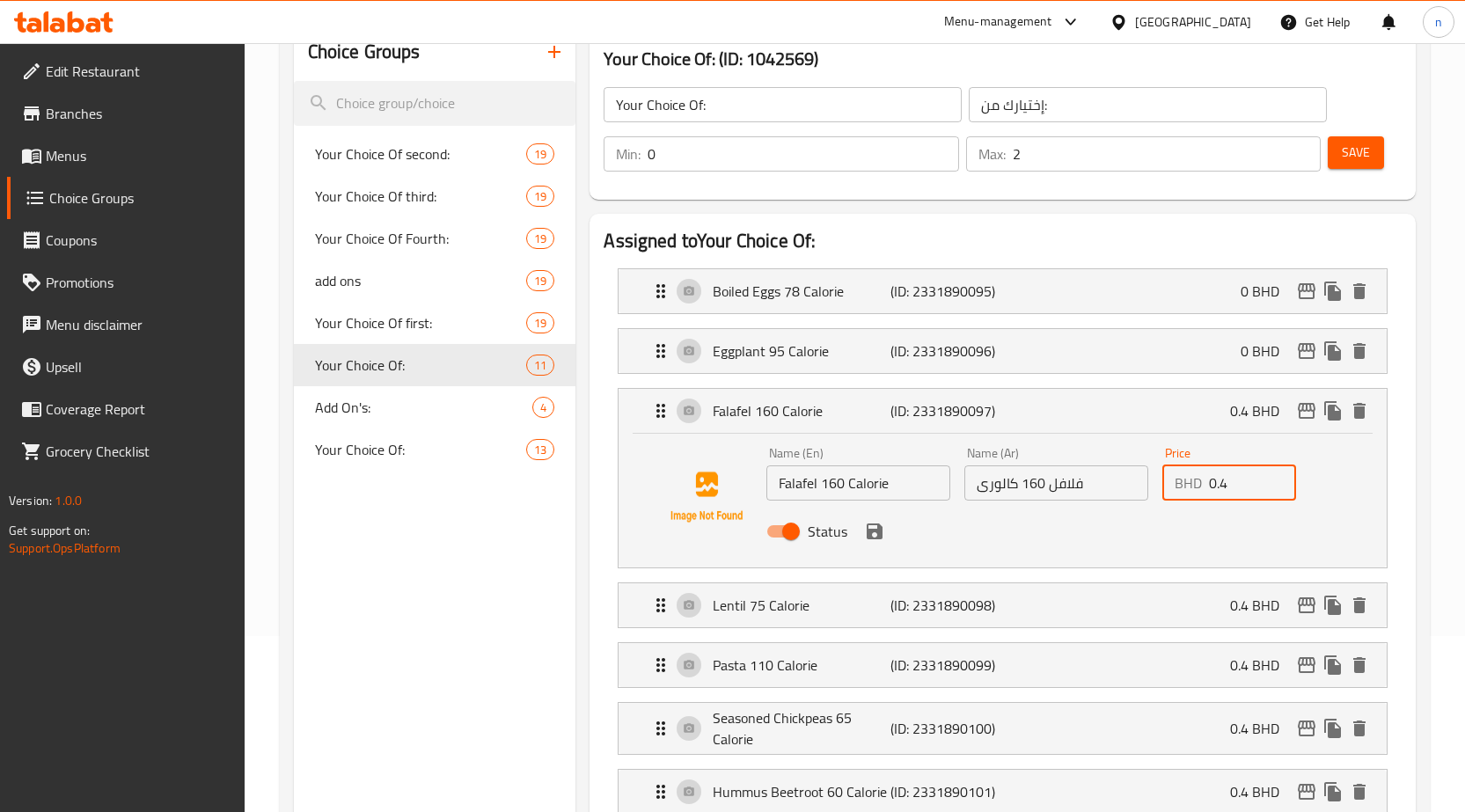
drag, startPoint x: 1231, startPoint y: 491, endPoint x: 1212, endPoint y: 491, distance: 19.0
click at [1212, 491] on input "0.4" at bounding box center [1253, 482] width 87 height 35
click at [873, 533] on icon "save" at bounding box center [874, 531] width 21 height 21
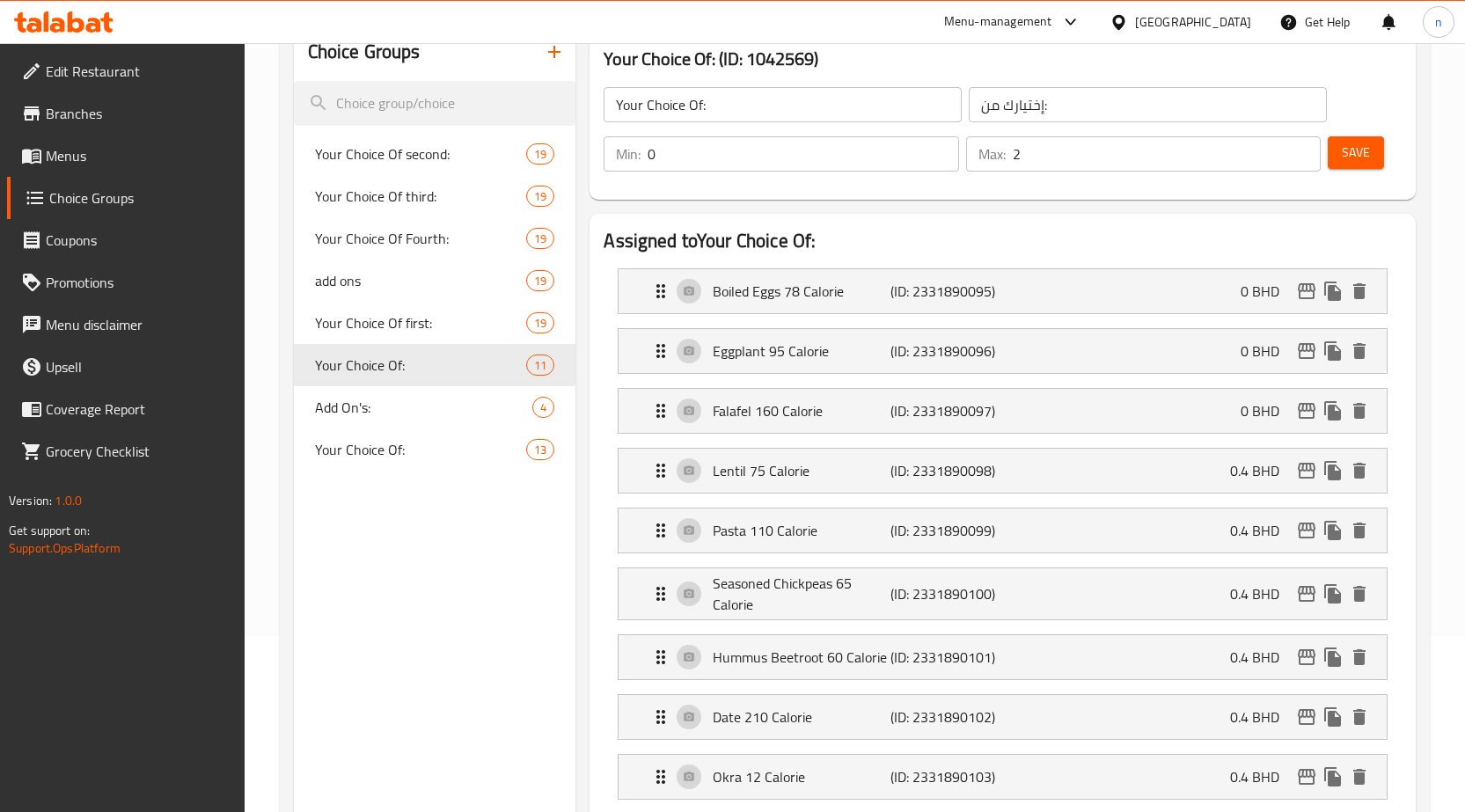
type input "0"
click at [1226, 474] on div "Lentil 75 Calorie (ID: 2331890098) 0.4 BHD" at bounding box center [1008, 470] width 715 height 44
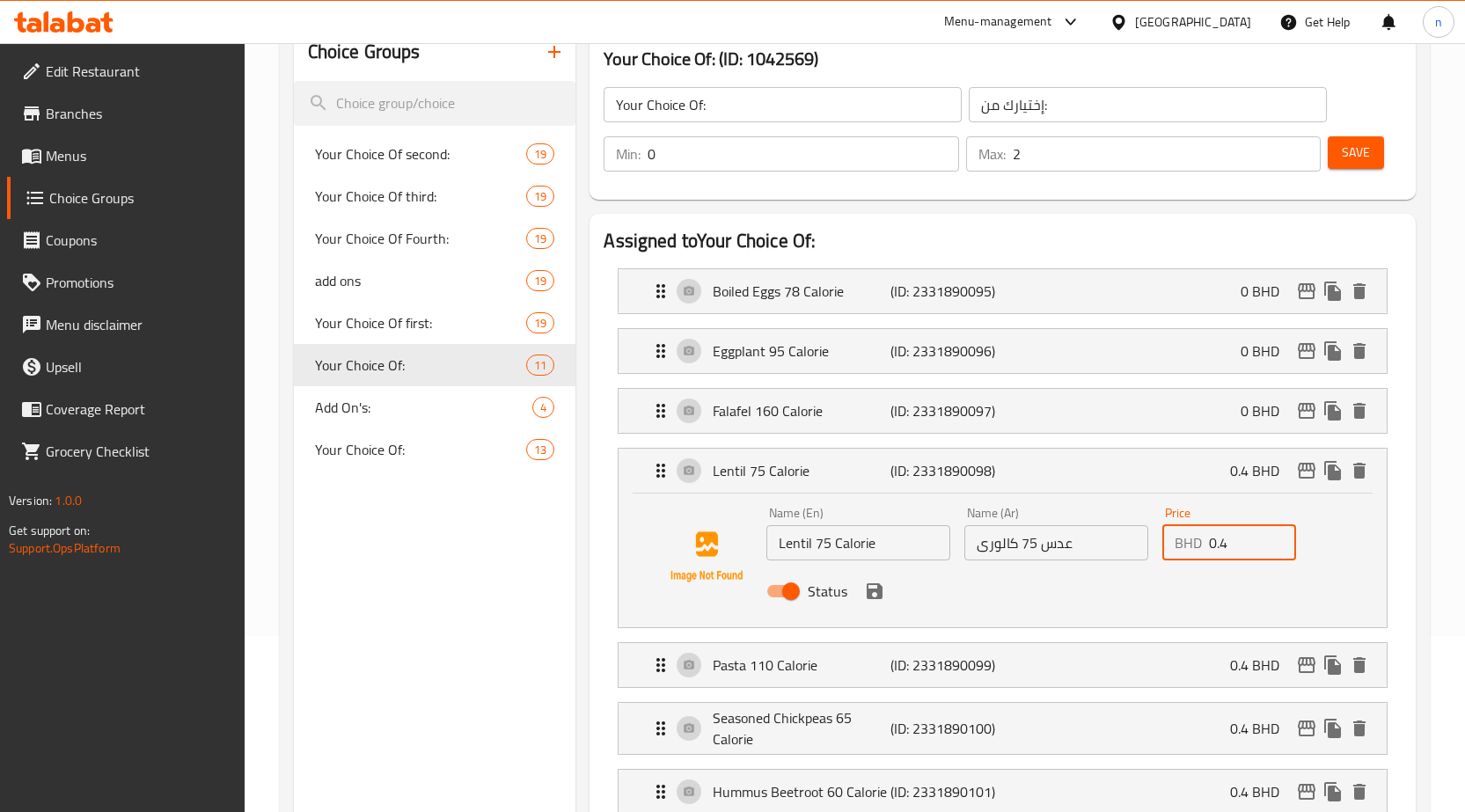
drag, startPoint x: 1231, startPoint y: 544, endPoint x: 1209, endPoint y: 544, distance: 22.0
click at [1209, 544] on input "0.4" at bounding box center [1253, 543] width 87 height 35
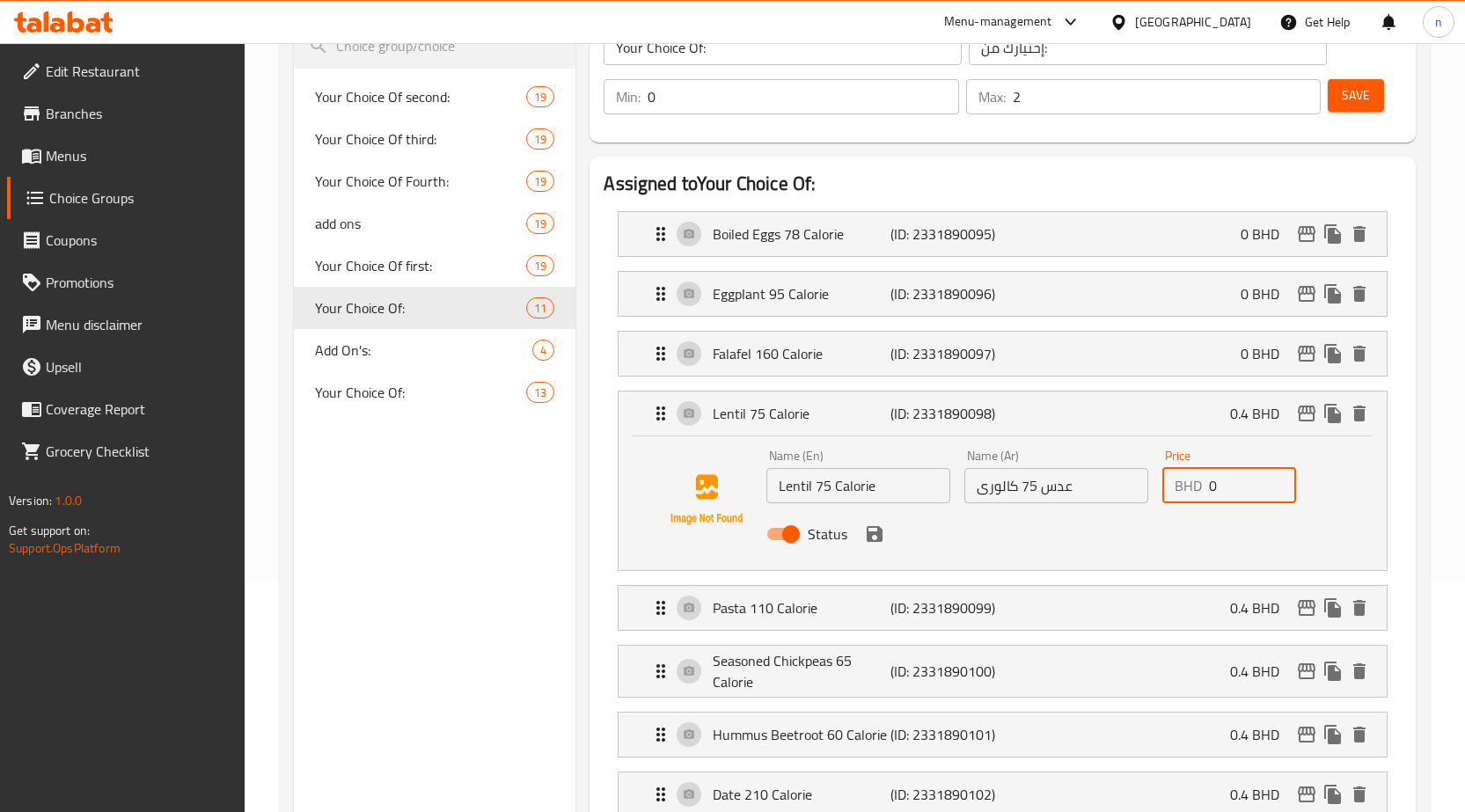
scroll to position [264, 0]
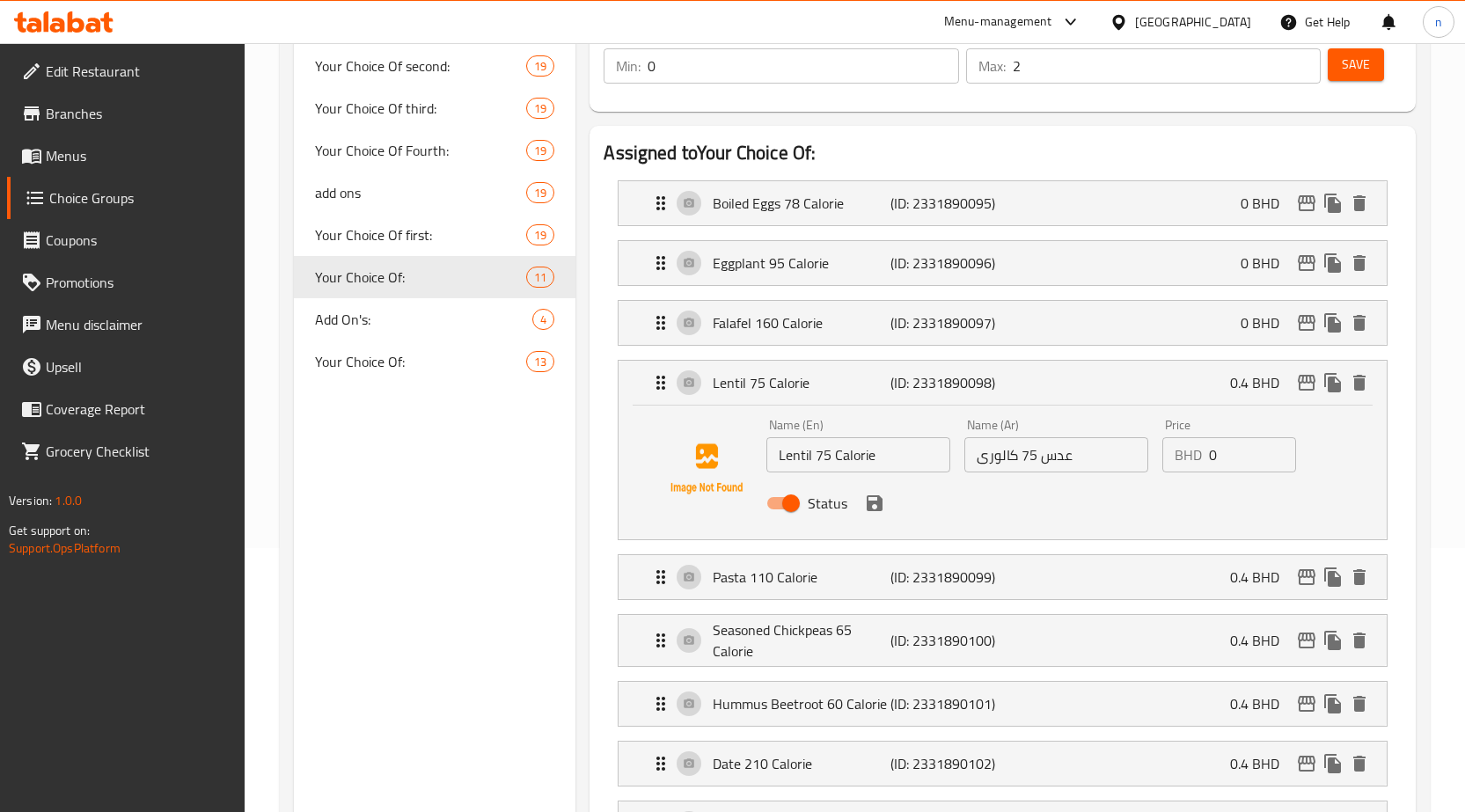
click at [1232, 462] on input "0" at bounding box center [1253, 455] width 87 height 35
click at [881, 519] on div "Status" at bounding box center [1055, 503] width 593 height 48
click at [879, 499] on icon "save" at bounding box center [874, 502] width 16 height 16
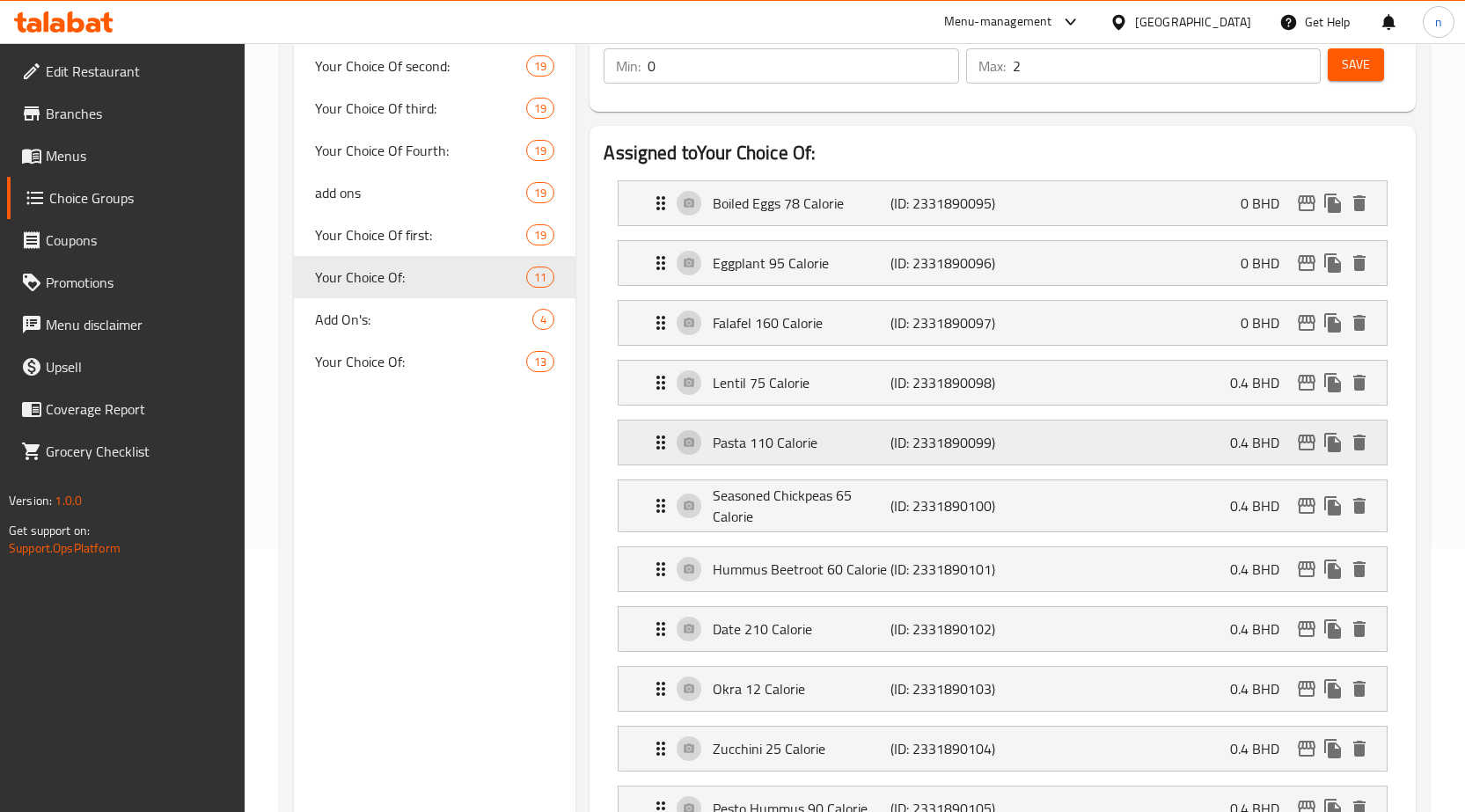
type input "0.4"
click at [1187, 336] on div "Falafel 160 Calorie (ID: 2331890097) 0 BHD" at bounding box center [1008, 322] width 715 height 44
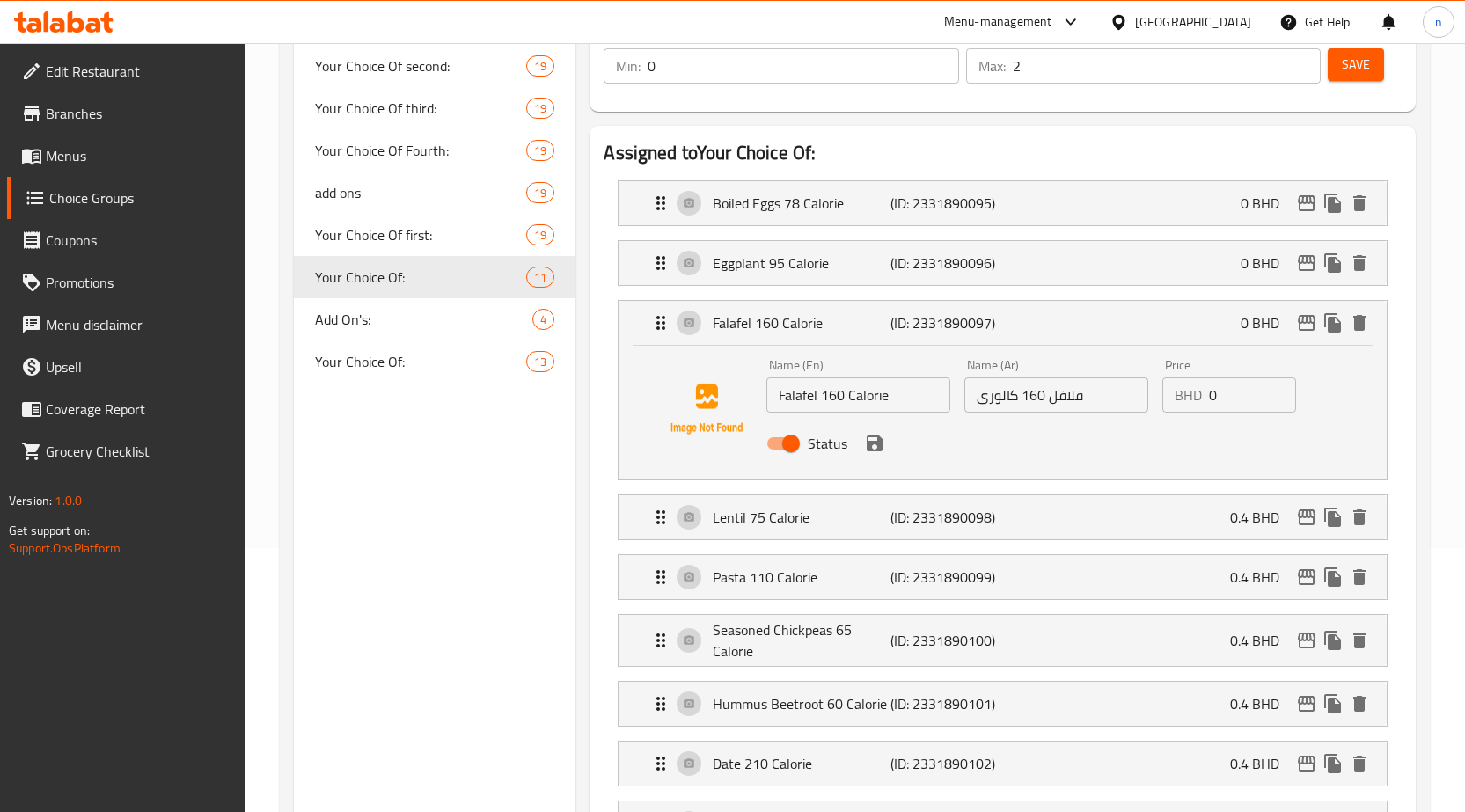
click at [1232, 402] on input "0" at bounding box center [1253, 395] width 87 height 35
click at [880, 440] on icon "save" at bounding box center [874, 443] width 16 height 16
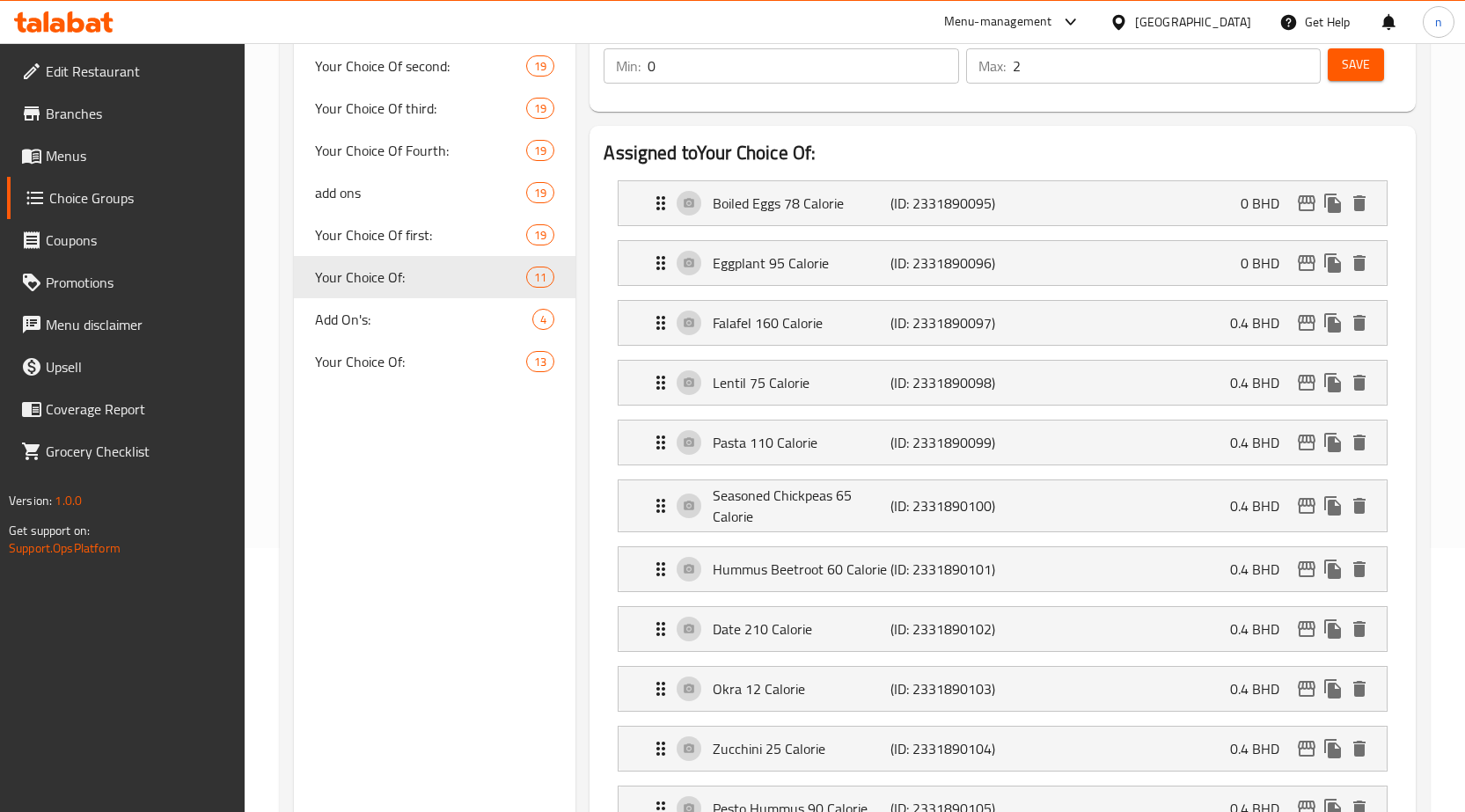
type input "0.4"
click at [1210, 266] on div "Eggplant 95 Calorie (ID: 2331890096) 0 BHD" at bounding box center [1008, 263] width 715 height 44
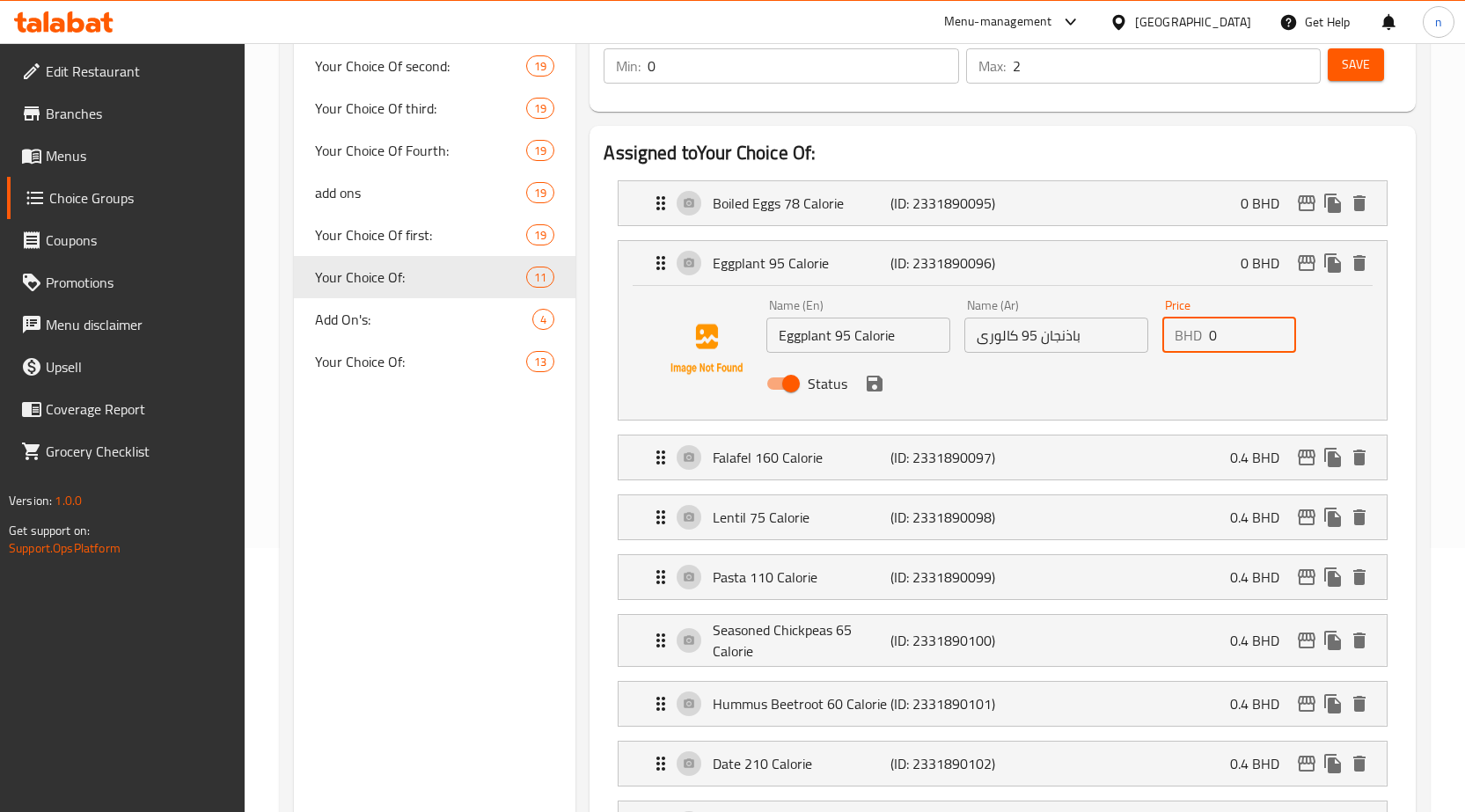
click at [1236, 341] on input "0" at bounding box center [1253, 335] width 87 height 35
click at [879, 384] on icon "save" at bounding box center [874, 383] width 16 height 16
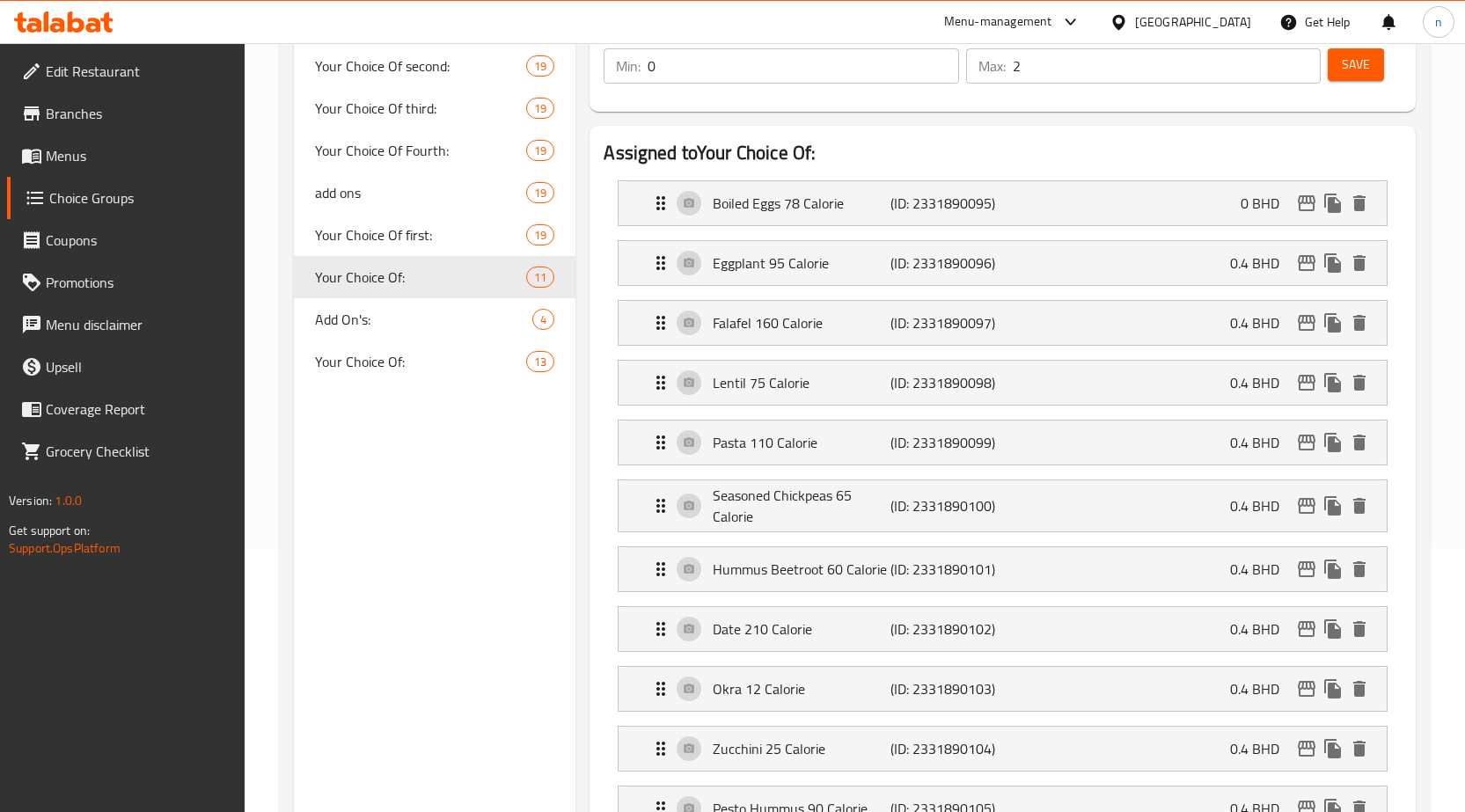
type input "0.4"
click at [1237, 208] on div "Boiled Eggs 78 Calorie (ID: 2331890095) 0 BHD" at bounding box center [1008, 203] width 715 height 44
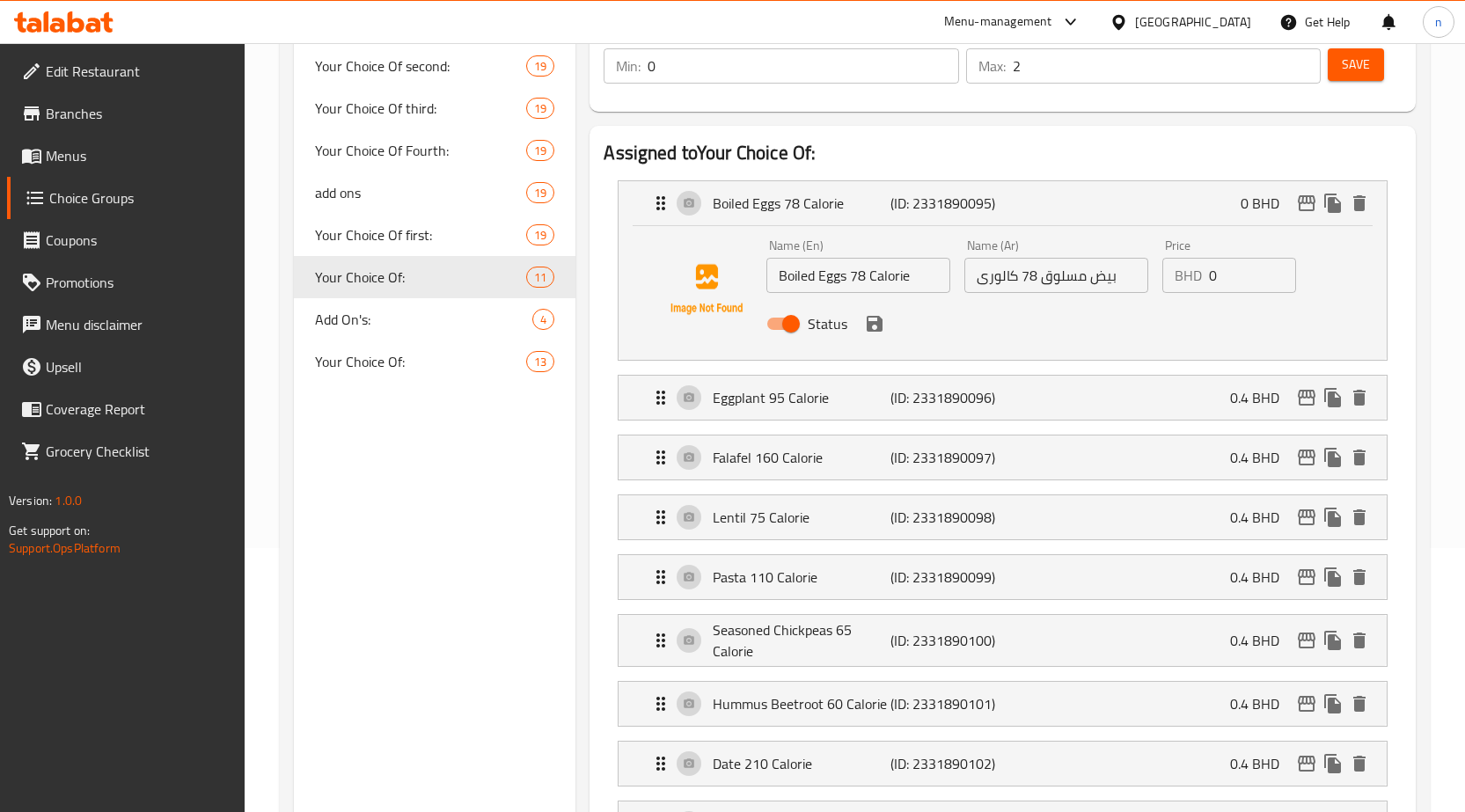
click at [1229, 281] on input "0" at bounding box center [1253, 276] width 87 height 35
type input "0.4"
click at [879, 336] on button "save" at bounding box center [874, 323] width 27 height 27
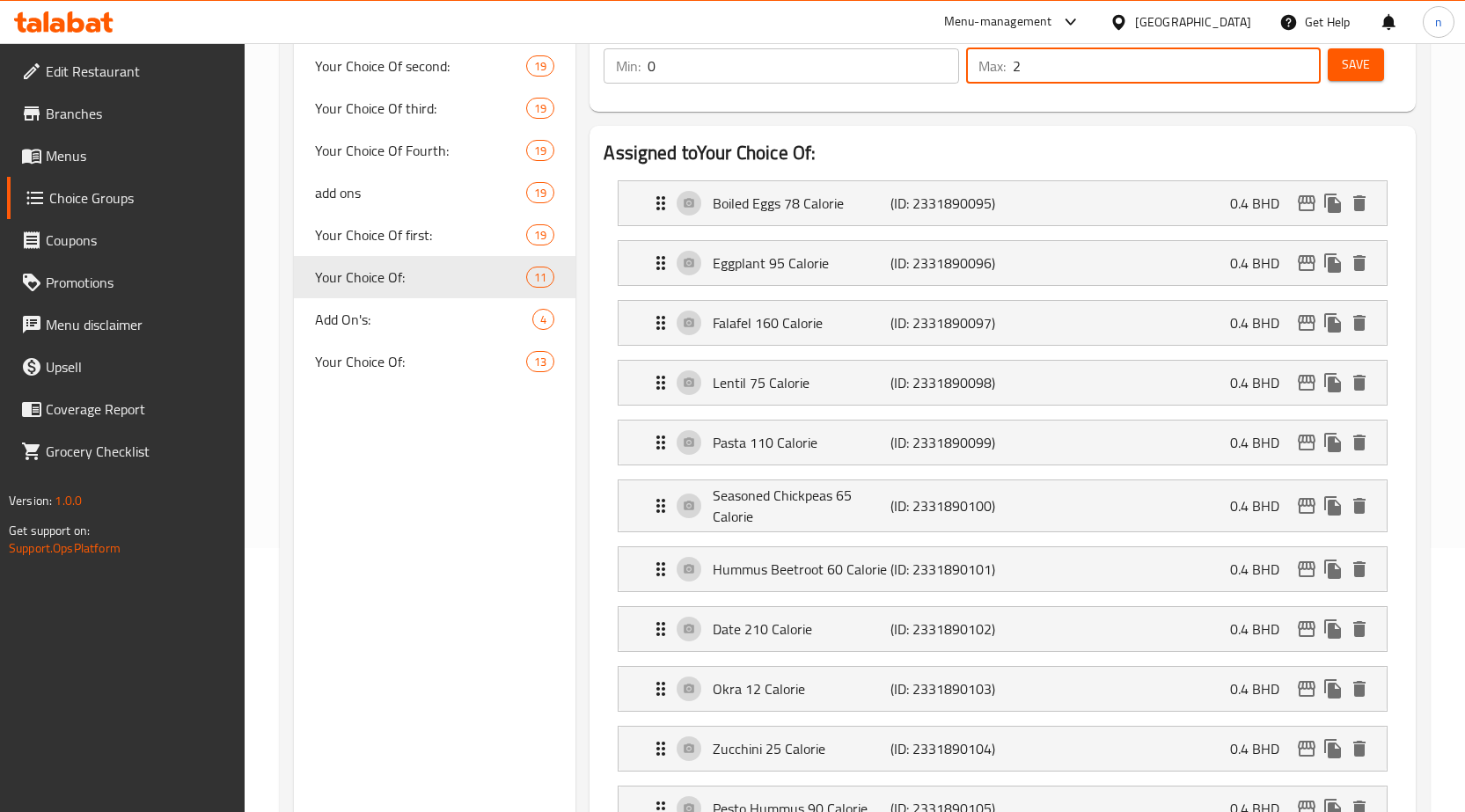
drag, startPoint x: 1031, startPoint y: 61, endPoint x: 993, endPoint y: 57, distance: 38.2
click at [994, 57] on div "Max: 2 ​" at bounding box center [1143, 66] width 356 height 35
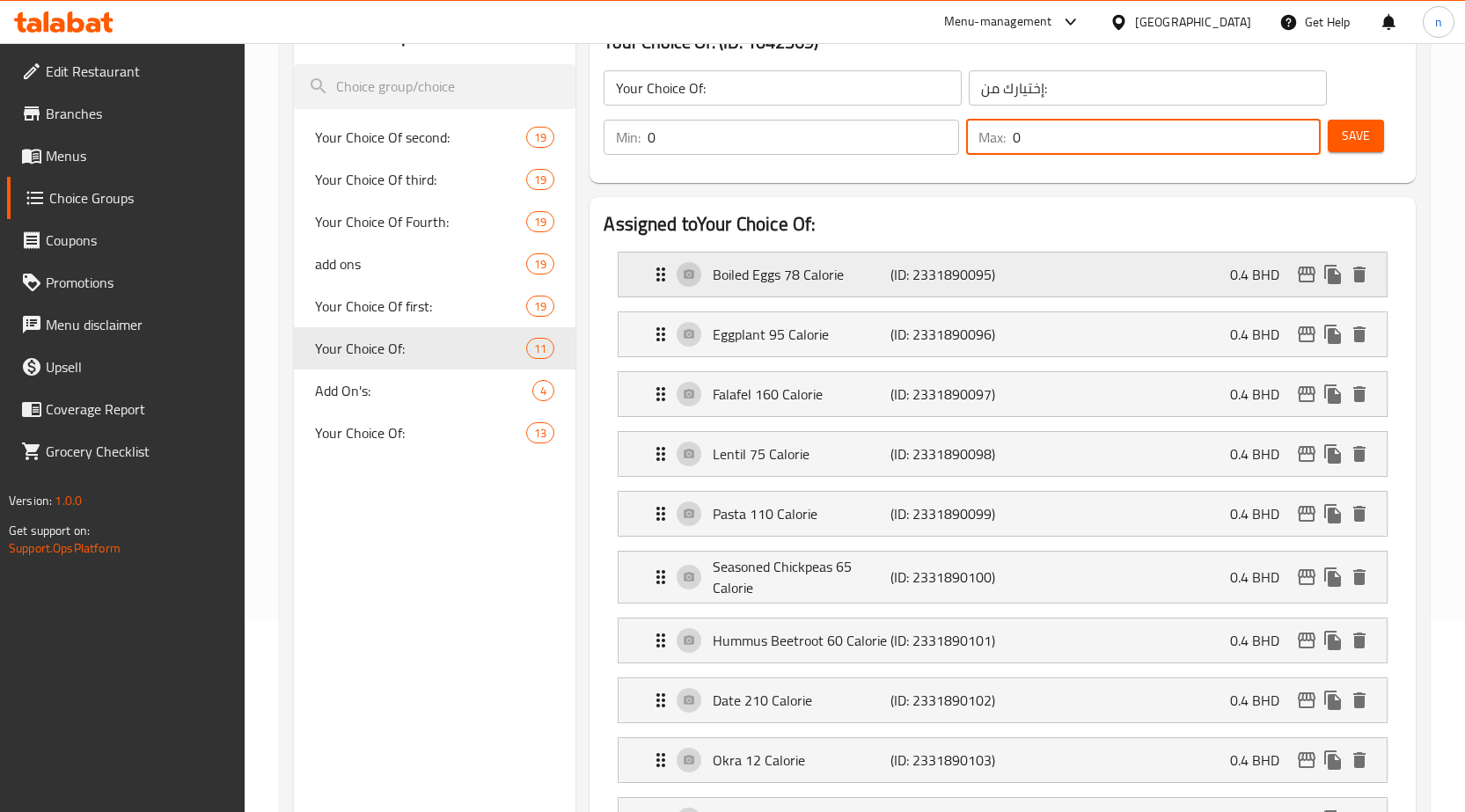
scroll to position [0, 0]
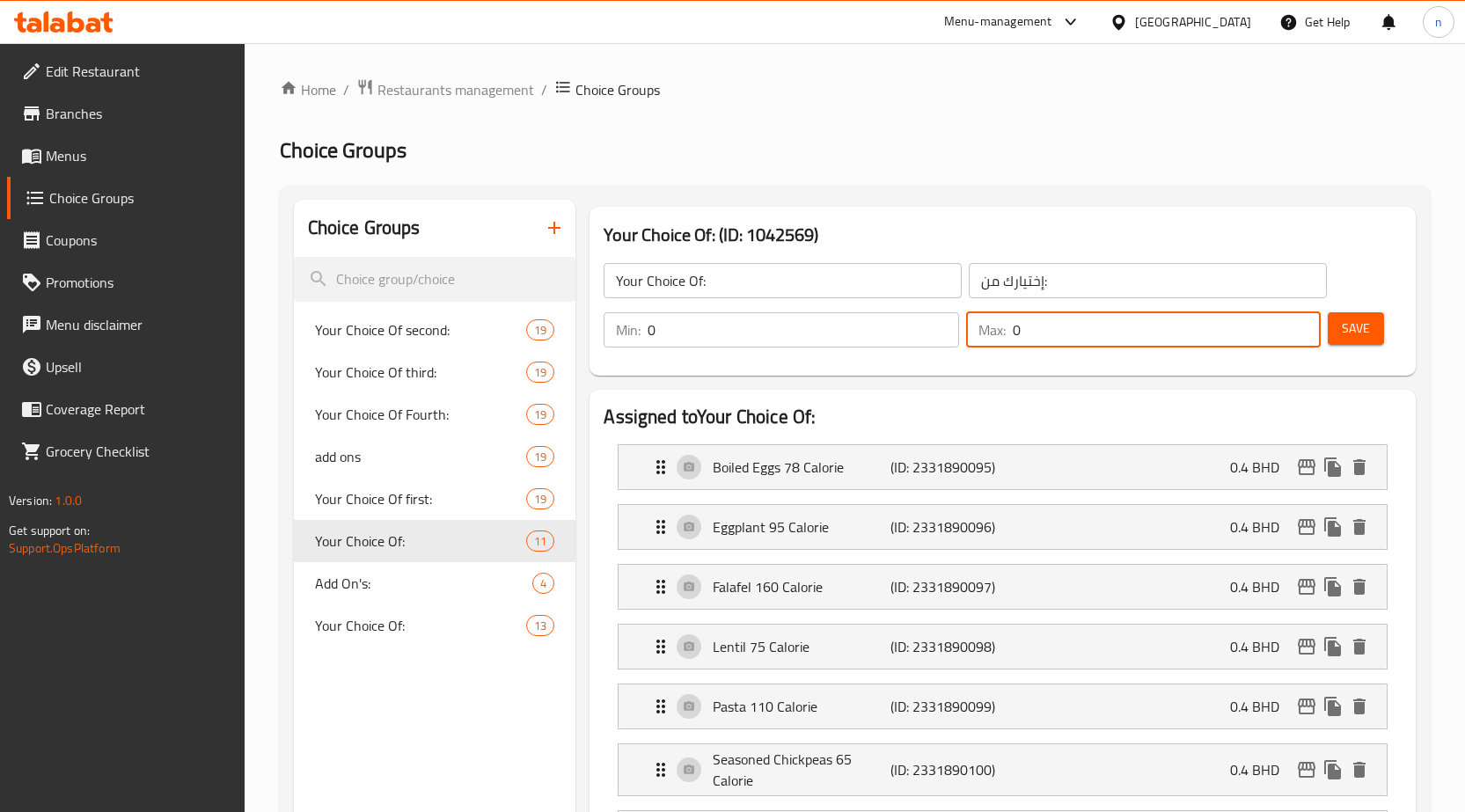
type input "0"
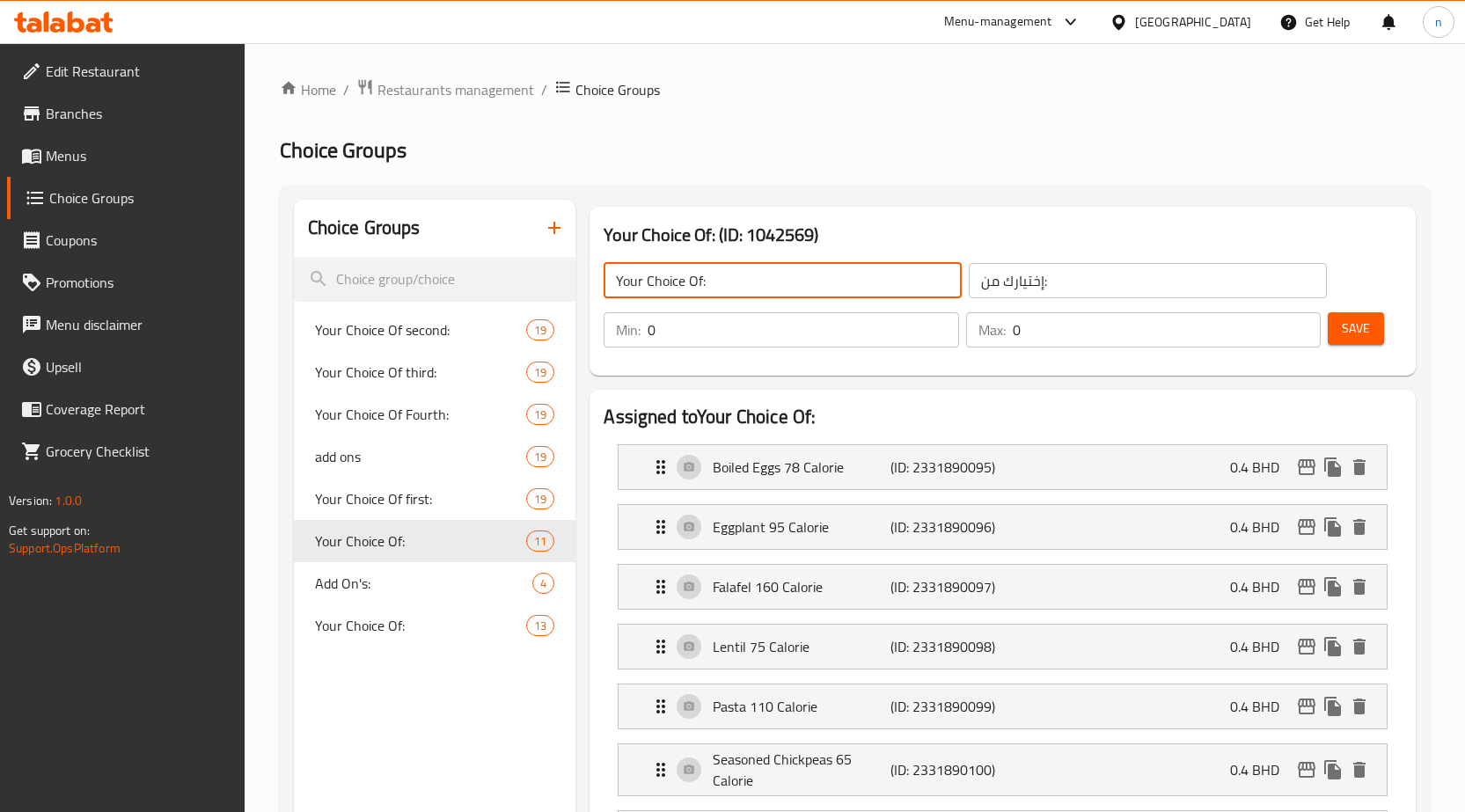
click at [693, 276] on input "Your Choice Of:" at bounding box center [783, 280] width 358 height 35
type input "ش"
click at [640, 288] on input "addons" at bounding box center [783, 280] width 358 height 35
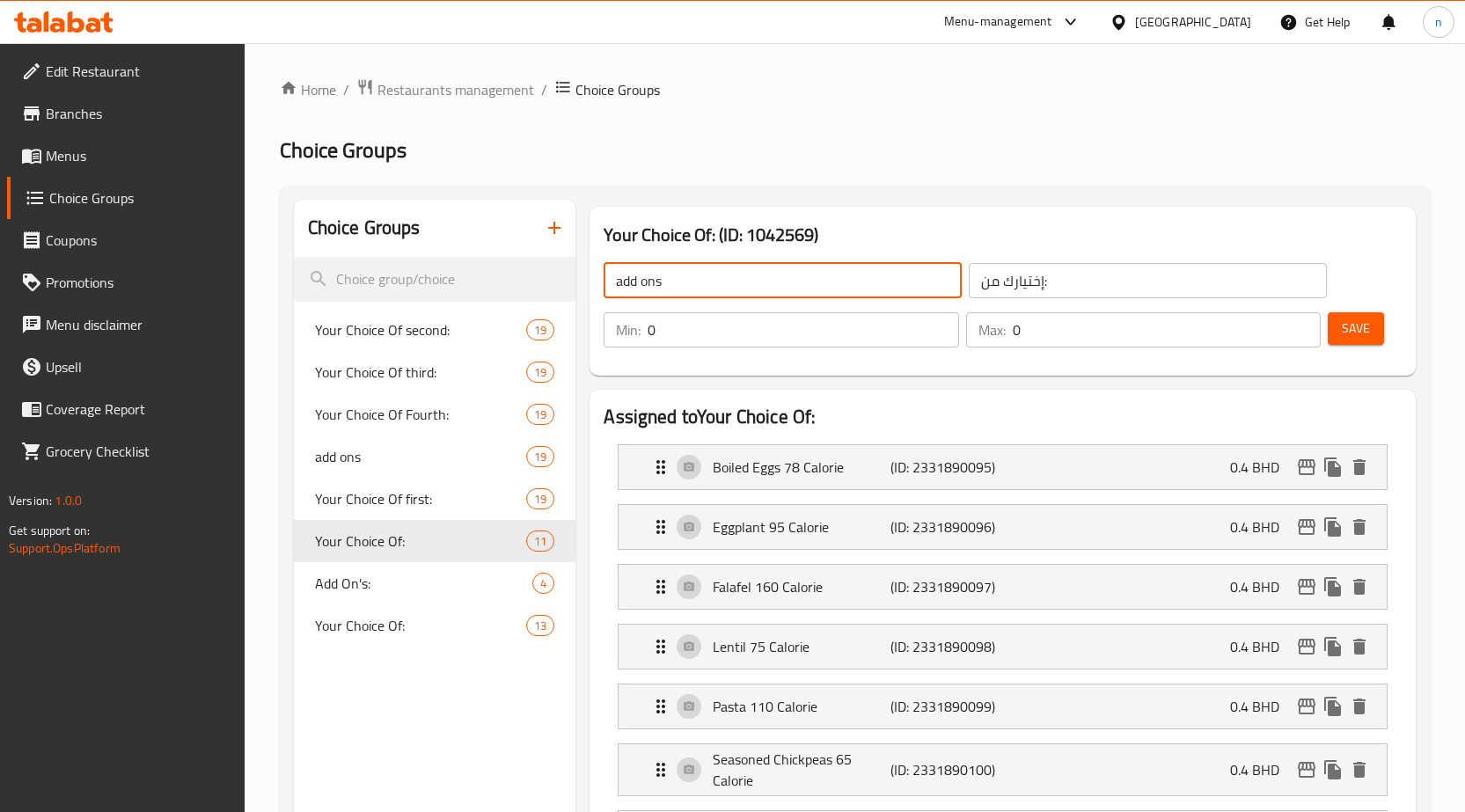
click at [672, 287] on input "add ons" at bounding box center [783, 280] width 358 height 35
type input "add ons"
click at [1031, 287] on input "إختيارك من:" at bounding box center [1148, 280] width 358 height 35
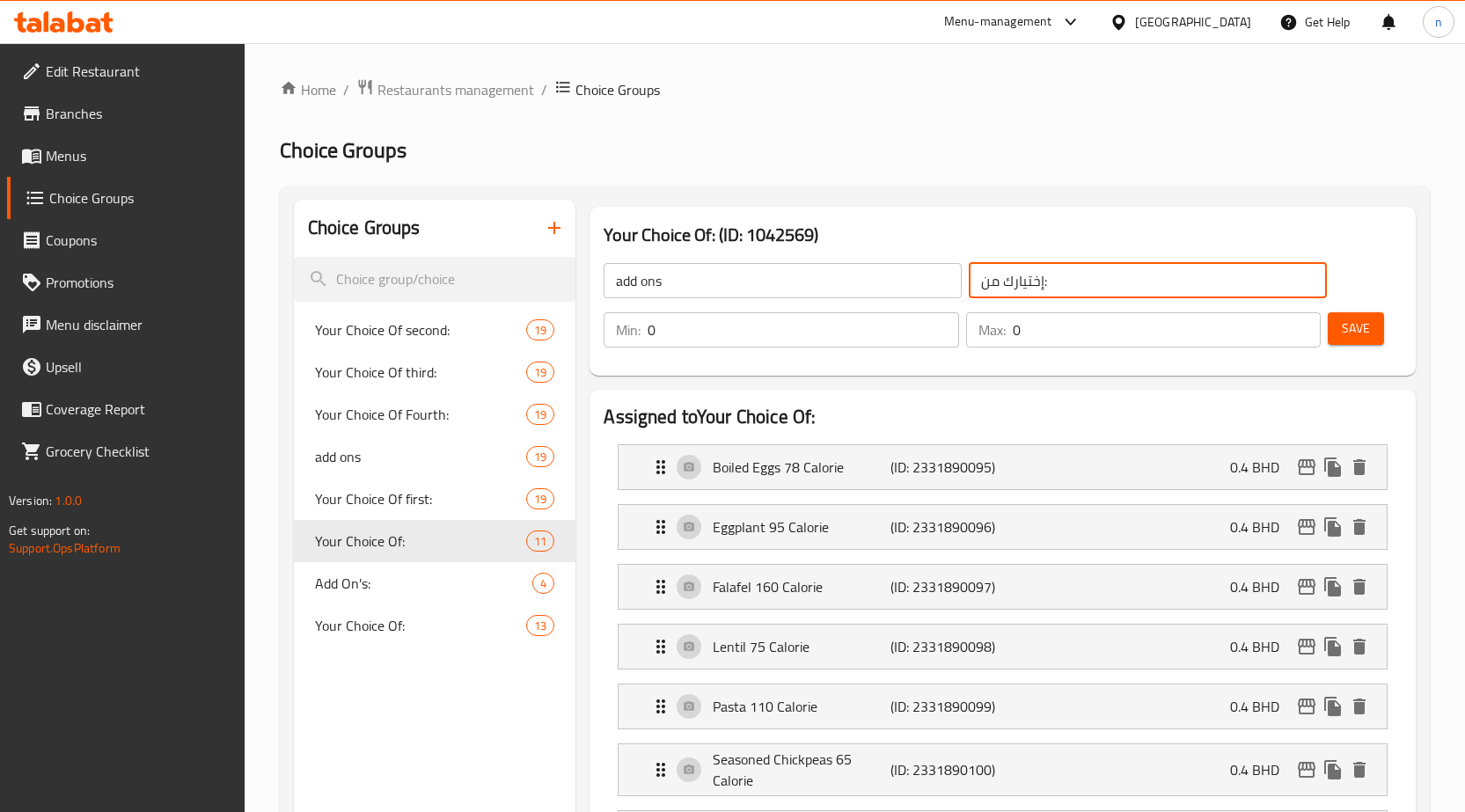
click at [1031, 287] on input "إختيارك من:" at bounding box center [1148, 280] width 358 height 35
click at [1030, 286] on input "إختيارك من:" at bounding box center [1148, 280] width 358 height 35
type input "الاضافات"
click at [1363, 343] on button "Save" at bounding box center [1356, 328] width 56 height 32
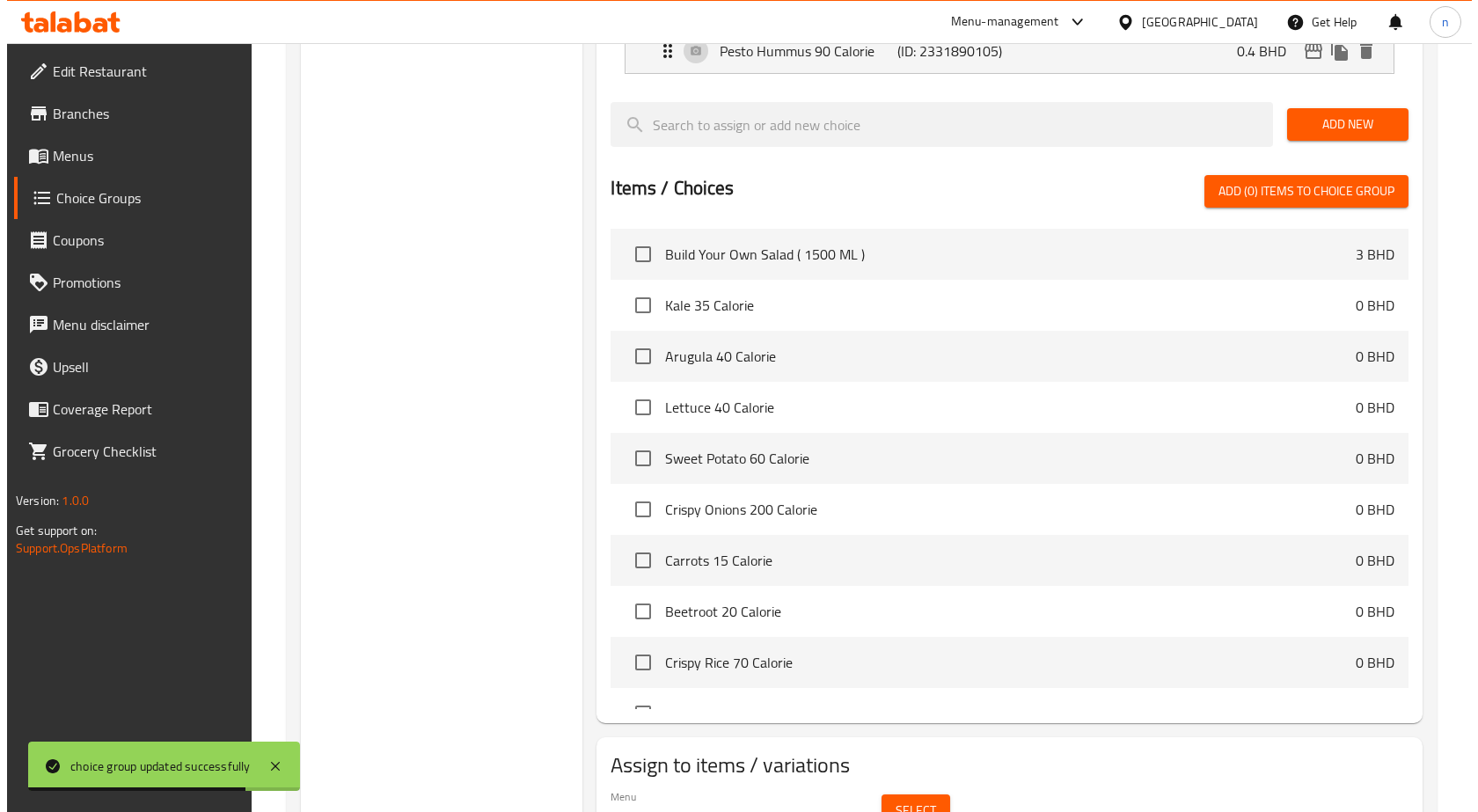
scroll to position [1111, 0]
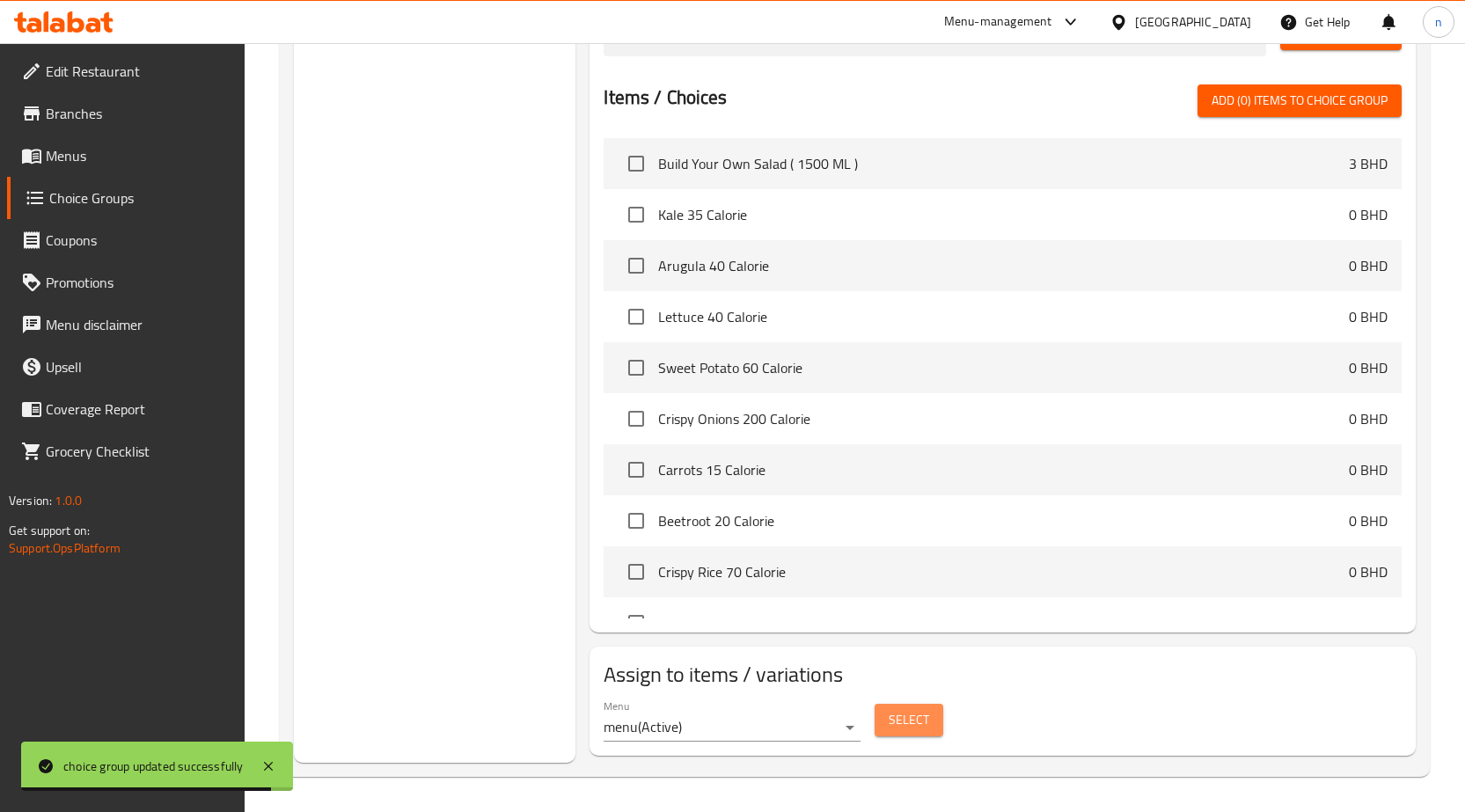
click at [902, 718] on span "Select" at bounding box center [909, 720] width 40 height 22
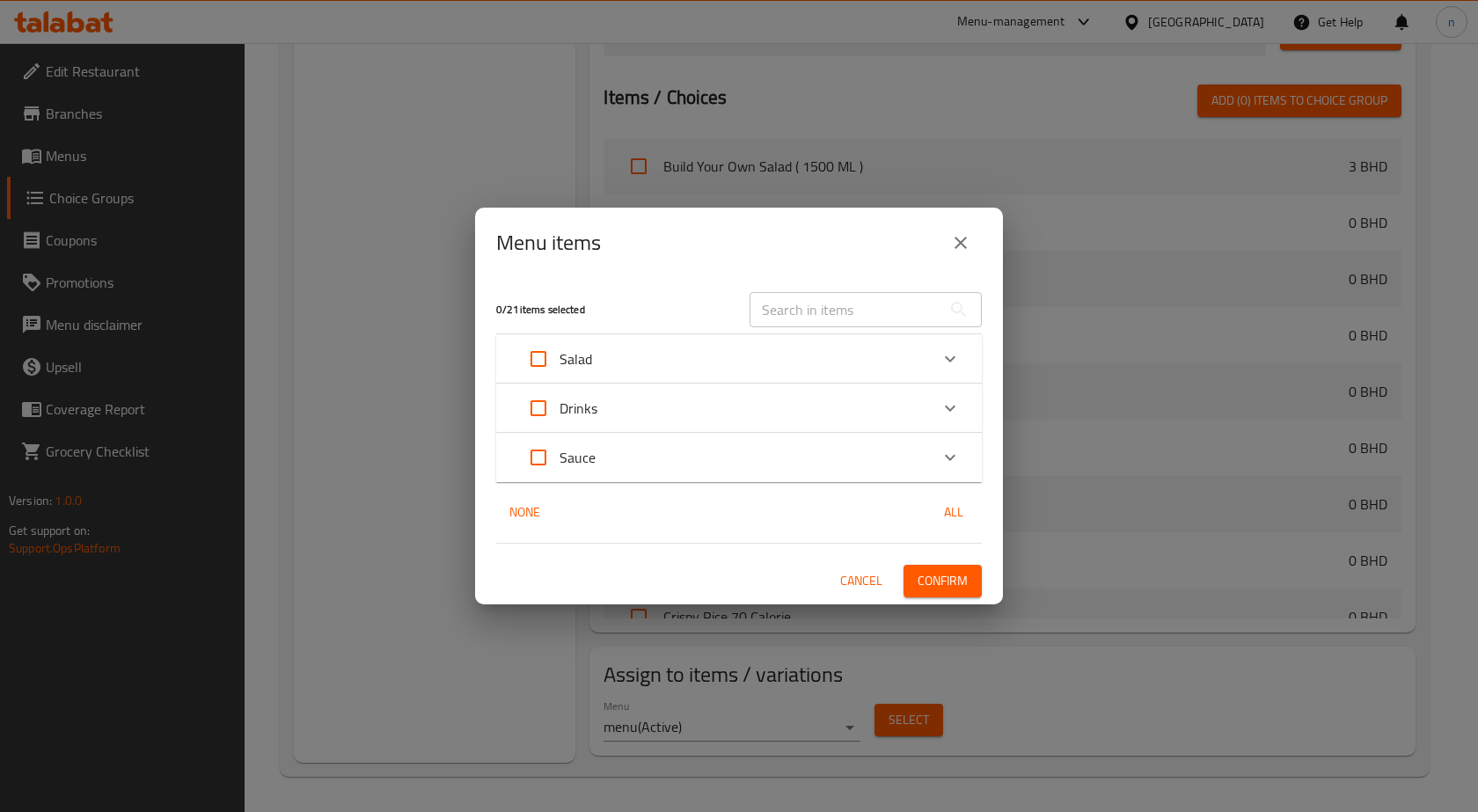
click at [598, 351] on div "Salad" at bounding box center [723, 359] width 412 height 42
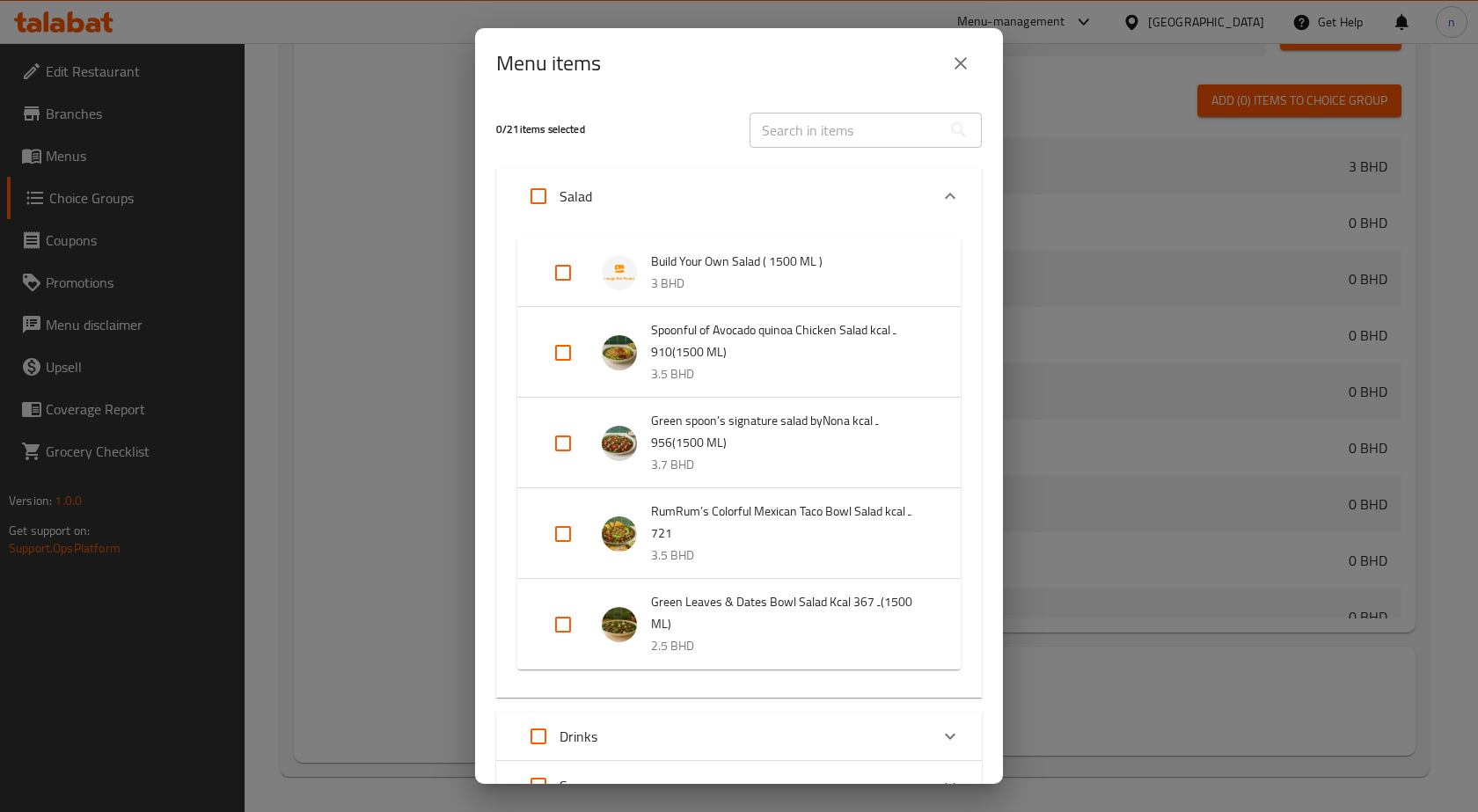
click at [567, 280] on input "Expand" at bounding box center [563, 273] width 42 height 42
checkbox input "true"
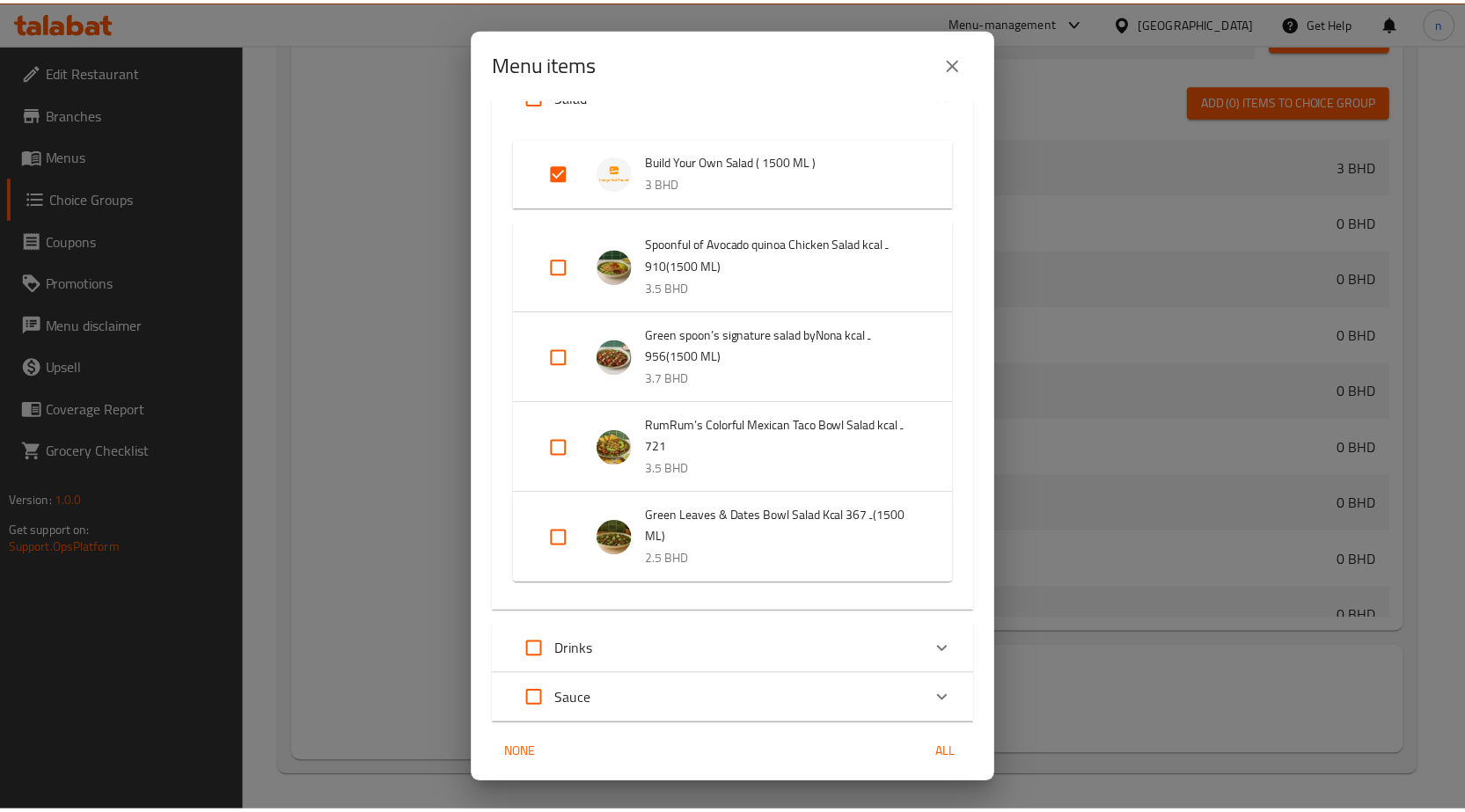
scroll to position [163, 0]
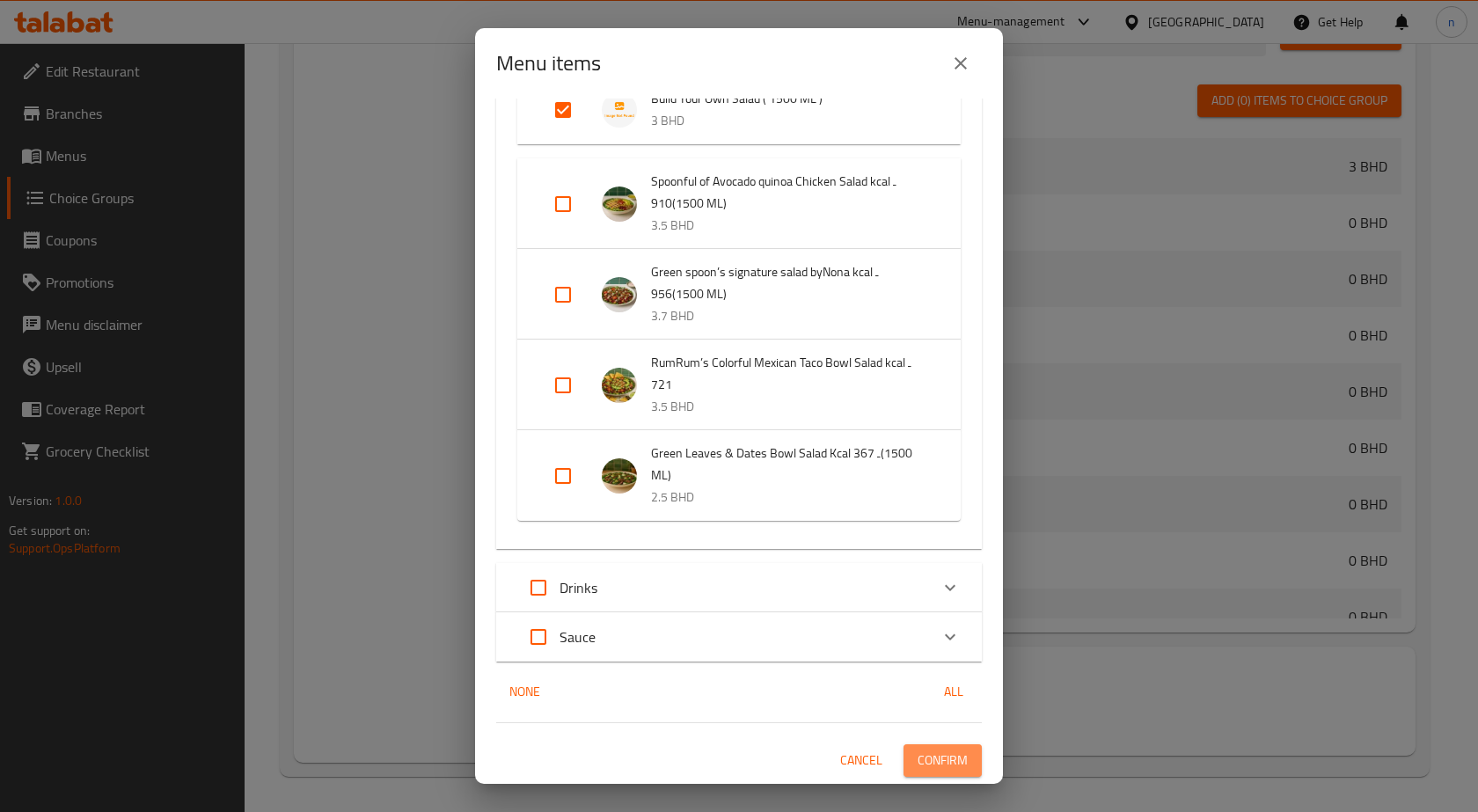
click at [949, 767] on span "Confirm" at bounding box center [942, 761] width 51 height 22
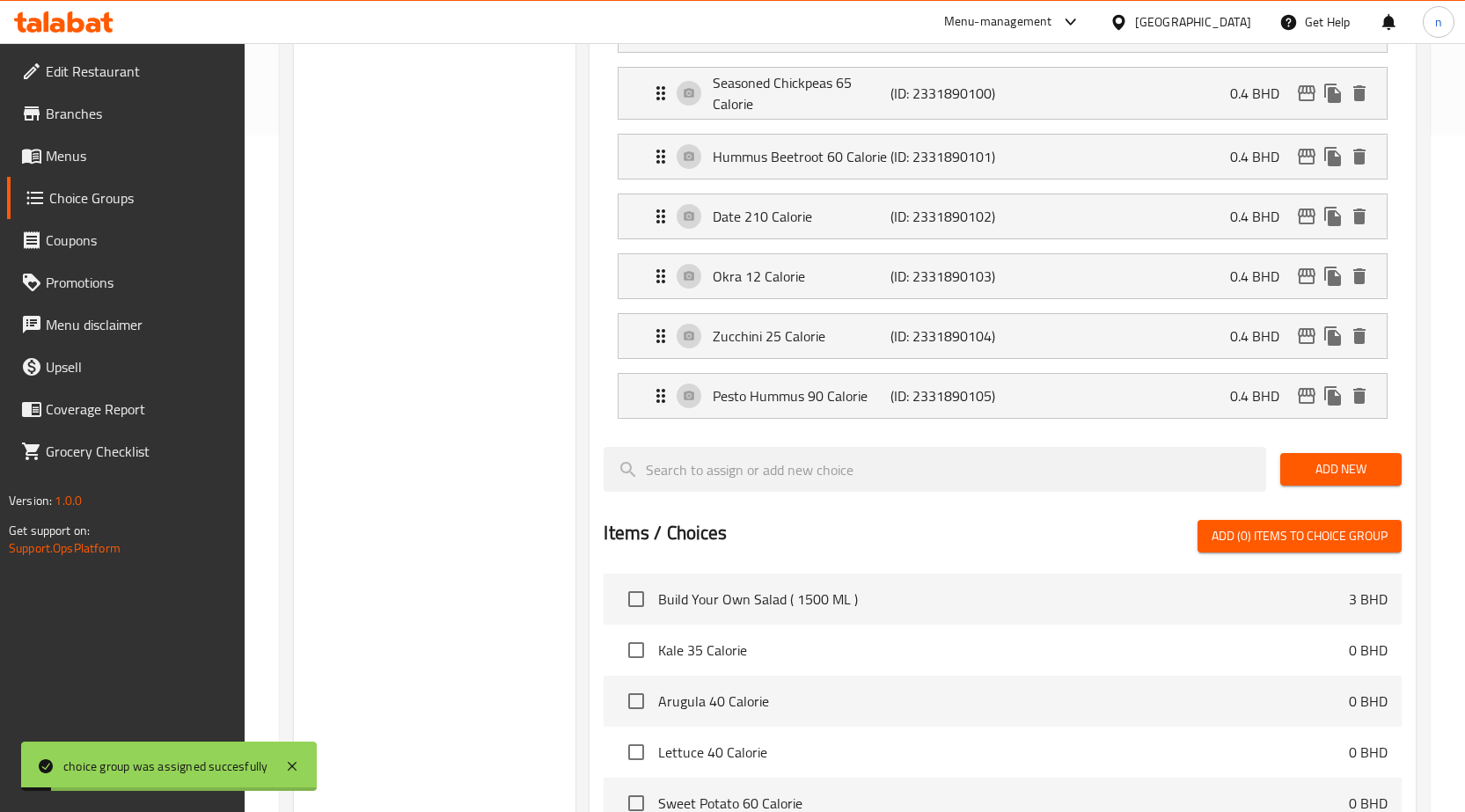
scroll to position [321, 0]
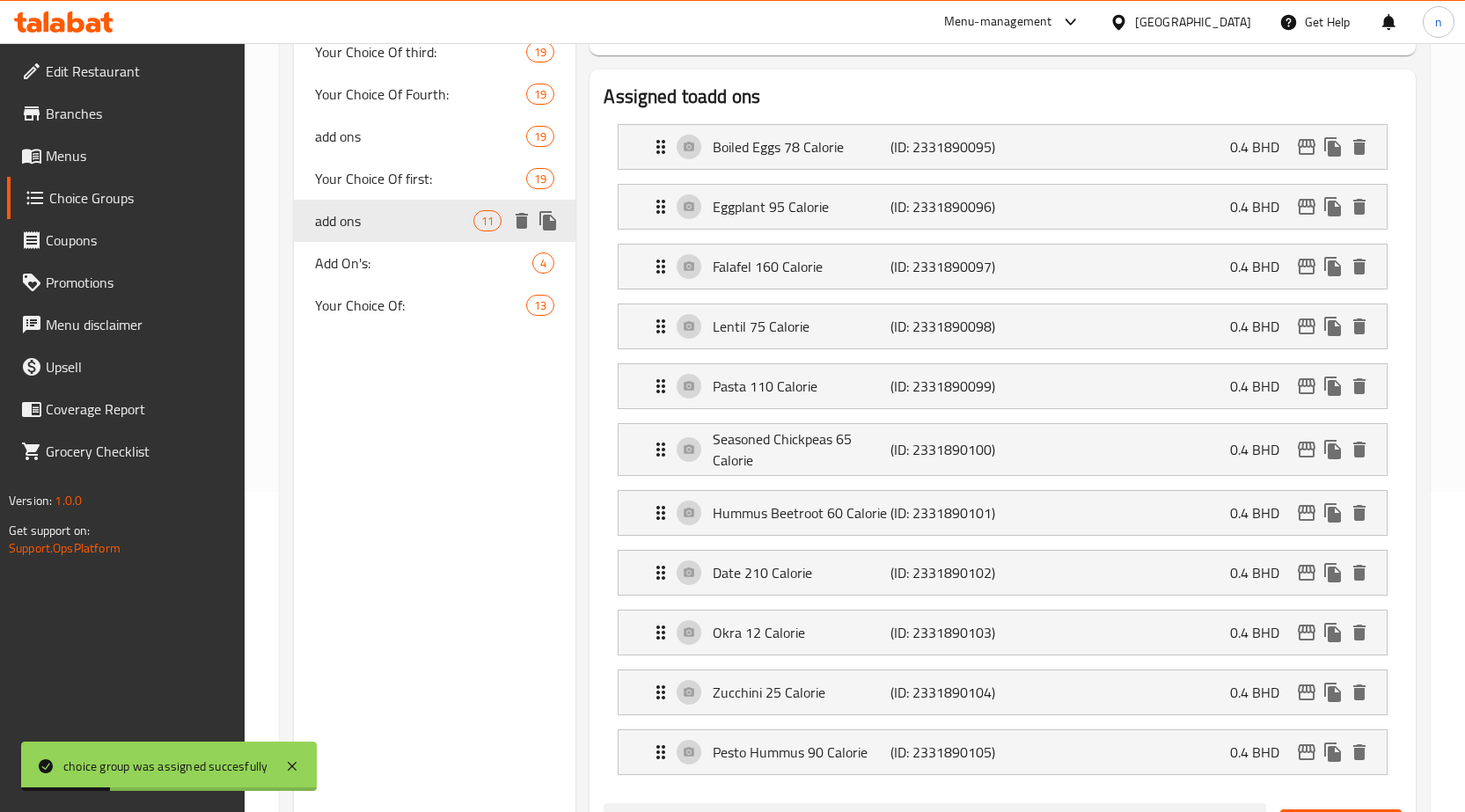
click at [430, 230] on span "add ons" at bounding box center [394, 220] width 159 height 21
click at [546, 236] on div "add ons 11" at bounding box center [435, 220] width 282 height 42
click at [555, 217] on icon "duplicate" at bounding box center [548, 220] width 21 height 21
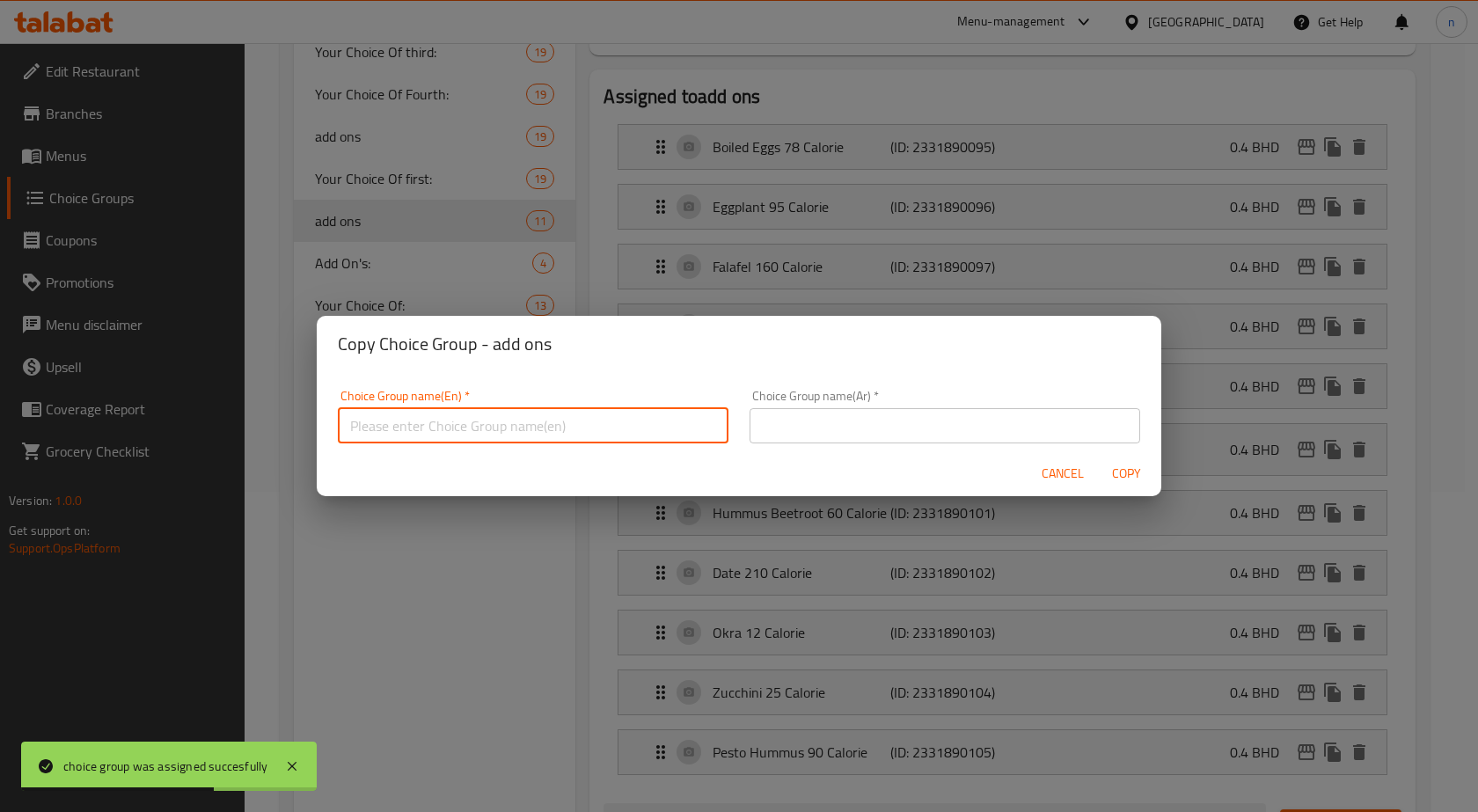
click at [563, 414] on input "text" at bounding box center [533, 425] width 390 height 35
click at [435, 426] on input "Your Choice Of:" at bounding box center [533, 425] width 390 height 35
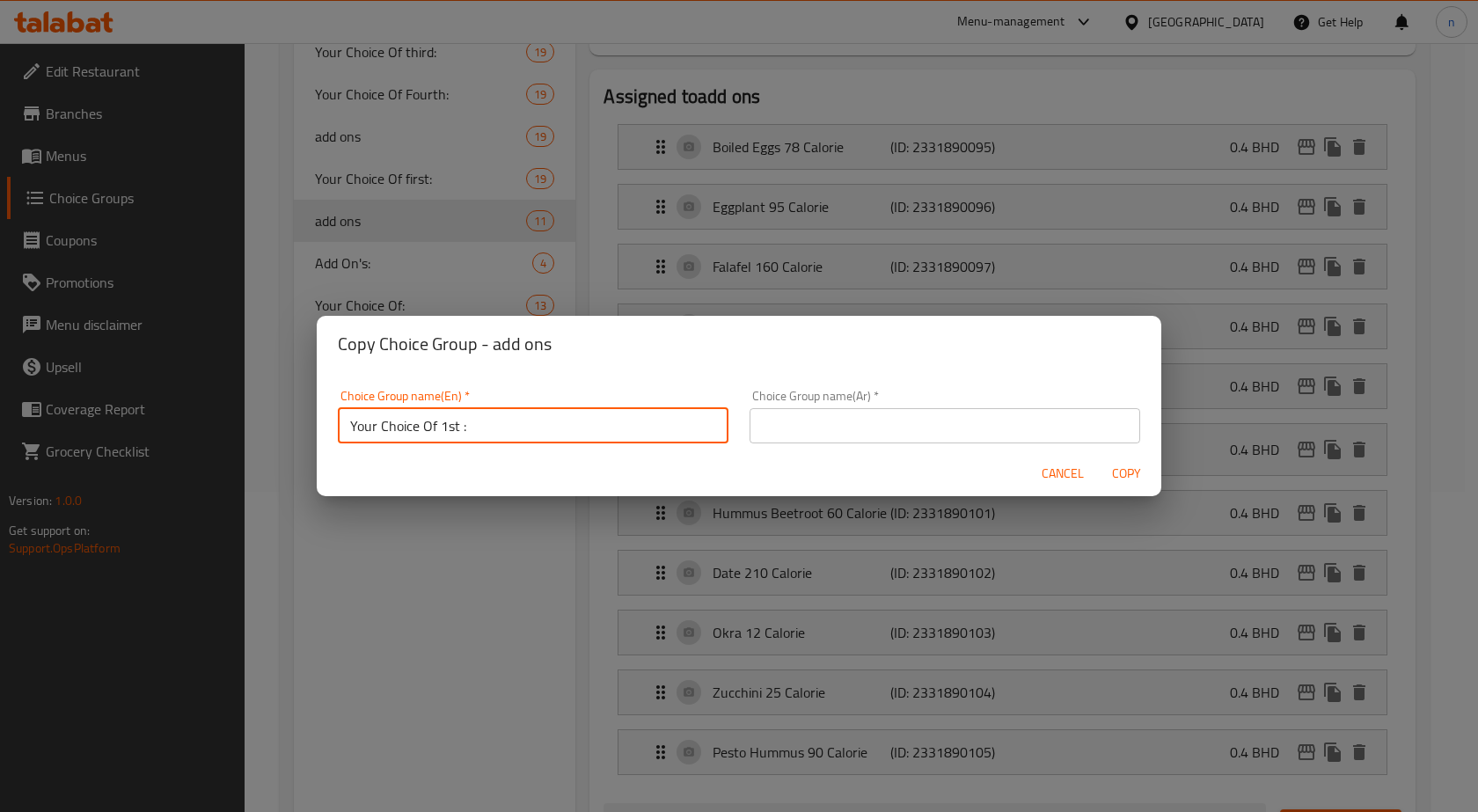
type input "Your Choice Of 1st :"
click at [951, 416] on input "text" at bounding box center [944, 425] width 390 height 35
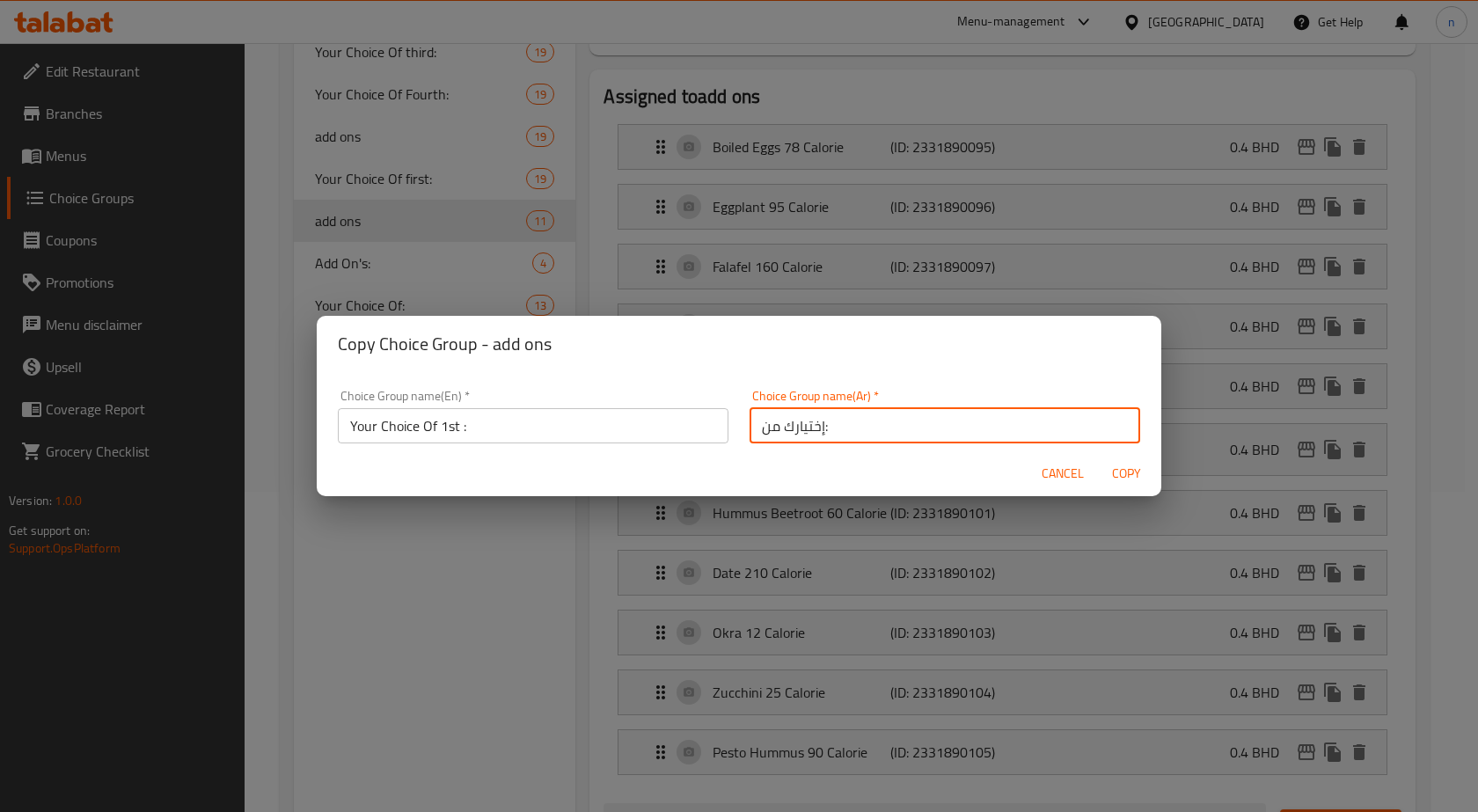
click at [764, 436] on input "إختيارك من:" at bounding box center [944, 425] width 390 height 35
click at [1048, 434] on input "إختيارك من:" at bounding box center [944, 425] width 390 height 35
click at [1054, 437] on input "إختيارك من:" at bounding box center [944, 425] width 390 height 35
type input "إختيارك من الاول:"
click at [1127, 471] on span "Copy" at bounding box center [1126, 474] width 42 height 22
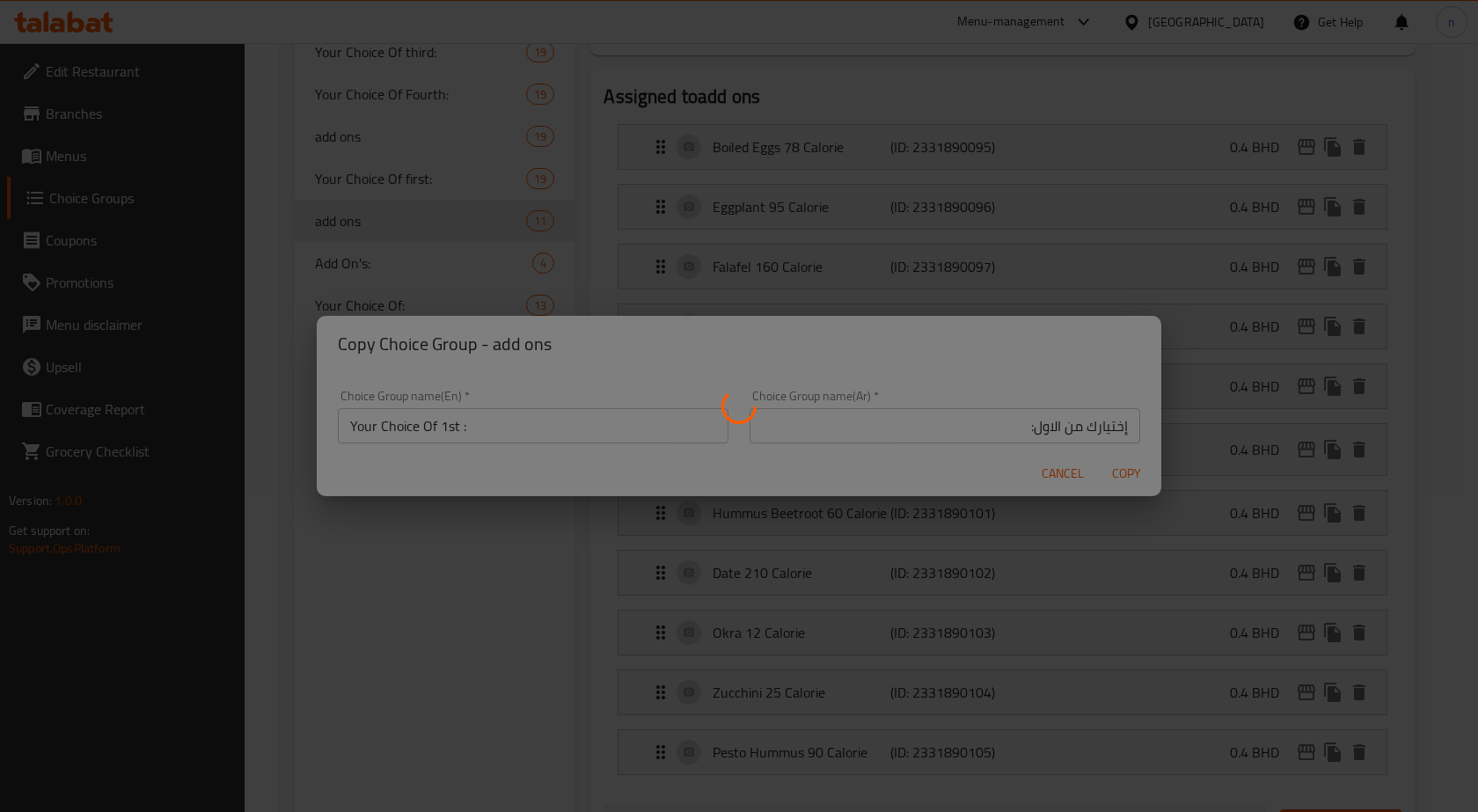
type input "Your Choice Of 1st :"
type input "إختيارك من الاول:"
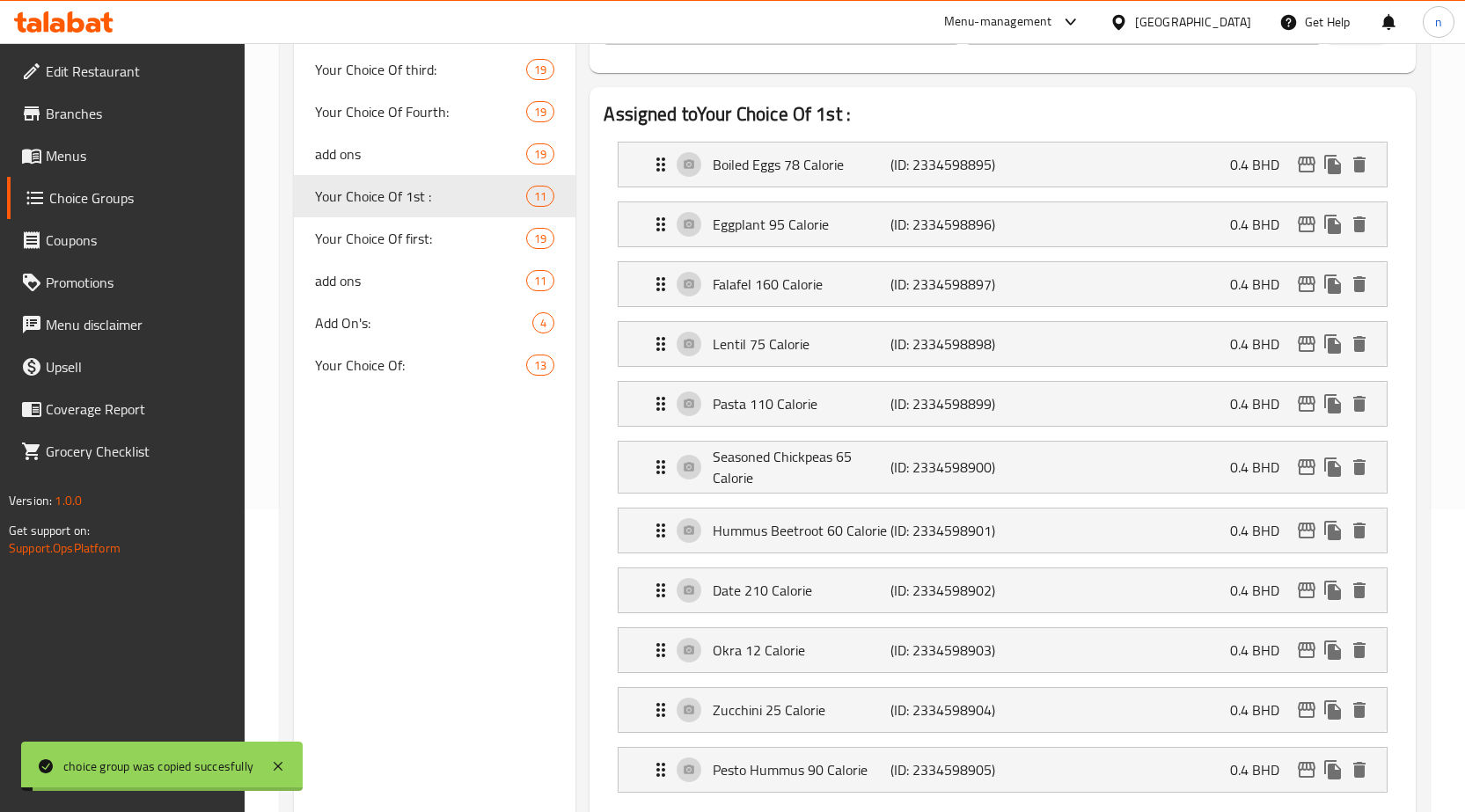
scroll to position [0, 0]
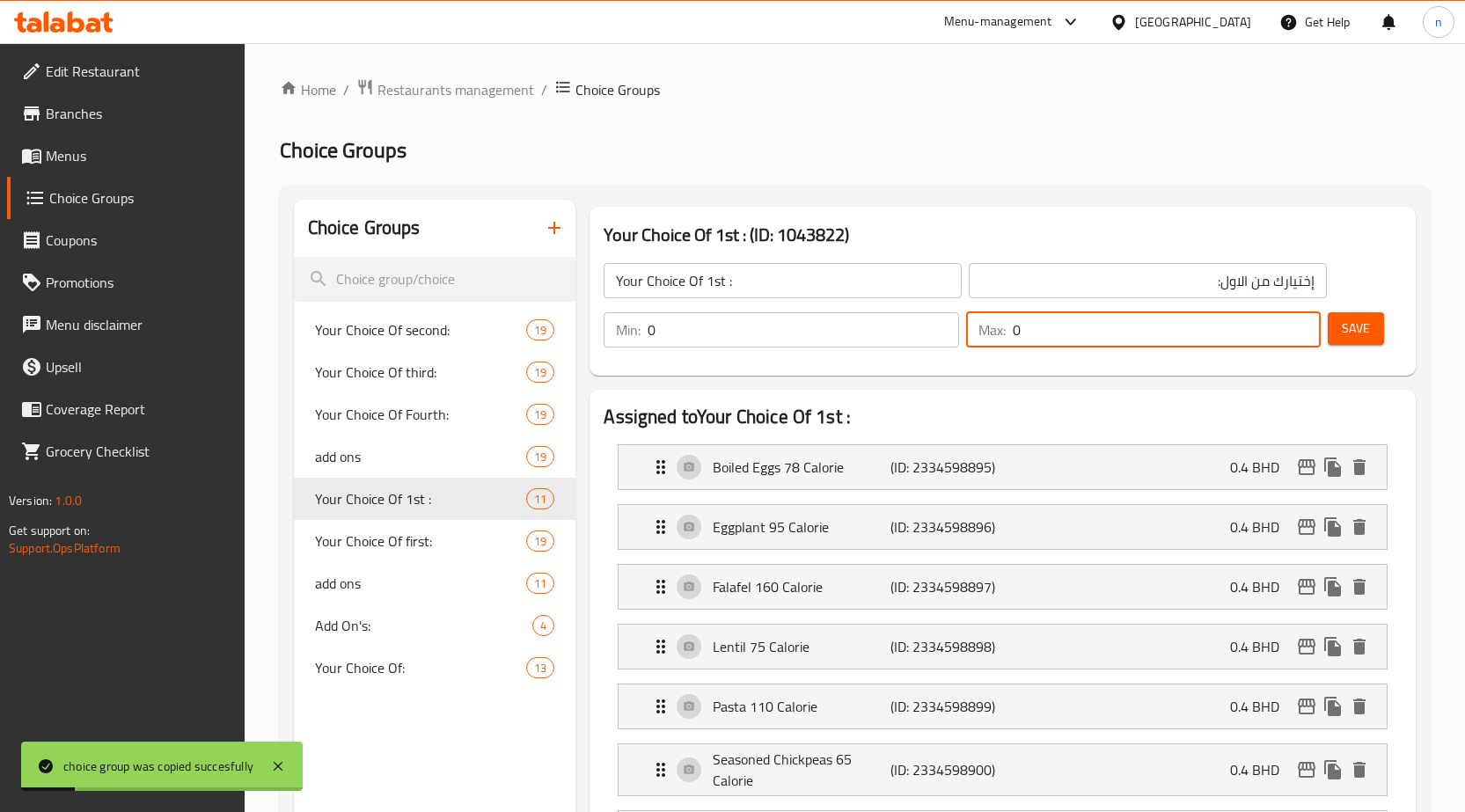
drag, startPoint x: 1029, startPoint y: 332, endPoint x: 1005, endPoint y: 328, distance: 24.3
click at [1005, 328] on div "Max: 0 ​" at bounding box center [1143, 330] width 356 height 35
type input "1"
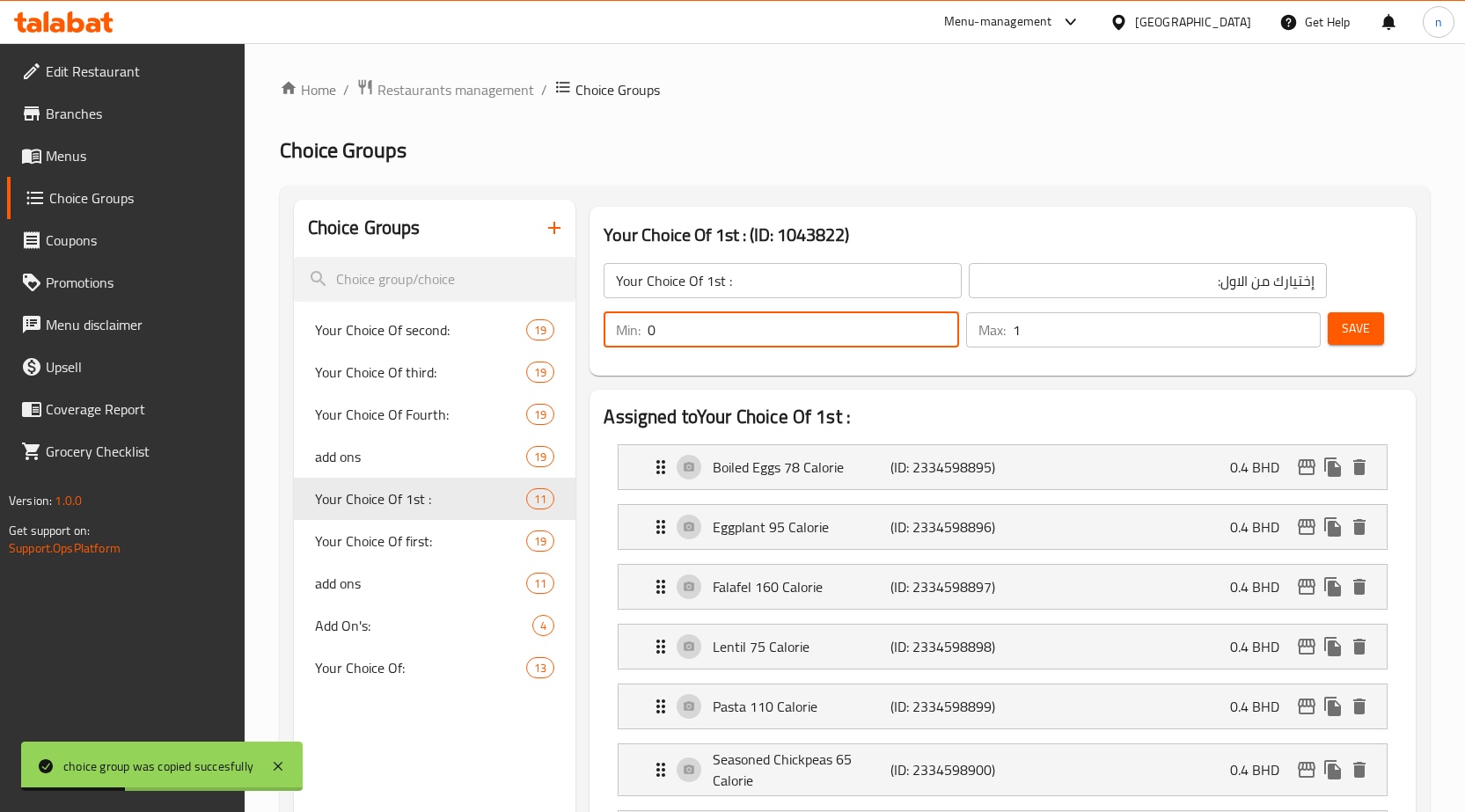
drag, startPoint x: 654, startPoint y: 338, endPoint x: 643, endPoint y: 338, distance: 11.0
click at [643, 338] on div "Min: 0 ​" at bounding box center [781, 330] width 356 height 35
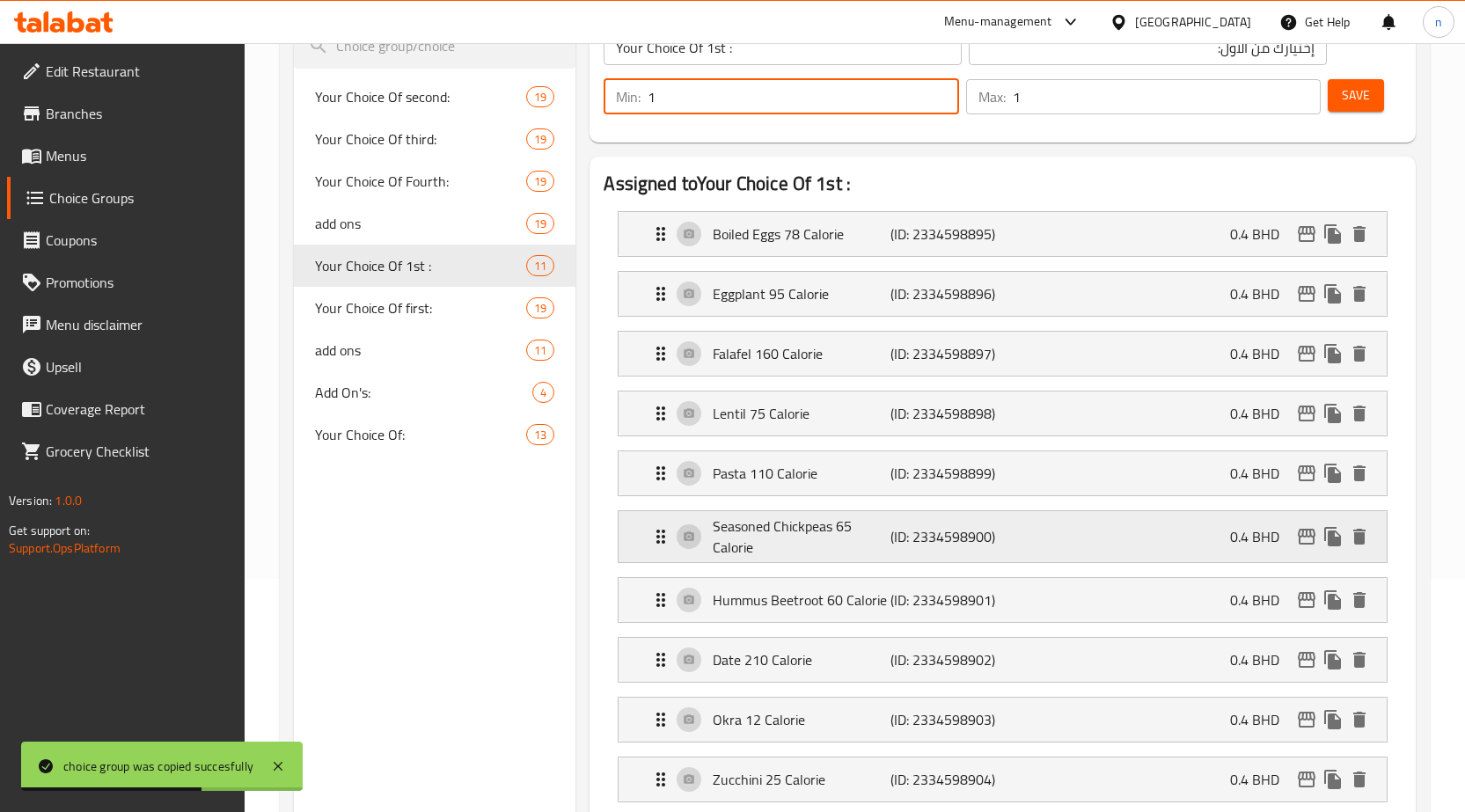
scroll to position [264, 0]
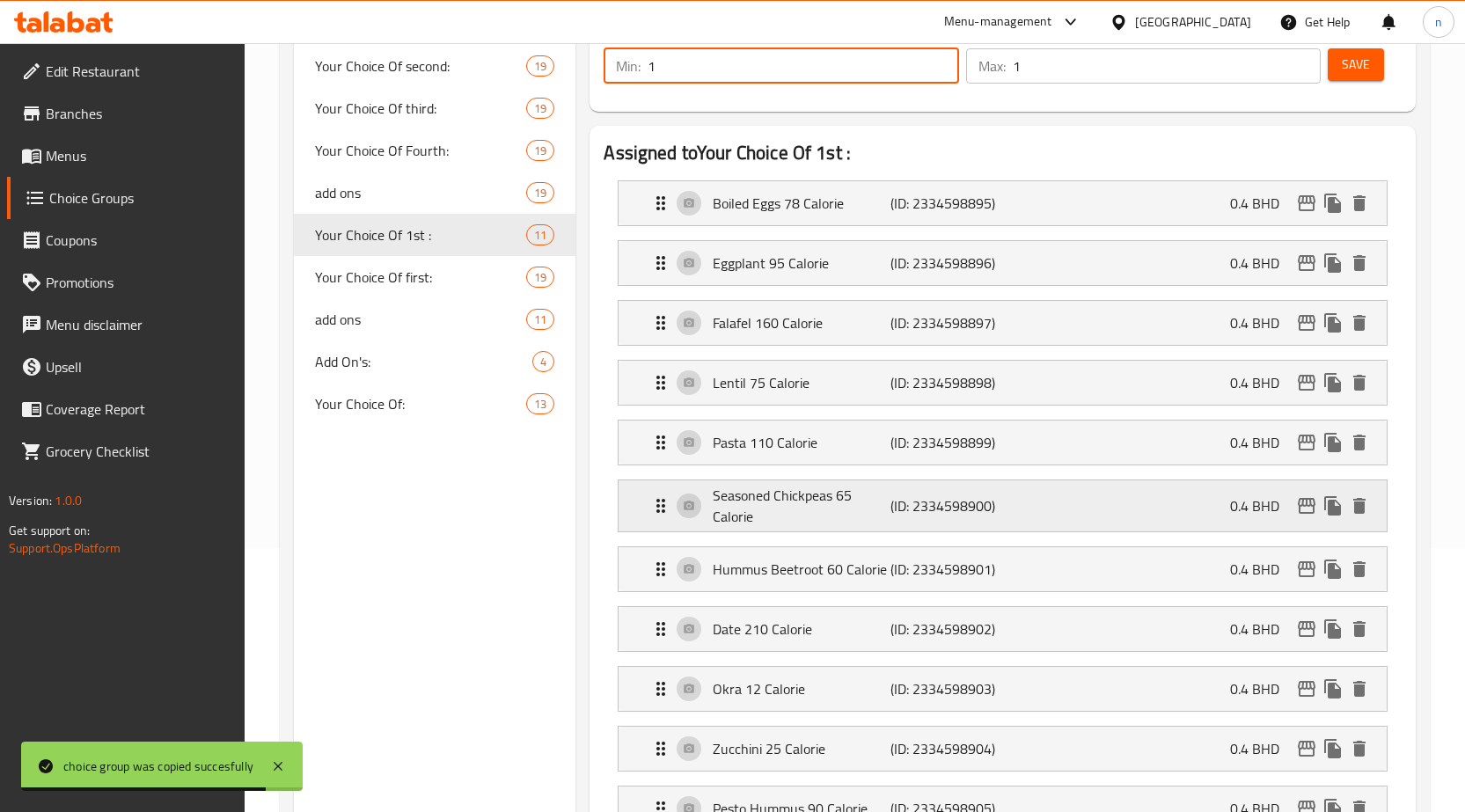
click at [795, 507] on p "Seasoned Chickpeas 65 Calorie" at bounding box center [801, 506] width 177 height 42
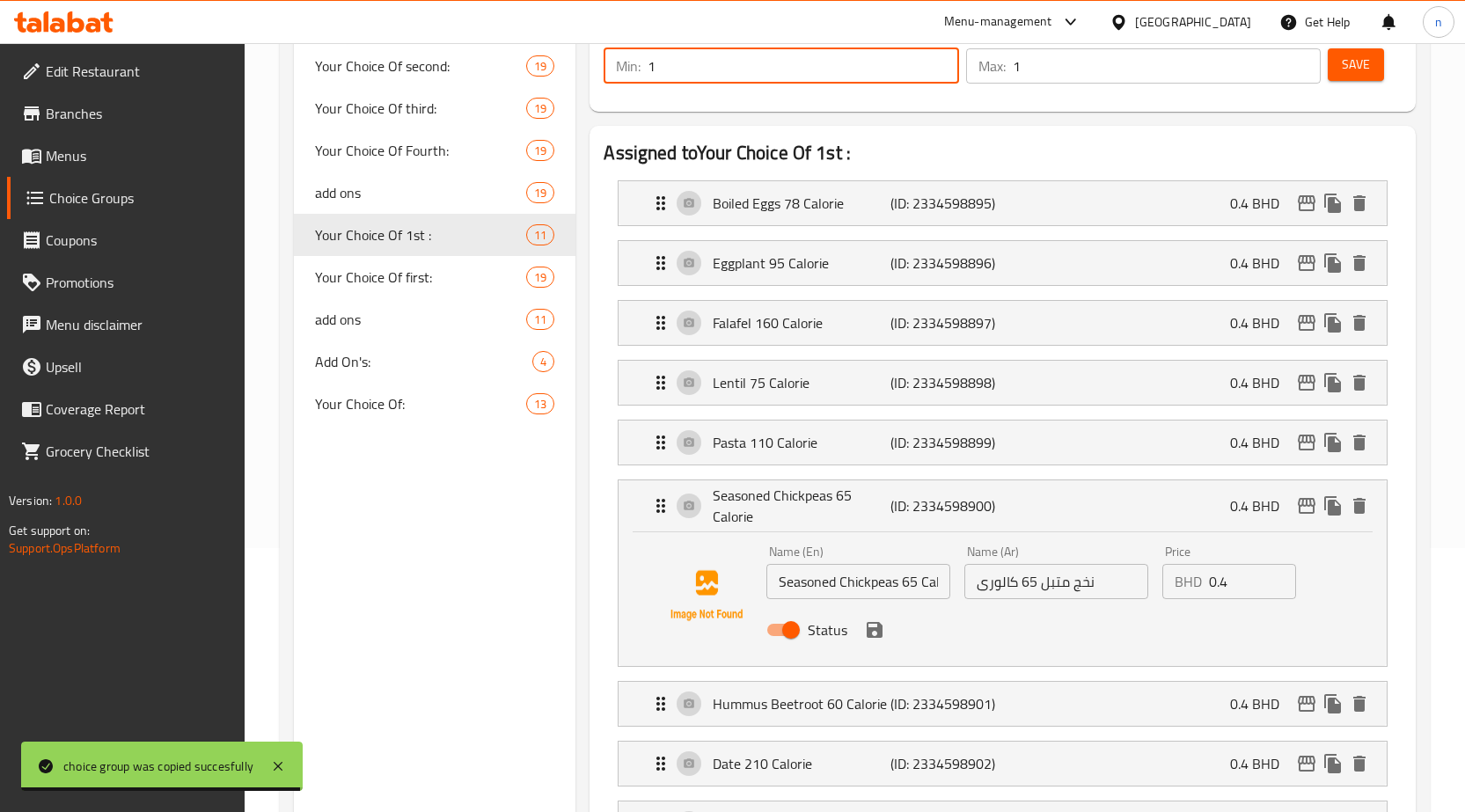
type input "1"
click at [1047, 581] on input "نخج متبل 65 كالورى" at bounding box center [1056, 581] width 184 height 35
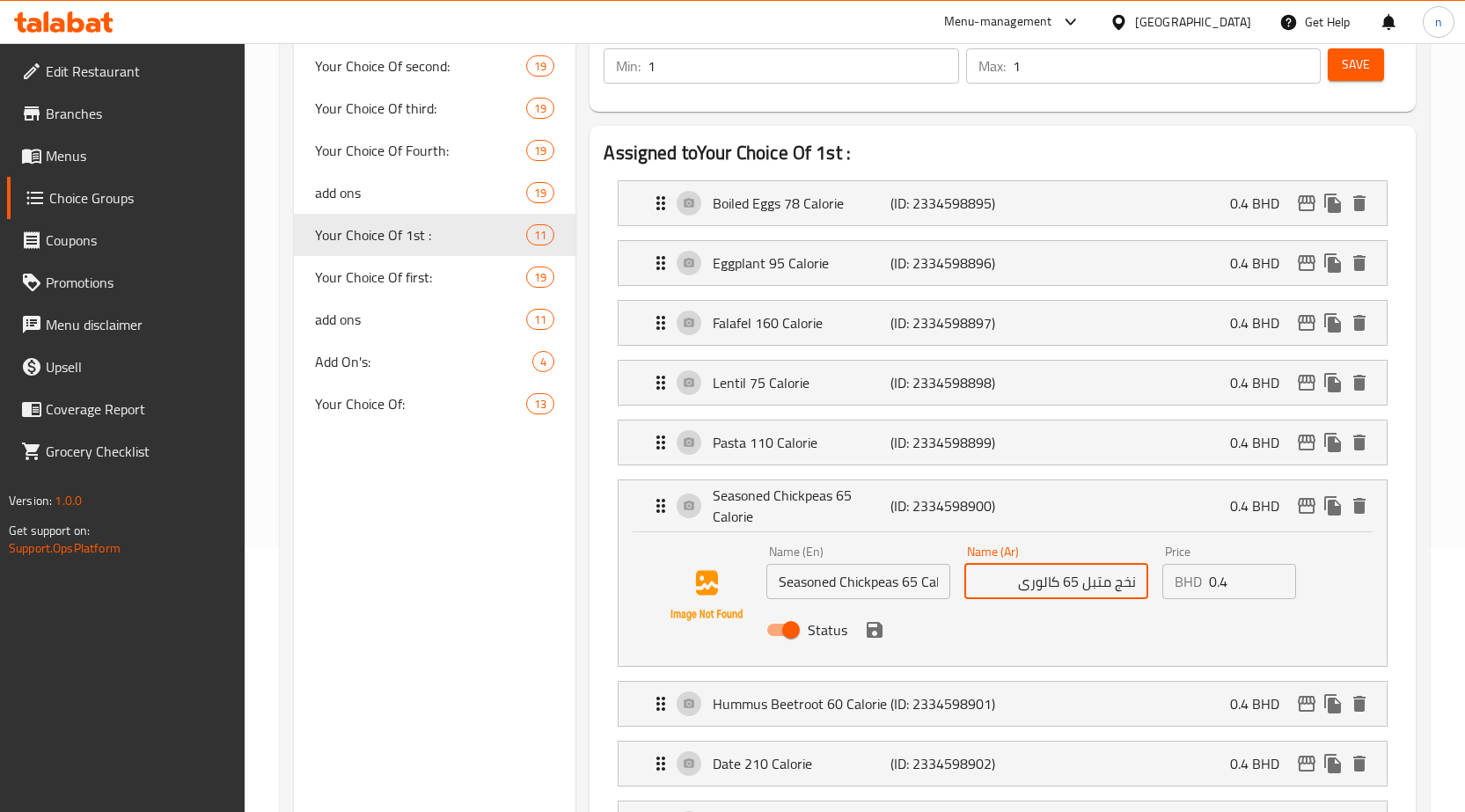
click at [1119, 583] on input "نخج متبل 65 كالورى" at bounding box center [1056, 581] width 184 height 35
click at [869, 637] on icon "save" at bounding box center [874, 629] width 21 height 21
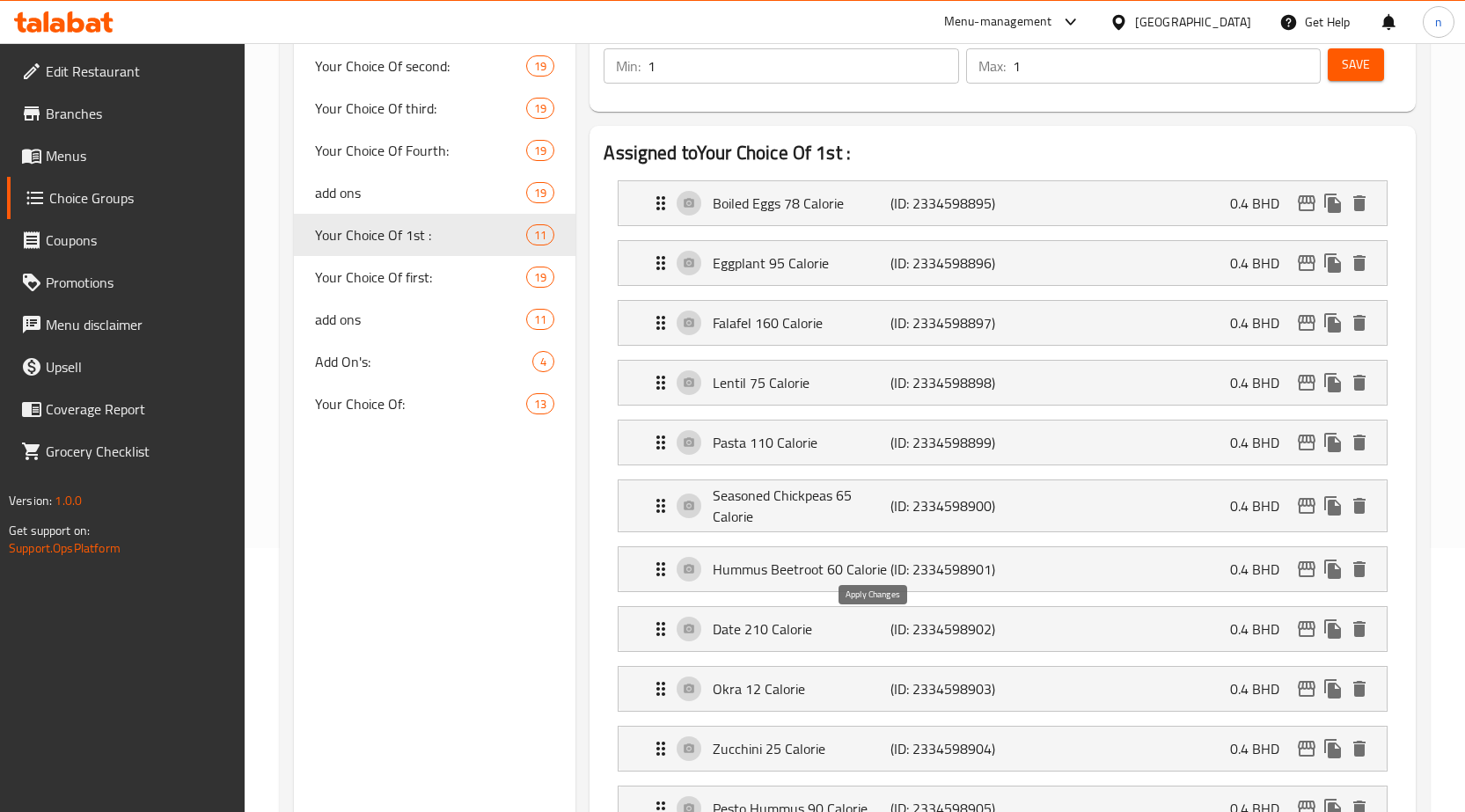
type input "حمص متبل 65 كالورى"
click at [1343, 72] on span "Save" at bounding box center [1356, 64] width 28 height 22
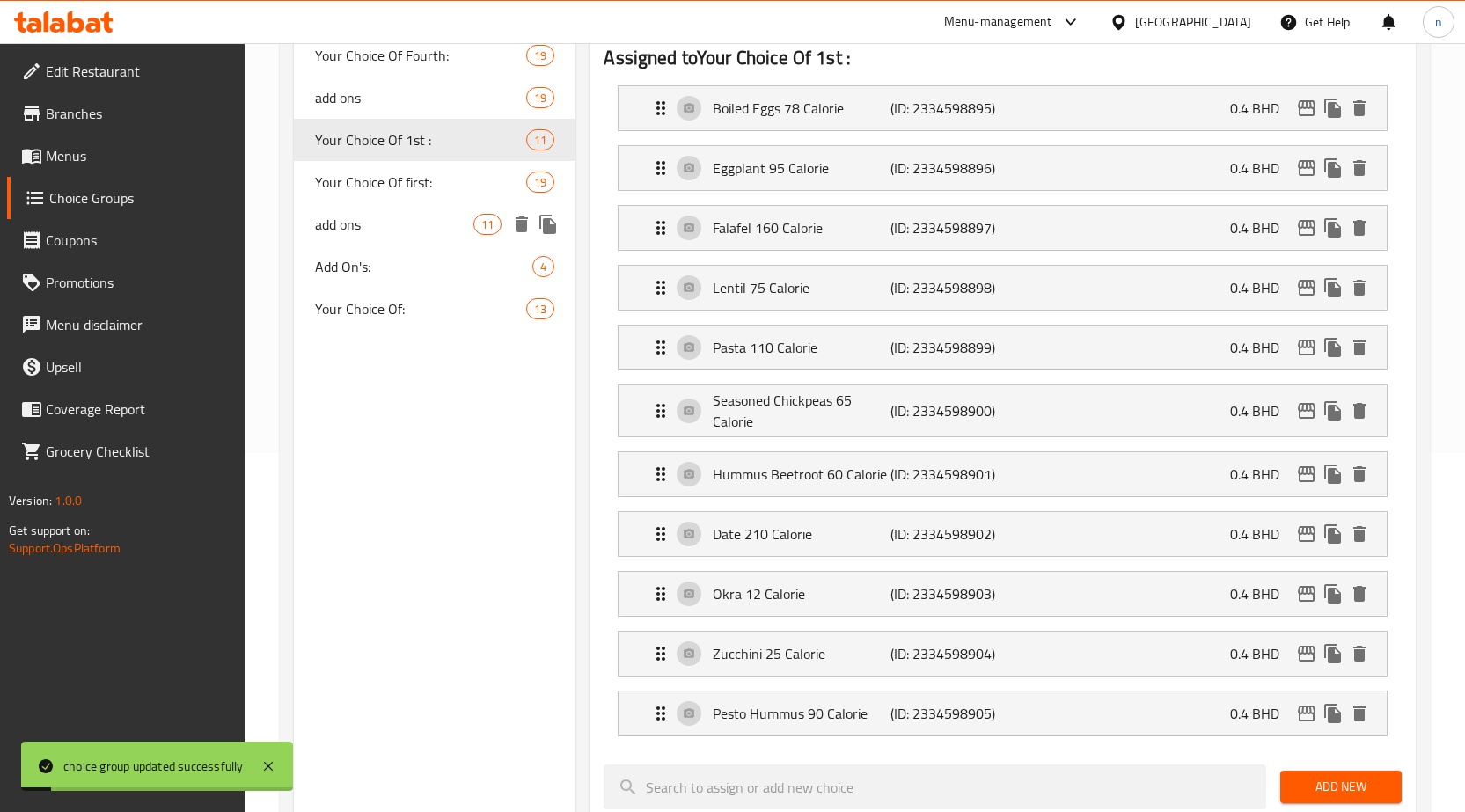
scroll to position [352, 0]
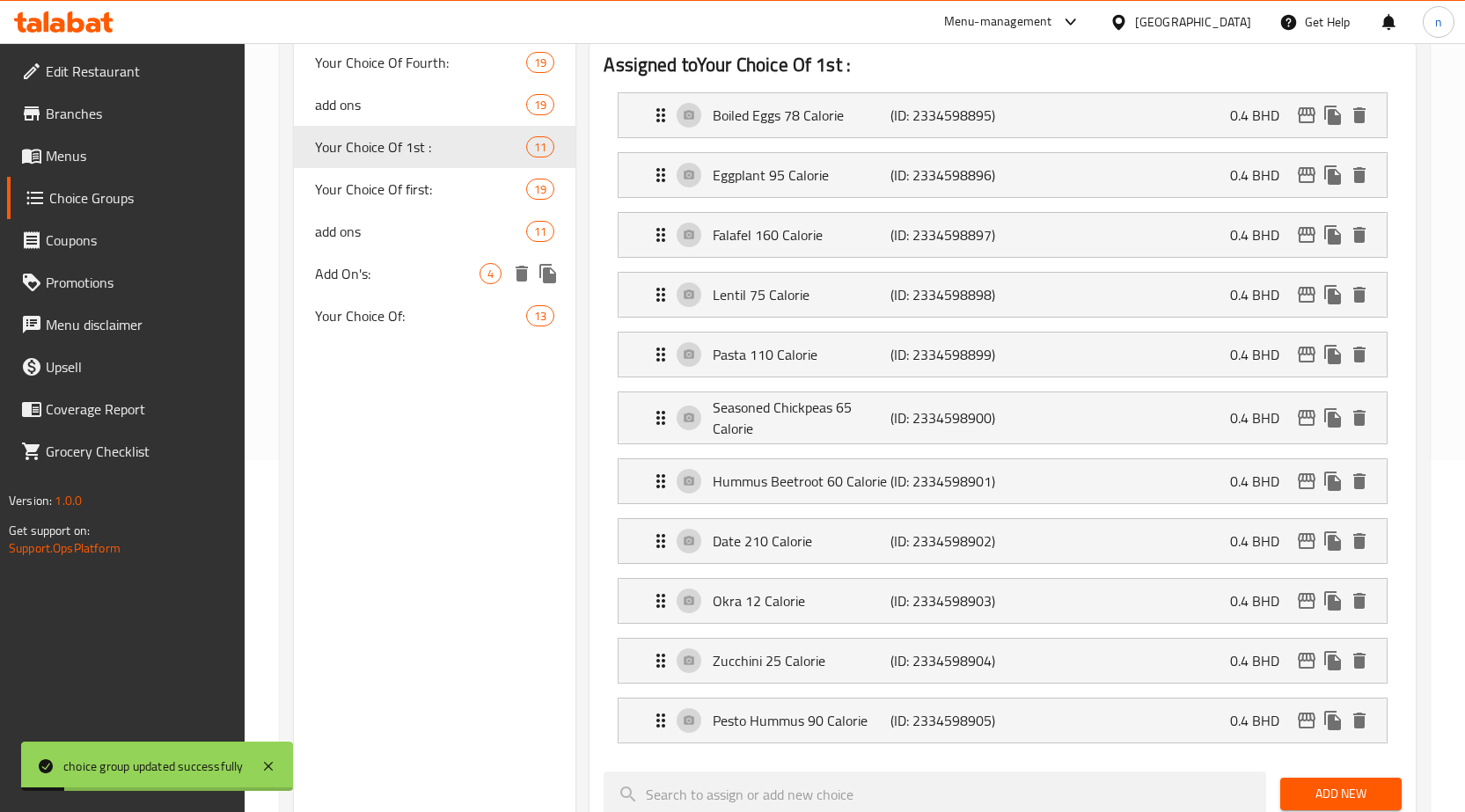
click at [418, 279] on span "Add On's:" at bounding box center [398, 273] width 165 height 21
type input "Add On's:"
type input "الإضافات:"
type input "0"
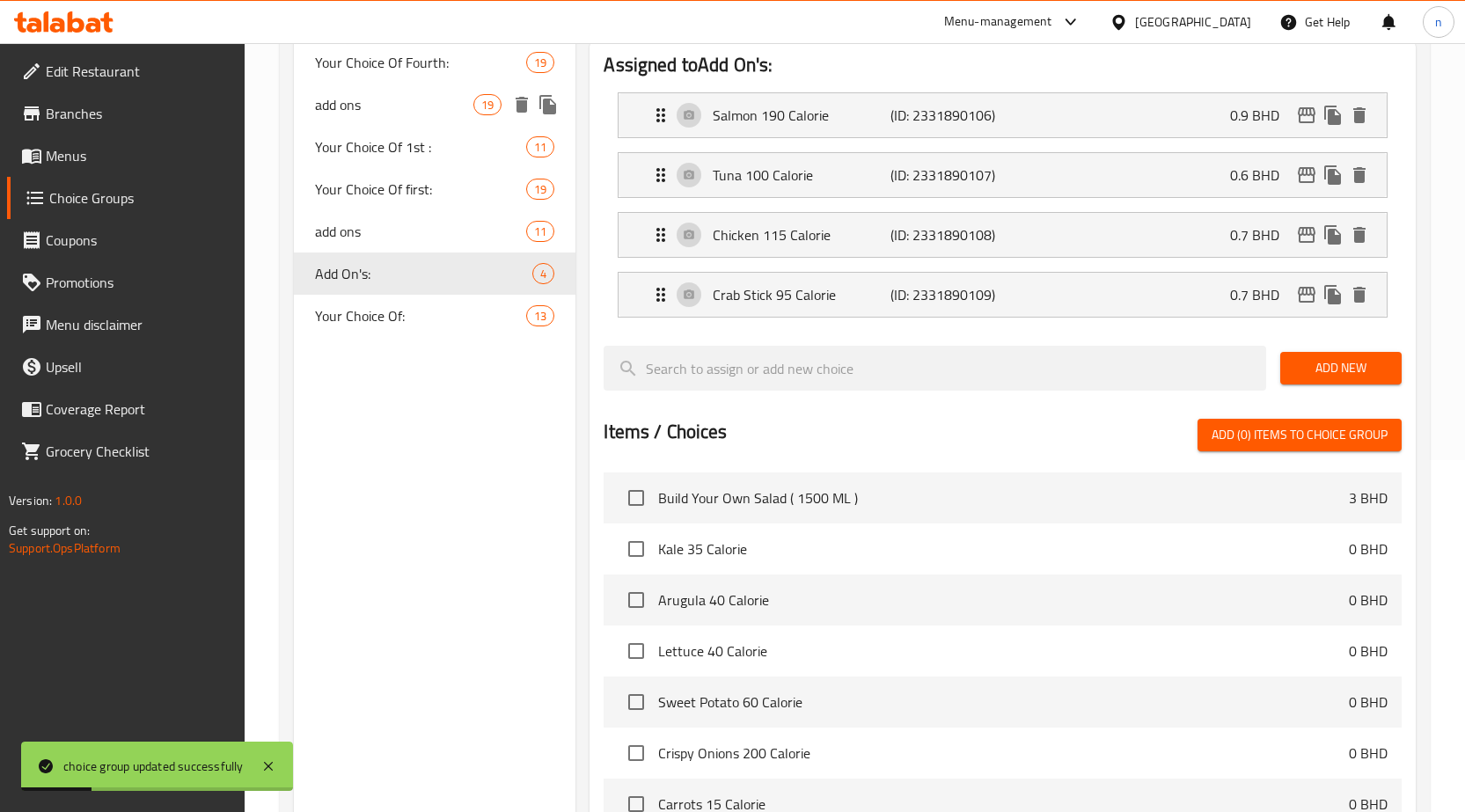
click at [365, 109] on span "add ons" at bounding box center [394, 104] width 159 height 21
type input "add ons"
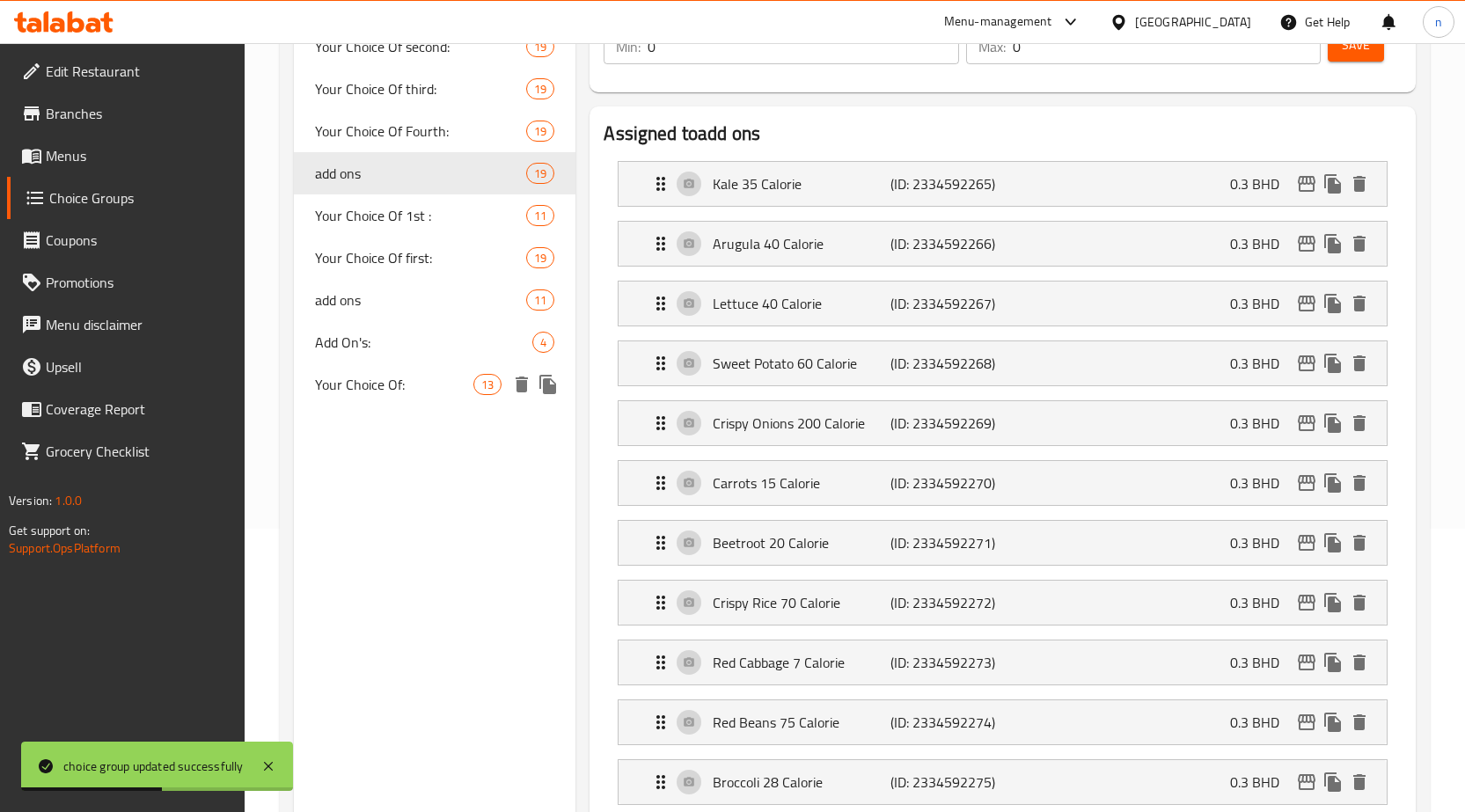
scroll to position [175, 0]
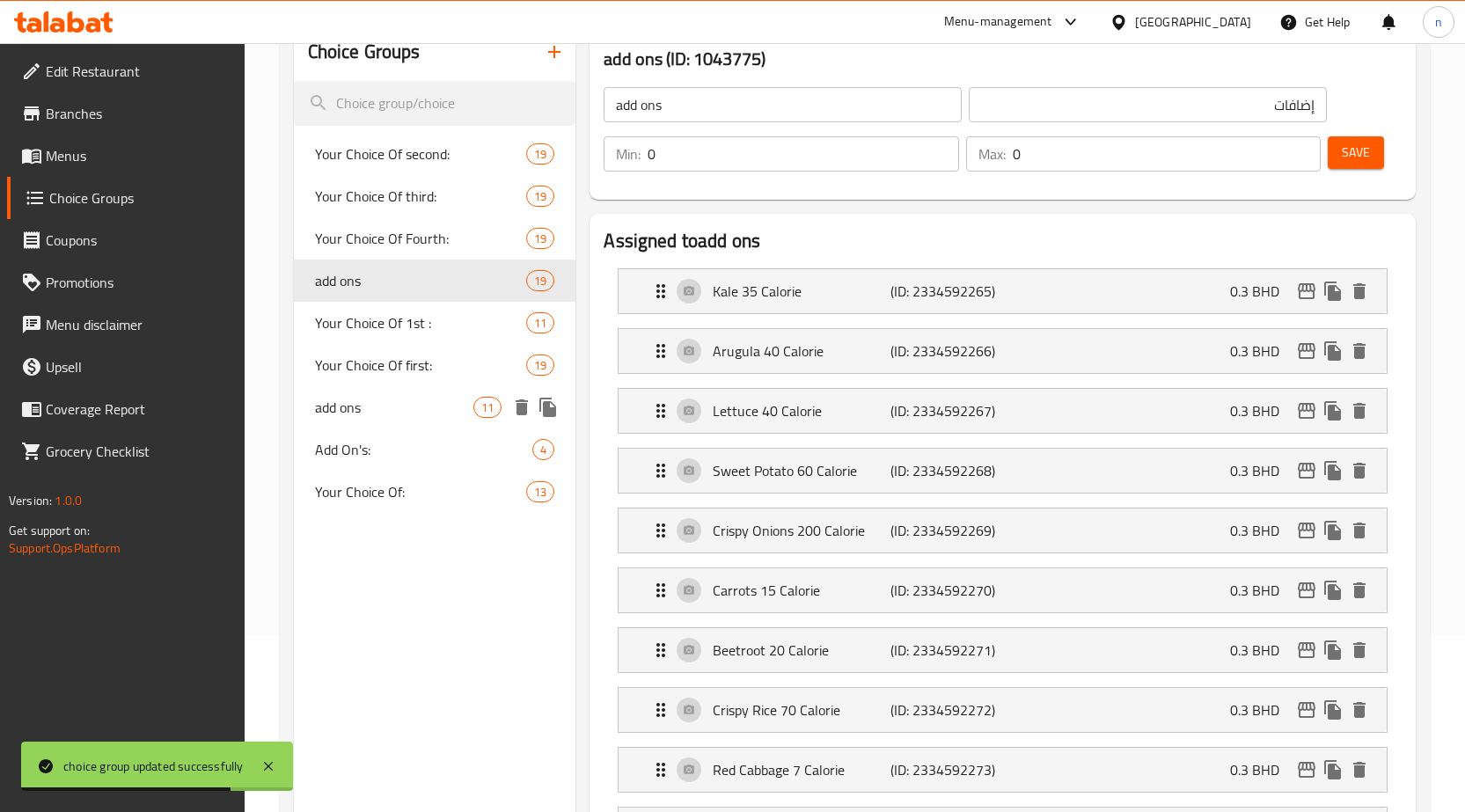
click at [418, 408] on span "add ons" at bounding box center [394, 407] width 159 height 21
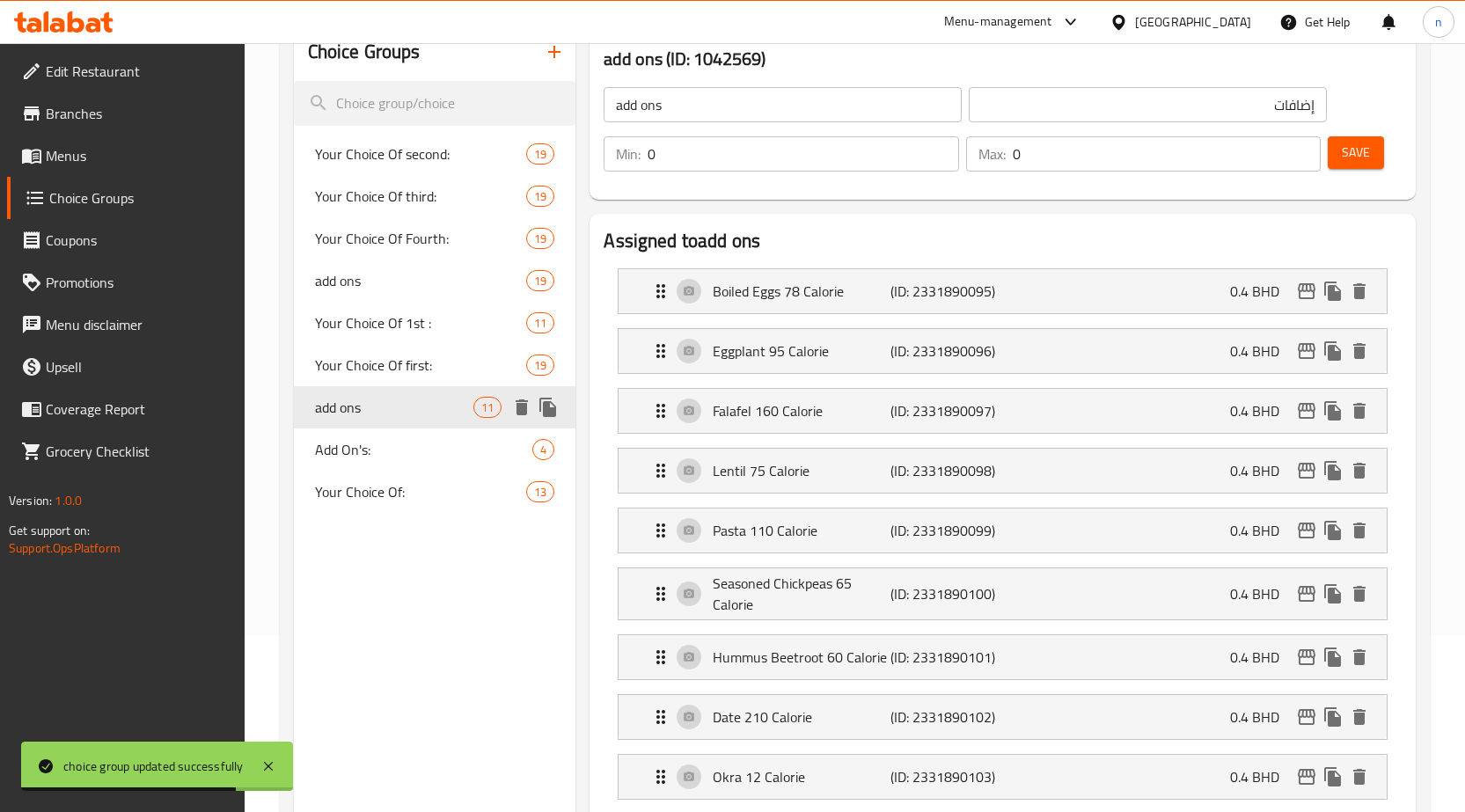
type input "الاضافات"
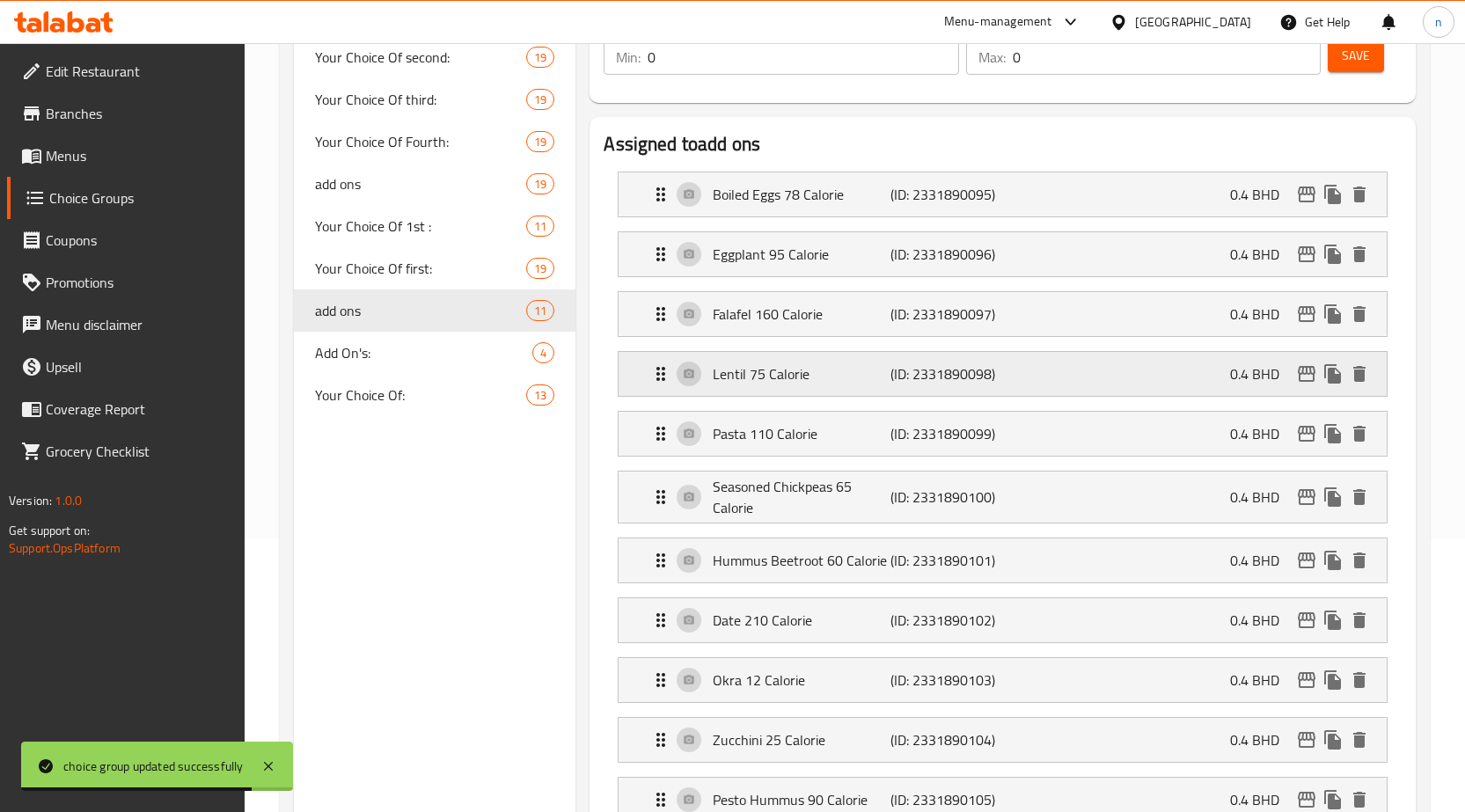
scroll to position [440, 0]
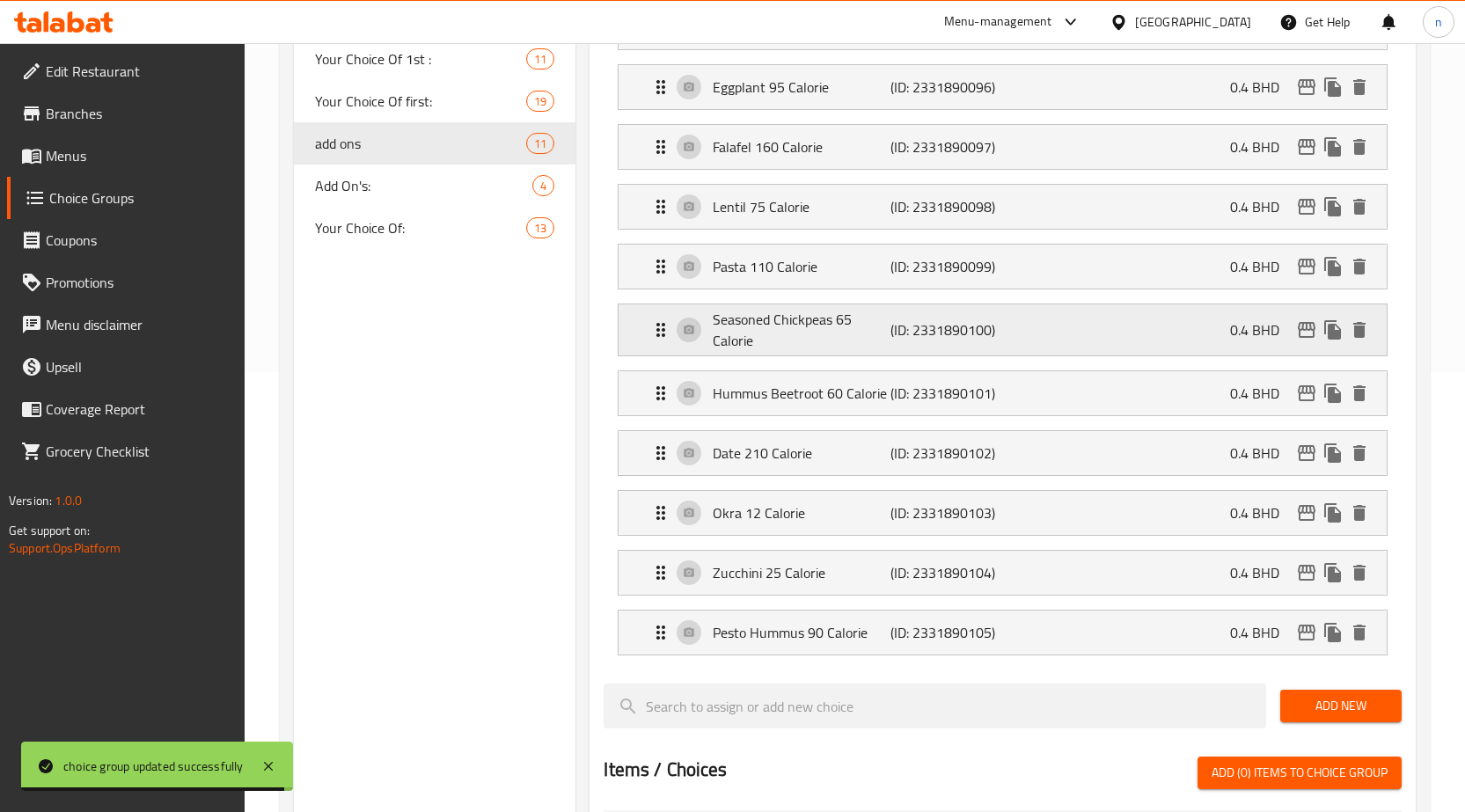
click at [805, 323] on p "Seasoned Chickpeas 65 Calorie" at bounding box center [801, 330] width 177 height 42
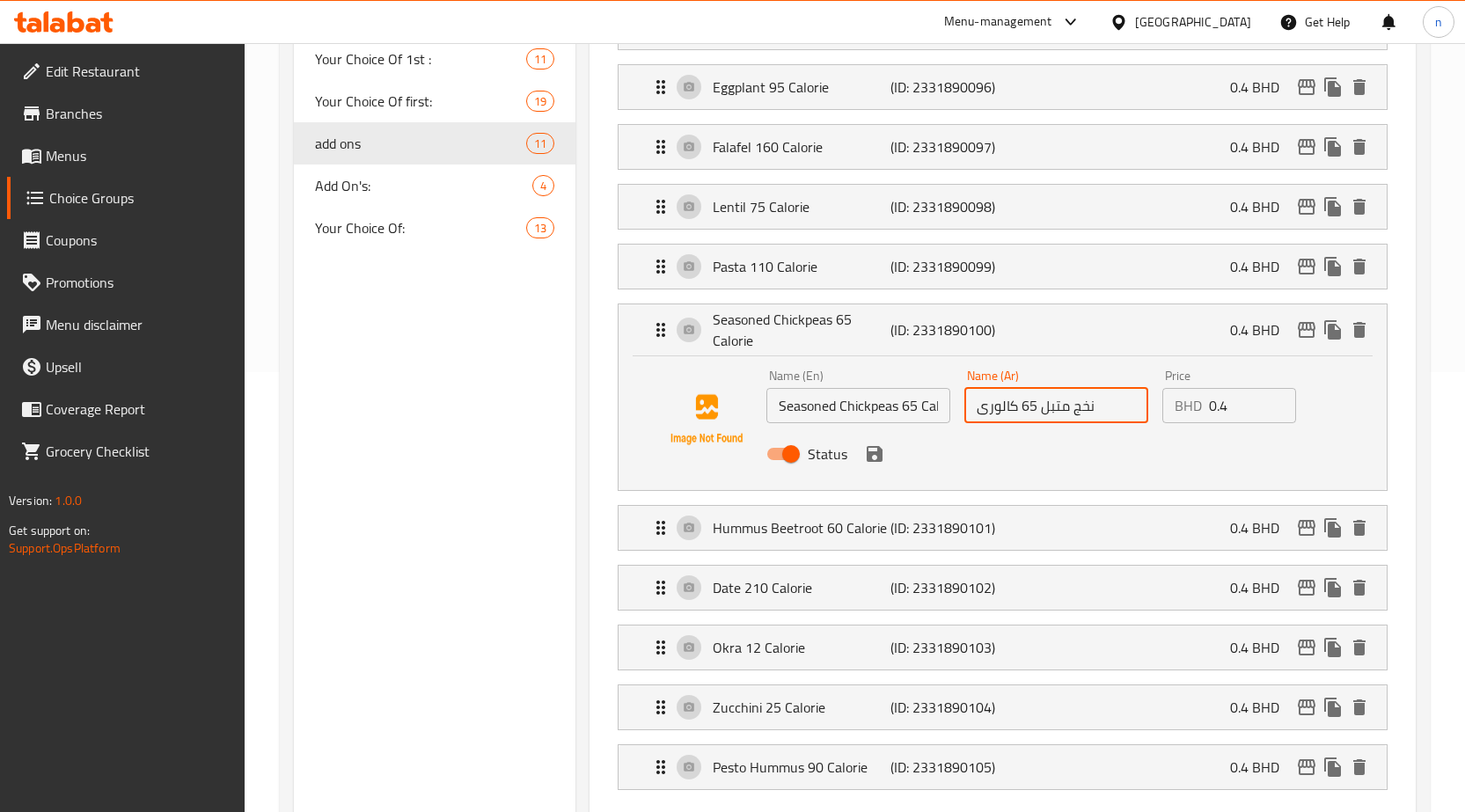
click at [1086, 406] on input "نخج متبل 65 كالورى" at bounding box center [1056, 405] width 184 height 35
click at [1118, 407] on input "نخج متبل 65 كالورى" at bounding box center [1056, 405] width 184 height 35
click at [1138, 407] on input "نخج متبل 65 كالورى" at bounding box center [1056, 405] width 184 height 35
click at [1131, 408] on input "نخج متبل 65 كالورى" at bounding box center [1056, 405] width 184 height 35
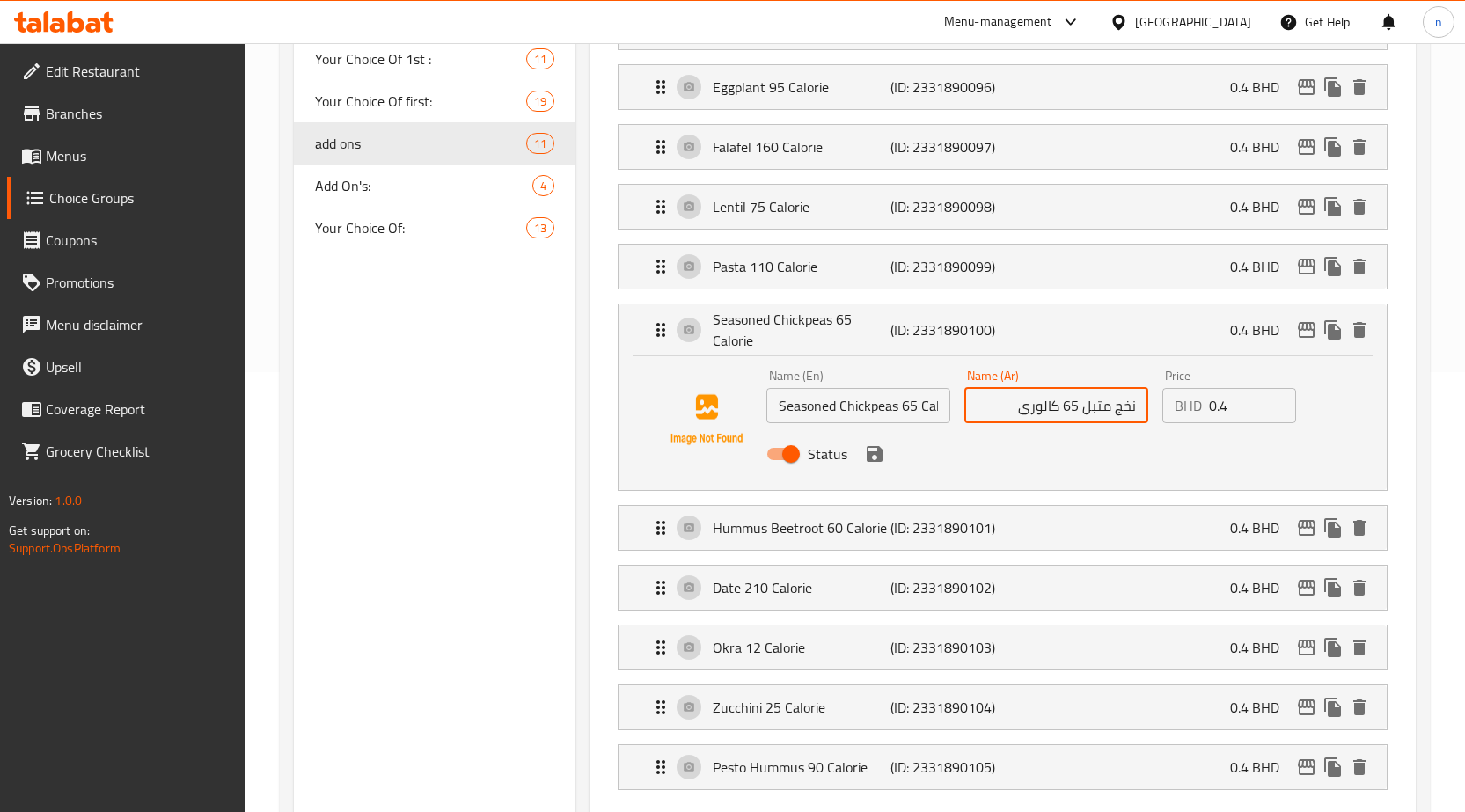
click at [1131, 408] on input "نخج متبل 65 كالورى" at bounding box center [1056, 405] width 184 height 35
click at [883, 457] on icon "save" at bounding box center [874, 454] width 21 height 21
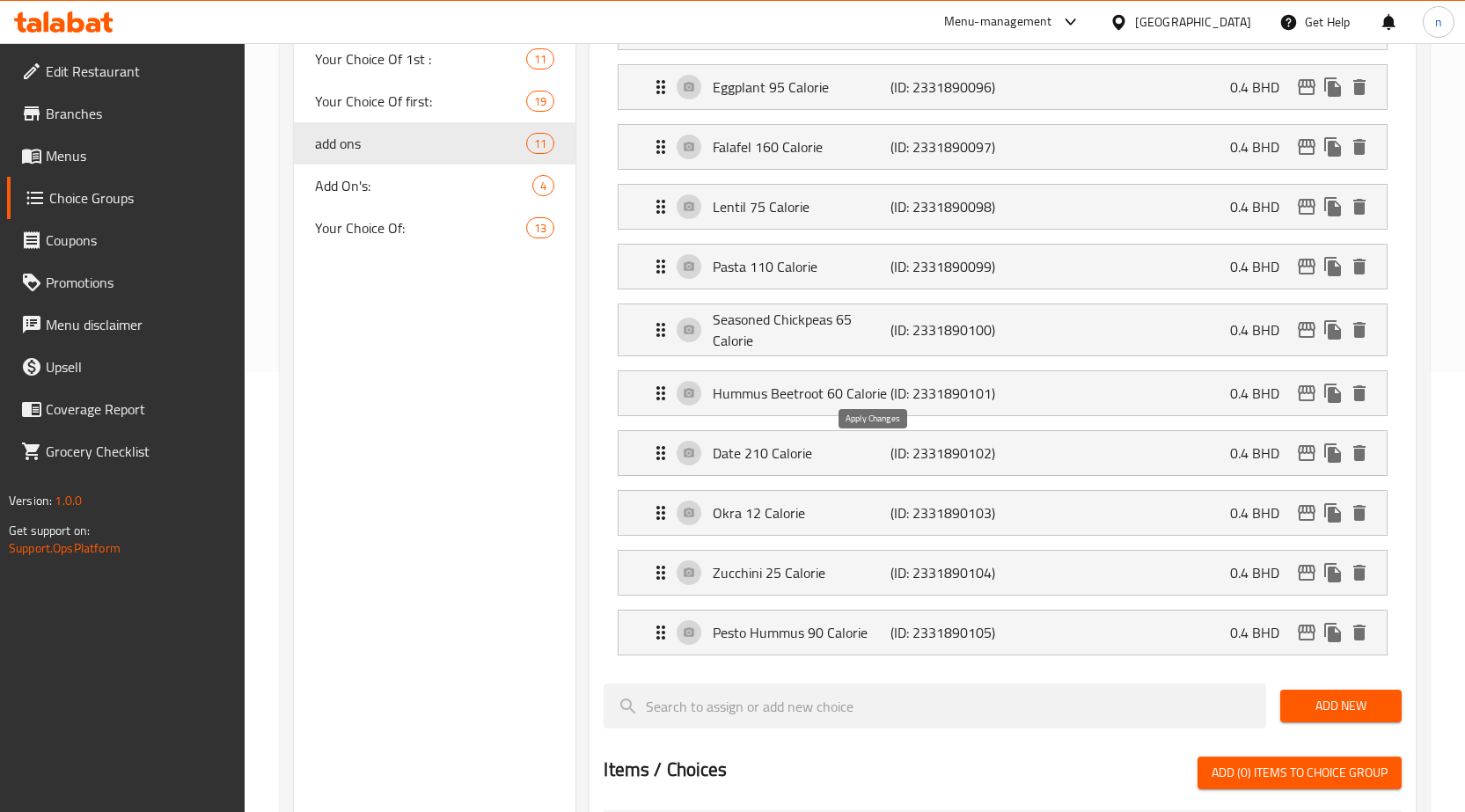
type input "حمص متبل 65 كالورى"
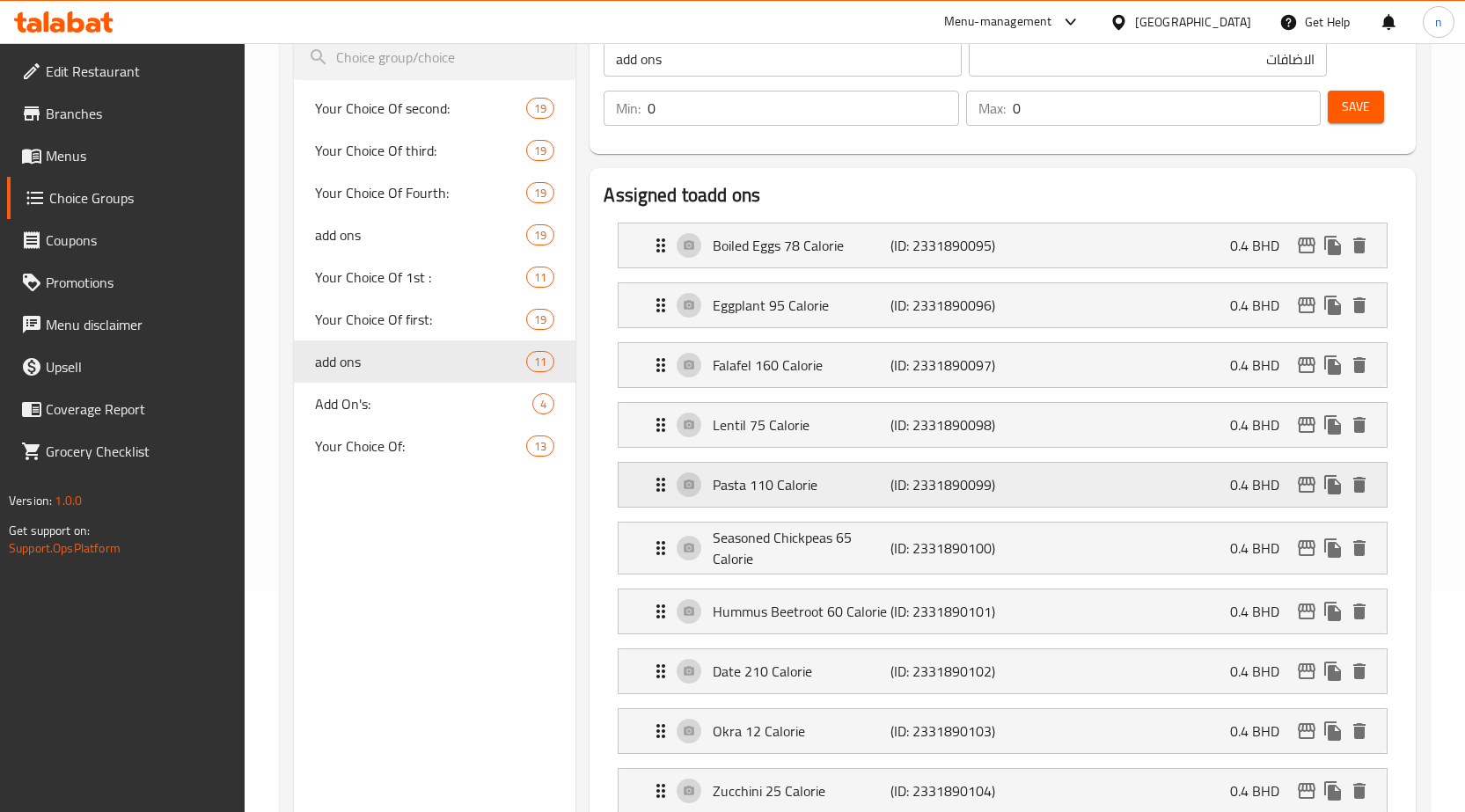
scroll to position [0, 0]
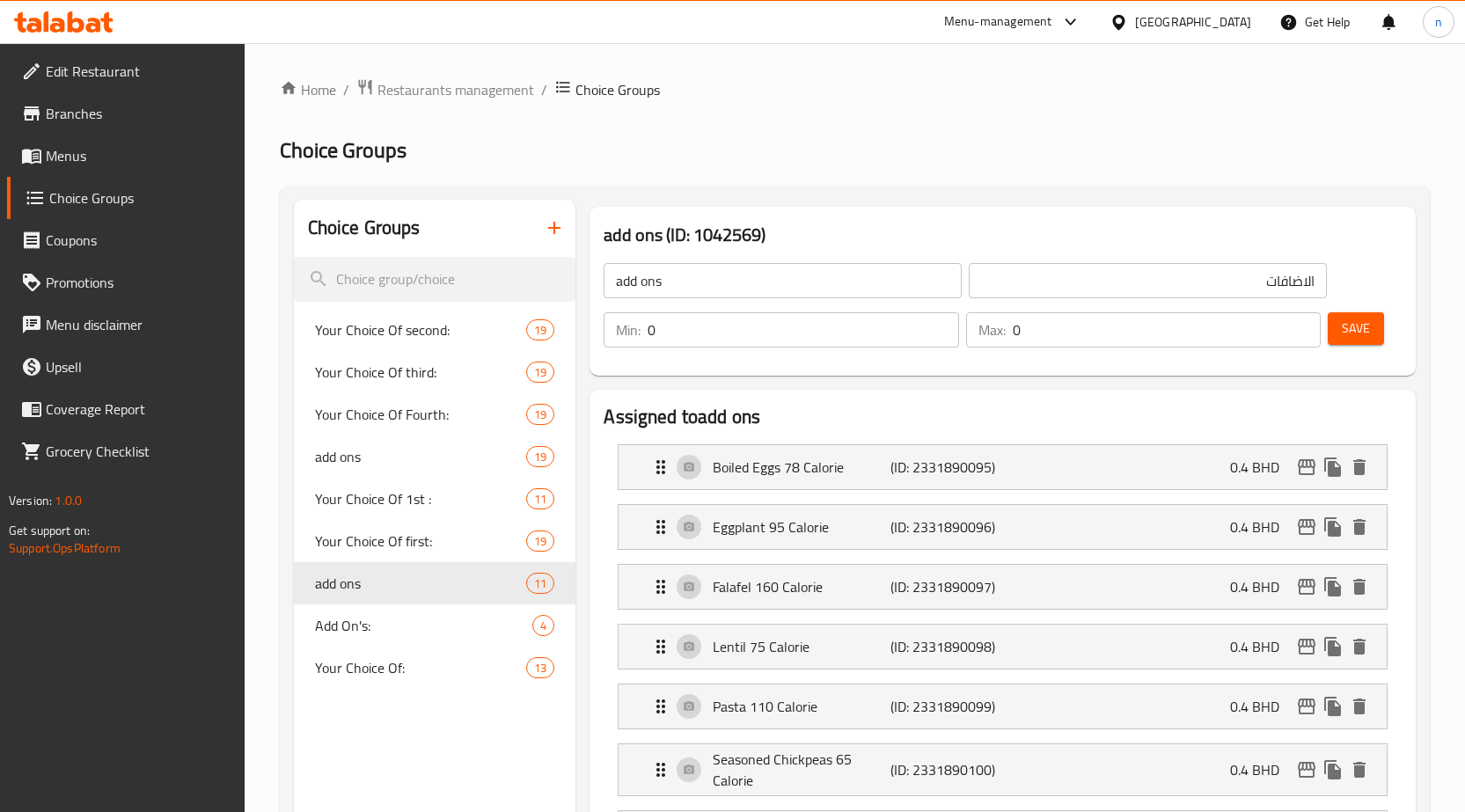
click at [1355, 332] on span "Save" at bounding box center [1356, 329] width 28 height 22
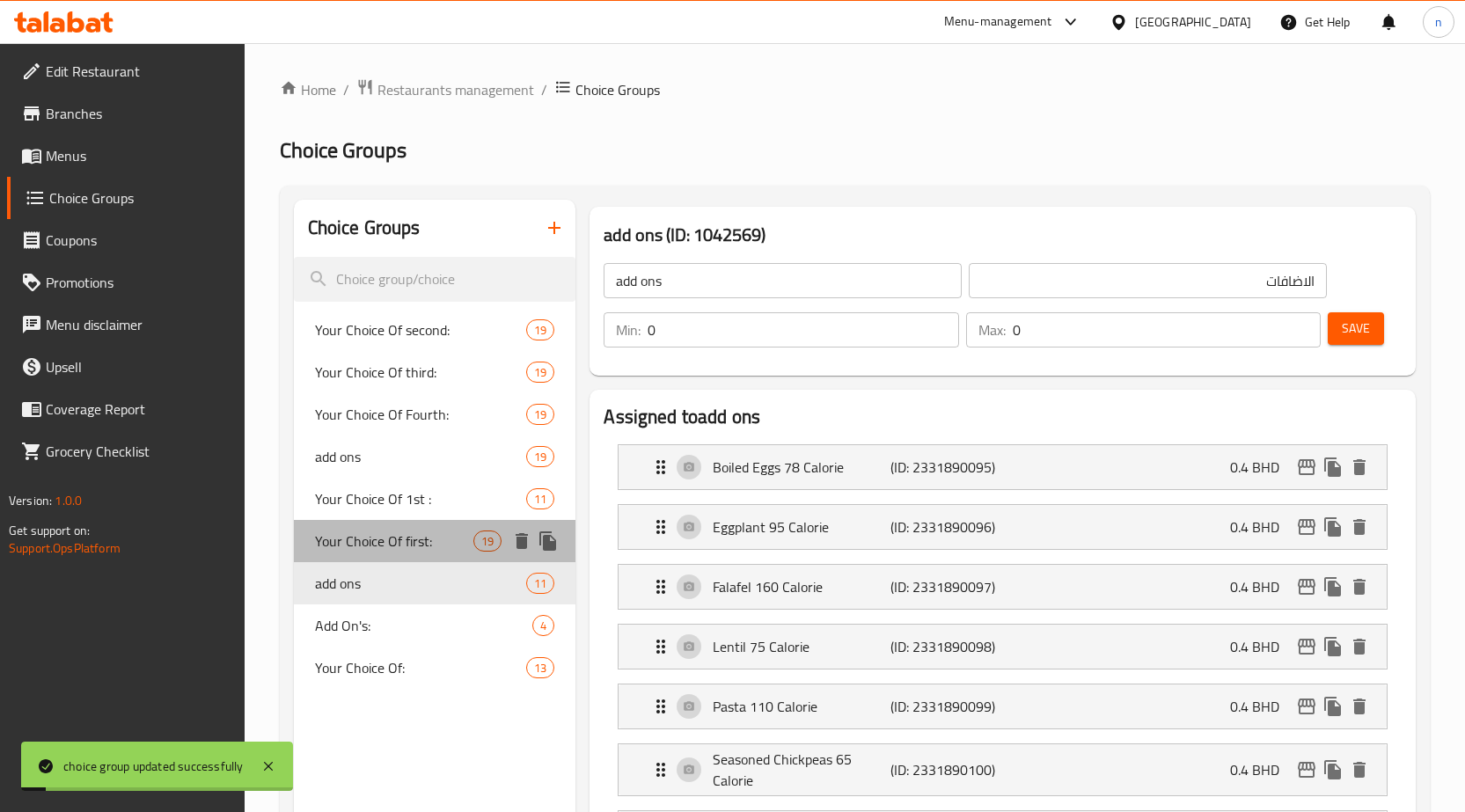
click at [408, 546] on span "Your Choice Of first:" at bounding box center [394, 540] width 159 height 21
type input "Your Choice Of first:"
type input "إختيارك من الأول:"
type input "1"
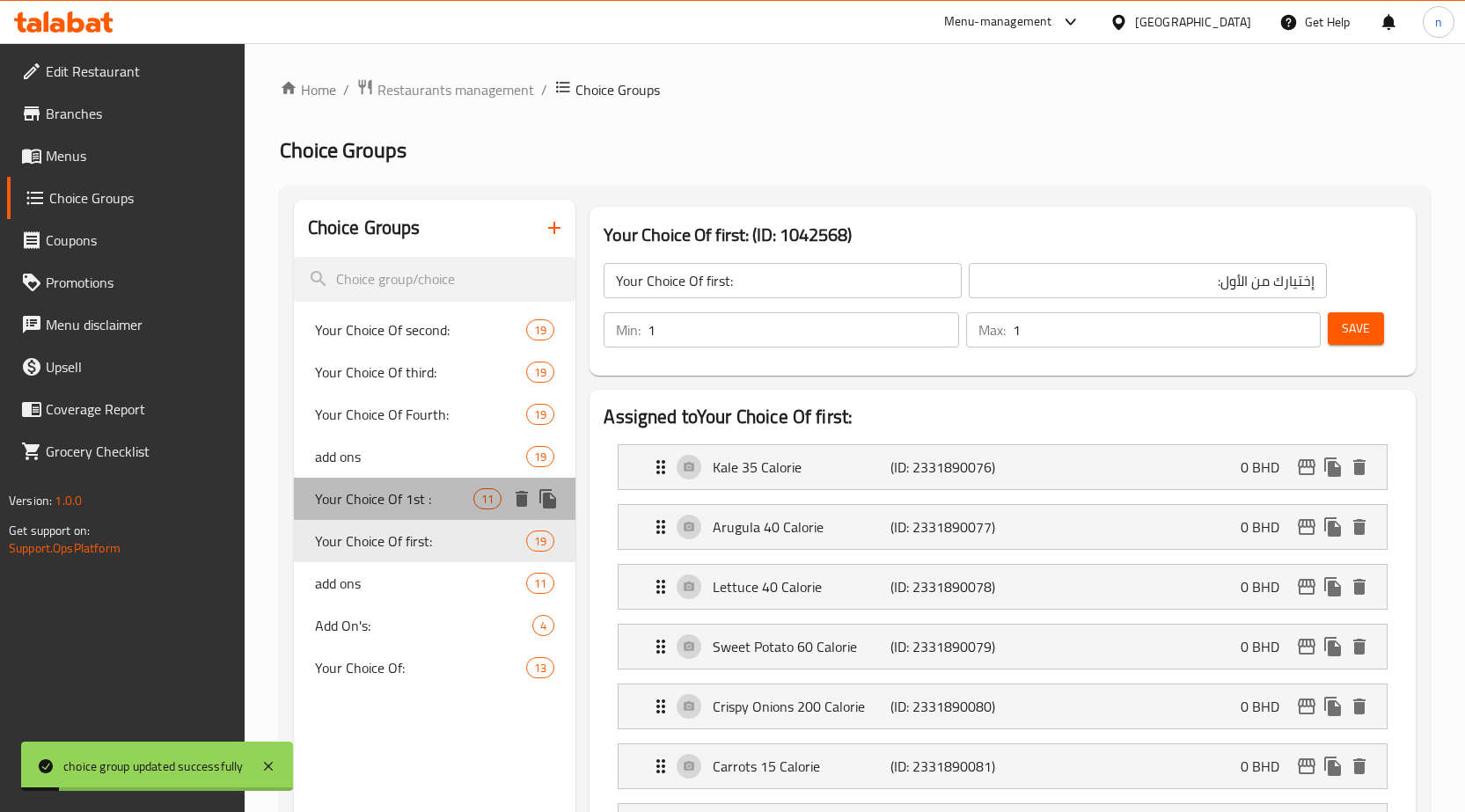
click at [423, 493] on span "Your Choice Of 1st :" at bounding box center [394, 498] width 159 height 21
type input "Your Choice Of 1st :"
type input "إختيارك من الاول:"
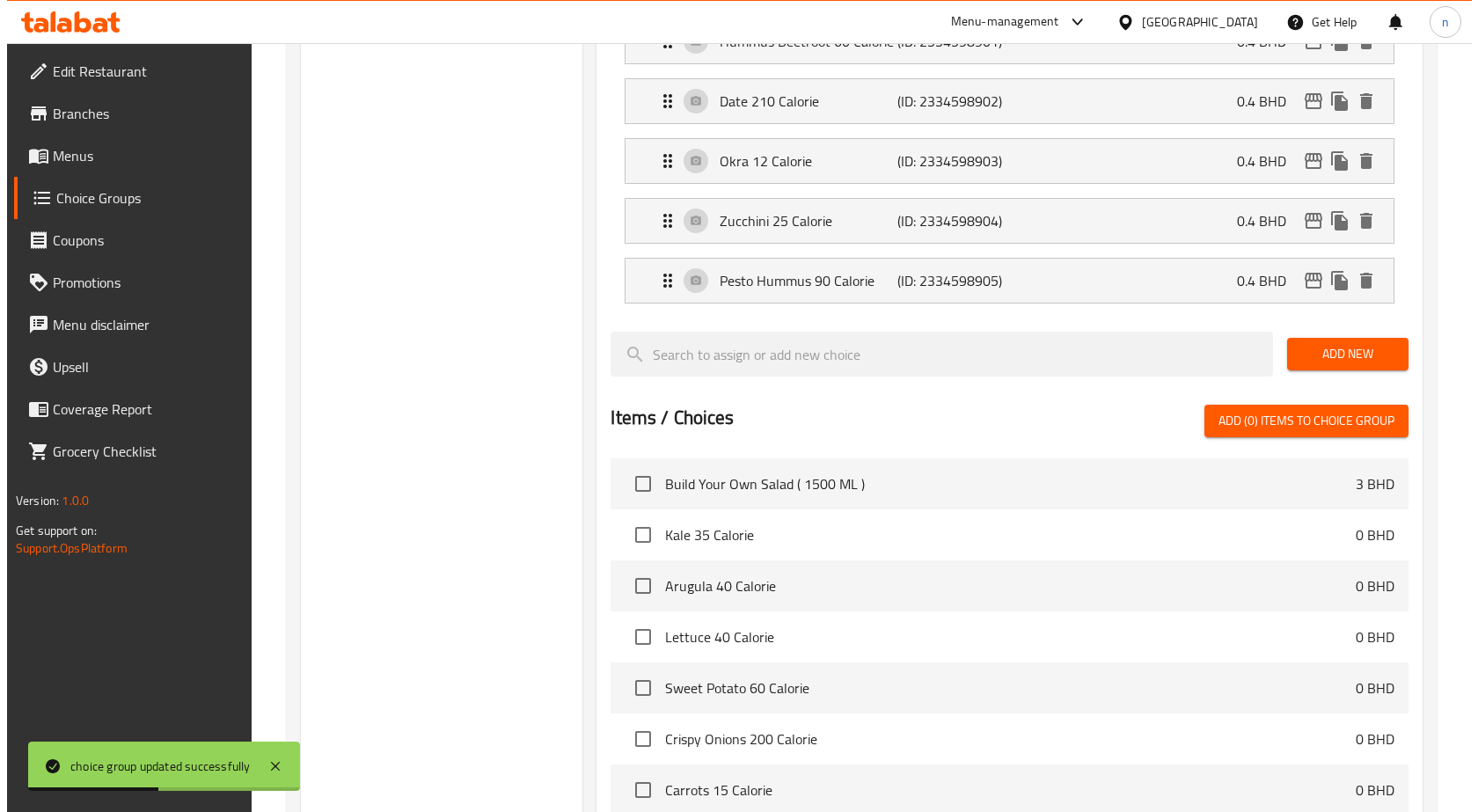
scroll to position [1111, 0]
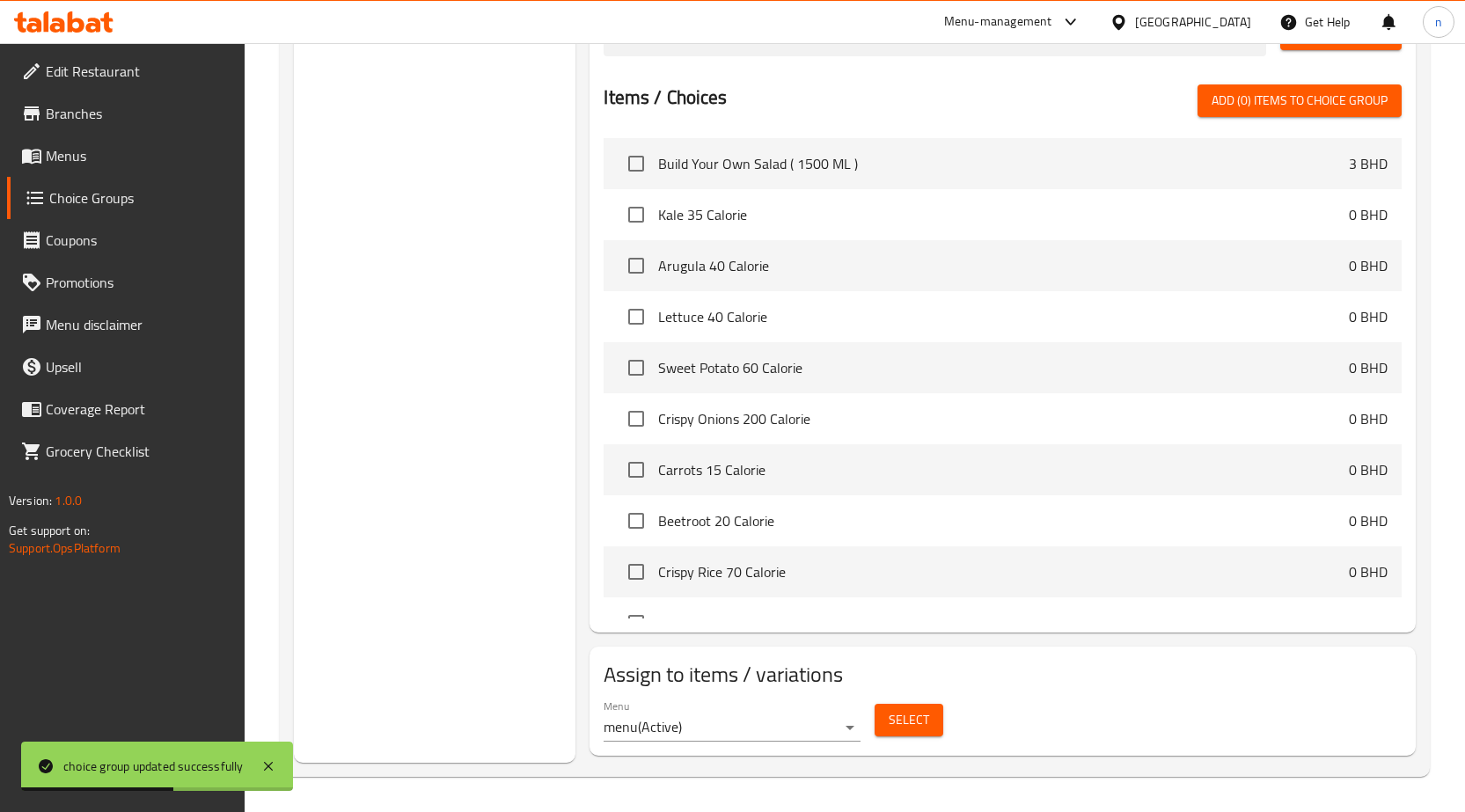
click at [887, 706] on button "Select" at bounding box center [909, 719] width 69 height 32
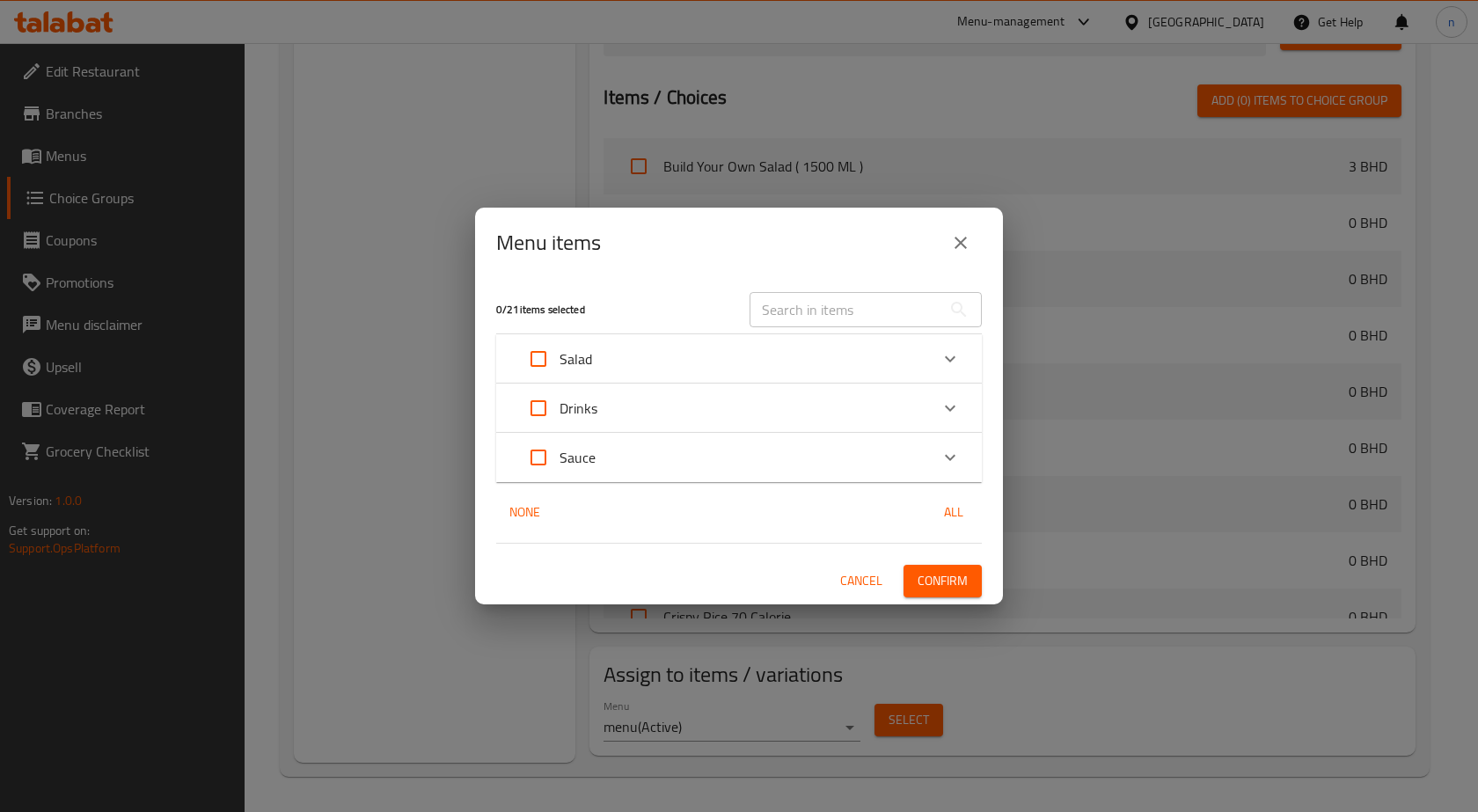
click at [610, 350] on div "Salad" at bounding box center [723, 359] width 412 height 42
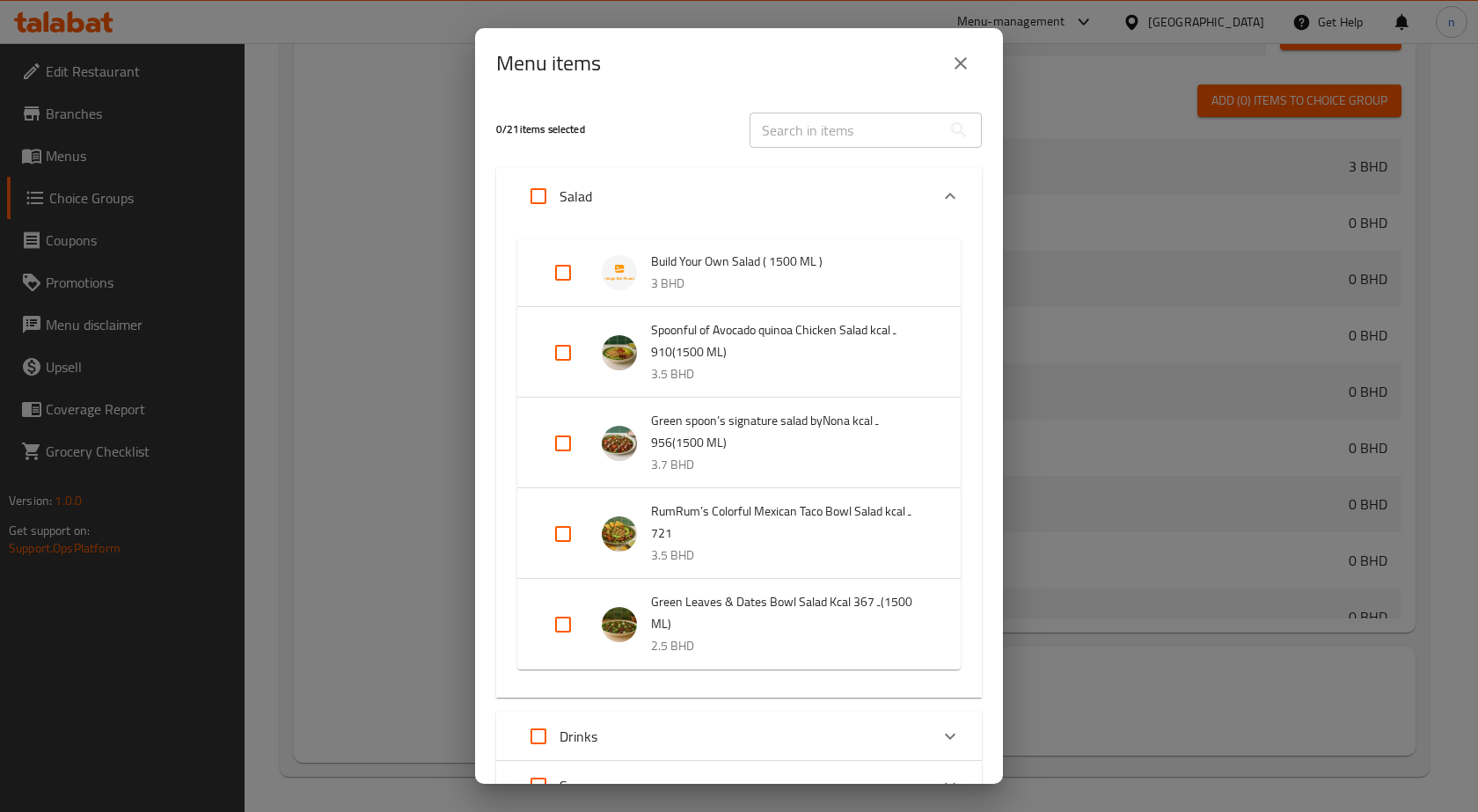
click at [568, 273] on input "Expand" at bounding box center [563, 273] width 42 height 42
checkbox input "true"
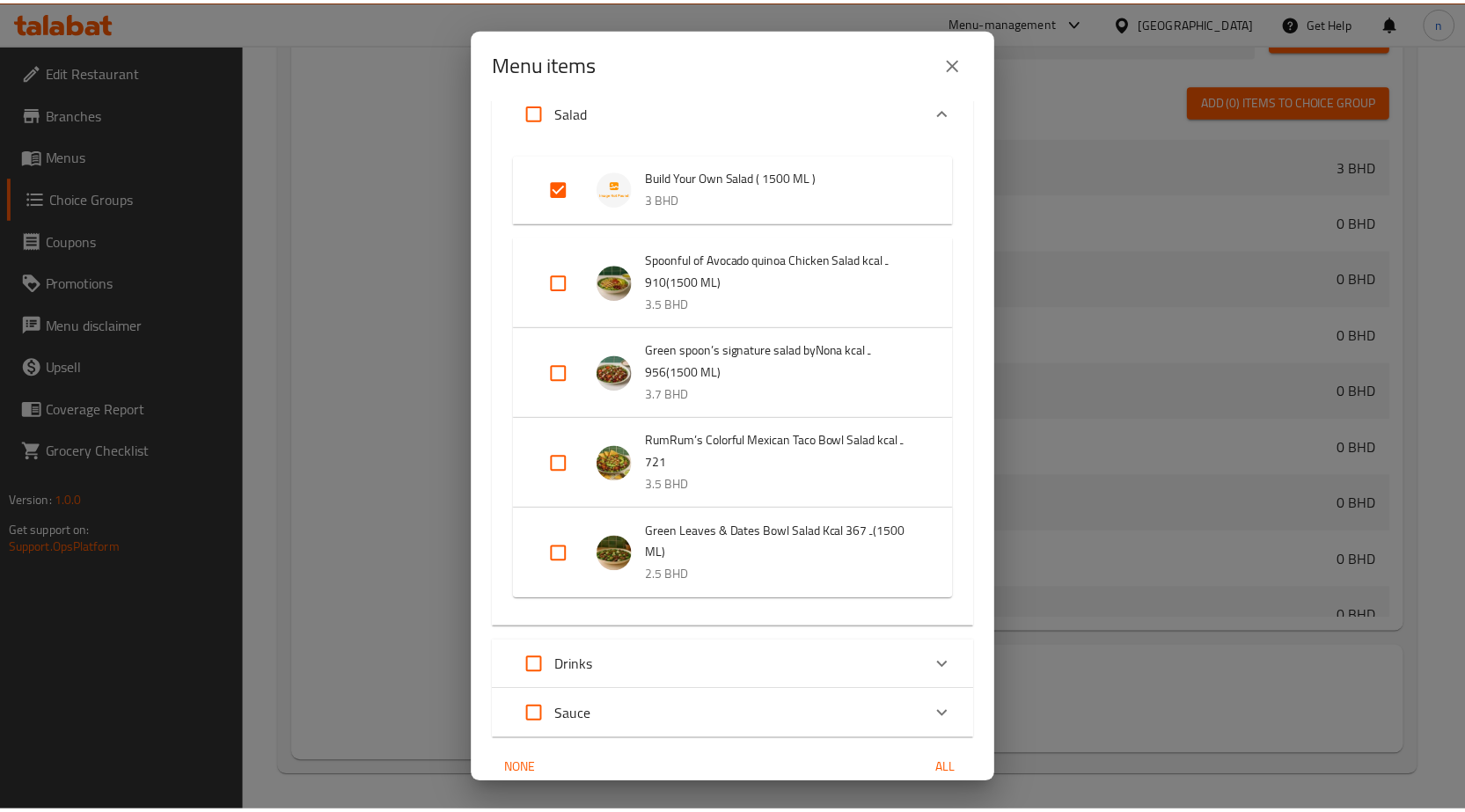
scroll to position [163, 0]
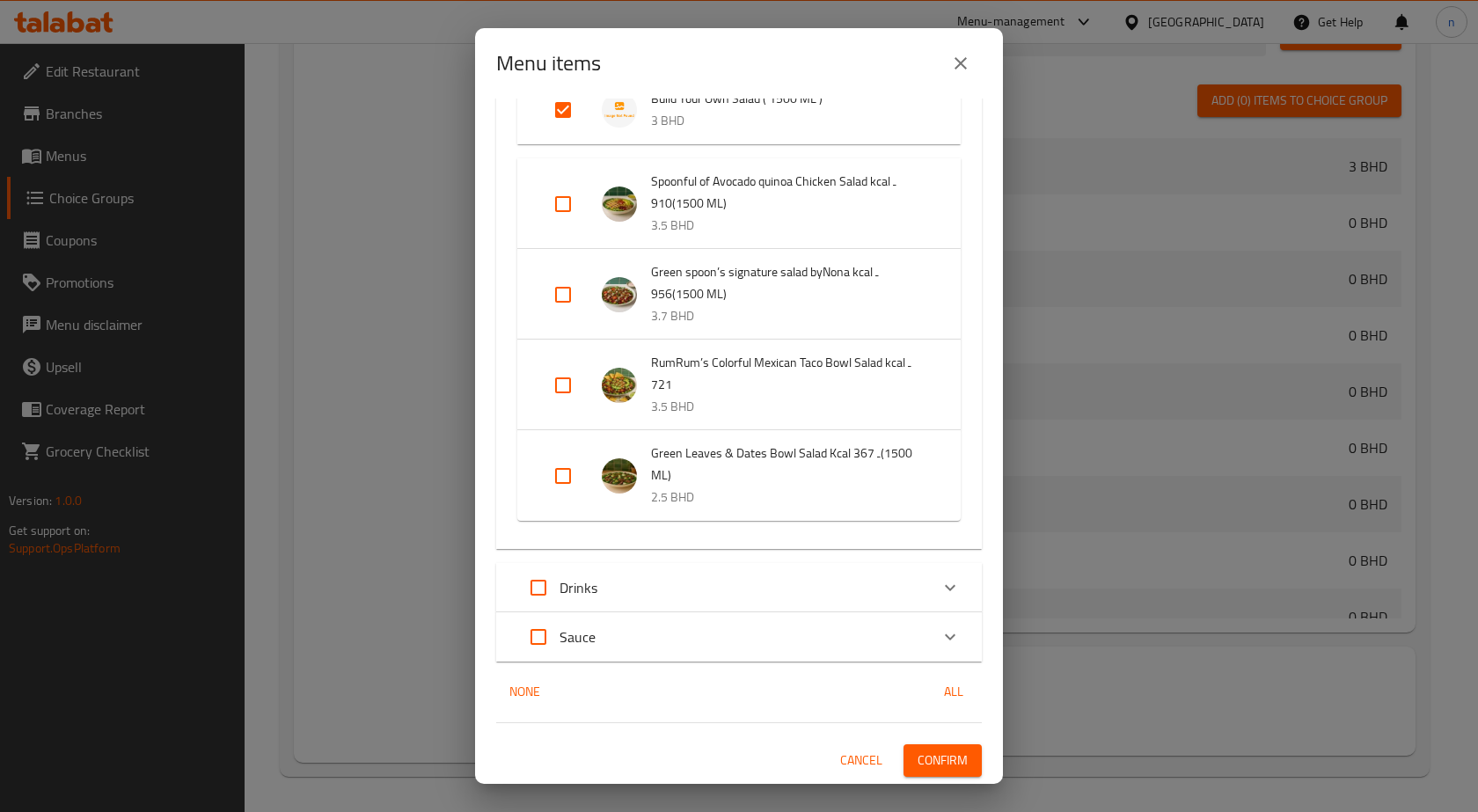
click at [949, 750] on span "Confirm" at bounding box center [942, 761] width 51 height 22
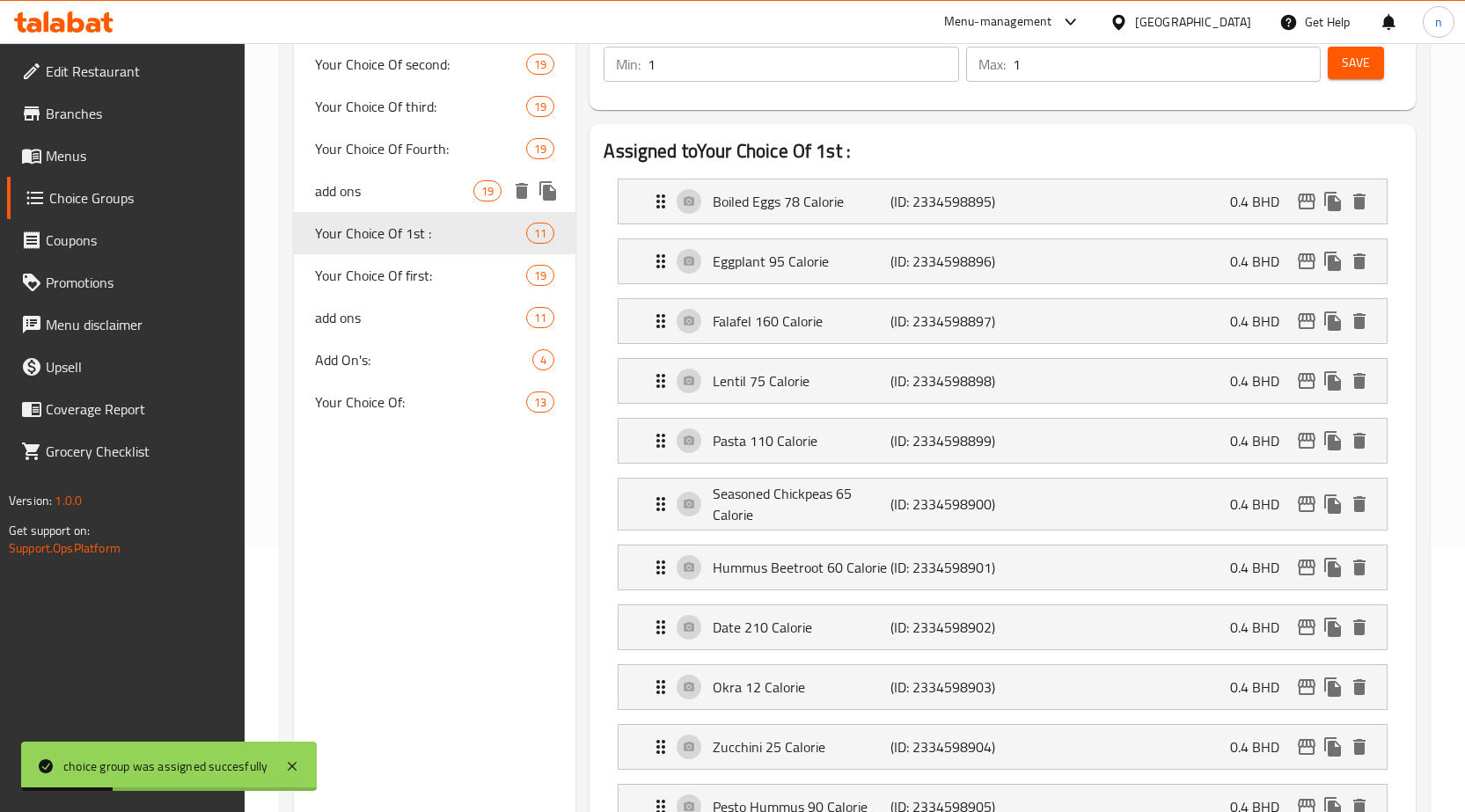
scroll to position [0, 0]
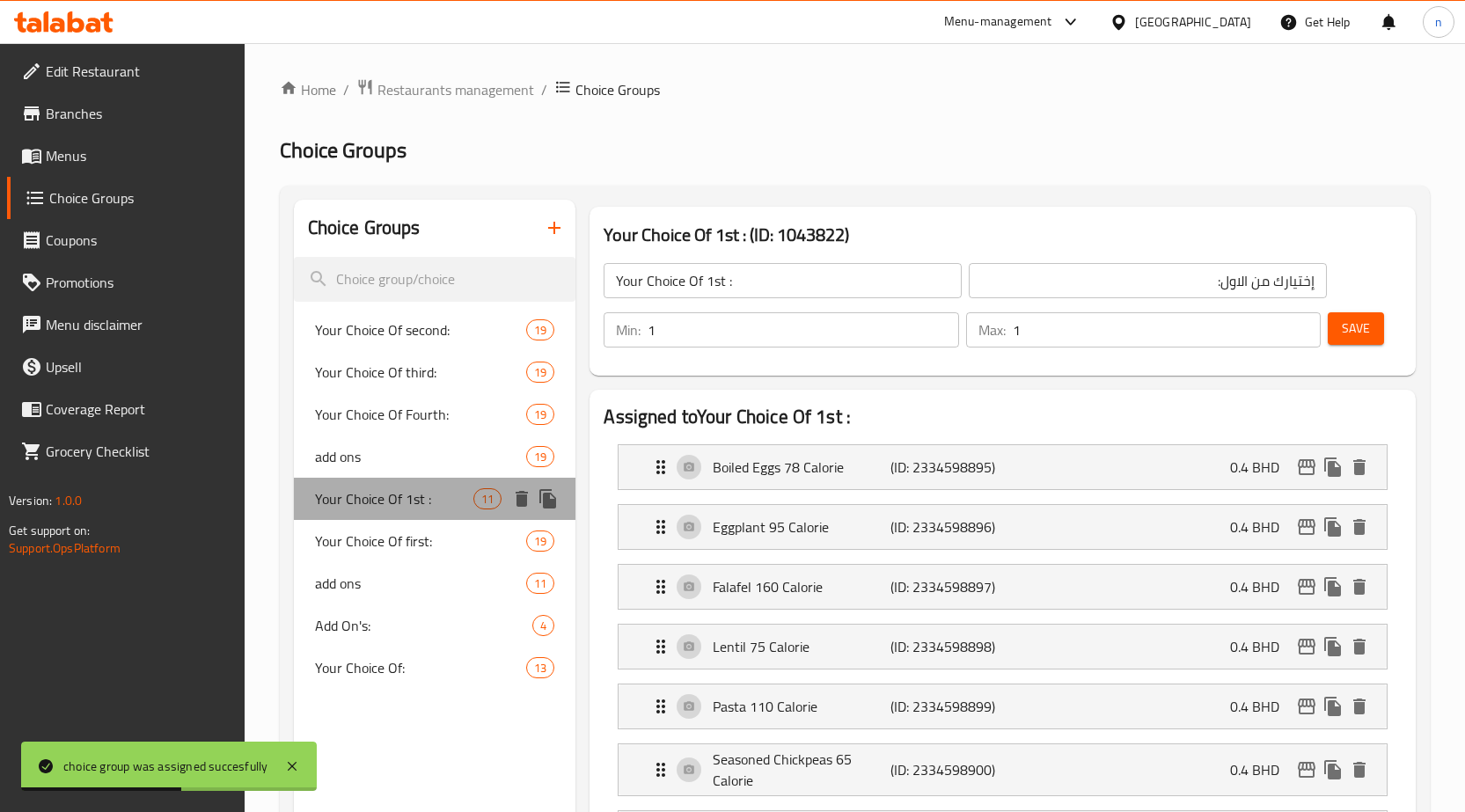
click at [366, 501] on span "Your Choice Of 1st :" at bounding box center [394, 498] width 159 height 21
click at [554, 502] on icon "duplicate" at bounding box center [548, 498] width 17 height 19
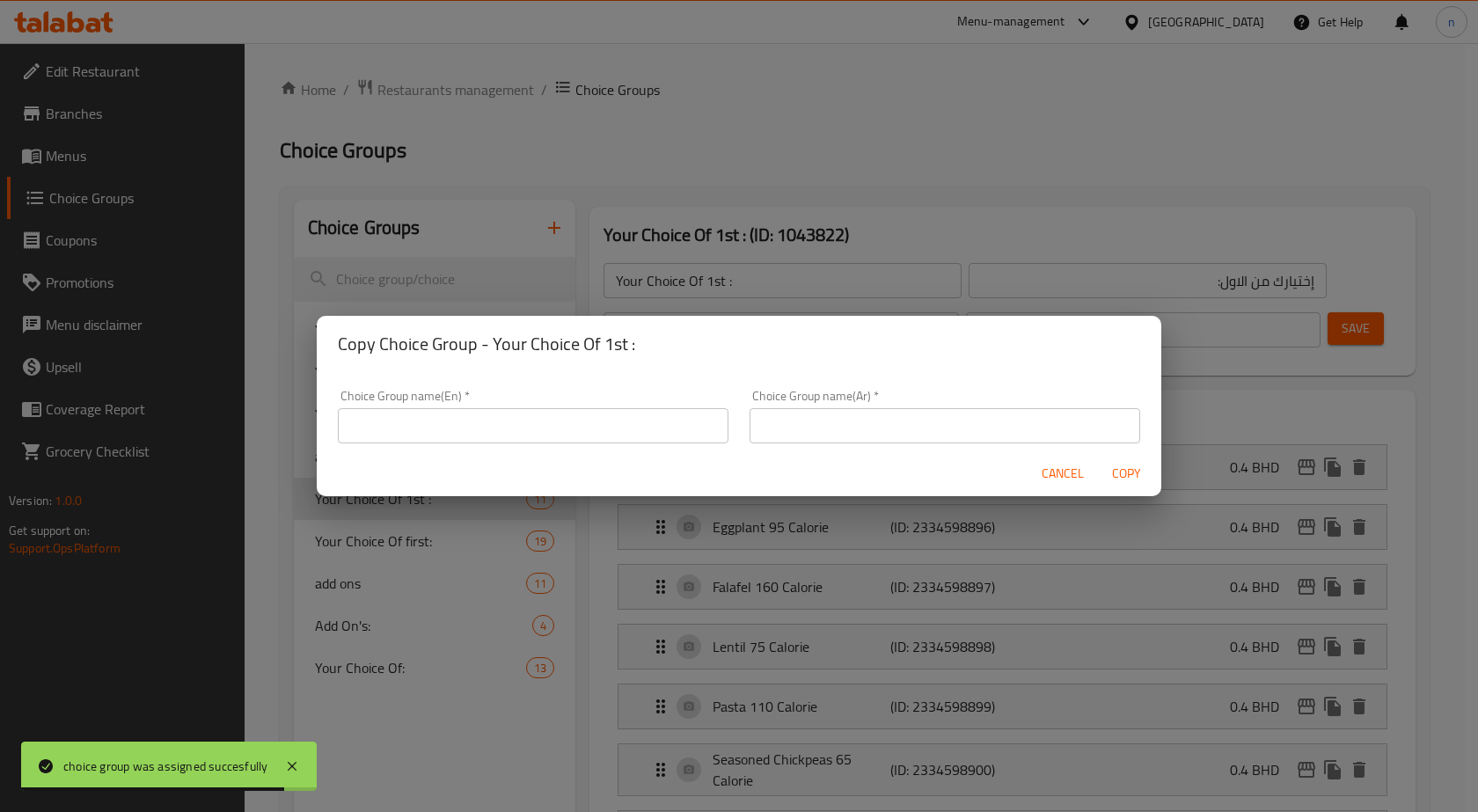
click at [581, 275] on div "Copy Choice Group - Your Choice Of 1st : Choice Group name(En)   * Choice Group…" at bounding box center [739, 406] width 1478 height 812
click at [672, 269] on div "Copy Choice Group - Your Choice Of 1st : Choice Group name(En)   * Choice Group…" at bounding box center [739, 406] width 1478 height 812
click at [1072, 474] on span "Cancel" at bounding box center [1063, 474] width 42 height 22
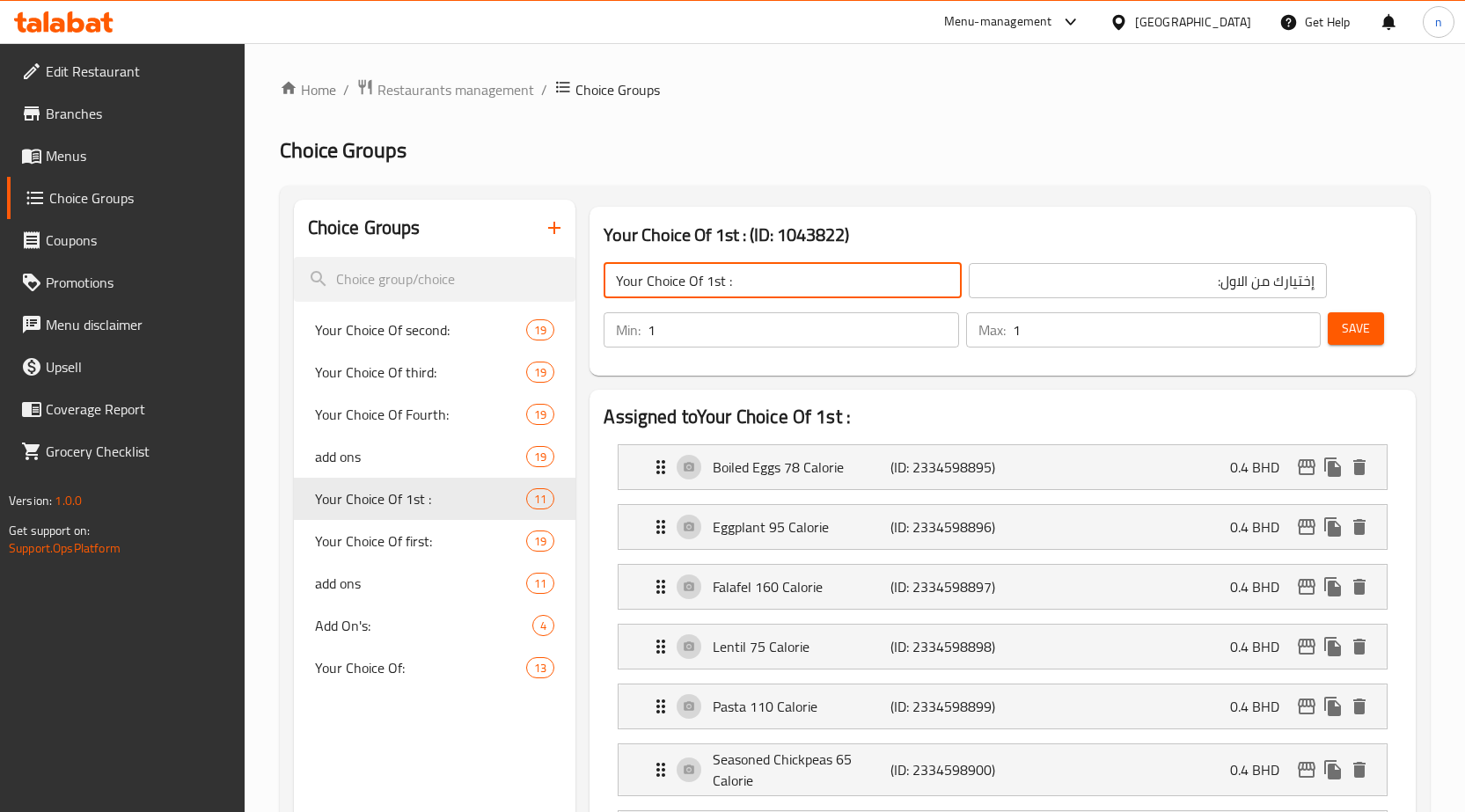
click at [729, 274] on input "Your Choice Of 1st :" at bounding box center [783, 280] width 358 height 35
click at [1195, 477] on div "Boiled Eggs 78 Calorie (ID: 2334598895) 0.4 BHD" at bounding box center [1008, 467] width 715 height 44
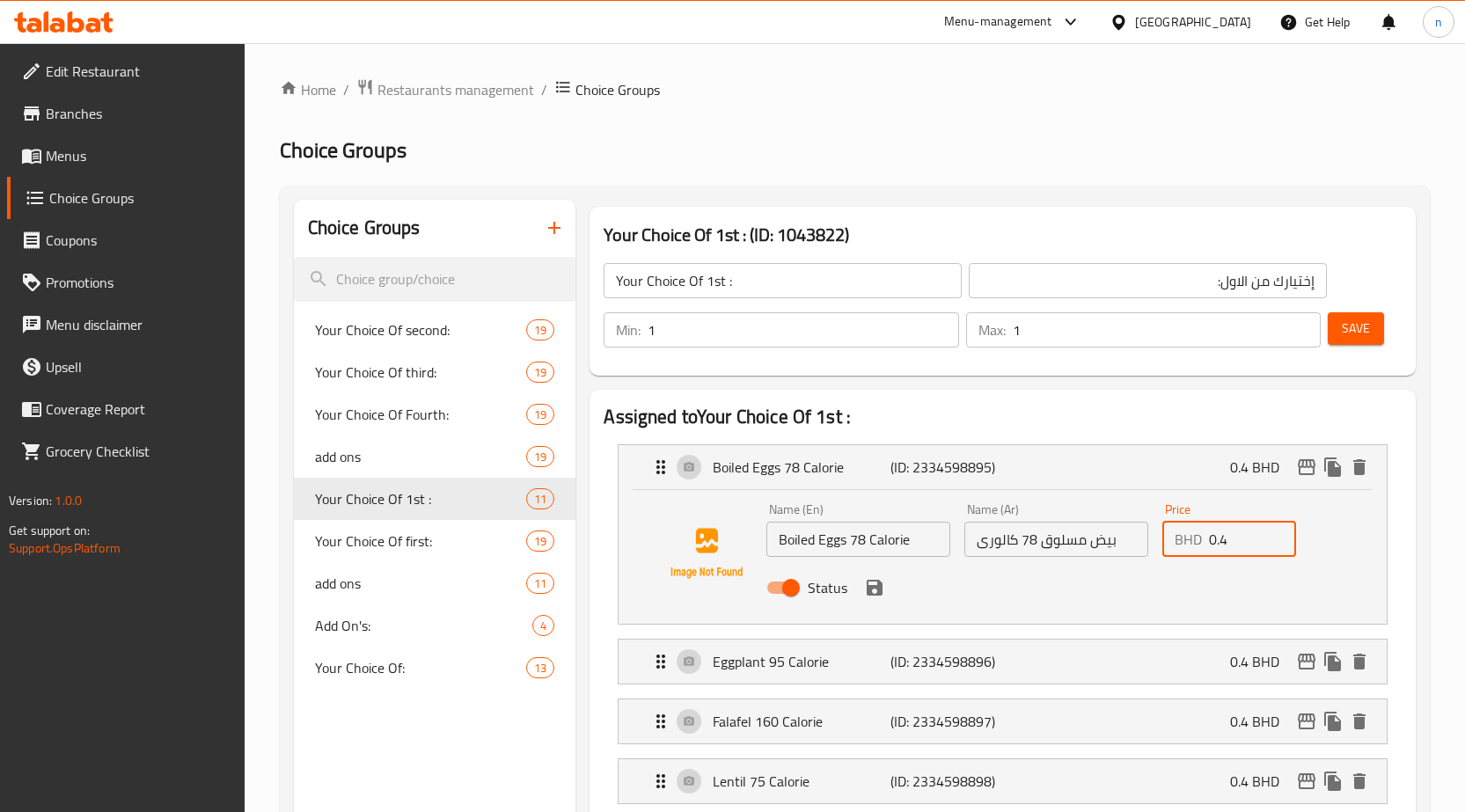
drag, startPoint x: 1233, startPoint y: 545, endPoint x: 1199, endPoint y: 549, distance: 34.2
click at [1199, 549] on div "BHD 0.4 Price" at bounding box center [1230, 539] width 134 height 35
click at [881, 588] on icon "save" at bounding box center [874, 587] width 16 height 16
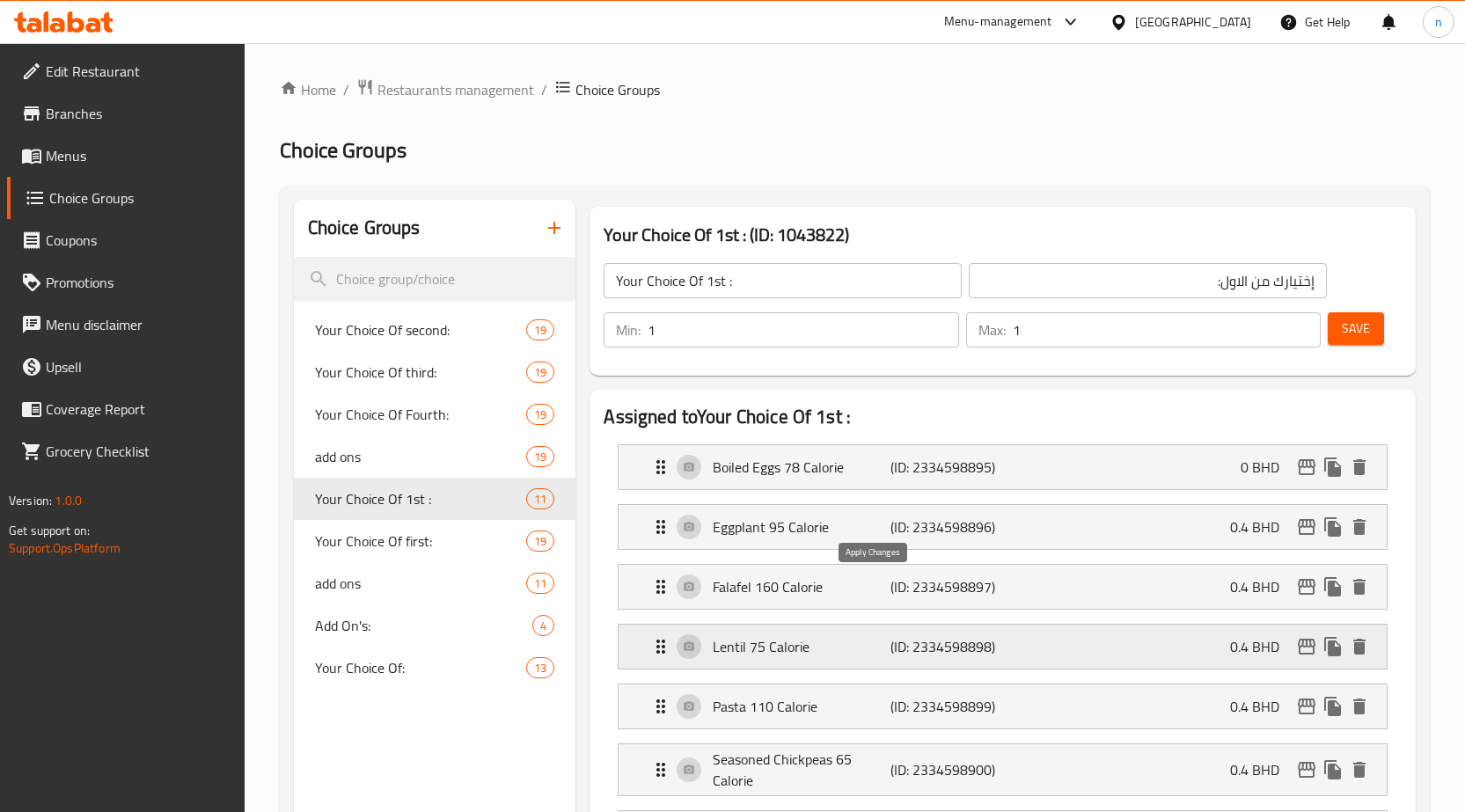
type input "0"
click at [1229, 544] on div "Eggplant 95 Calorie (ID: 2334598896) 0.4 BHD" at bounding box center [1008, 527] width 715 height 44
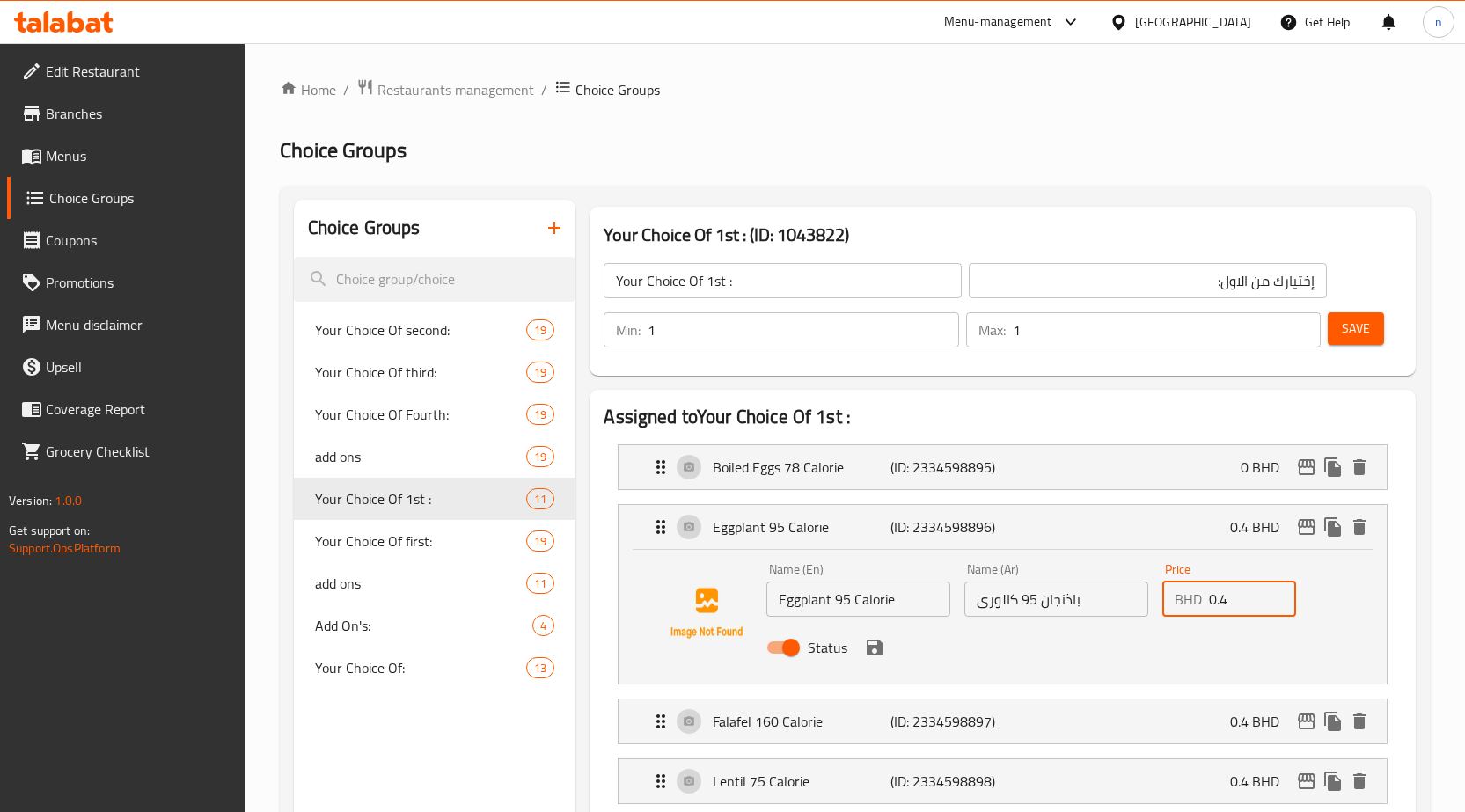
drag, startPoint x: 1227, startPoint y: 598, endPoint x: 1204, endPoint y: 595, distance: 23.2
click at [1204, 595] on div "BHD 0.4 Price" at bounding box center [1230, 599] width 134 height 35
click at [873, 651] on icon "save" at bounding box center [874, 647] width 21 height 21
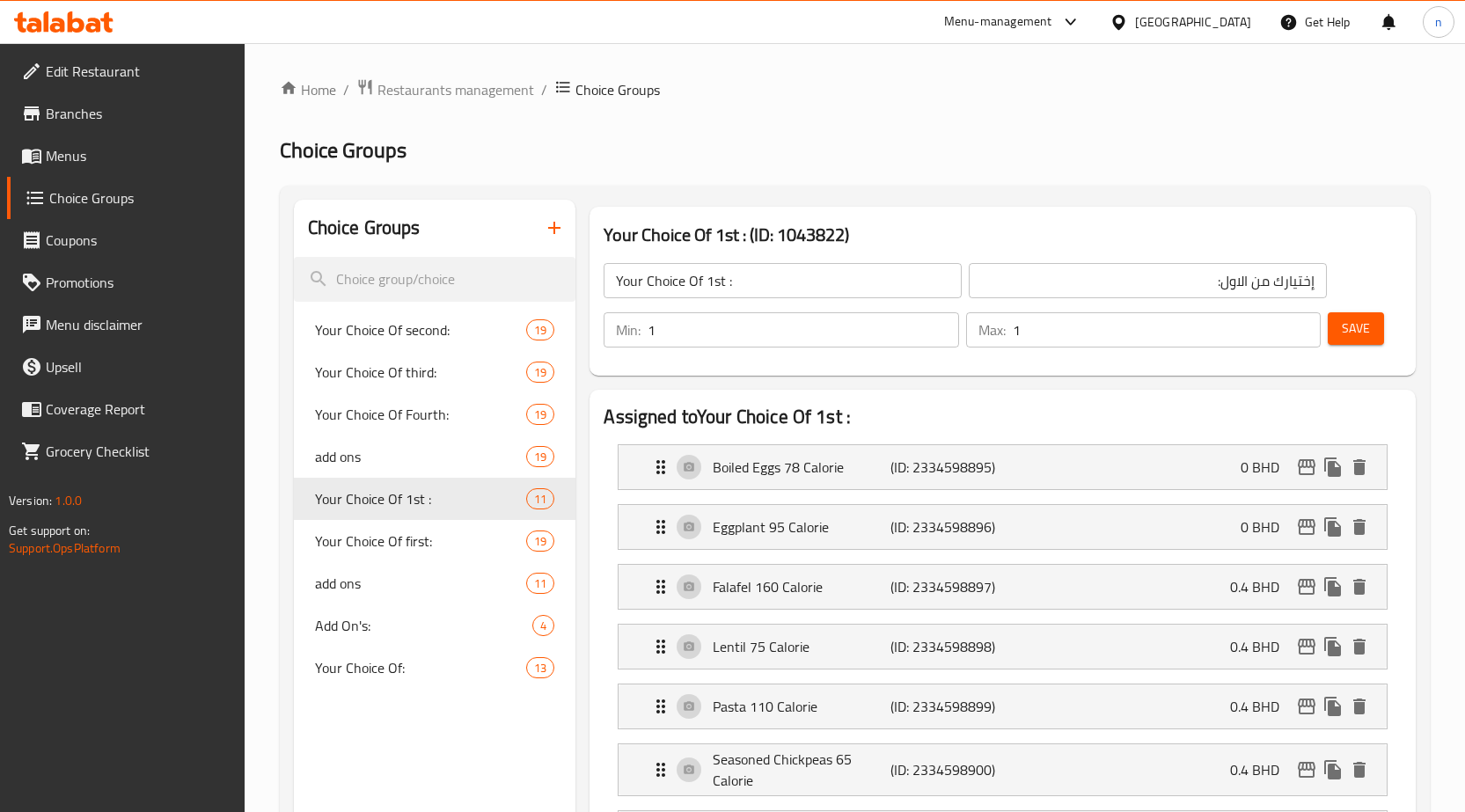
type input "0"
click at [1217, 594] on div "Falafel 160 Calorie (ID: 2334598897) 0.4 BHD" at bounding box center [1008, 587] width 715 height 44
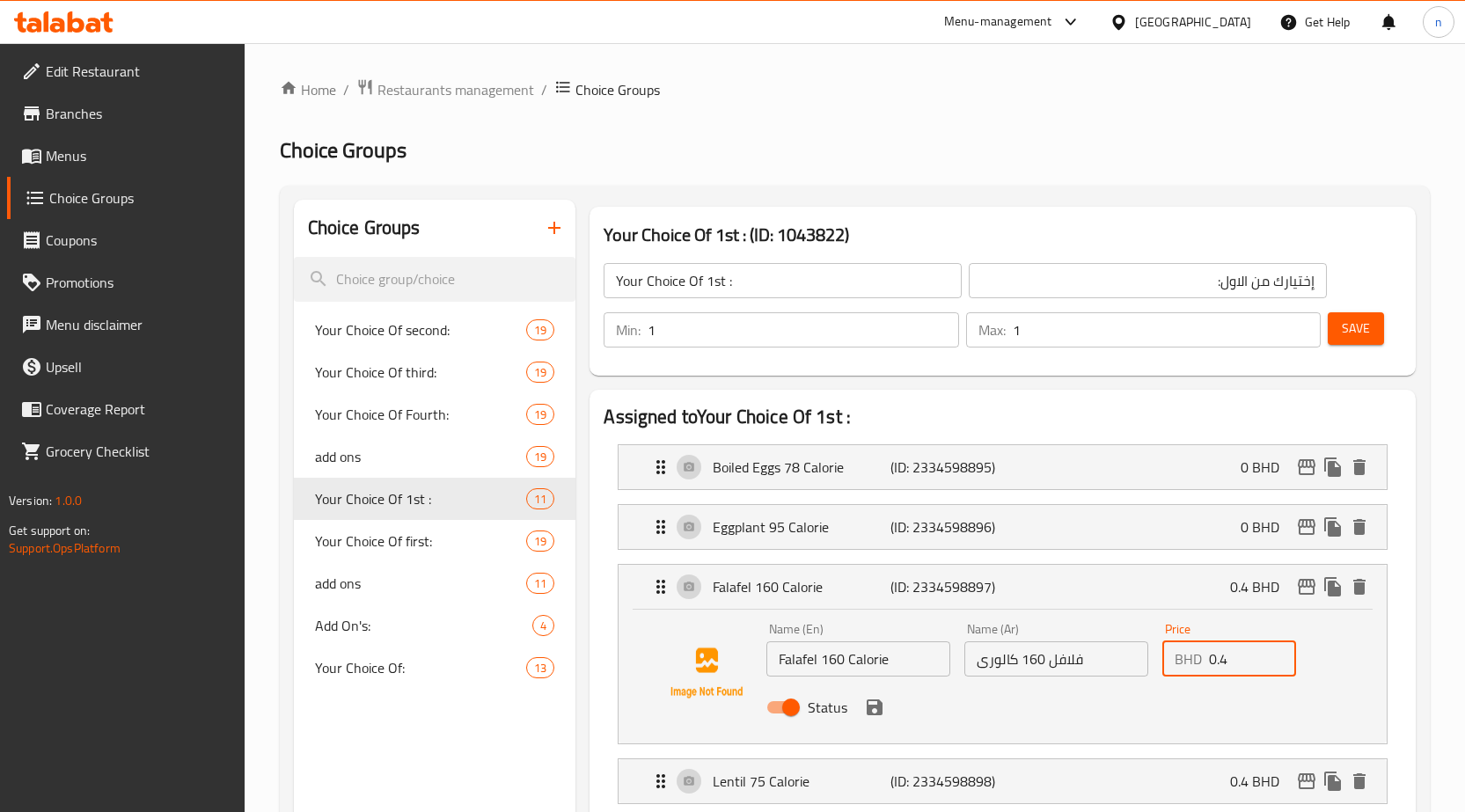
drag, startPoint x: 1199, startPoint y: 663, endPoint x: 1182, endPoint y: 667, distance: 17.5
click at [1182, 667] on div "BHD 0.4 Price" at bounding box center [1230, 659] width 134 height 35
click at [879, 712] on icon "save" at bounding box center [874, 706] width 16 height 16
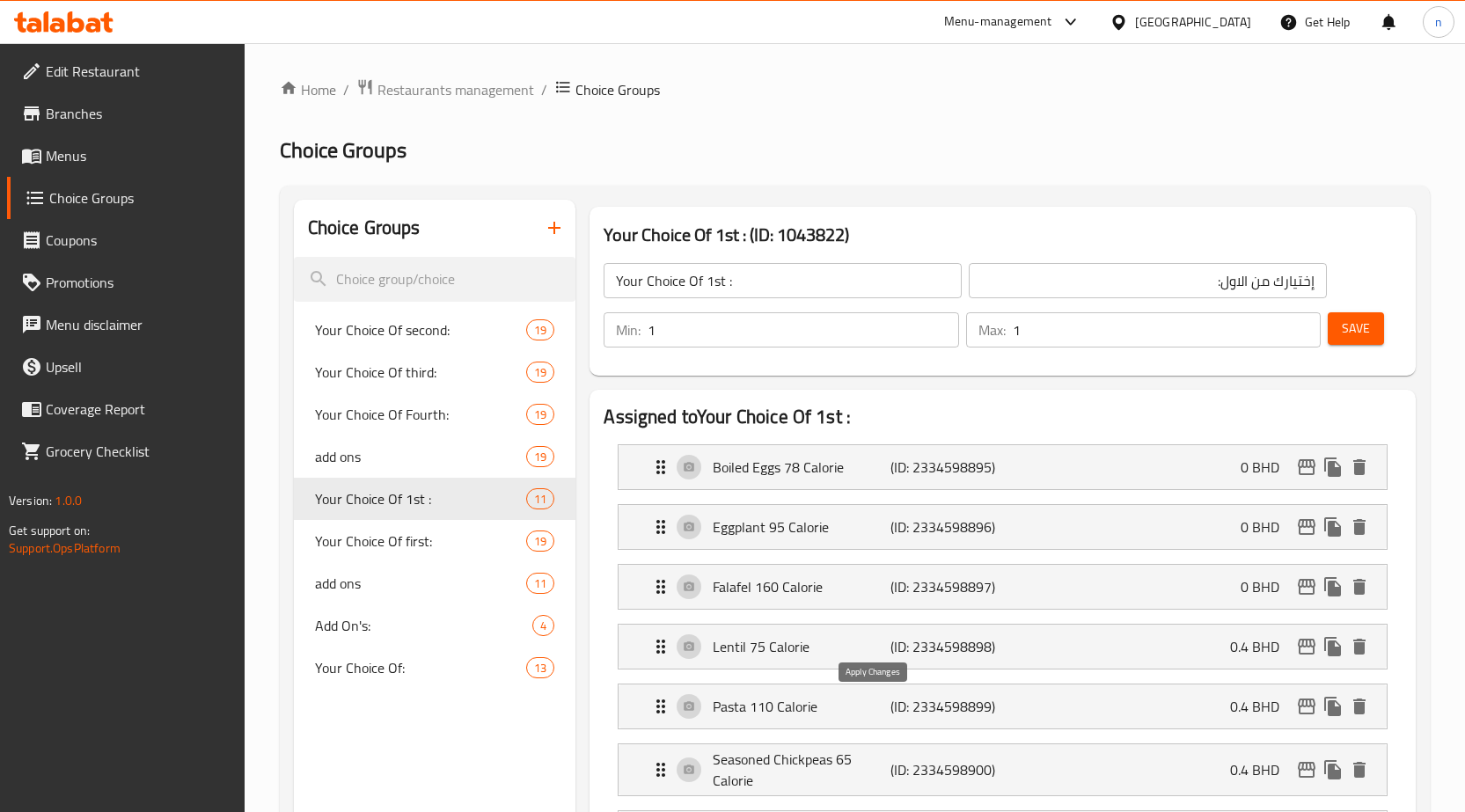
type input "0"
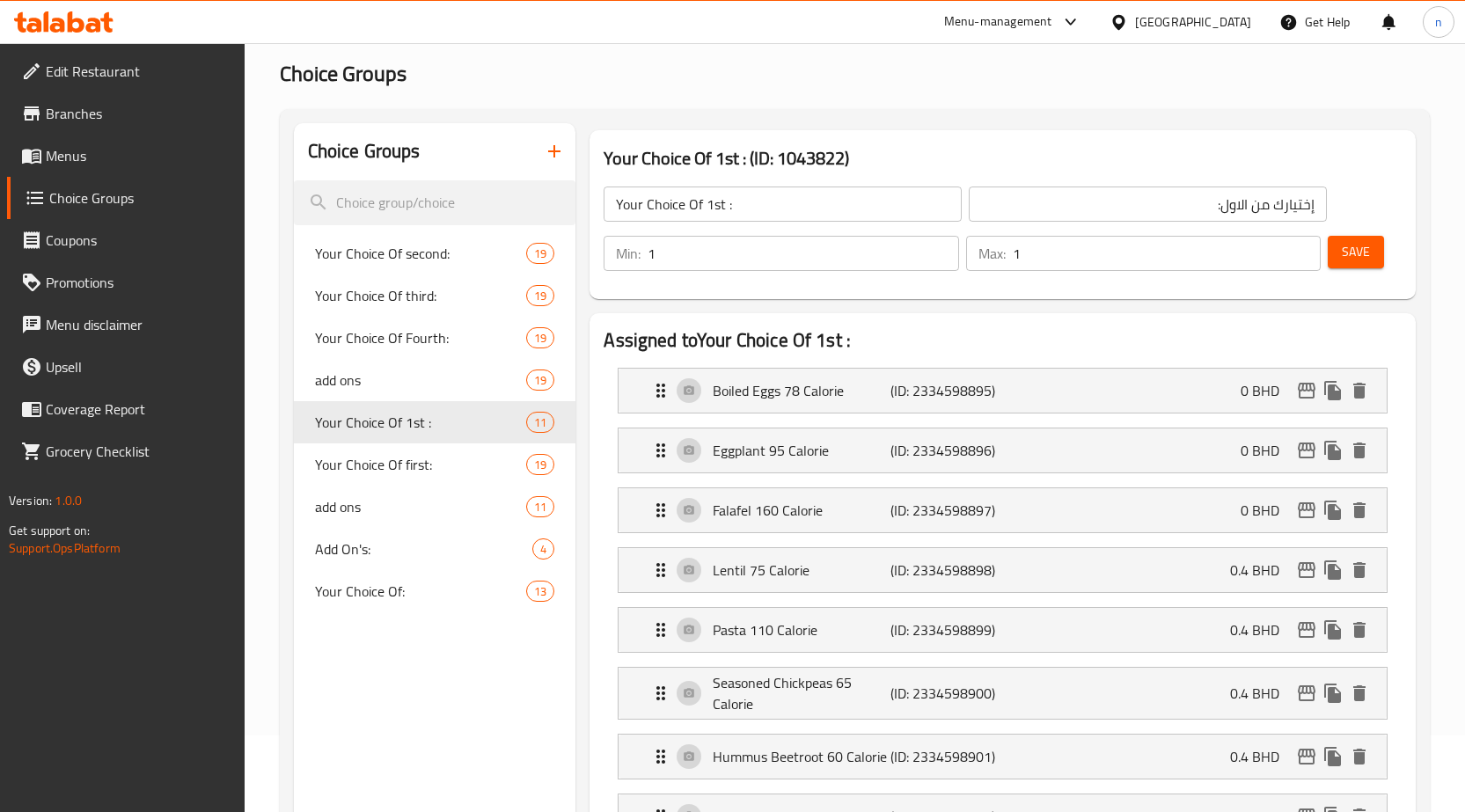
scroll to position [175, 0]
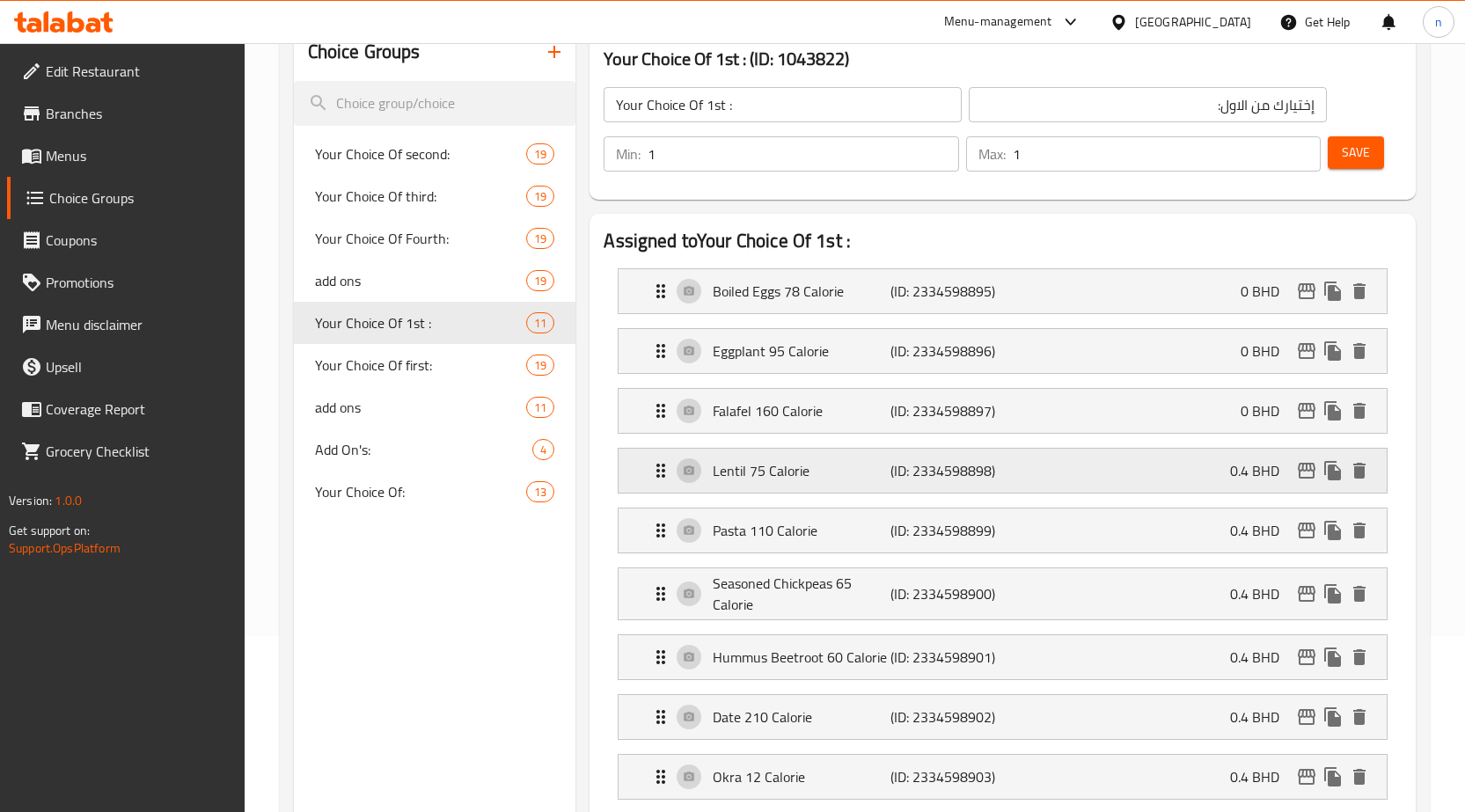
click at [1225, 466] on div "Lentil 75 Calorie (ID: 2334598898) 0.4 BHD" at bounding box center [1008, 470] width 715 height 44
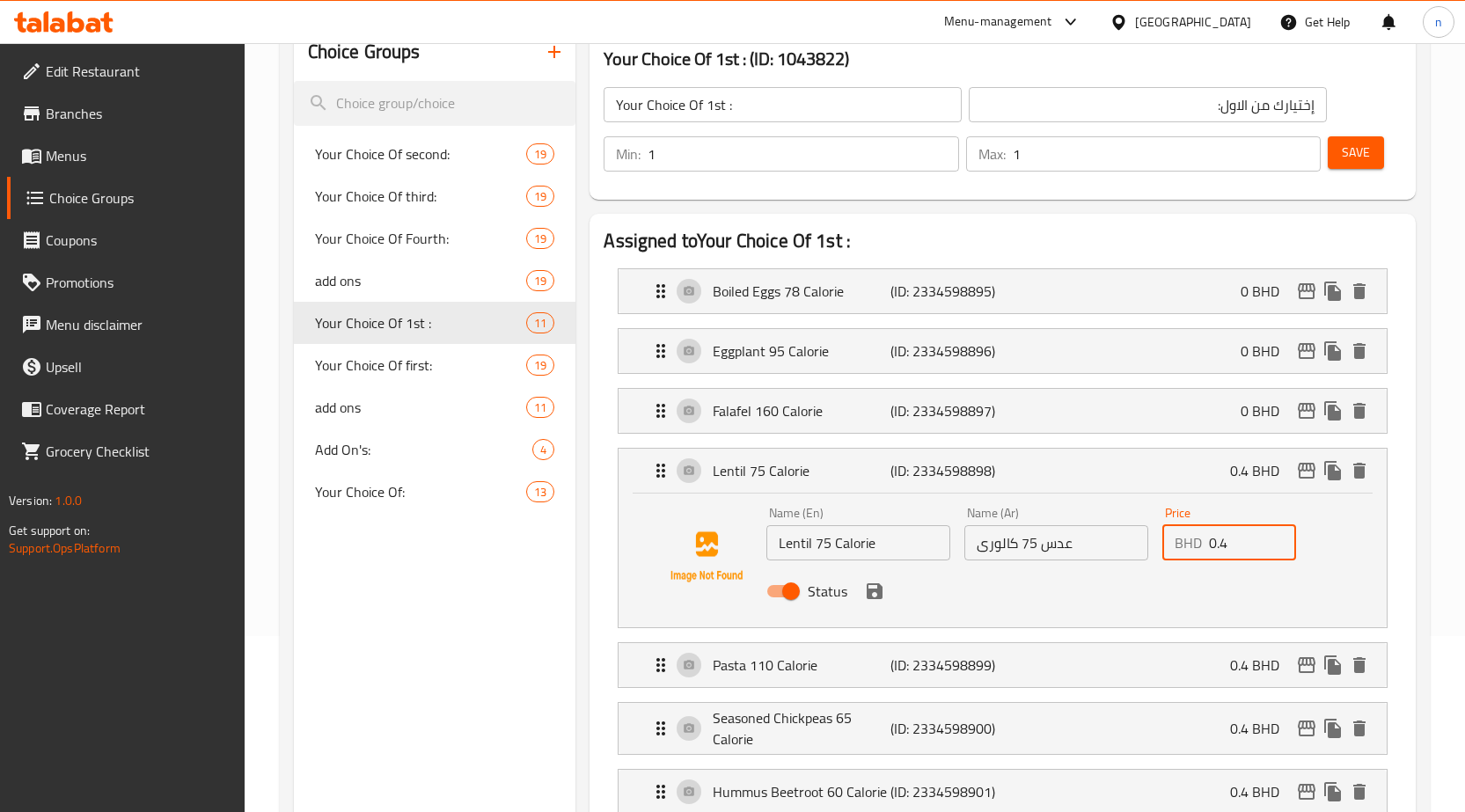
drag, startPoint x: 1248, startPoint y: 550, endPoint x: 1202, endPoint y: 558, distance: 46.7
click at [1202, 558] on div "BHD 0.4 Price" at bounding box center [1230, 543] width 134 height 35
click at [877, 600] on icon "save" at bounding box center [874, 591] width 21 height 21
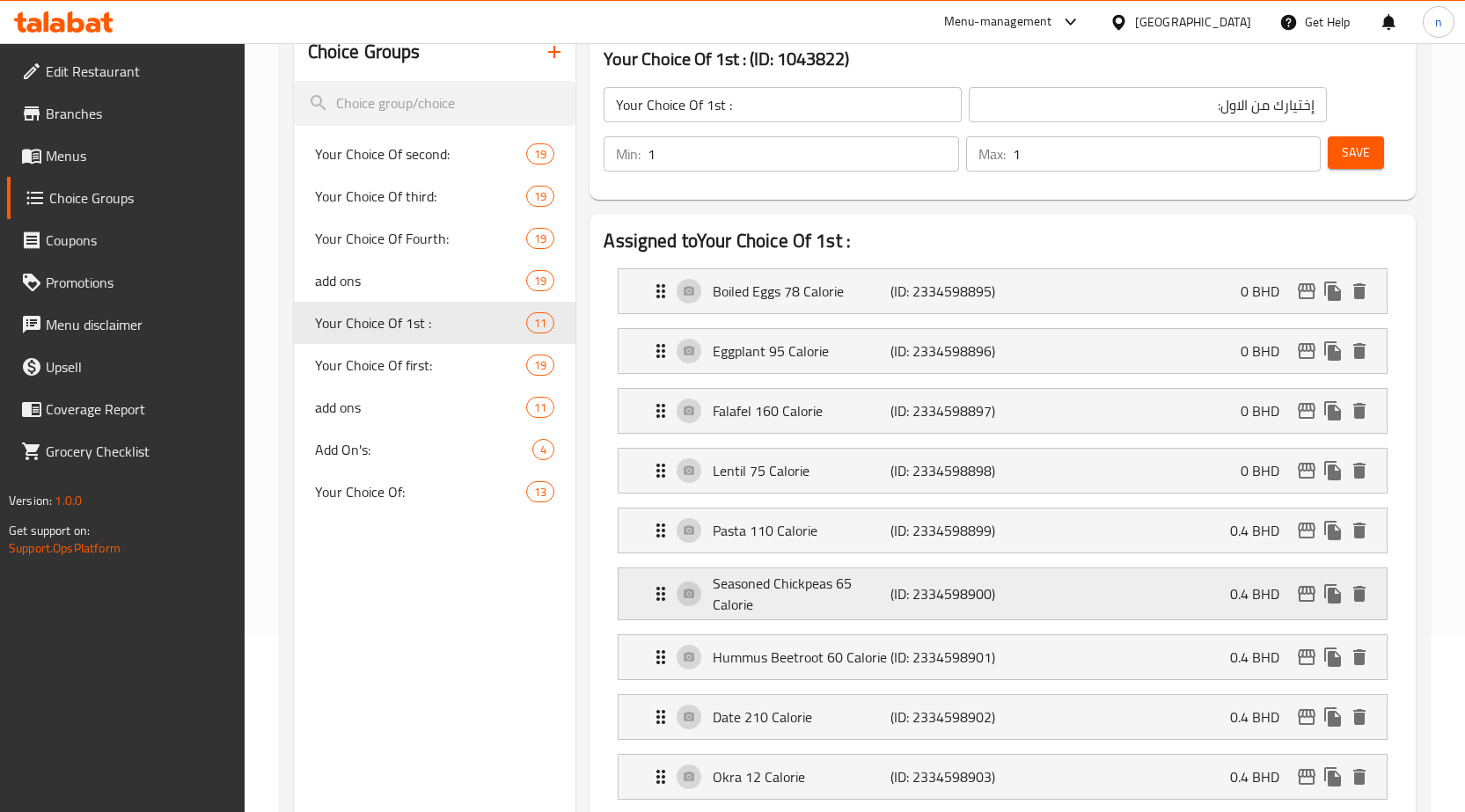
type input "0"
click at [1212, 535] on div "Pasta 110 Calorie (ID: 2334598899) 0.4 BHD" at bounding box center [1008, 530] width 715 height 44
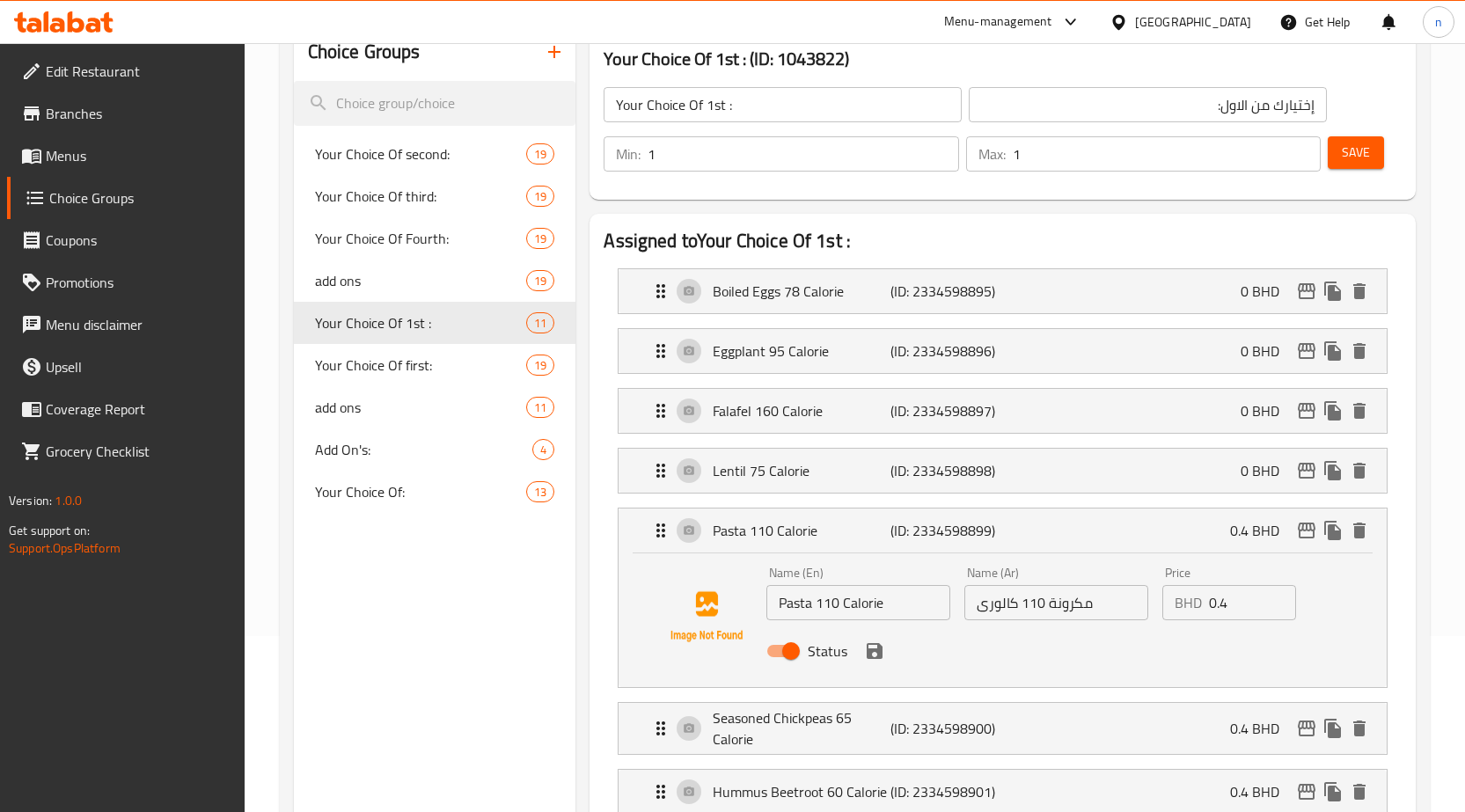
drag, startPoint x: 1235, startPoint y: 606, endPoint x: 1184, endPoint y: 603, distance: 51.1
click at [1184, 603] on div "BHD 0.4 Price" at bounding box center [1230, 603] width 134 height 35
click at [880, 651] on icon "save" at bounding box center [874, 650] width 16 height 16
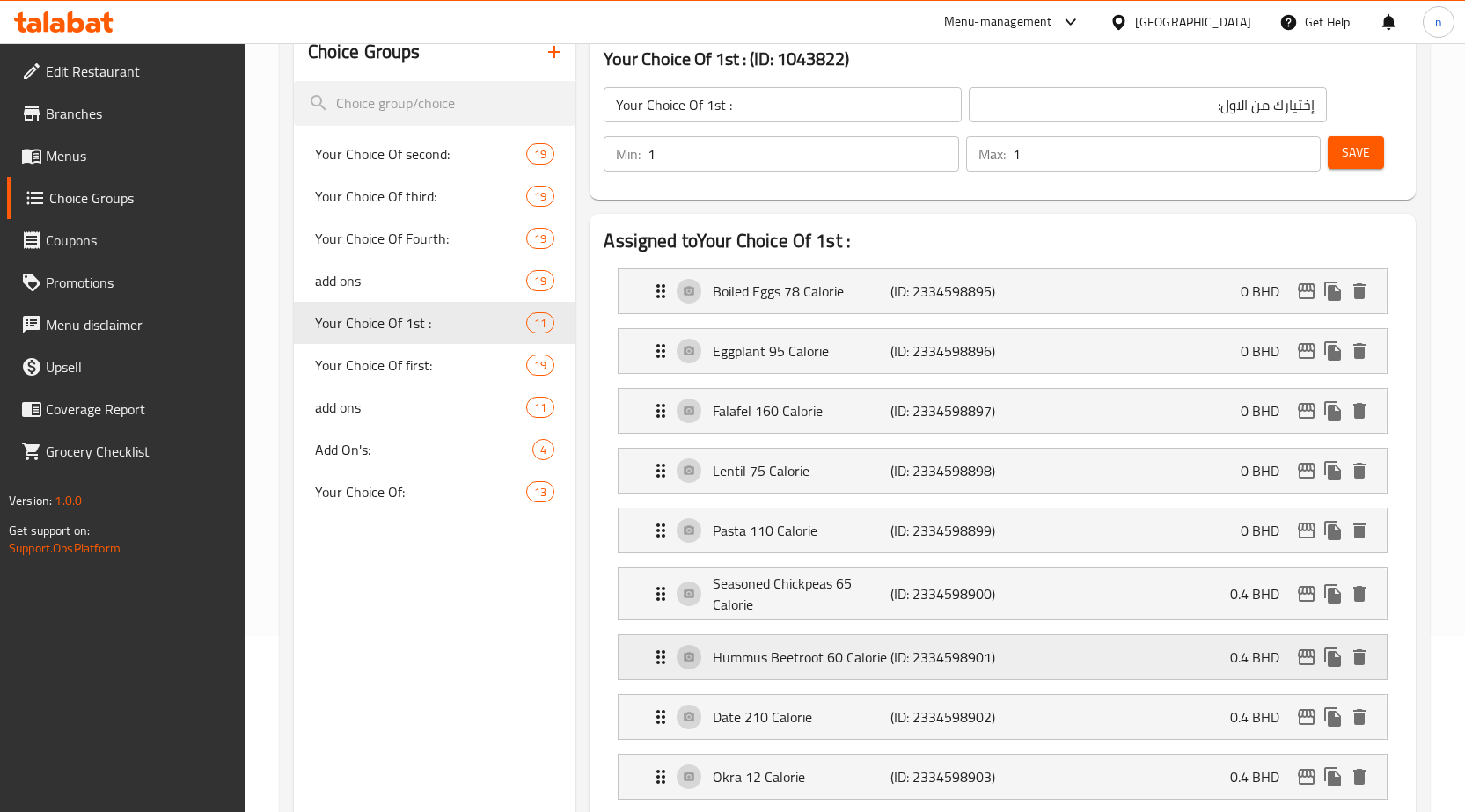
type input "0"
click at [1260, 590] on p "0.4 BHD" at bounding box center [1262, 593] width 63 height 21
click at [1237, 604] on p "0.4 BHD" at bounding box center [1262, 593] width 63 height 21
click at [1226, 605] on div "Seasoned Chickpeas 65 Calorie (ID: 2334598900) 0.4 BHD" at bounding box center [1008, 594] width 715 height 51
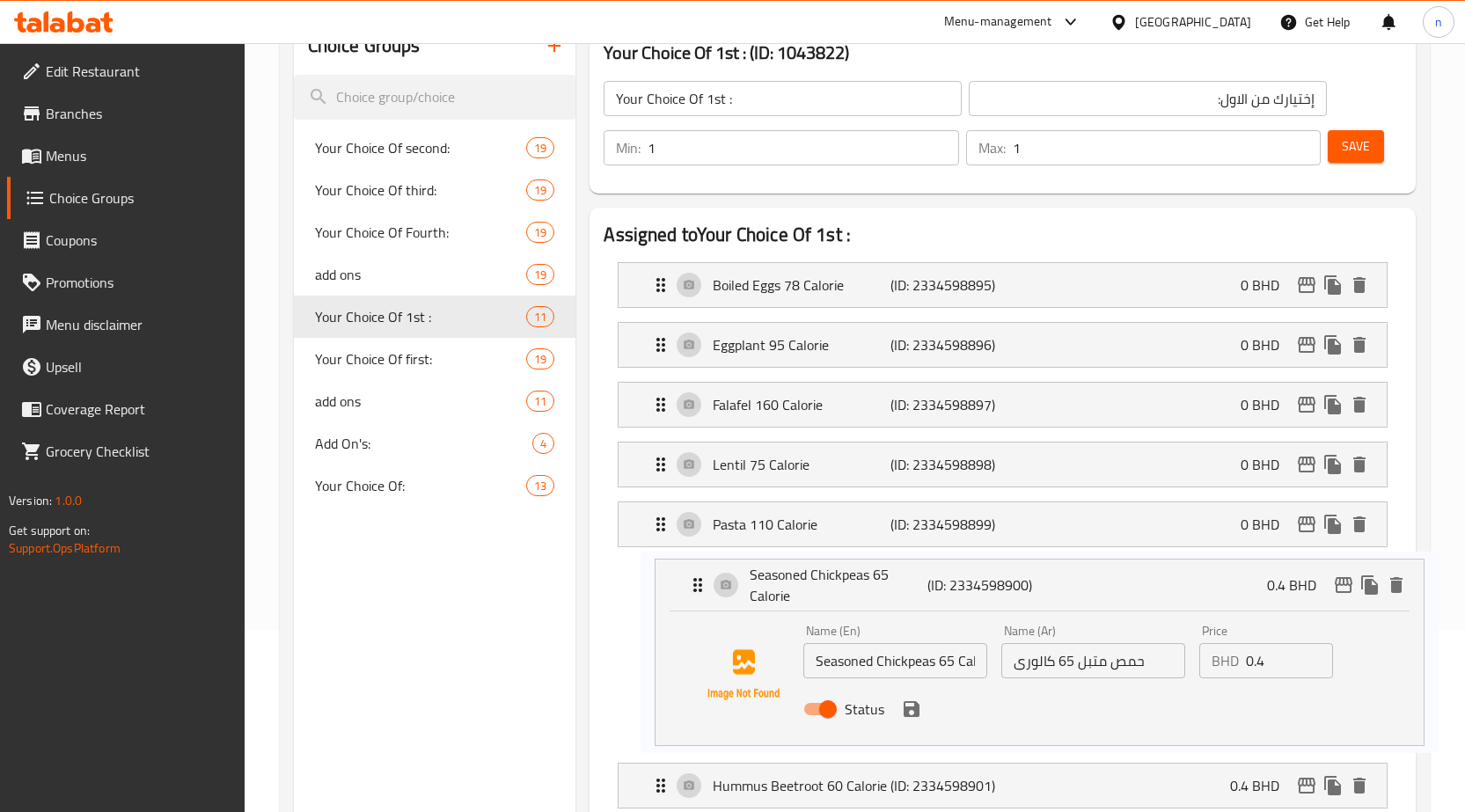
drag, startPoint x: 1206, startPoint y: 681, endPoint x: 1253, endPoint y: 669, distance: 48.5
click at [1253, 669] on nav "Boiled Eggs 78 Calorie (ID: 2334598895) 0 BHD Name (En) Boiled Eggs 78 Calorie …" at bounding box center [1003, 655] width 798 height 814
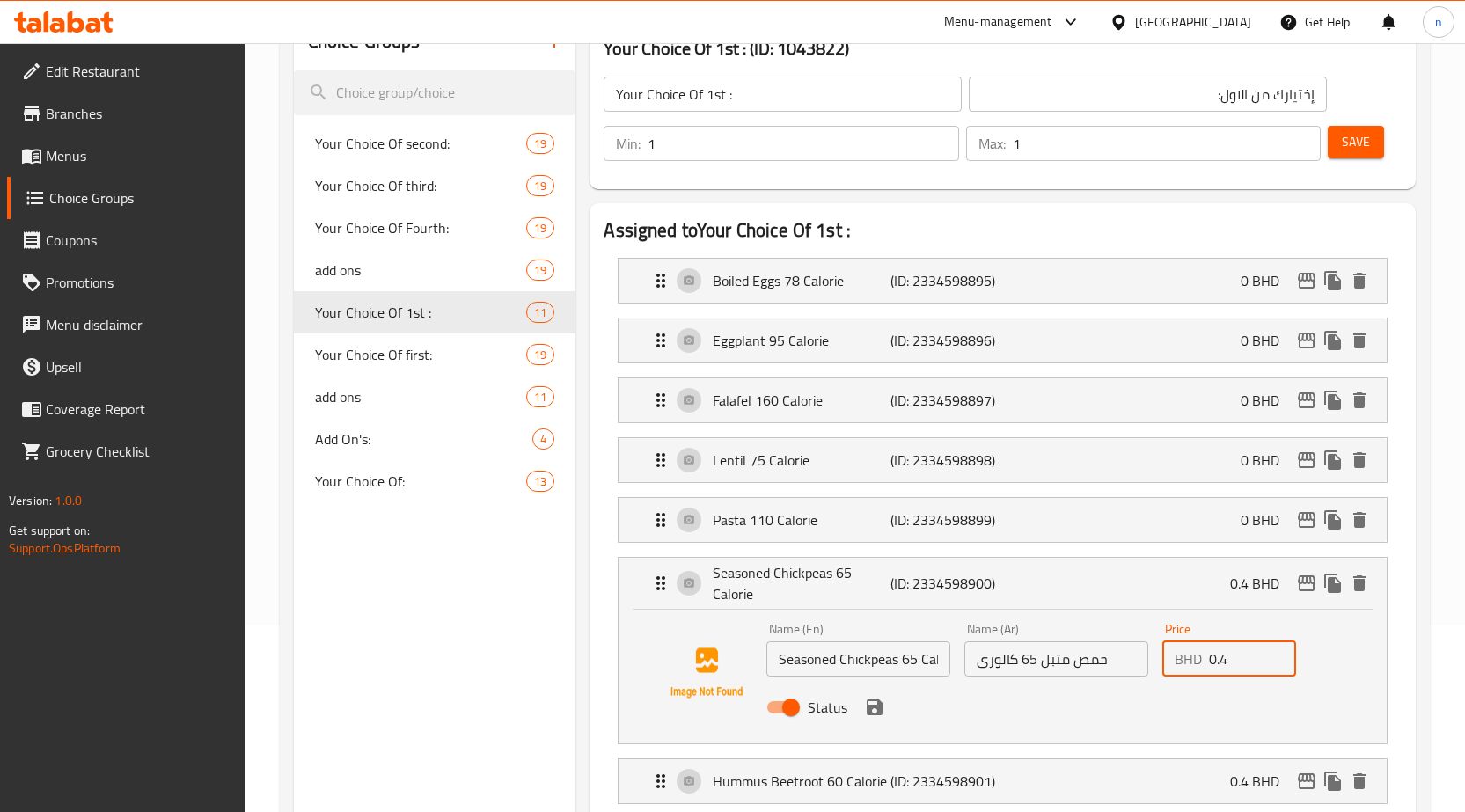
drag, startPoint x: 1244, startPoint y: 661, endPoint x: 1206, endPoint y: 663, distance: 38.1
click at [1206, 663] on div "BHD 0.4 Price" at bounding box center [1230, 659] width 134 height 35
click at [880, 711] on icon "save" at bounding box center [874, 706] width 16 height 16
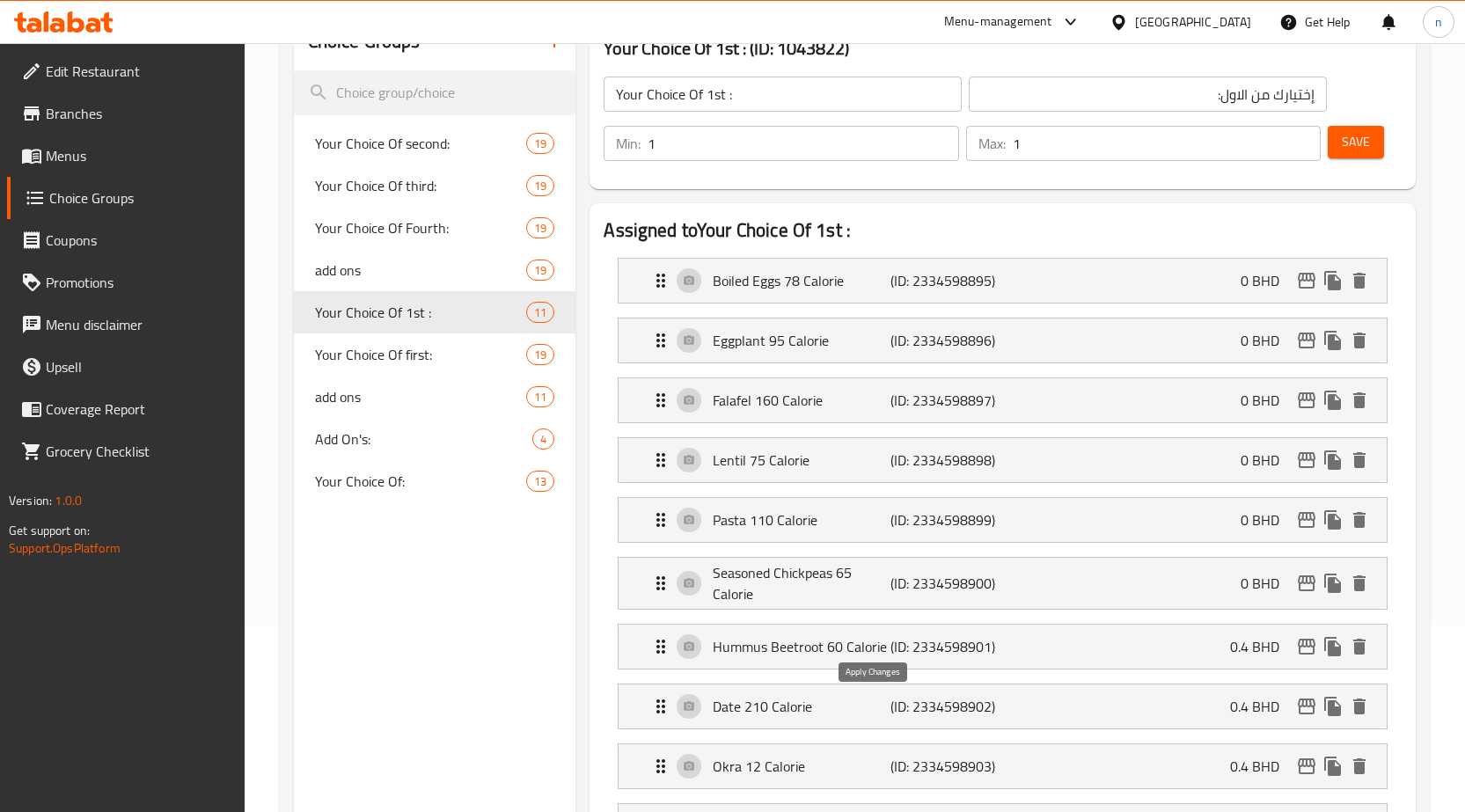
type input "0"
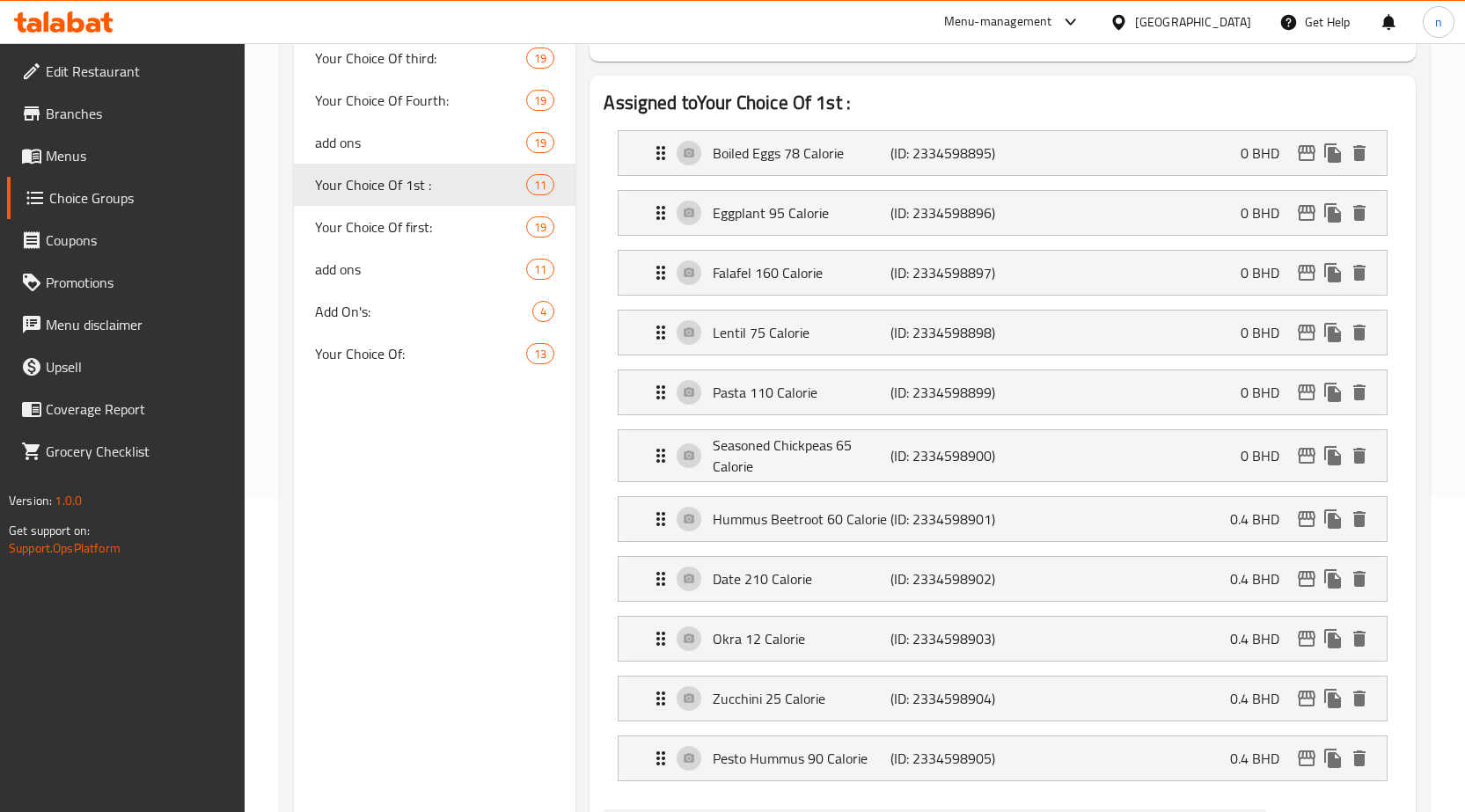
scroll to position [450, 0]
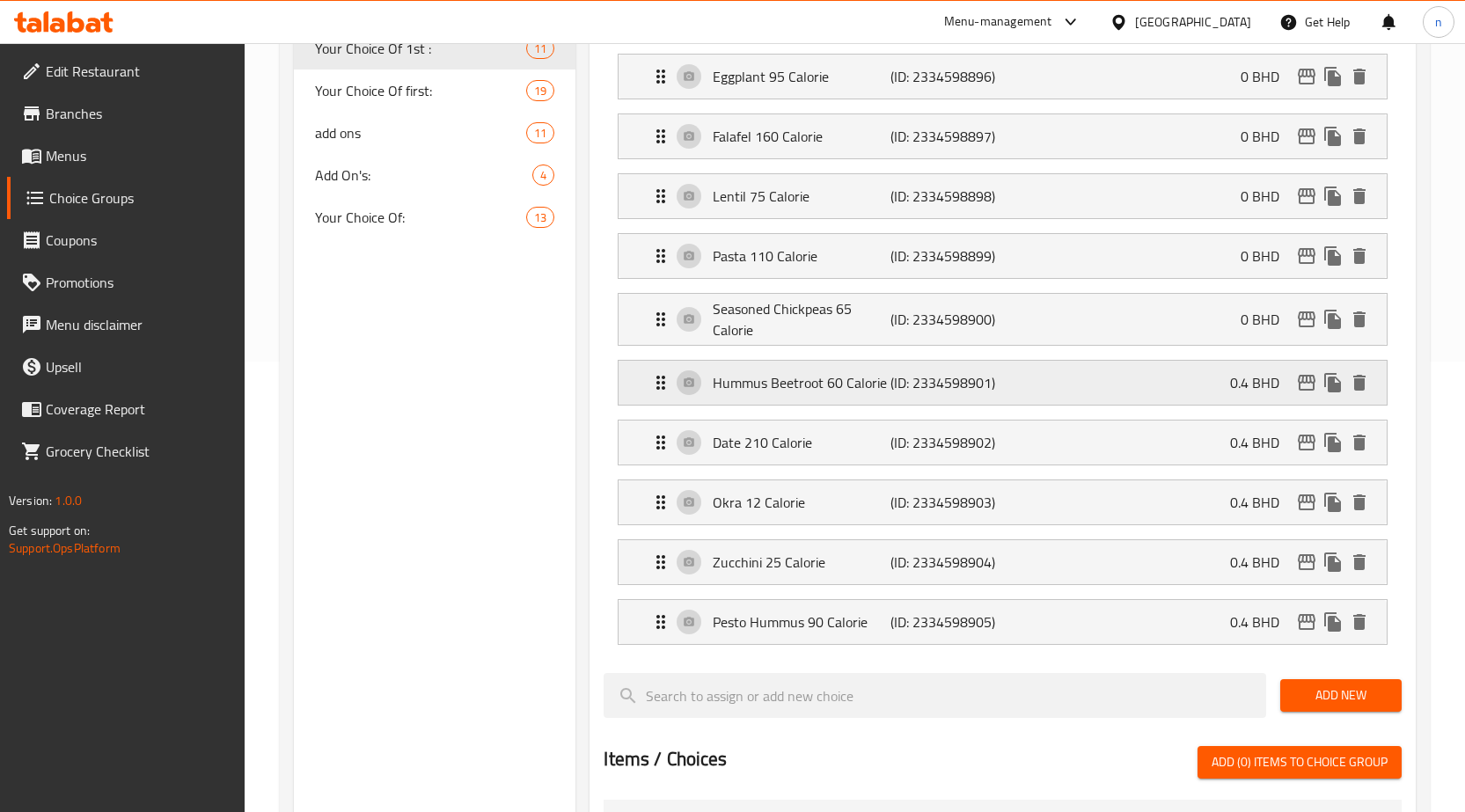
click at [1191, 382] on div "Hummus Beetroot 60 Calorie (ID: 2334598901) 0.4 BHD" at bounding box center [1008, 383] width 715 height 44
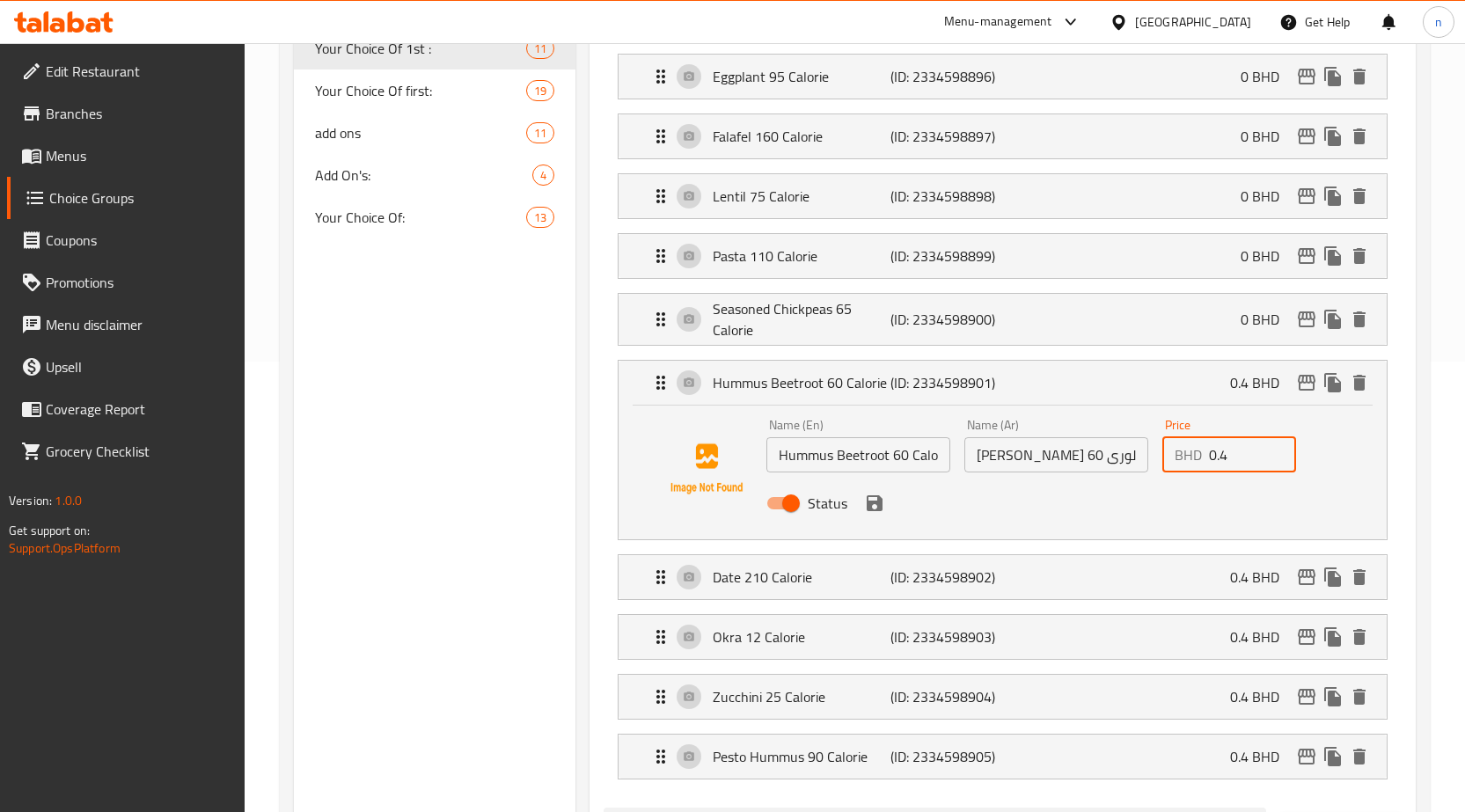
drag, startPoint x: 1236, startPoint y: 465, endPoint x: 1212, endPoint y: 464, distance: 24.0
click at [1212, 464] on input "0.4" at bounding box center [1253, 455] width 87 height 35
click at [880, 506] on icon "save" at bounding box center [874, 502] width 16 height 16
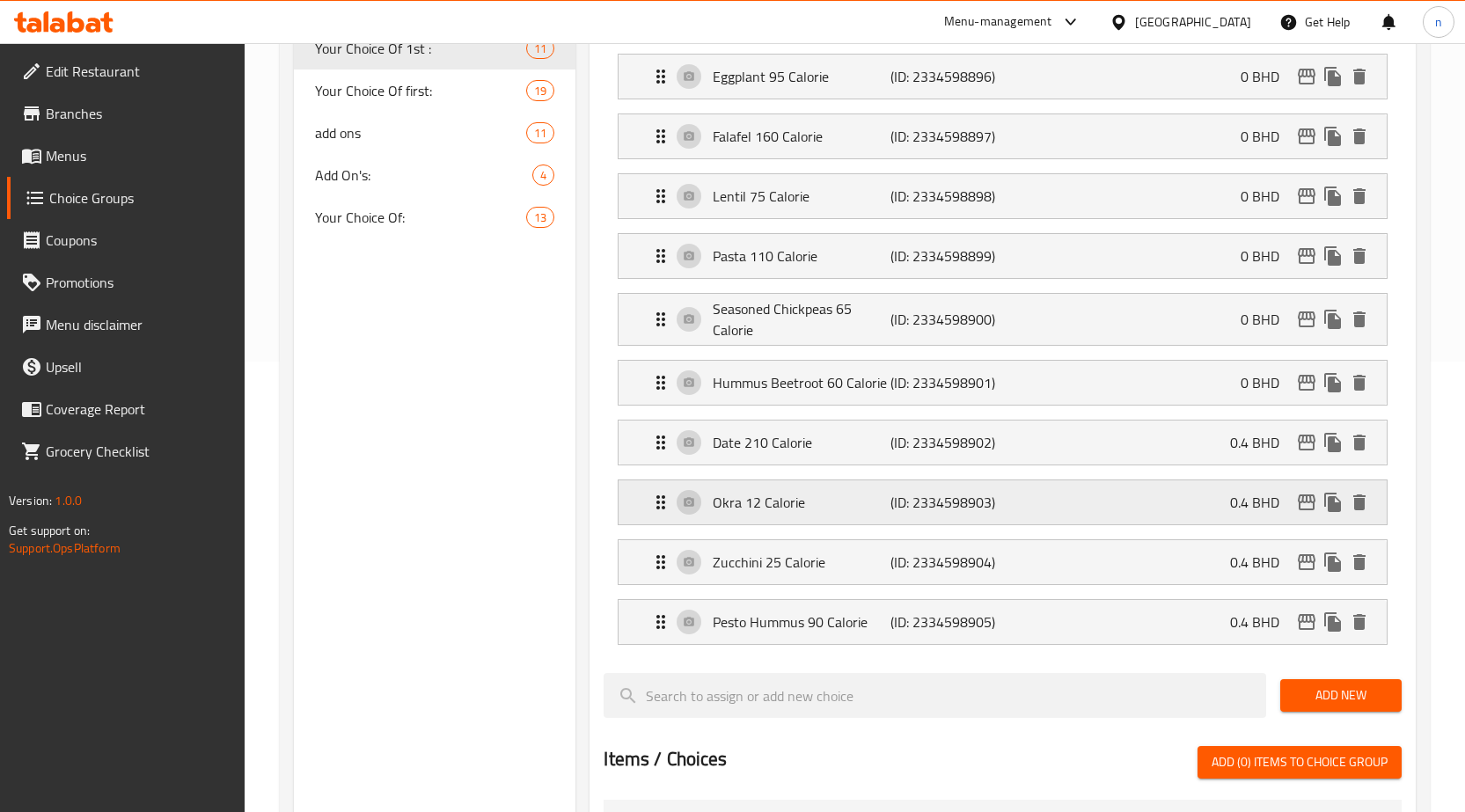
type input "0"
click at [1237, 439] on p "0.4 BHD" at bounding box center [1262, 442] width 63 height 21
click at [1199, 448] on div "Date 210 Calorie (ID: 2334598902) 0.4 BHD" at bounding box center [1008, 443] width 715 height 44
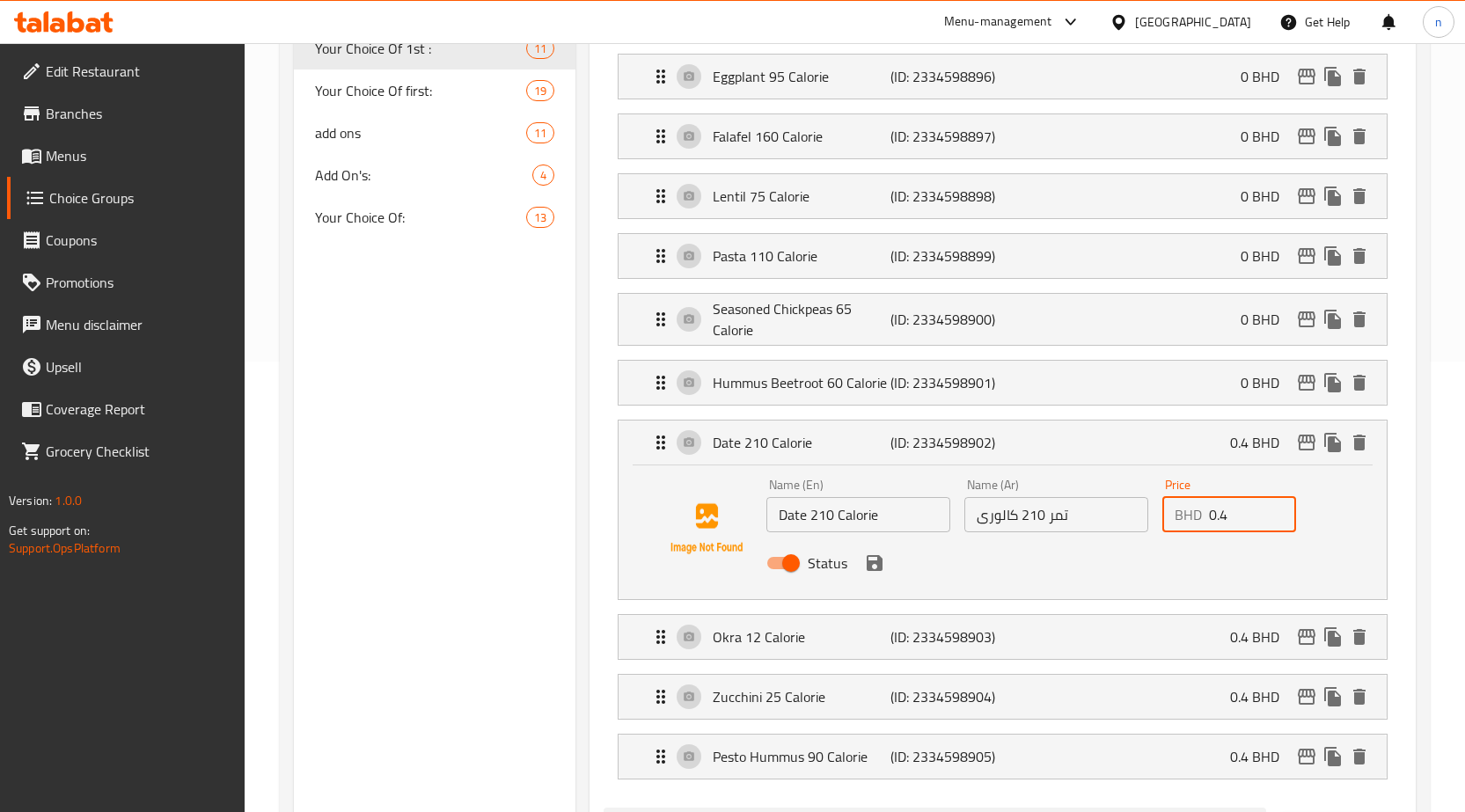
drag, startPoint x: 1209, startPoint y: 515, endPoint x: 1244, endPoint y: 512, distance: 35.1
click at [1244, 512] on input "0.4" at bounding box center [1253, 514] width 87 height 35
click at [877, 556] on icon "save" at bounding box center [874, 562] width 16 height 16
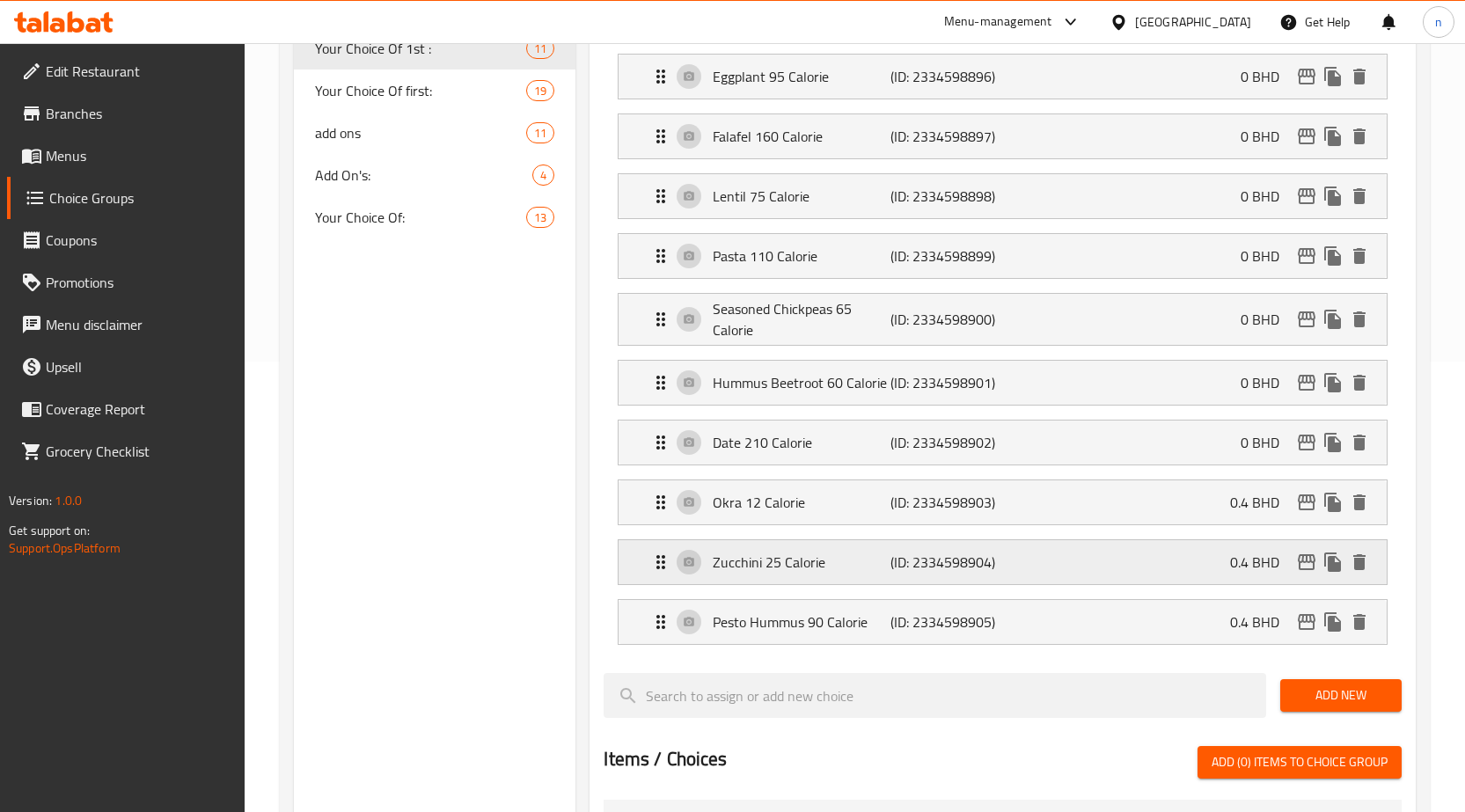
type input "0"
click at [1206, 506] on div "Okra 12 Calorie (ID: 2334598903) 0.4 BHD" at bounding box center [1008, 502] width 715 height 44
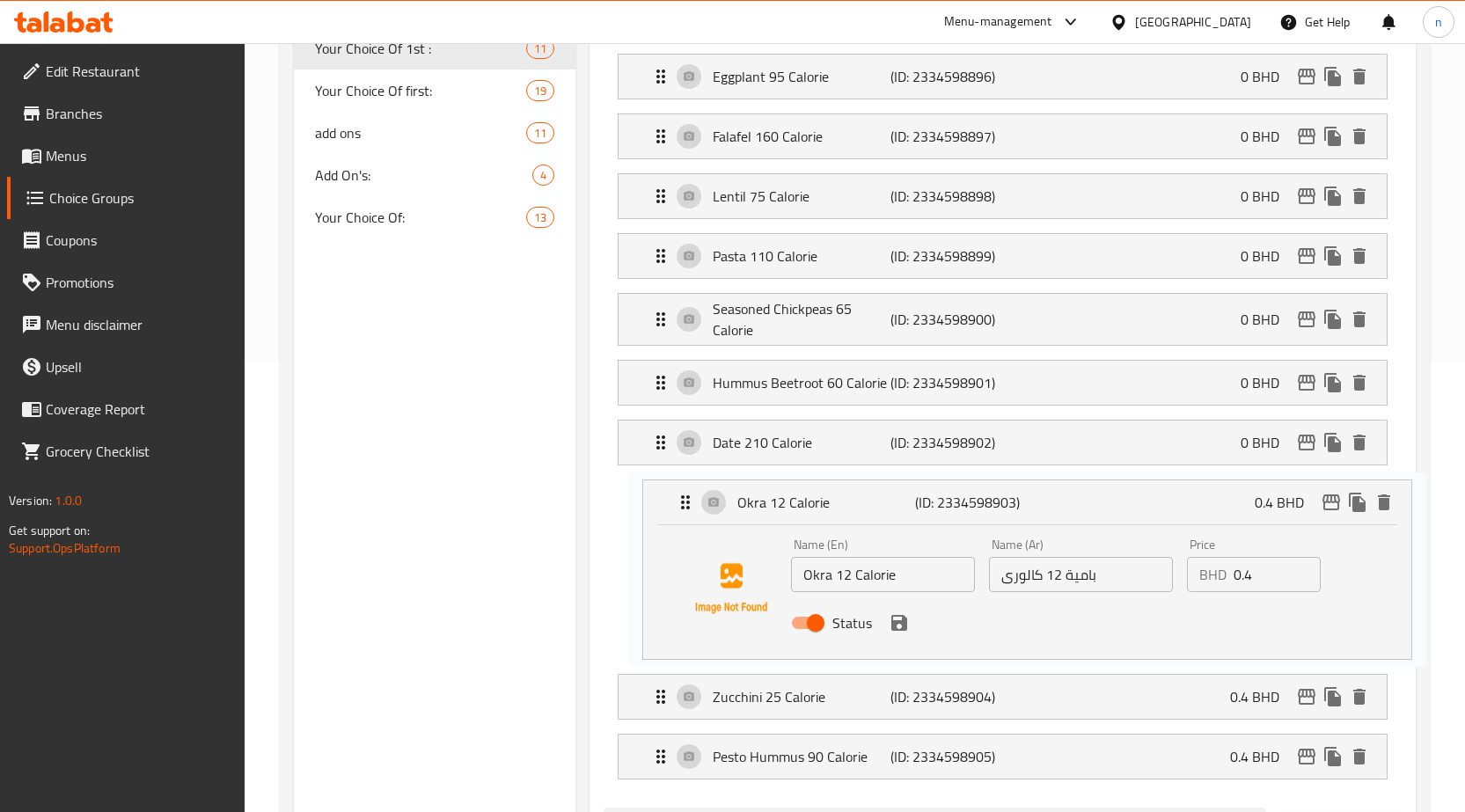
drag, startPoint x: 1205, startPoint y: 581, endPoint x: 1262, endPoint y: 581, distance: 57.0
click at [1262, 581] on nav "Boiled Eggs 78 Calorie (ID: 2334598895) 0 BHD Name (En) Boiled Eggs 78 Calorie …" at bounding box center [1003, 387] width 798 height 814
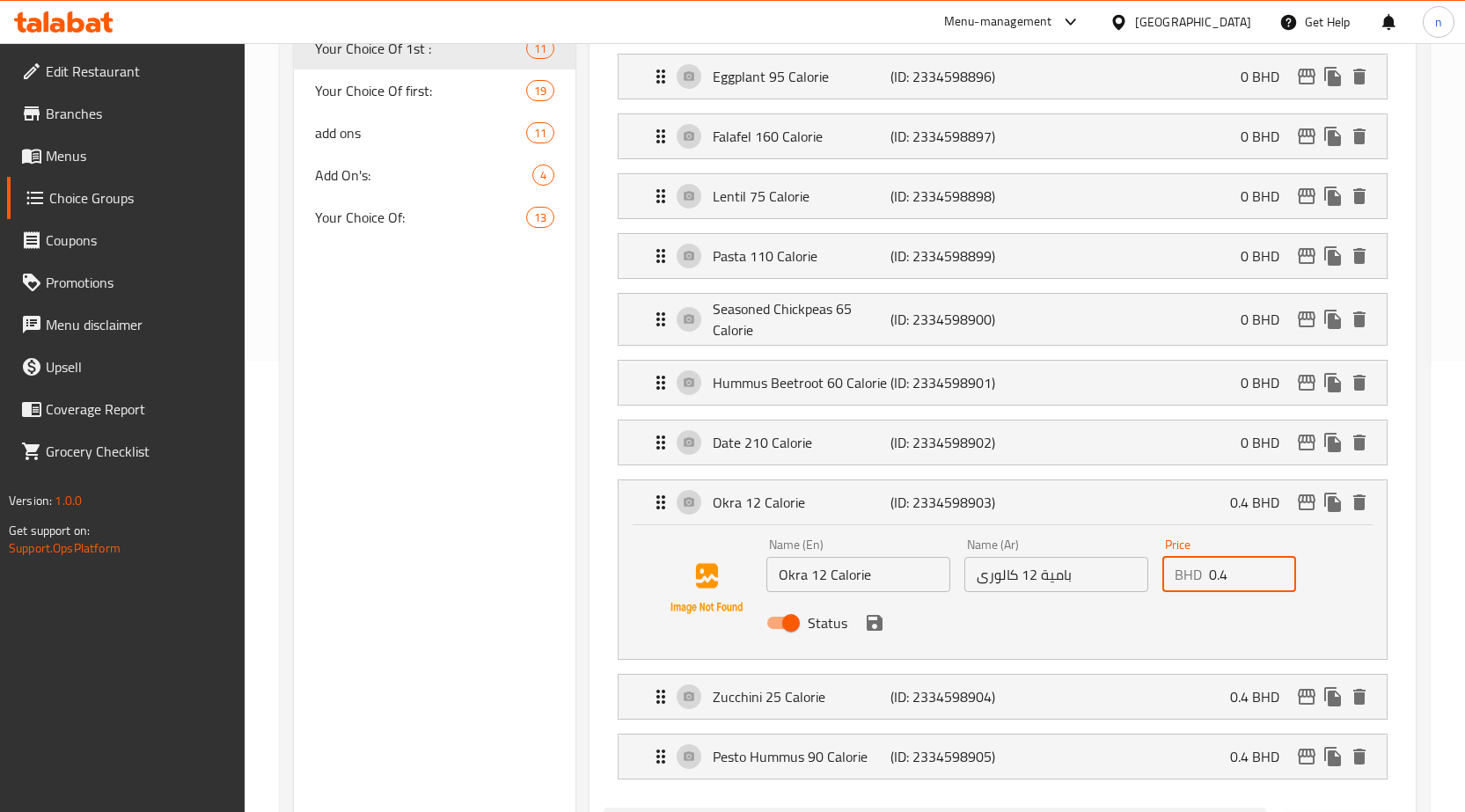
click at [1252, 577] on input "0.4" at bounding box center [1253, 574] width 87 height 35
click at [1251, 577] on input "0.4" at bounding box center [1253, 574] width 87 height 35
click at [881, 627] on icon "save" at bounding box center [874, 622] width 16 height 16
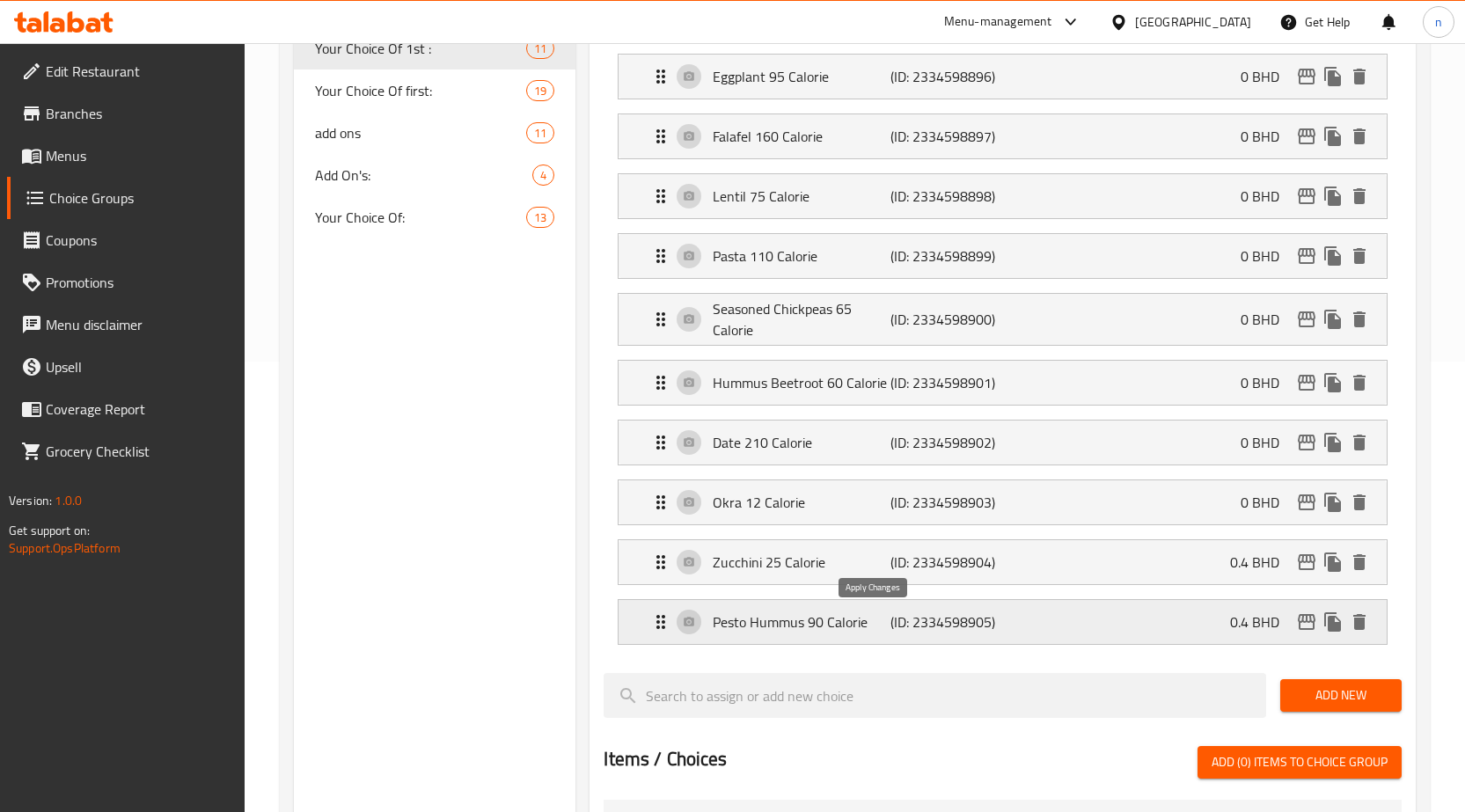
type input "0"
click at [1235, 558] on p "0.4 BHD" at bounding box center [1262, 561] width 63 height 21
click at [1250, 572] on p "0.4 BHD" at bounding box center [1262, 561] width 63 height 21
click at [1166, 584] on div "Zucchini 25 Calorie (ID: 2334598904) 0.4 BHD Name (En) Zucchini 25 Calorie Name…" at bounding box center [1003, 562] width 770 height 46
click at [1177, 570] on div "Zucchini 25 Calorie (ID: 2334598904) 0.4 BHD" at bounding box center [1008, 562] width 715 height 44
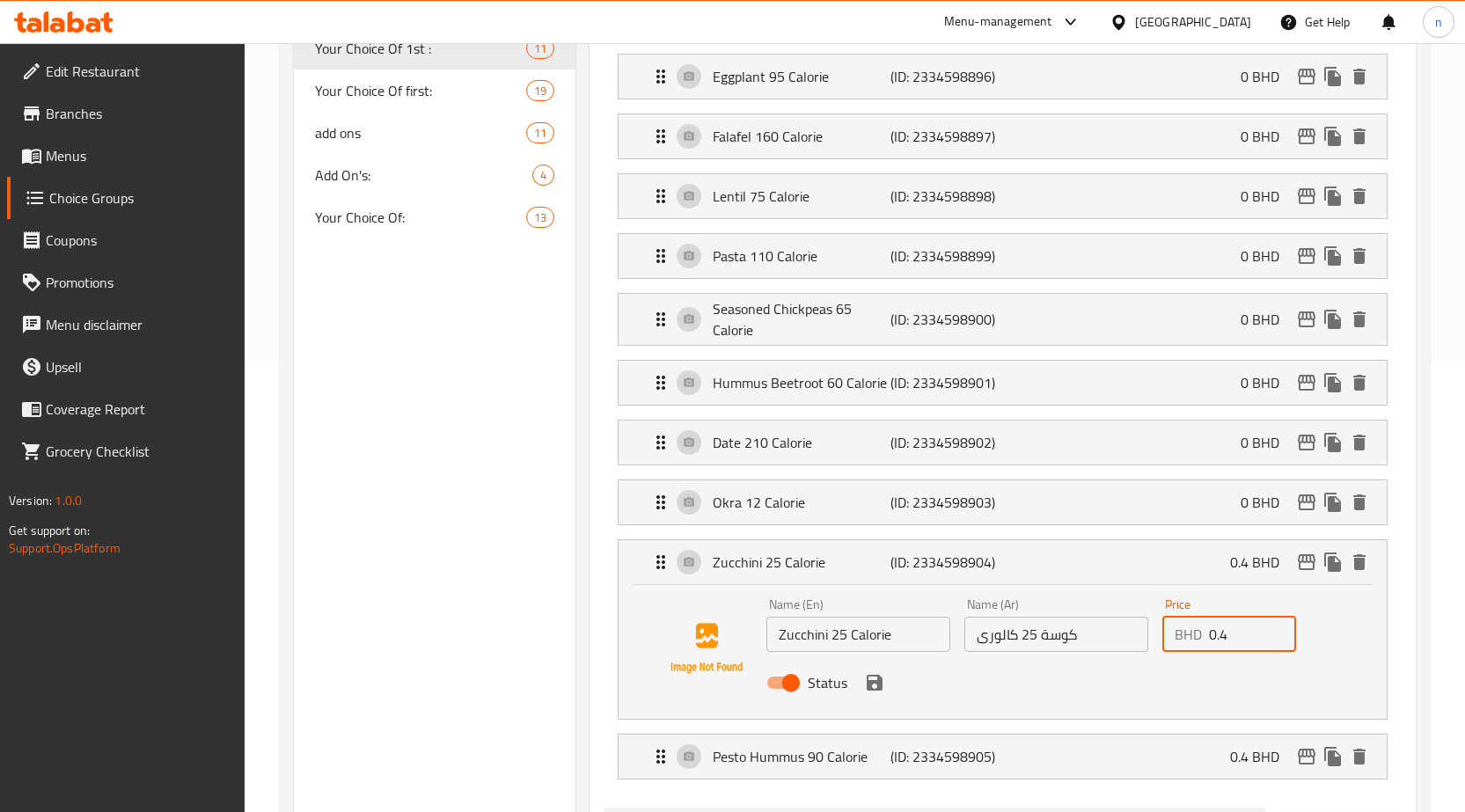
click at [1221, 650] on input "0.4" at bounding box center [1253, 634] width 87 height 35
click at [876, 683] on icon "save" at bounding box center [874, 682] width 16 height 16
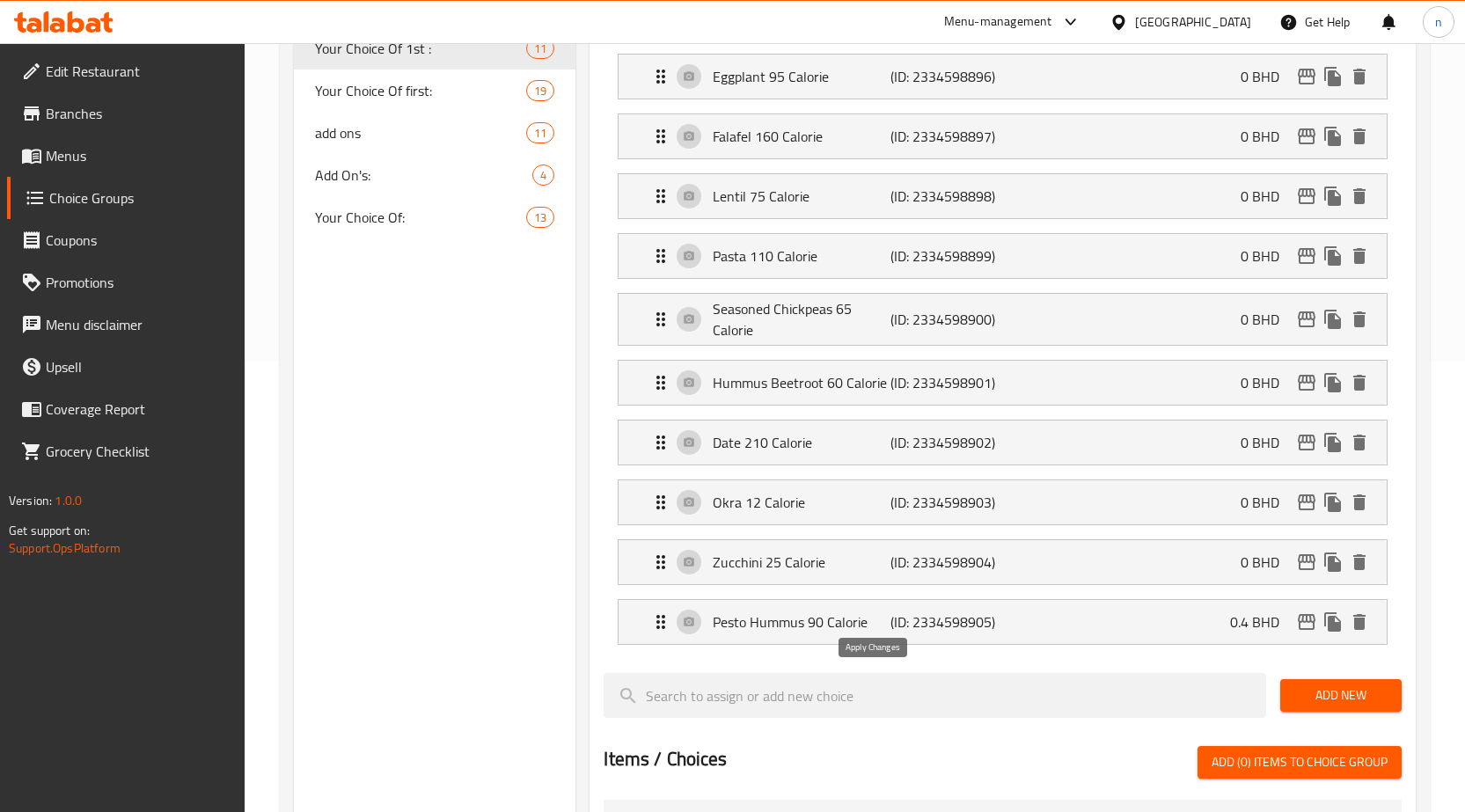
type input "0"
click at [1137, 625] on div "Pesto Hummus 90 Calorie (ID: 2334598905) 0.4 BHD" at bounding box center [1008, 622] width 715 height 44
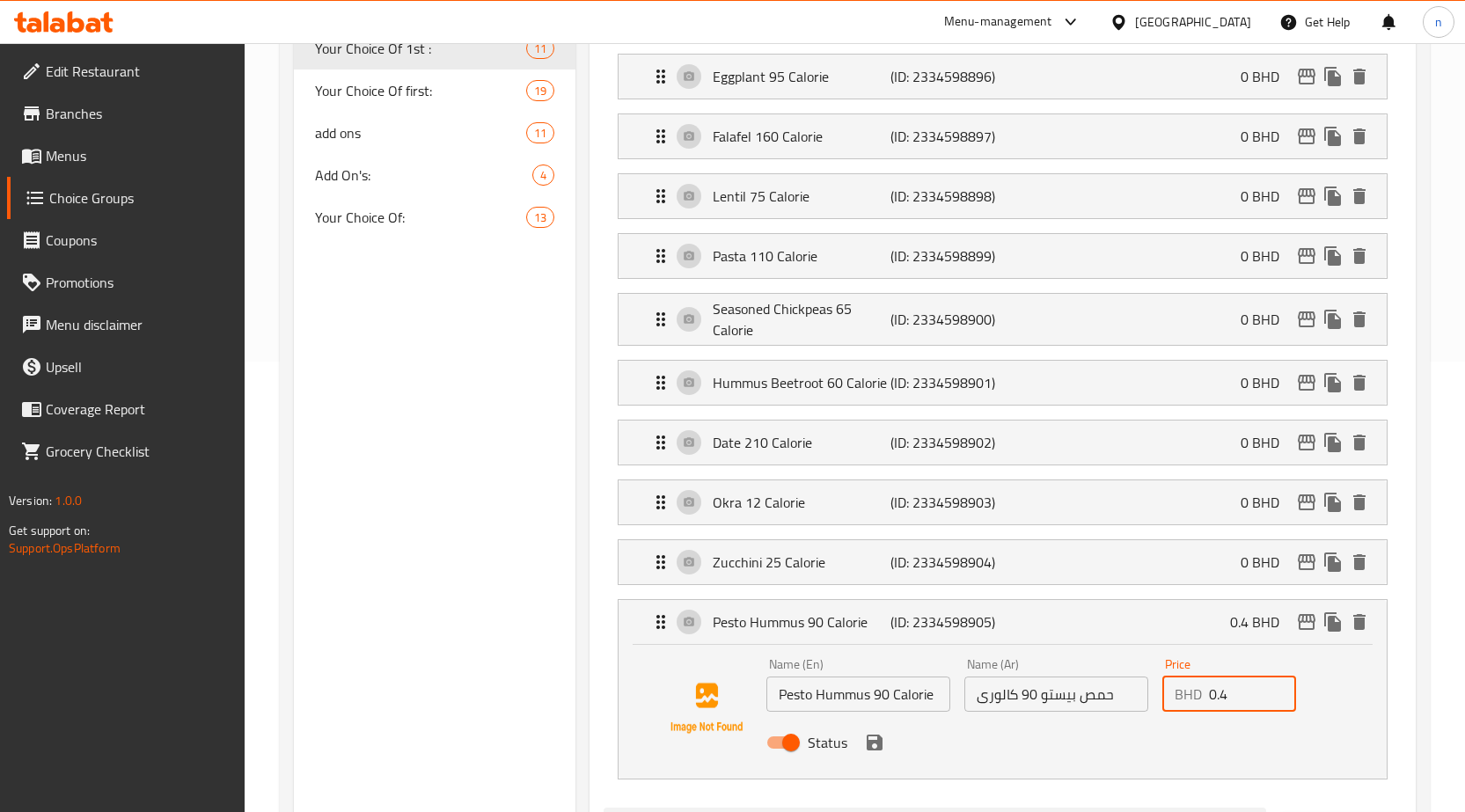
click at [1215, 694] on input "0.4" at bounding box center [1253, 694] width 87 height 35
click at [876, 739] on icon "save" at bounding box center [874, 741] width 16 height 16
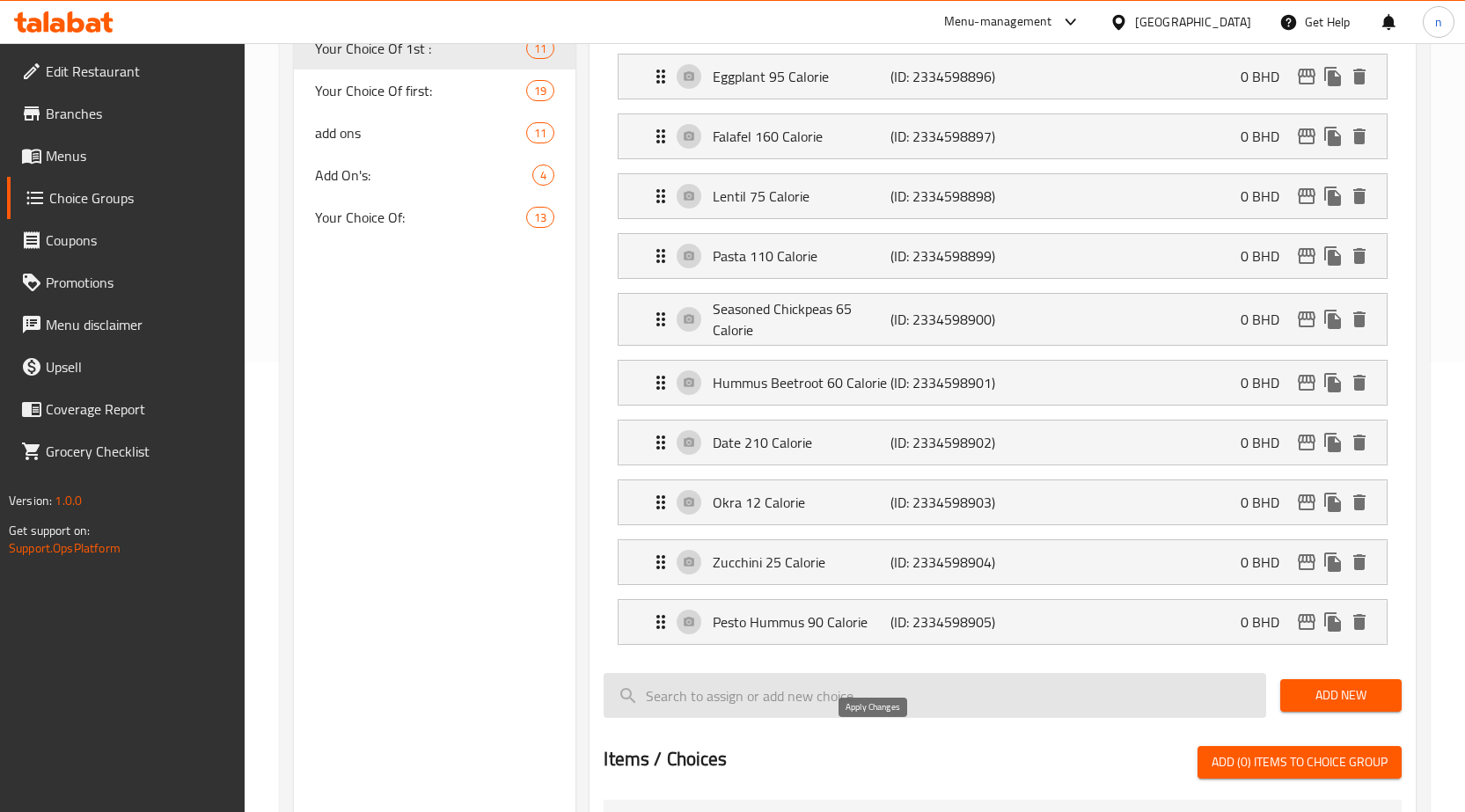
type input "0"
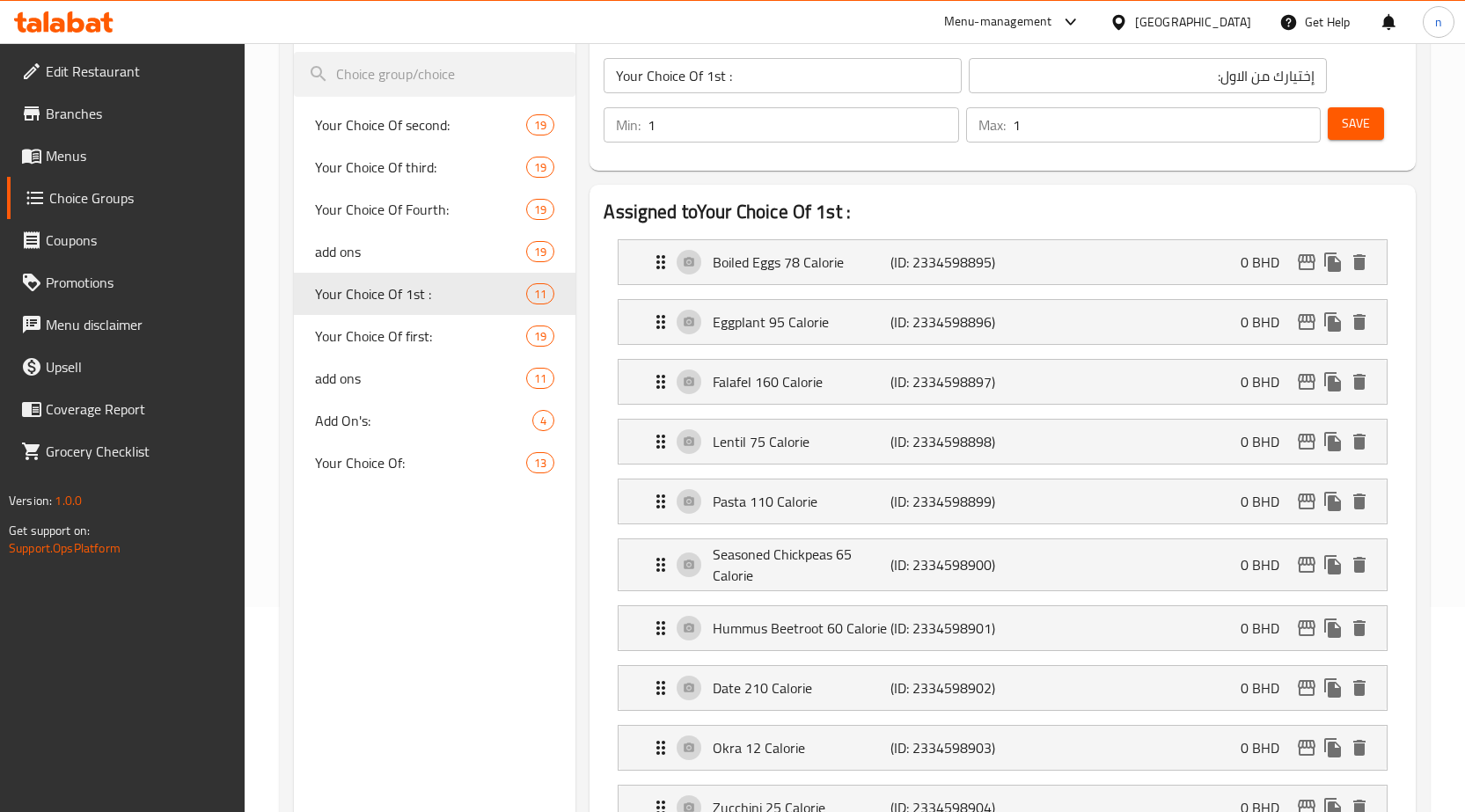
scroll to position [0, 0]
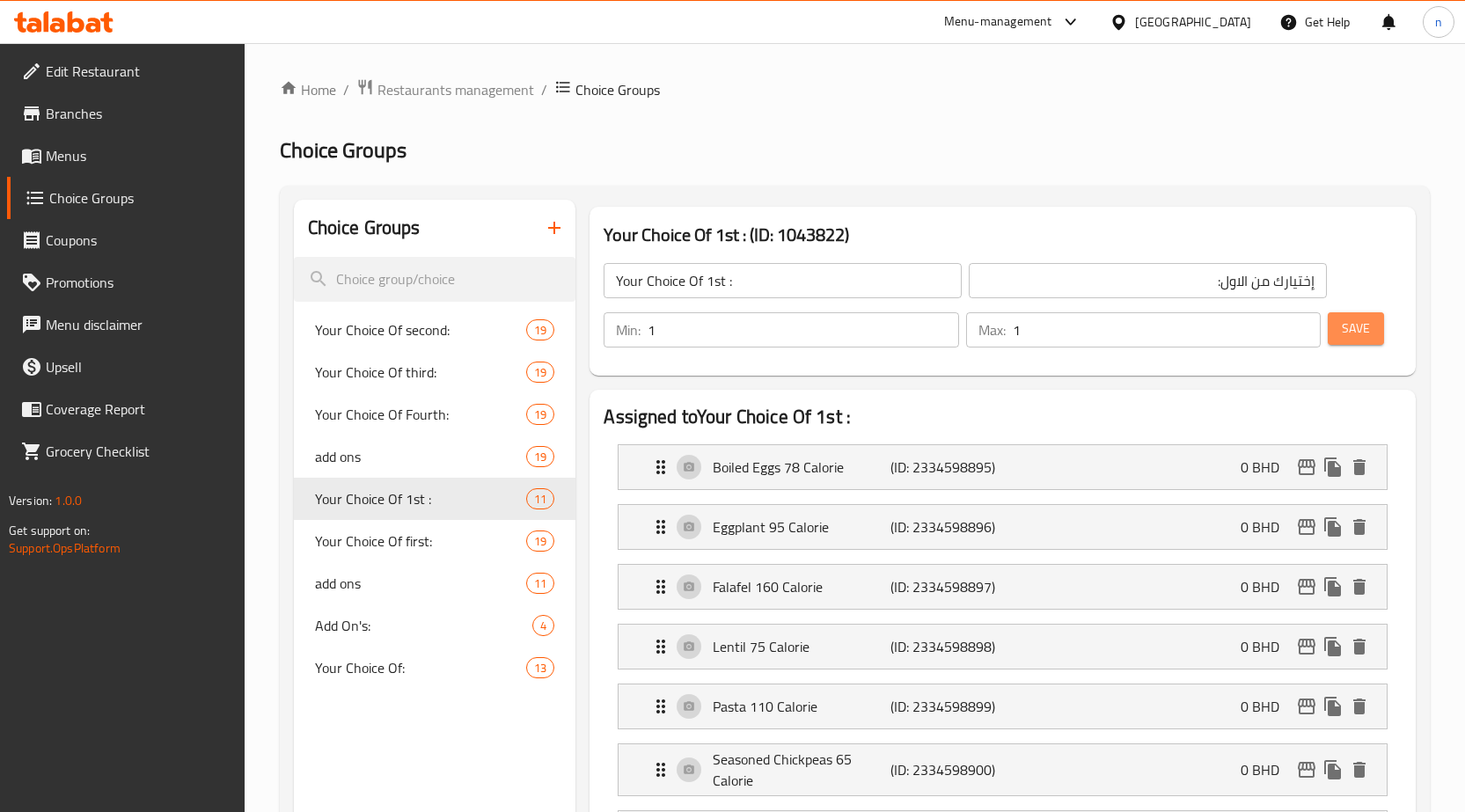
click at [1374, 319] on button "Save" at bounding box center [1356, 328] width 56 height 32
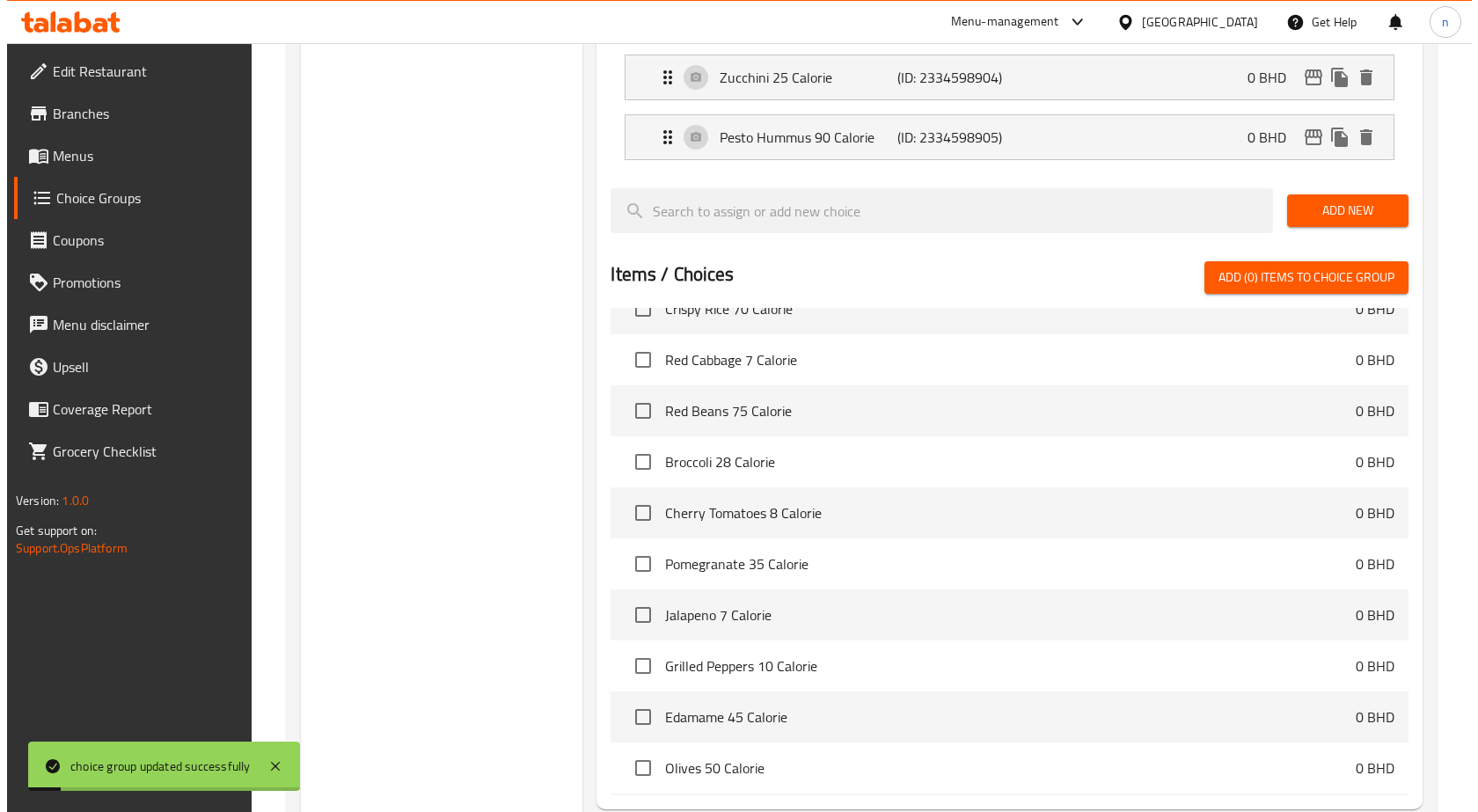
scroll to position [1111, 0]
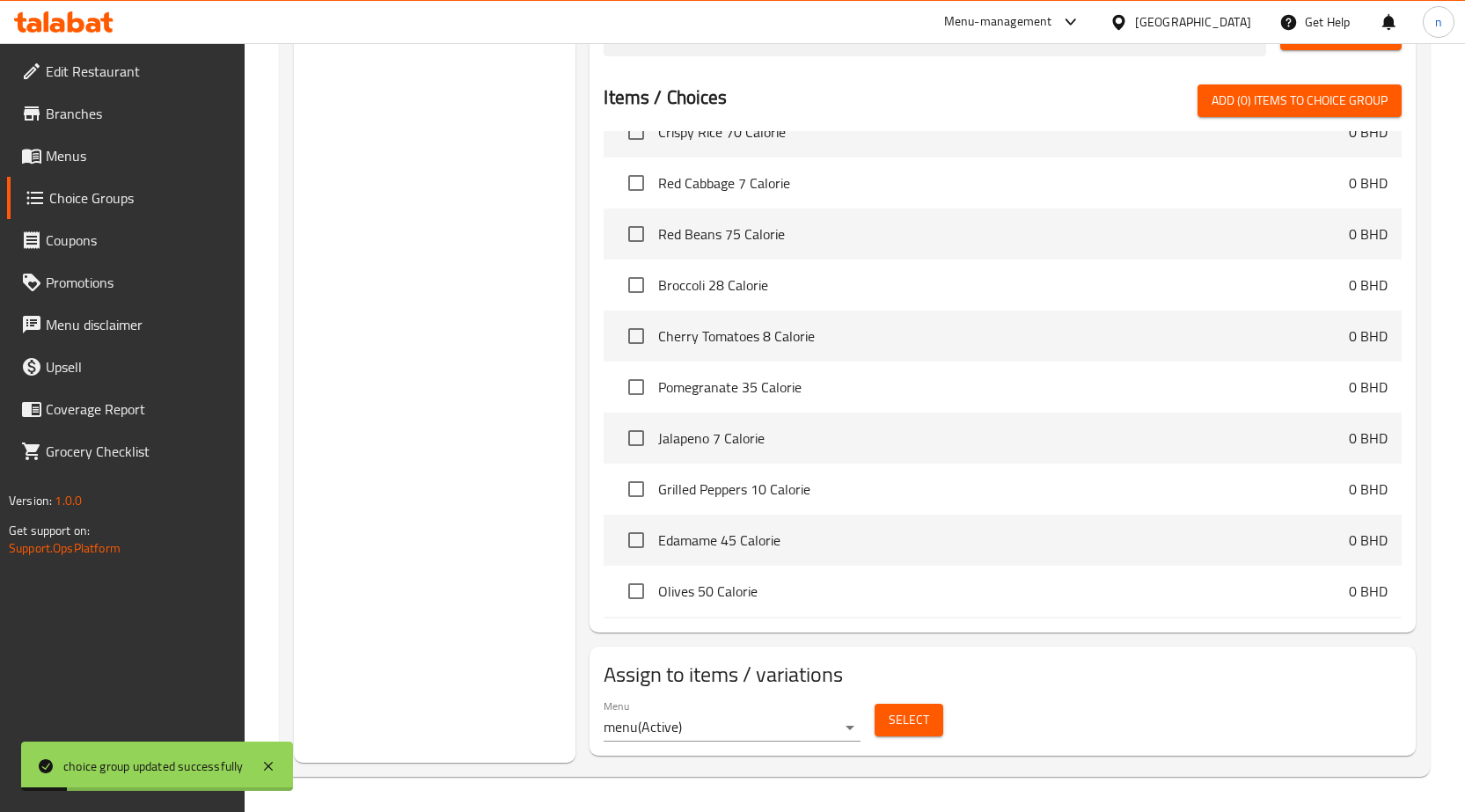
click at [909, 713] on span "Select" at bounding box center [909, 720] width 40 height 22
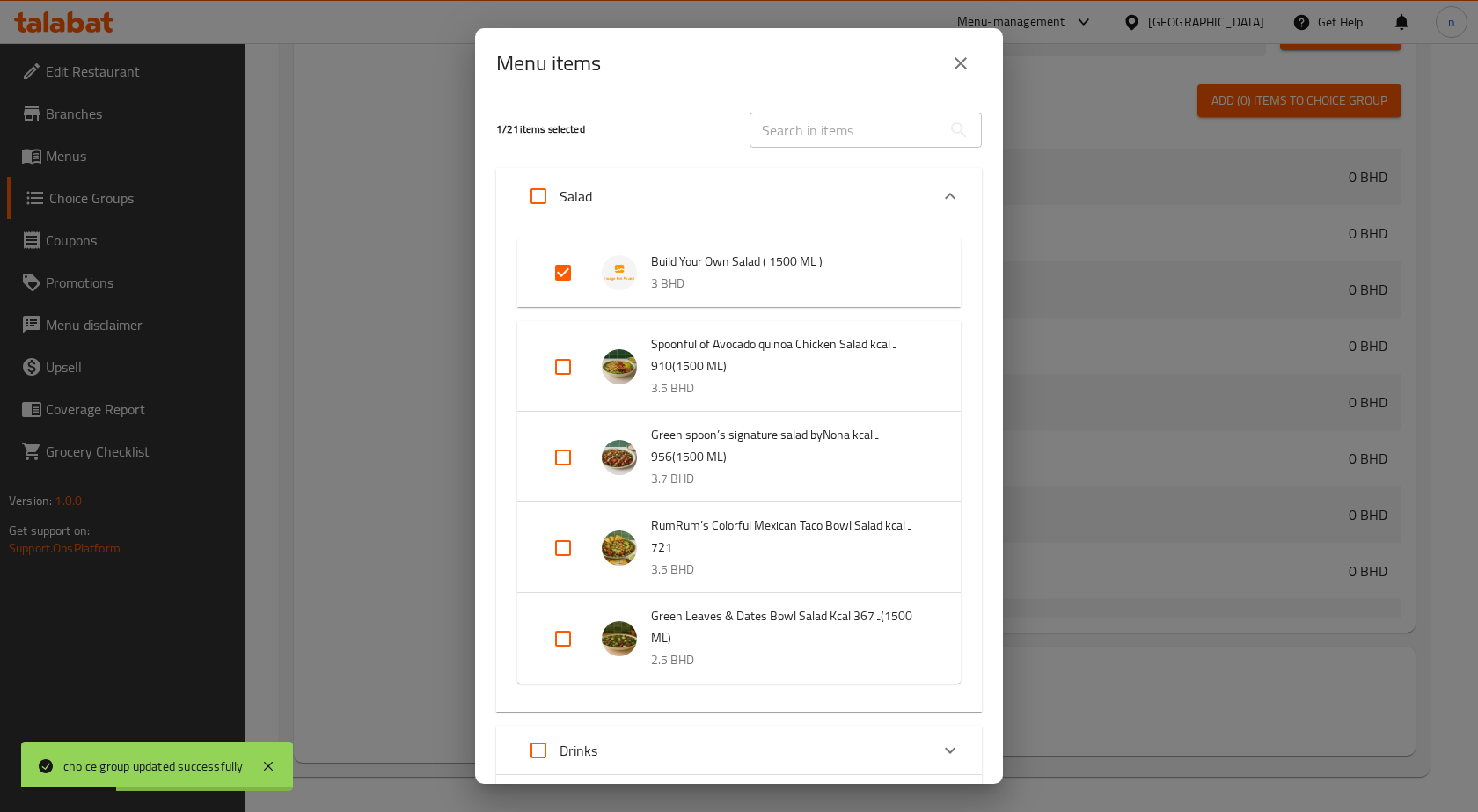
click at [568, 276] on input "Expand" at bounding box center [563, 273] width 42 height 42
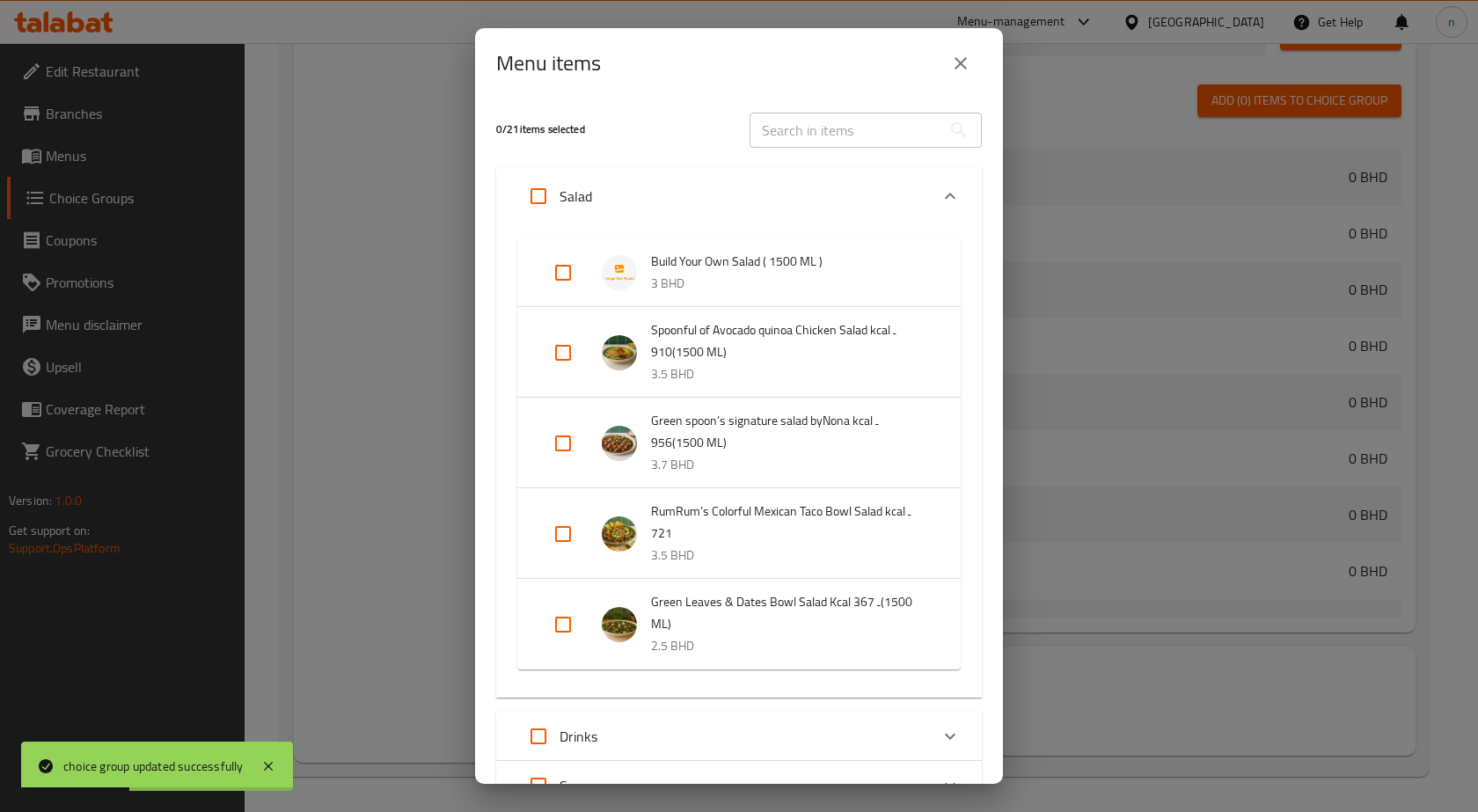
click at [566, 276] on input "Expand" at bounding box center [563, 273] width 42 height 42
checkbox input "true"
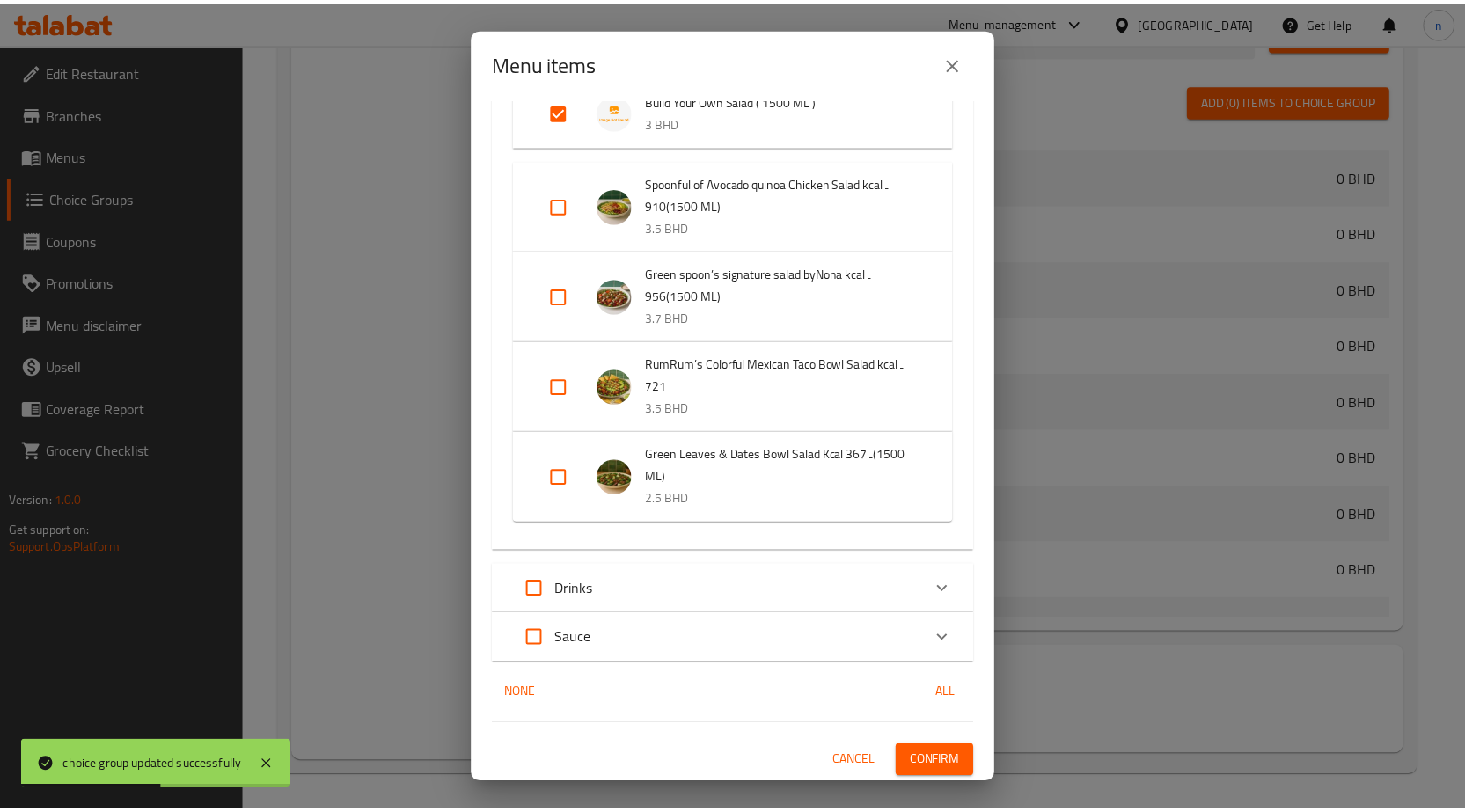
scroll to position [163, 0]
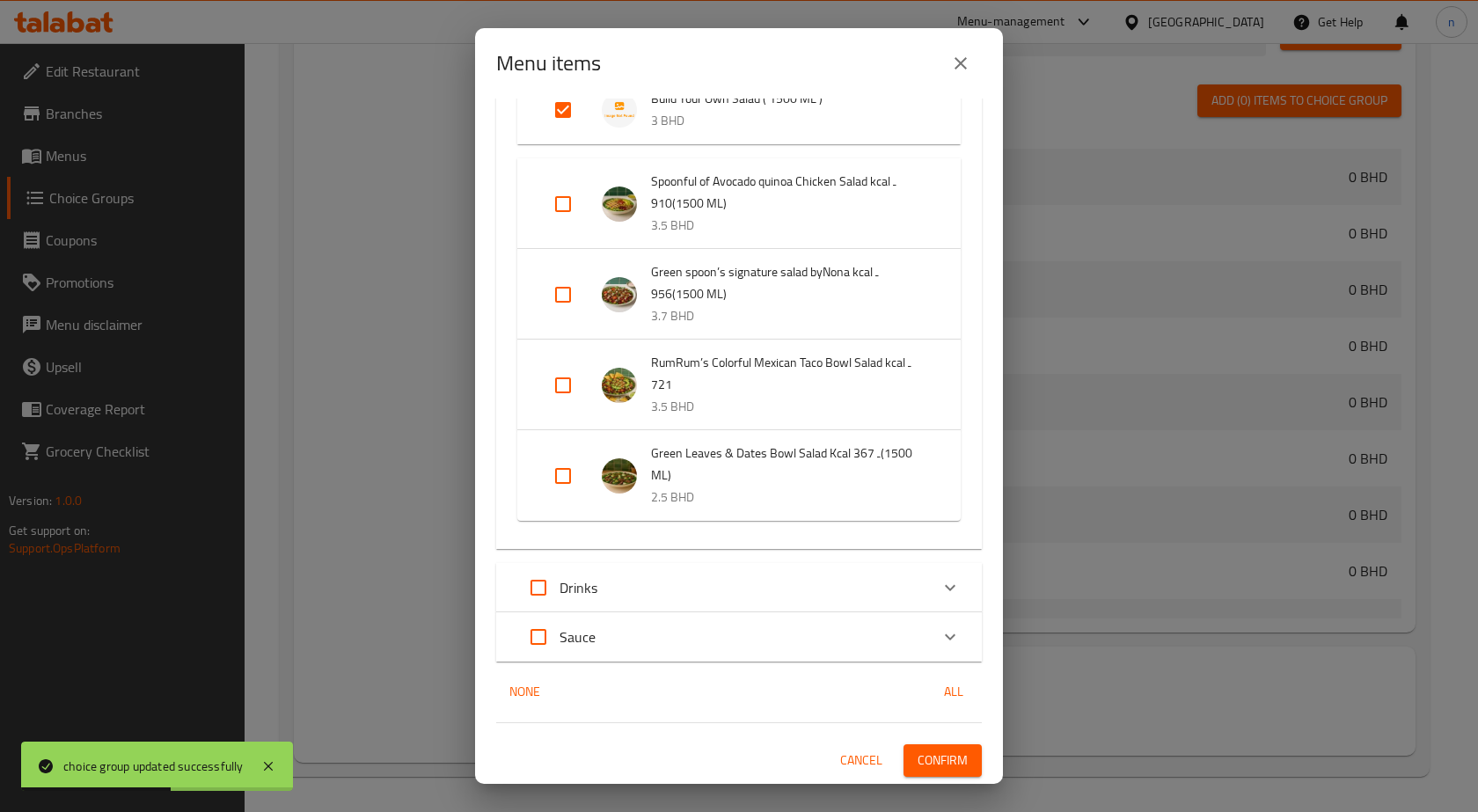
click at [931, 743] on div "1 / 21 items selected ​ Salad Build Your Own Salad ( 1500 ML ) 3 BHD Spoonful o…" at bounding box center [739, 441] width 527 height 685
click at [937, 756] on span "Confirm" at bounding box center [942, 761] width 51 height 22
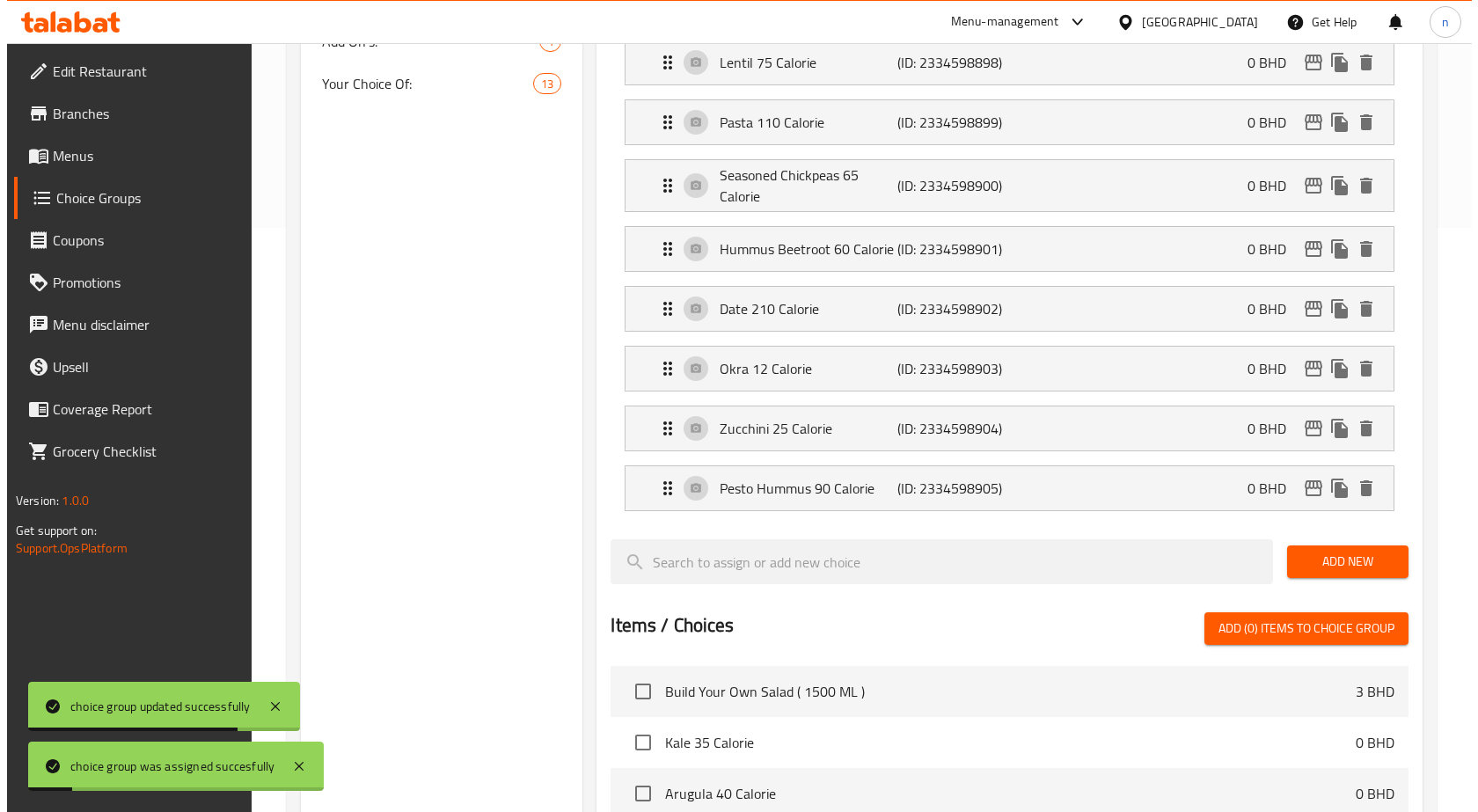
scroll to position [0, 0]
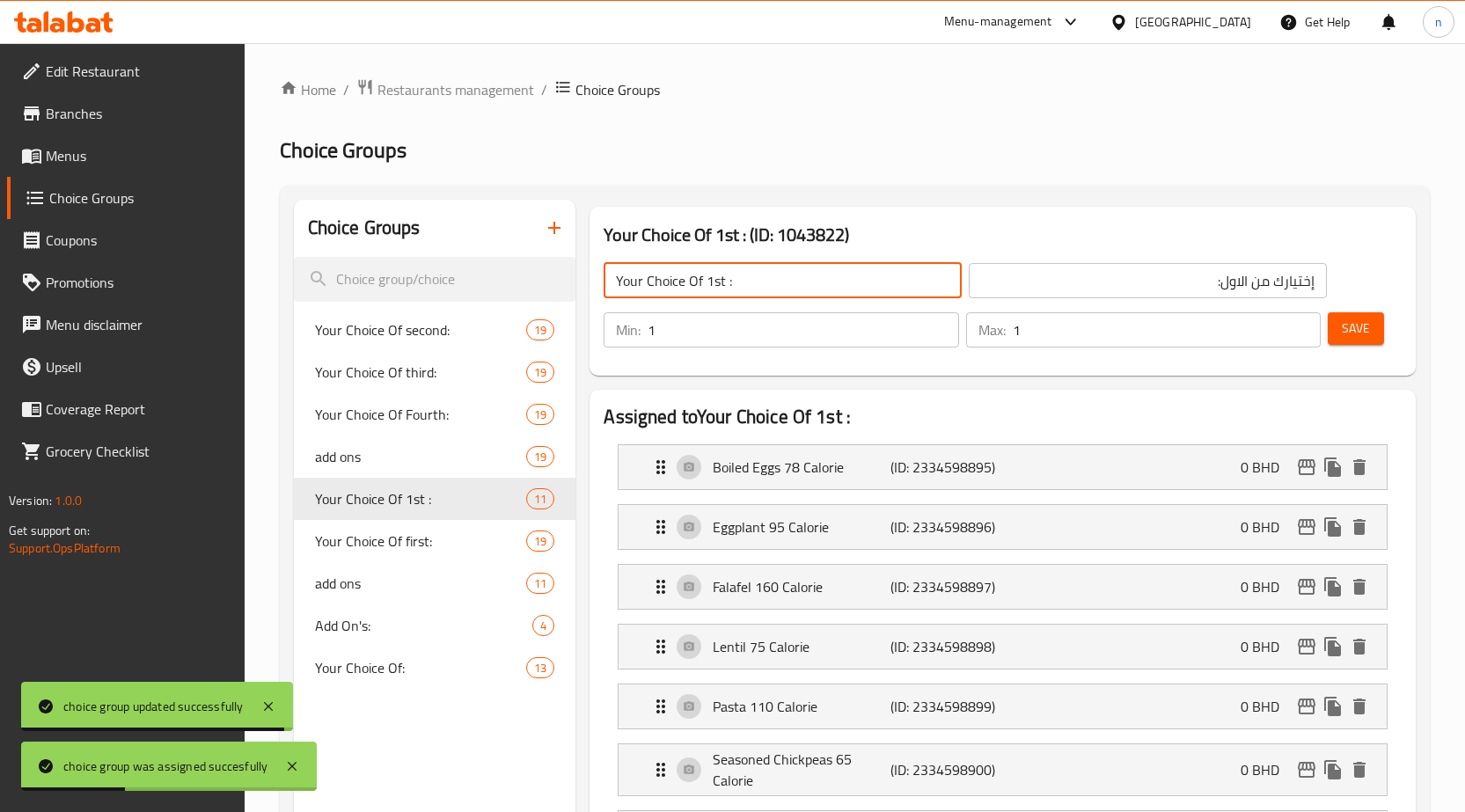
click at [710, 284] on input "Your Choice Of 1st :" at bounding box center [783, 280] width 358 height 35
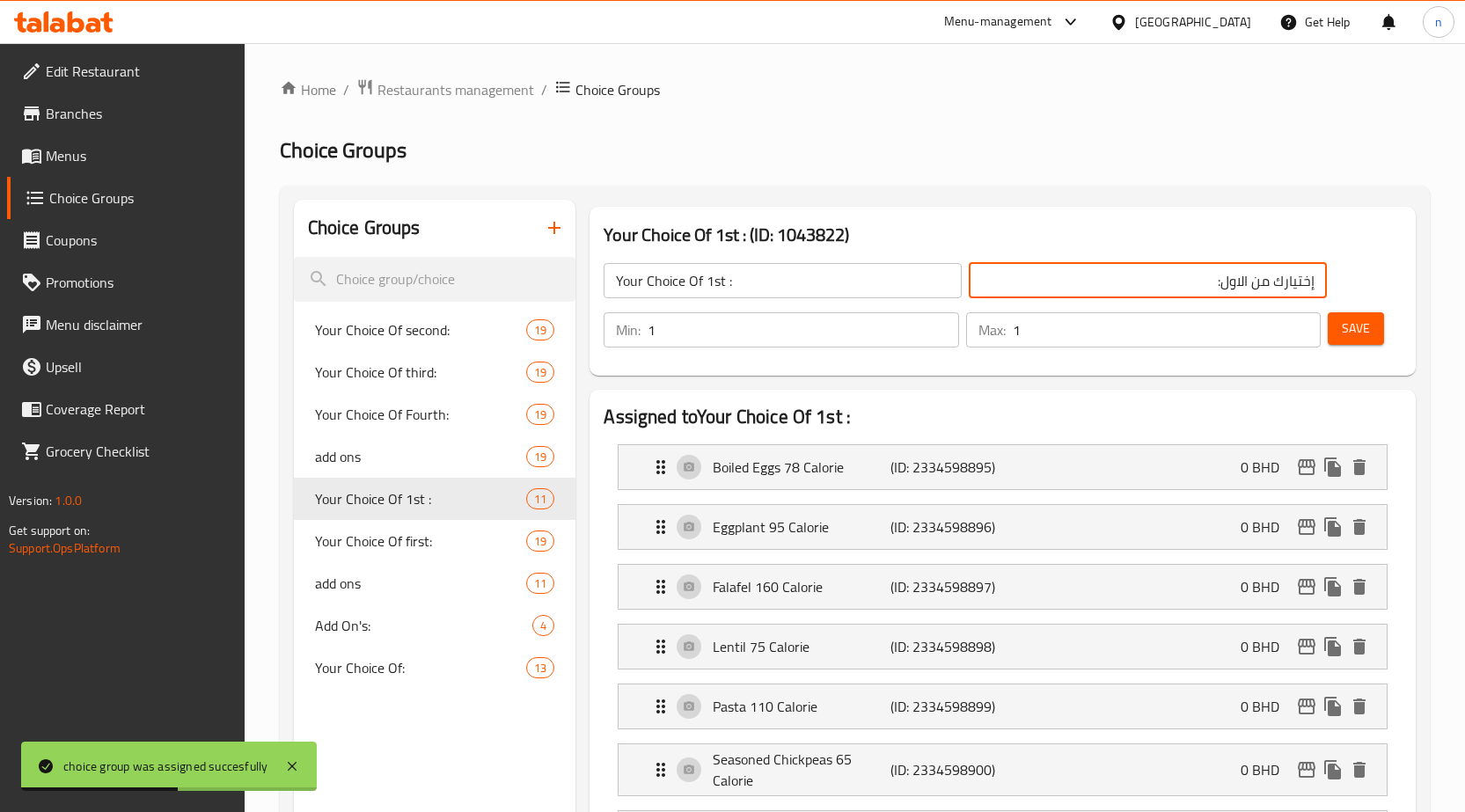
click at [1272, 270] on input "إختيارك من الاول:" at bounding box center [1148, 280] width 358 height 35
click at [553, 492] on icon "duplicate" at bounding box center [548, 498] width 21 height 21
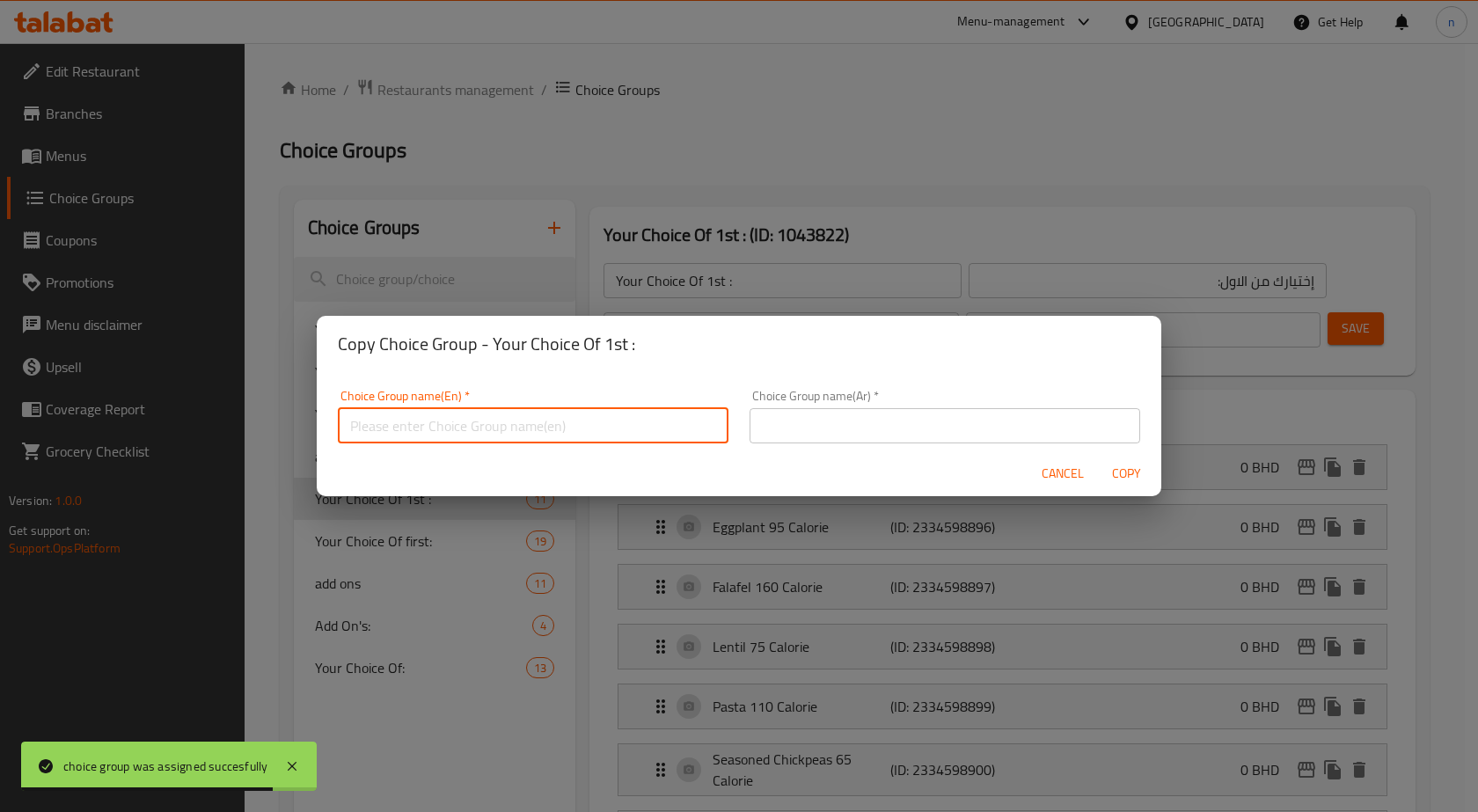
click at [694, 412] on input "text" at bounding box center [533, 425] width 390 height 35
paste input "Your Choice Of 1st :"
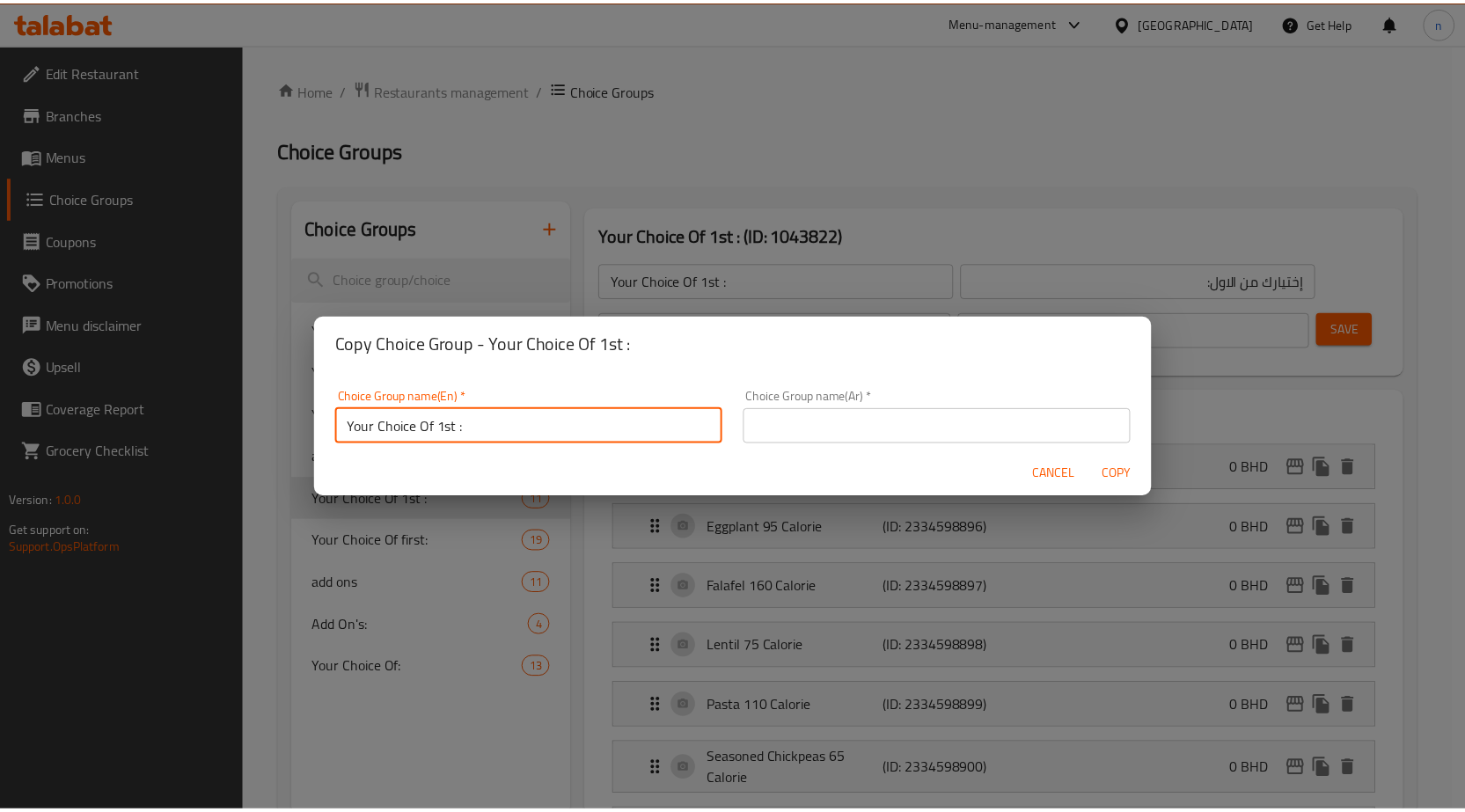
scroll to position [6, 0]
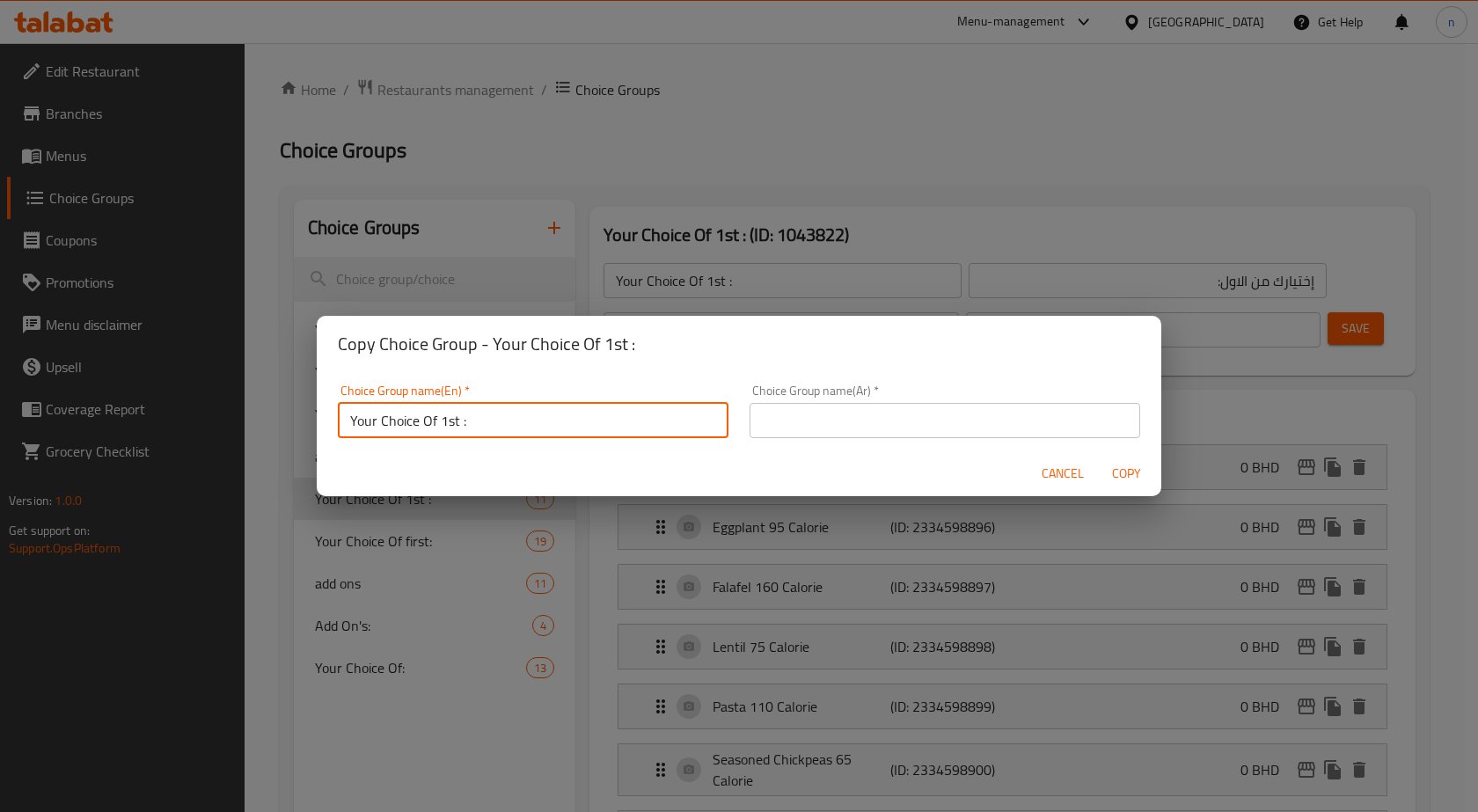
click at [439, 434] on input "Your Choice Of 1st :" at bounding box center [533, 421] width 390 height 35
type input "Your Choice Of 2st :"
click at [794, 430] on input "text" at bounding box center [944, 421] width 390 height 35
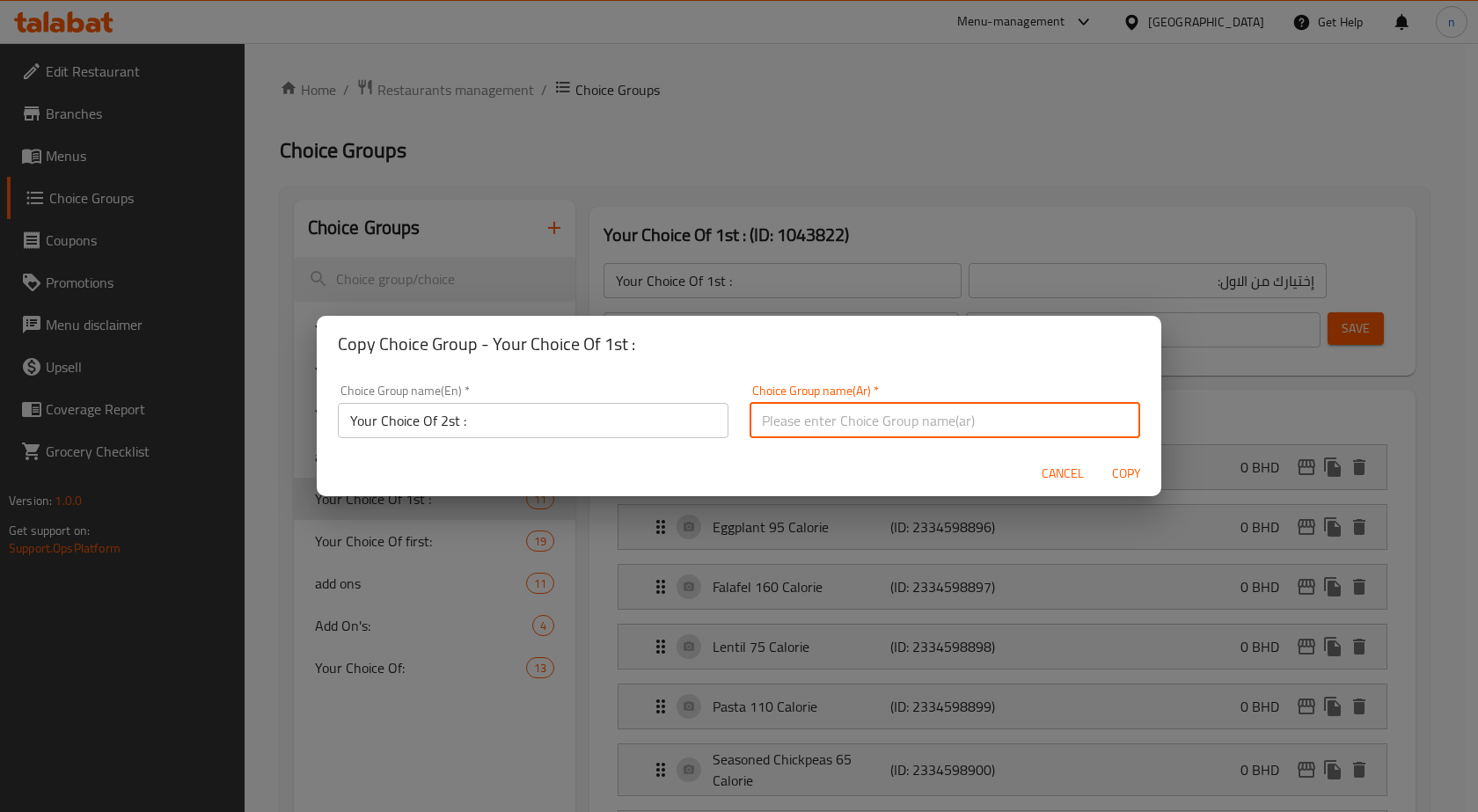
paste input "إختيارك من الاول:"
click at [768, 416] on input "إختيارك من الاول:" at bounding box center [944, 421] width 390 height 35
type input "إختيارك من الثاني:"
click at [1139, 475] on span "Copy" at bounding box center [1126, 474] width 42 height 22
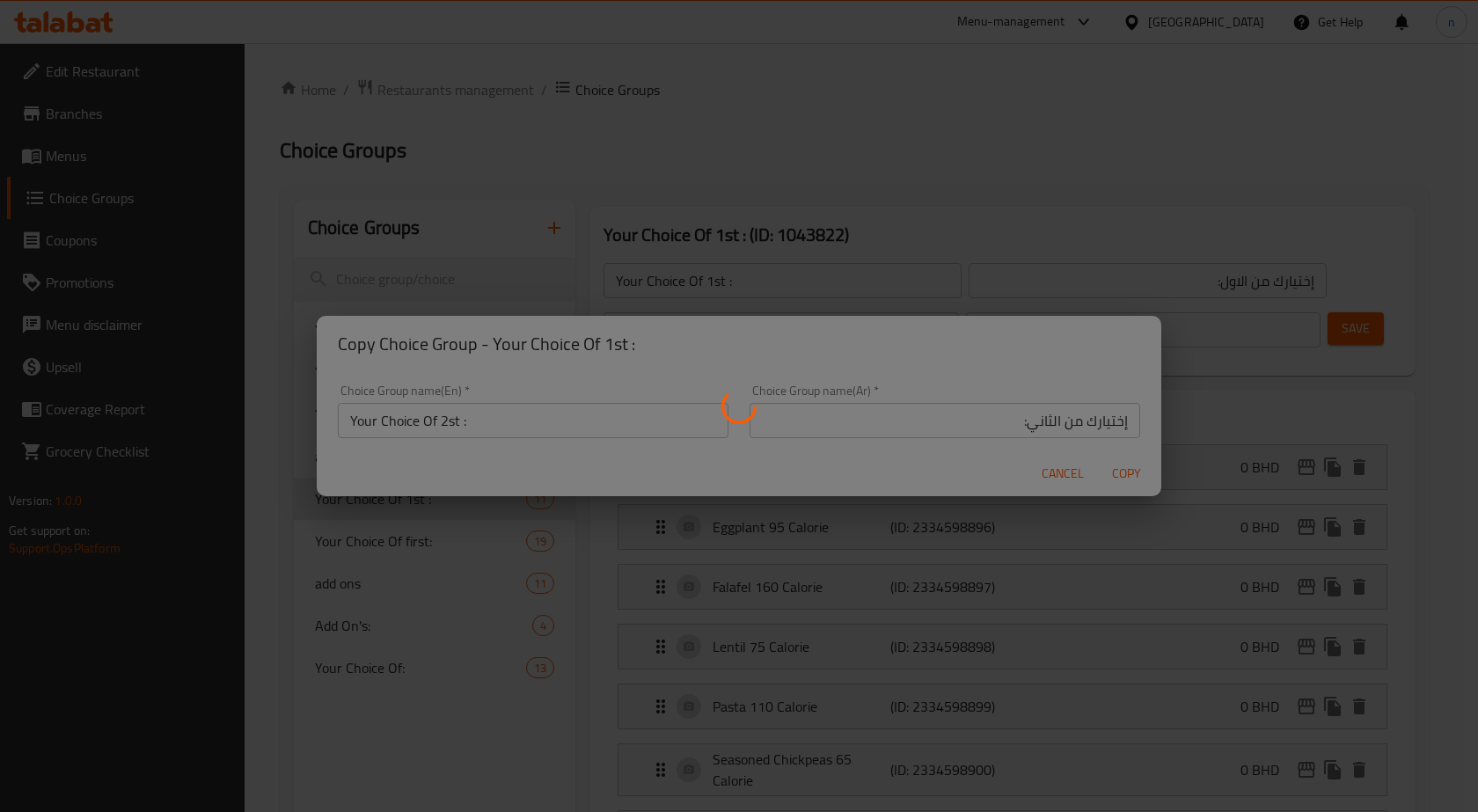
type input "Your Choice Of 2st :"
type input "إختيارك من الثاني:"
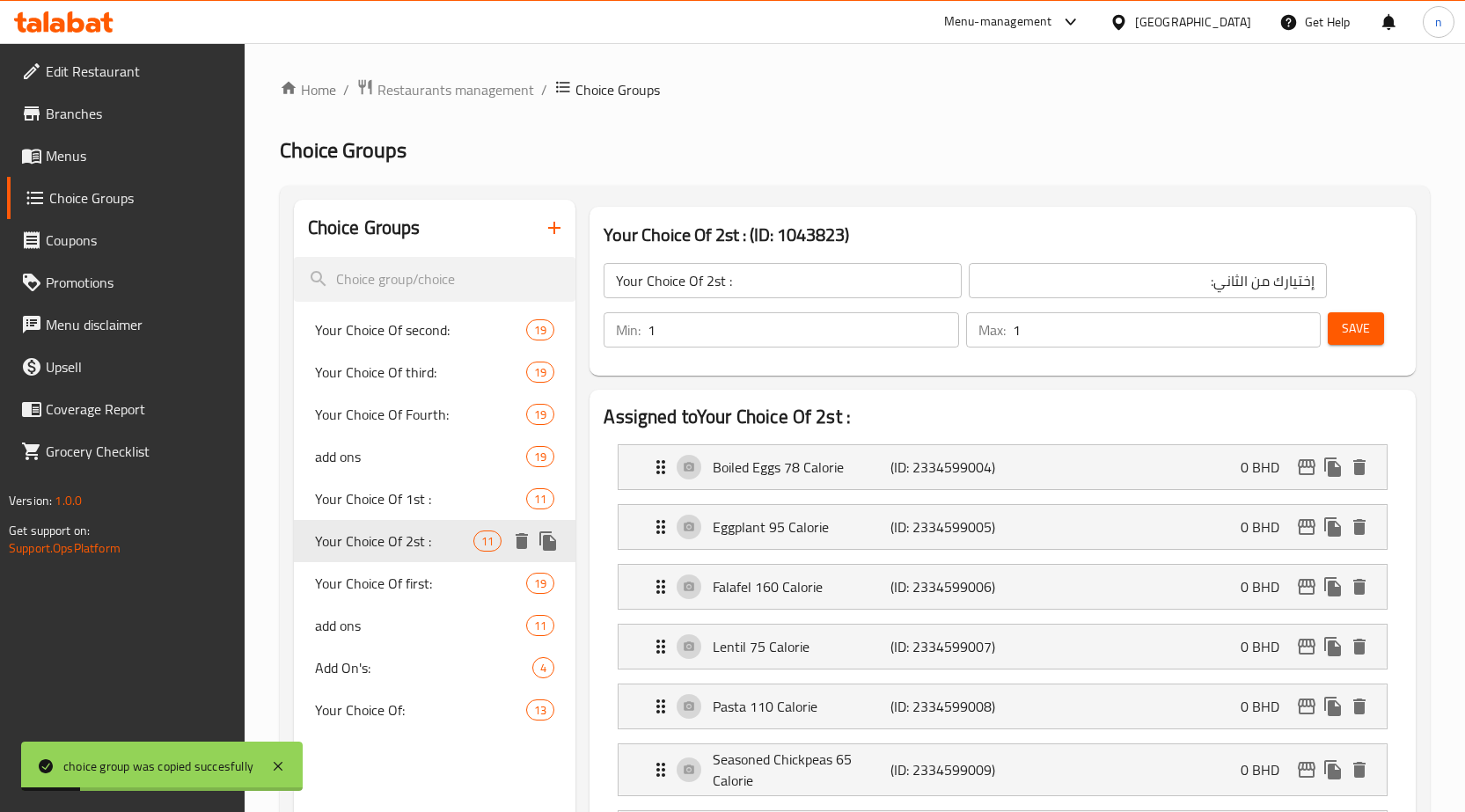
click at [423, 533] on span "Your Choice Of 2st :" at bounding box center [394, 540] width 159 height 21
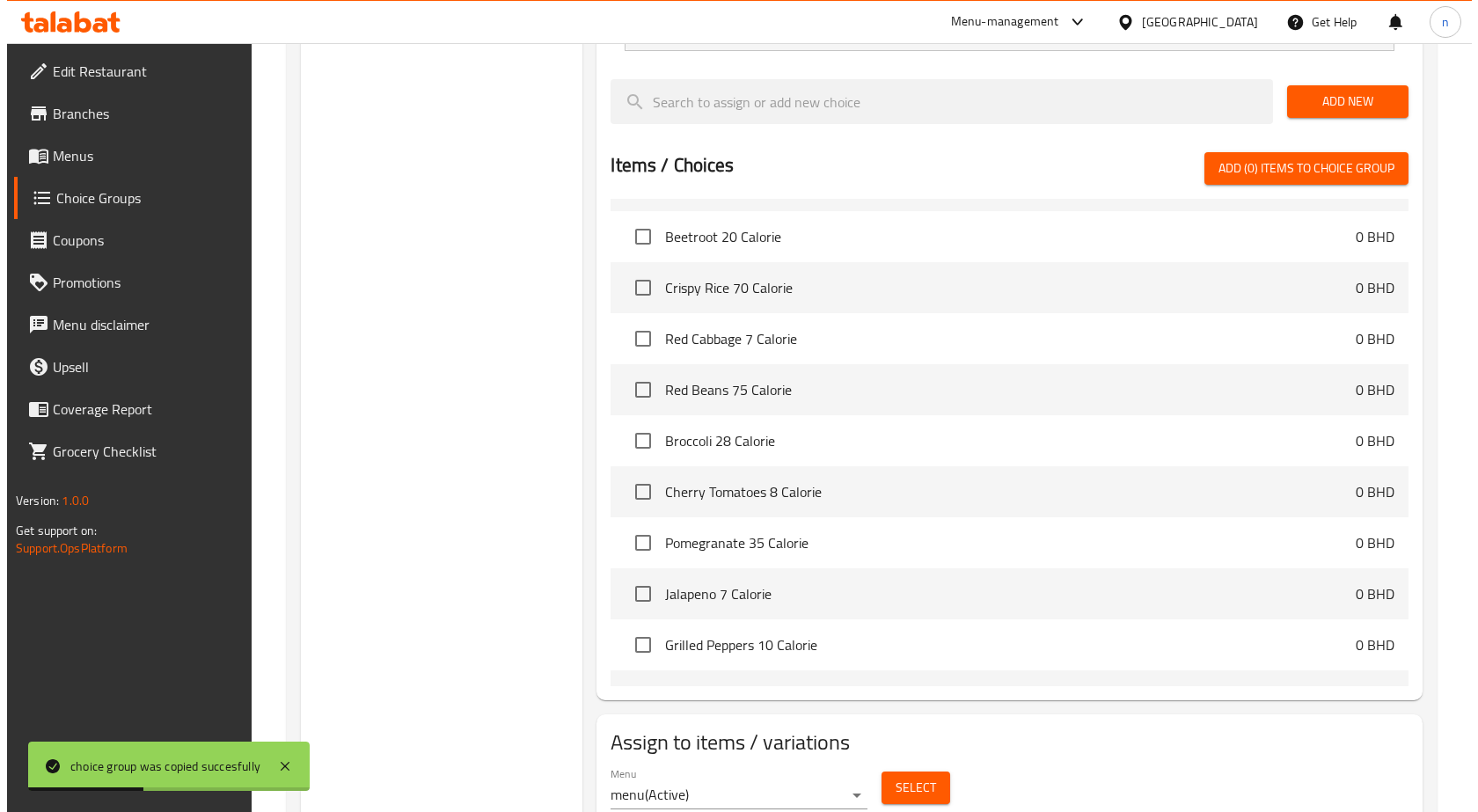
scroll to position [1111, 0]
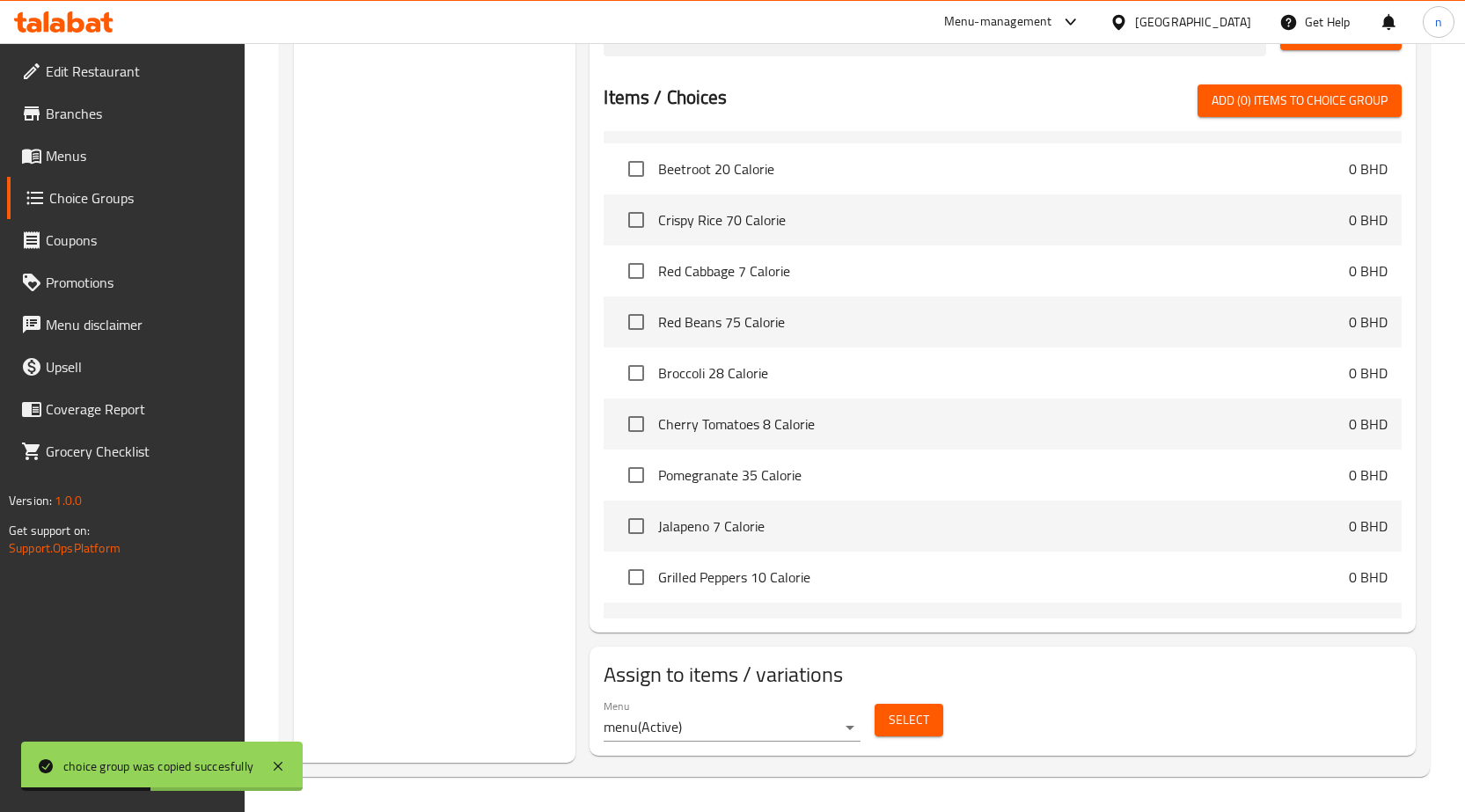
click at [921, 713] on span "Select" at bounding box center [909, 720] width 40 height 22
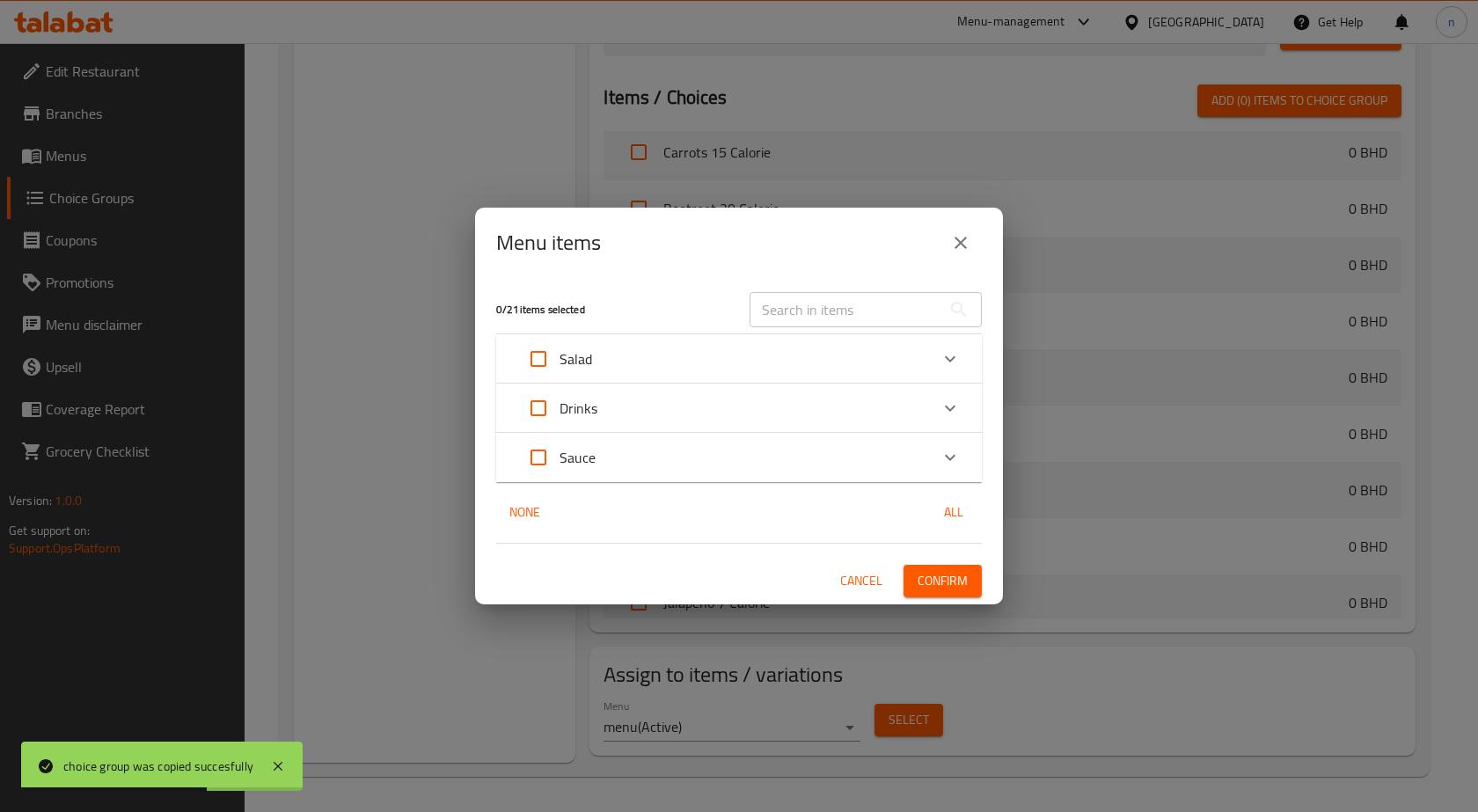
click at [636, 349] on div "Salad" at bounding box center [723, 359] width 412 height 42
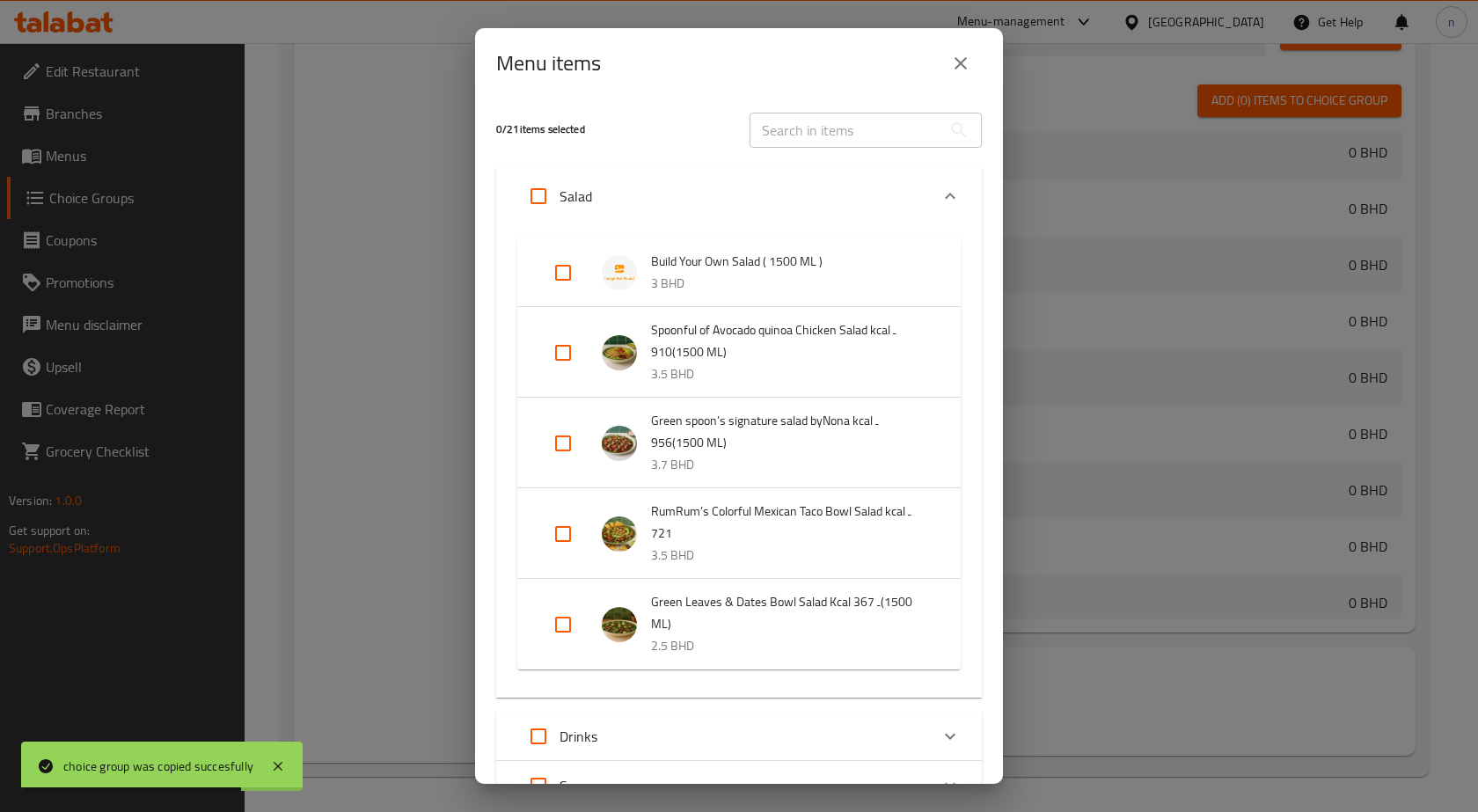
click at [559, 276] on input "Expand" at bounding box center [563, 273] width 42 height 42
checkbox input "true"
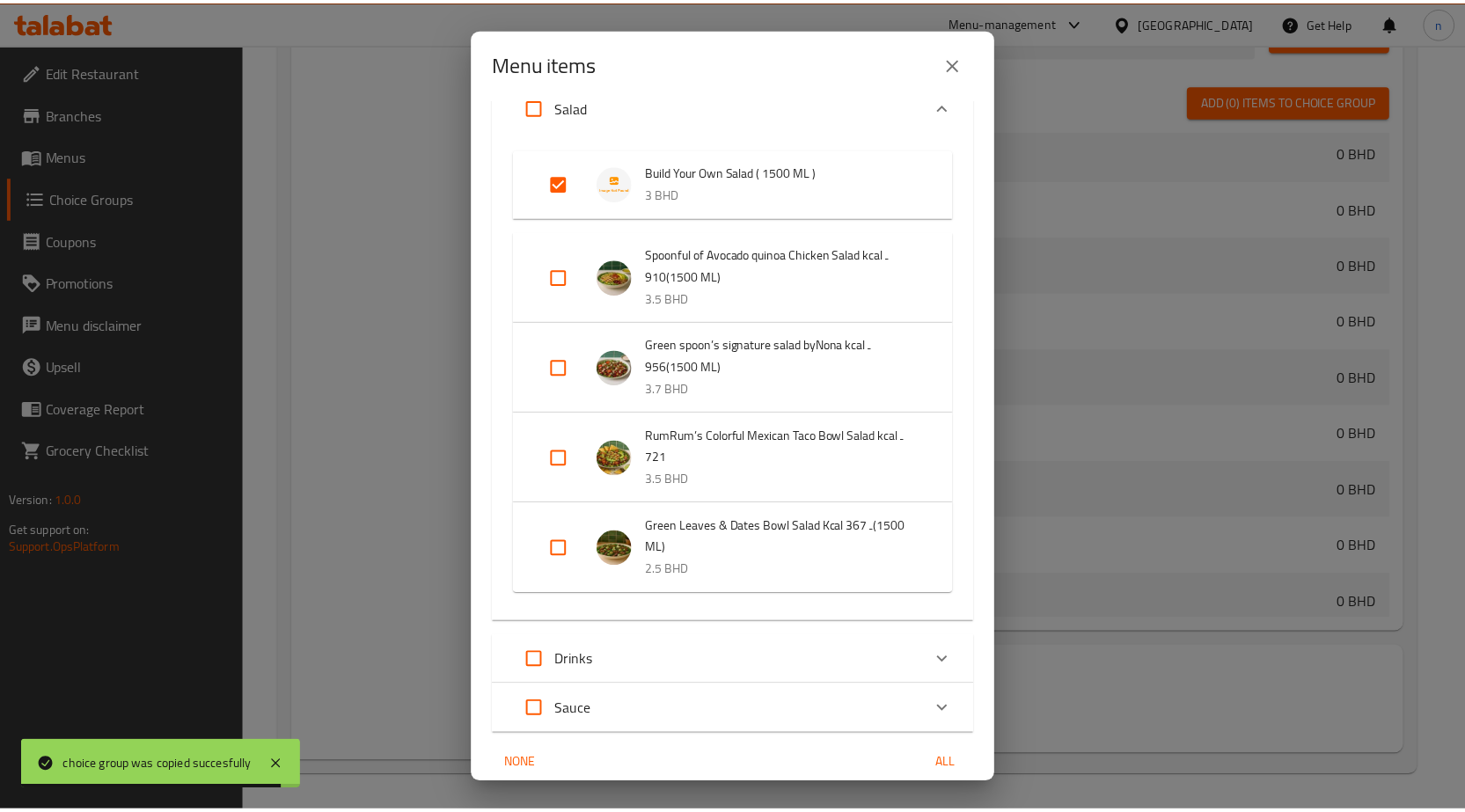
scroll to position [163, 0]
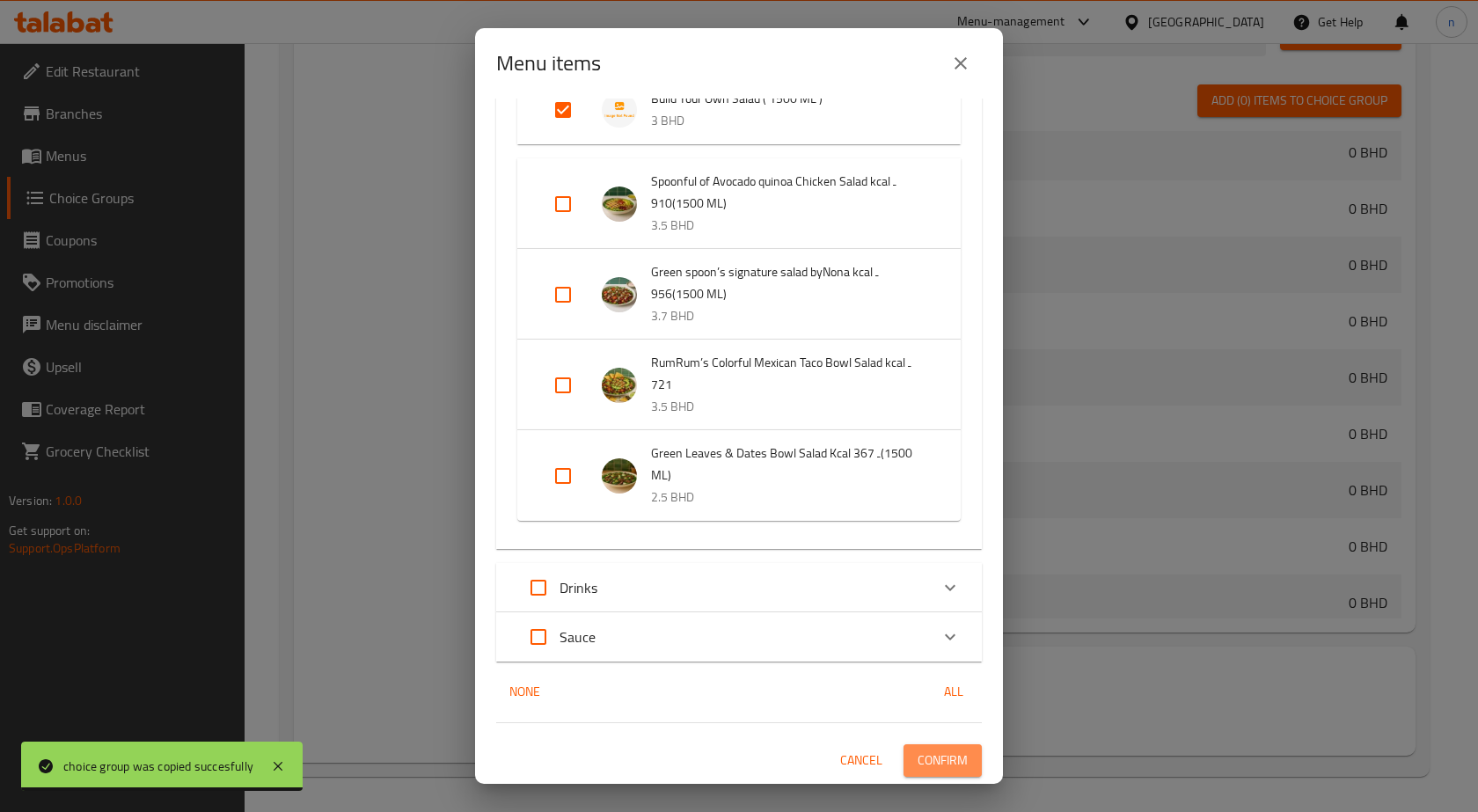
click at [961, 754] on button "Confirm" at bounding box center [942, 760] width 78 height 32
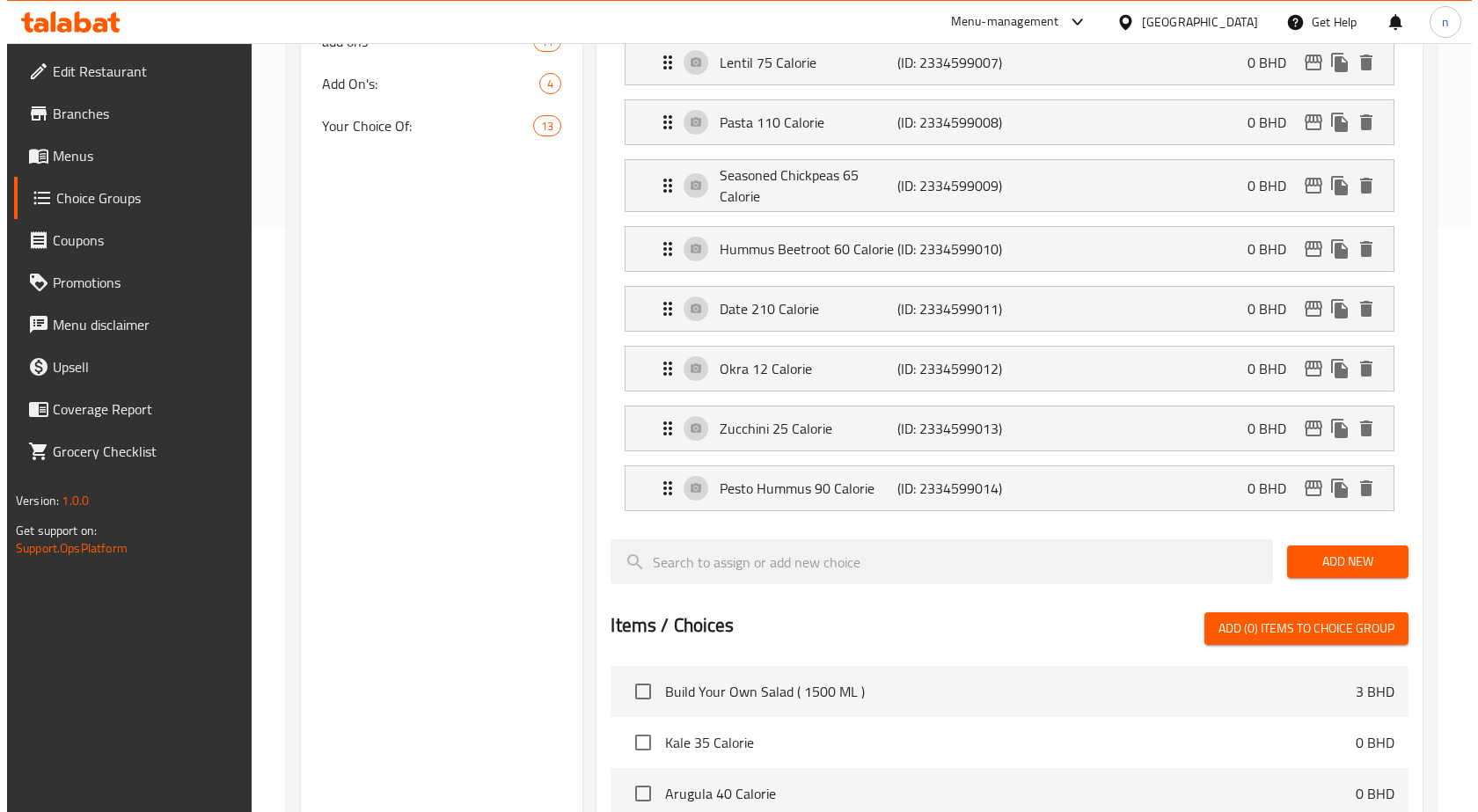
scroll to position [144, 0]
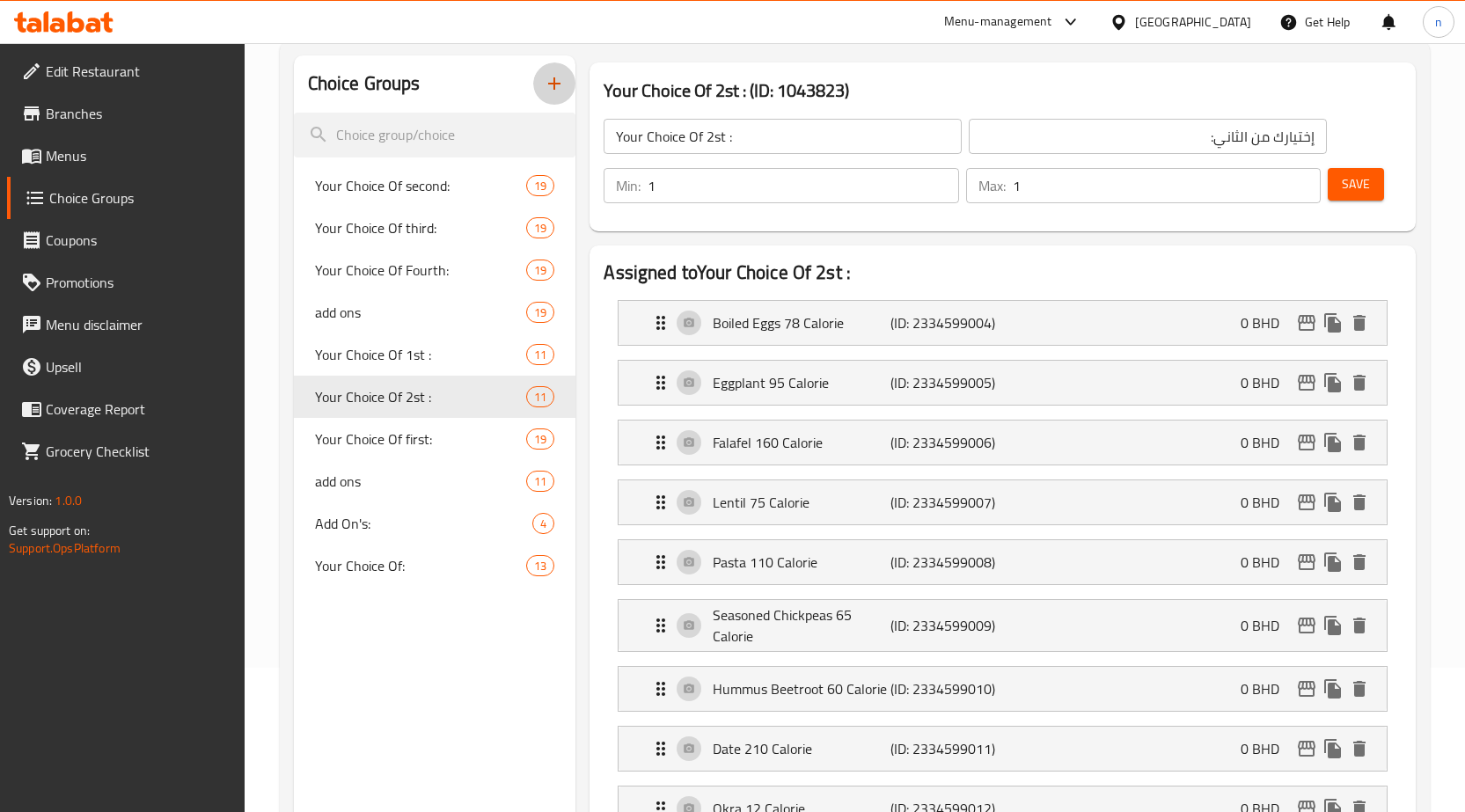
click at [557, 91] on icon "button" at bounding box center [554, 83] width 21 height 21
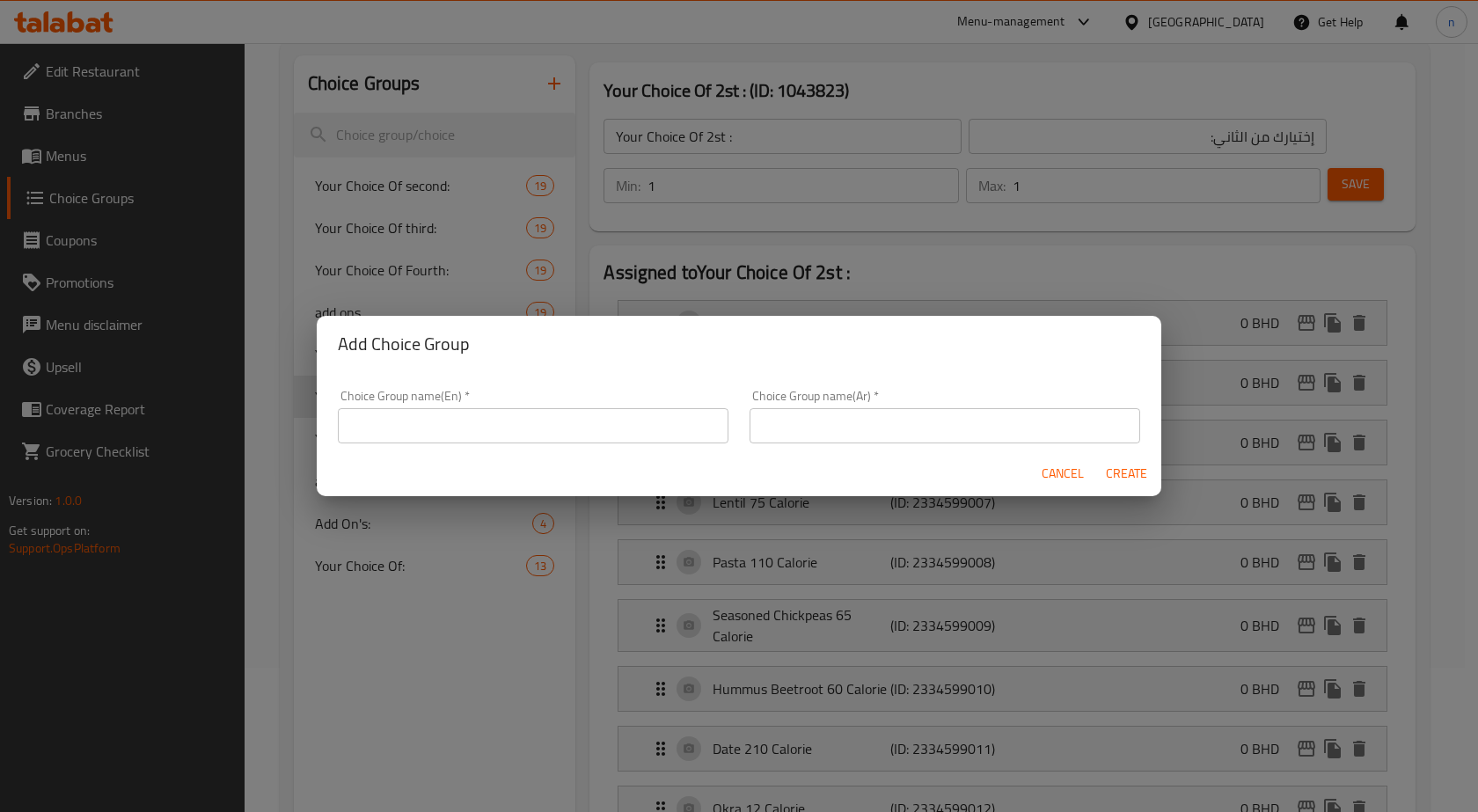
click at [522, 442] on input "text" at bounding box center [533, 425] width 390 height 35
type input "ش"
type input "add on"
click at [813, 406] on div "Choice Group name(Ar)   * Choice Group name(Ar) *" at bounding box center [944, 416] width 390 height 53
click at [809, 420] on input "text" at bounding box center [944, 425] width 390 height 35
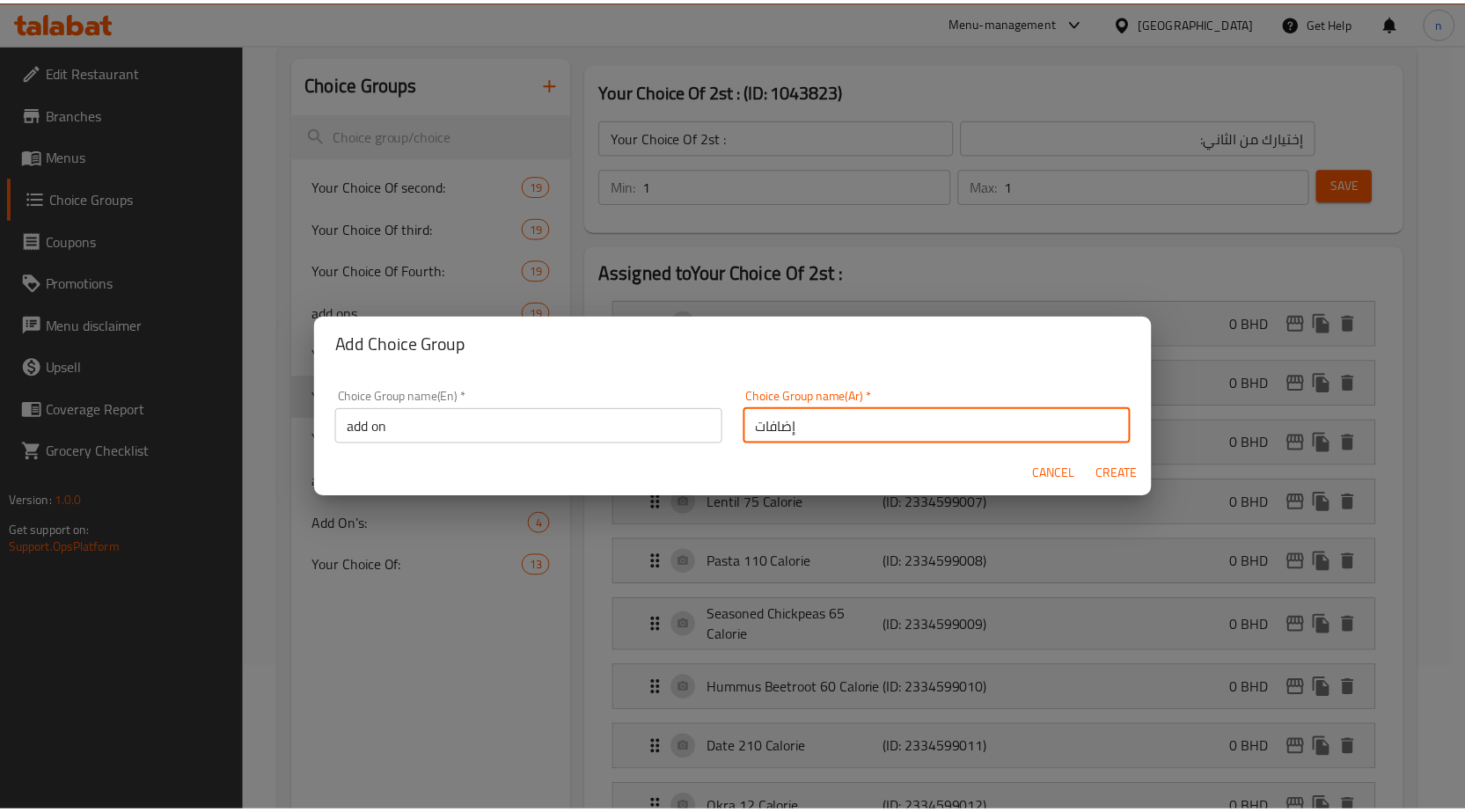
scroll to position [6, 0]
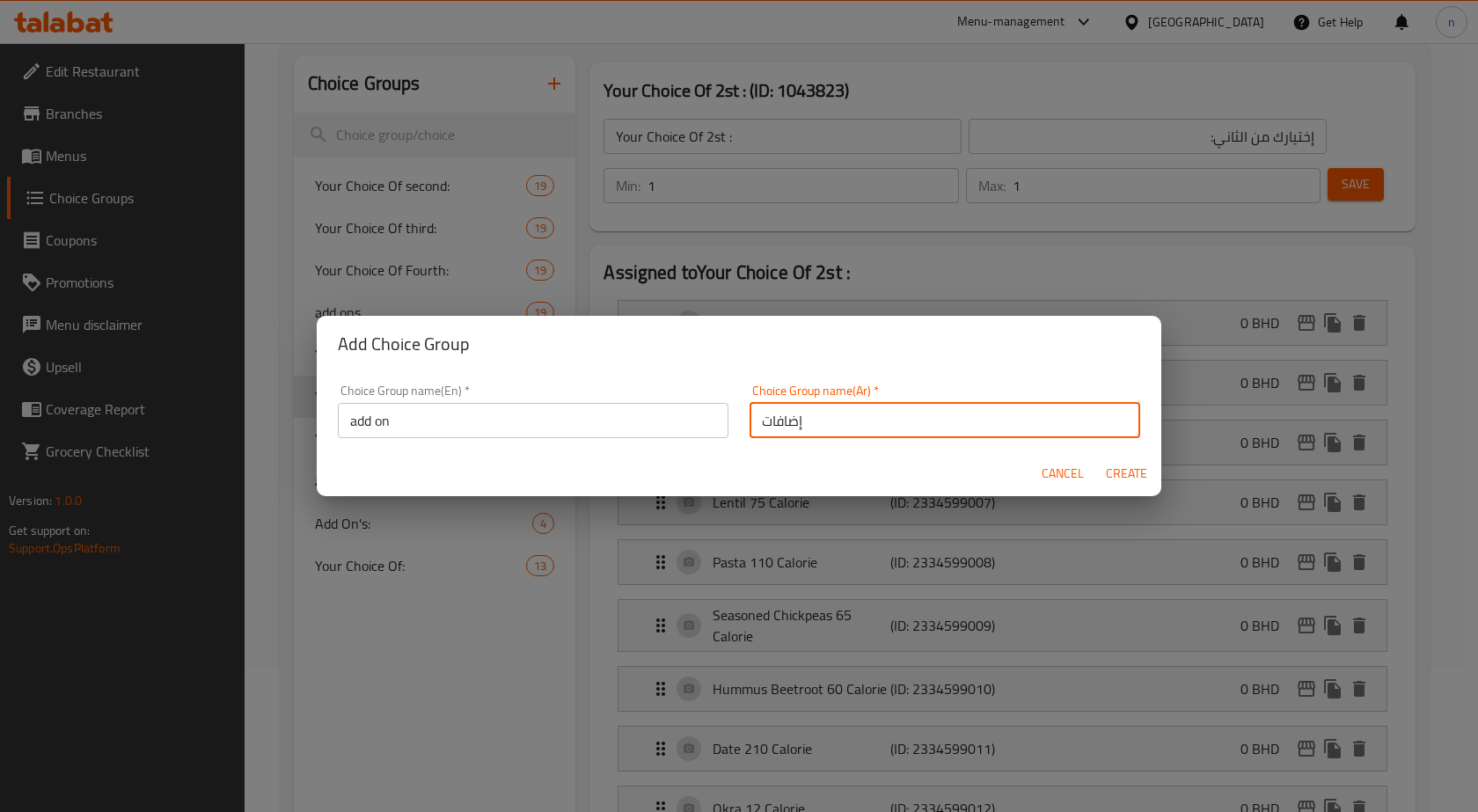
drag, startPoint x: 749, startPoint y: 431, endPoint x: 769, endPoint y: 436, distance: 20.6
click at [769, 436] on input "إضافات" at bounding box center [944, 421] width 390 height 35
type input "إضافة"
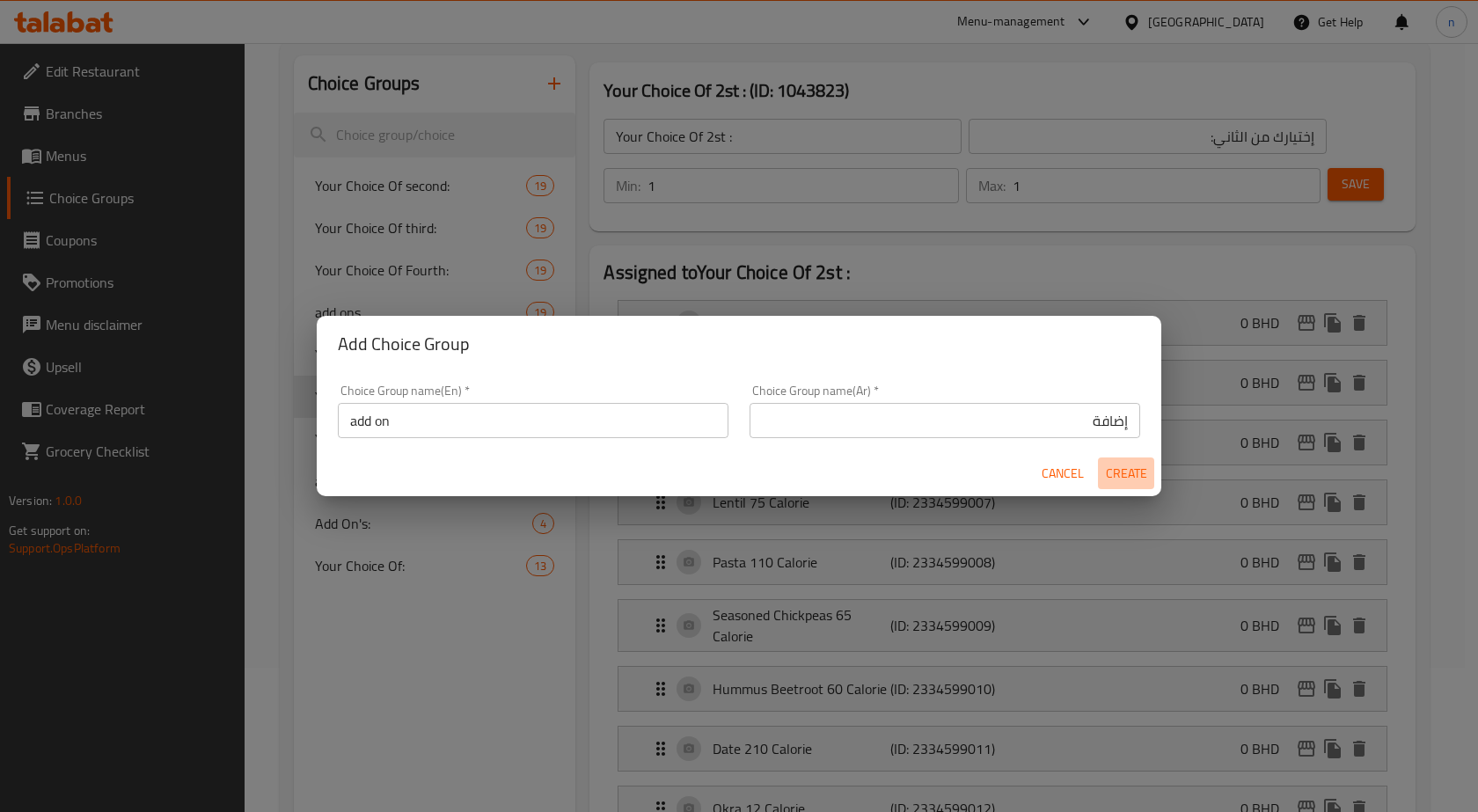
click at [1147, 461] on button "Create" at bounding box center [1125, 473] width 56 height 32
type input "add on"
type input "إضافة"
type input "0"
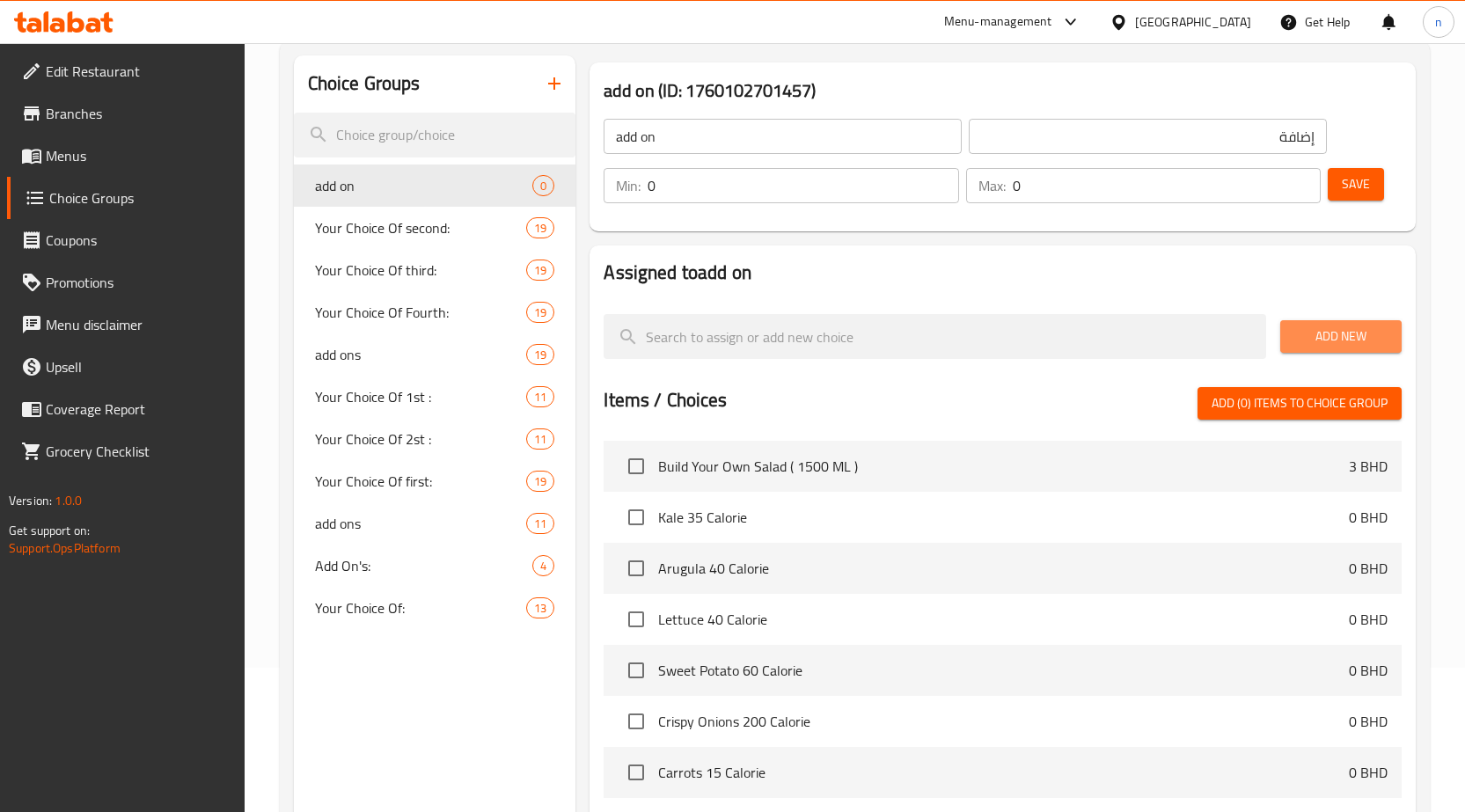
click at [1327, 341] on span "Add New" at bounding box center [1340, 336] width 93 height 22
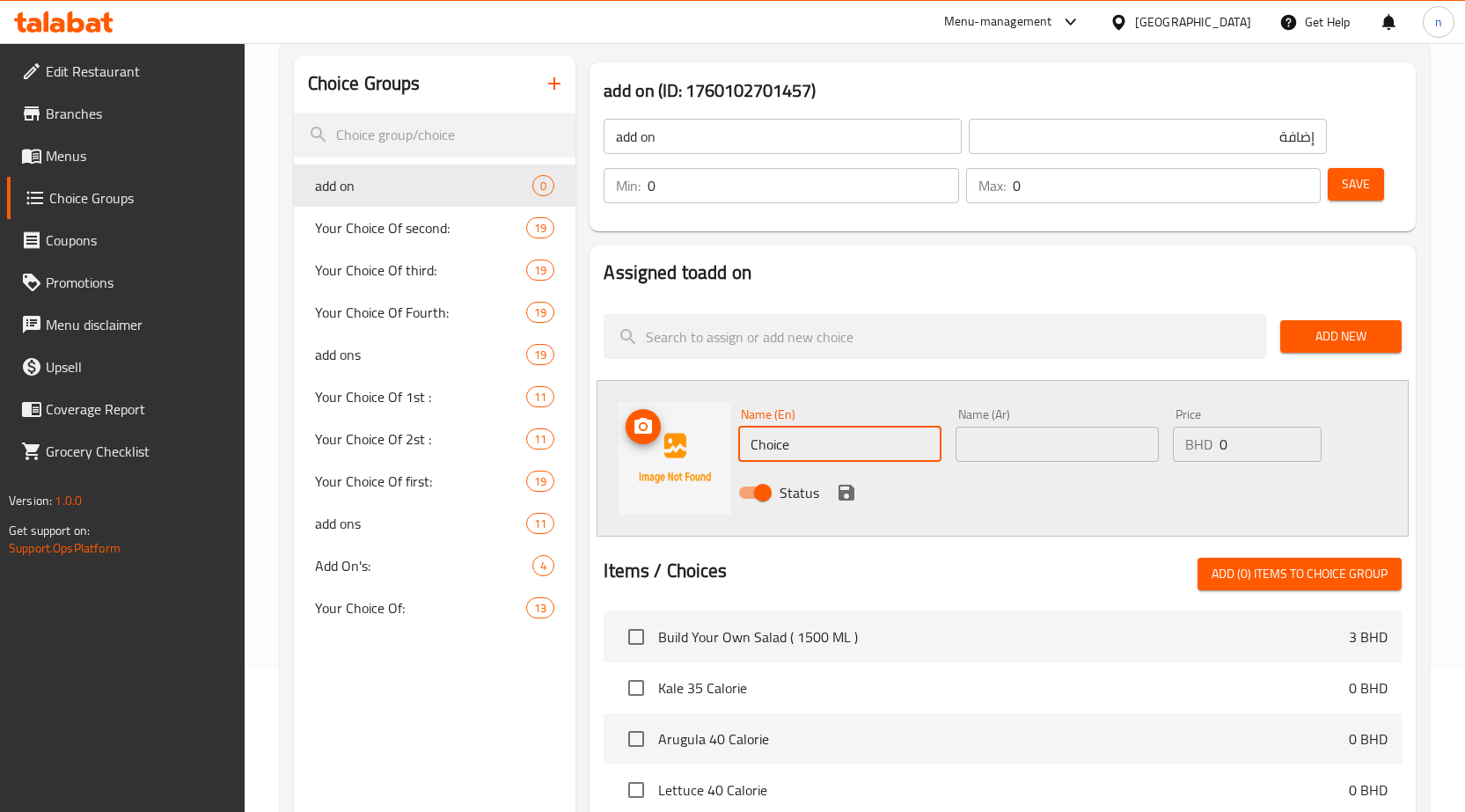
drag, startPoint x: 811, startPoint y: 443, endPoint x: 722, endPoint y: 449, distance: 89.2
click at [722, 449] on div "Name (En) Choice Name (En) Name (Ar) Name (Ar) Price BHD 0 Price Status" at bounding box center [1003, 458] width 812 height 156
type input "س"
click at [816, 447] on input "salmon" at bounding box center [839, 444] width 203 height 35
paste input "190 ca"
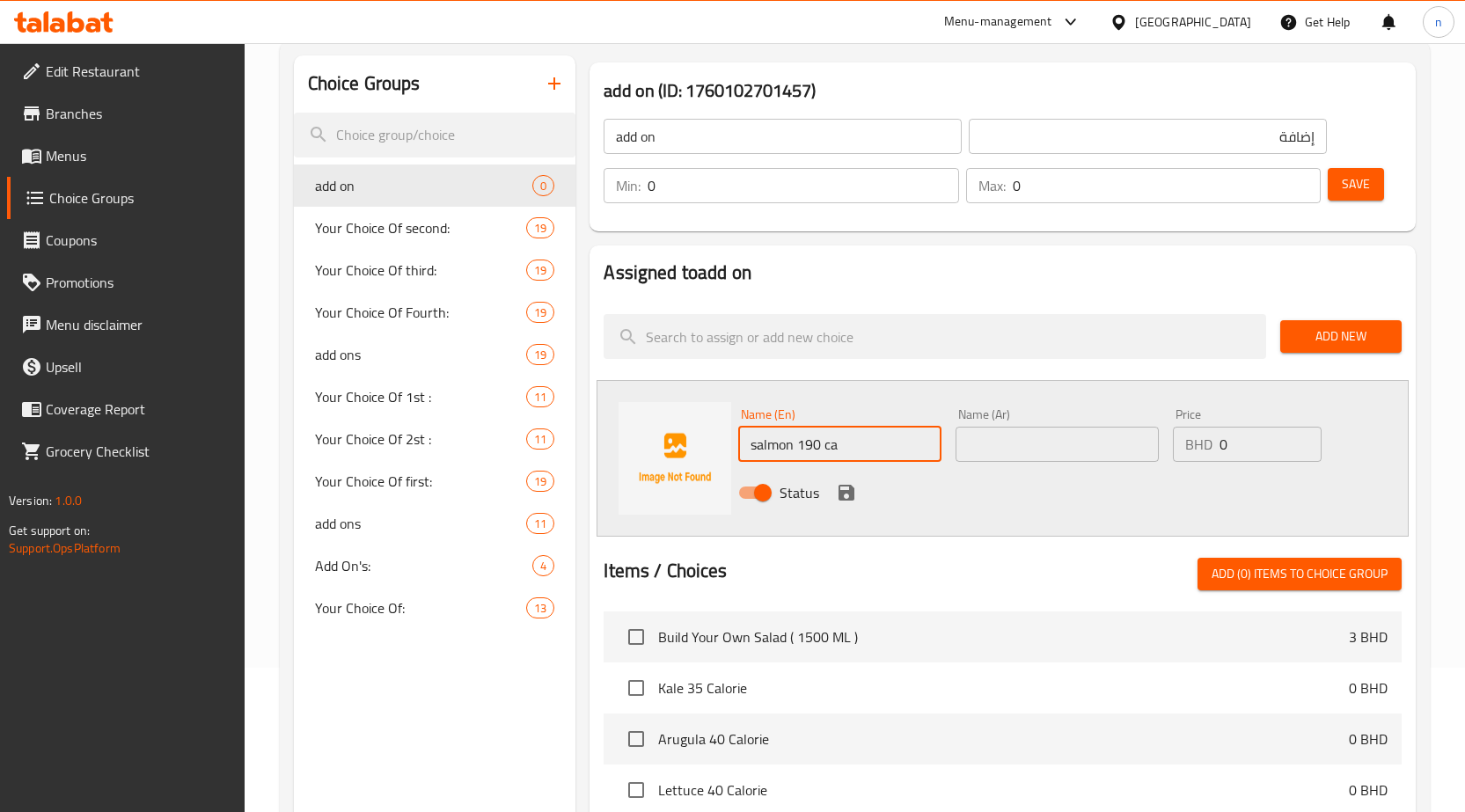
type input "salmon 190 ca"
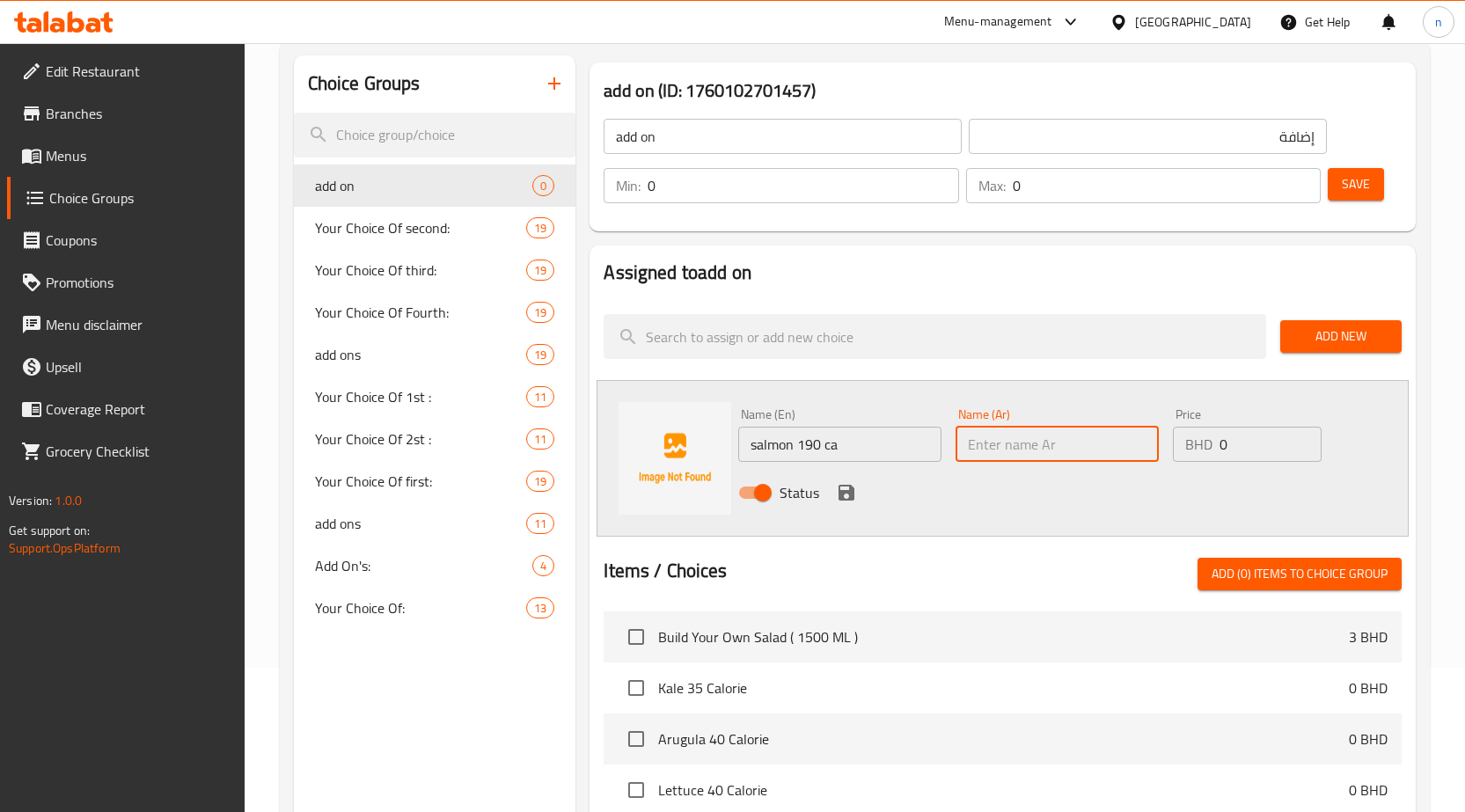
click at [1031, 450] on input "text" at bounding box center [1057, 444] width 203 height 35
type input "سلمون 190 كالري"
click at [428, 573] on span "Add On's:" at bounding box center [398, 565] width 165 height 21
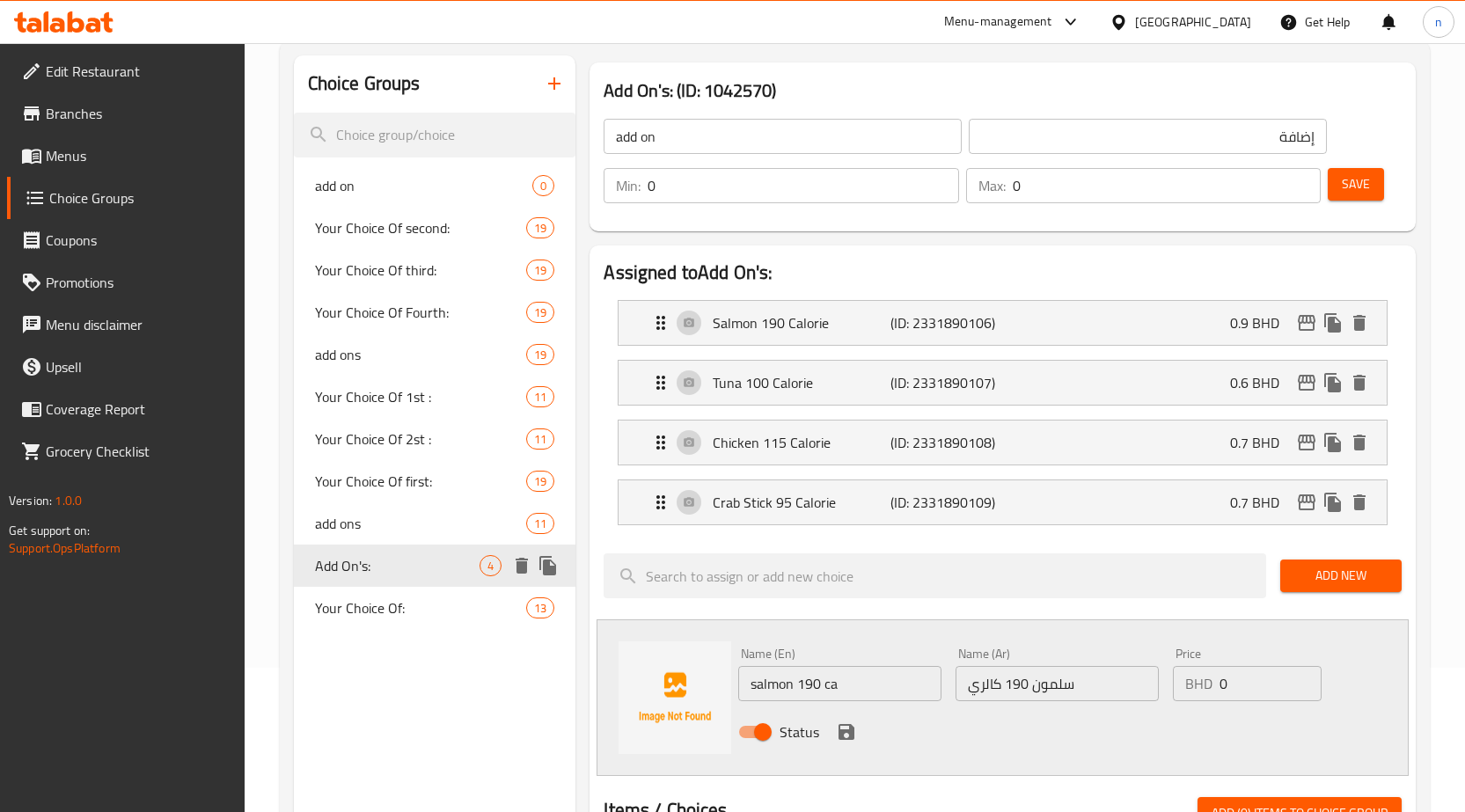
type input "Add On's:"
type input "الإضافات:"
click at [1065, 324] on div "Salmon 190 Calorie (ID: 2331890106) 0.9 BHD" at bounding box center [1008, 322] width 715 height 44
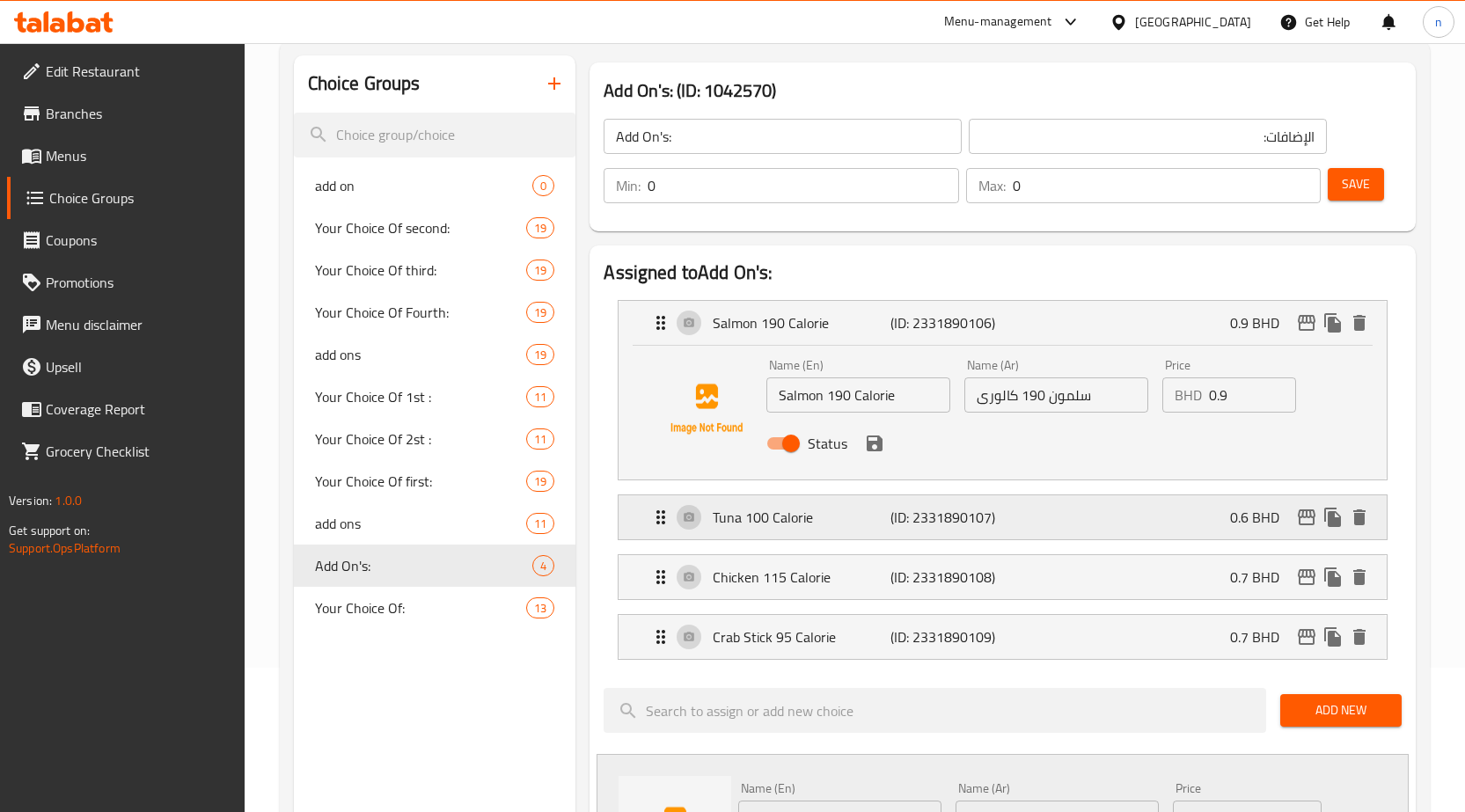
click at [1084, 512] on div "Tuna 100 Calorie (ID: 2331890107) 0.6 BHD" at bounding box center [1008, 517] width 715 height 44
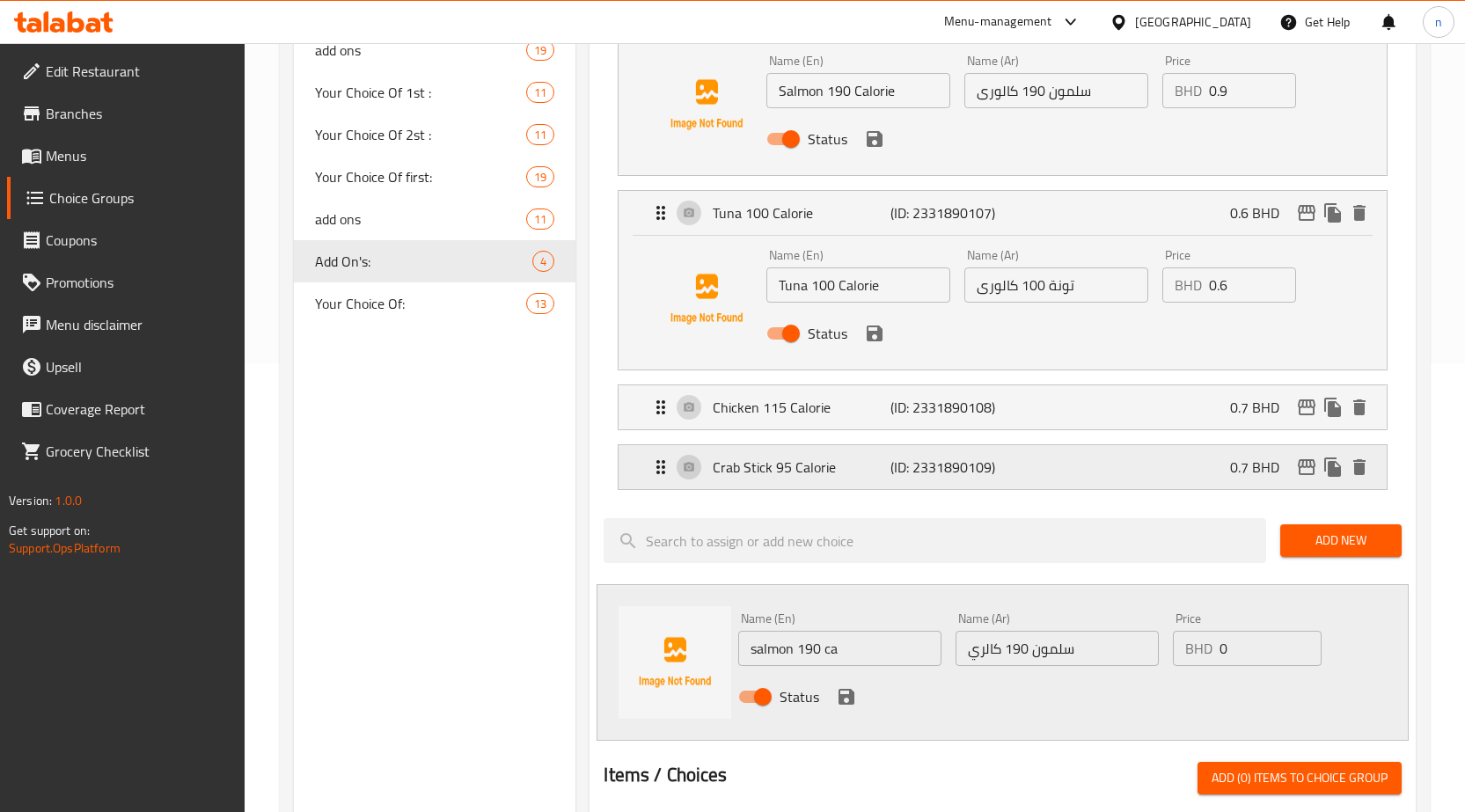
scroll to position [496, 0]
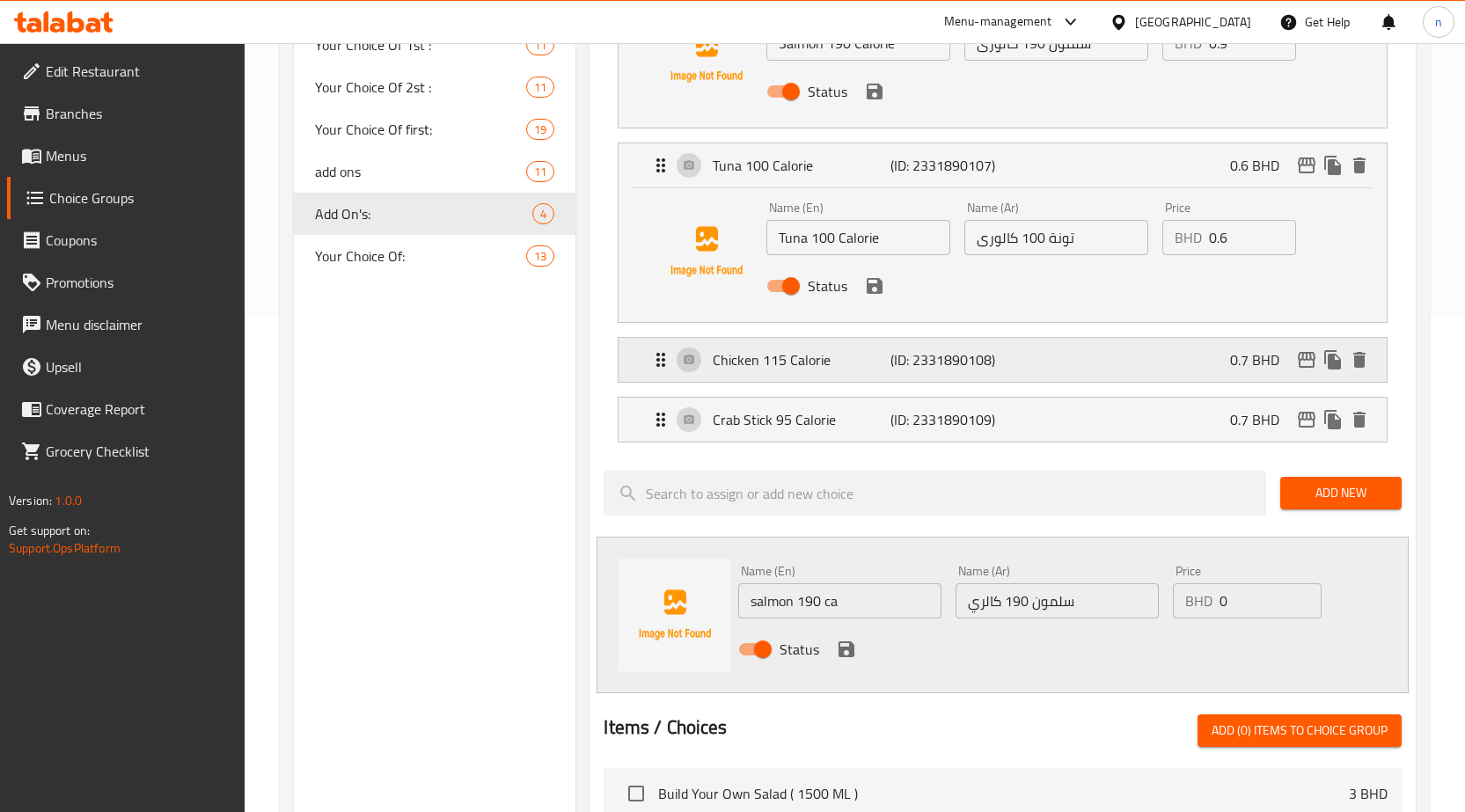
click at [1108, 371] on div "Chicken 115 Calorie (ID: 2331890108) 0.7 BHD" at bounding box center [1008, 360] width 715 height 44
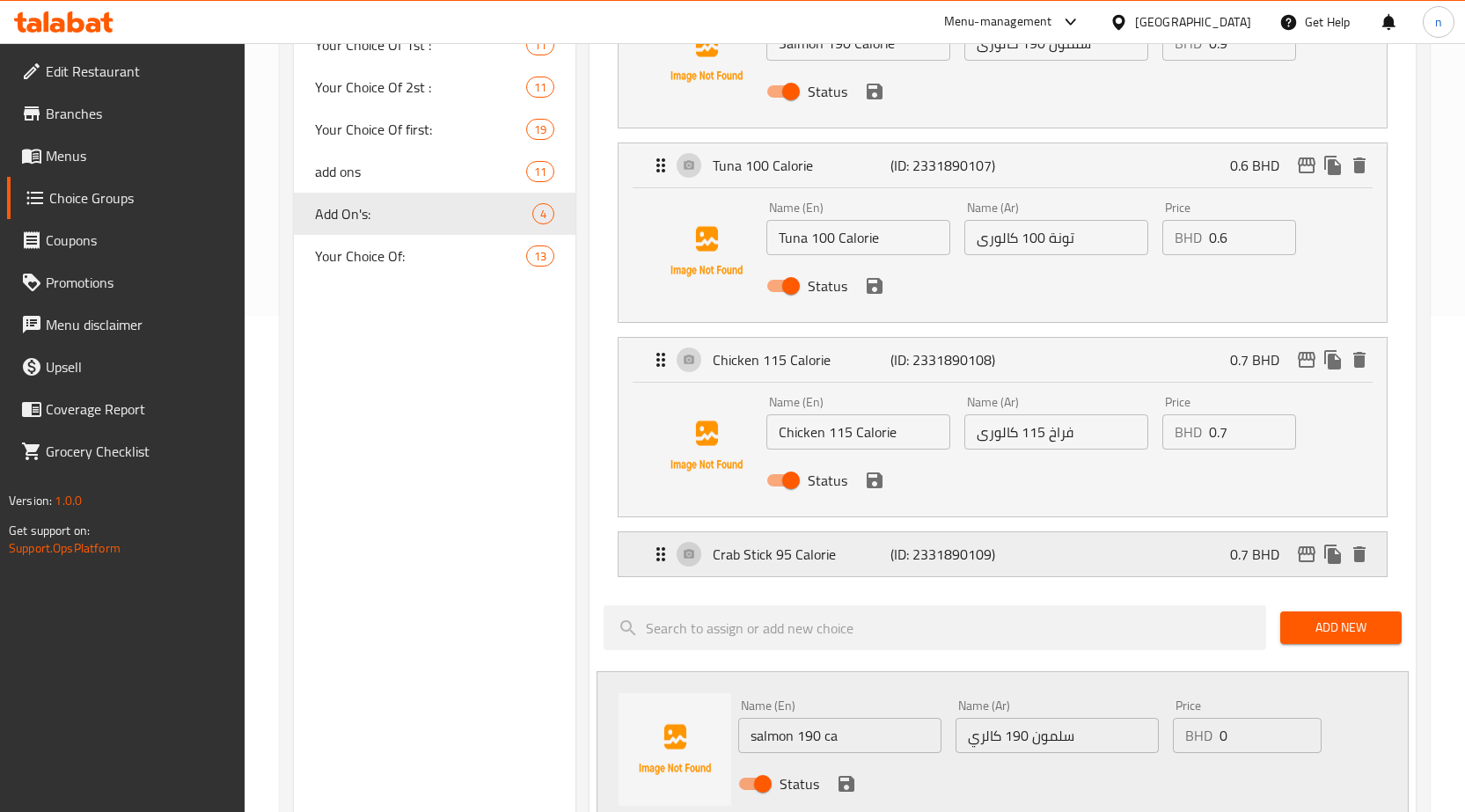
click at [1146, 555] on div "Crab Stick 95 Calorie (ID: 2331890109) 0.7 BHD" at bounding box center [1008, 554] width 715 height 44
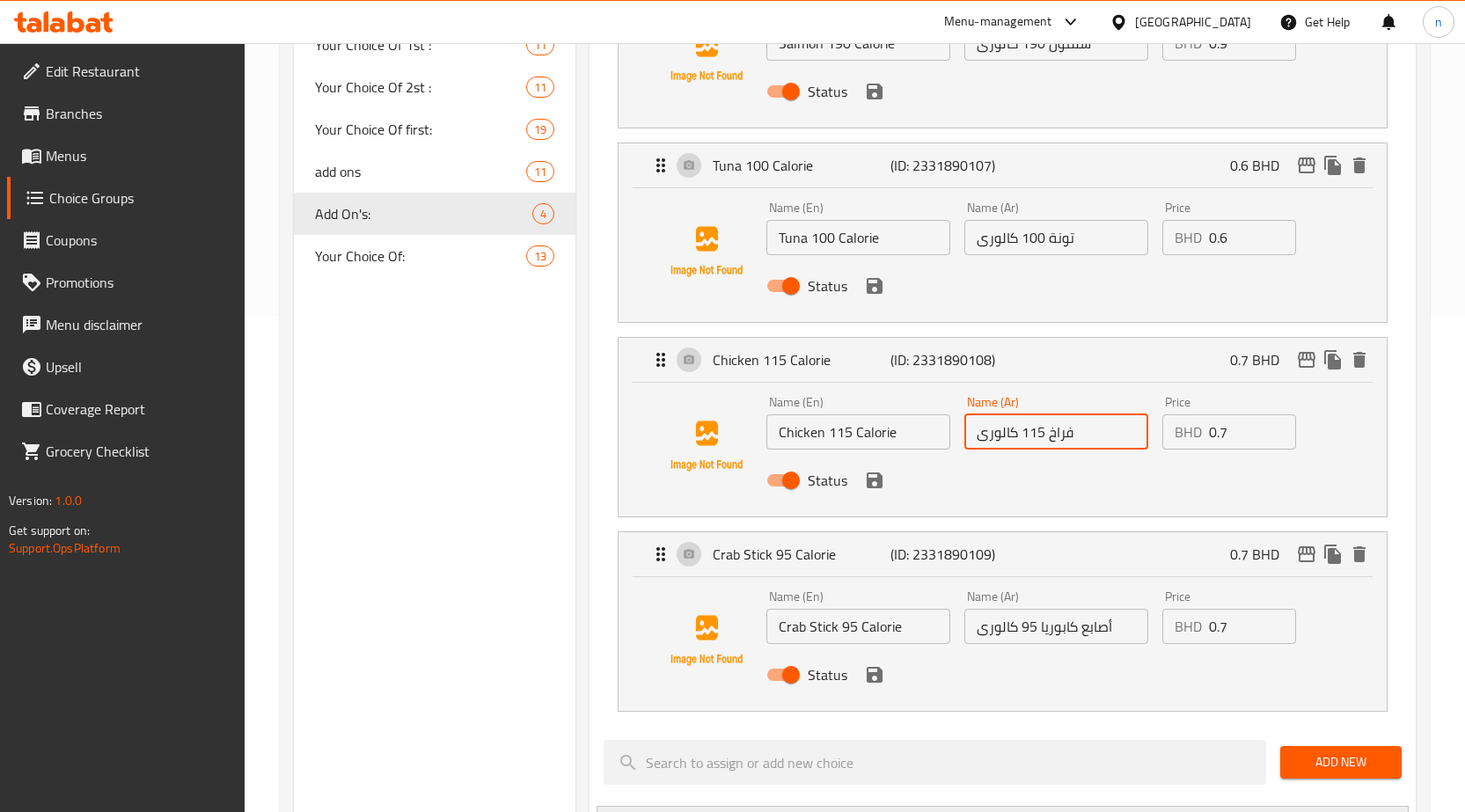
click at [1059, 438] on input "فراخ 115 كالورى" at bounding box center [1056, 432] width 184 height 35
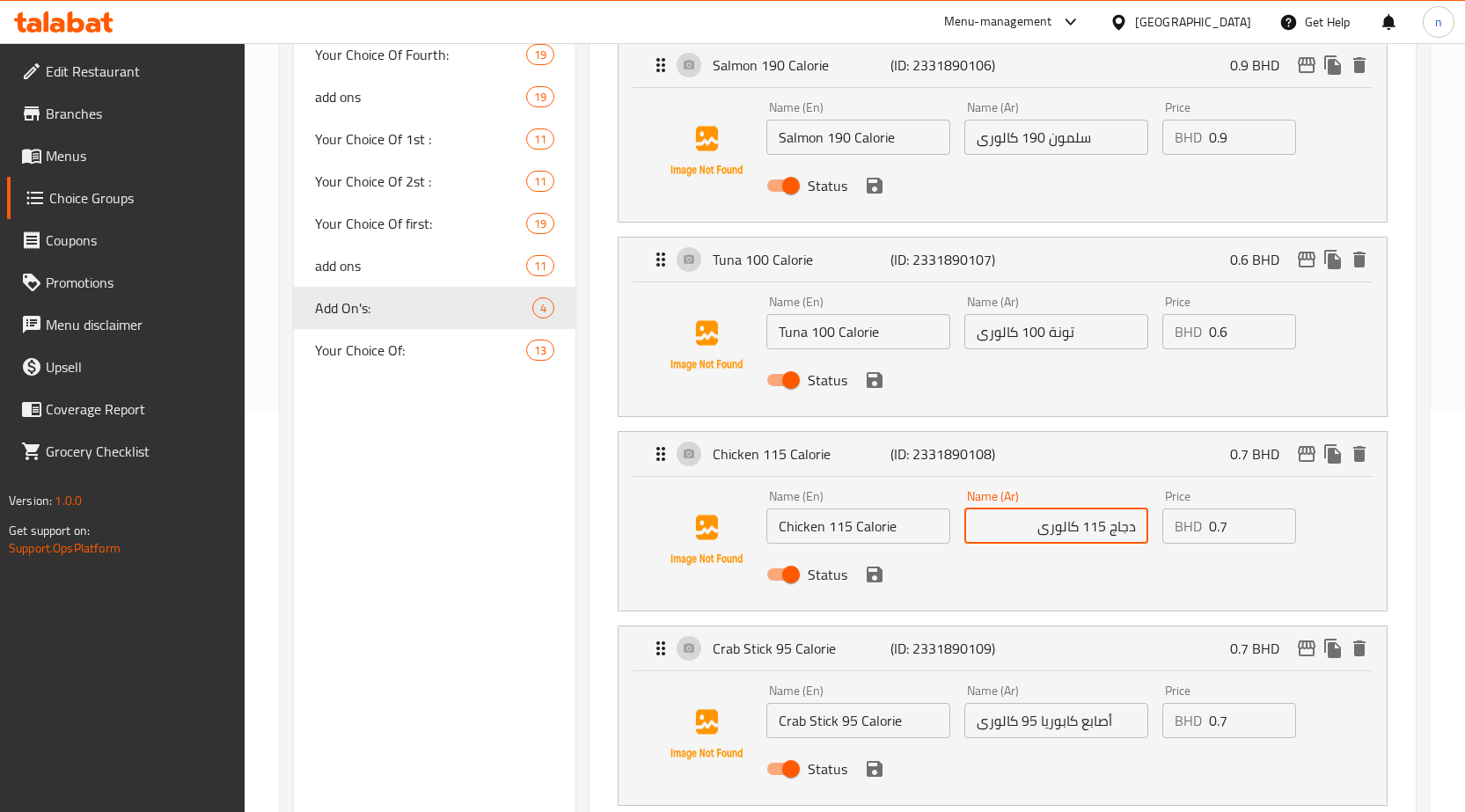
scroll to position [232, 0]
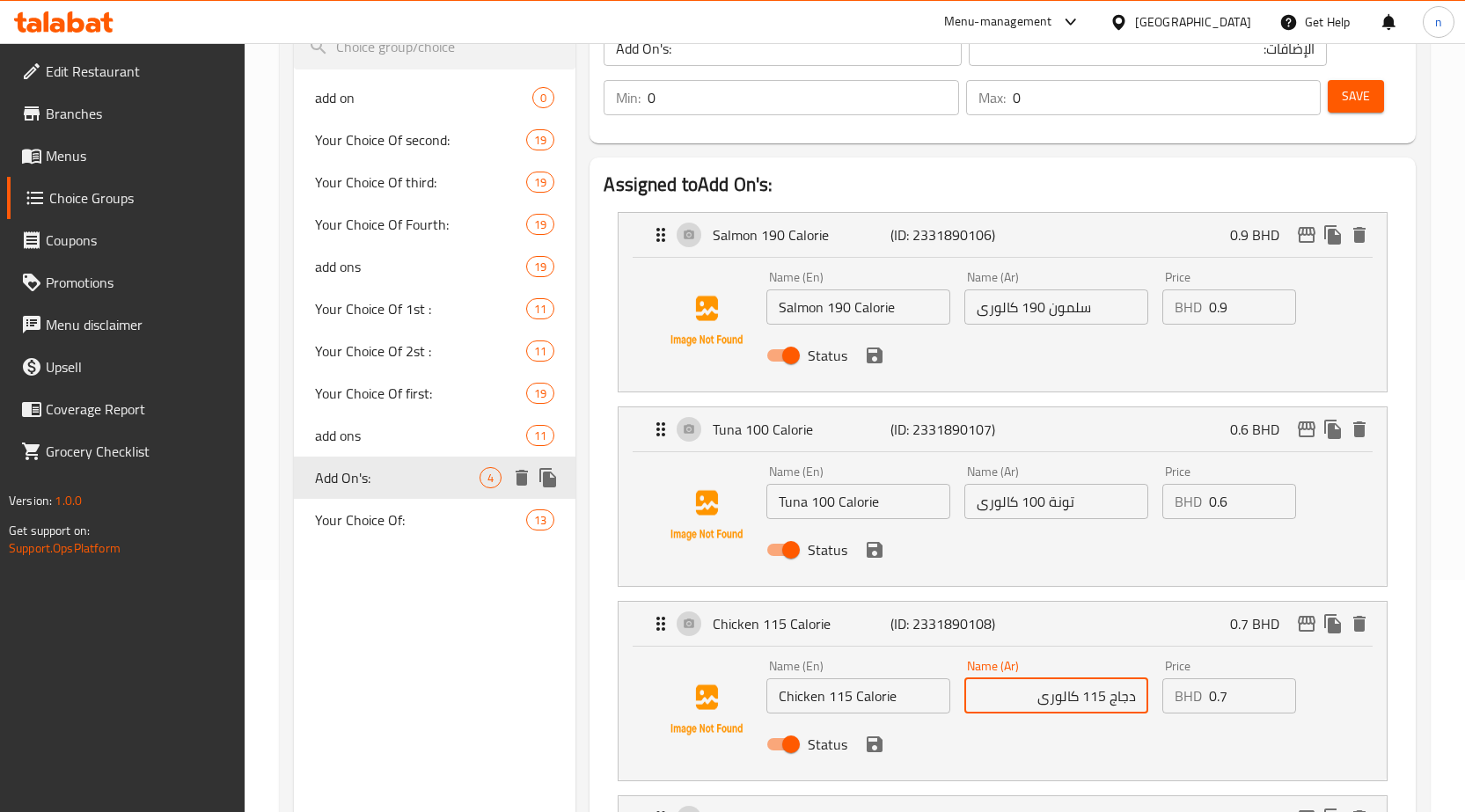
type input "دجاج 115 كالورى"
click at [355, 471] on span "Add On's:" at bounding box center [398, 477] width 165 height 21
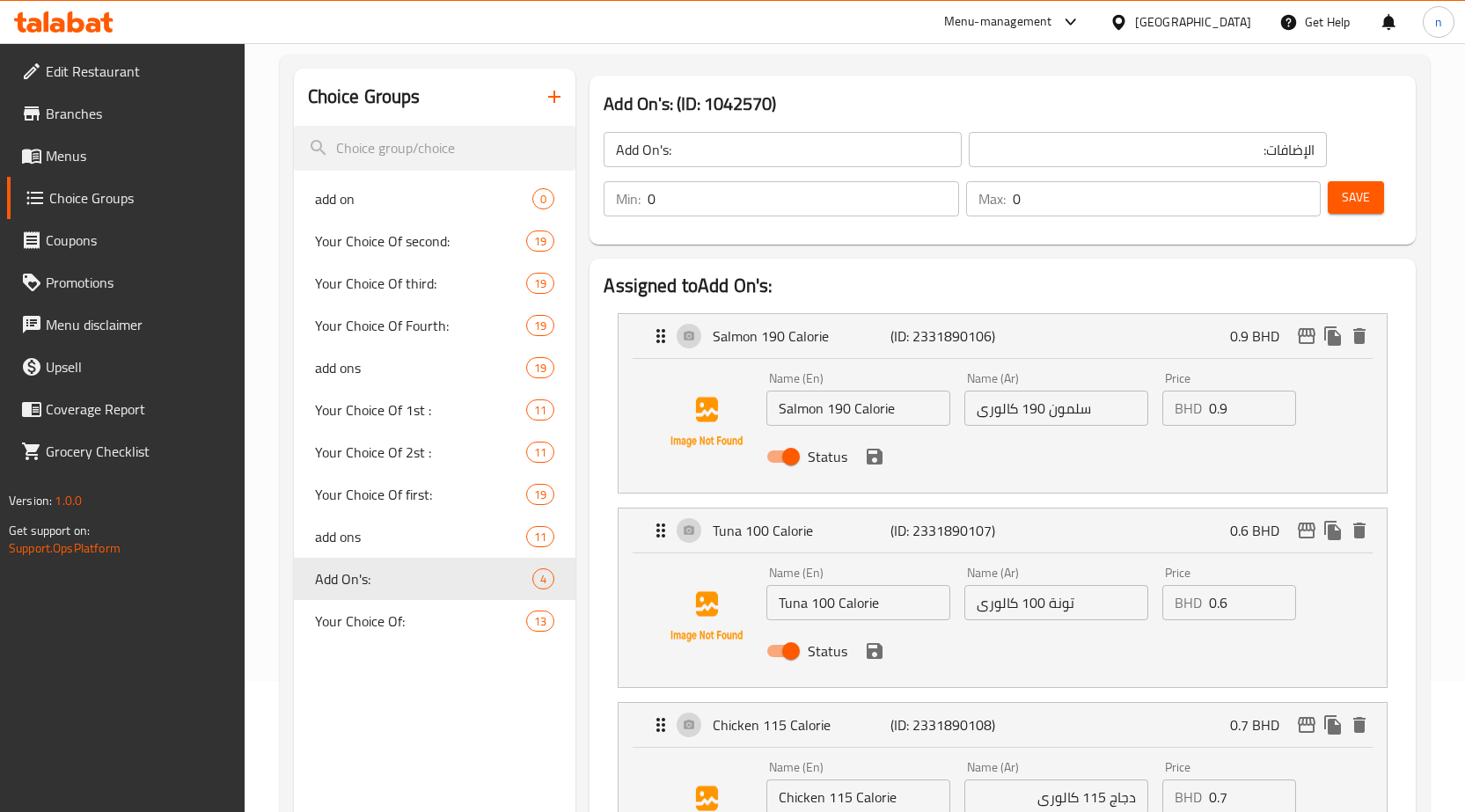
scroll to position [0, 0]
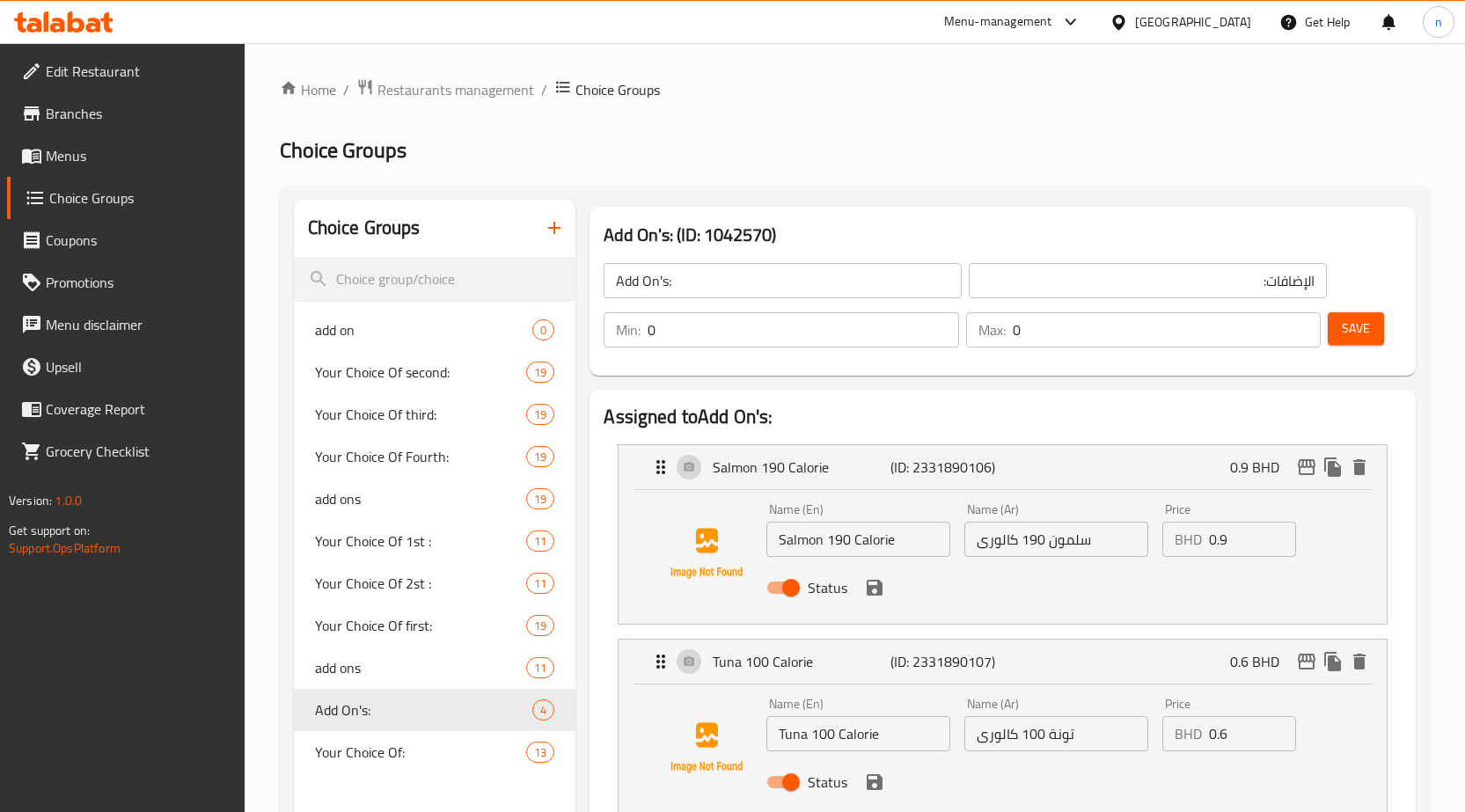
click at [1340, 325] on button "Save" at bounding box center [1356, 328] width 56 height 32
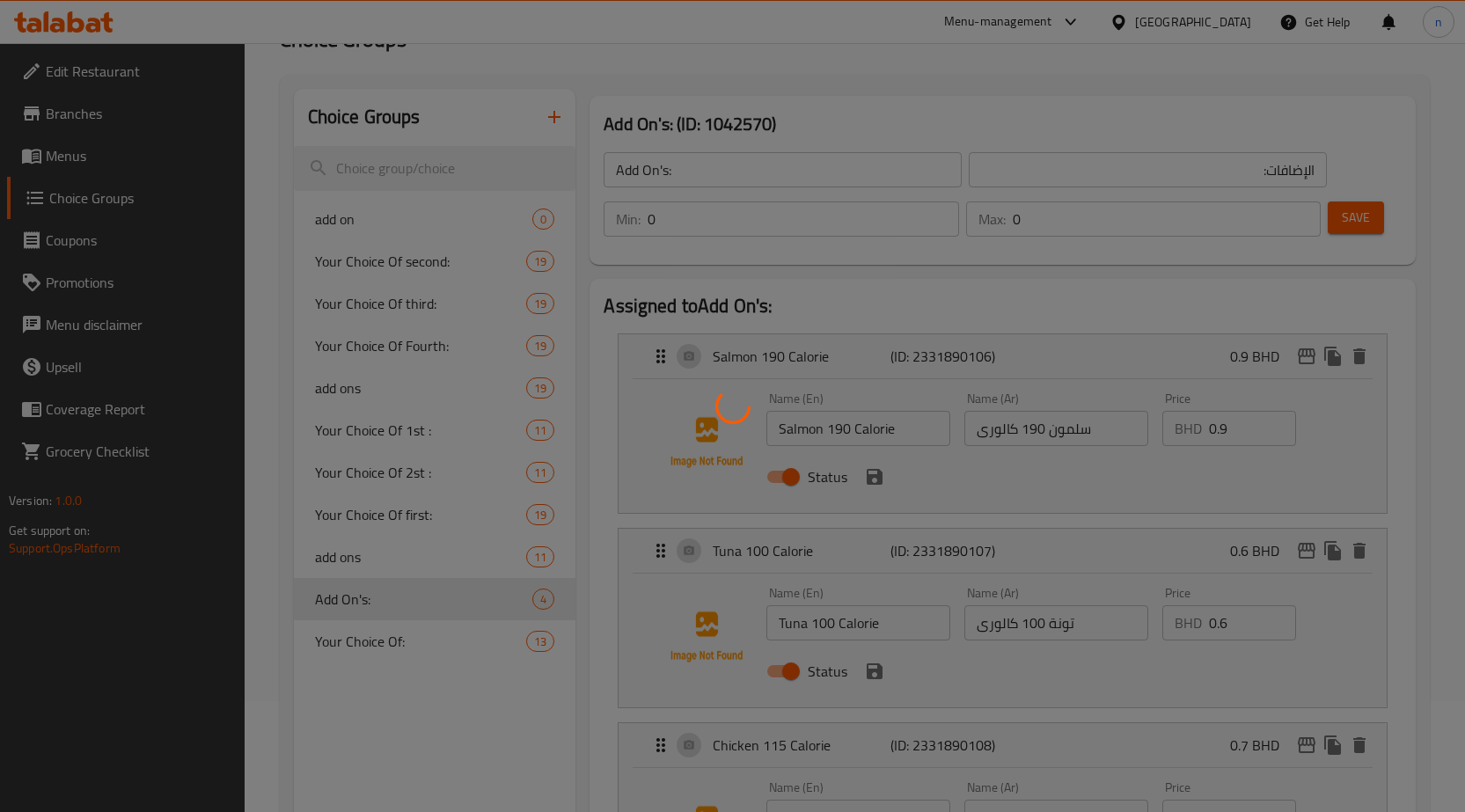
scroll to position [440, 0]
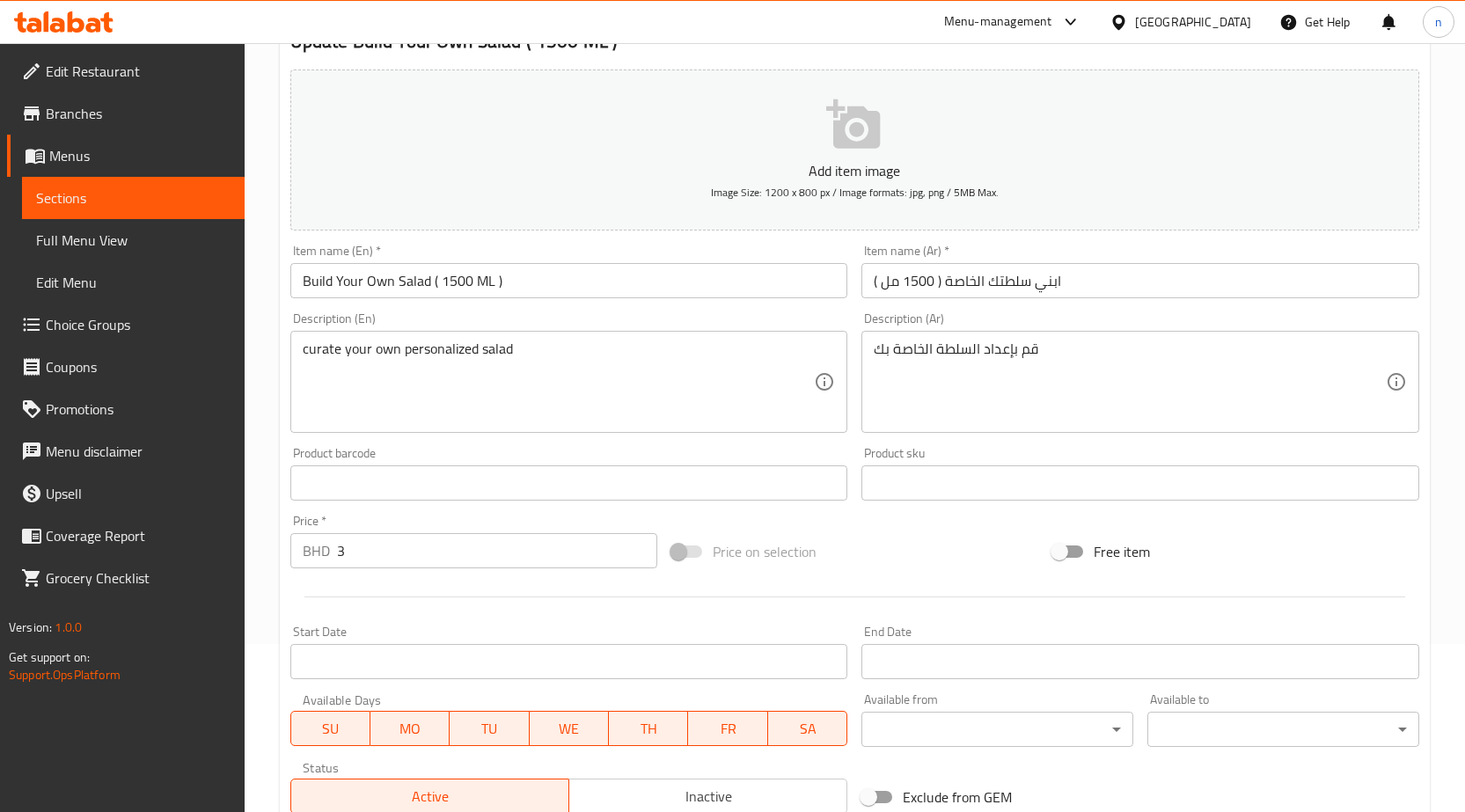
scroll to position [175, 0]
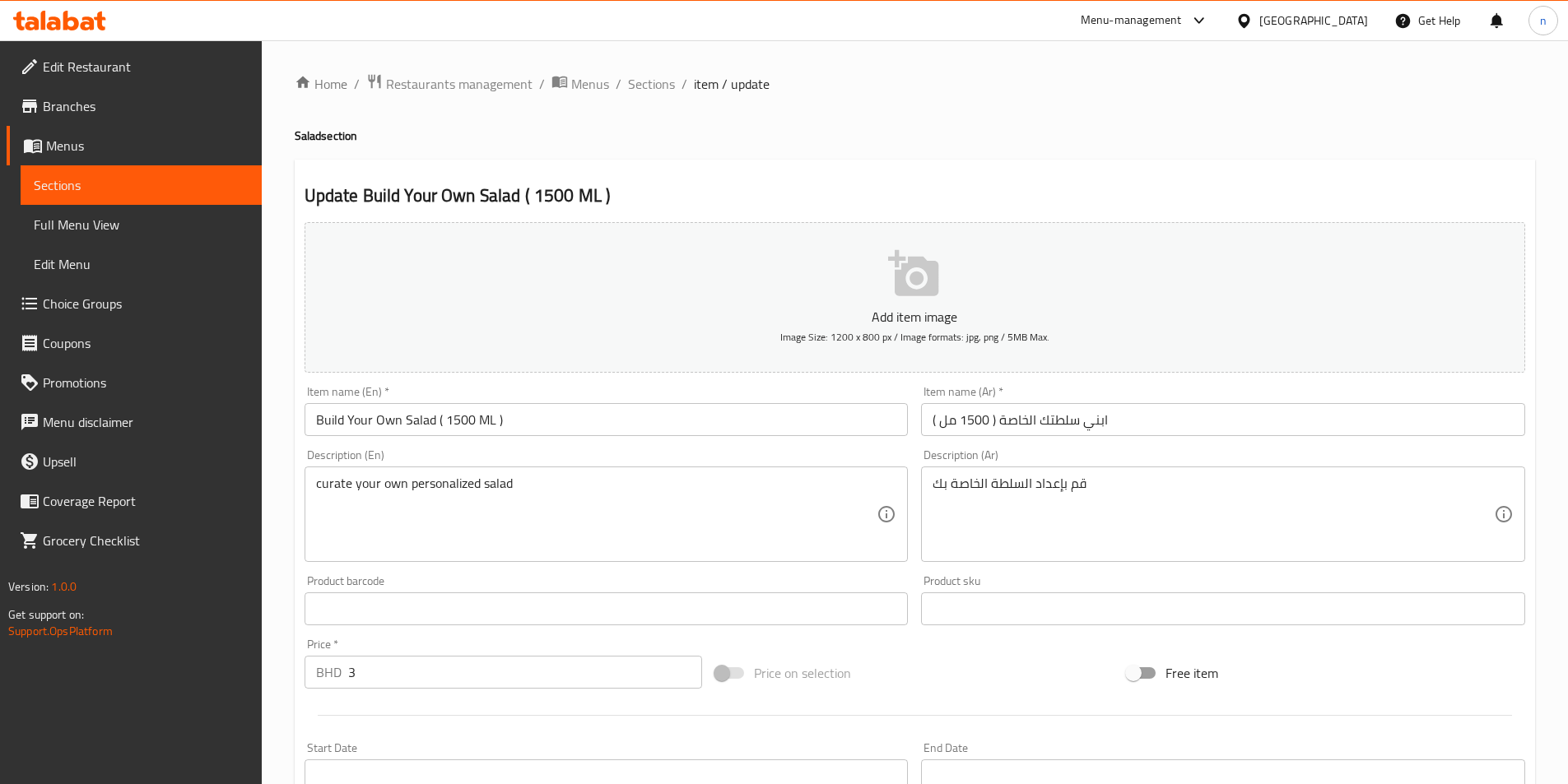
click at [96, 237] on link "Full Menu View" at bounding box center [141, 224] width 242 height 40
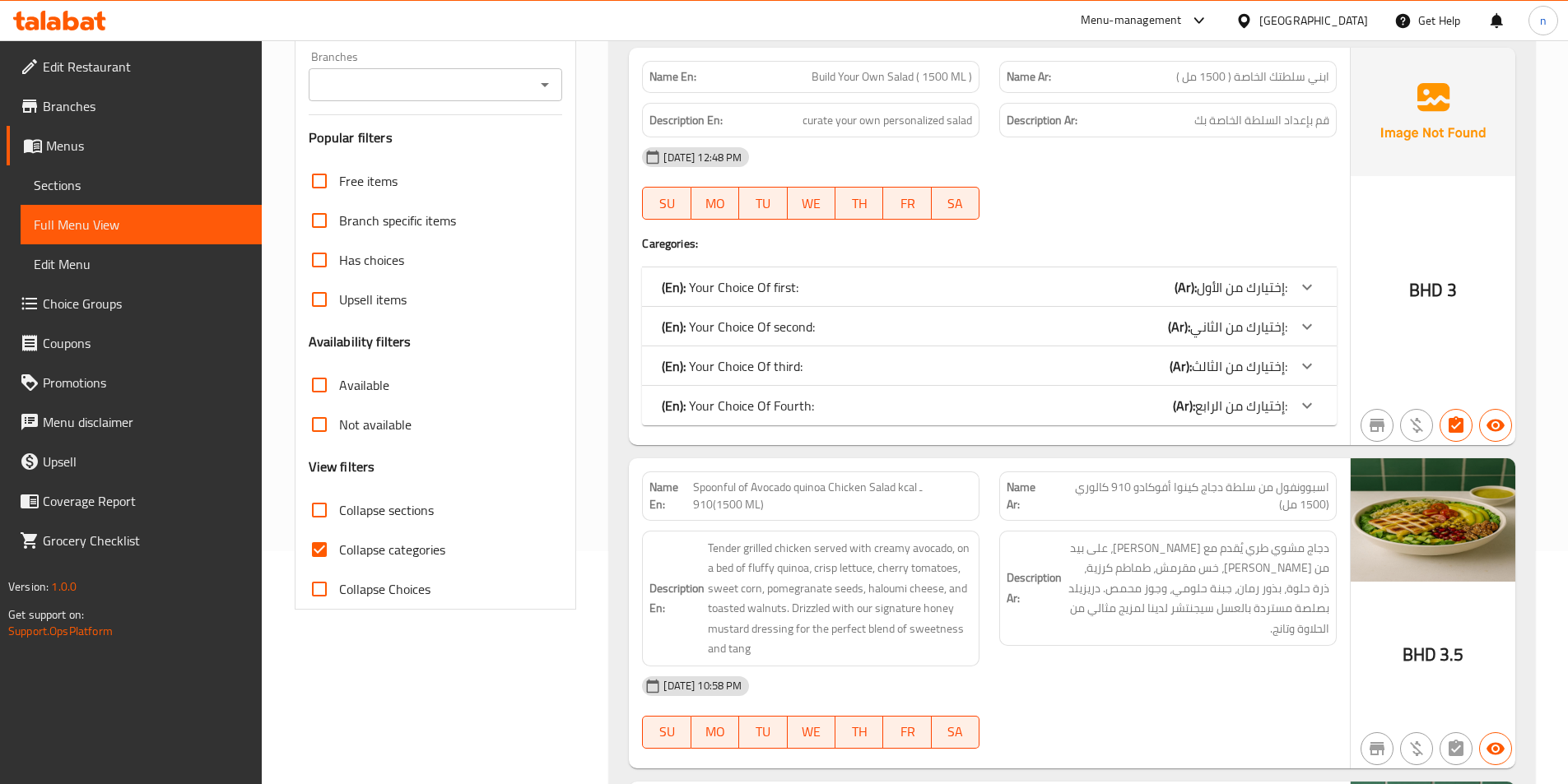
scroll to position [247, 0]
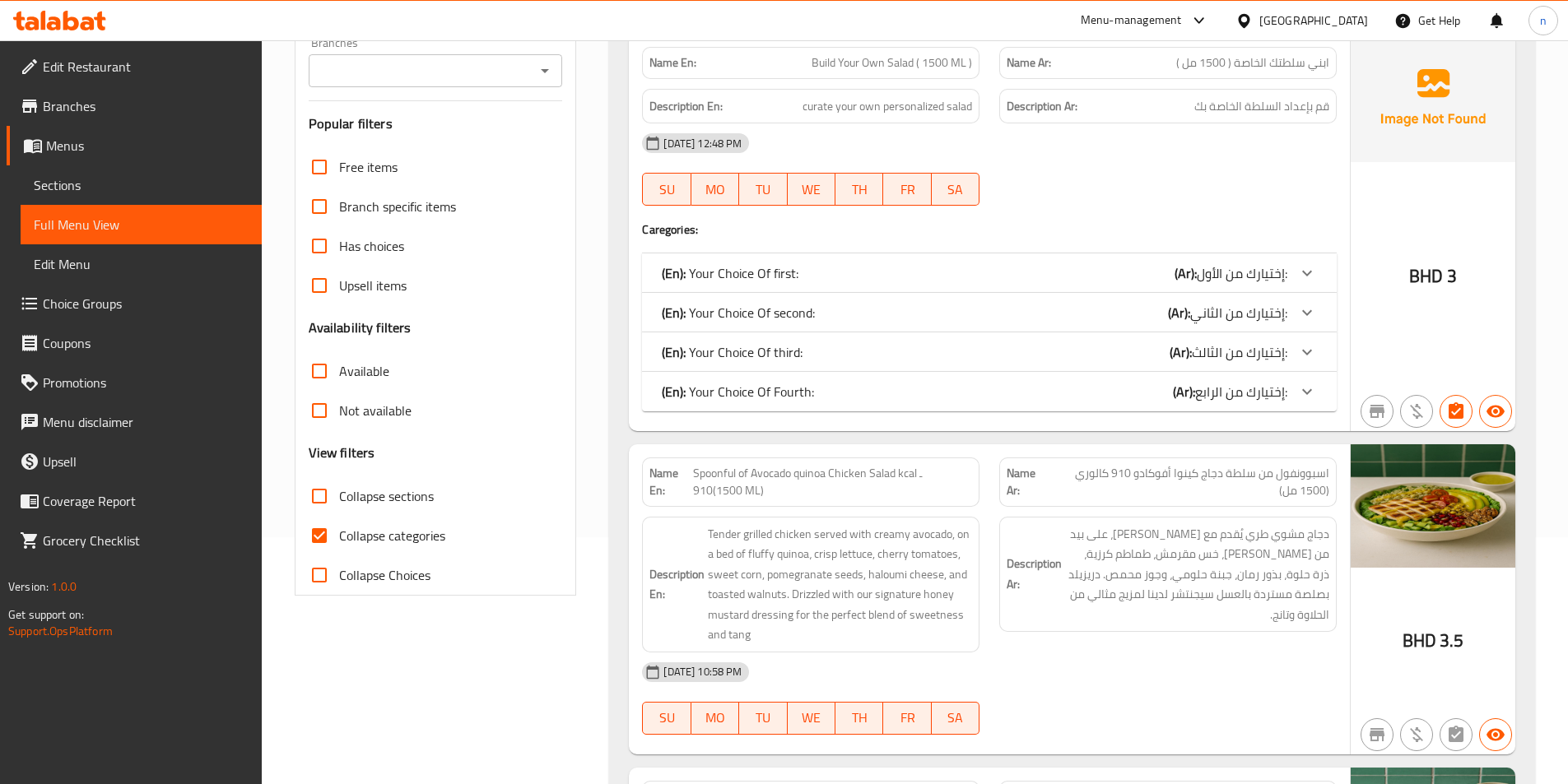
click at [357, 532] on span "Collapse categories" at bounding box center [392, 536] width 107 height 20
click at [339, 532] on input "Collapse categories" at bounding box center [320, 536] width 40 height 40
checkbox input "false"
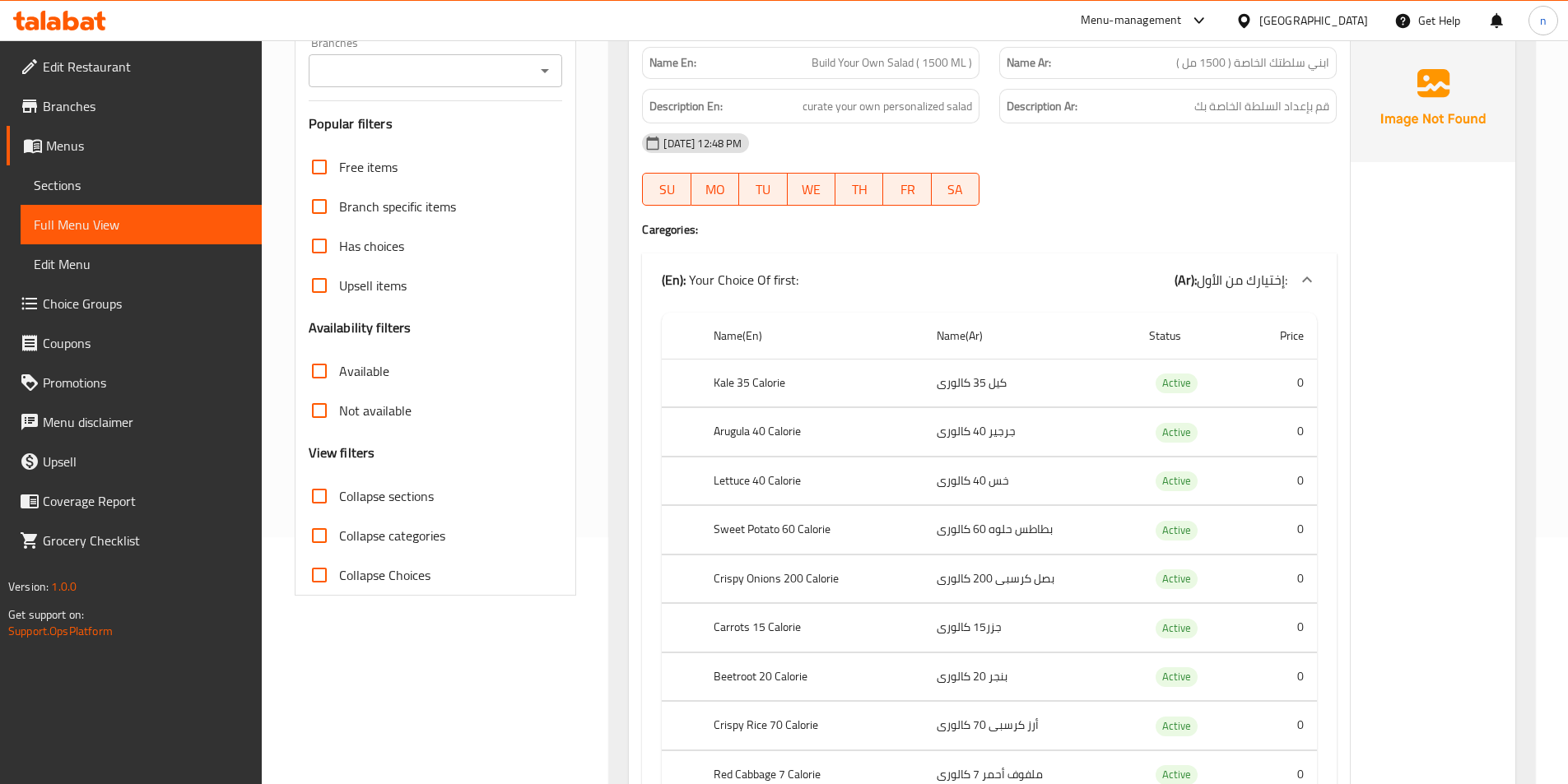
click at [364, 505] on span "Collapse sections" at bounding box center [386, 496] width 95 height 20
click at [339, 505] on input "Collapse sections" at bounding box center [320, 496] width 40 height 40
checkbox input "true"
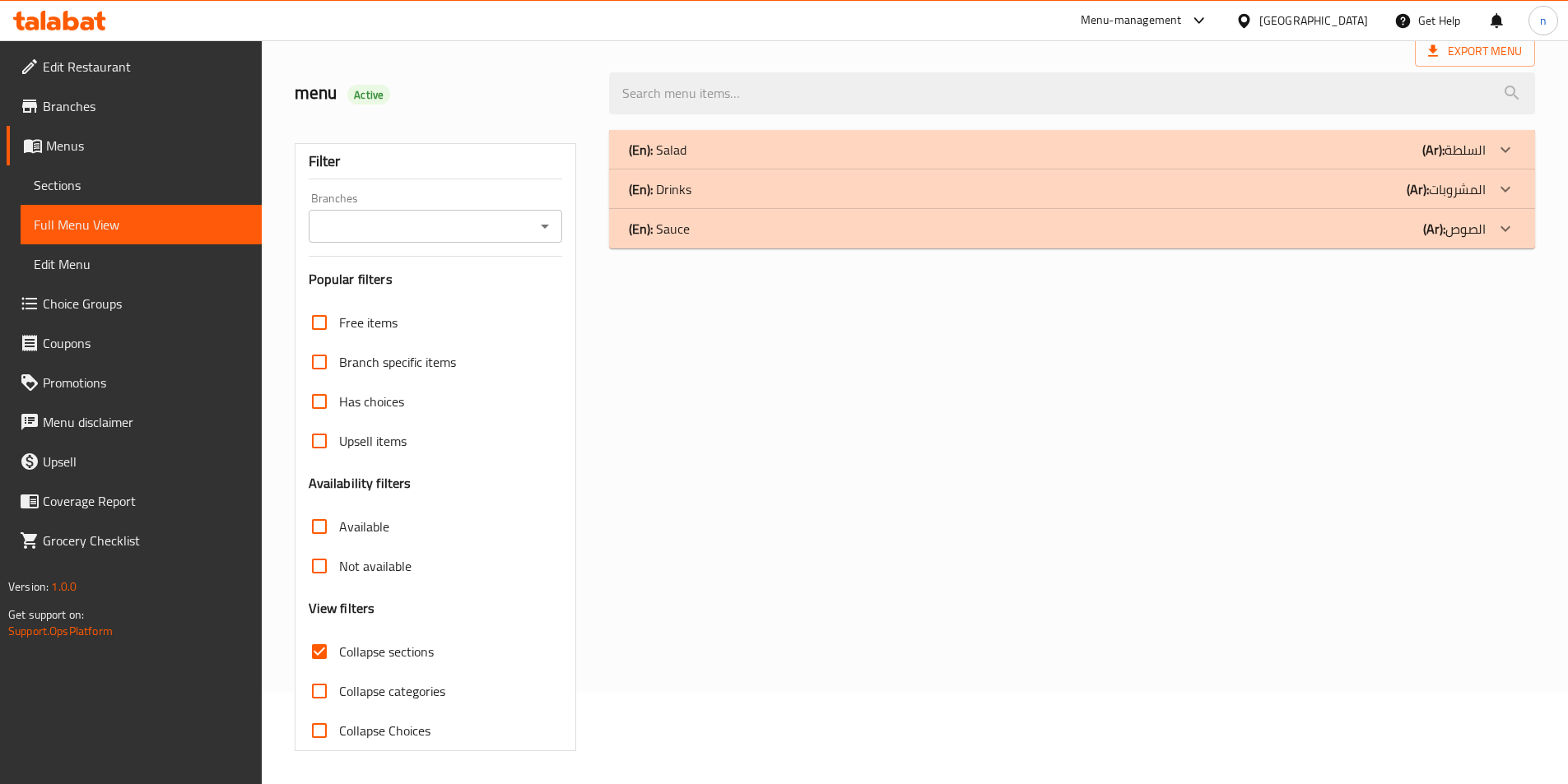
scroll to position [91, 0]
click at [1217, 157] on div "(En): Salad (Ar): السلطة" at bounding box center [1057, 150] width 857 height 20
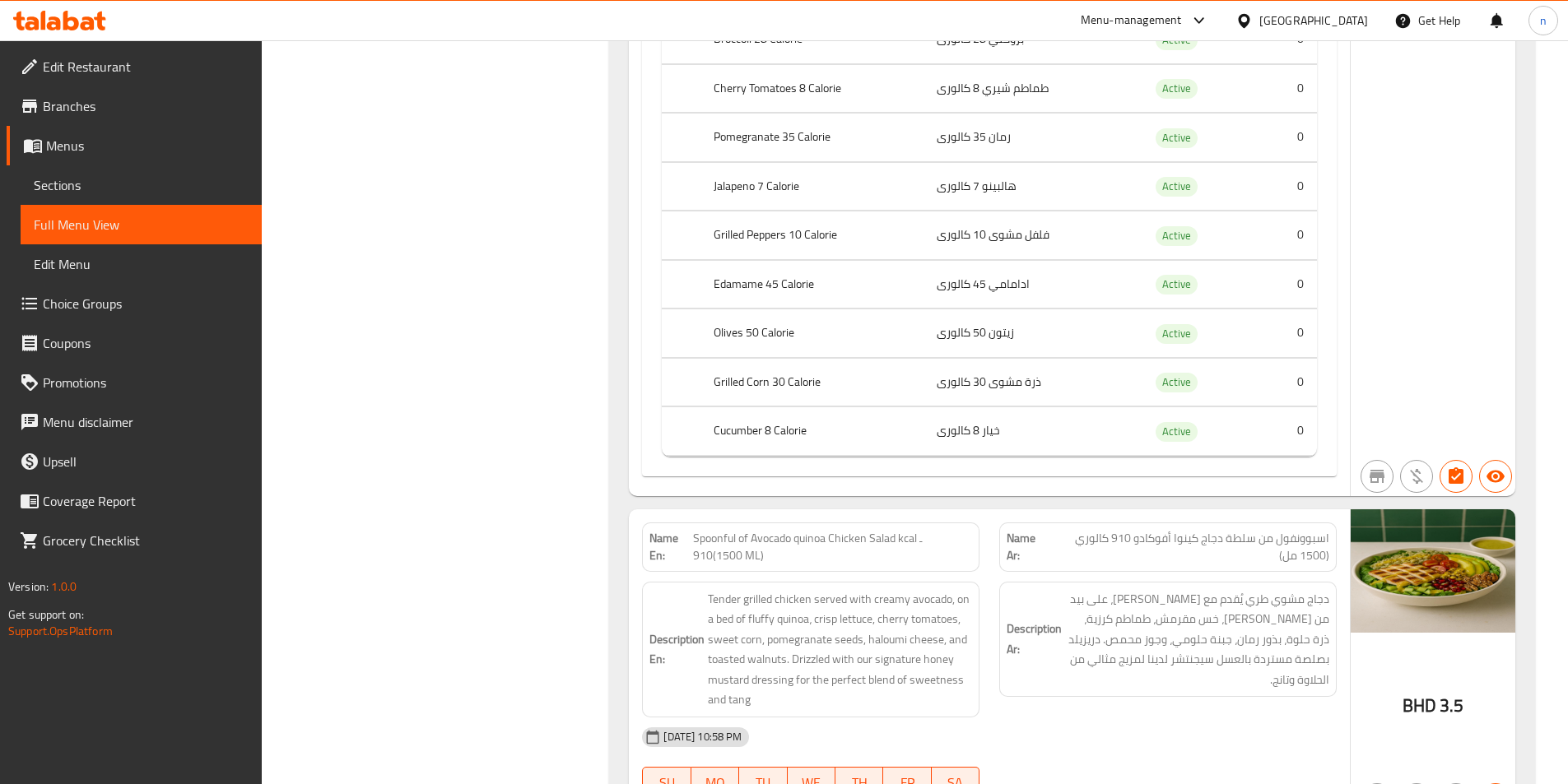
scroll to position [4536, 0]
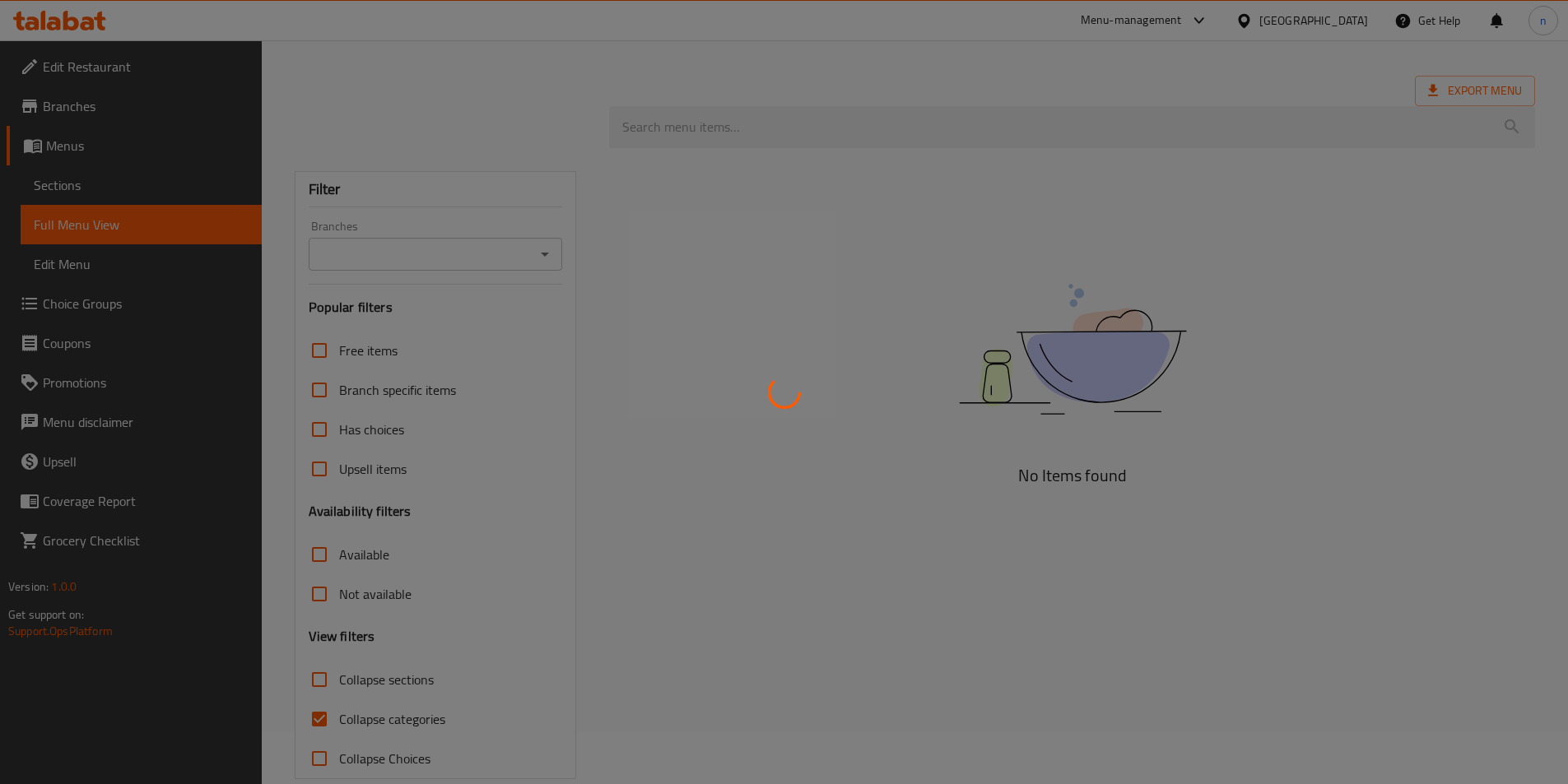
scroll to position [80, 0]
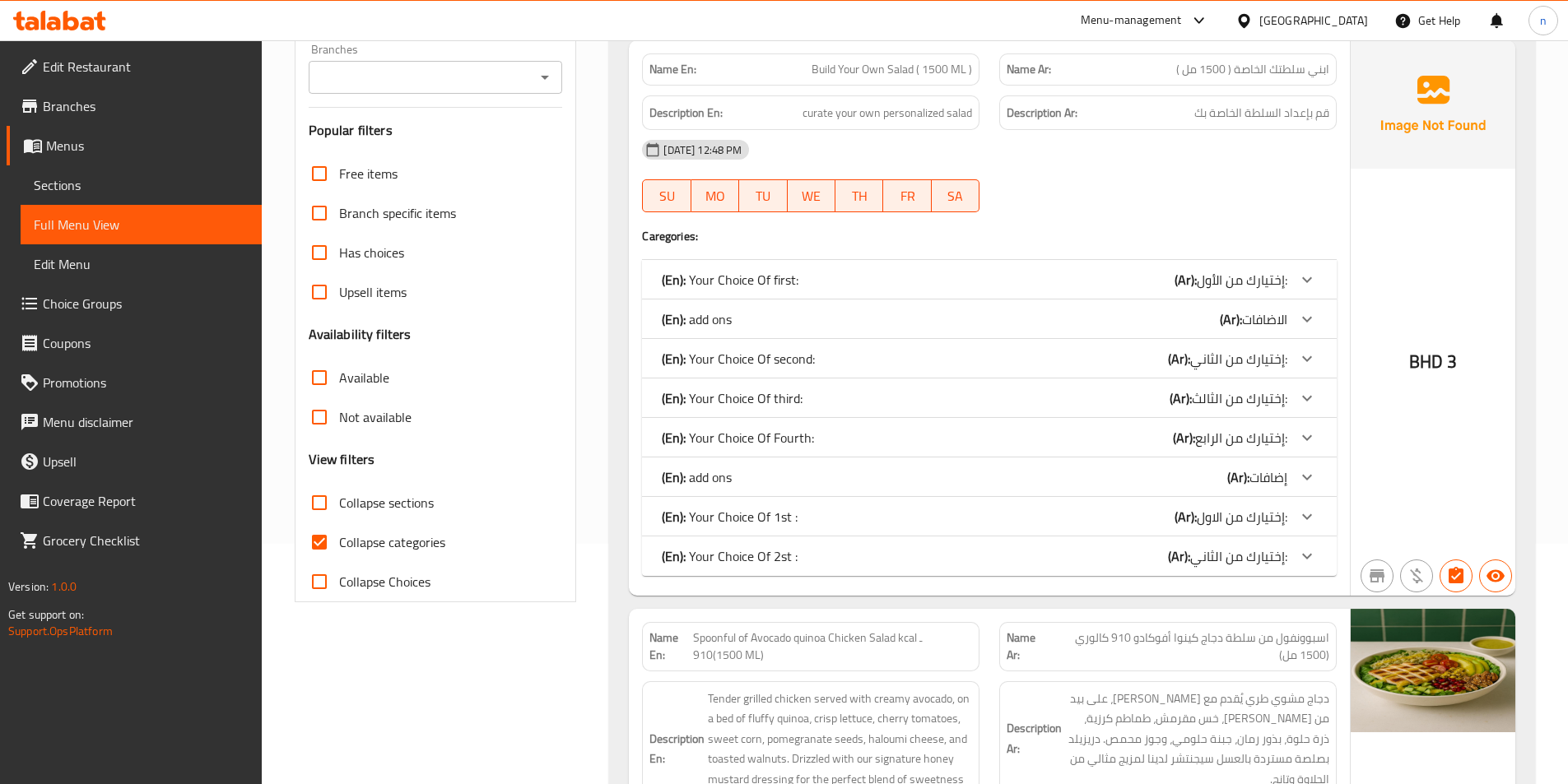
scroll to position [247, 0]
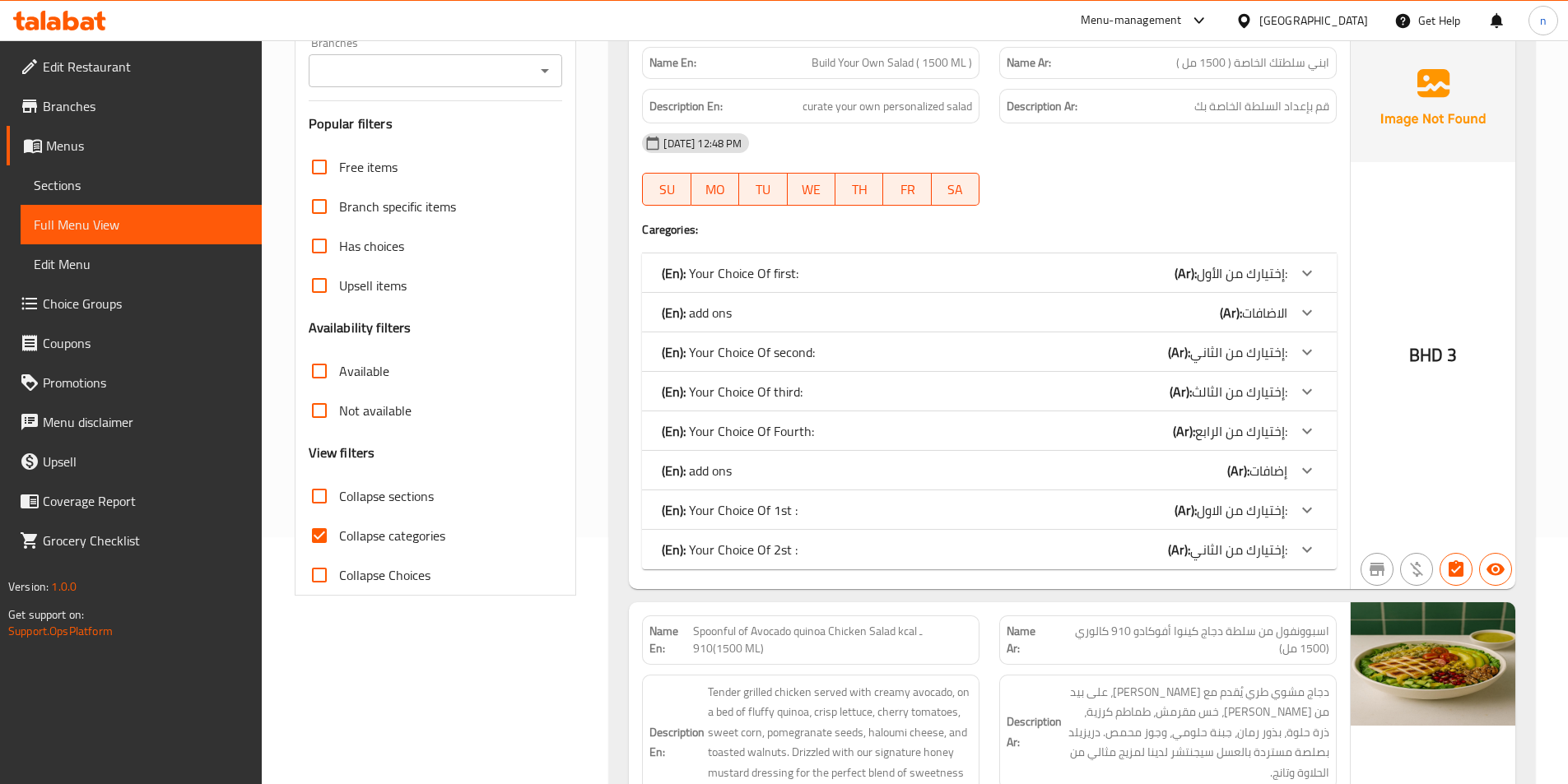
click at [1107, 511] on div "(En): Your Choice Of 1st : (Ar): إختيارك من الاول:" at bounding box center [975, 510] width 626 height 20
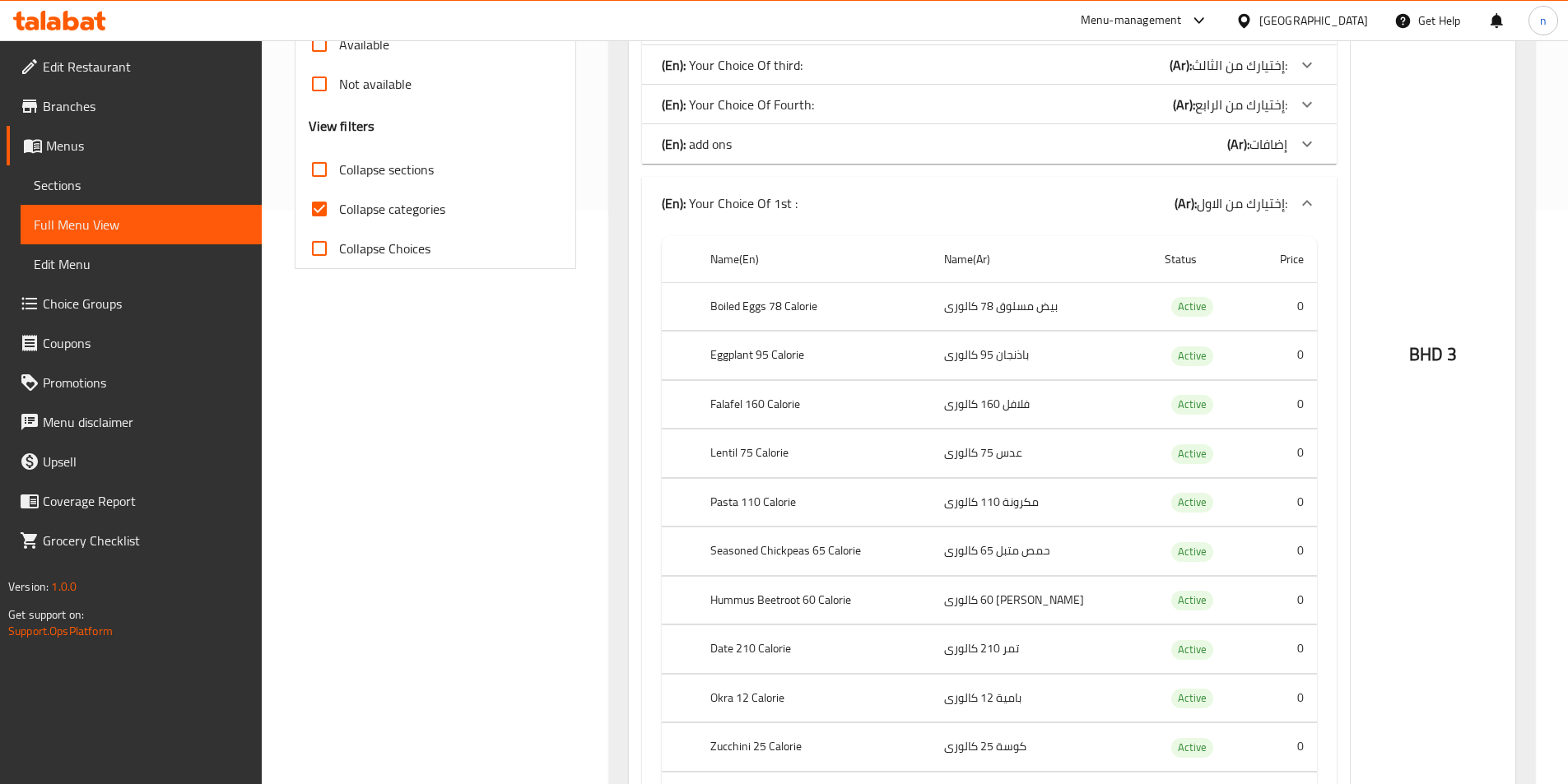
scroll to position [329, 0]
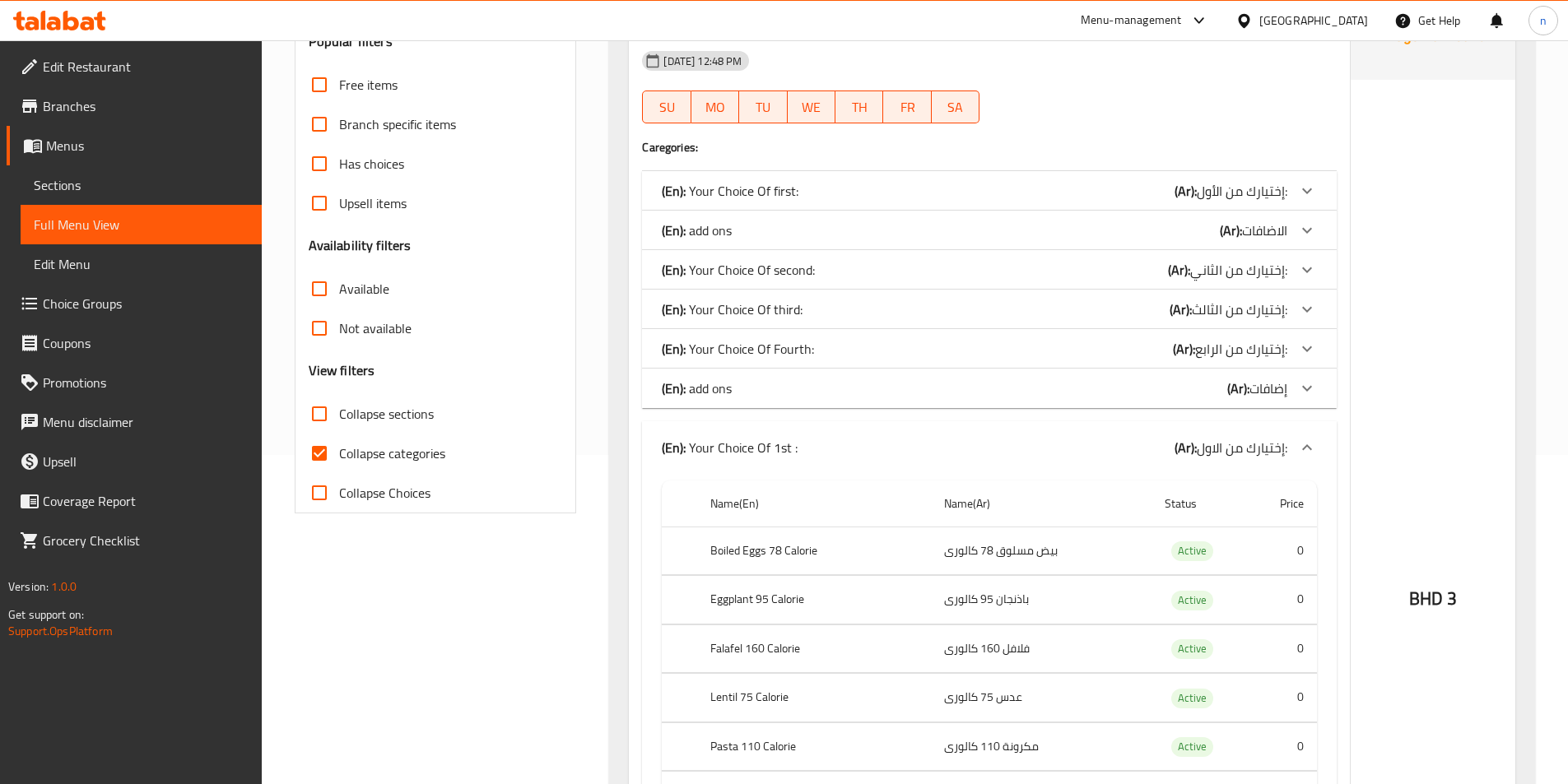
click at [1156, 392] on div "(En): add ons (Ar): إضافات" at bounding box center [975, 388] width 626 height 20
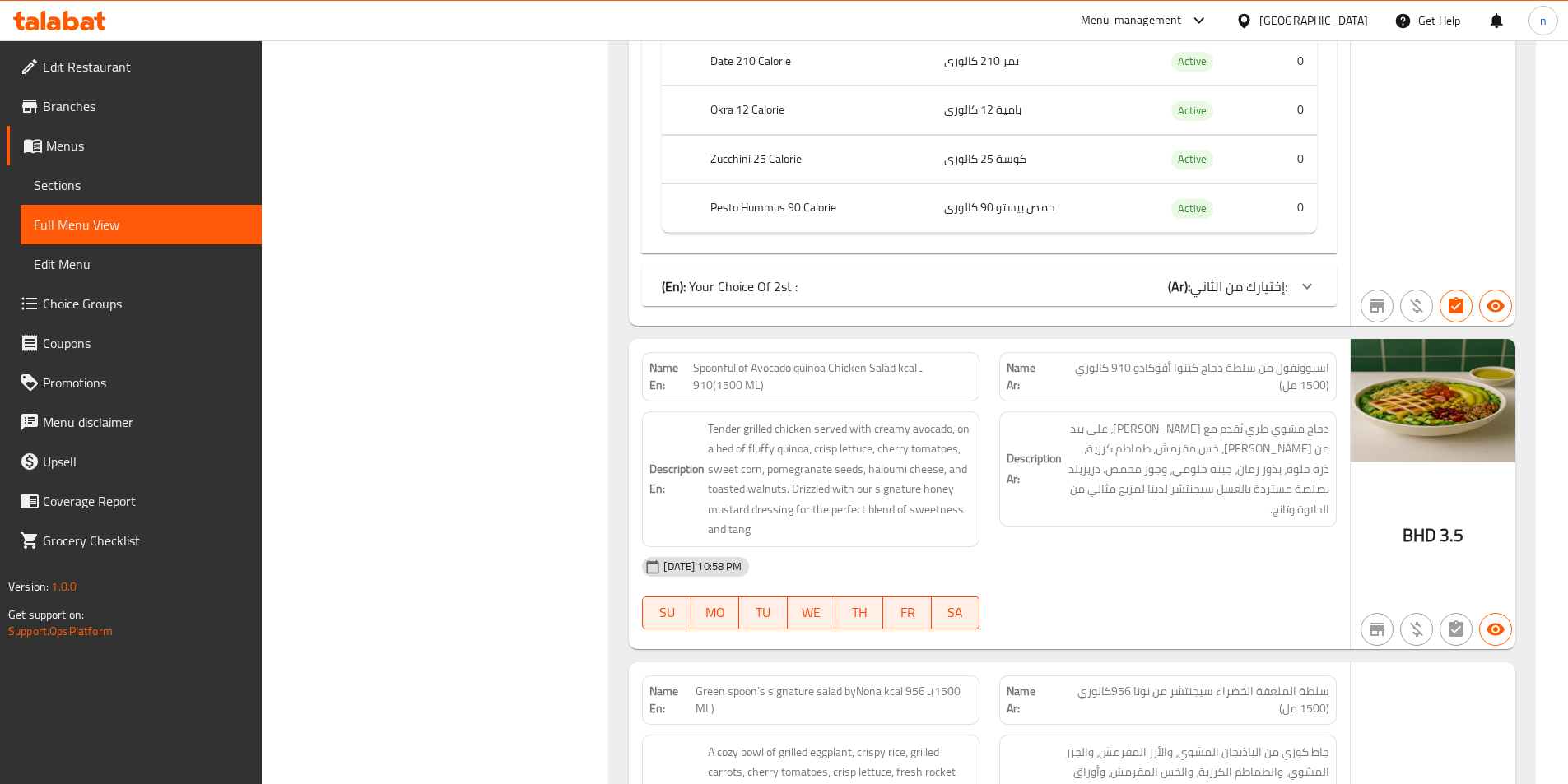
scroll to position [2140, 0]
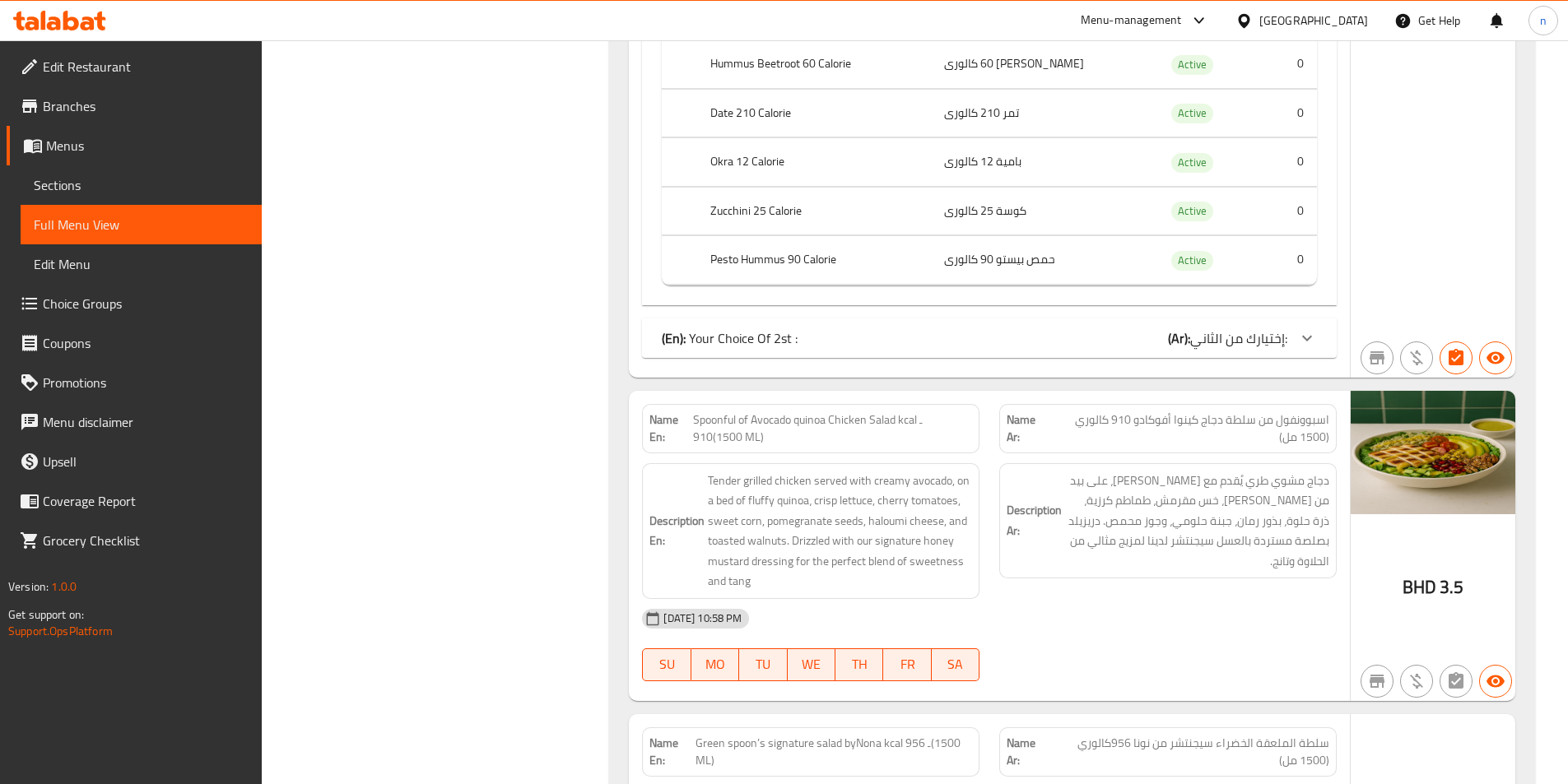
click at [1118, 340] on div "(En): Your Choice Of 2st : (Ar): إختيارك من الثاني:" at bounding box center [975, 338] width 626 height 20
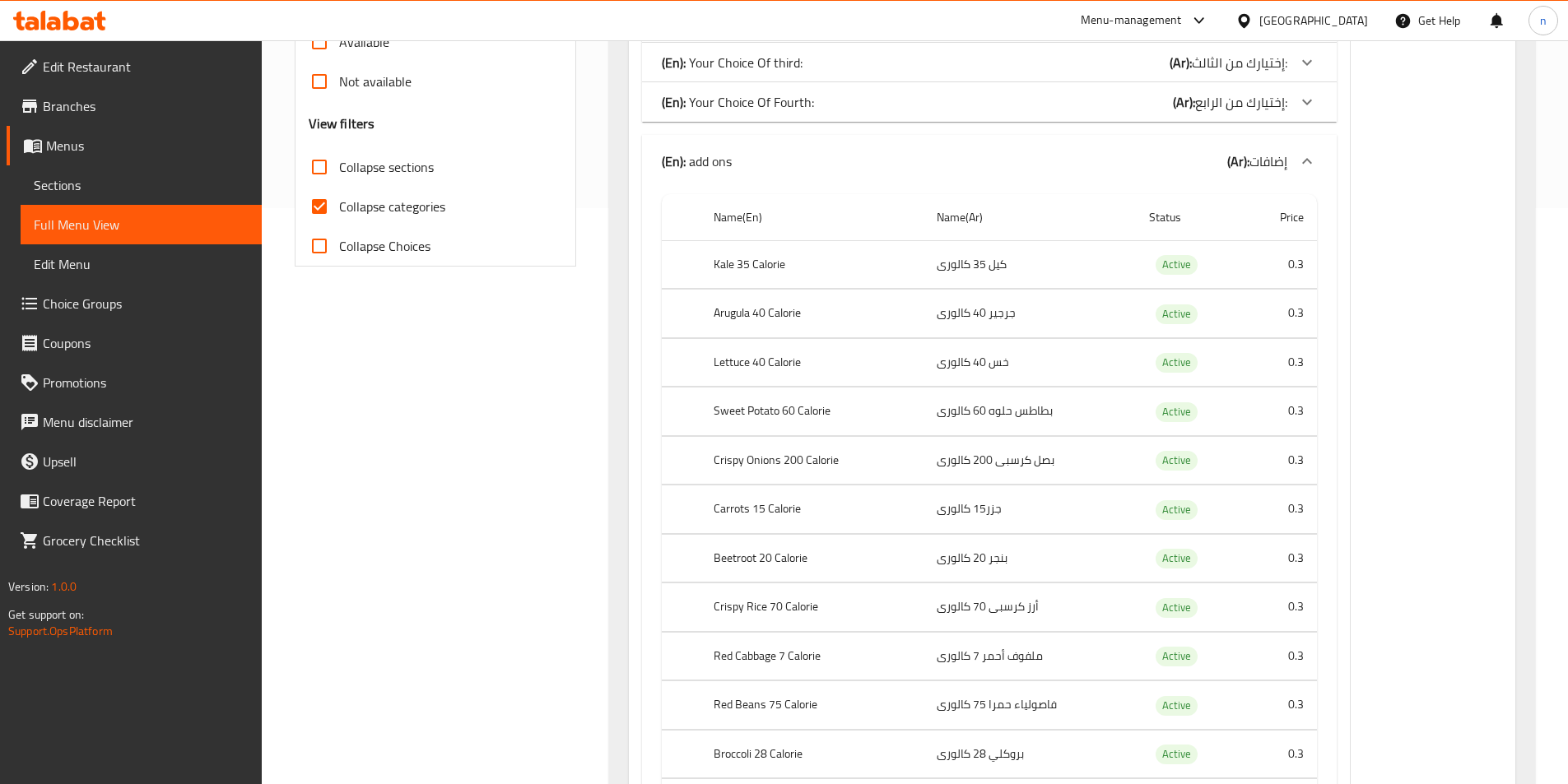
scroll to position [329, 0]
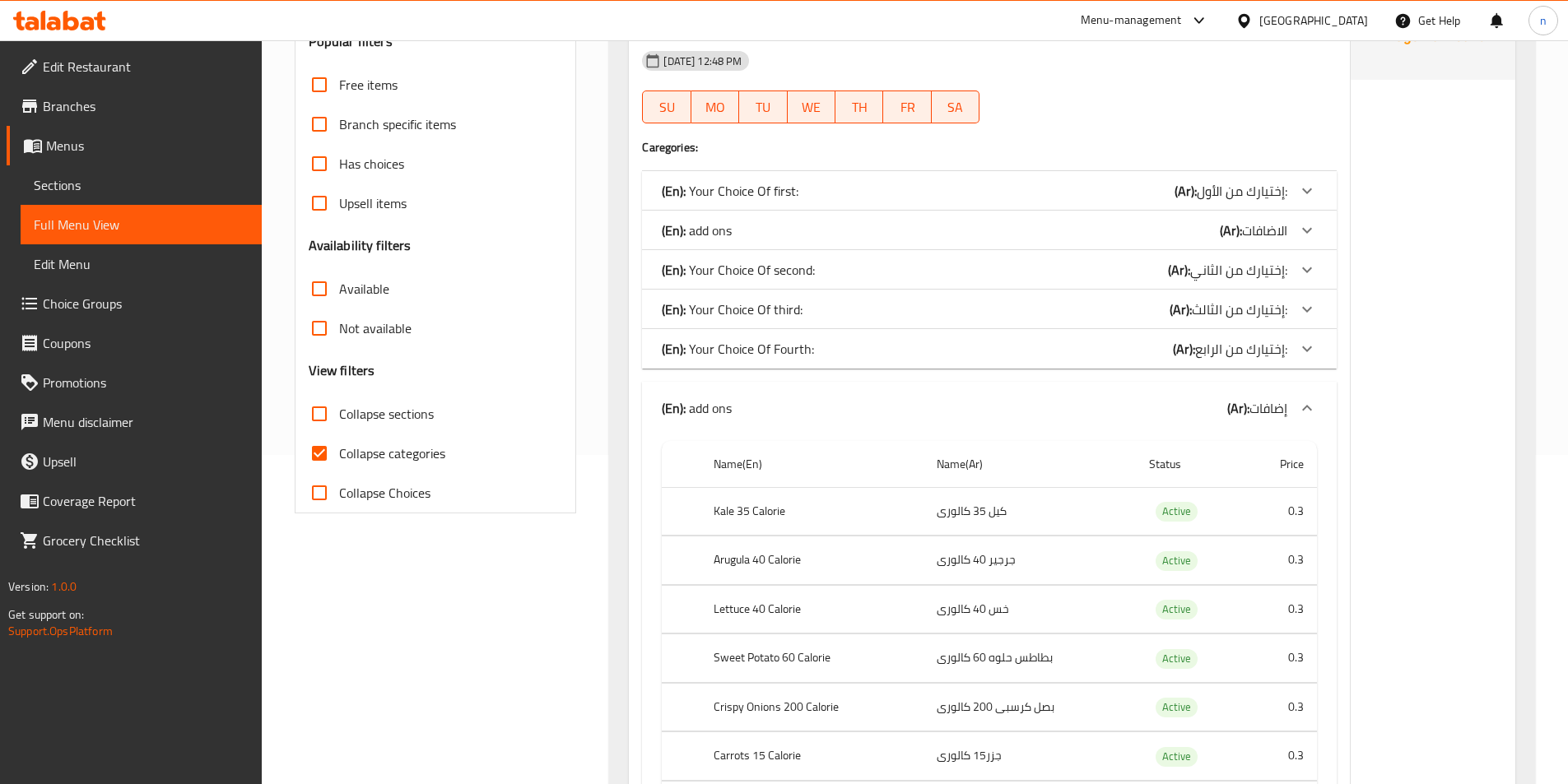
click at [1186, 235] on div "(En): add ons (Ar): الاضافات" at bounding box center [975, 230] width 626 height 20
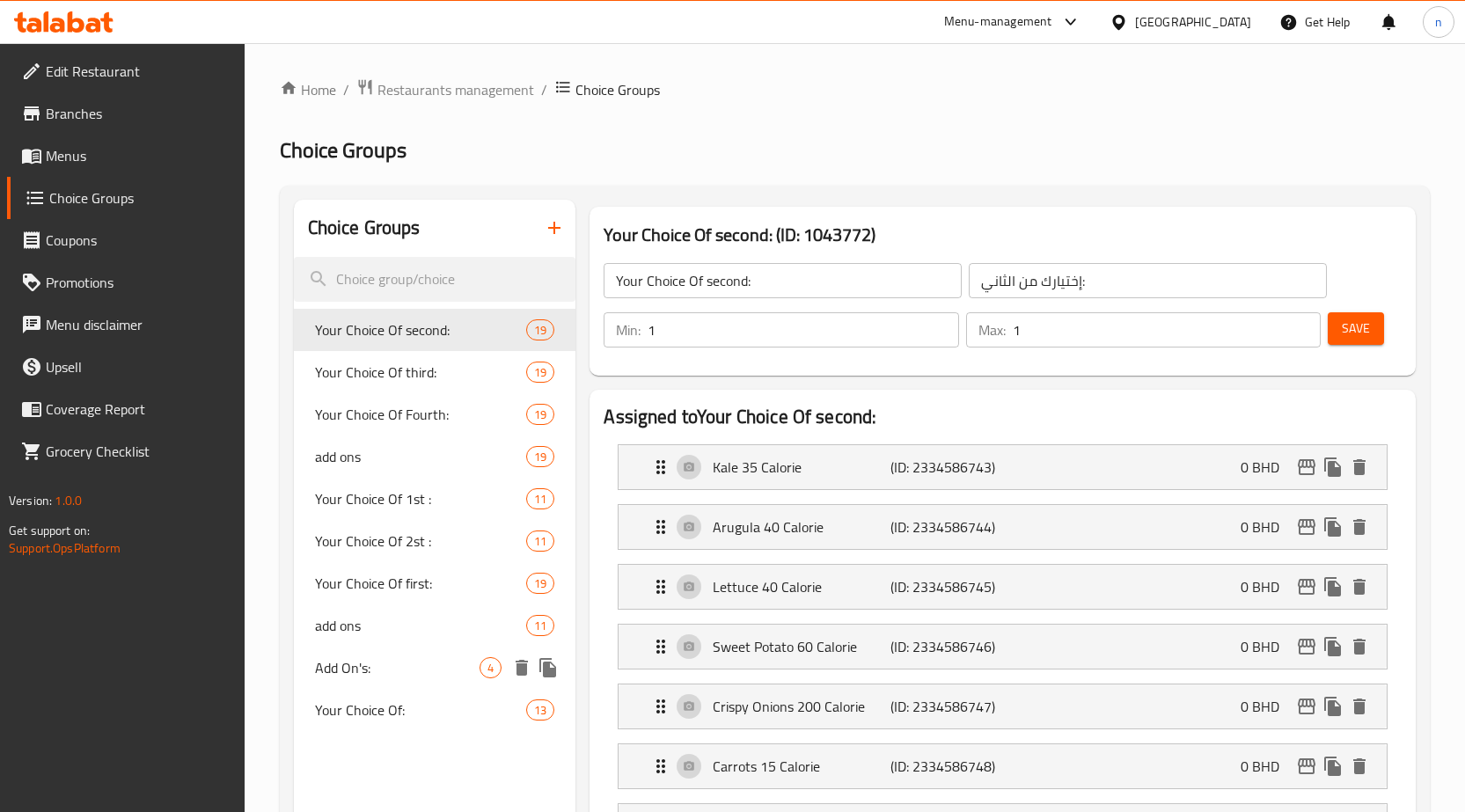
click at [473, 662] on span "Add On's:" at bounding box center [398, 667] width 165 height 21
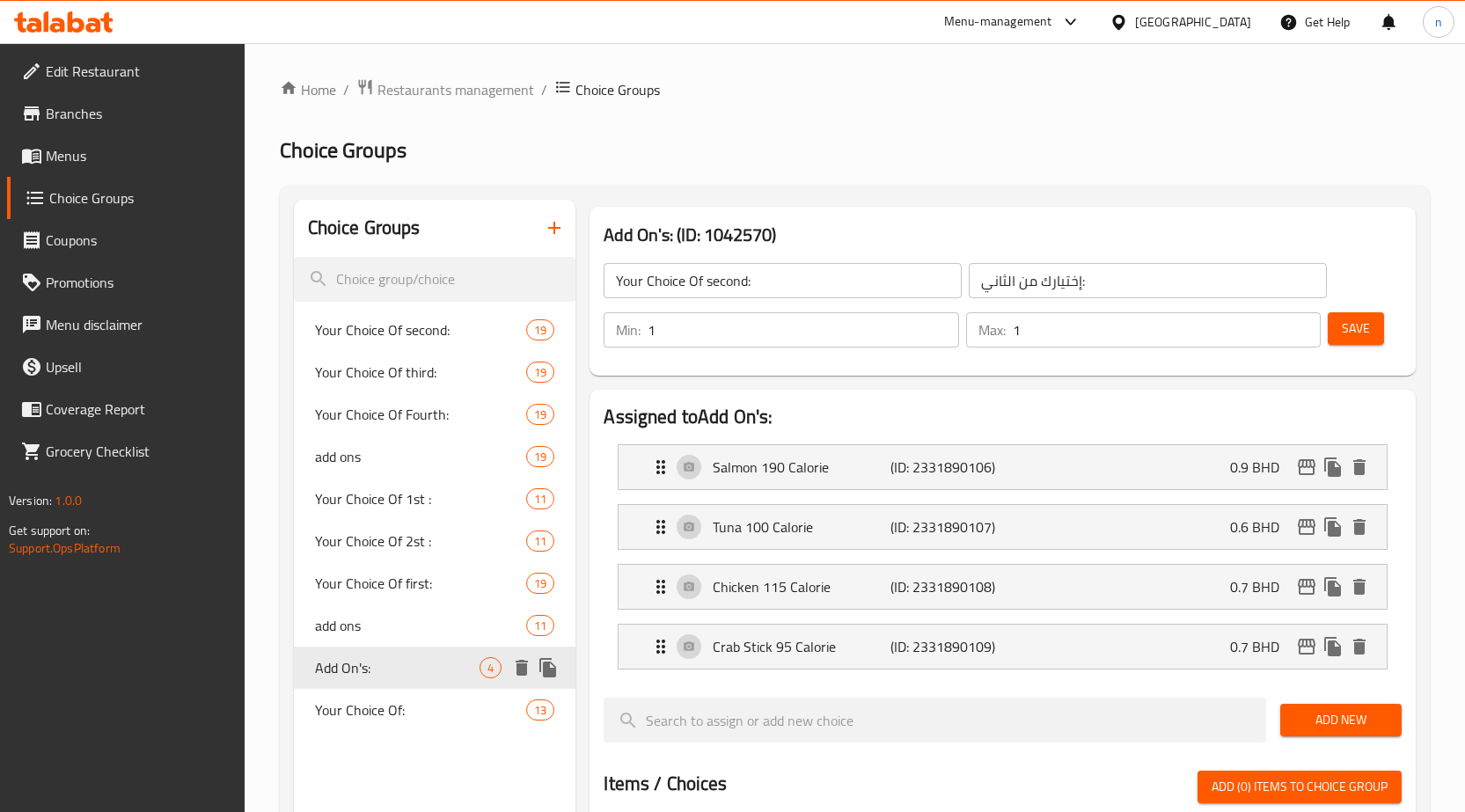
type input "Add On's:"
type input "الإضافات:"
type input "0"
click at [869, 656] on p "Crab Stick 95 Calorie" at bounding box center [801, 646] width 177 height 21
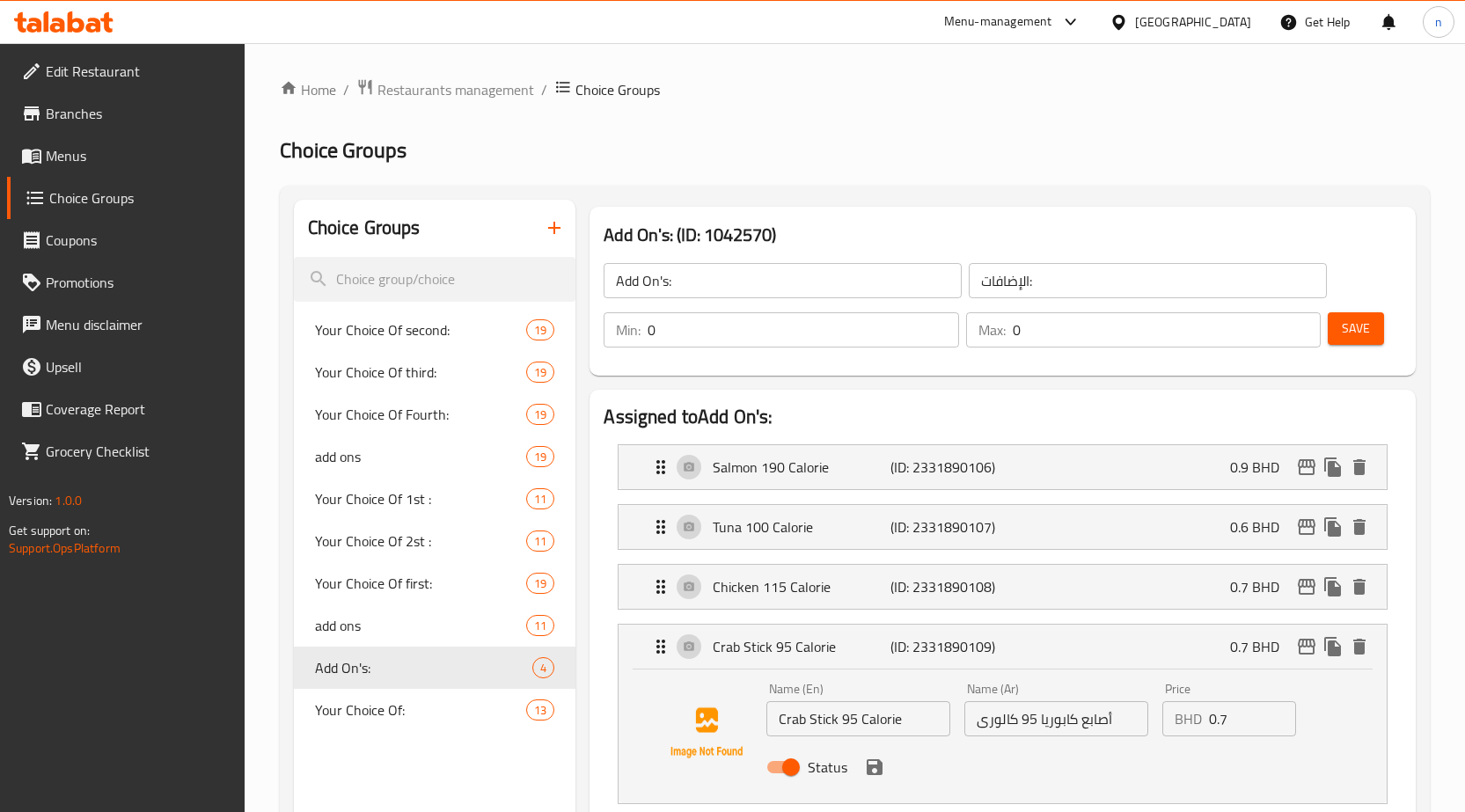
click at [1102, 726] on input "أصابع كابوريا 95 كالورى" at bounding box center [1056, 718] width 184 height 35
click at [1119, 717] on input "أصابع كابوريا 95 كالورى" at bounding box center [1056, 718] width 184 height 35
click at [879, 773] on icon "save" at bounding box center [874, 766] width 16 height 16
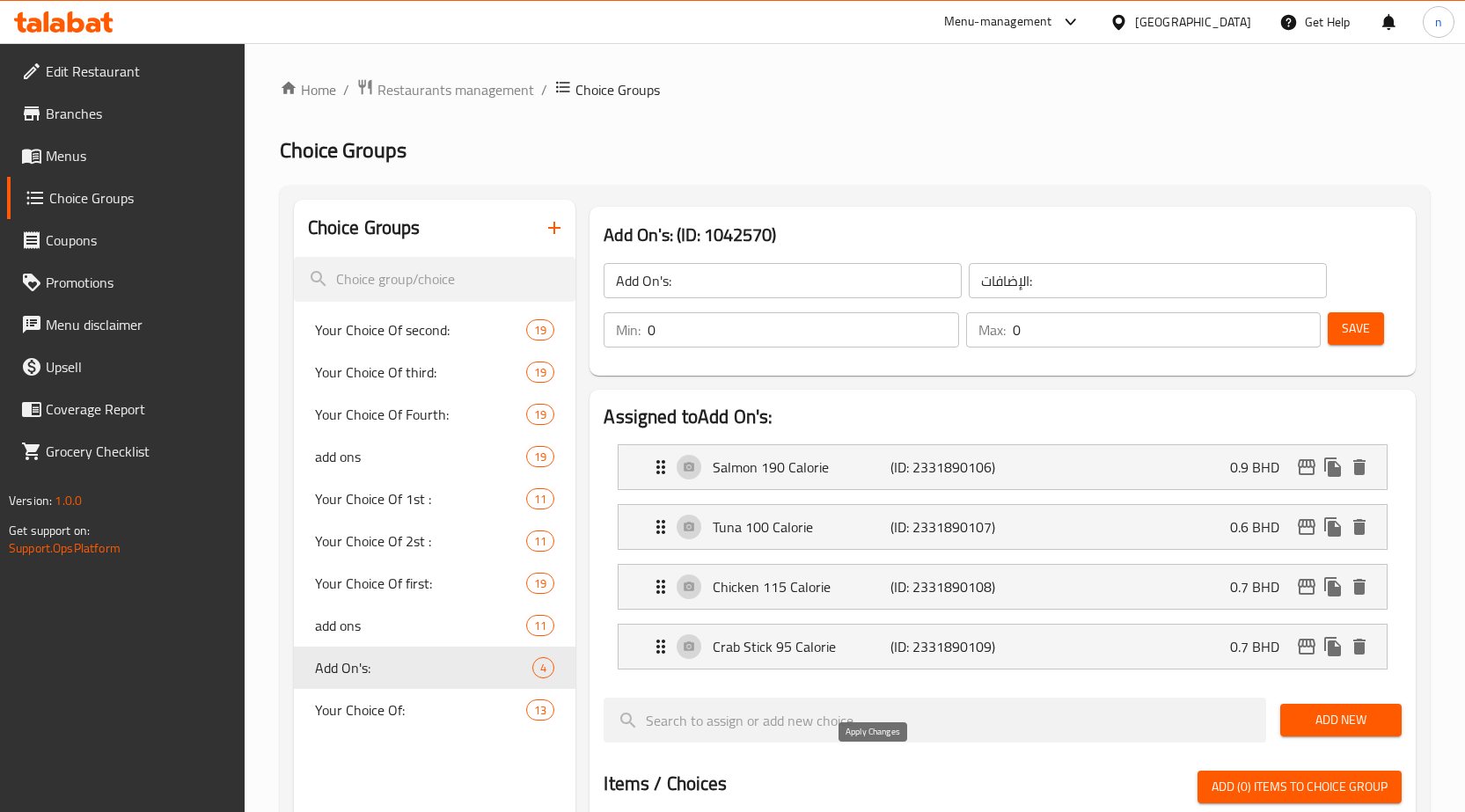
type input "أصبع كابوريا 95 كالورى"
click at [1373, 324] on button "Save" at bounding box center [1356, 328] width 56 height 32
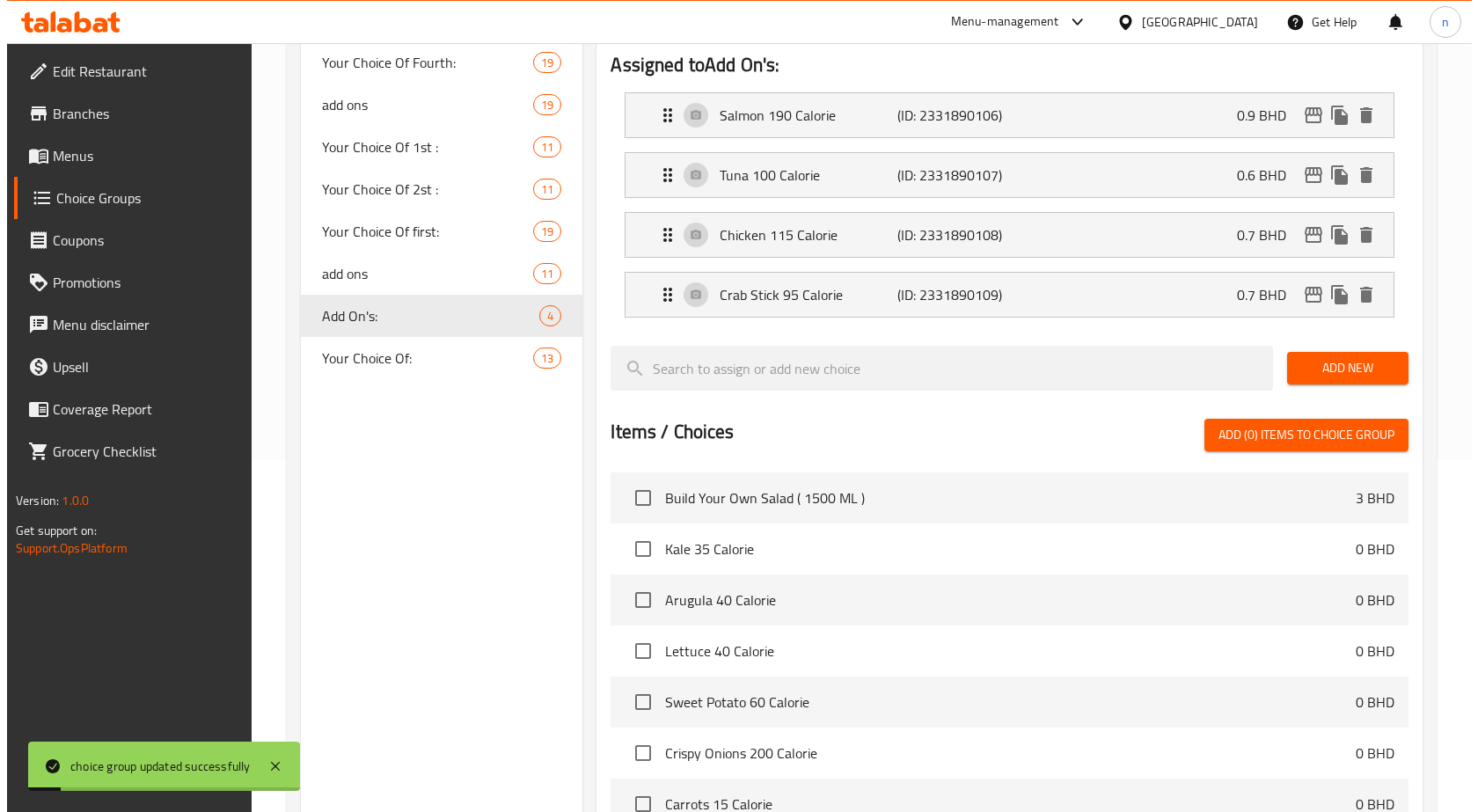
scroll to position [686, 0]
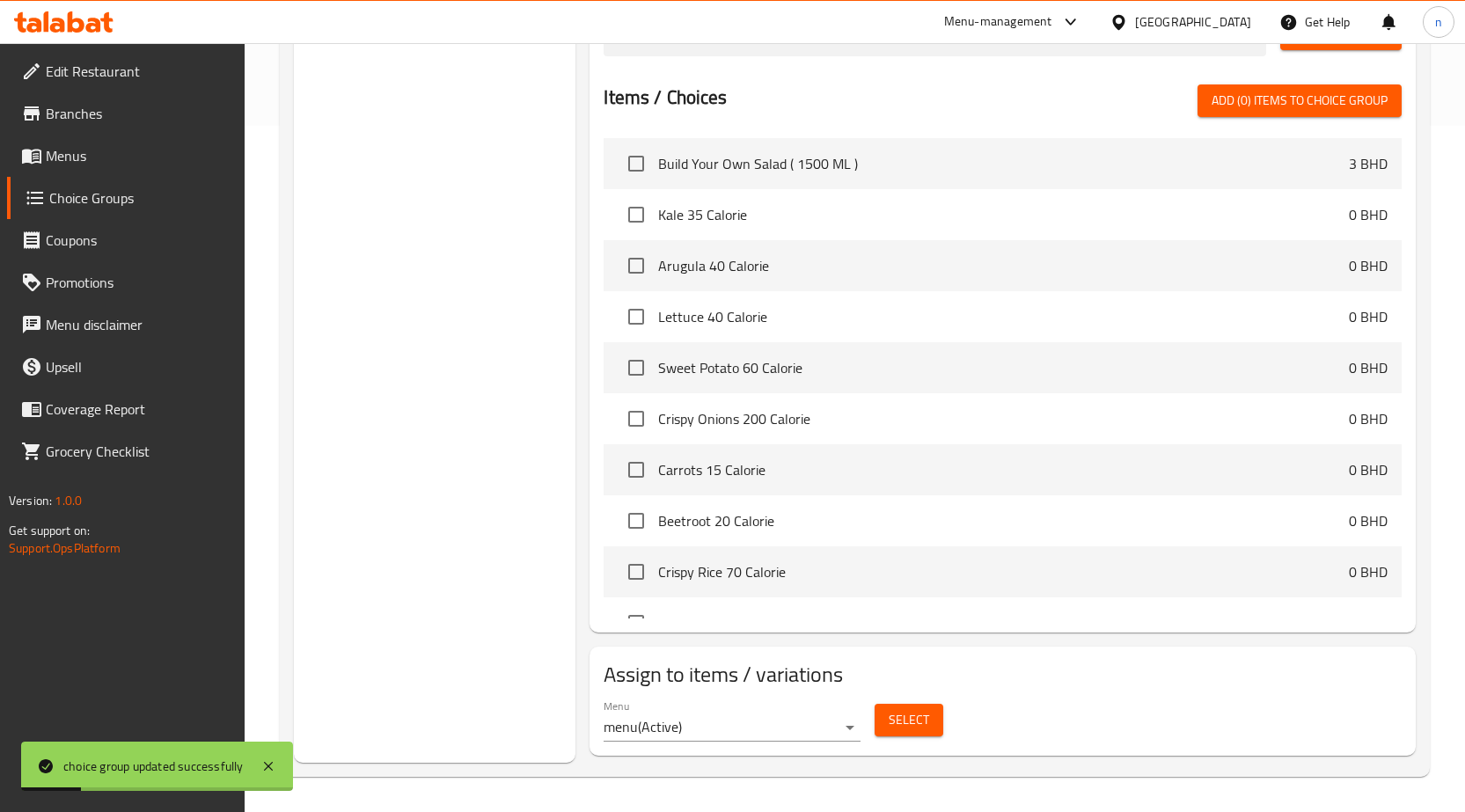
click at [920, 725] on span "Select" at bounding box center [909, 720] width 40 height 22
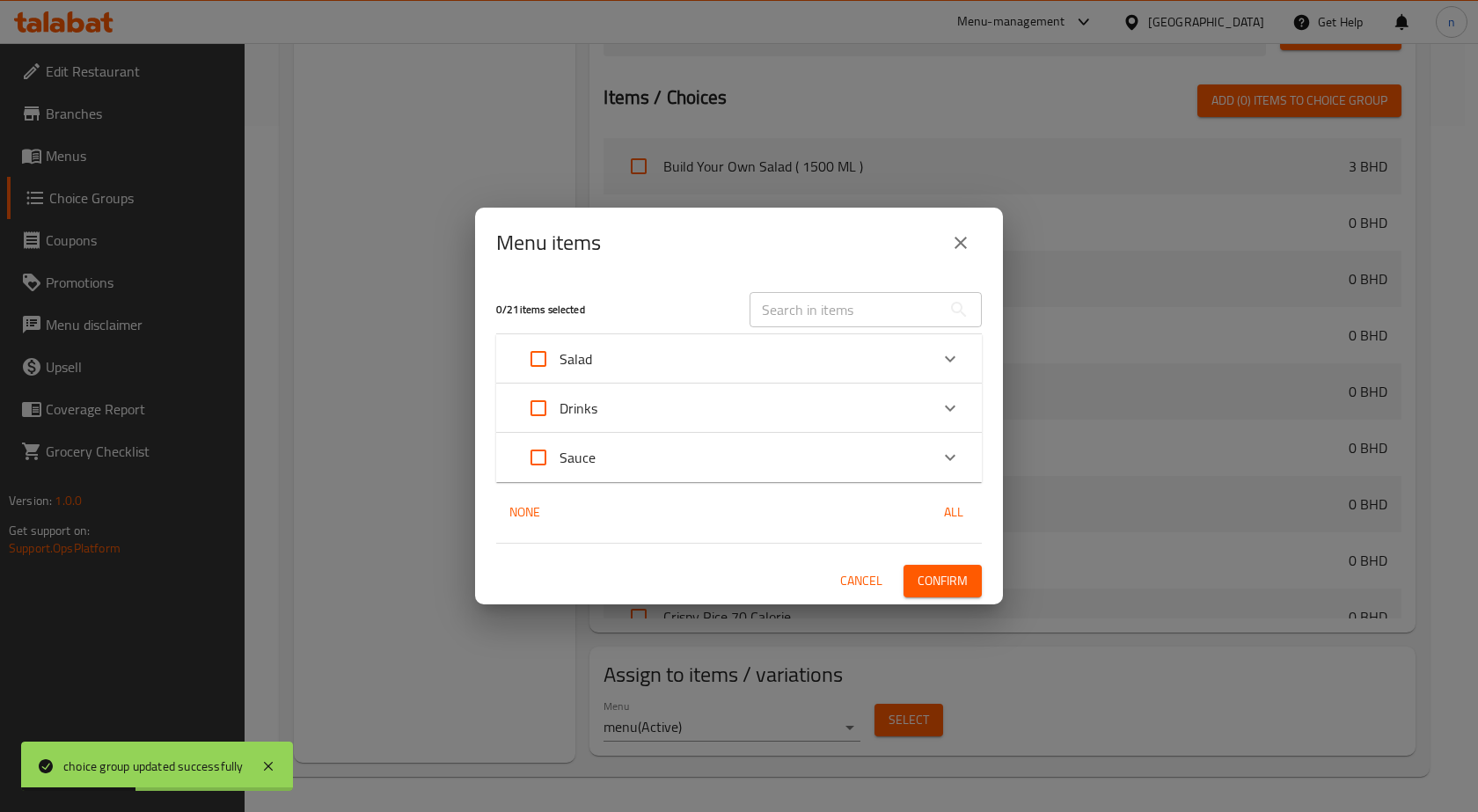
click at [630, 359] on div "Salad" at bounding box center [723, 359] width 412 height 42
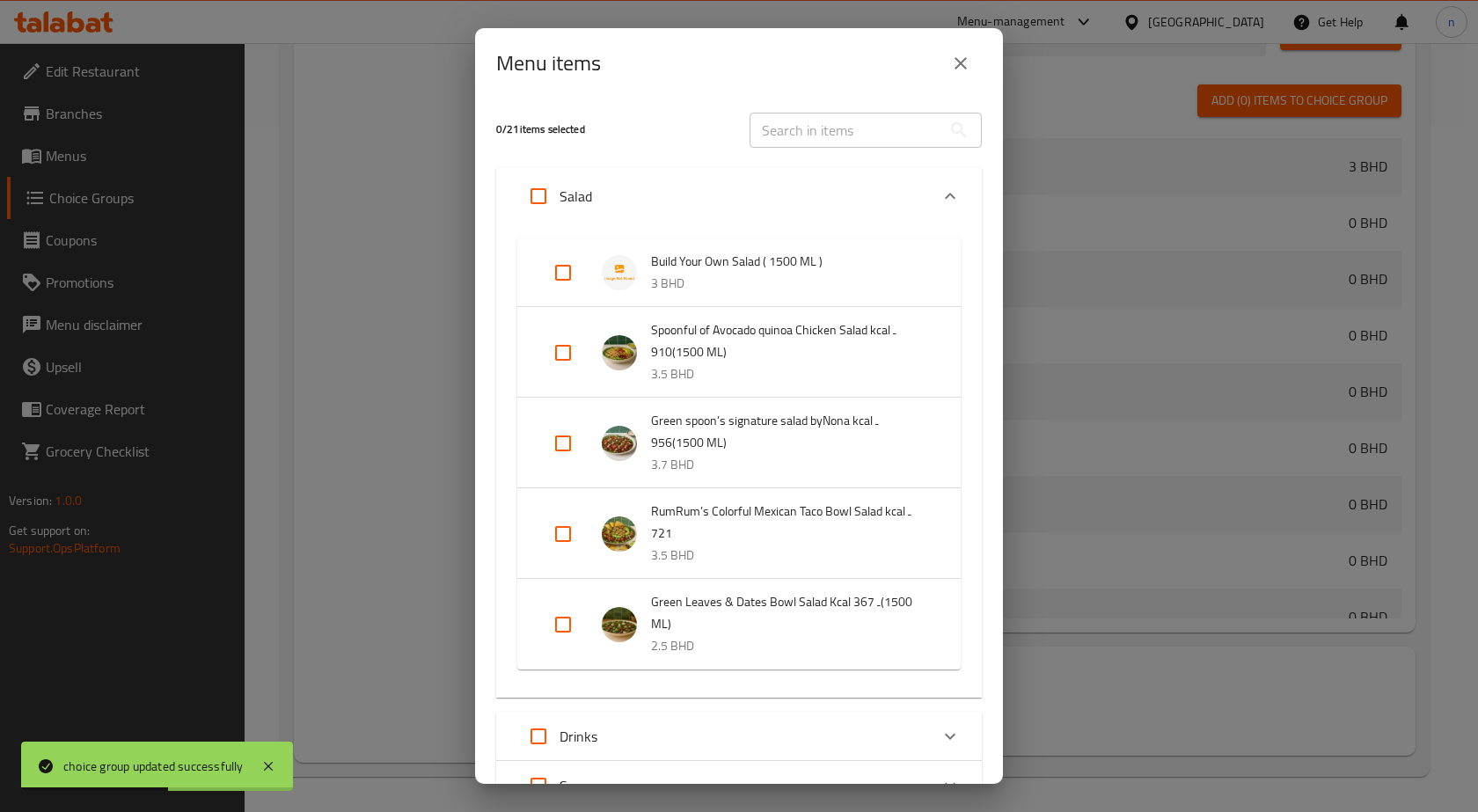
click at [555, 271] on input "Expand" at bounding box center [563, 273] width 42 height 42
checkbox input "true"
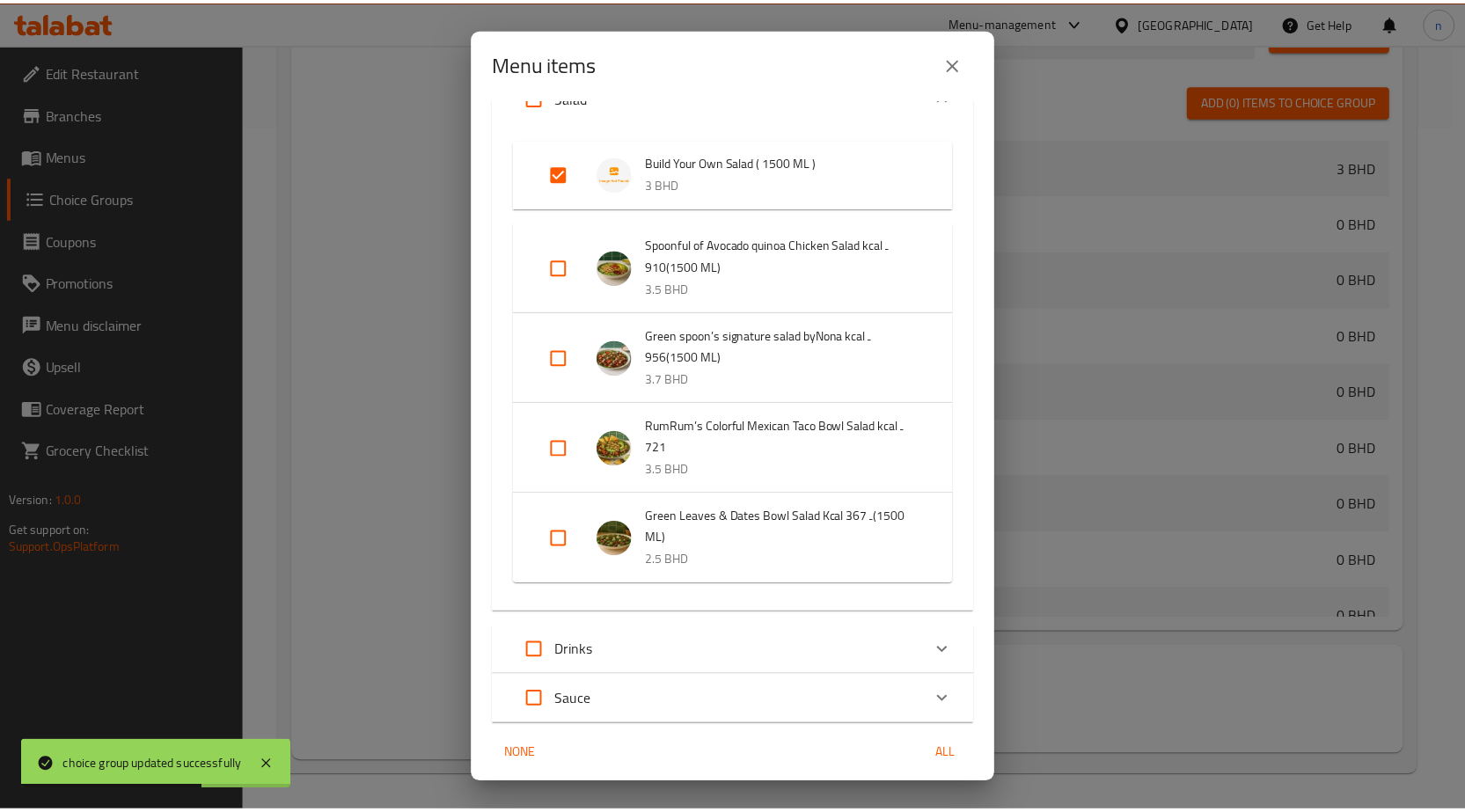
scroll to position [163, 0]
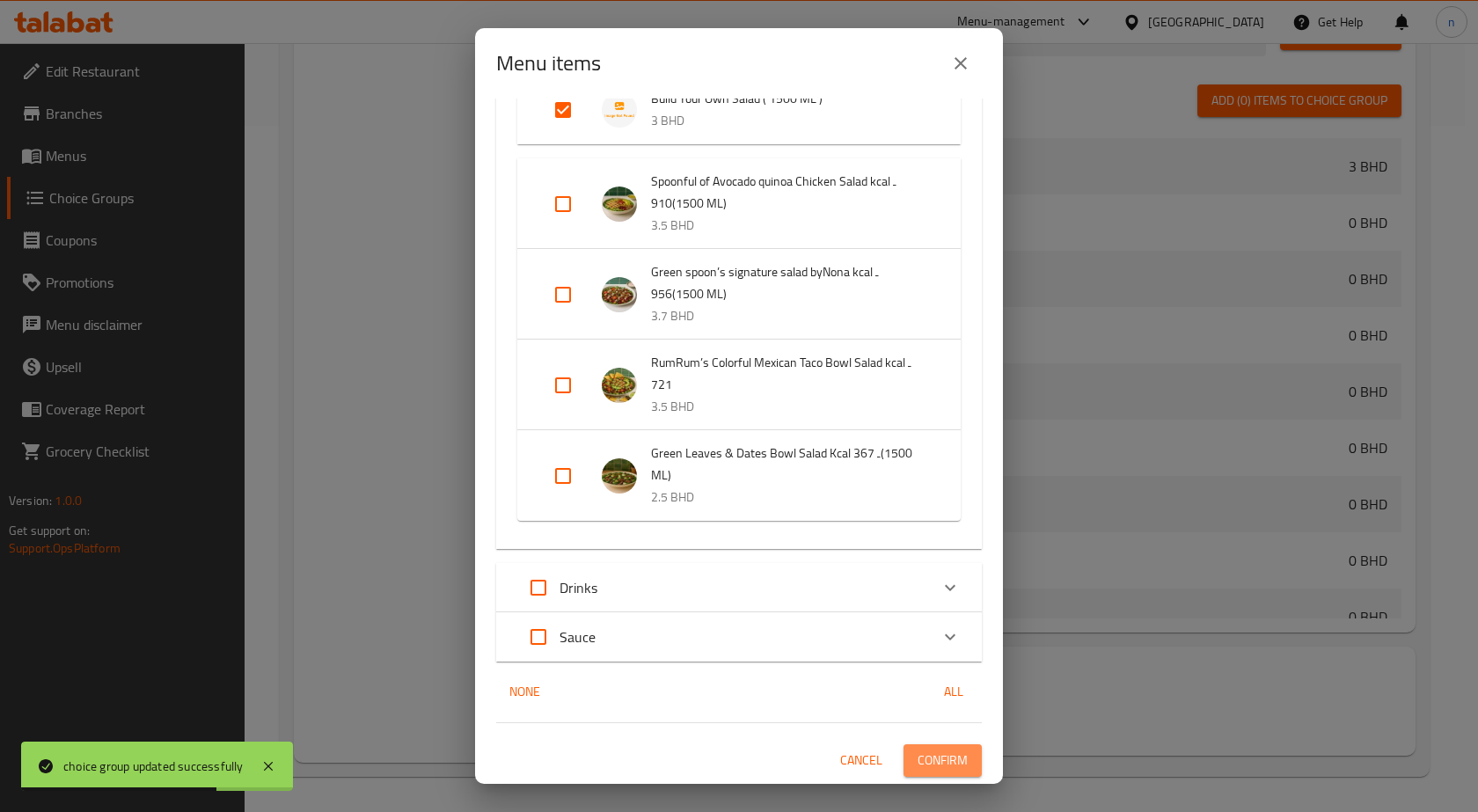
click at [918, 759] on span "Confirm" at bounding box center [942, 761] width 51 height 22
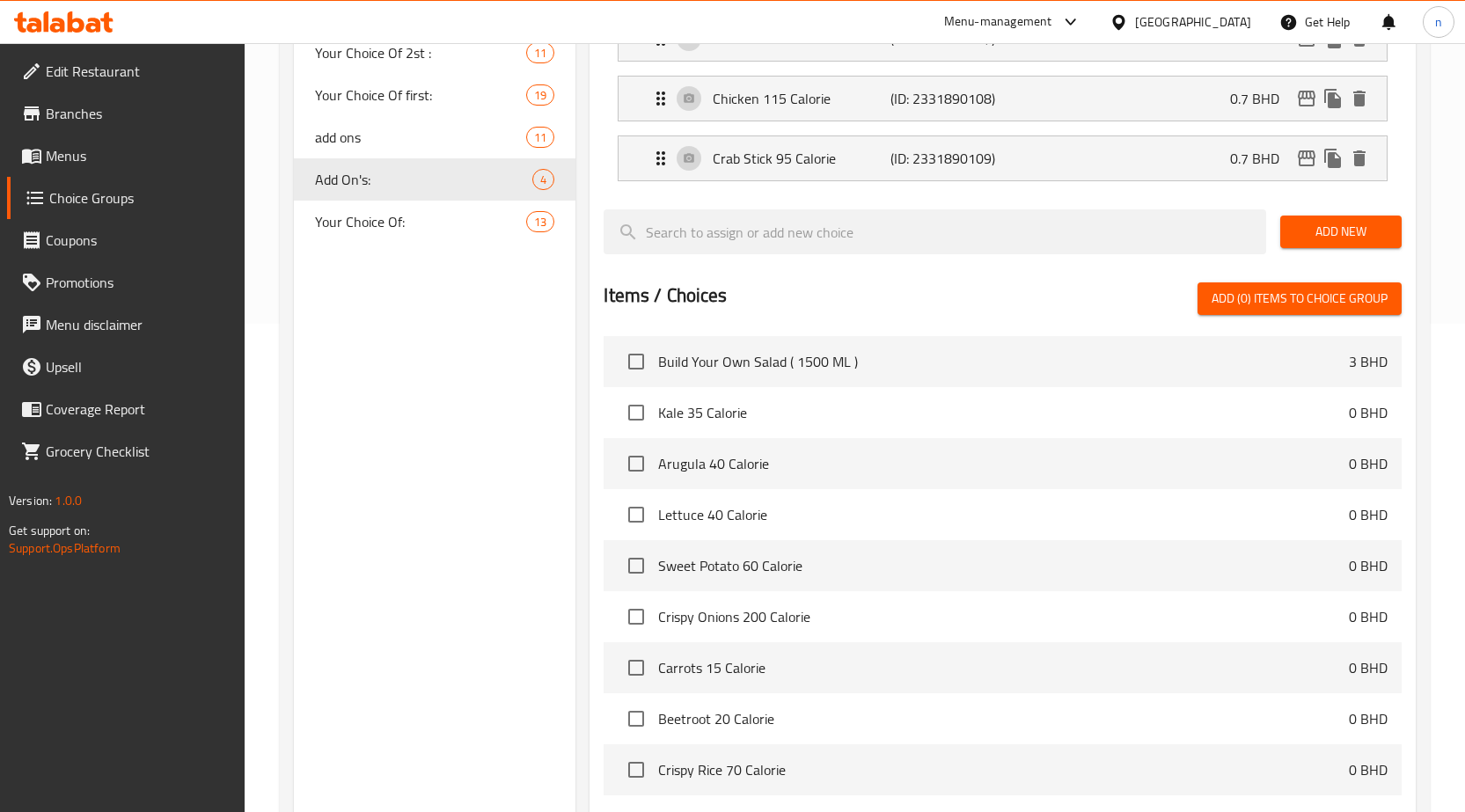
scroll to position [246, 0]
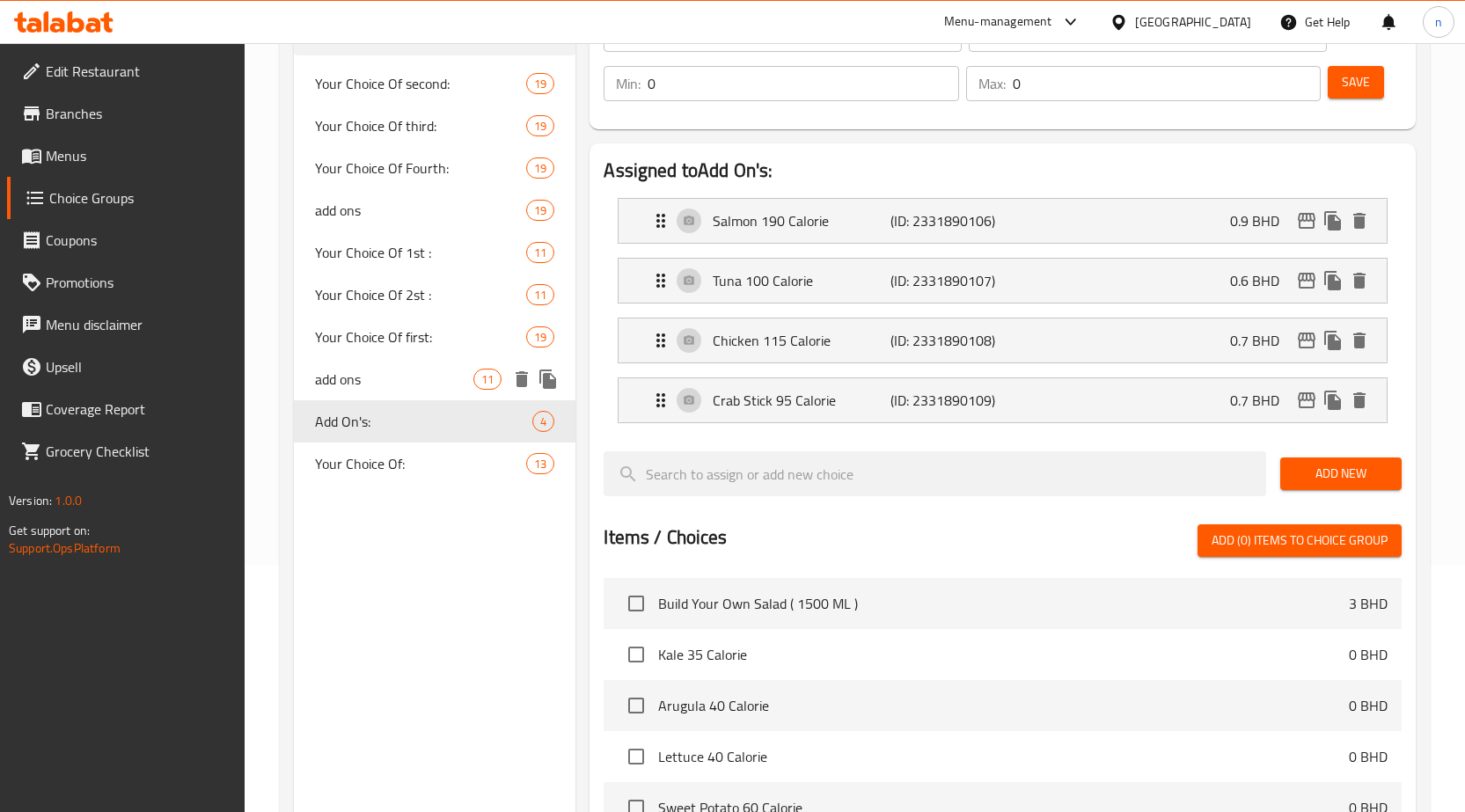
click at [393, 368] on span "add ons" at bounding box center [394, 378] width 159 height 21
type input "add ons"
type input "الاضافات"
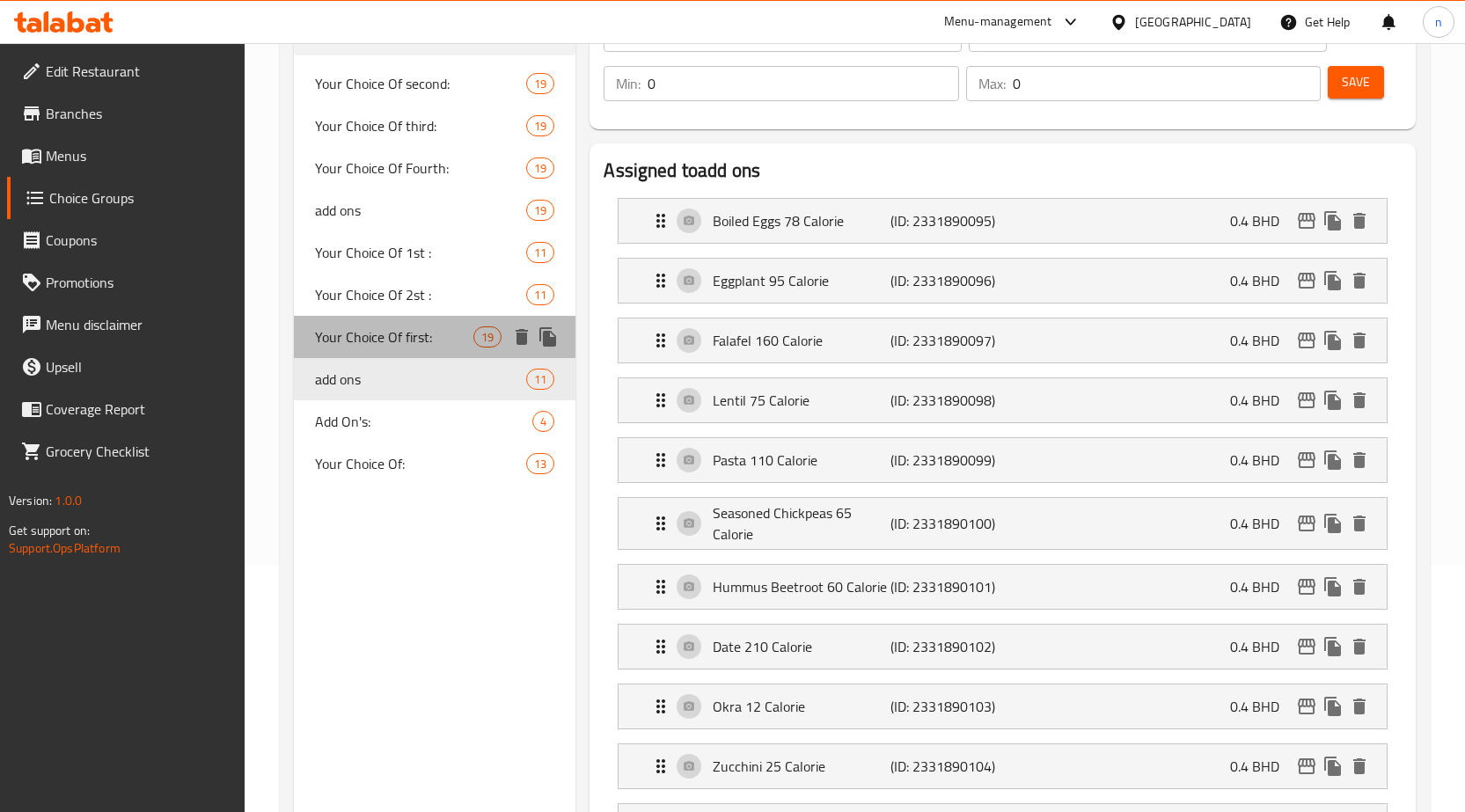
click at [389, 339] on span "Your Choice Of first:" at bounding box center [394, 336] width 159 height 21
type input "Your Choice Of first:"
type input "إختيارك من الأول:"
type input "1"
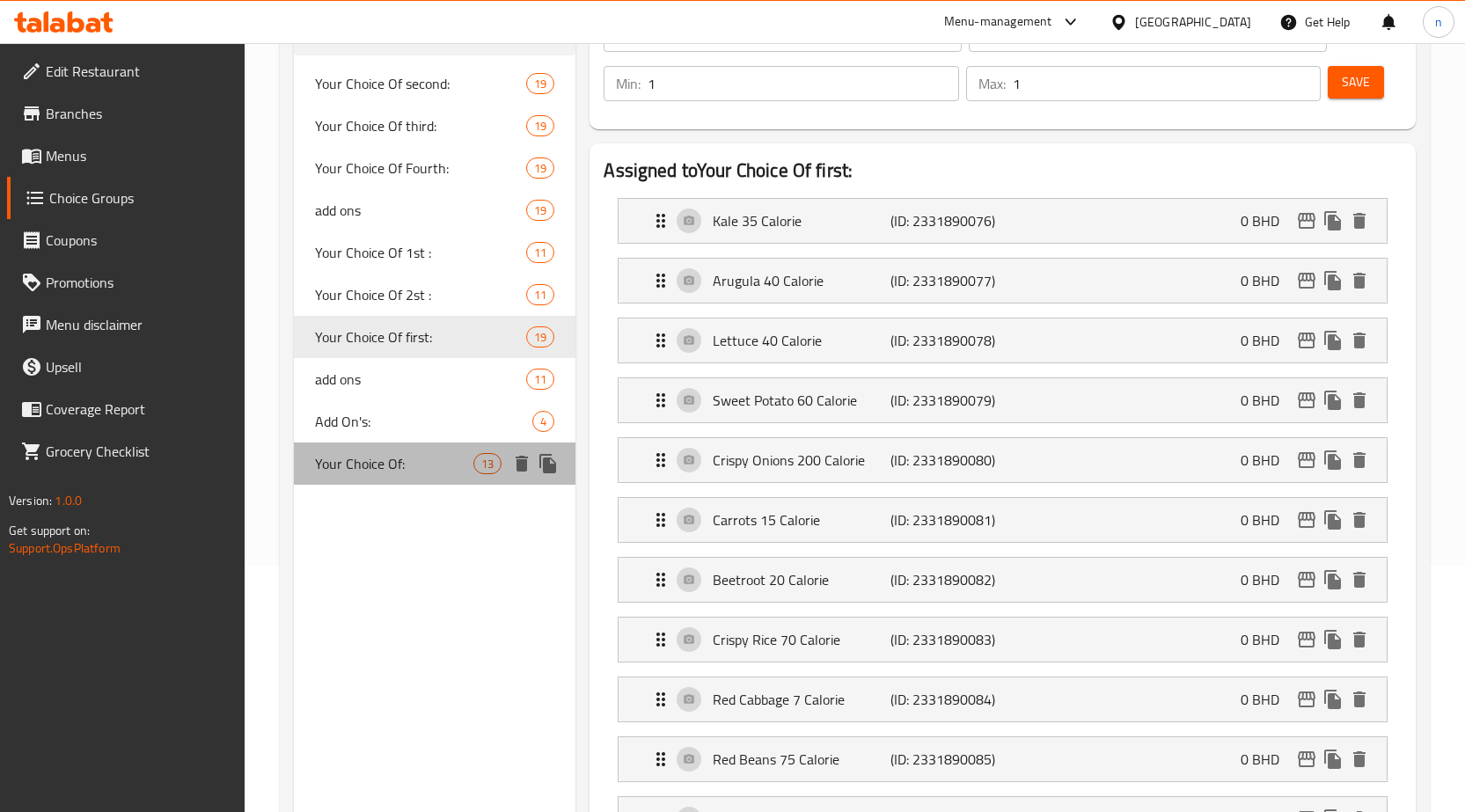
click at [400, 457] on span "Your Choice Of:" at bounding box center [394, 463] width 159 height 21
type input "Your Choice Of:"
type input "إختيارك من:"
type input "0"
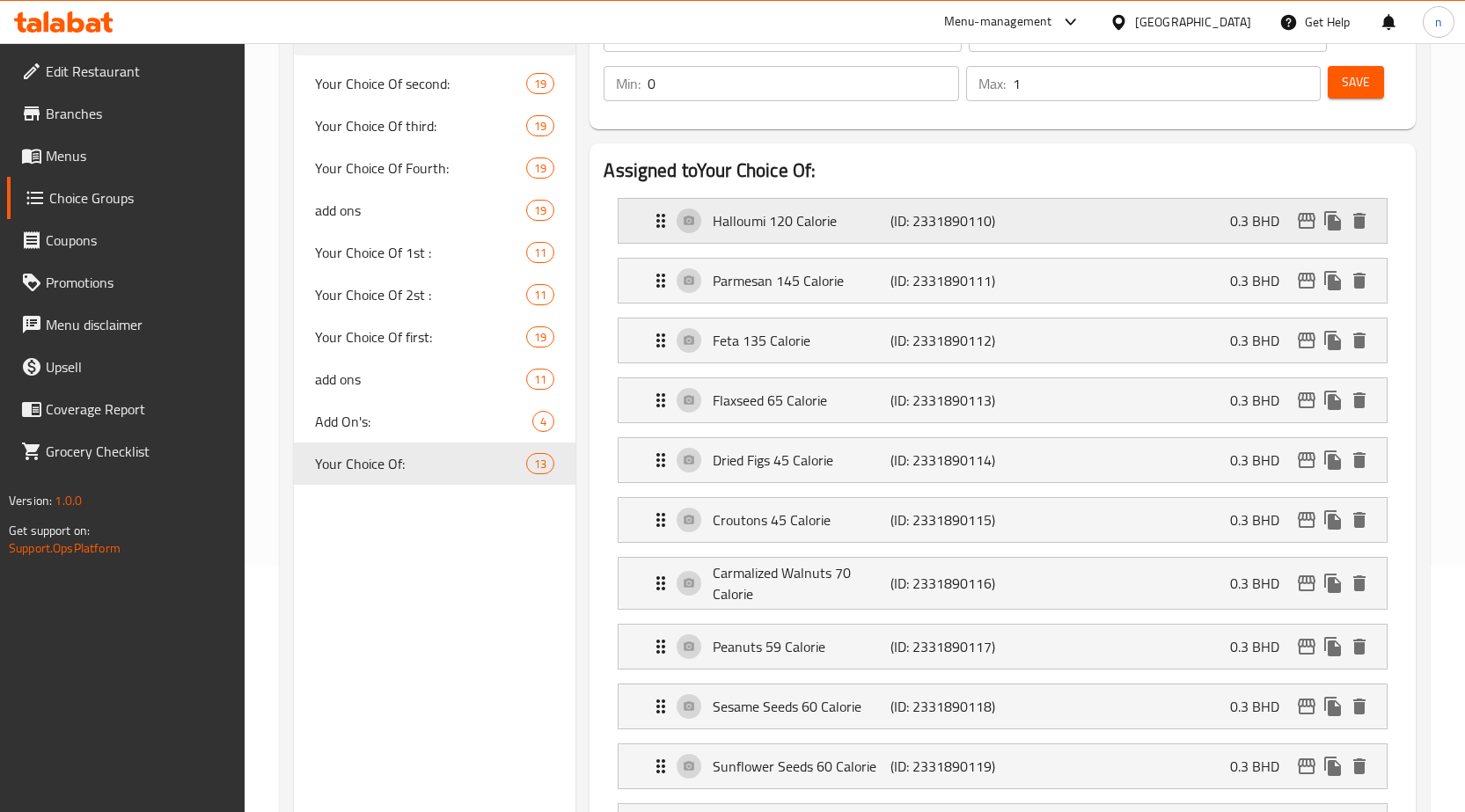
click at [1075, 228] on div "Halloumi 120 Calorie (ID: 2331890110) 0.3 BHD" at bounding box center [1008, 220] width 715 height 44
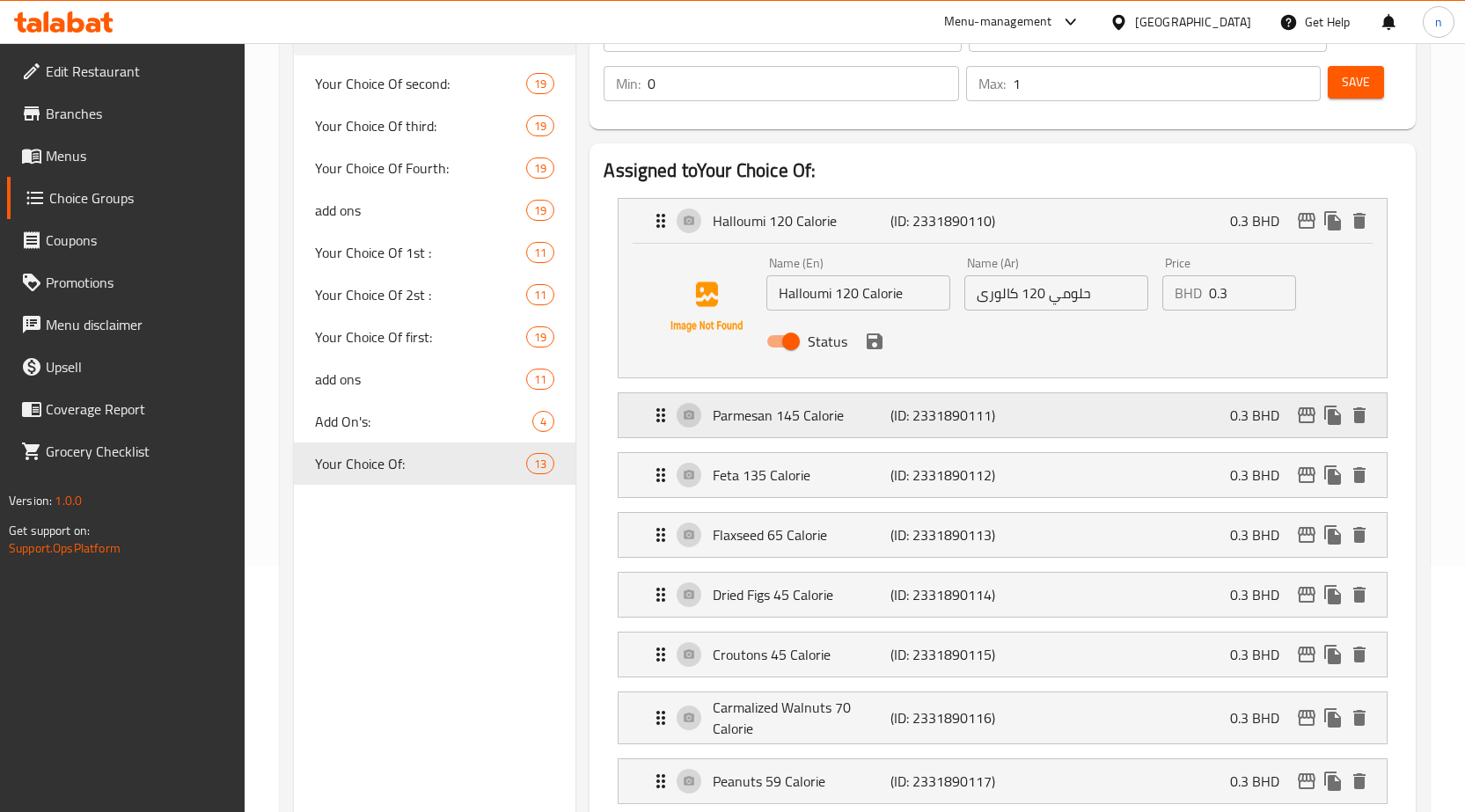
click at [1043, 411] on div "Parmesan 145 Calorie (ID: 2331890111) 0.3 BHD" at bounding box center [1008, 415] width 715 height 44
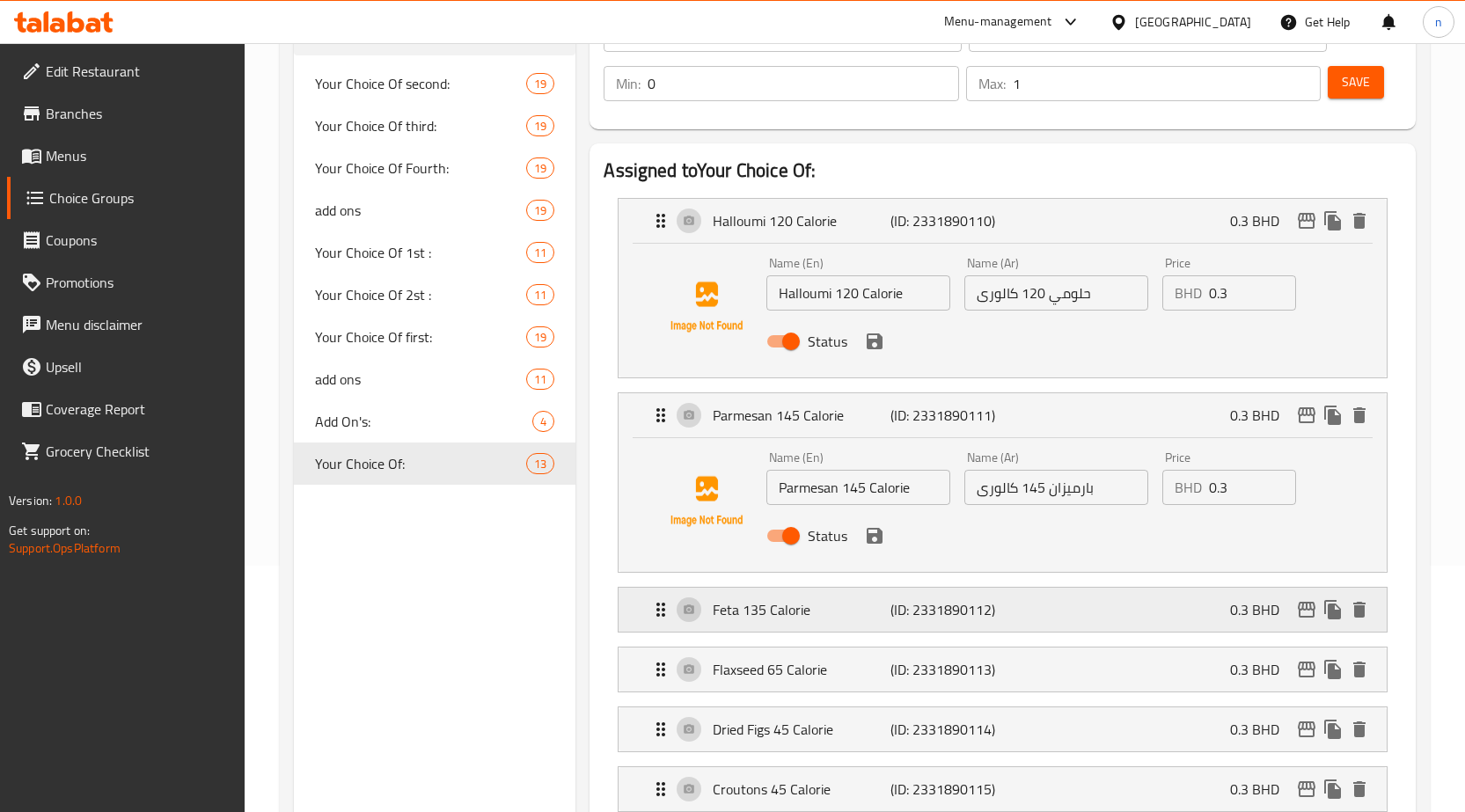
click at [1073, 615] on div "Feta 135 Calorie (ID: 2331890112) 0.3 BHD" at bounding box center [1008, 610] width 715 height 44
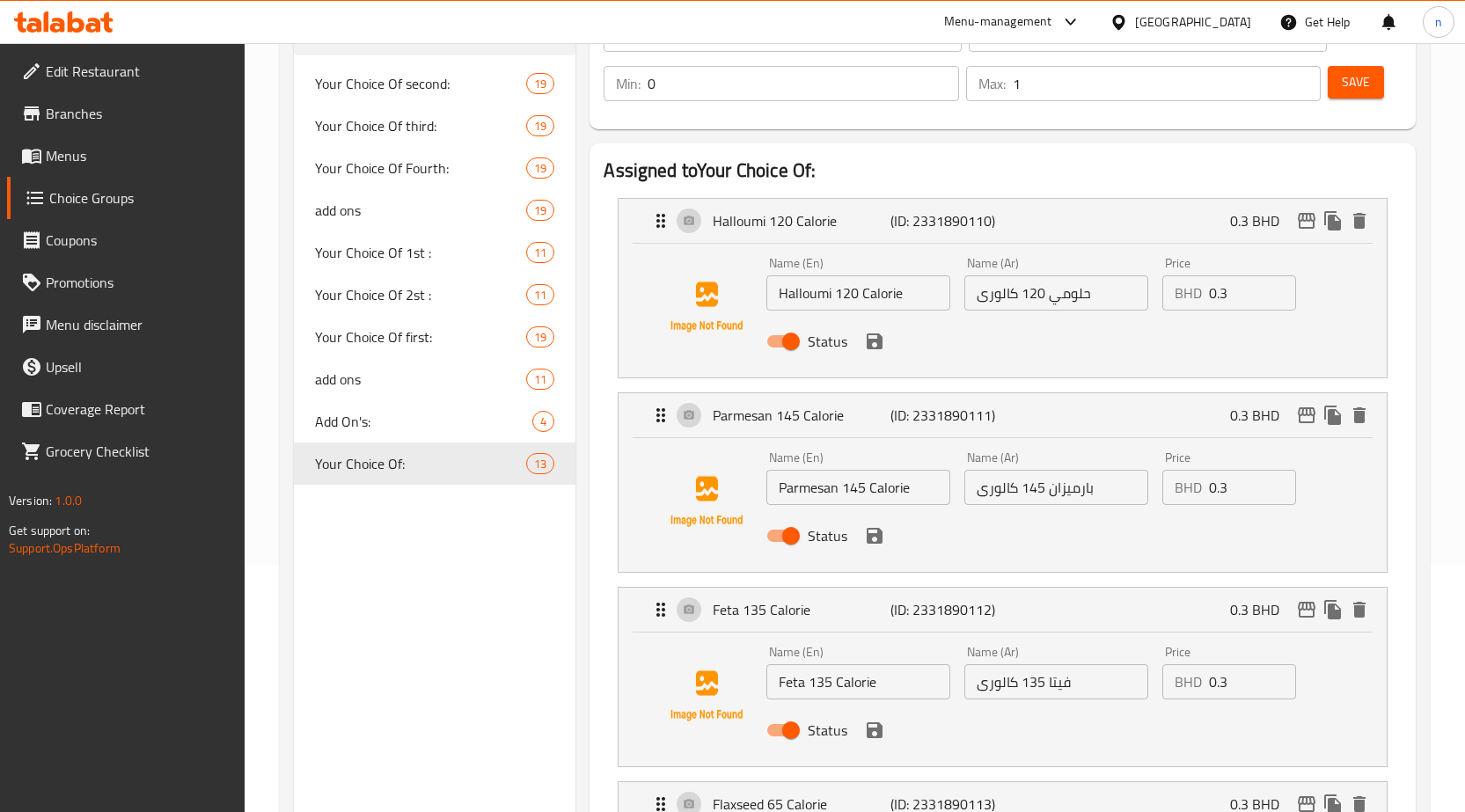
scroll to position [598, 0]
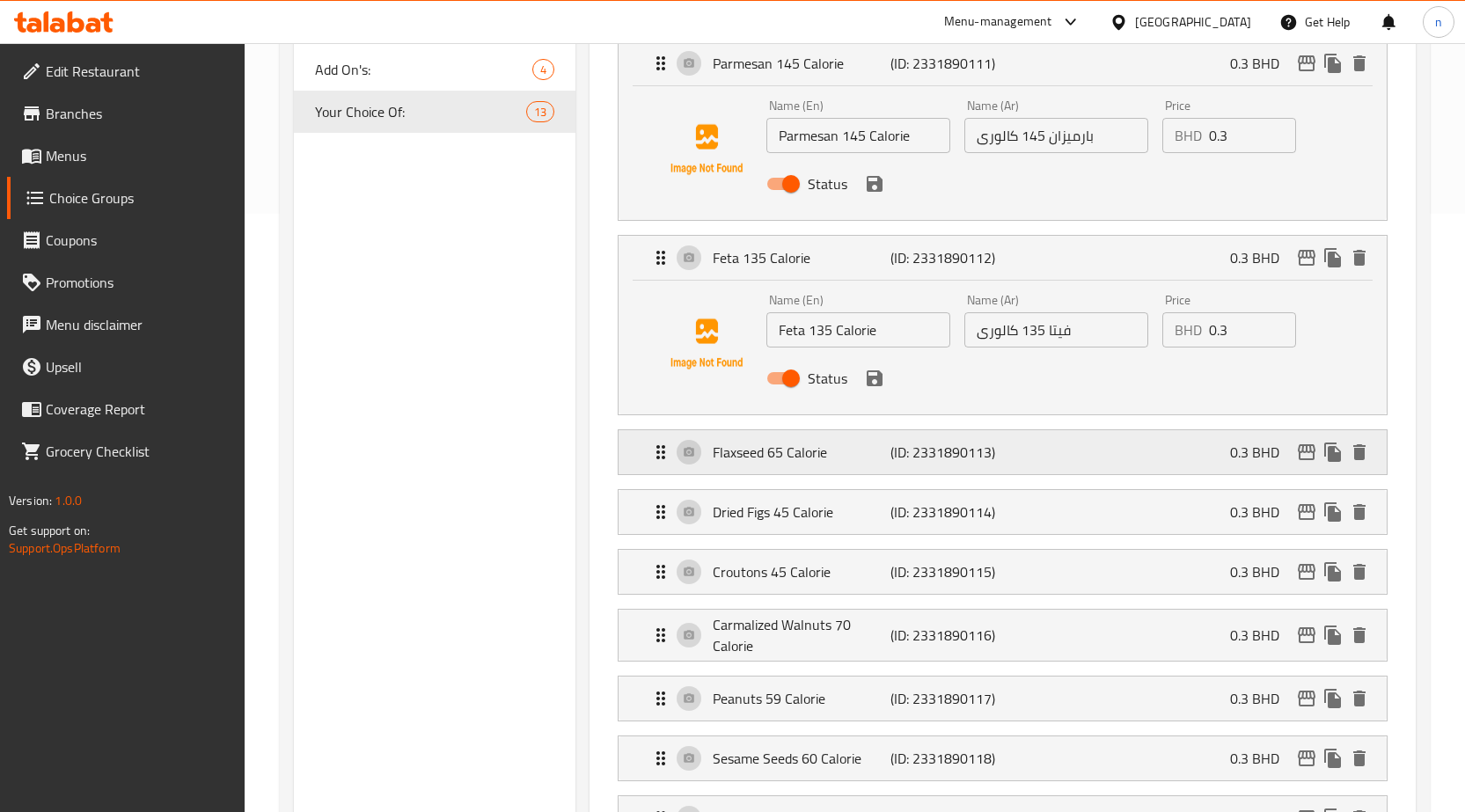
click at [1049, 465] on div "Flaxseed 65 Calorie (ID: 2331890113) 0.3 BHD" at bounding box center [1008, 452] width 715 height 44
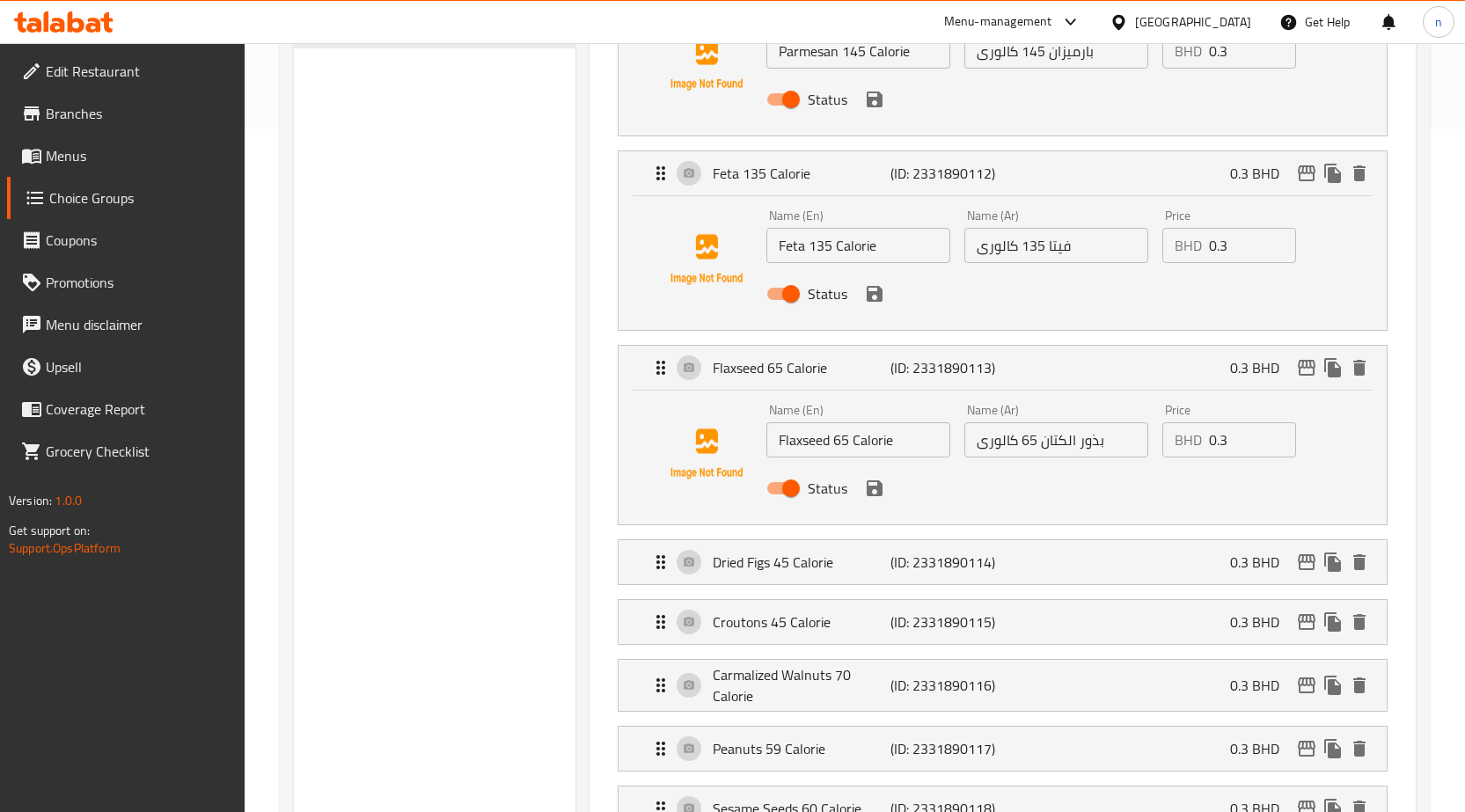
scroll to position [686, 0]
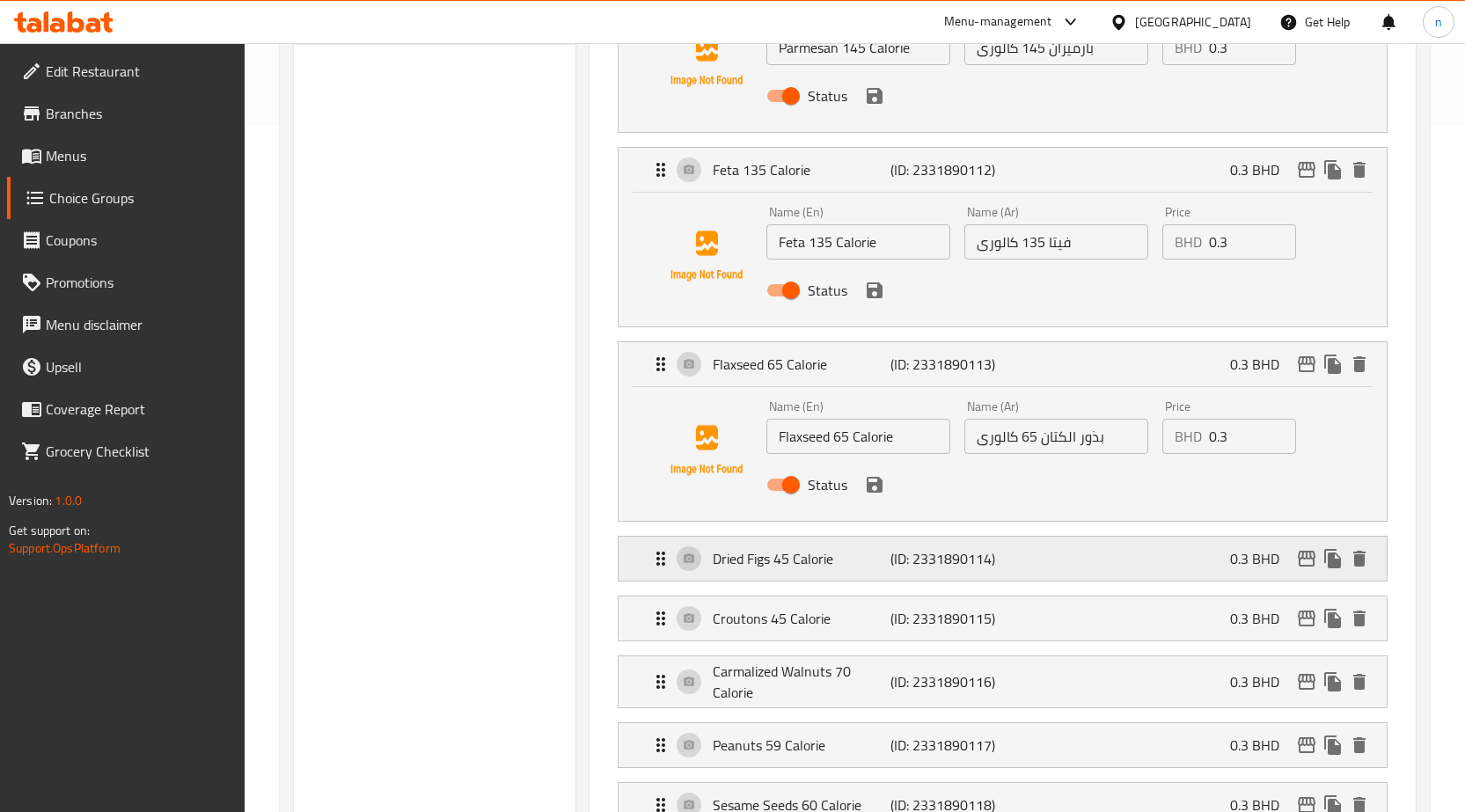
click at [1117, 553] on div "Dried Figs 45 Calorie (ID: 2331890114) 0.3 BHD" at bounding box center [1008, 558] width 715 height 44
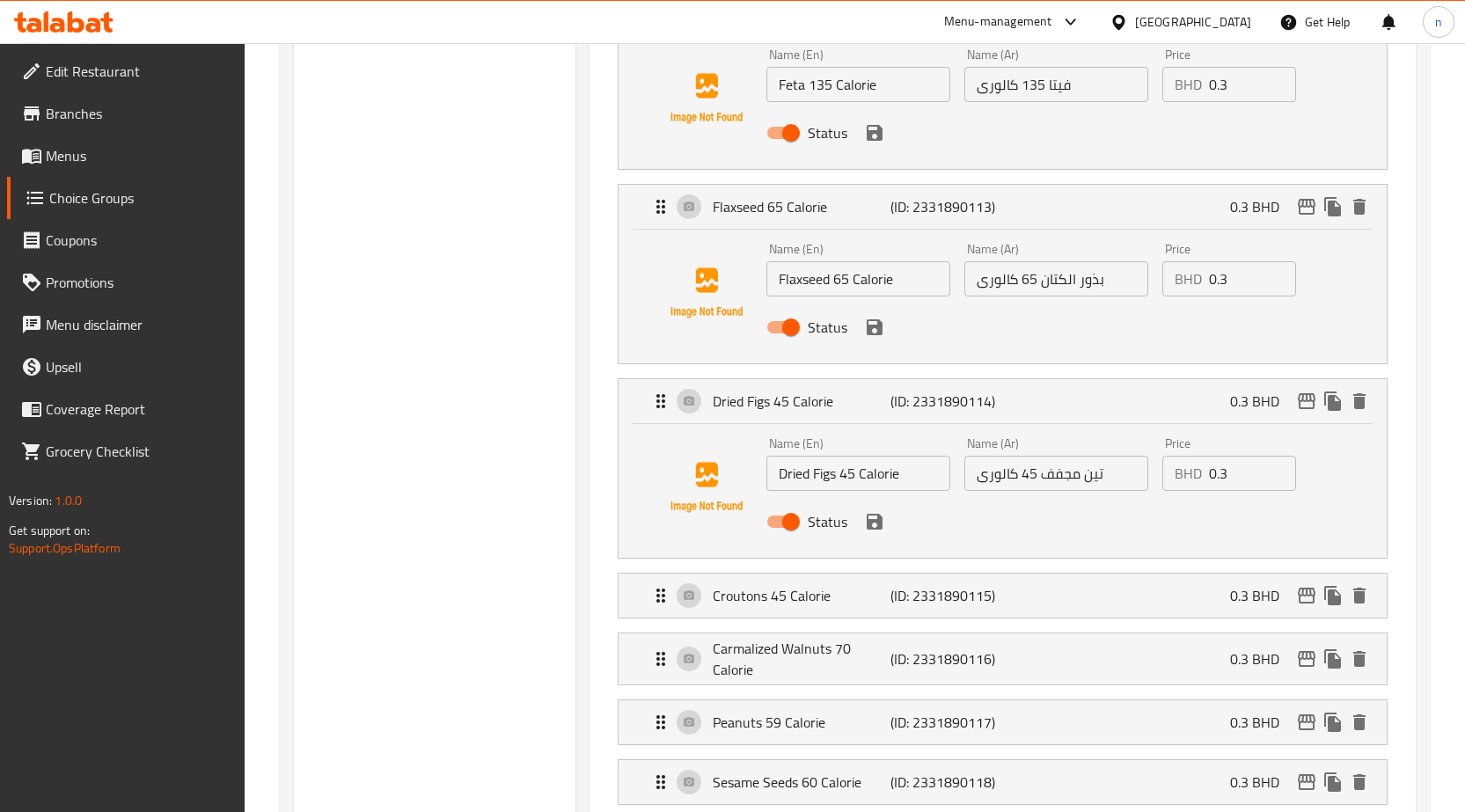
scroll to position [862, 0]
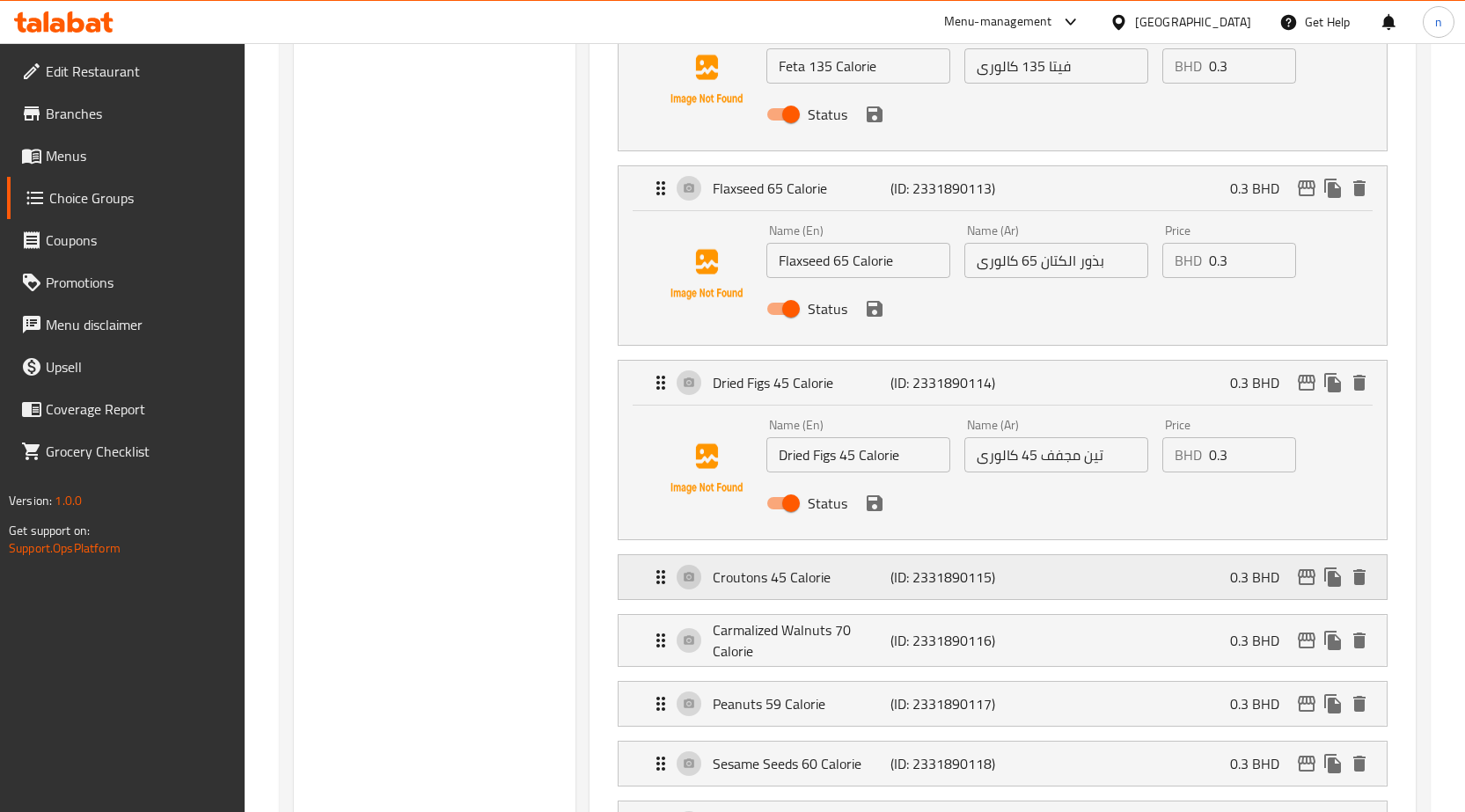
click at [1097, 596] on div "Croutons 45 Calorie (ID: 2331890115) 0.3 BHD" at bounding box center [1008, 577] width 715 height 44
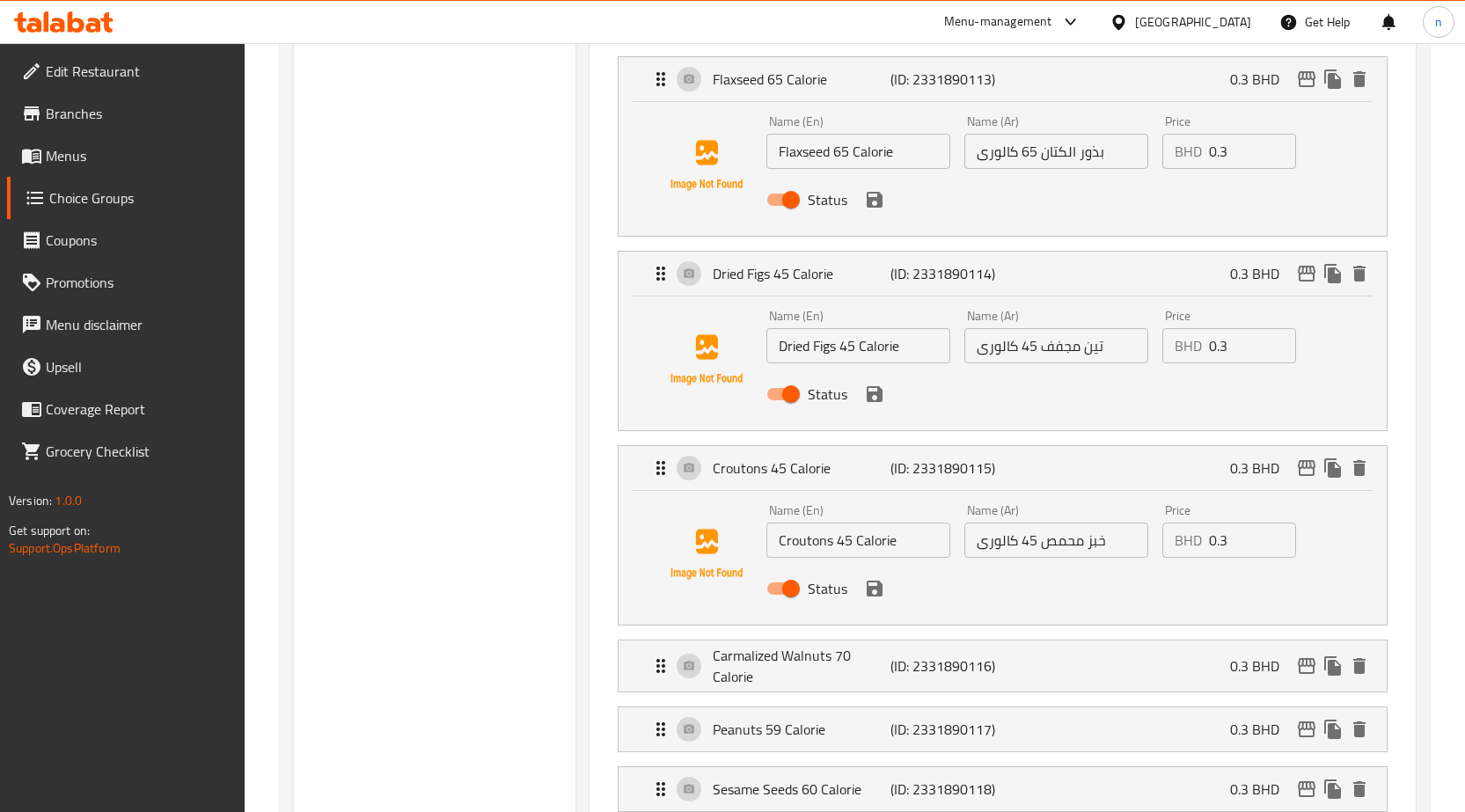
scroll to position [1126, 0]
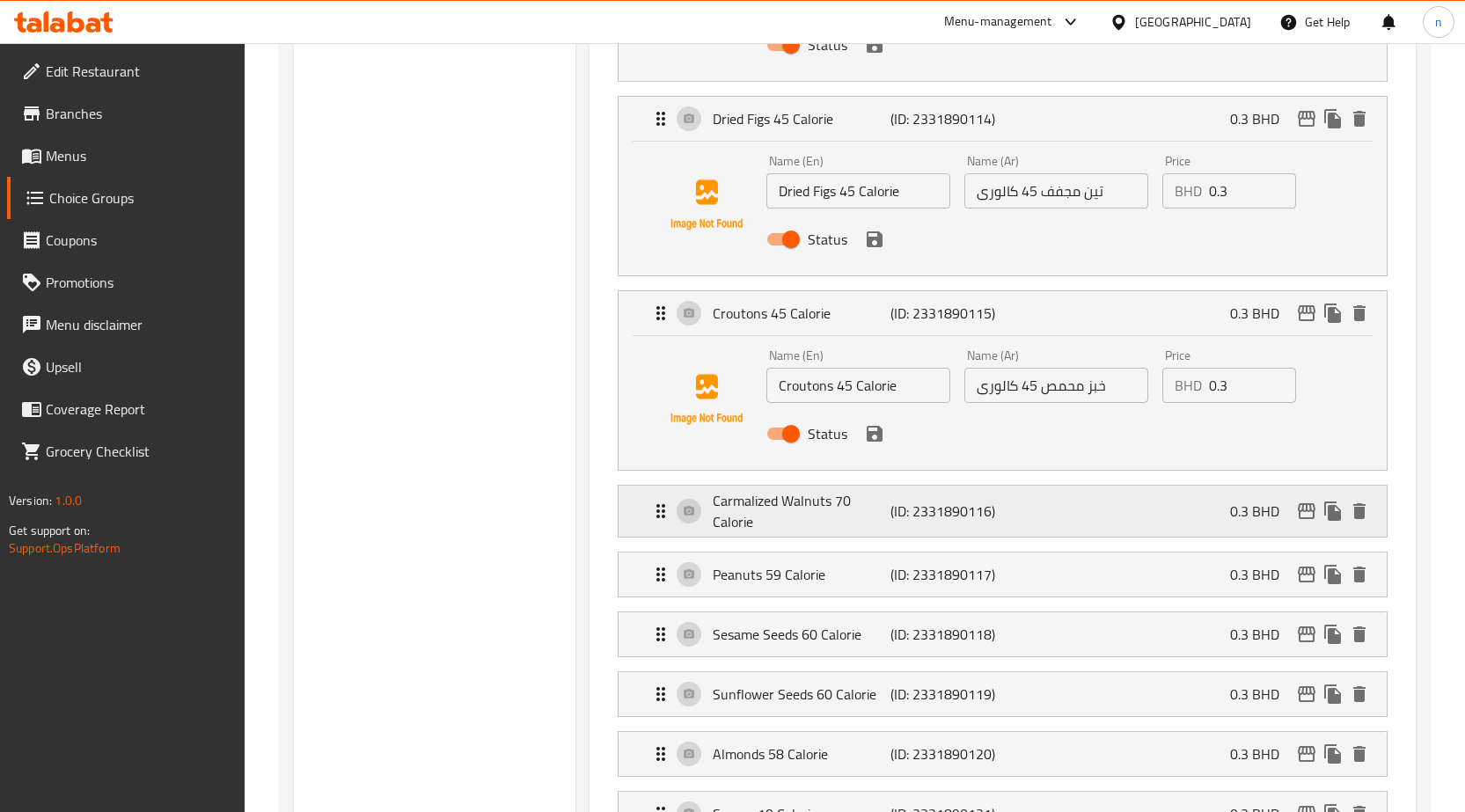
click at [1087, 504] on div "Carmalized Walnuts 70 Calorie (ID: 2331890116) 0.3 BHD" at bounding box center [1008, 512] width 715 height 51
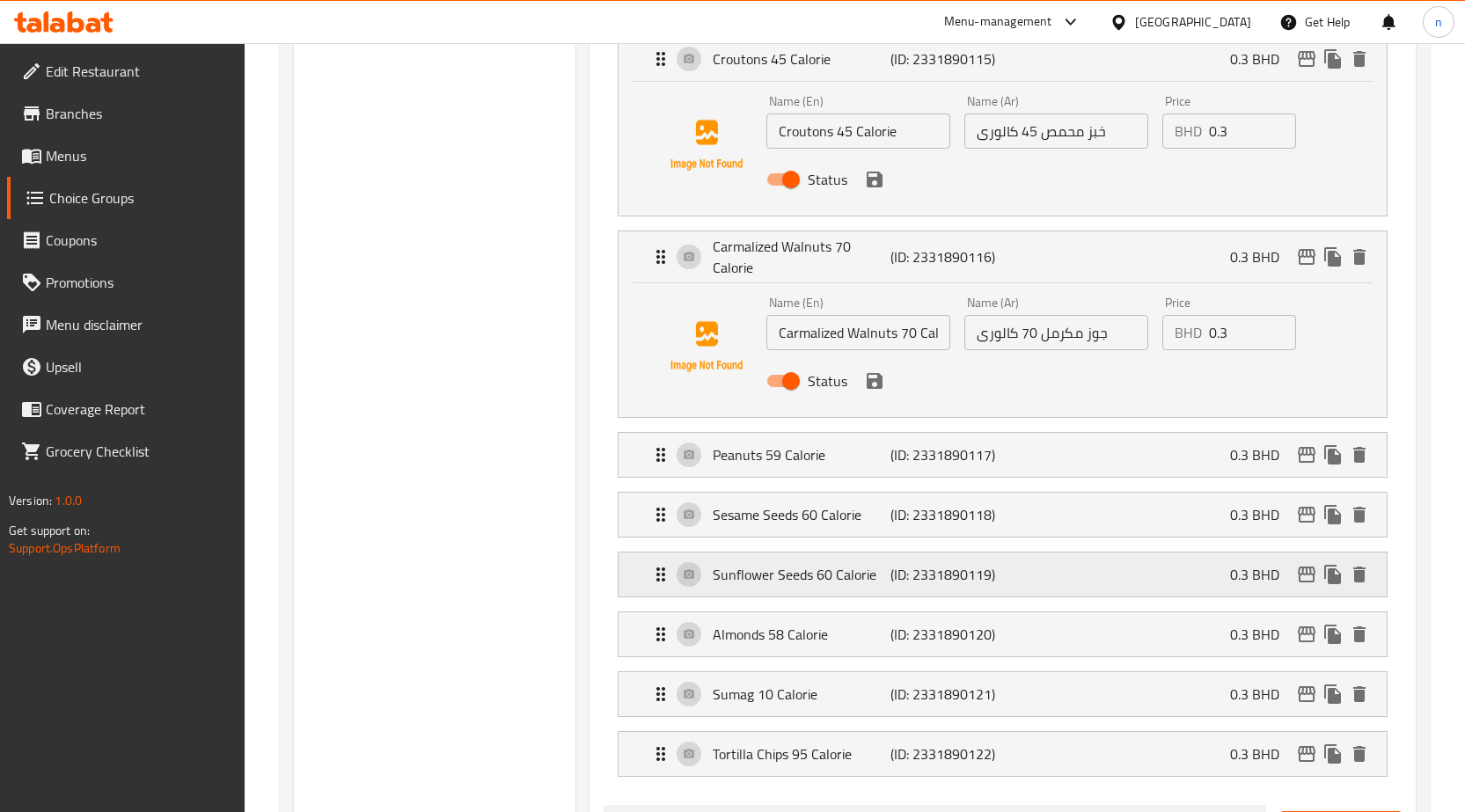
scroll to position [1390, 0]
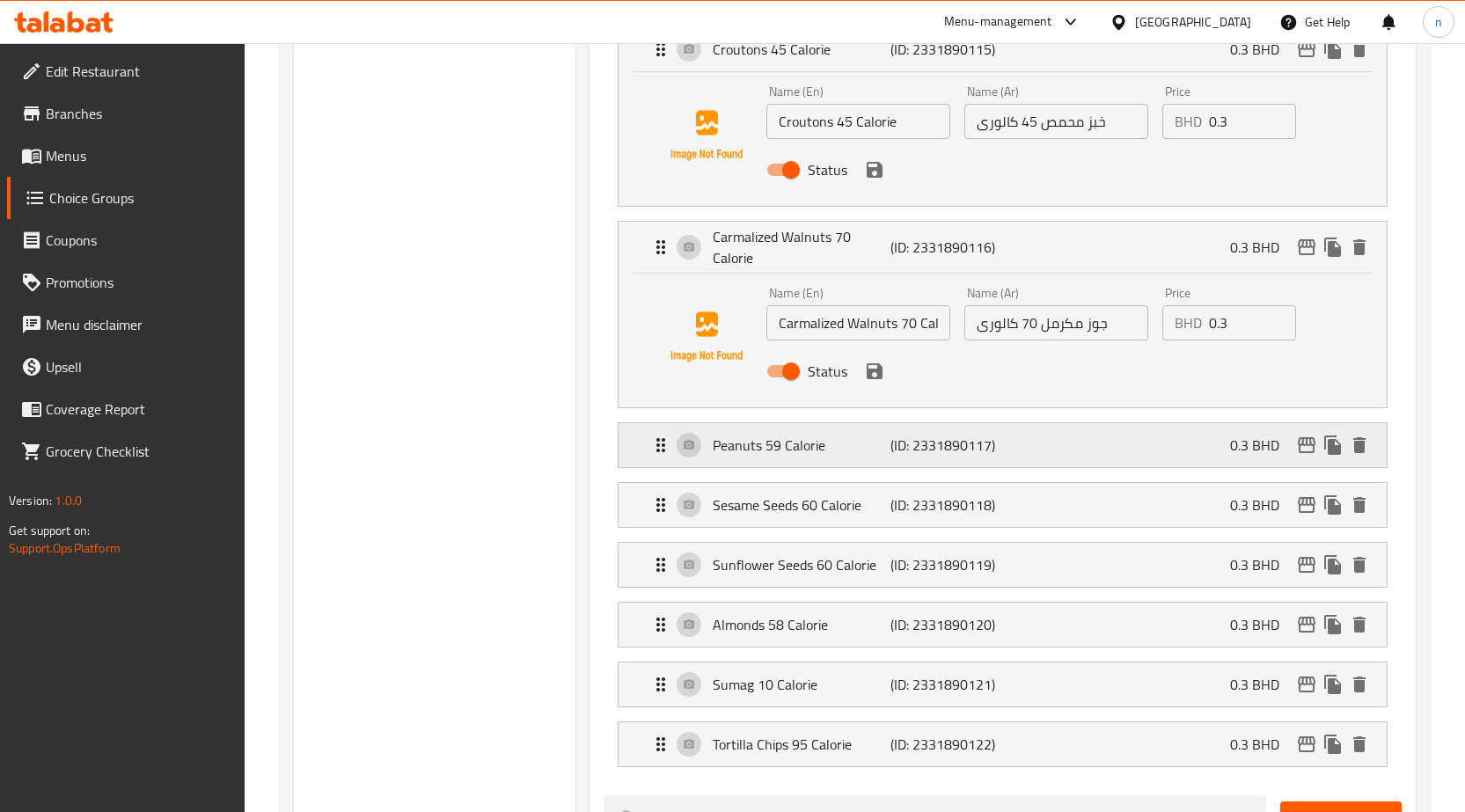
click at [1091, 430] on div "Peanuts 59 Calorie (ID: 2331890117) 0.3 BHD" at bounding box center [1008, 445] width 715 height 44
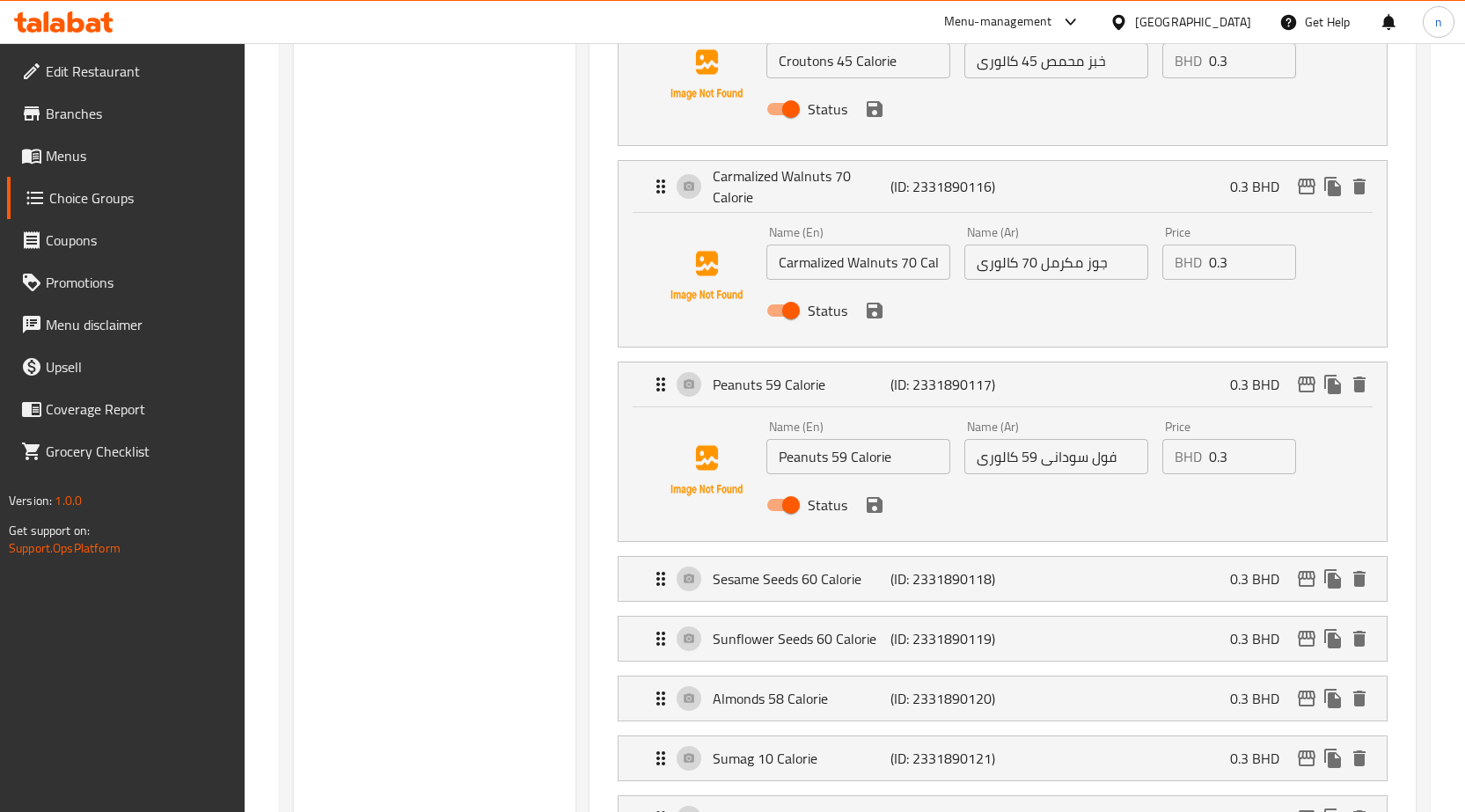
scroll to position [1653, 0]
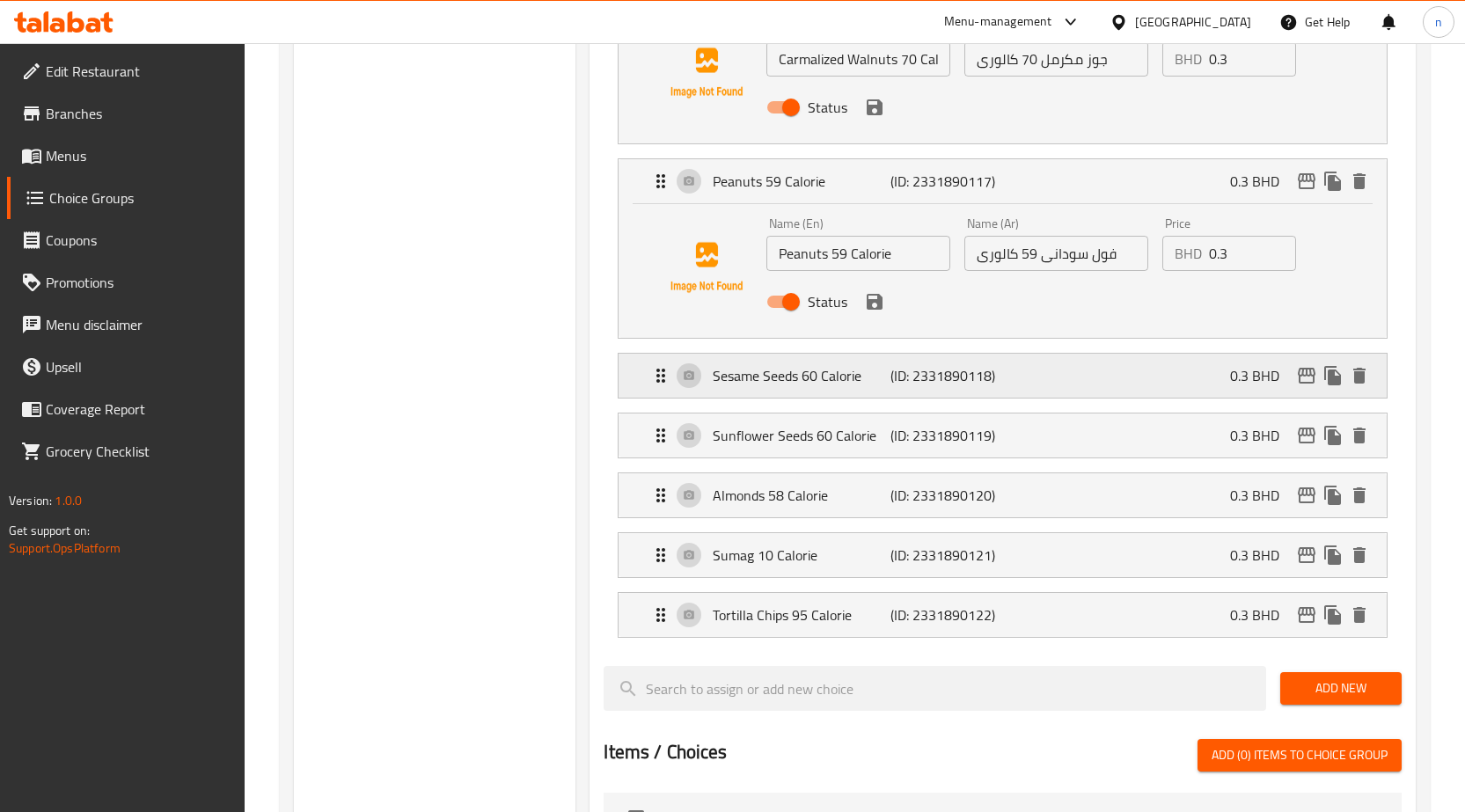
click at [1090, 387] on div "Sesame Seeds 60 Calorie (ID: 2331890118) 0.3 BHD" at bounding box center [1008, 376] width 715 height 44
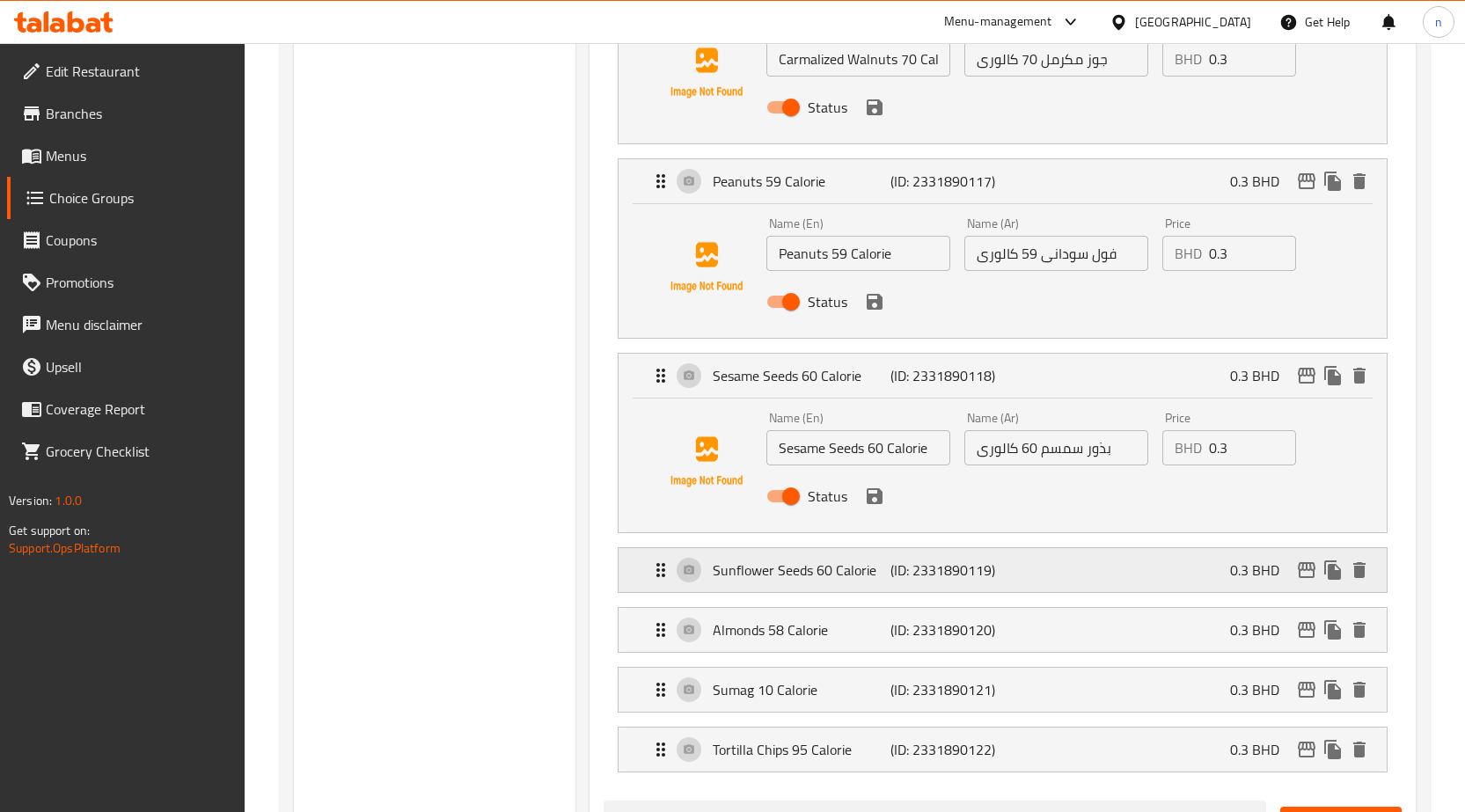
click at [1093, 569] on div "Sunflower Seeds 60 Calorie (ID: 2331890119) 0.3 BHD" at bounding box center [1008, 570] width 715 height 44
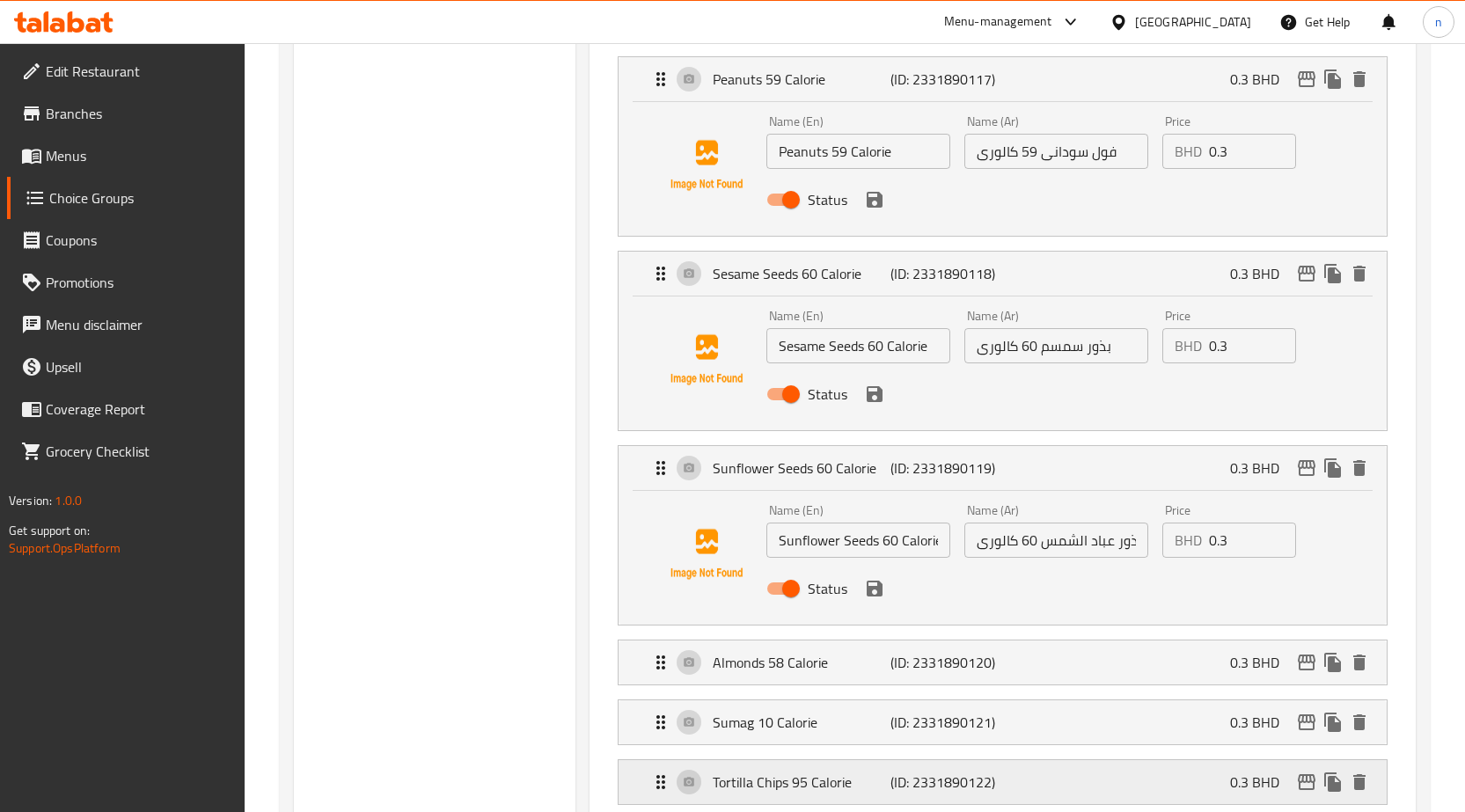
scroll to position [1917, 0]
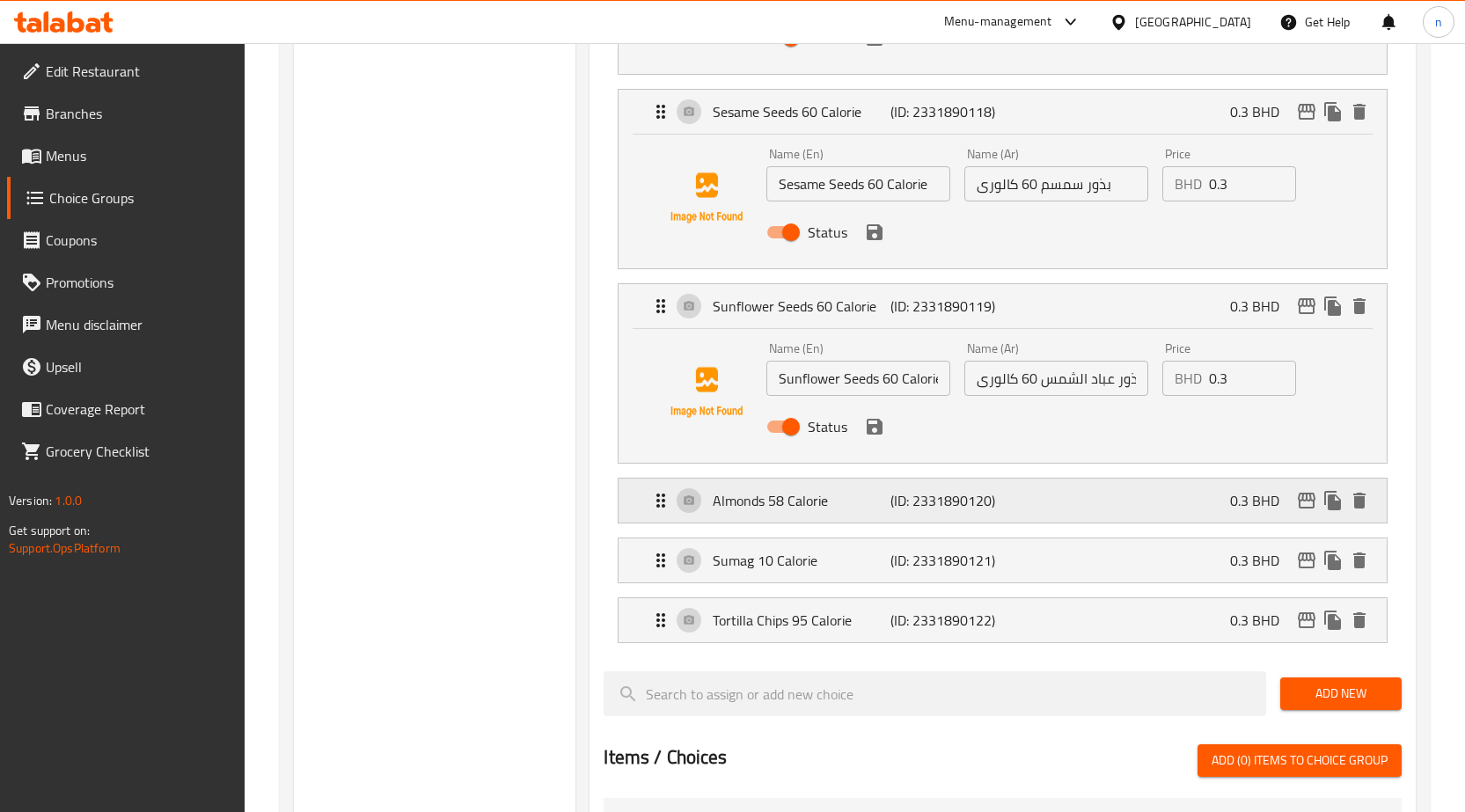
click at [1133, 509] on div "Almonds 58 Calorie (ID: 2331890120) 0.3 BHD" at bounding box center [1008, 501] width 715 height 44
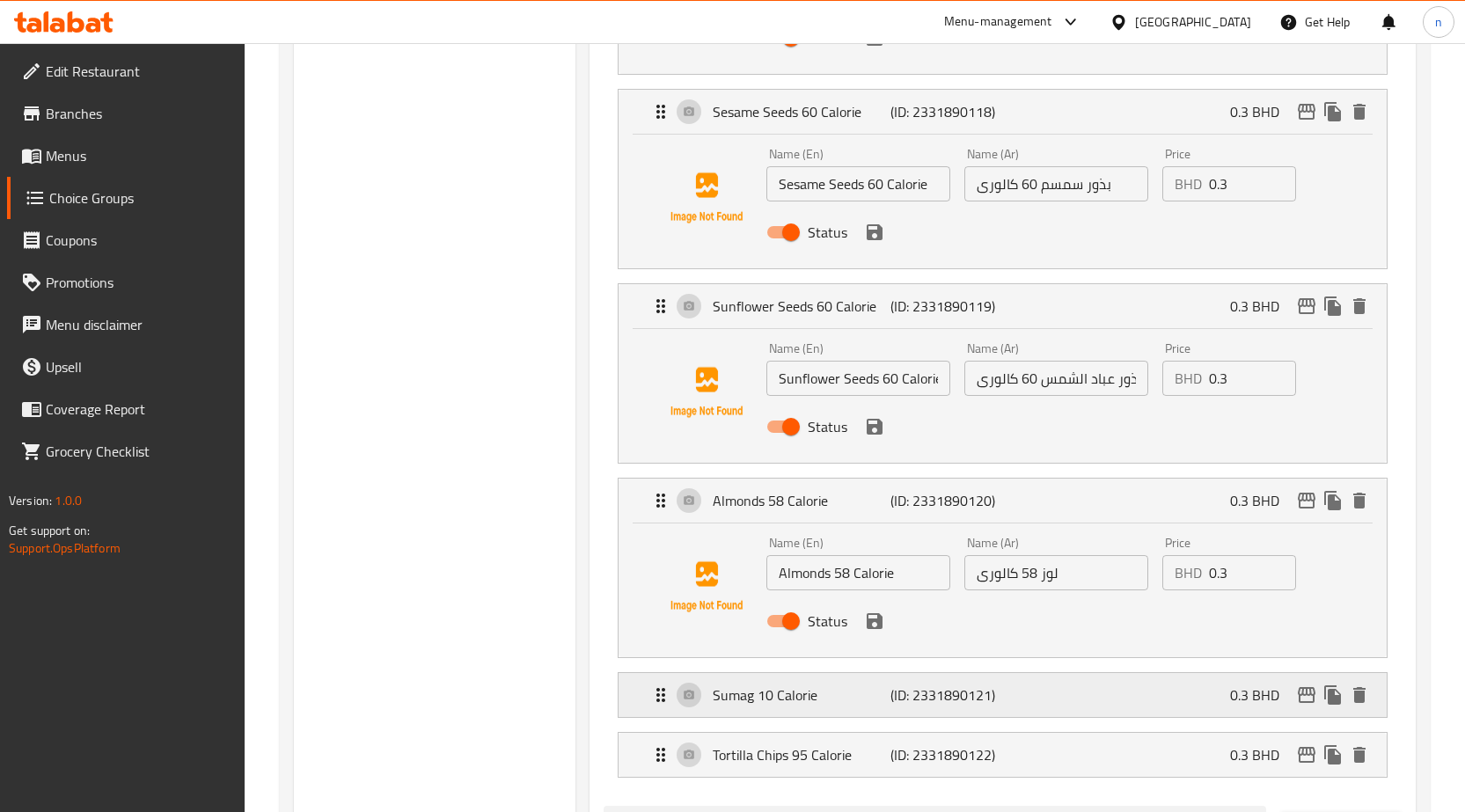
click at [1044, 682] on div "Sumag 10 Calorie (ID: 2331890121) 0.3 BHD" at bounding box center [1008, 694] width 715 height 44
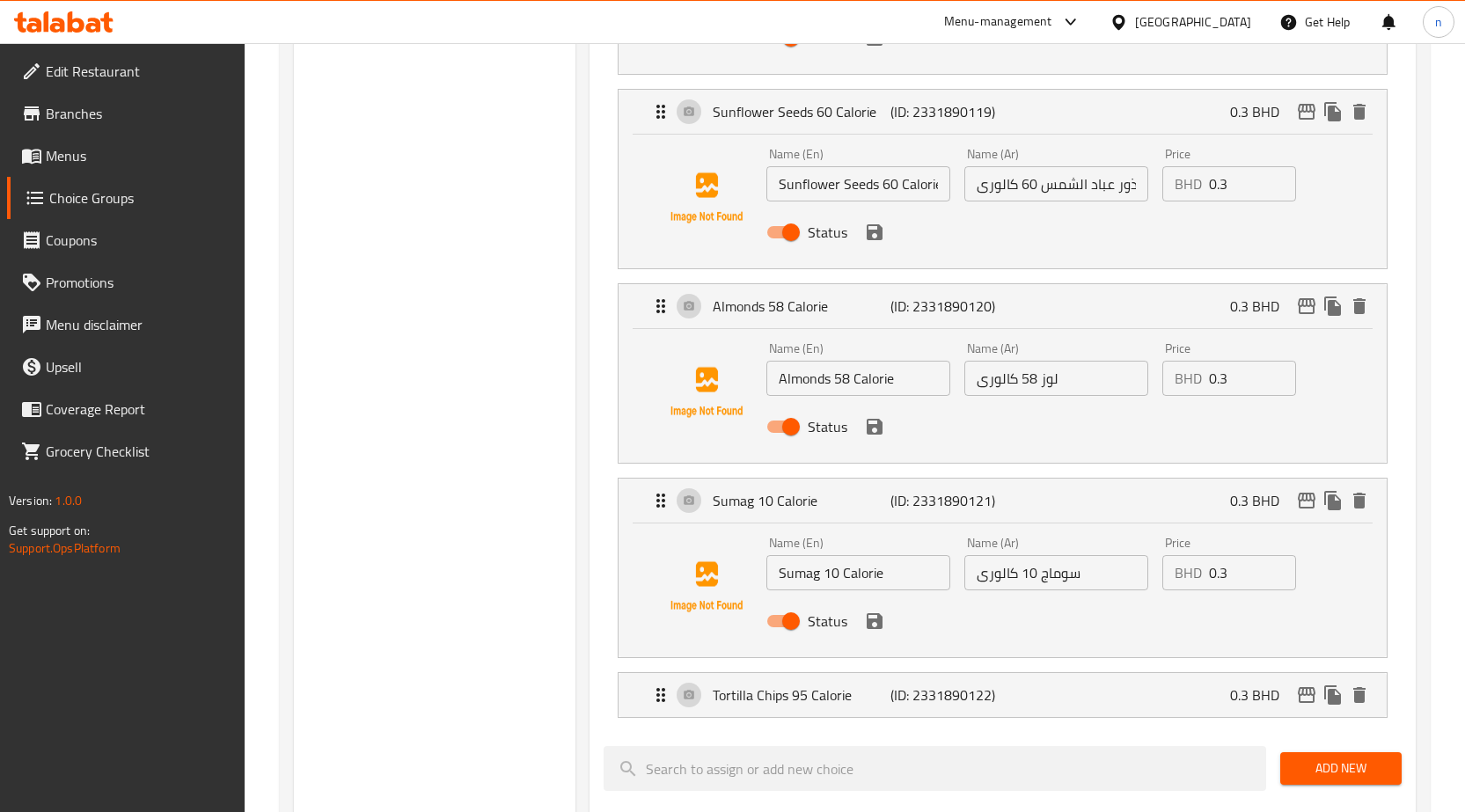
scroll to position [2445, 0]
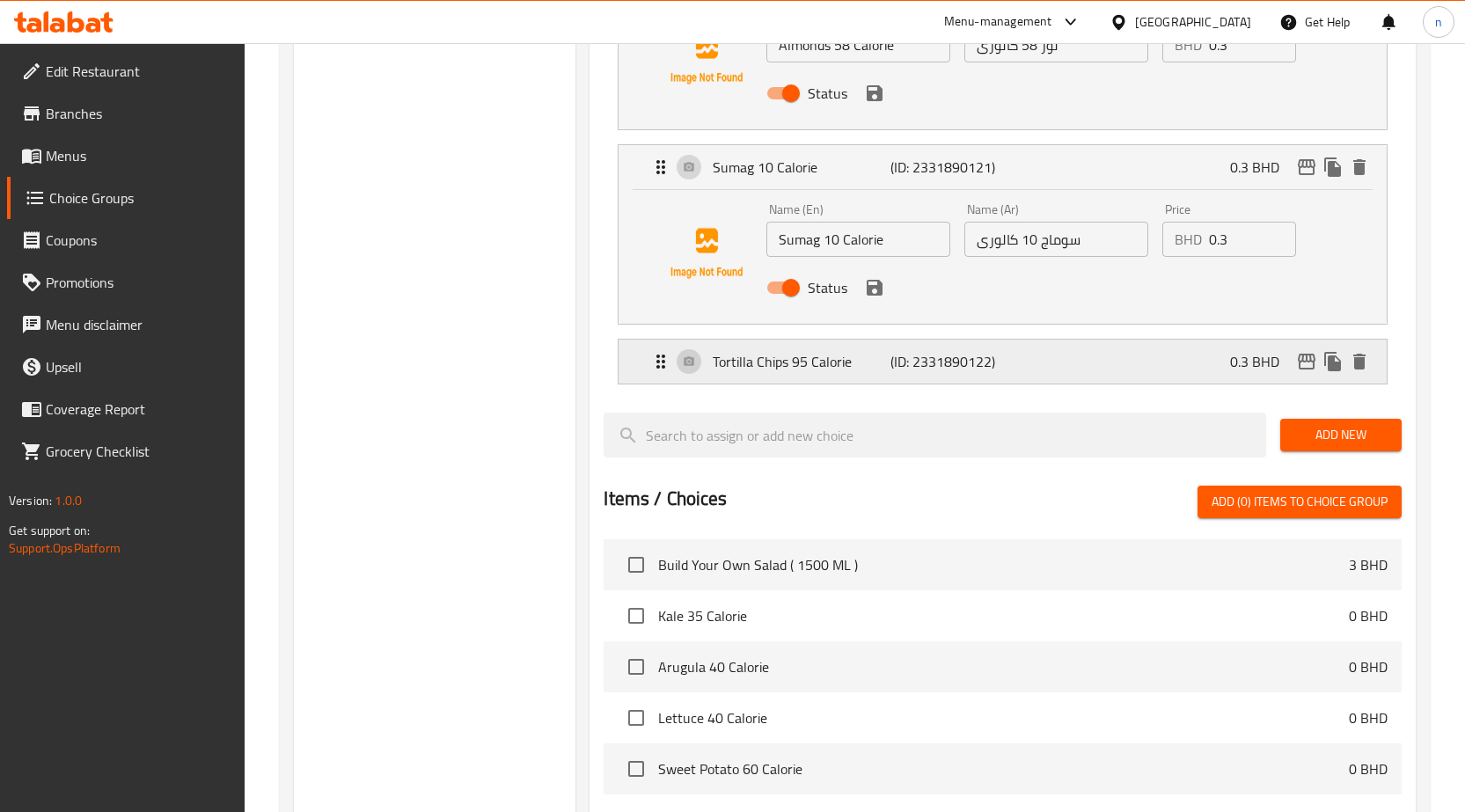
click at [1050, 366] on div "Tortilla Chips 95 Calorie (ID: 2331890122) 0.3 BHD" at bounding box center [1008, 362] width 715 height 44
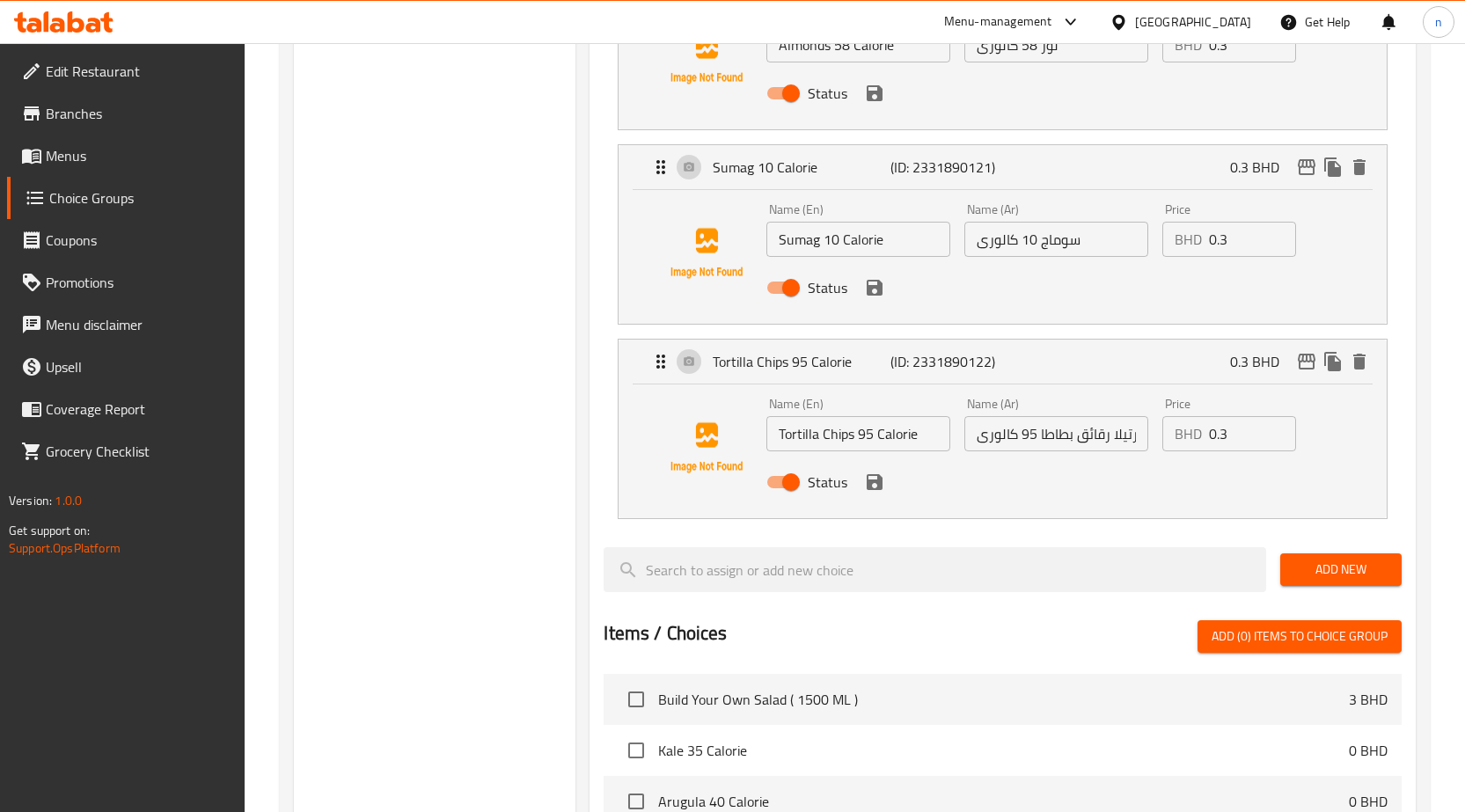
click at [1135, 433] on input "تورتيلا رقائق بطاطا 95 كالورى" at bounding box center [1056, 434] width 184 height 35
click at [982, 443] on input "تورتيلا رقائق بطاطا 95 كالورى" at bounding box center [1056, 434] width 184 height 35
click at [977, 445] on input "تورتيلا رقائق بطاطا 95 كالورى" at bounding box center [1056, 434] width 184 height 35
click at [991, 441] on input "تورتيلا رقائق بطاطا 95 كالورى" at bounding box center [1056, 434] width 184 height 35
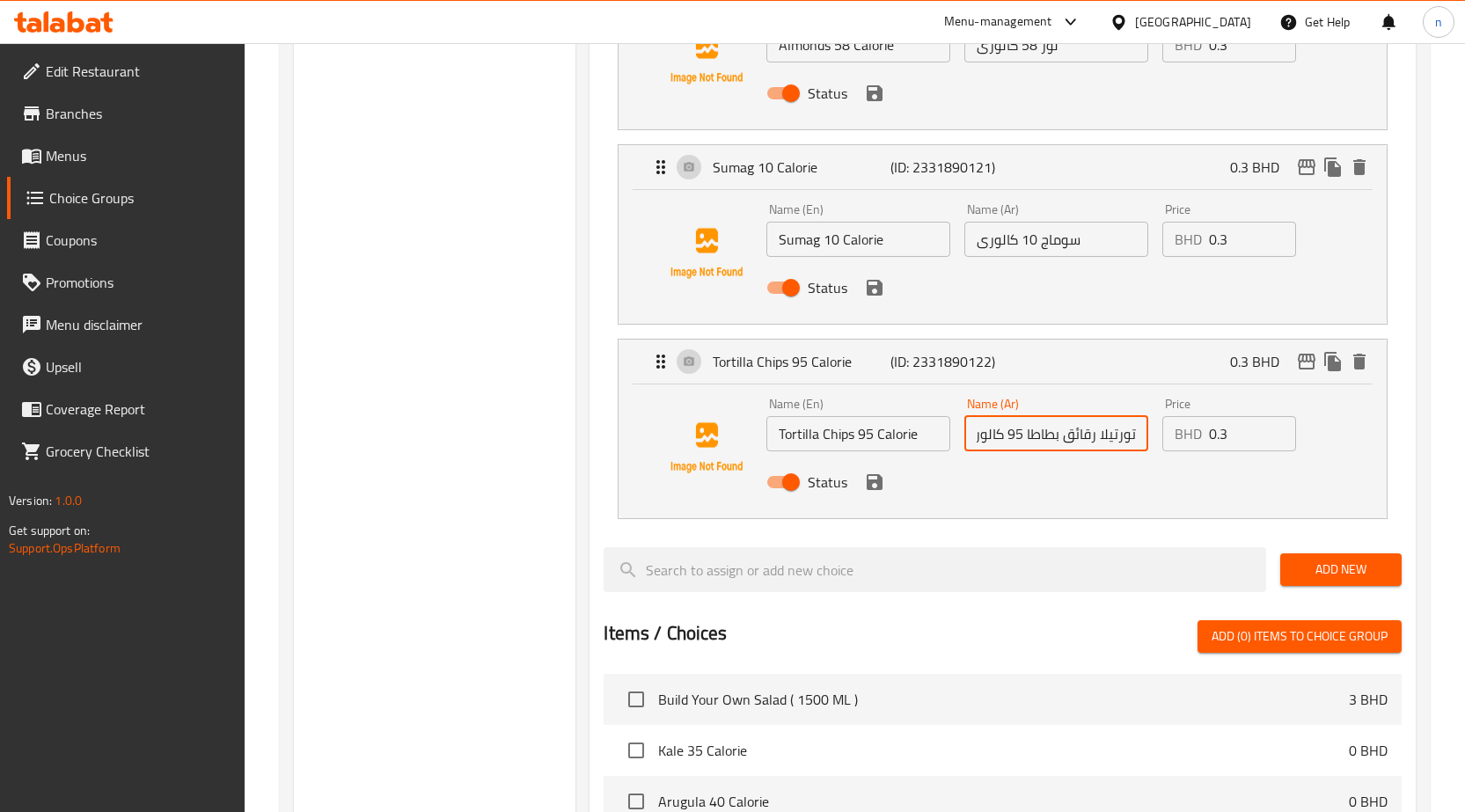
click at [991, 441] on input "تورتيلا رقائق بطاطا 95 كالورى" at bounding box center [1056, 434] width 184 height 35
click at [880, 482] on icon "save" at bounding box center [874, 481] width 16 height 16
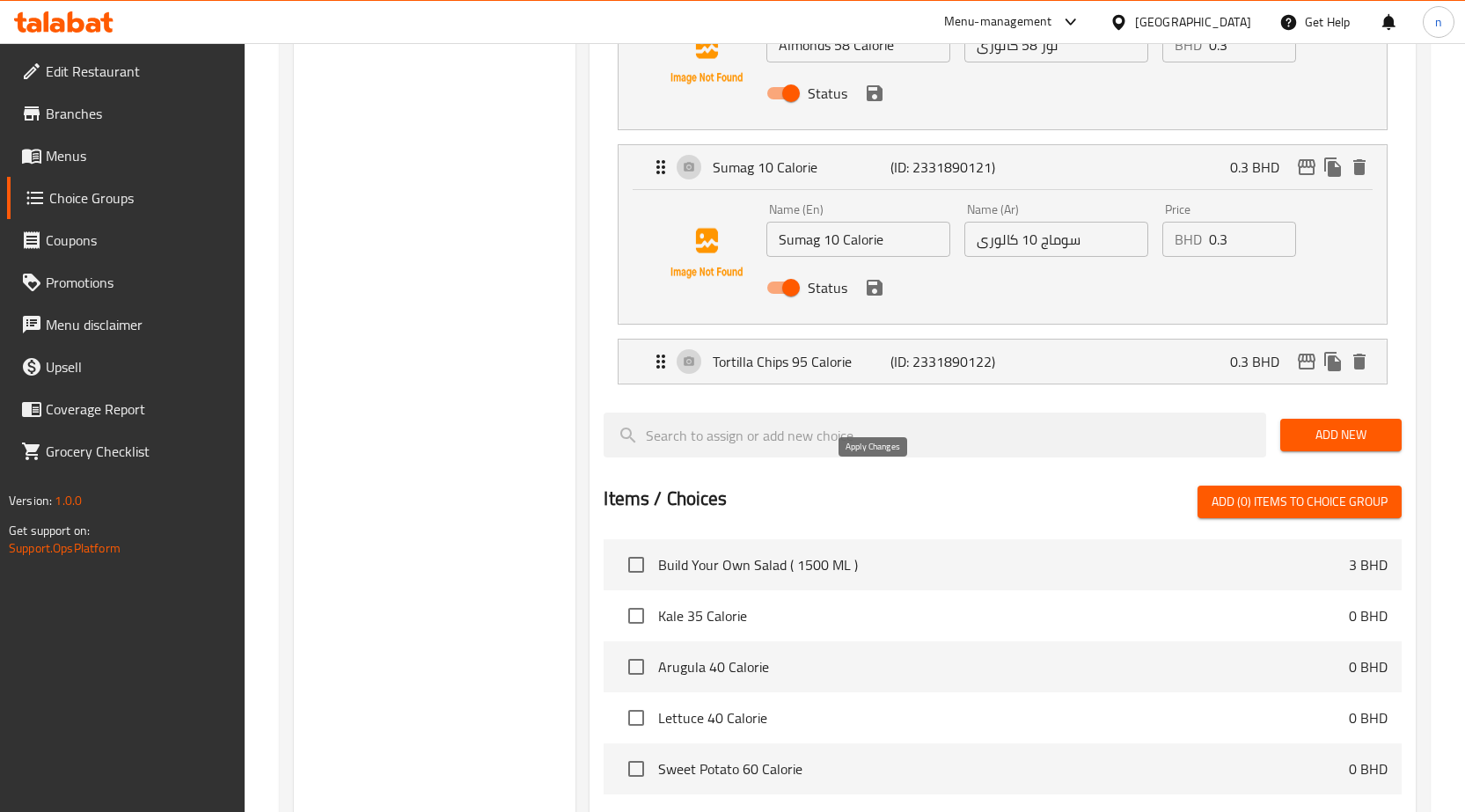
type input "تورتيلا رقائق بطاطا 95 كالوري"
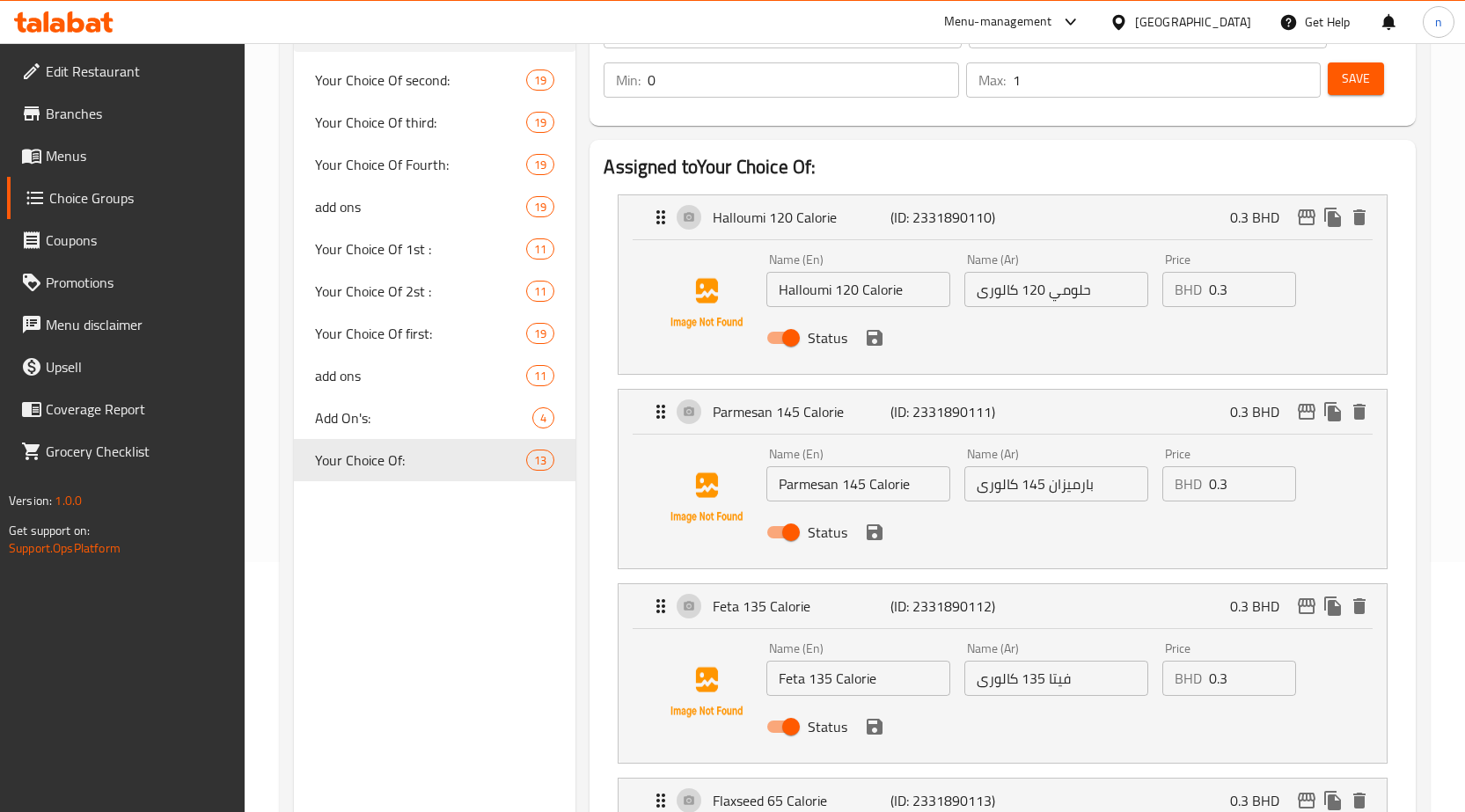
scroll to position [246, 0]
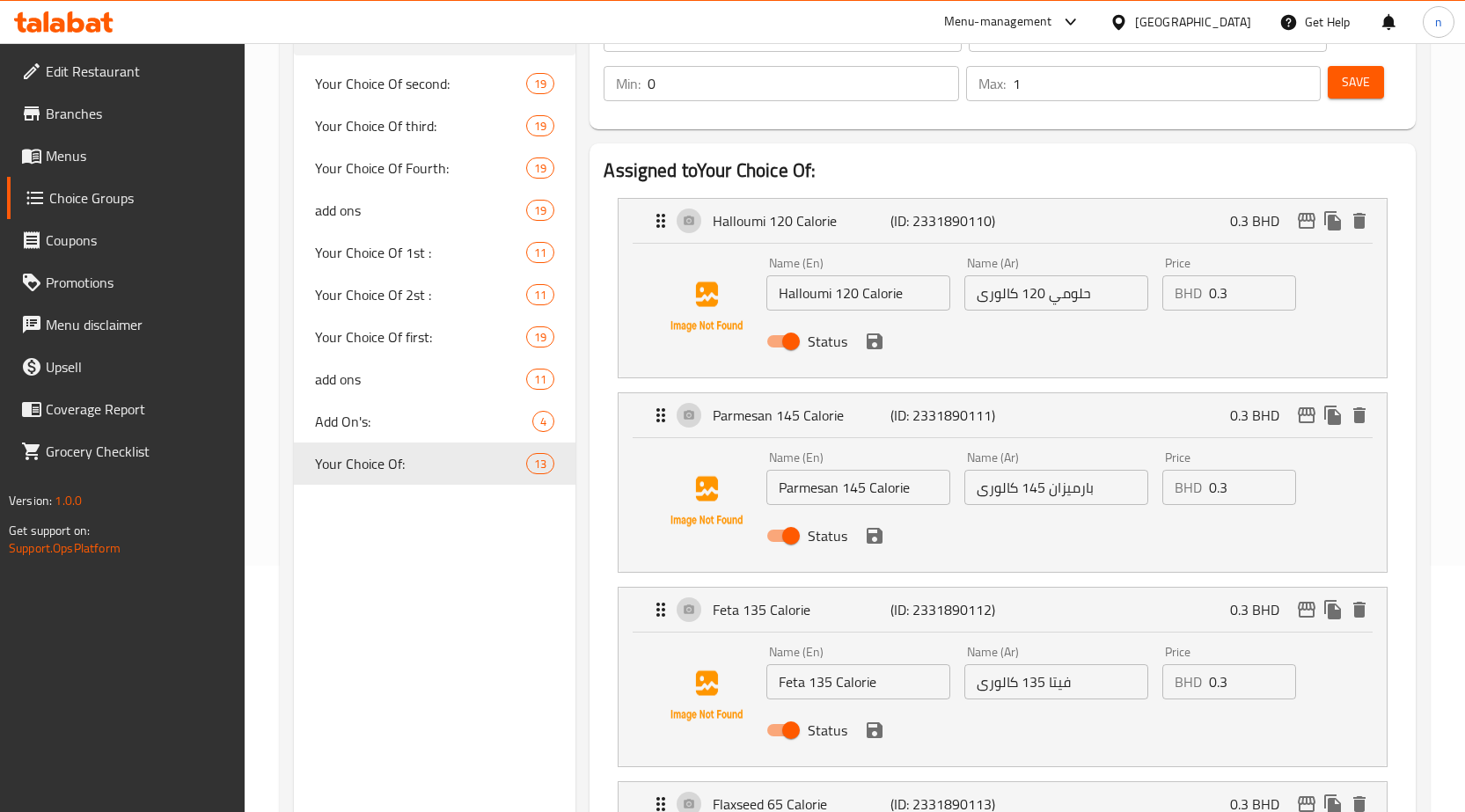
click at [1352, 96] on button "Save" at bounding box center [1356, 82] width 56 height 32
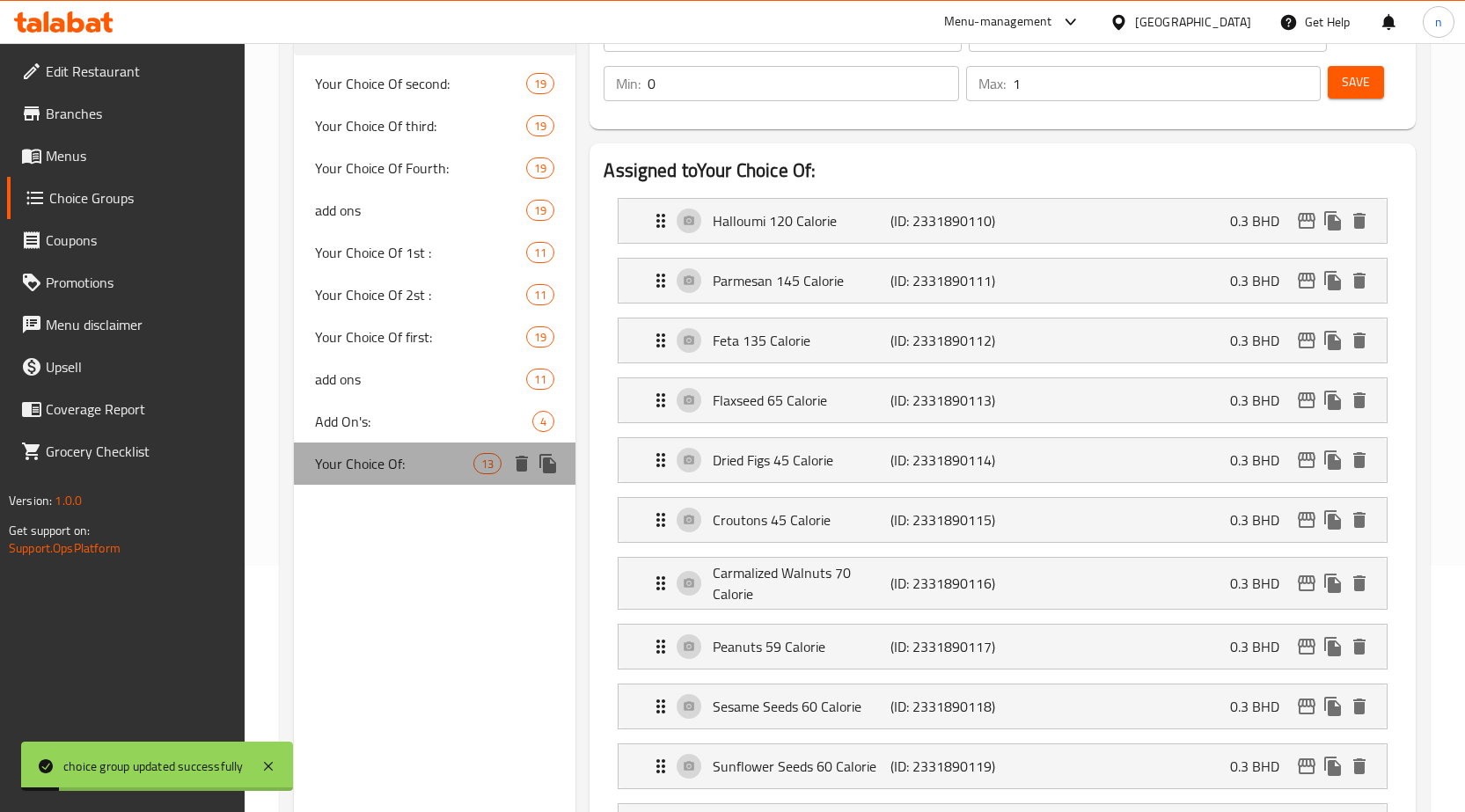
click at [452, 459] on span "Your Choice Of:" at bounding box center [394, 463] width 159 height 21
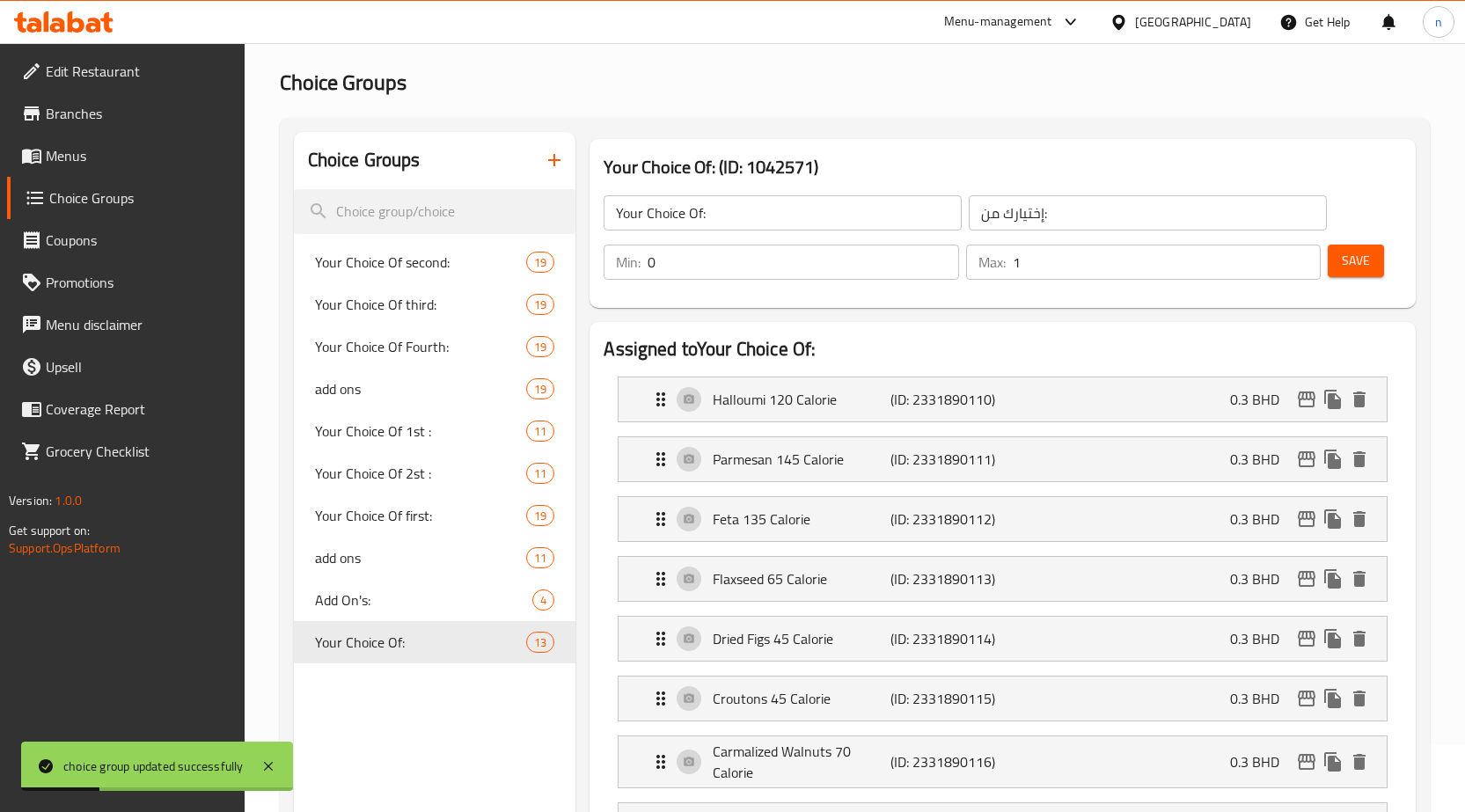
scroll to position [0, 0]
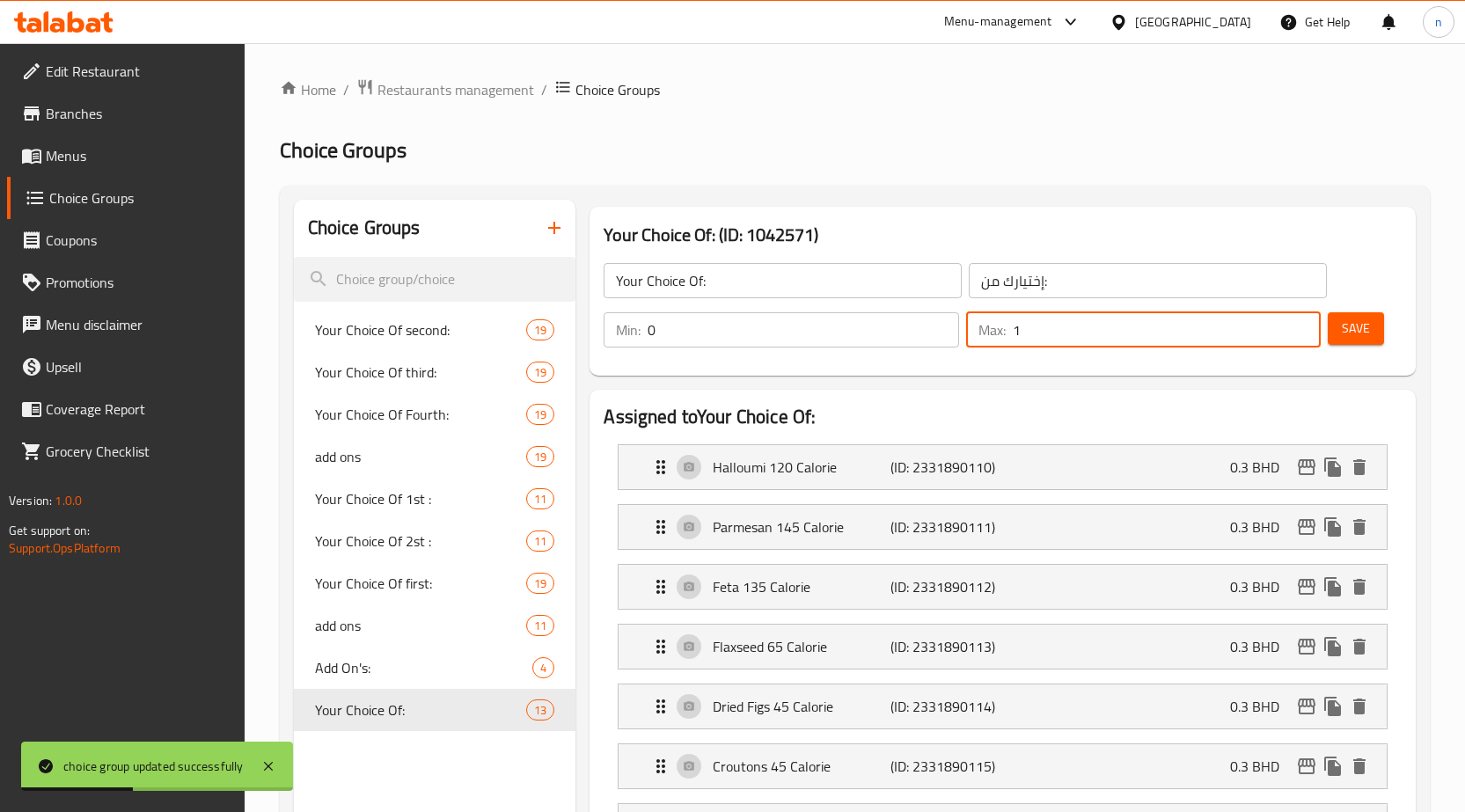
drag, startPoint x: 1042, startPoint y: 321, endPoint x: 1005, endPoint y: 329, distance: 37.9
click at [1007, 329] on div "Max: 1 ​" at bounding box center [1143, 330] width 356 height 35
type input "0"
click at [1365, 326] on span "Save" at bounding box center [1356, 329] width 28 height 22
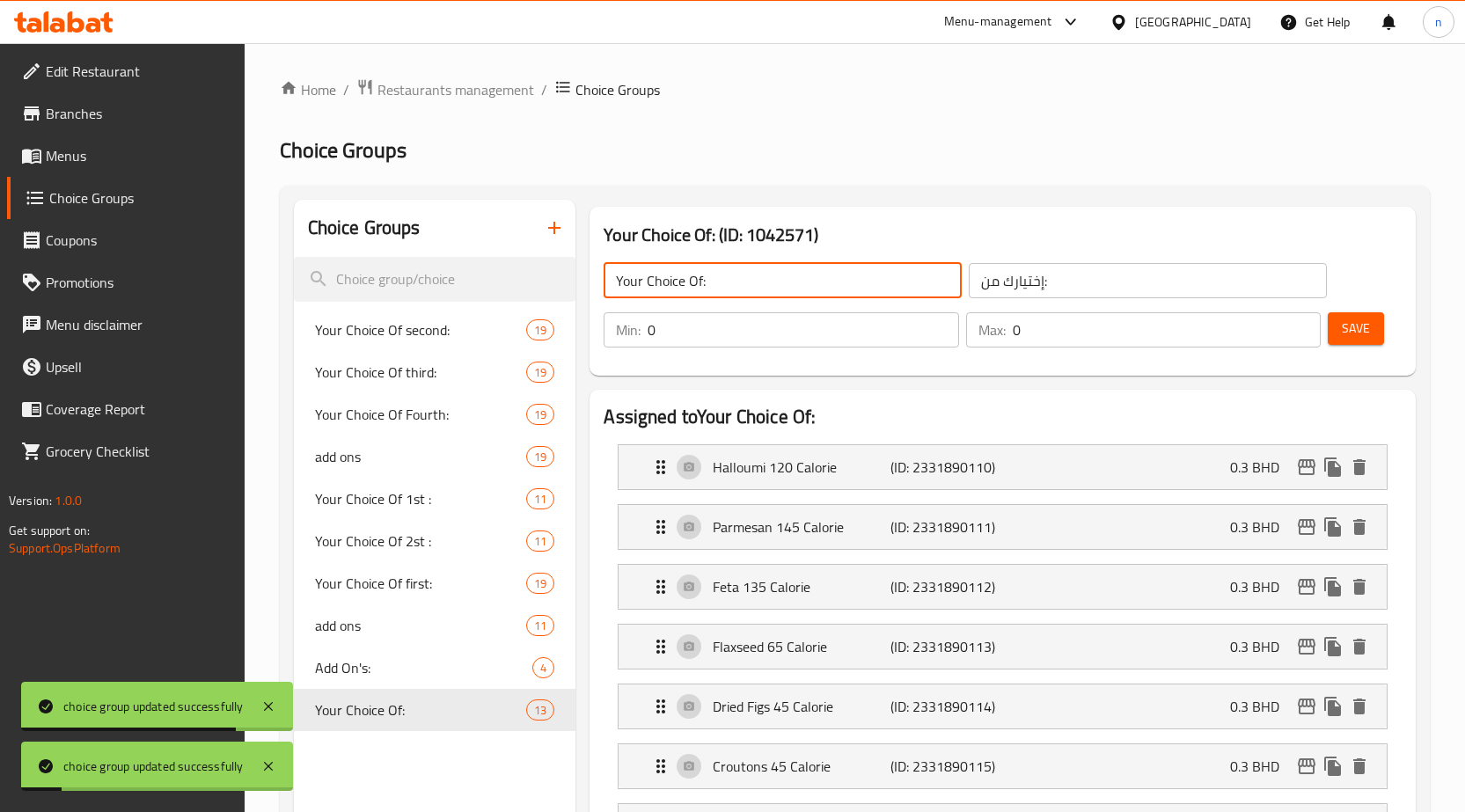
drag, startPoint x: 755, startPoint y: 275, endPoint x: 582, endPoint y: 278, distance: 173.0
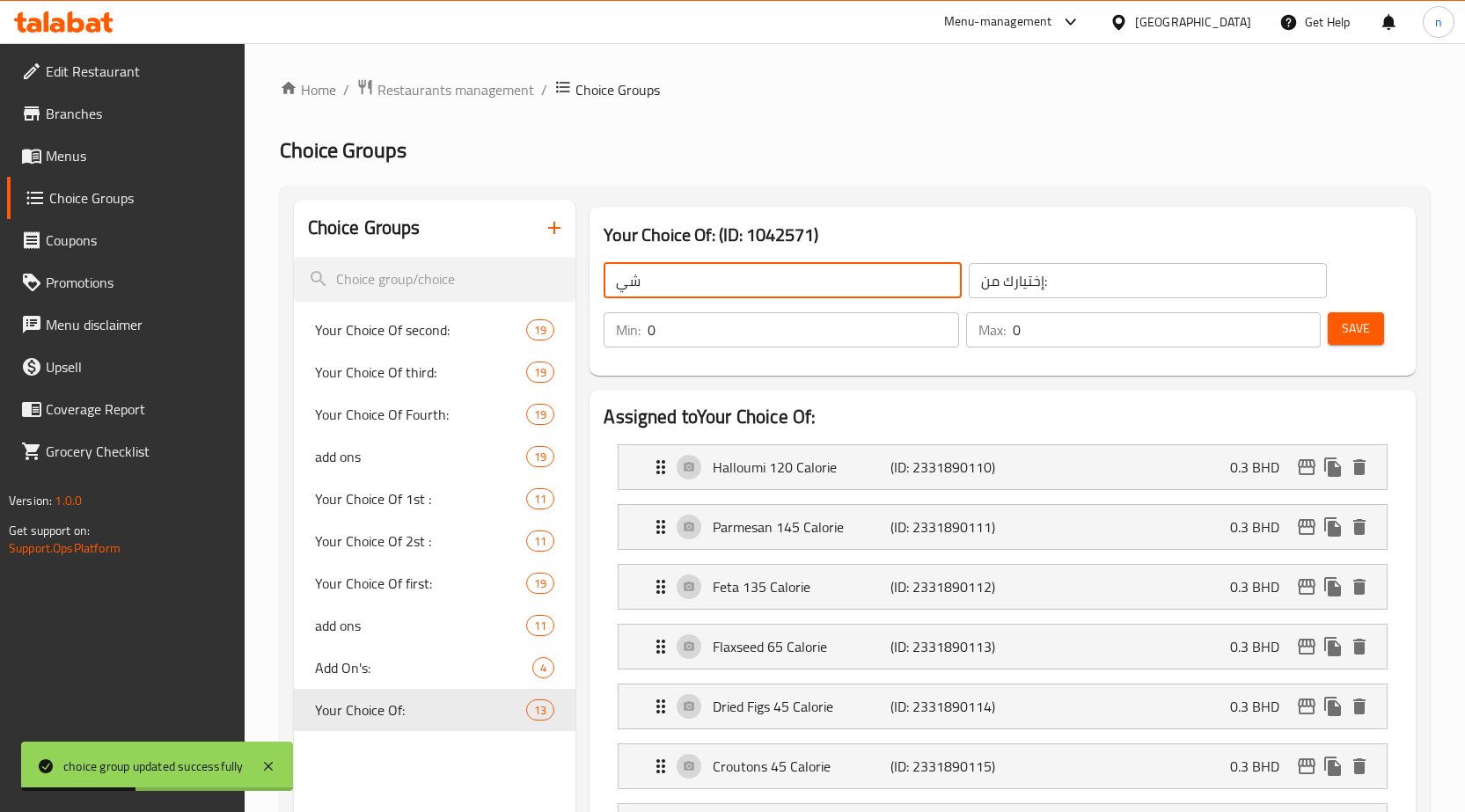
type input "ش"
type input "Add On's:"
click at [1043, 276] on input "إختيارك من:" at bounding box center [1148, 280] width 358 height 35
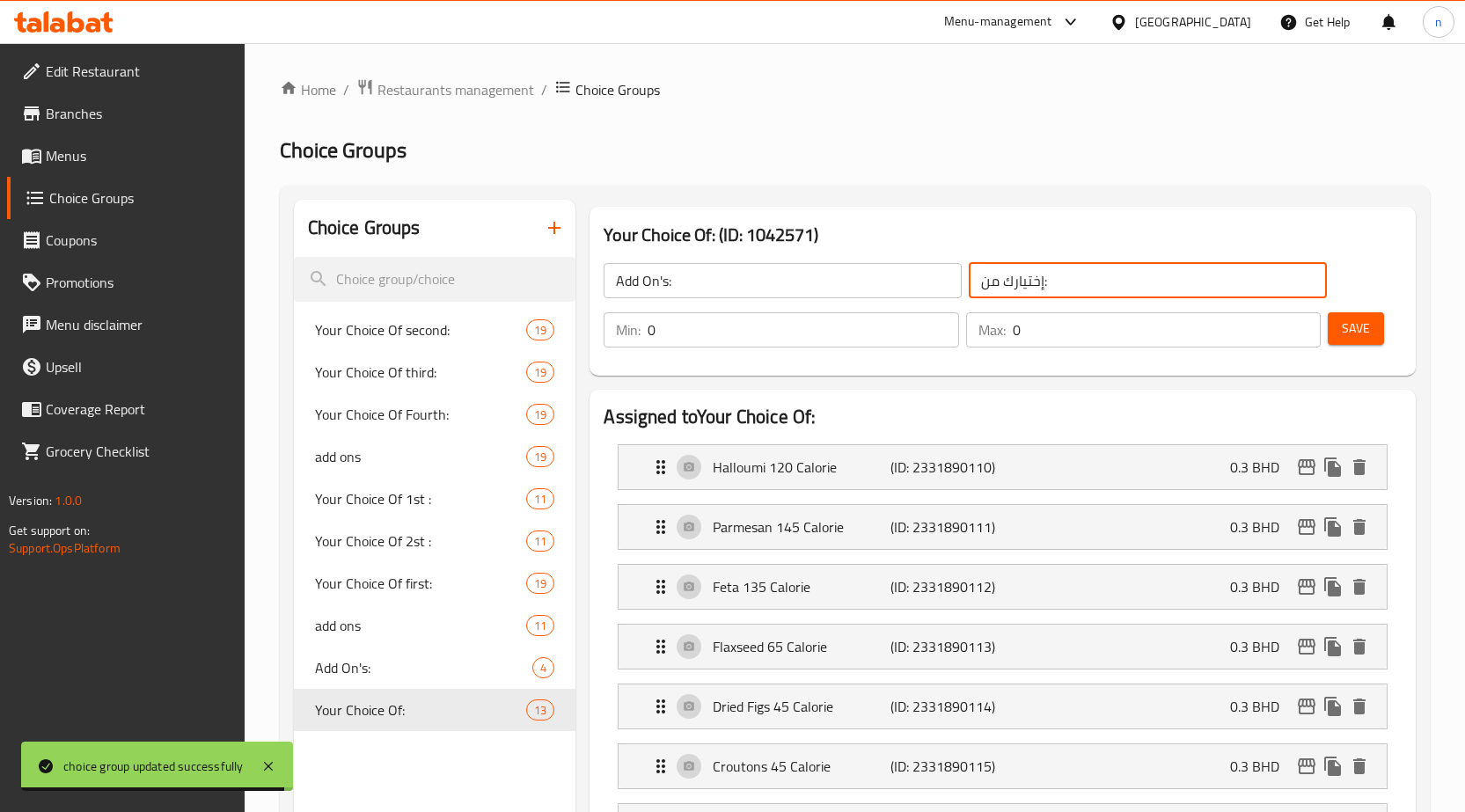
click at [1043, 276] on input "إختيارك من:" at bounding box center [1148, 280] width 358 height 35
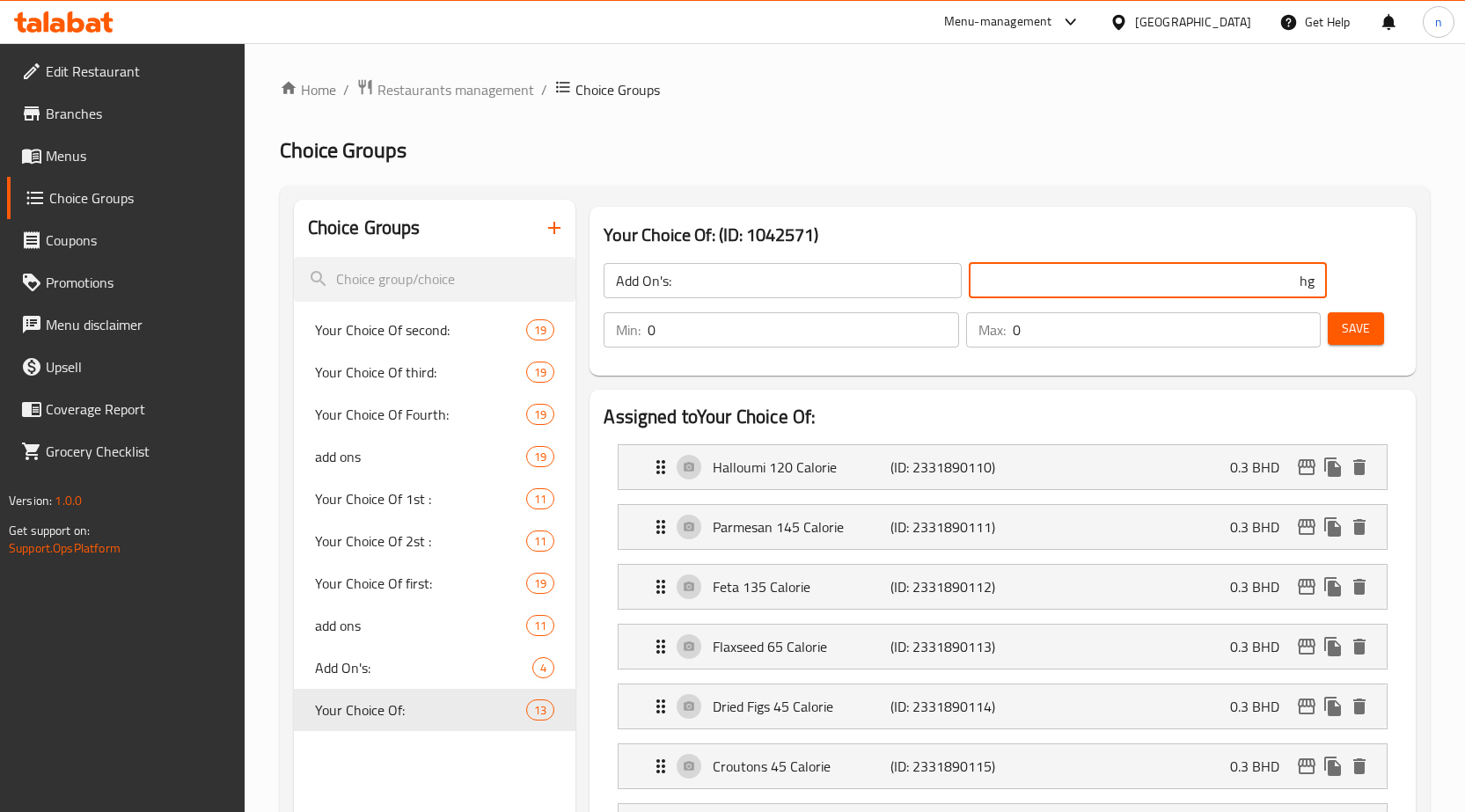
type input "h"
click at [652, 284] on input "Add On's:" at bounding box center [783, 280] width 358 height 35
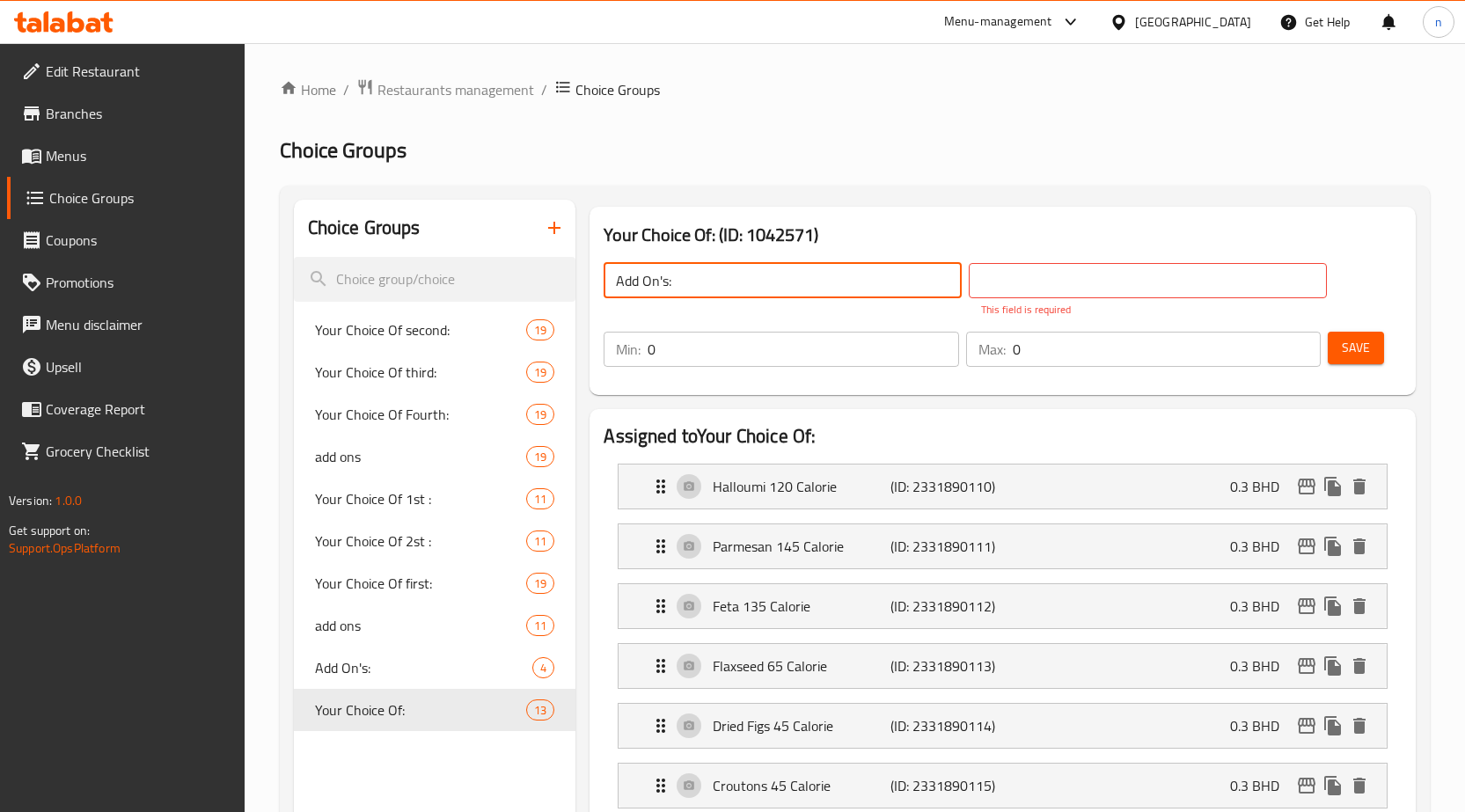
click at [652, 284] on input "Add On's:" at bounding box center [783, 280] width 358 height 35
type input "Extras"
click at [1004, 282] on input "text" at bounding box center [1148, 280] width 358 height 35
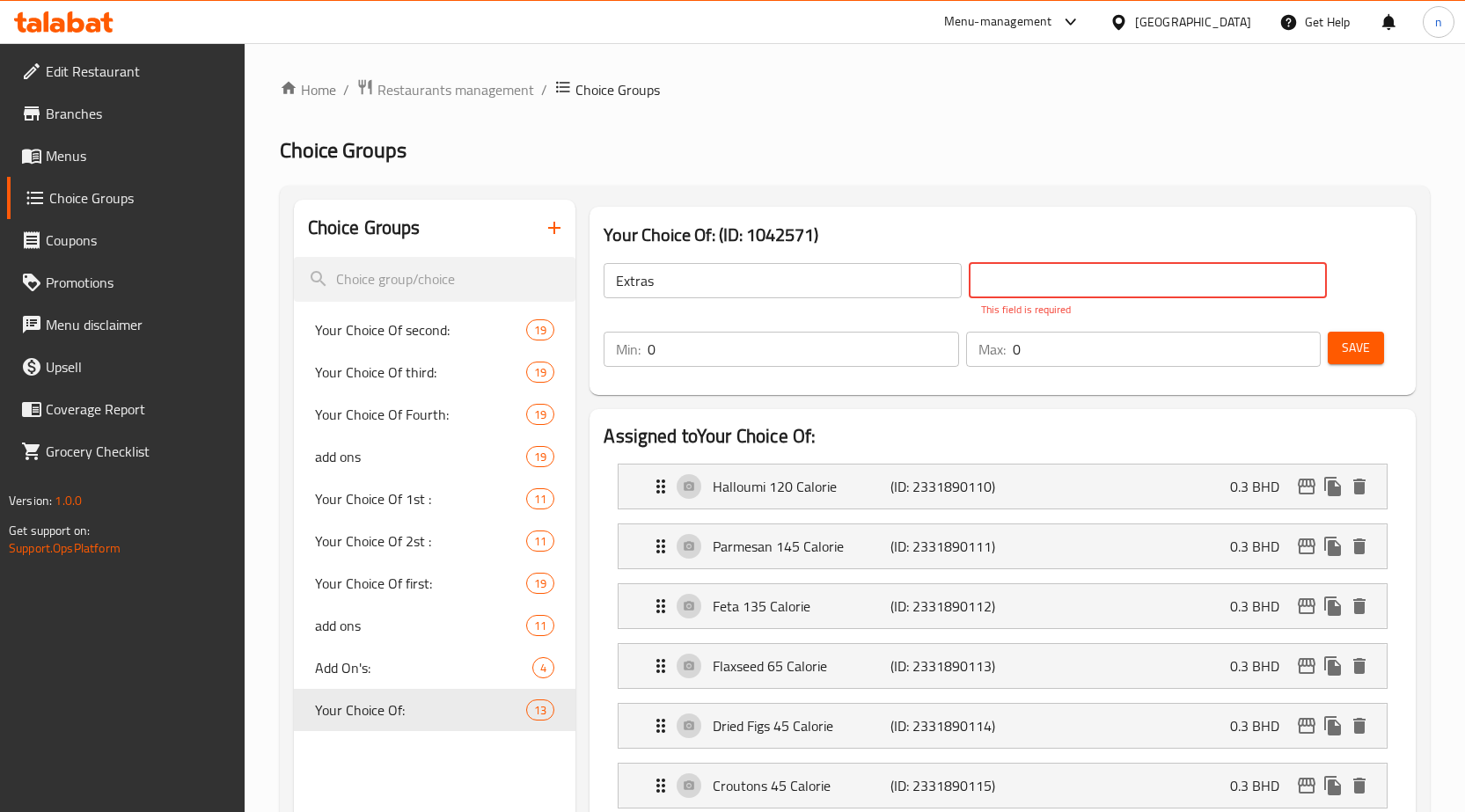
type input "إضافات"
click at [1357, 344] on button "Save" at bounding box center [1356, 347] width 56 height 32
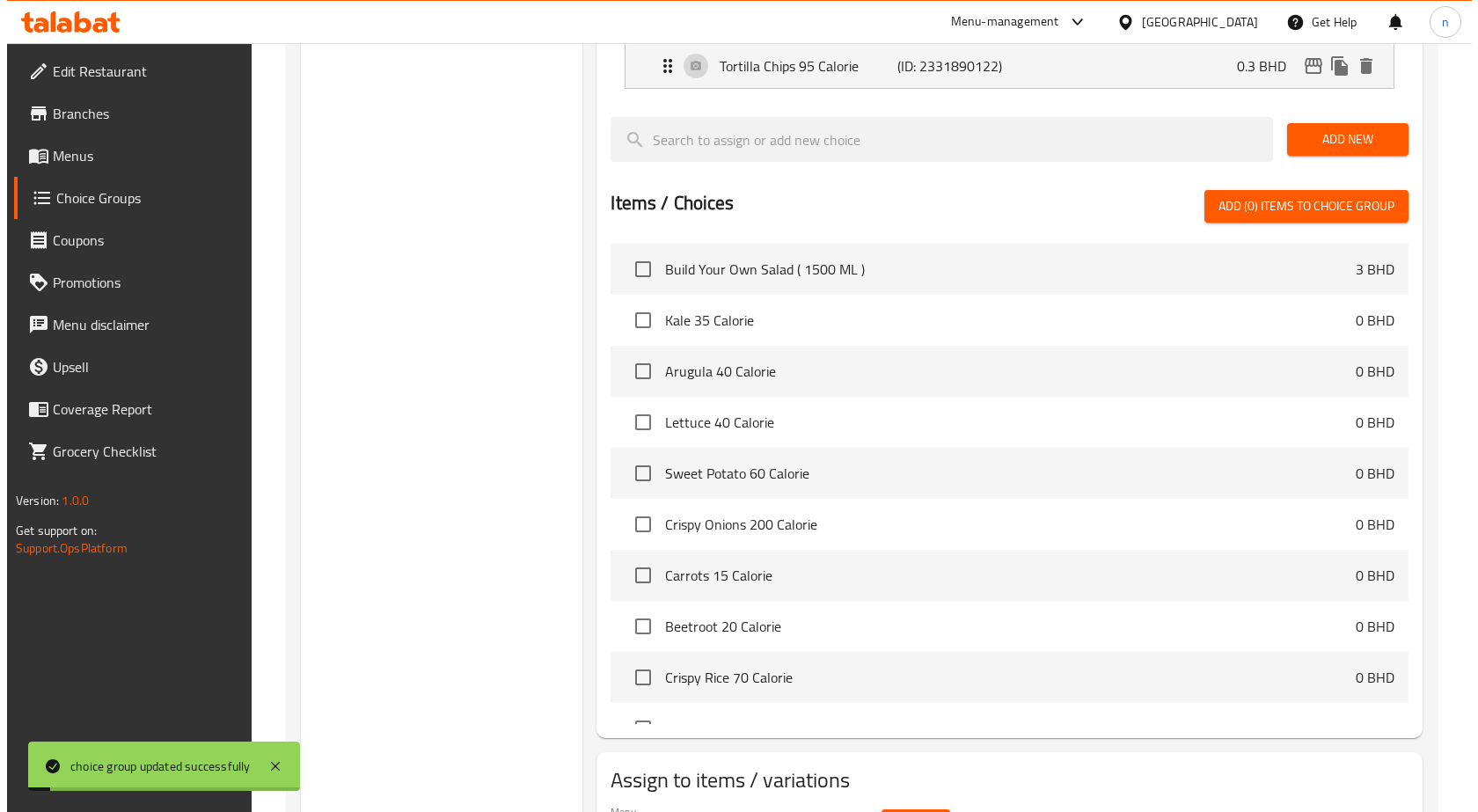
scroll to position [1231, 0]
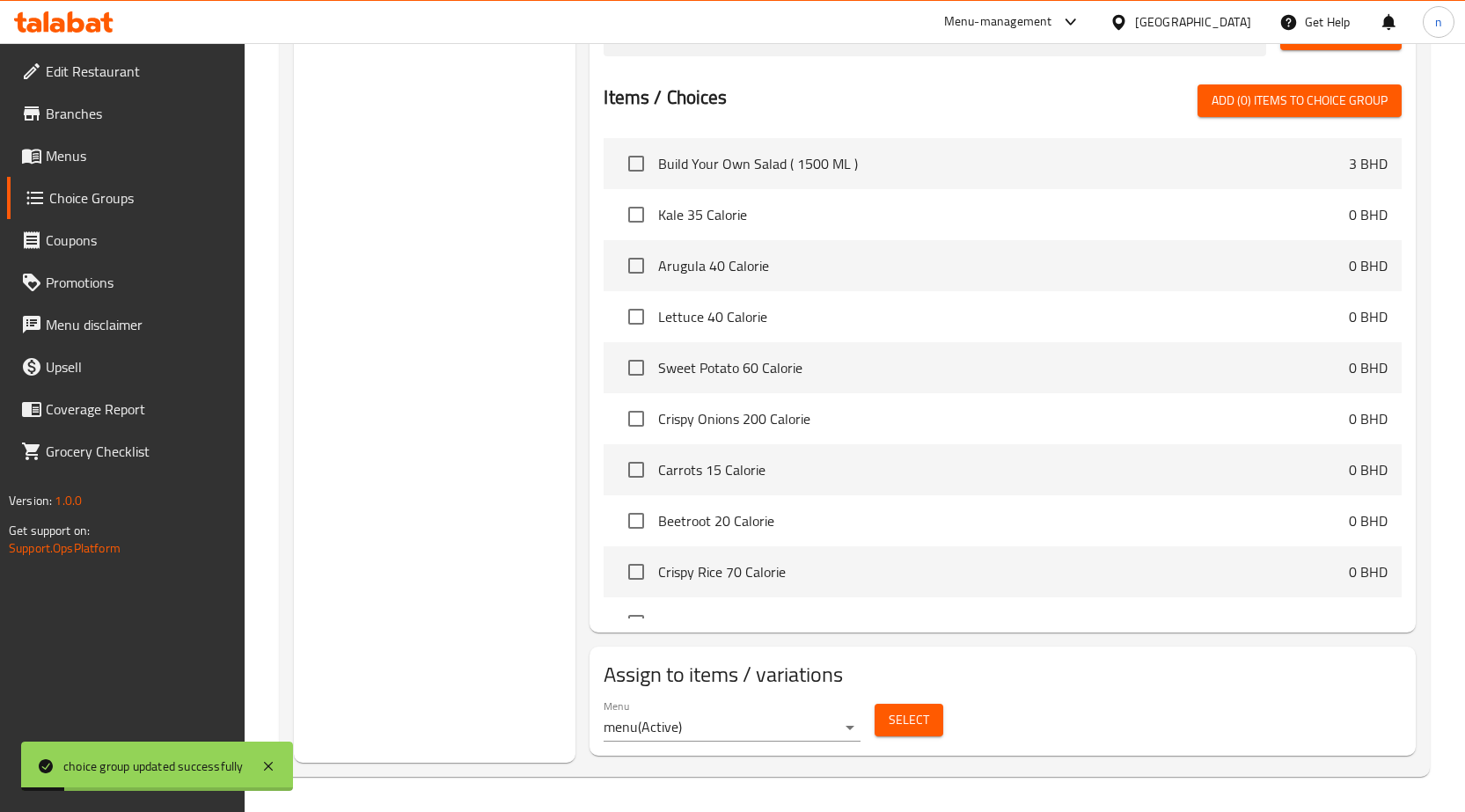
click at [894, 706] on button "Select" at bounding box center [909, 719] width 69 height 32
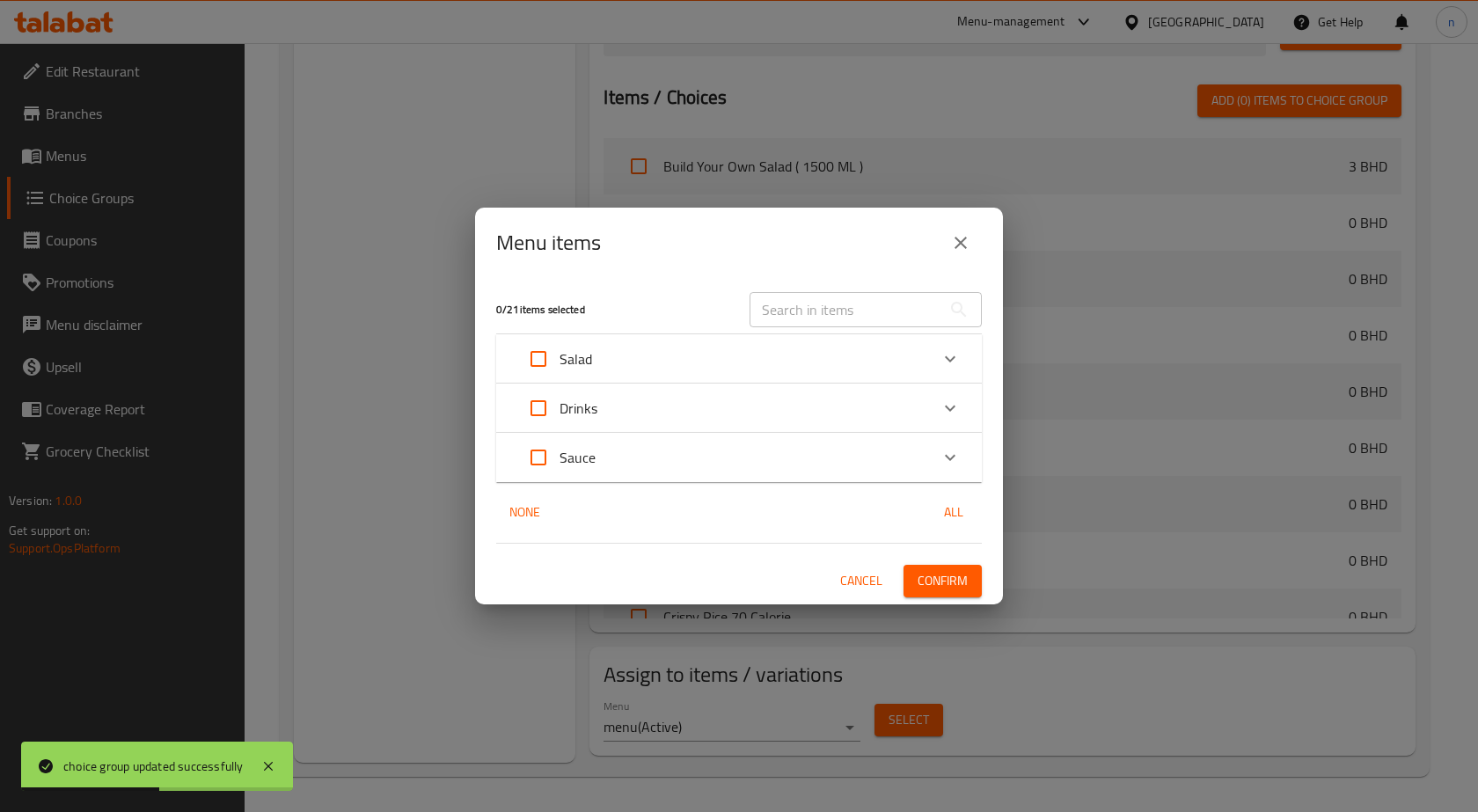
click at [636, 363] on div "Salad" at bounding box center [723, 359] width 412 height 42
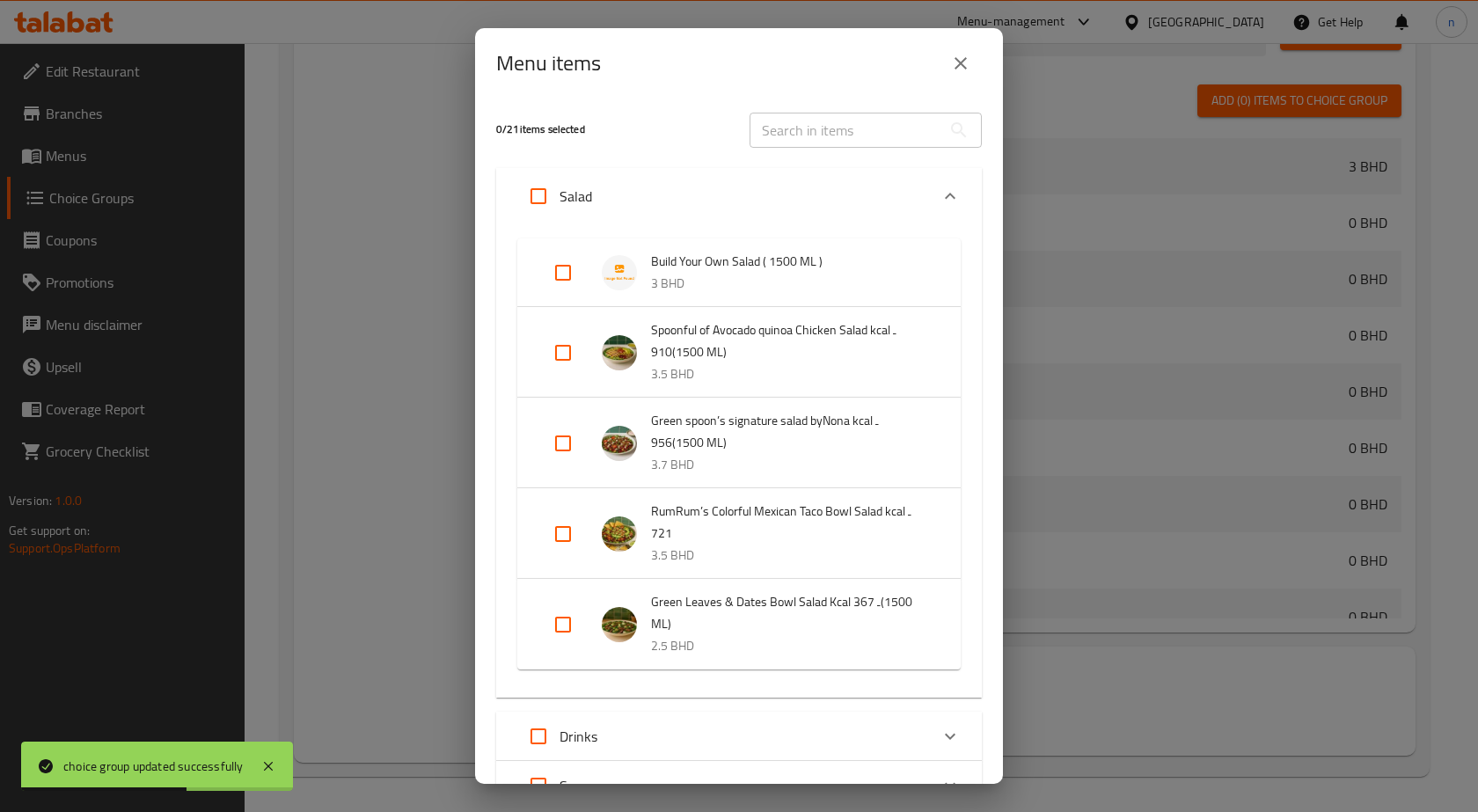
click at [581, 285] on input "Expand" at bounding box center [563, 273] width 42 height 42
checkbox input "true"
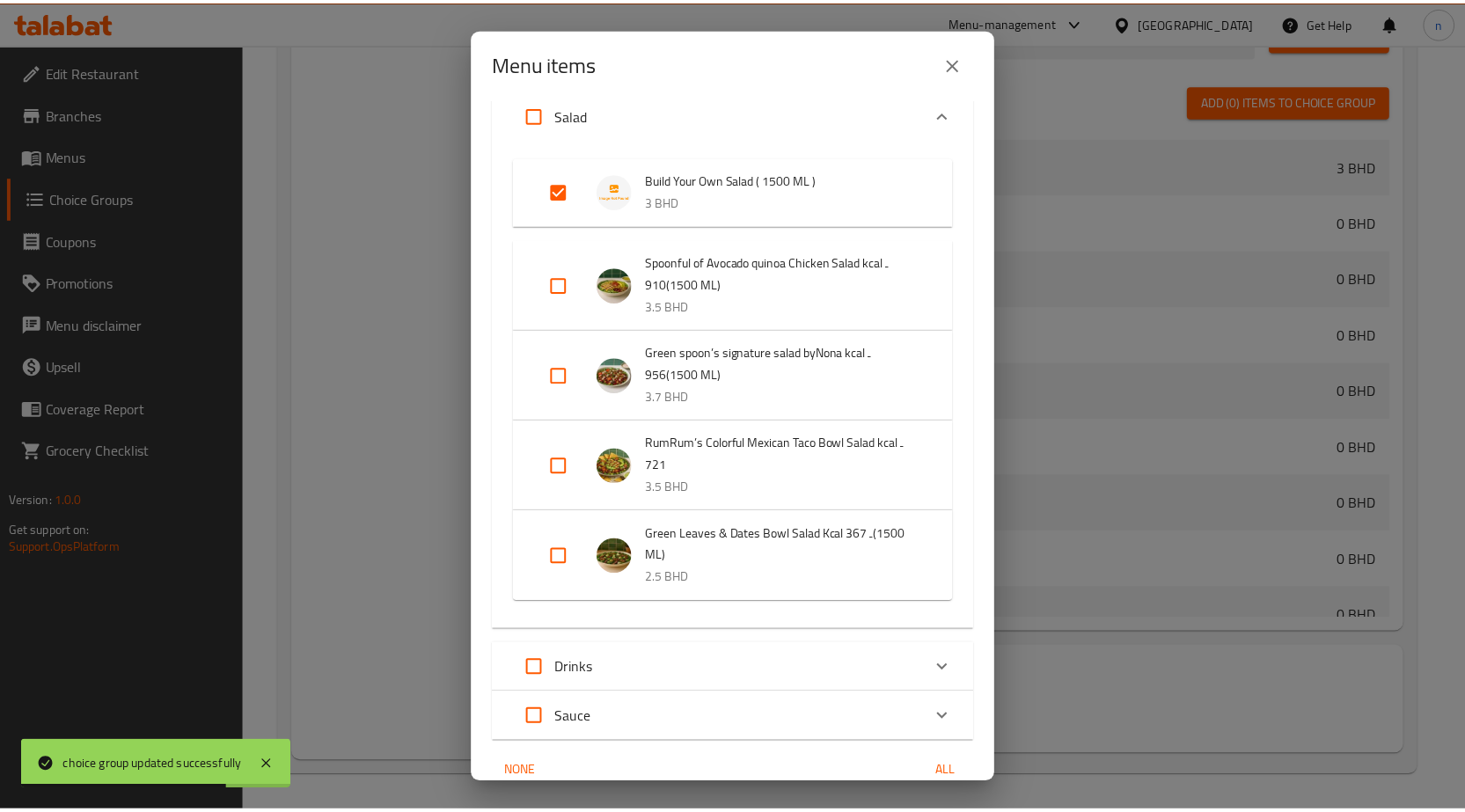
scroll to position [163, 0]
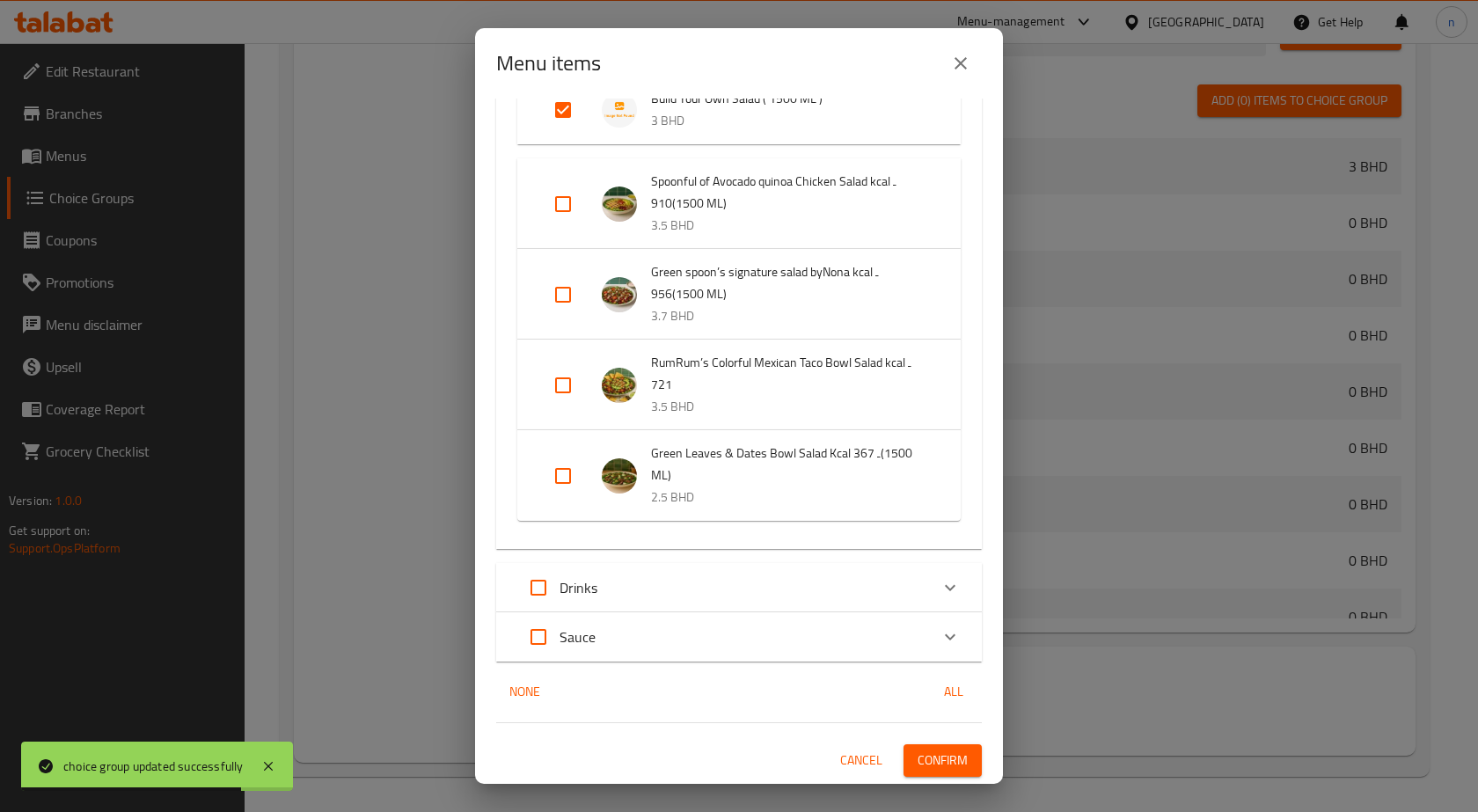
click at [942, 764] on span "Confirm" at bounding box center [942, 761] width 51 height 22
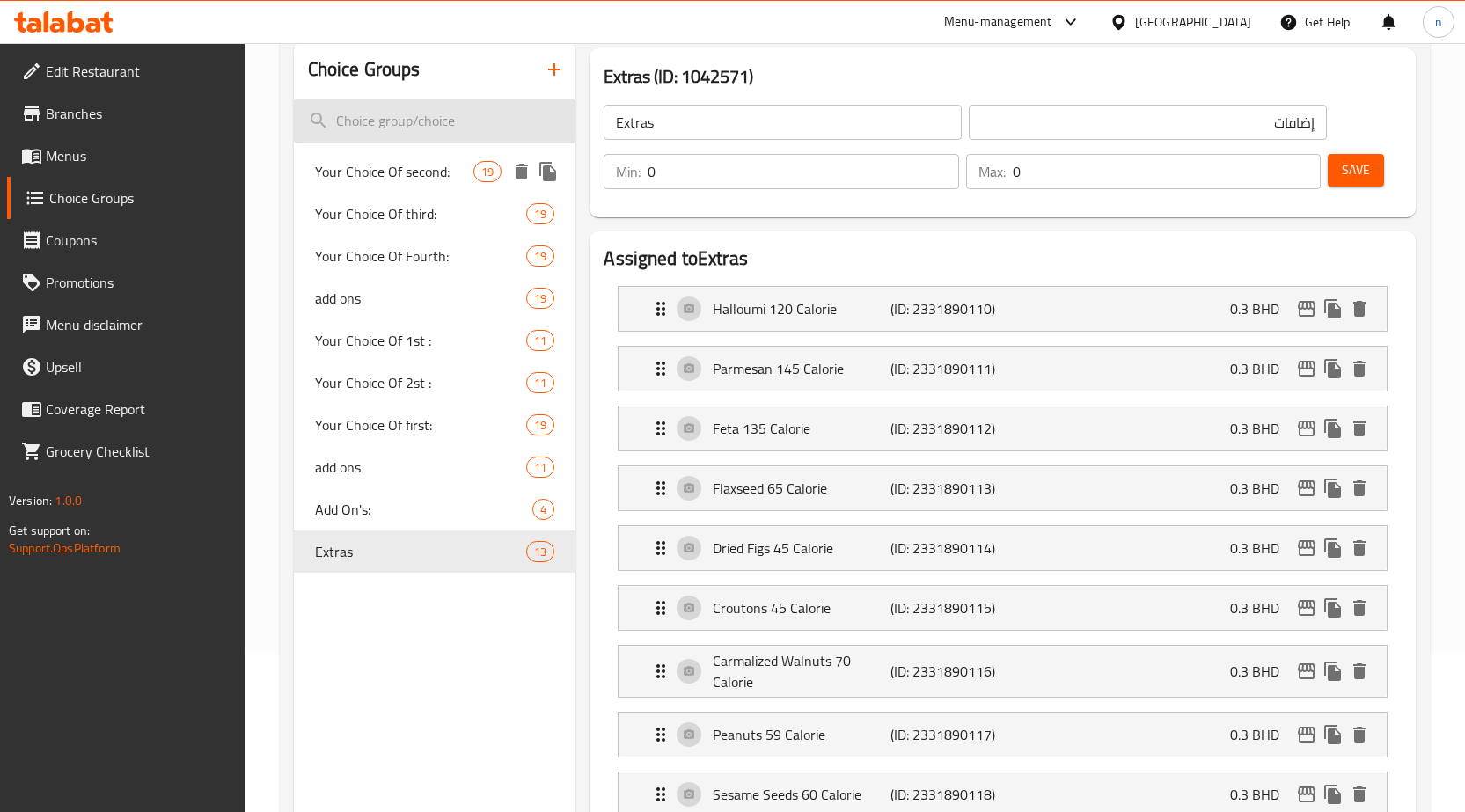
scroll to position [88, 0]
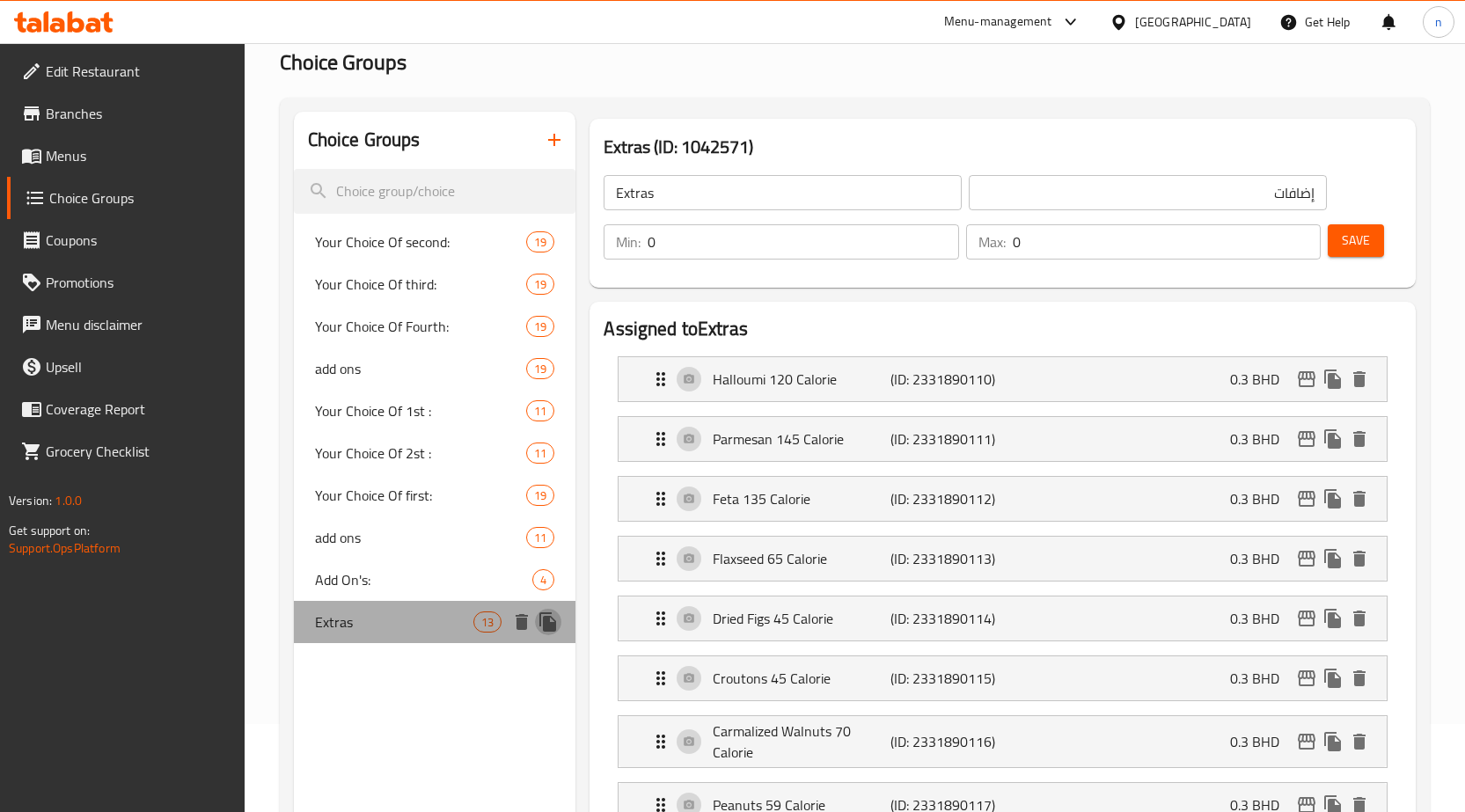
click at [553, 627] on icon "duplicate" at bounding box center [548, 621] width 17 height 19
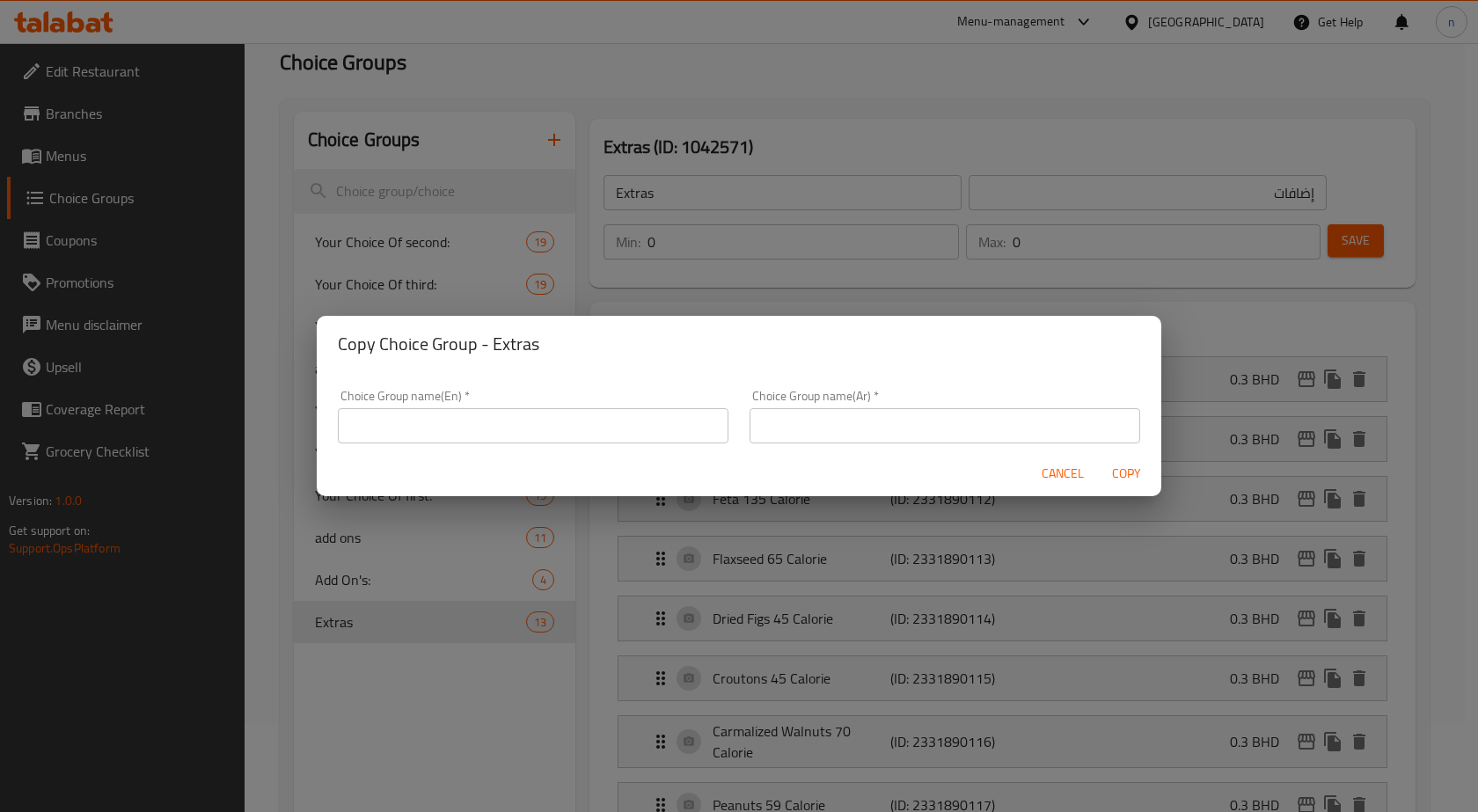
click at [537, 409] on input "text" at bounding box center [533, 425] width 390 height 35
type input "Your Choice Of 1st :"
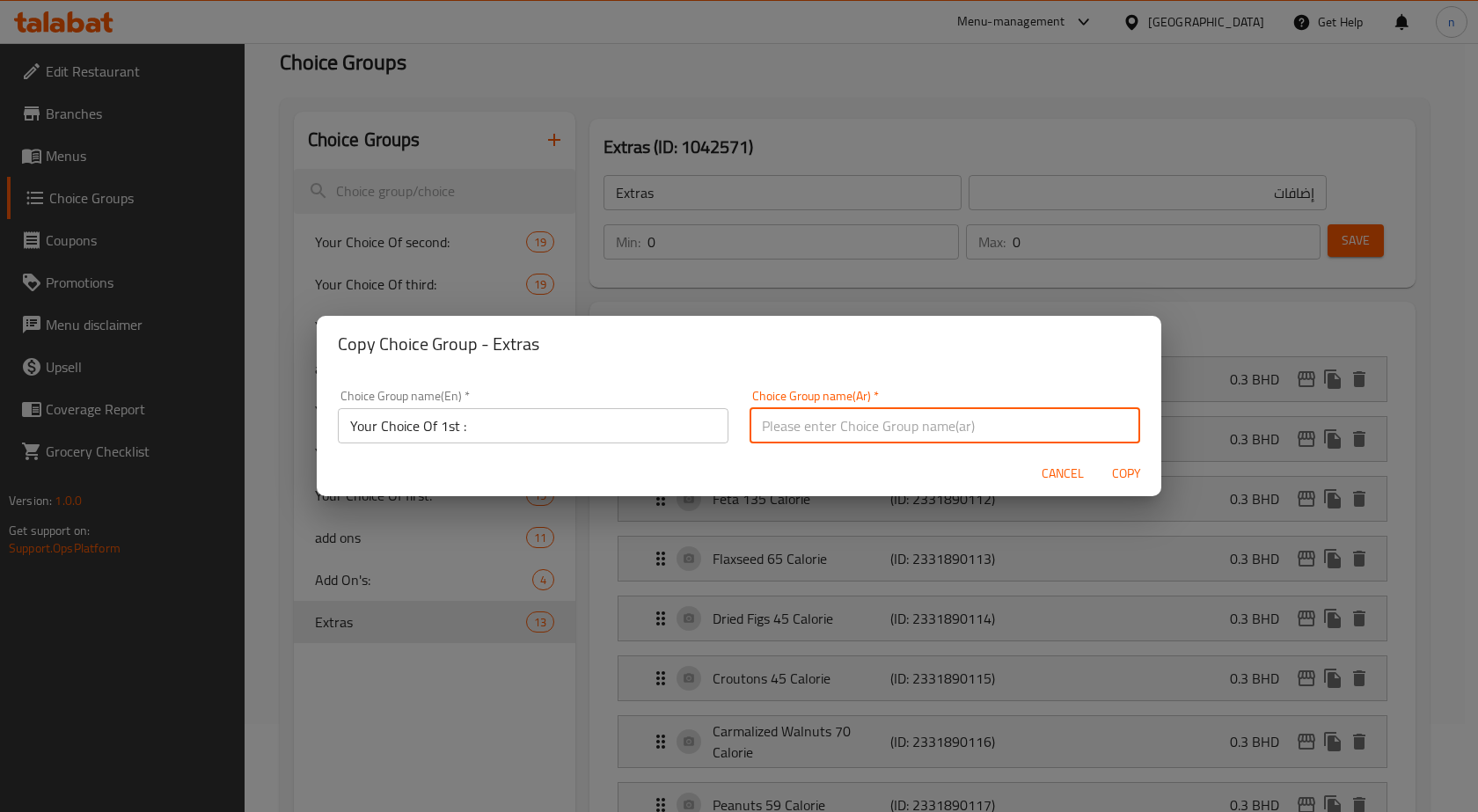
click at [808, 421] on input "text" at bounding box center [944, 425] width 390 height 35
click at [772, 427] on input "إختيارك من الاول:" at bounding box center [944, 425] width 390 height 35
type input "إختيارك من :"
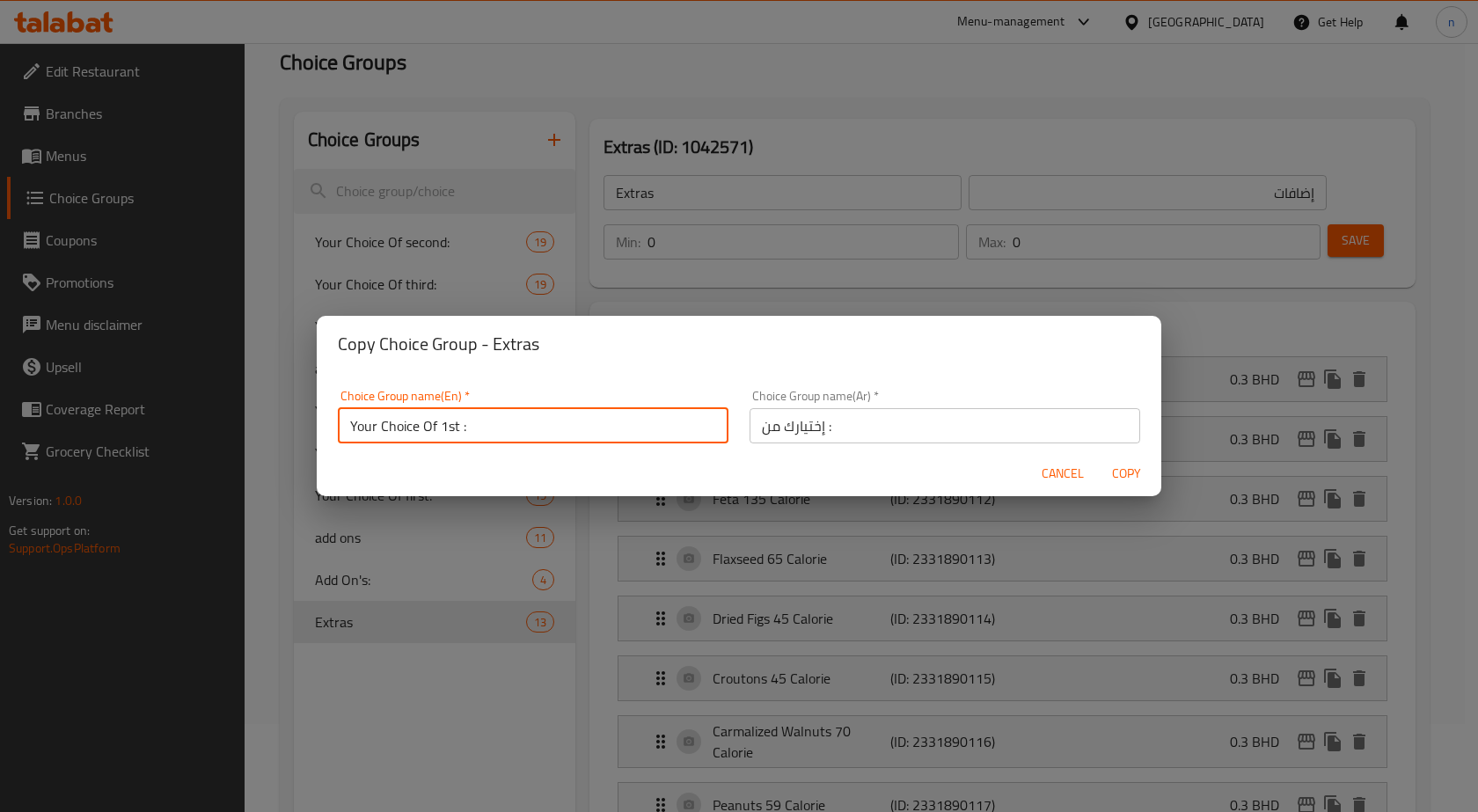
drag, startPoint x: 439, startPoint y: 423, endPoint x: 457, endPoint y: 429, distance: 19.0
click at [457, 429] on input "Your Choice Of 1st :" at bounding box center [533, 425] width 390 height 35
type input "Your Choice Of :"
click at [1133, 467] on span "Copy" at bounding box center [1126, 474] width 42 height 22
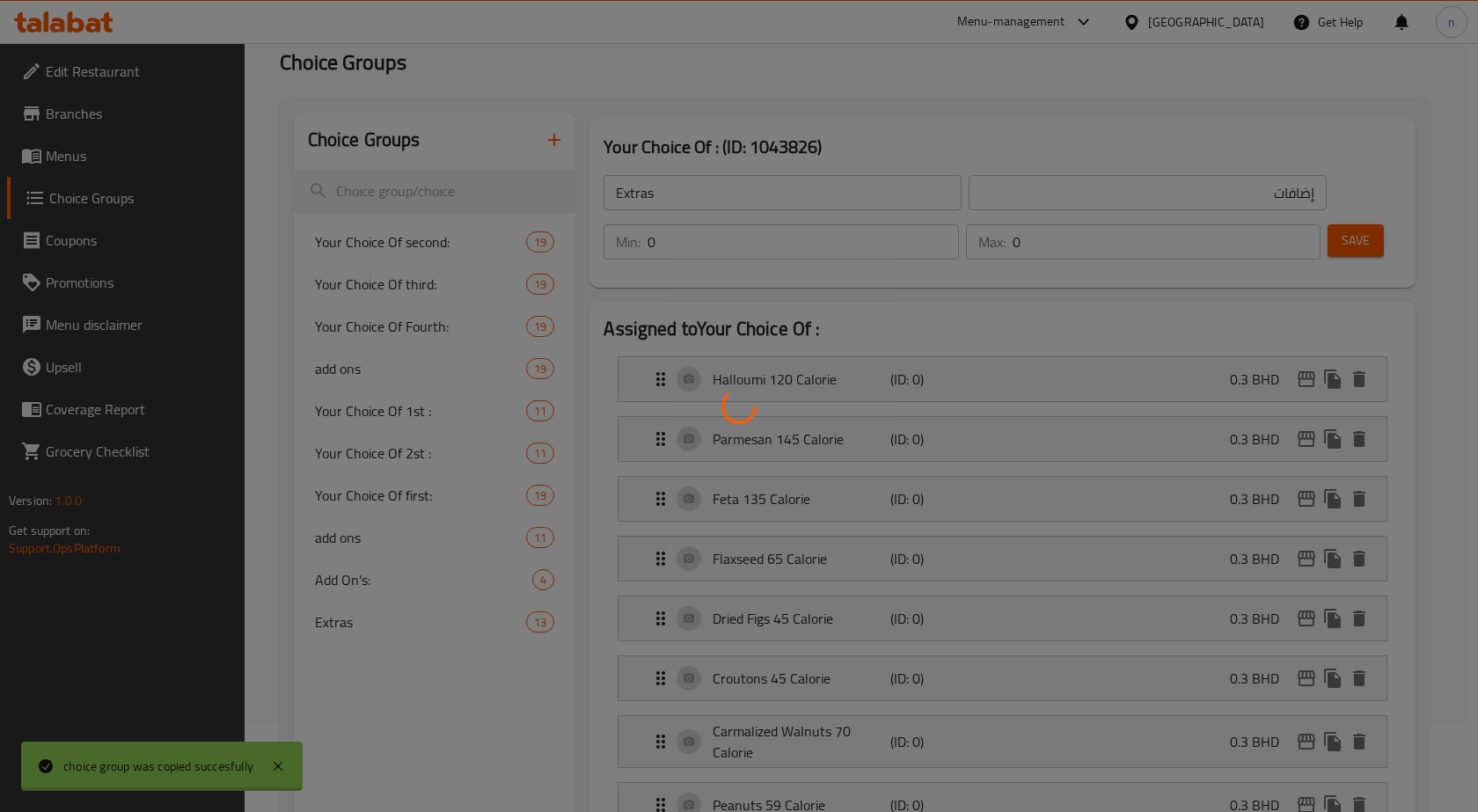
type input "Your Choice Of :"
type input "إختيارك من :"
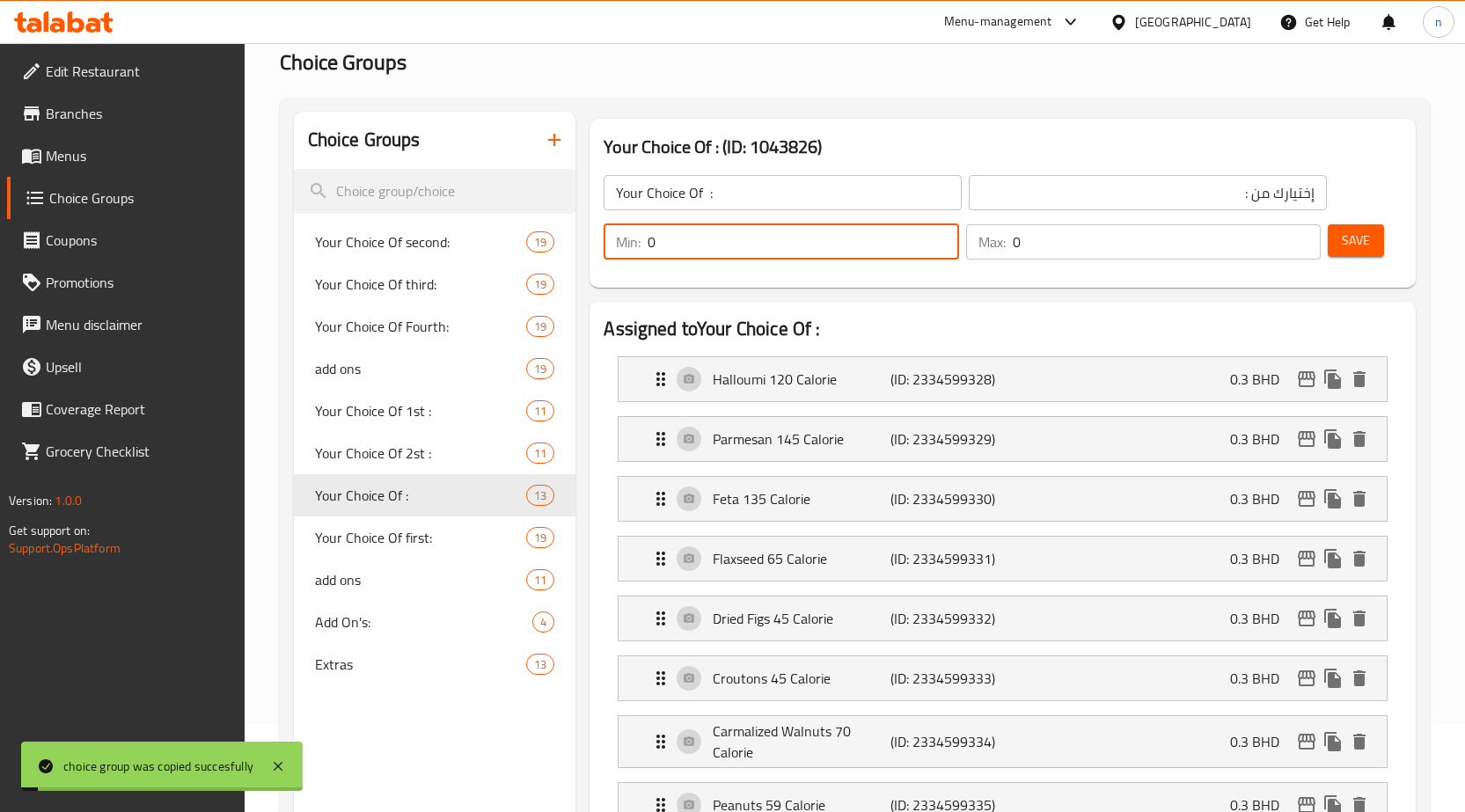
drag, startPoint x: 670, startPoint y: 244, endPoint x: 622, endPoint y: 238, distance: 48.4
click at [622, 238] on div "Min: 0 ​" at bounding box center [781, 242] width 356 height 35
type input "1"
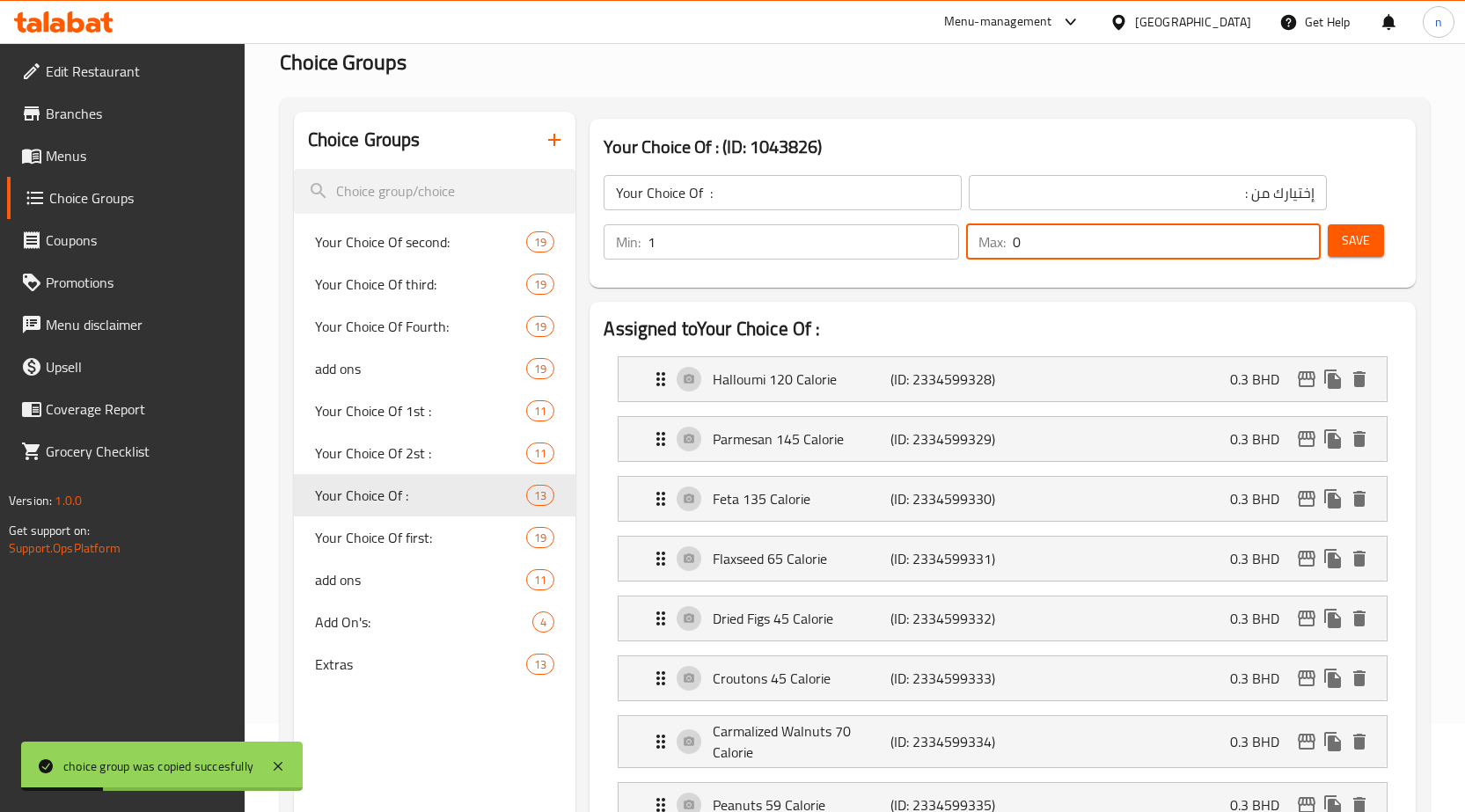
drag, startPoint x: 1027, startPoint y: 237, endPoint x: 1000, endPoint y: 237, distance: 27.0
click at [1000, 237] on div "Max: 0 ​" at bounding box center [1143, 242] width 356 height 35
type input "1"
click at [1369, 231] on span "Save" at bounding box center [1356, 241] width 28 height 22
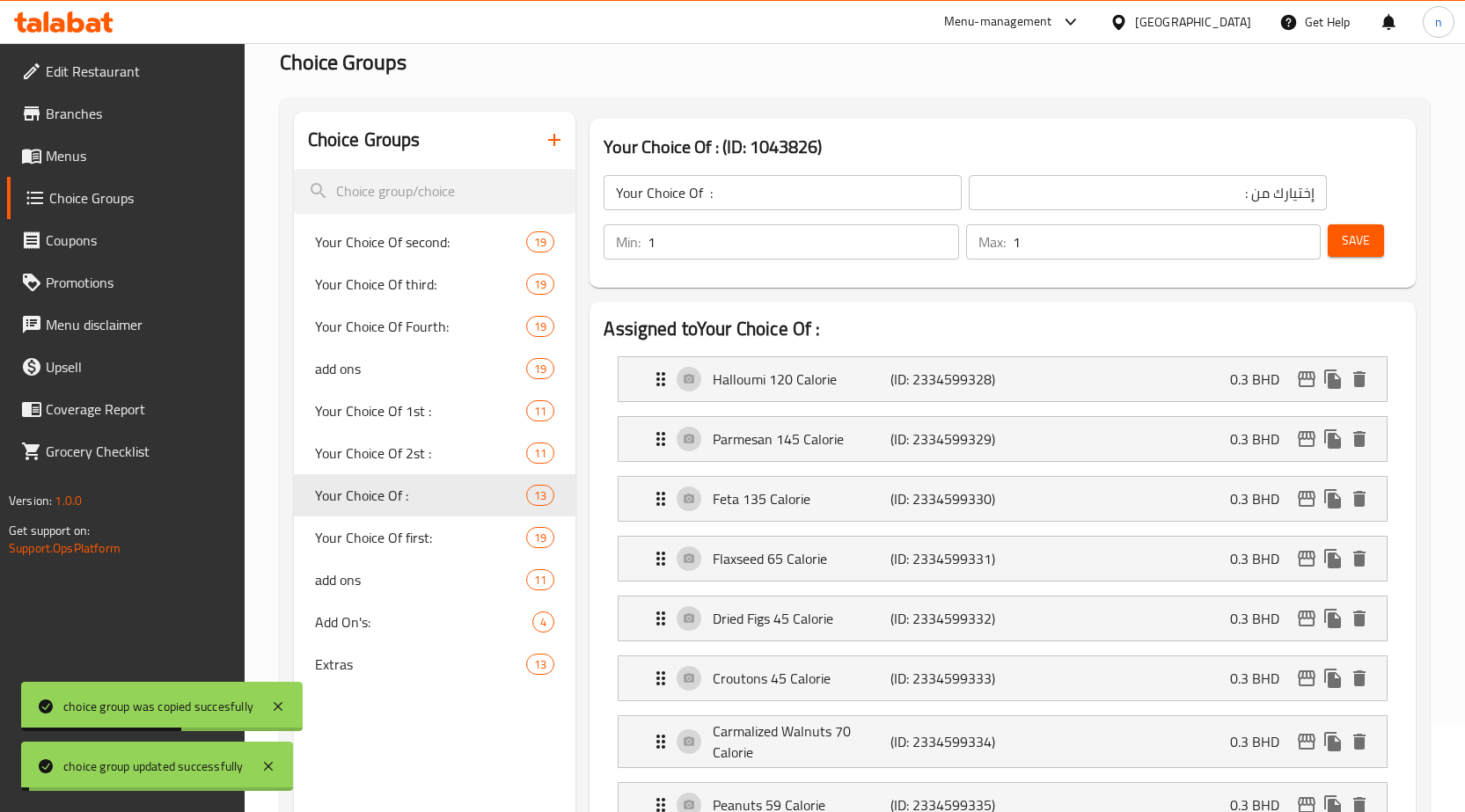
click at [1153, 392] on div "Halloumi 120 Calorie (ID: 2334599328) 0.3 BHD" at bounding box center [1008, 379] width 715 height 44
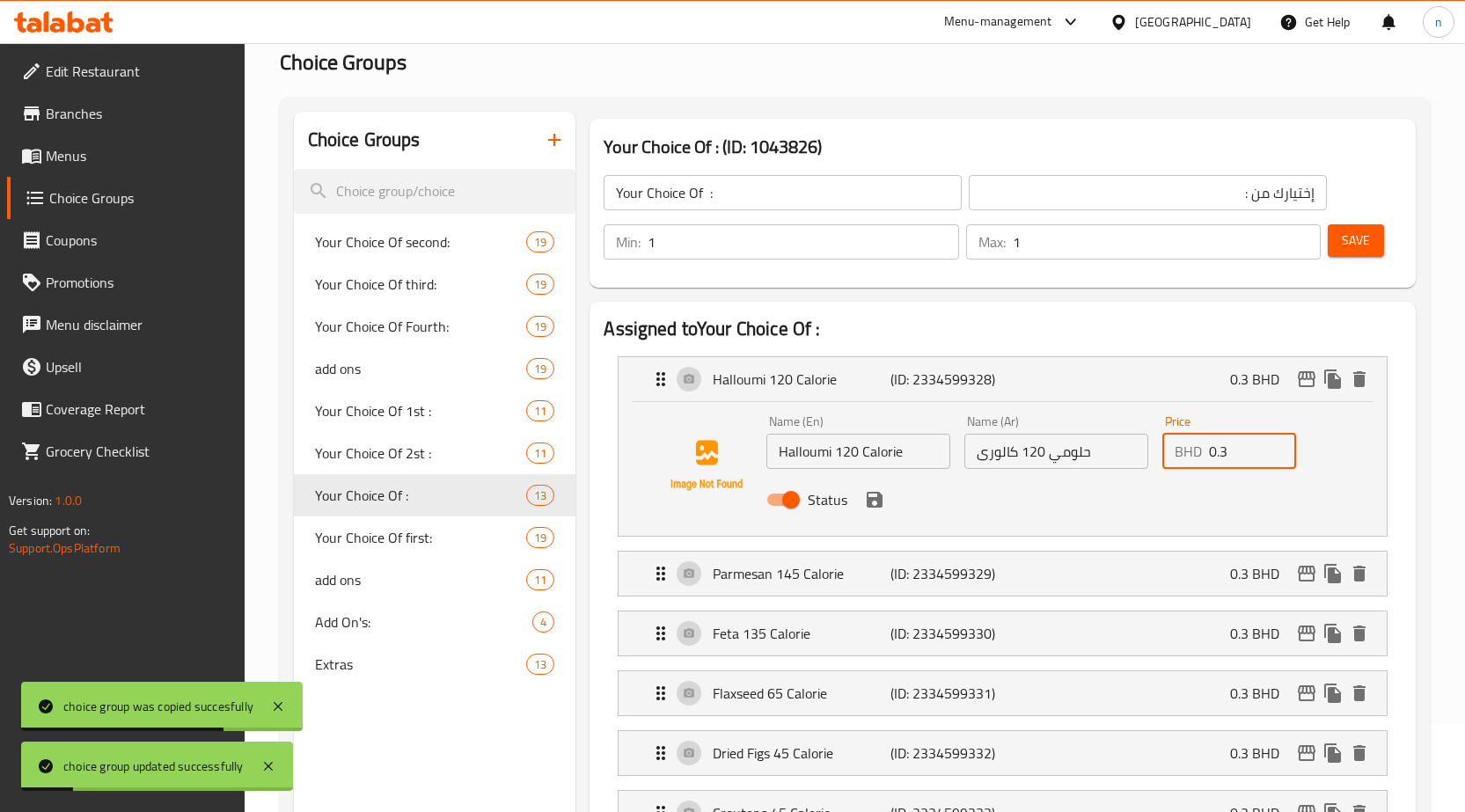
drag, startPoint x: 1245, startPoint y: 462, endPoint x: 1156, endPoint y: 444, distance: 90.8
click at [1156, 444] on div "Price BHD 0.3 Price" at bounding box center [1229, 442] width 148 height 68
click at [885, 508] on div "Status" at bounding box center [1055, 500] width 593 height 48
click at [880, 505] on icon "save" at bounding box center [874, 499] width 16 height 16
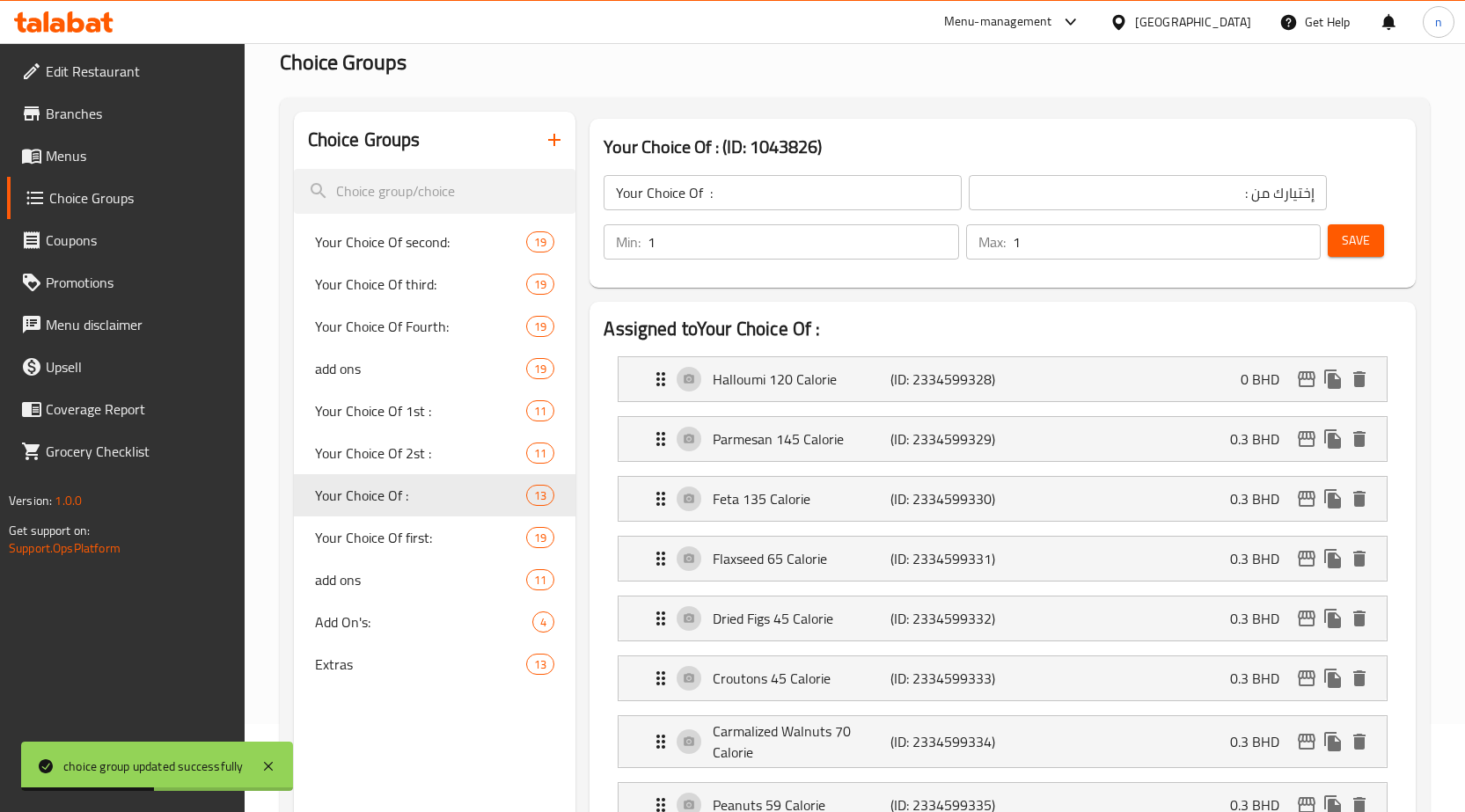
type input "0"
click at [1148, 448] on div "Parmesan 145 Calorie (ID: 2334599329) 0.3 BHD" at bounding box center [1008, 439] width 715 height 44
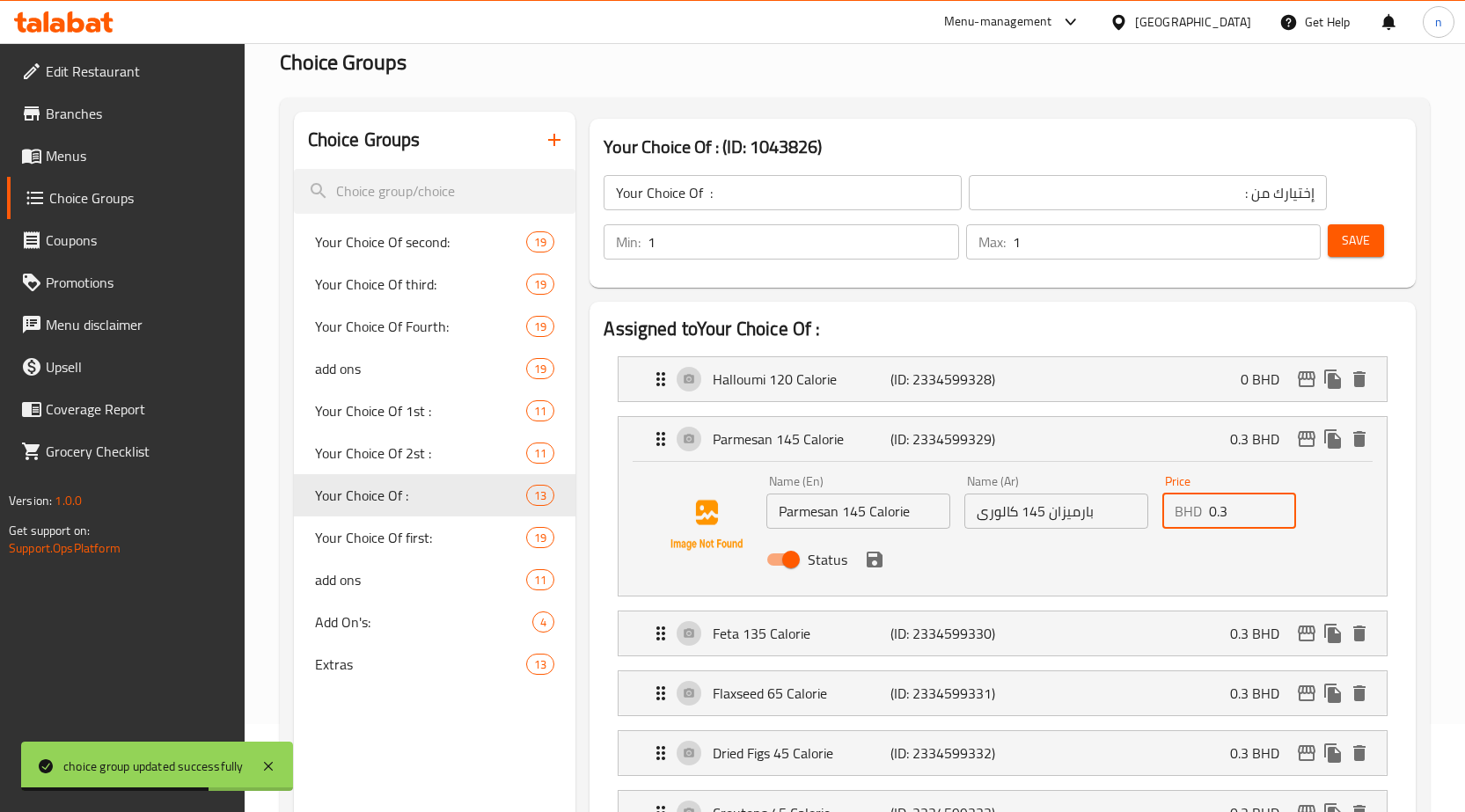
drag, startPoint x: 1209, startPoint y: 511, endPoint x: 1259, endPoint y: 504, distance: 50.5
click at [1259, 504] on input "0.3" at bounding box center [1253, 511] width 87 height 35
click at [879, 565] on icon "save" at bounding box center [874, 558] width 16 height 16
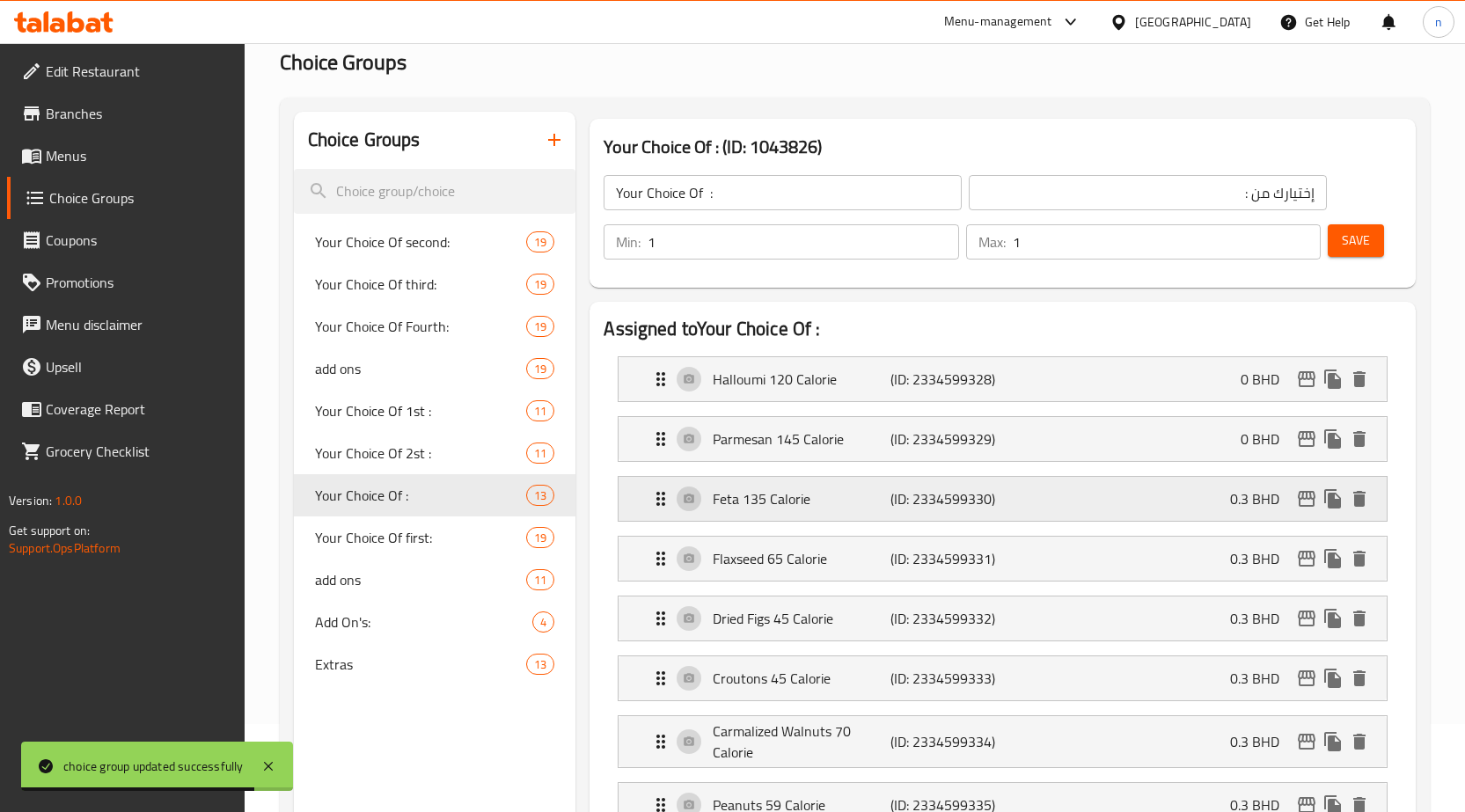
type input "0"
click at [1188, 510] on div "Feta 135 Calorie (ID: 2334599330) 0.3 BHD" at bounding box center [1008, 499] width 715 height 44
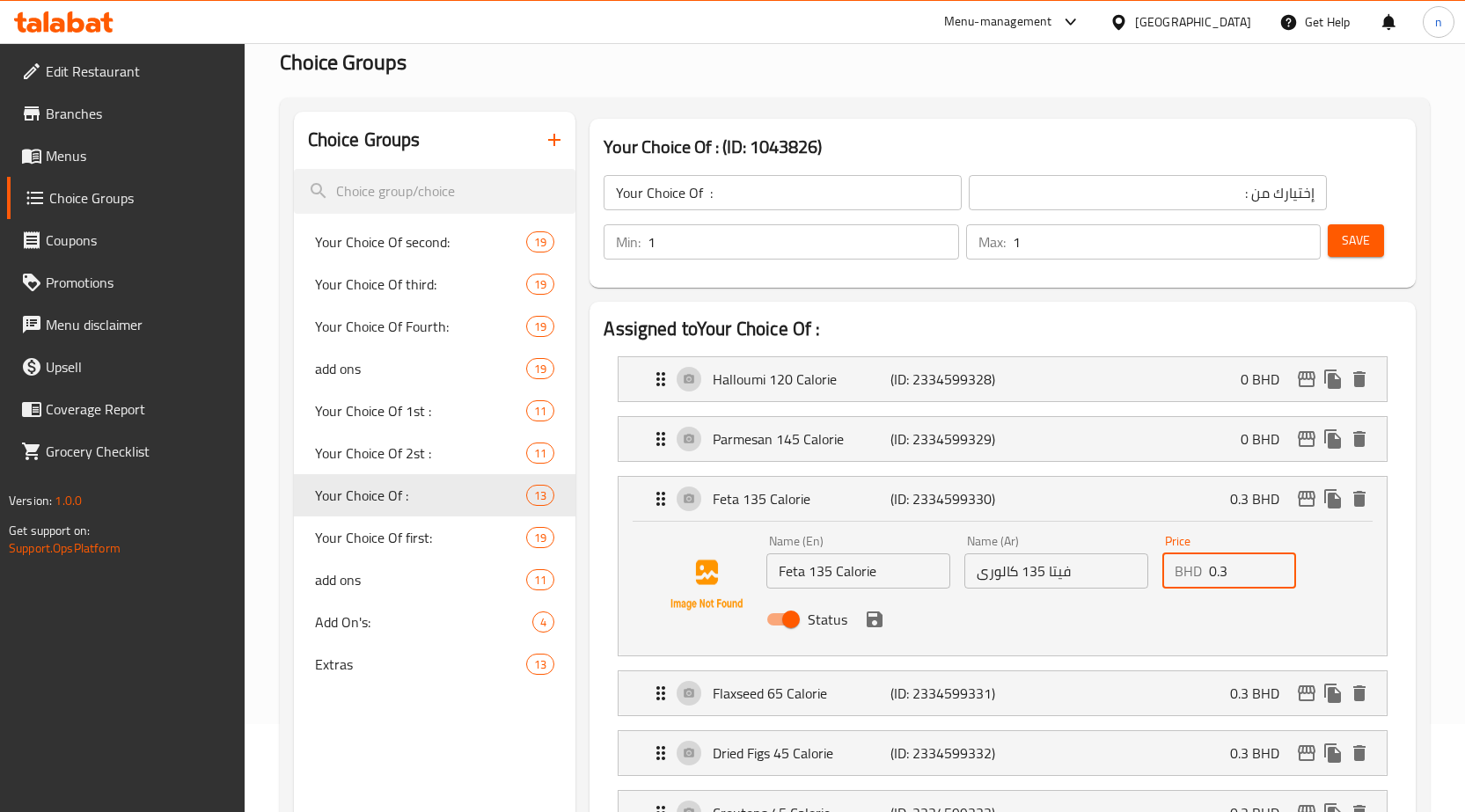
drag, startPoint x: 1210, startPoint y: 570, endPoint x: 1278, endPoint y: 565, distance: 68.2
click at [1278, 565] on input "0.3" at bounding box center [1253, 570] width 87 height 35
click at [881, 620] on icon "save" at bounding box center [874, 618] width 16 height 16
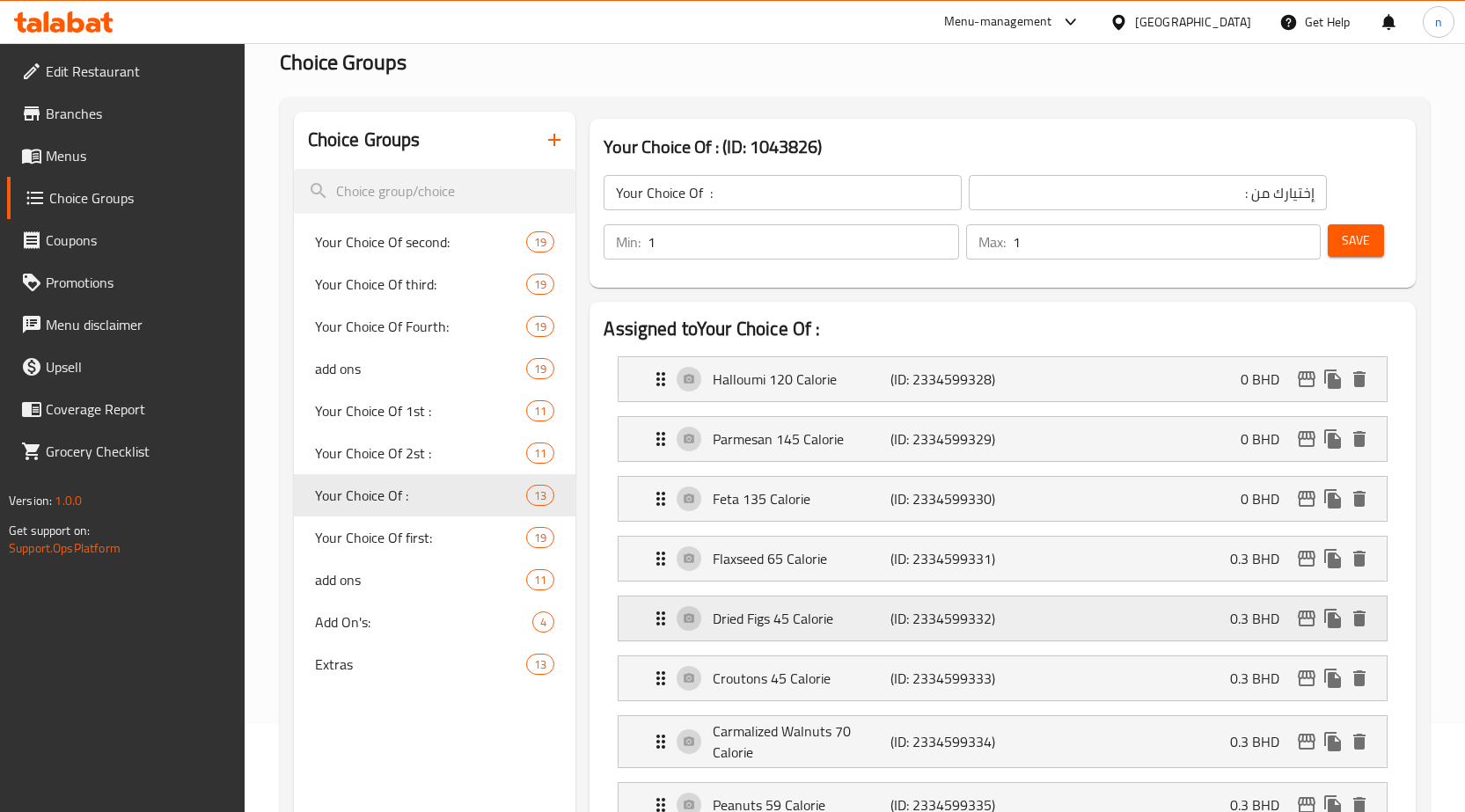
type input "0"
click at [1230, 572] on div "Flaxseed 65 Calorie (ID: 2334599331) 0.3 BHD" at bounding box center [1008, 558] width 715 height 44
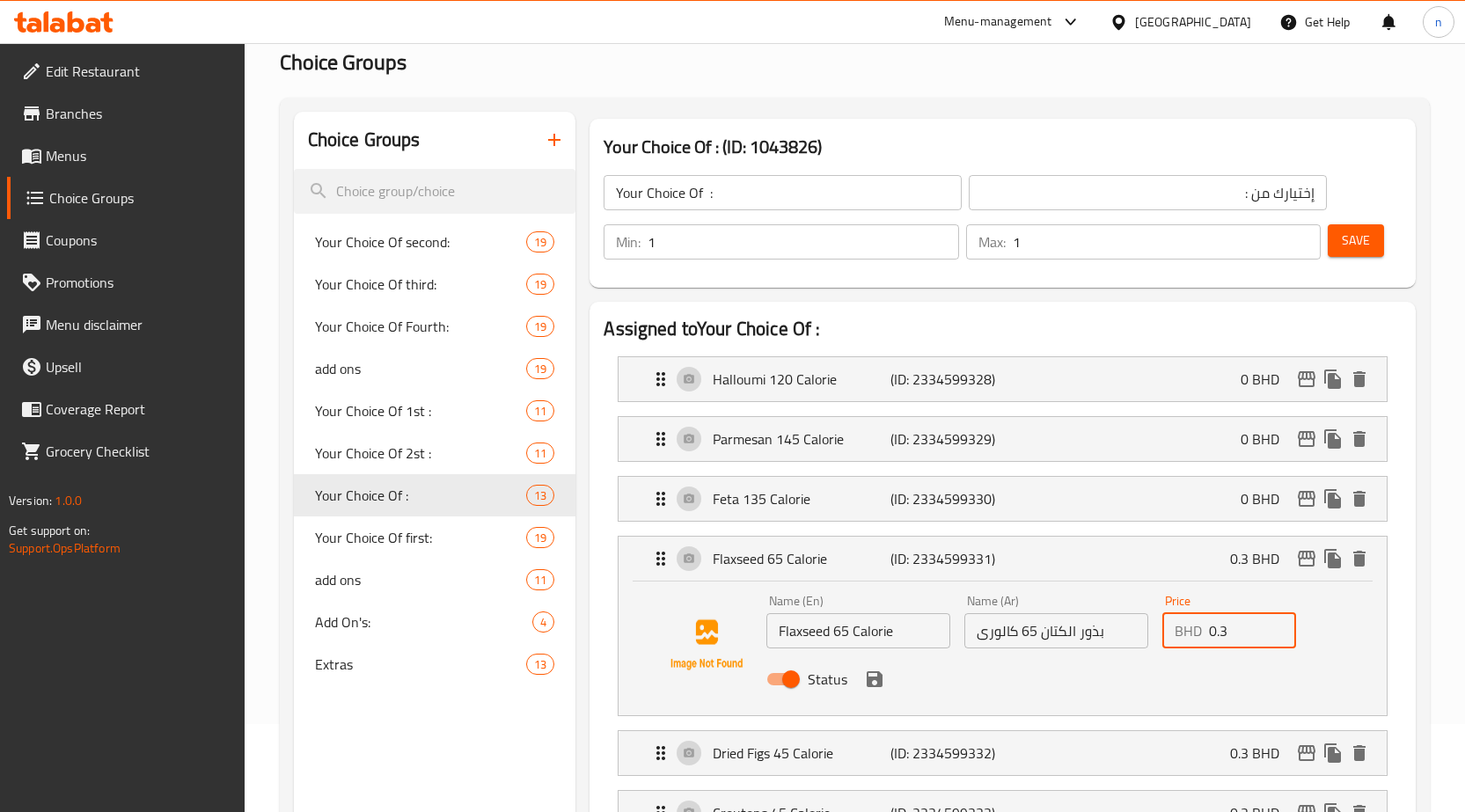
drag, startPoint x: 1209, startPoint y: 642, endPoint x: 1266, endPoint y: 634, distance: 57.6
click at [1266, 634] on input "0.3" at bounding box center [1253, 630] width 87 height 35
click at [882, 682] on icon "save" at bounding box center [874, 679] width 21 height 21
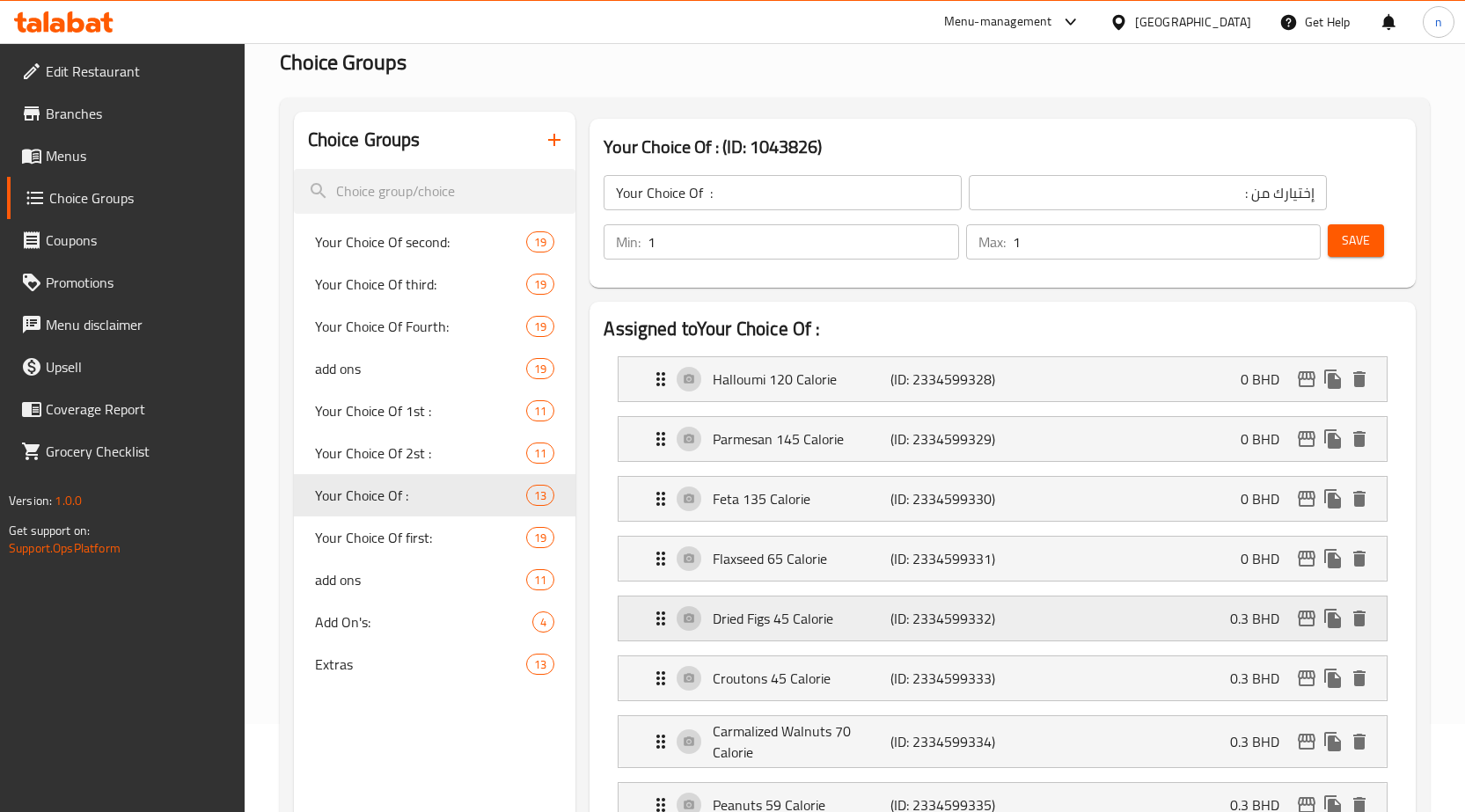
type input "0"
click at [1207, 630] on div "Dried Figs 45 Calorie (ID: 2334599332) 0.3 BHD" at bounding box center [1008, 618] width 715 height 44
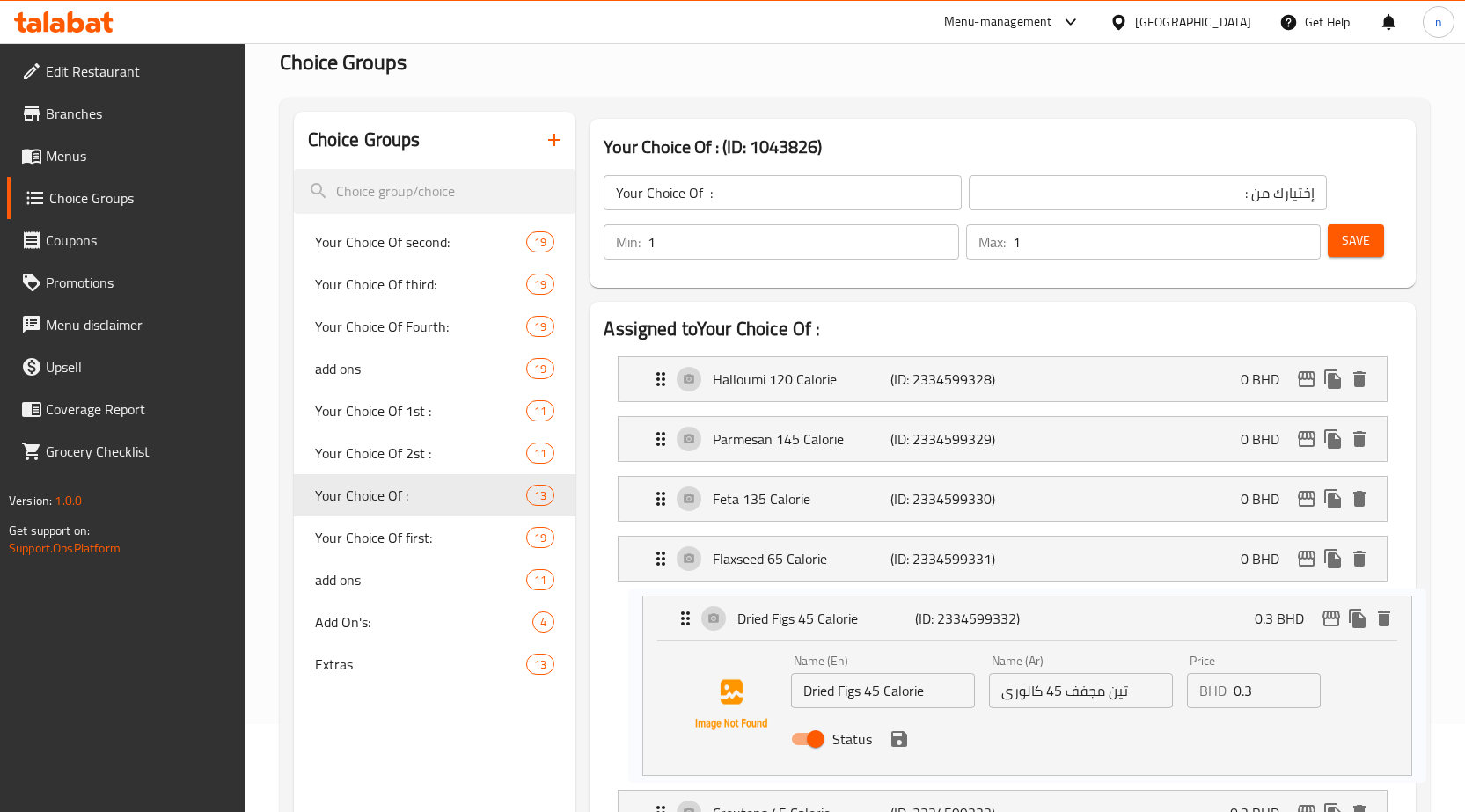
scroll to position [98, 0]
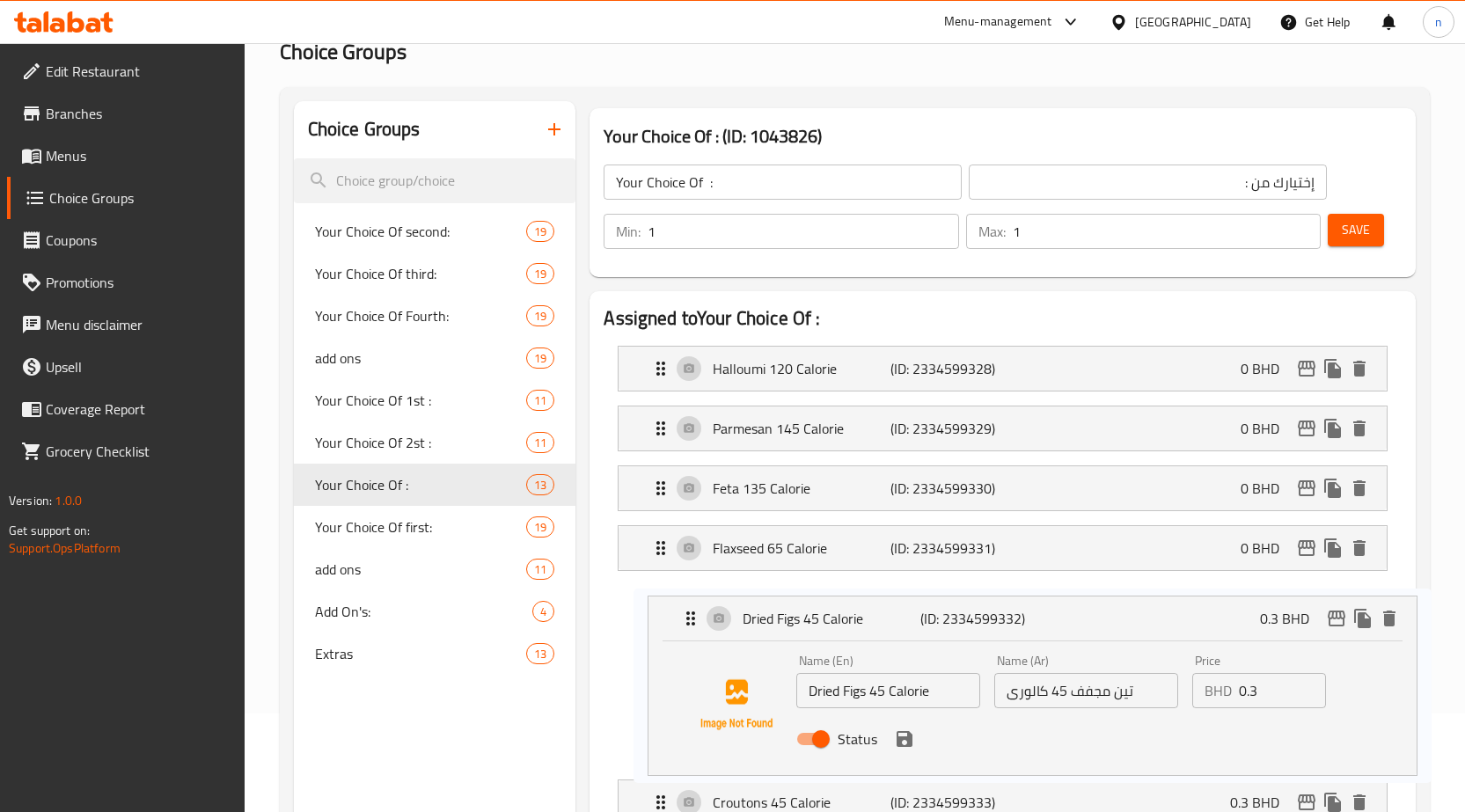
drag, startPoint x: 1207, startPoint y: 693, endPoint x: 1244, endPoint y: 693, distance: 37.0
click at [1244, 693] on nav "Halloumi 120 Calorie (ID: 2334599328) 0 BHD Name (En) Halloumi 120 Calorie Name…" at bounding box center [1003, 798] width 798 height 933
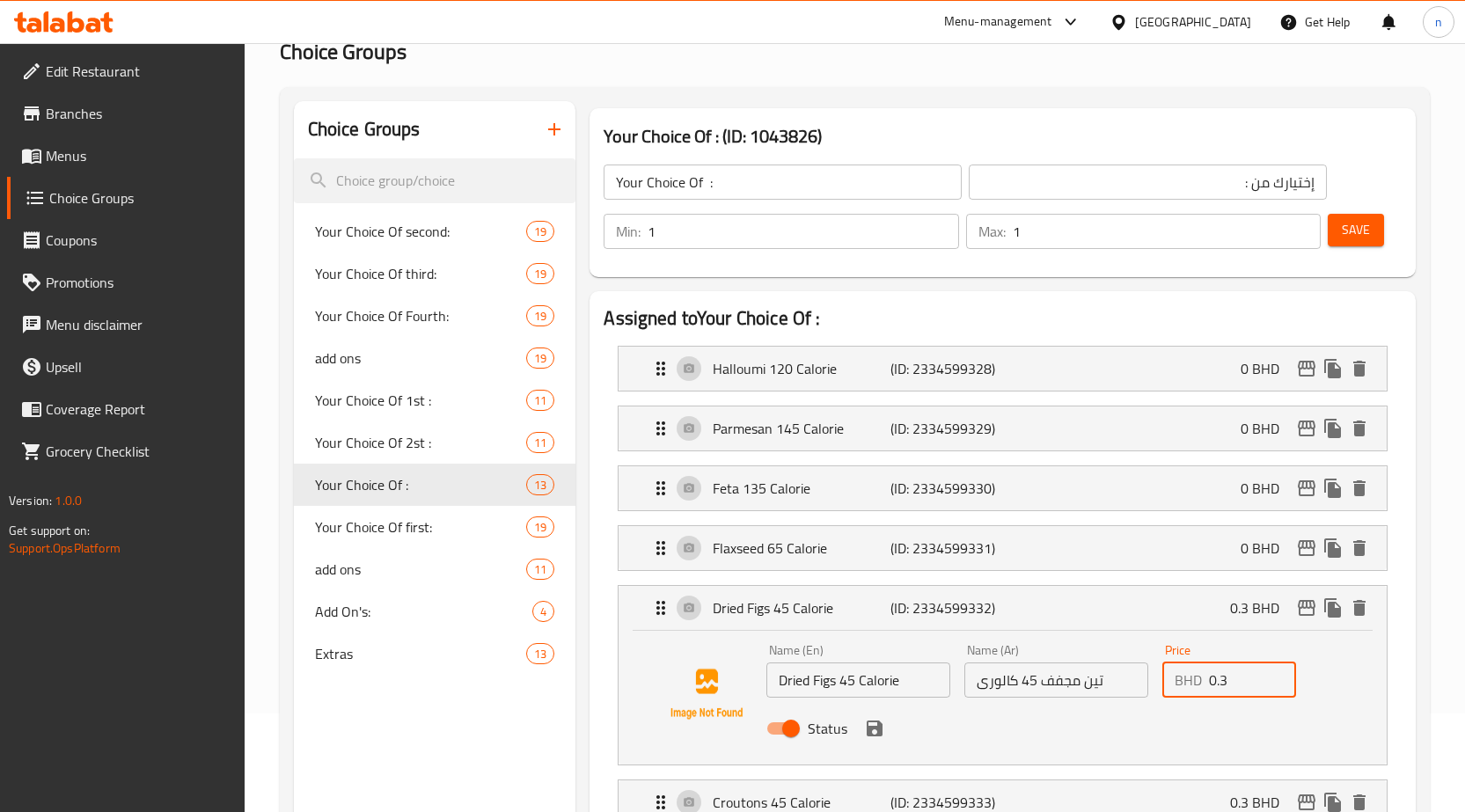
click at [1238, 686] on input "0.3" at bounding box center [1253, 680] width 87 height 35
click at [1237, 685] on input "0.3" at bounding box center [1253, 680] width 87 height 35
click at [874, 735] on icon "save" at bounding box center [874, 727] width 16 height 16
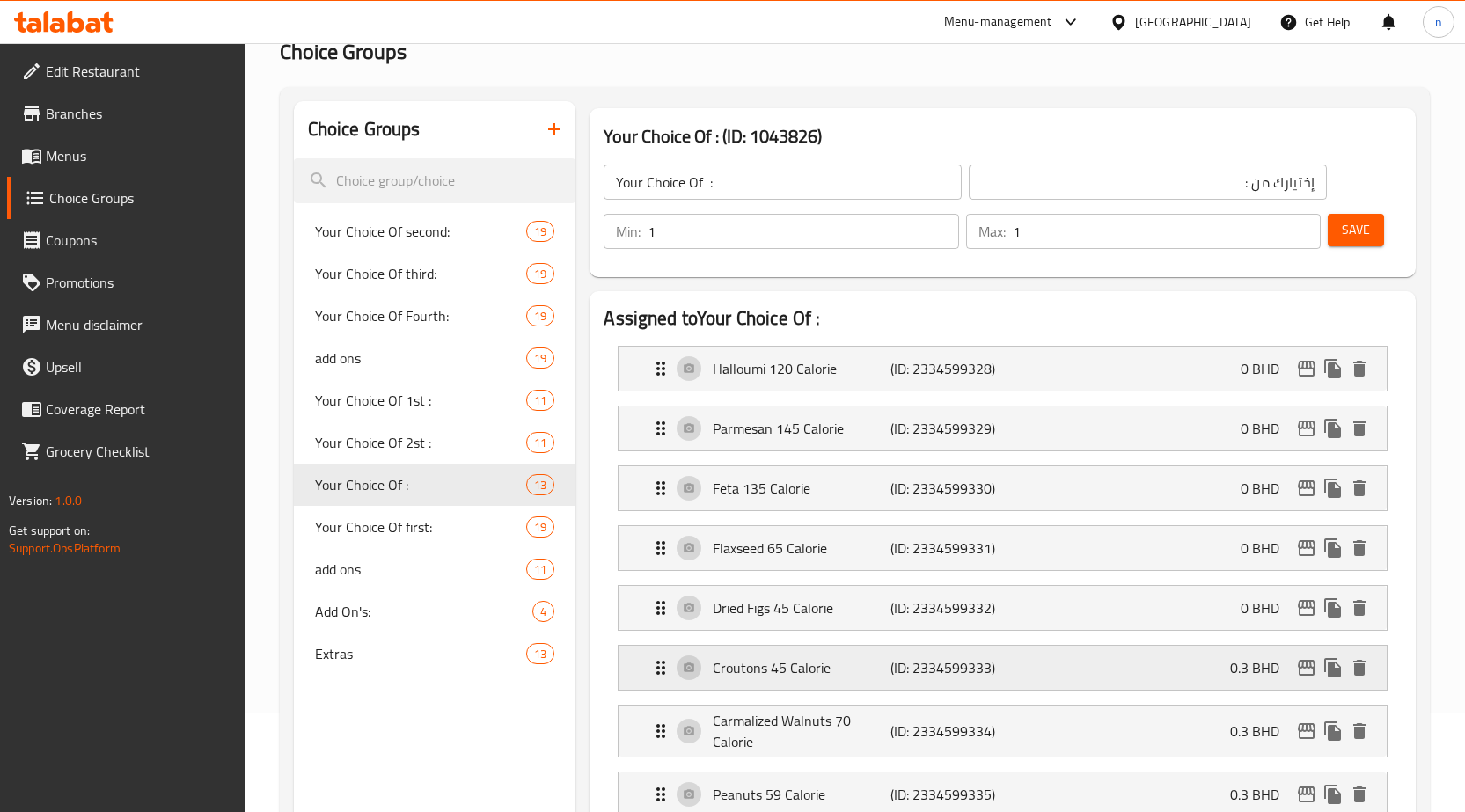
type input "0"
click at [1187, 663] on div "Croutons 45 Calorie (ID: 2334599333) 0.3 BHD" at bounding box center [1008, 668] width 715 height 44
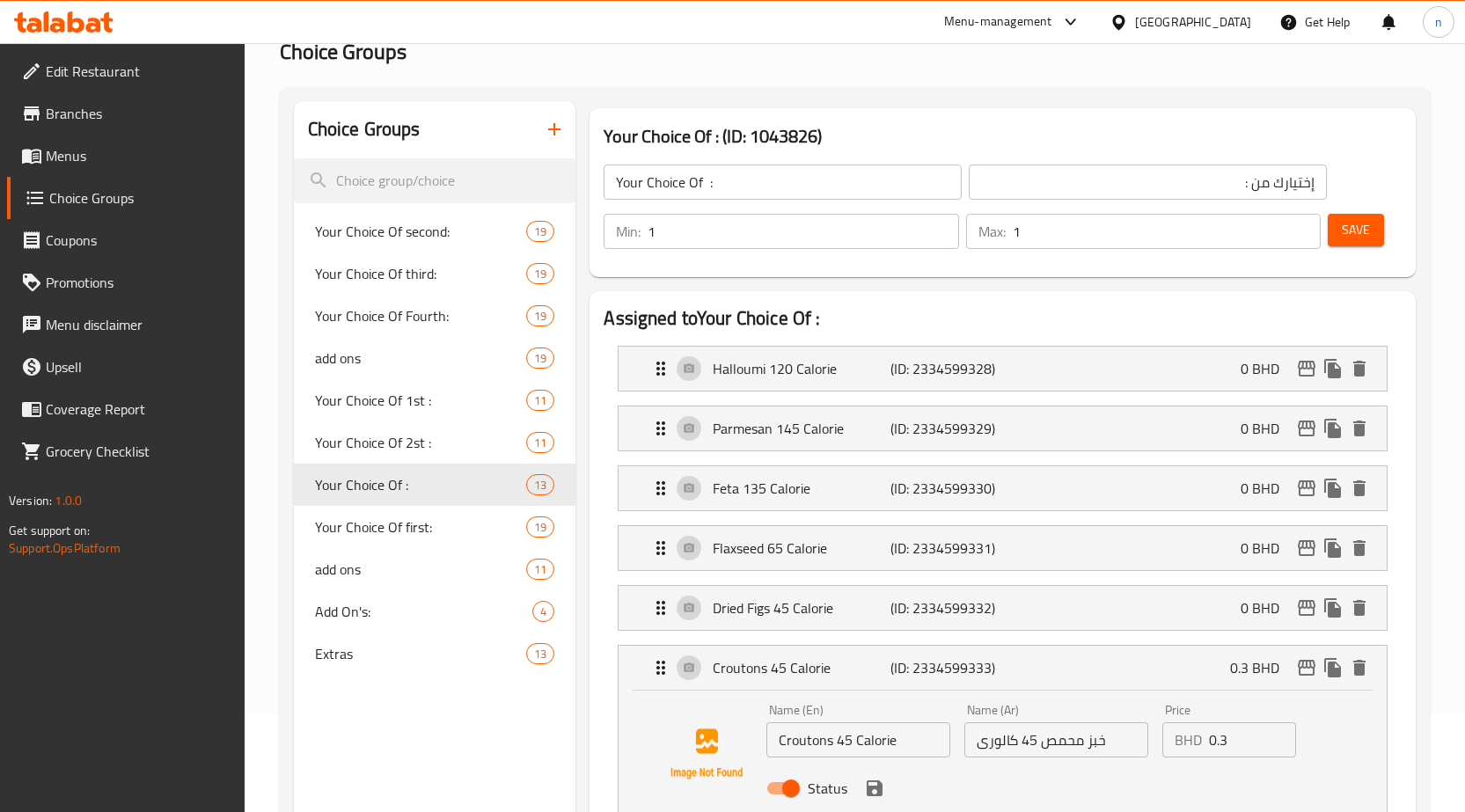
click at [1221, 744] on input "0.3" at bounding box center [1253, 739] width 87 height 35
click at [877, 791] on icon "save" at bounding box center [874, 787] width 21 height 21
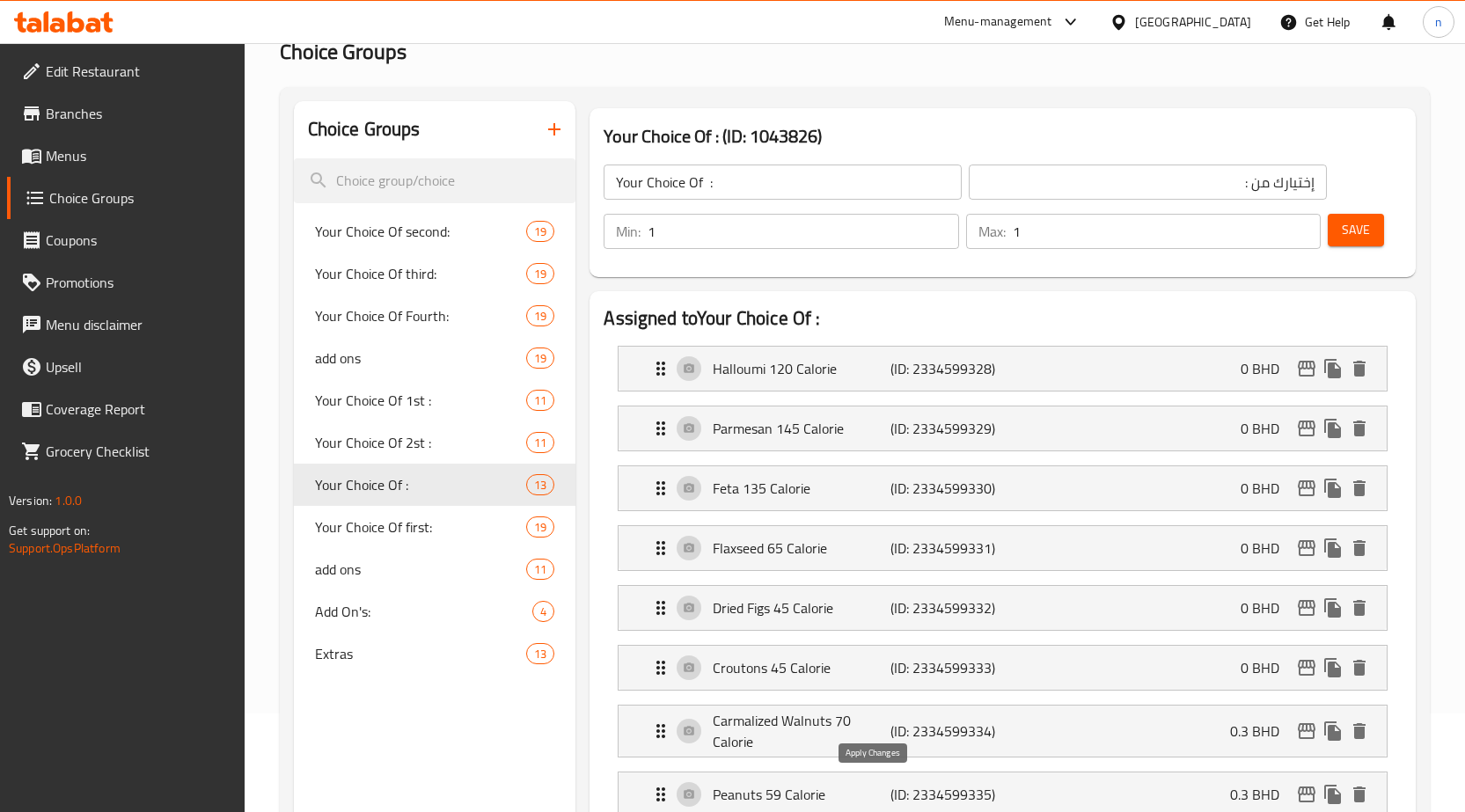
type input "0"
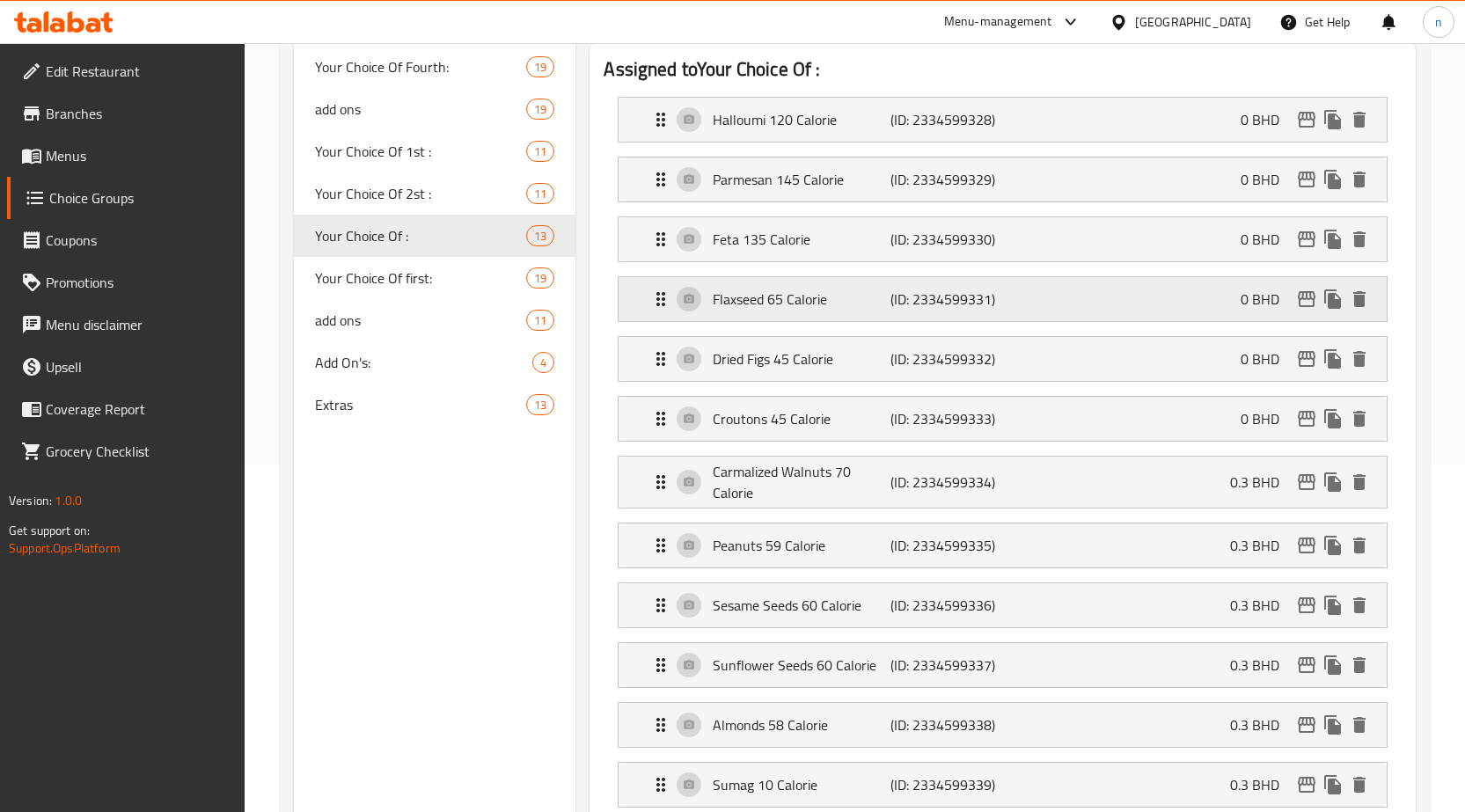
scroll to position [362, 0]
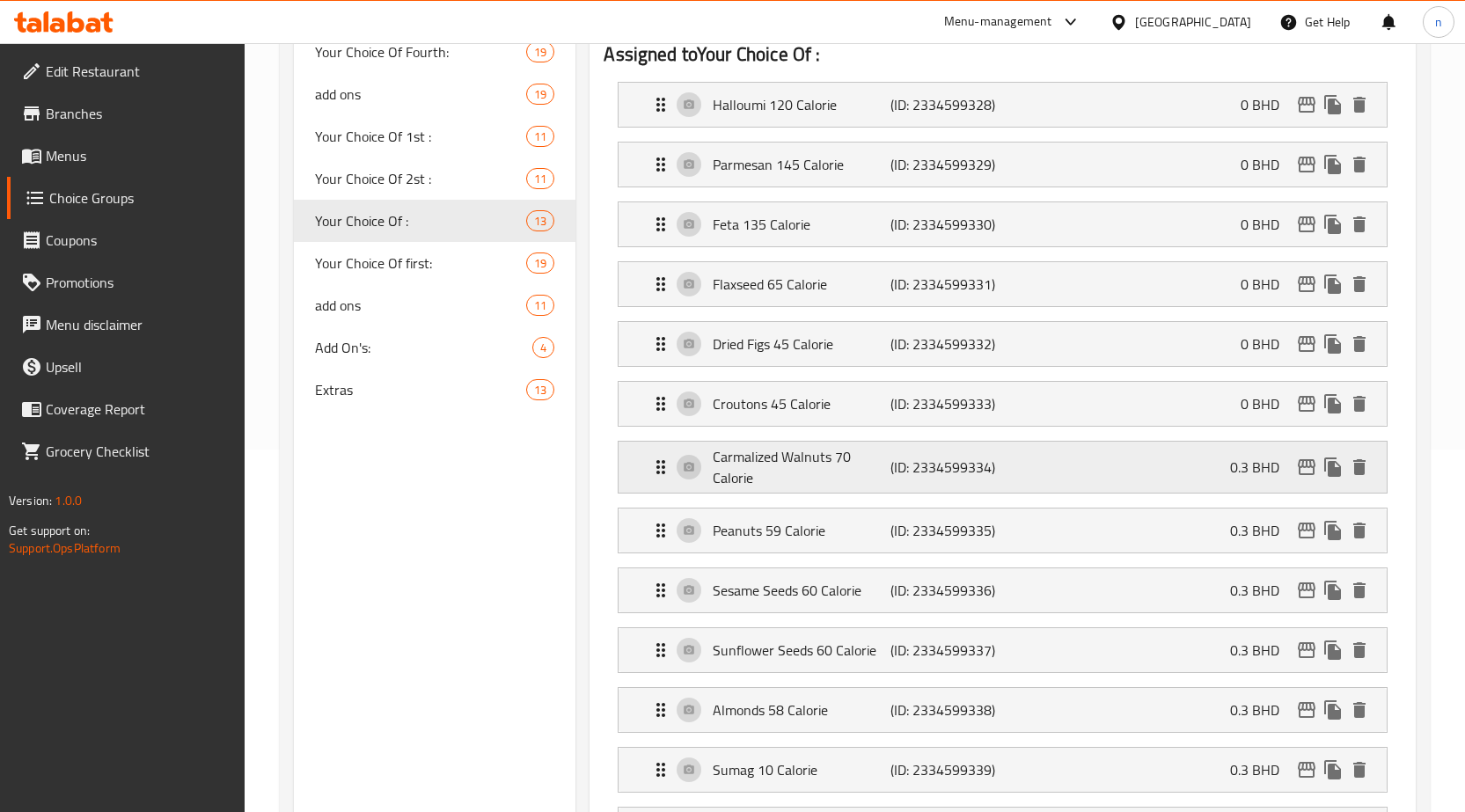
click at [1221, 465] on div "Carmalized Walnuts 70 Calorie (ID: 2334599334) 0.3 BHD" at bounding box center [1008, 468] width 715 height 51
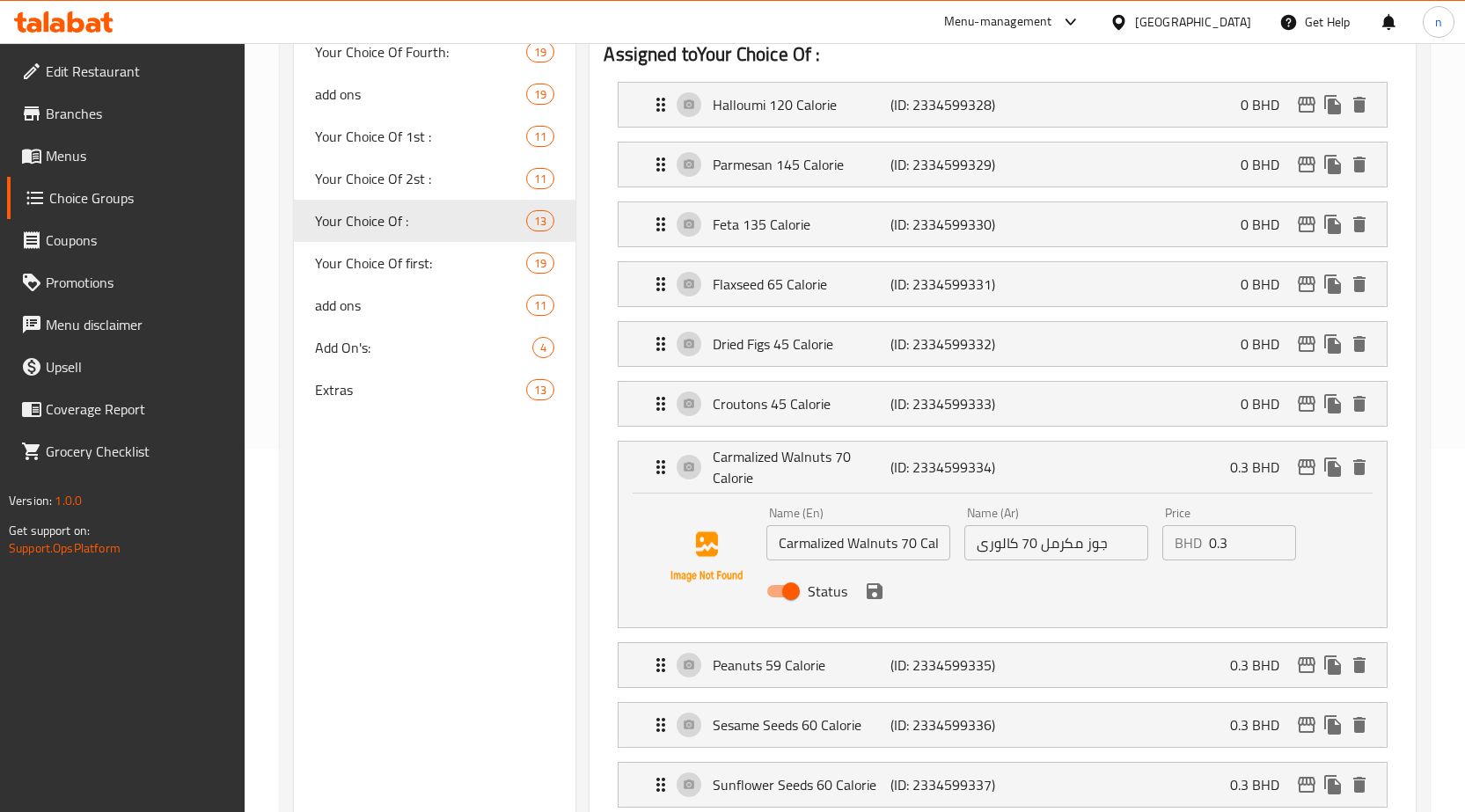
click at [1223, 550] on input "0.3" at bounding box center [1253, 543] width 87 height 35
click at [871, 597] on icon "save" at bounding box center [874, 591] width 16 height 16
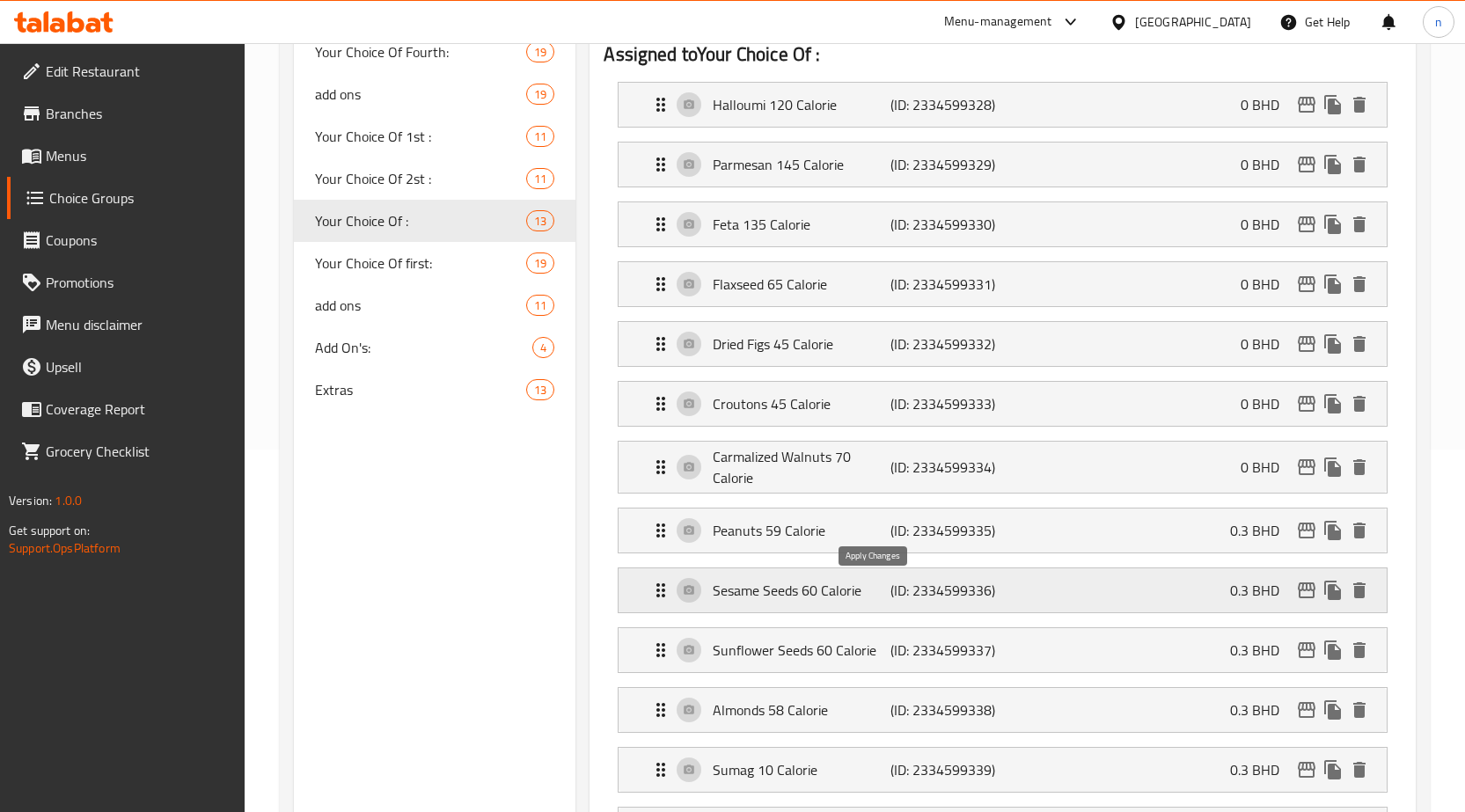
type input "0"
click at [1242, 547] on div "Peanuts 59 Calorie (ID: 2334599335) 0.3 BHD" at bounding box center [1008, 530] width 715 height 44
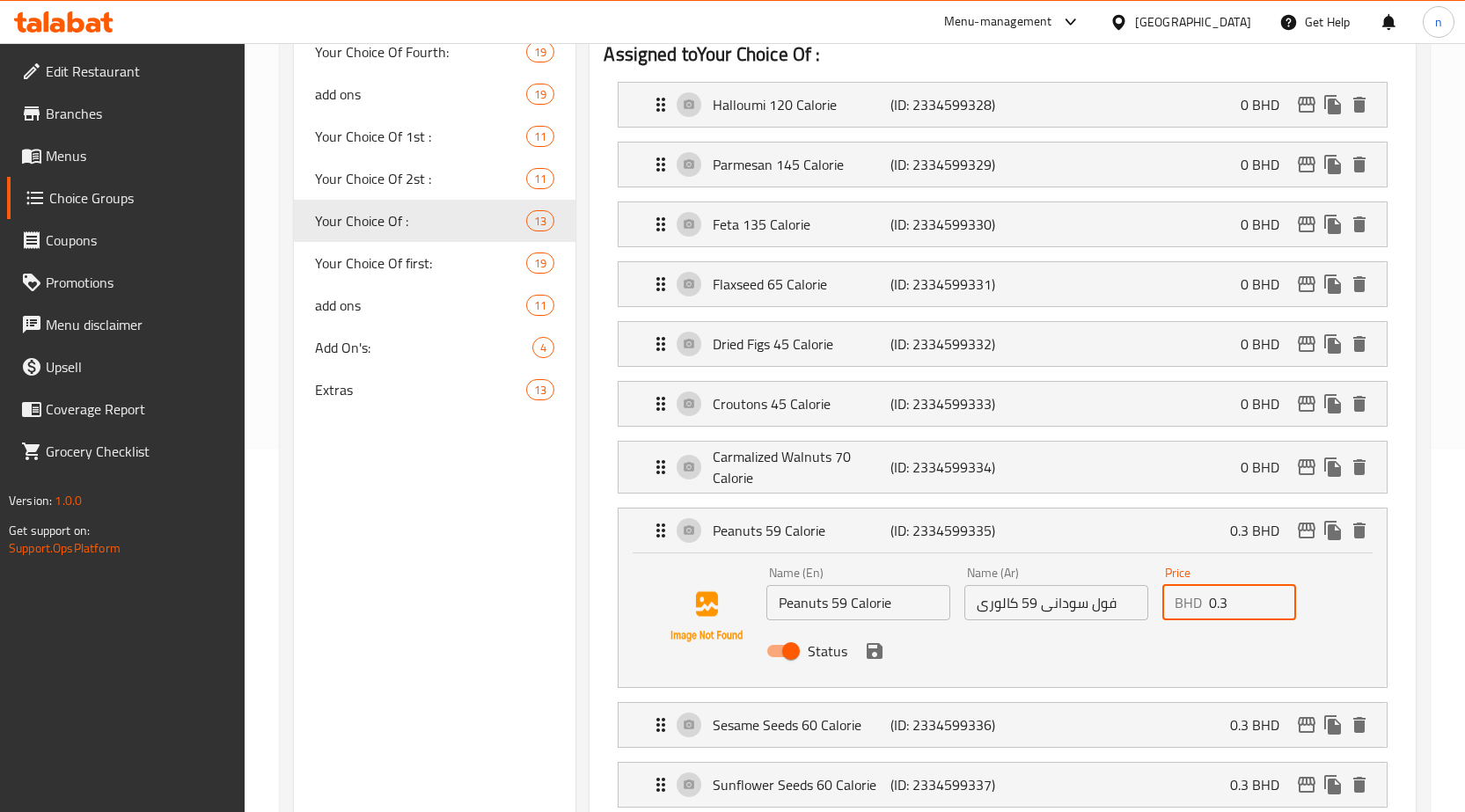
click at [1221, 603] on input "0.3" at bounding box center [1253, 603] width 87 height 35
click at [866, 649] on icon "save" at bounding box center [874, 650] width 21 height 21
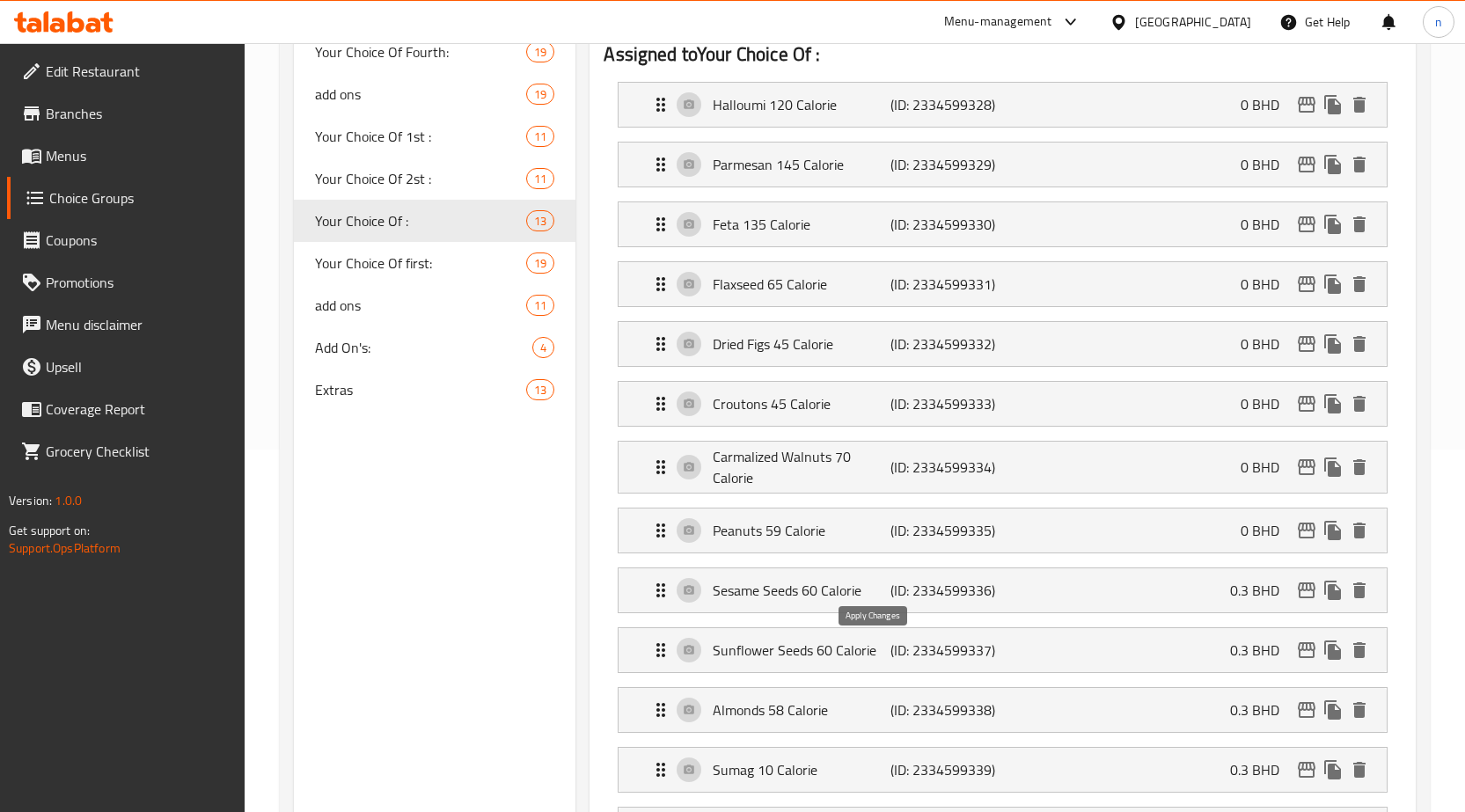
type input "0"
click at [1147, 587] on div "Sesame Seeds 60 Calorie (ID: 2334599336) 0.3 BHD" at bounding box center [1008, 591] width 715 height 44
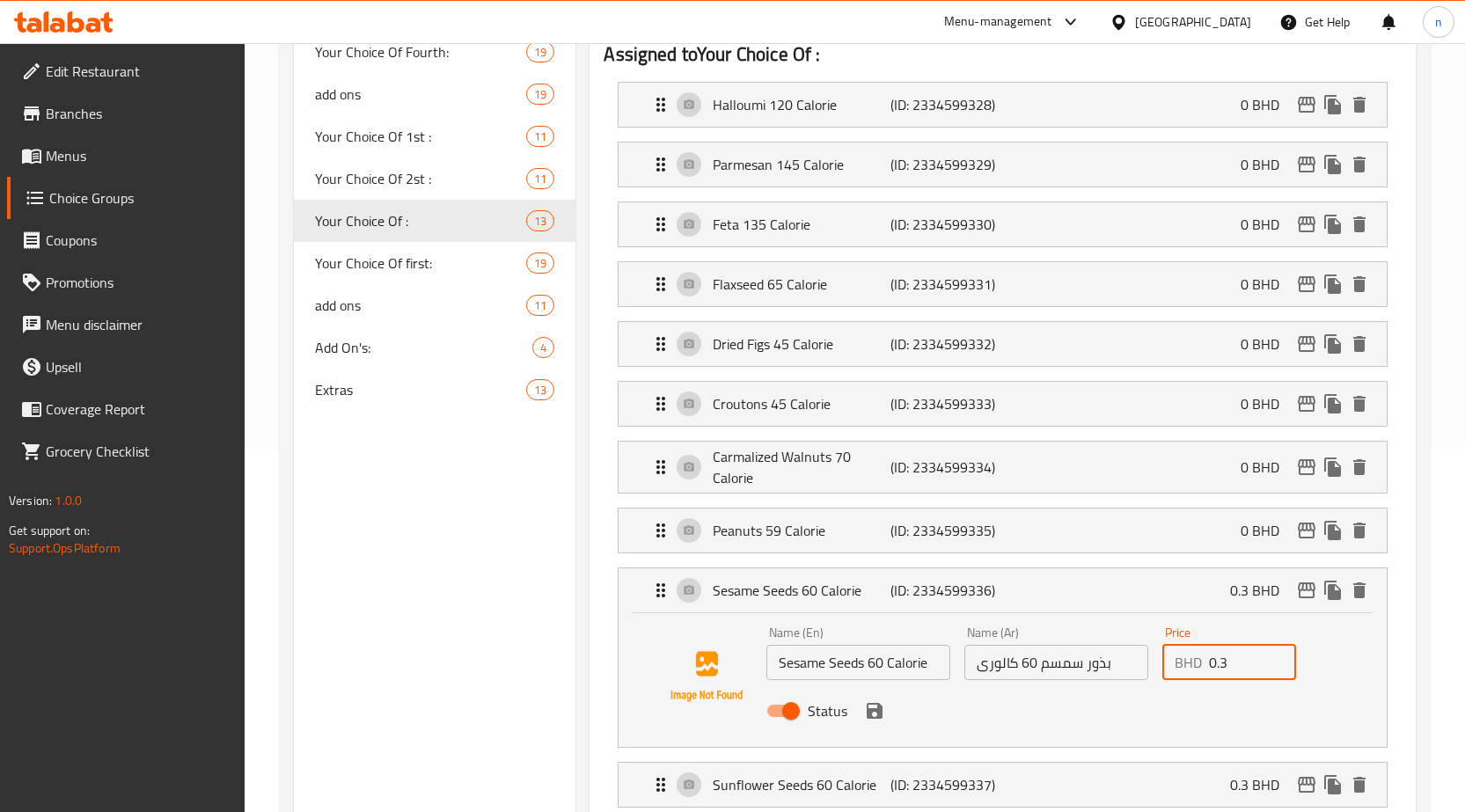
click at [1227, 658] on input "0.3" at bounding box center [1253, 662] width 87 height 35
click at [1226, 658] on input "0.3" at bounding box center [1253, 662] width 87 height 35
click at [869, 716] on icon "save" at bounding box center [874, 710] width 16 height 16
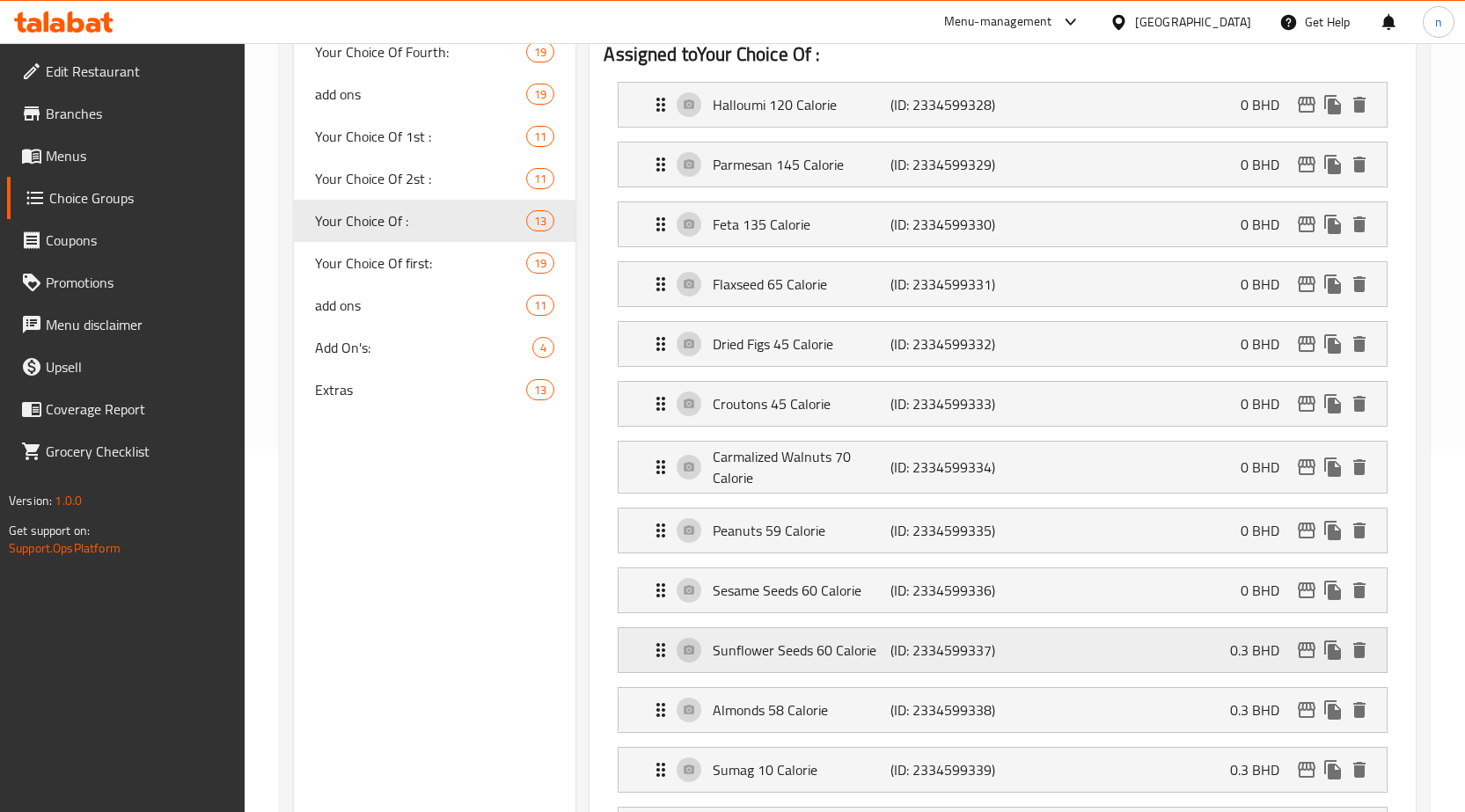
type input "0"
click at [1233, 646] on p "0.3 BHD" at bounding box center [1262, 649] width 63 height 21
click at [1249, 651] on p "0.3 BHD" at bounding box center [1262, 649] width 63 height 21
click at [1137, 659] on div "Sunflower Seeds 60 Calorie (ID: 2334599337) 0.3 BHD" at bounding box center [1008, 650] width 715 height 44
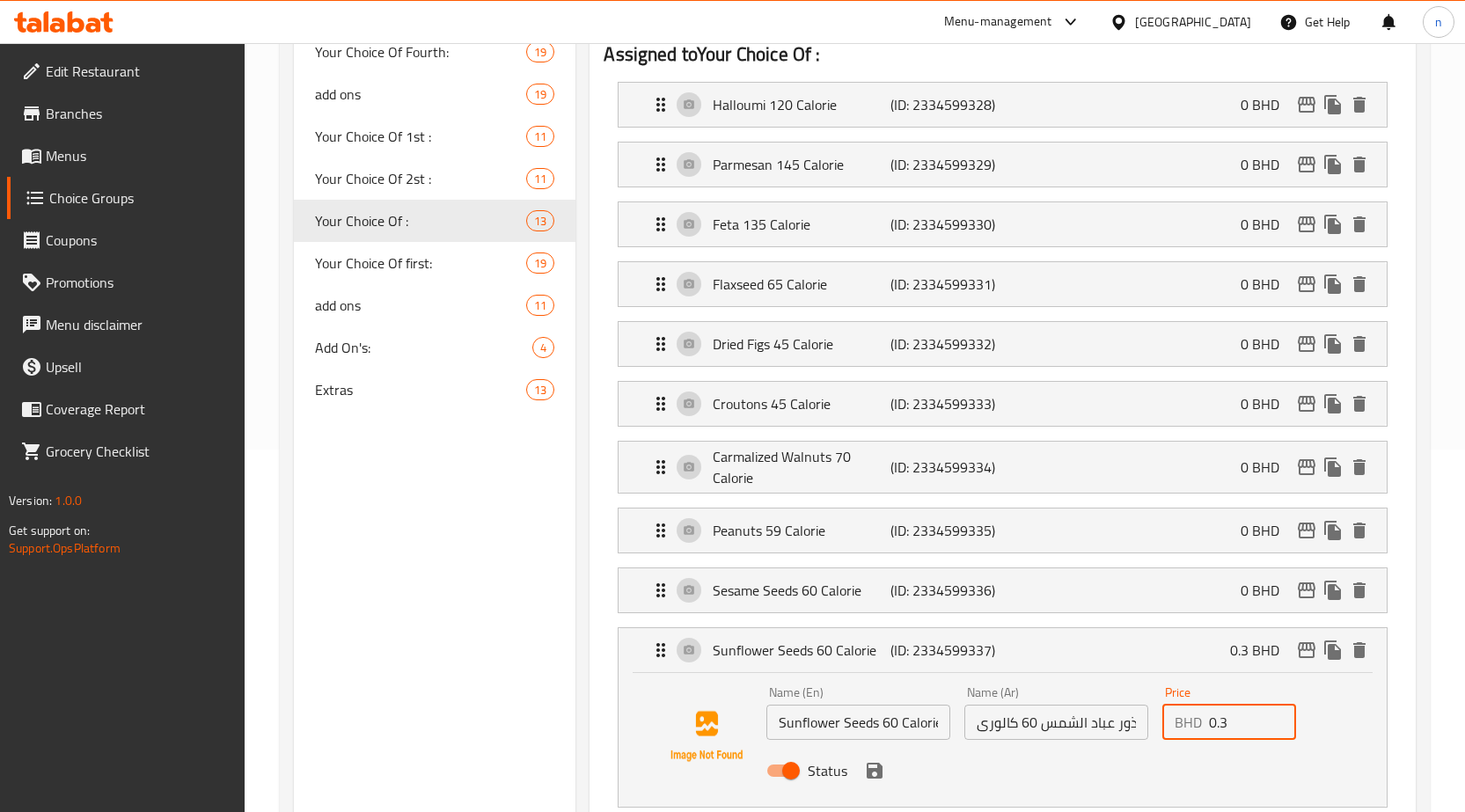
click at [1216, 722] on input "0.3" at bounding box center [1253, 722] width 87 height 35
click at [877, 775] on icon "save" at bounding box center [874, 770] width 16 height 16
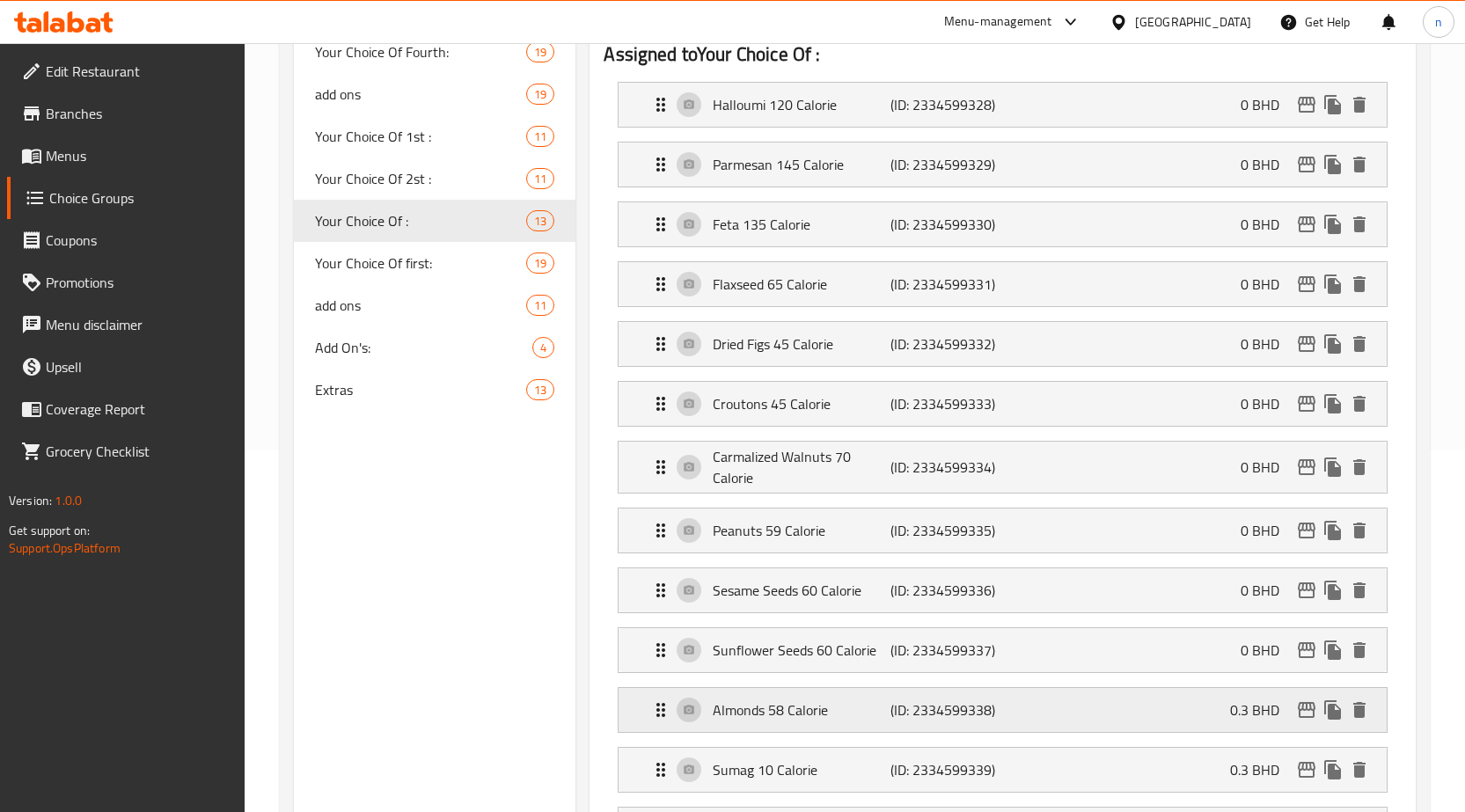
type input "0"
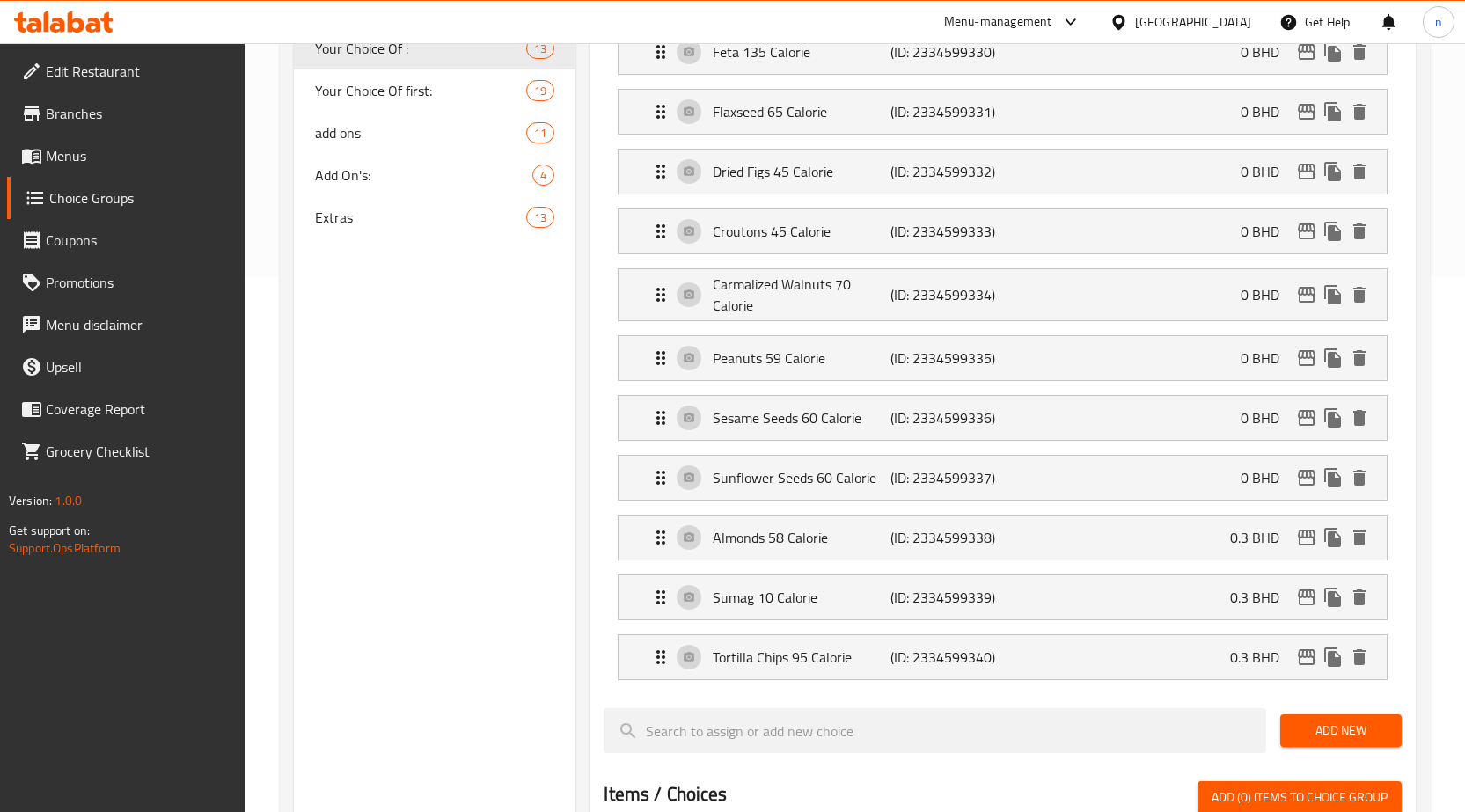
scroll to position [538, 0]
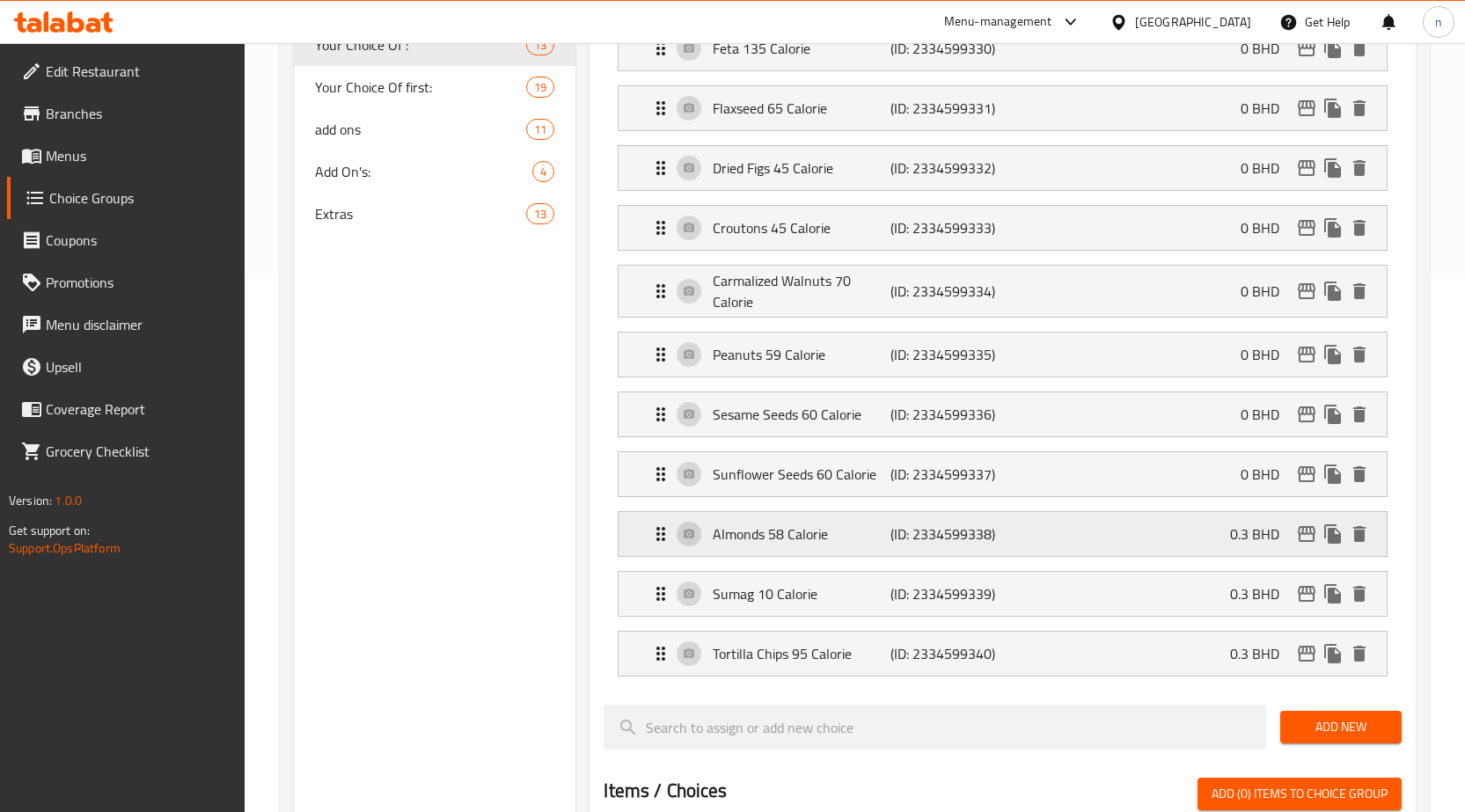
click at [1172, 534] on div "Almonds 58 Calorie (ID: 2334599338) 0.3 BHD" at bounding box center [1008, 534] width 715 height 44
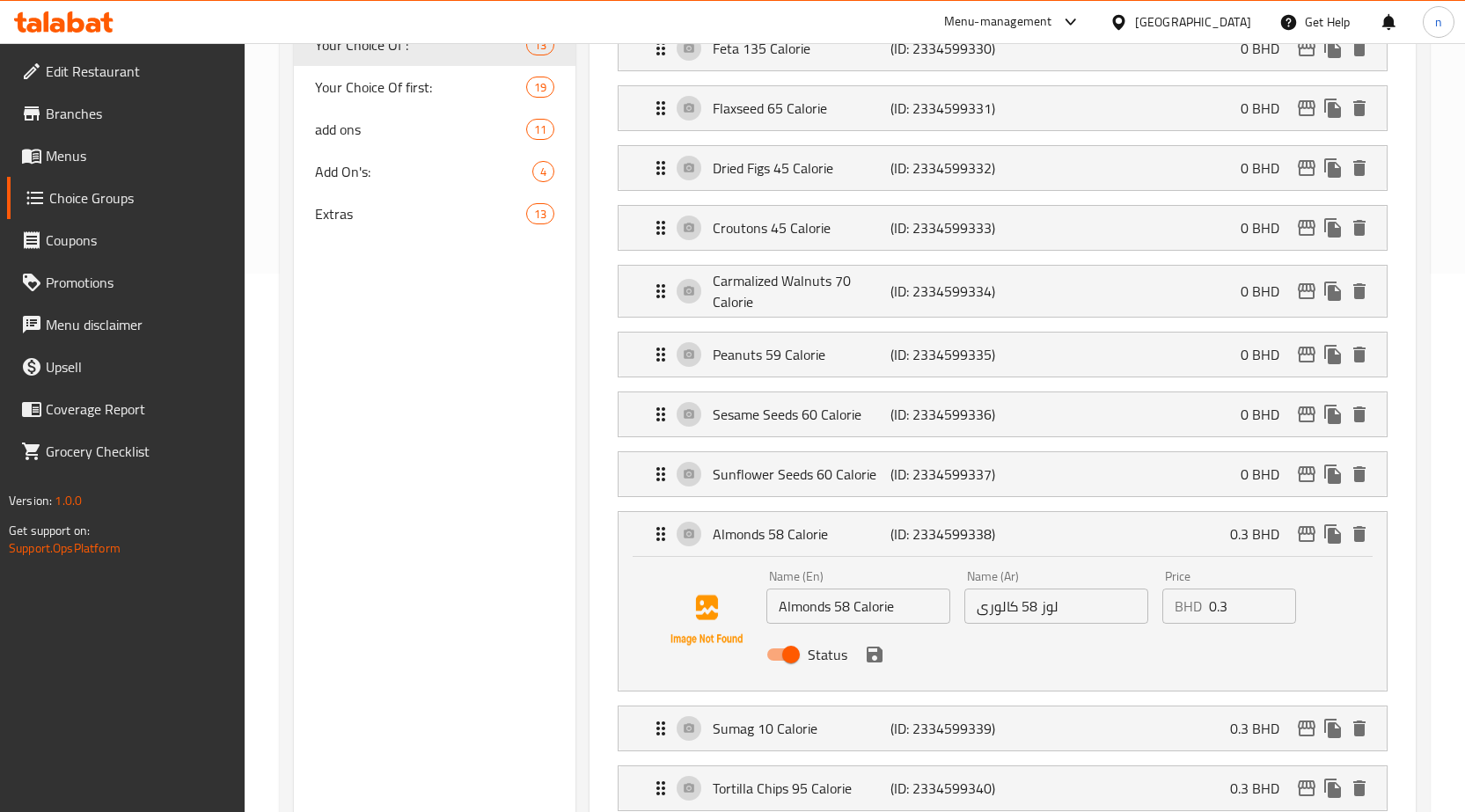
click at [1217, 614] on input "0.3" at bounding box center [1253, 606] width 87 height 35
click at [879, 653] on icon "save" at bounding box center [874, 654] width 16 height 16
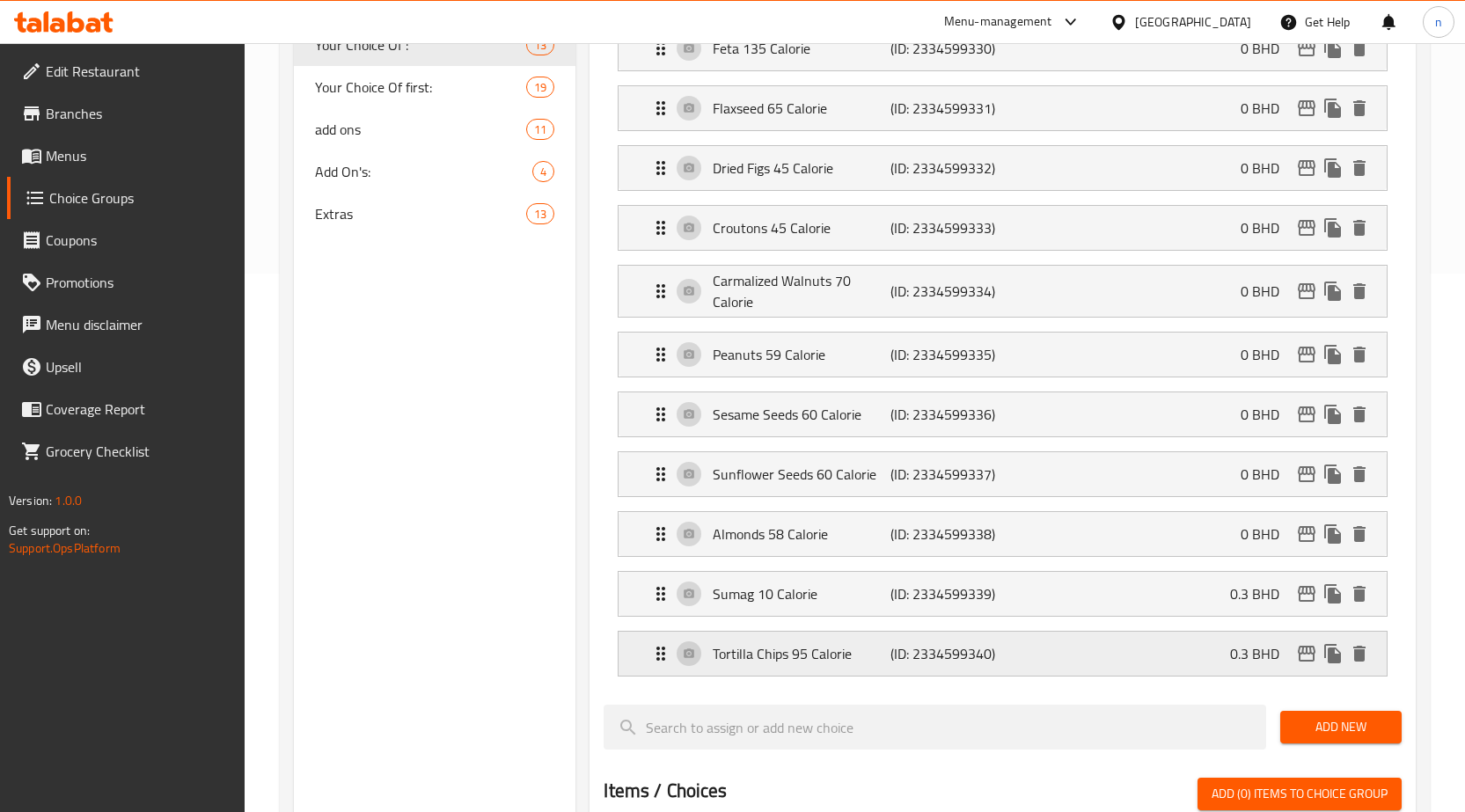
type input "0"
click at [1184, 596] on div "Sumag 10 Calorie (ID: 2334599339) 0.3 BHD" at bounding box center [1008, 593] width 715 height 44
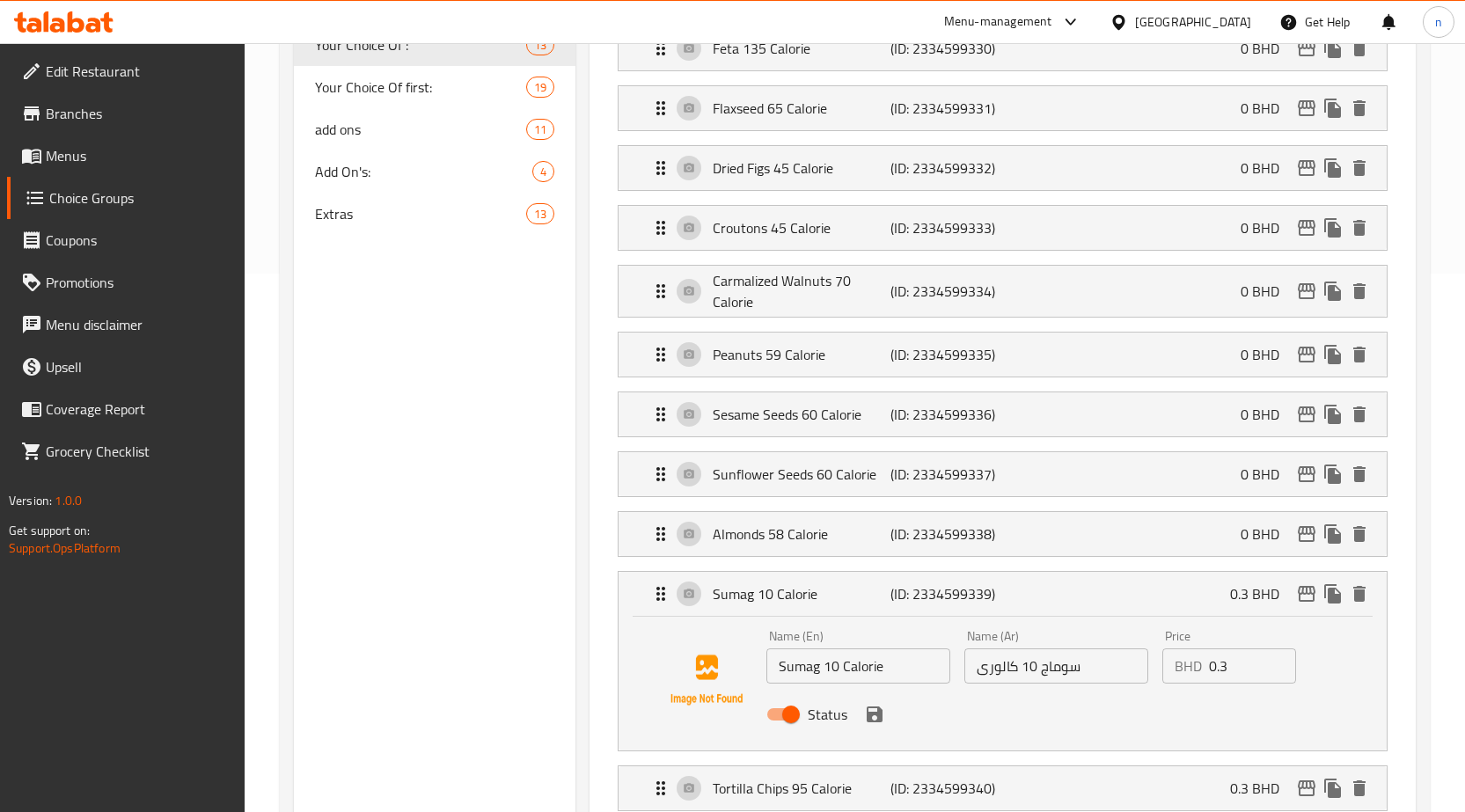
click at [1217, 661] on input "0.3" at bounding box center [1253, 666] width 87 height 35
click at [877, 720] on icon "save" at bounding box center [874, 714] width 16 height 16
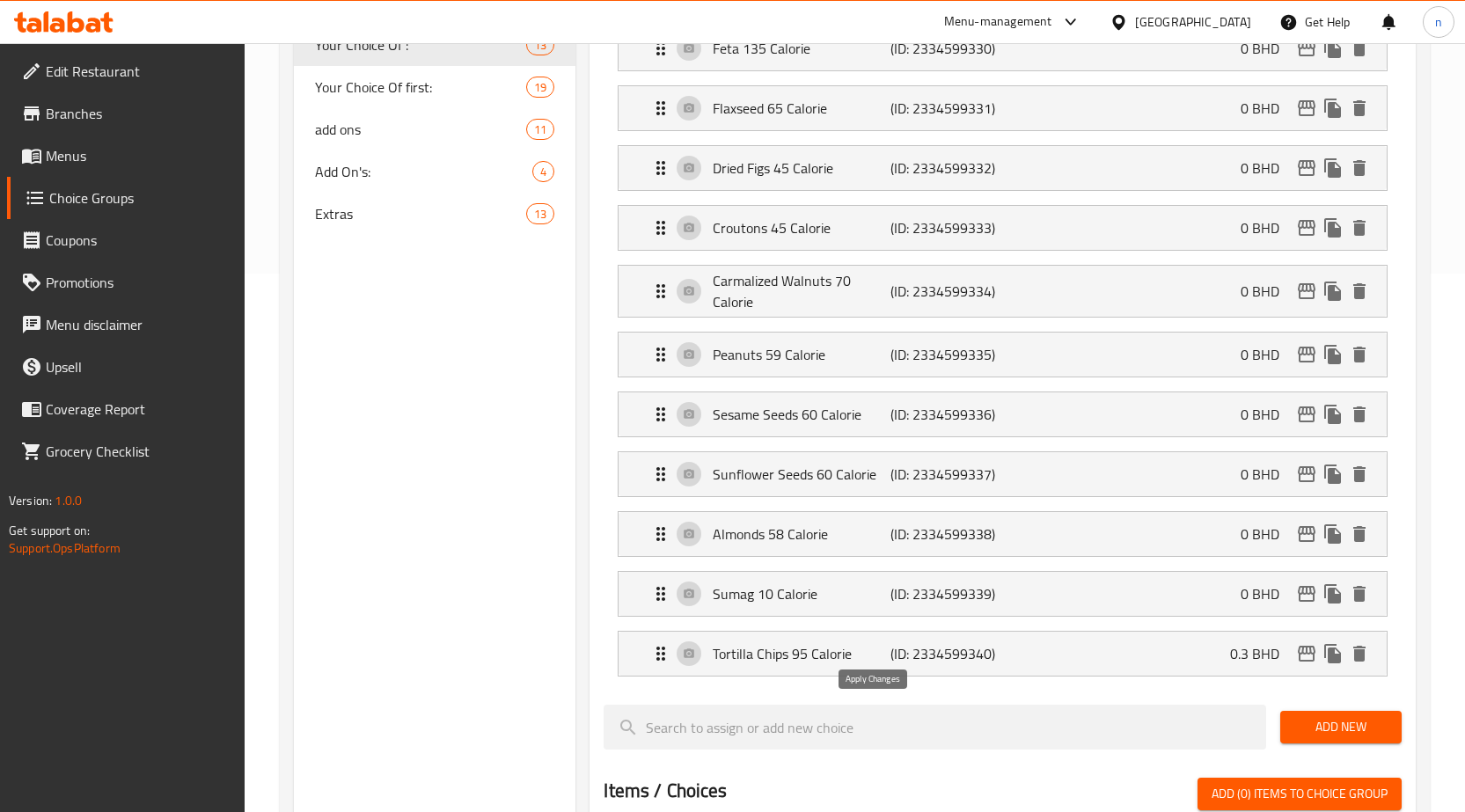
type input "0"
click at [1159, 665] on div "Tortilla Chips 95 Calorie (ID: 2334599340) 0.3 BHD" at bounding box center [1008, 653] width 715 height 44
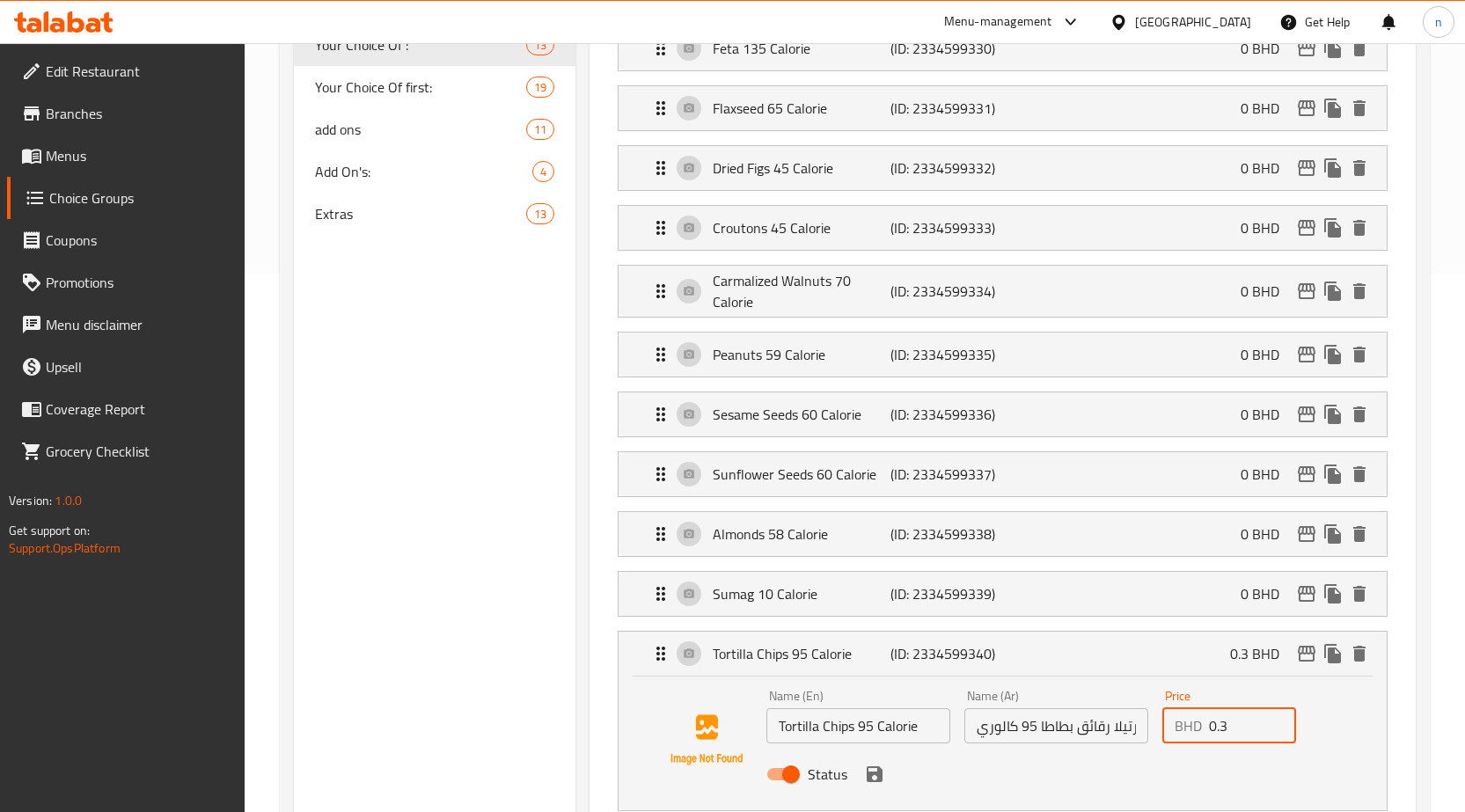
click at [1221, 723] on input "0.3" at bounding box center [1253, 726] width 87 height 35
click at [880, 780] on icon "save" at bounding box center [874, 773] width 16 height 16
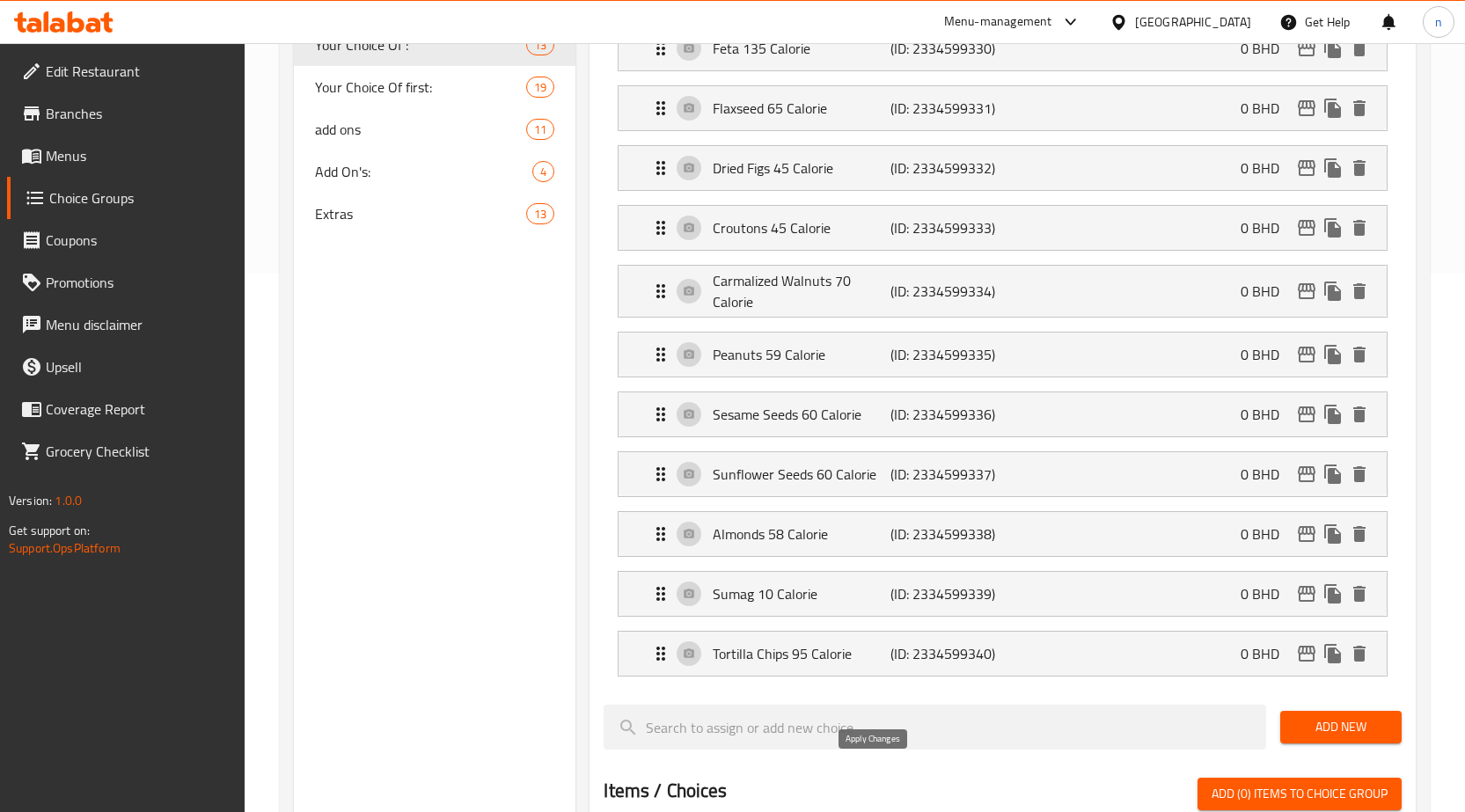
type input "0"
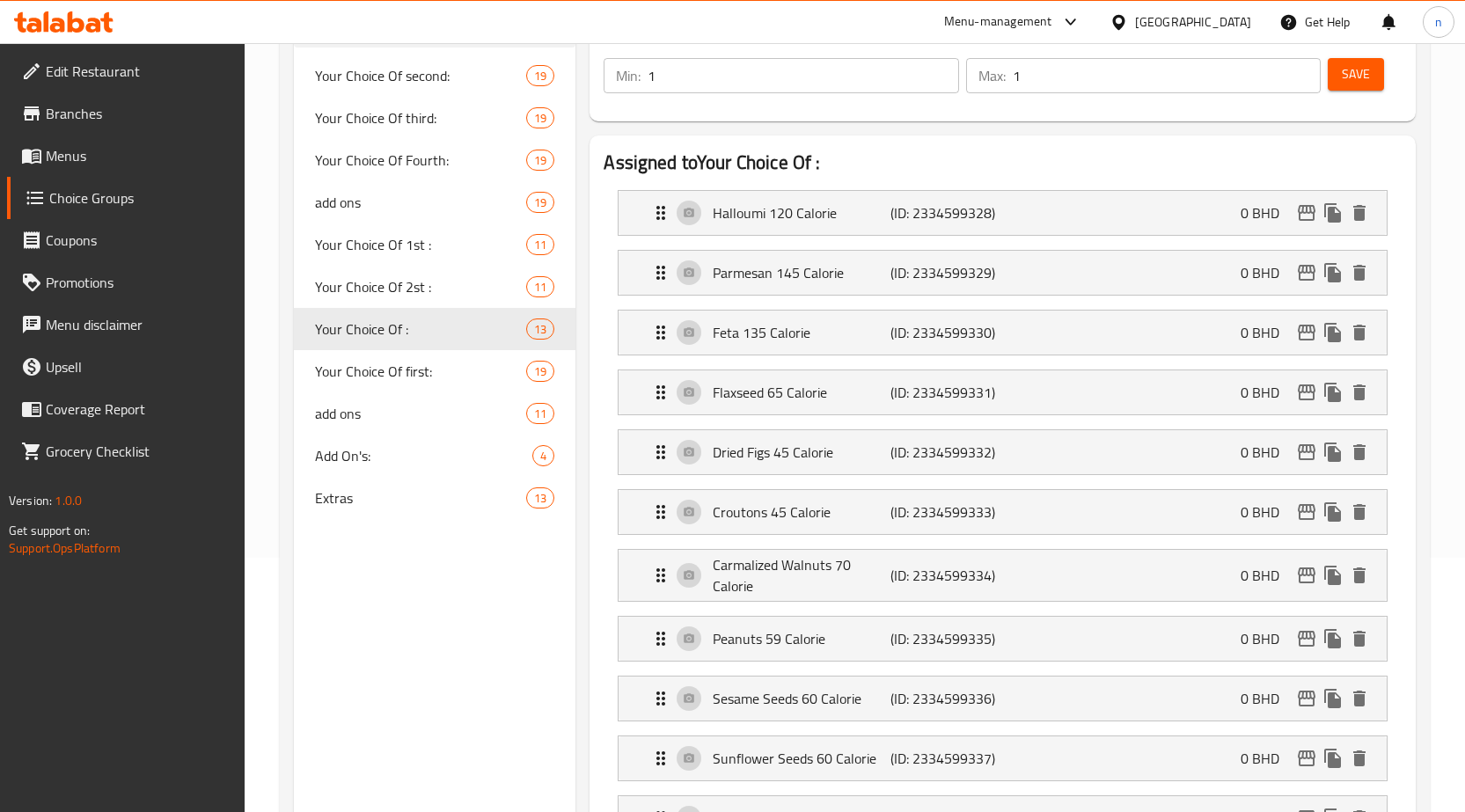
scroll to position [0, 0]
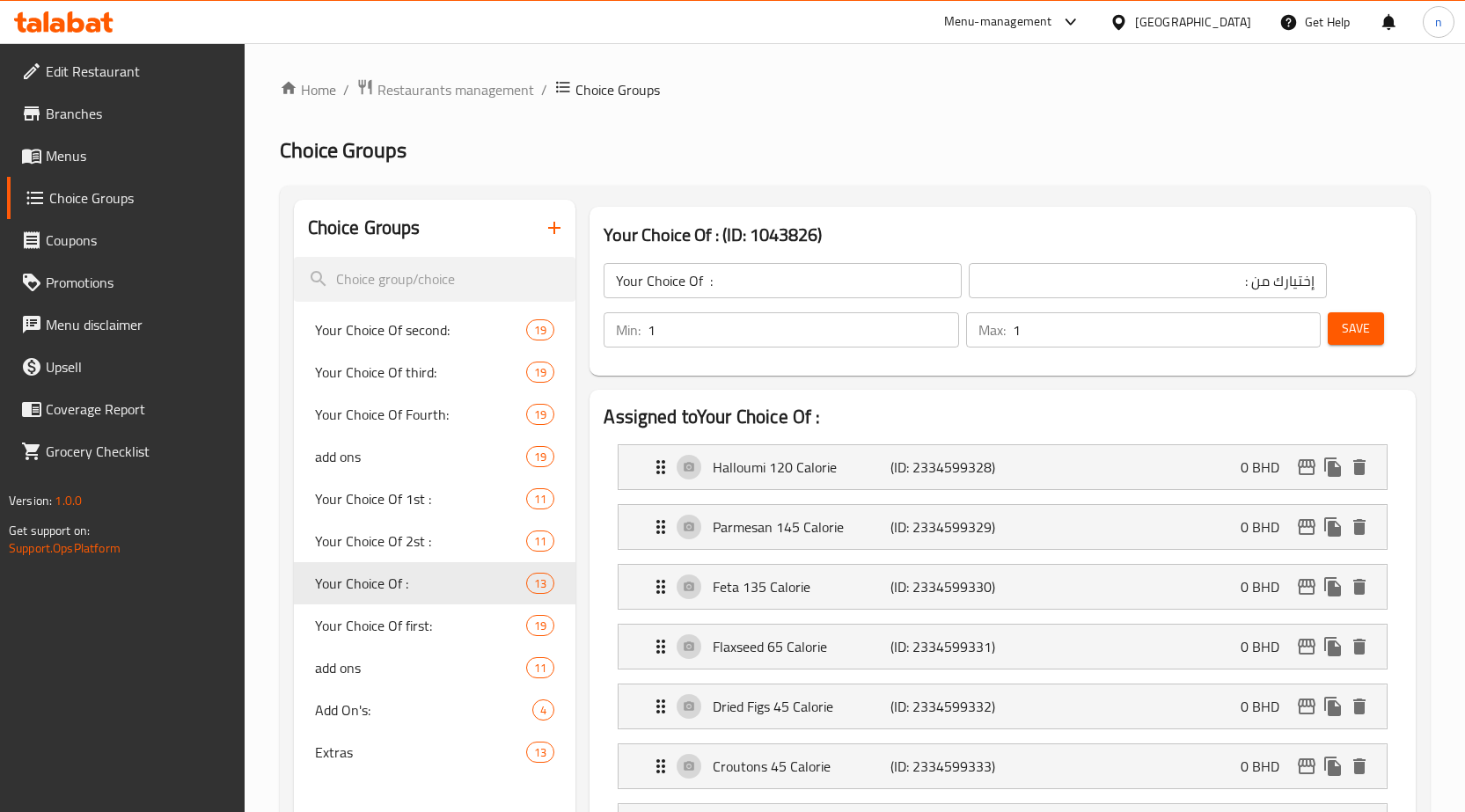
click at [1368, 319] on span "Save" at bounding box center [1356, 329] width 28 height 22
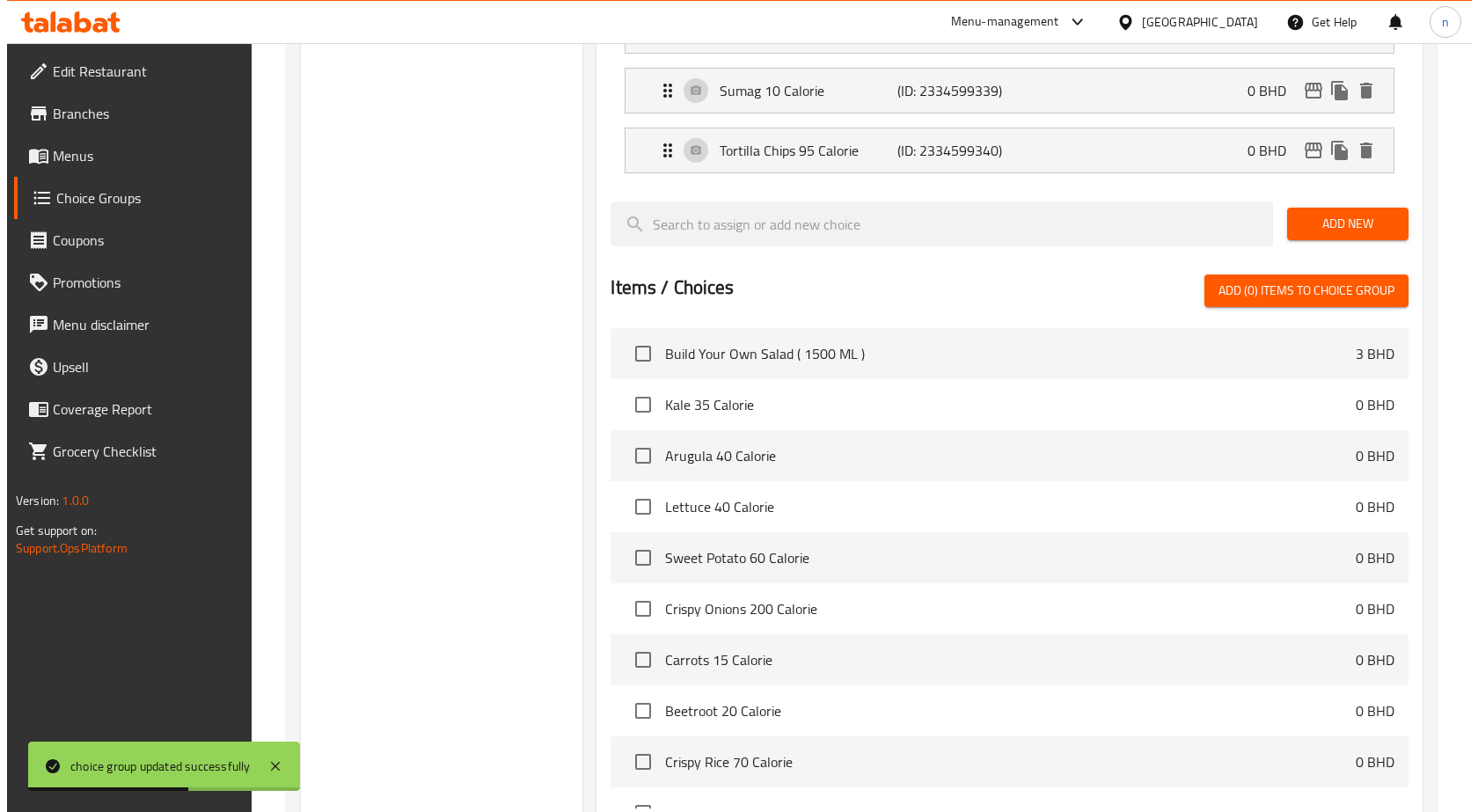
scroll to position [1231, 0]
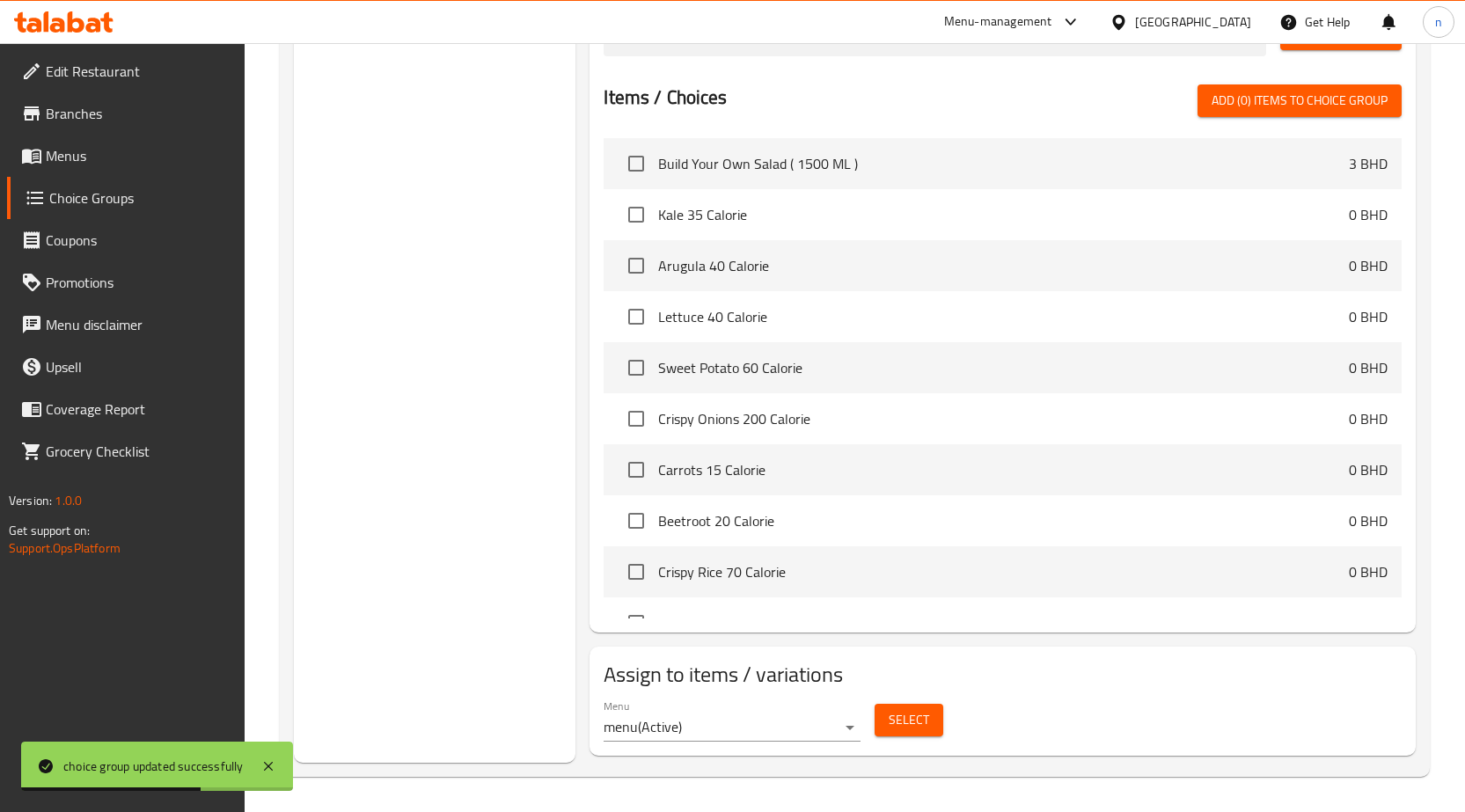
click at [894, 711] on span "Select" at bounding box center [909, 720] width 40 height 22
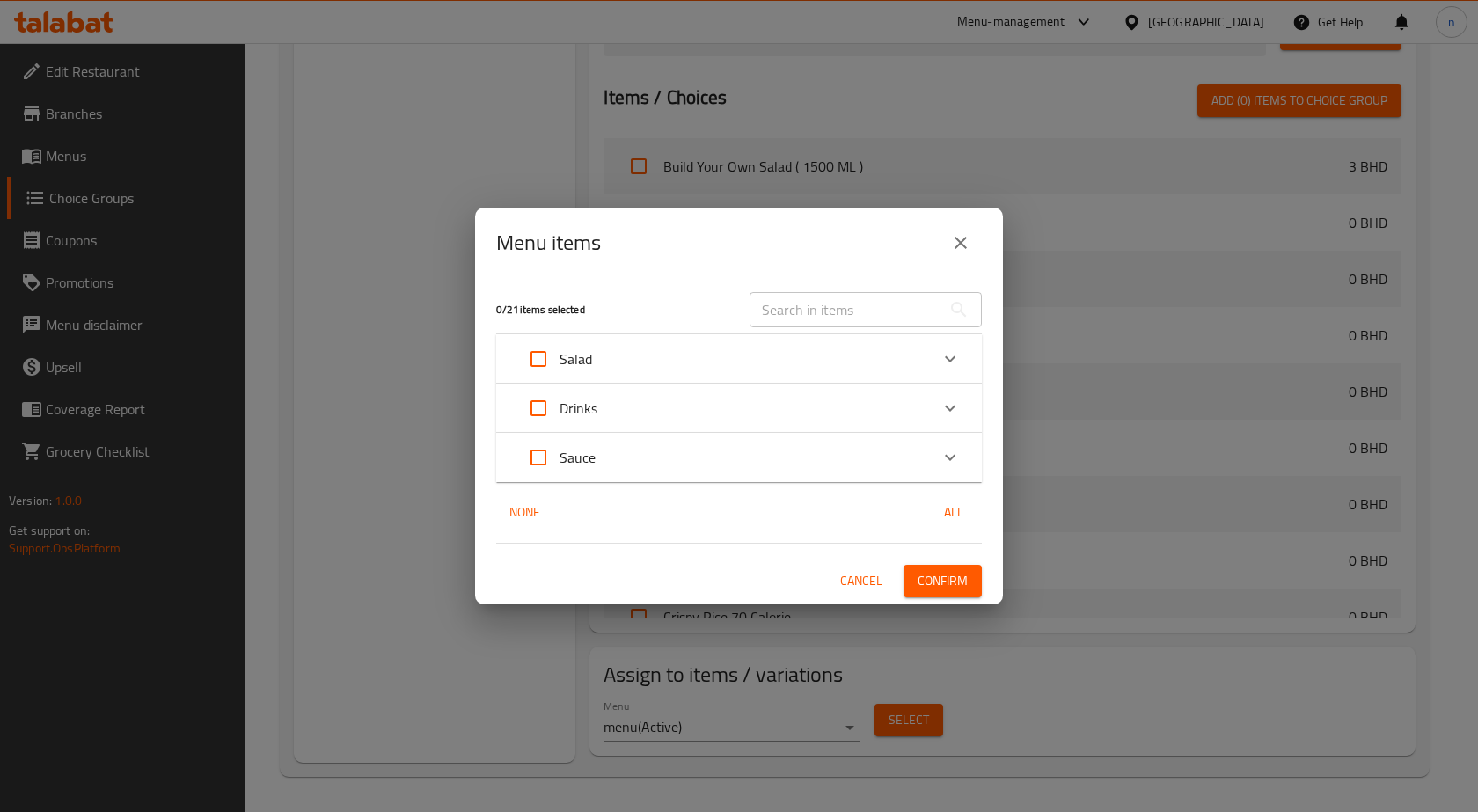
click at [666, 361] on div "Salad" at bounding box center [723, 359] width 412 height 42
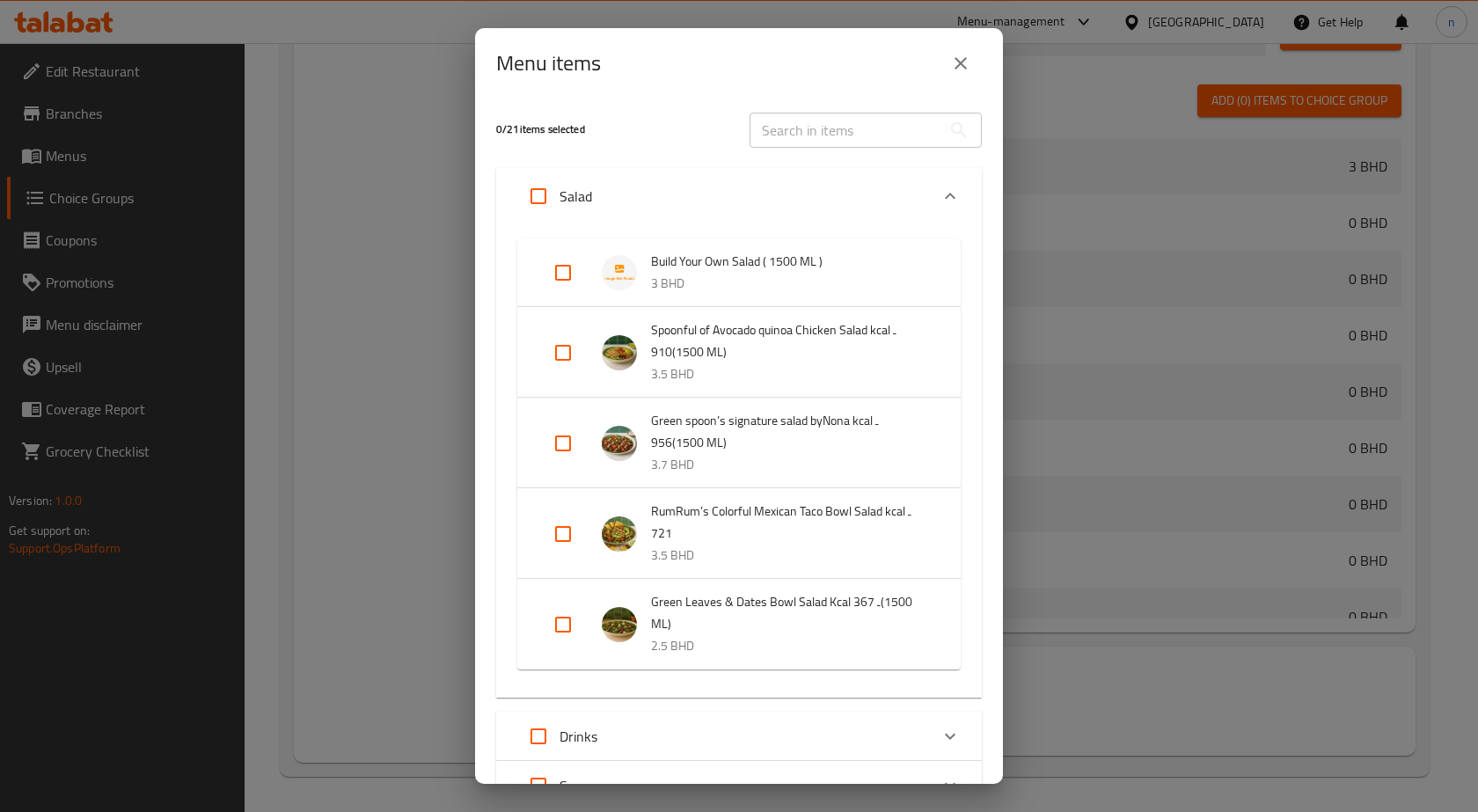
click at [565, 261] on input "Expand" at bounding box center [563, 273] width 42 height 42
checkbox input "true"
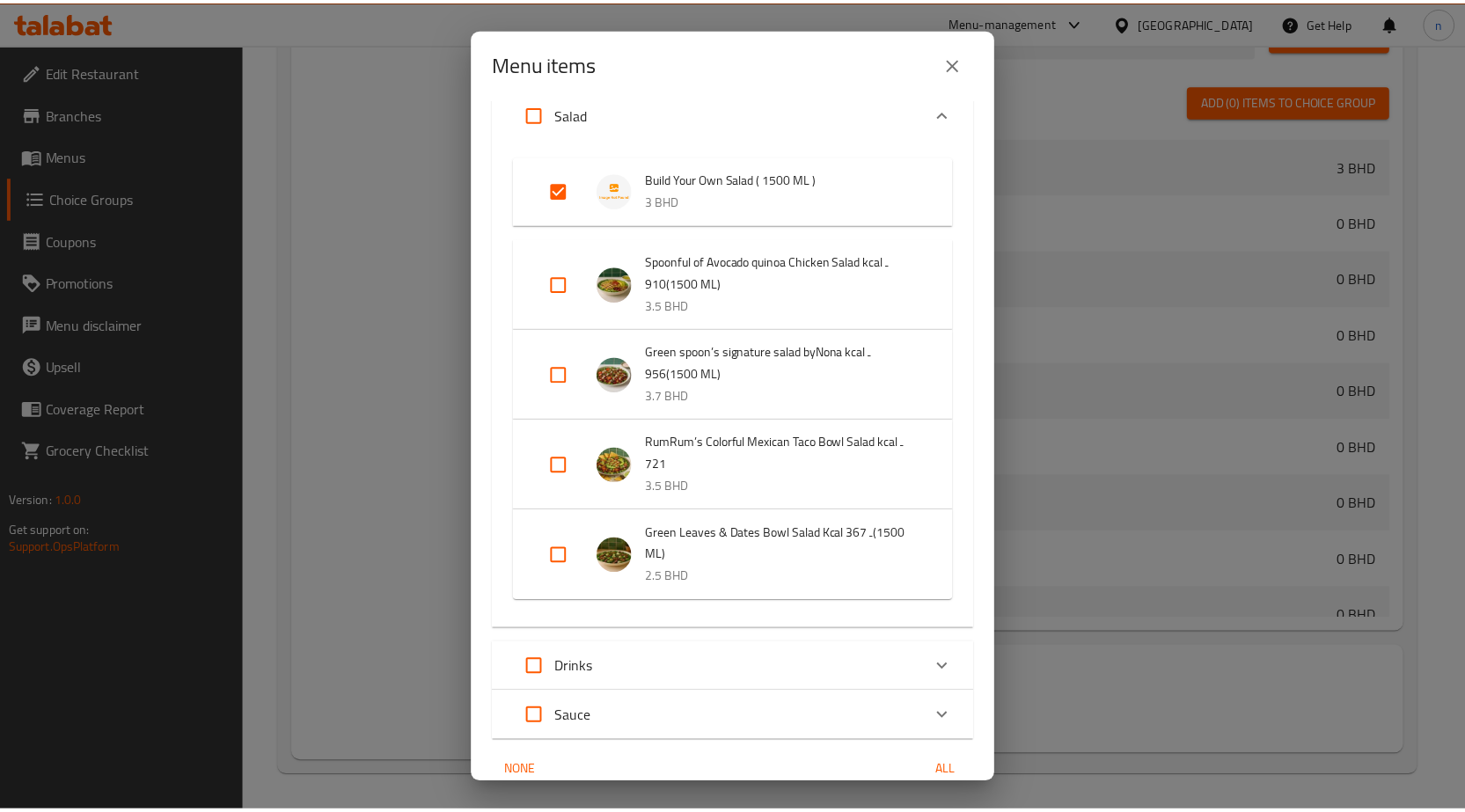
scroll to position [163, 0]
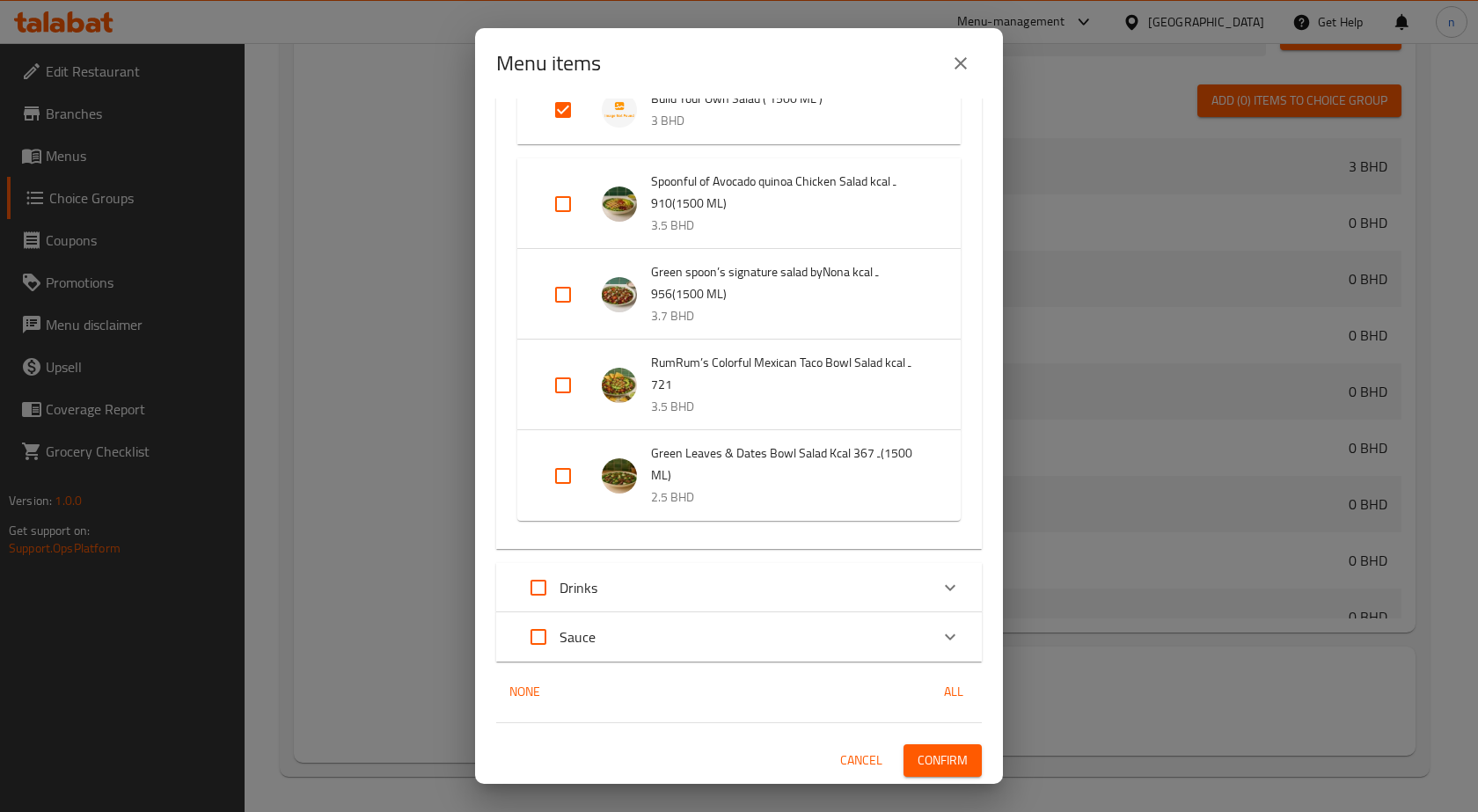
click at [949, 767] on span "Confirm" at bounding box center [942, 761] width 51 height 22
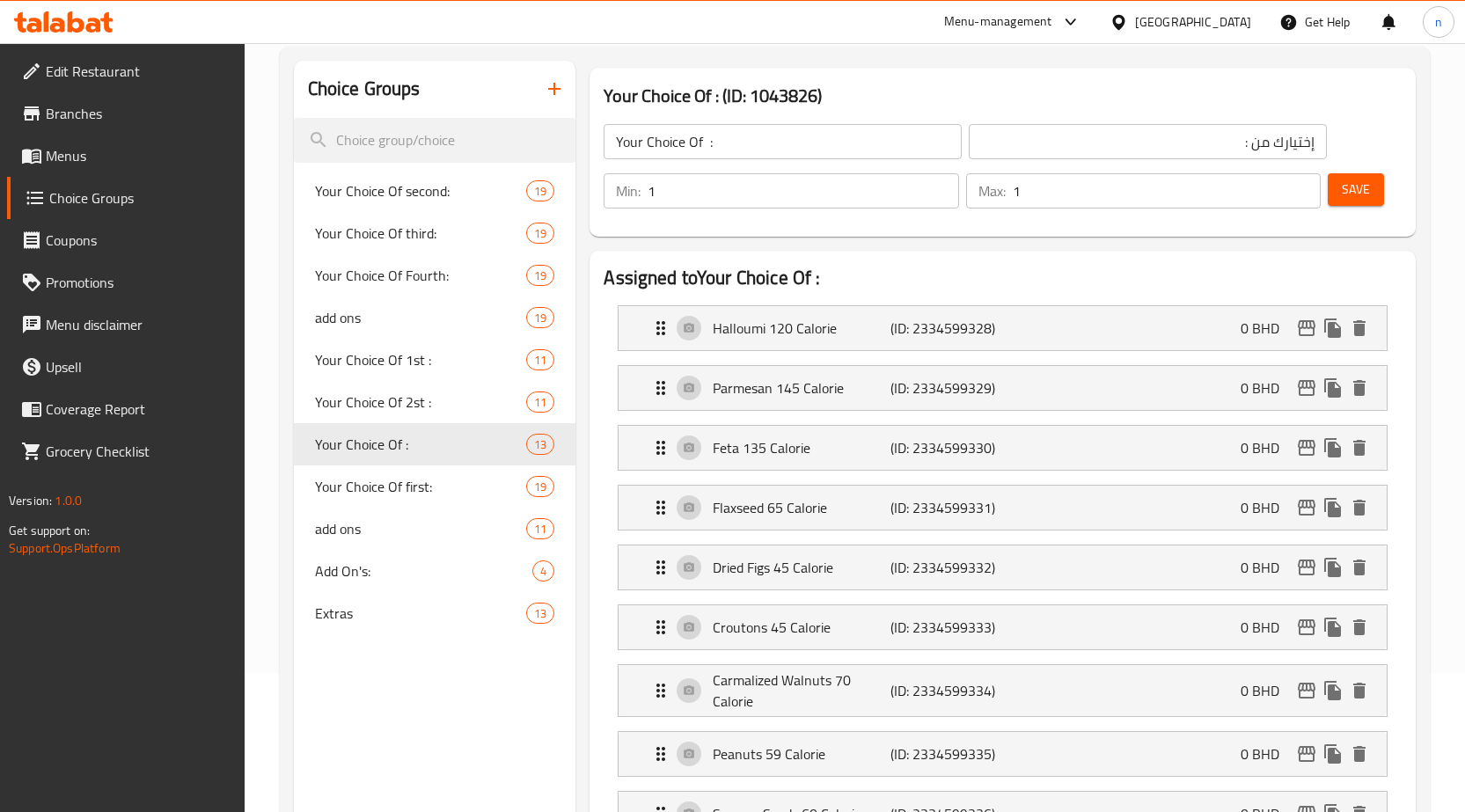
scroll to position [0, 0]
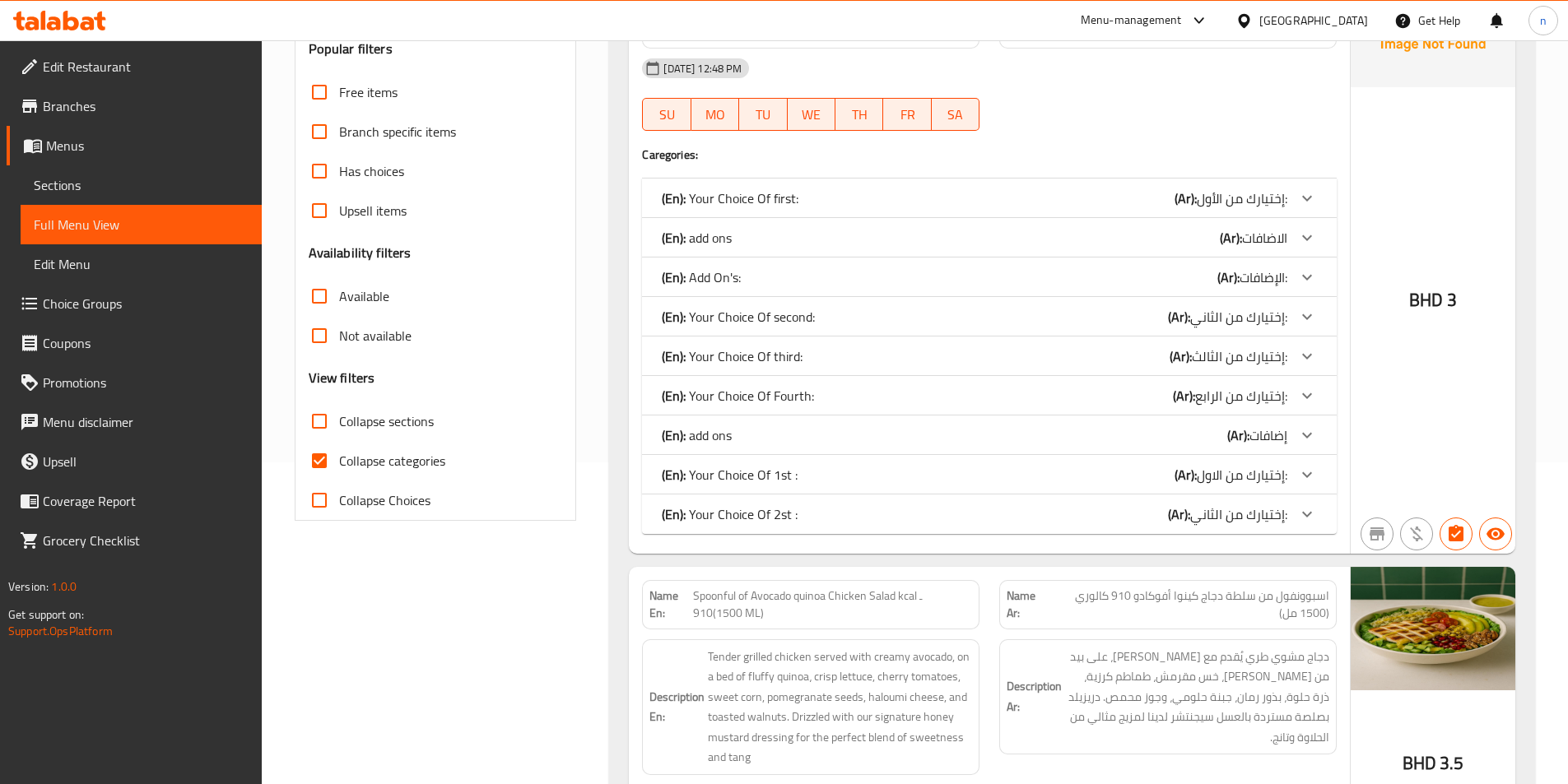
scroll to position [329, 0]
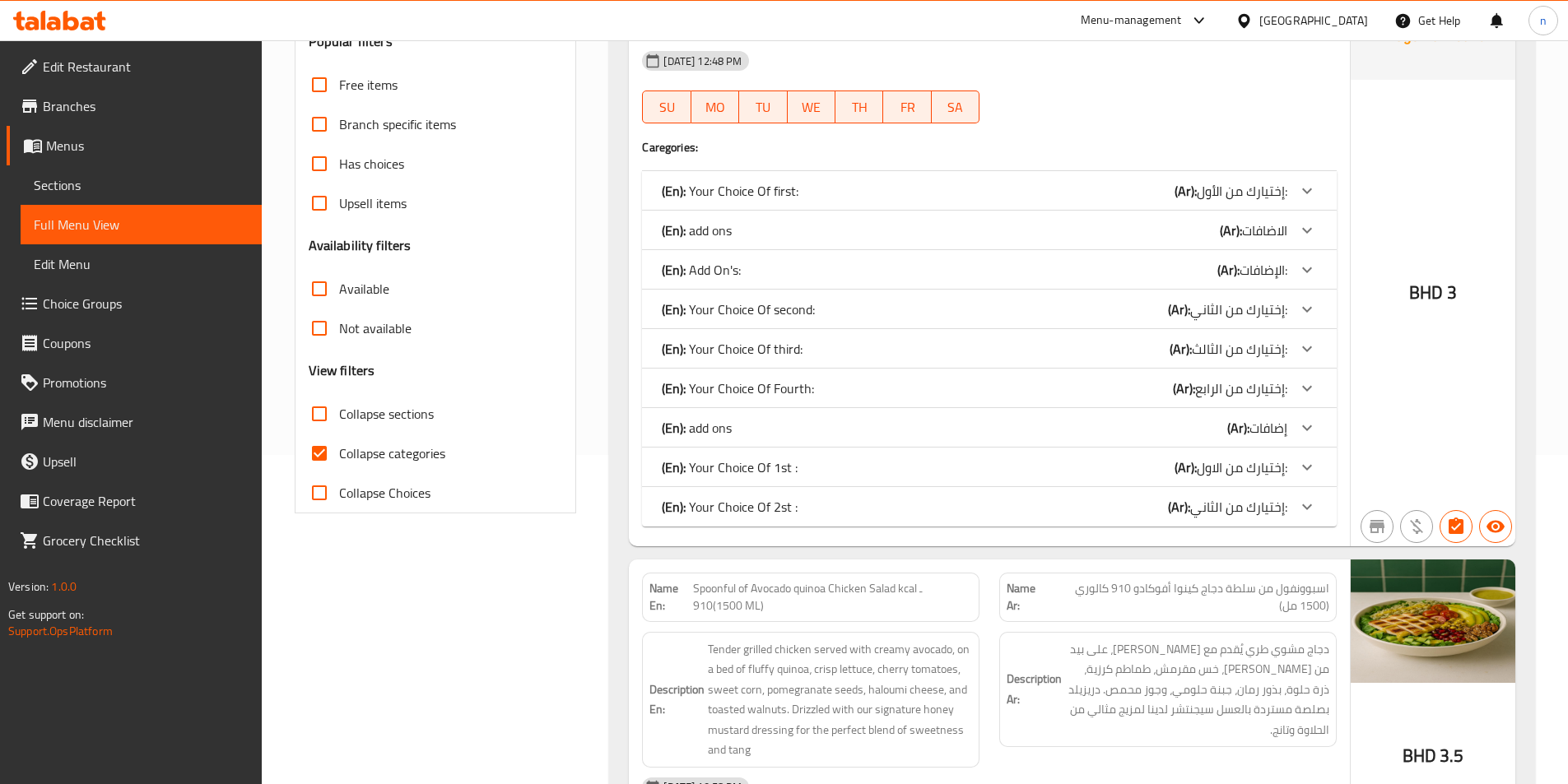
click at [430, 444] on span "Collapse categories" at bounding box center [392, 453] width 107 height 20
click at [339, 442] on input "Collapse categories" at bounding box center [320, 454] width 40 height 40
checkbox input "false"
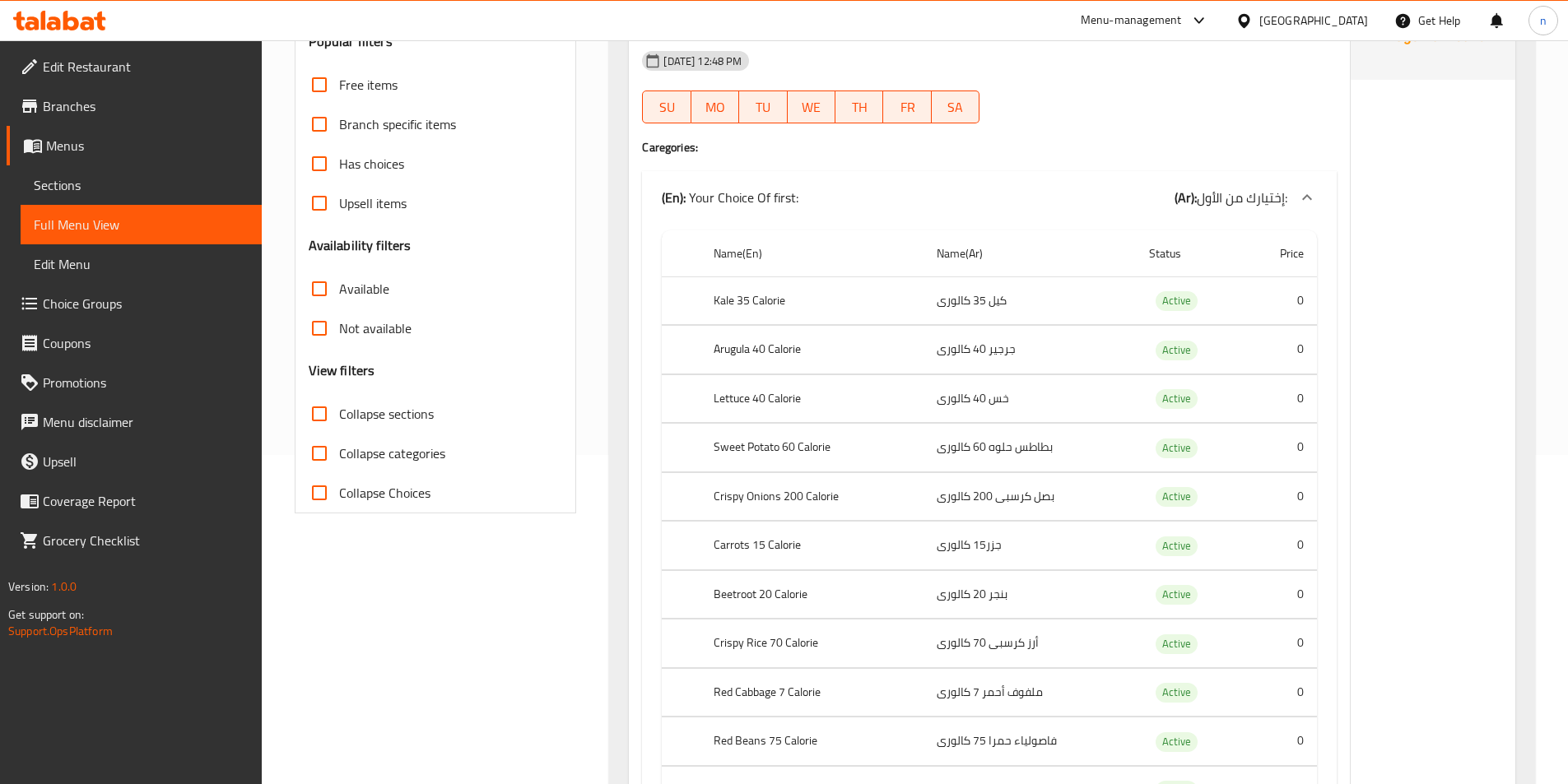
click at [420, 422] on span "Collapse sections" at bounding box center [386, 413] width 95 height 20
click at [339, 422] on input "Collapse sections" at bounding box center [320, 414] width 40 height 40
checkbox input "true"
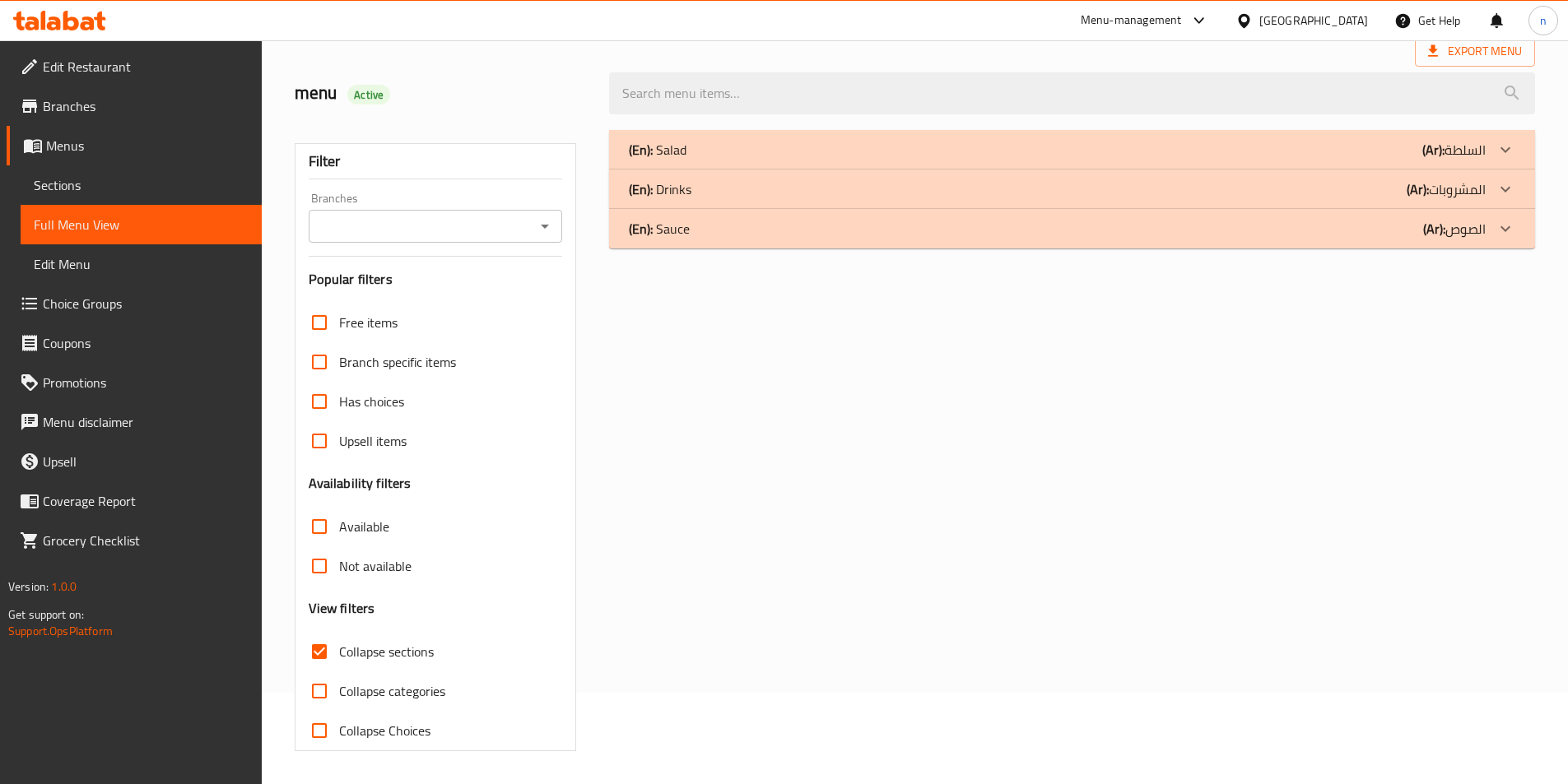
scroll to position [91, 0]
click at [1138, 150] on div "(En): Salad (Ar): السلطة" at bounding box center [1057, 150] width 857 height 20
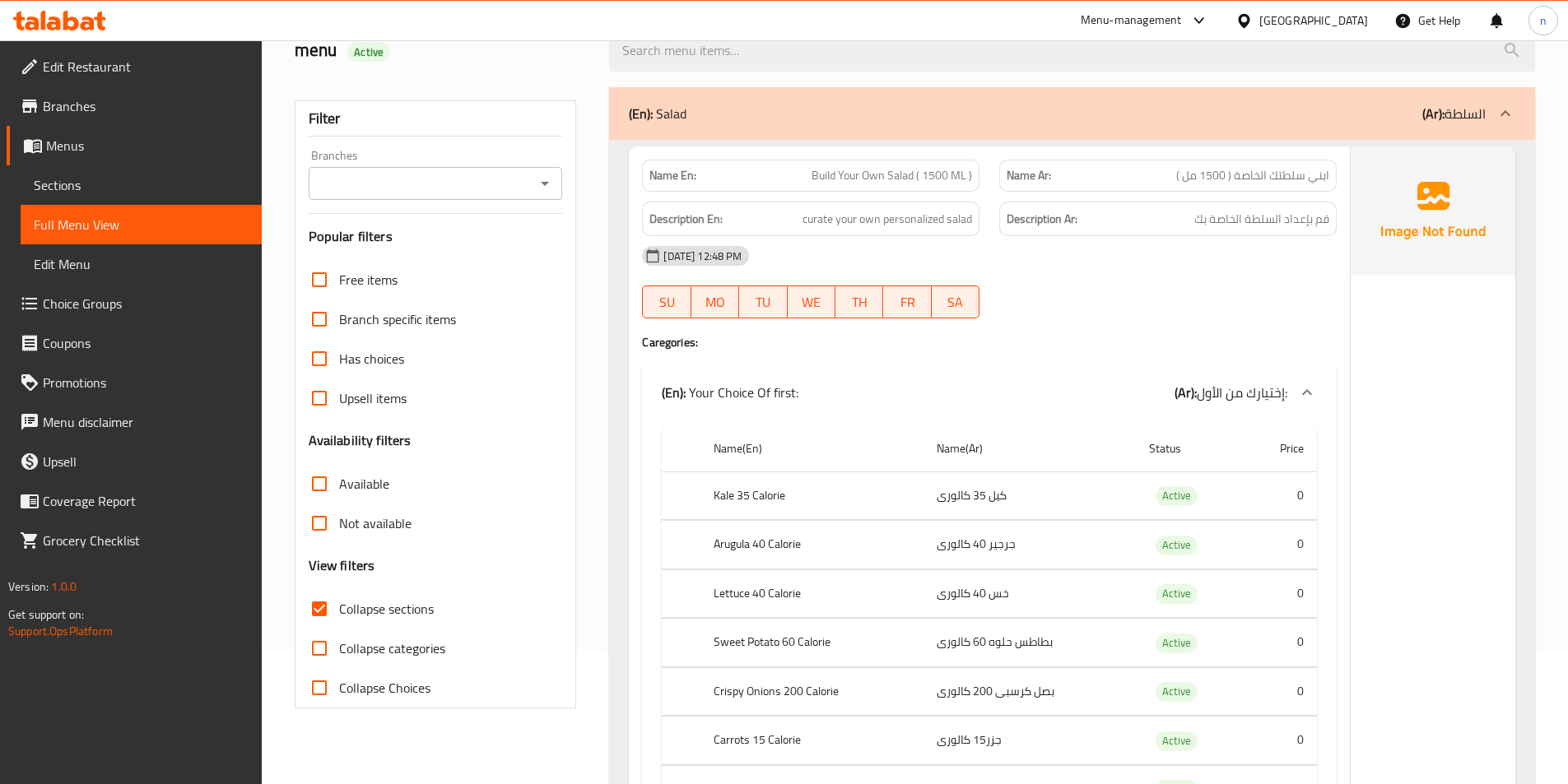
scroll to position [503, 0]
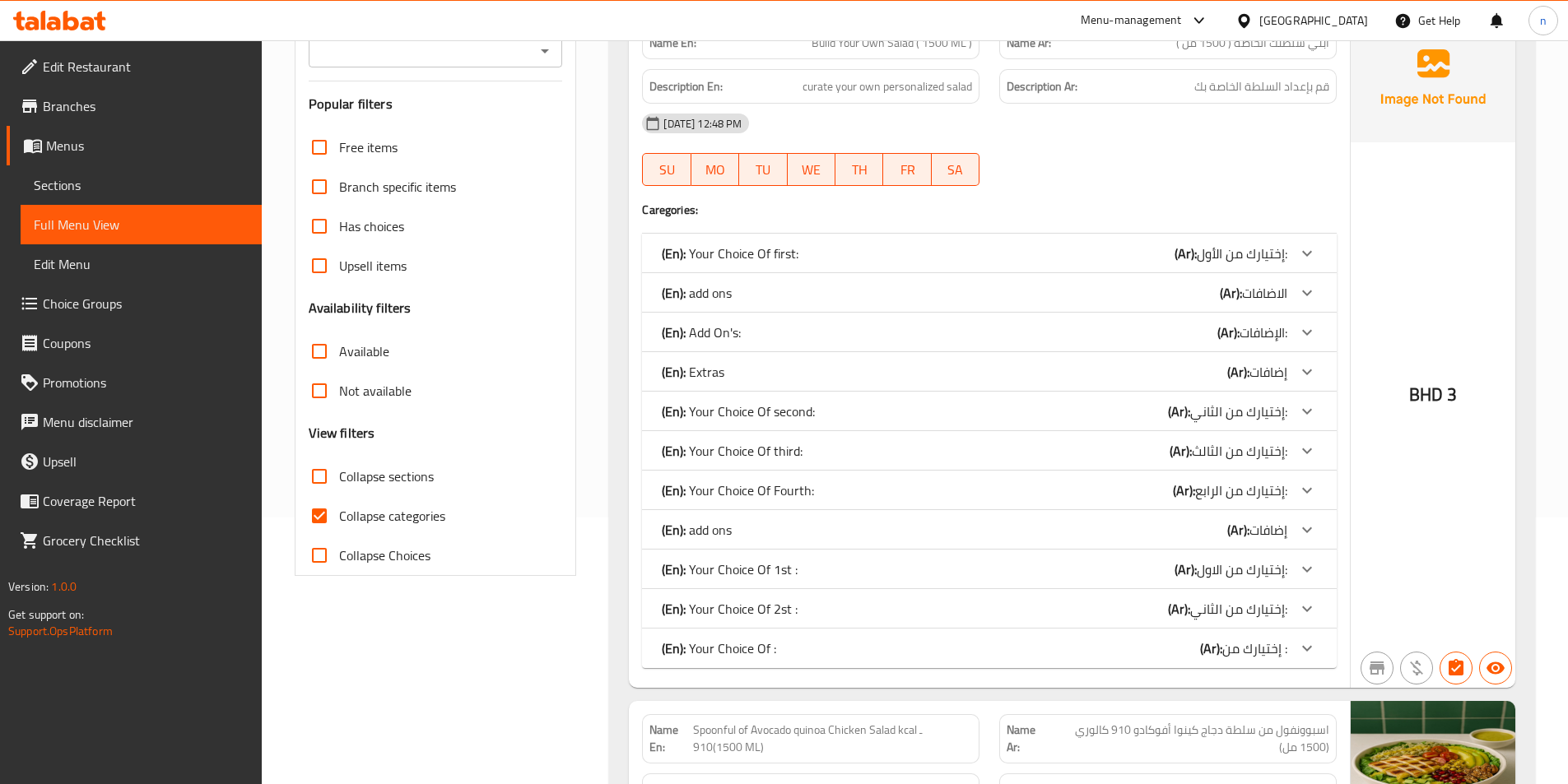
scroll to position [412, 0]
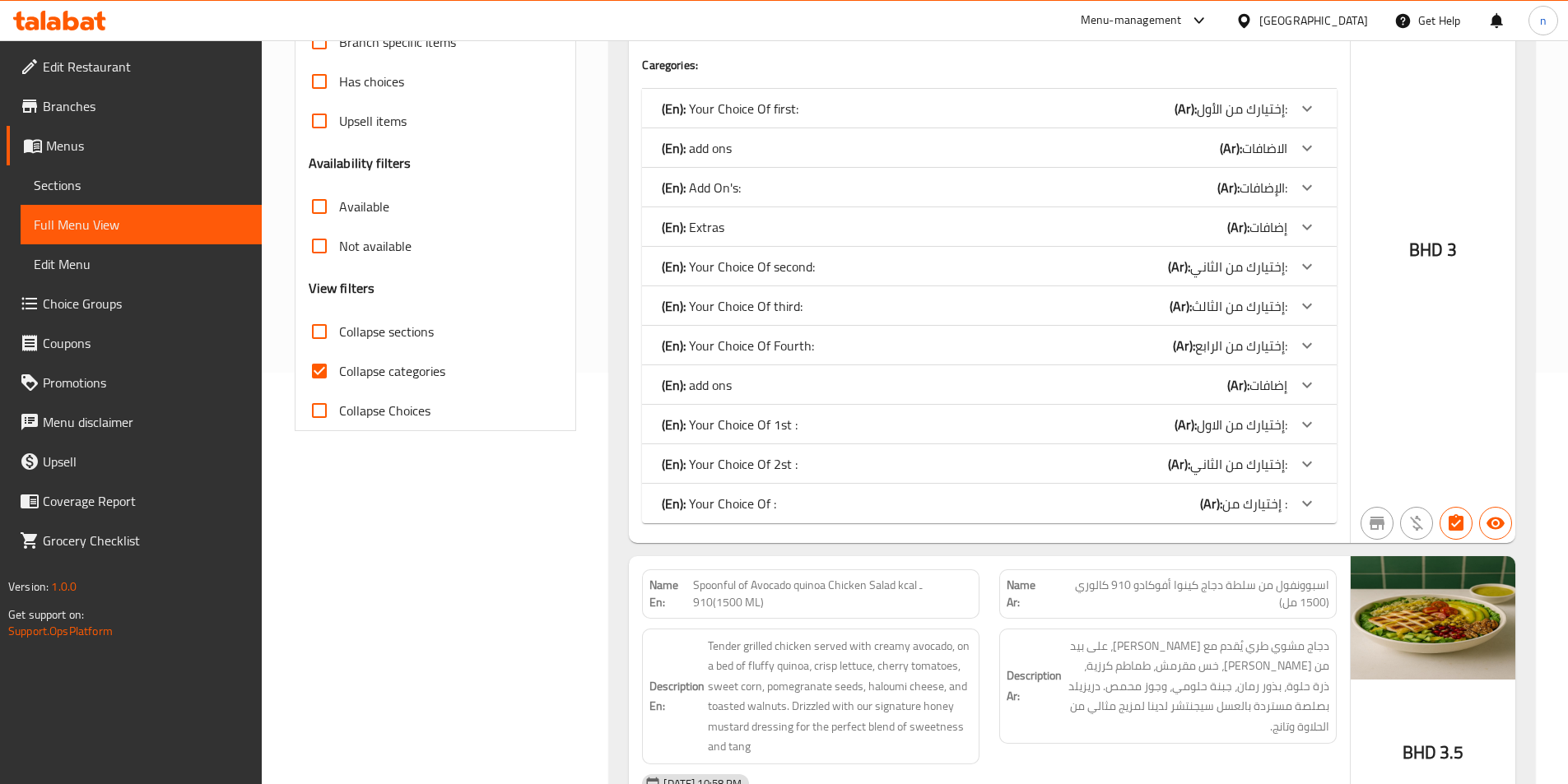
click at [402, 361] on span "Collapse categories" at bounding box center [392, 371] width 107 height 20
click at [339, 359] on input "Collapse categories" at bounding box center [320, 371] width 40 height 40
checkbox input "false"
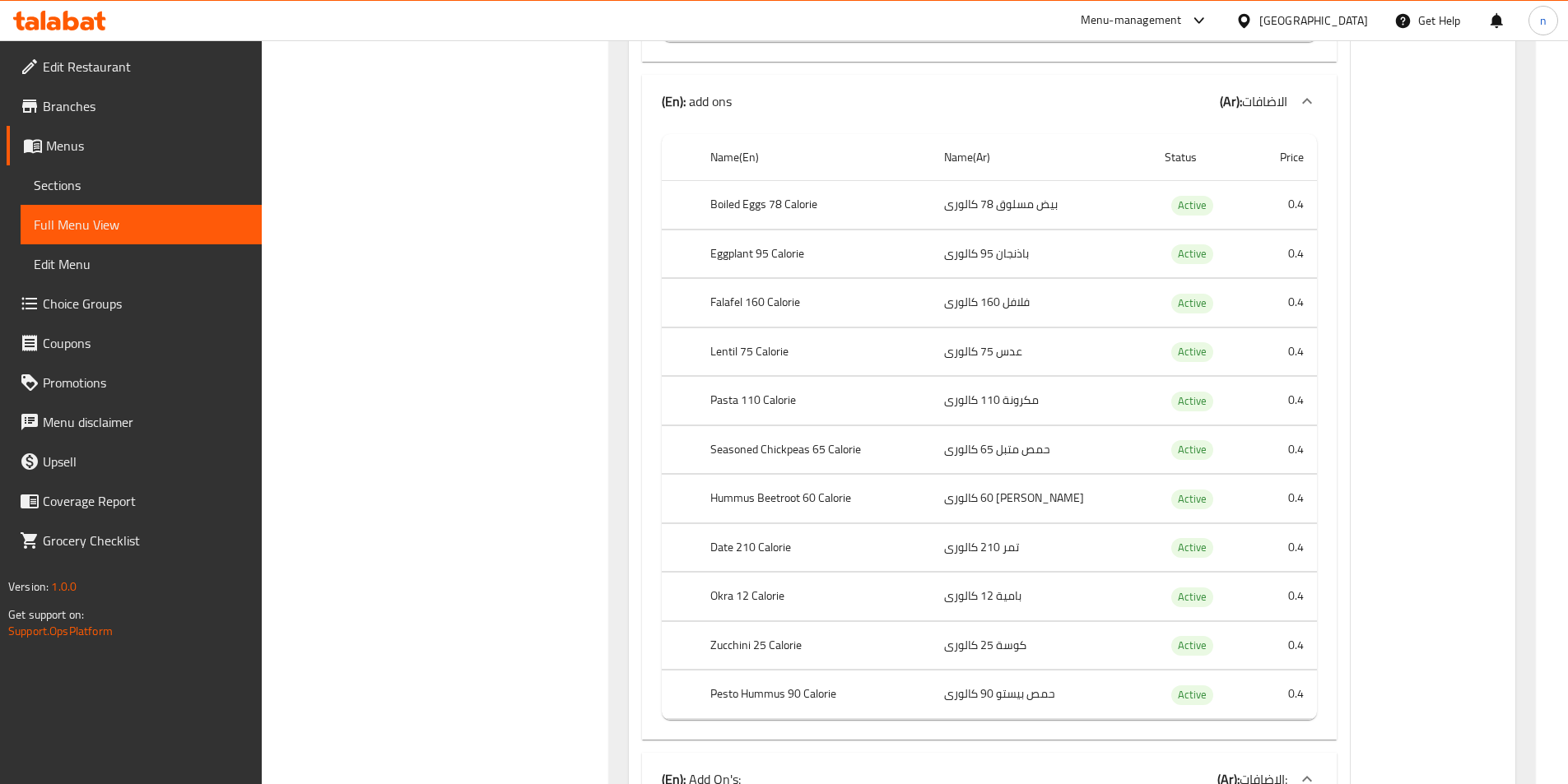
scroll to position [1400, 0]
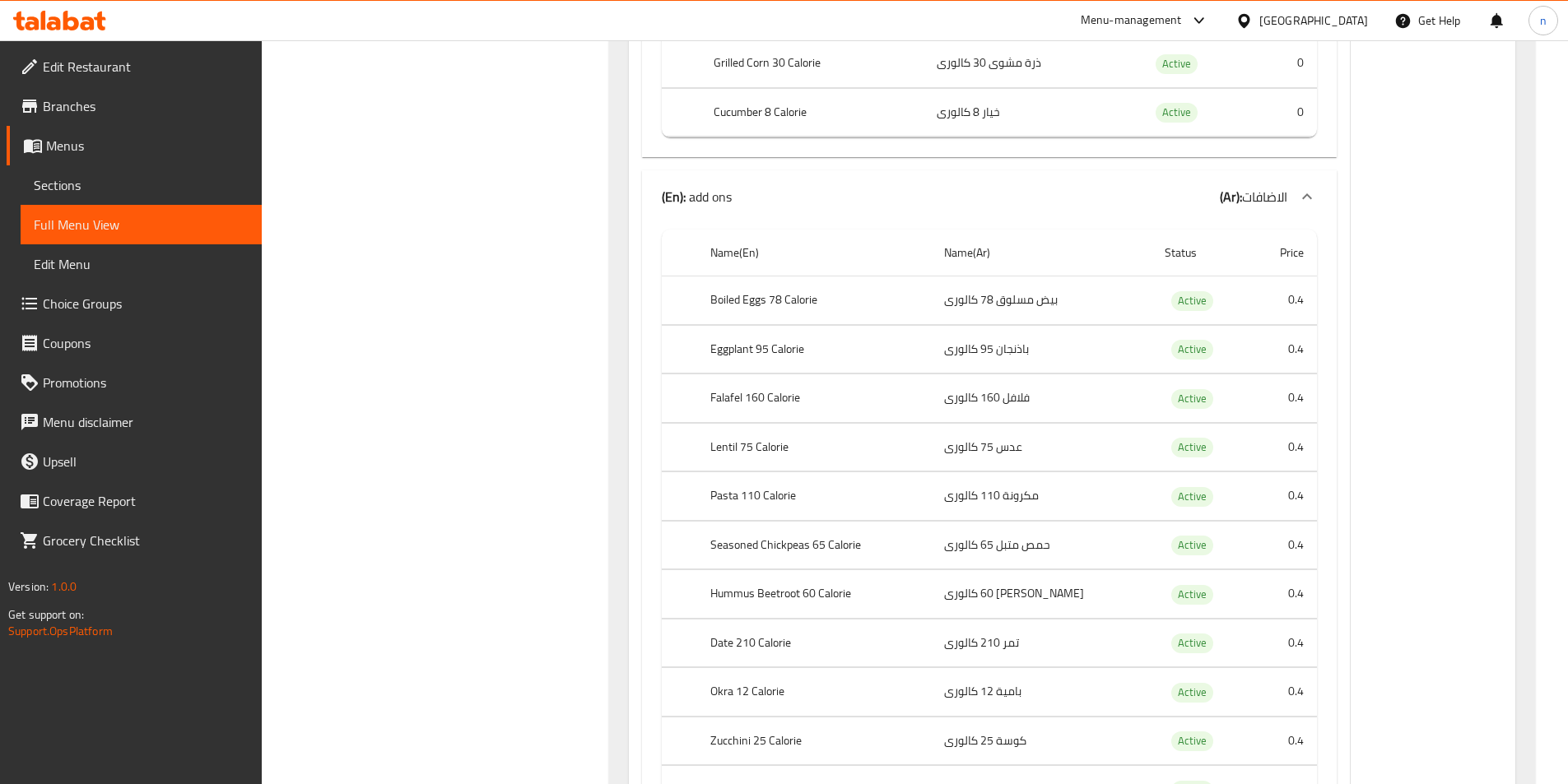
click at [1032, 548] on td "حمص متبل 65 كالورى" at bounding box center [1041, 545] width 220 height 48
click at [1060, 543] on td "حمص متبل 65 كالورى" at bounding box center [1041, 545] width 220 height 48
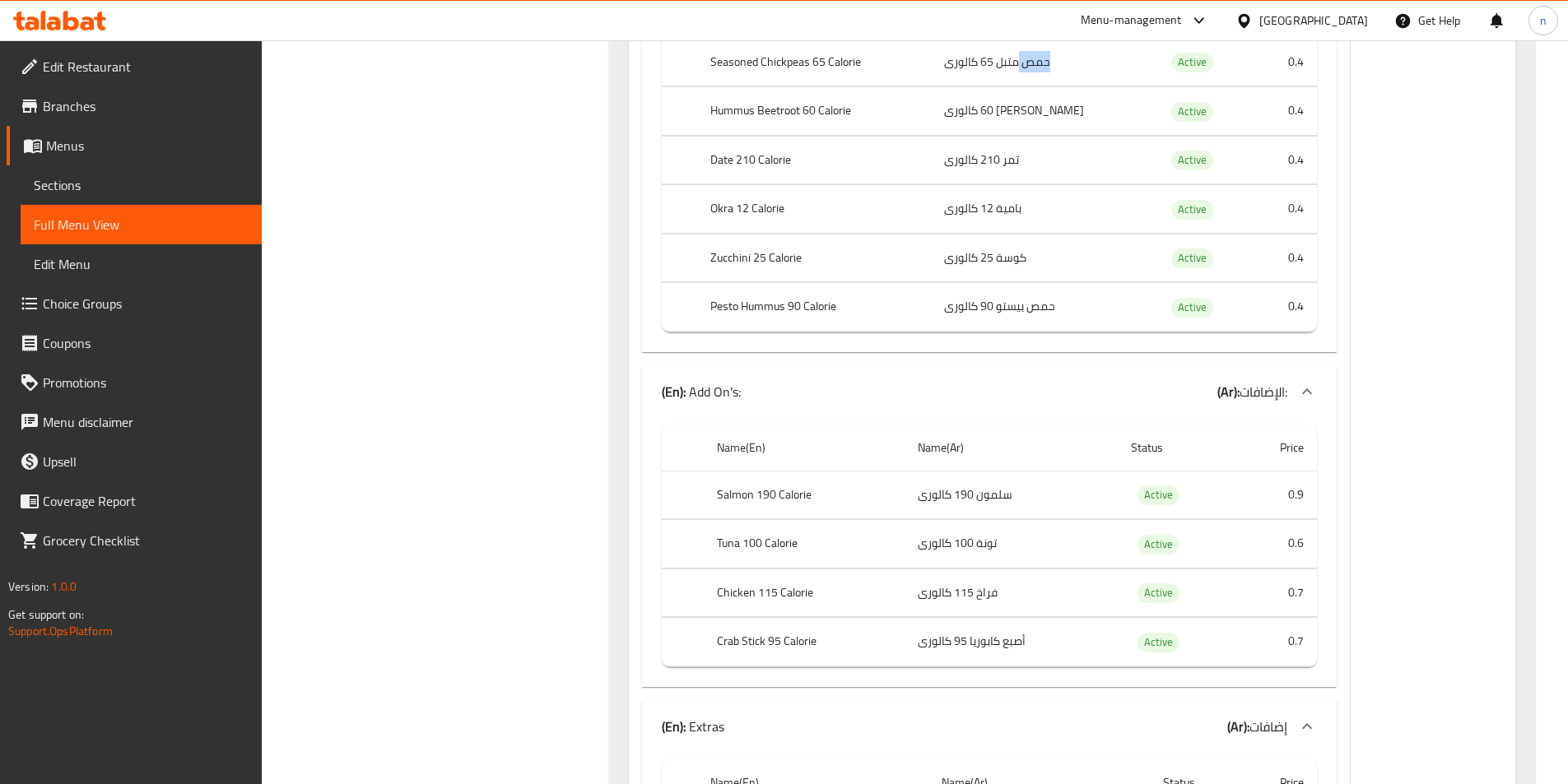
scroll to position [1893, 0]
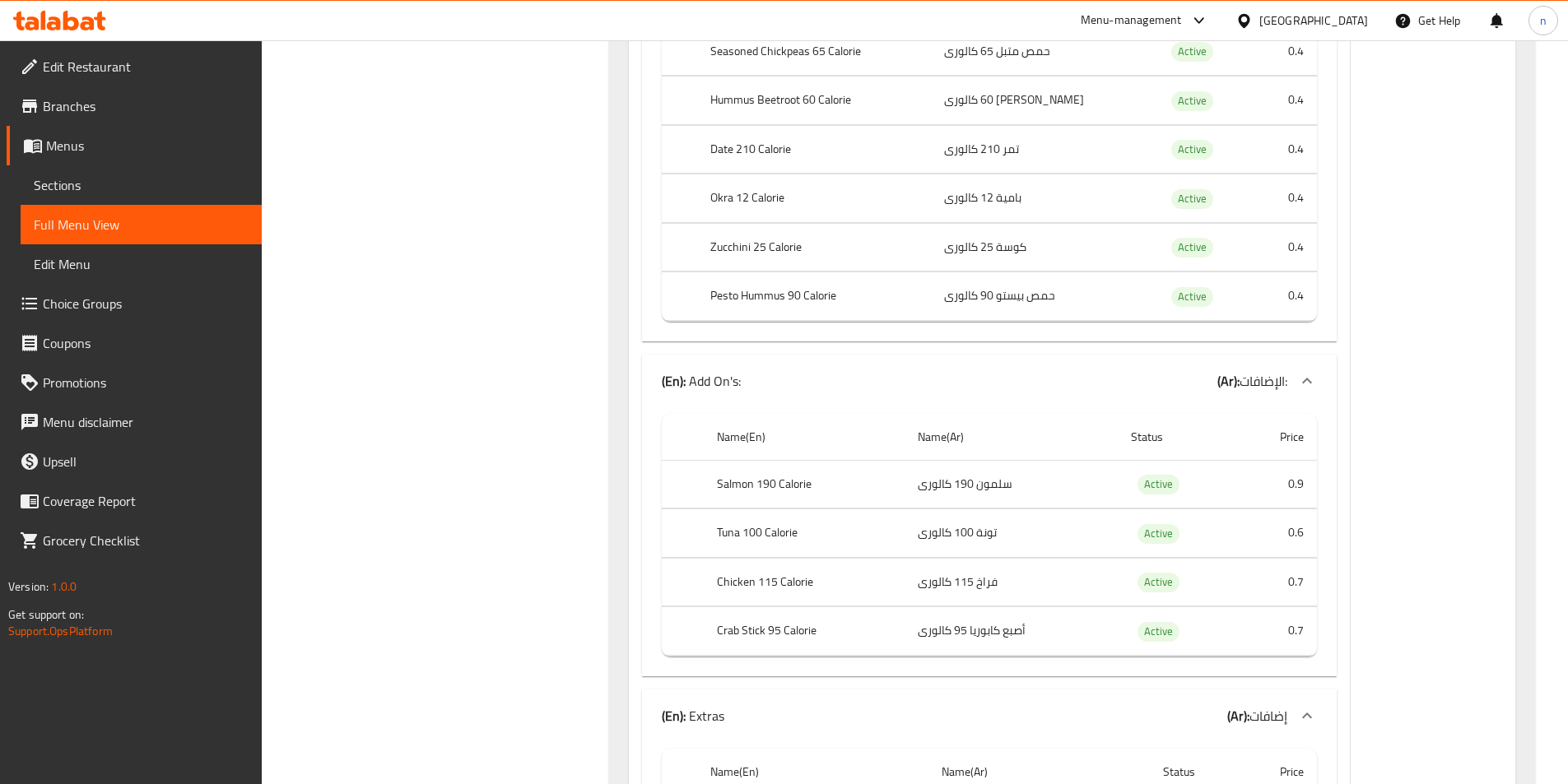
click at [1045, 105] on td "[PERSON_NAME] 60 كالورى" at bounding box center [1041, 101] width 220 height 48
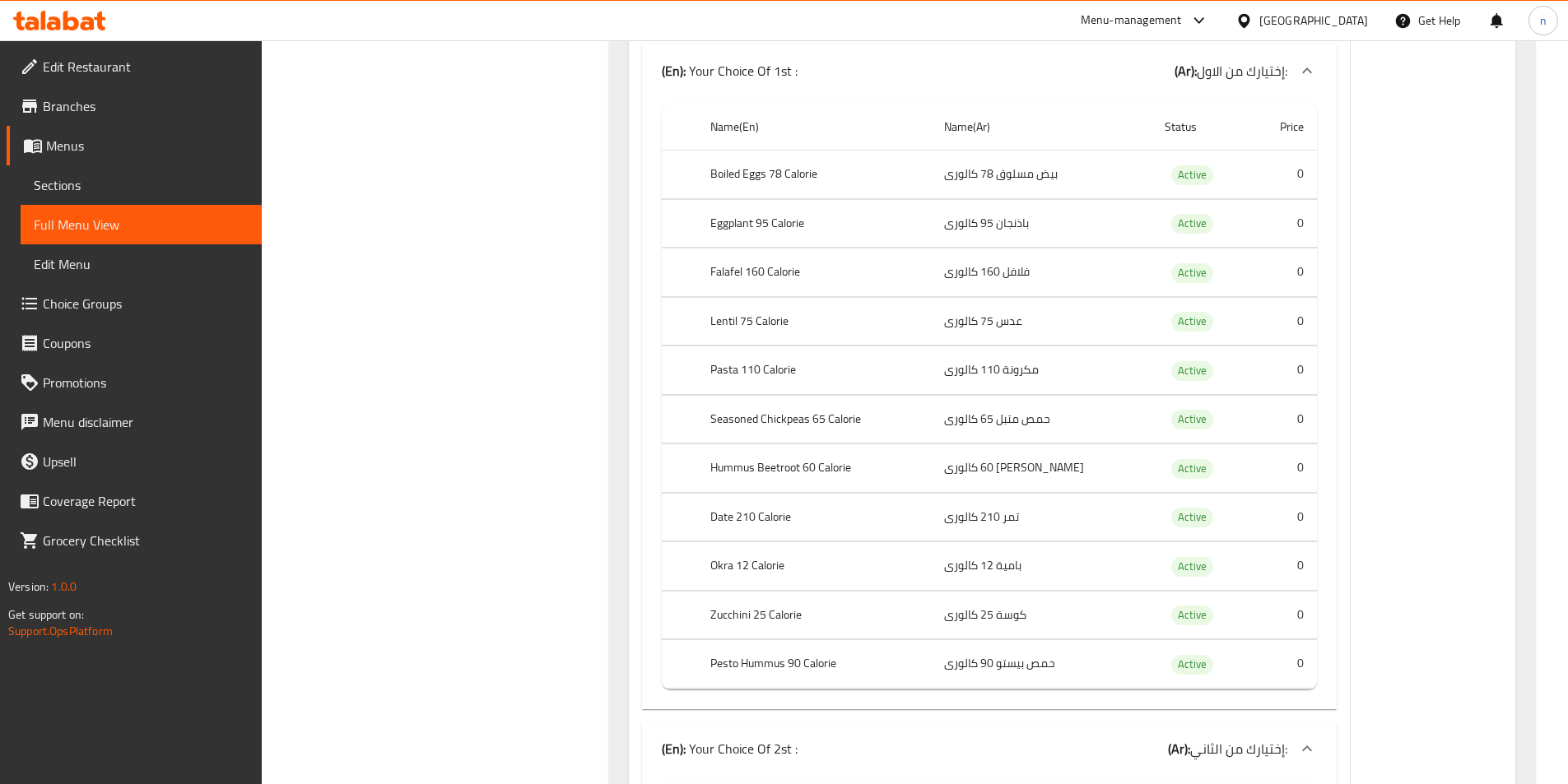
scroll to position [7737, 0]
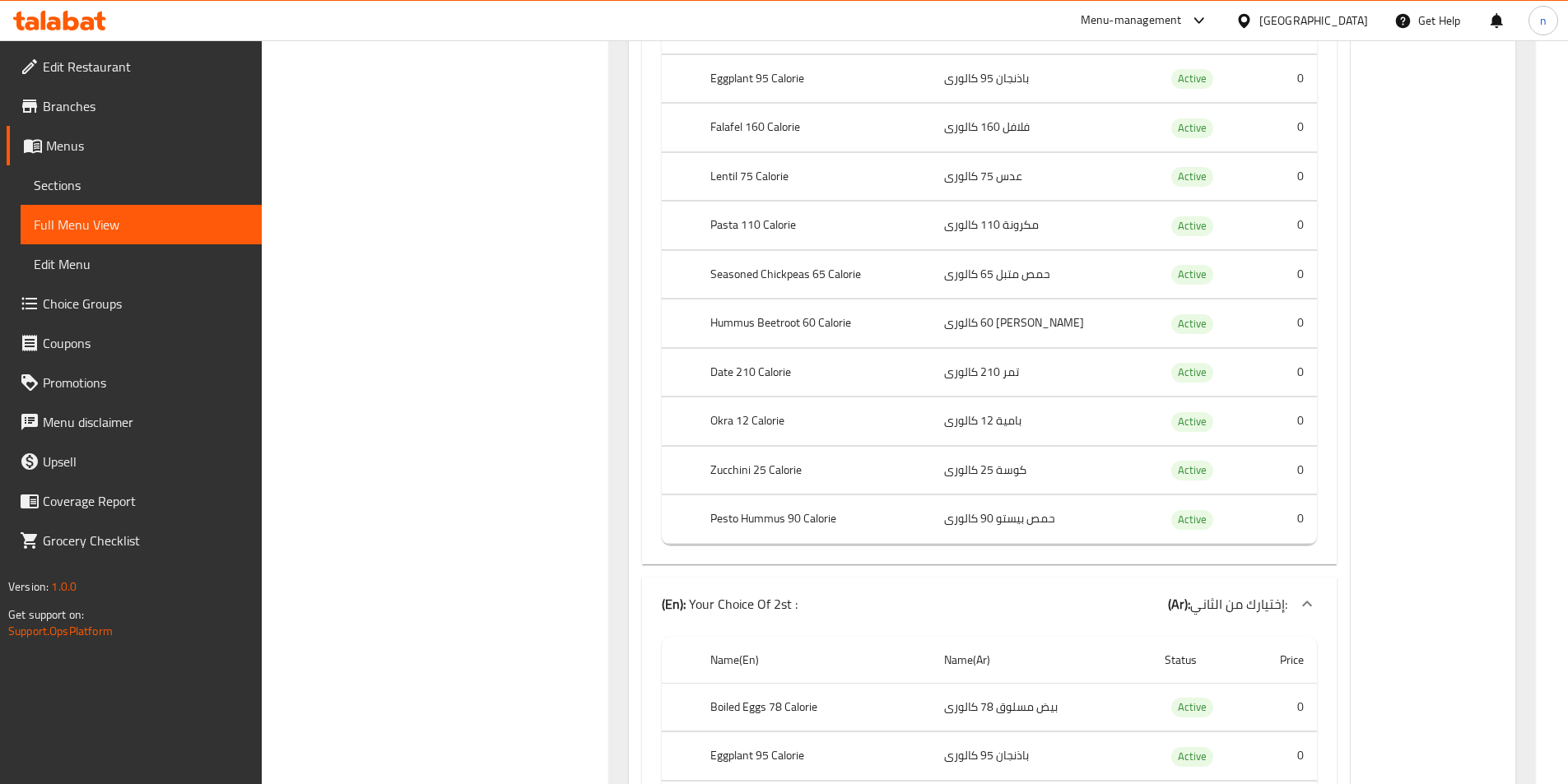
click at [1065, 267] on td "حمص متبل 65 كالورى" at bounding box center [1041, 274] width 220 height 48
click at [1062, 270] on td "حمص متبل 65 كالورى" at bounding box center [1041, 274] width 220 height 48
click at [1054, 328] on td "[PERSON_NAME] 60 كالورى" at bounding box center [1041, 324] width 220 height 48
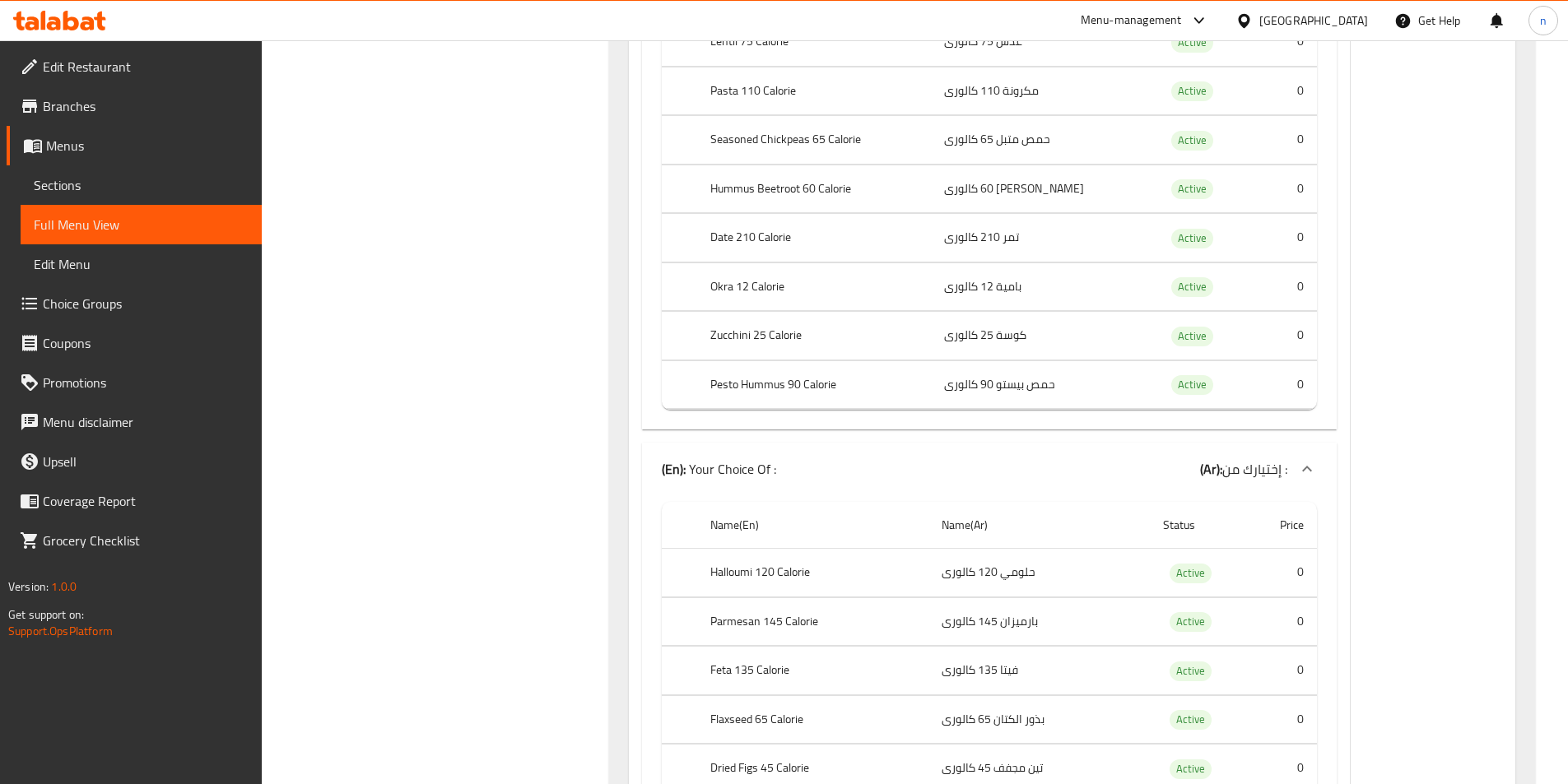
scroll to position [8478, 0]
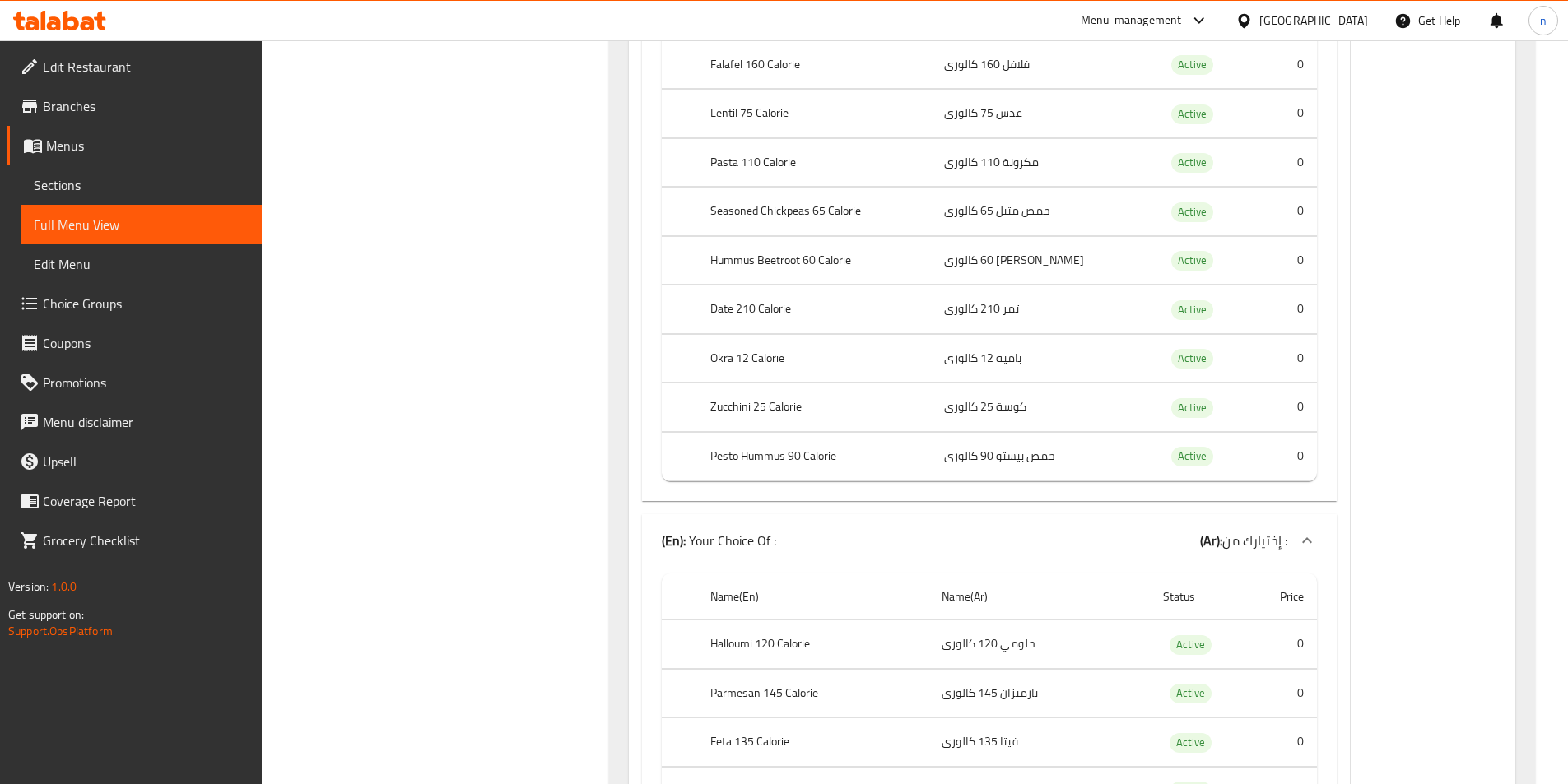
click at [1057, 210] on td "حمص متبل 65 كالورى" at bounding box center [1041, 211] width 220 height 48
click at [1044, 263] on td "[PERSON_NAME] 60 كالورى" at bounding box center [1041, 260] width 220 height 48
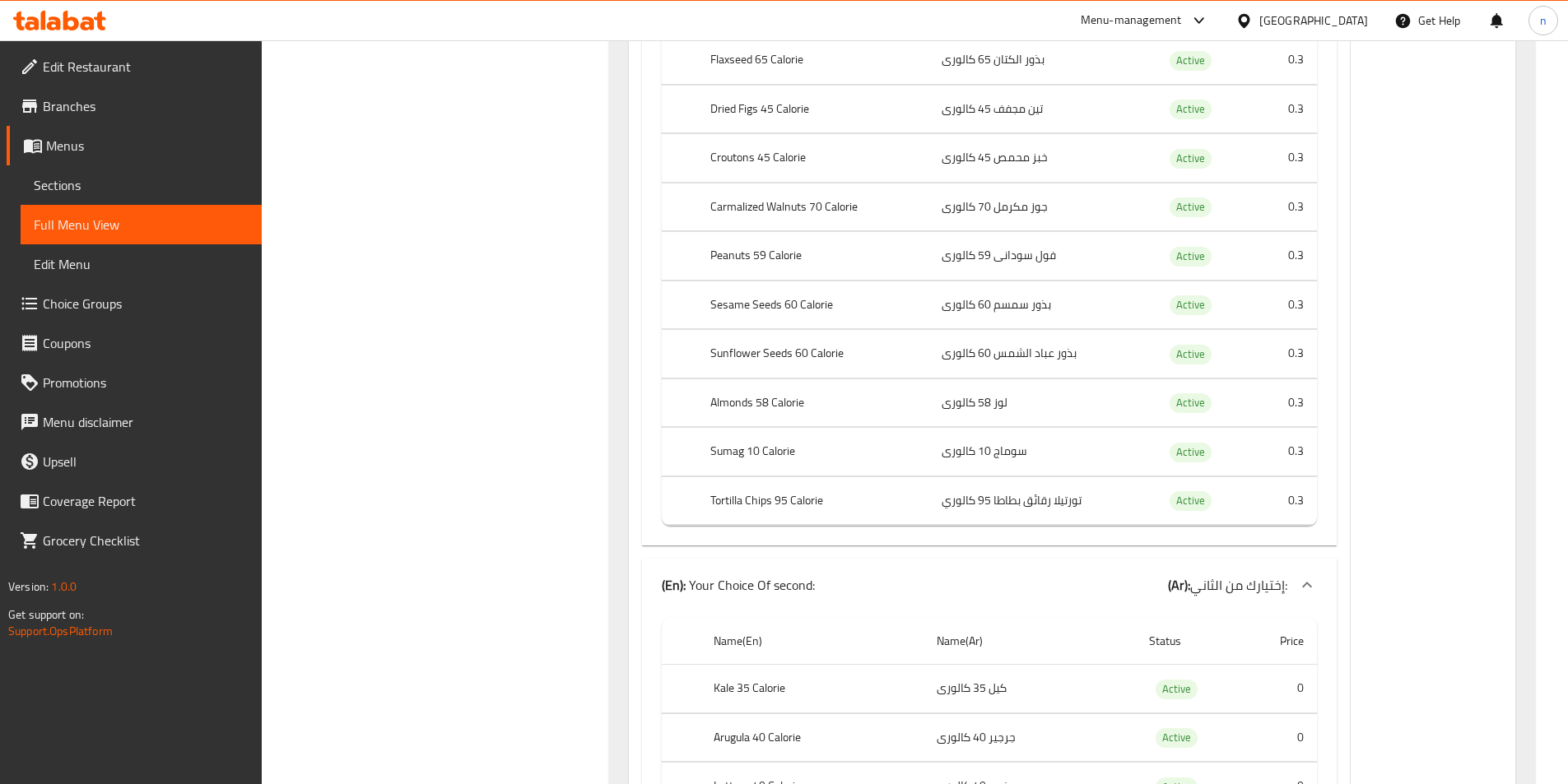
scroll to position [2798, 0]
click at [724, 449] on th "Sumag 10 Calorie" at bounding box center [812, 453] width 231 height 48
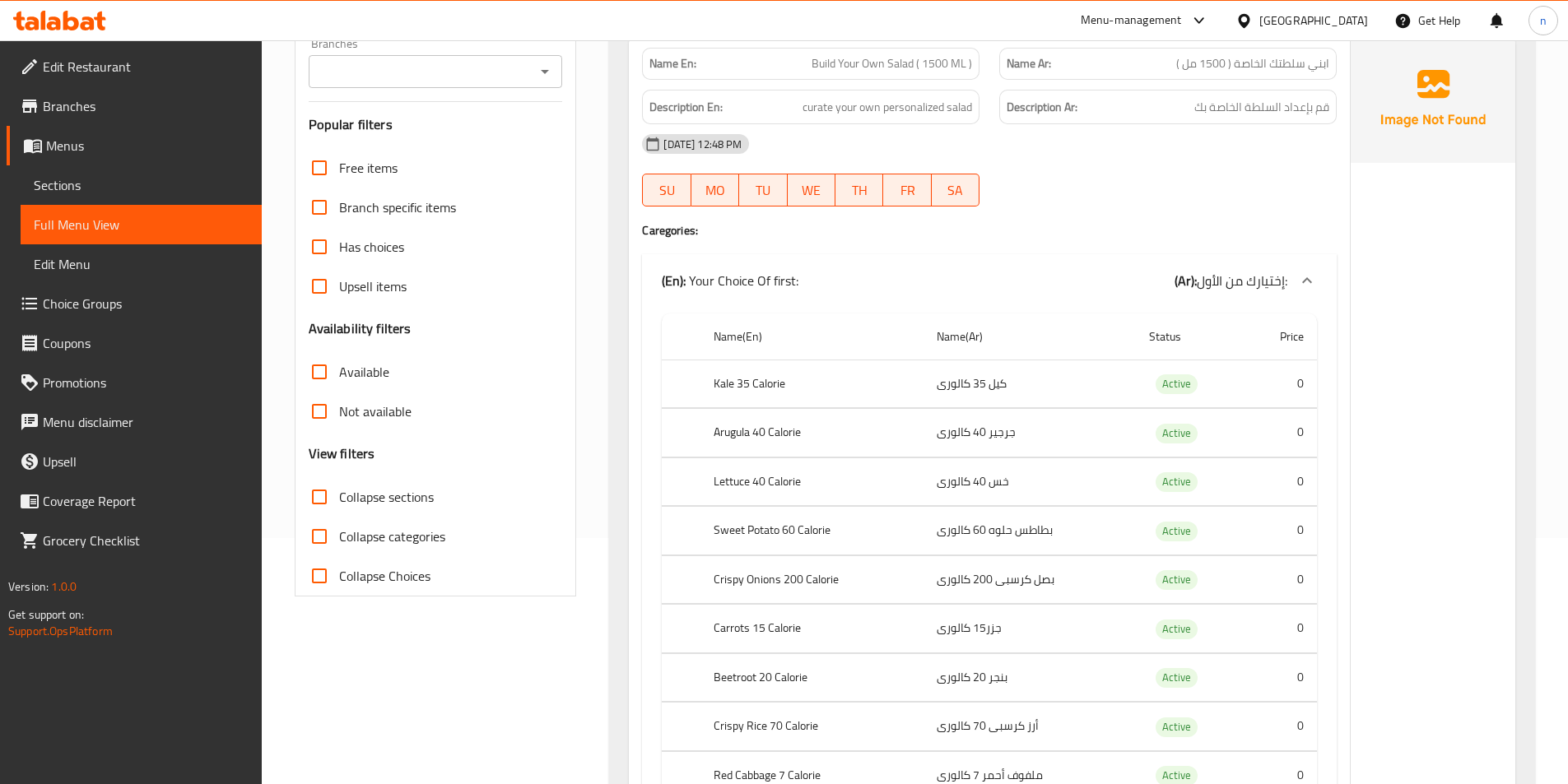
scroll to position [247, 0]
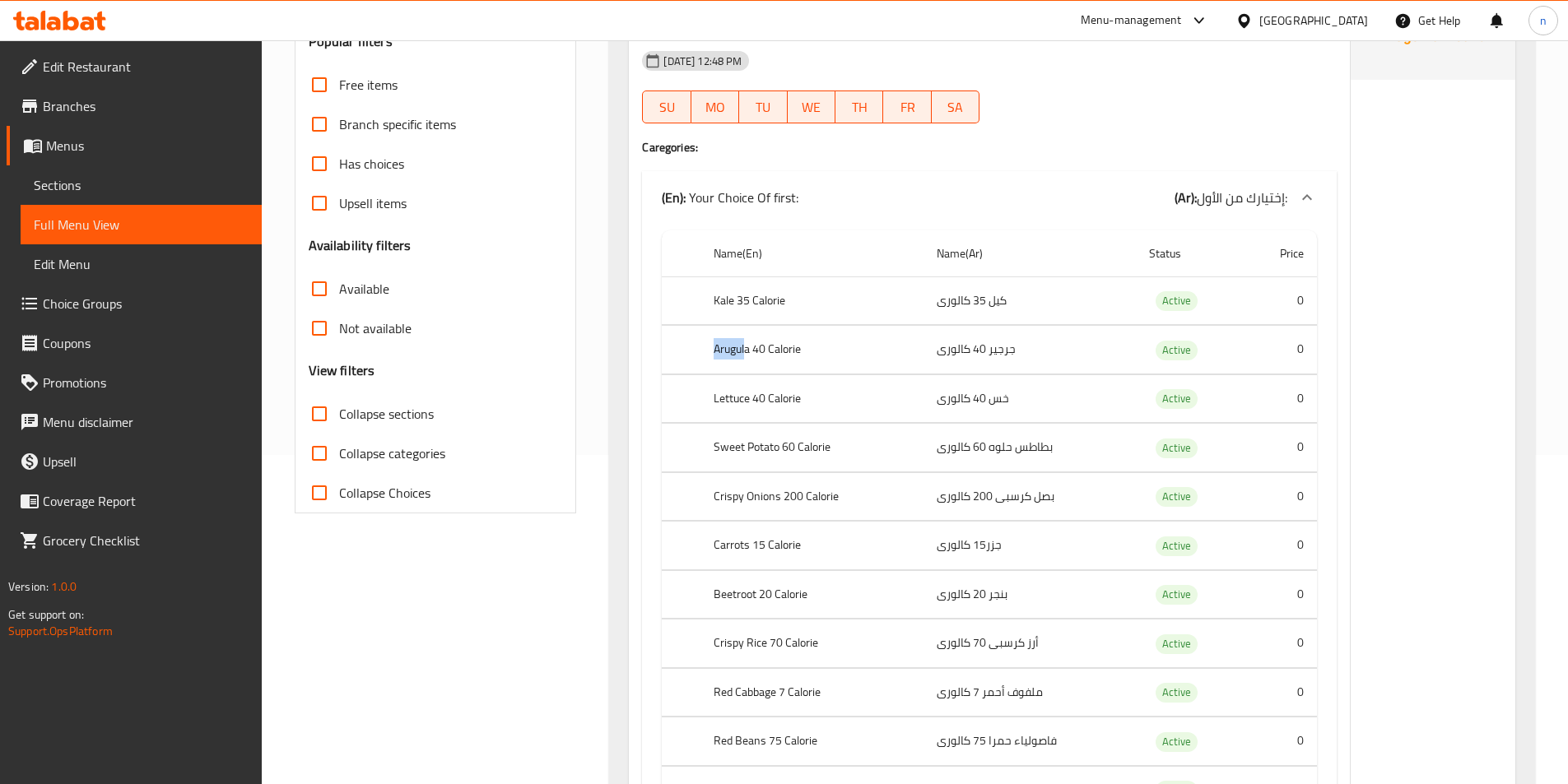
drag, startPoint x: 714, startPoint y: 352, endPoint x: 748, endPoint y: 363, distance: 35.7
click at [748, 363] on th "Arugula 40 Calorie" at bounding box center [812, 350] width 223 height 48
click at [735, 416] on th "Lettuce 40 Calorie" at bounding box center [812, 399] width 223 height 48
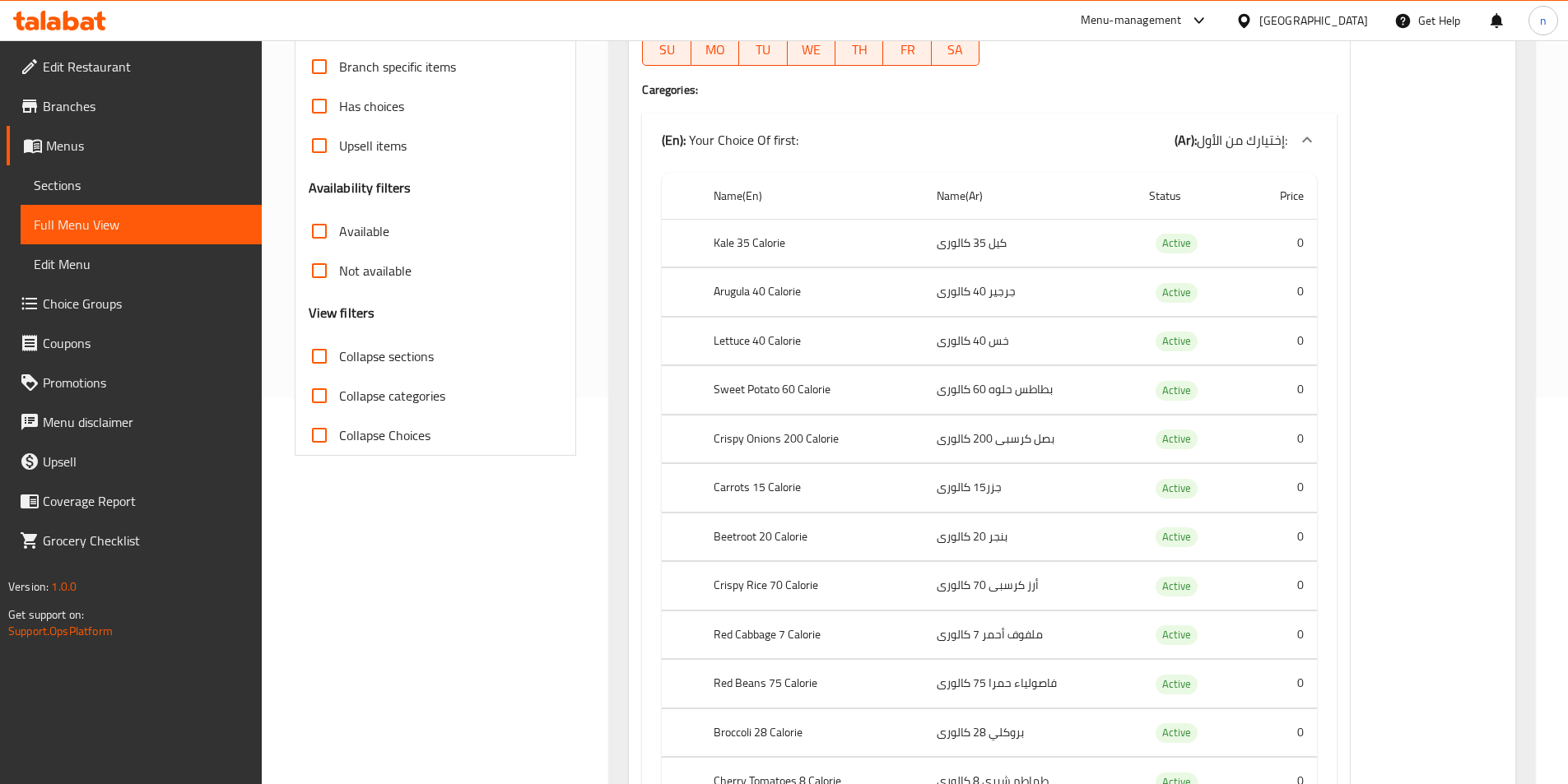
scroll to position [412, 0]
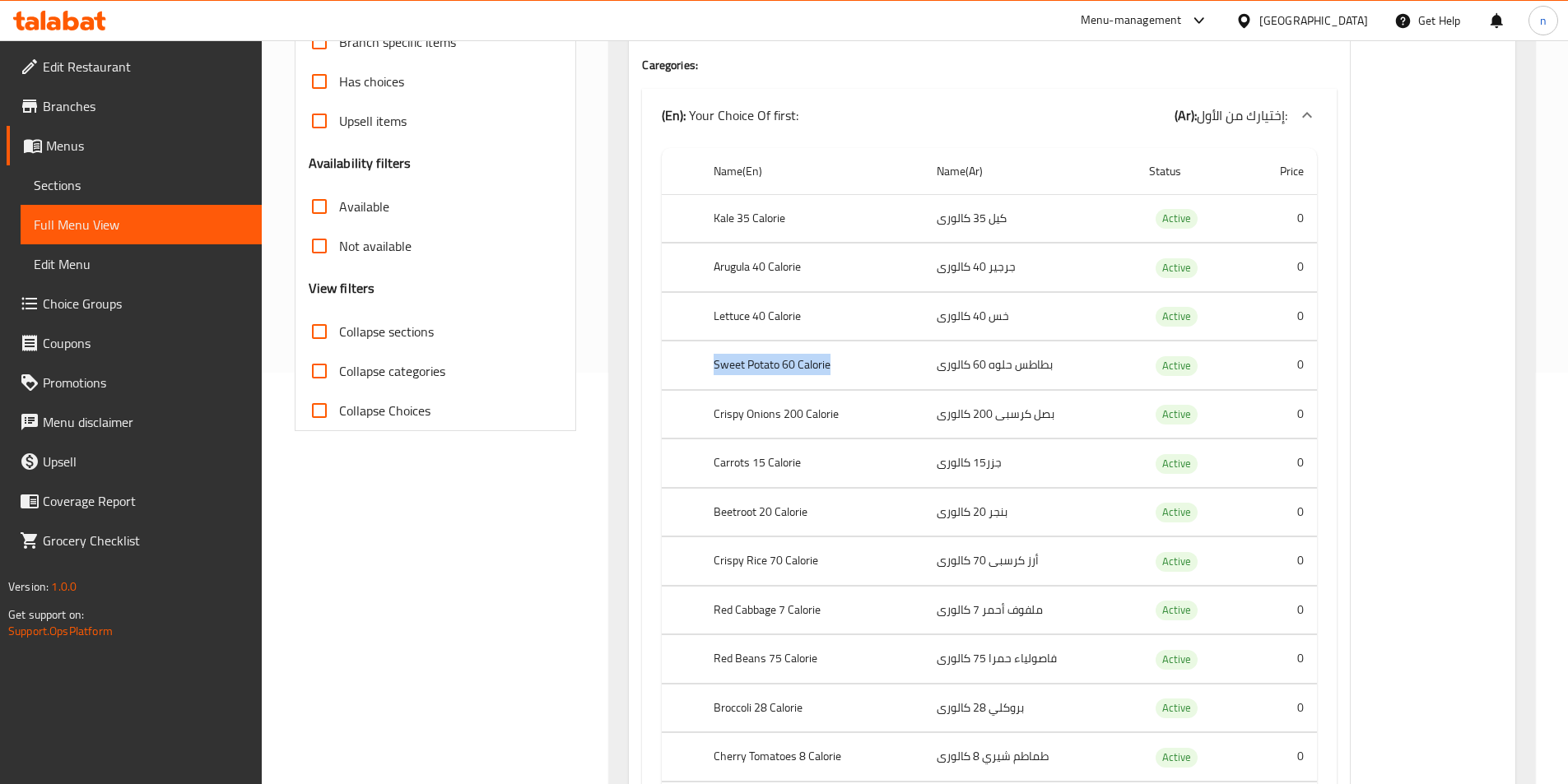
drag, startPoint x: 713, startPoint y: 371, endPoint x: 854, endPoint y: 371, distance: 141.0
click at [854, 371] on th "Sweet Potato 60 Calorie" at bounding box center [812, 365] width 223 height 48
drag, startPoint x: 714, startPoint y: 414, endPoint x: 866, endPoint y: 422, distance: 152.2
click at [866, 422] on th "Crispy Onions 200 Calorie" at bounding box center [812, 414] width 223 height 48
drag, startPoint x: 711, startPoint y: 466, endPoint x: 810, endPoint y: 462, distance: 99.1
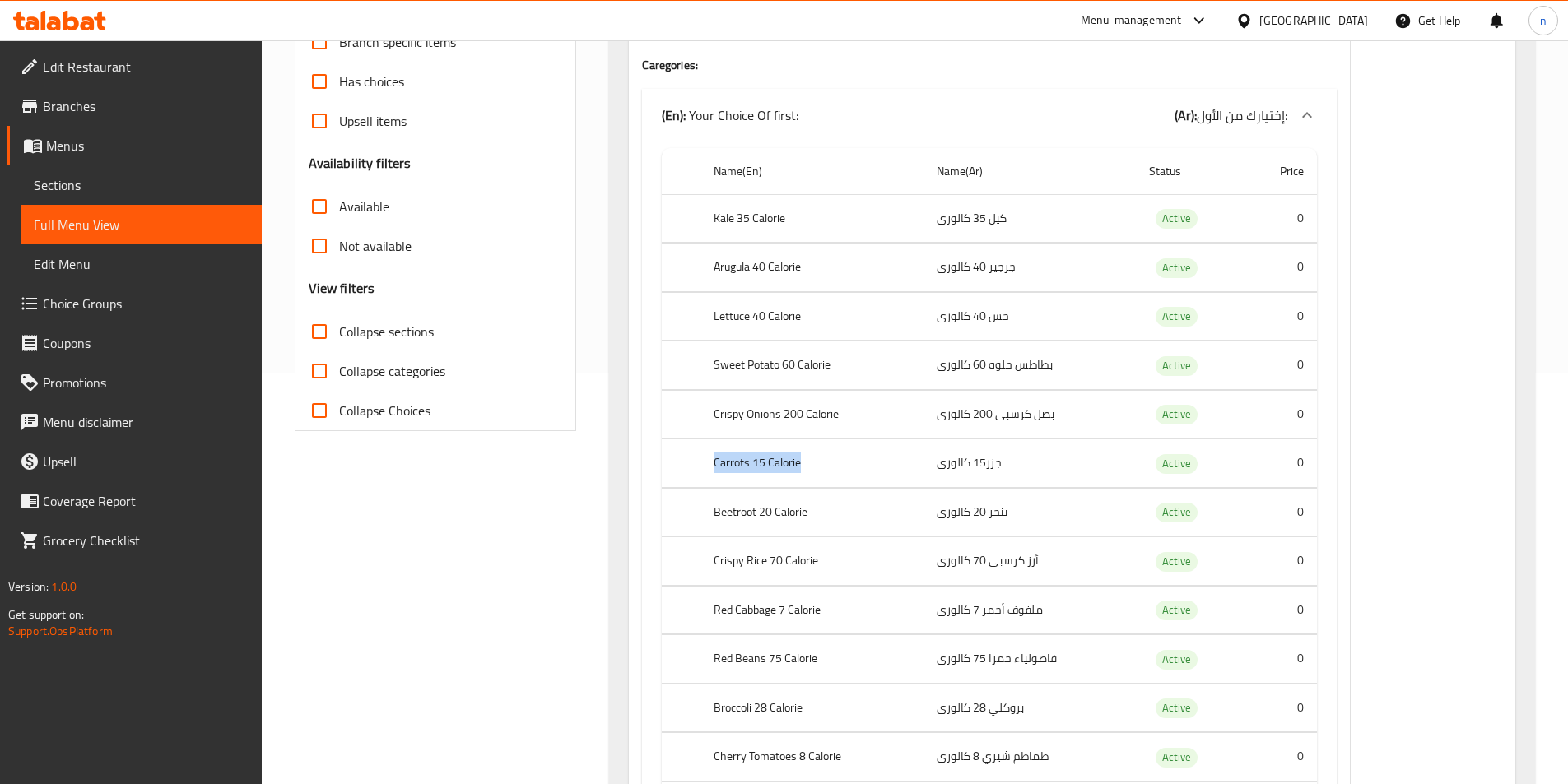
click at [810, 462] on th "Carrots 15 Calorie" at bounding box center [812, 463] width 223 height 48
drag, startPoint x: 713, startPoint y: 517, endPoint x: 807, endPoint y: 517, distance: 94.0
click at [807, 517] on th "Beetroot 20 Calorie" at bounding box center [812, 512] width 223 height 48
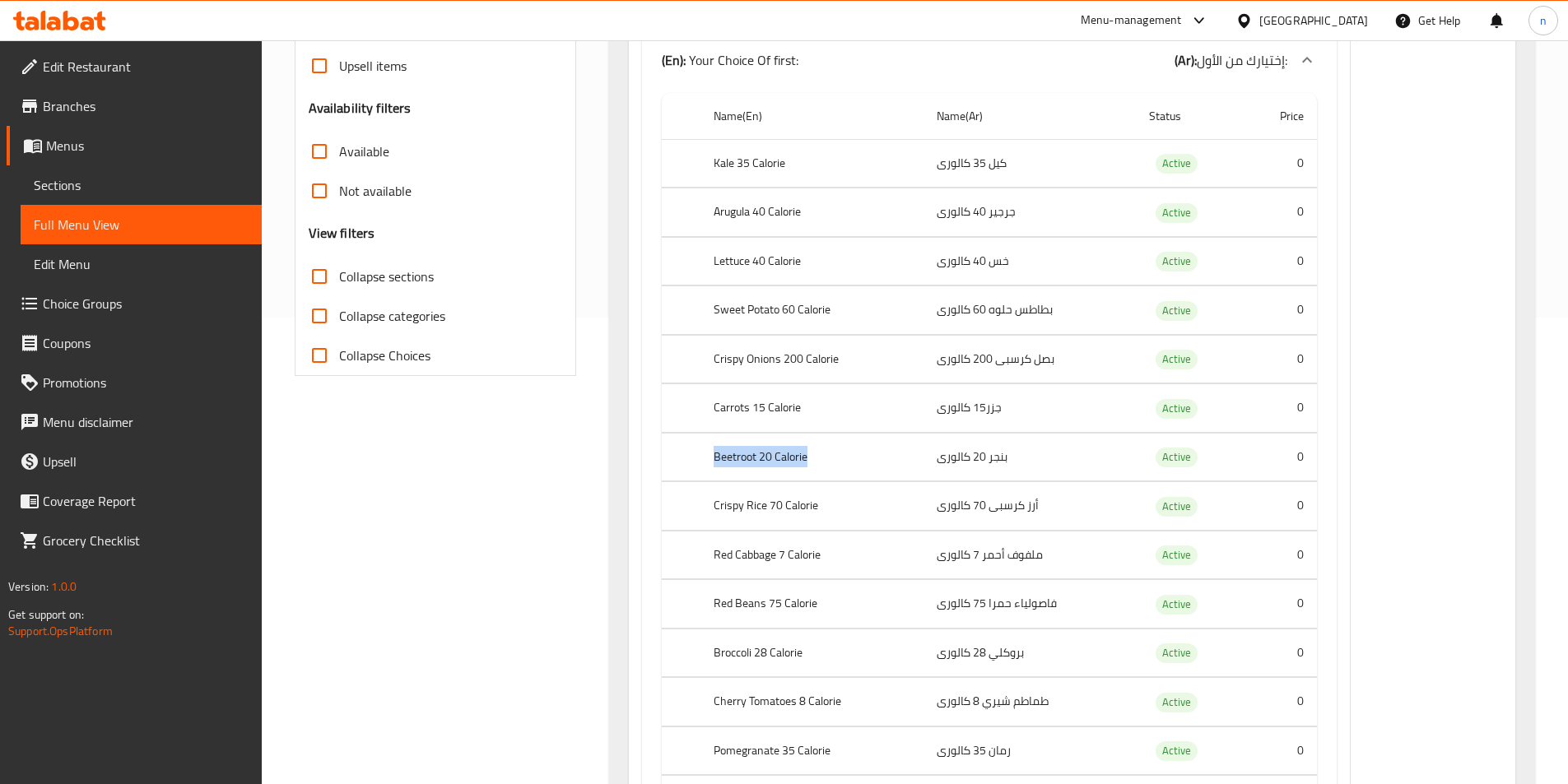
scroll to position [493, 0]
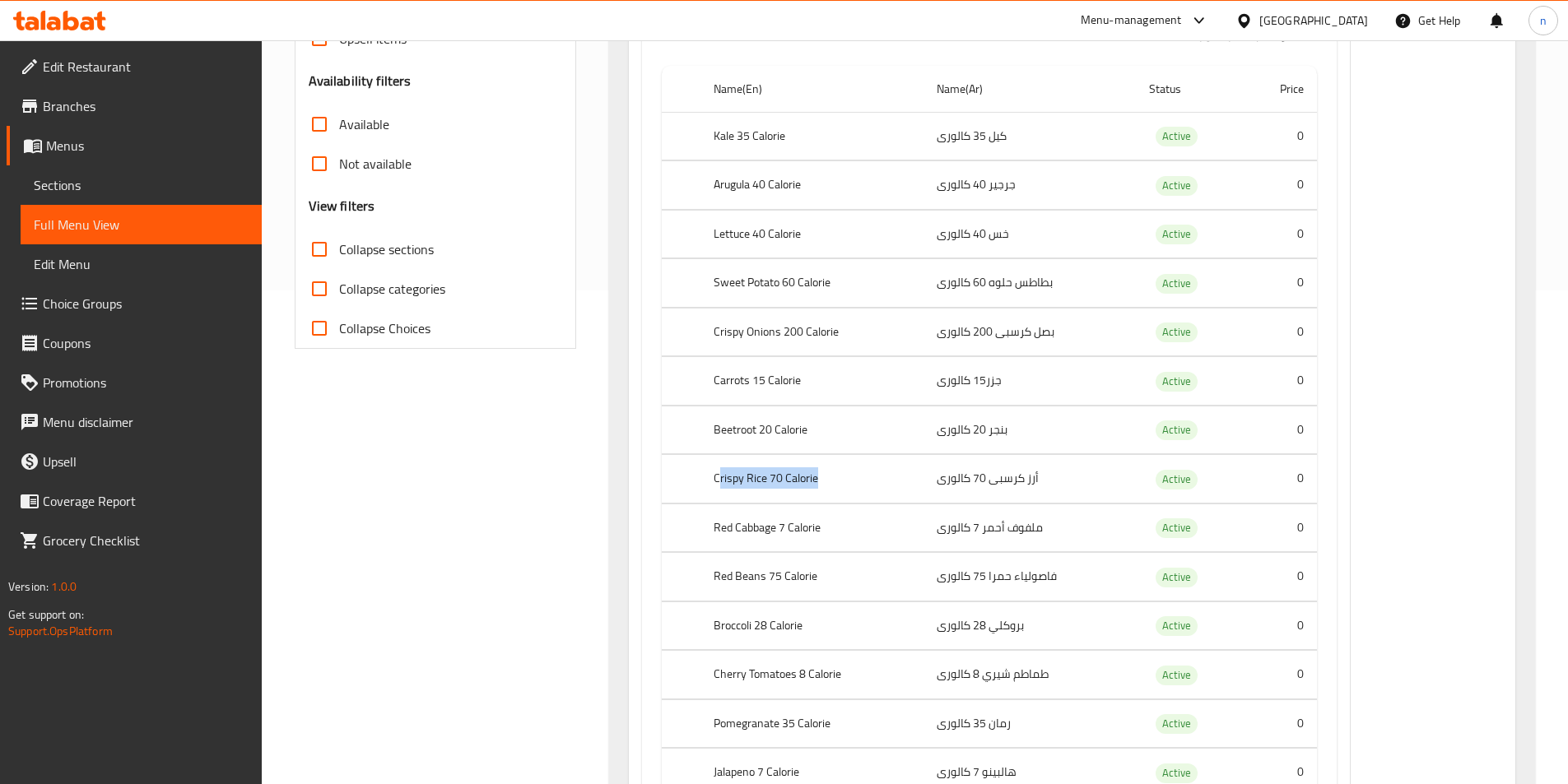
drag, startPoint x: 721, startPoint y: 479, endPoint x: 838, endPoint y: 491, distance: 117.6
click at [838, 491] on th "Crispy Rice 70 Calorie" at bounding box center [812, 479] width 223 height 48
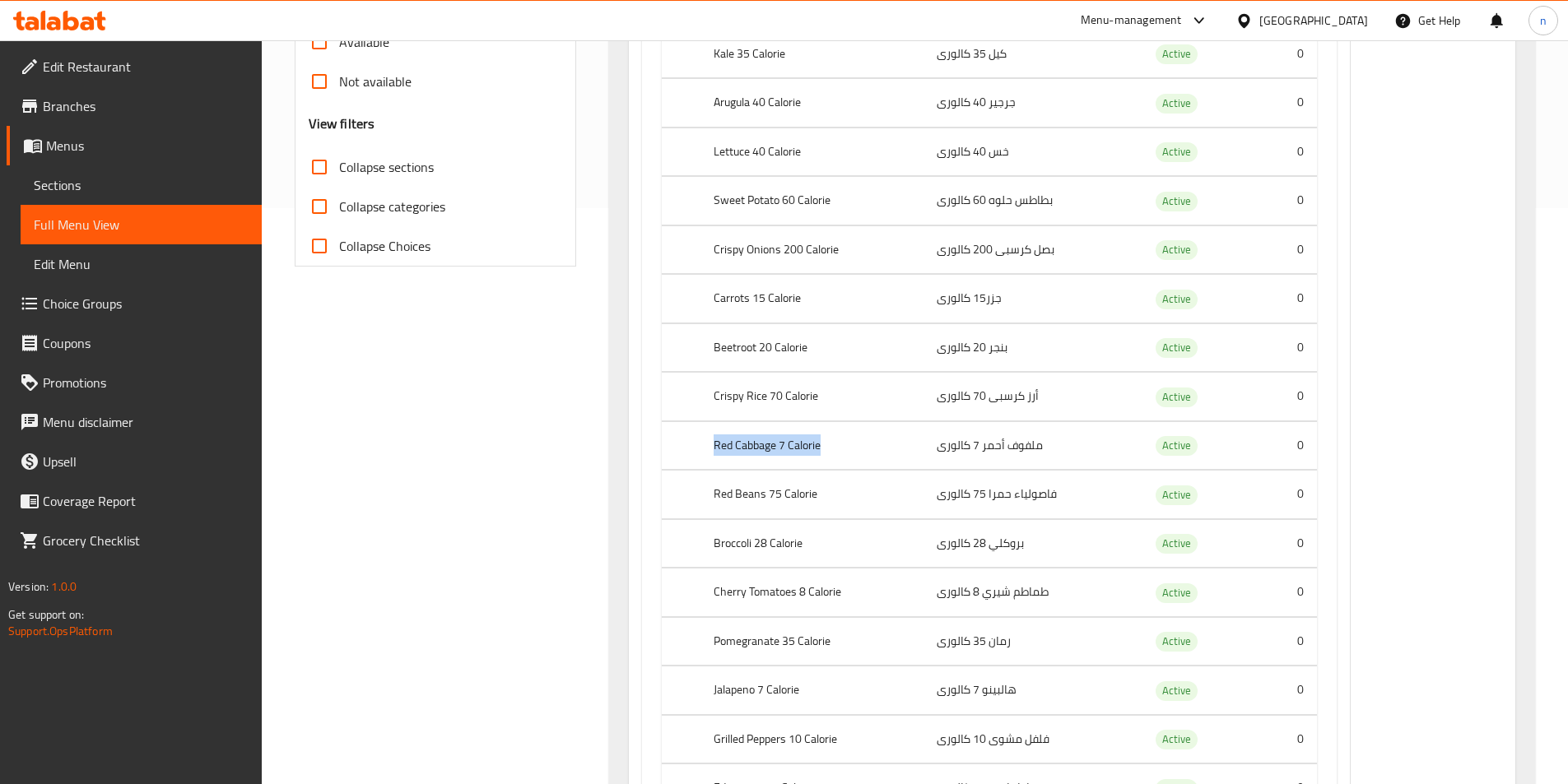
drag, startPoint x: 706, startPoint y: 447, endPoint x: 842, endPoint y: 447, distance: 136.0
click at [842, 447] on th "Red Cabbage 7 Calorie" at bounding box center [812, 445] width 223 height 48
drag, startPoint x: 725, startPoint y: 490, endPoint x: 854, endPoint y: 505, distance: 129.9
click at [854, 505] on th "Red Beans 75 Calorie" at bounding box center [812, 495] width 223 height 48
drag, startPoint x: 701, startPoint y: 542, endPoint x: 822, endPoint y: 542, distance: 121.0
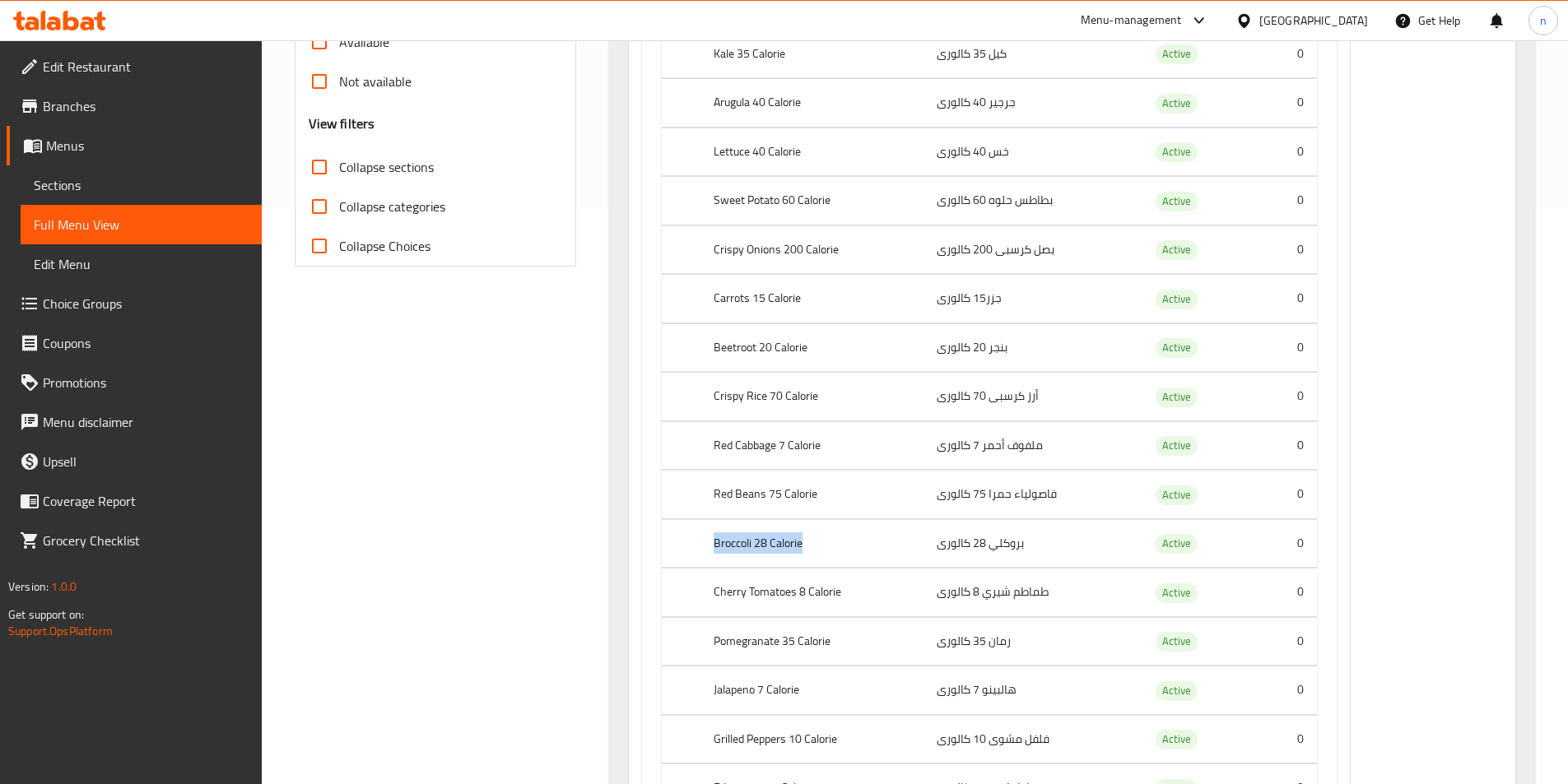
click at [822, 542] on th "Broccoli 28 Calorie" at bounding box center [812, 543] width 223 height 48
drag, startPoint x: 717, startPoint y: 598, endPoint x: 915, endPoint y: 597, distance: 198.0
click at [915, 597] on th "Cherry Tomatoes 8 Calorie" at bounding box center [812, 593] width 223 height 48
drag, startPoint x: 715, startPoint y: 647, endPoint x: 848, endPoint y: 643, distance: 133.1
click at [848, 643] on th "Pomegranate 35 Calorie" at bounding box center [812, 641] width 223 height 48
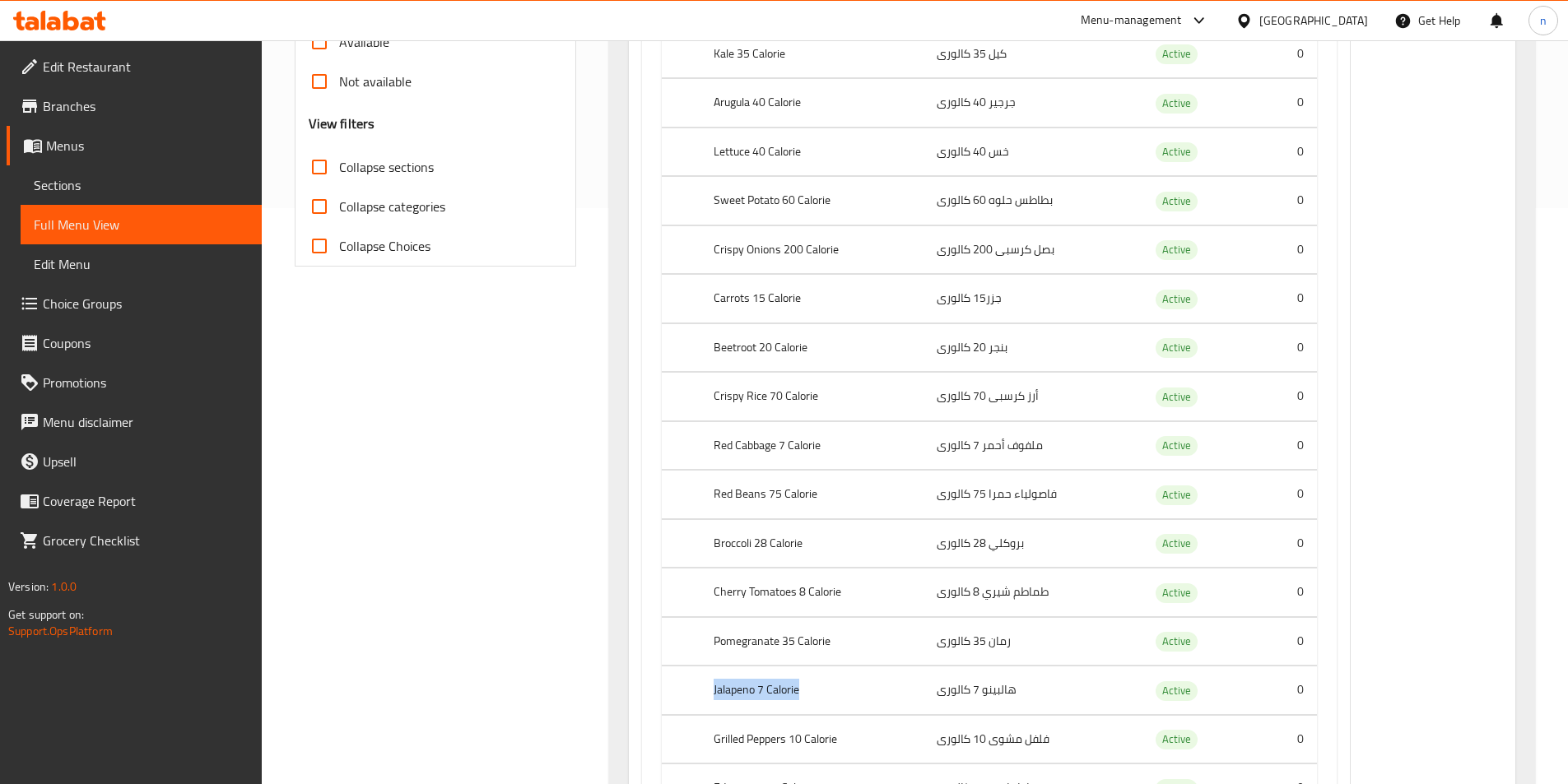
drag, startPoint x: 706, startPoint y: 689, endPoint x: 825, endPoint y: 688, distance: 119.0
click at [825, 688] on th "Jalapeno 7 Calorie" at bounding box center [812, 691] width 223 height 48
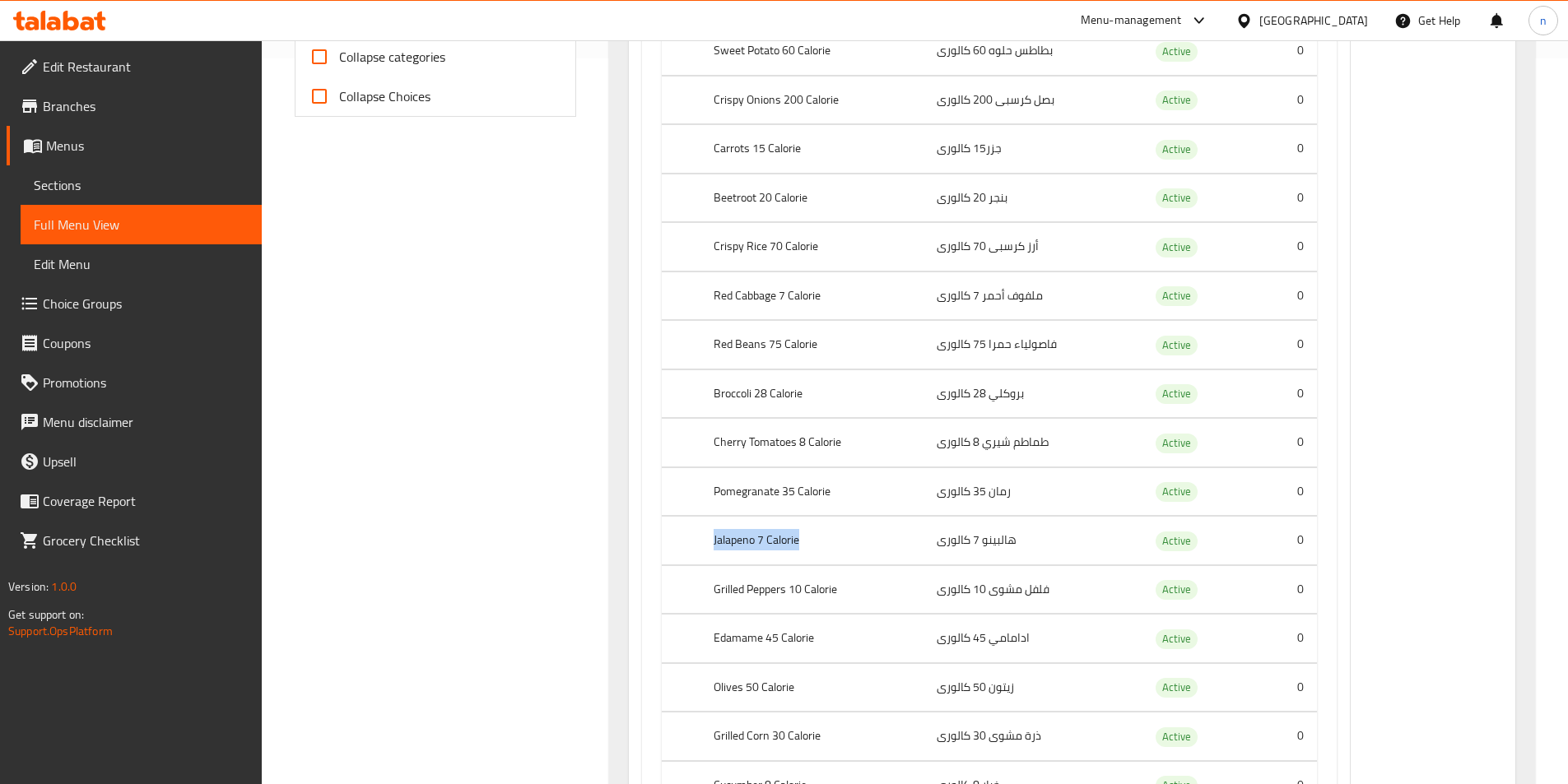
scroll to position [741, 0]
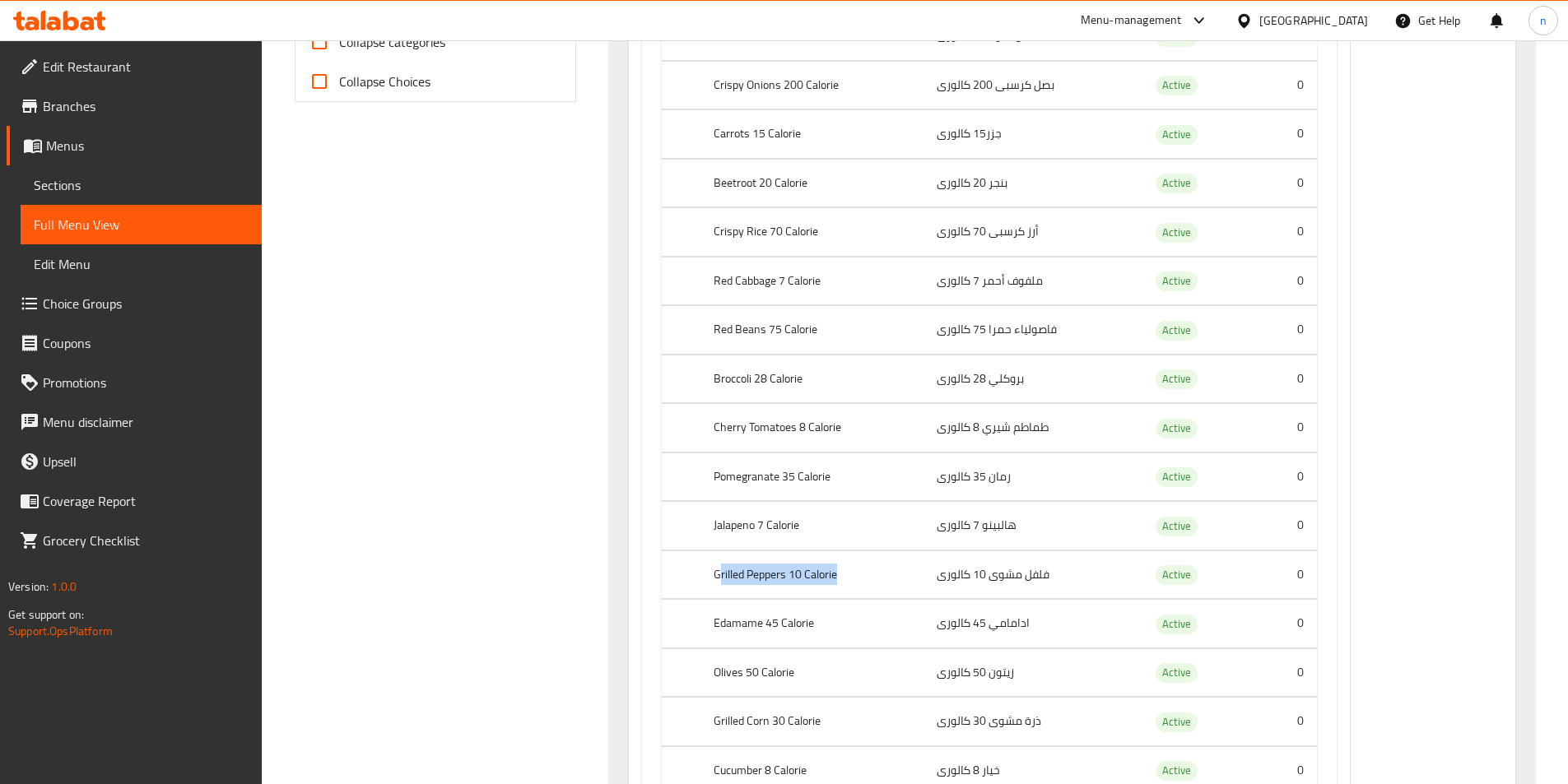
drag, startPoint x: 720, startPoint y: 573, endPoint x: 895, endPoint y: 586, distance: 175.5
click at [895, 586] on th "Grilled Peppers 10 Calorie" at bounding box center [812, 575] width 223 height 48
drag, startPoint x: 709, startPoint y: 333, endPoint x: 767, endPoint y: 329, distance: 58.1
click at [767, 329] on th "Red Beans 75 Calorie" at bounding box center [812, 330] width 223 height 48
click at [744, 594] on th "Grilled Peppers 10 Calorie" at bounding box center [812, 575] width 223 height 48
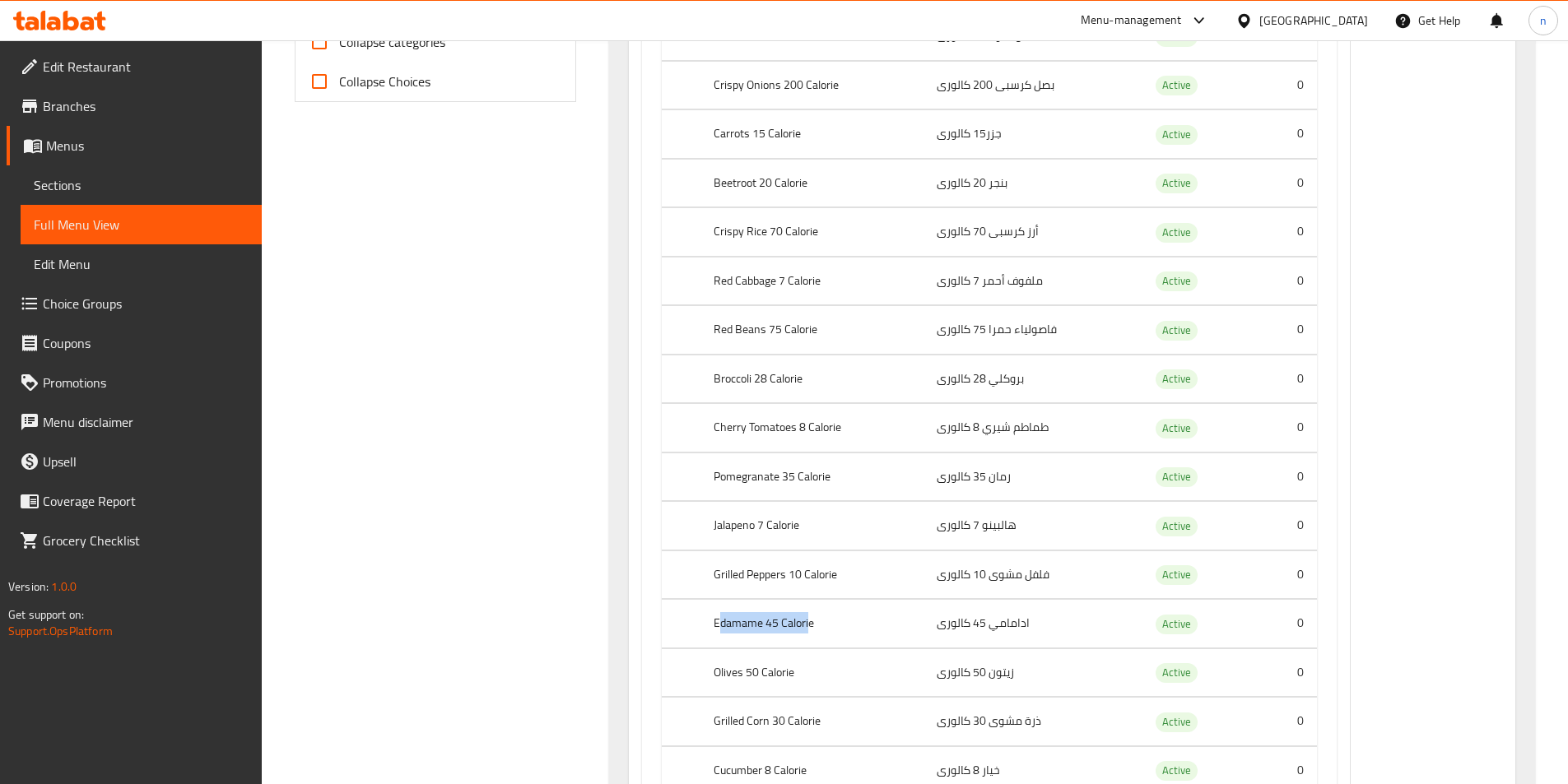
drag, startPoint x: 719, startPoint y: 622, endPoint x: 808, endPoint y: 625, distance: 89.1
click at [808, 625] on th "Edamame 45 Calorie" at bounding box center [812, 624] width 223 height 48
drag, startPoint x: 720, startPoint y: 676, endPoint x: 783, endPoint y: 676, distance: 63.0
click at [783, 676] on th "Olives 50 Calorie" at bounding box center [812, 672] width 223 height 48
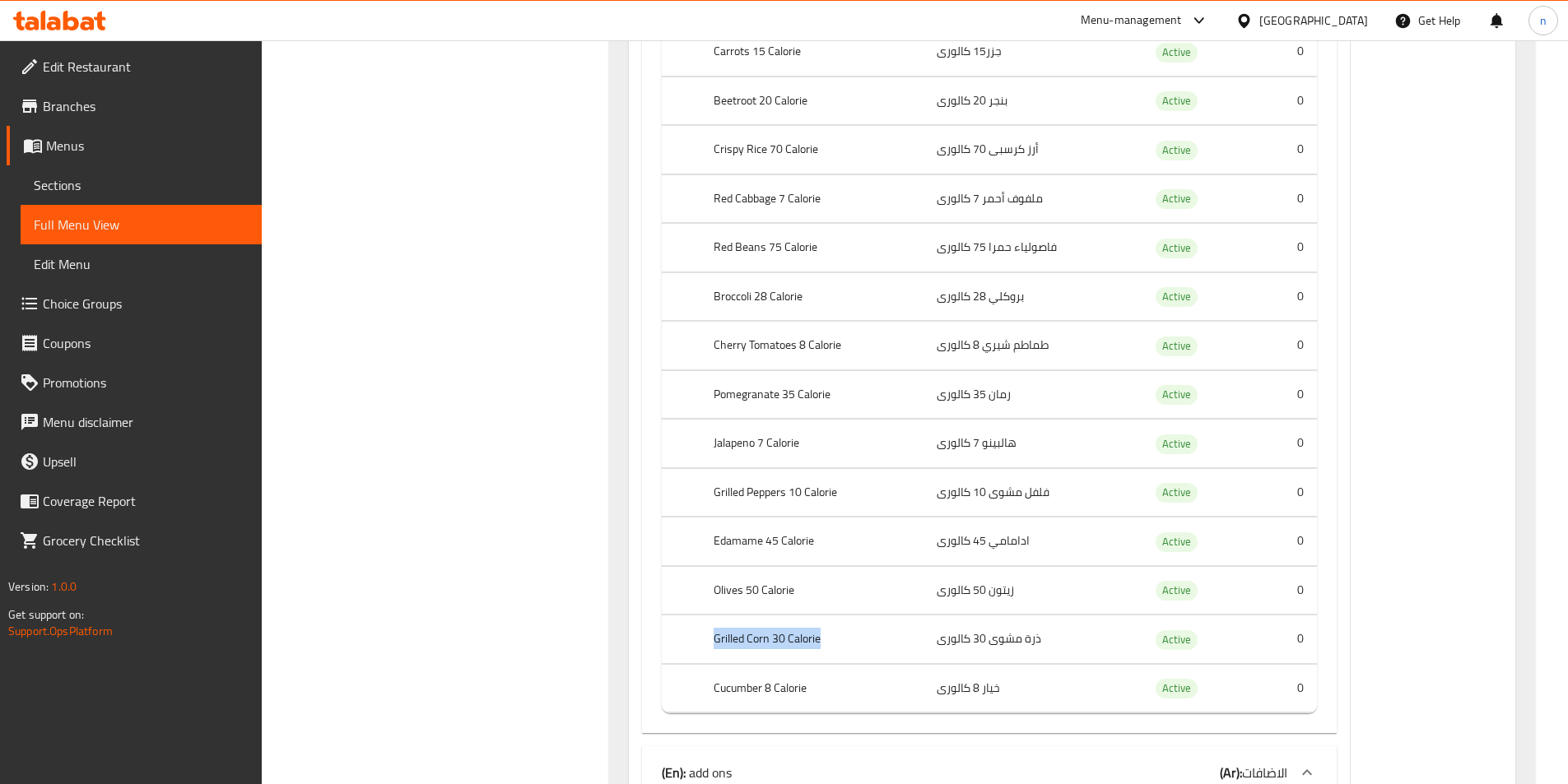
drag, startPoint x: 717, startPoint y: 643, endPoint x: 822, endPoint y: 645, distance: 105.0
click at [822, 645] on th "Grilled Corn 30 Calorie" at bounding box center [812, 640] width 223 height 48
drag, startPoint x: 720, startPoint y: 693, endPoint x: 832, endPoint y: 698, distance: 112.1
click at [832, 698] on th "Cucumber 8 Calorie" at bounding box center [812, 689] width 223 height 48
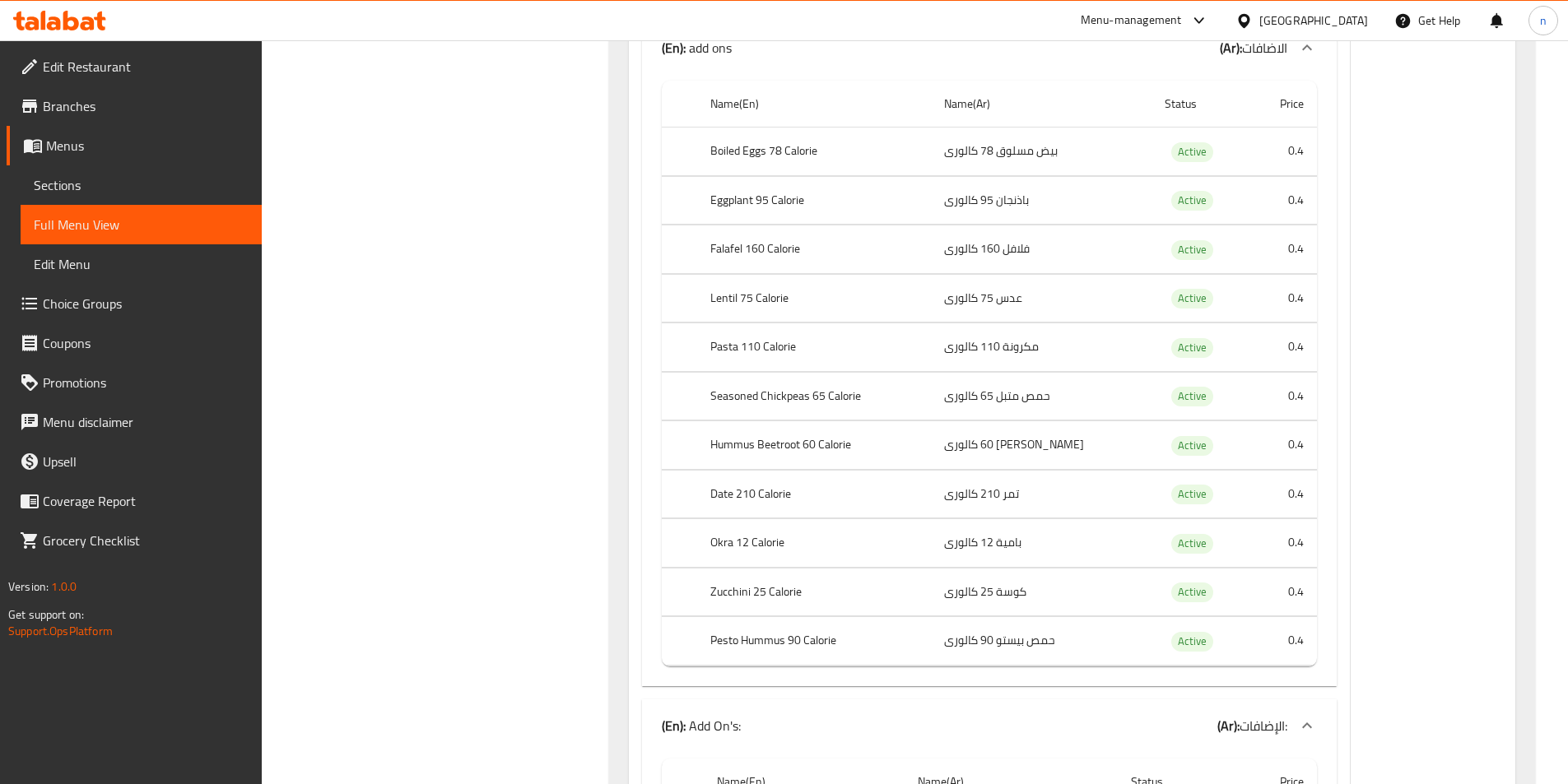
scroll to position [1564, 0]
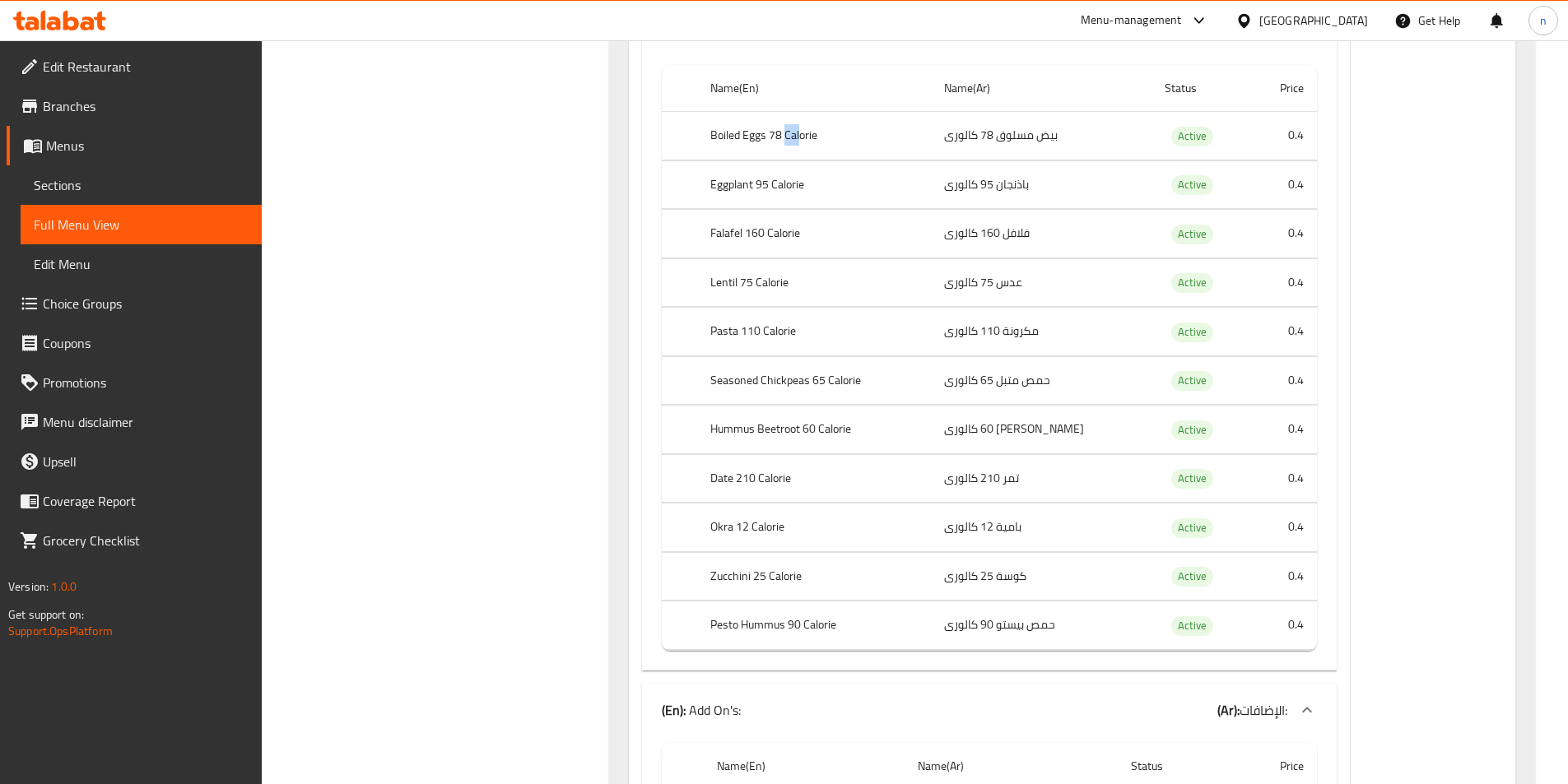
drag, startPoint x: 787, startPoint y: 137, endPoint x: 803, endPoint y: 145, distance: 17.9
click at [803, 145] on th "Boiled Eggs 78 Calorie" at bounding box center [814, 136] width 235 height 48
drag, startPoint x: 726, startPoint y: 187, endPoint x: 791, endPoint y: 187, distance: 65.0
click at [791, 187] on th "Eggplant 95 Calorie" at bounding box center [814, 185] width 235 height 48
drag, startPoint x: 710, startPoint y: 231, endPoint x: 825, endPoint y: 231, distance: 115.0
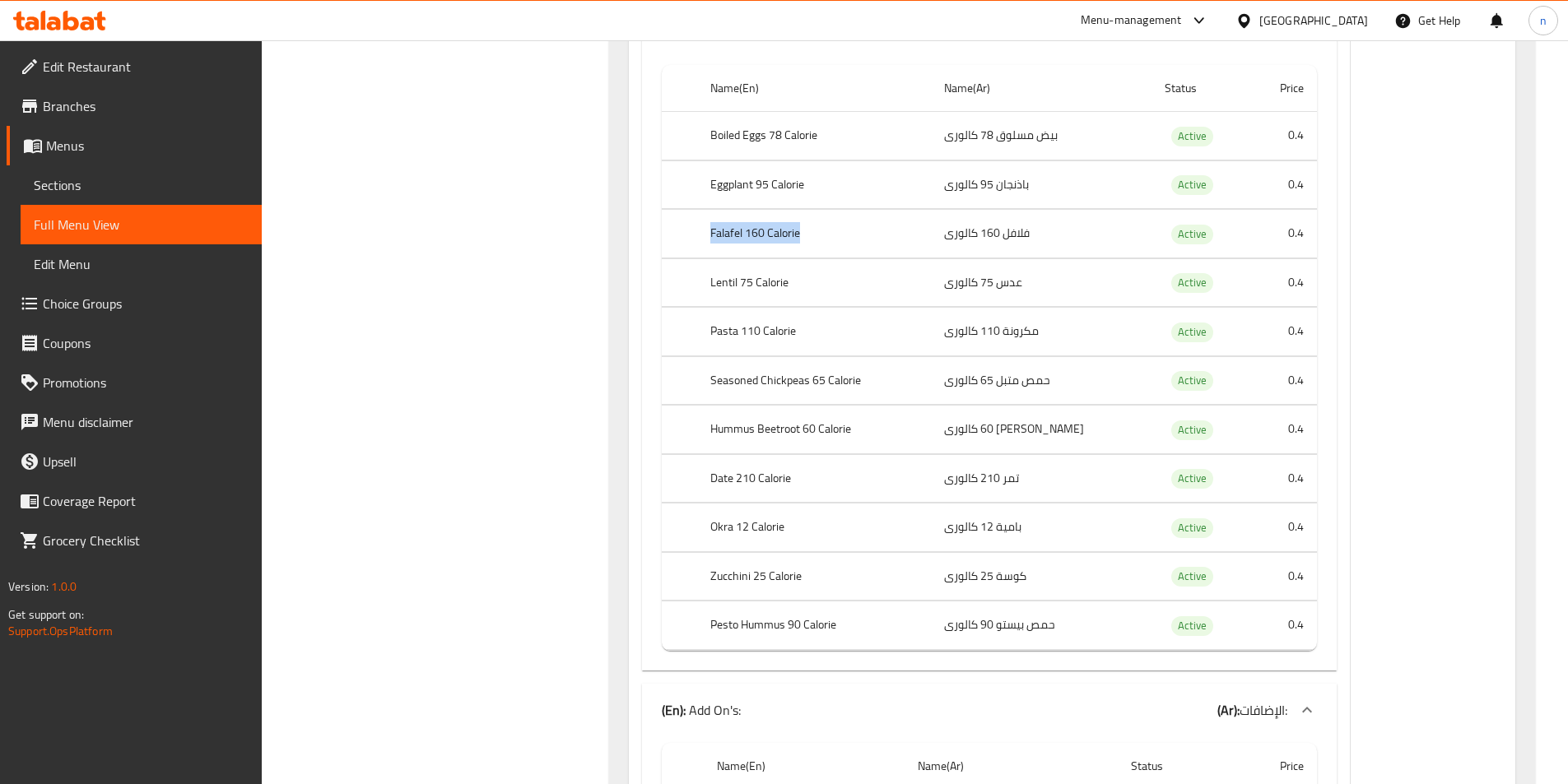
click at [825, 231] on th "Falafel 160 Calorie" at bounding box center [814, 234] width 235 height 48
drag, startPoint x: 723, startPoint y: 340, endPoint x: 811, endPoint y: 322, distance: 89.8
click at [811, 322] on th "Pasta 110 Calorie" at bounding box center [814, 332] width 235 height 48
drag, startPoint x: 729, startPoint y: 385, endPoint x: 883, endPoint y: 389, distance: 154.1
click at [883, 389] on th "Seasoned Chickpeas 65 Calorie" at bounding box center [814, 381] width 235 height 48
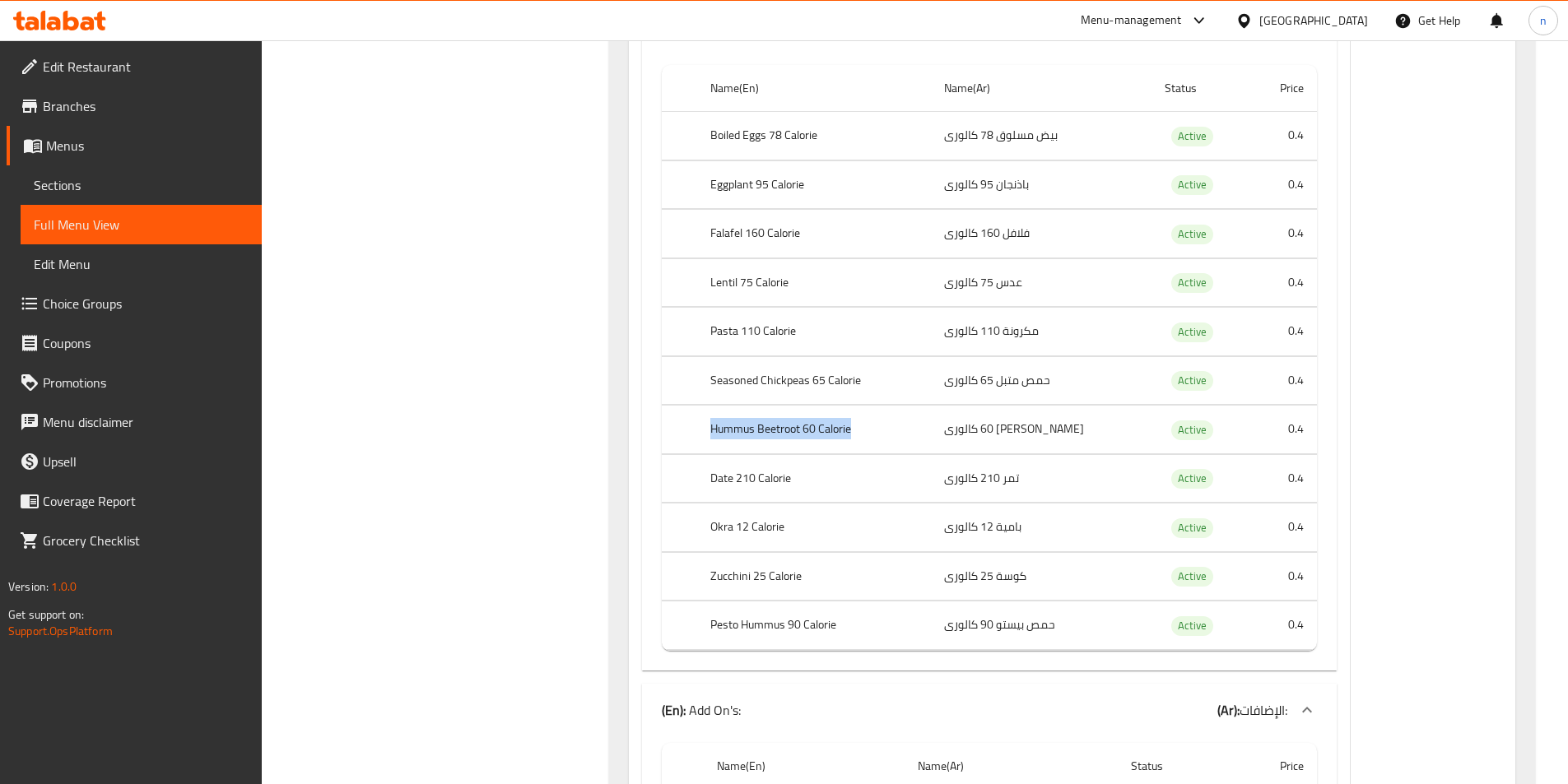
drag, startPoint x: 716, startPoint y: 435, endPoint x: 871, endPoint y: 436, distance: 155.0
click at [871, 436] on th "Hummus Beetroot 60 Calorie" at bounding box center [814, 430] width 235 height 48
drag, startPoint x: 708, startPoint y: 479, endPoint x: 819, endPoint y: 479, distance: 111.0
click at [819, 479] on th "Date 210 Calorie" at bounding box center [814, 479] width 235 height 48
drag, startPoint x: 713, startPoint y: 530, endPoint x: 798, endPoint y: 518, distance: 85.8
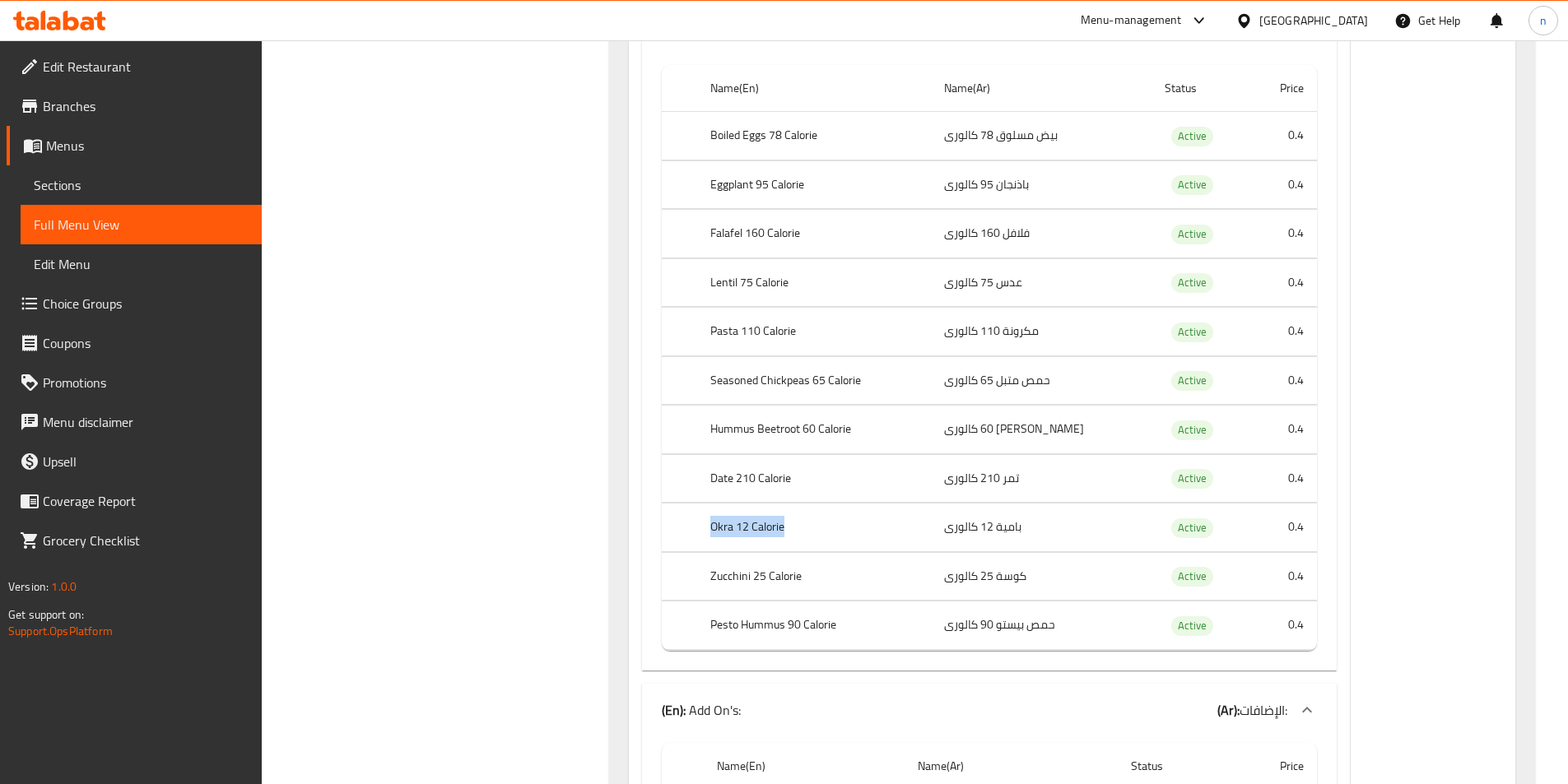
click at [798, 518] on th "Okra 12 Calorie" at bounding box center [814, 528] width 235 height 48
drag, startPoint x: 751, startPoint y: 579, endPoint x: 846, endPoint y: 591, distance: 95.8
click at [846, 591] on th "Zucchini 25 Calorie" at bounding box center [814, 576] width 235 height 48
drag, startPoint x: 714, startPoint y: 627, endPoint x: 862, endPoint y: 627, distance: 148.0
click at [862, 627] on th "Pesto Hummus 90 Calorie" at bounding box center [814, 626] width 235 height 48
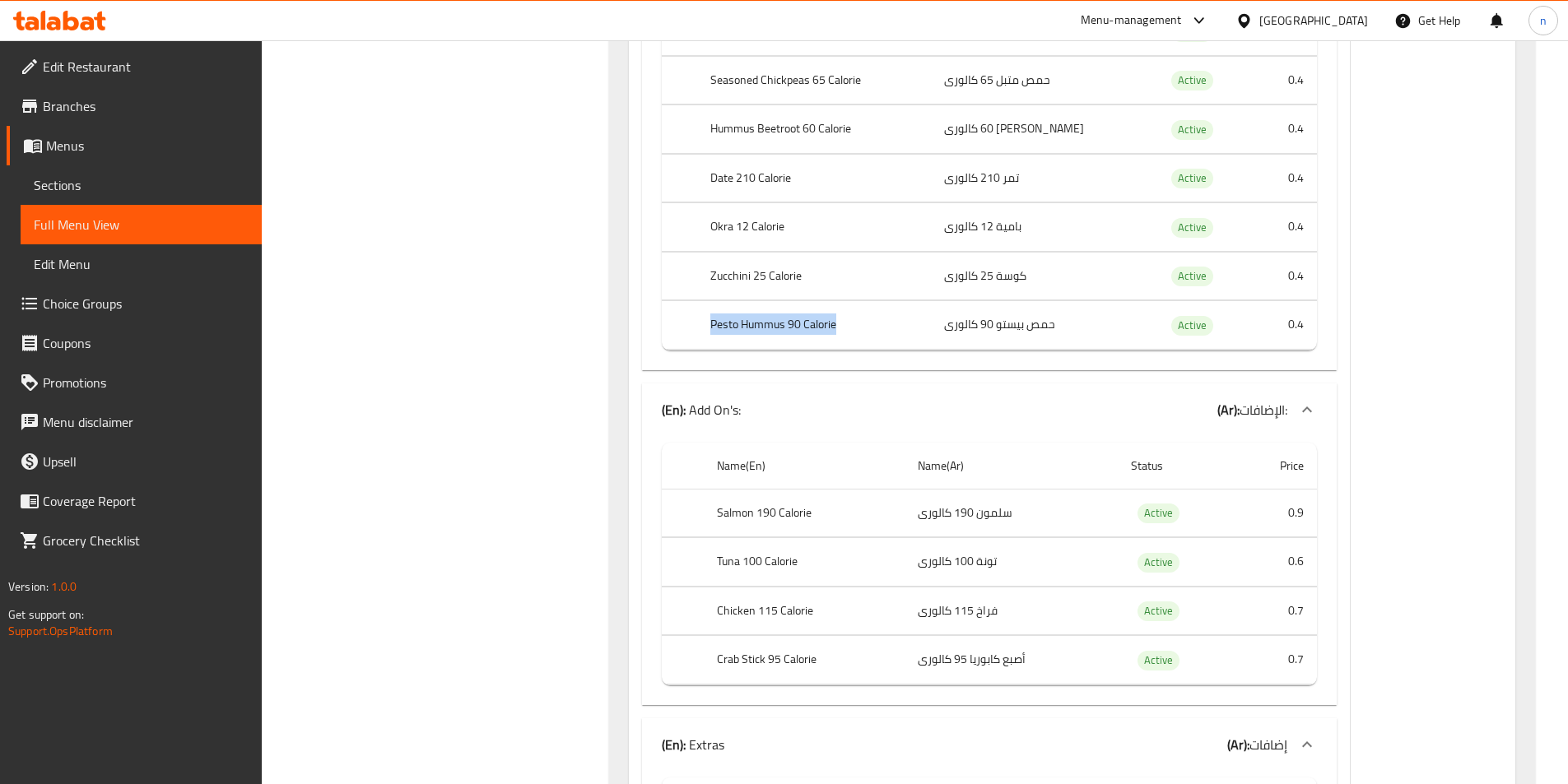
scroll to position [1975, 0]
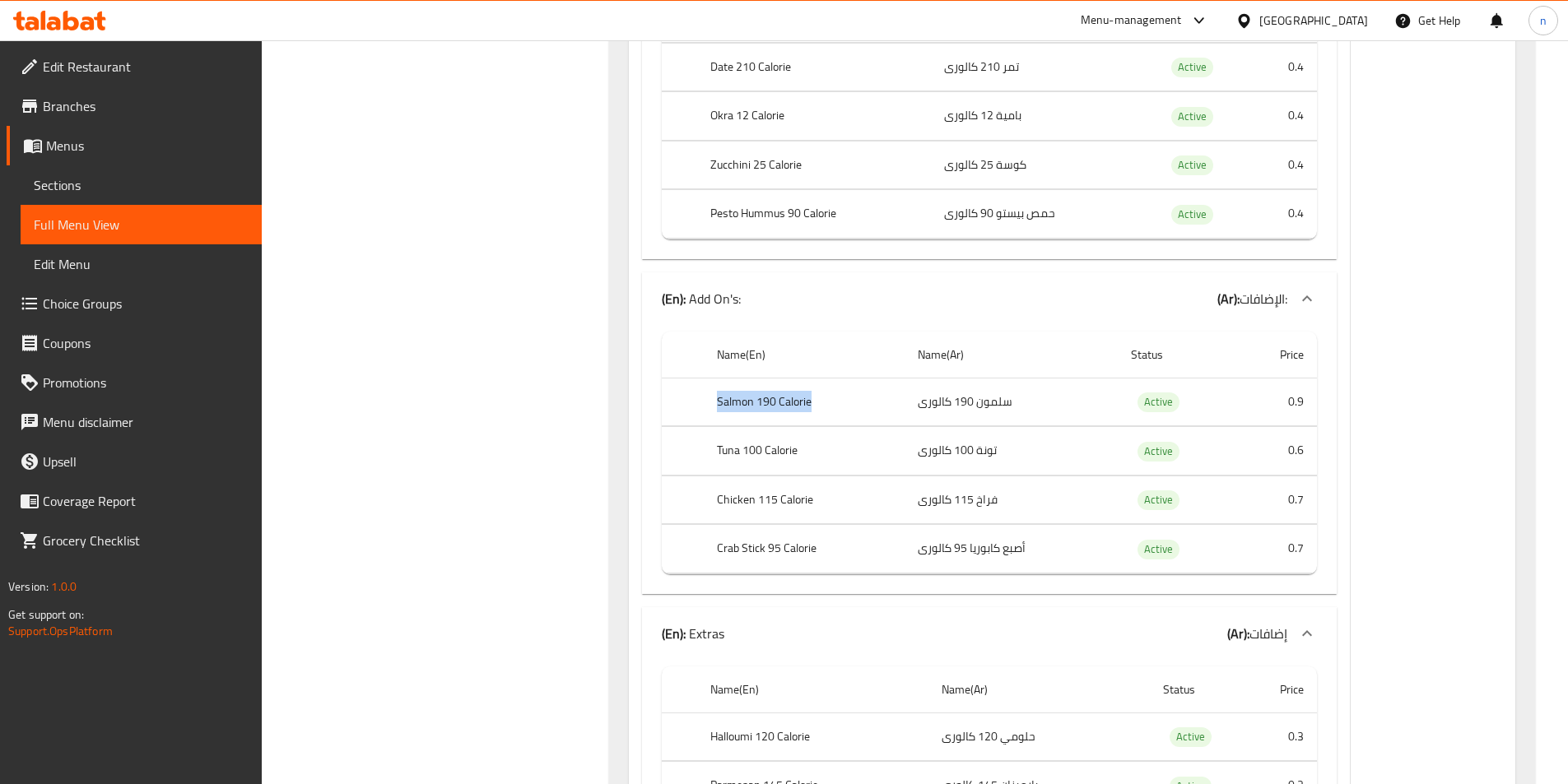
drag, startPoint x: 718, startPoint y: 395, endPoint x: 820, endPoint y: 408, distance: 102.8
click at [820, 408] on th "Salmon 190 Calorie" at bounding box center [804, 401] width 200 height 48
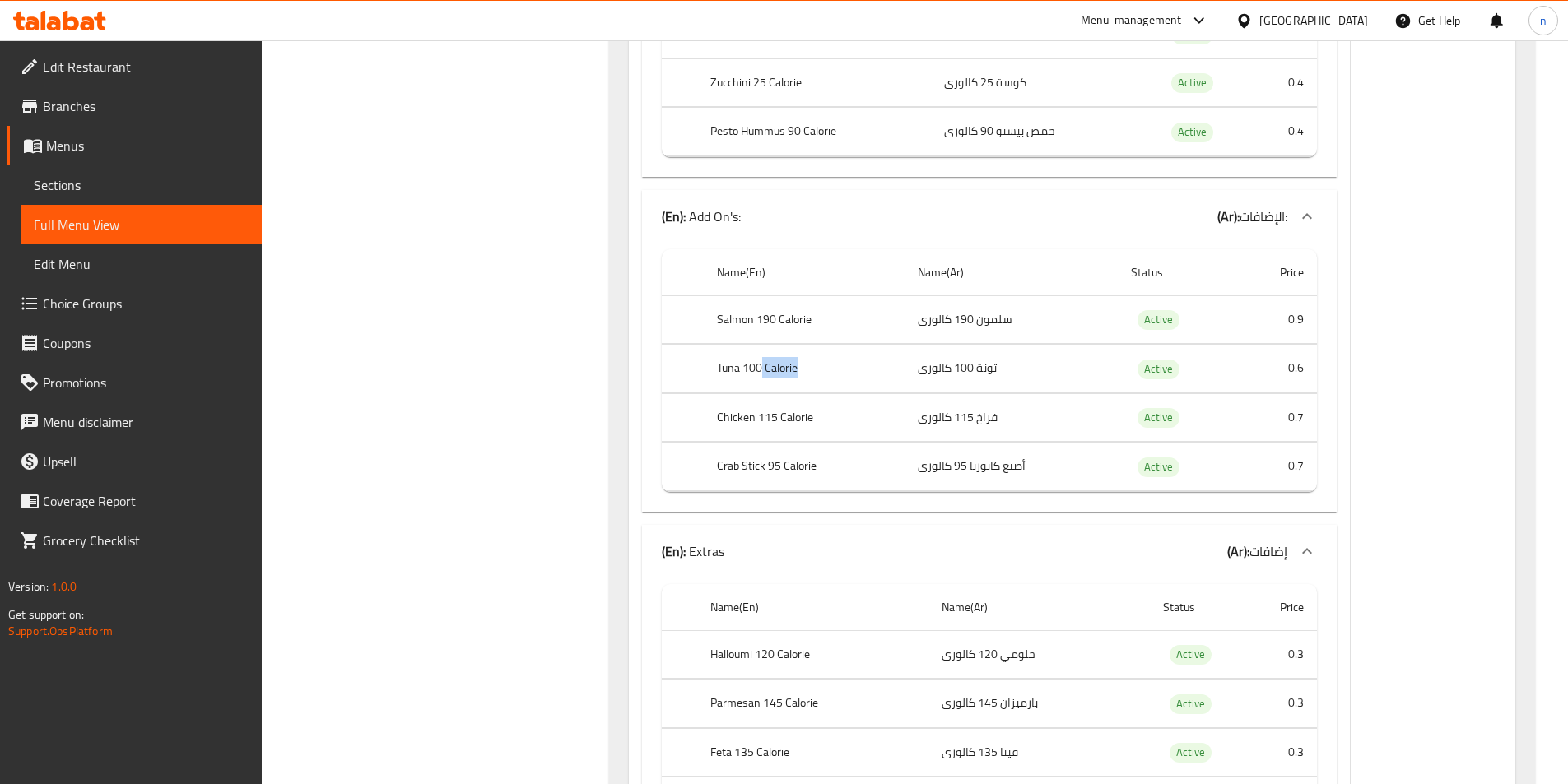
drag, startPoint x: 761, startPoint y: 368, endPoint x: 805, endPoint y: 367, distance: 44.0
click at [805, 367] on th "Tuna 100 Calorie" at bounding box center [804, 369] width 200 height 48
drag, startPoint x: 766, startPoint y: 417, endPoint x: 795, endPoint y: 422, distance: 29.4
click at [795, 422] on th "Chicken 115 Calorie" at bounding box center [804, 418] width 200 height 48
drag, startPoint x: 756, startPoint y: 468, endPoint x: 783, endPoint y: 470, distance: 27.1
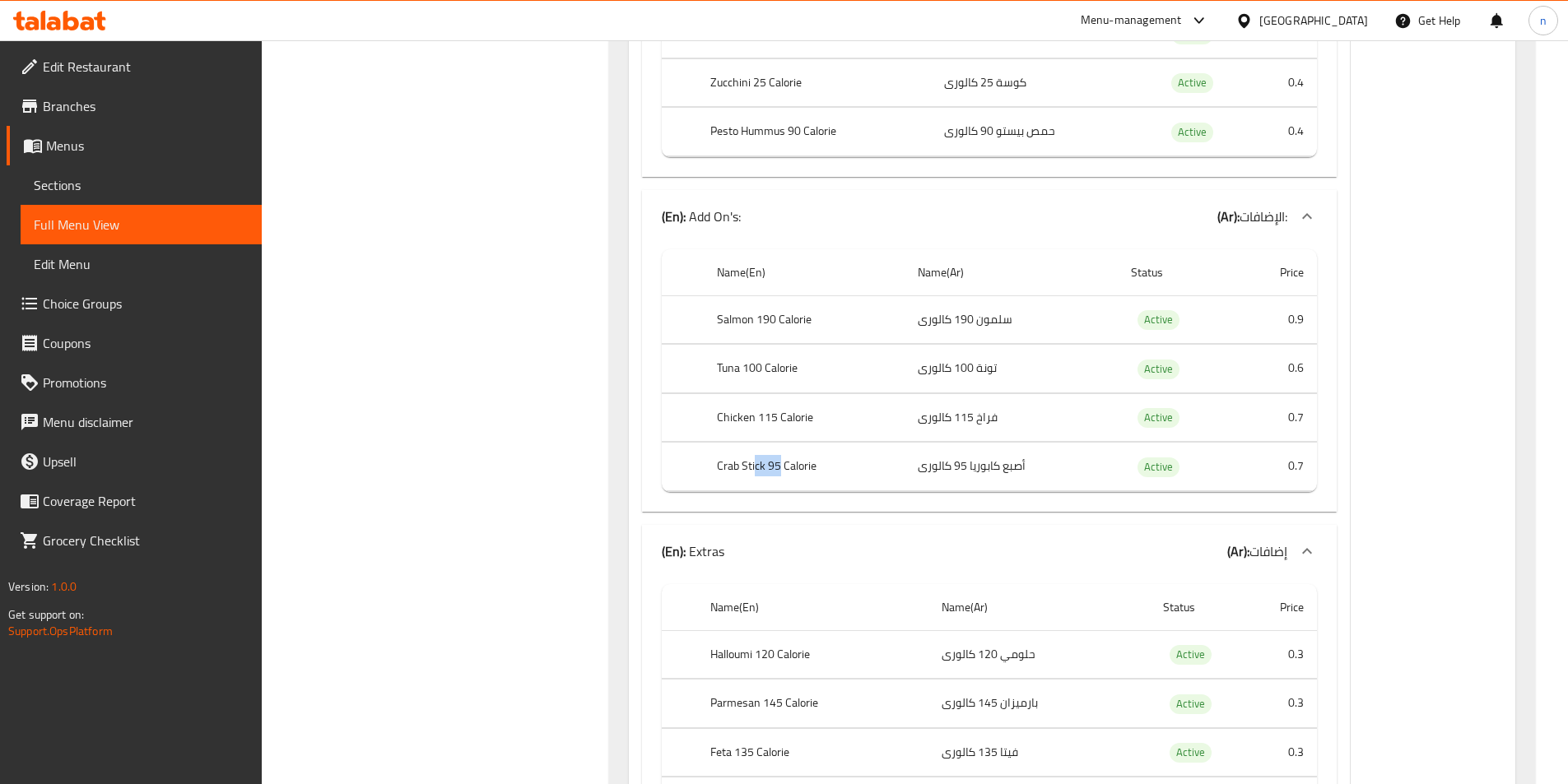
click at [783, 470] on th "Crab Stick 95 Calorie" at bounding box center [804, 467] width 200 height 48
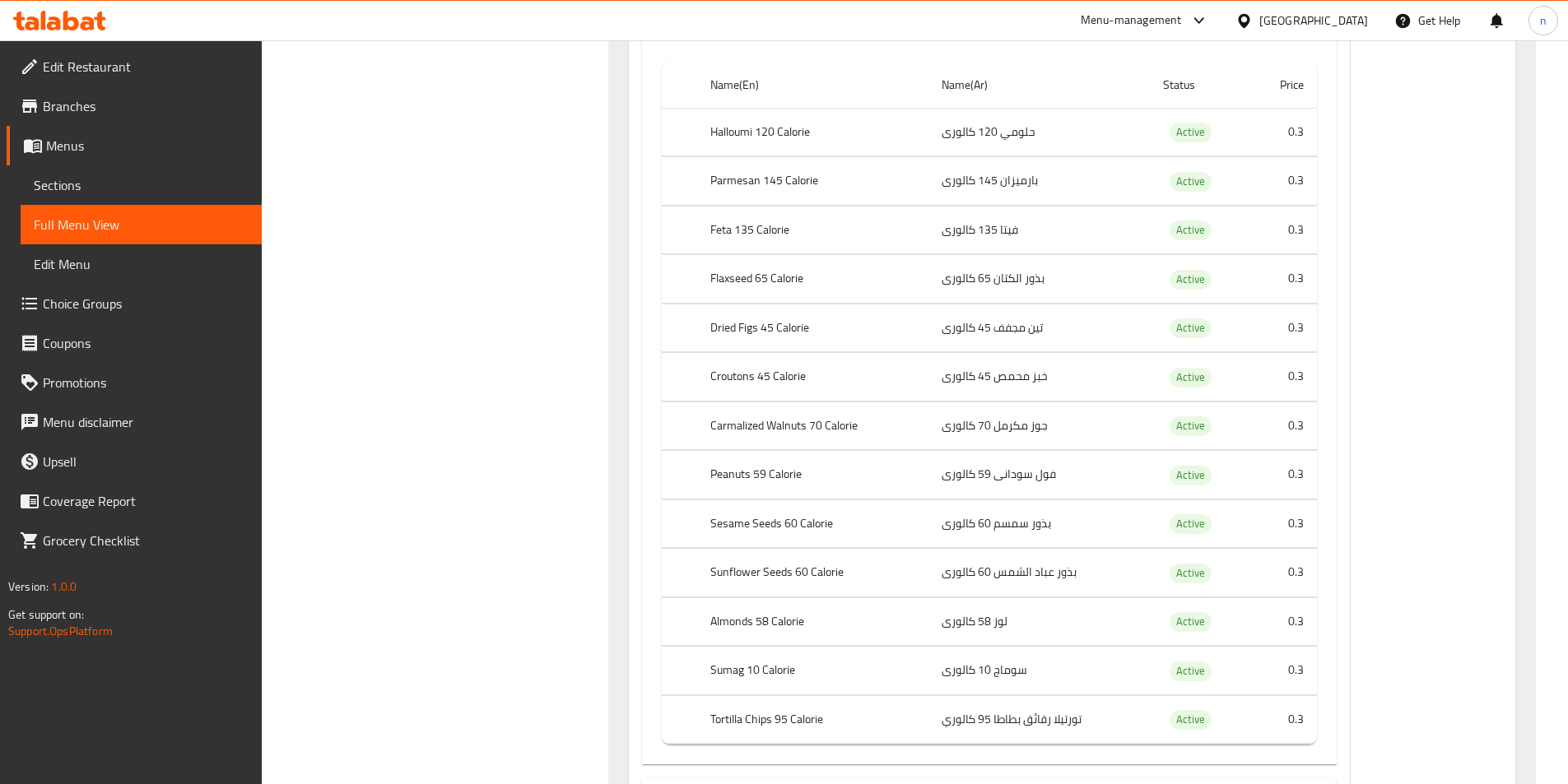
scroll to position [2551, 0]
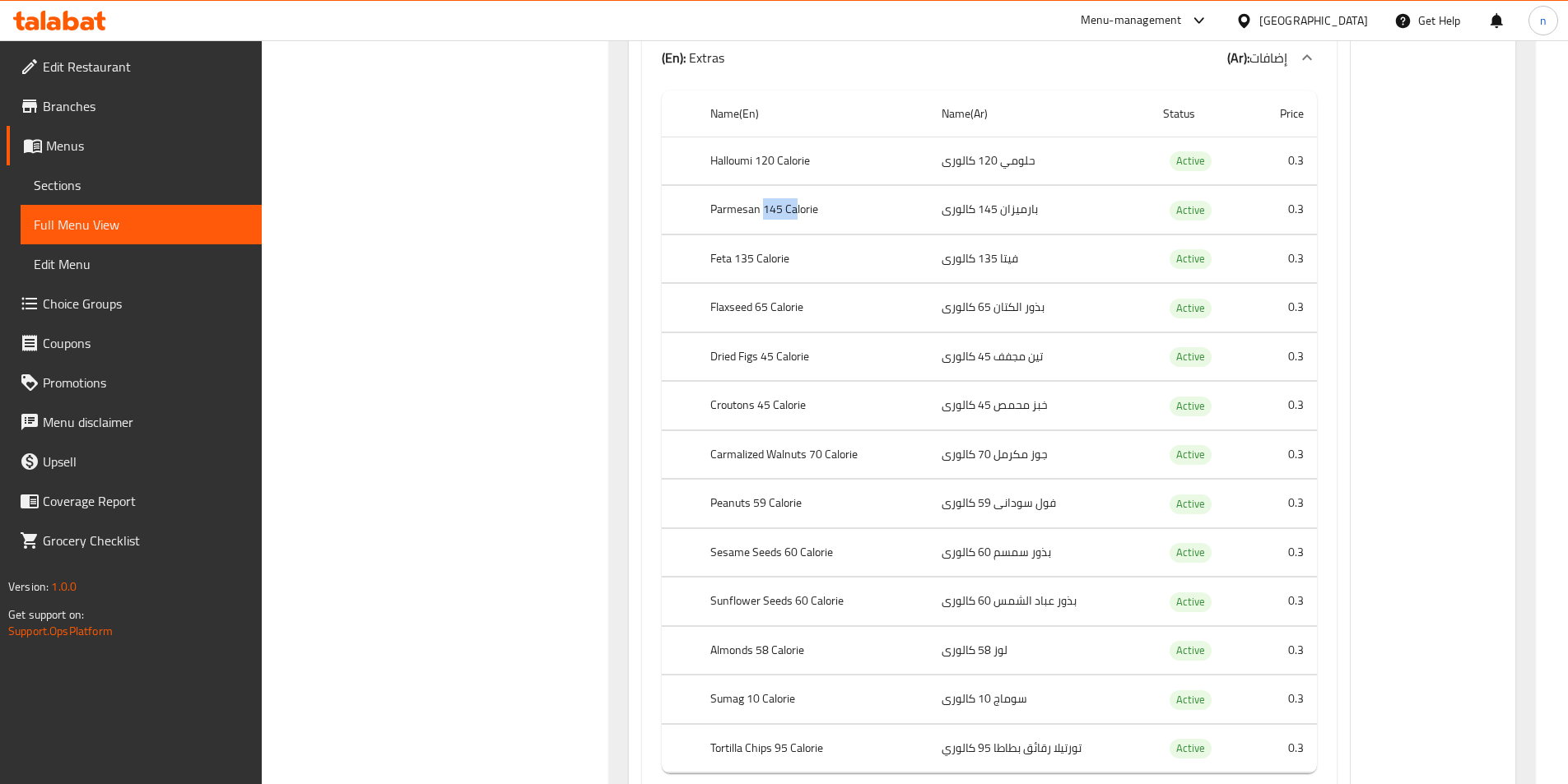
drag, startPoint x: 762, startPoint y: 208, endPoint x: 798, endPoint y: 217, distance: 37.1
click at [796, 216] on th "Parmesan 145 Calorie" at bounding box center [812, 210] width 231 height 48
drag, startPoint x: 733, startPoint y: 262, endPoint x: 759, endPoint y: 267, distance: 26.5
click at [759, 267] on th "Feta 135 Calorie" at bounding box center [812, 259] width 231 height 48
drag, startPoint x: 783, startPoint y: 309, endPoint x: 764, endPoint y: 352, distance: 47.0
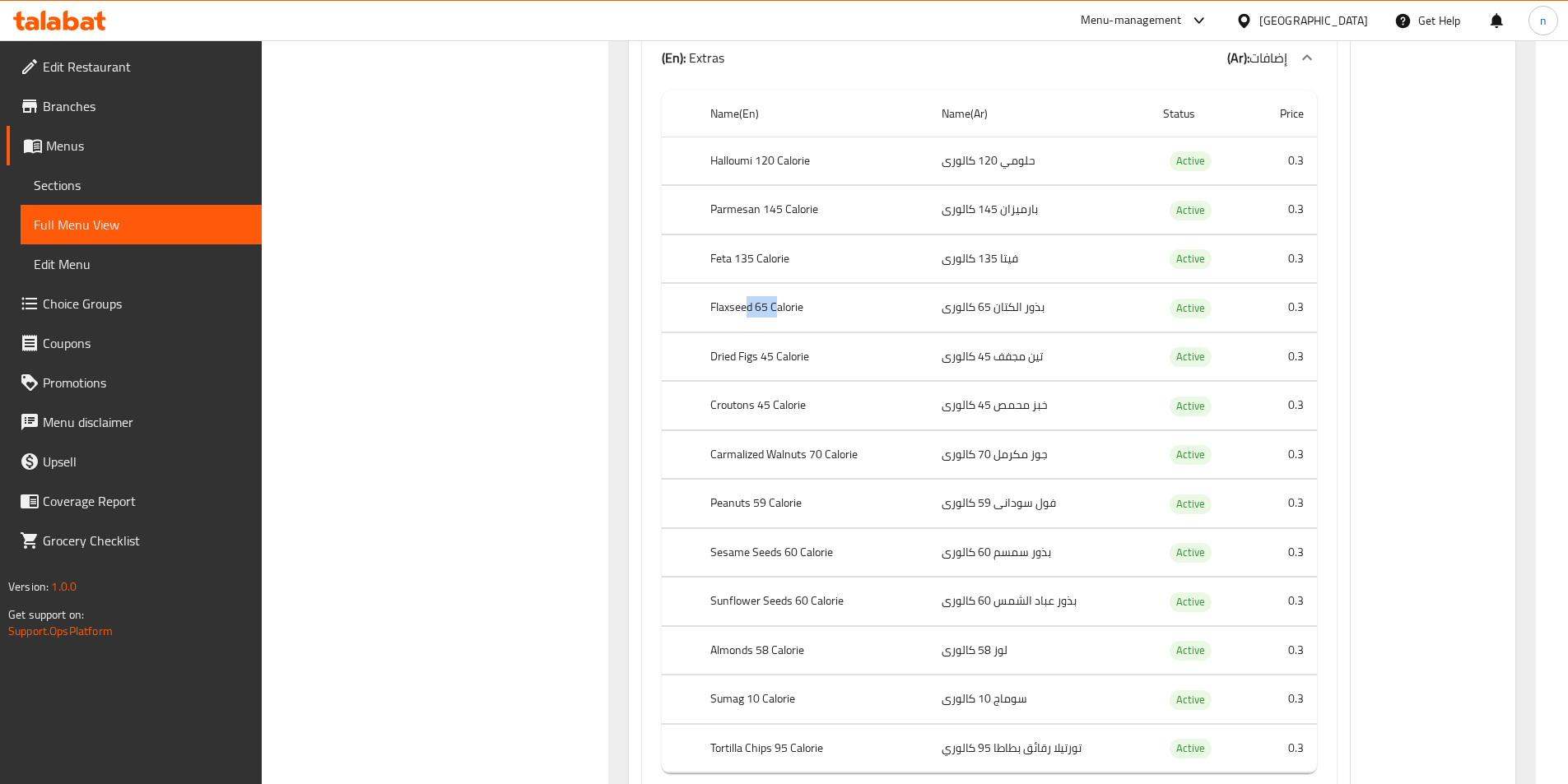
click at [784, 310] on th "Flaxseed 65 Calorie" at bounding box center [812, 308] width 231 height 48
drag, startPoint x: 764, startPoint y: 355, endPoint x: 787, endPoint y: 355, distance: 23.0
click at [787, 355] on th "Dried Figs 45 Calorie" at bounding box center [812, 357] width 231 height 48
drag, startPoint x: 758, startPoint y: 402, endPoint x: 780, endPoint y: 412, distance: 24.2
click at [770, 407] on th "Croutons 45 Calorie" at bounding box center [812, 406] width 231 height 48
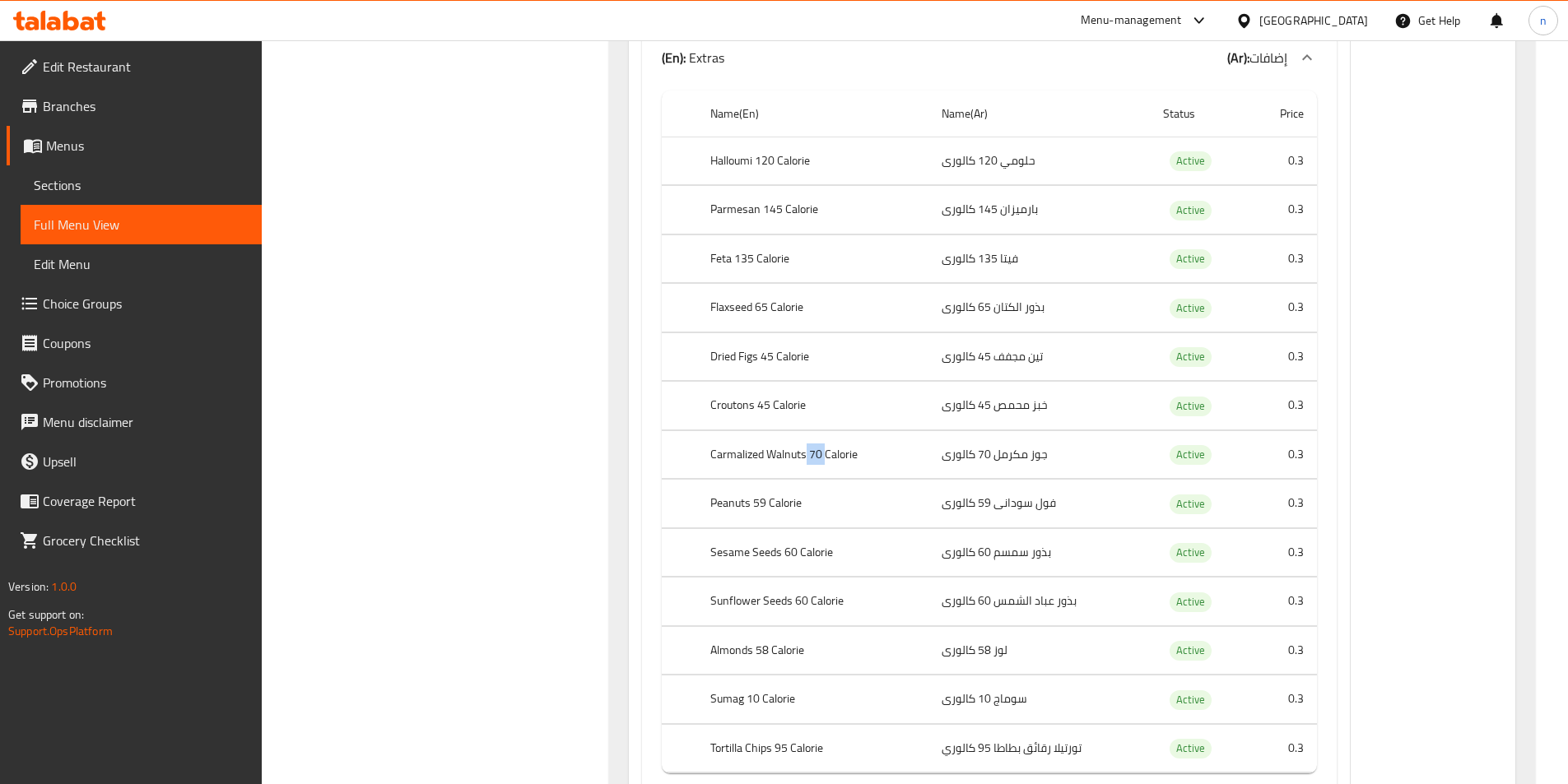
drag, startPoint x: 821, startPoint y: 458, endPoint x: 829, endPoint y: 462, distance: 8.9
click at [829, 462] on th "Carmalized Walnuts 70 Calorie" at bounding box center [812, 455] width 231 height 48
drag, startPoint x: 756, startPoint y: 501, endPoint x: 779, endPoint y: 508, distance: 24.0
click at [779, 508] on th "Peanuts 59 Calorie" at bounding box center [812, 504] width 231 height 48
drag, startPoint x: 788, startPoint y: 557, endPoint x: 820, endPoint y: 559, distance: 32.1
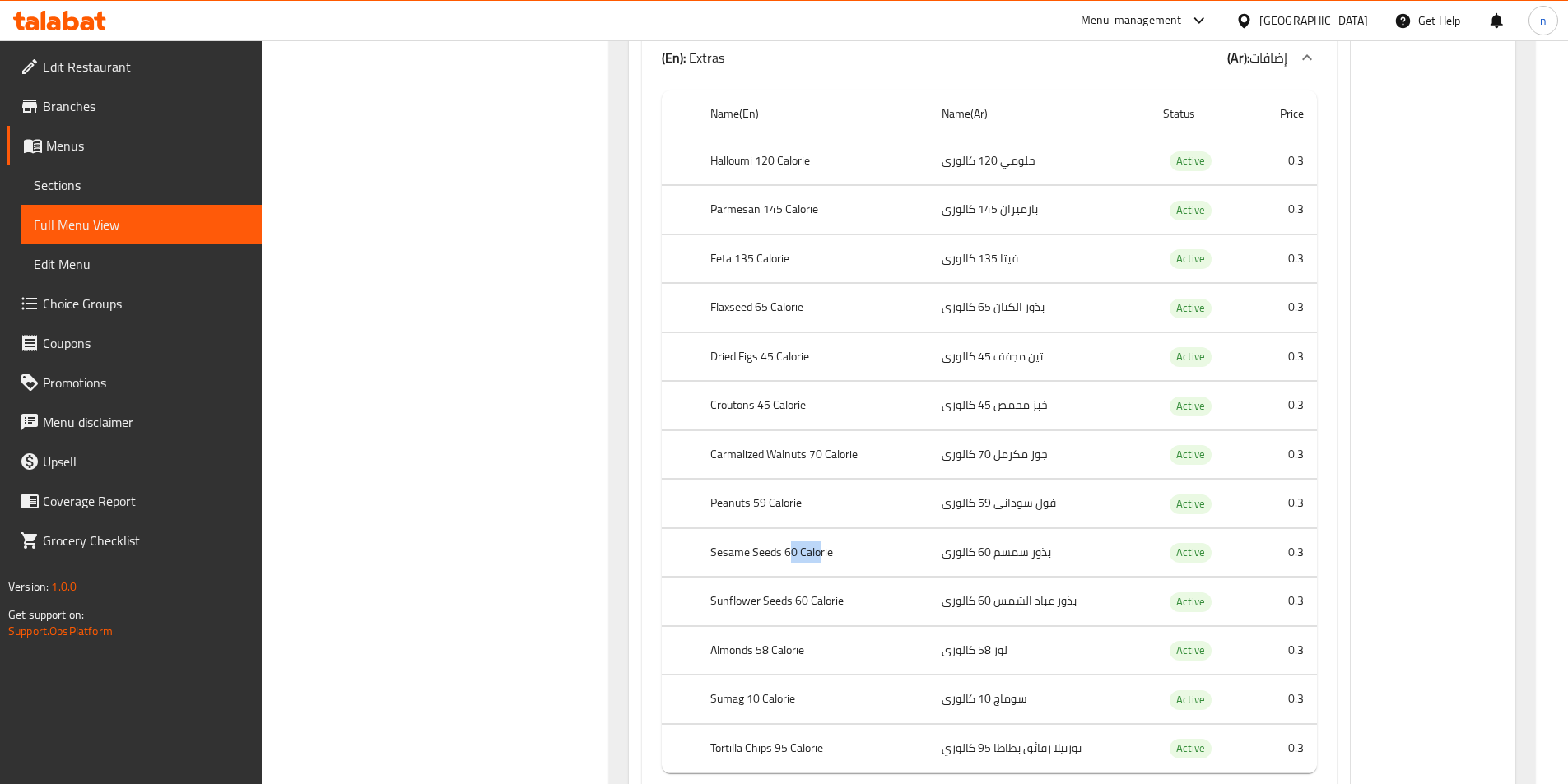
click at [820, 559] on th "Sesame Seeds 60 Calorie" at bounding box center [812, 553] width 231 height 48
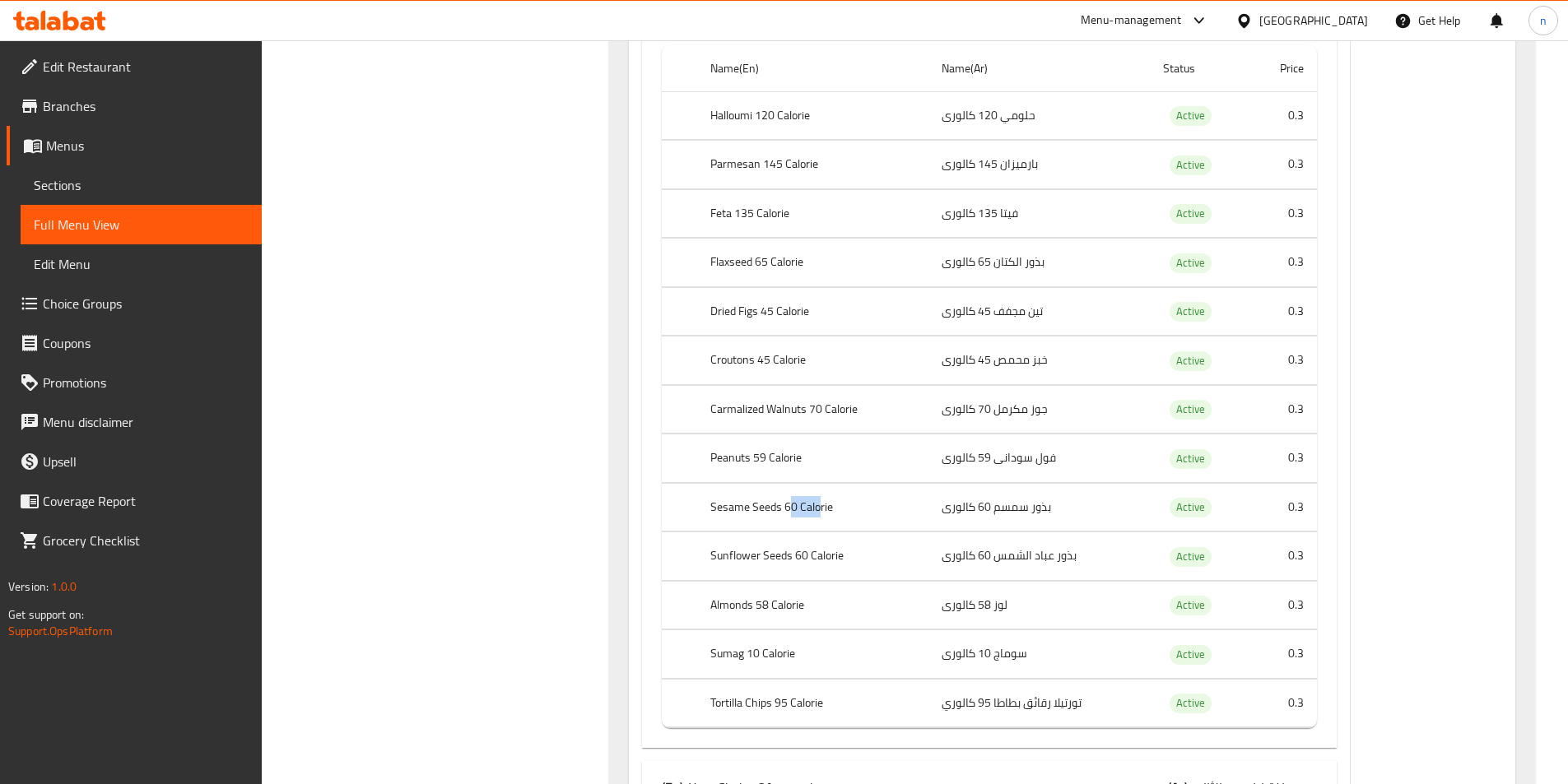
scroll to position [2634, 0]
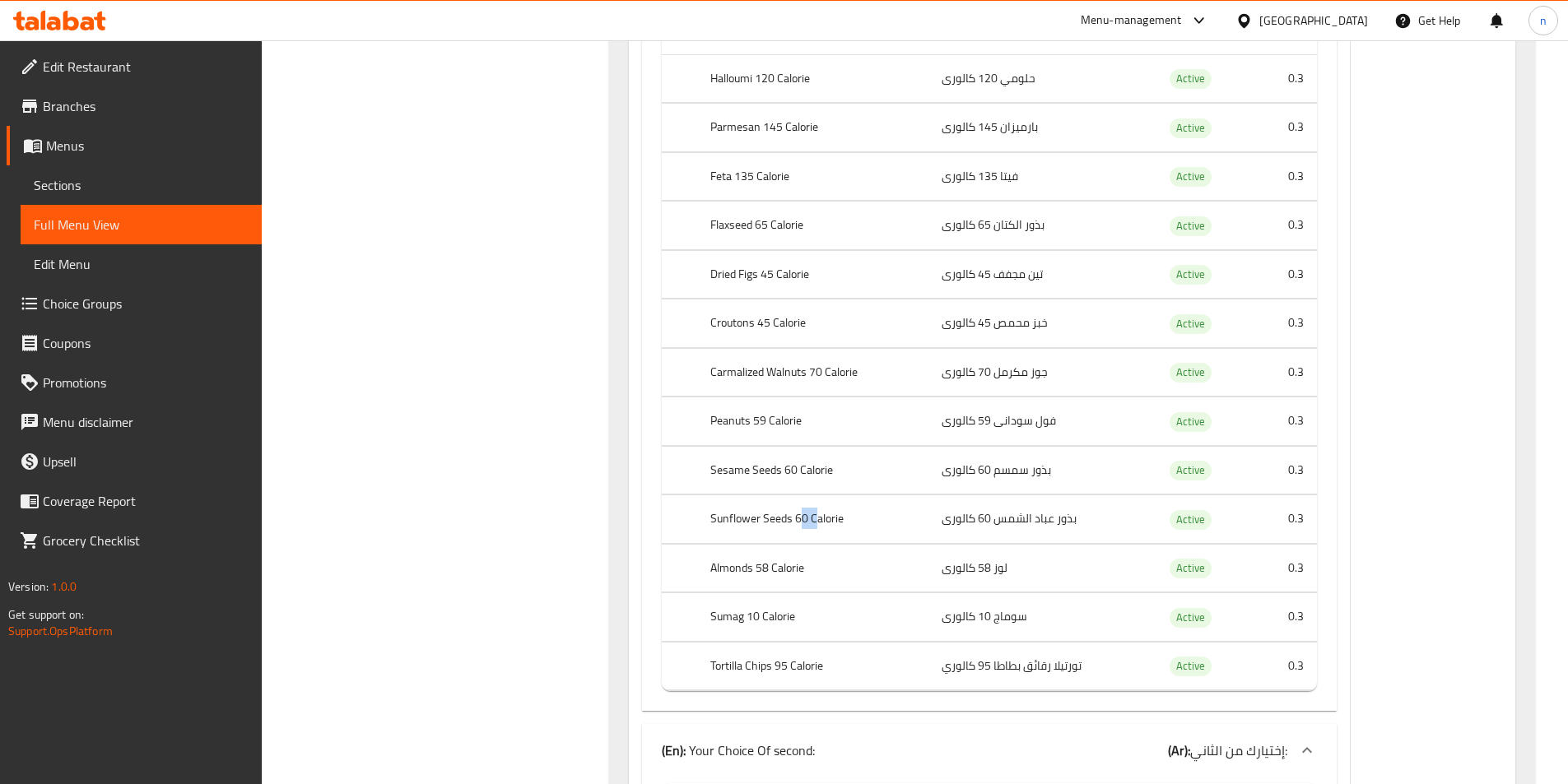
drag, startPoint x: 798, startPoint y: 517, endPoint x: 814, endPoint y: 521, distance: 16.5
click at [814, 521] on th "Sunflower Seeds 60 Calorie" at bounding box center [812, 519] width 231 height 48
drag, startPoint x: 758, startPoint y: 573, endPoint x: 769, endPoint y: 573, distance: 11.0
click at [769, 573] on th "Almonds 58 Calorie" at bounding box center [812, 568] width 231 height 48
drag, startPoint x: 749, startPoint y: 622, endPoint x: 767, endPoint y: 622, distance: 18.0
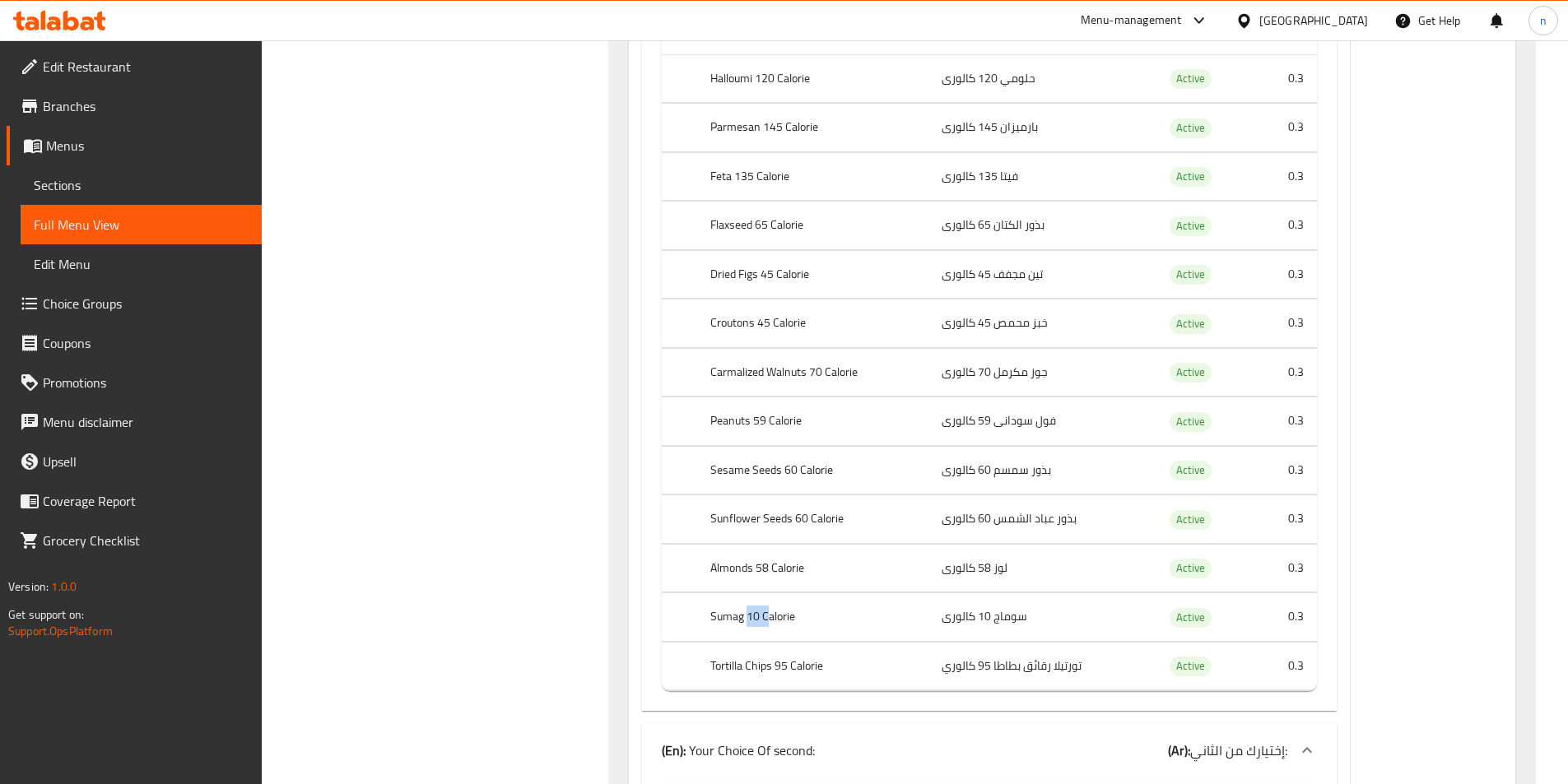
click at [767, 622] on th "Sumag 10 Calorie" at bounding box center [812, 617] width 231 height 48
drag, startPoint x: 759, startPoint y: 673, endPoint x: 787, endPoint y: 673, distance: 28.0
click at [784, 673] on th "Tortilla Chips 95 Calorie" at bounding box center [812, 666] width 231 height 48
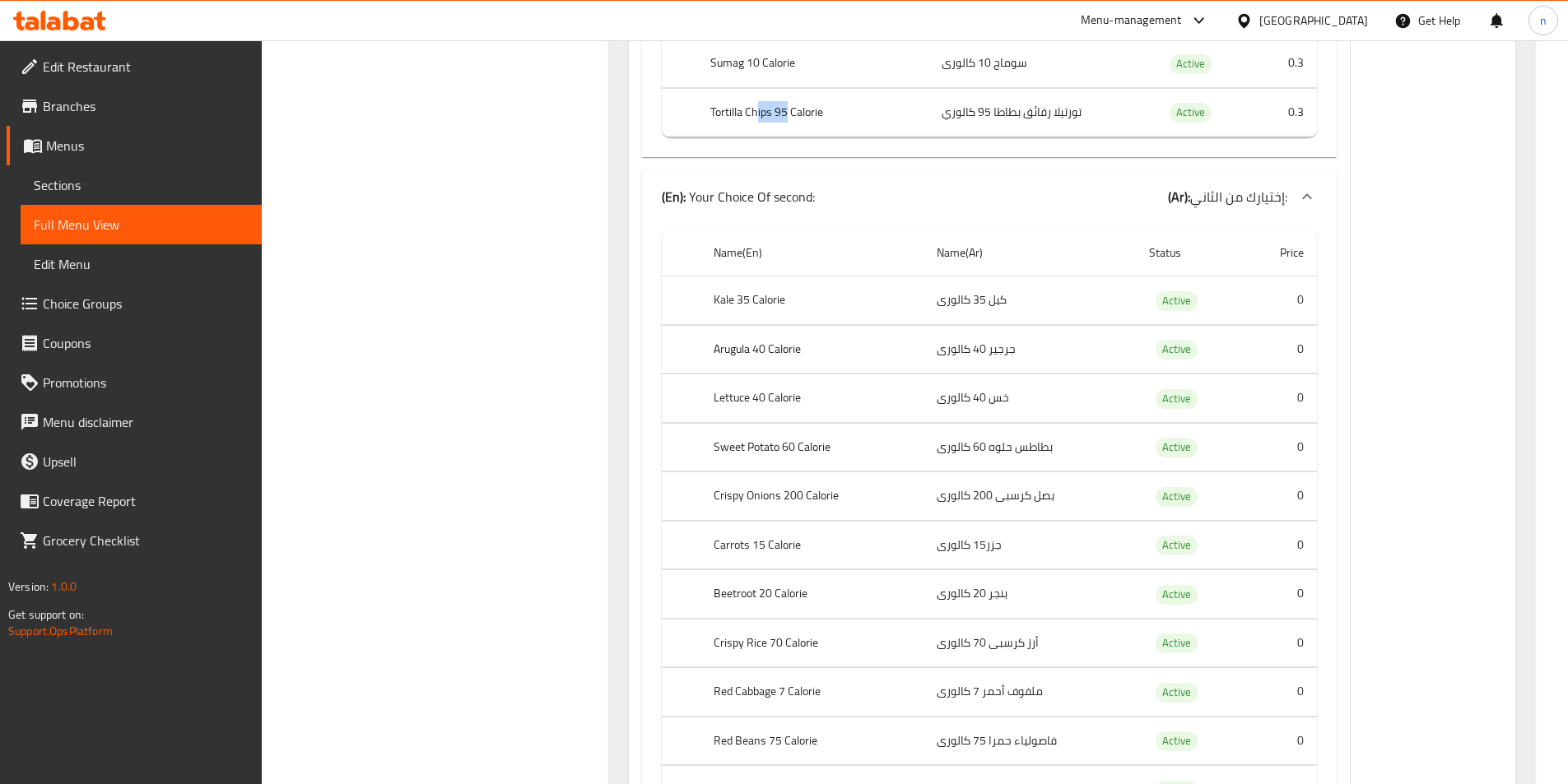
scroll to position [3210, 0]
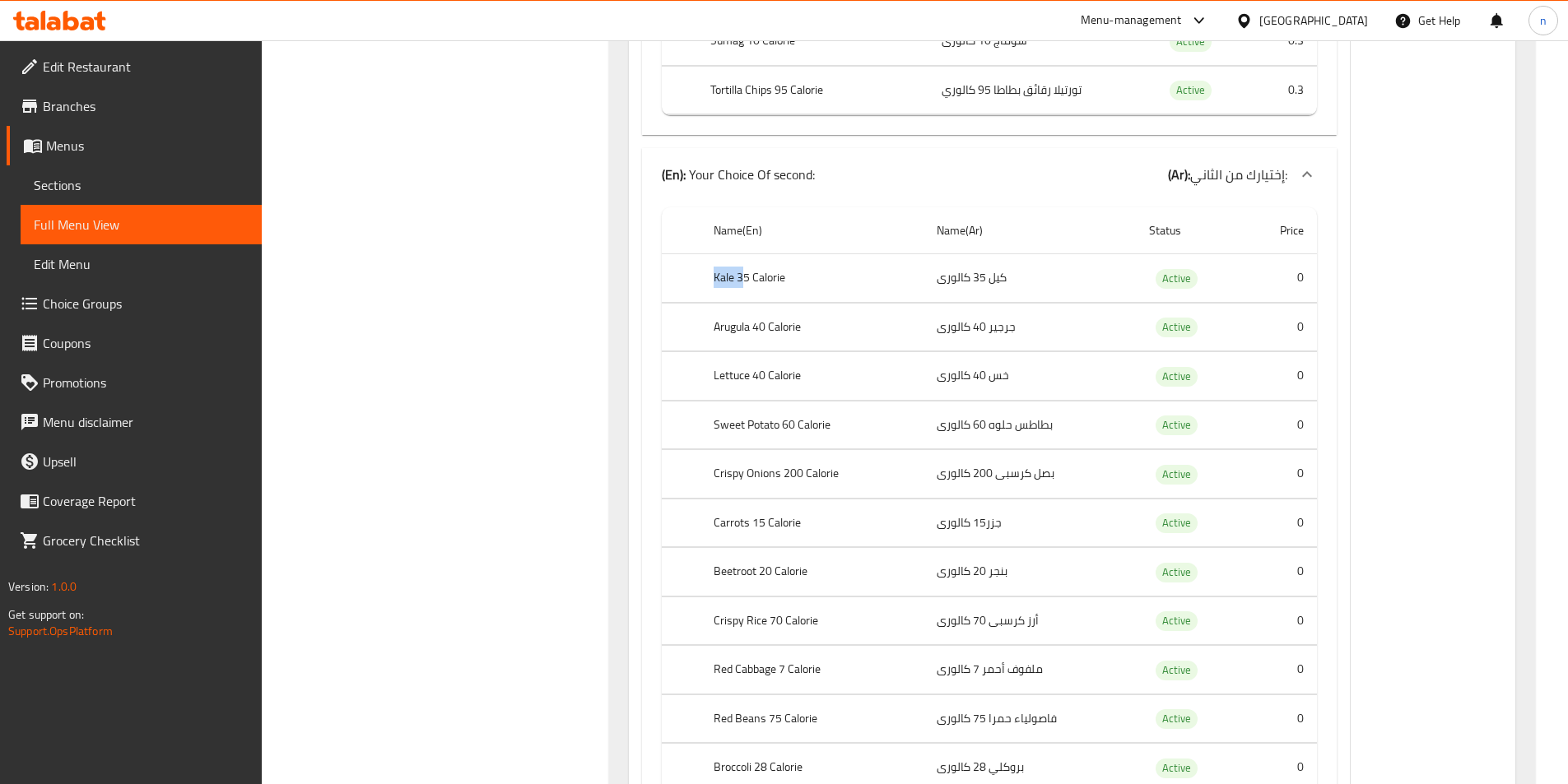
drag, startPoint x: 717, startPoint y: 281, endPoint x: 743, endPoint y: 280, distance: 26.0
click at [743, 280] on th "Kale 35 Calorie" at bounding box center [812, 279] width 223 height 48
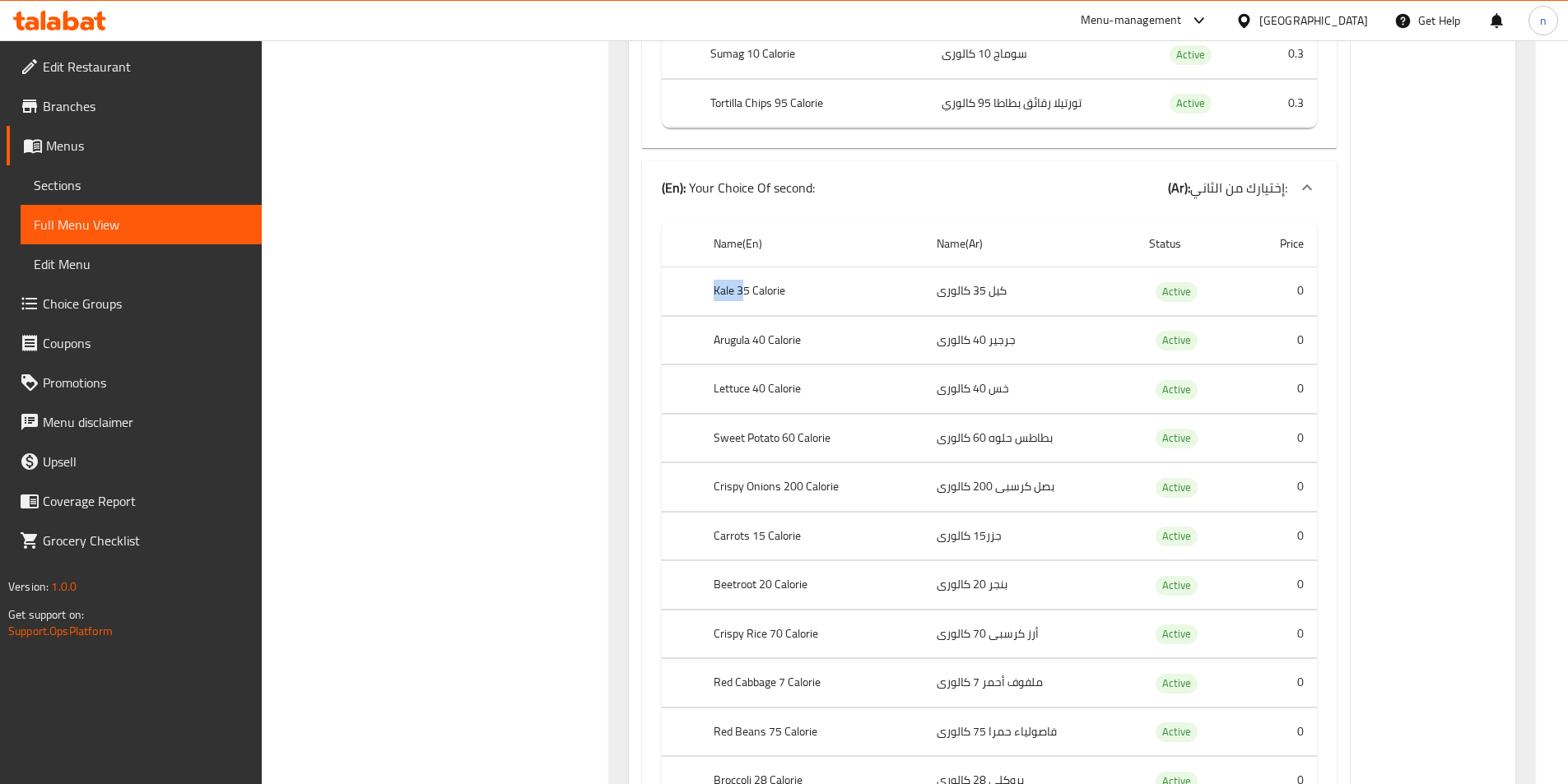
scroll to position [3292, 0]
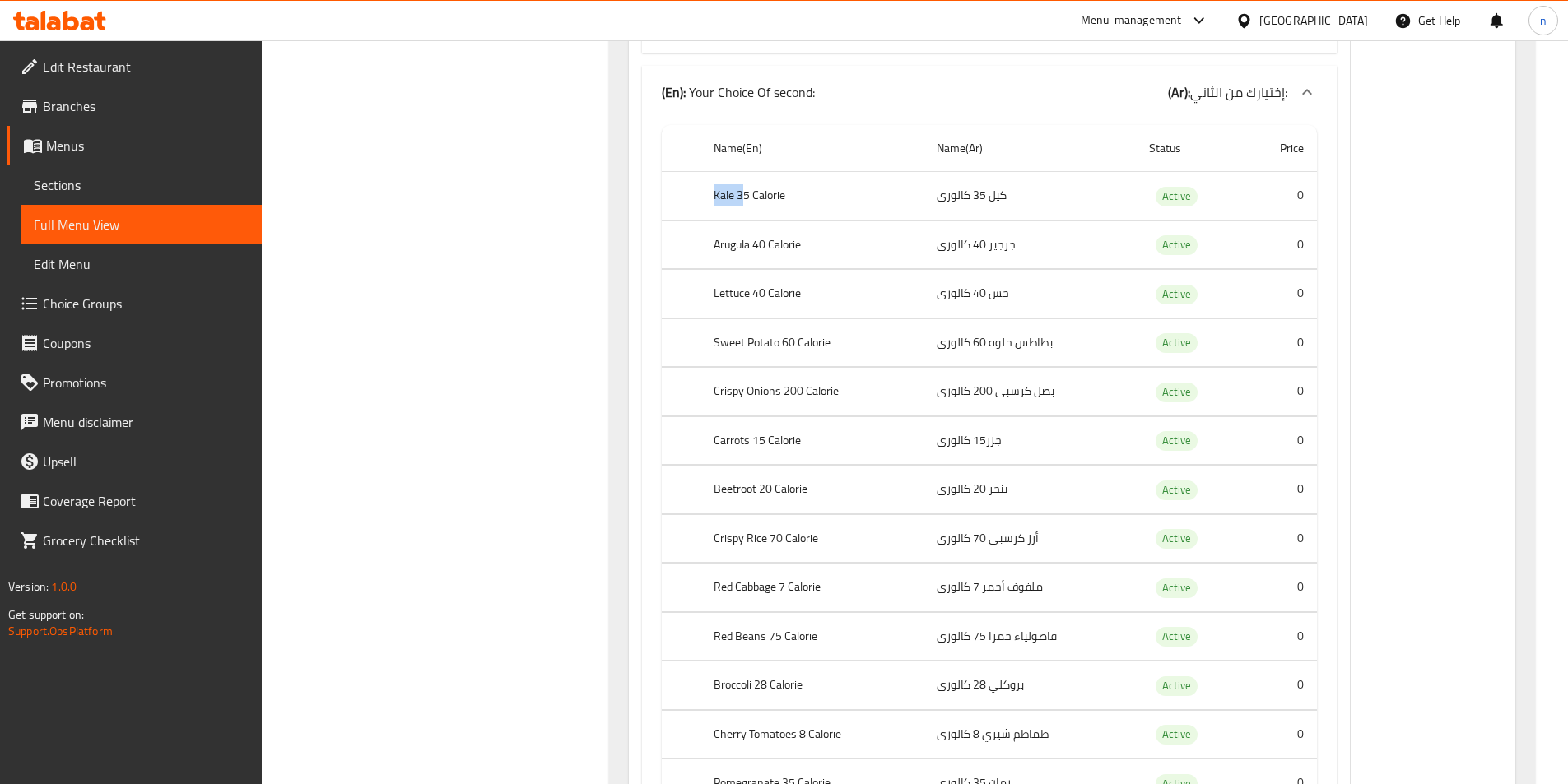
click at [726, 202] on th "Kale 35 Calorie" at bounding box center [812, 196] width 223 height 48
click at [730, 199] on th "Kale 35 Calorie" at bounding box center [812, 196] width 223 height 48
click at [723, 195] on th "Kale 35 Calorie" at bounding box center [812, 196] width 223 height 48
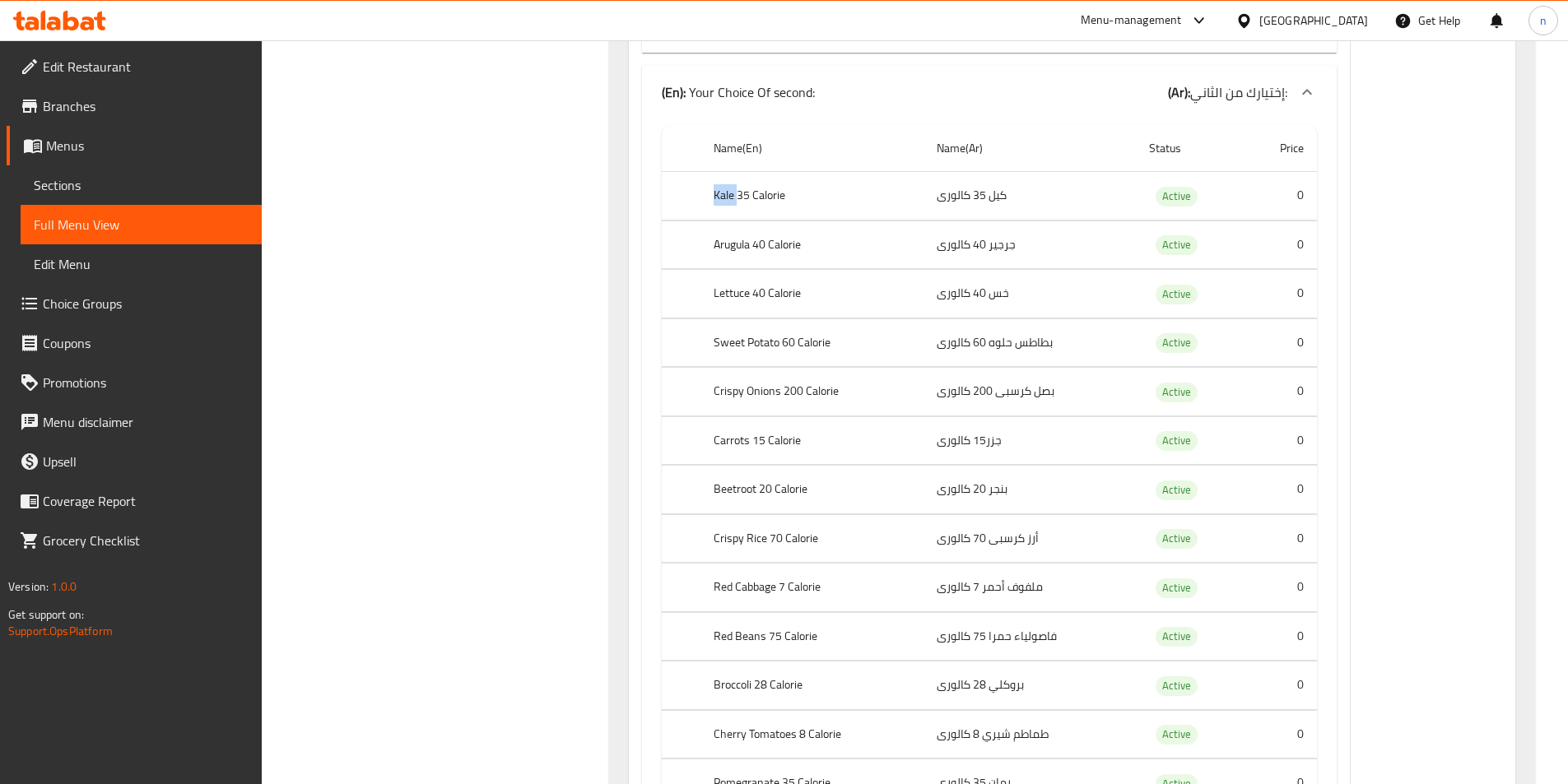
click at [723, 195] on th "Kale 35 Calorie" at bounding box center [812, 196] width 223 height 48
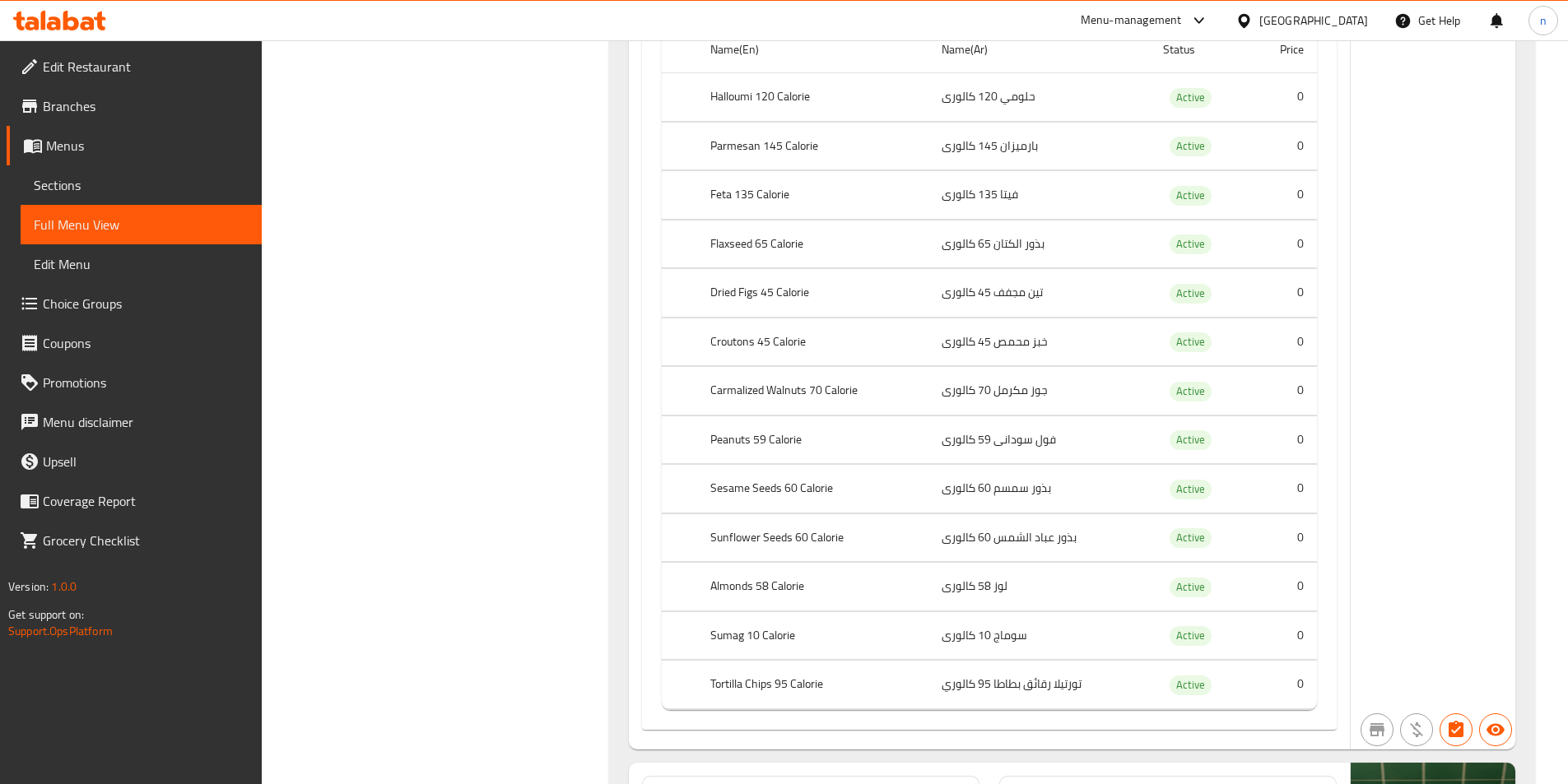
scroll to position [9054, 0]
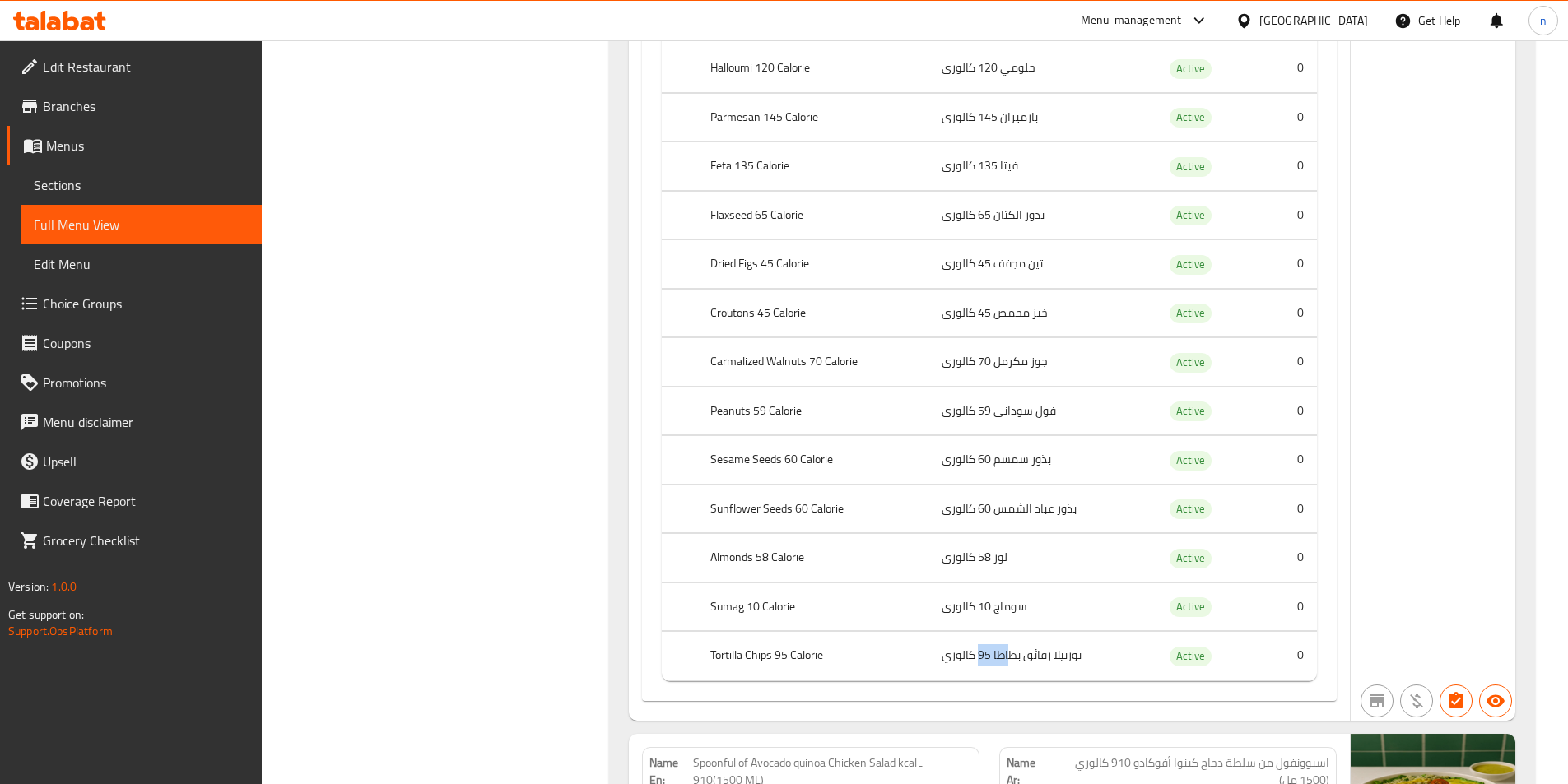
drag, startPoint x: 978, startPoint y: 654, endPoint x: 1009, endPoint y: 656, distance: 31.1
click at [1009, 656] on td "تورتيلا رقائق بطاطا 95 كالوري" at bounding box center [1039, 656] width 222 height 48
click at [736, 221] on th "Flaxseed 65 Calorie" at bounding box center [812, 215] width 231 height 48
click at [710, 534] on th "Almonds 58 Calorie" at bounding box center [812, 558] width 231 height 48
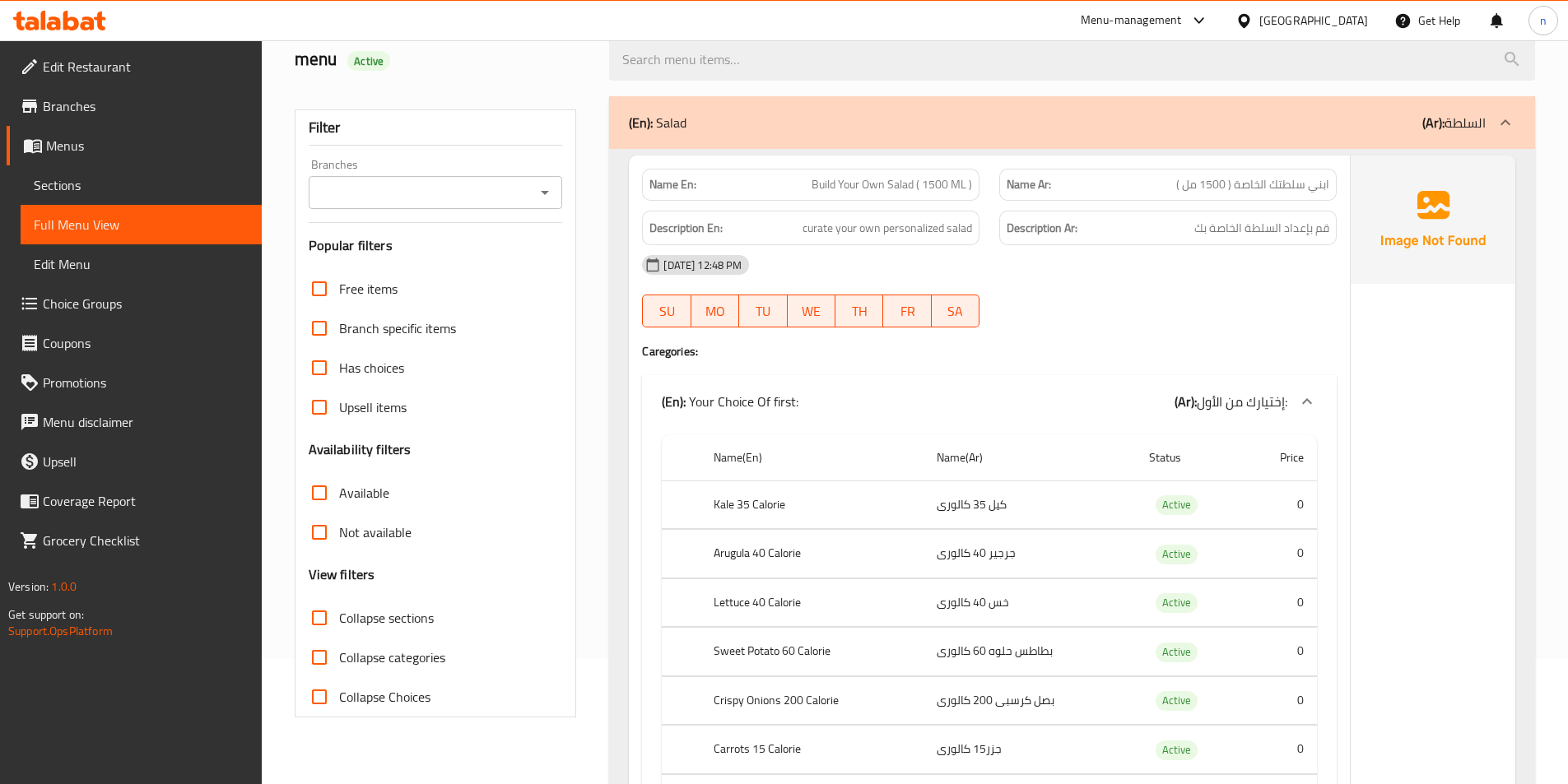
scroll to position [164, 0]
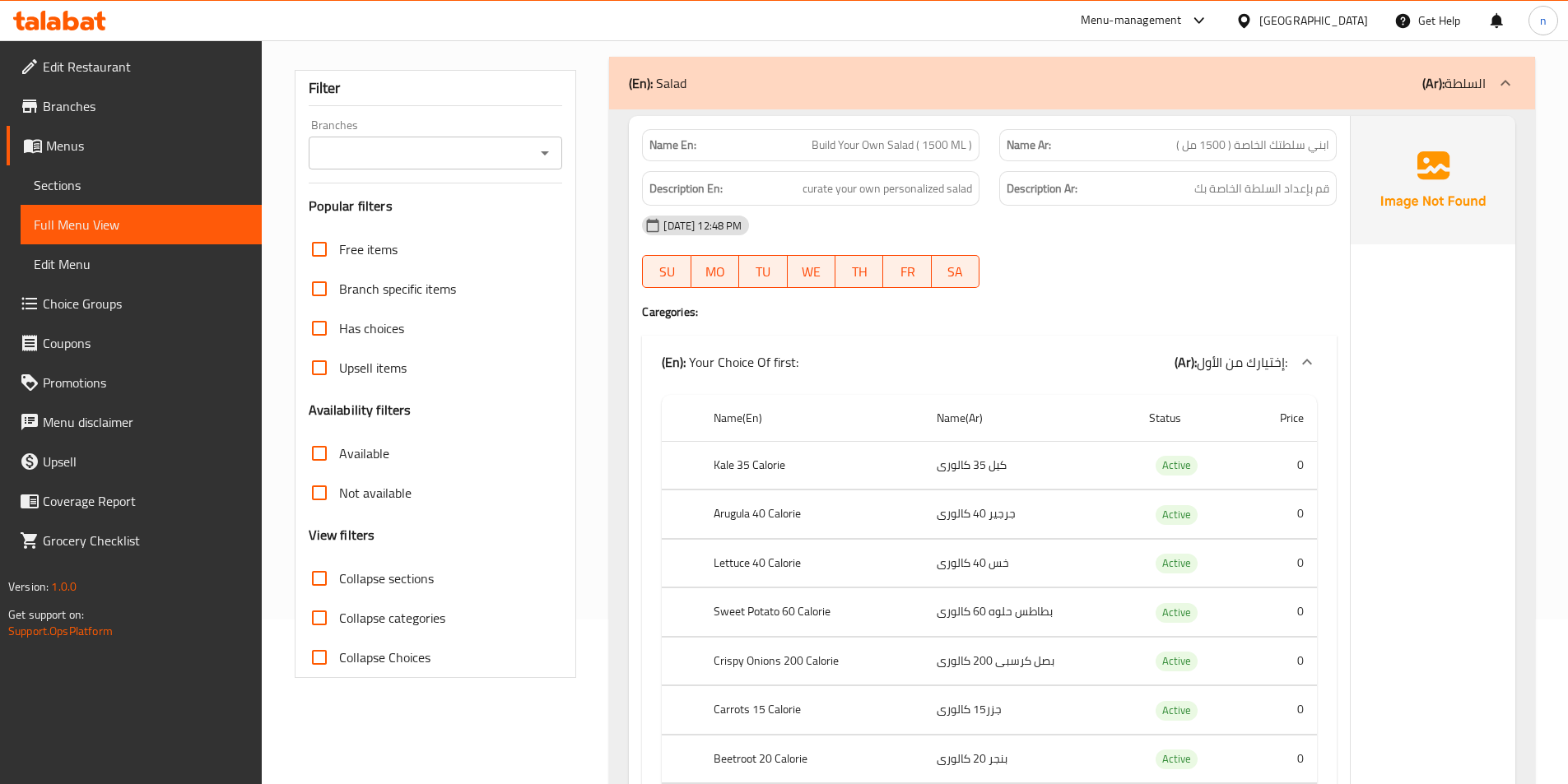
click at [329, 579] on input "Collapse sections" at bounding box center [320, 579] width 40 height 40
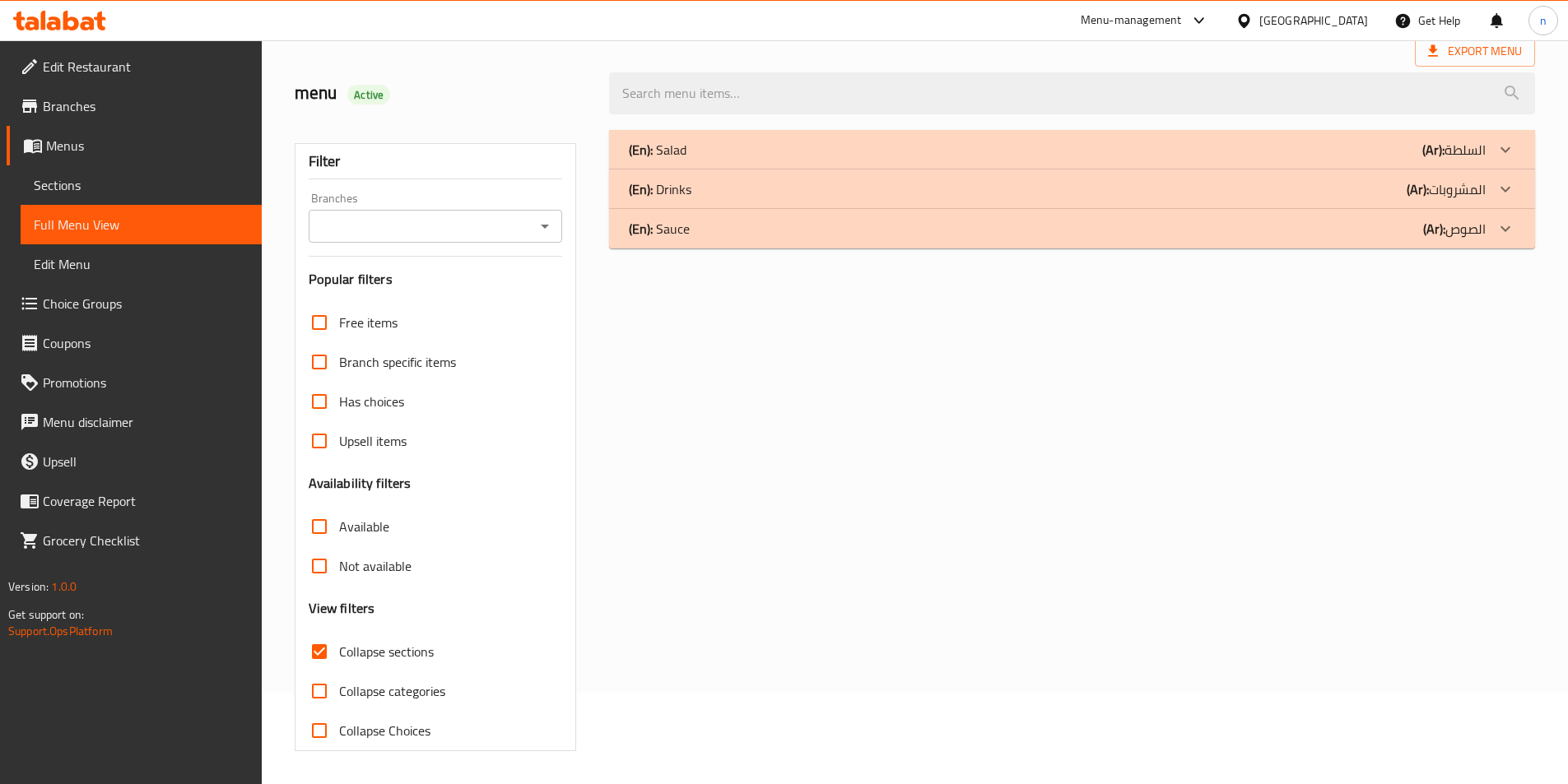
scroll to position [91, 0]
click at [1390, 149] on div "(En): Salad (Ar): السلطة" at bounding box center [1057, 150] width 857 height 20
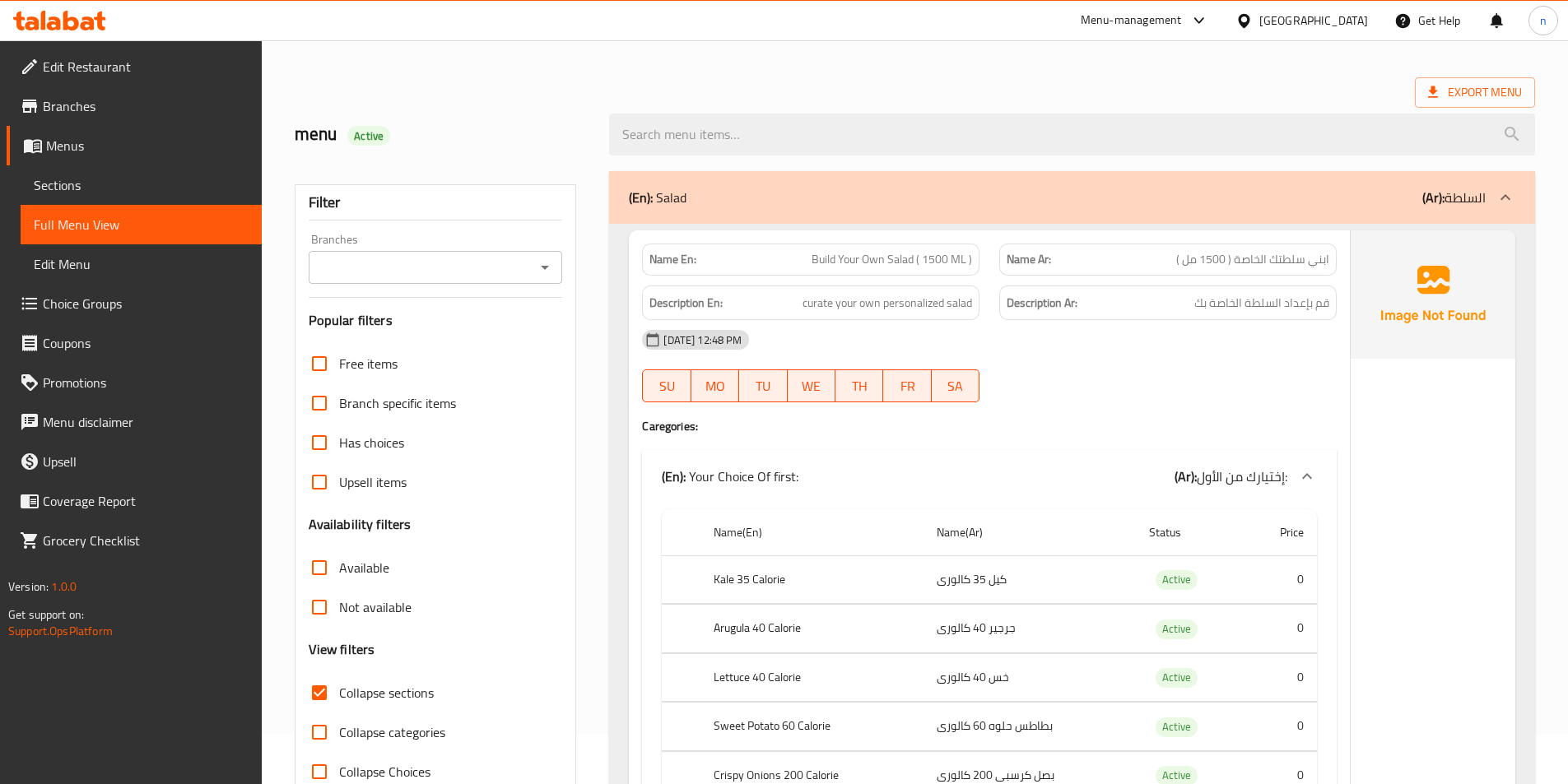
scroll to position [0, 0]
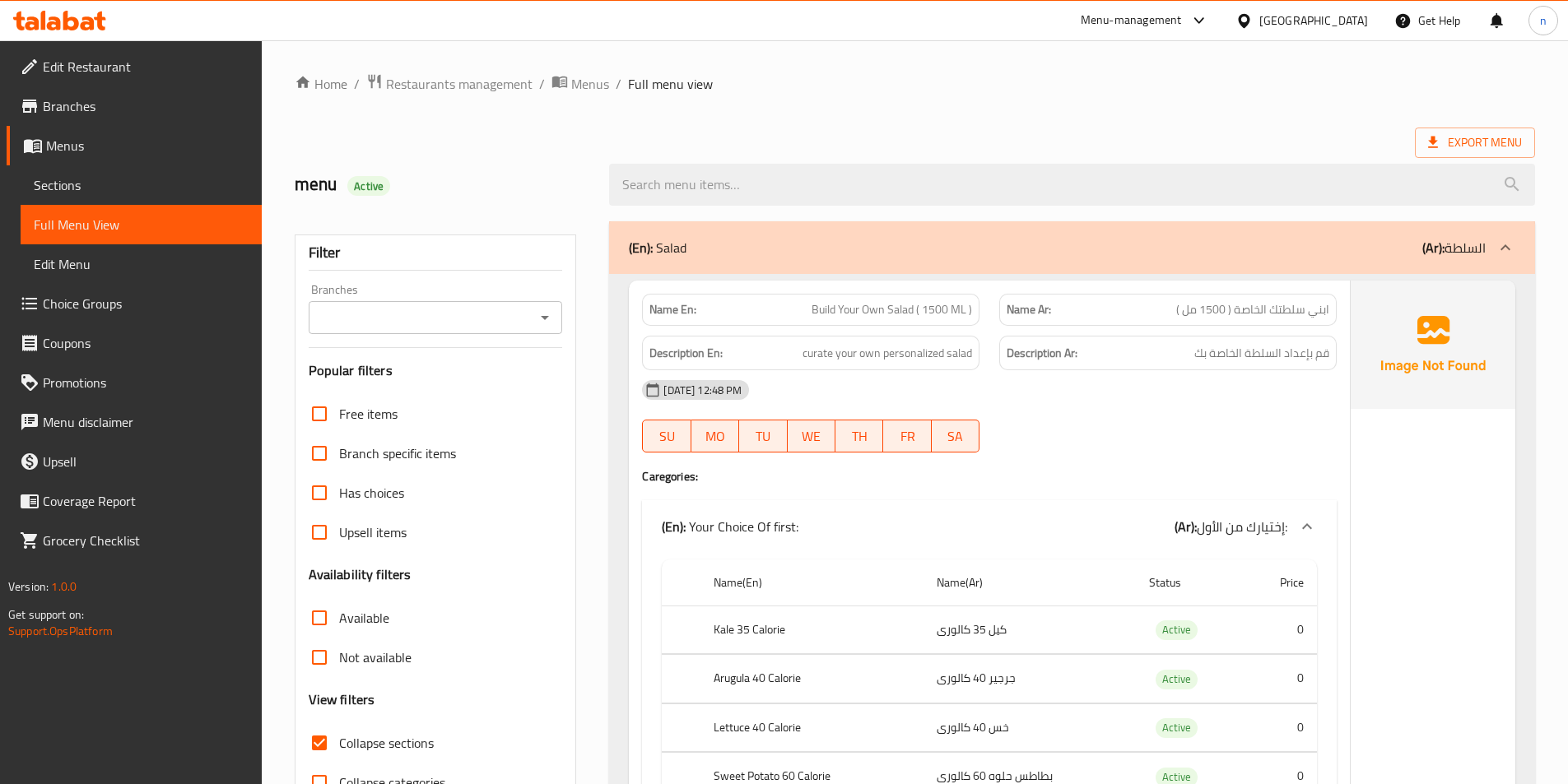
drag, startPoint x: 312, startPoint y: 733, endPoint x: 646, endPoint y: 666, distance: 340.7
click at [312, 733] on input "Collapse sections" at bounding box center [320, 744] width 40 height 40
checkbox input "false"
click at [1449, 150] on span "Export Menu" at bounding box center [1474, 143] width 94 height 21
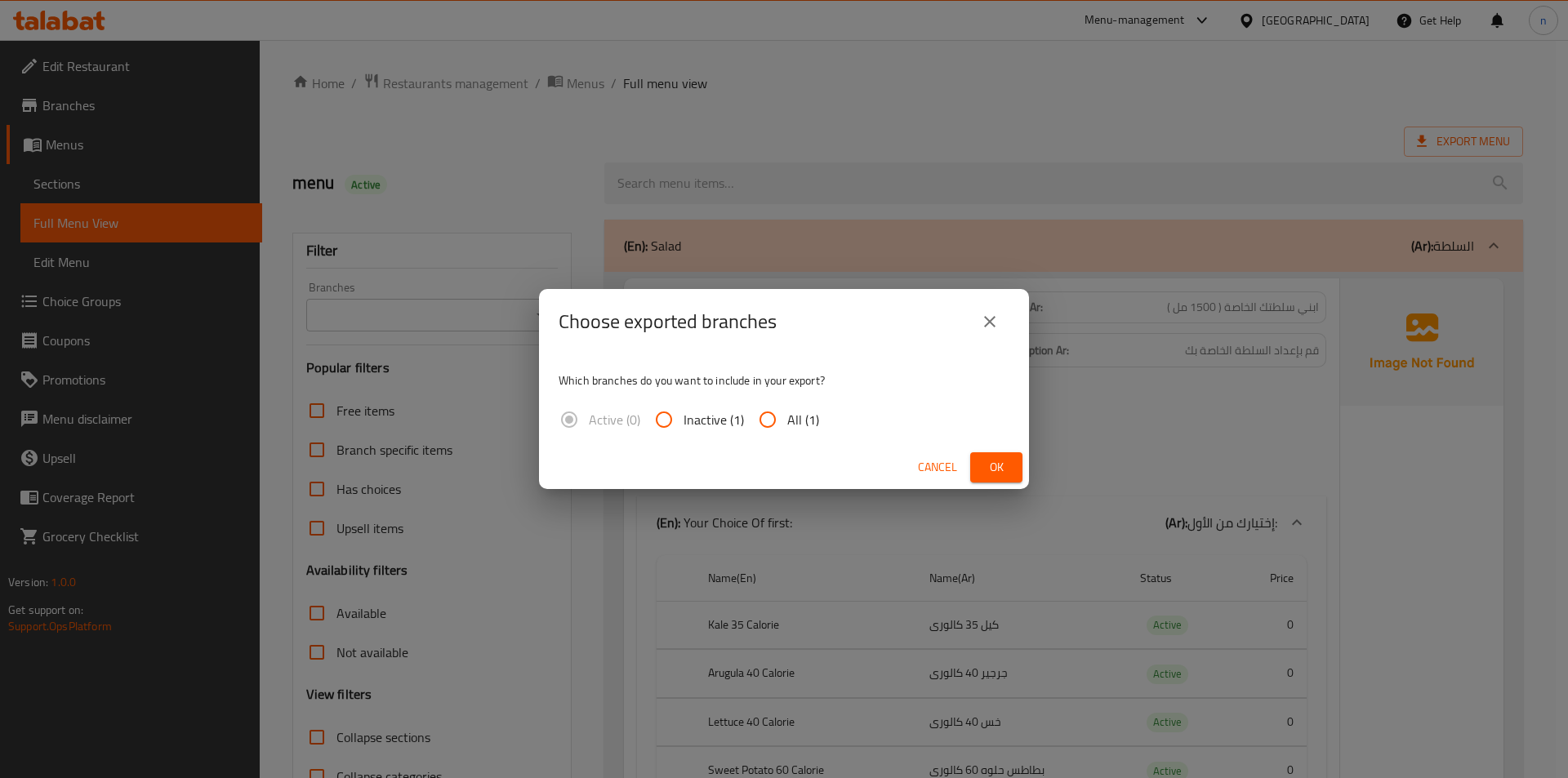
click at [775, 413] on input "All (1)" at bounding box center [768, 420] width 39 height 39
radio input "true"
click at [1000, 457] on span "Ok" at bounding box center [996, 467] width 26 height 20
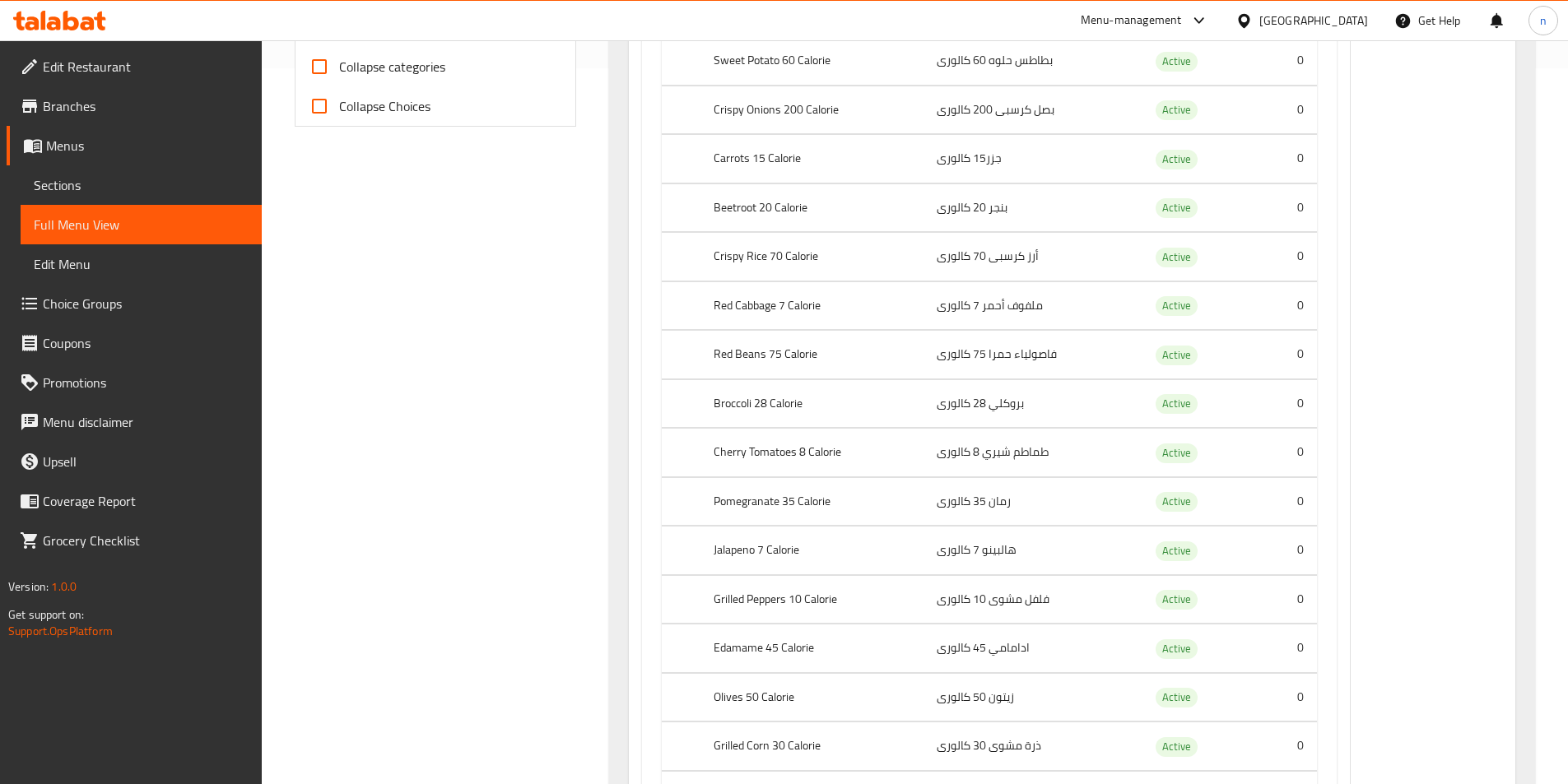
scroll to position [823, 0]
